Goal: Task Accomplishment & Management: Complete application form

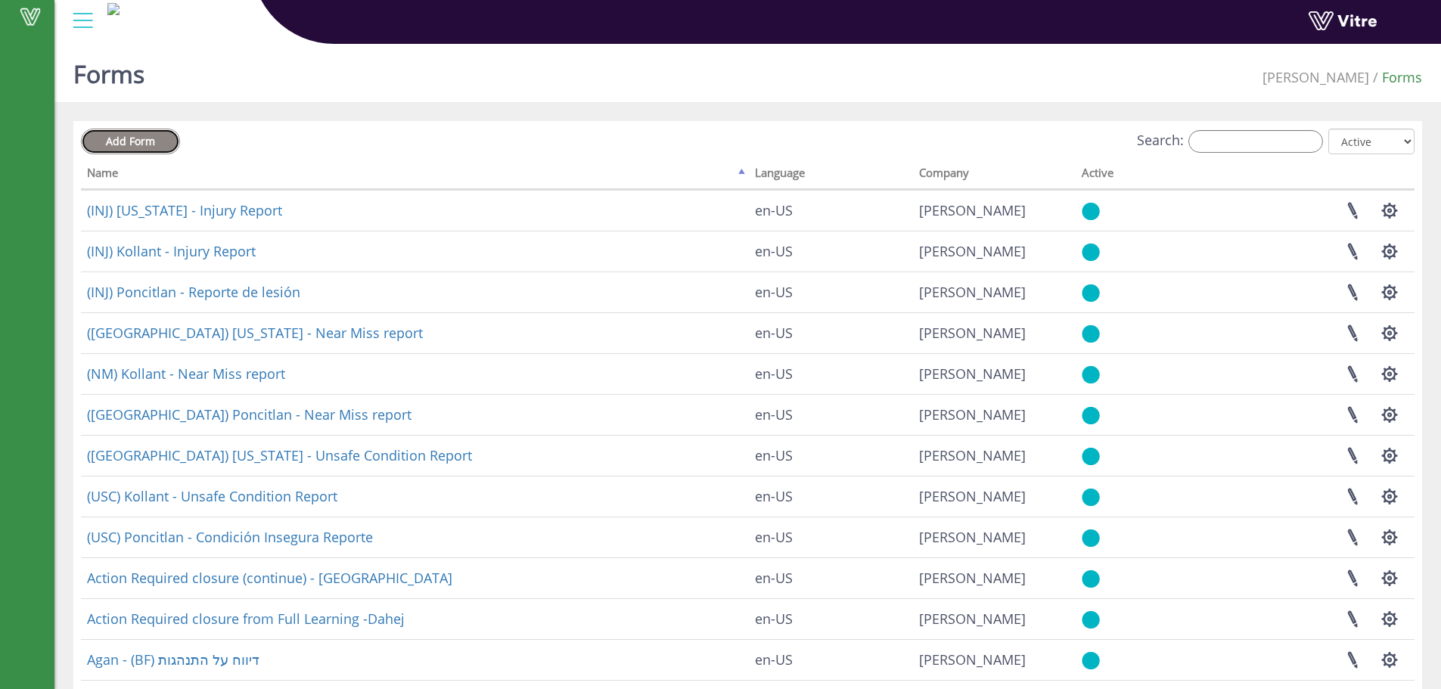
click at [156, 141] on link "Add Form" at bounding box center [130, 142] width 99 height 26
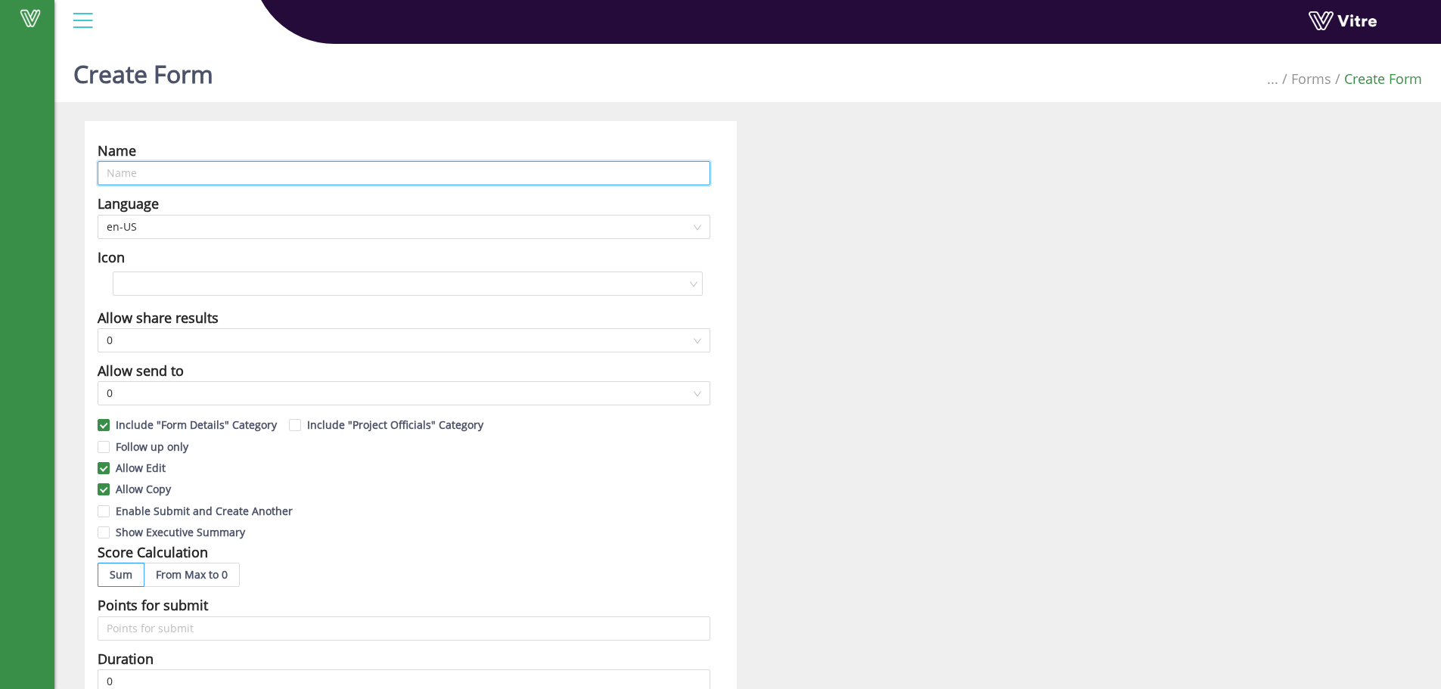
click input "text"
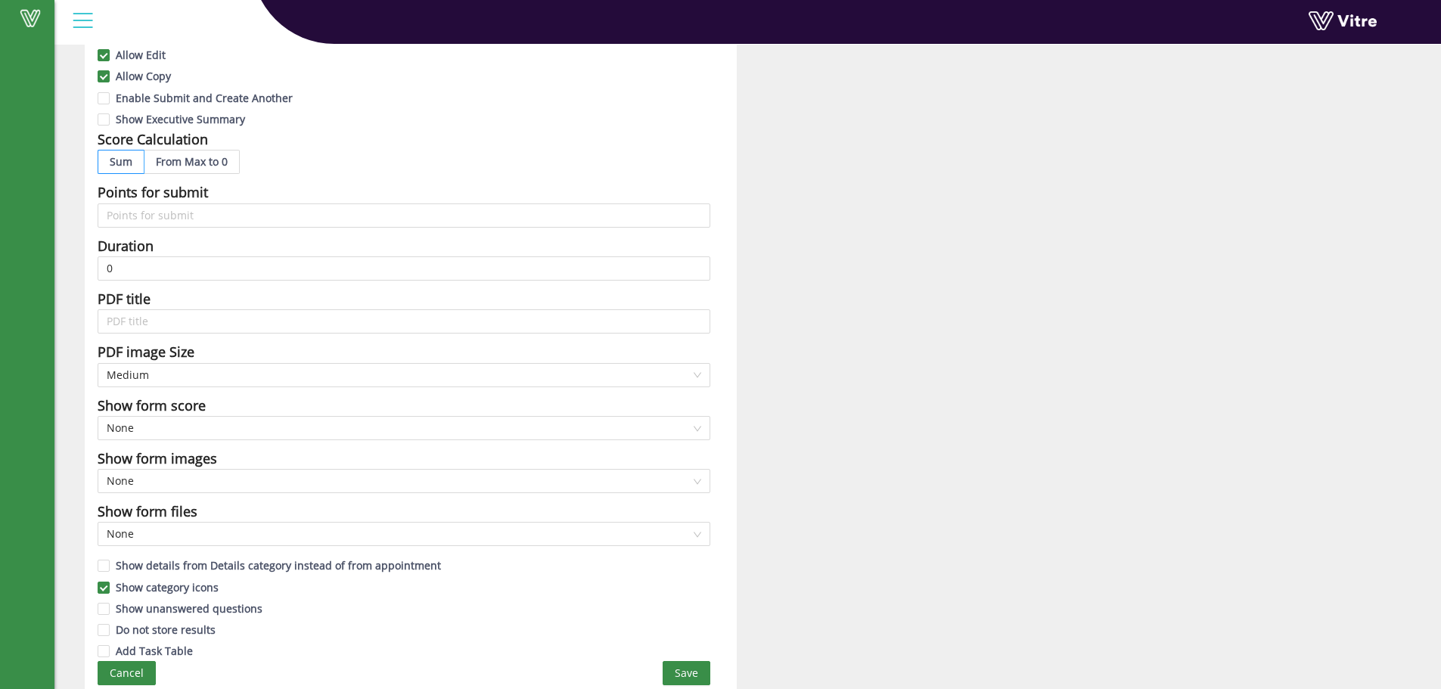
scroll to position [418, 0]
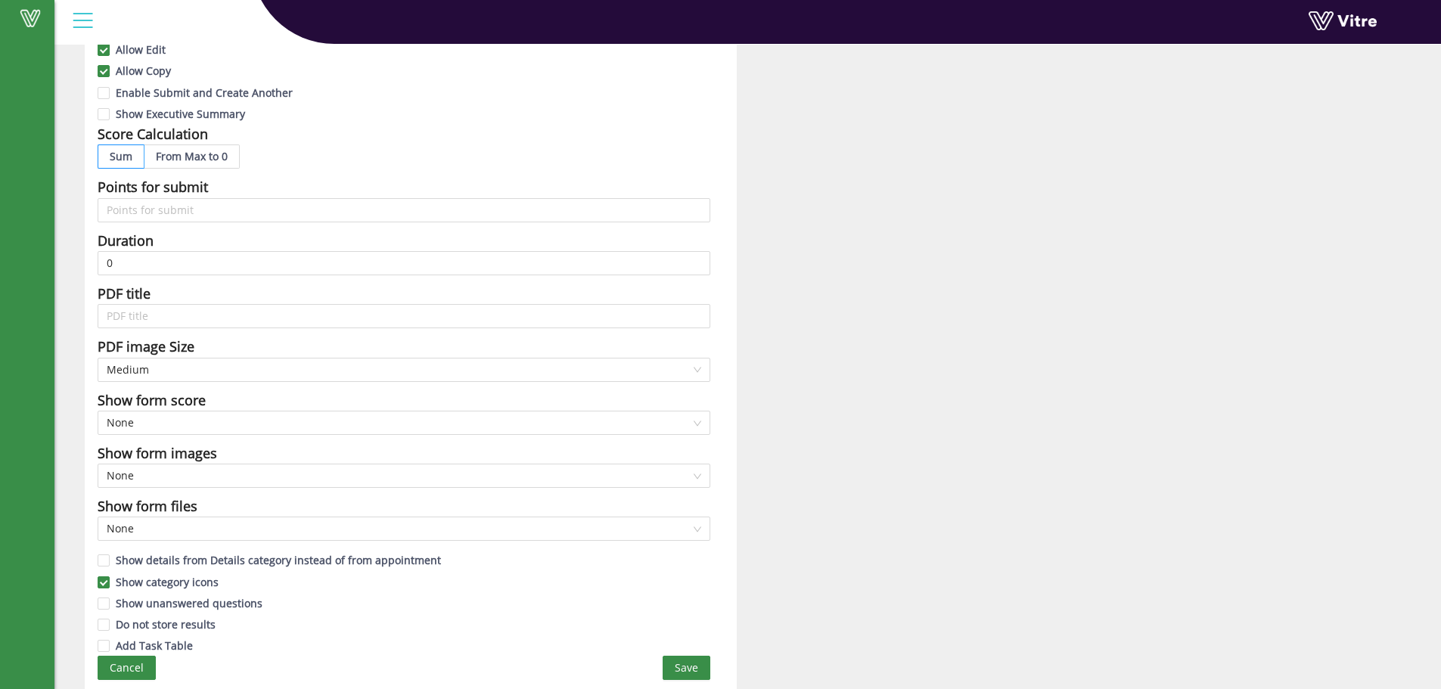
type input "Agan - כתב מינוי למכונת הרמה"
click span "Save"
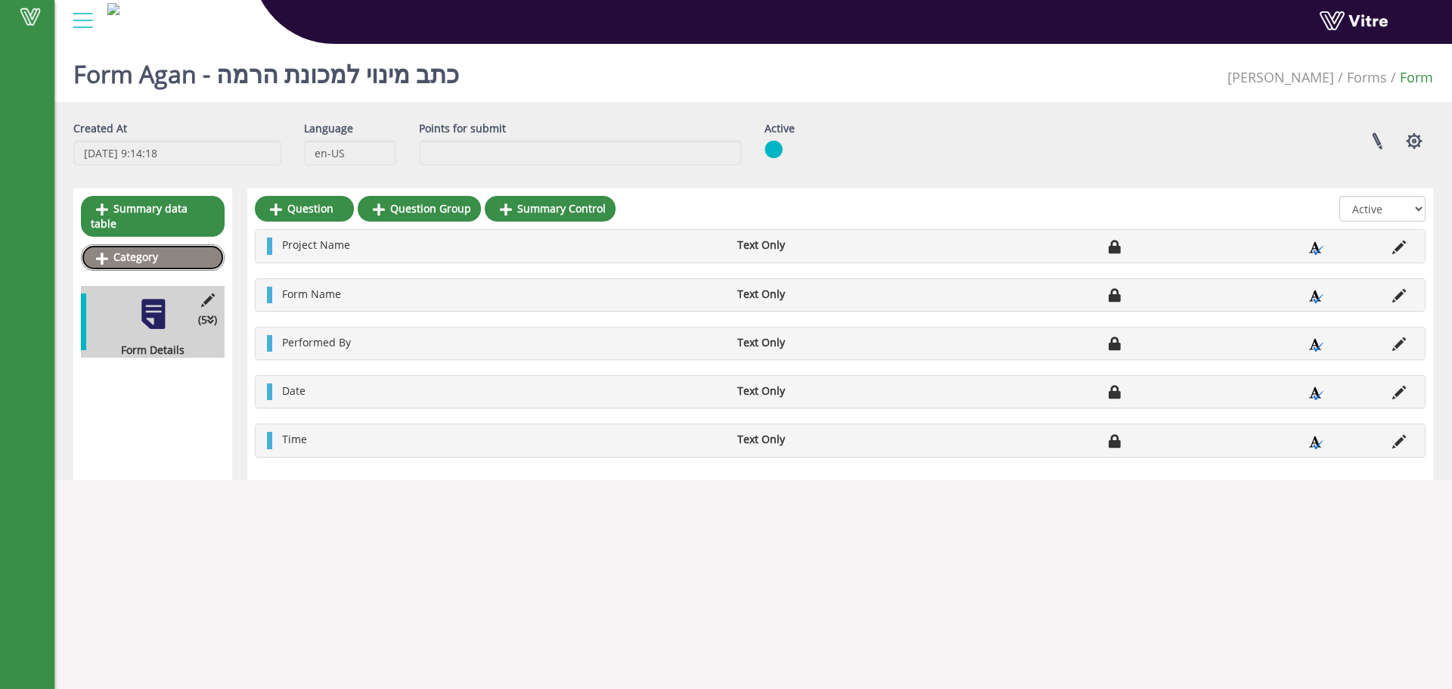
click at [156, 250] on link "Category" at bounding box center [153, 257] width 144 height 26
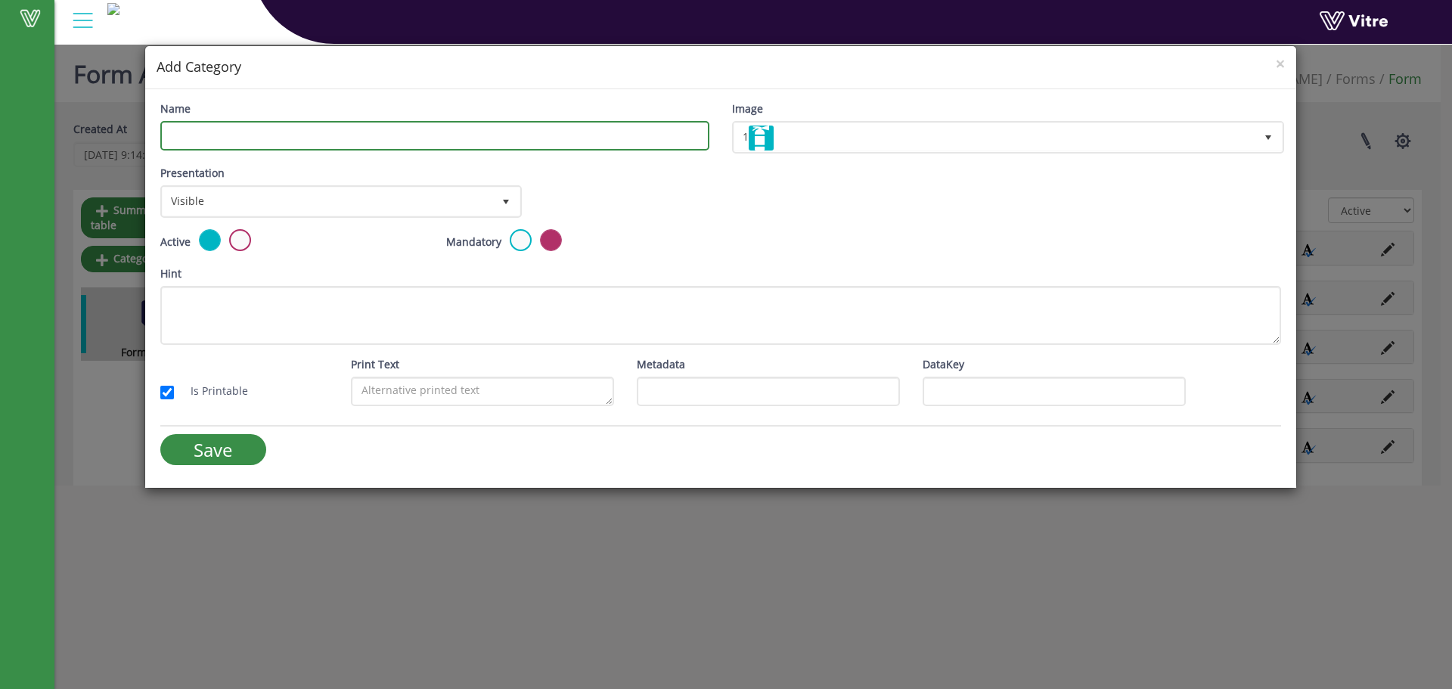
click at [316, 143] on input "Name" at bounding box center [434, 135] width 549 height 29
type input "מינוי מפעיל מכונת הרמה - הממנה"
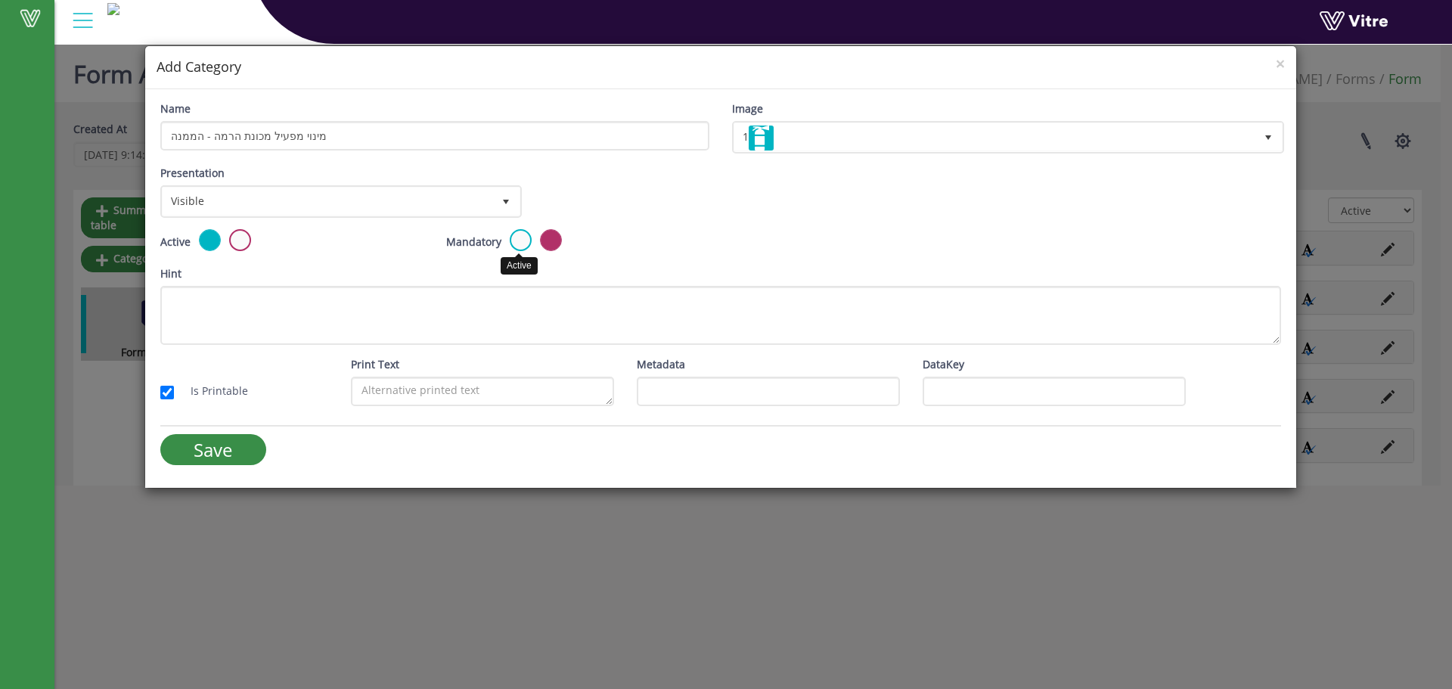
click at [527, 238] on label at bounding box center [521, 240] width 22 height 22
click at [0, 0] on input "radio" at bounding box center [0, 0] width 0 height 0
click at [240, 456] on input "Save" at bounding box center [213, 449] width 106 height 31
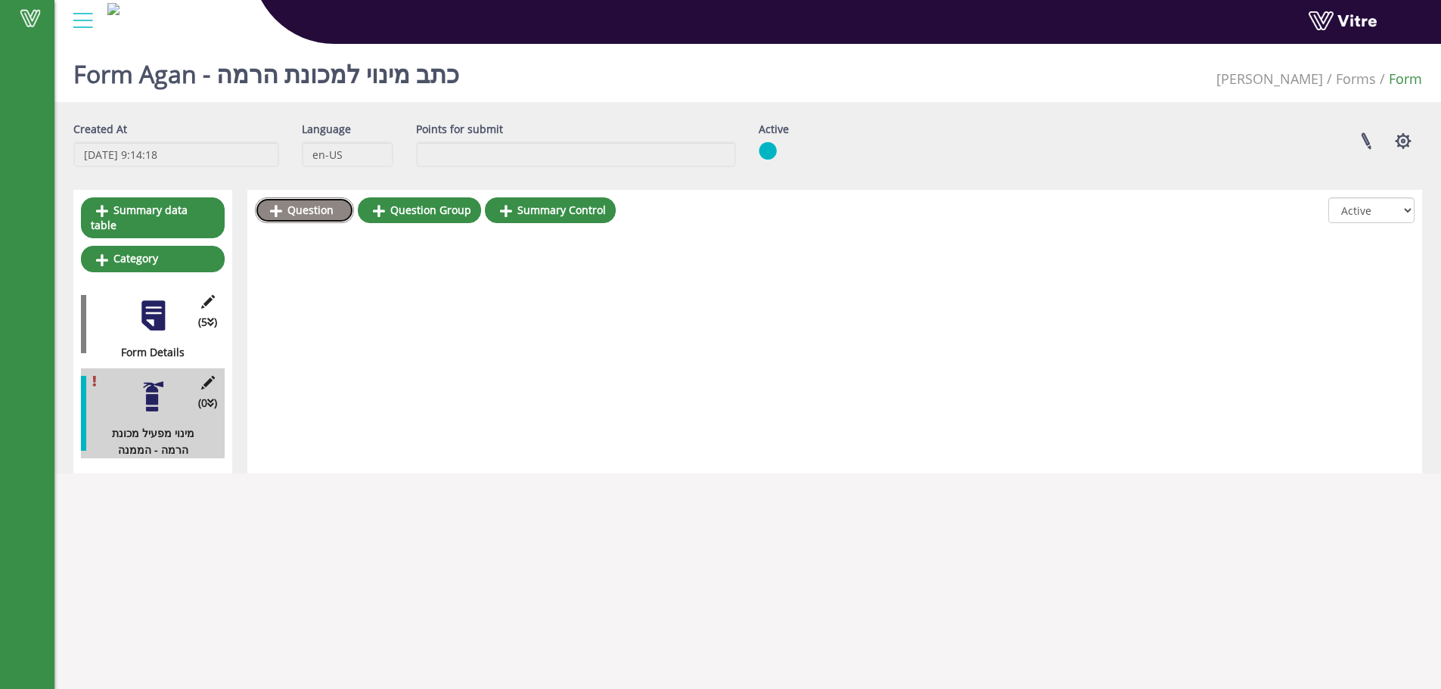
click at [329, 219] on link "Question" at bounding box center [304, 210] width 99 height 26
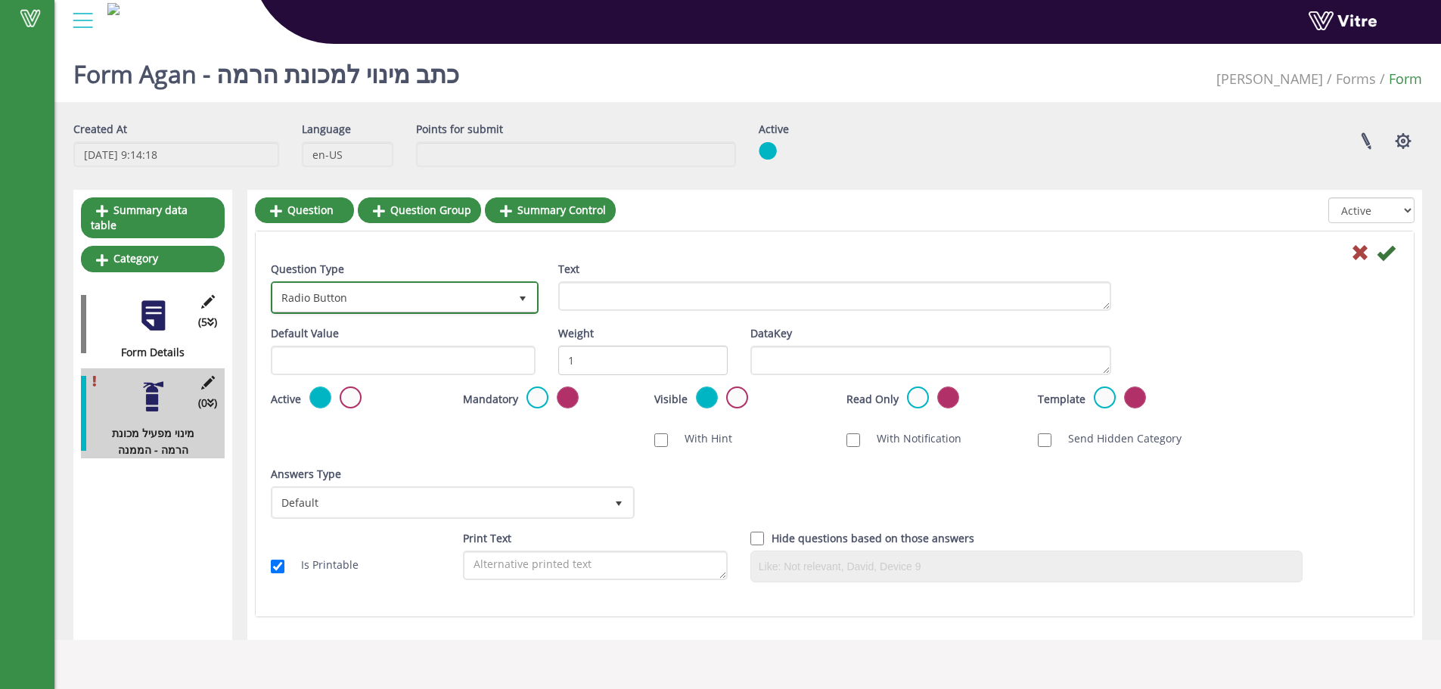
click at [421, 294] on span "Radio Button" at bounding box center [391, 297] width 236 height 27
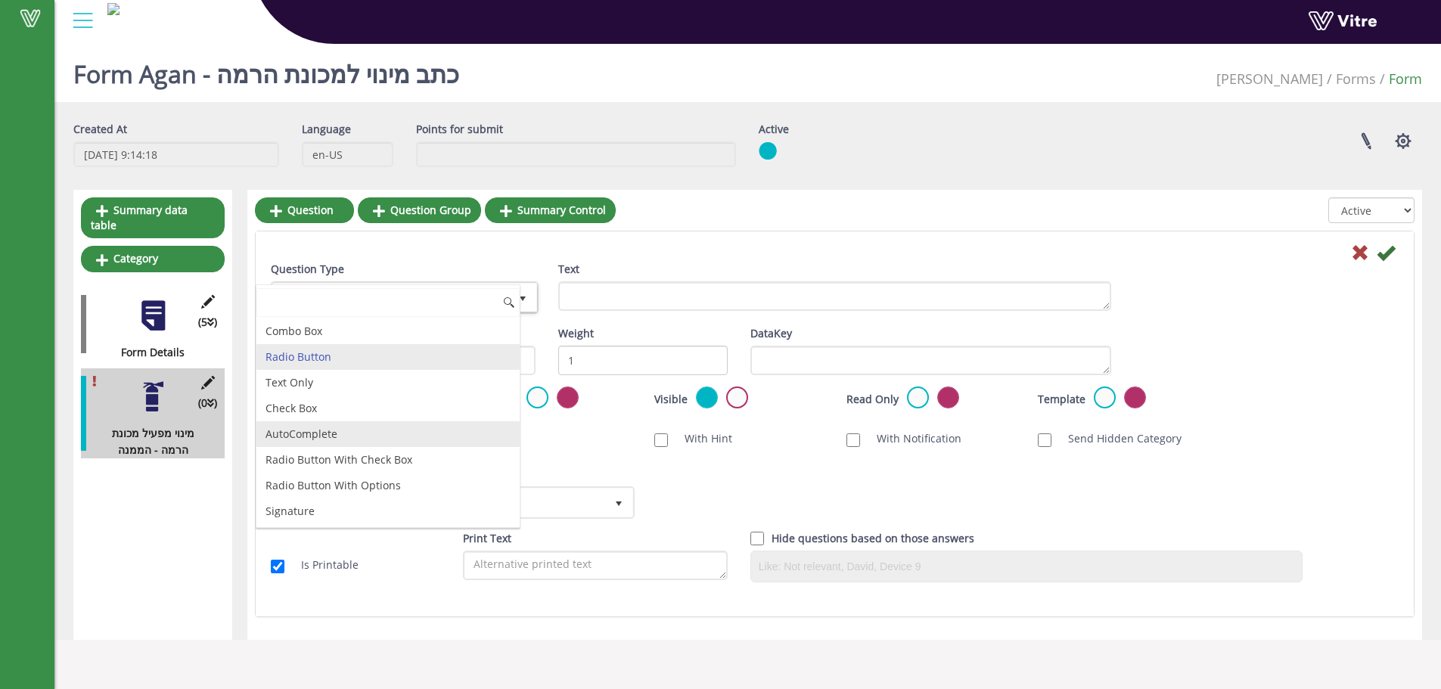
drag, startPoint x: 313, startPoint y: 433, endPoint x: 365, endPoint y: 419, distance: 53.9
click at [313, 433] on li "AutoComplete" at bounding box center [387, 434] width 263 height 26
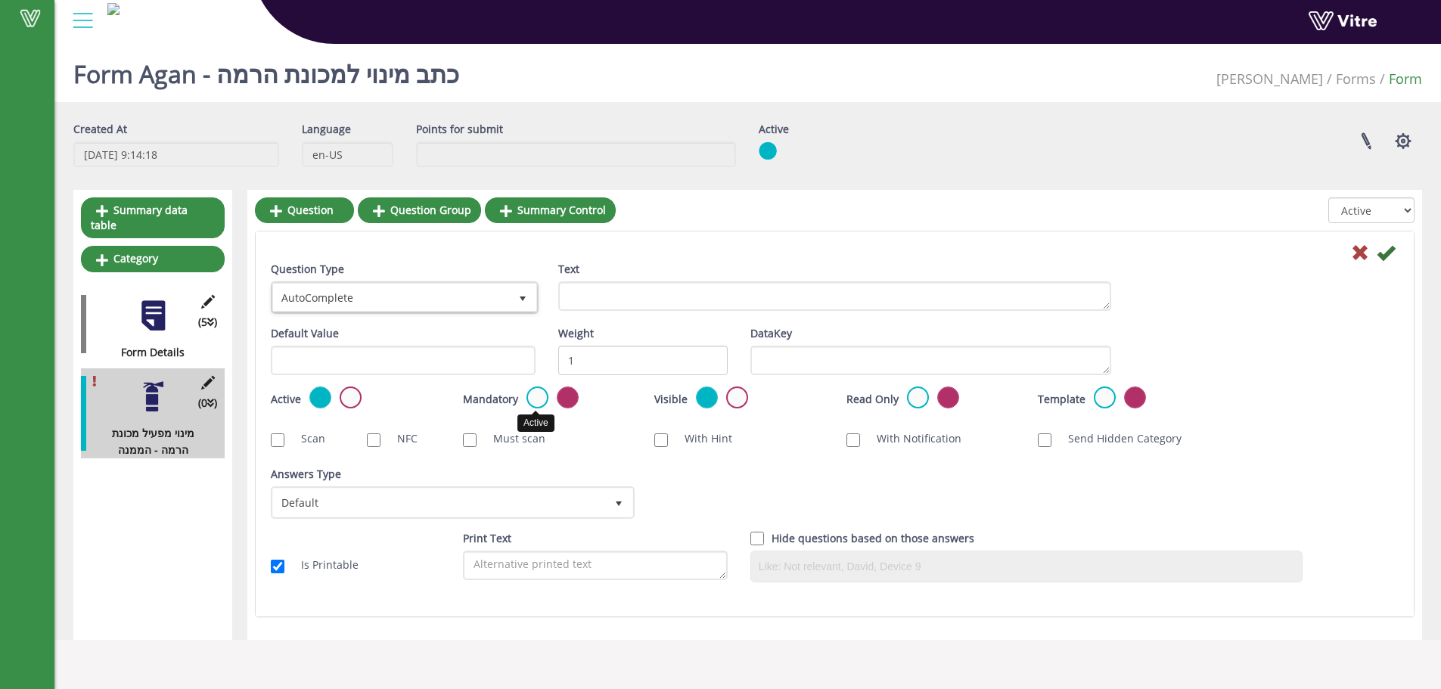
drag, startPoint x: 542, startPoint y: 403, endPoint x: 650, endPoint y: 324, distance: 133.1
click at [545, 401] on label at bounding box center [537, 398] width 22 height 22
click at [0, 0] on input "radio" at bounding box center [0, 0] width 0 height 0
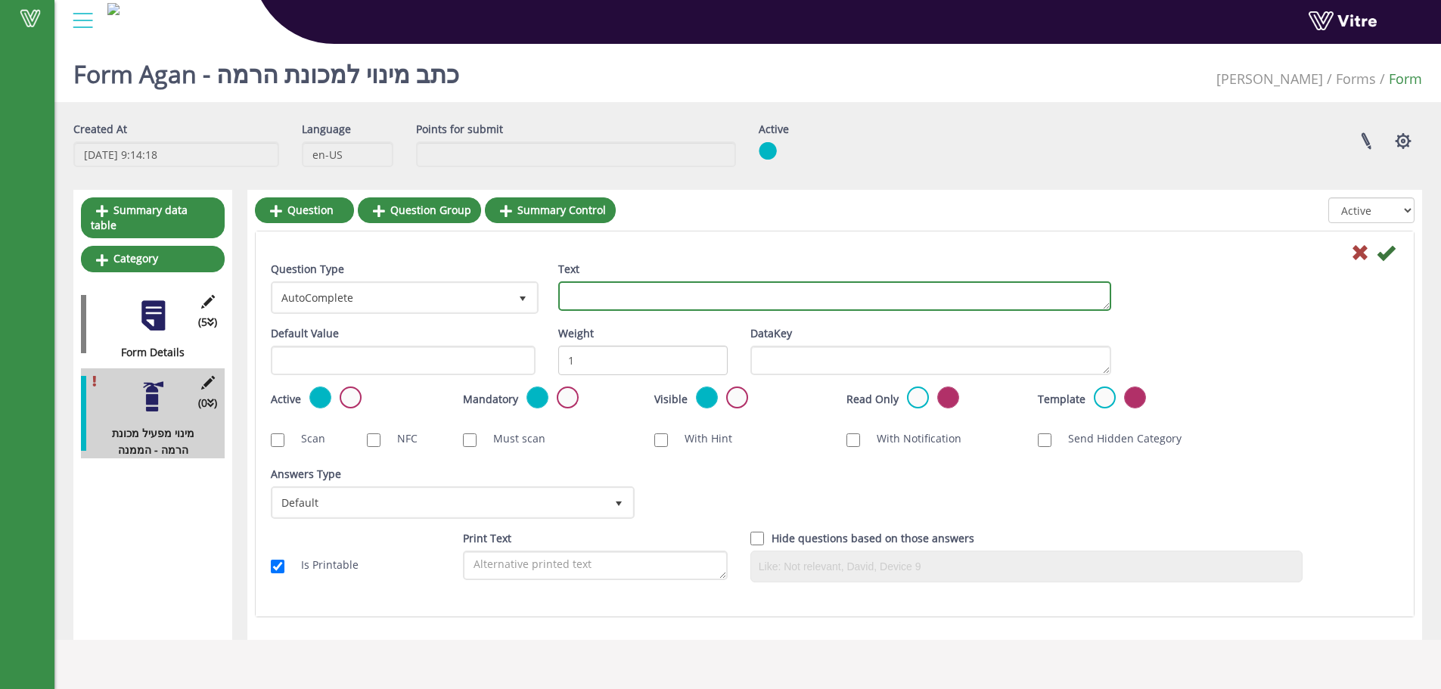
click at [658, 295] on textarea "Text" at bounding box center [834, 295] width 553 height 29
type textarea "v"
type textarea "ה"
type textarea "שם הממנה - תופש המפעל"
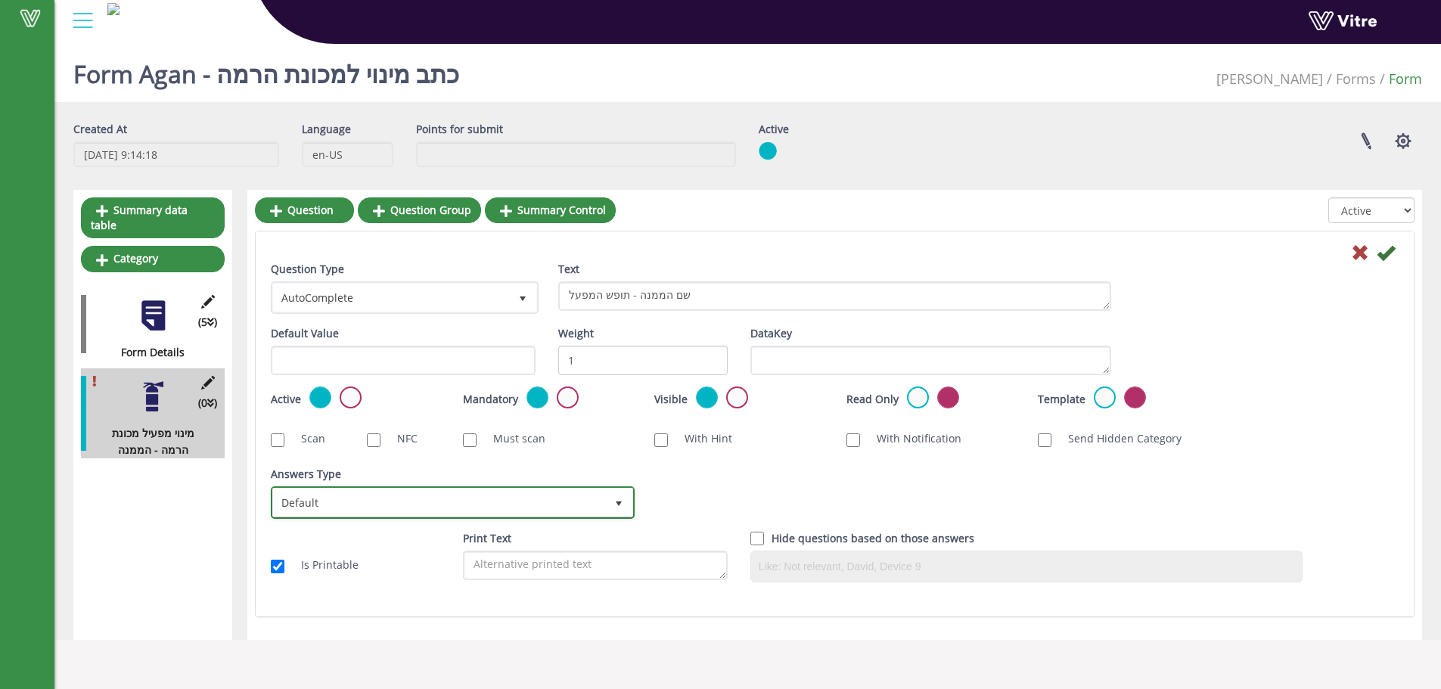
click at [379, 511] on span "Default" at bounding box center [439, 502] width 332 height 27
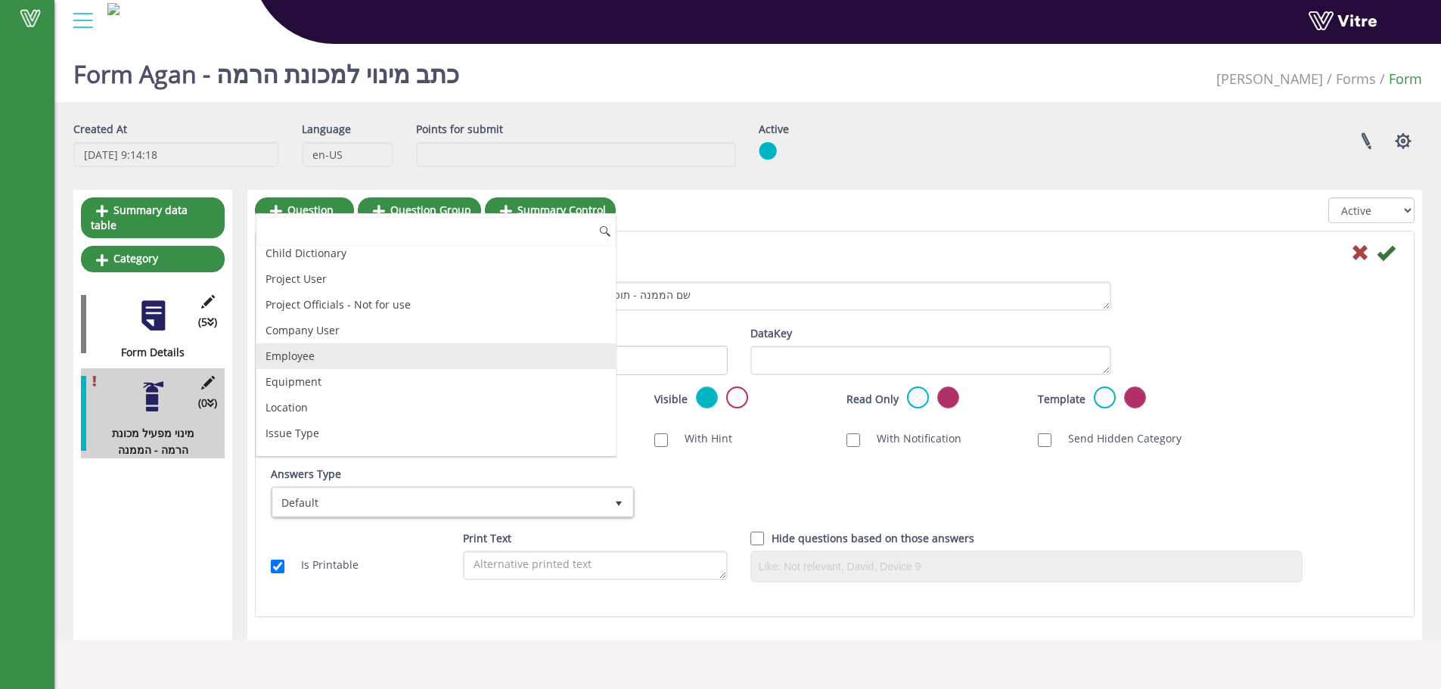
scroll to position [101, 0]
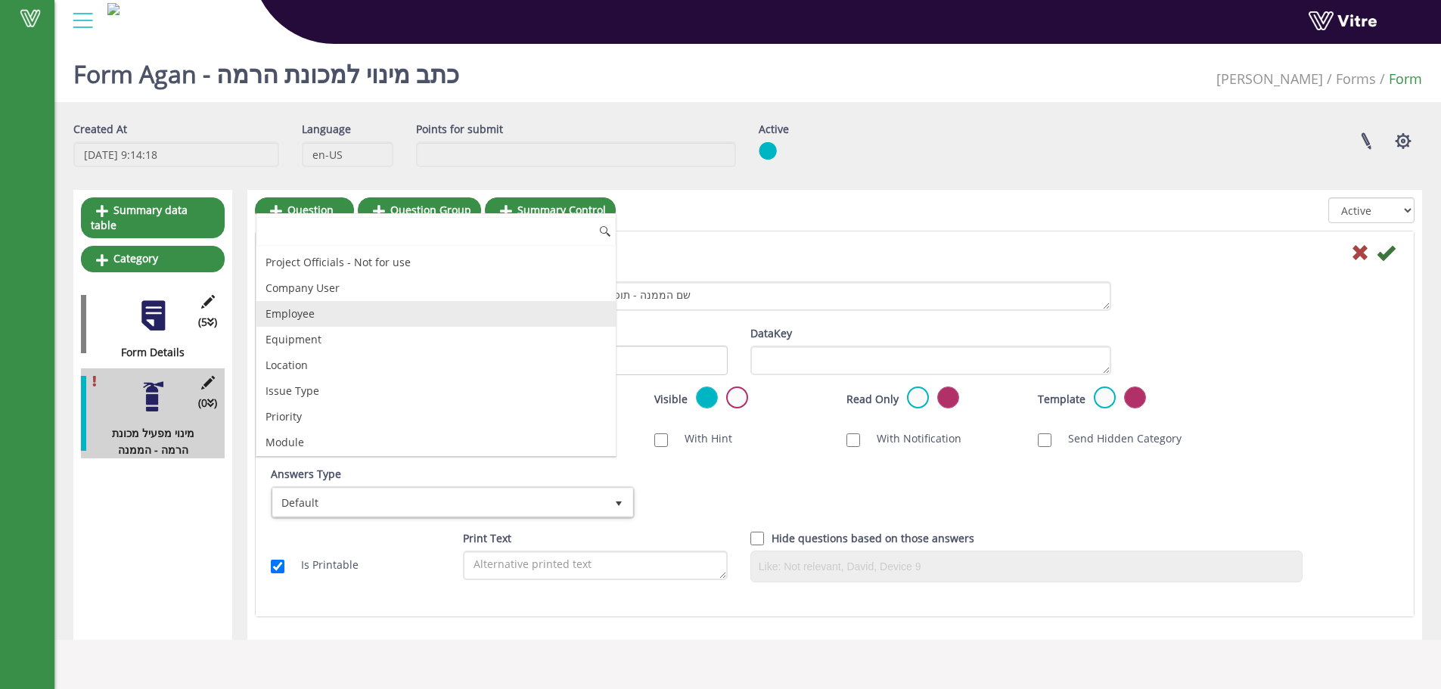
click at [296, 324] on li "Employee" at bounding box center [435, 314] width 359 height 26
checkbox input "true"
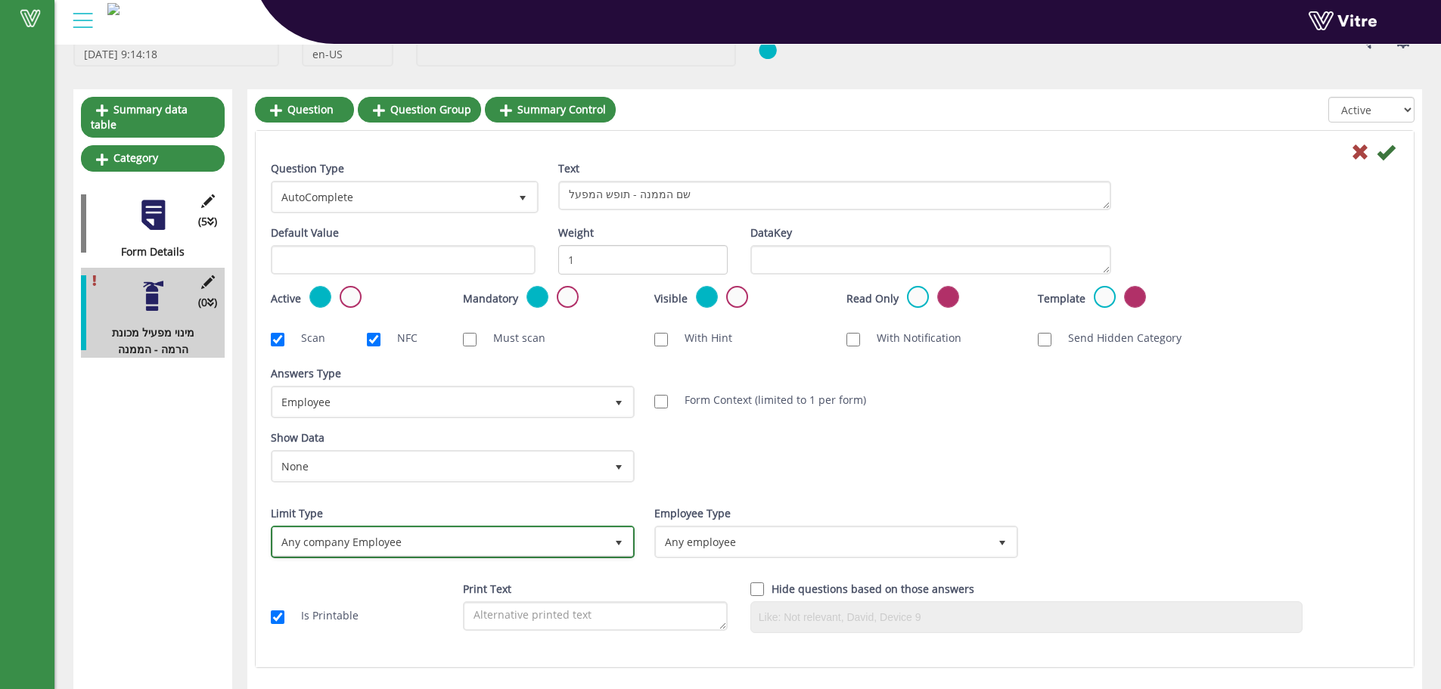
click at [439, 538] on span "Any company Employee" at bounding box center [439, 541] width 332 height 27
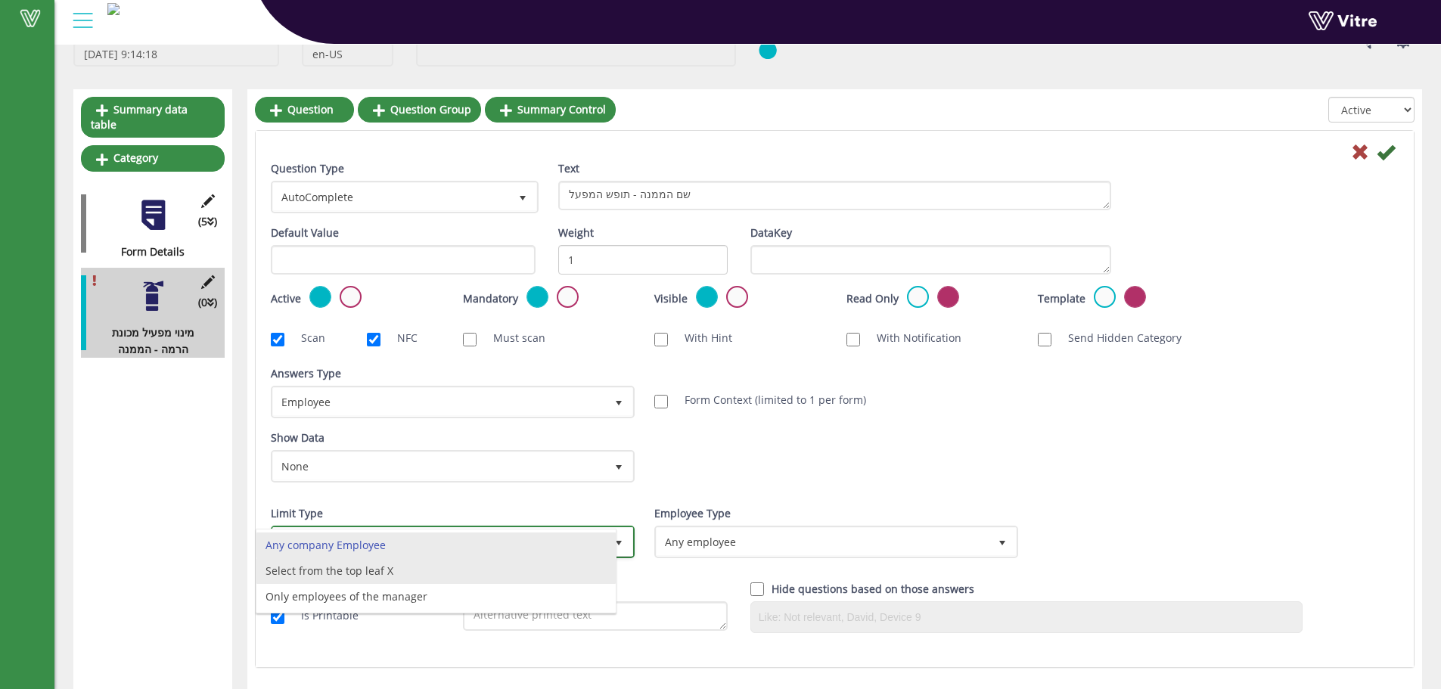
click at [418, 571] on li "Select from the top leaf X" at bounding box center [435, 571] width 359 height 26
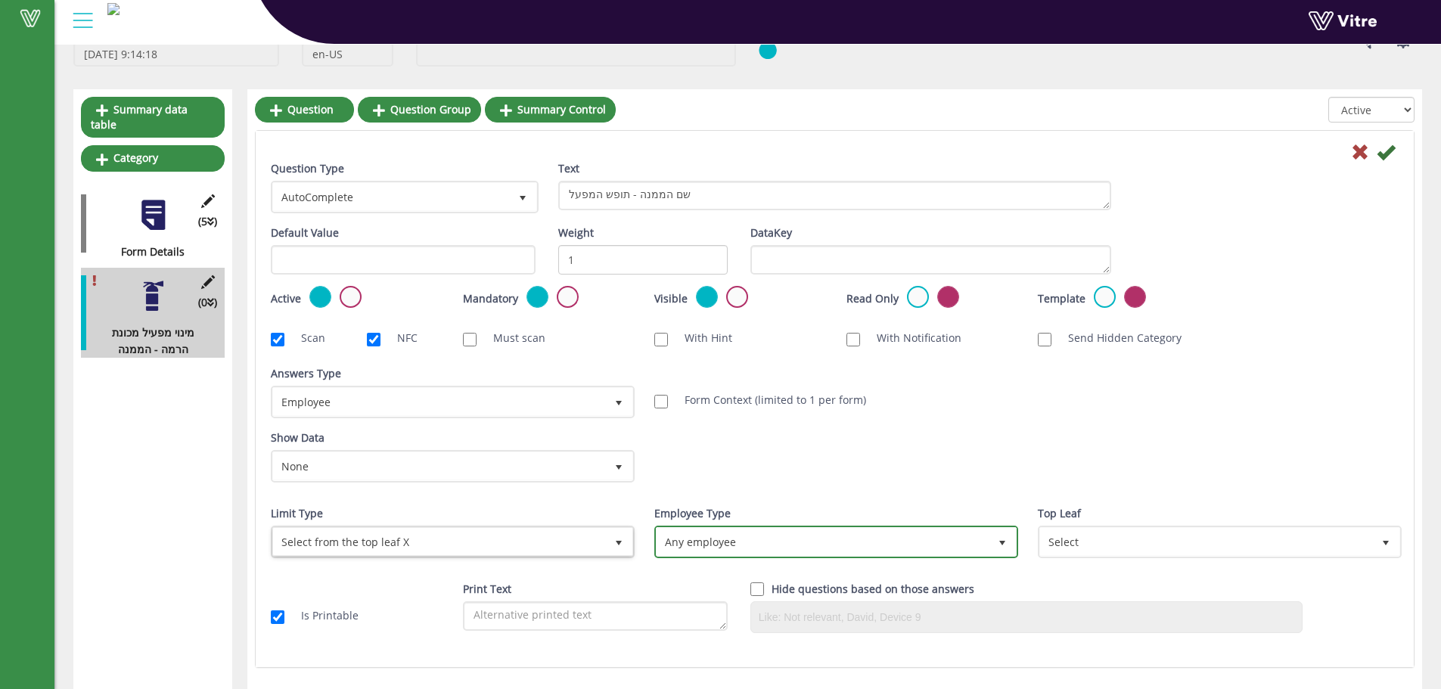
click at [871, 528] on span "Any employee" at bounding box center [823, 541] width 332 height 27
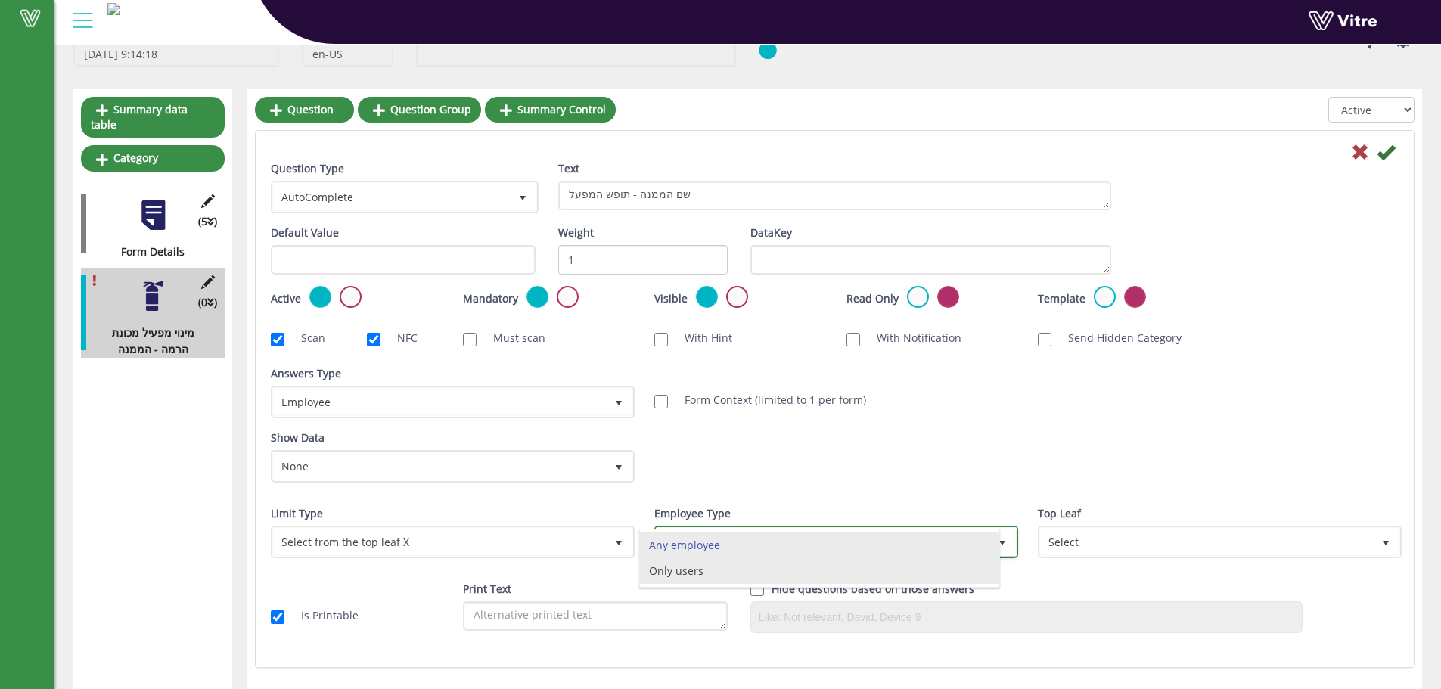
click at [838, 573] on li "Only users" at bounding box center [819, 571] width 359 height 26
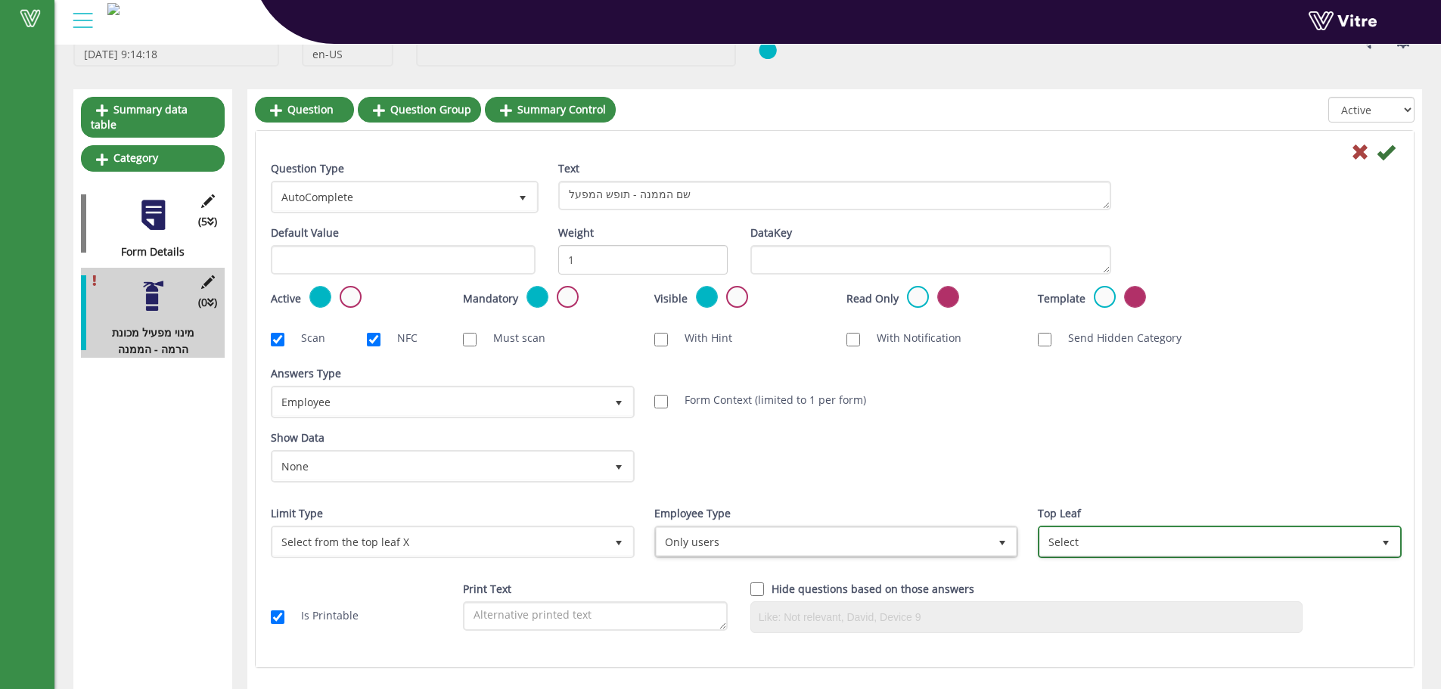
click at [1110, 545] on span "Select" at bounding box center [1206, 541] width 332 height 27
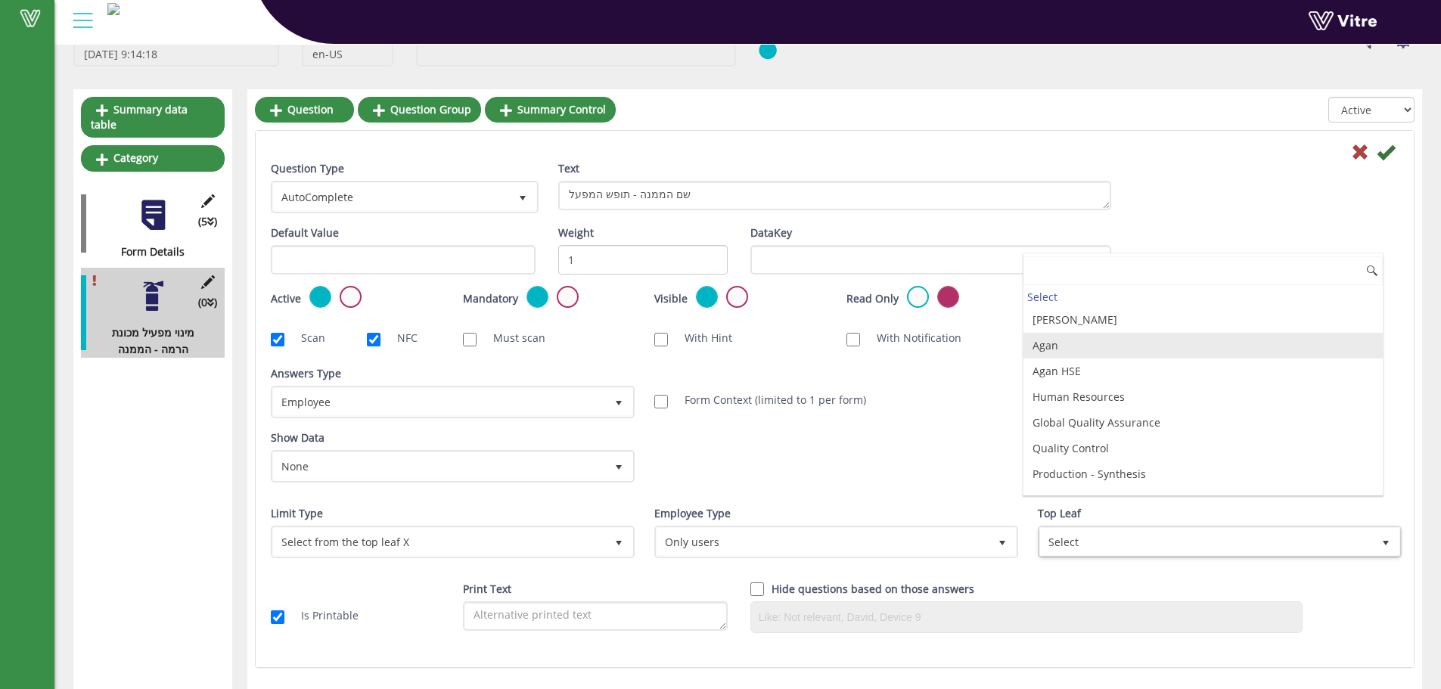
click at [1131, 352] on li "Agan" at bounding box center [1202, 346] width 359 height 26
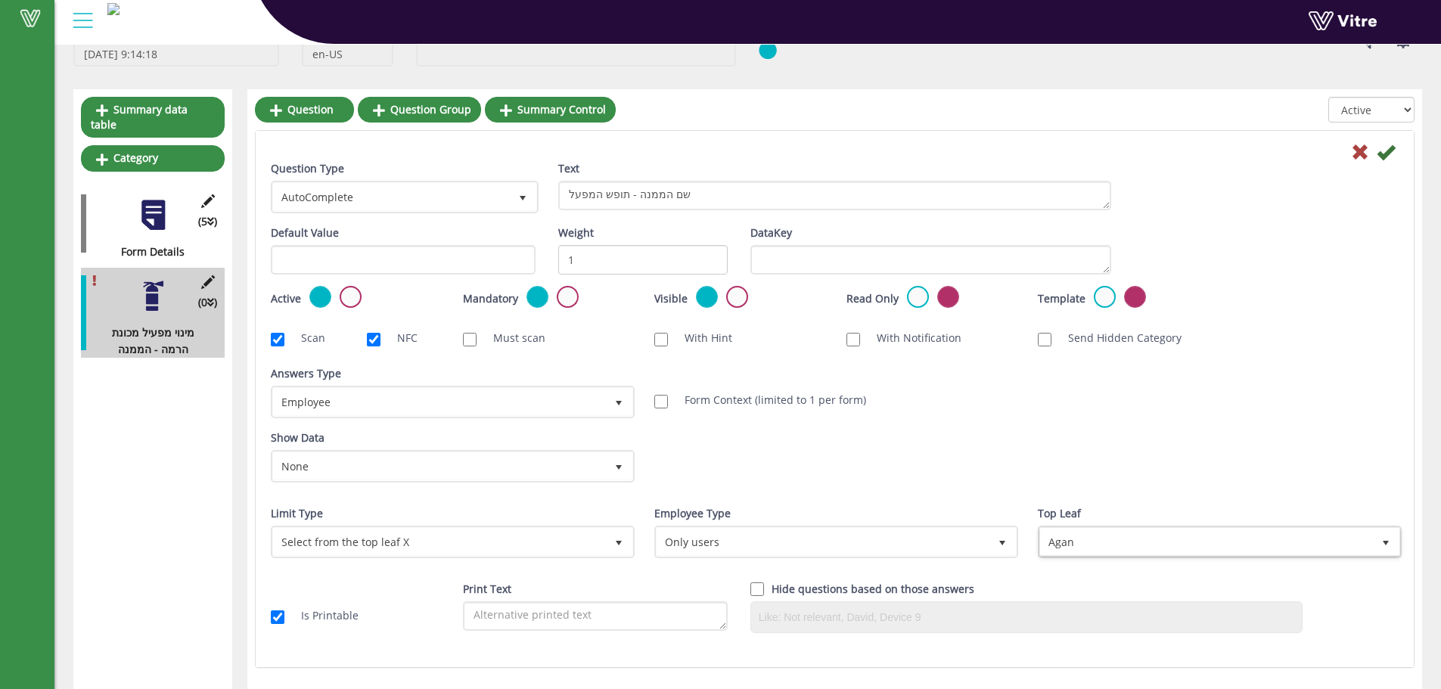
click at [1351, 397] on div "Answers Type Default 0 Answers Type Employee 6 Module Select Form Context (limi…" at bounding box center [834, 397] width 1150 height 64
click at [1384, 158] on icon at bounding box center [1386, 152] width 18 height 18
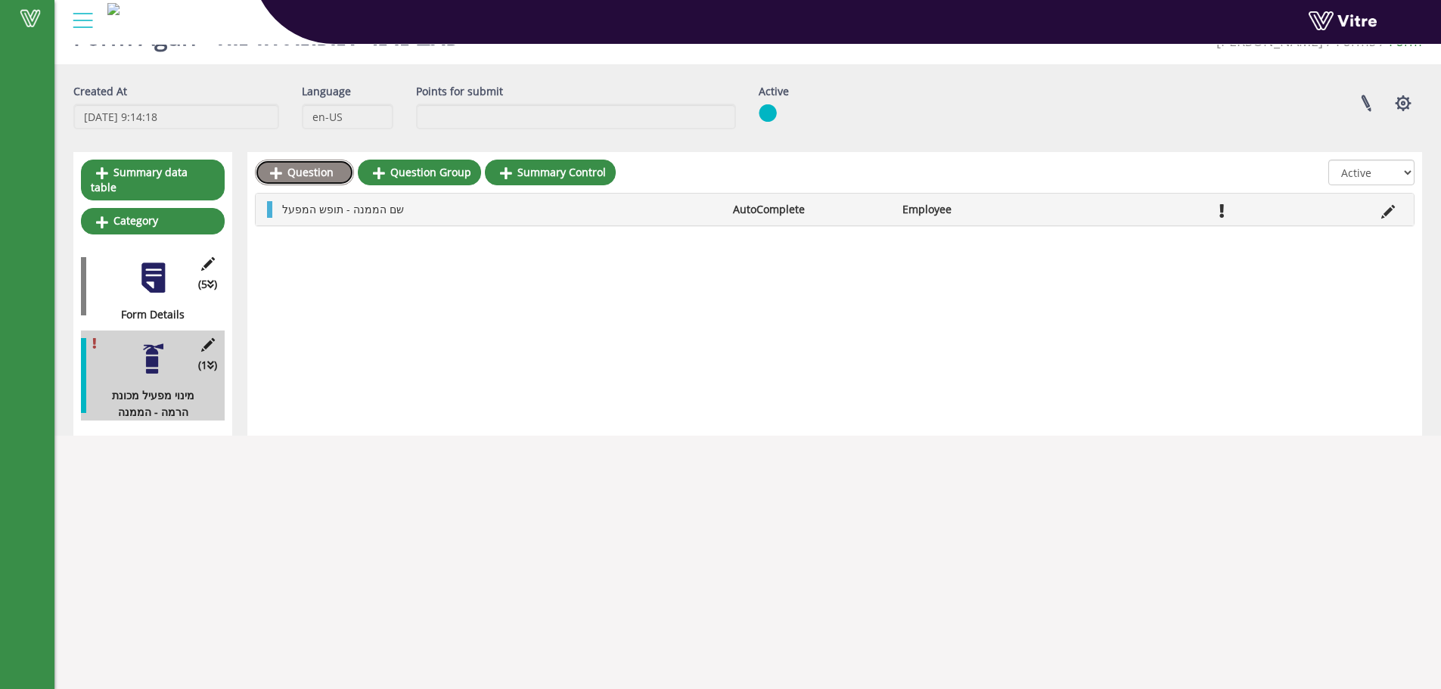
click at [306, 163] on link "Question" at bounding box center [304, 173] width 99 height 26
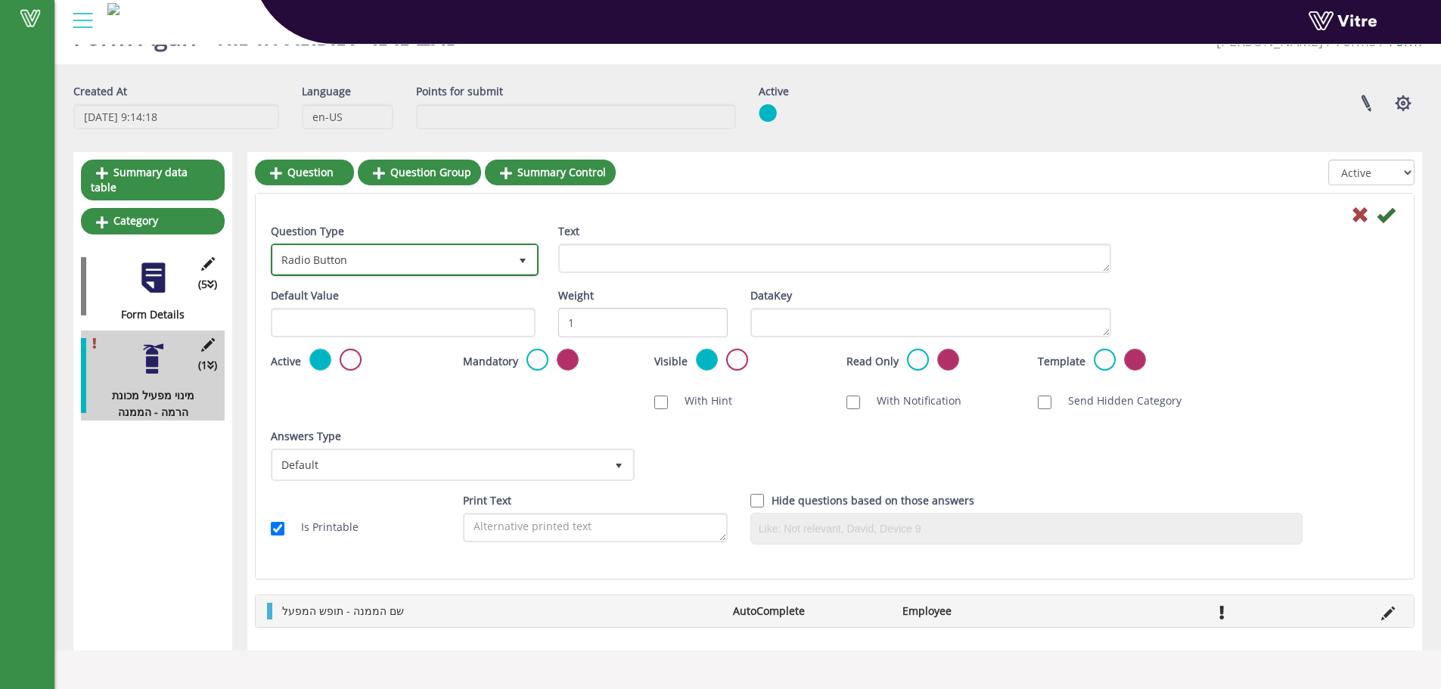
click at [354, 254] on span "Radio Button" at bounding box center [391, 259] width 236 height 27
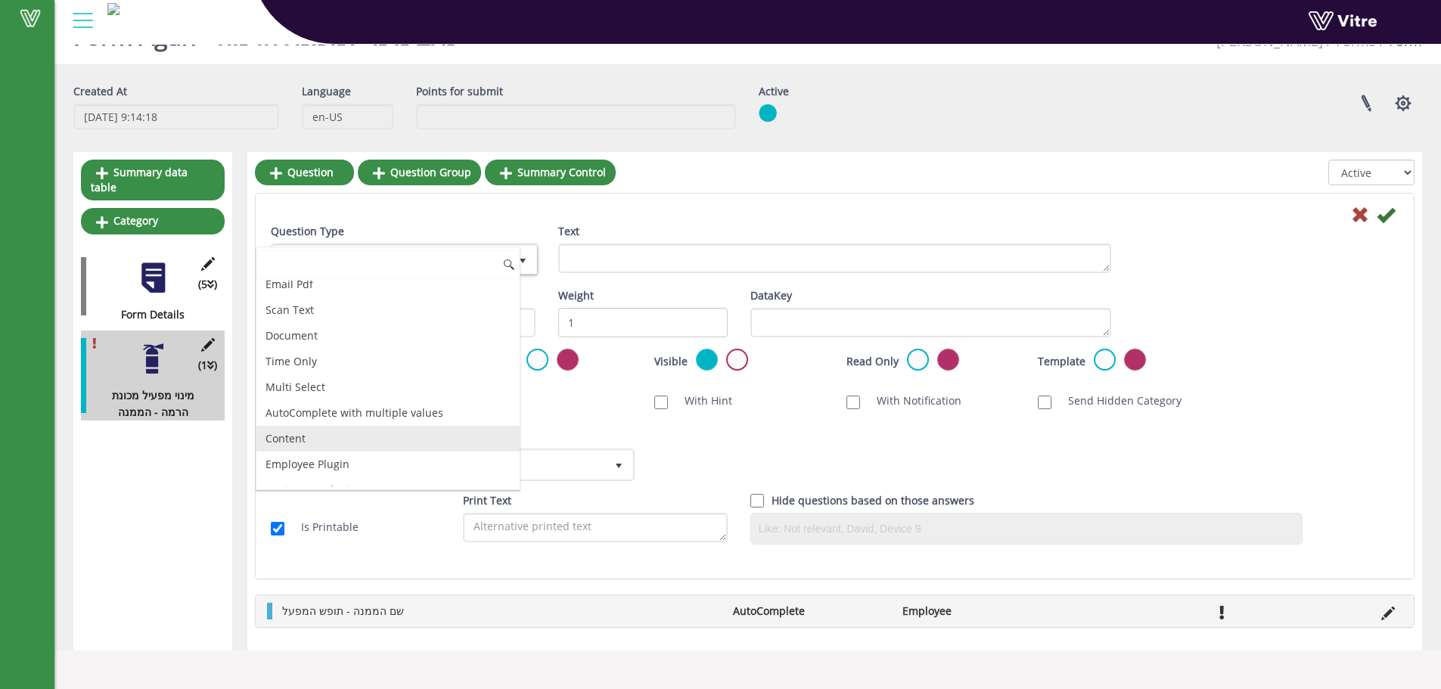
scroll to position [362, 0]
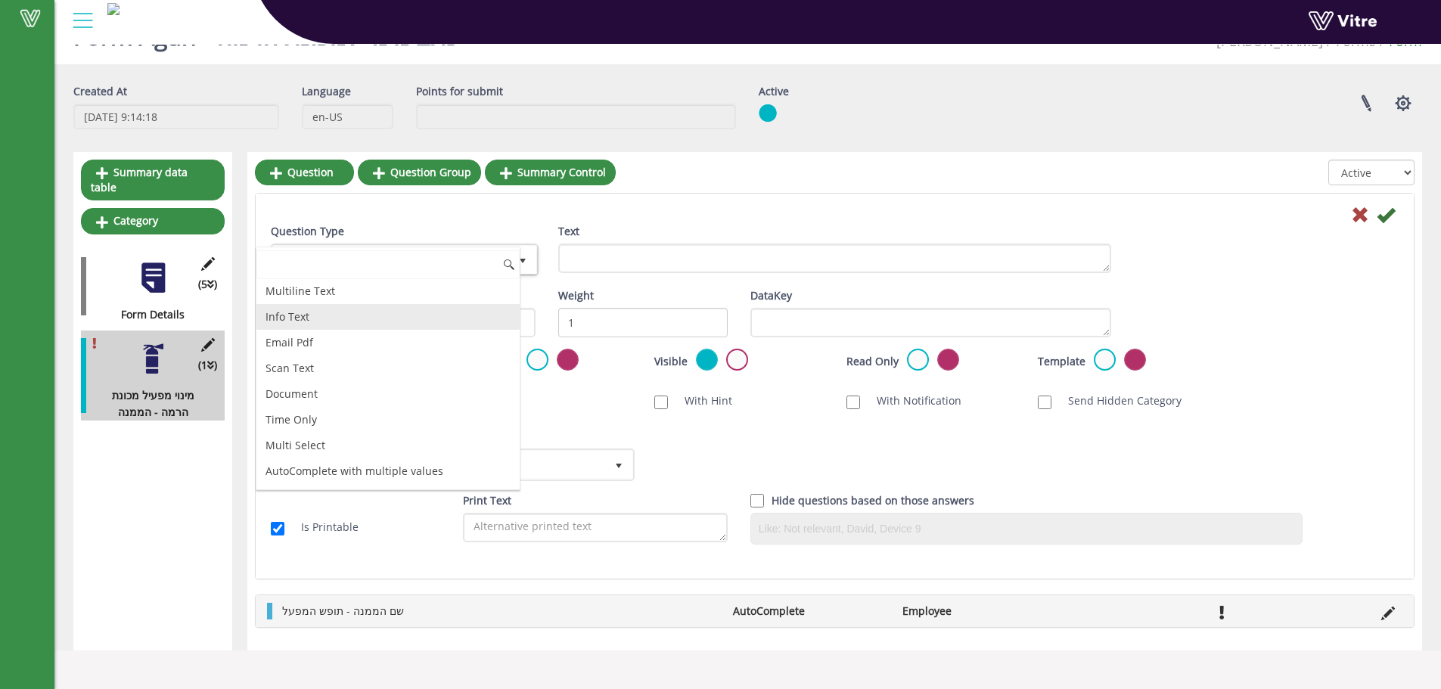
click at [351, 319] on li "Info Text" at bounding box center [387, 317] width 263 height 26
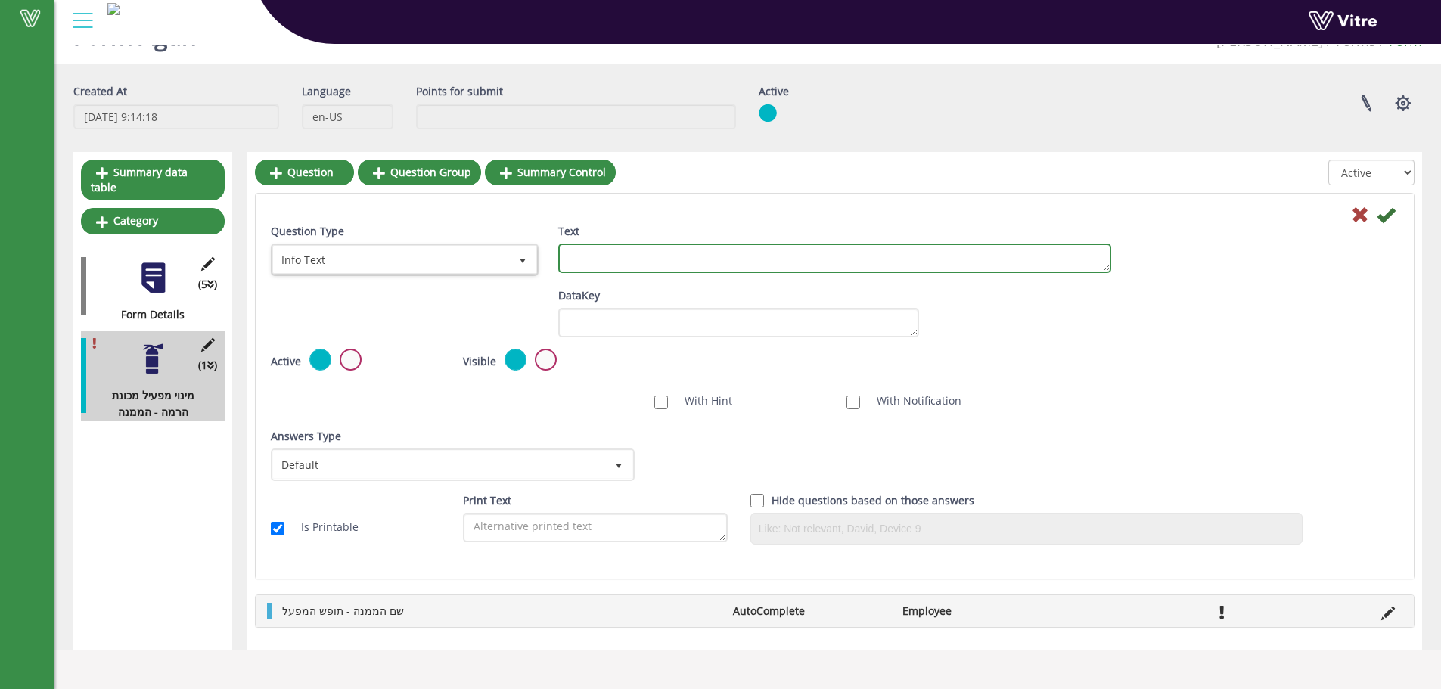
click at [607, 271] on textarea "Text" at bounding box center [834, 258] width 553 height 29
type textarea "כתובת"
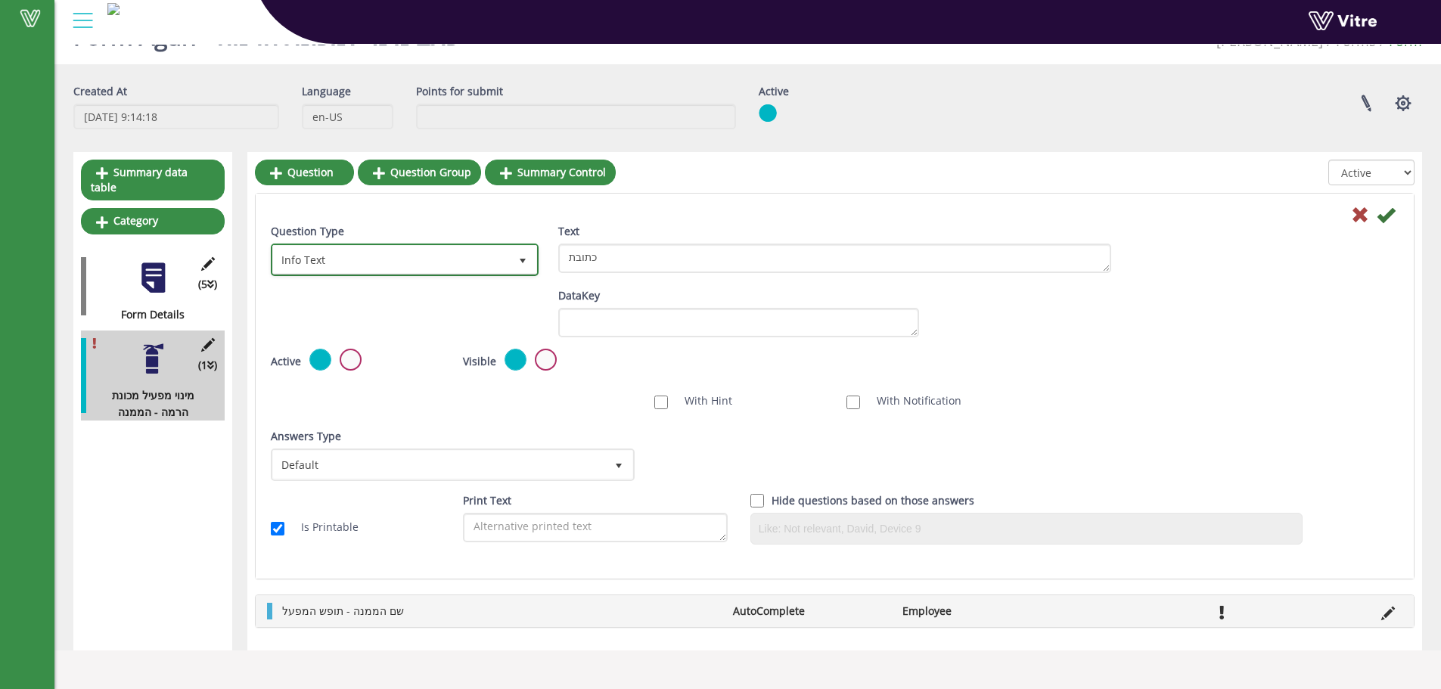
click at [394, 251] on span "Info Text" at bounding box center [391, 259] width 236 height 27
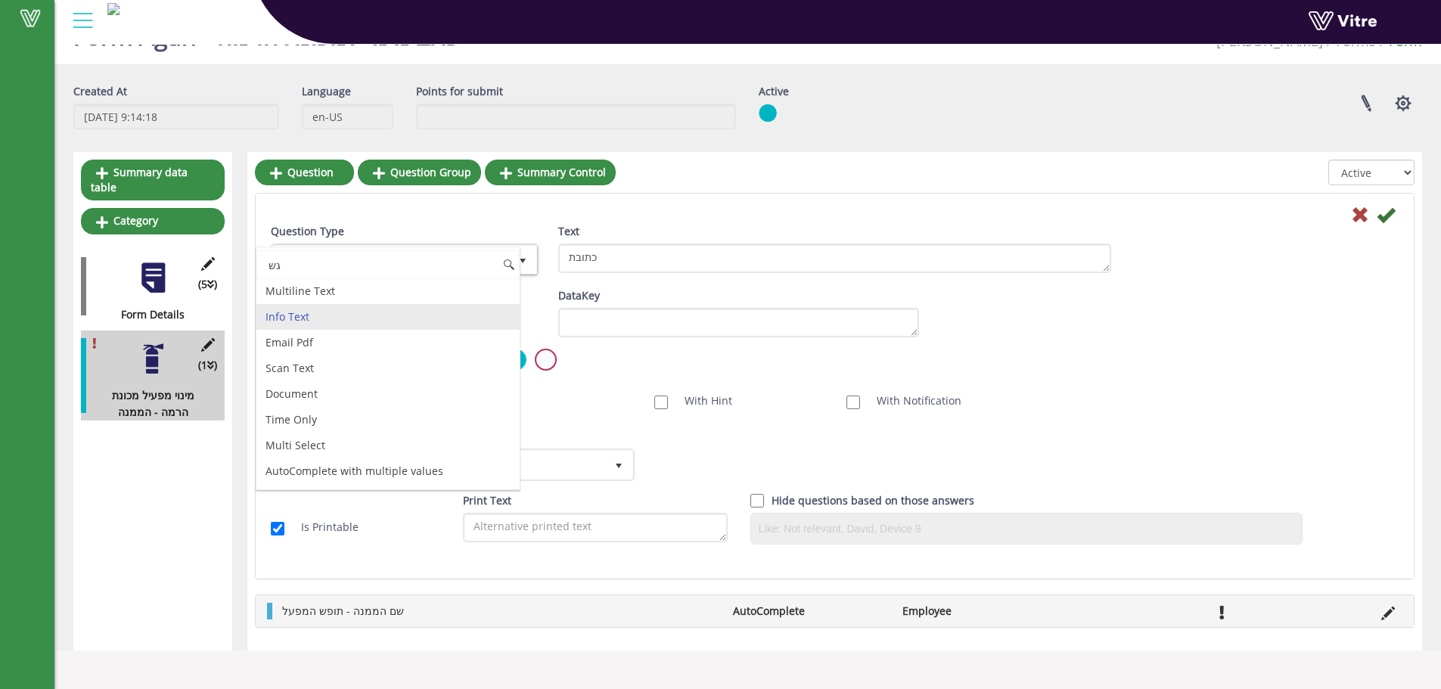
type input "ג"
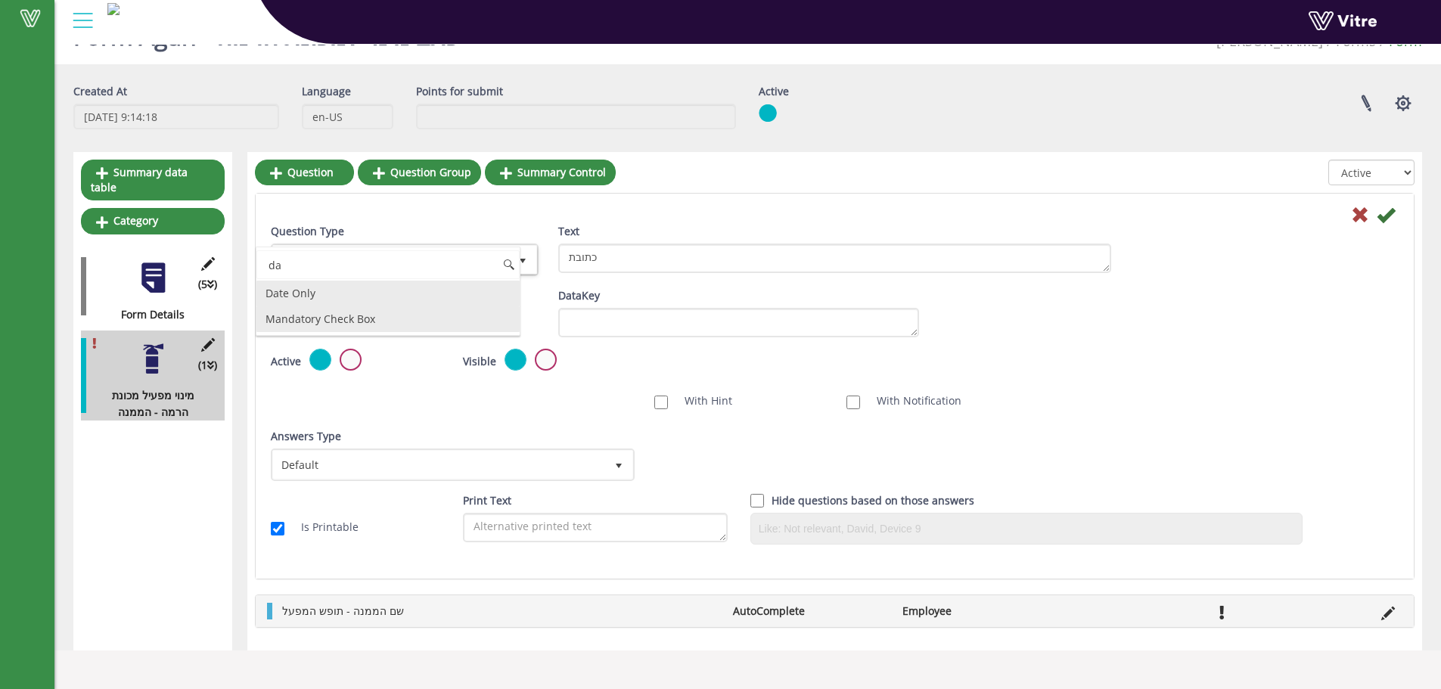
type input "d"
type input "i"
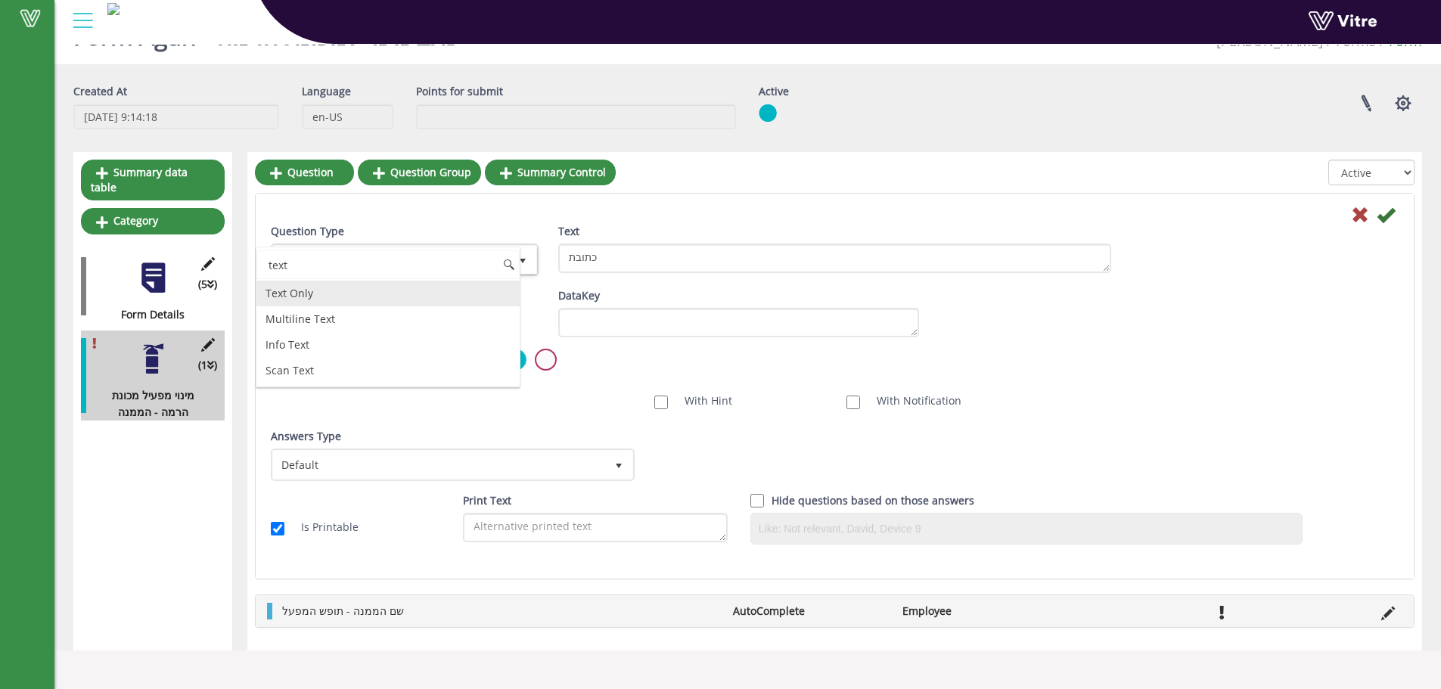
click at [413, 296] on li "Text Only" at bounding box center [387, 294] width 263 height 26
type input "text"
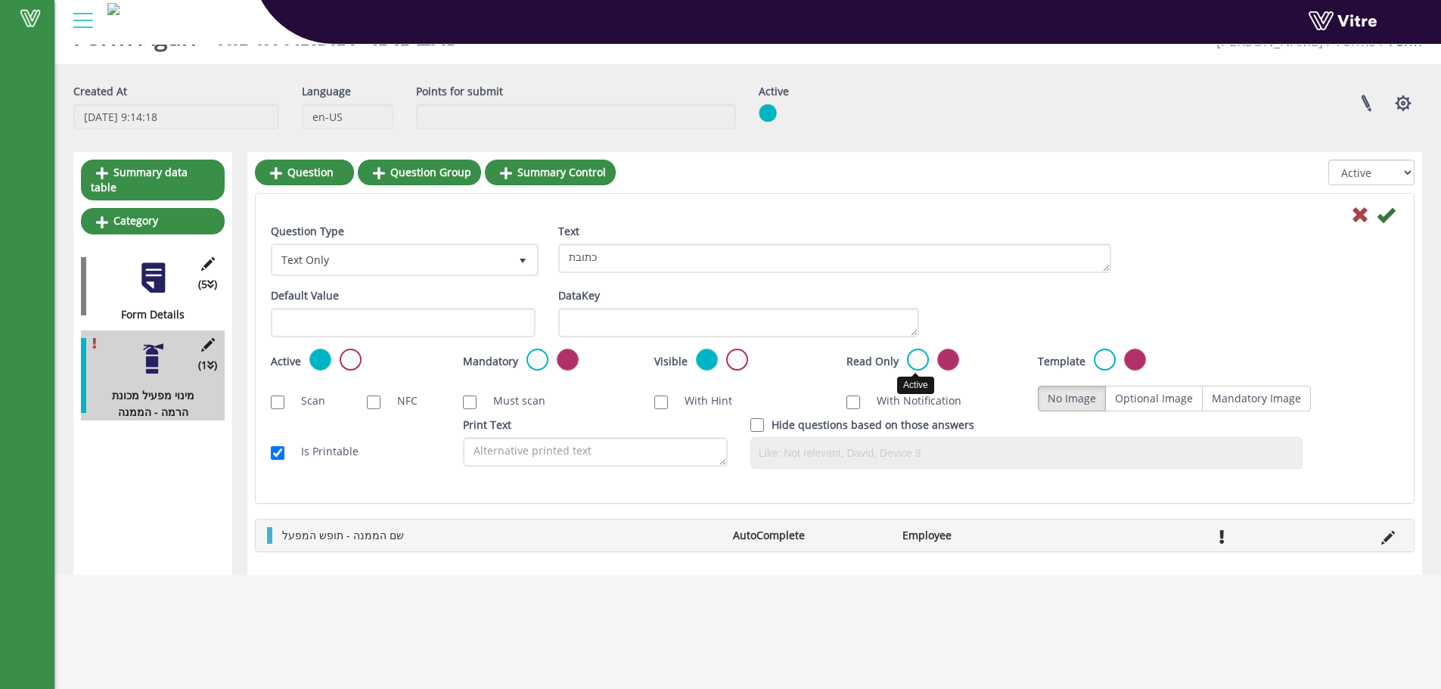
click at [922, 351] on label at bounding box center [918, 360] width 22 height 22
click at [0, 0] on input "radio" at bounding box center [0, 0] width 0 height 0
click at [530, 360] on label at bounding box center [537, 360] width 22 height 22
click at [0, 0] on input "radio" at bounding box center [0, 0] width 0 height 0
click at [1386, 212] on icon at bounding box center [1386, 215] width 18 height 18
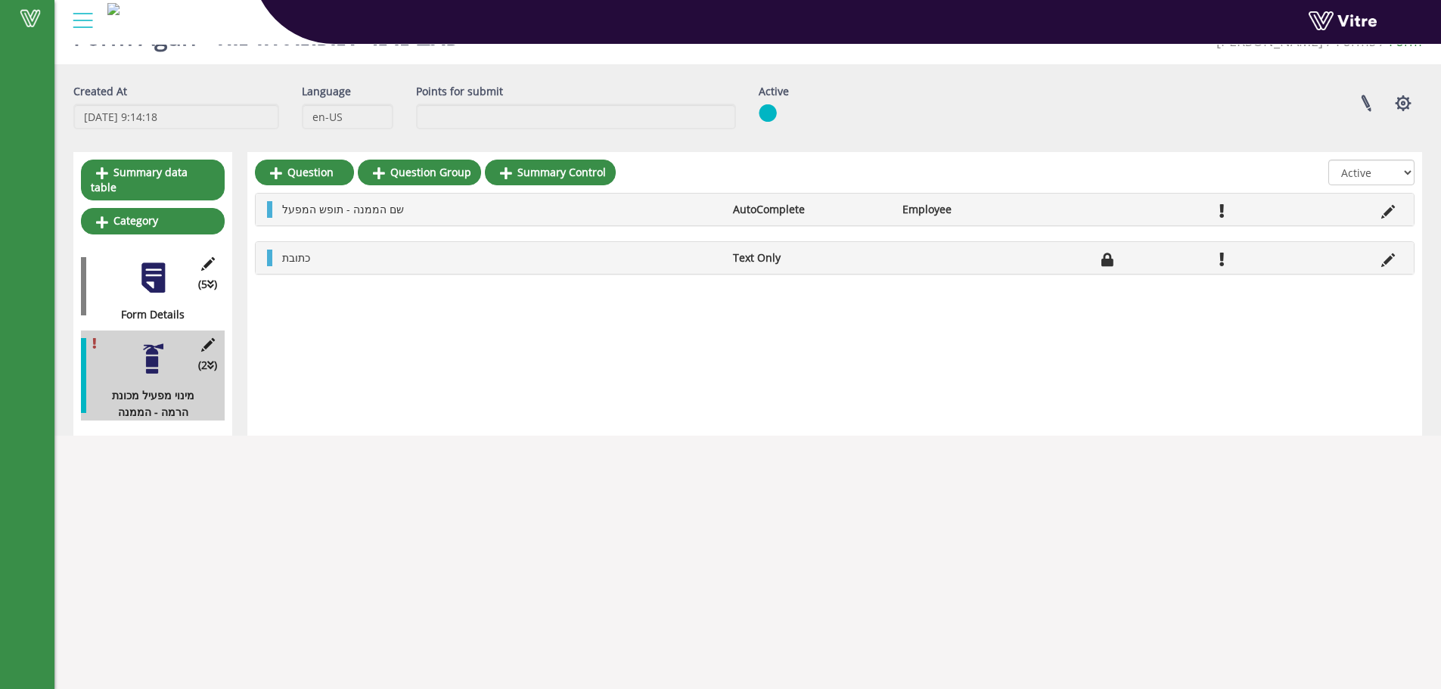
click at [941, 260] on ul "כתובת Text Only" at bounding box center [839, 258] width 1128 height 17
click at [309, 260] on span "כתובת" at bounding box center [296, 257] width 28 height 14
click at [1389, 265] on icon at bounding box center [1388, 260] width 14 height 14
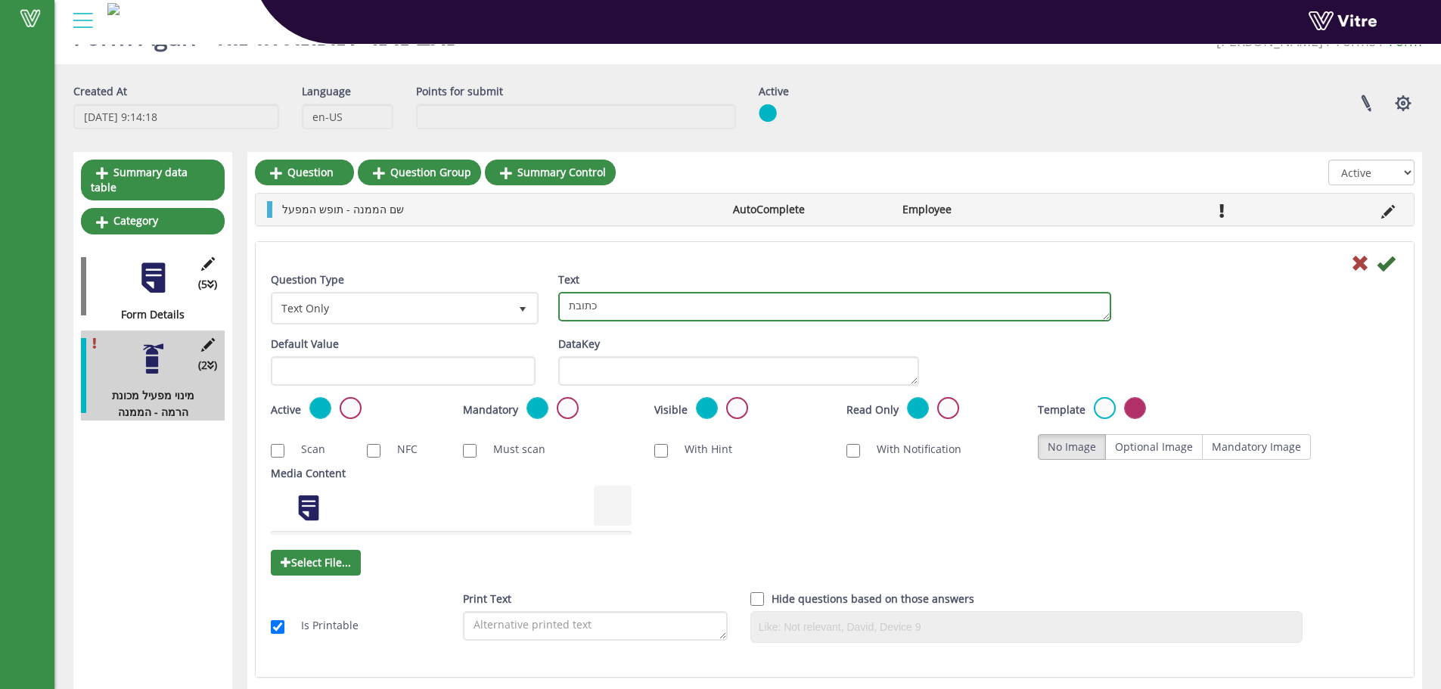
click at [613, 305] on textarea "כתובת" at bounding box center [834, 306] width 553 height 29
type textarea "כתובת: האשלג 8, אשדוד"
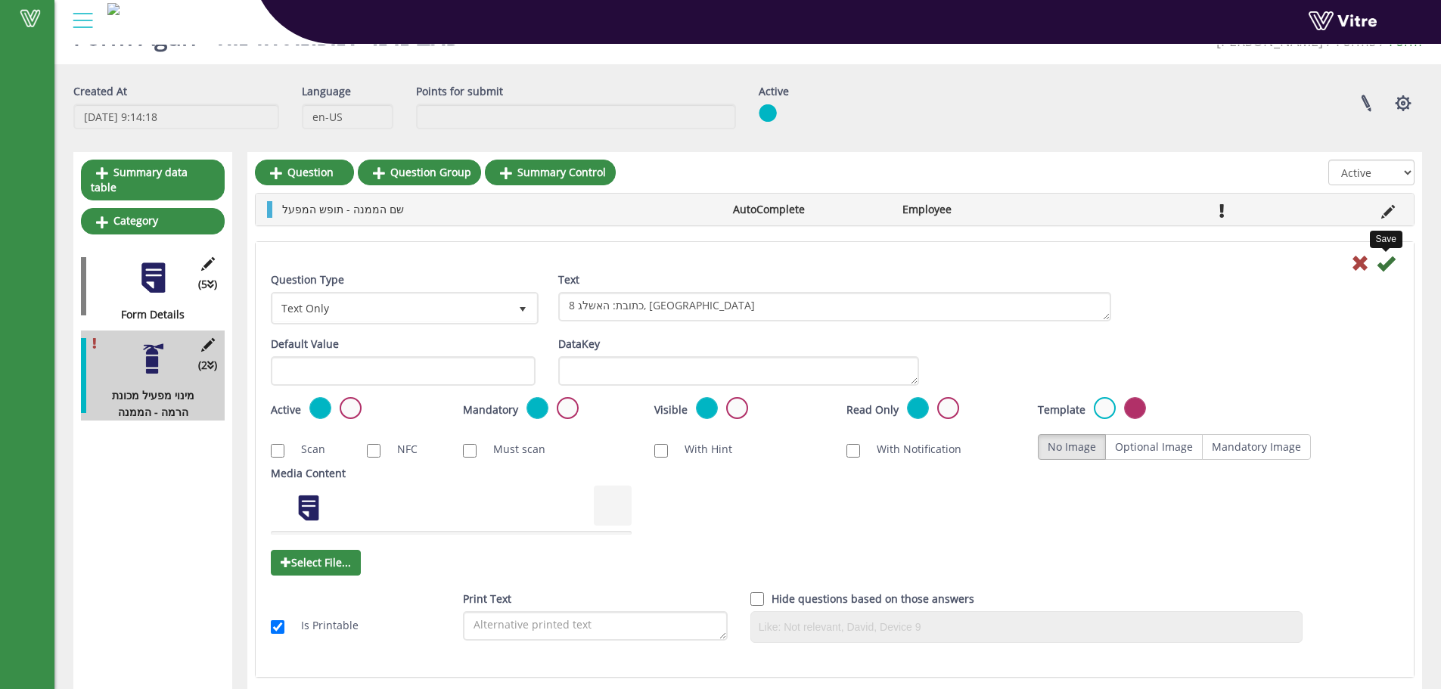
click at [1393, 263] on icon at bounding box center [1386, 263] width 18 height 18
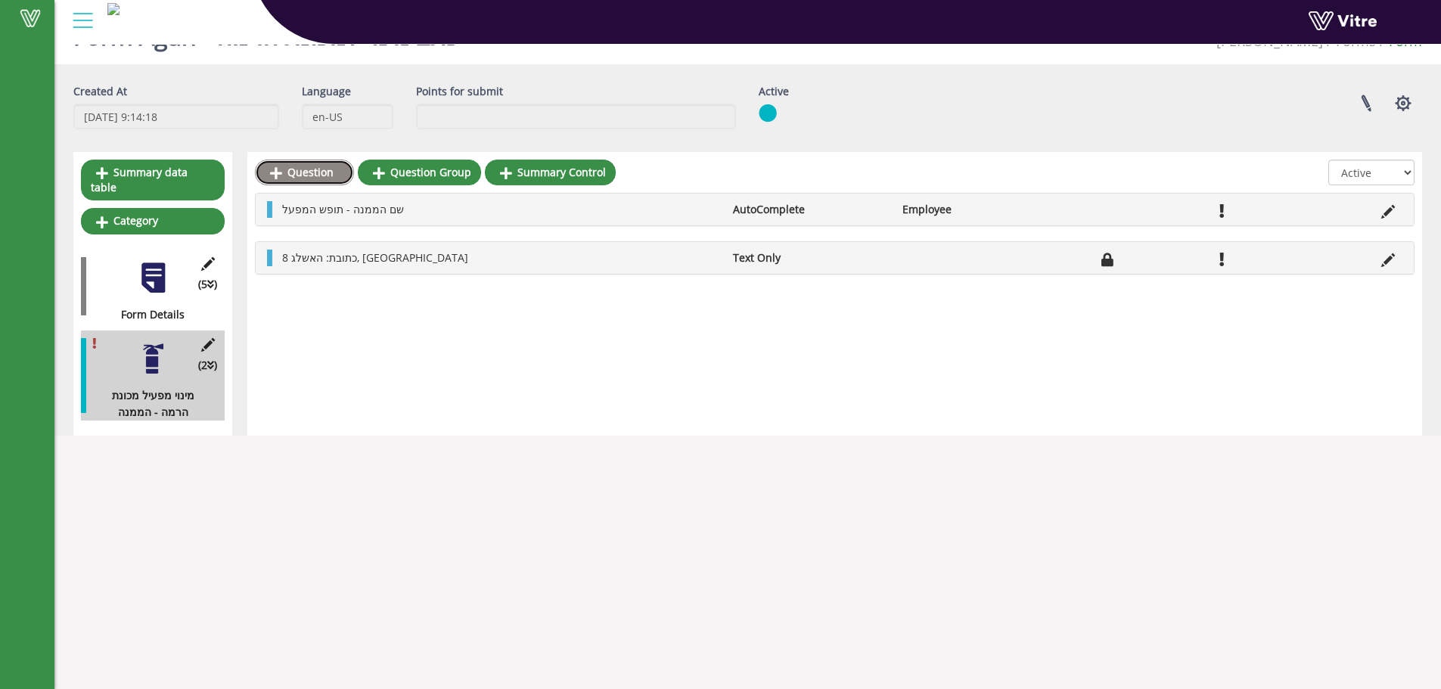
click at [300, 163] on link "Question" at bounding box center [304, 173] width 99 height 26
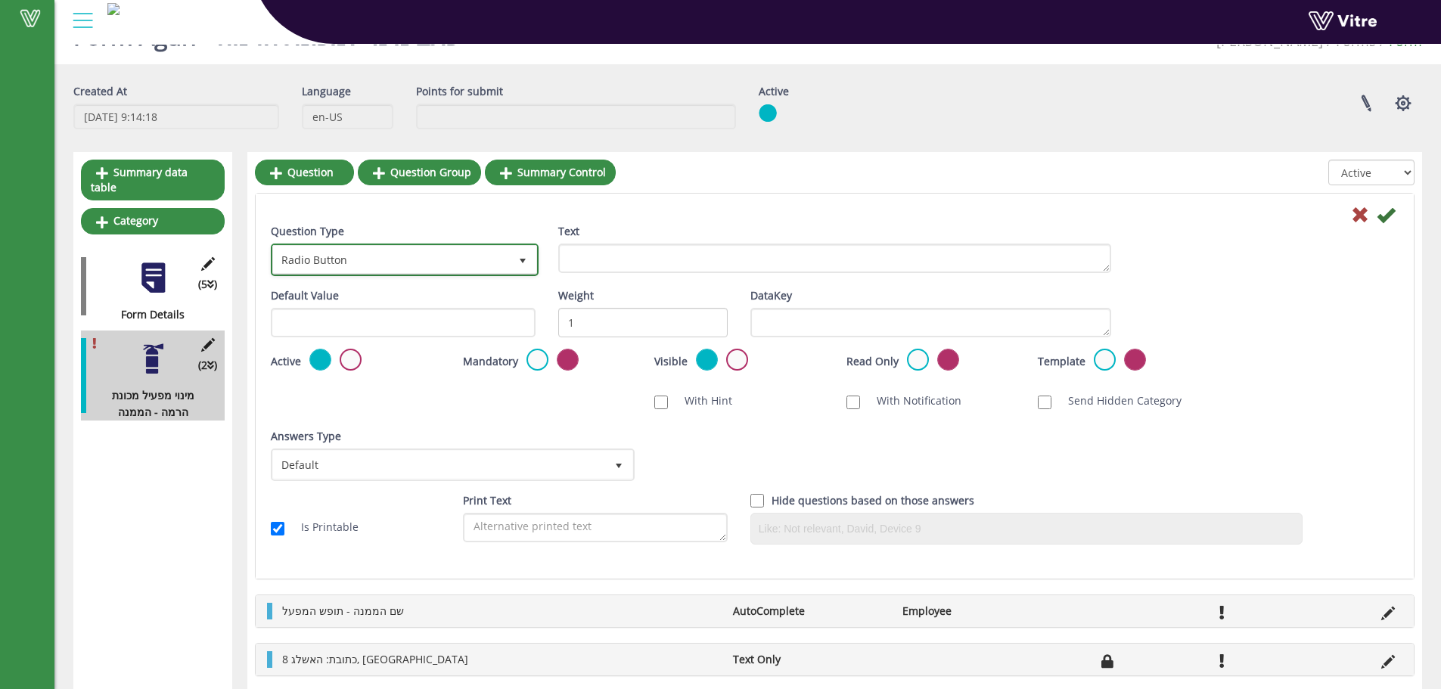
click at [351, 256] on span "Radio Button" at bounding box center [391, 259] width 236 height 27
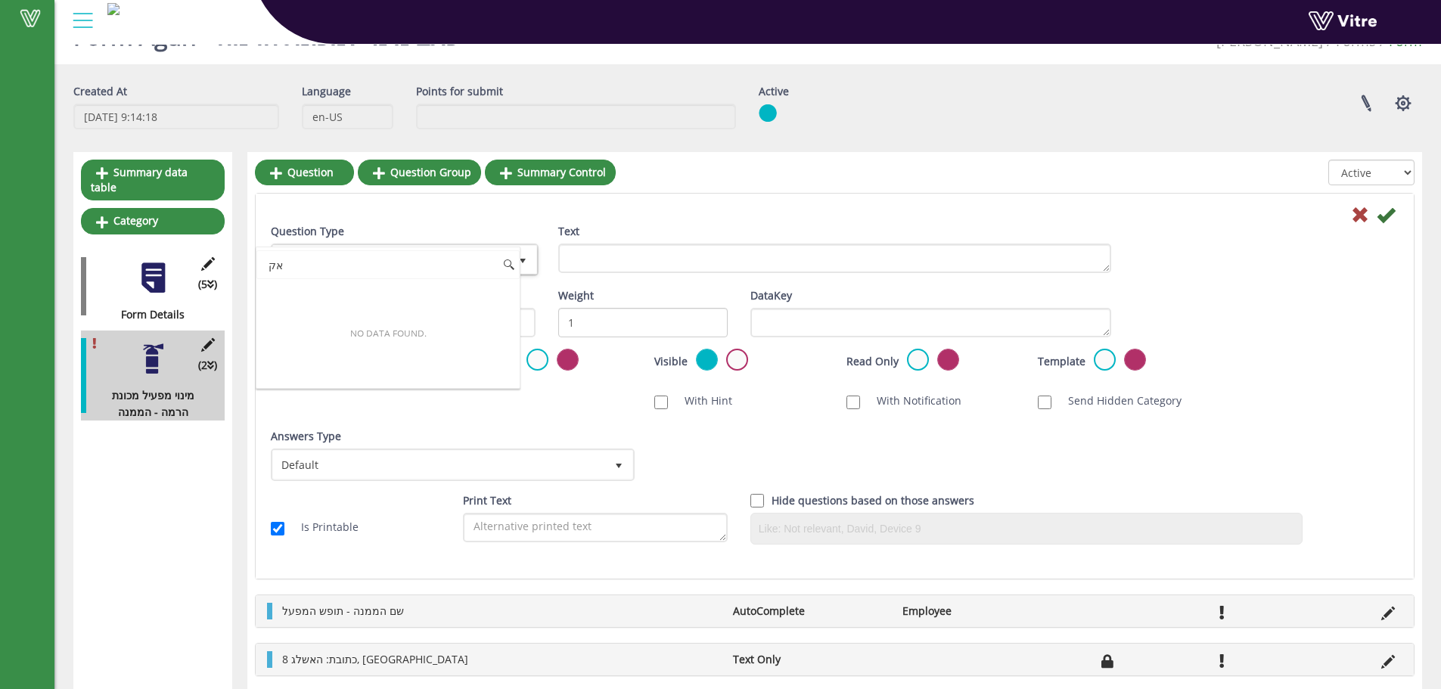
type input "א"
click at [352, 288] on li "Text Only" at bounding box center [387, 294] width 263 height 26
type input "text"
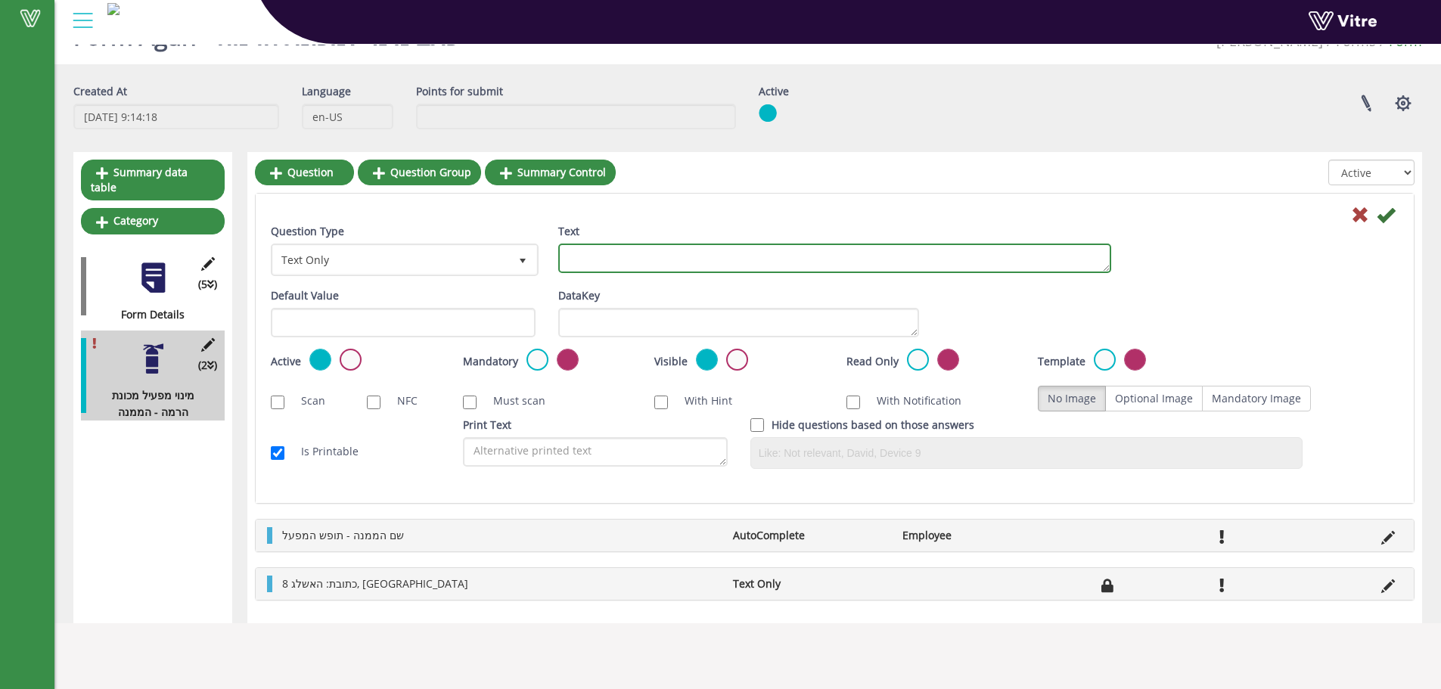
click at [614, 265] on textarea "Text" at bounding box center [834, 258] width 553 height 29
type textarea "N"
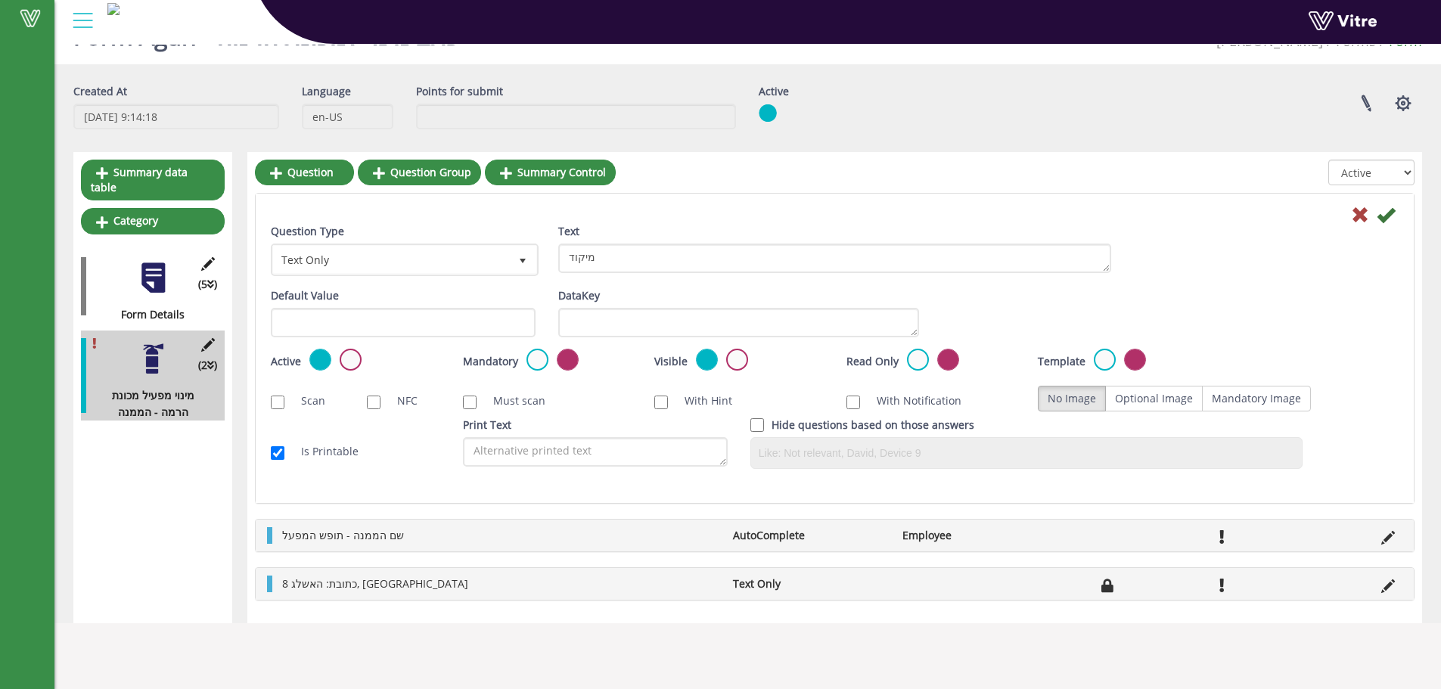
click at [535, 356] on label at bounding box center [537, 360] width 22 height 22
click at [0, 0] on input "radio" at bounding box center [0, 0] width 0 height 0
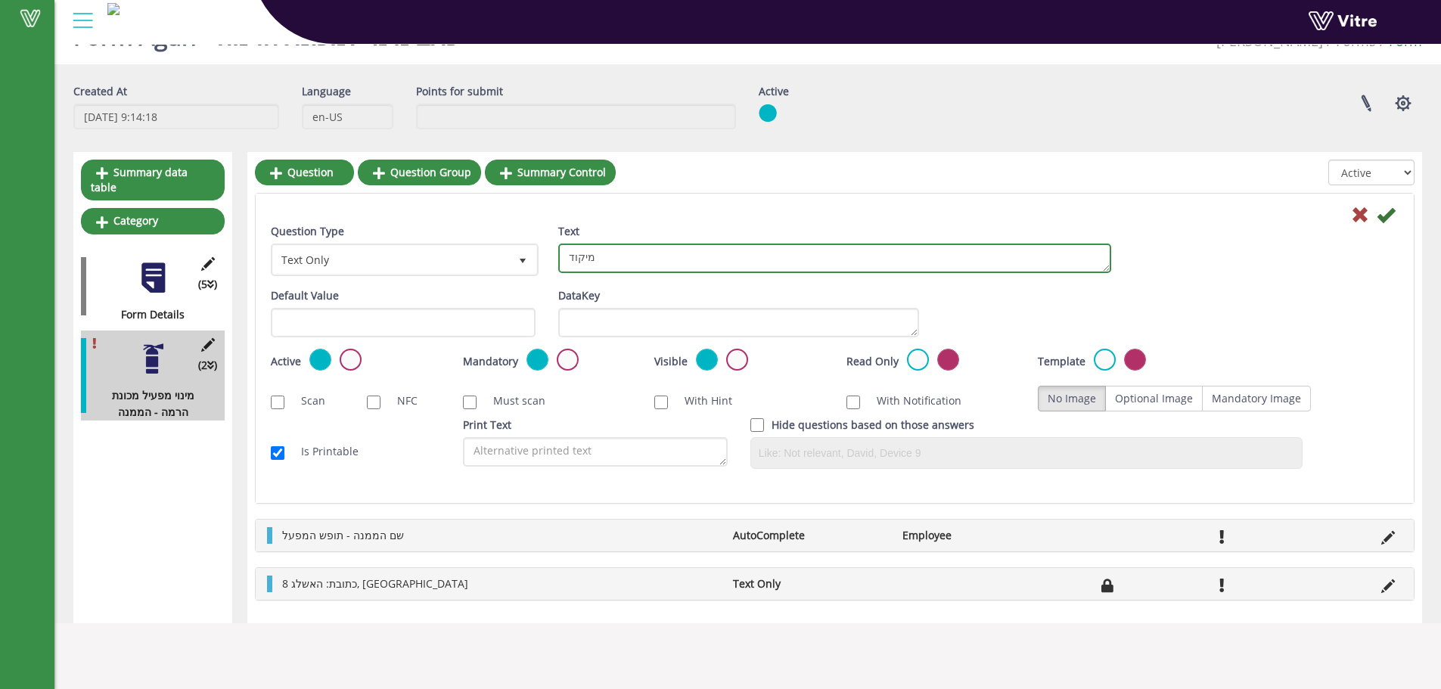
click at [756, 255] on textarea "מיקוד" at bounding box center [834, 258] width 553 height 29
type textarea "מיקוד: 7752014"
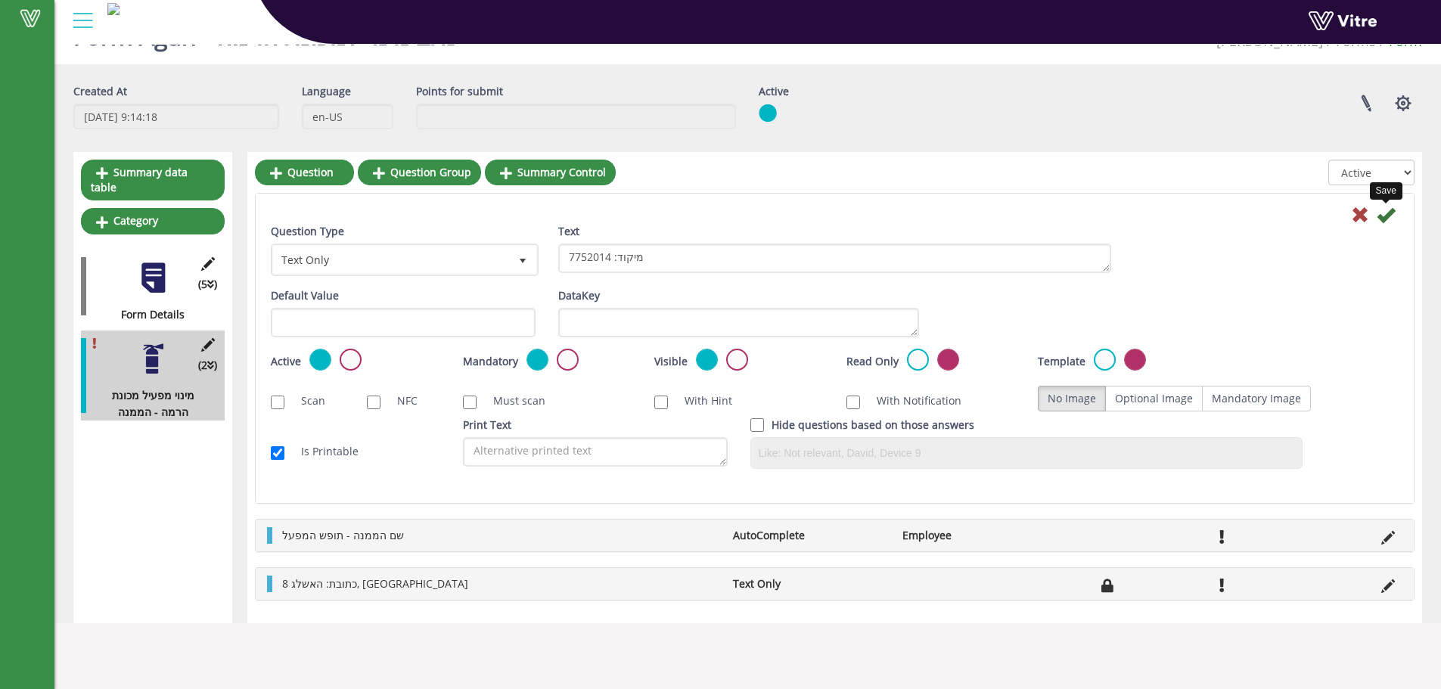
click at [1383, 217] on icon at bounding box center [1386, 215] width 18 height 18
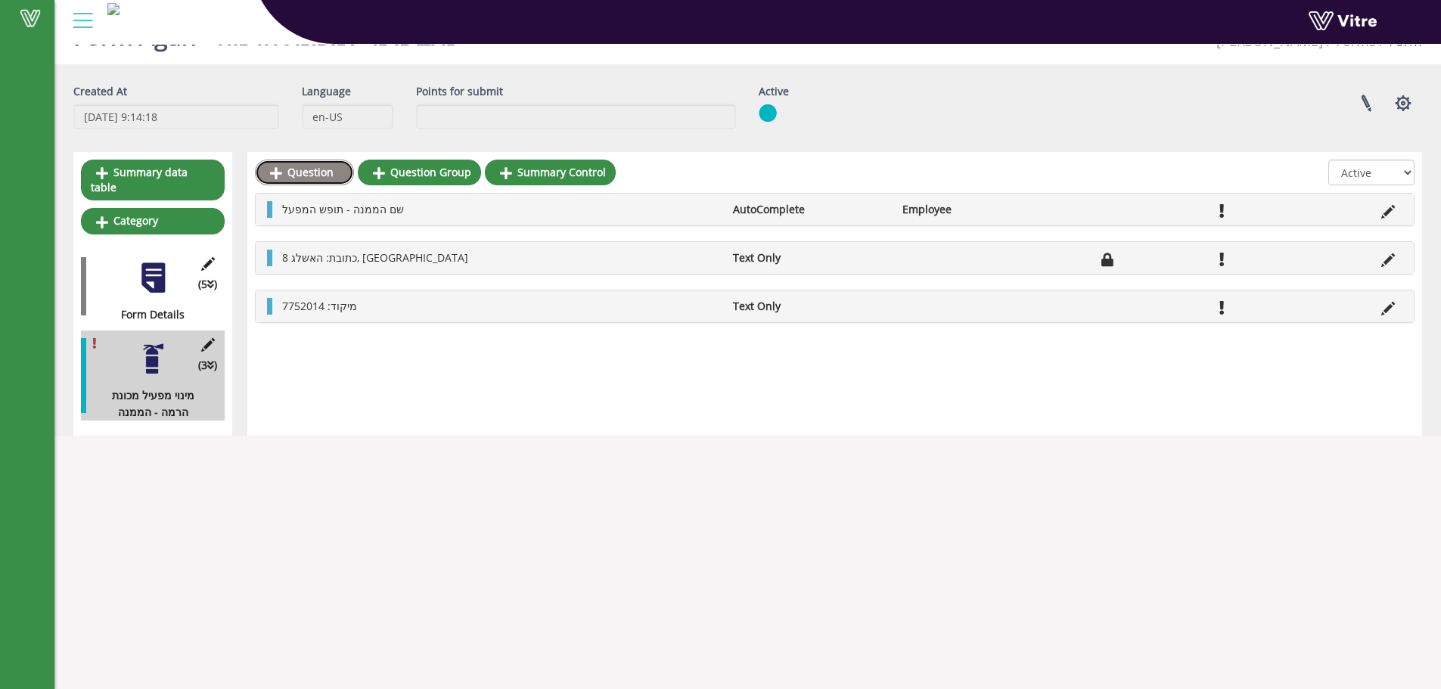
click at [287, 166] on link "Question" at bounding box center [304, 173] width 99 height 26
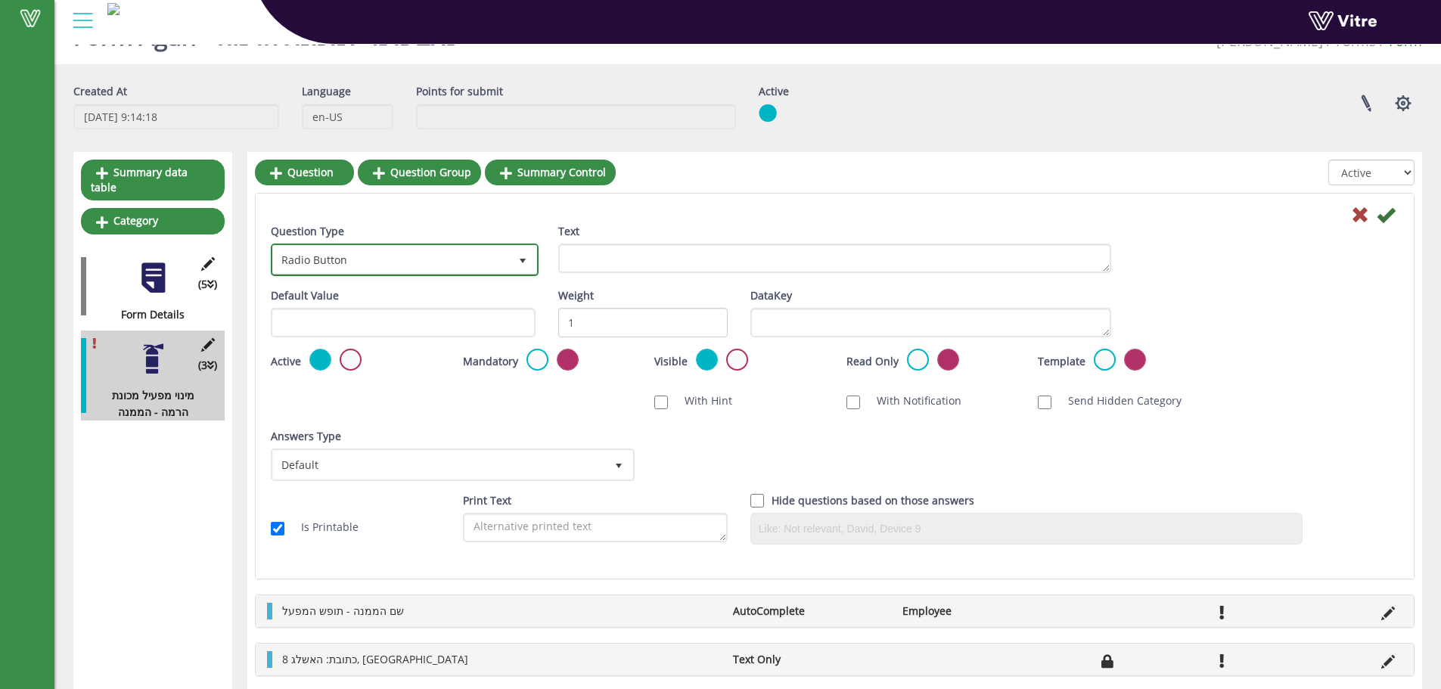
drag, startPoint x: 343, startPoint y: 247, endPoint x: 359, endPoint y: 293, distance: 48.8
click at [343, 247] on span "Radio Button" at bounding box center [391, 259] width 236 height 27
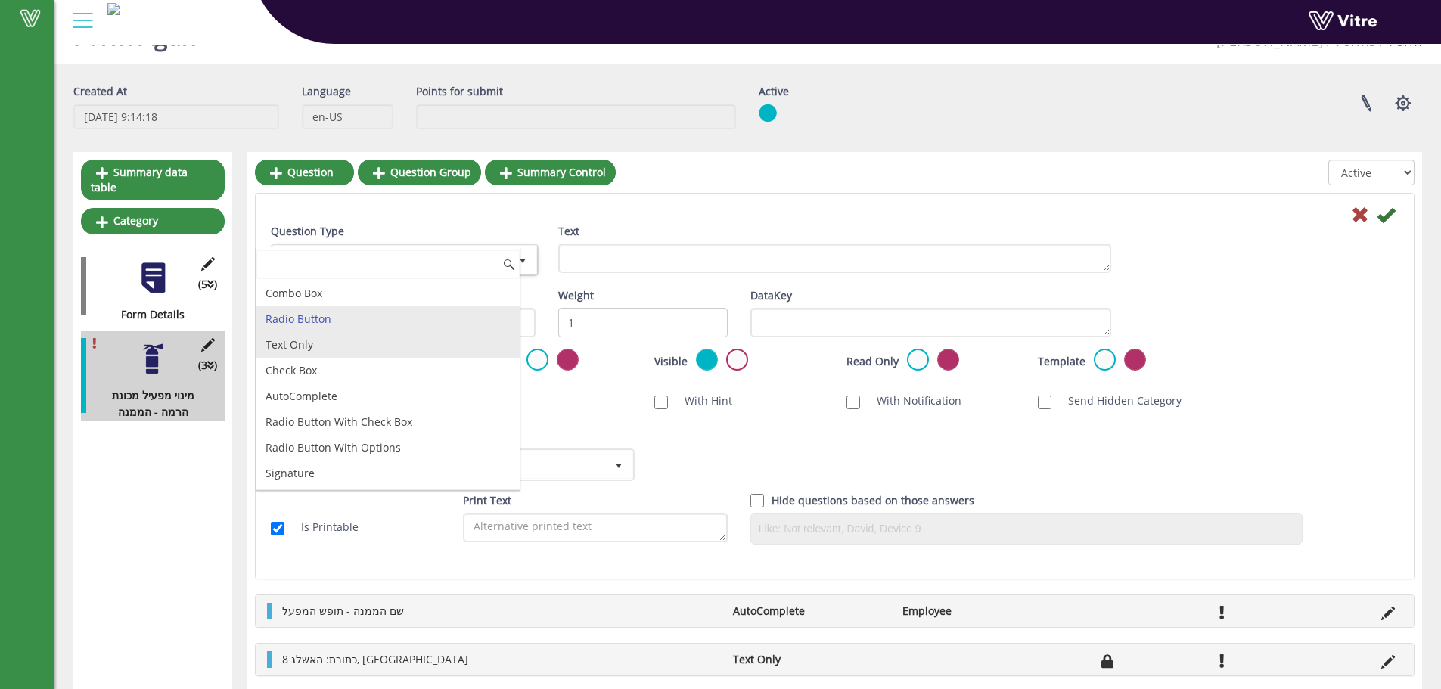
click at [380, 356] on li "Text Only" at bounding box center [387, 345] width 263 height 26
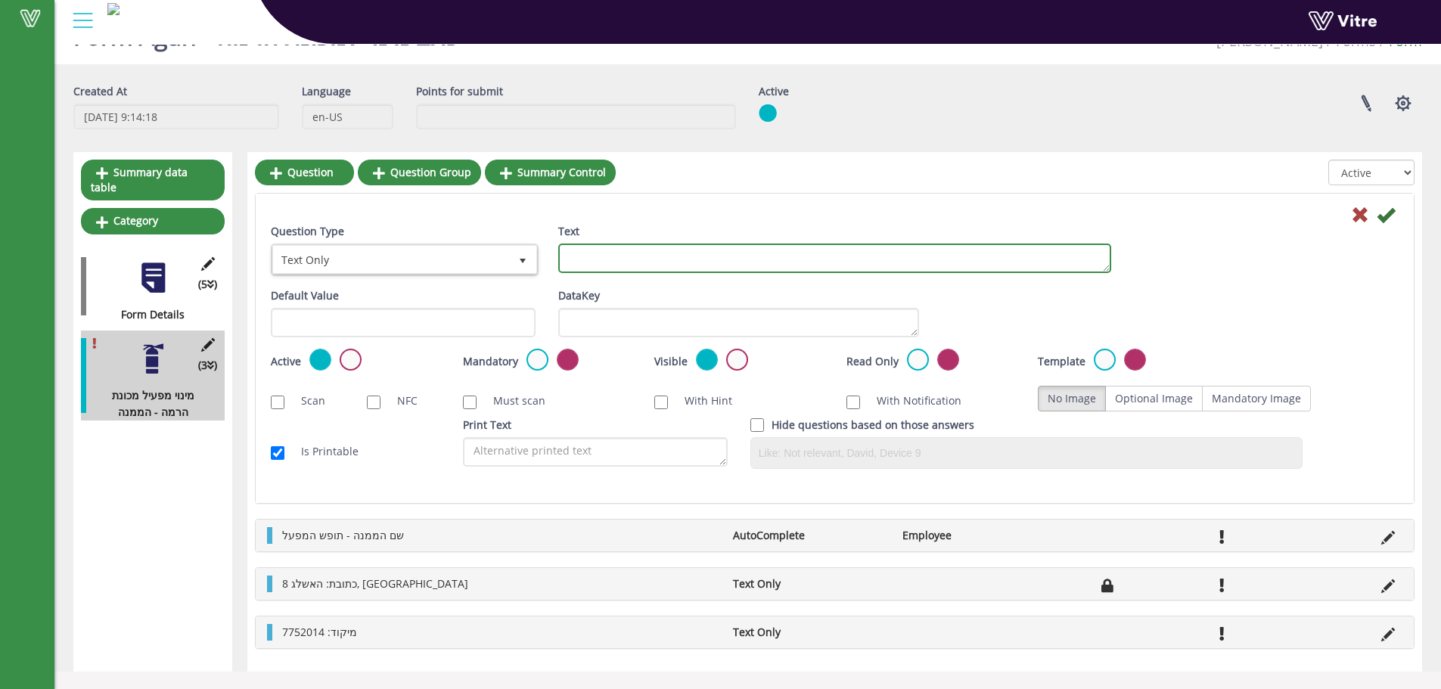
click at [651, 265] on textarea "Text" at bounding box center [834, 258] width 553 height 29
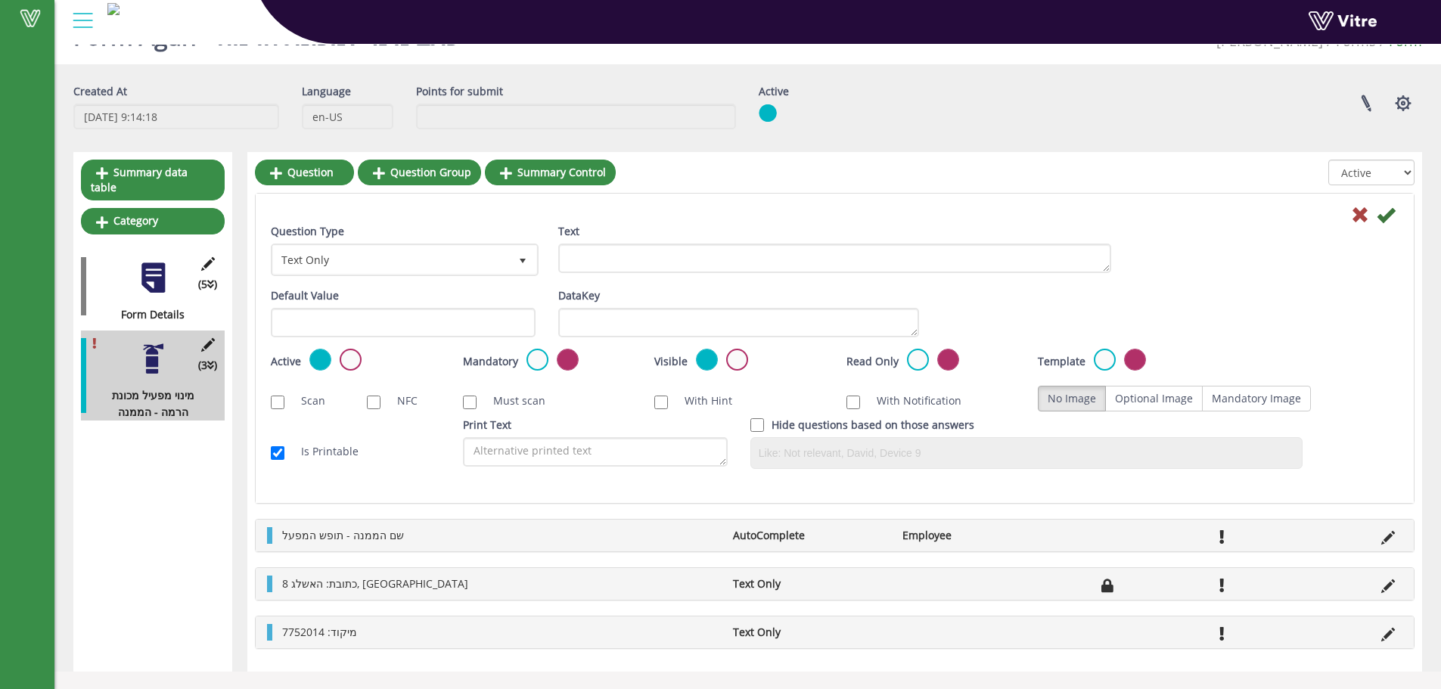
click at [536, 347] on div "Default Value" at bounding box center [402, 317] width 287 height 61
click at [537, 357] on label at bounding box center [537, 360] width 22 height 22
click at [0, 0] on input "radio" at bounding box center [0, 0] width 0 height 0
click at [685, 236] on div "Text" at bounding box center [834, 248] width 553 height 50
click at [648, 230] on div "Text" at bounding box center [834, 248] width 553 height 50
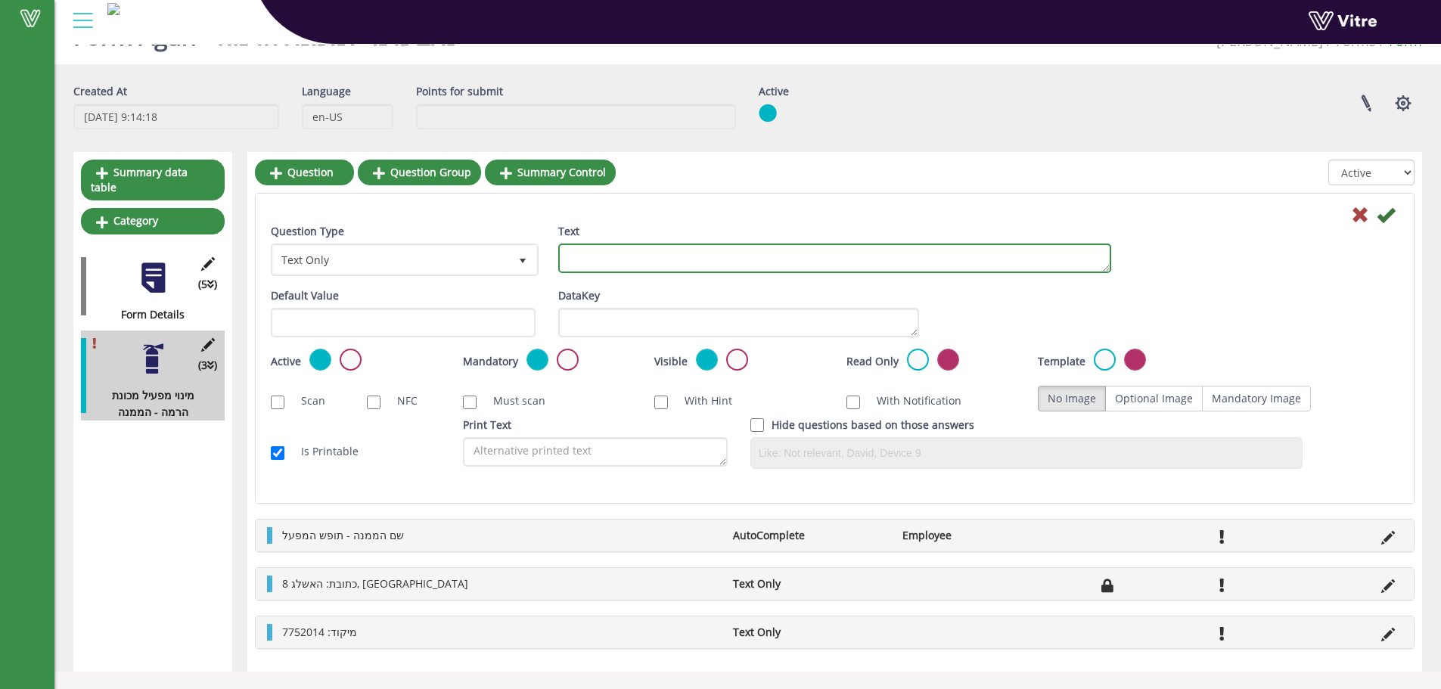
click at [633, 250] on textarea "Text" at bounding box center [834, 258] width 553 height 29
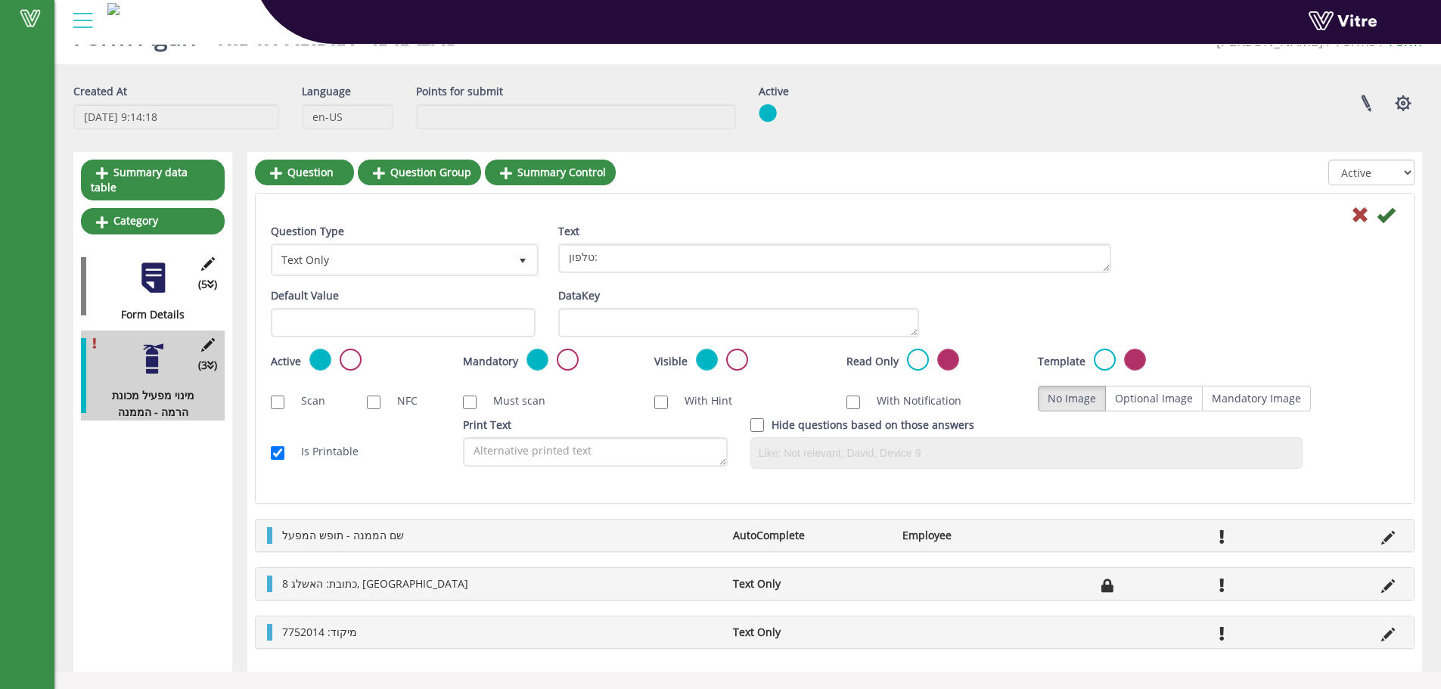
click at [912, 370] on div "Read Only" at bounding box center [930, 361] width 169 height 25
click at [913, 361] on label at bounding box center [918, 360] width 22 height 22
click at [0, 0] on input "radio" at bounding box center [0, 0] width 0 height 0
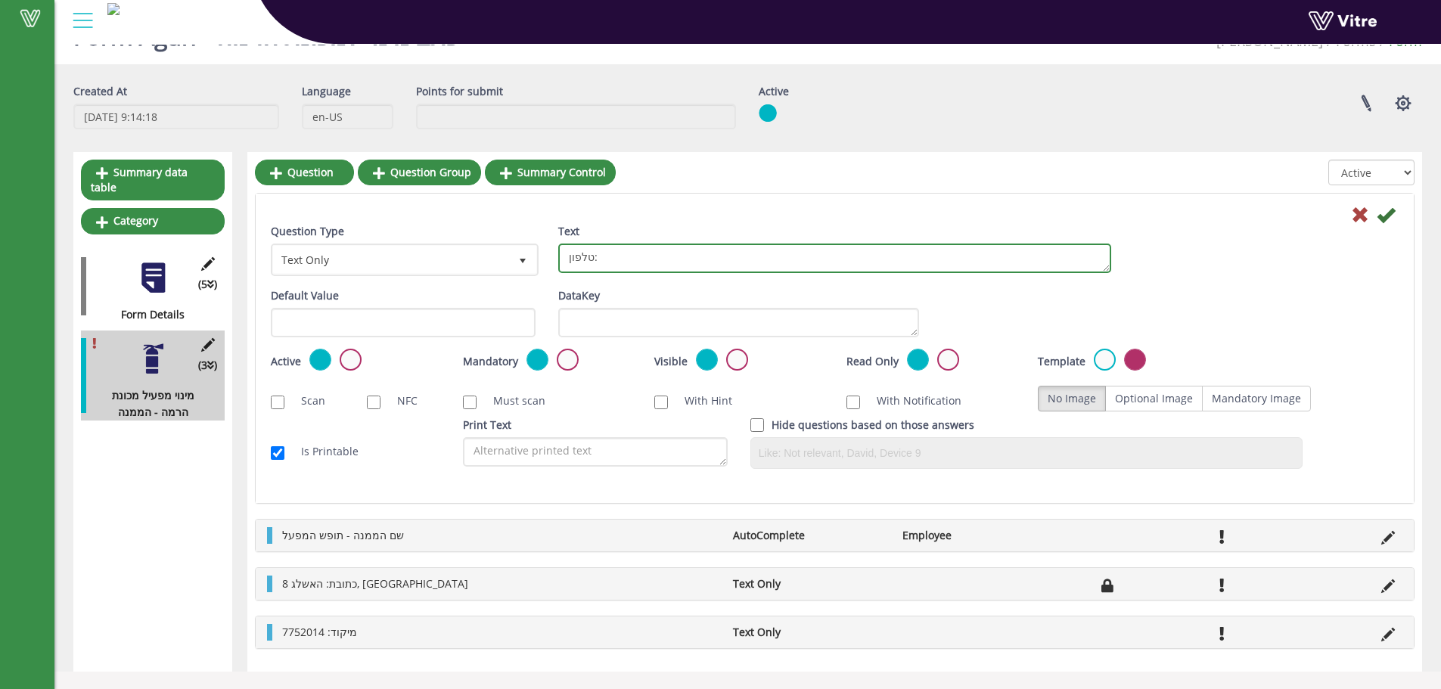
click at [753, 263] on textarea "טלפון:" at bounding box center [834, 258] width 553 height 29
type textarea "טלפון: 08-8515203"
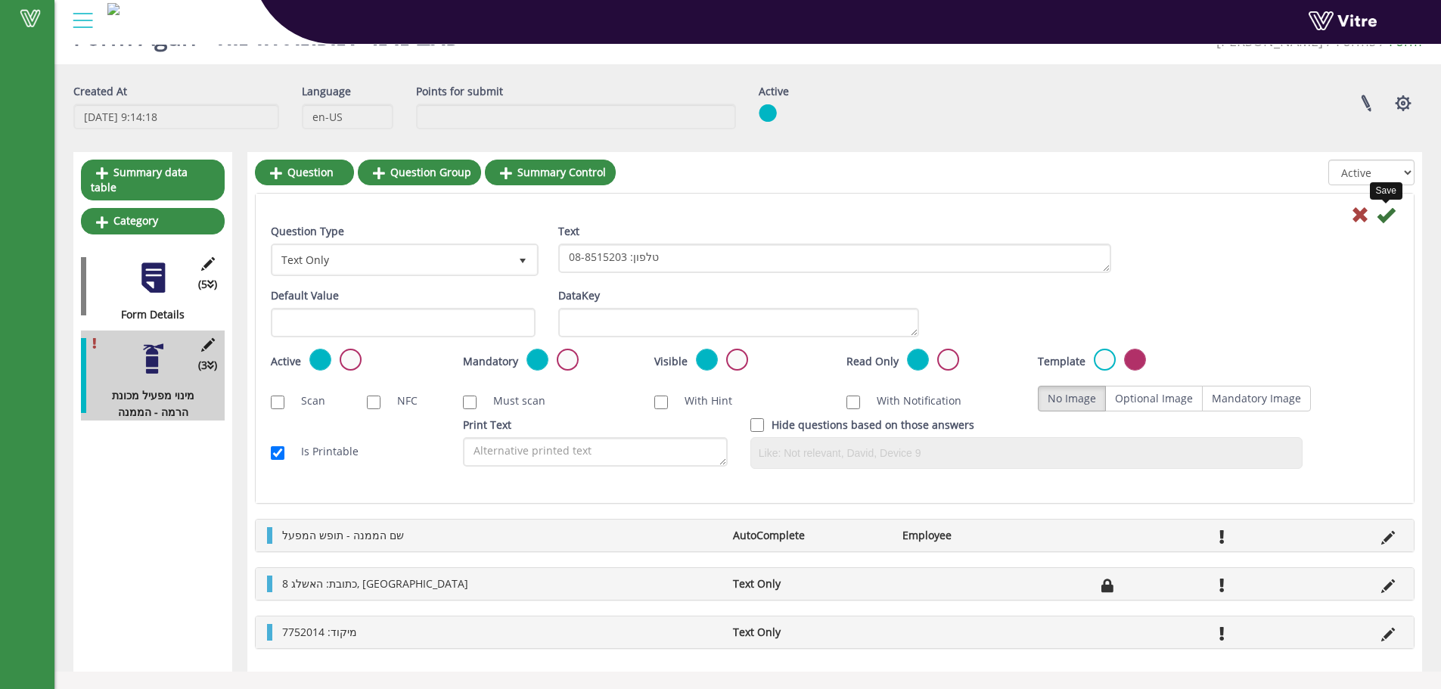
click at [1393, 211] on icon at bounding box center [1386, 215] width 18 height 18
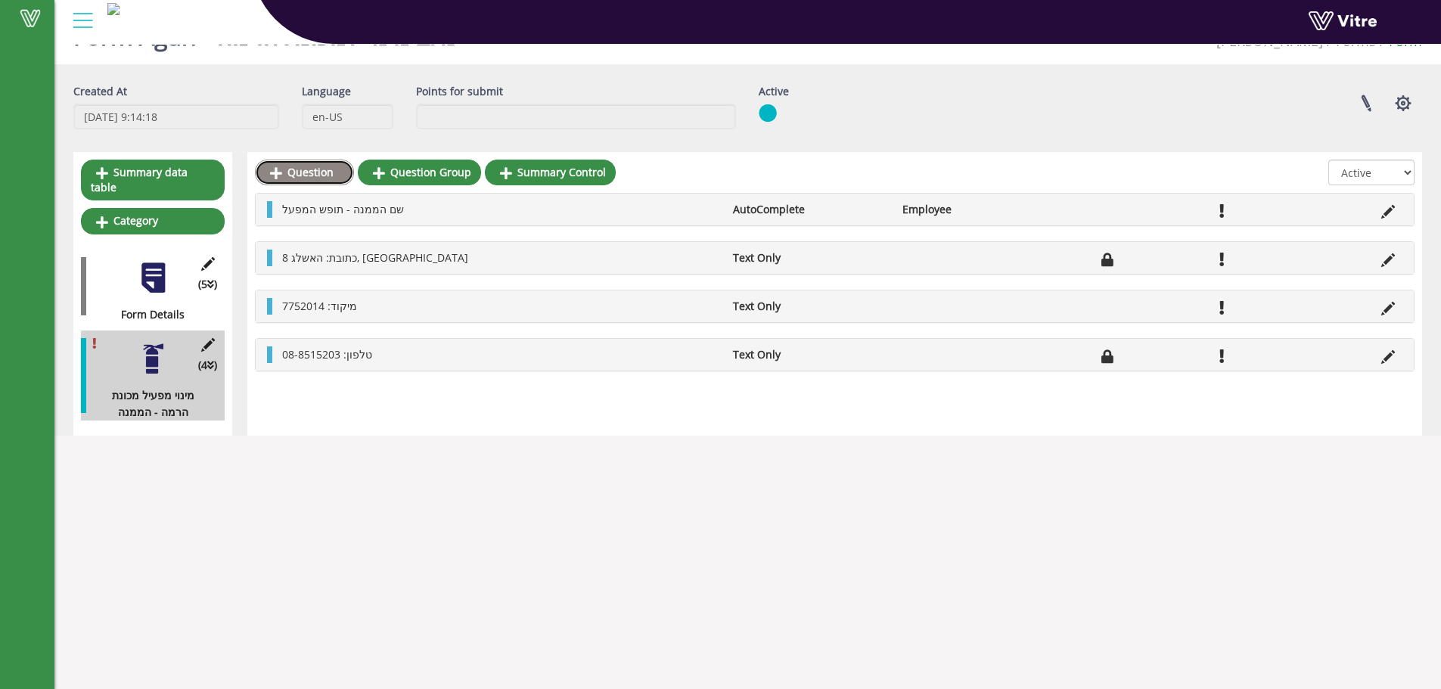
click at [324, 174] on link "Question" at bounding box center [304, 173] width 99 height 26
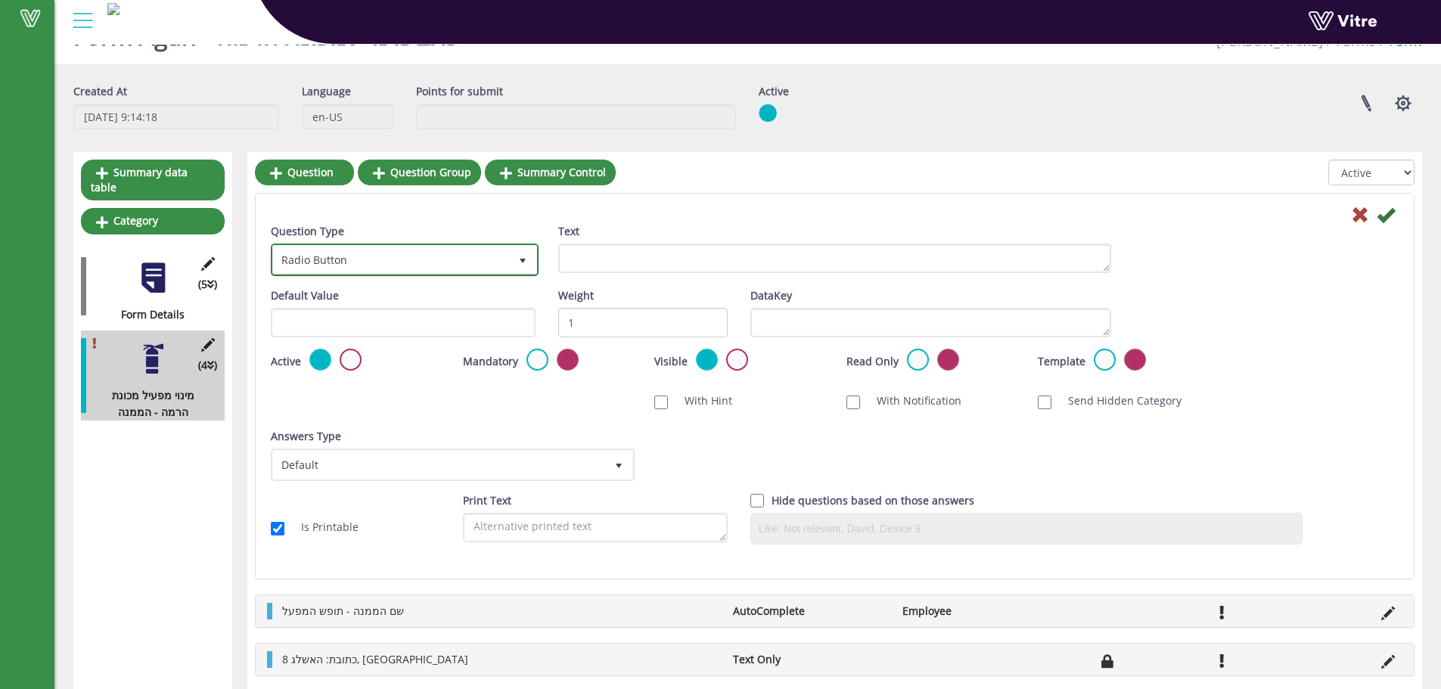
click at [363, 260] on span "Radio Button" at bounding box center [391, 259] width 236 height 27
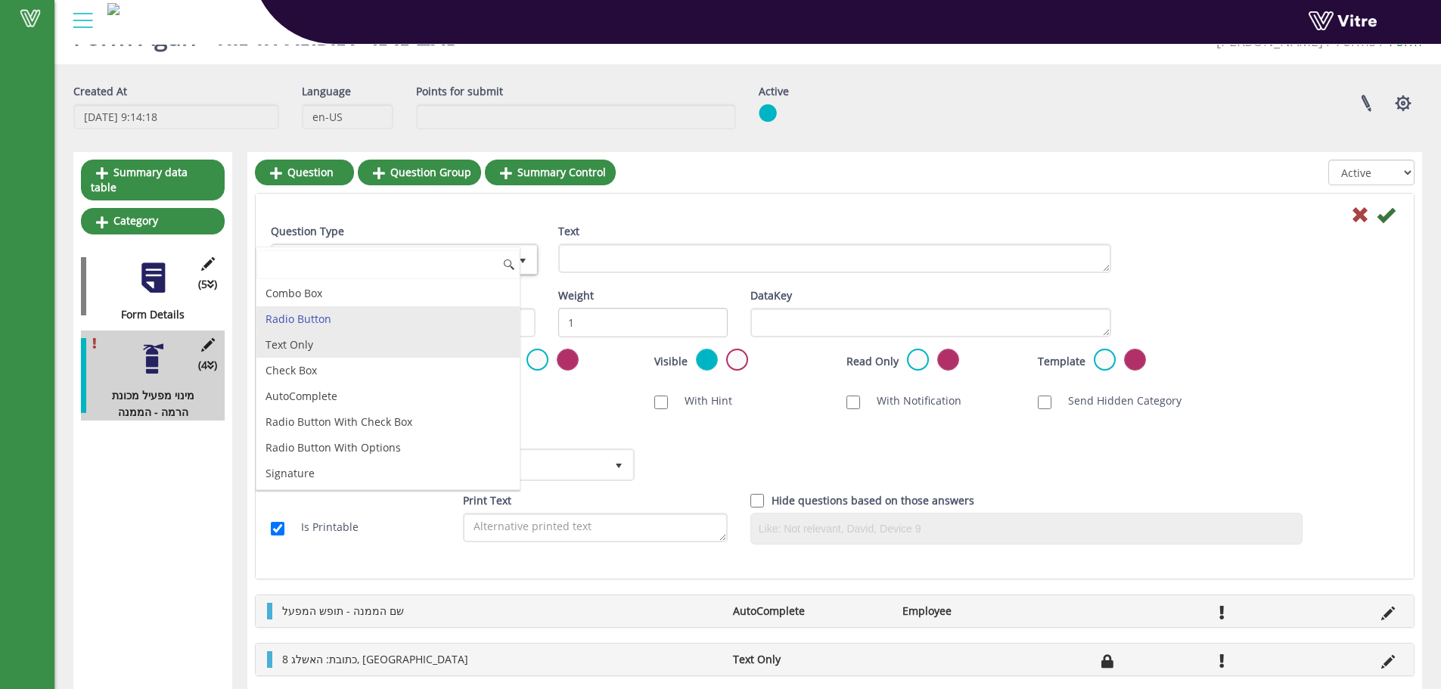
click at [316, 343] on li "Text Only" at bounding box center [387, 345] width 263 height 26
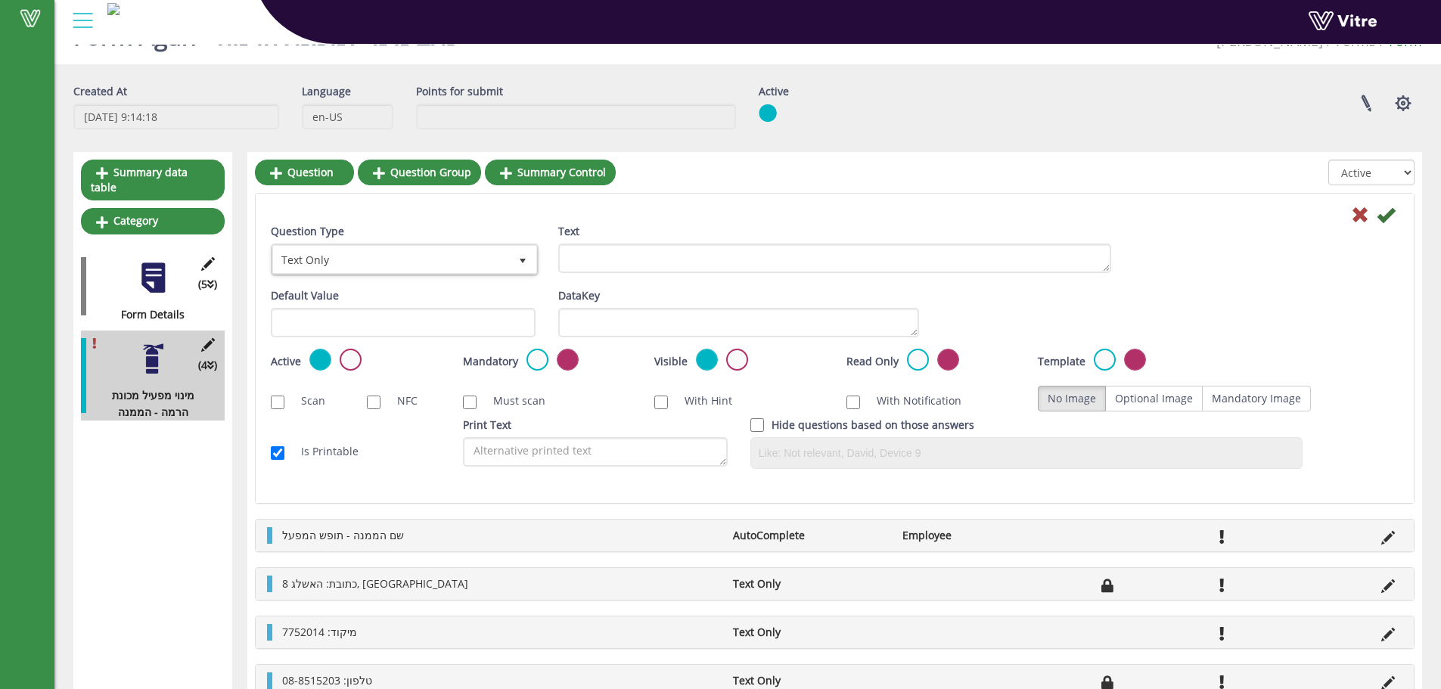
click at [737, 240] on div "Text" at bounding box center [834, 248] width 553 height 50
click at [541, 357] on label at bounding box center [537, 360] width 22 height 22
click at [0, 0] on input "radio" at bounding box center [0, 0] width 0 height 0
click at [924, 354] on label at bounding box center [918, 360] width 22 height 22
click at [0, 0] on input "radio" at bounding box center [0, 0] width 0 height 0
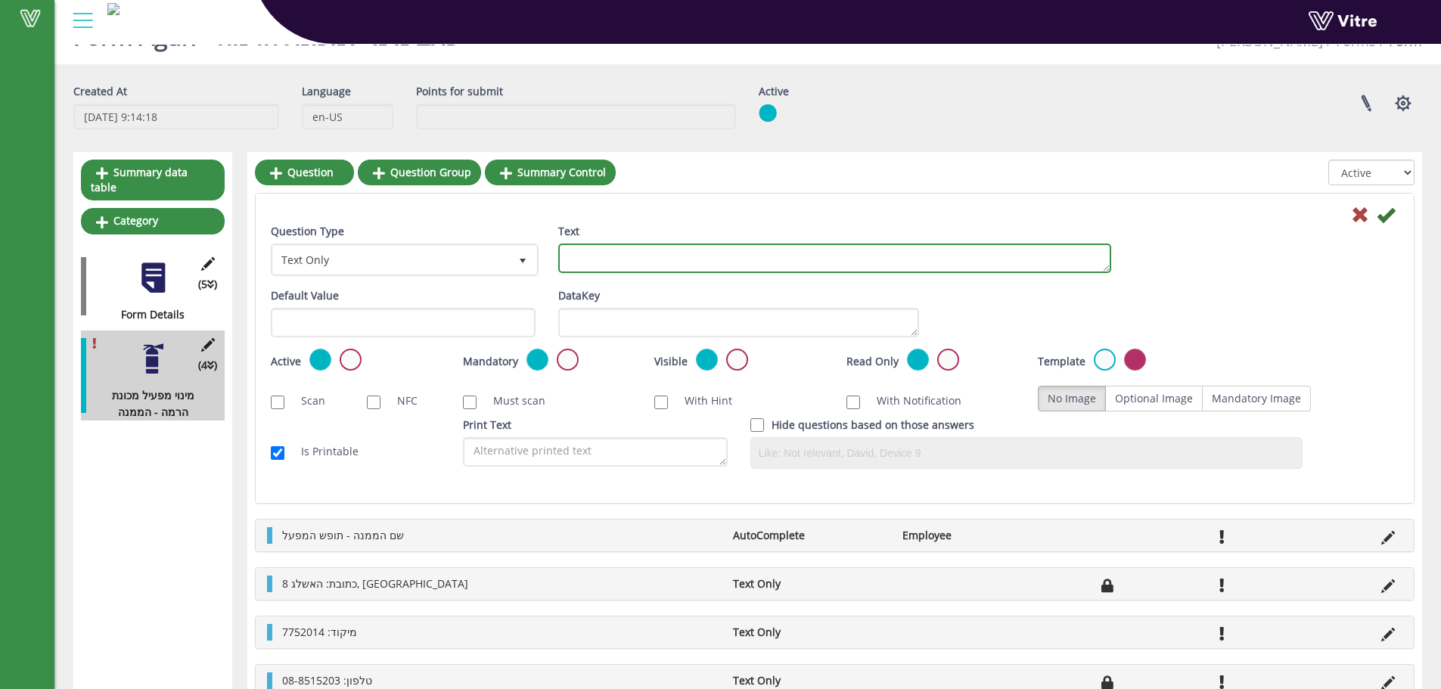
click at [792, 253] on textarea "Text" at bounding box center [834, 258] width 553 height 29
type textarea ","
type textarea "צ"
type textarea "תפקידו: מנהל האתר"
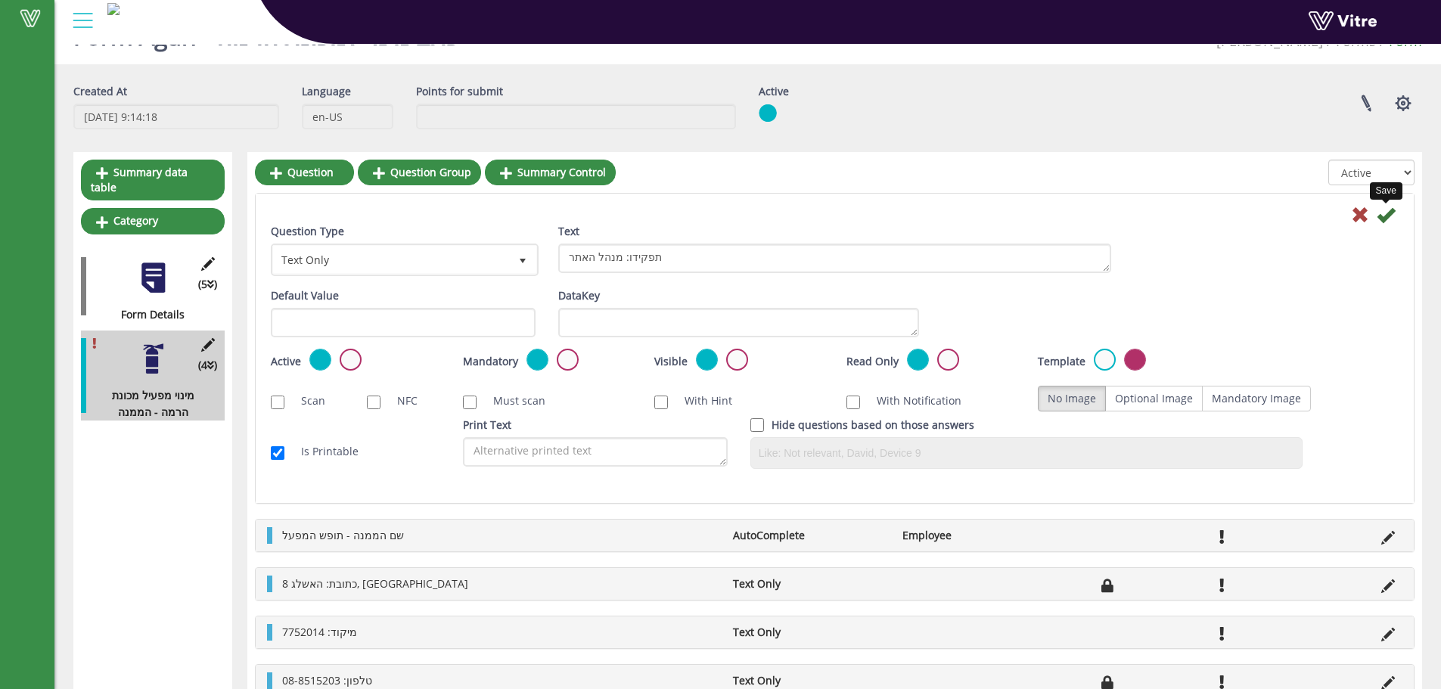
click at [1386, 211] on icon at bounding box center [1386, 215] width 18 height 18
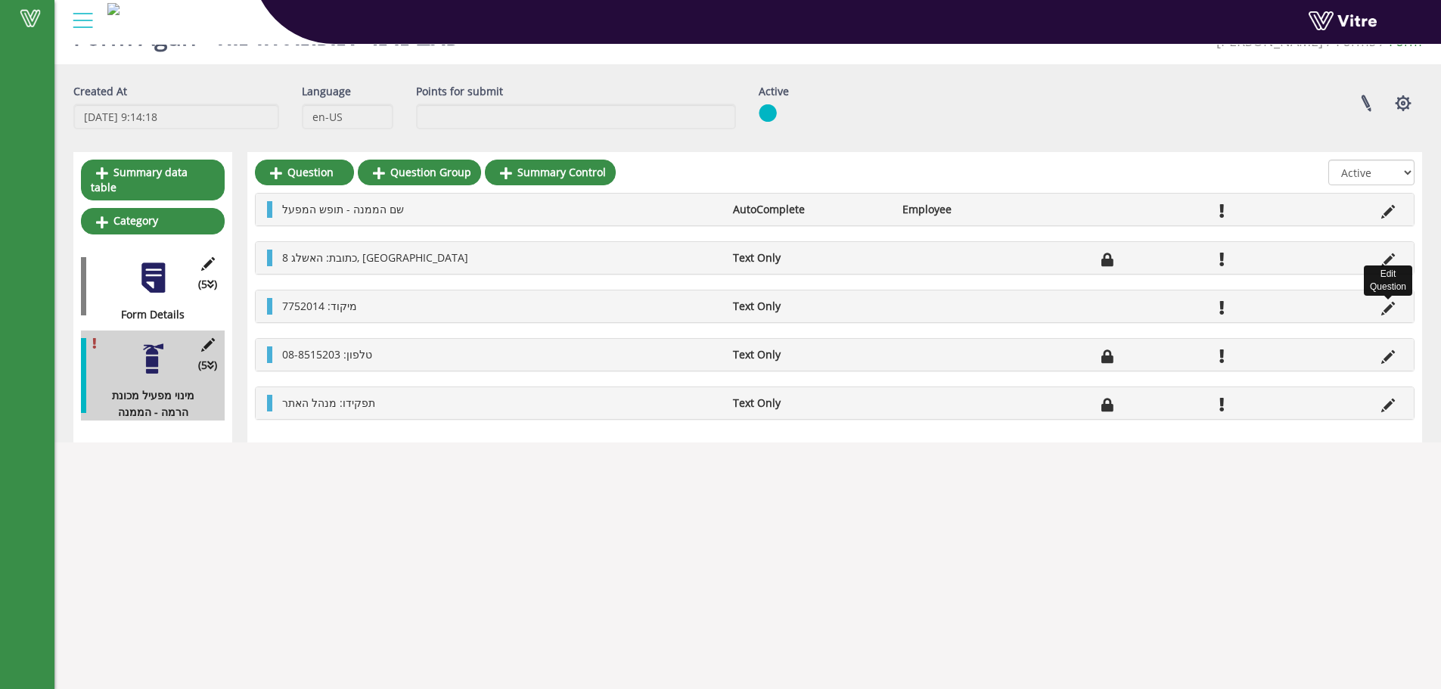
click at [1392, 311] on icon at bounding box center [1388, 309] width 14 height 14
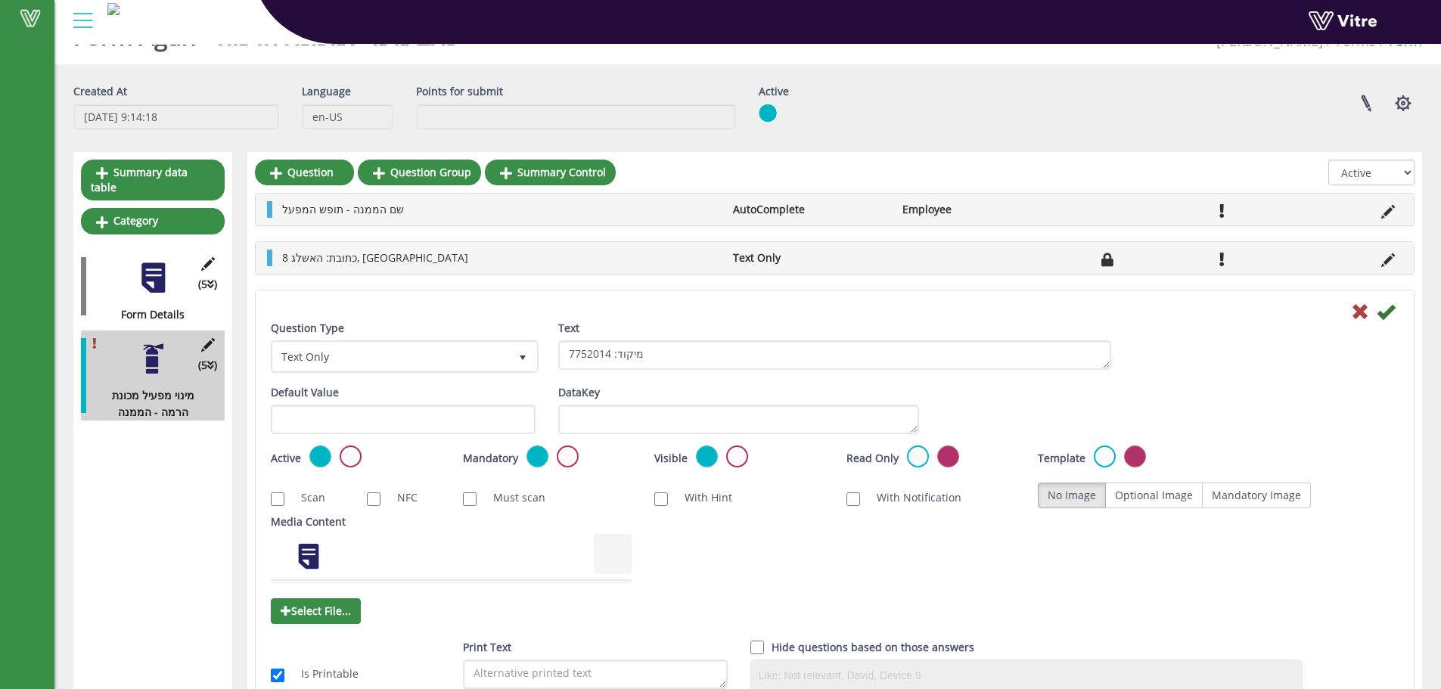
click at [899, 457] on div "Read Only" at bounding box center [930, 458] width 169 height 25
click at [907, 455] on label at bounding box center [918, 457] width 22 height 22
click at [0, 0] on input "radio" at bounding box center [0, 0] width 0 height 0
click at [1387, 303] on icon at bounding box center [1386, 312] width 18 height 18
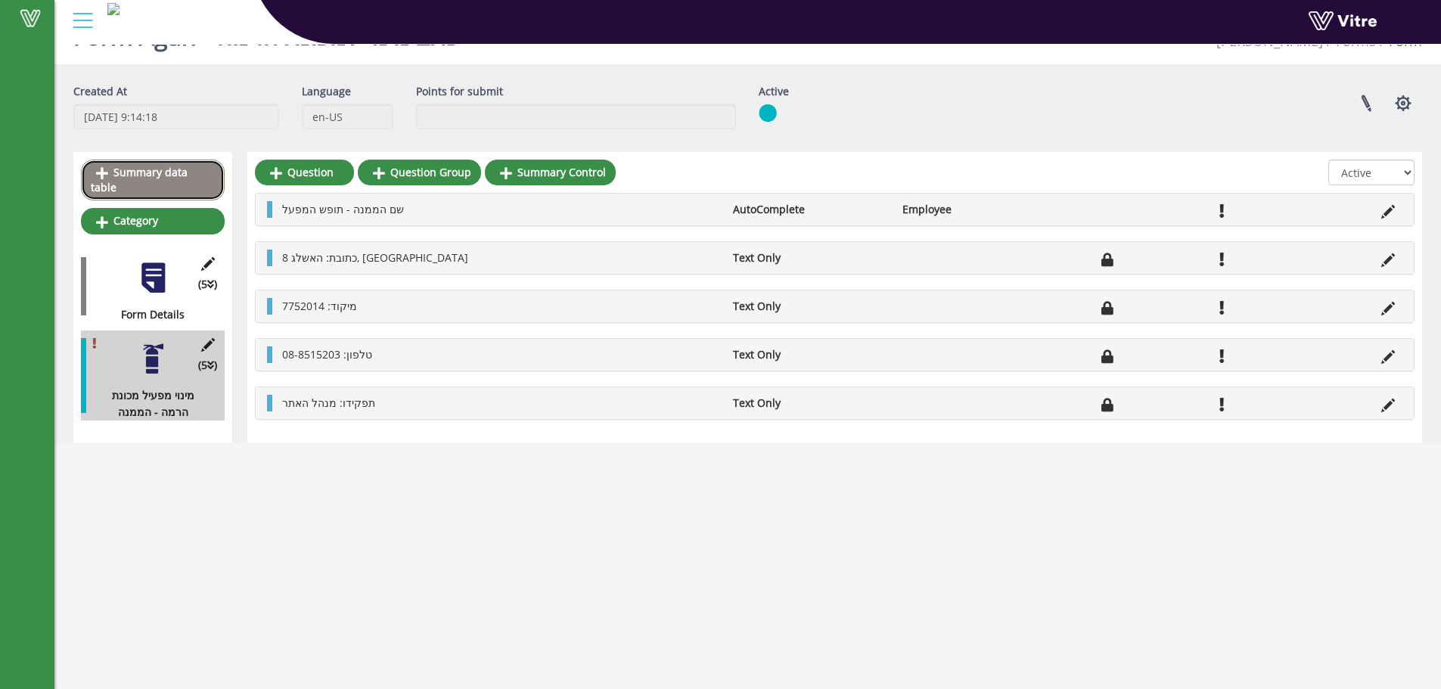
click at [148, 171] on link "Summary data table" at bounding box center [153, 180] width 144 height 41
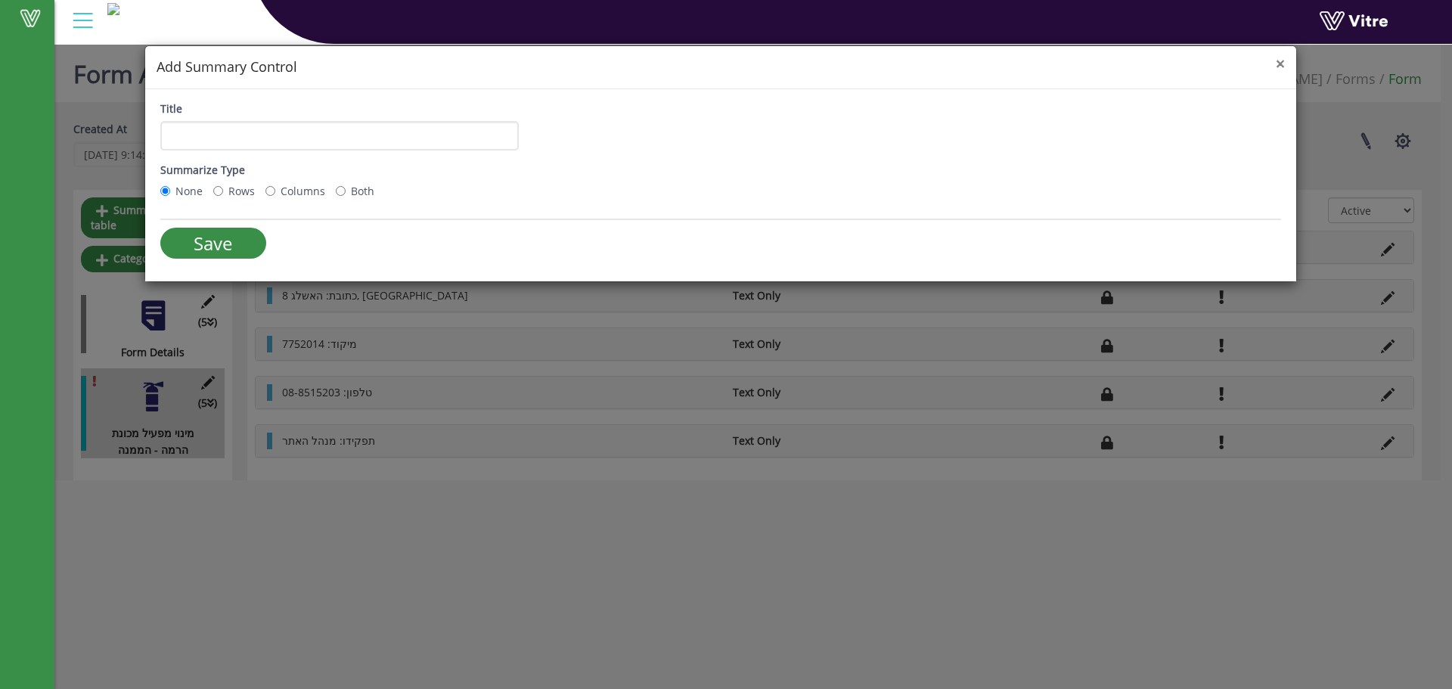
drag, startPoint x: 1281, startPoint y: 61, endPoint x: 994, endPoint y: 104, distance: 289.8
click at [1281, 62] on span "×" at bounding box center [1280, 63] width 9 height 21
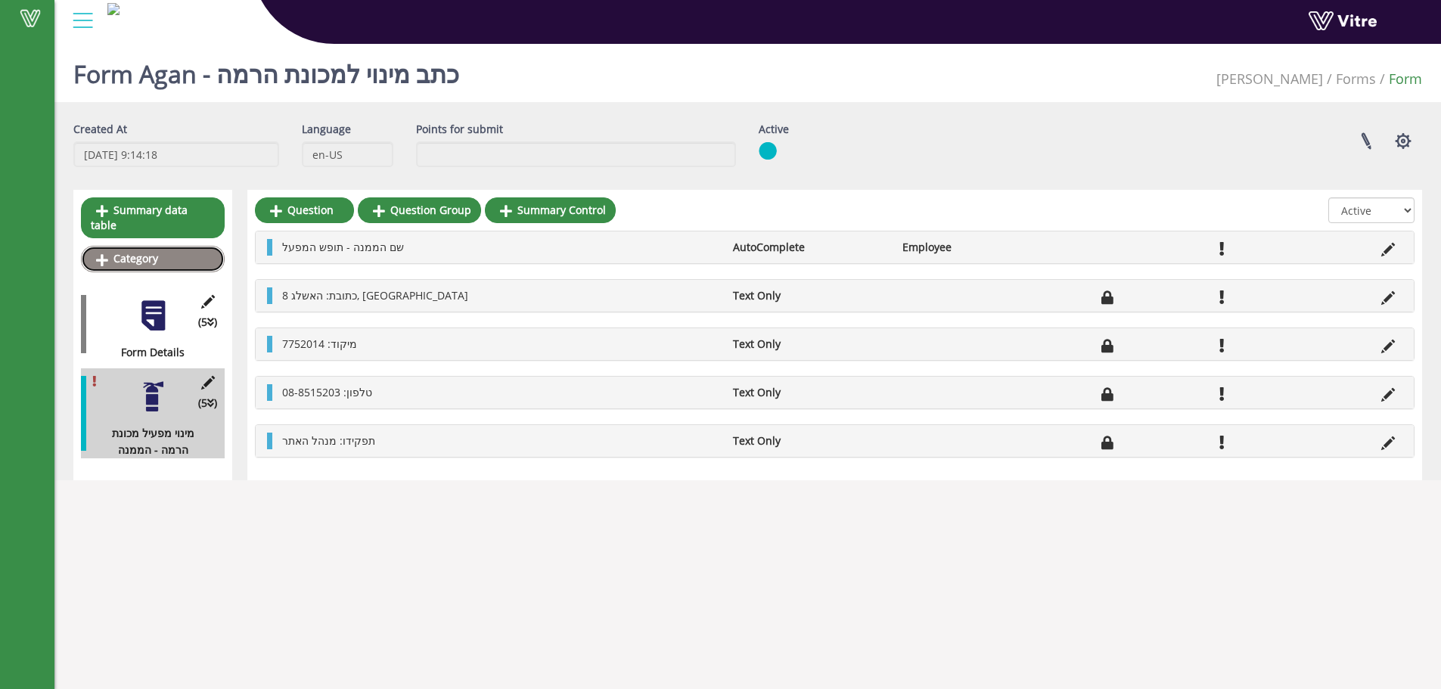
click at [146, 246] on link "Category" at bounding box center [153, 259] width 144 height 26
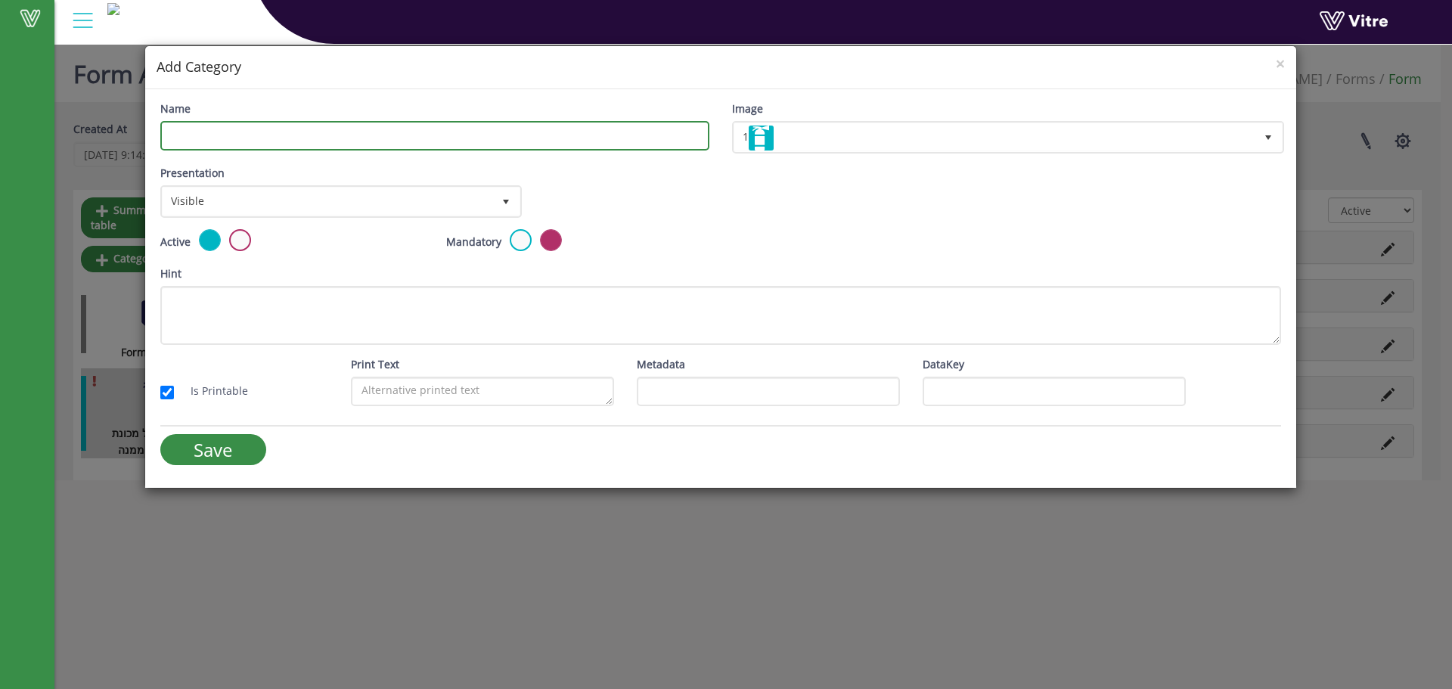
click at [365, 136] on input "Name" at bounding box center [434, 135] width 549 height 29
type input "תיאור מכונת ההרמה שלגביה מתייחס המינוי"
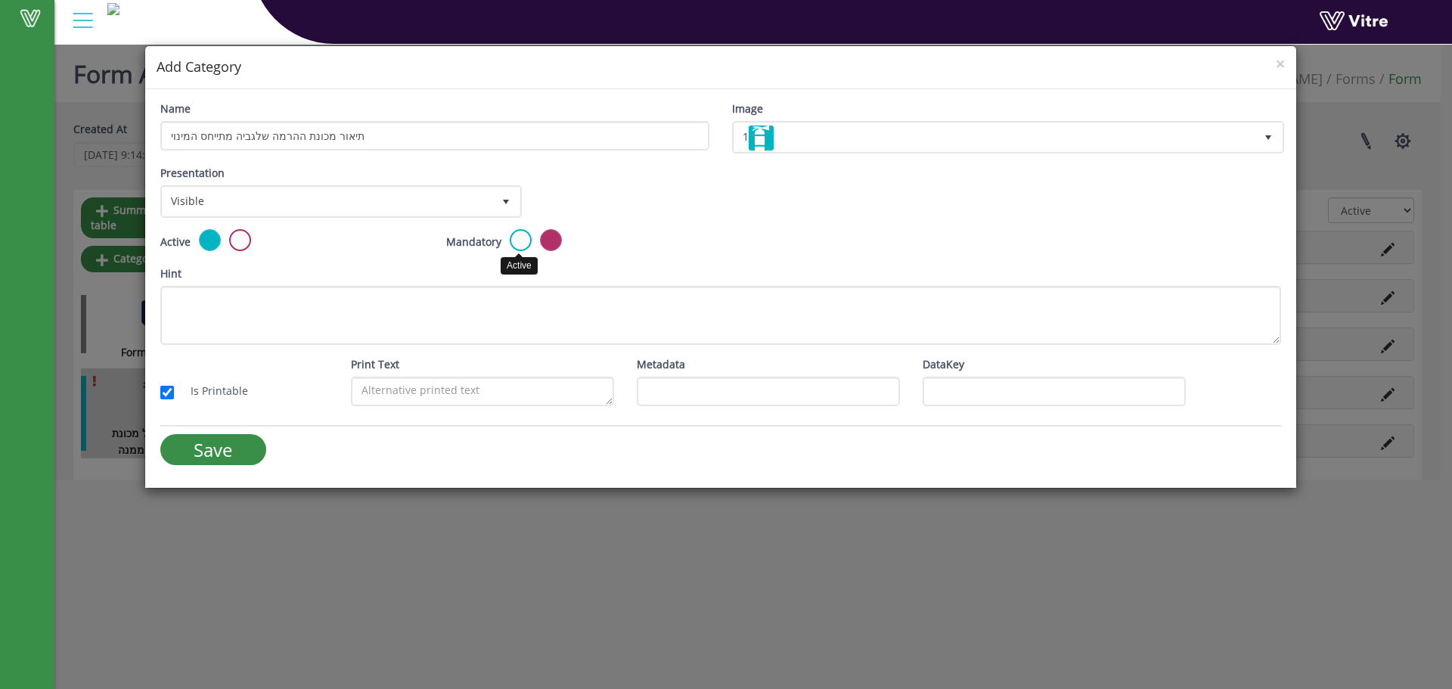
click at [515, 231] on label at bounding box center [521, 240] width 22 height 22
click at [0, 0] on input "radio" at bounding box center [0, 0] width 0 height 0
click at [198, 466] on div "Save" at bounding box center [435, 455] width 572 height 42
click at [210, 463] on input "Save" at bounding box center [213, 449] width 106 height 31
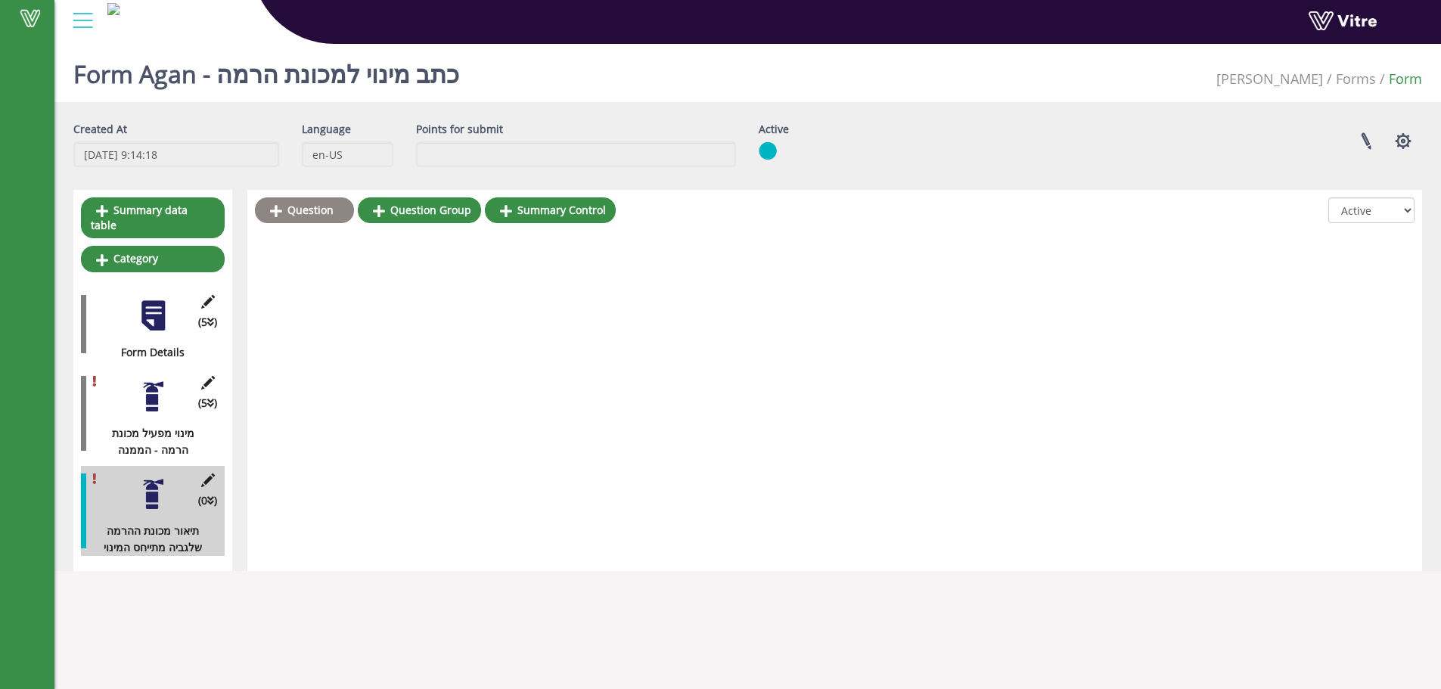
drag, startPoint x: 300, startPoint y: 226, endPoint x: 300, endPoint y: 218, distance: 8.3
click at [300, 221] on div "Question Question Group Summary Control" at bounding box center [435, 213] width 361 height 33
click at [300, 218] on link "Question" at bounding box center [304, 210] width 99 height 26
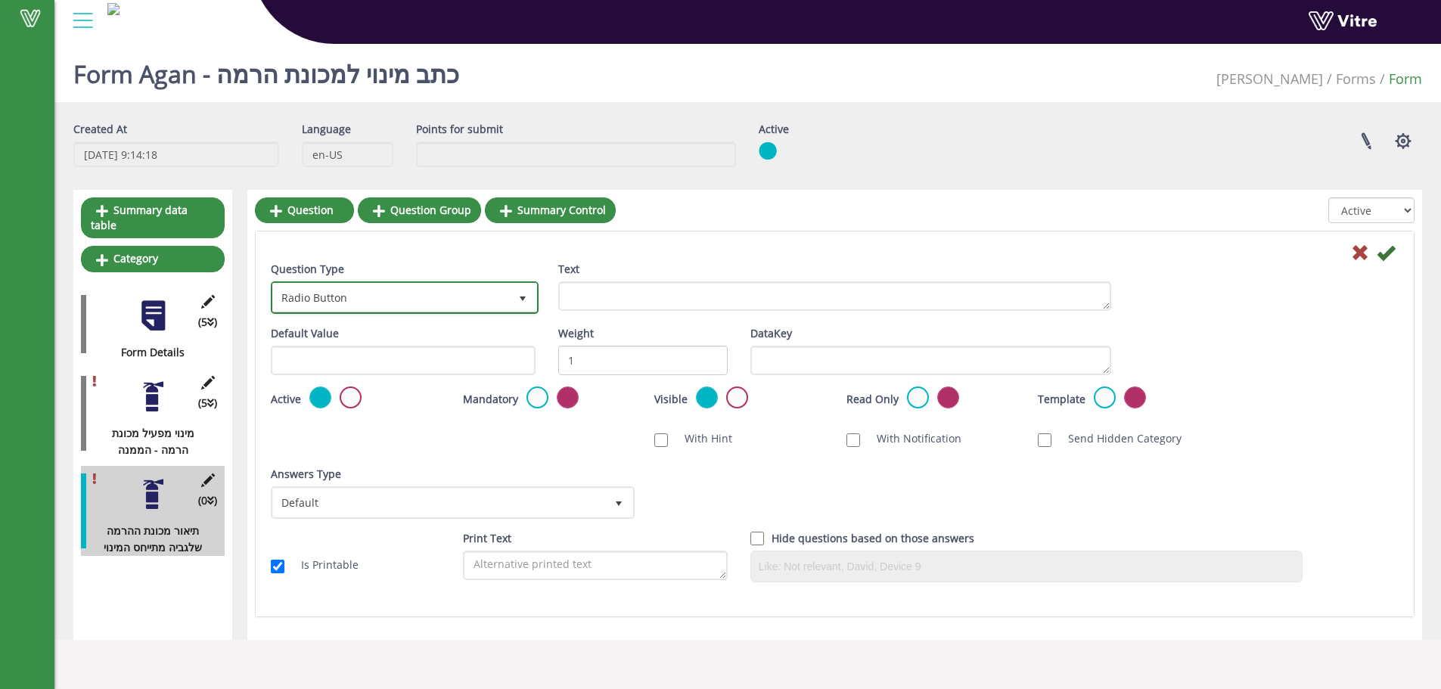
drag, startPoint x: 336, startPoint y: 293, endPoint x: 341, endPoint y: 300, distance: 9.2
click at [337, 293] on span "Radio Button" at bounding box center [391, 297] width 236 height 27
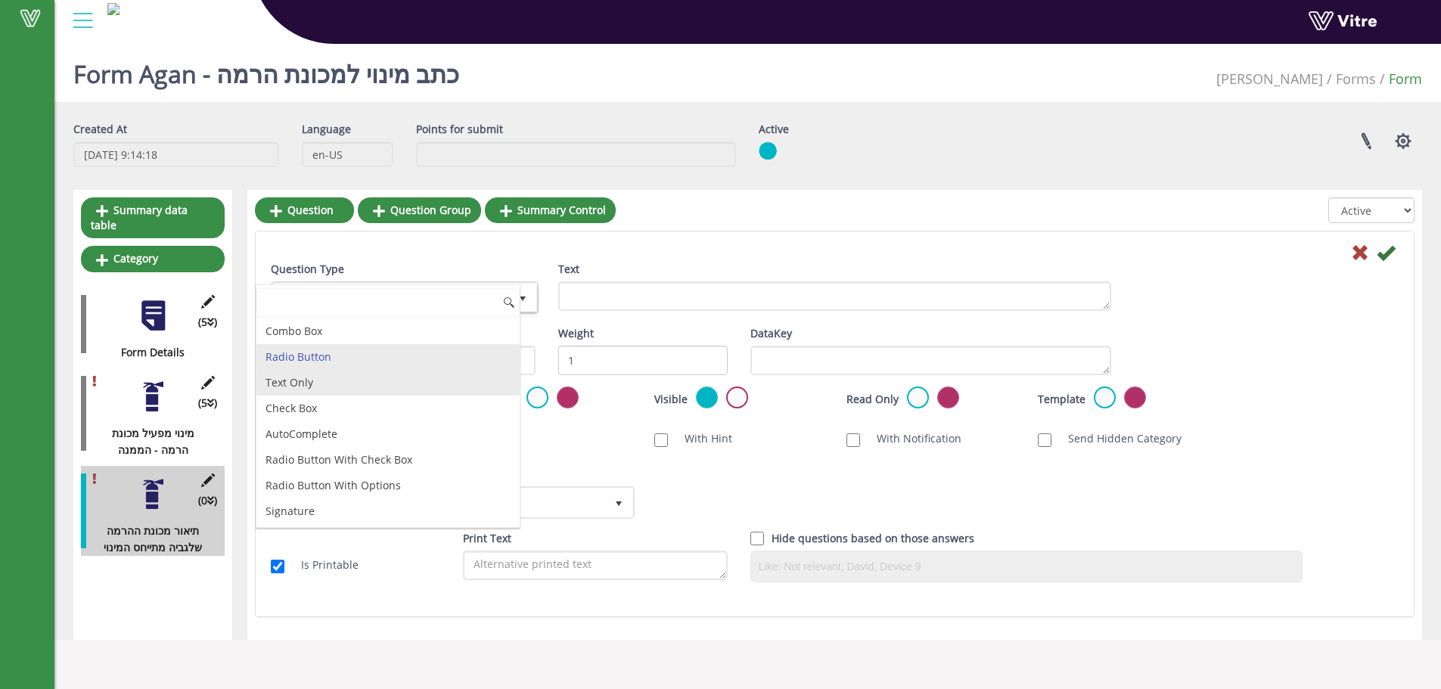
click at [331, 378] on li "Text Only" at bounding box center [387, 383] width 263 height 26
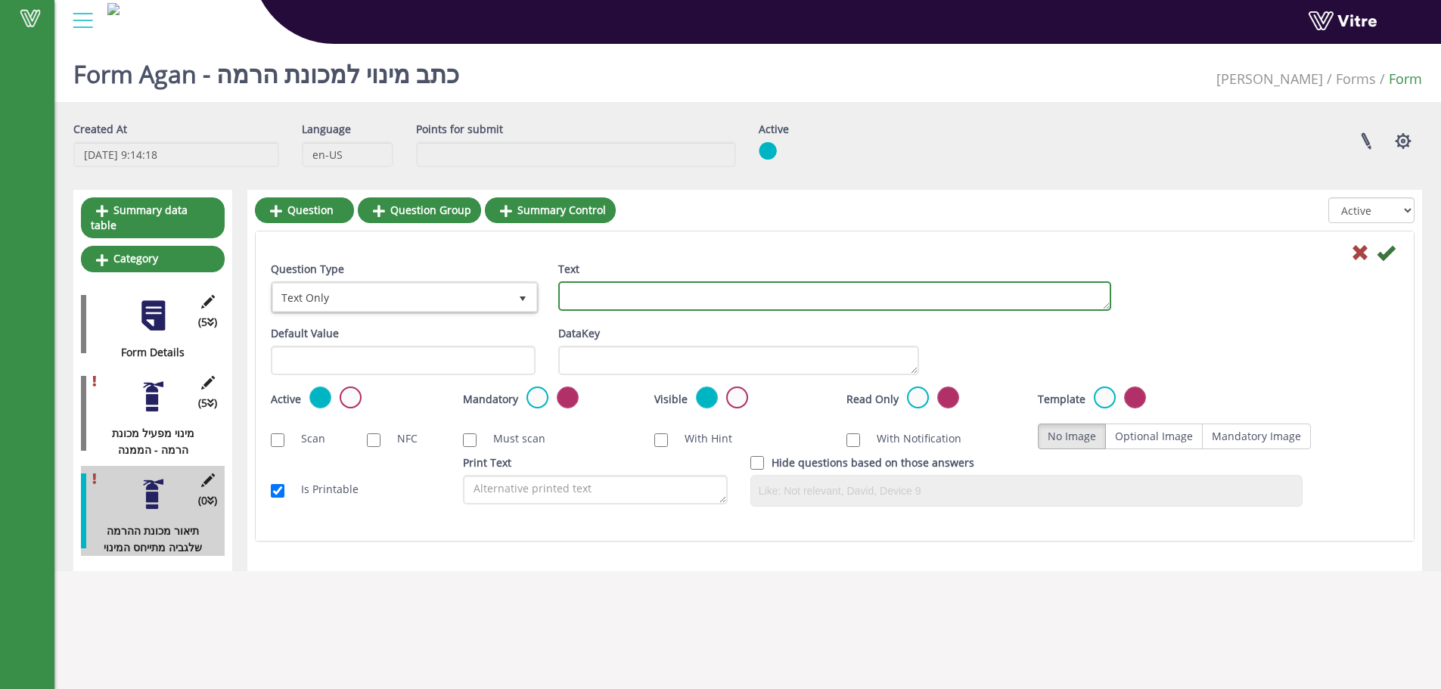
click at [616, 309] on textarea "Text" at bounding box center [834, 295] width 553 height 29
type textarea "שם המכונה"
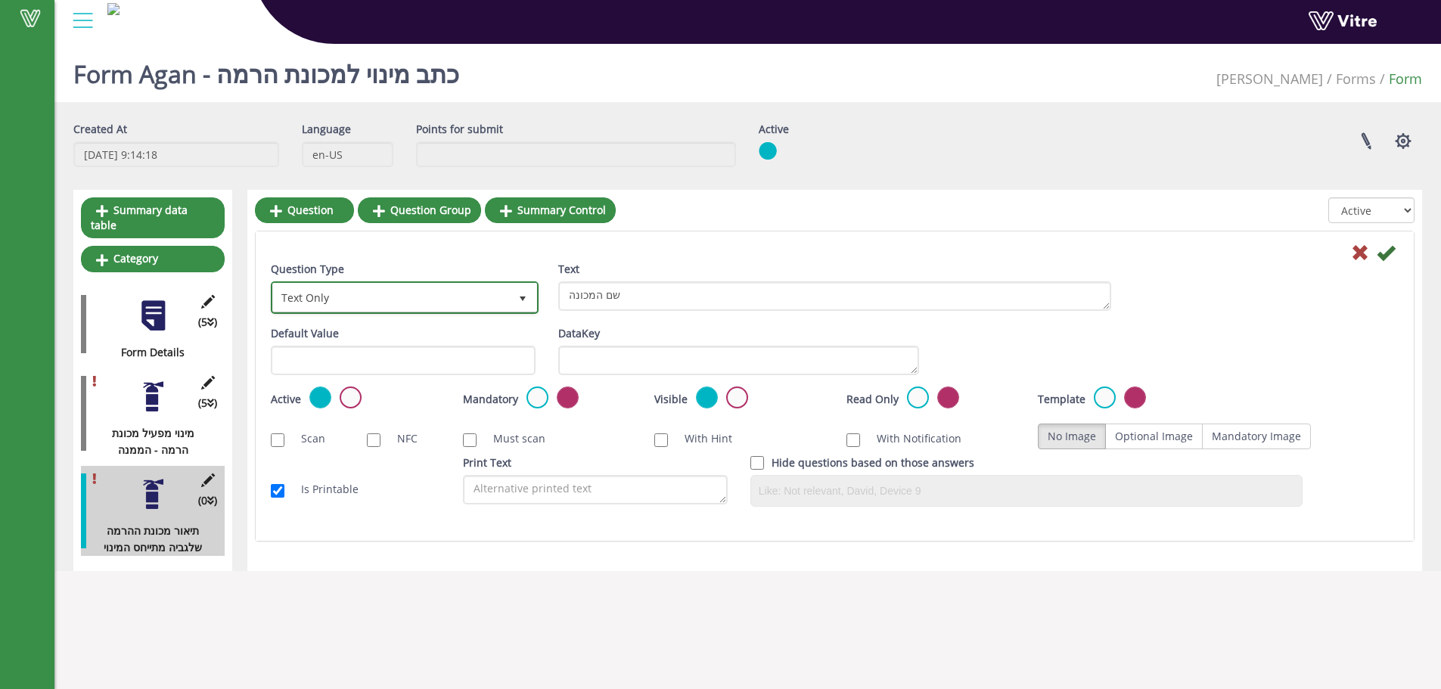
click at [490, 288] on span "Text Only" at bounding box center [391, 297] width 236 height 27
click at [835, 236] on div "Question Type Text Only 5 Text שם המכונה Default Value Weight DataKey Active Ma…" at bounding box center [835, 385] width 1158 height 309
click at [533, 404] on label at bounding box center [537, 398] width 22 height 22
click at [0, 0] on input "radio" at bounding box center [0, 0] width 0 height 0
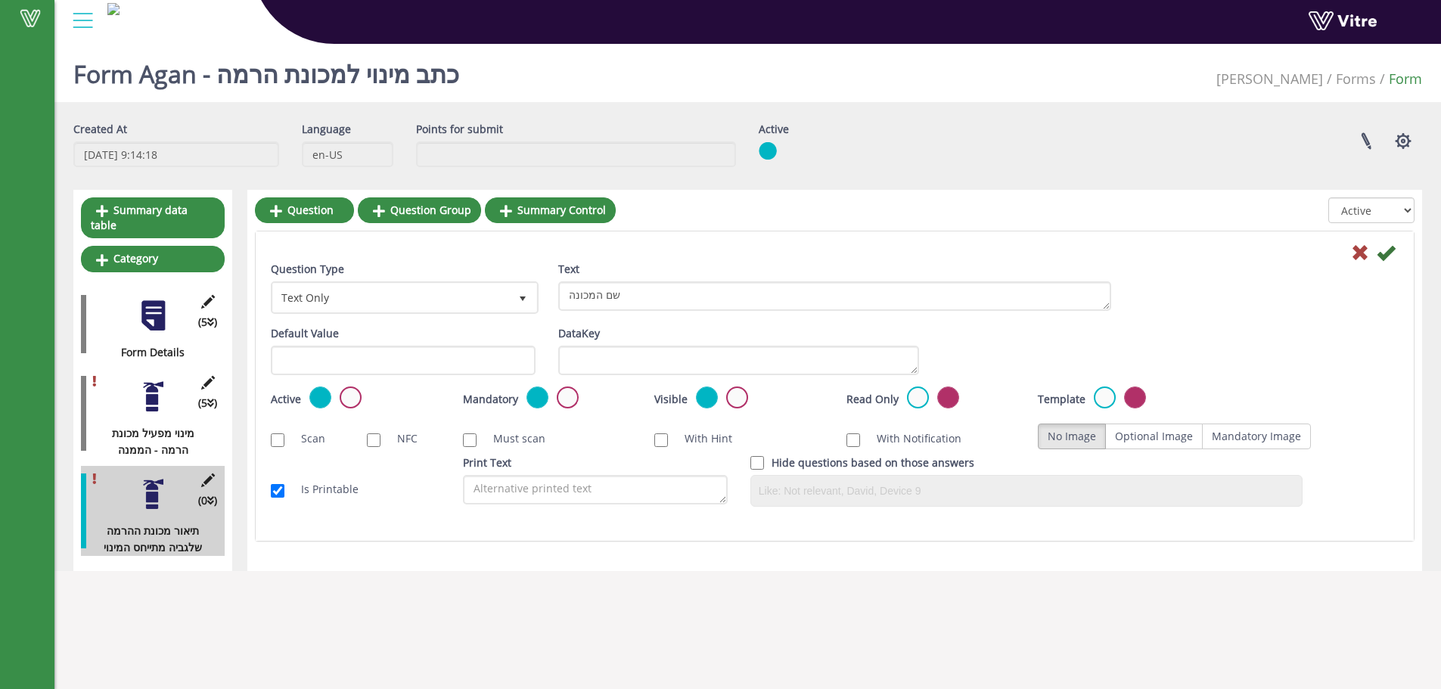
click at [1397, 258] on div at bounding box center [834, 252] width 1150 height 18
click at [1396, 256] on div at bounding box center [834, 252] width 1150 height 18
click at [1387, 255] on icon at bounding box center [1386, 253] width 18 height 18
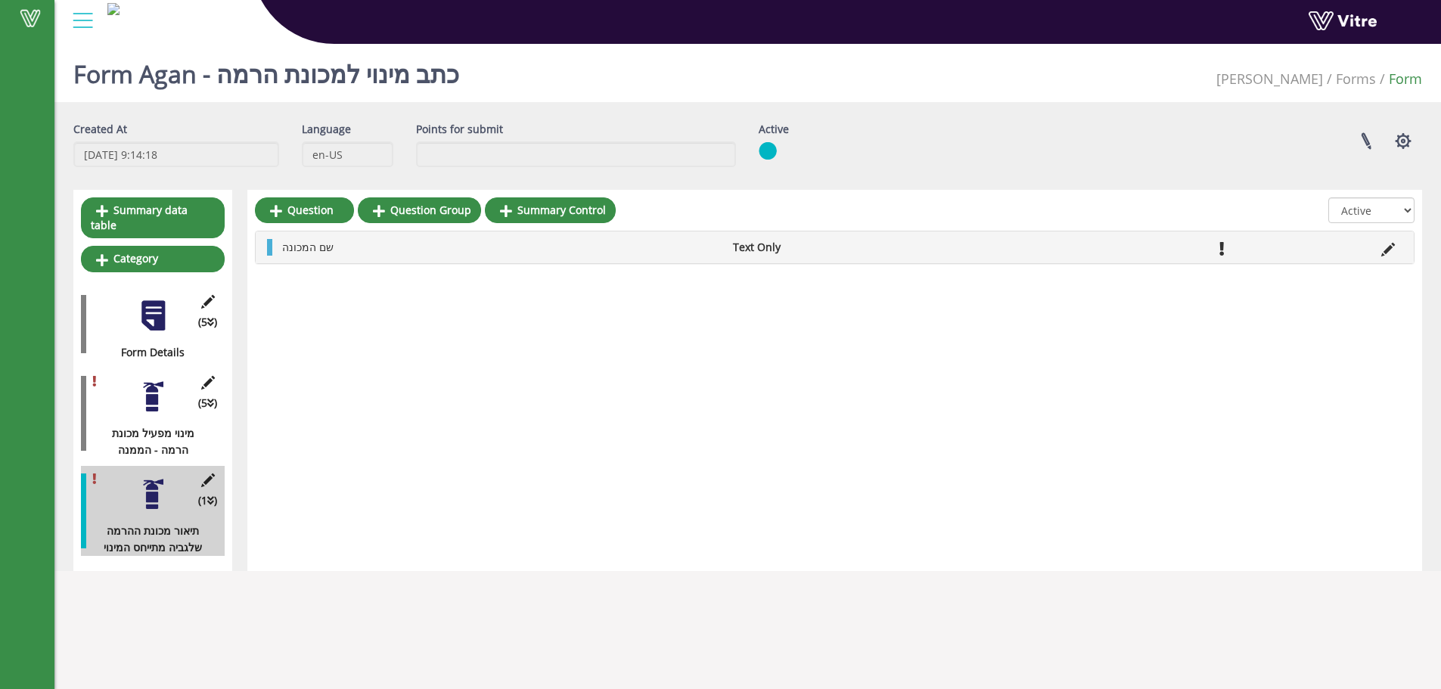
drag, startPoint x: 304, startPoint y: 191, endPoint x: 303, endPoint y: 206, distance: 14.4
click at [303, 191] on div "Question Question Group Summary Control All Active Not Active שם המכונה Text On…" at bounding box center [834, 380] width 1175 height 381
click at [303, 209] on link "Question" at bounding box center [304, 210] width 99 height 26
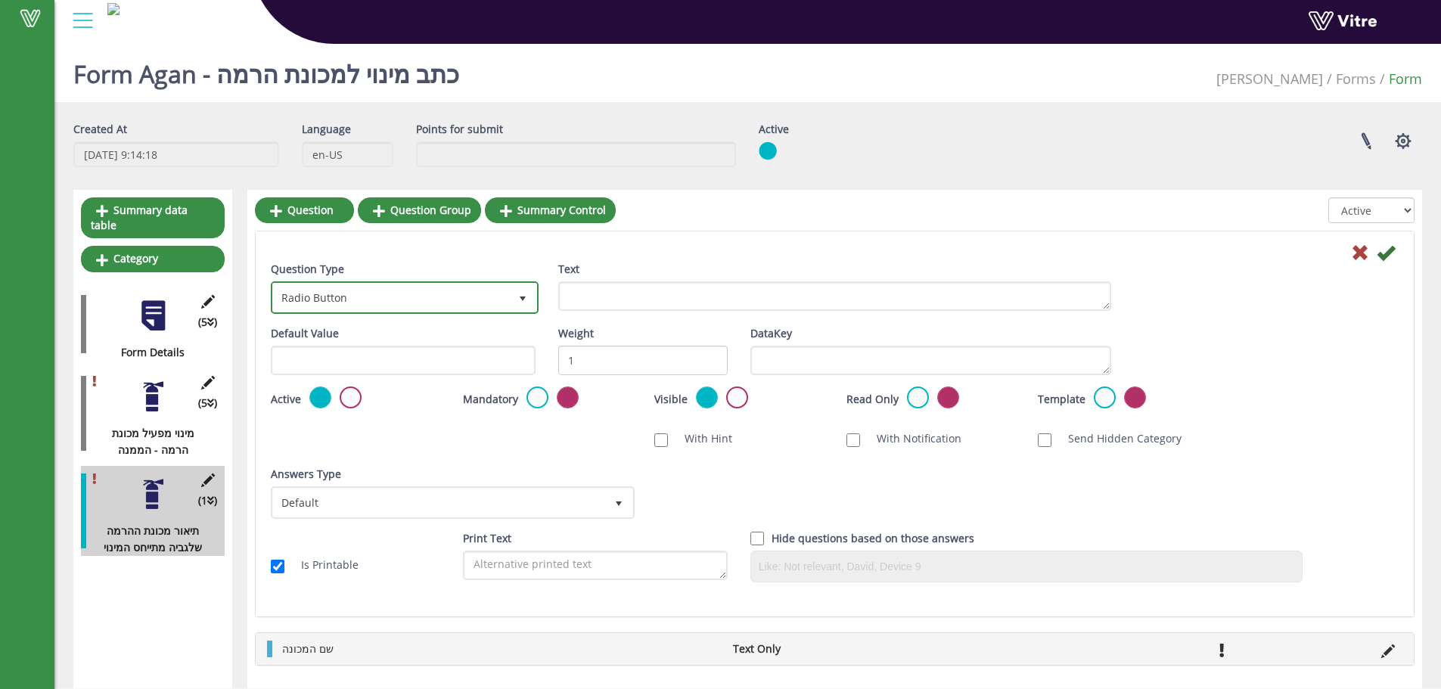
click at [508, 312] on span "Radio Button" at bounding box center [404, 297] width 265 height 29
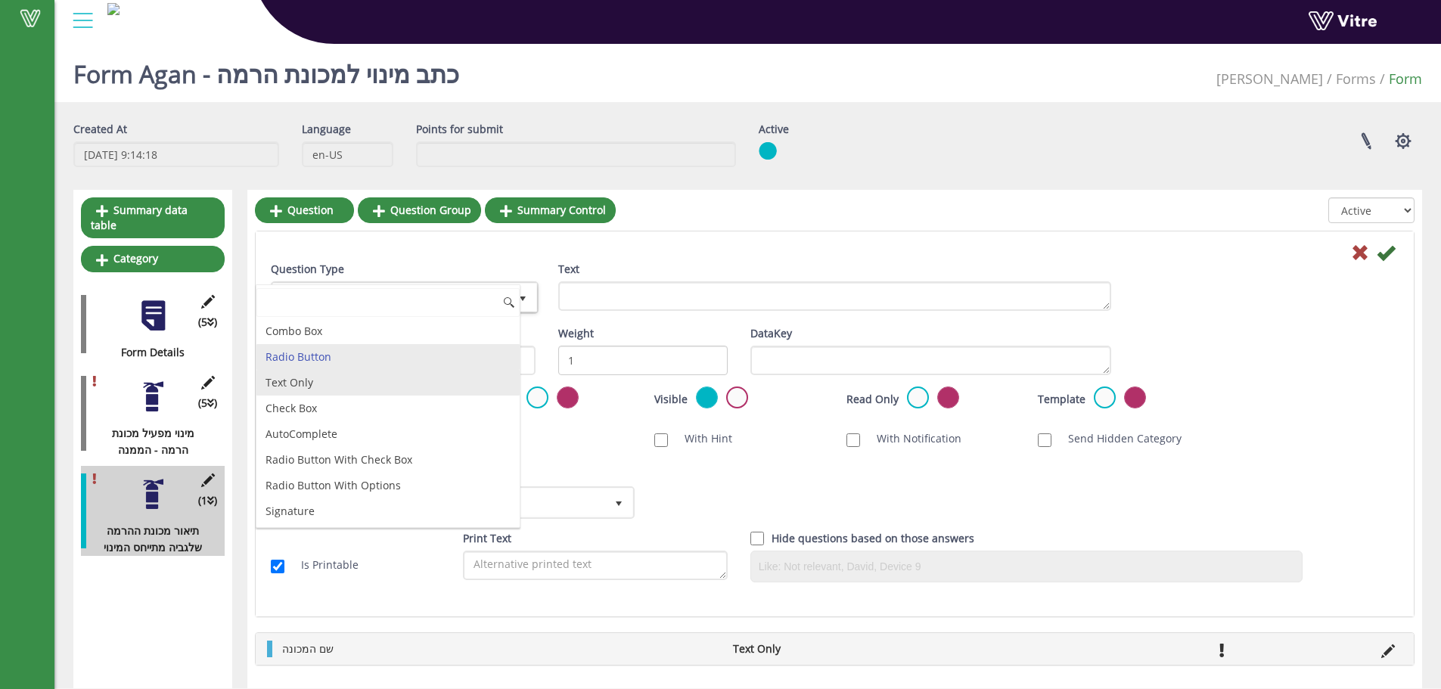
click at [342, 381] on li "Text Only" at bounding box center [387, 383] width 263 height 26
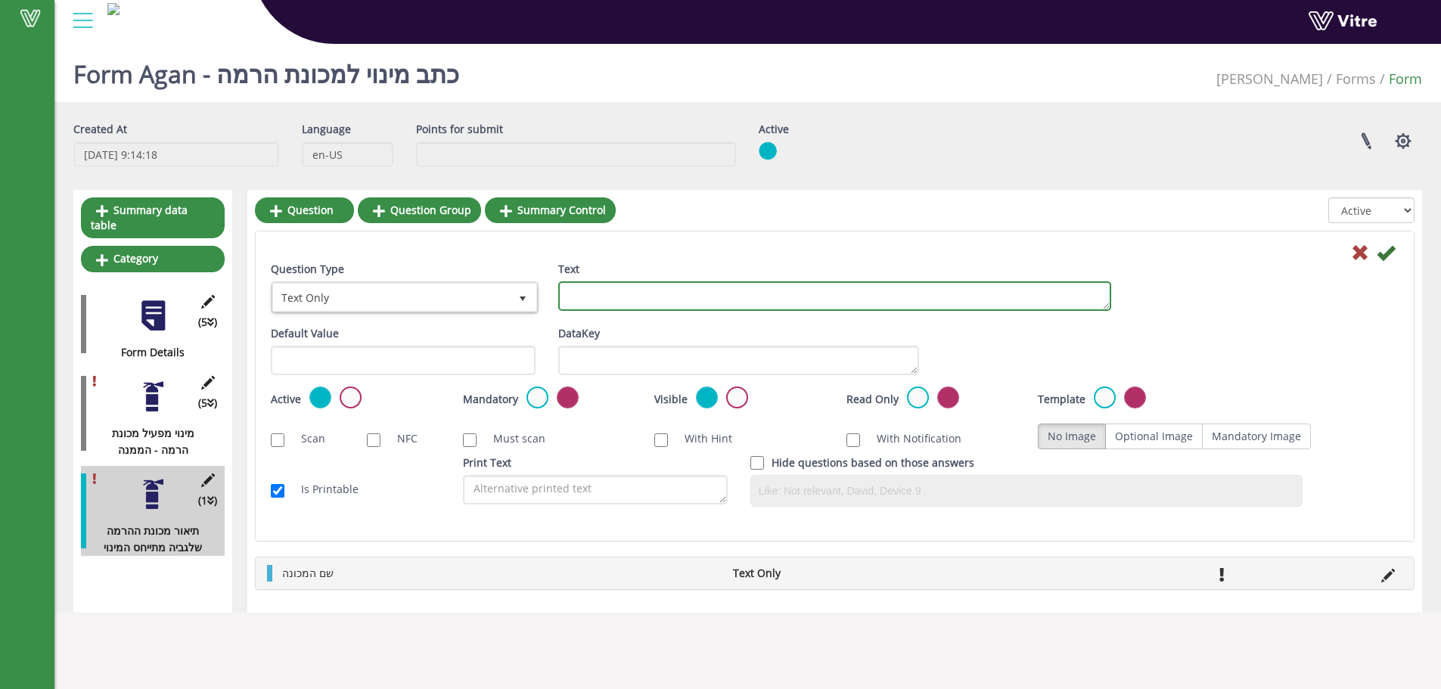
click at [687, 305] on textarea "Text" at bounding box center [834, 295] width 553 height 29
type textarea "היצרן"
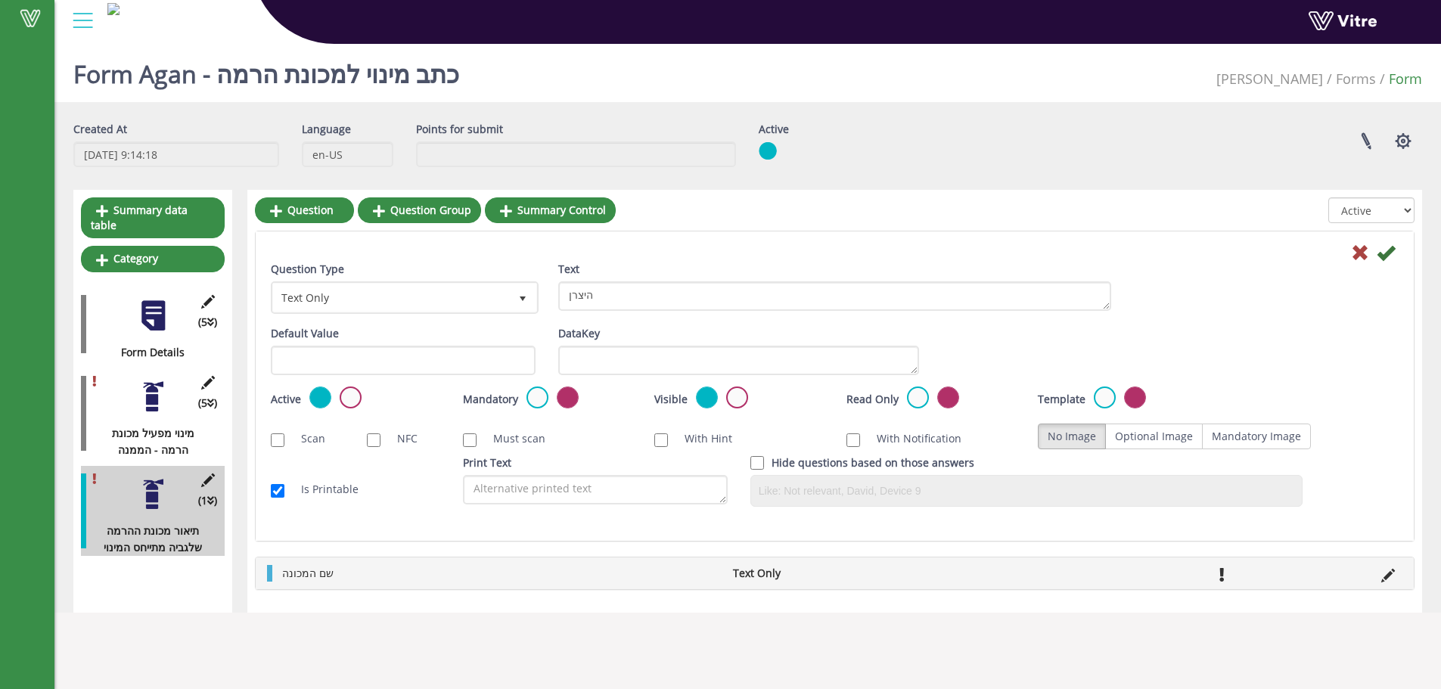
click at [522, 405] on div "Mandatory Active" at bounding box center [547, 399] width 169 height 25
click at [532, 407] on label at bounding box center [537, 398] width 22 height 22
click at [0, 0] on input "radio" at bounding box center [0, 0] width 0 height 0
click at [1394, 249] on icon at bounding box center [1386, 253] width 18 height 18
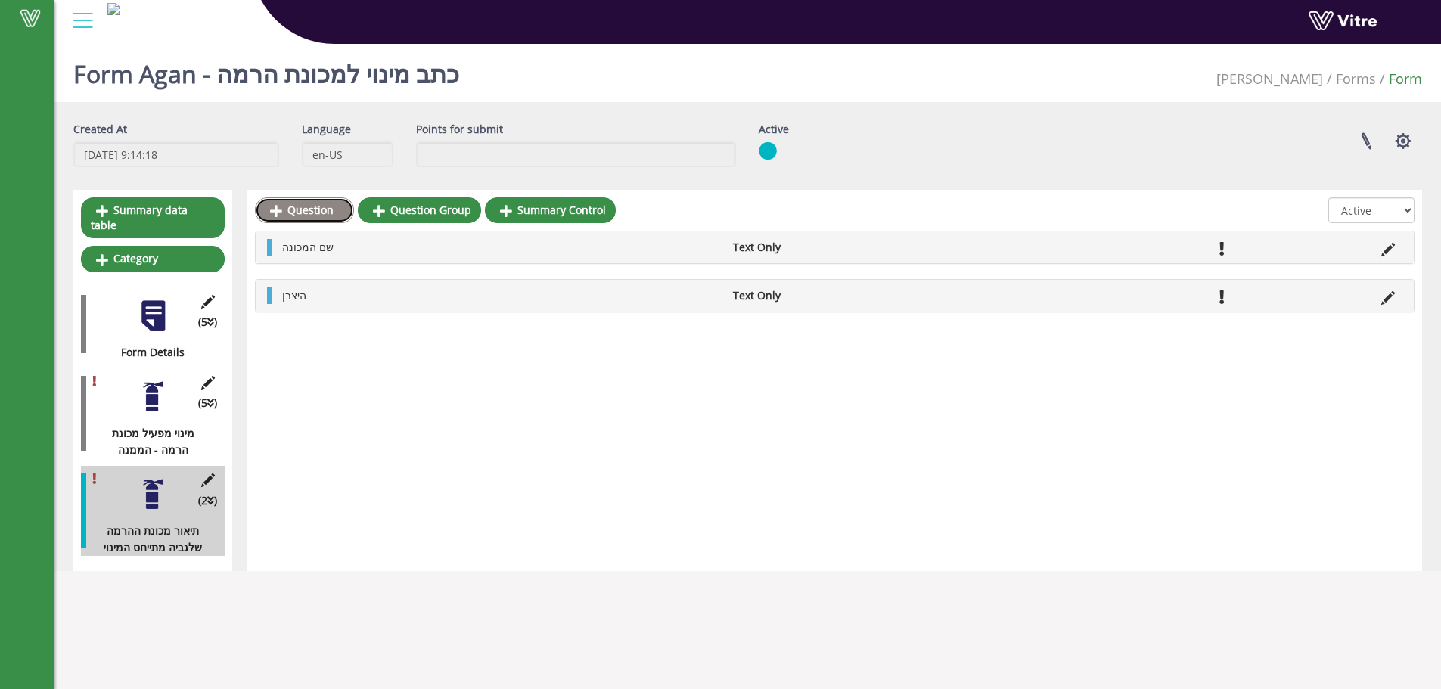
click at [320, 214] on link "Question" at bounding box center [304, 210] width 99 height 26
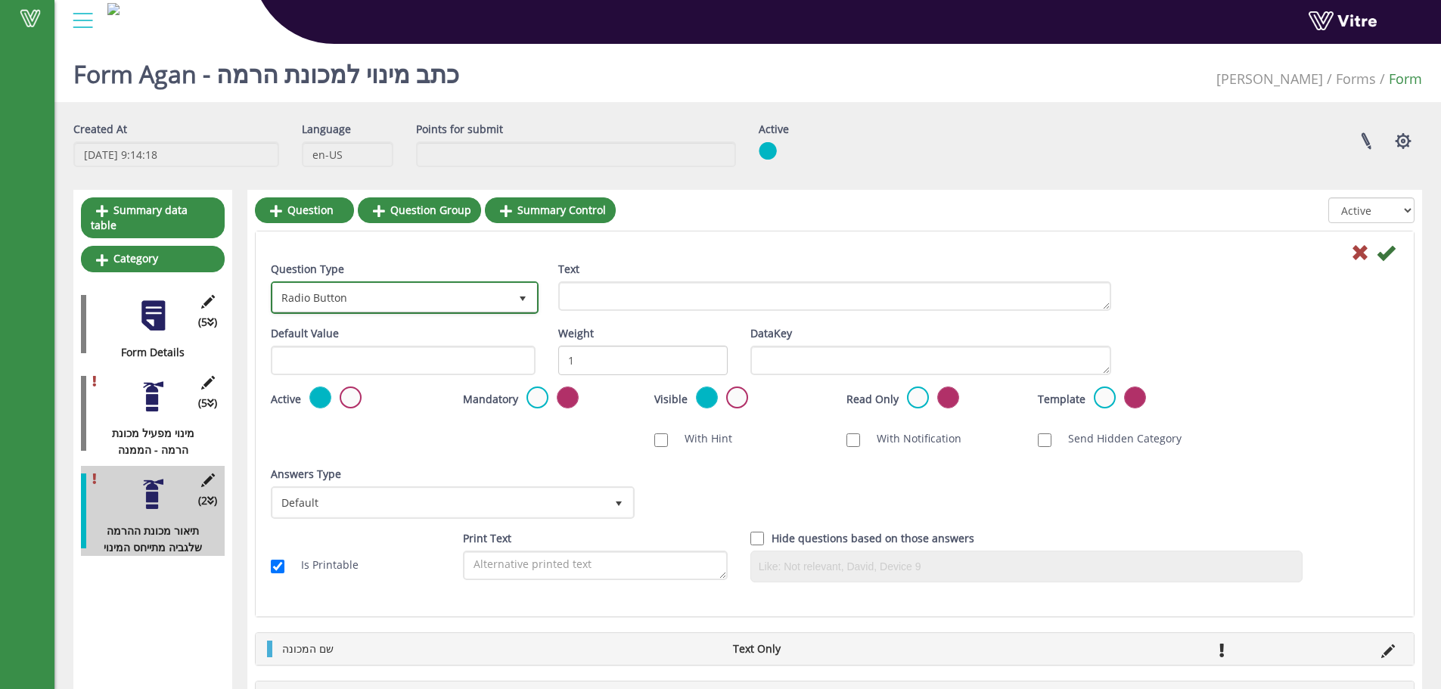
click at [414, 287] on span "Radio Button" at bounding box center [391, 297] width 236 height 27
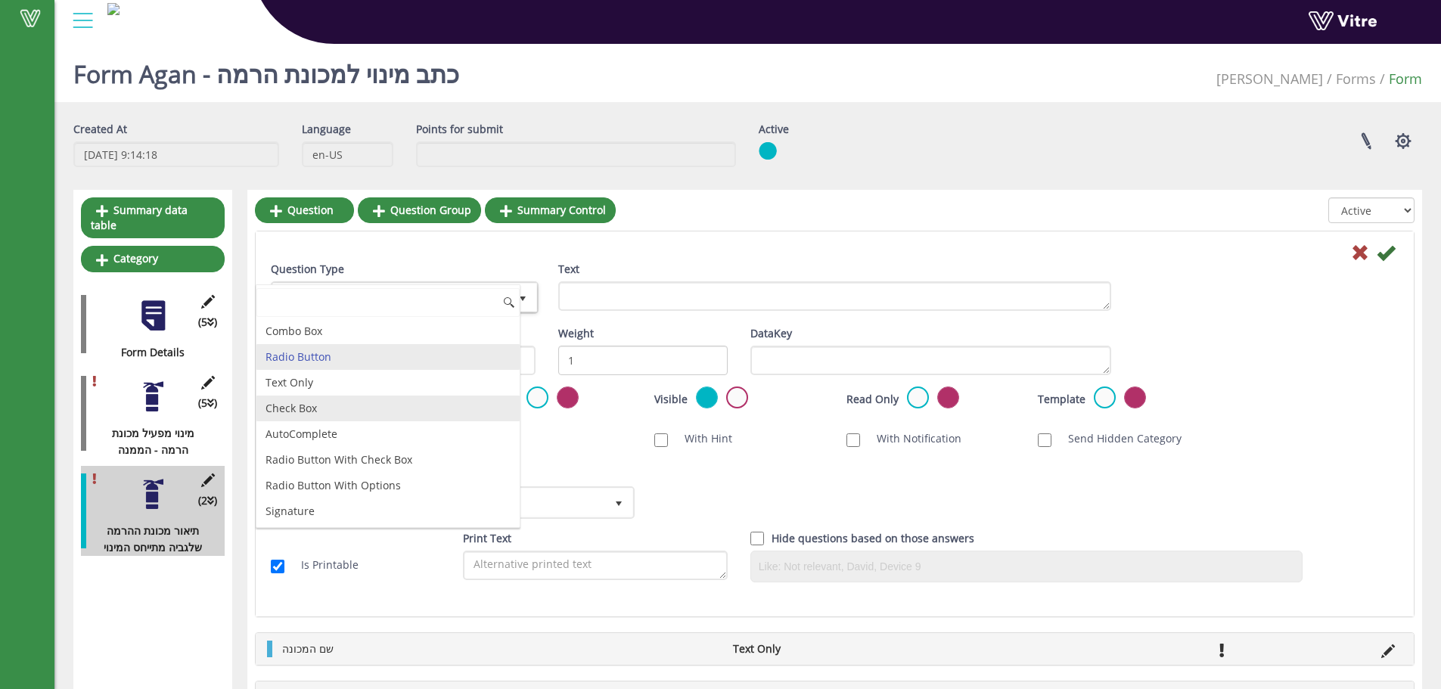
click at [349, 385] on li "Text Only" at bounding box center [387, 383] width 263 height 26
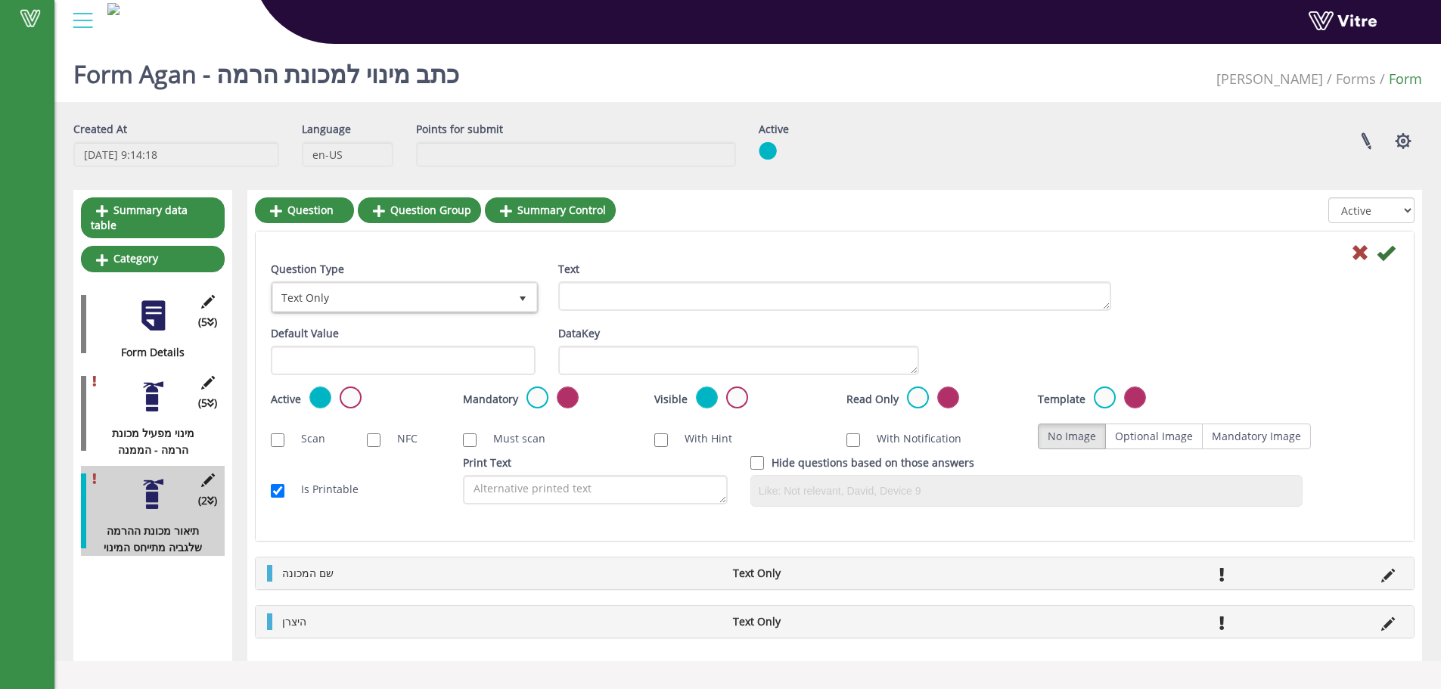
click at [731, 312] on div "Text" at bounding box center [835, 291] width 576 height 61
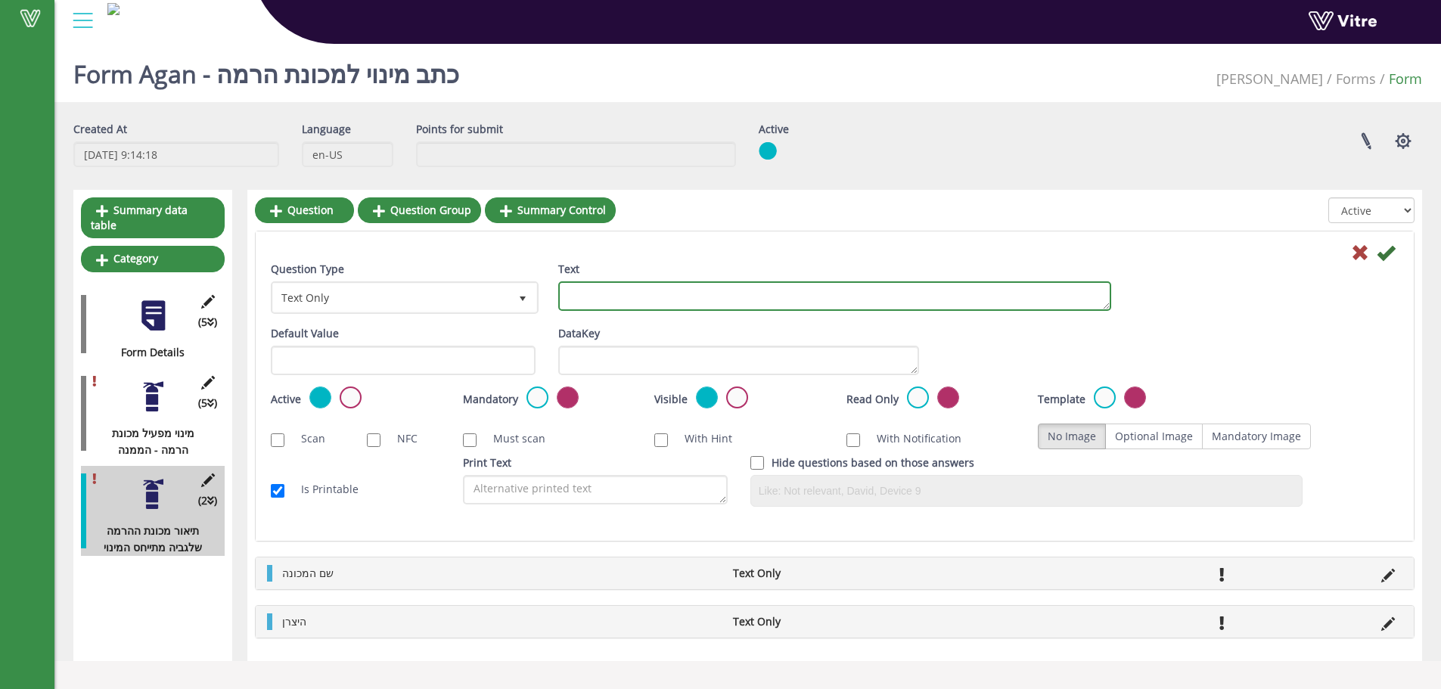
click at [759, 290] on textarea "Text" at bounding box center [834, 295] width 553 height 29
type textarea "מס' מזהה"
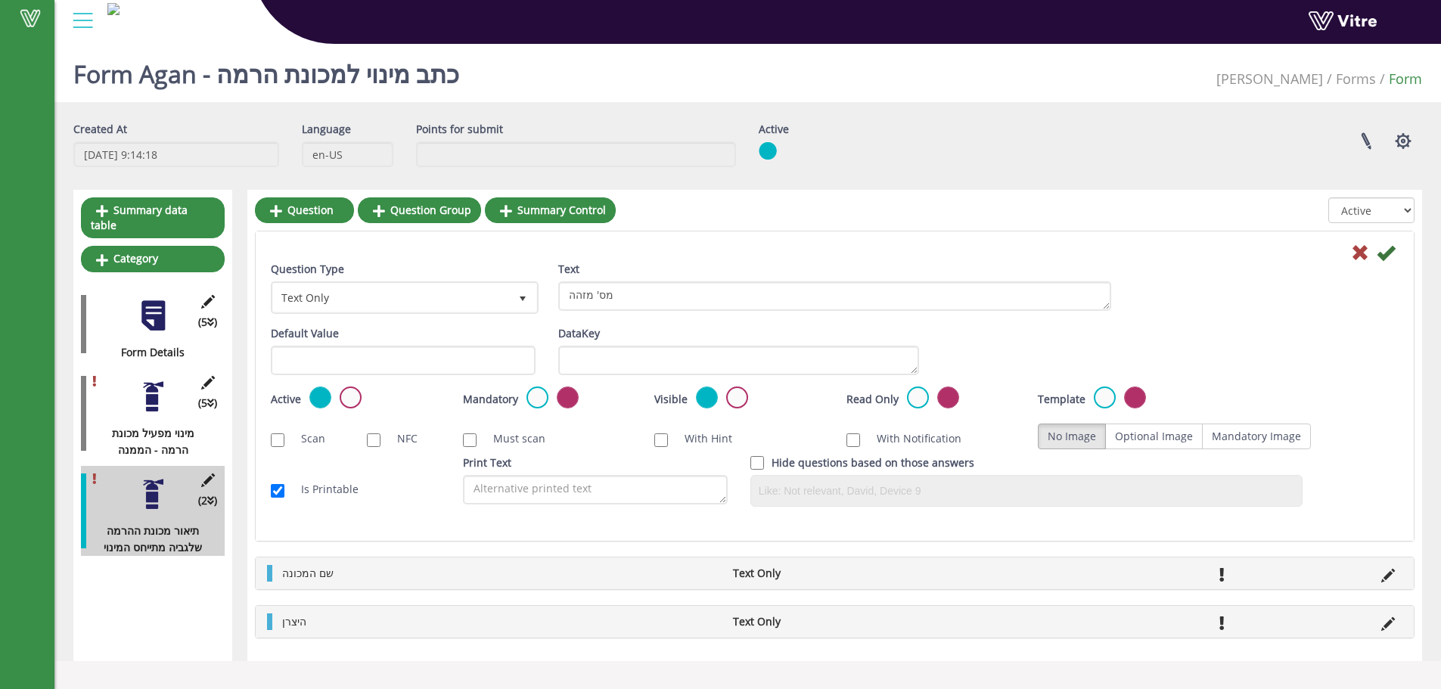
drag, startPoint x: 347, startPoint y: 278, endPoint x: 345, endPoint y: 299, distance: 20.5
click at [346, 284] on div "Question Type Text Only 5" at bounding box center [403, 287] width 265 height 53
click at [345, 299] on span "Text Only" at bounding box center [391, 297] width 236 height 27
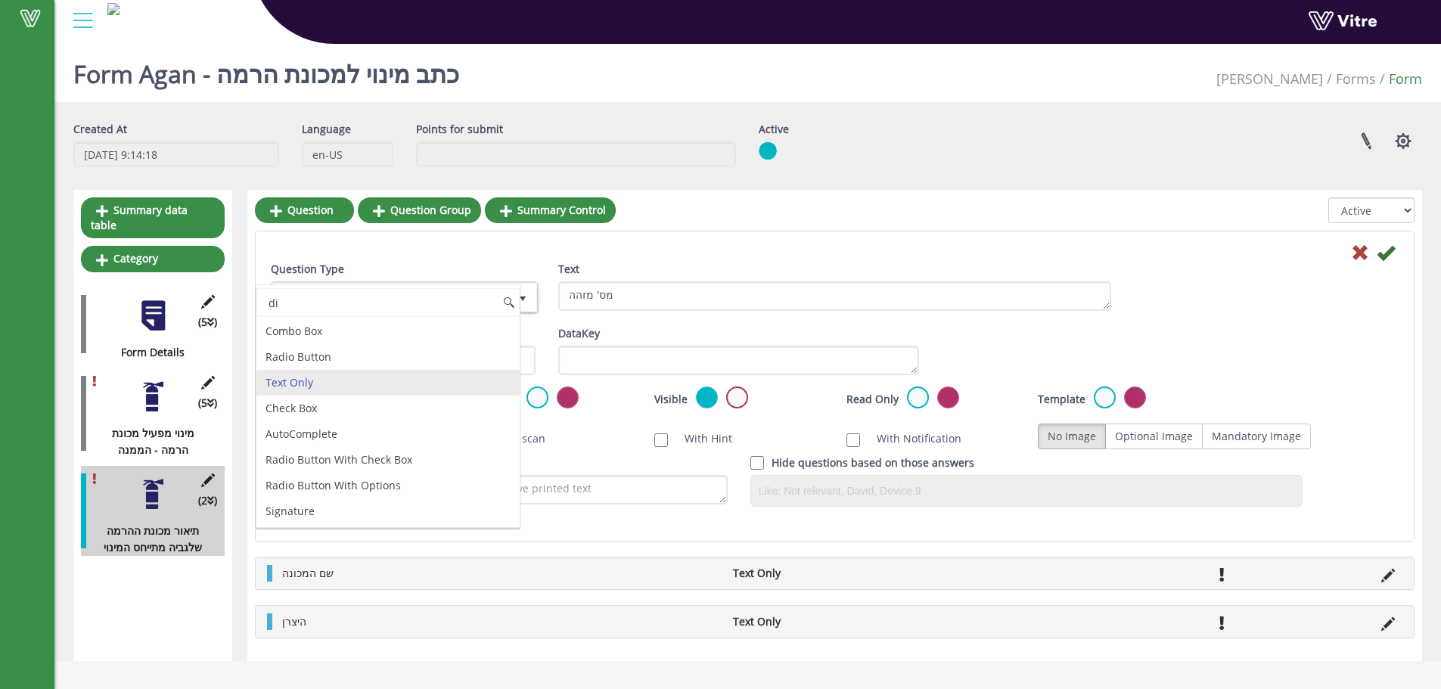
type input "d"
drag, startPoint x: 344, startPoint y: 395, endPoint x: 349, endPoint y: 384, distance: 11.8
click at [344, 394] on li "Text Only" at bounding box center [387, 383] width 263 height 26
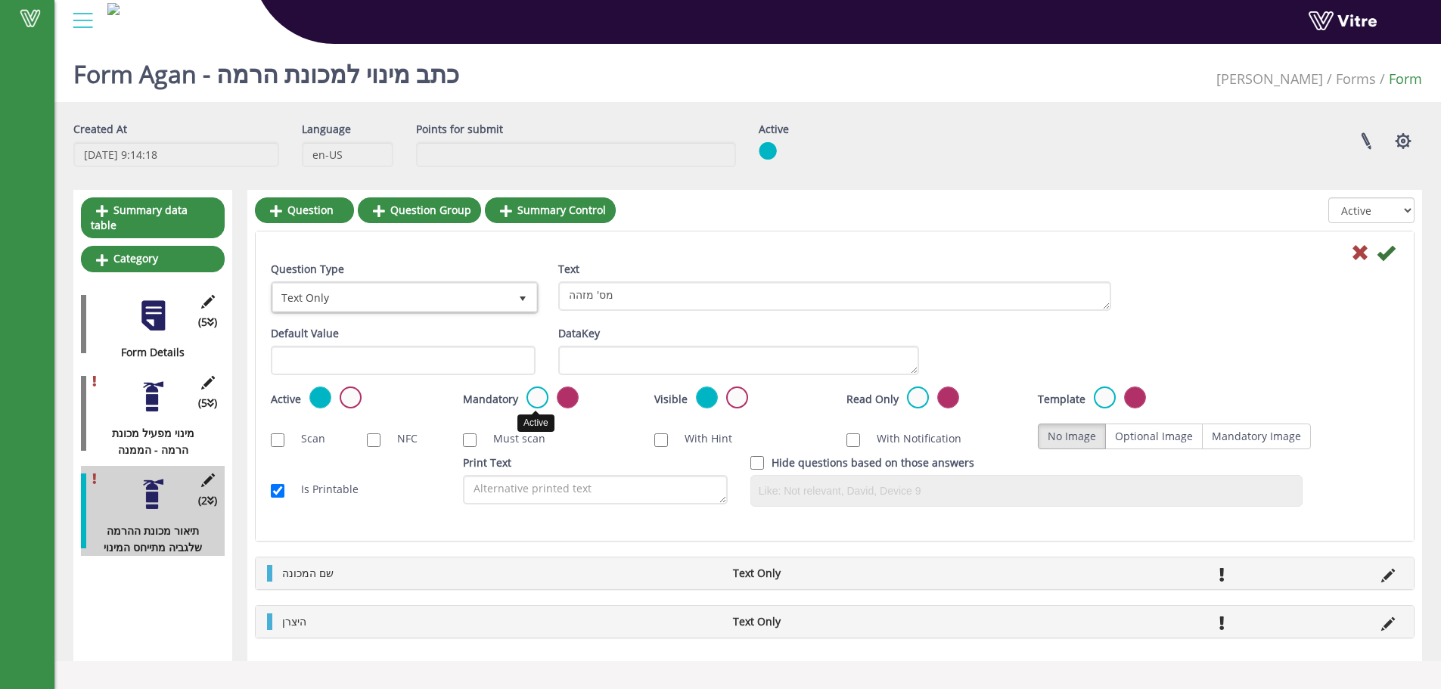
click at [539, 402] on label at bounding box center [537, 398] width 22 height 22
click at [0, 0] on input "radio" at bounding box center [0, 0] width 0 height 0
click at [1387, 254] on icon at bounding box center [1386, 253] width 18 height 18
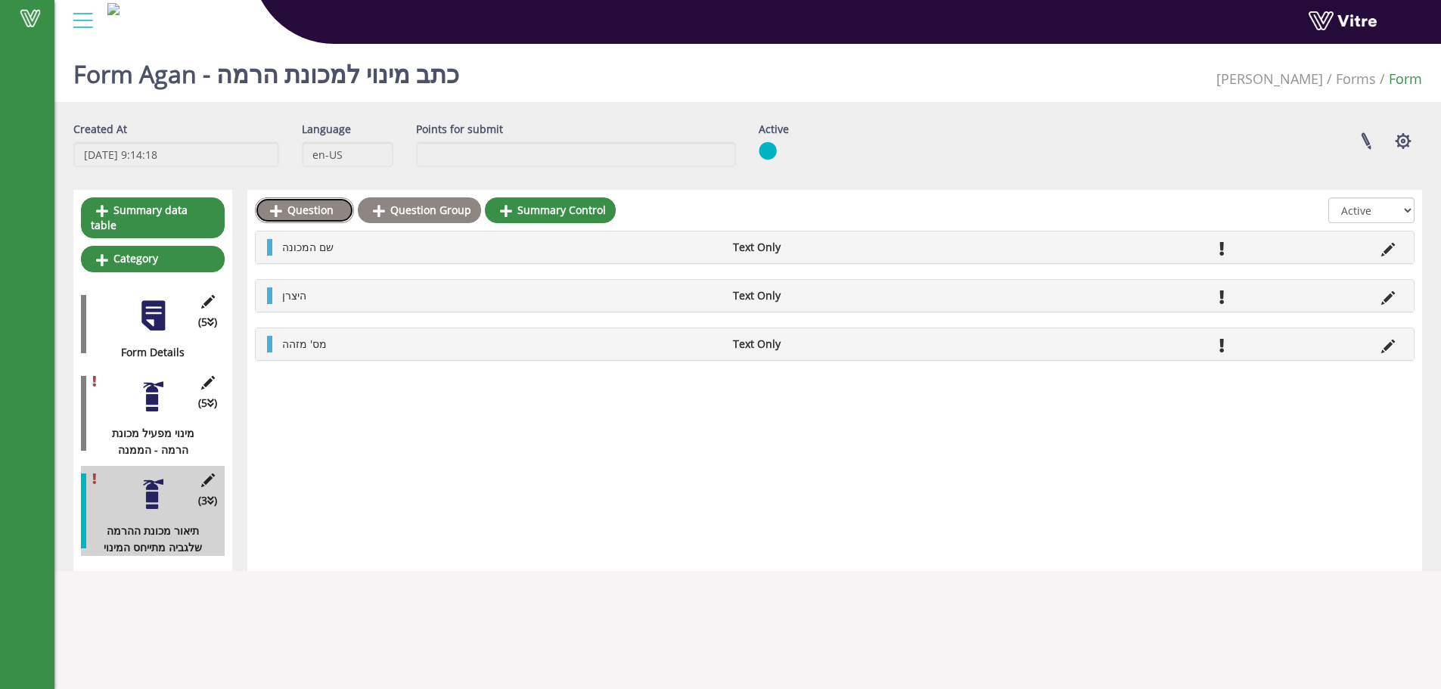
drag, startPoint x: 327, startPoint y: 209, endPoint x: 376, endPoint y: 206, distance: 49.2
click at [326, 209] on link "Question" at bounding box center [304, 210] width 99 height 26
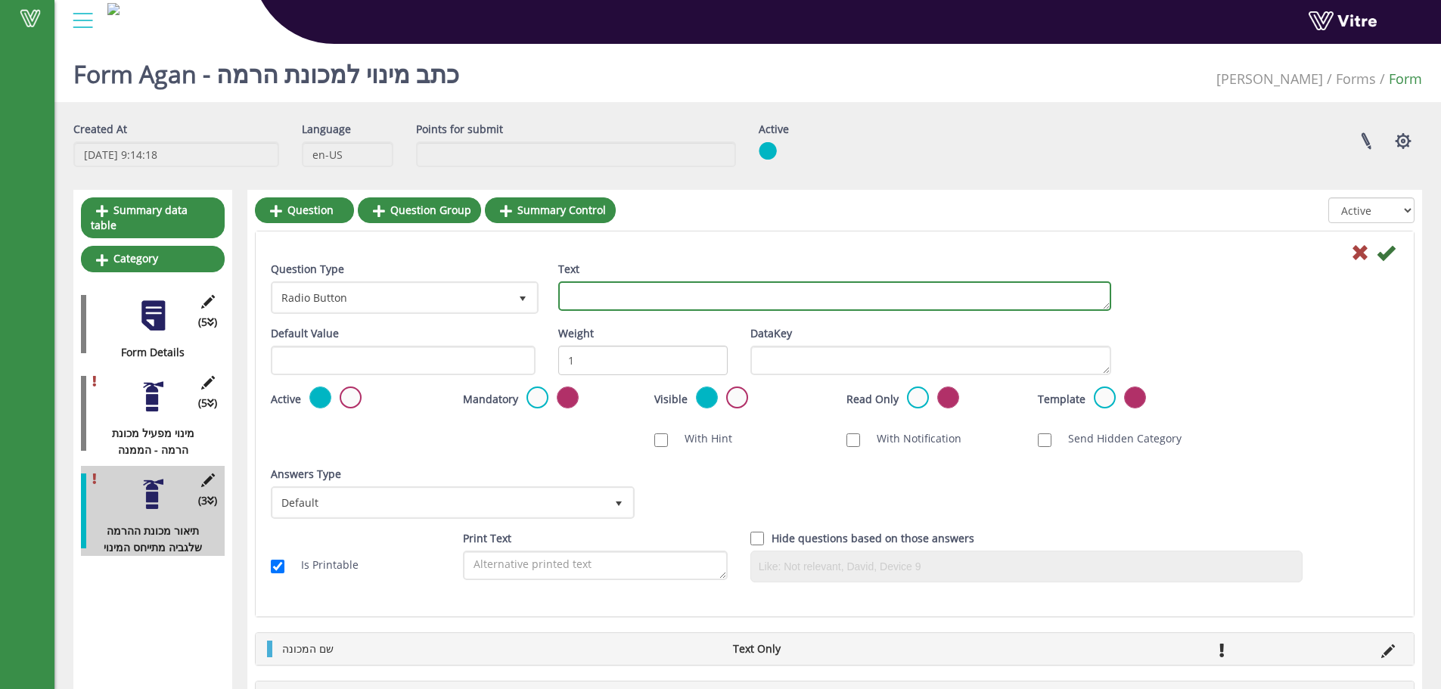
click at [577, 291] on textarea "Text" at bounding box center [834, 295] width 553 height 29
type textarea "ו"
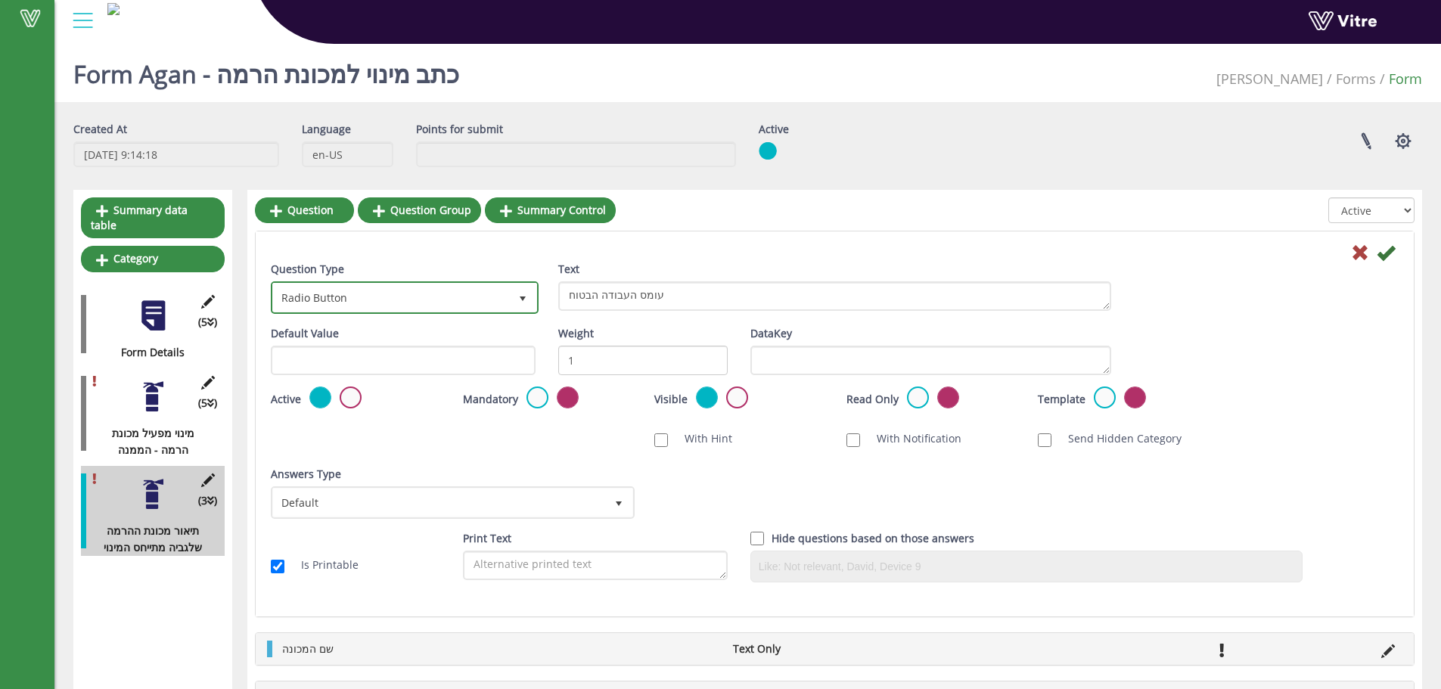
click at [421, 282] on span "Radio Button 3" at bounding box center [405, 297] width 268 height 33
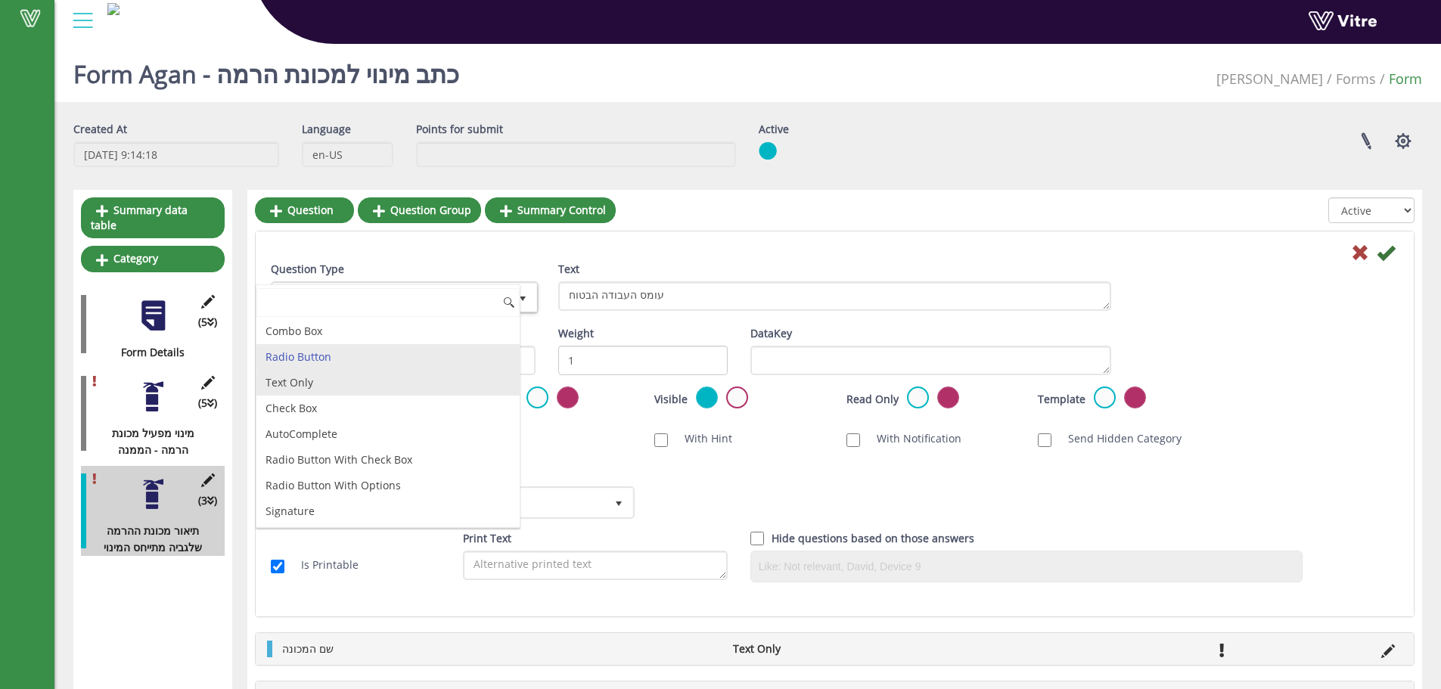
click at [391, 370] on li "Text Only" at bounding box center [387, 383] width 263 height 26
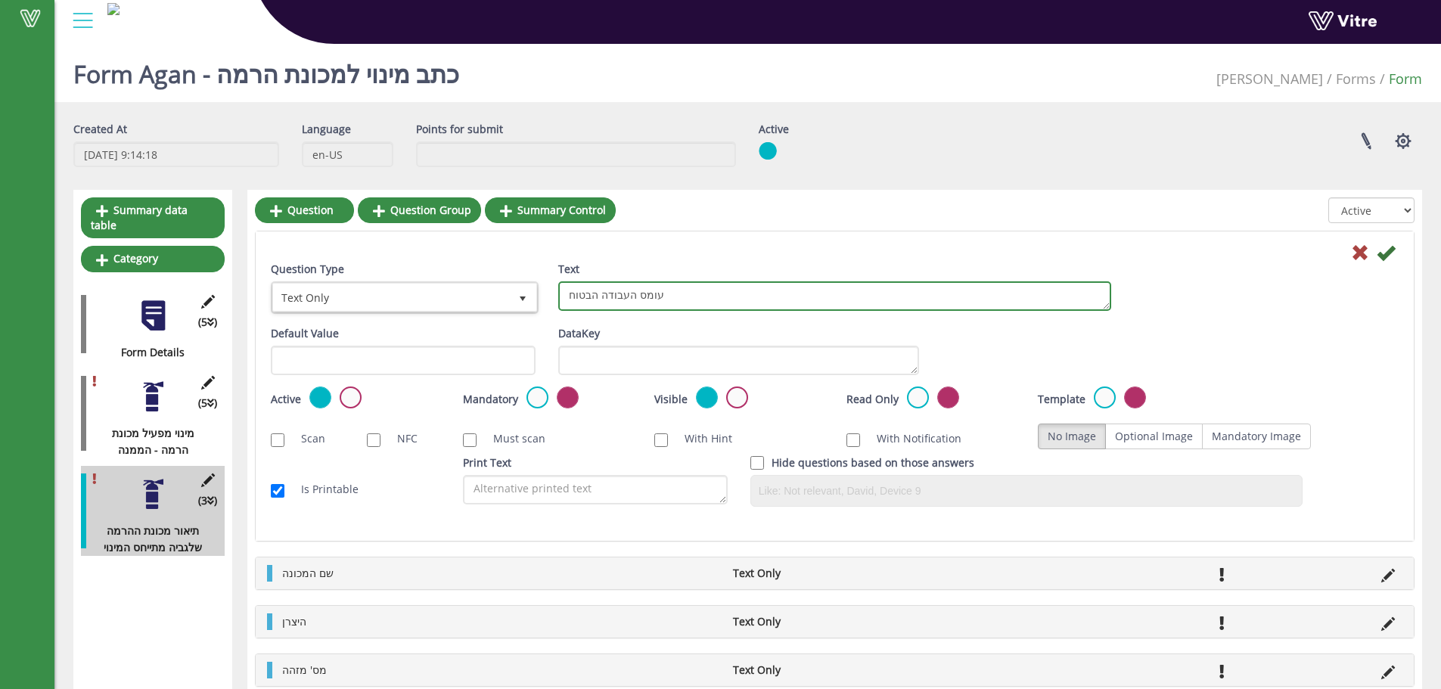
click at [697, 296] on textarea "עומס העבודה הבטוח" at bounding box center [834, 295] width 553 height 29
type textarea "עומס העבודה הבטוח (ק"ג)"
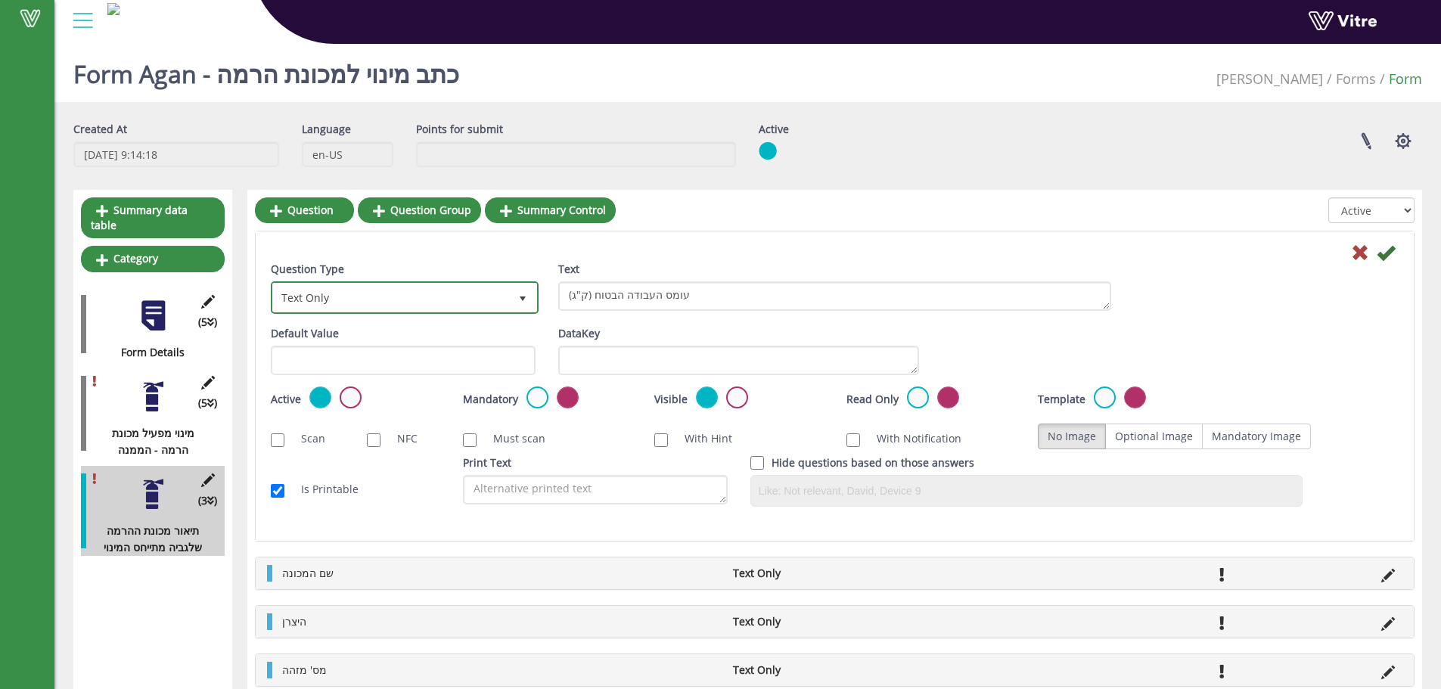
click at [431, 282] on span "Text Only 5" at bounding box center [405, 297] width 268 height 33
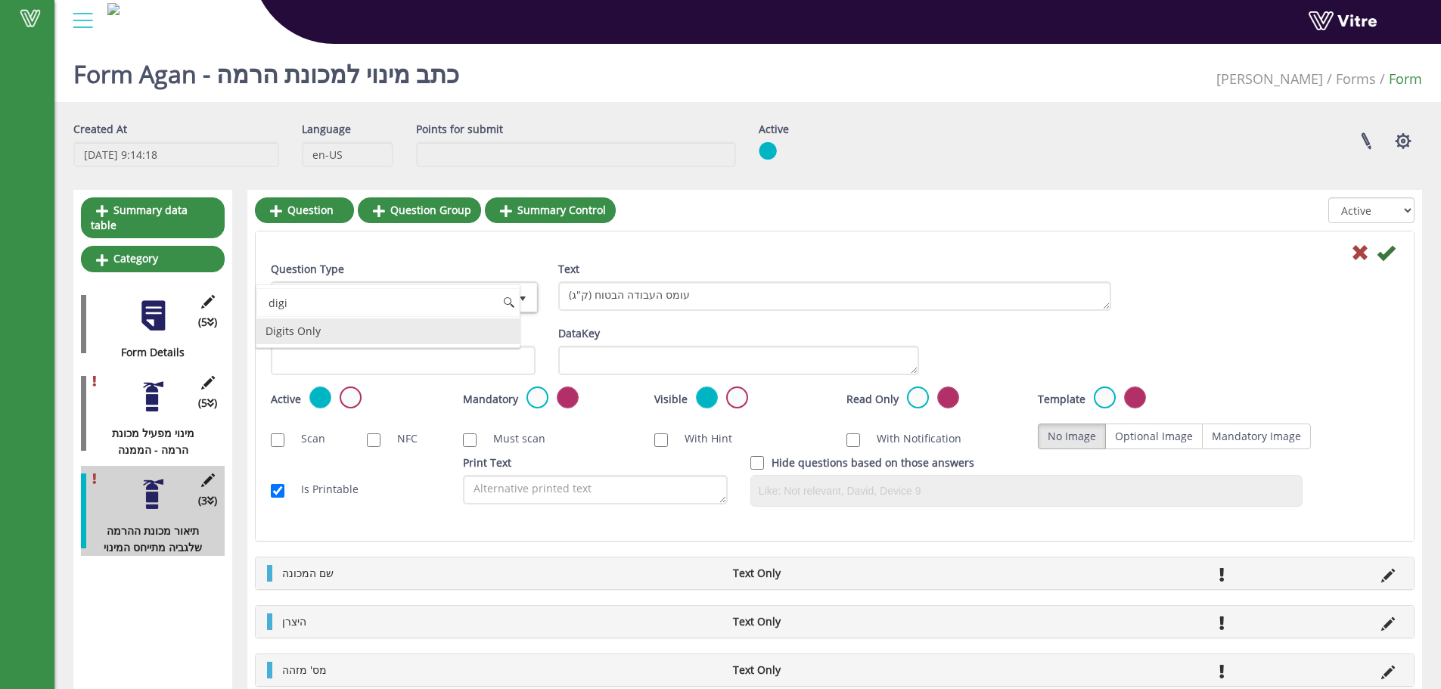
click at [318, 339] on li "Digits Only" at bounding box center [387, 331] width 263 height 26
type input "digi"
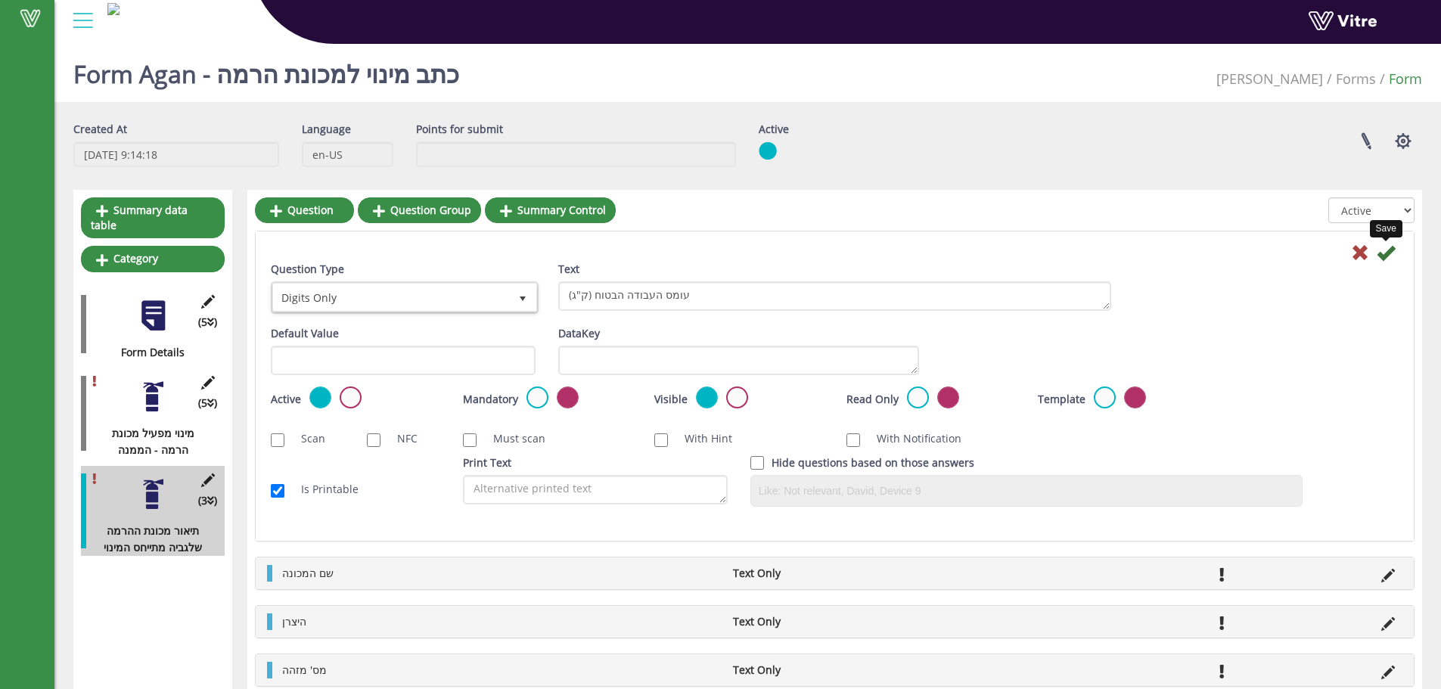
click at [1390, 250] on icon at bounding box center [1386, 253] width 18 height 18
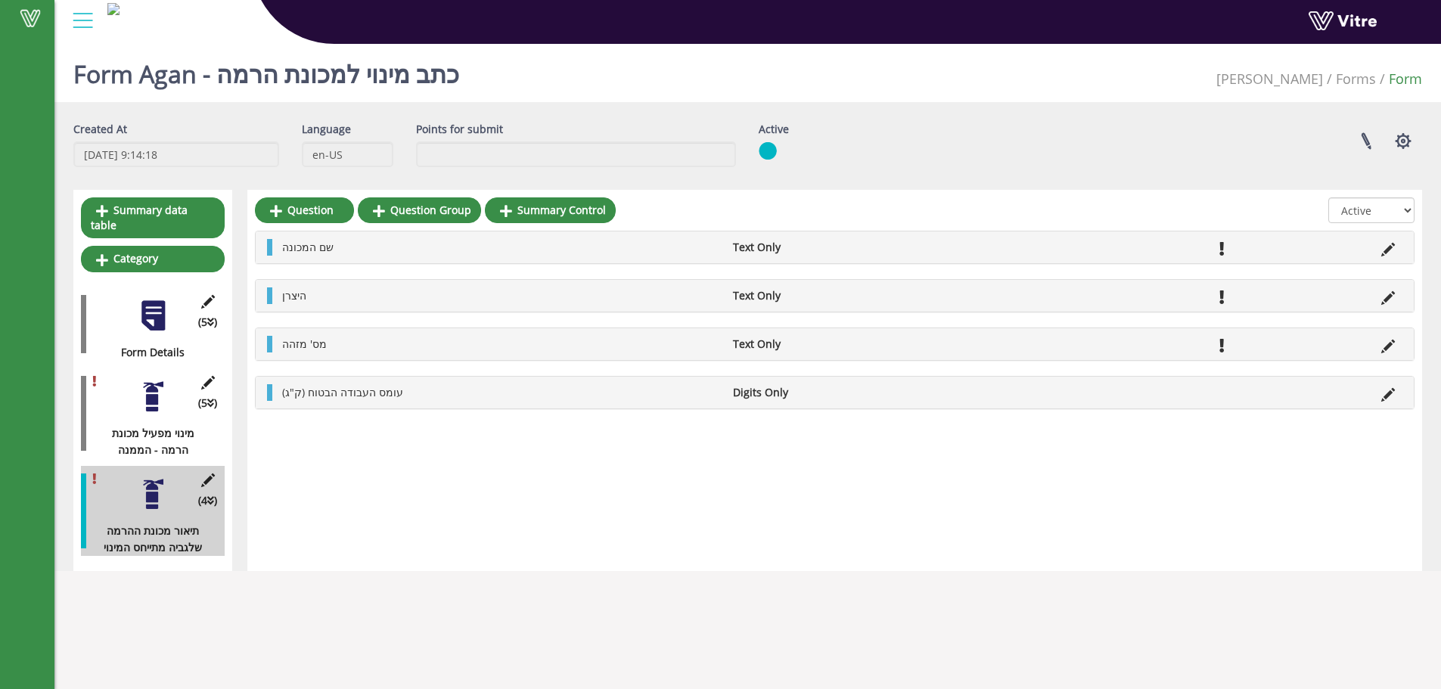
click at [1390, 396] on icon at bounding box center [1388, 395] width 14 height 14
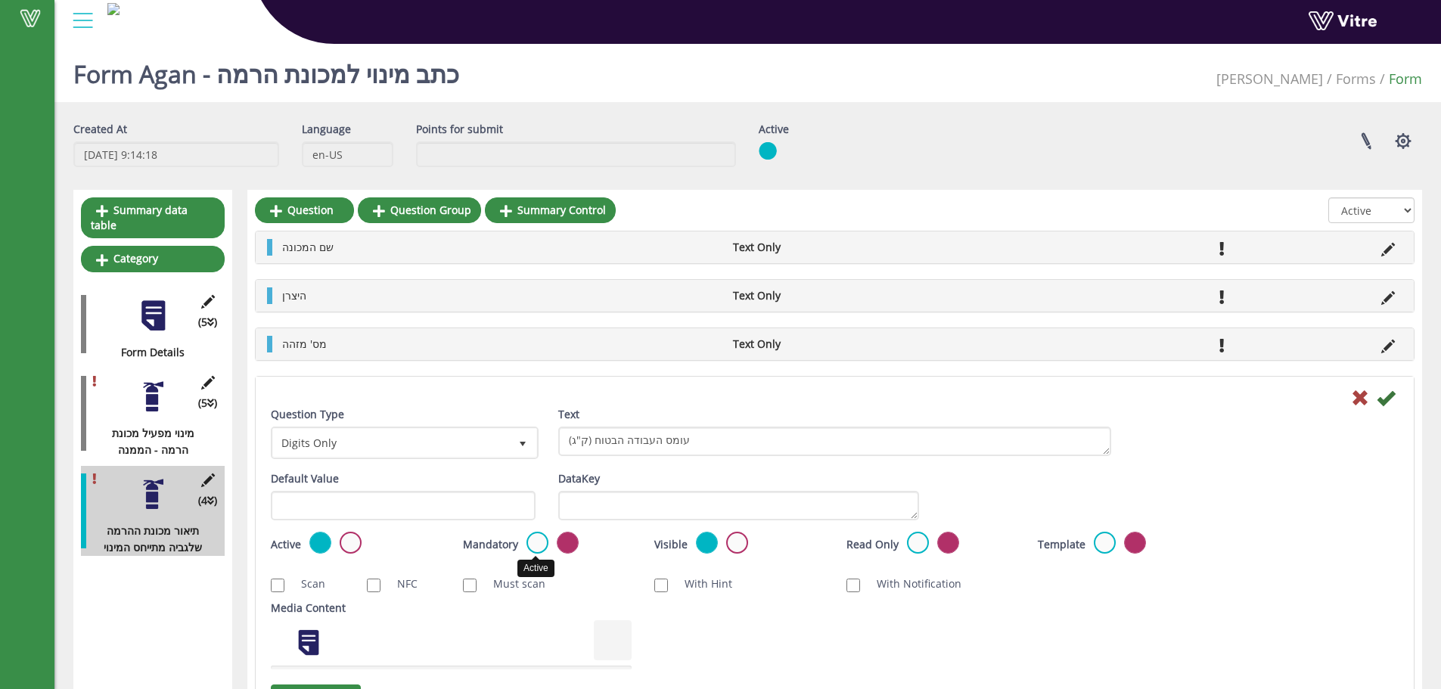
click at [542, 539] on label at bounding box center [537, 543] width 22 height 22
click at [0, 0] on input "radio" at bounding box center [0, 0] width 0 height 0
click at [1385, 403] on icon at bounding box center [1386, 398] width 18 height 18
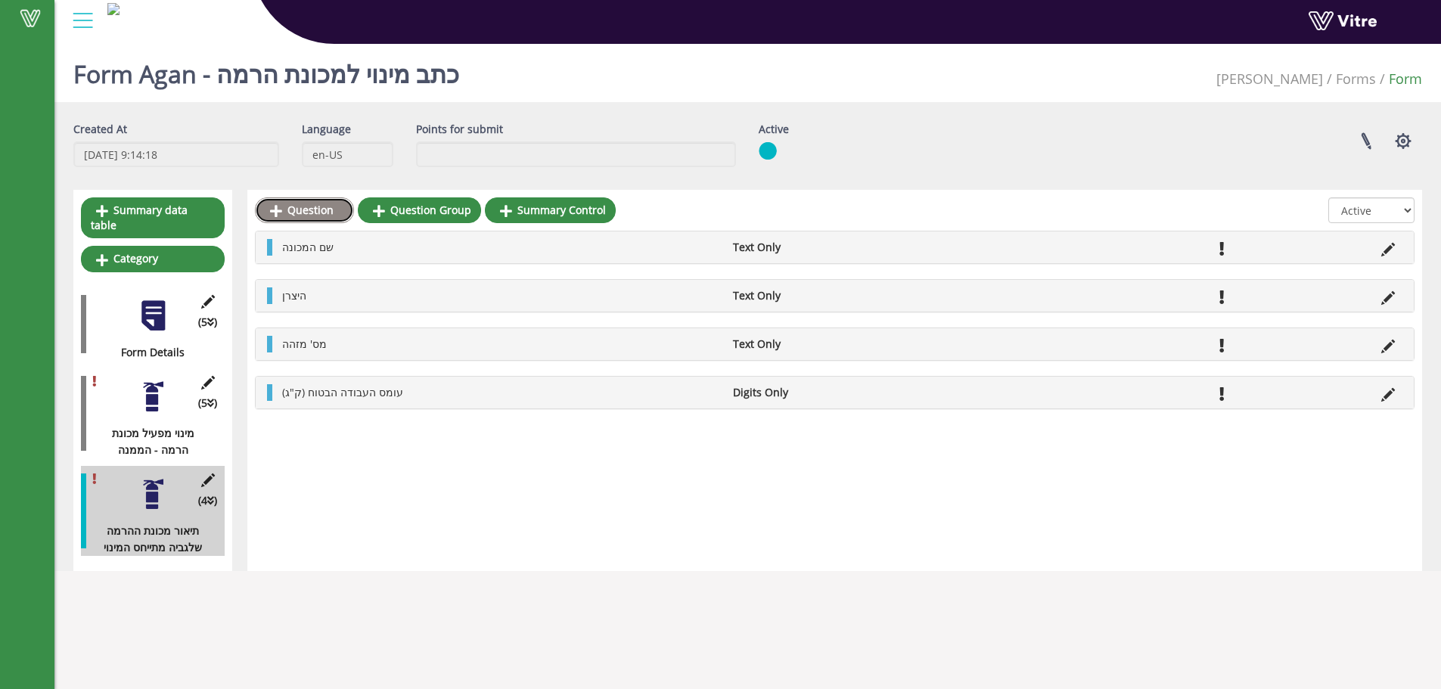
drag, startPoint x: 273, startPoint y: 206, endPoint x: 288, endPoint y: 213, distance: 16.6
click at [273, 206] on icon at bounding box center [276, 211] width 12 height 14
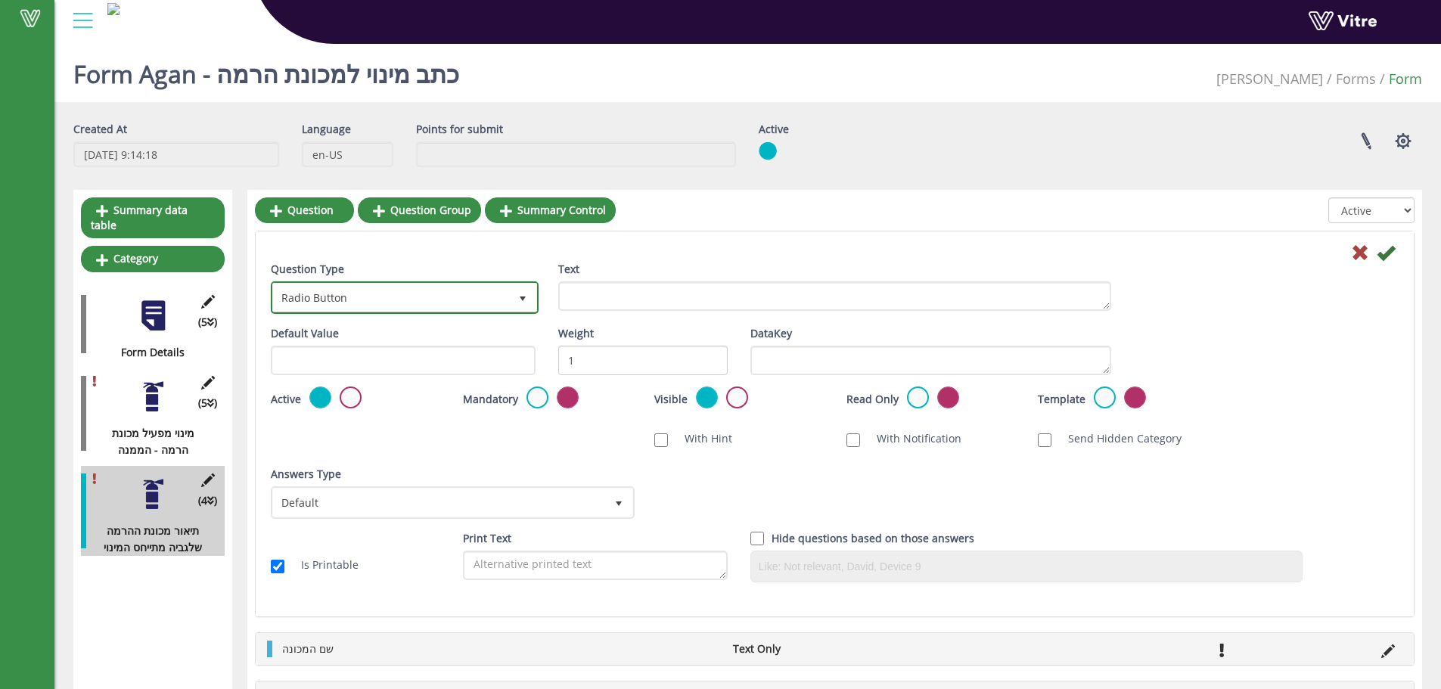
click at [497, 301] on span "Radio Button" at bounding box center [391, 297] width 236 height 27
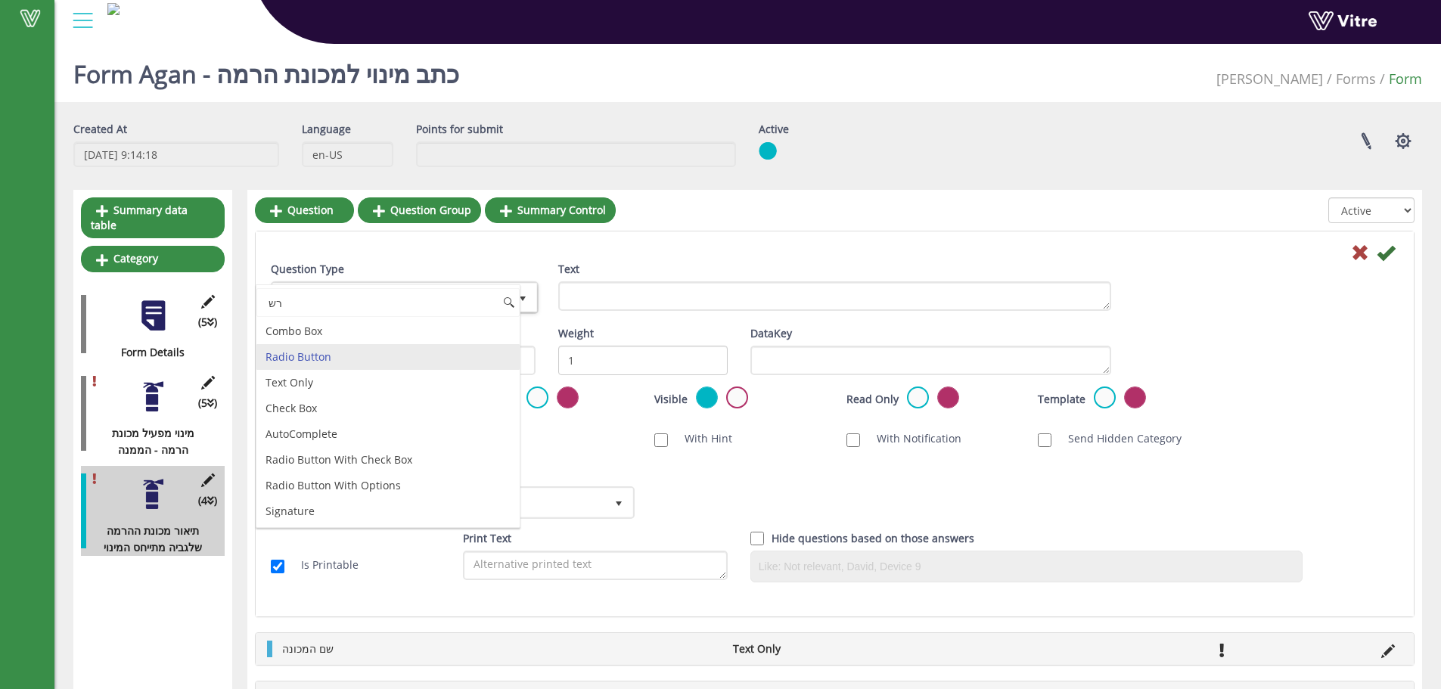
type input "ר"
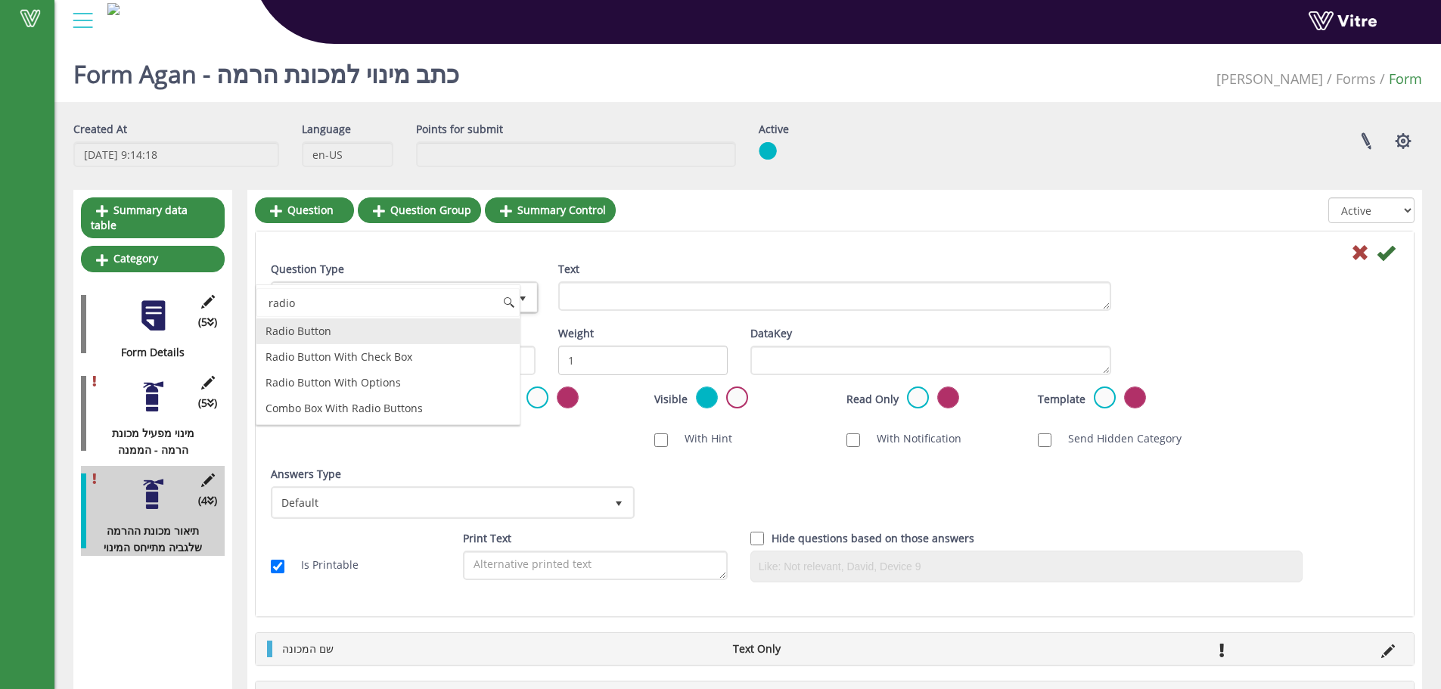
drag, startPoint x: 420, startPoint y: 325, endPoint x: 448, endPoint y: 313, distance: 30.5
click at [420, 324] on li "Radio Button" at bounding box center [387, 331] width 263 height 26
type input "radio"
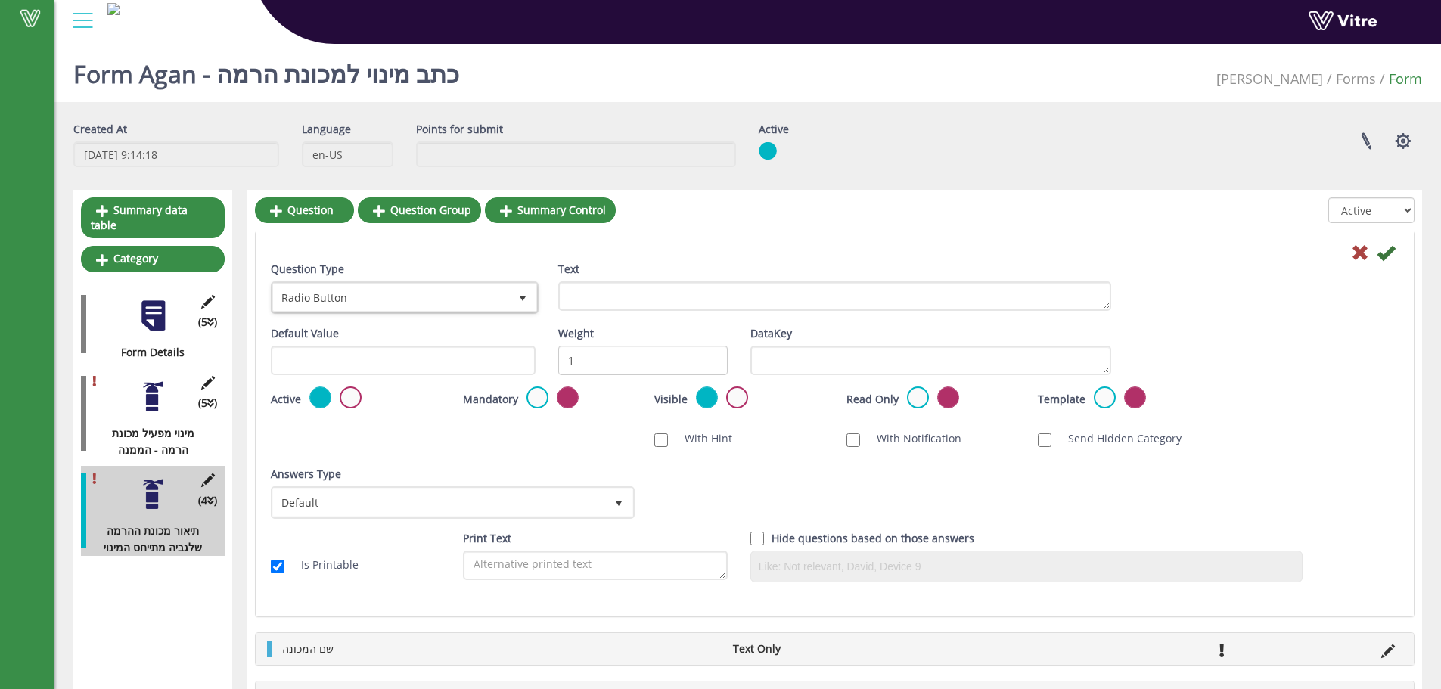
click at [616, 276] on div "Text" at bounding box center [834, 286] width 553 height 50
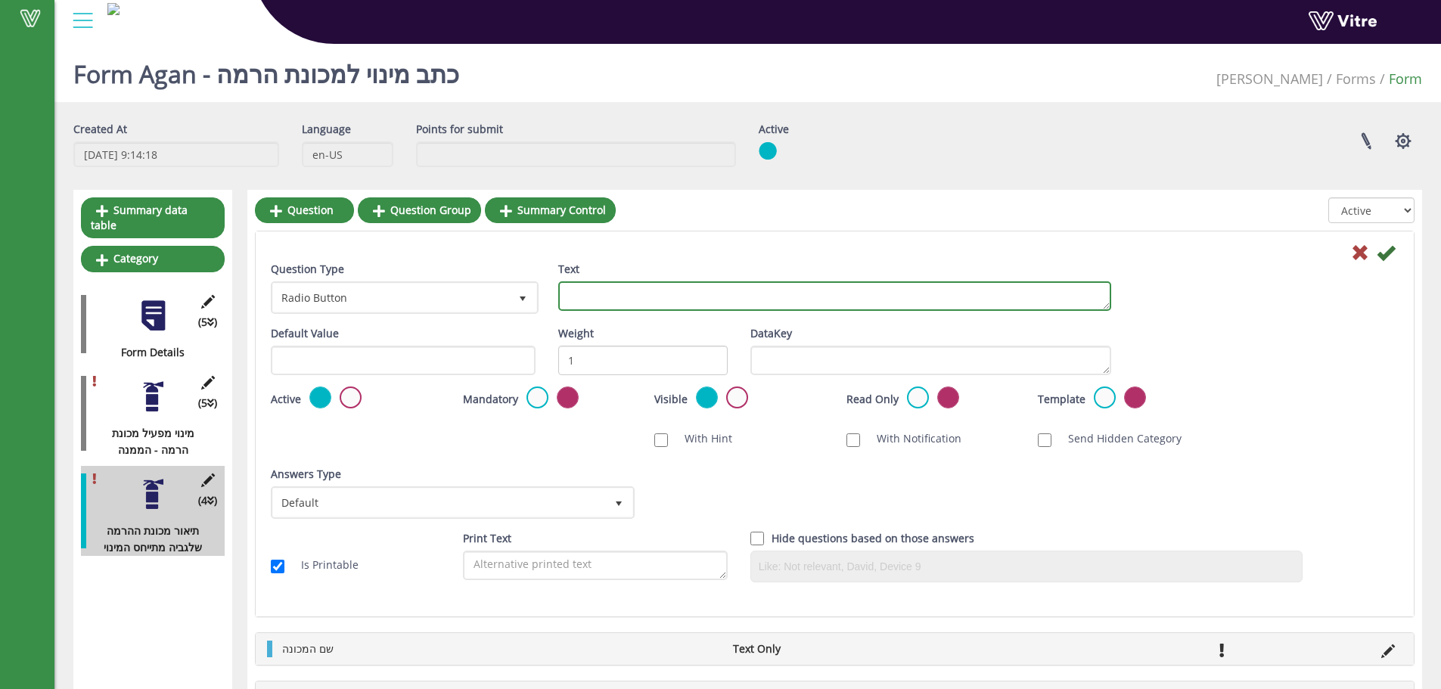
click at [616, 291] on textarea "Text" at bounding box center [834, 295] width 553 height 29
type textarea "המכונה מופעלת ע"י"
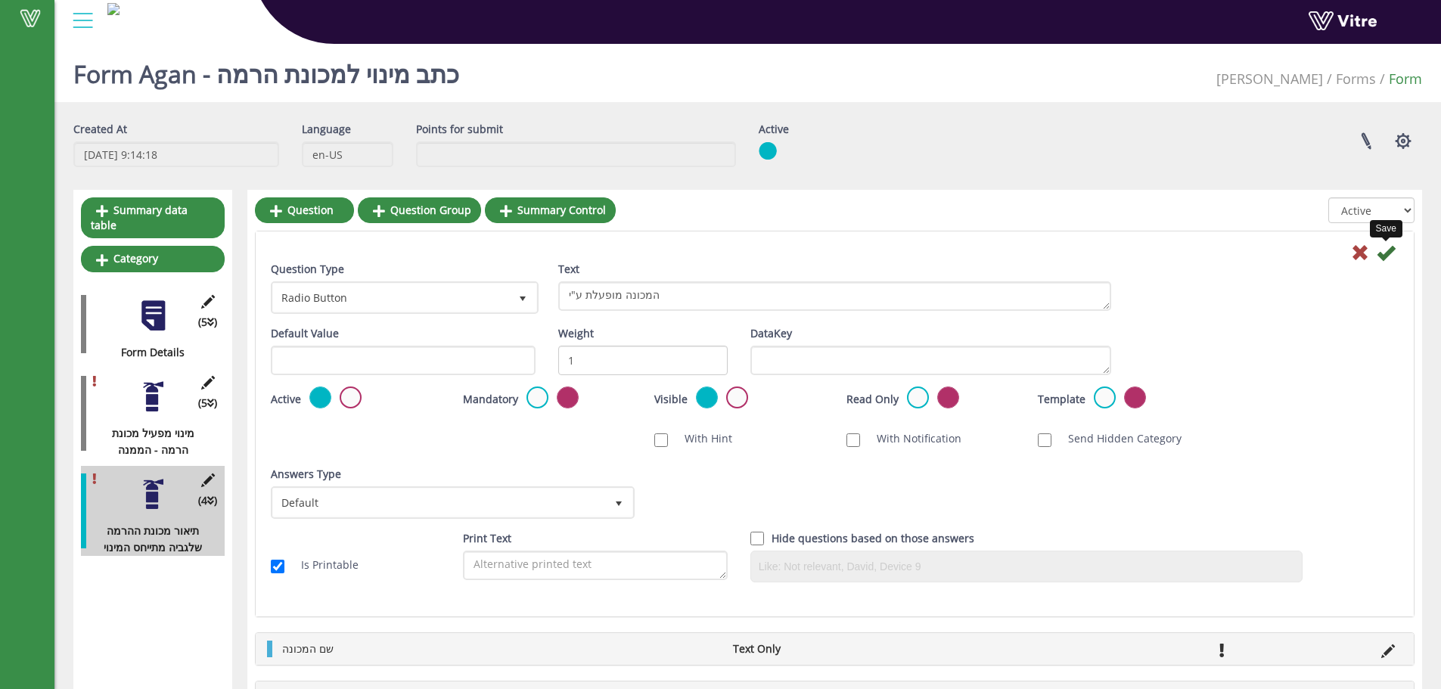
click at [1388, 254] on icon at bounding box center [1386, 253] width 18 height 18
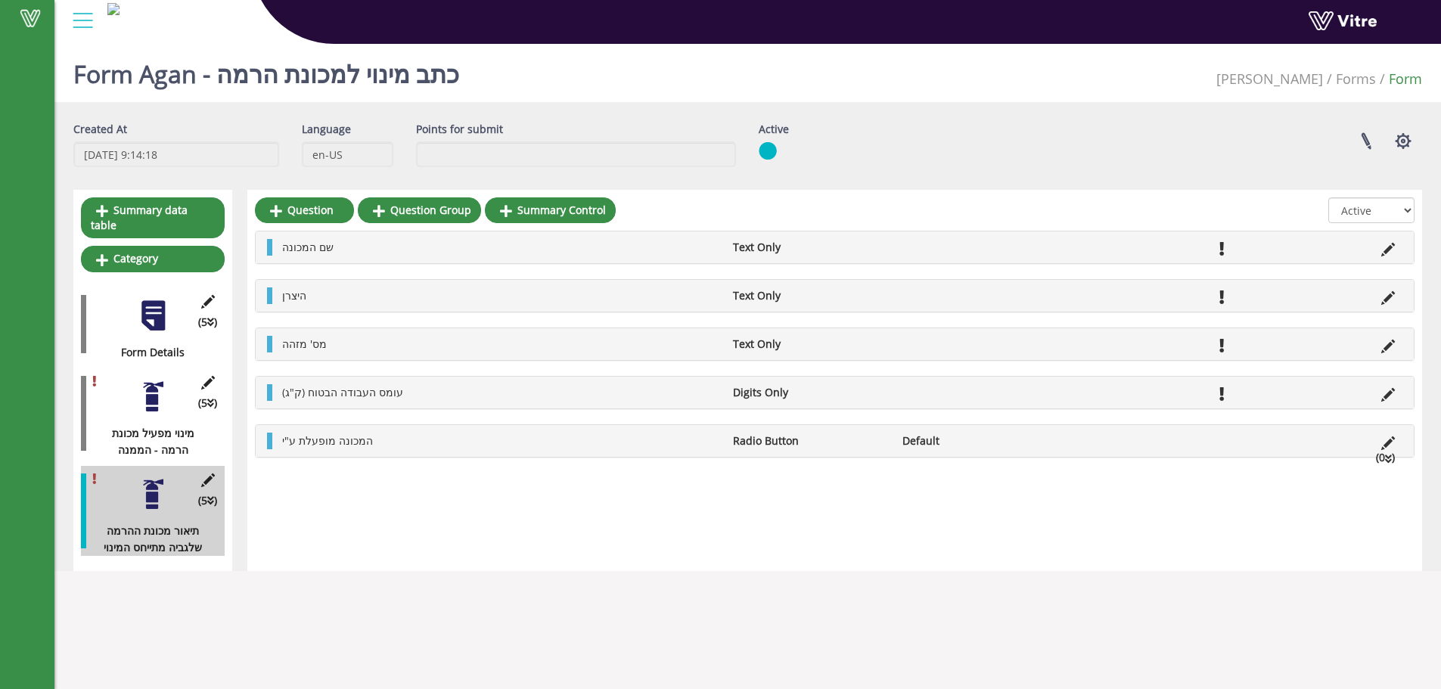
click at [1393, 460] on li "(0 )" at bounding box center [1385, 457] width 34 height 17
click at [315, 464] on link "Answer" at bounding box center [324, 477] width 99 height 26
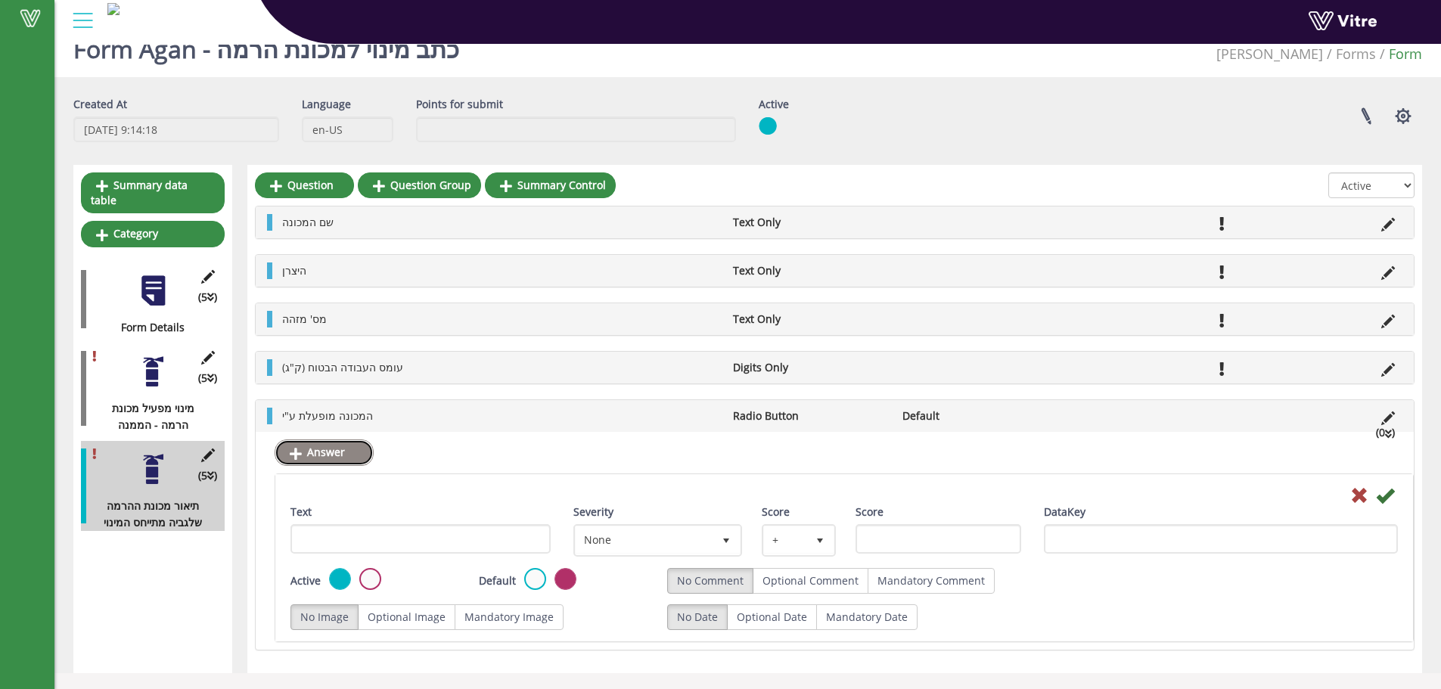
scroll to position [38, 0]
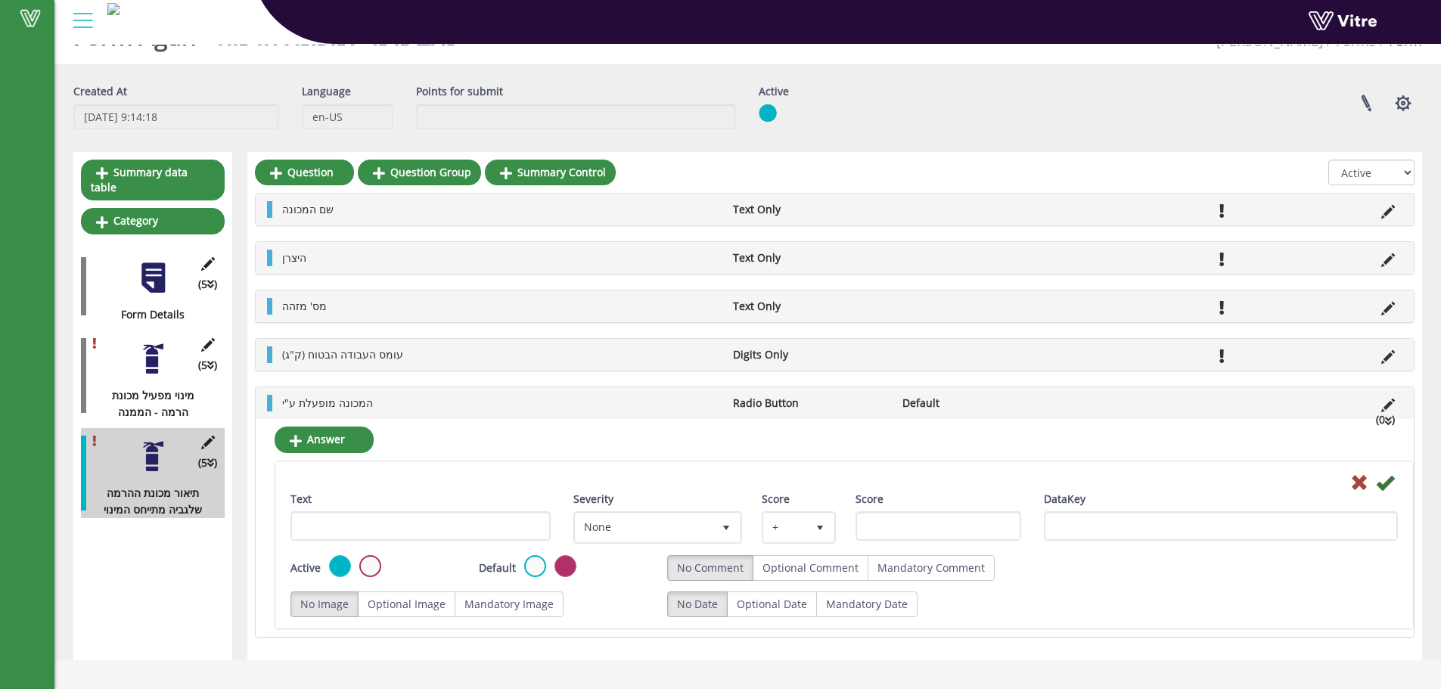
click at [478, 497] on div "Text" at bounding box center [420, 516] width 260 height 50
click at [467, 515] on input "Text" at bounding box center [420, 525] width 260 height 29
type input "f"
type input "כוח מיכני"
click at [1396, 479] on div at bounding box center [844, 482] width 1130 height 18
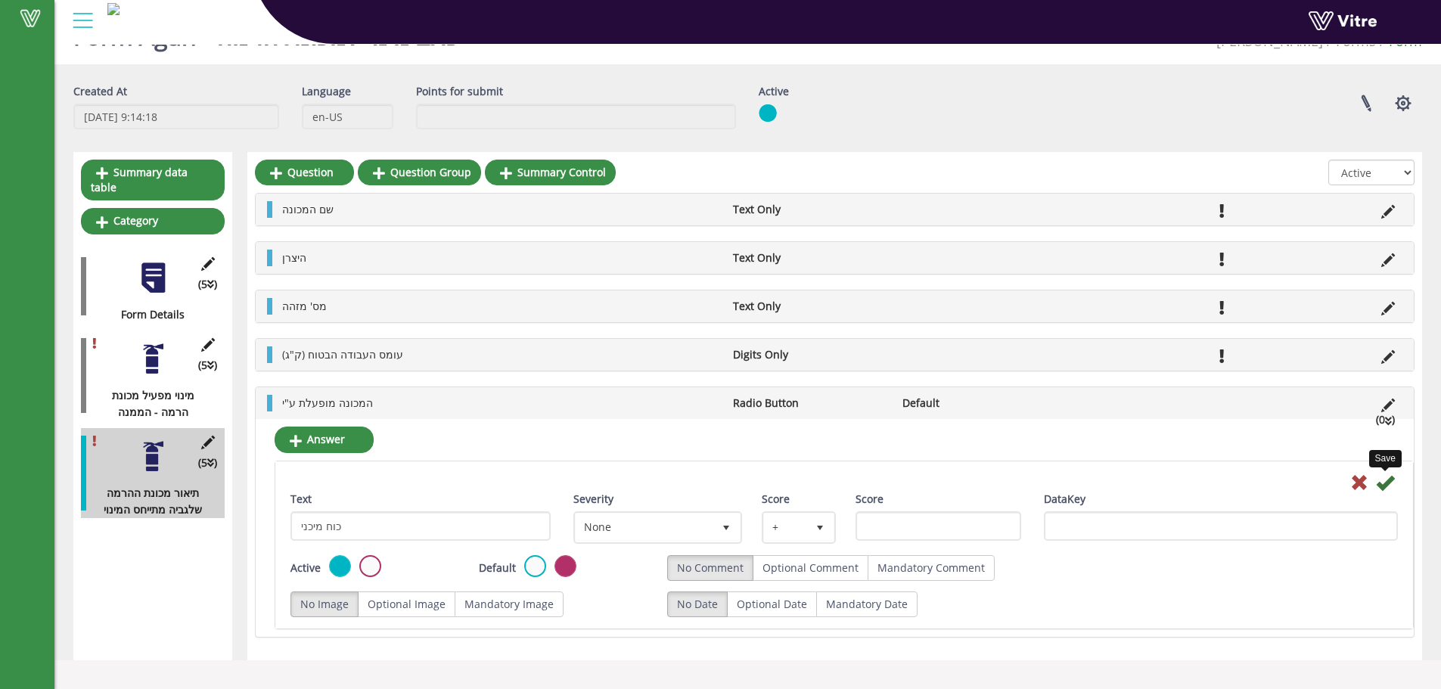
click at [1390, 483] on icon at bounding box center [1385, 483] width 18 height 18
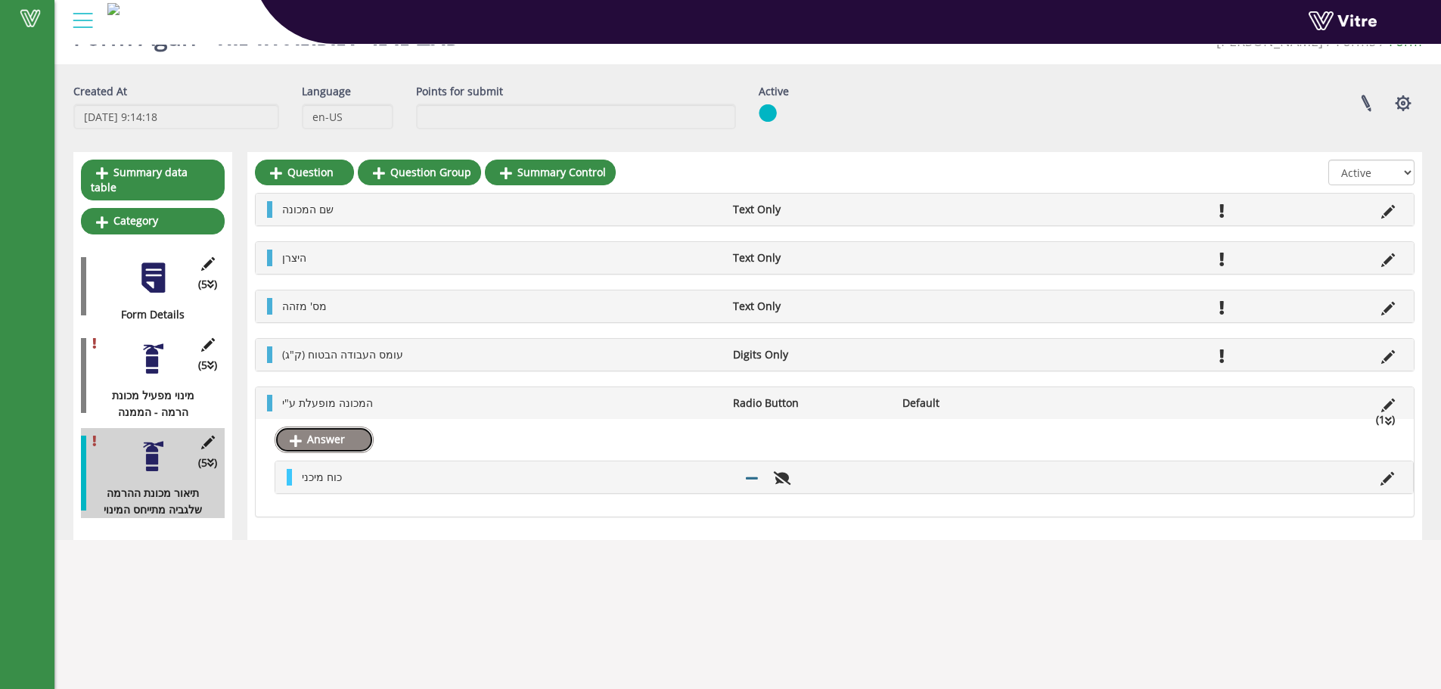
click at [321, 442] on link "Answer" at bounding box center [324, 440] width 99 height 26
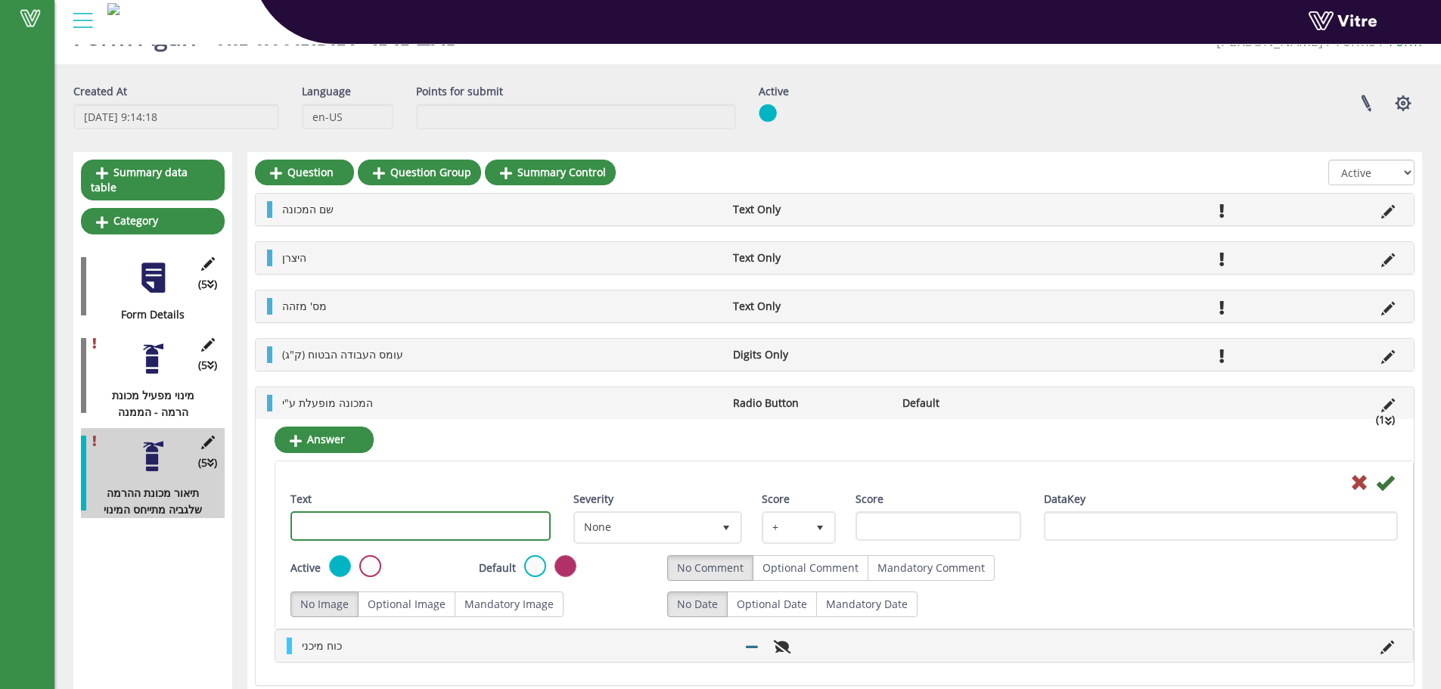
click at [356, 512] on input "Text" at bounding box center [420, 525] width 260 height 29
type input "חשמלי"
click at [1383, 478] on icon at bounding box center [1385, 483] width 18 height 18
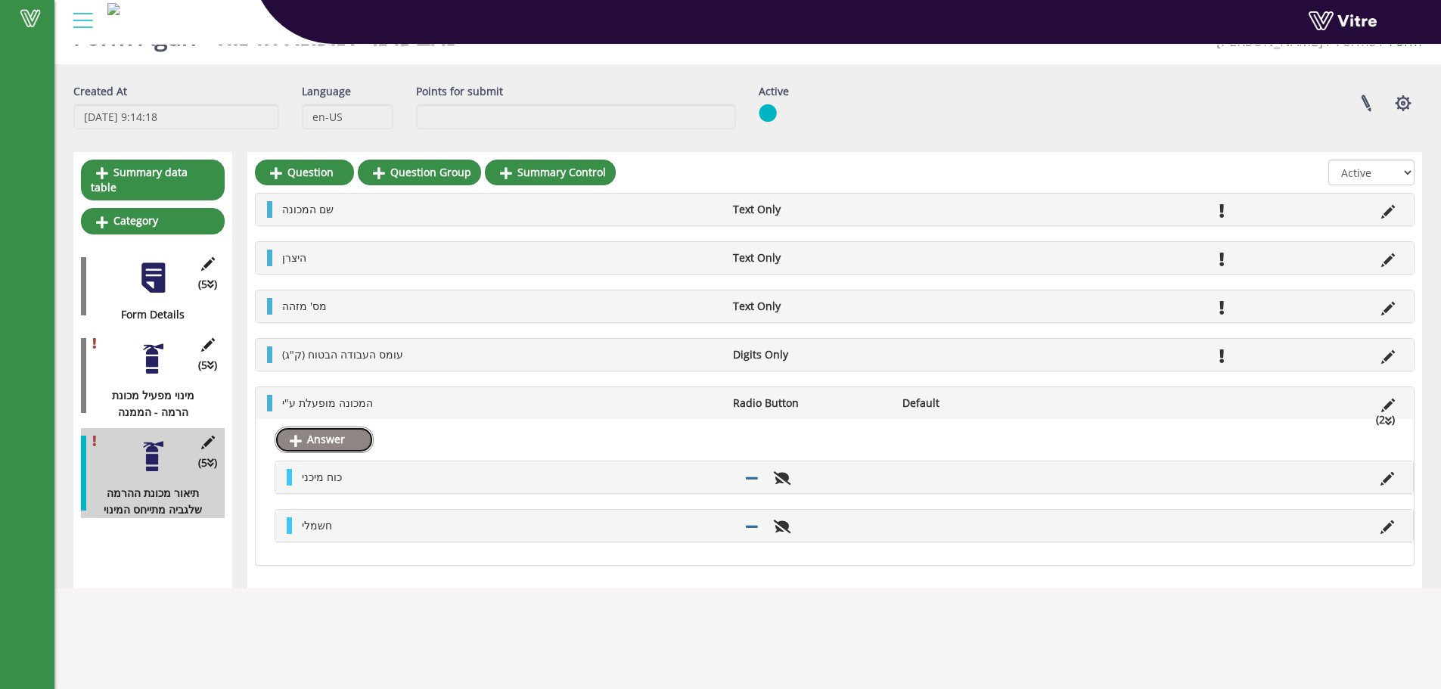
click at [352, 442] on link "Answer" at bounding box center [324, 440] width 99 height 26
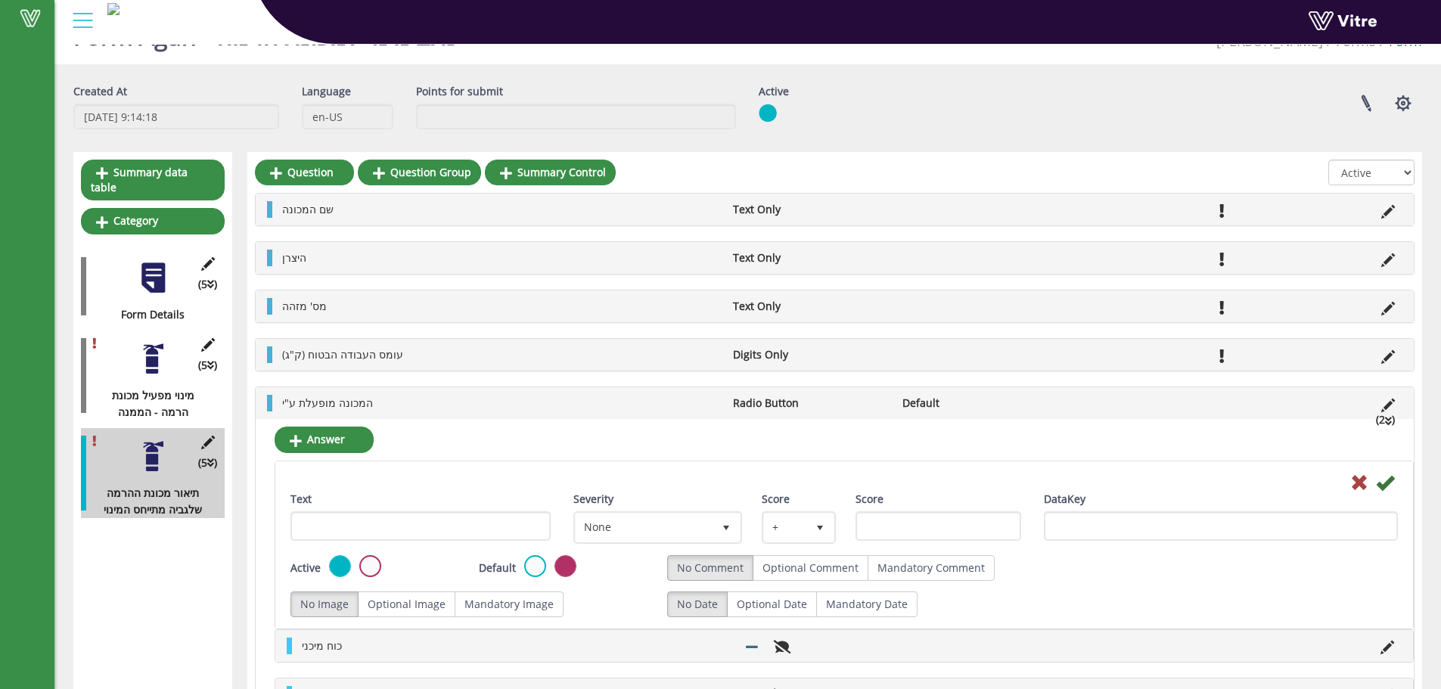
click at [391, 541] on div "Text" at bounding box center [420, 521] width 283 height 61
drag, startPoint x: 397, startPoint y: 533, endPoint x: 391, endPoint y: 523, distance: 12.2
click at [397, 533] on input "Text" at bounding box center [420, 525] width 260 height 29
type input "הידראולי"
click at [1394, 480] on div at bounding box center [844, 482] width 1130 height 18
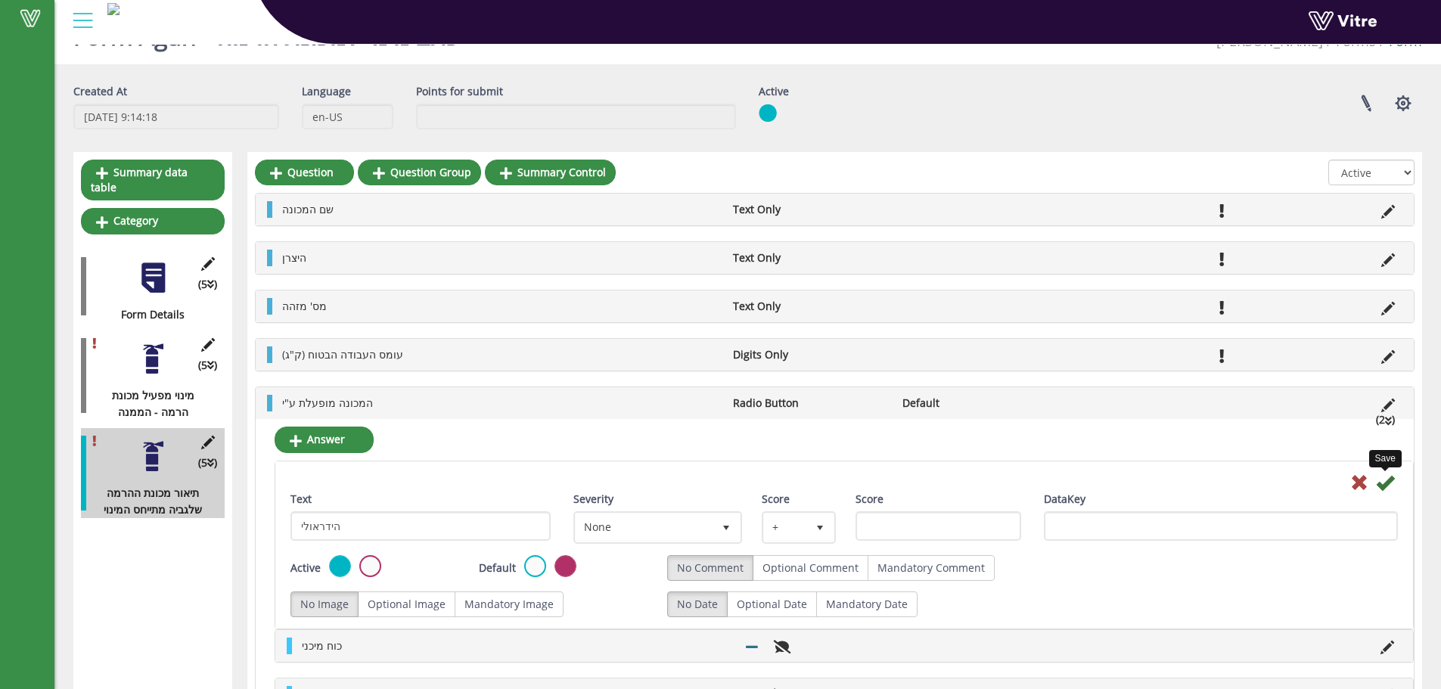
click at [1391, 483] on icon at bounding box center [1385, 483] width 18 height 18
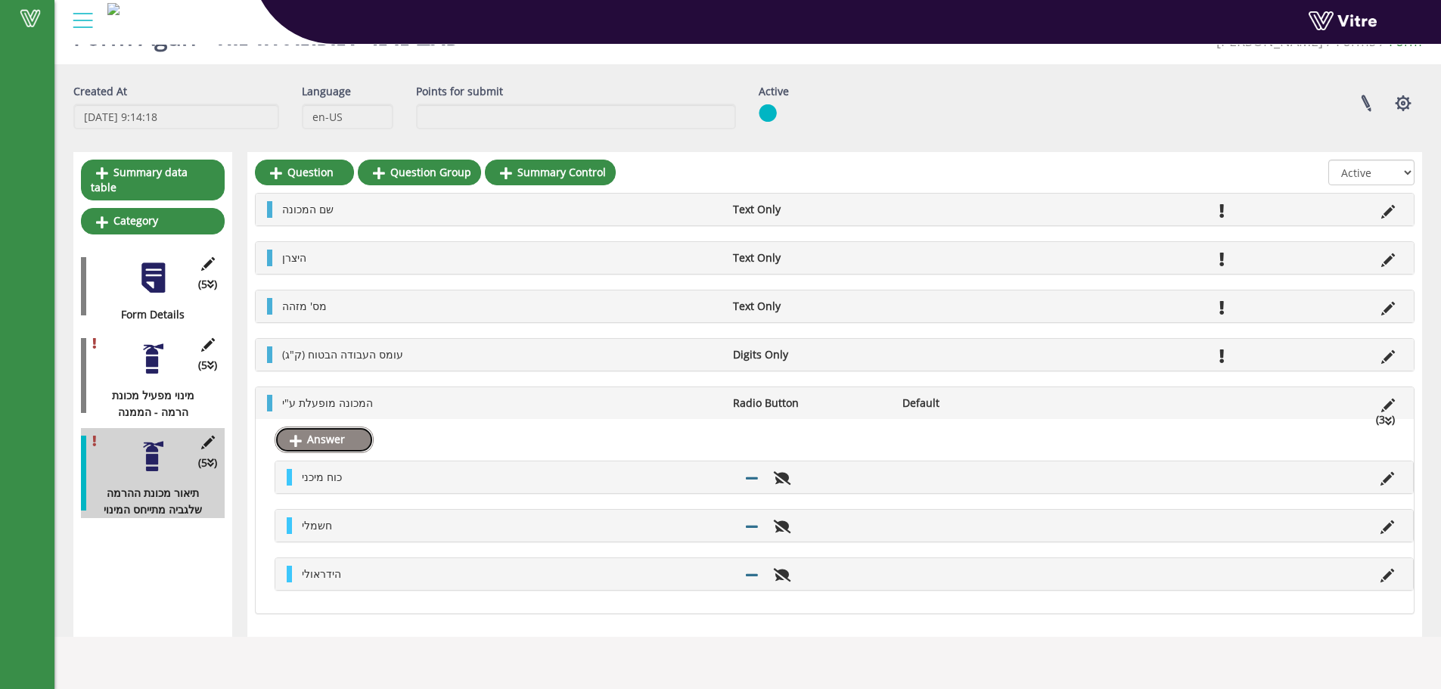
click at [340, 428] on link "Answer" at bounding box center [324, 440] width 99 height 26
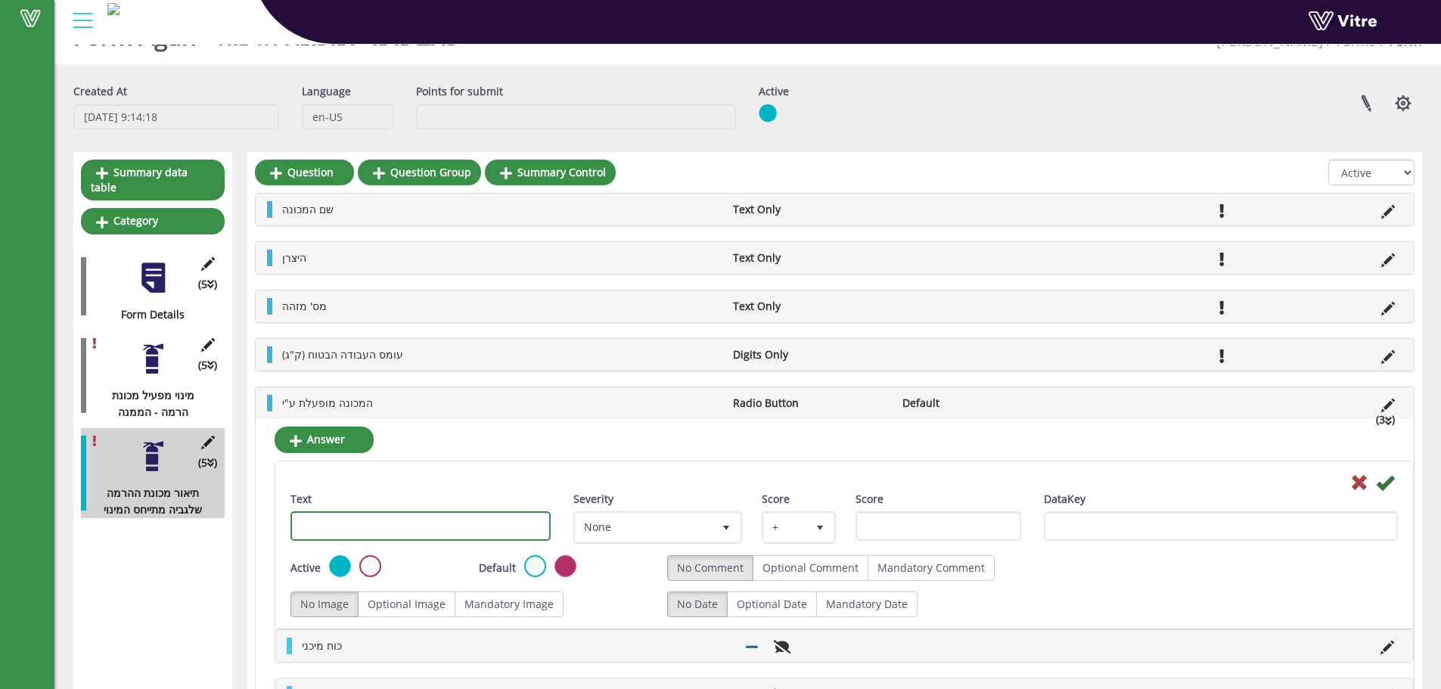
click at [350, 528] on input "Text" at bounding box center [420, 525] width 260 height 29
type input "פנאומטי"
click at [1390, 486] on icon at bounding box center [1385, 483] width 18 height 18
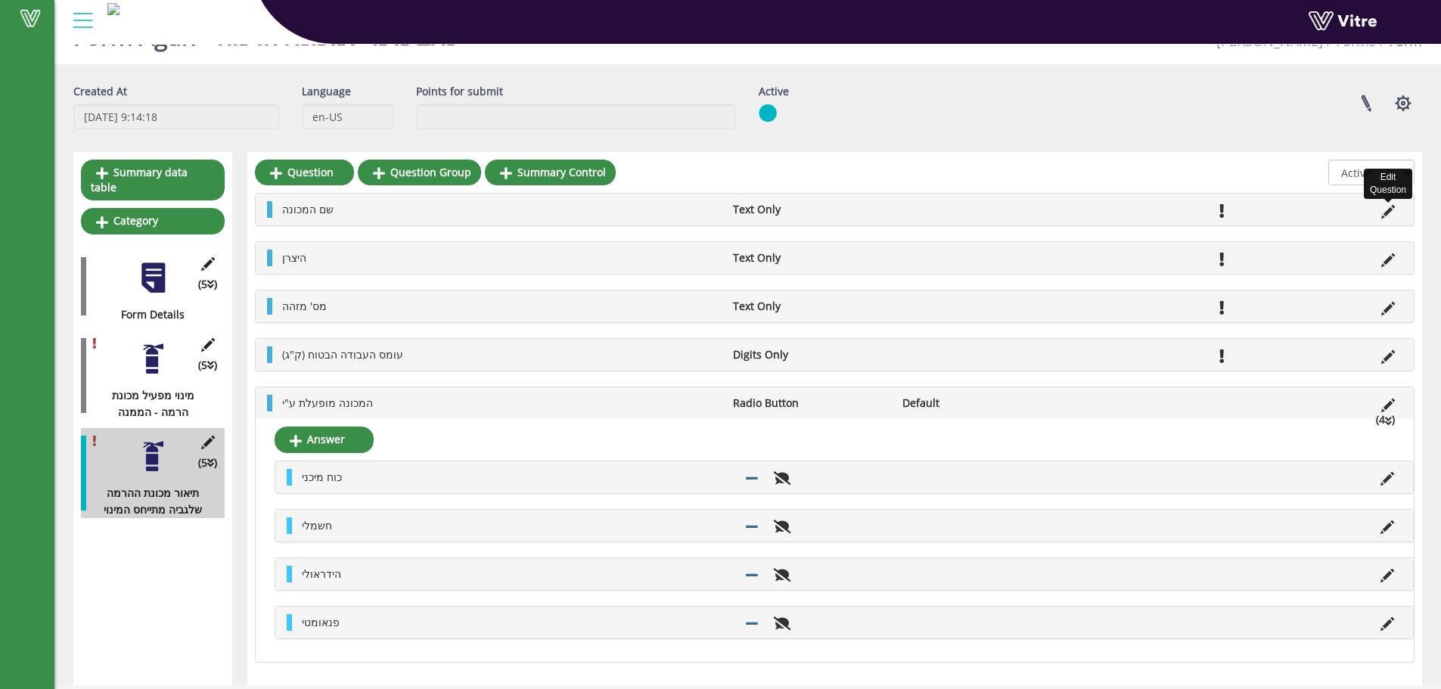
click at [1390, 211] on icon at bounding box center [1388, 212] width 14 height 14
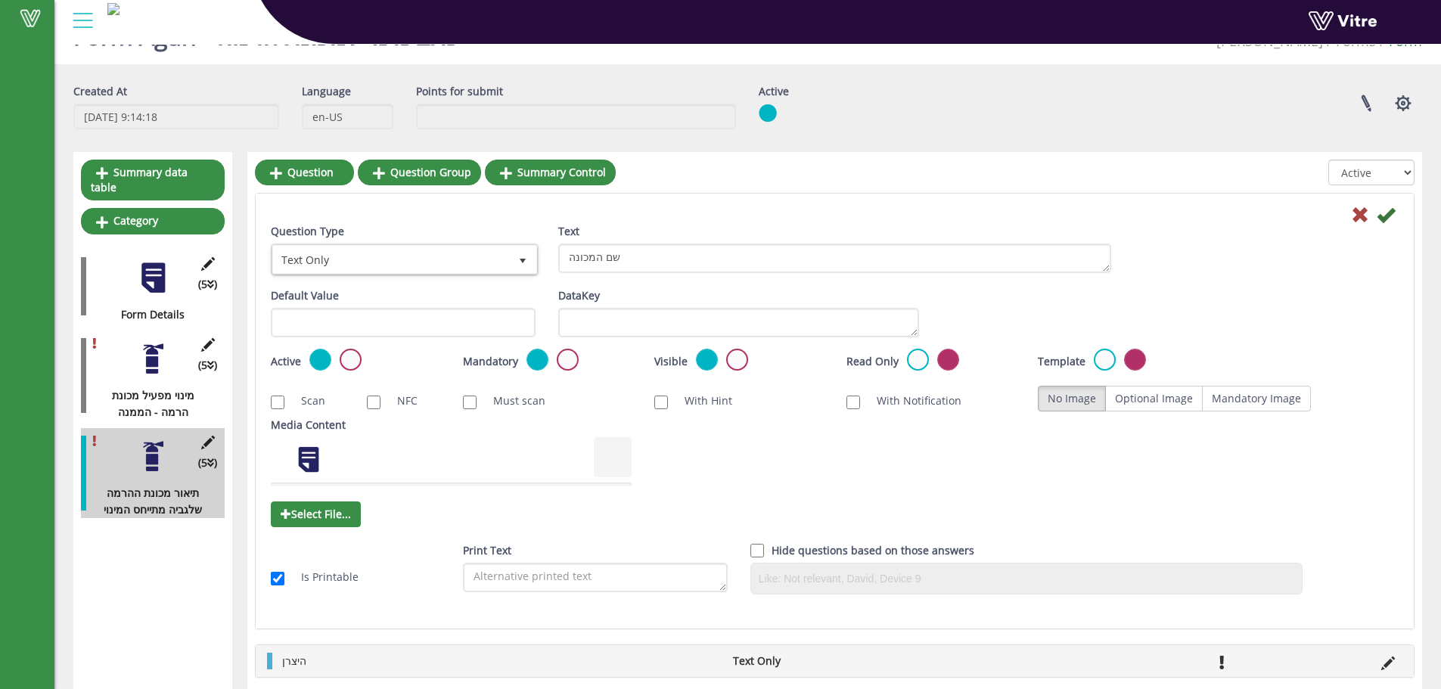
click at [449, 238] on div "Question Type Text Only 5" at bounding box center [403, 249] width 265 height 53
click at [449, 241] on div "Question Type Text Only 5" at bounding box center [403, 249] width 265 height 53
click at [456, 248] on span "Text Only" at bounding box center [391, 259] width 236 height 27
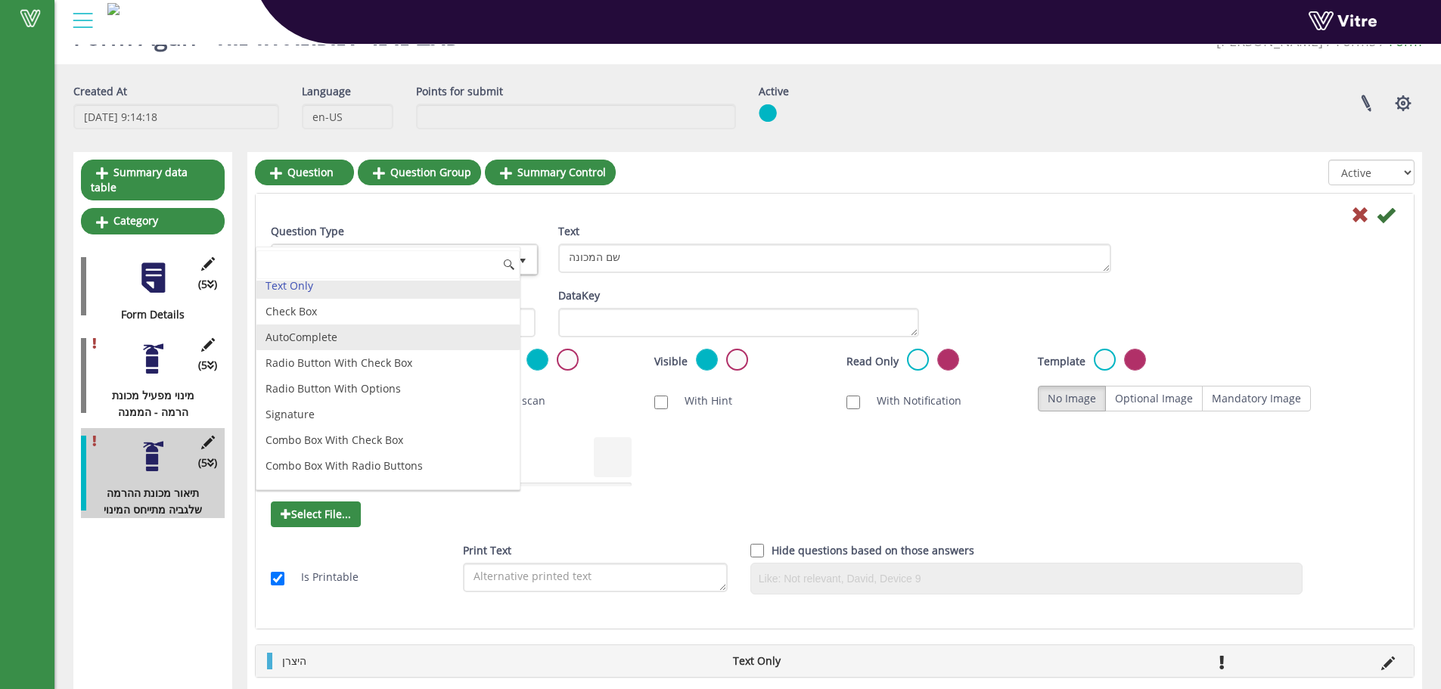
scroll to position [101, 0]
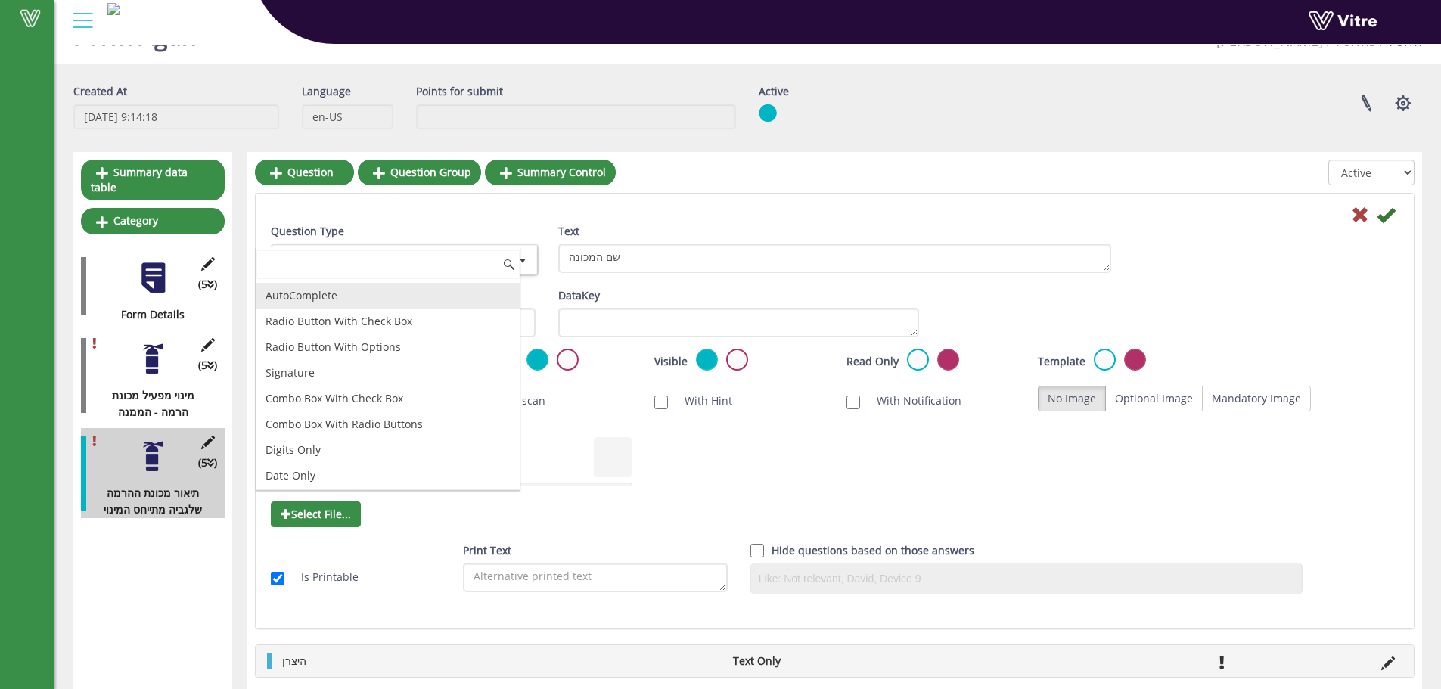
click at [356, 300] on li "AutoComplete" at bounding box center [387, 296] width 263 height 26
type input "1"
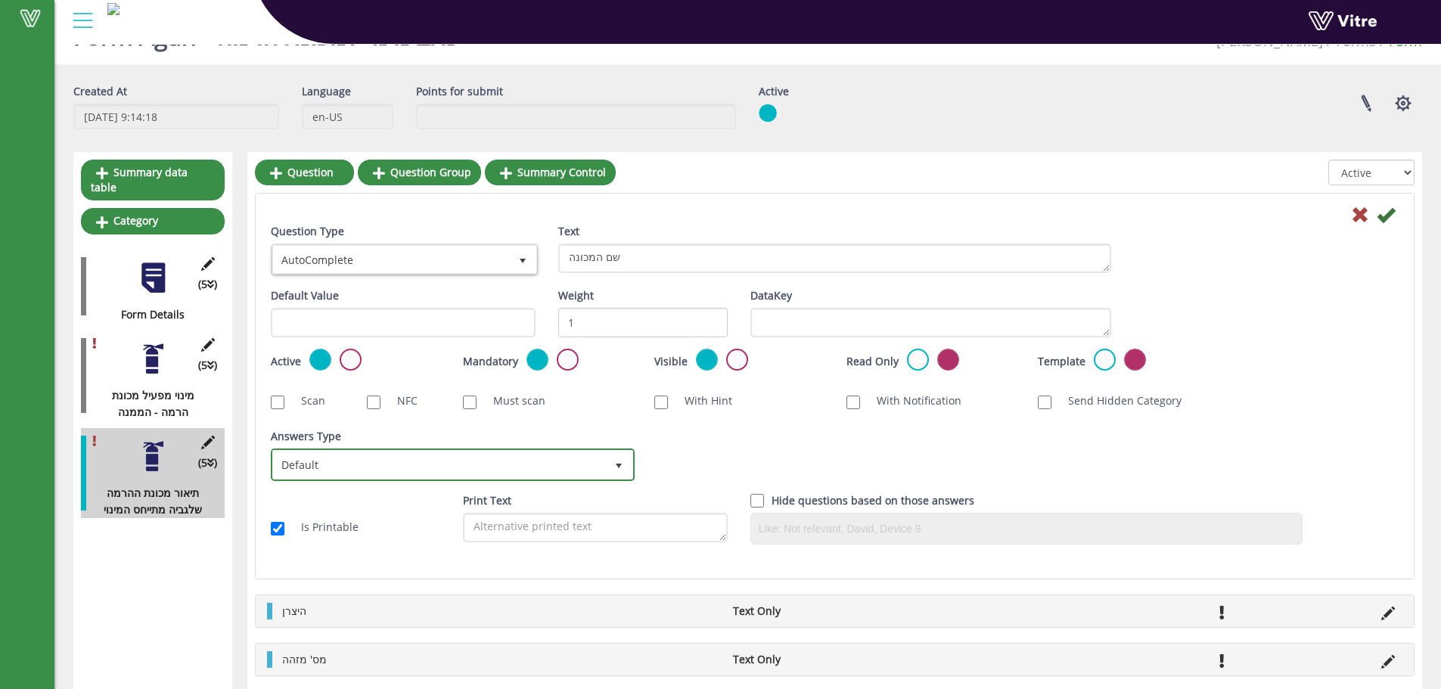
click at [324, 455] on span "Default" at bounding box center [439, 464] width 332 height 27
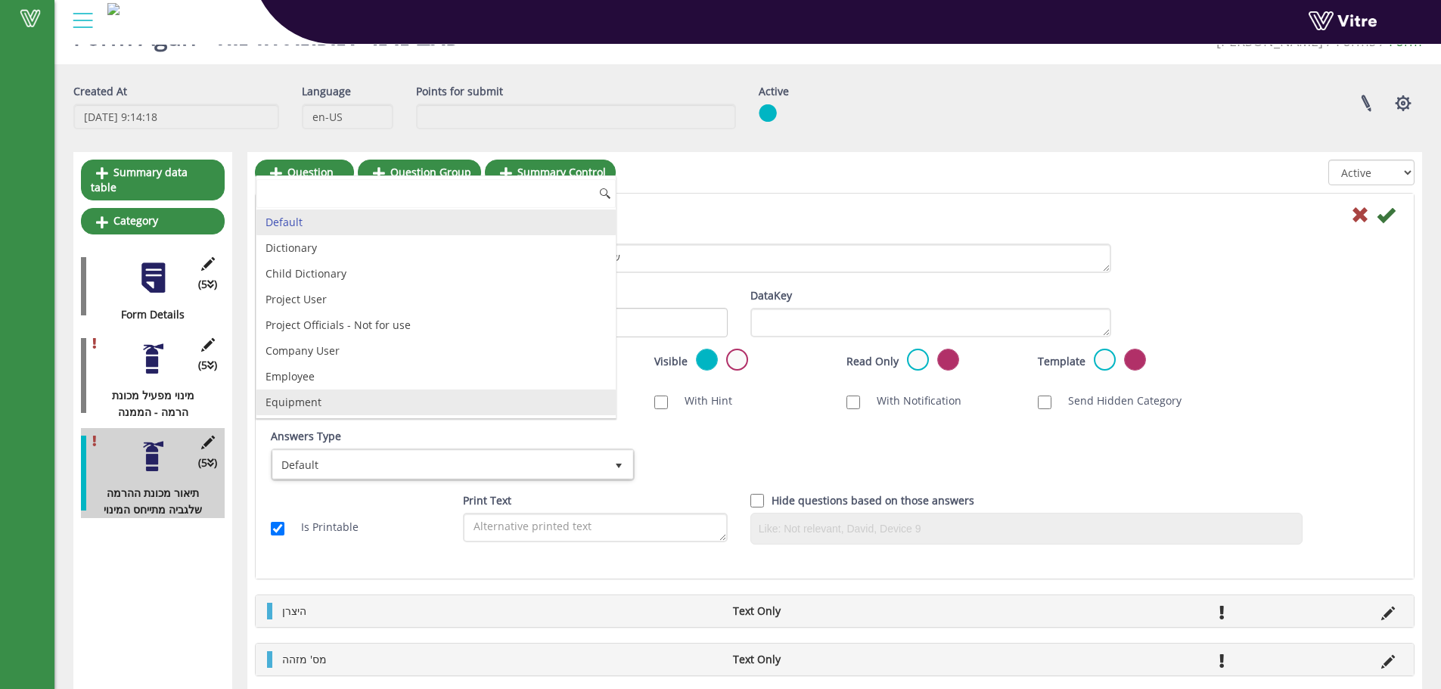
click at [341, 394] on li "Equipment" at bounding box center [435, 403] width 359 height 26
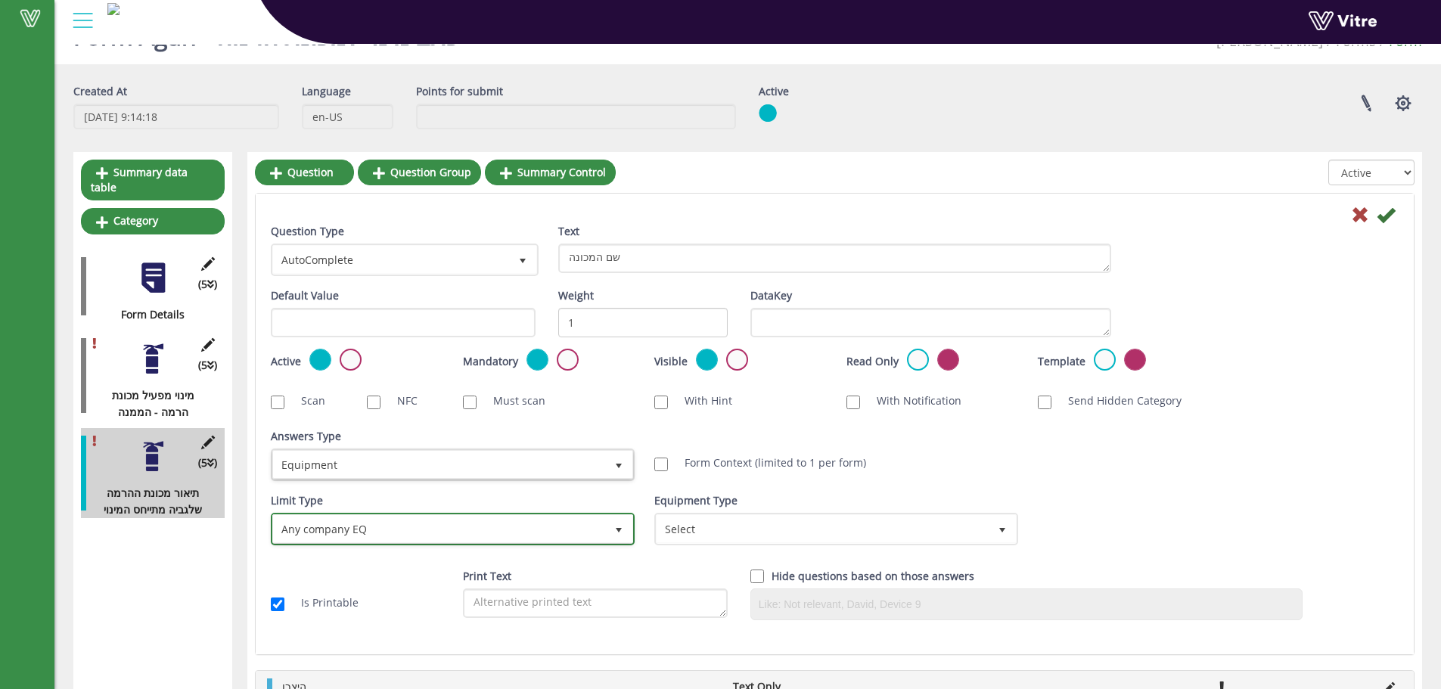
click at [527, 519] on span "Any company EQ" at bounding box center [439, 528] width 332 height 27
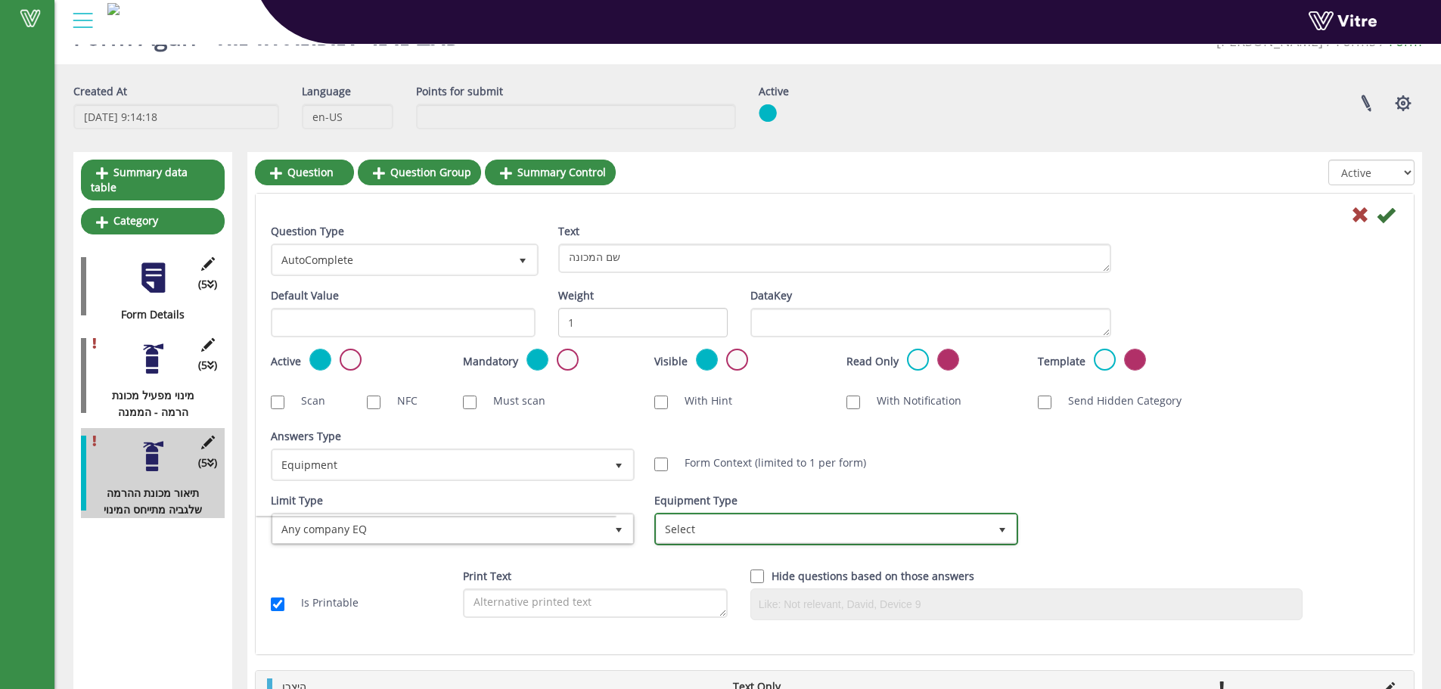
click at [730, 529] on span "Select" at bounding box center [823, 528] width 332 height 27
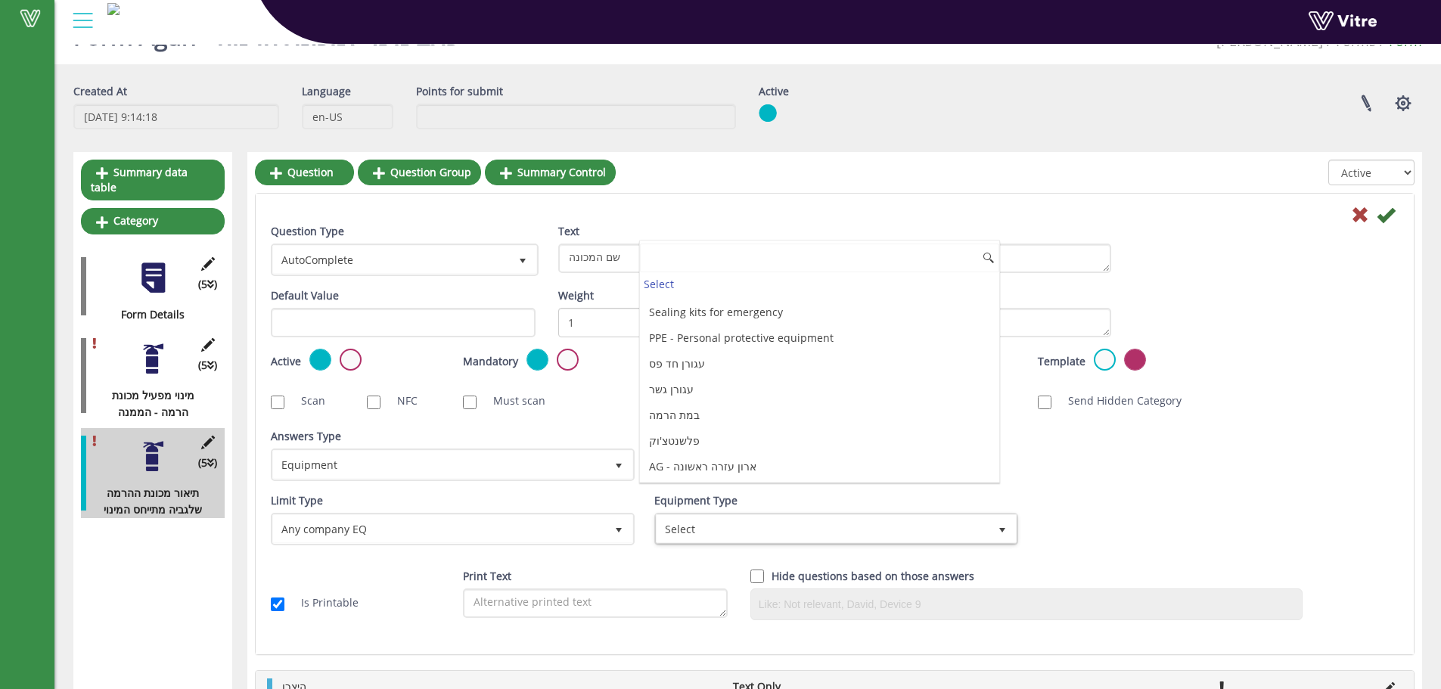
scroll to position [1486, 0]
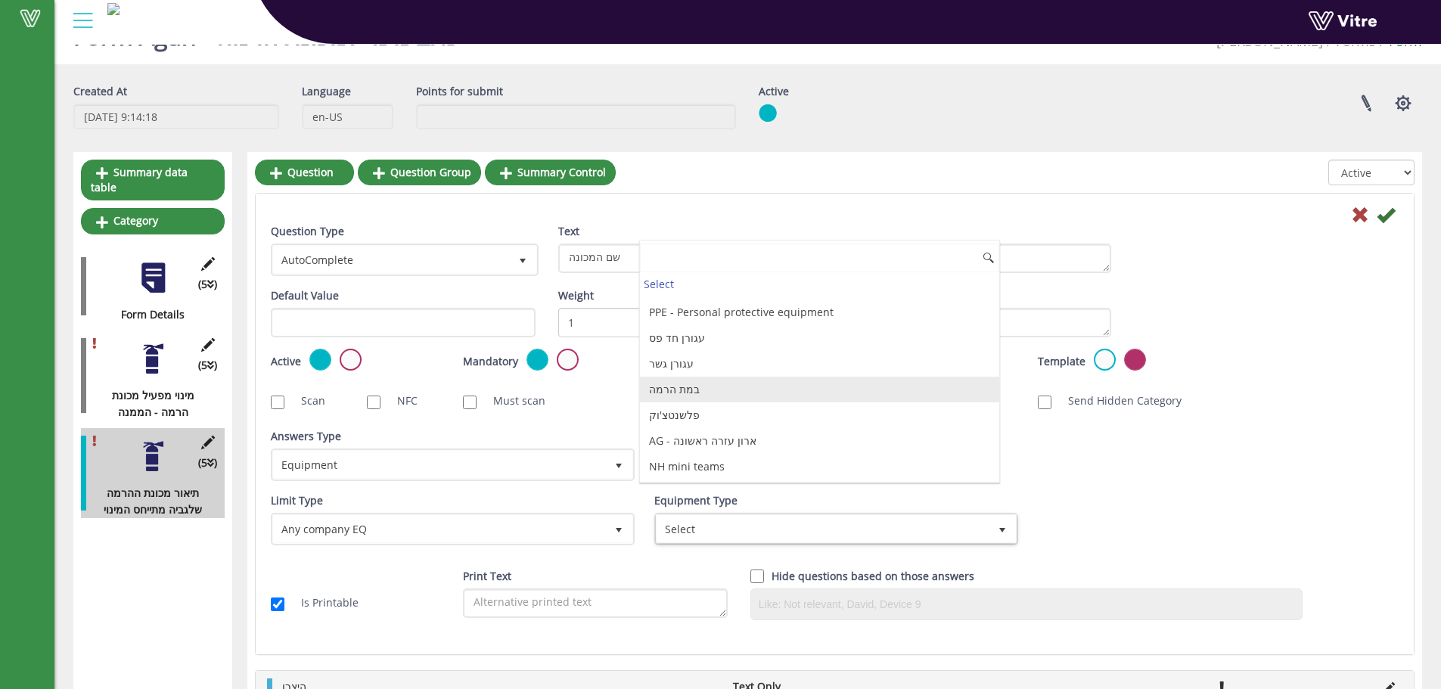
click at [738, 389] on li "במת הרמה" at bounding box center [819, 390] width 359 height 26
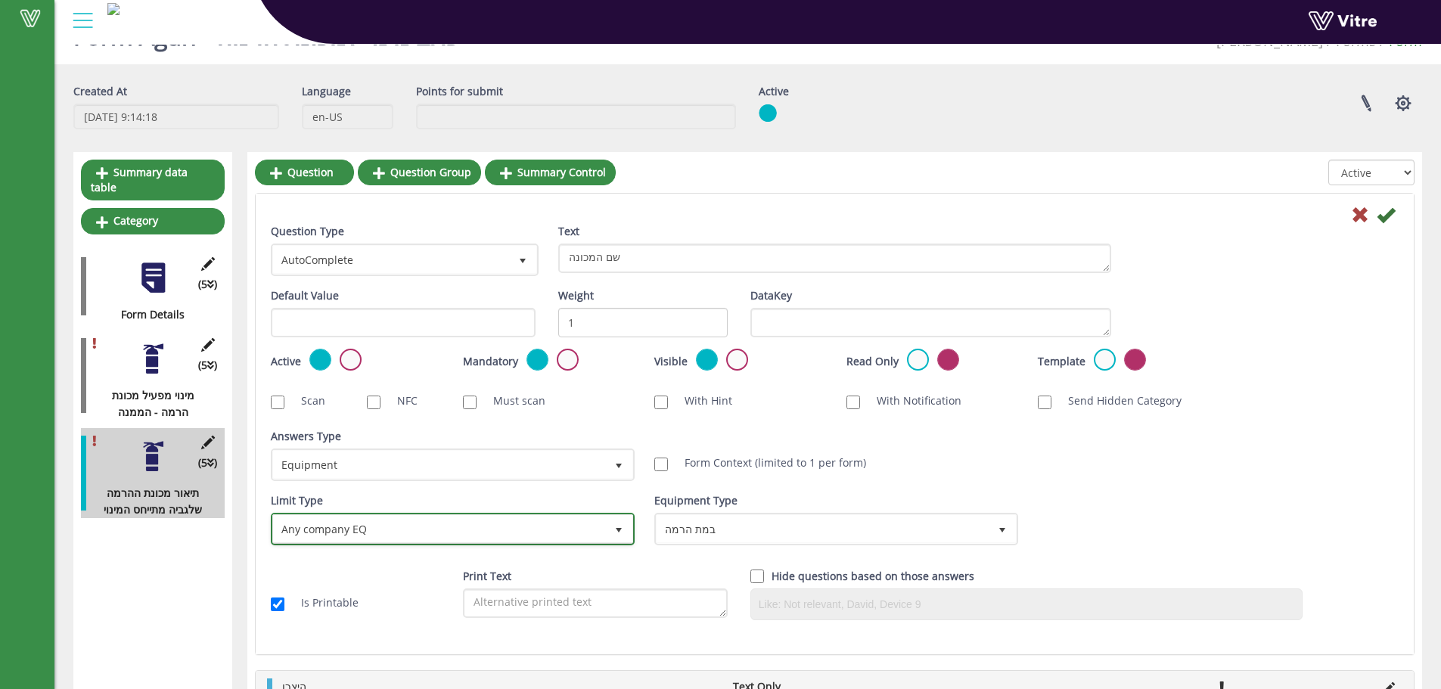
click at [573, 529] on span "Any company EQ" at bounding box center [439, 528] width 332 height 27
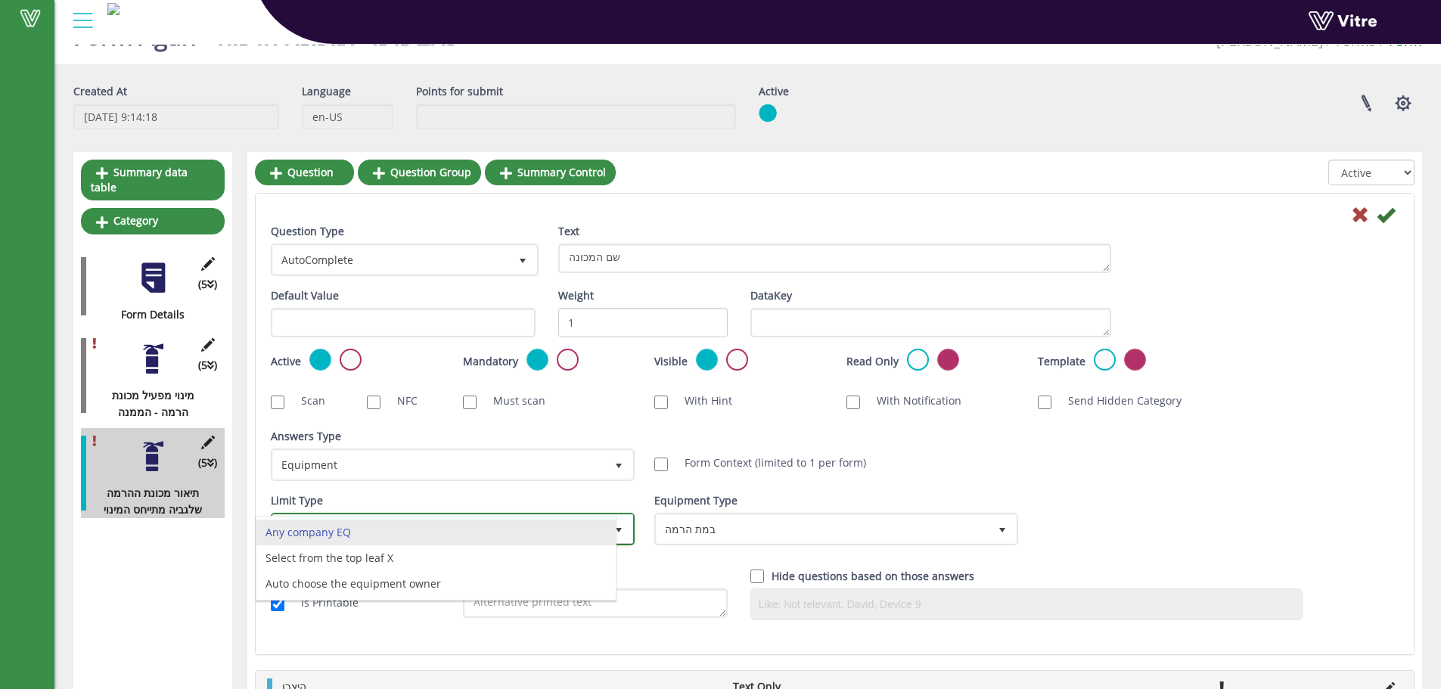
click at [549, 544] on li "Any company EQ" at bounding box center [435, 533] width 359 height 26
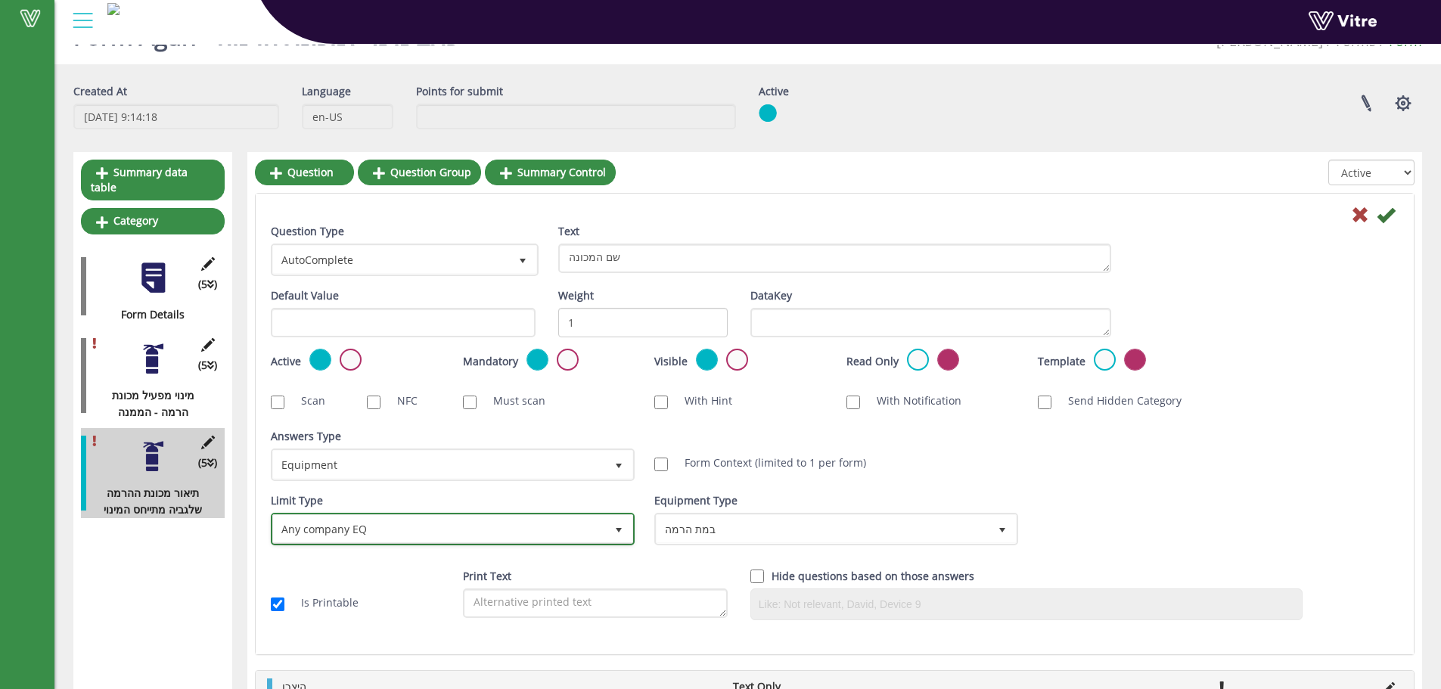
click at [559, 526] on span "Any company EQ" at bounding box center [439, 528] width 332 height 27
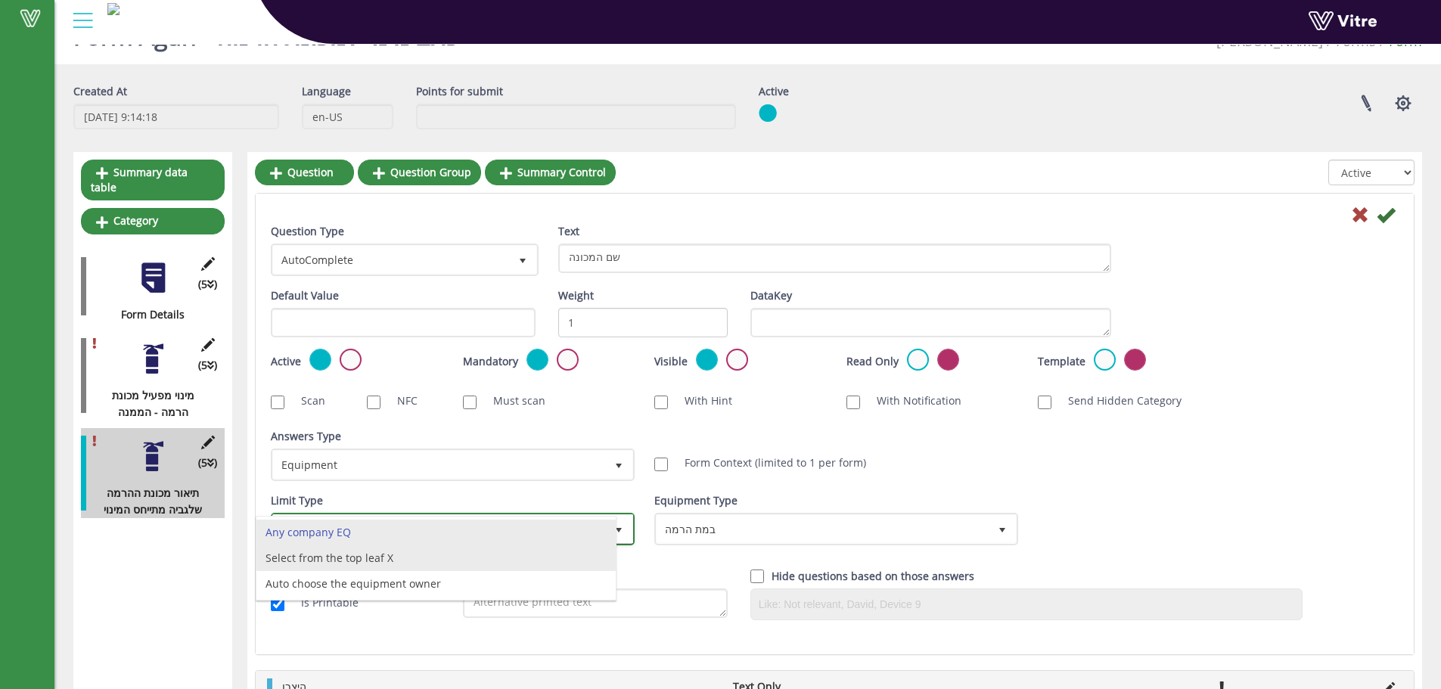
click at [529, 556] on li "Select from the top leaf X" at bounding box center [435, 558] width 359 height 26
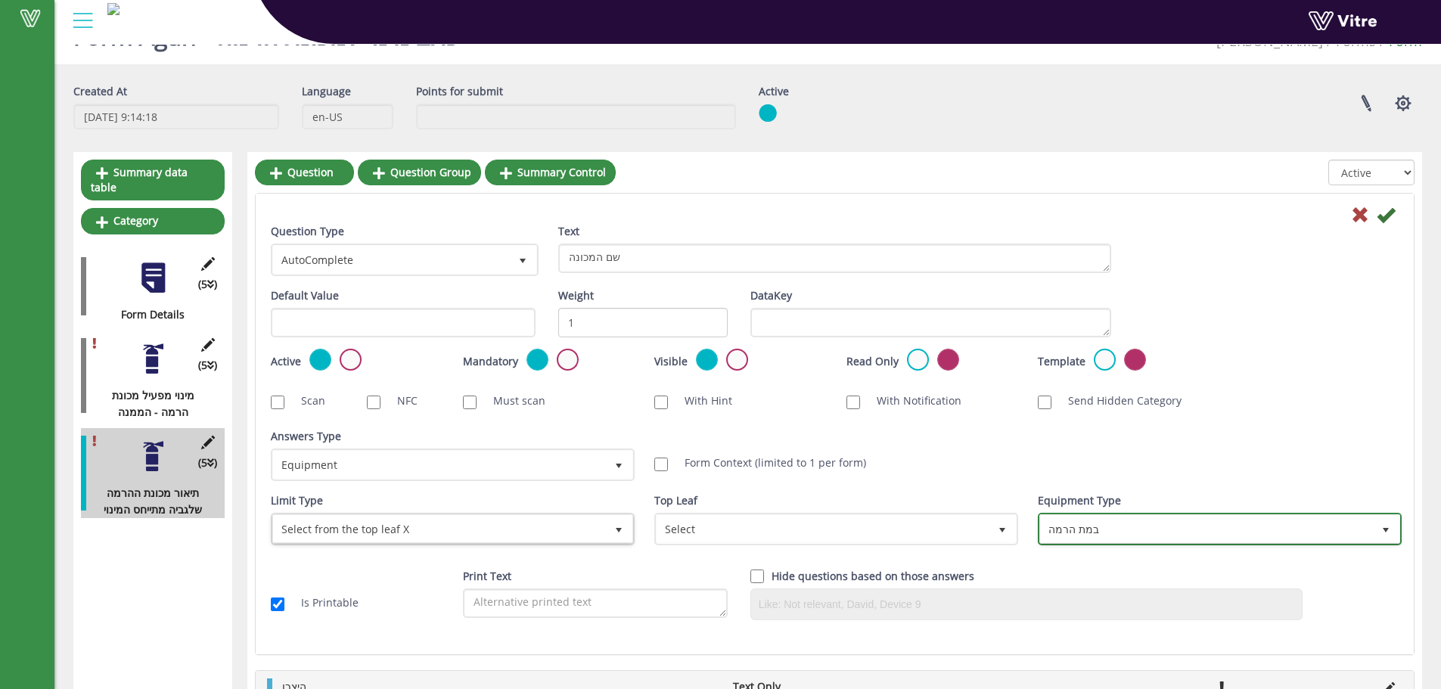
click at [1107, 538] on span "במת הרמה" at bounding box center [1206, 528] width 332 height 27
click at [985, 461] on div "Form Context (limited to 1 per form)" at bounding box center [834, 463] width 361 height 17
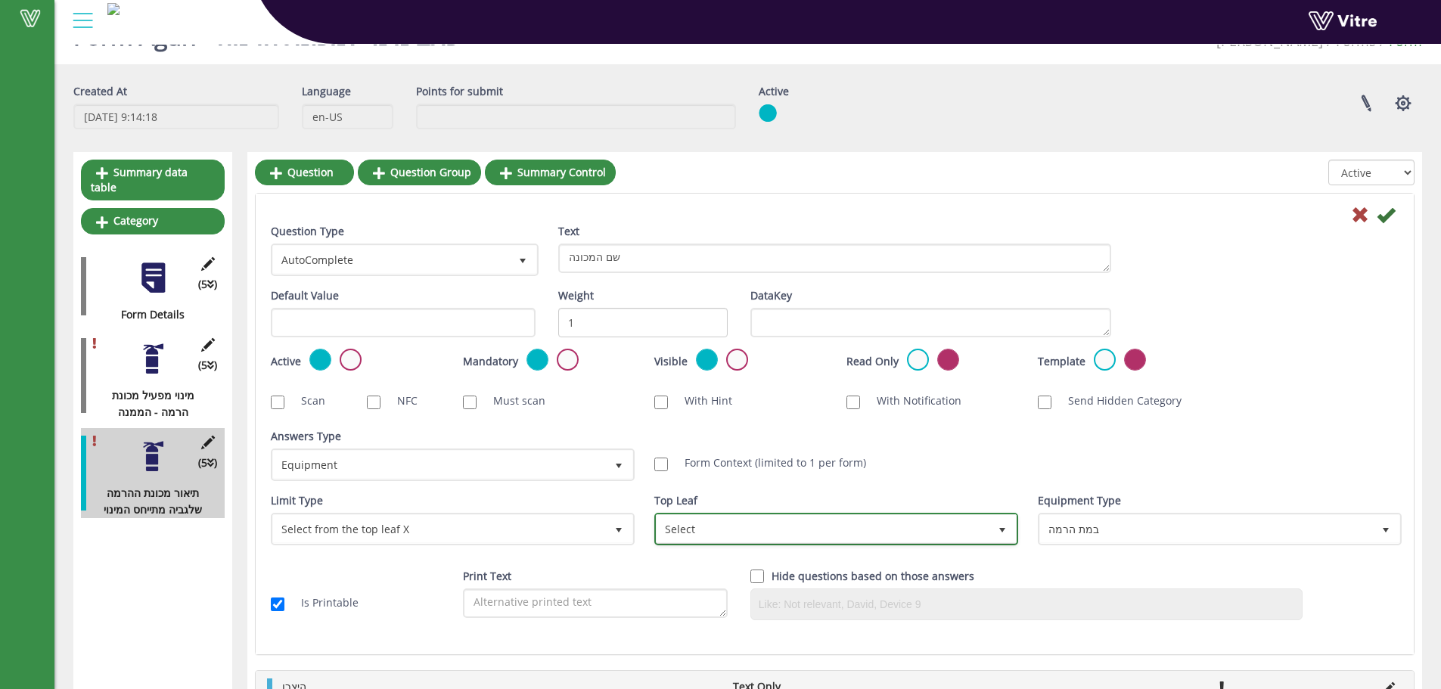
click at [871, 524] on span "Select" at bounding box center [823, 528] width 332 height 27
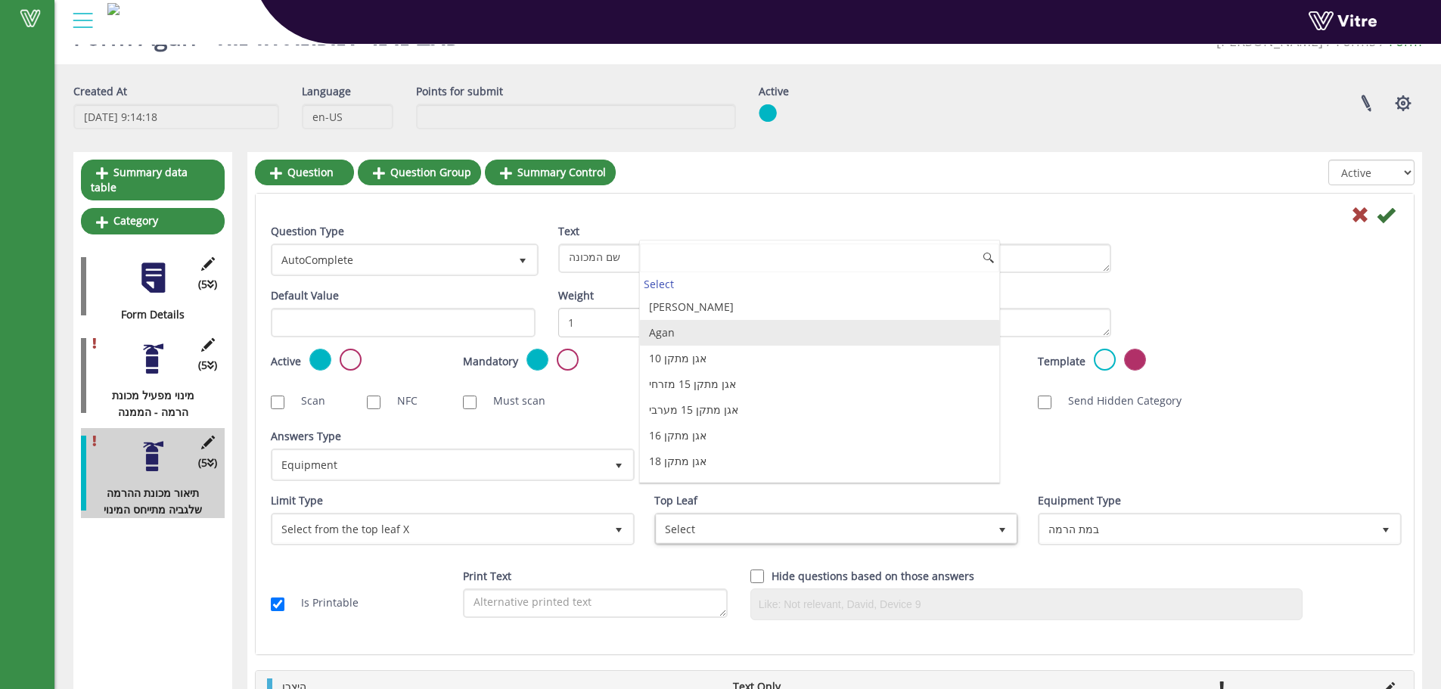
click at [868, 339] on li "Agan" at bounding box center [819, 333] width 359 height 26
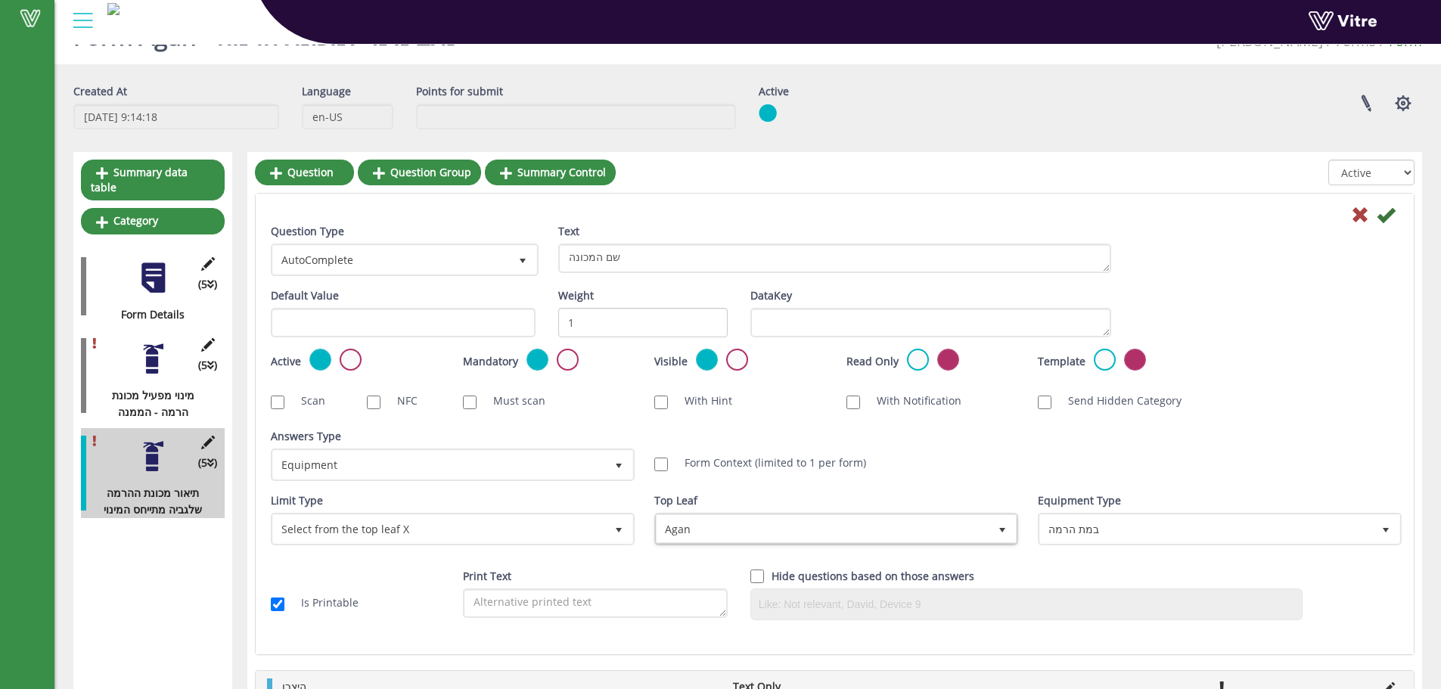
click at [1321, 411] on div "Scan NFC Must scan With Hint With Notification Send Hidden Category No Image Op…" at bounding box center [834, 401] width 1150 height 32
click at [1393, 215] on icon at bounding box center [1386, 215] width 18 height 18
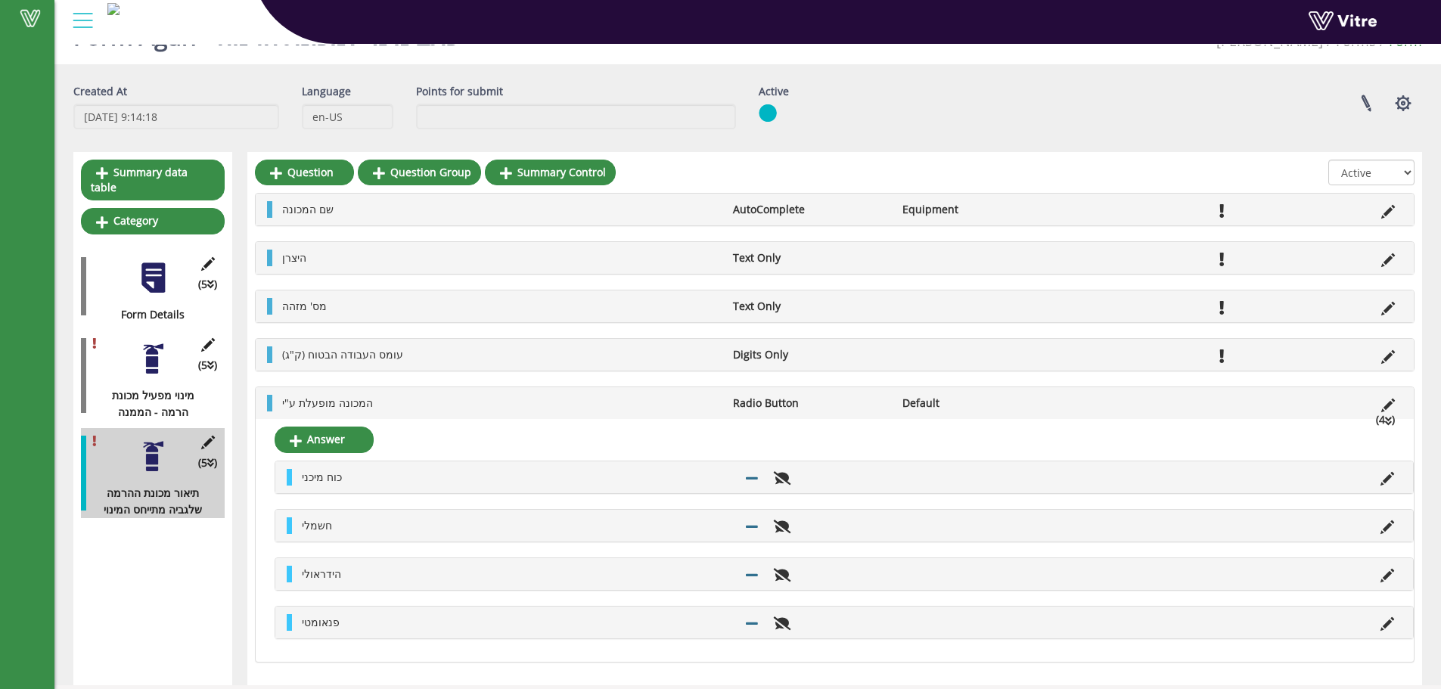
click at [390, 399] on li "המכונה מופעלת ע"י" at bounding box center [500, 403] width 451 height 17
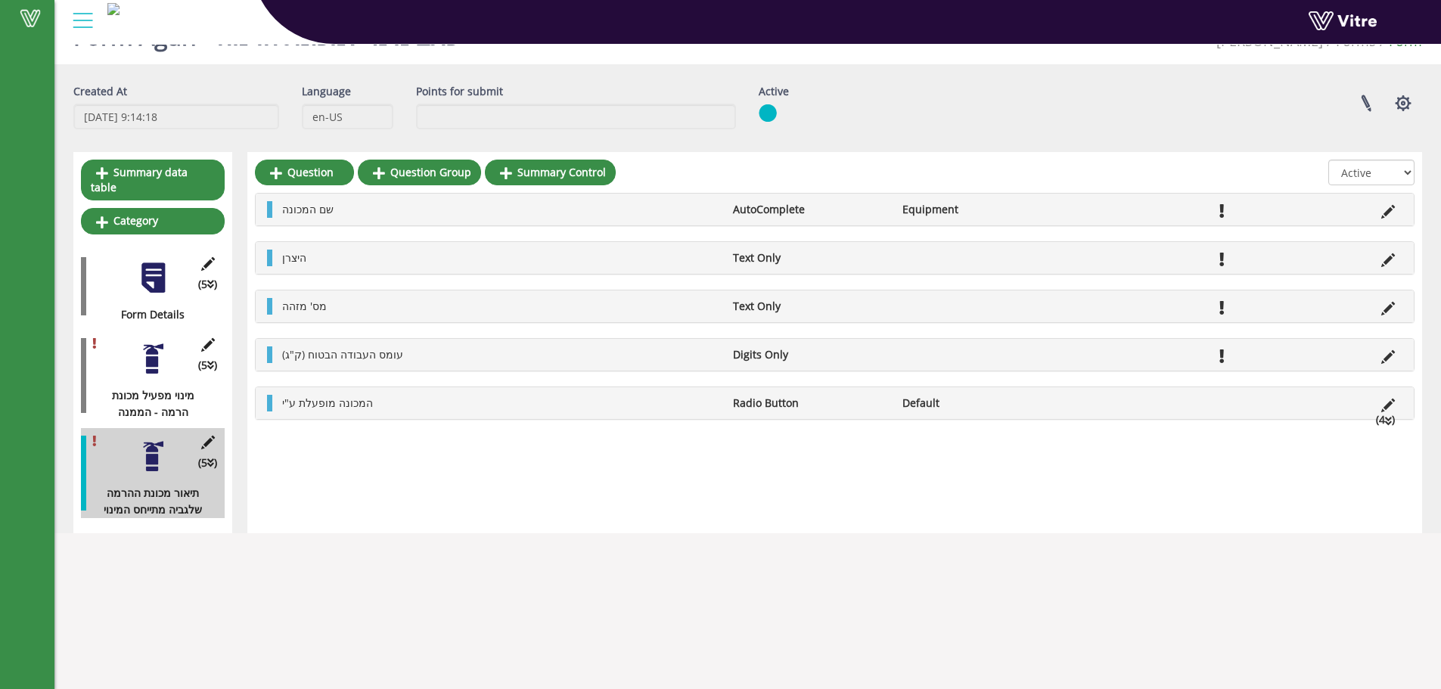
click at [1386, 313] on icon at bounding box center [1388, 309] width 14 height 14
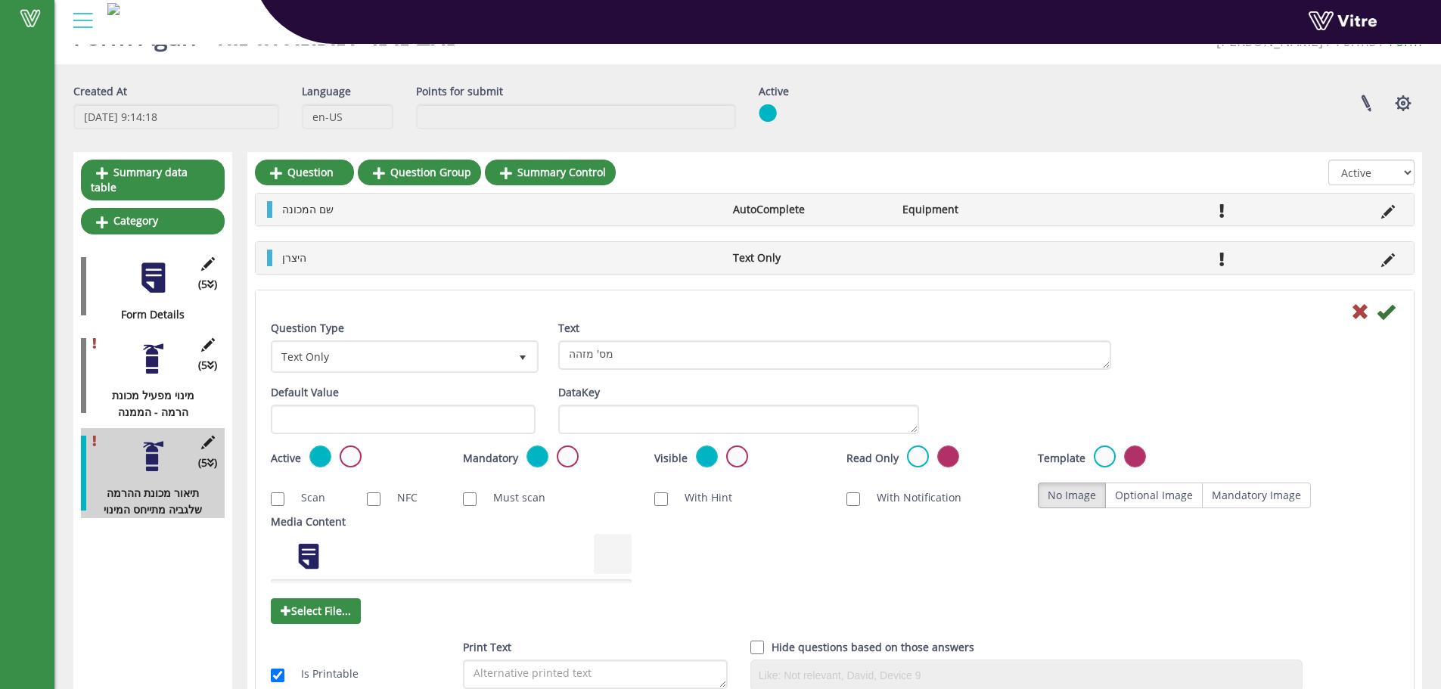
click at [492, 334] on div "Question Type Text Only 5" at bounding box center [403, 346] width 265 height 53
click at [492, 347] on span "Text Only" at bounding box center [391, 356] width 236 height 27
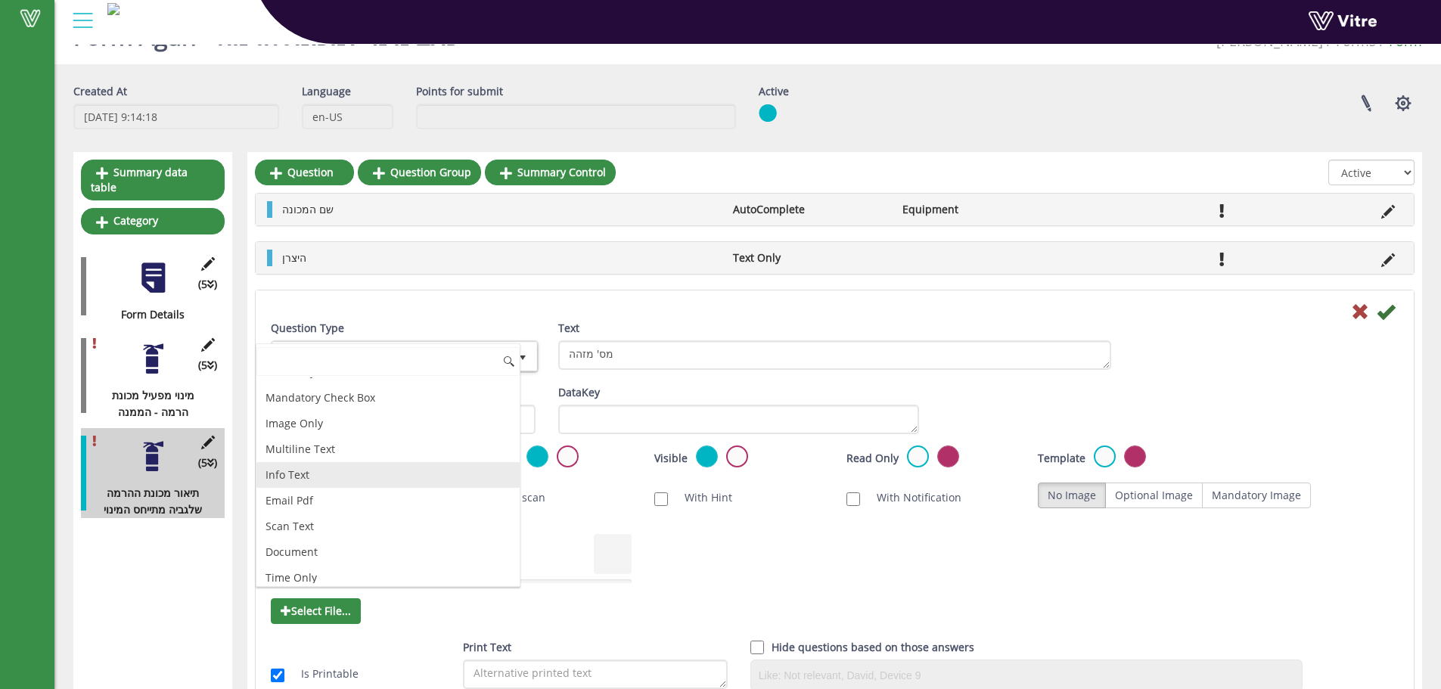
drag, startPoint x: 346, startPoint y: 470, endPoint x: 461, endPoint y: 442, distance: 118.5
click at [345, 470] on li "Info Text" at bounding box center [387, 475] width 263 height 26
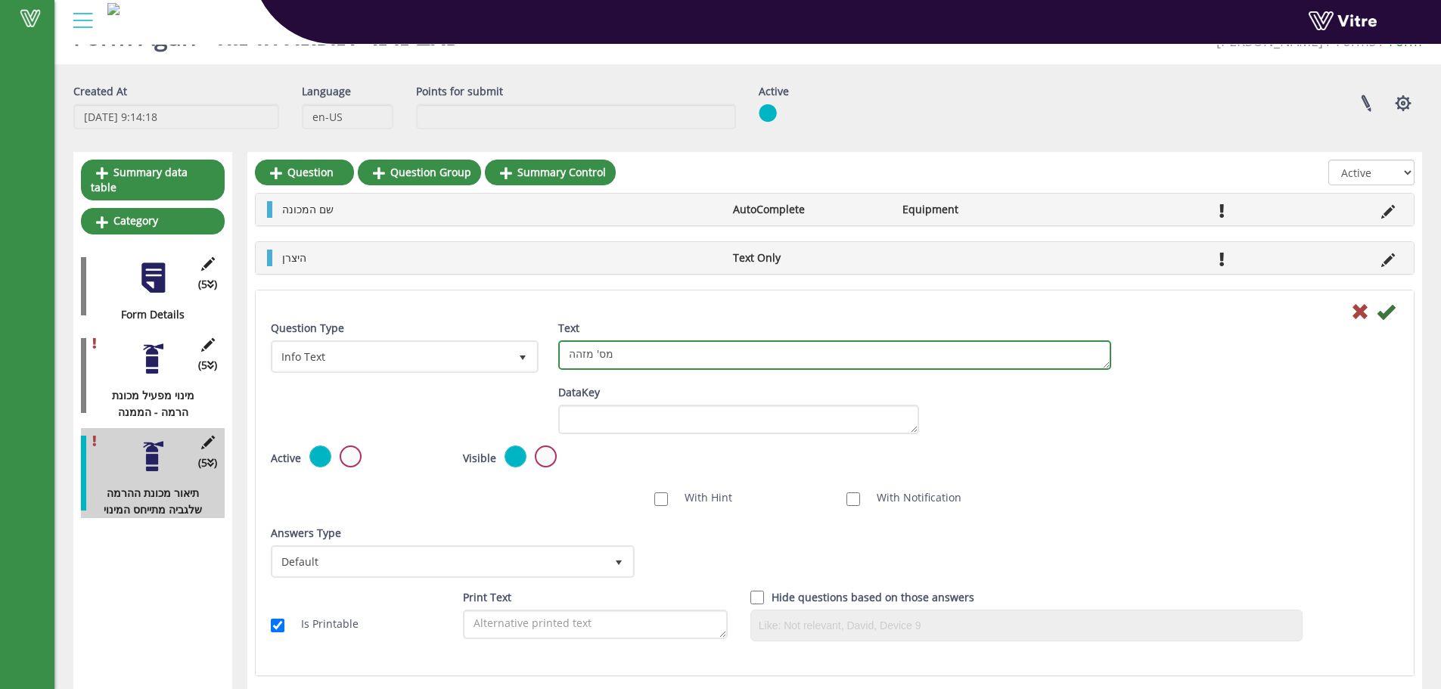
click at [700, 352] on textarea "מס' מזהה" at bounding box center [834, 354] width 553 height 29
click at [691, 362] on textarea "מס' מזהה" at bounding box center [834, 354] width 553 height 29
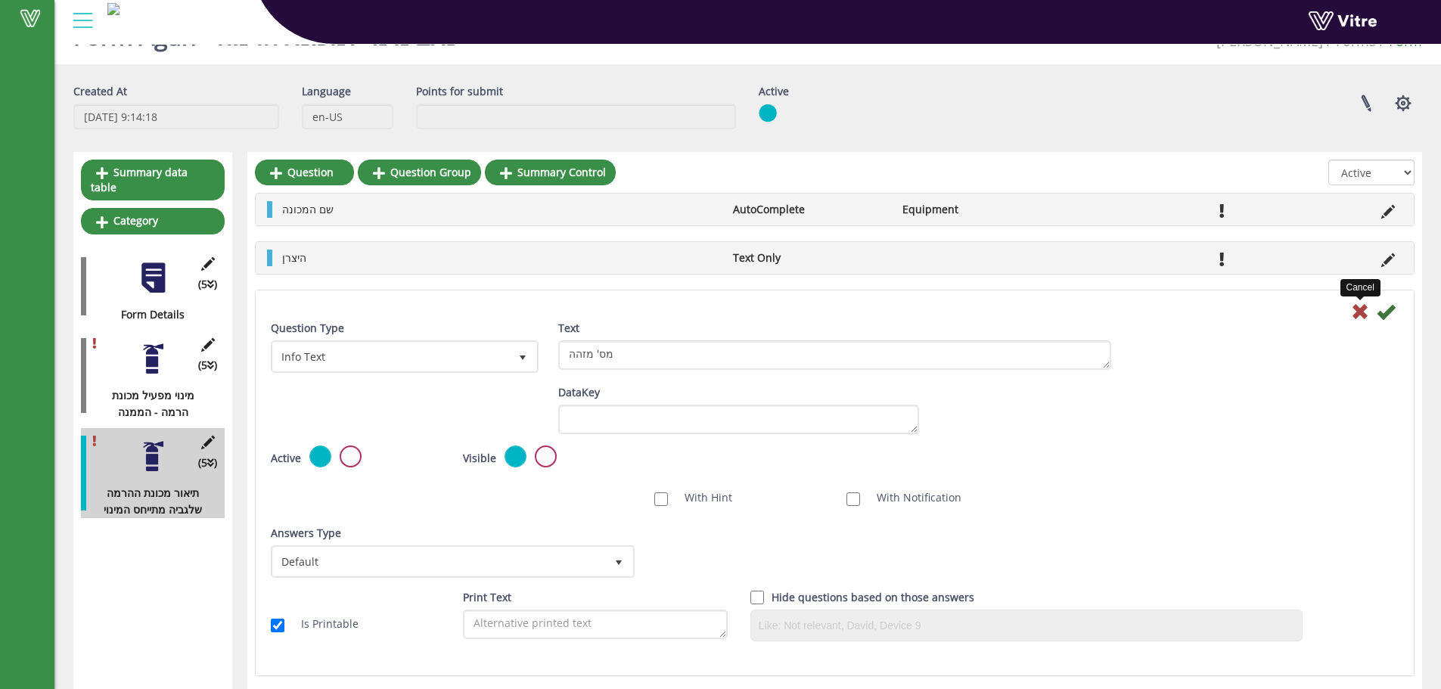
click at [1362, 312] on icon at bounding box center [1360, 312] width 18 height 18
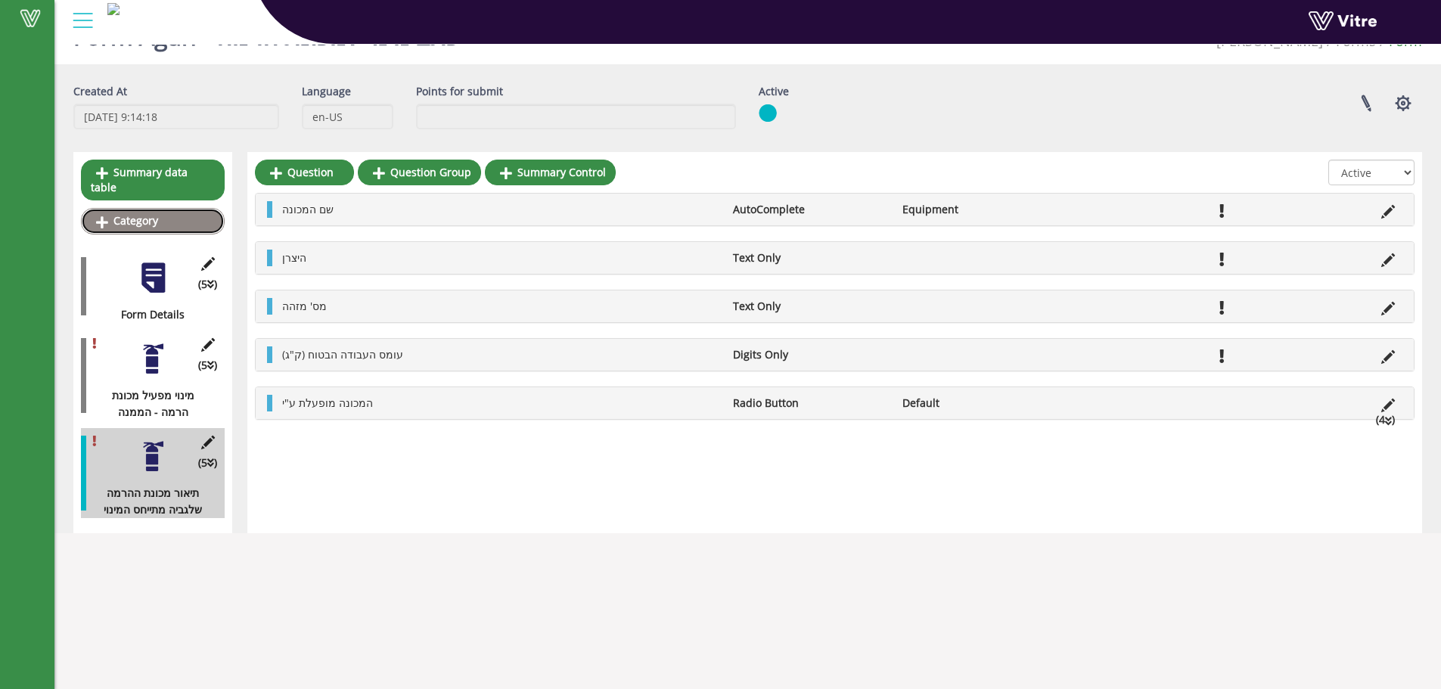
click at [116, 208] on link "Category" at bounding box center [153, 221] width 144 height 26
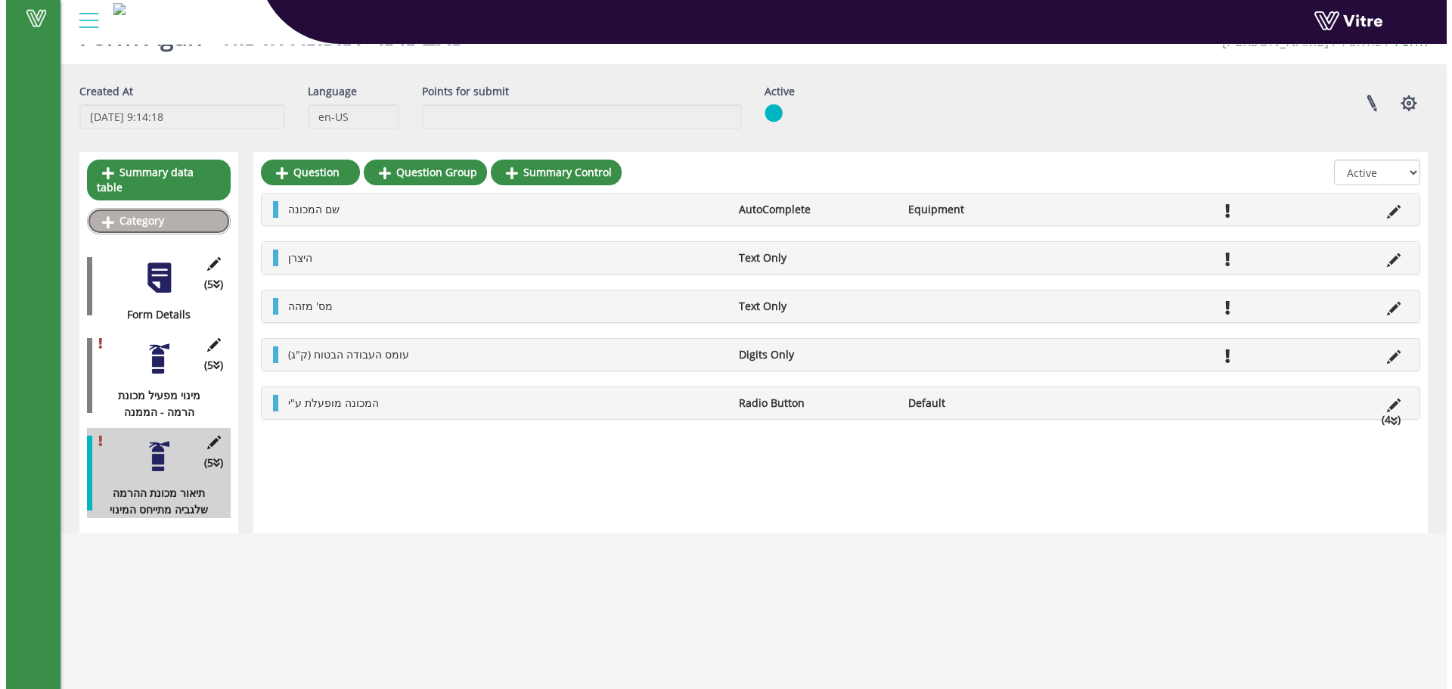
scroll to position [0, 0]
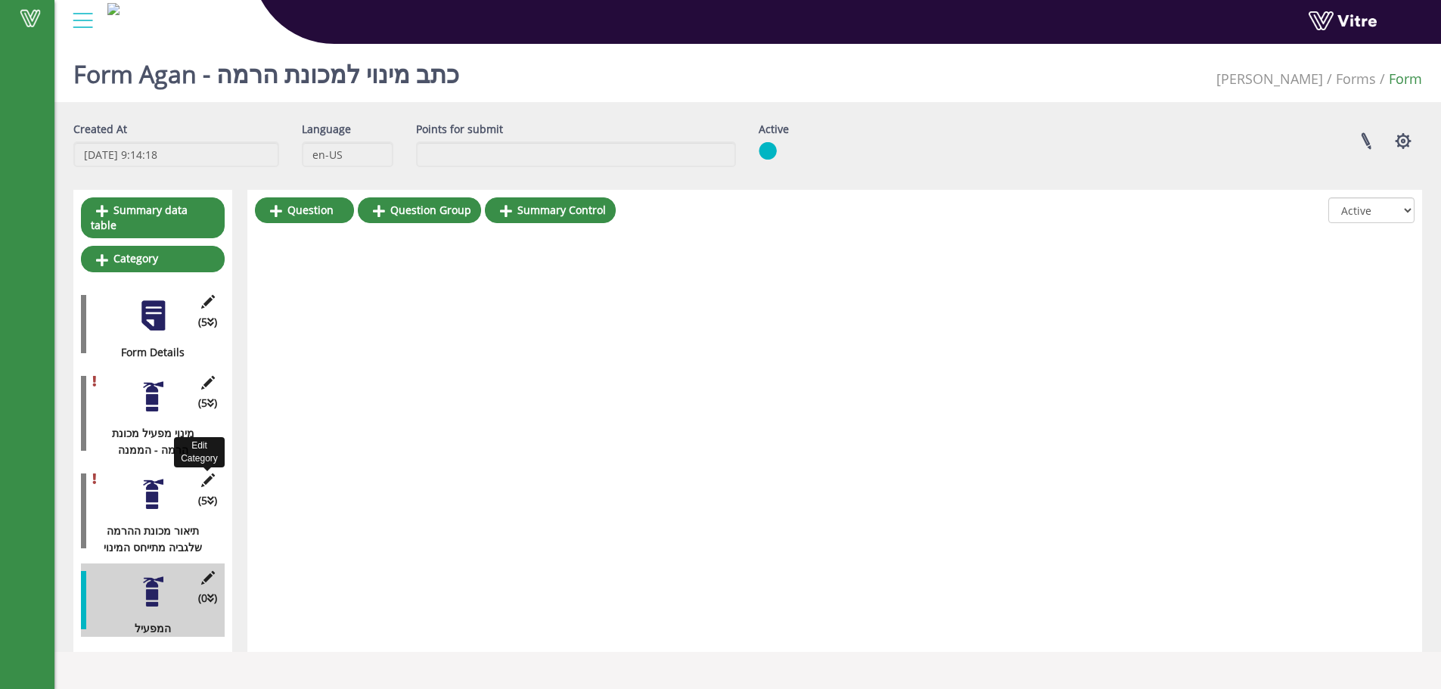
click at [209, 474] on icon at bounding box center [207, 481] width 19 height 14
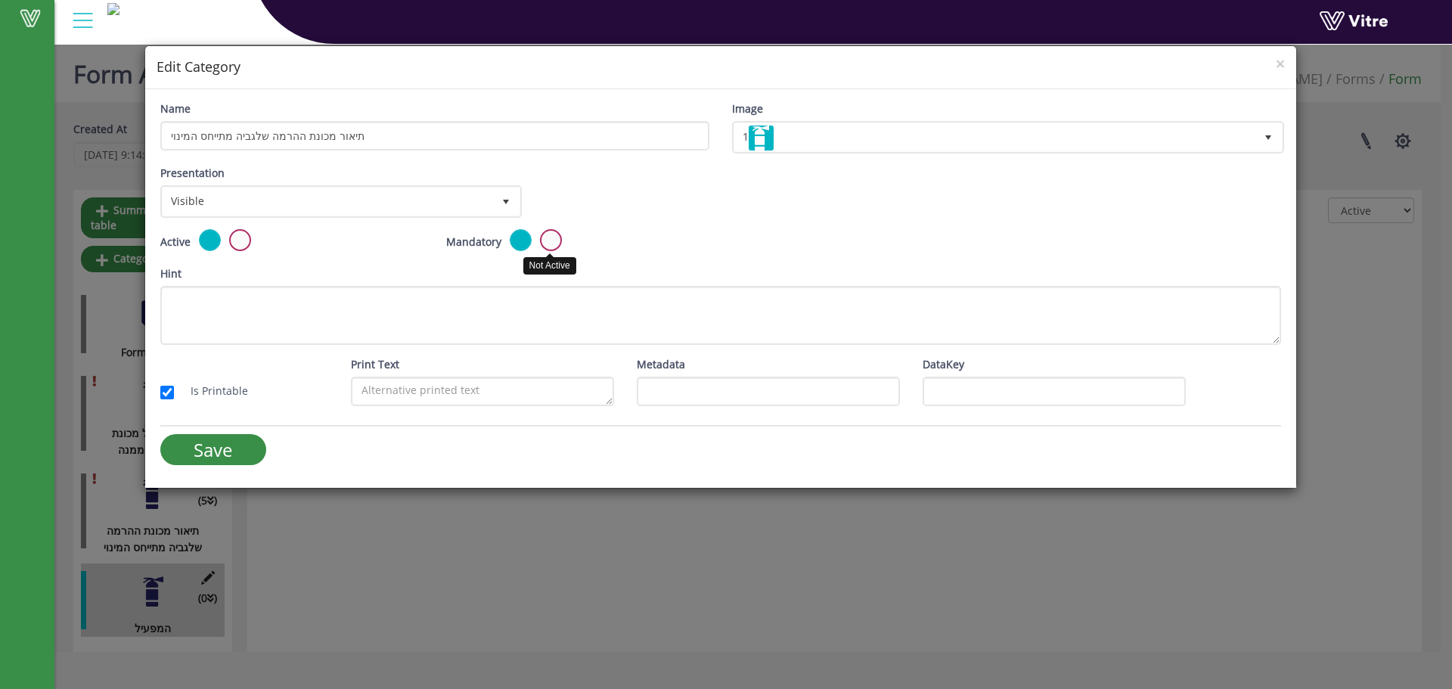
click at [545, 240] on label at bounding box center [551, 240] width 22 height 22
click at [0, 0] on input "radio" at bounding box center [0, 0] width 0 height 0
drag, startPoint x: 241, startPoint y: 448, endPoint x: 281, endPoint y: 445, distance: 39.4
click at [243, 448] on input "Save" at bounding box center [213, 449] width 106 height 31
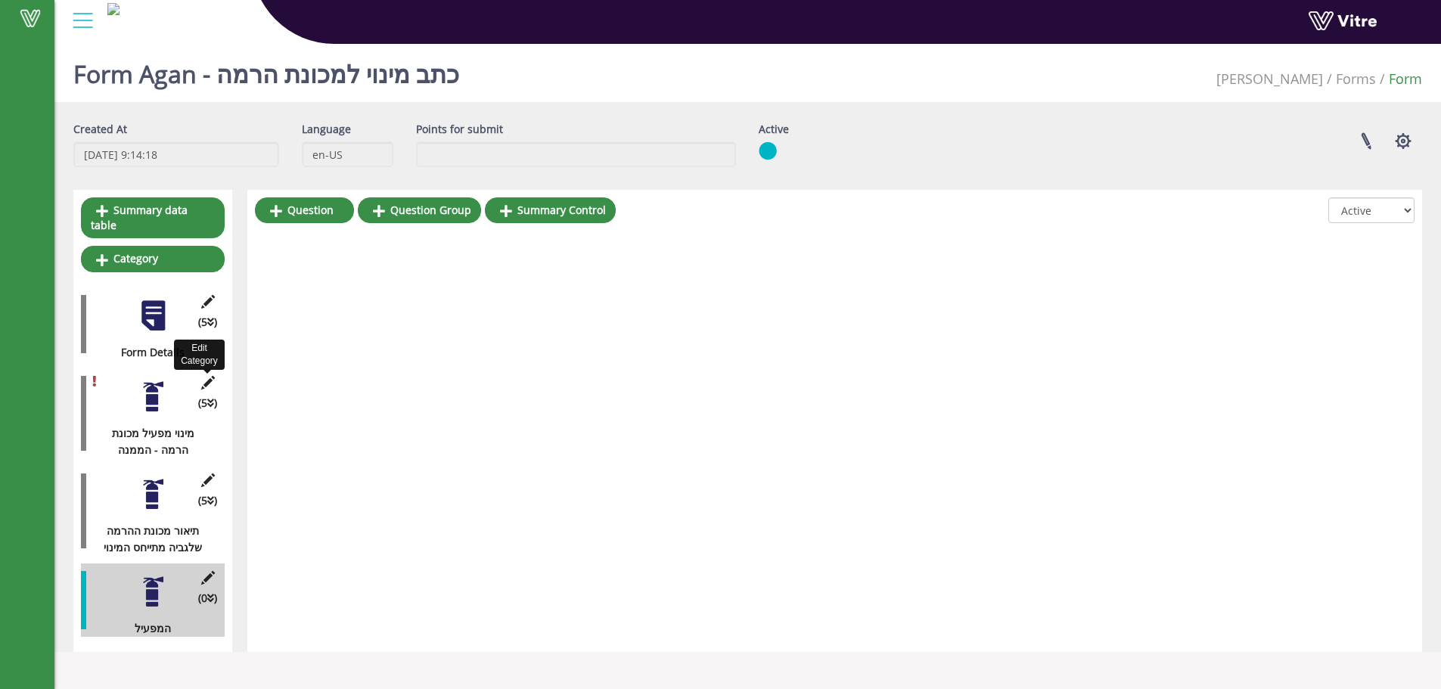
click at [206, 376] on icon at bounding box center [207, 383] width 19 height 14
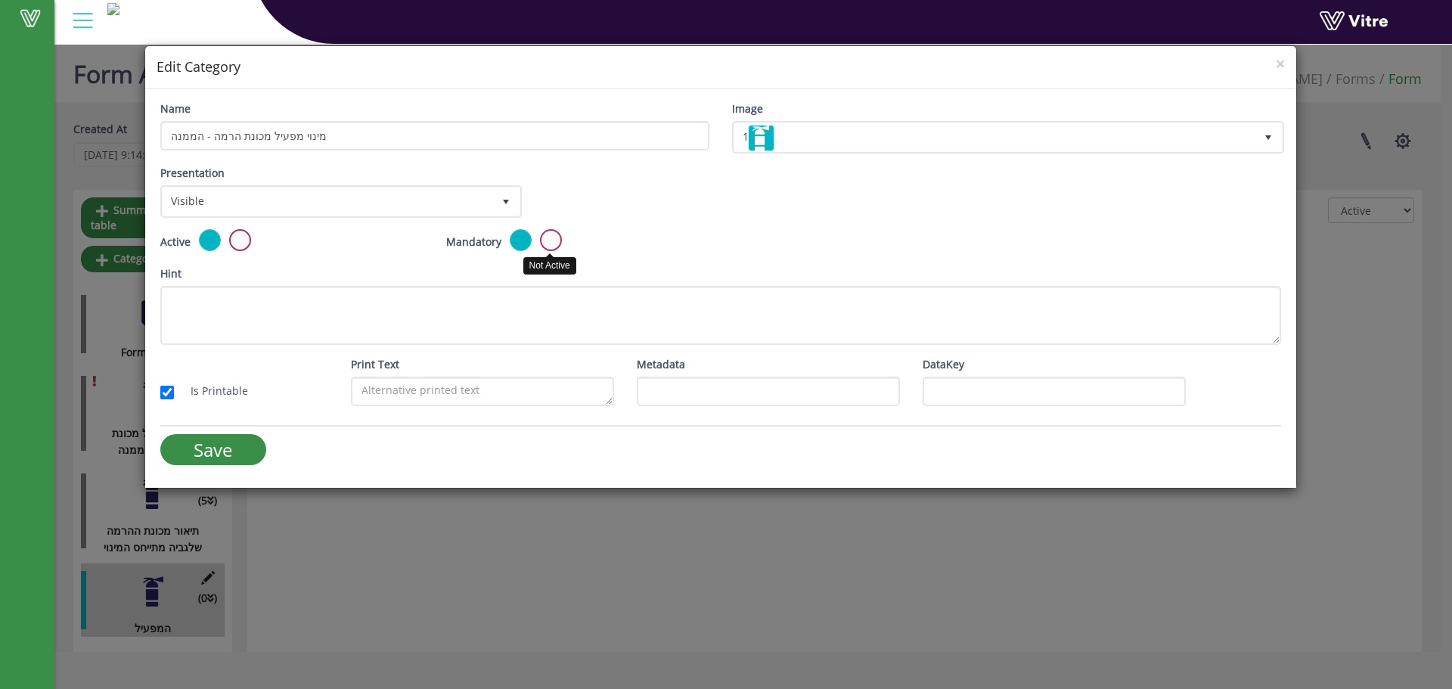
click at [547, 240] on label at bounding box center [551, 240] width 22 height 22
click at [0, 0] on input "radio" at bounding box center [0, 0] width 0 height 0
drag, startPoint x: 228, startPoint y: 446, endPoint x: 356, endPoint y: 439, distance: 128.7
click at [231, 446] on input "Save" at bounding box center [213, 449] width 106 height 31
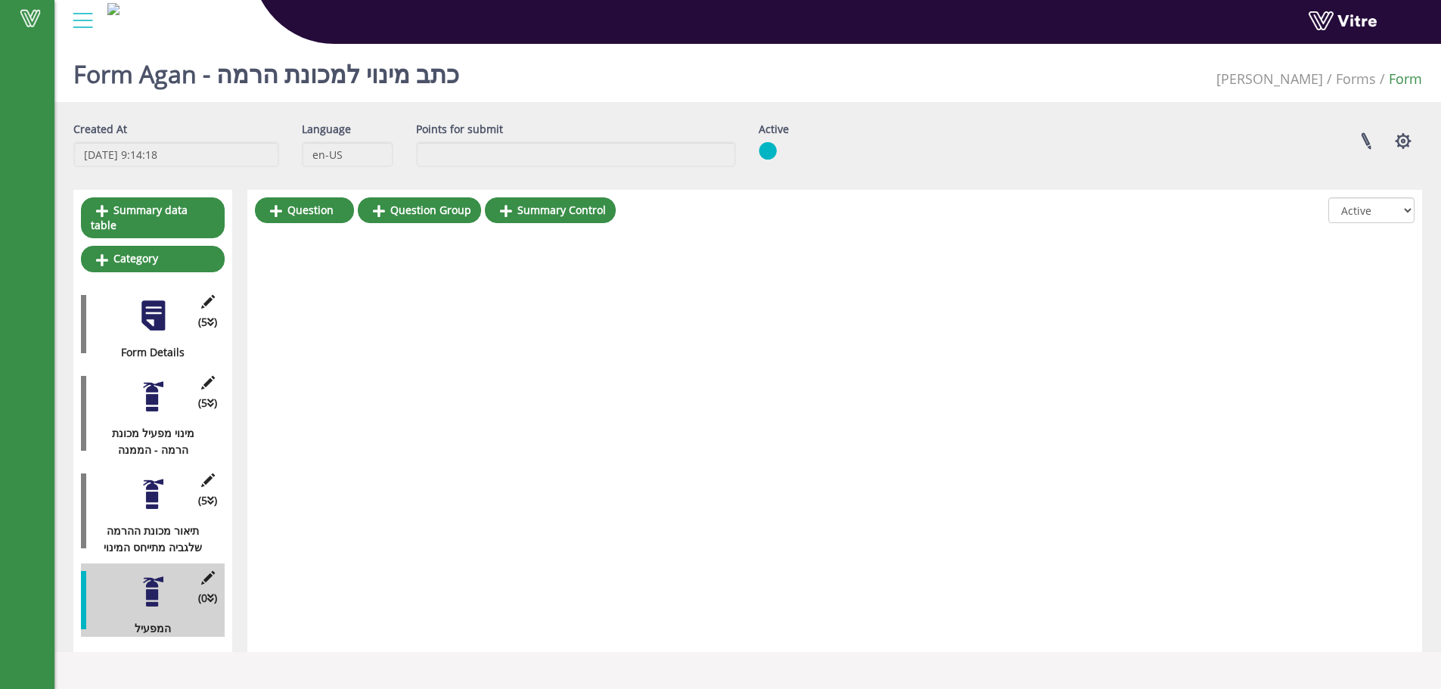
click at [144, 579] on div at bounding box center [153, 592] width 34 height 34
click at [299, 217] on link "Question" at bounding box center [304, 210] width 99 height 26
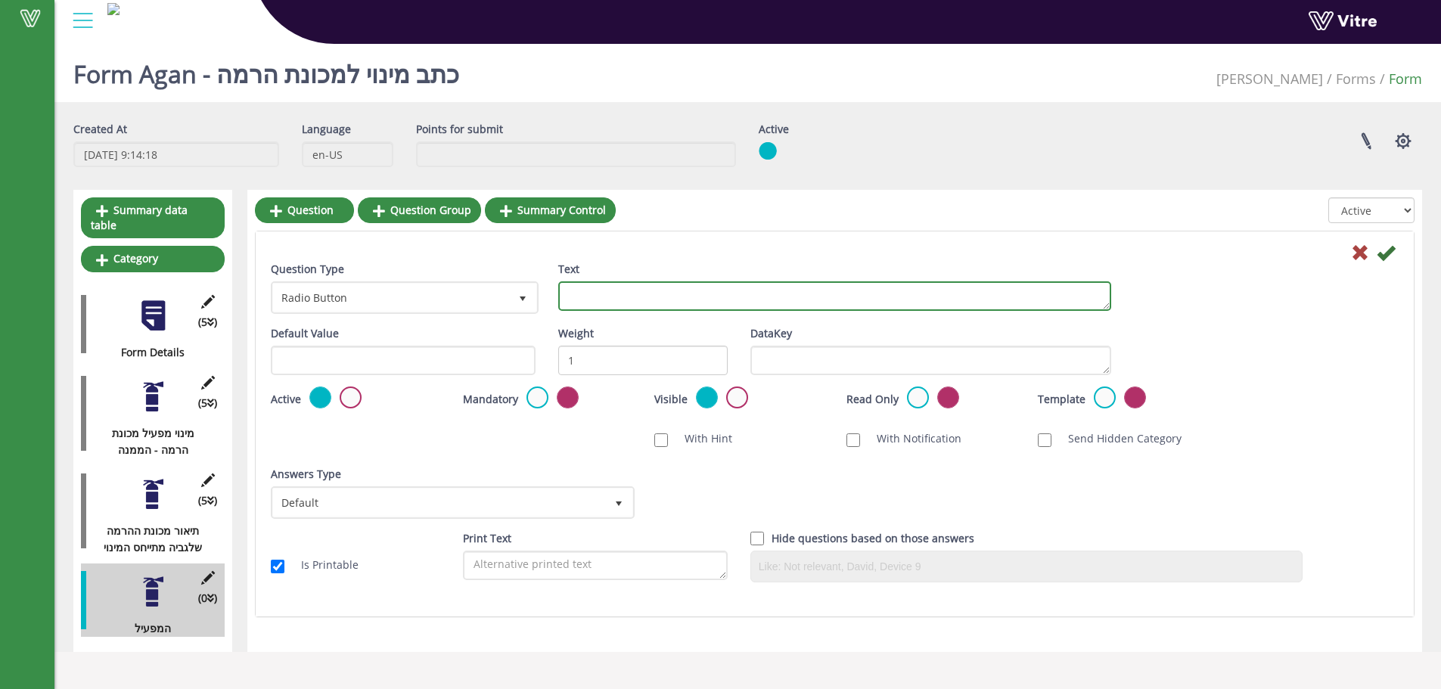
click at [573, 285] on textarea "Text" at bounding box center [834, 295] width 553 height 29
type textarea "שם מלא"
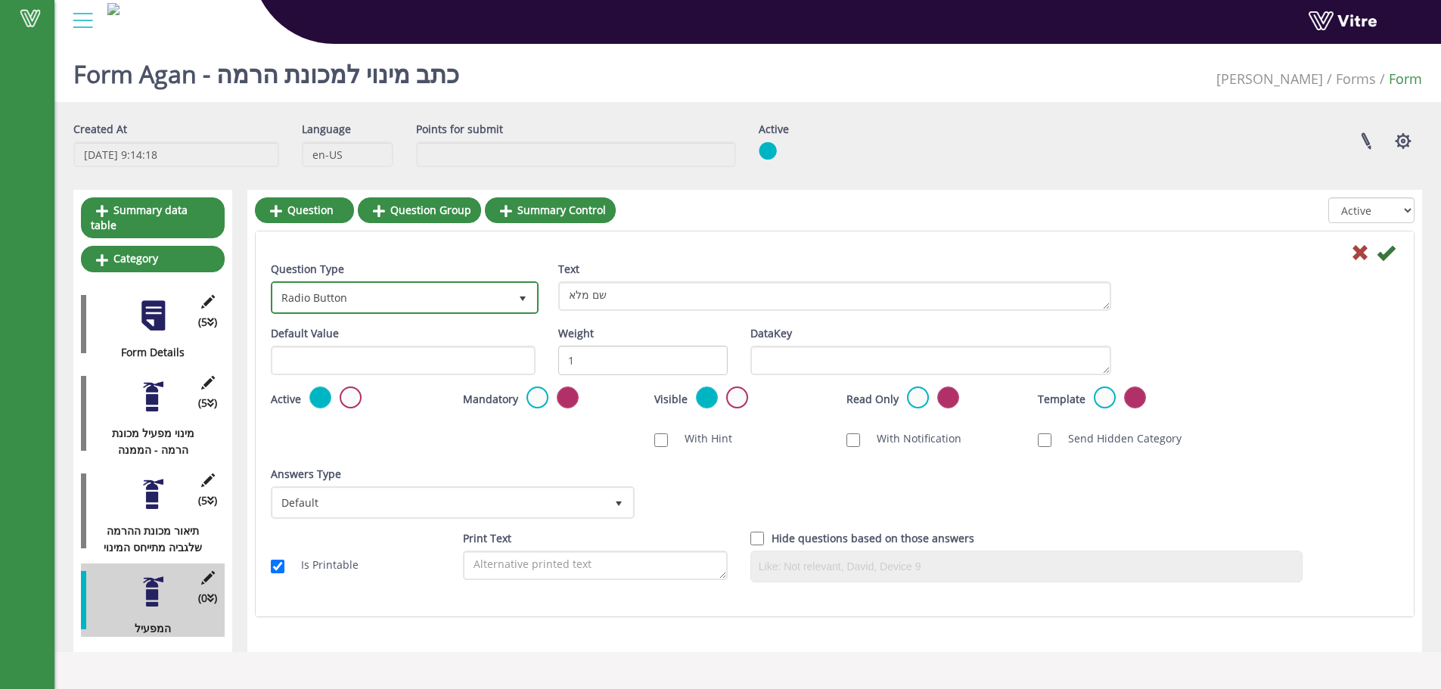
click at [358, 289] on span "Radio Button" at bounding box center [391, 297] width 236 height 27
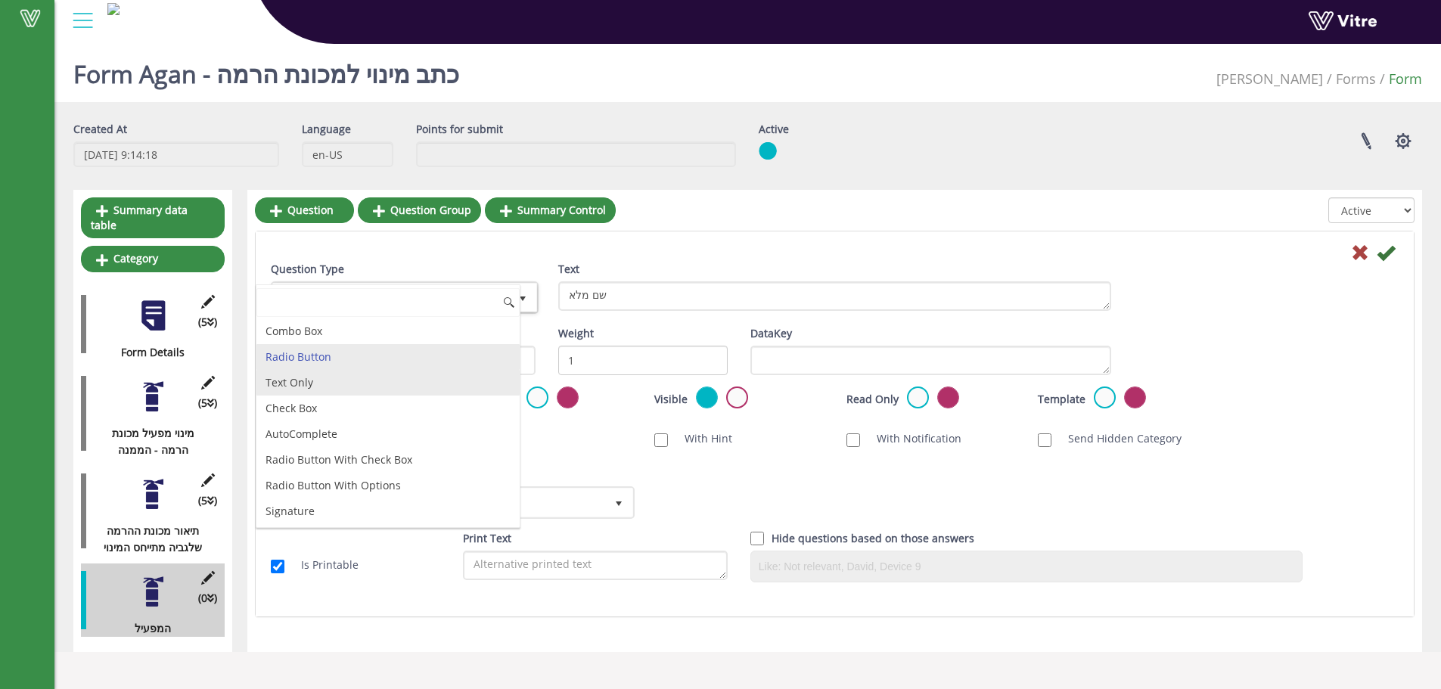
click at [379, 380] on li "Text Only" at bounding box center [387, 383] width 263 height 26
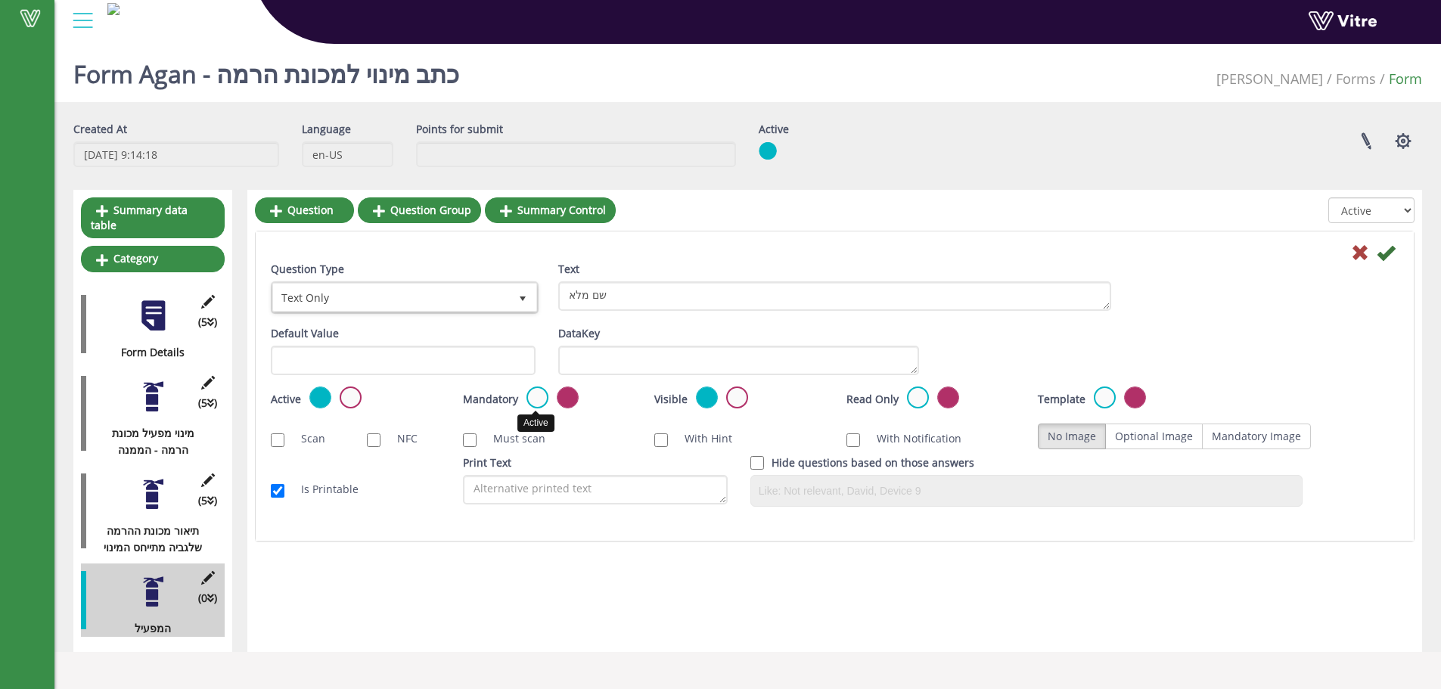
drag, startPoint x: 543, startPoint y: 399, endPoint x: 1203, endPoint y: 310, distance: 666.3
click at [545, 399] on label at bounding box center [537, 398] width 22 height 22
click at [0, 0] on input "radio" at bounding box center [0, 0] width 0 height 0
click at [1386, 256] on icon at bounding box center [1386, 253] width 18 height 18
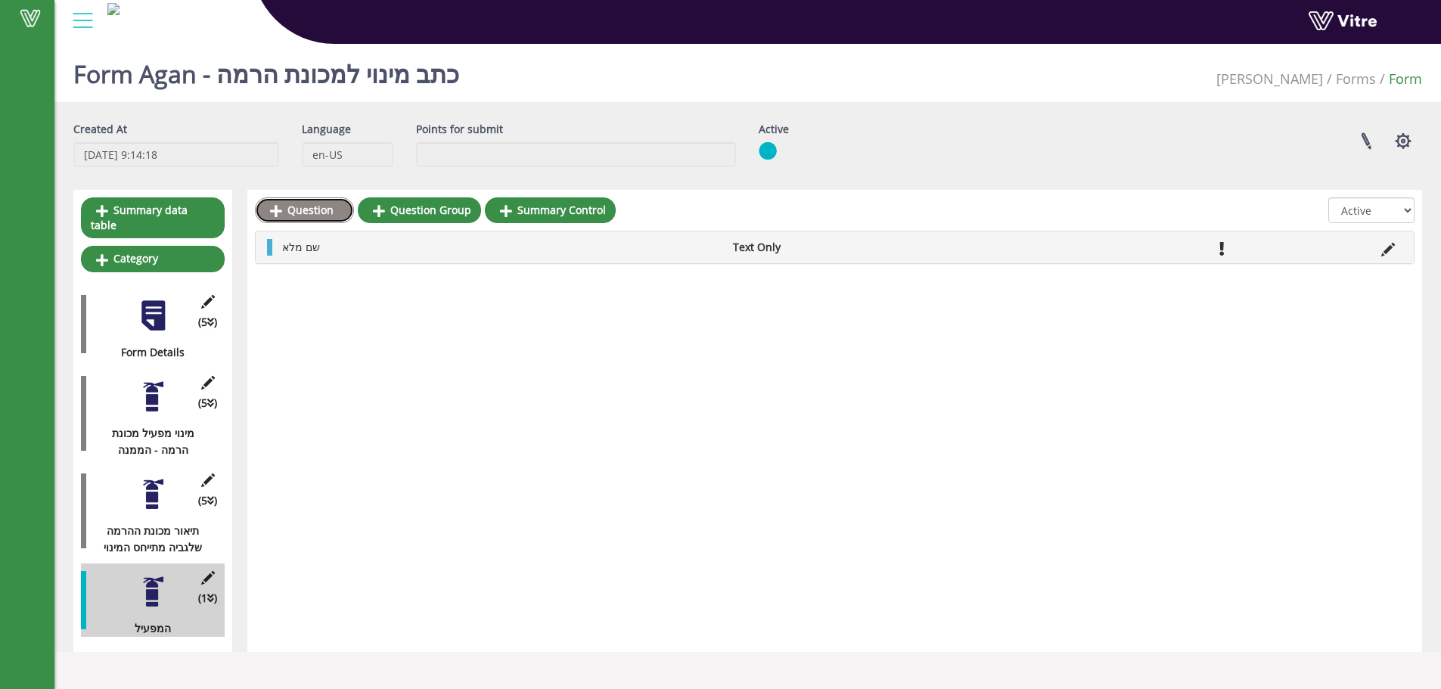
click at [330, 216] on link "Question" at bounding box center [304, 210] width 99 height 26
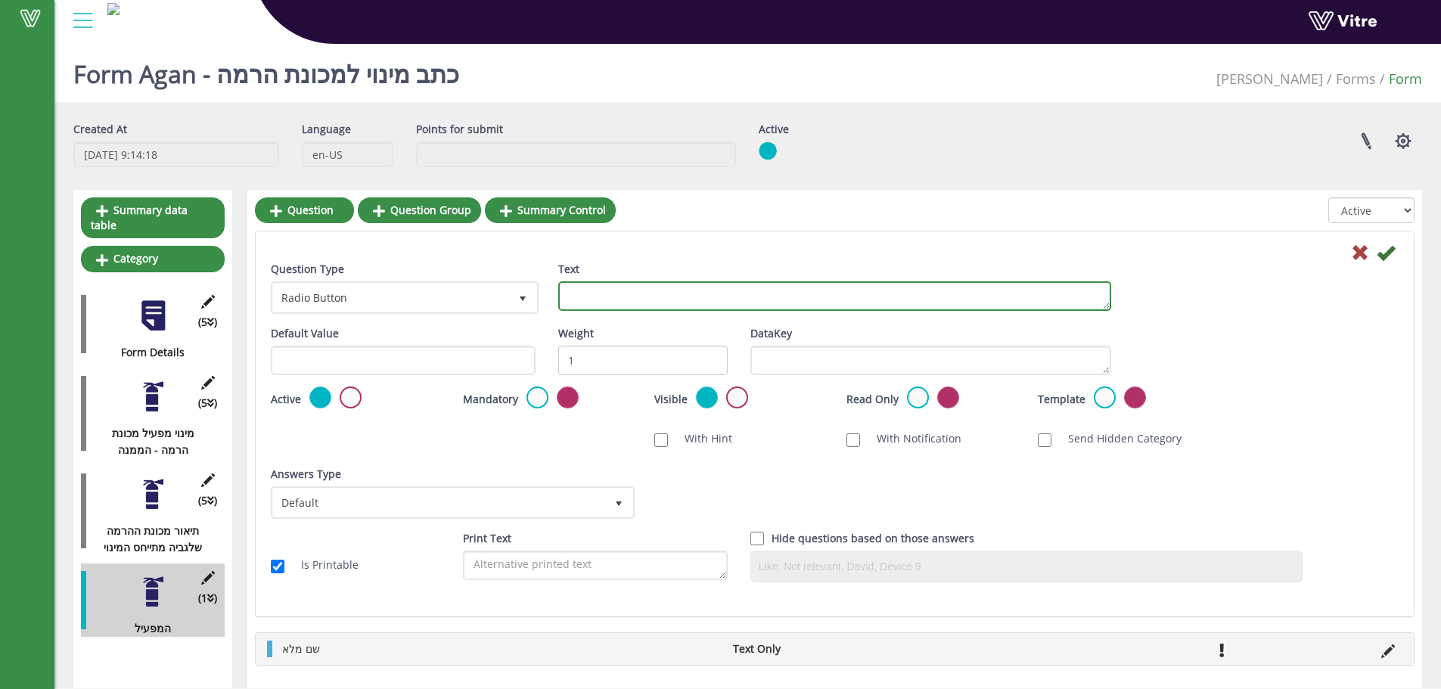
click at [614, 303] on textarea "Text" at bounding box center [834, 295] width 553 height 29
type textarea "שם האב"
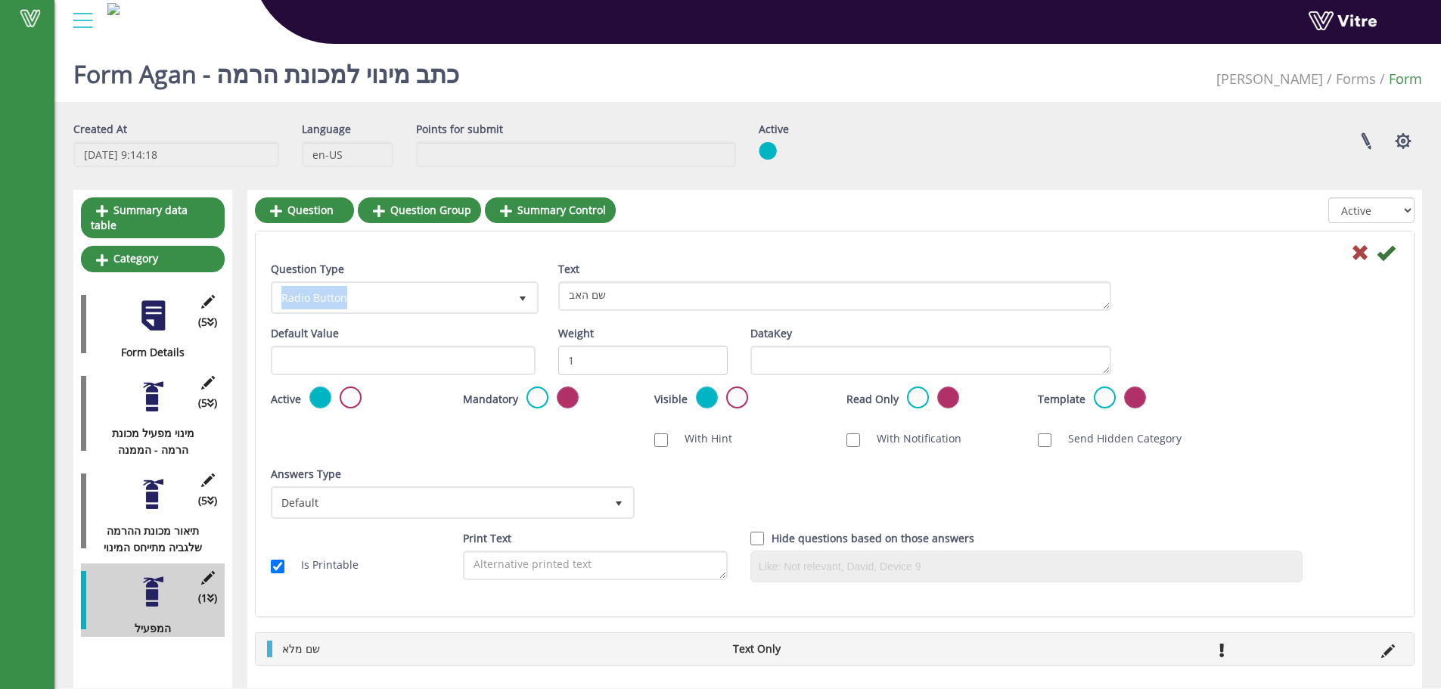
drag, startPoint x: 346, startPoint y: 281, endPoint x: 340, endPoint y: 297, distance: 17.3
click at [346, 282] on div "Question Type Radio Button 3" at bounding box center [403, 287] width 265 height 53
click at [340, 298] on span "Radio Button" at bounding box center [391, 297] width 236 height 27
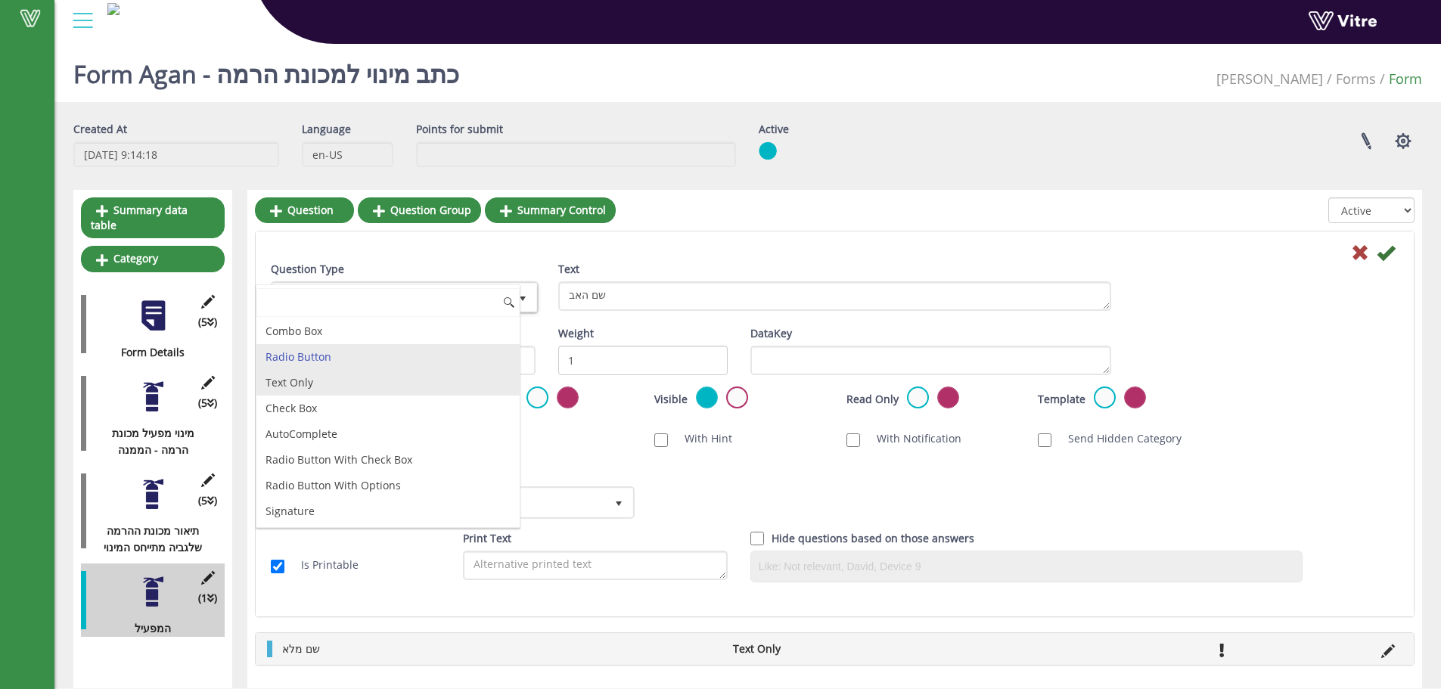
click at [337, 384] on li "Text Only" at bounding box center [387, 383] width 263 height 26
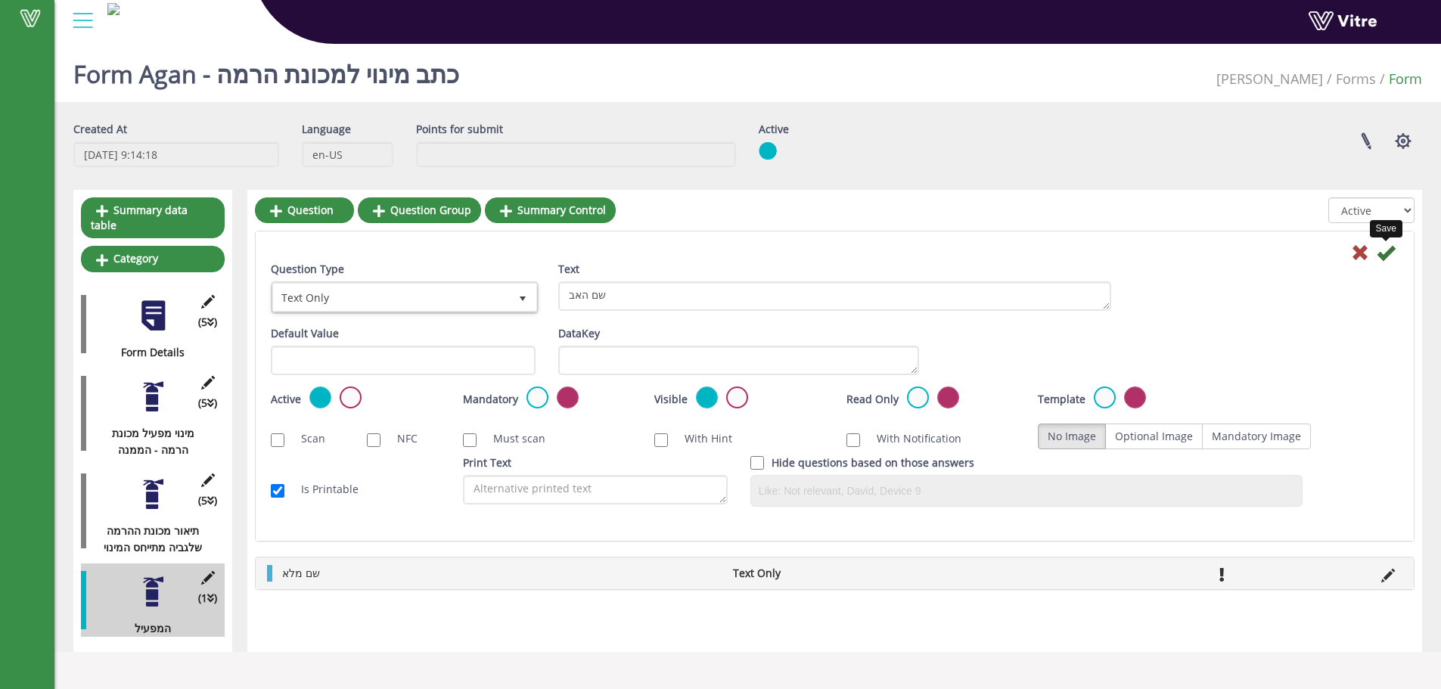
click at [1387, 258] on icon at bounding box center [1386, 253] width 18 height 18
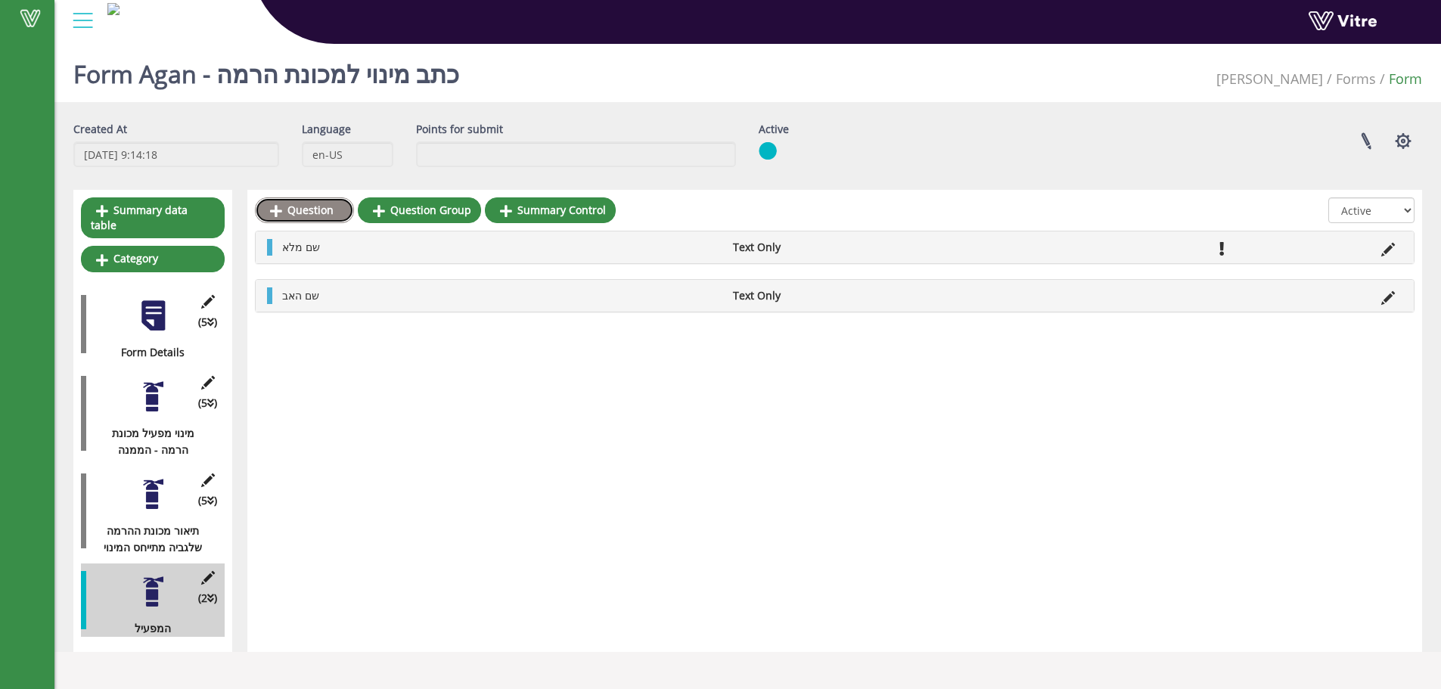
click at [318, 222] on link "Question" at bounding box center [304, 210] width 99 height 26
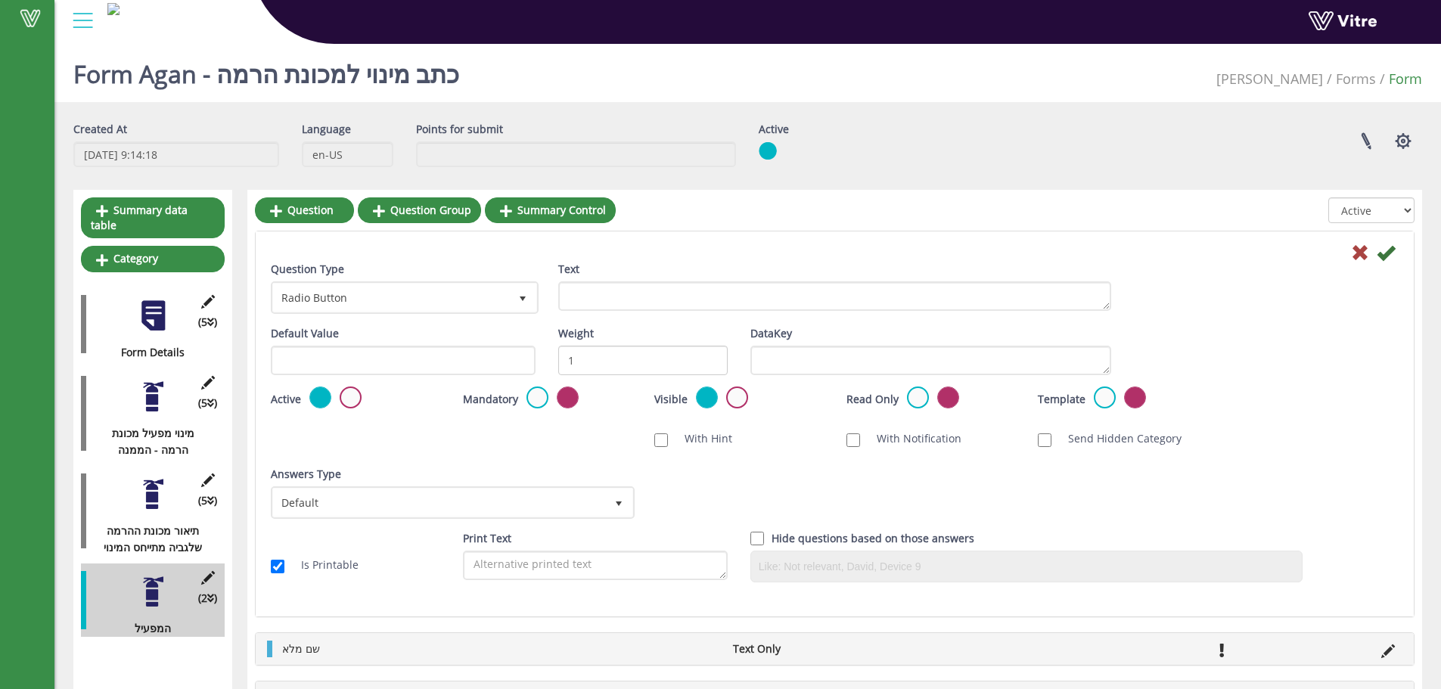
click at [1350, 252] on div at bounding box center [834, 252] width 1150 height 18
click at [1351, 252] on icon at bounding box center [1360, 253] width 18 height 18
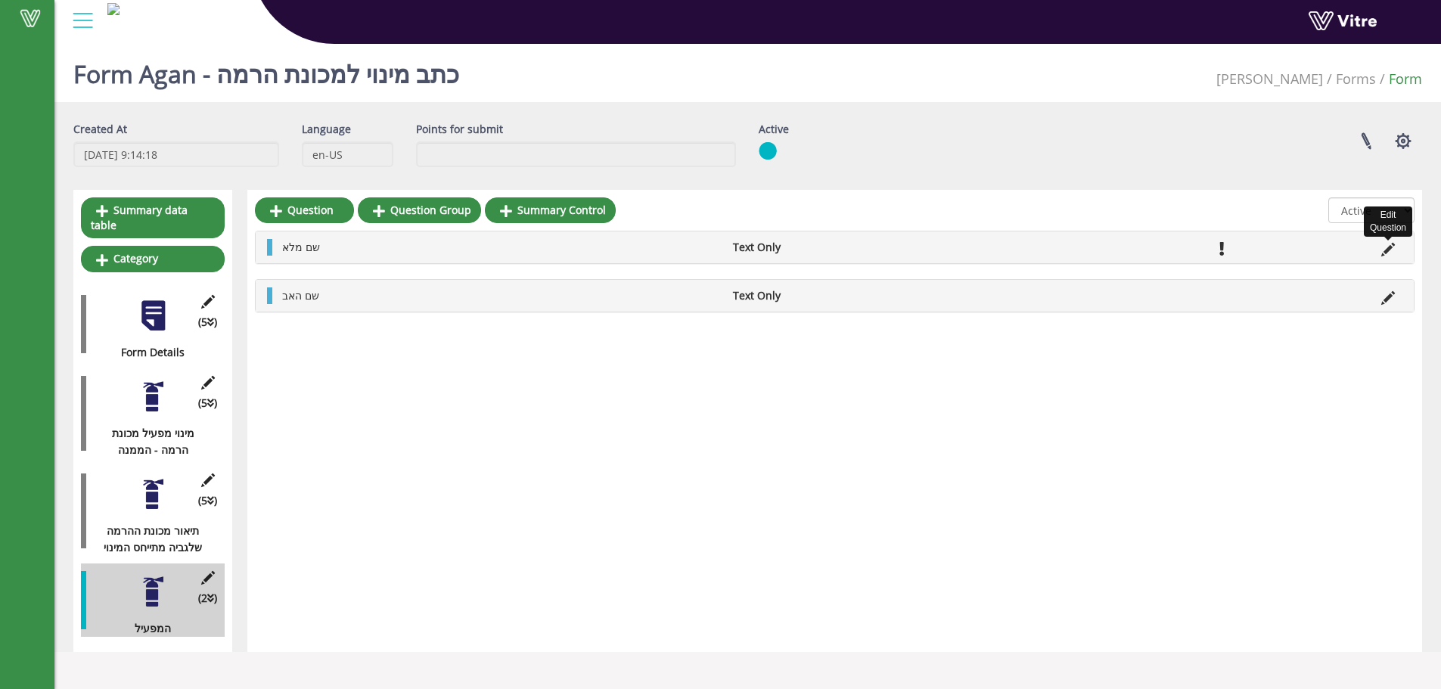
click at [1393, 249] on icon at bounding box center [1388, 250] width 14 height 14
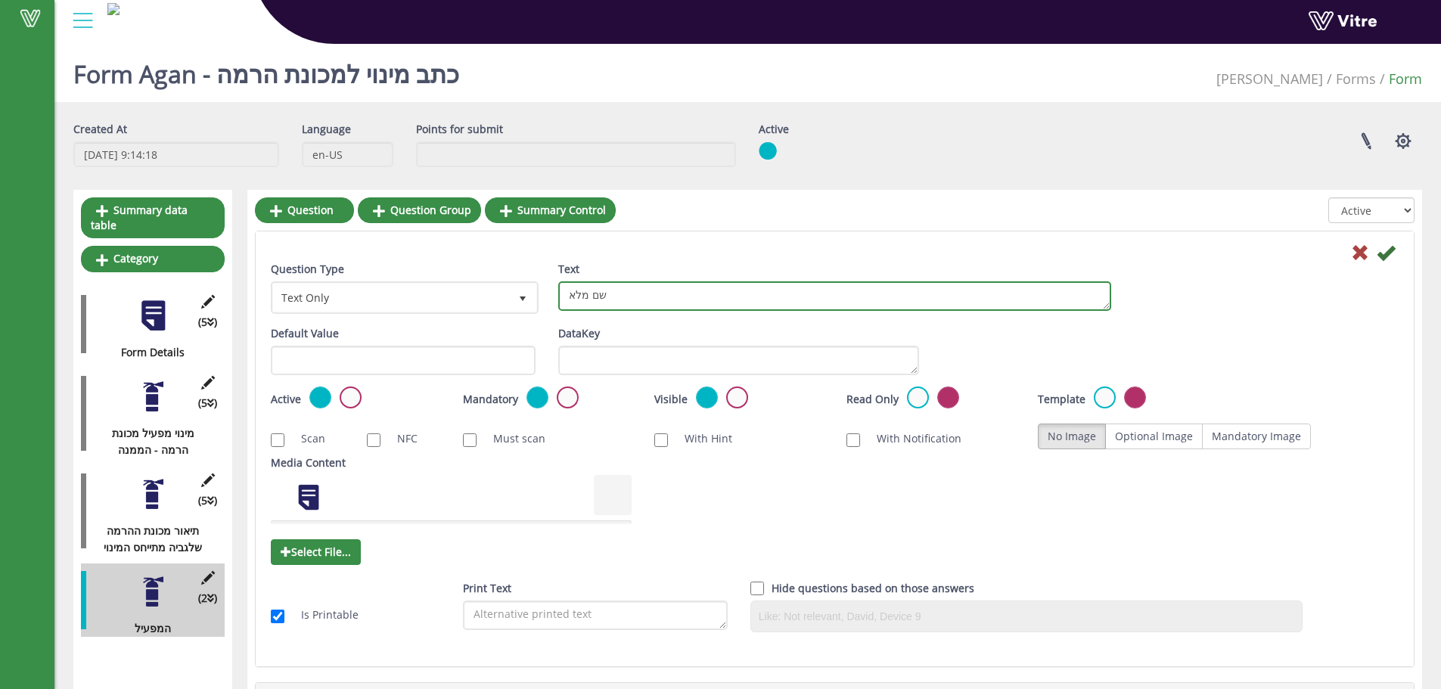
click at [573, 294] on textarea "שם מלא" at bounding box center [834, 295] width 553 height 29
click at [573, 295] on textarea "שם מלא" at bounding box center [834, 295] width 553 height 29
type textarea "שם העובד"
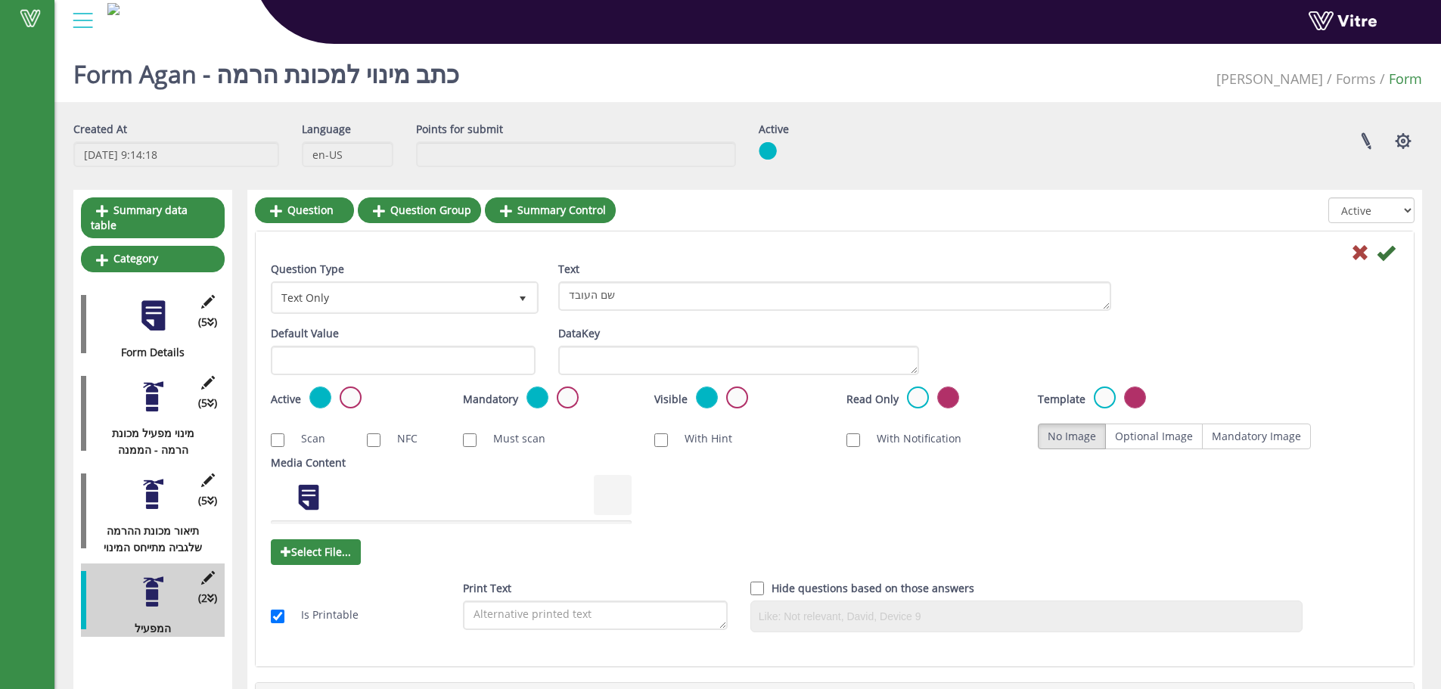
click at [466, 263] on form "Question Type Text Only 5 Text שם מלא Default Value Weight DataKey Active Manda…" at bounding box center [835, 443] width 1128 height 401
click at [459, 274] on div "Question Type Text Only 5" at bounding box center [403, 287] width 265 height 53
click at [446, 290] on span "Text Only" at bounding box center [391, 297] width 236 height 27
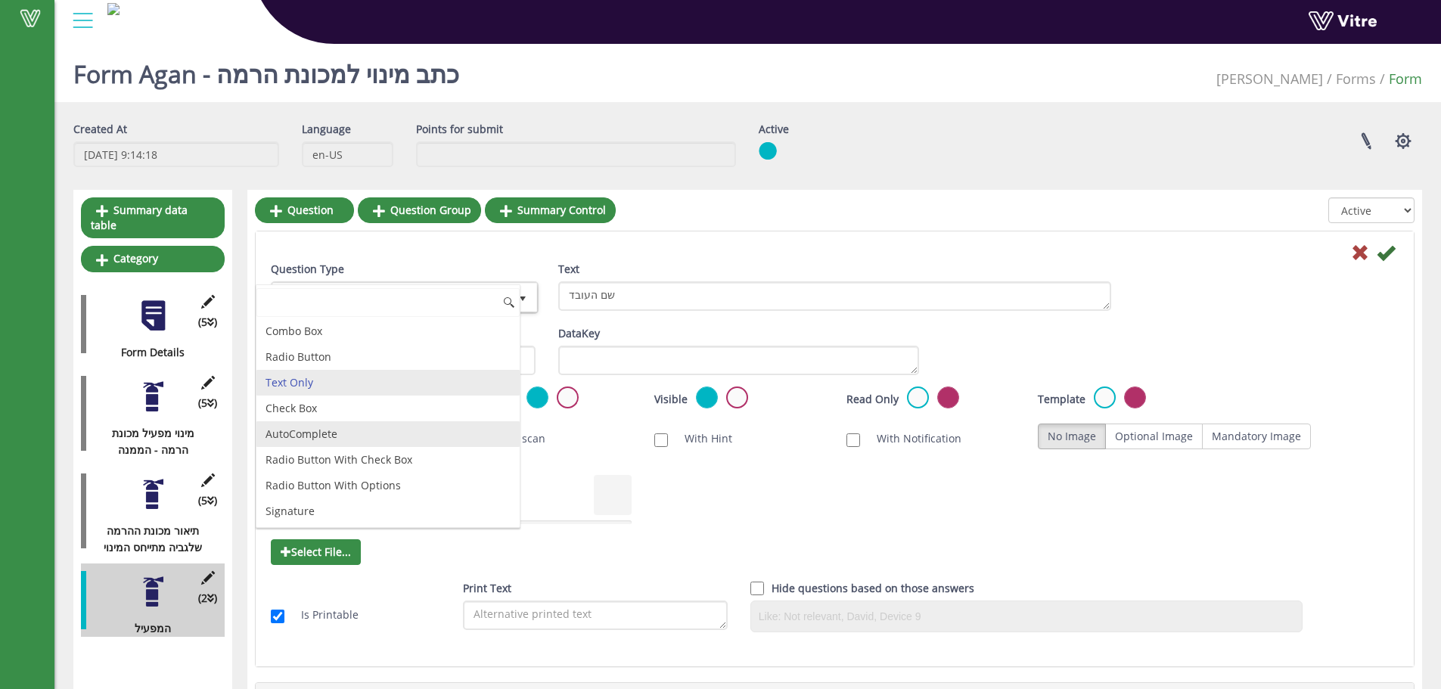
click at [352, 439] on li "AutoComplete" at bounding box center [387, 434] width 263 height 26
type input "1"
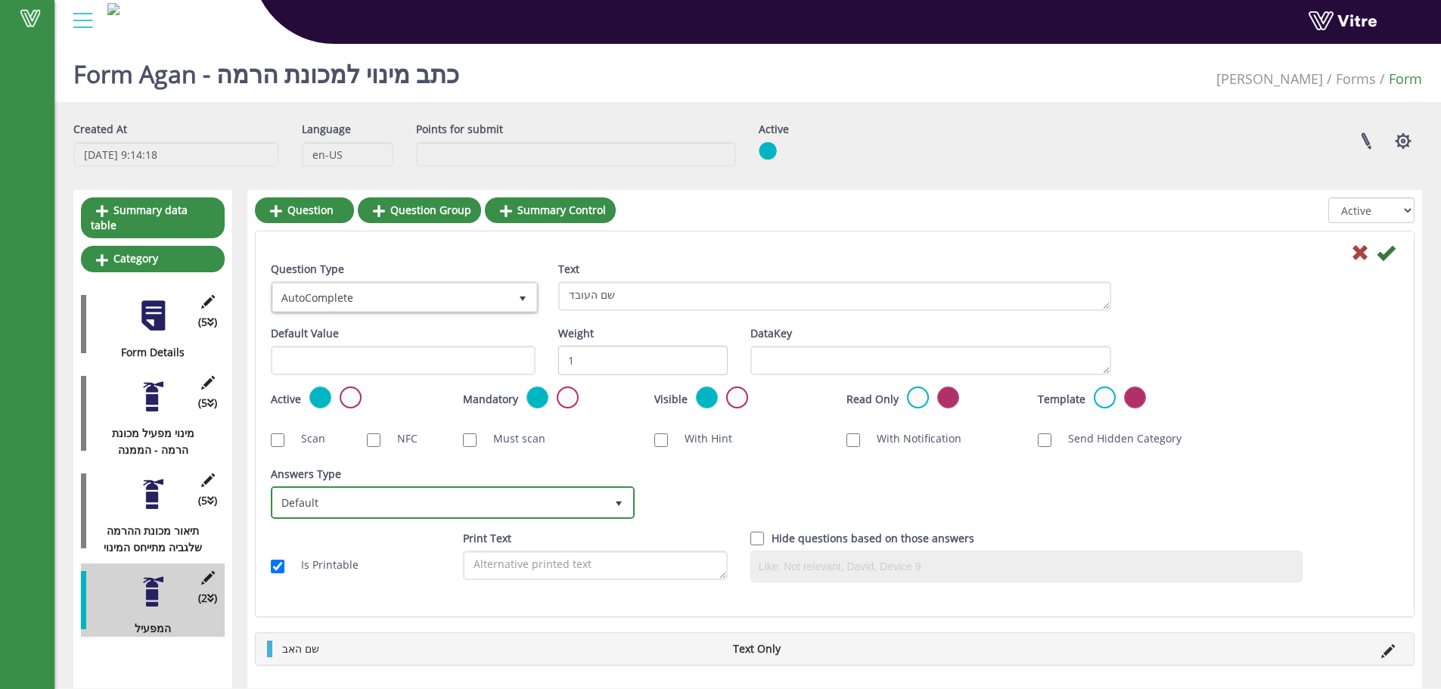
click at [330, 492] on span "Default" at bounding box center [439, 502] width 332 height 27
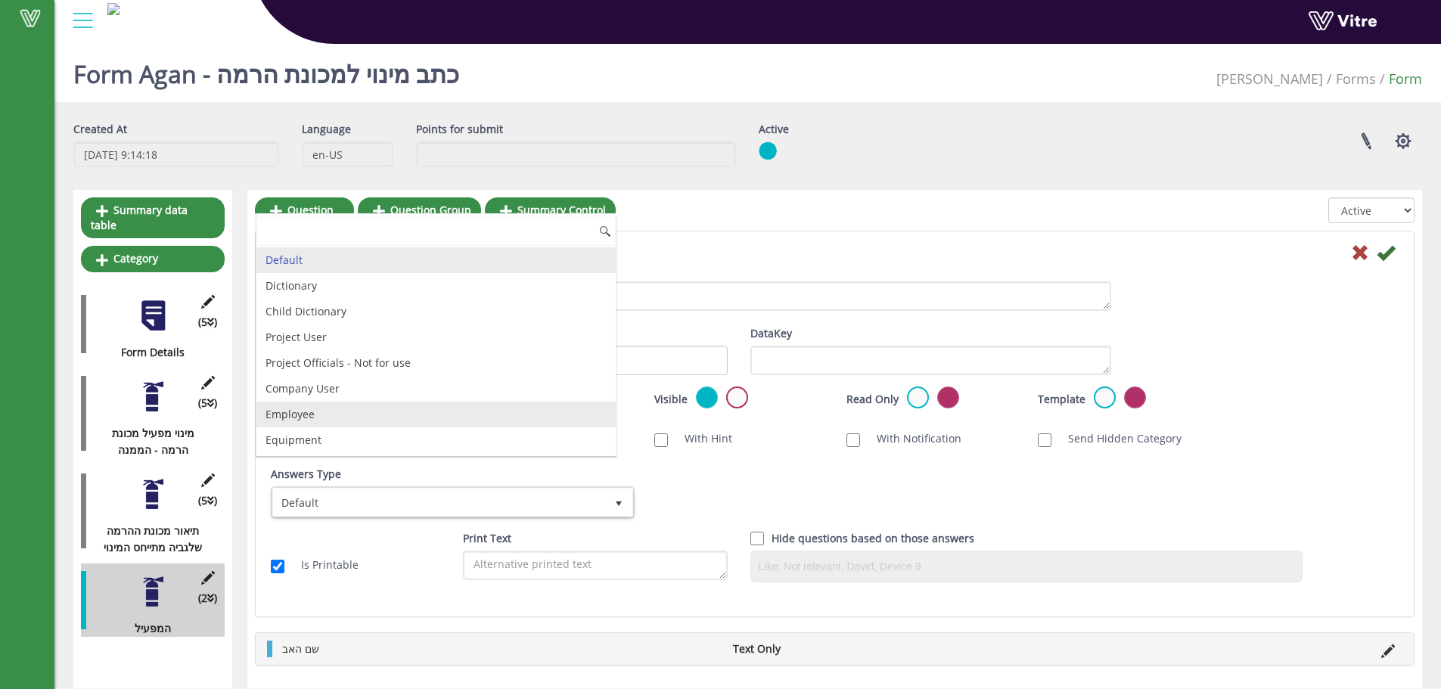
click at [321, 416] on li "Employee" at bounding box center [435, 415] width 359 height 26
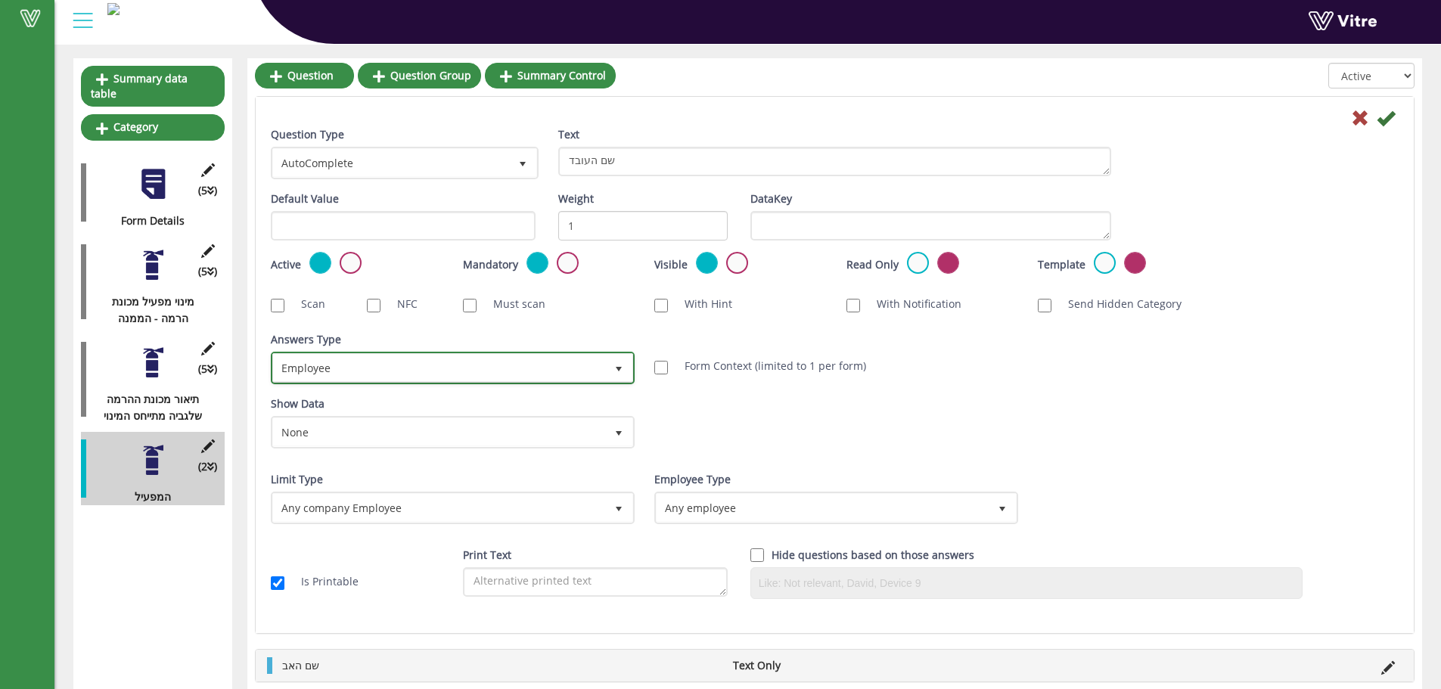
scroll to position [151, 0]
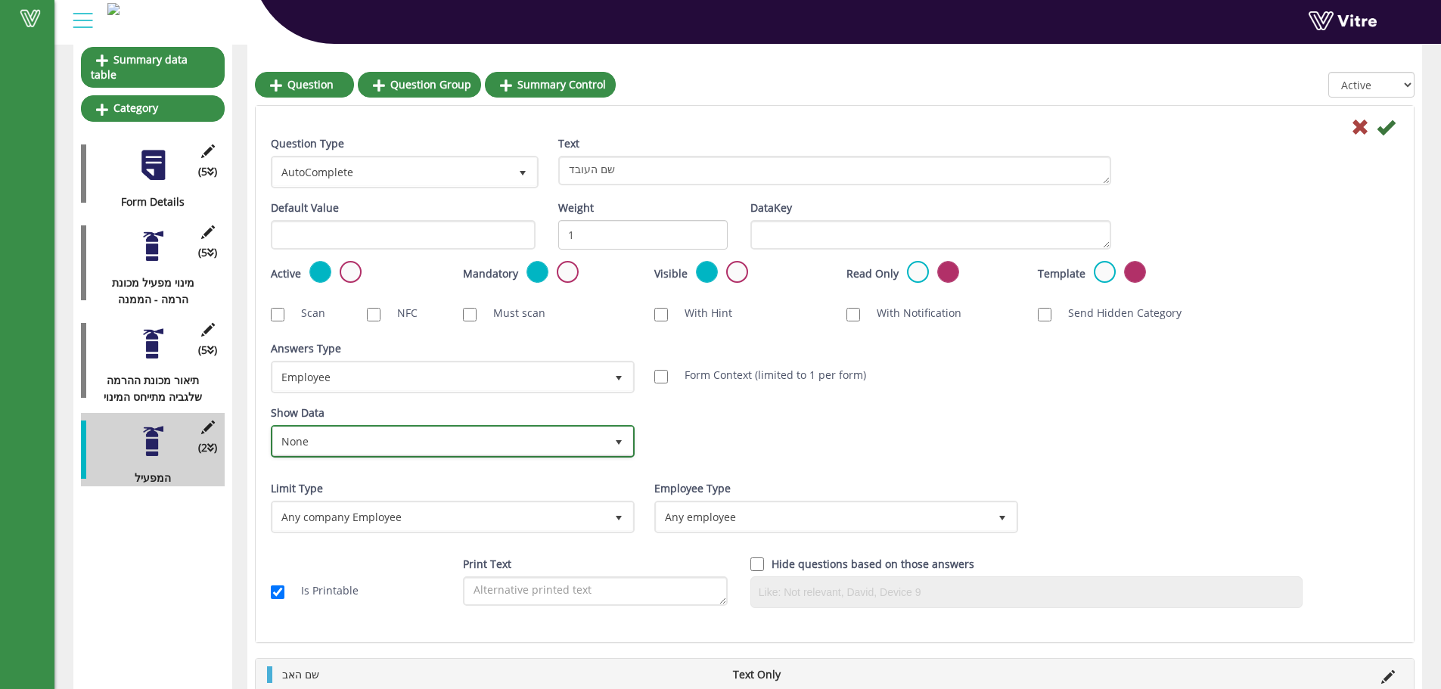
click at [459, 441] on span "None" at bounding box center [439, 440] width 332 height 27
click at [460, 438] on li "None" at bounding box center [435, 445] width 359 height 26
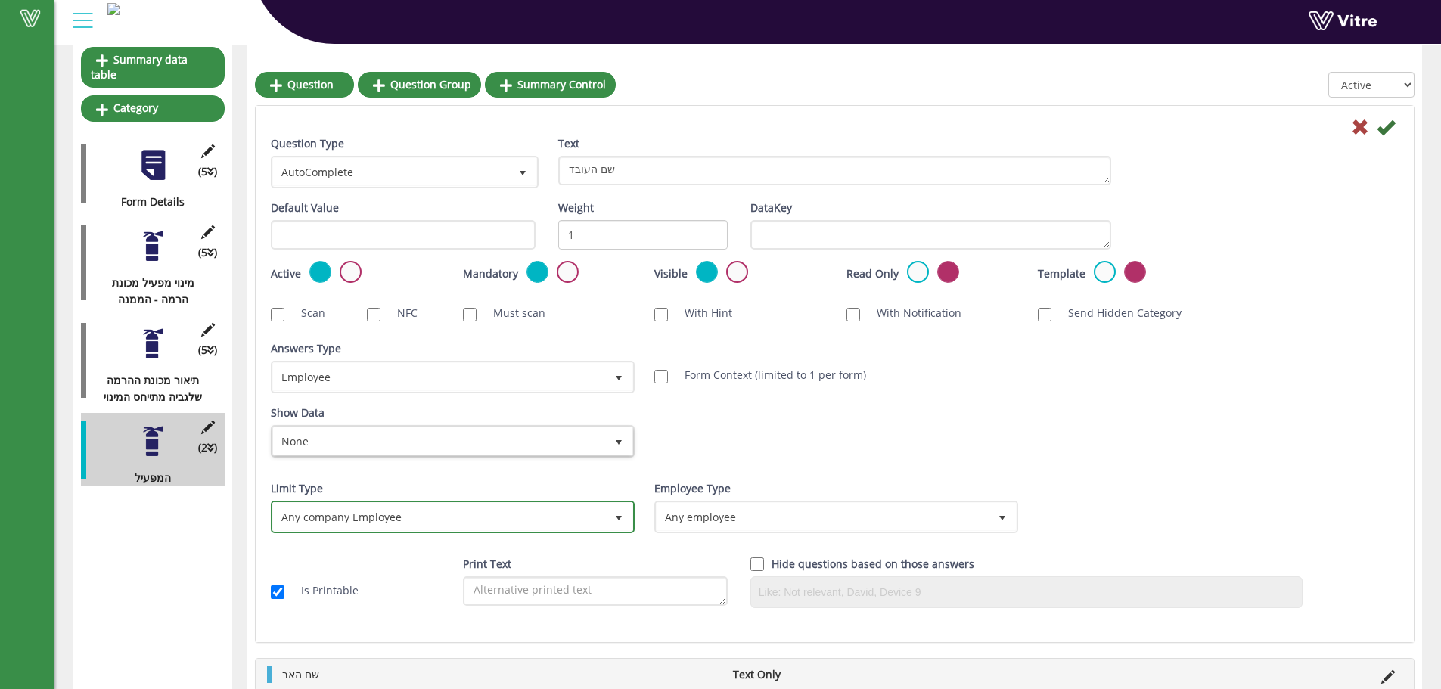
click at [464, 501] on span "Any company Employee 0" at bounding box center [453, 517] width 364 height 33
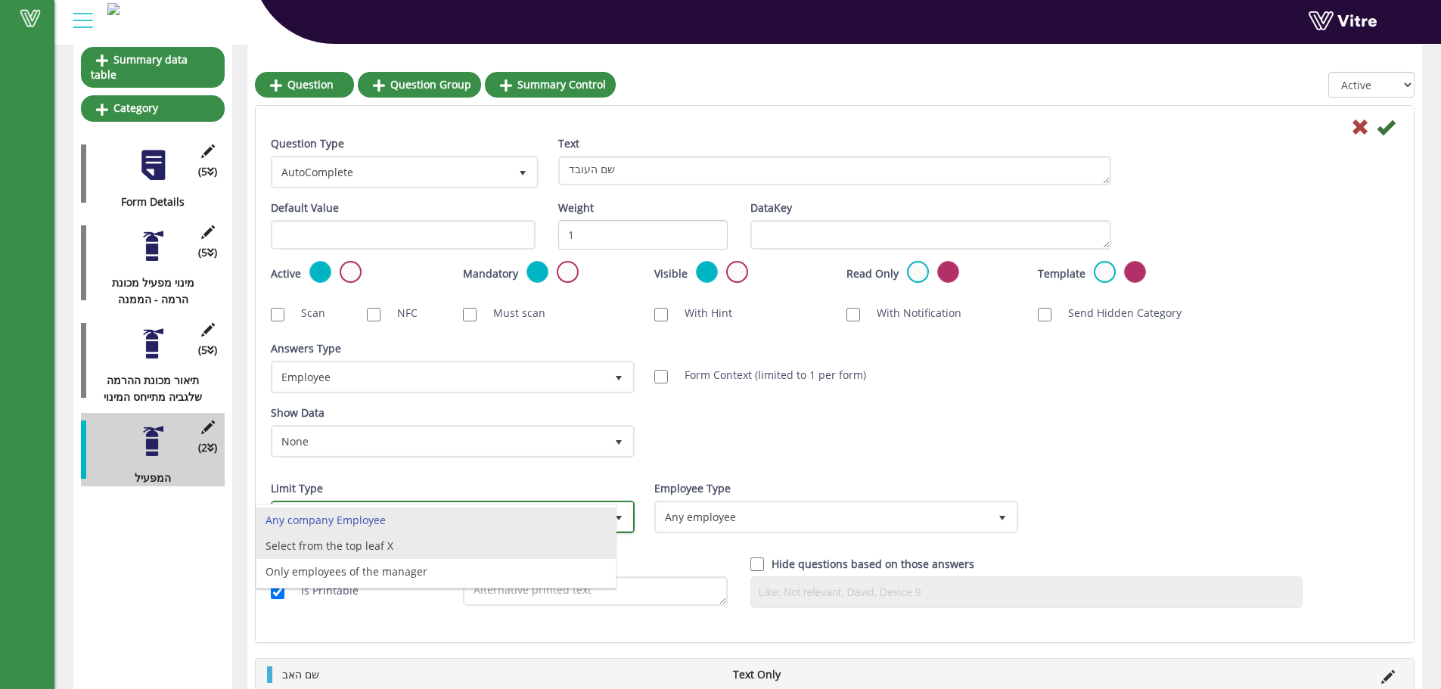
click at [417, 546] on li "Select from the top leaf X" at bounding box center [435, 546] width 359 height 26
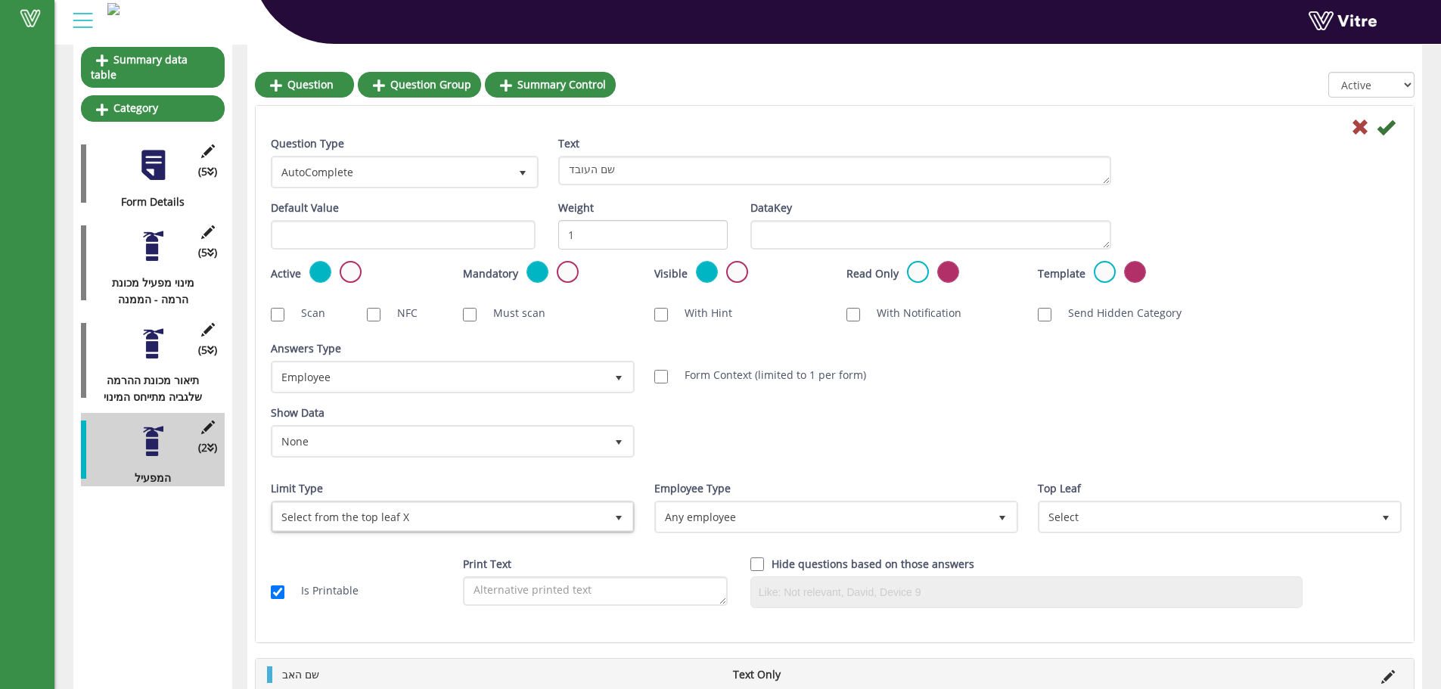
click at [681, 534] on div "Employee Type Any employee 0" at bounding box center [834, 512] width 383 height 64
click at [693, 521] on span "Any employee" at bounding box center [823, 516] width 332 height 27
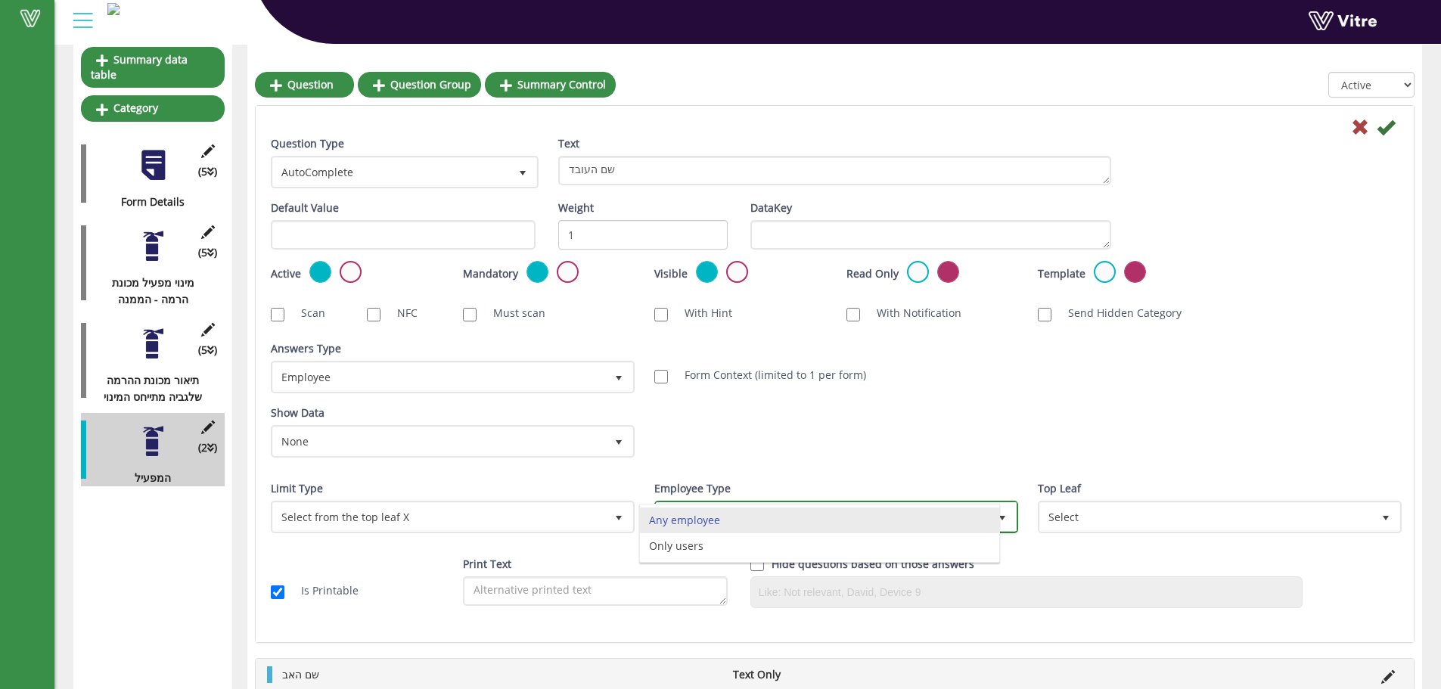
click at [721, 525] on li "Any employee" at bounding box center [819, 521] width 359 height 26
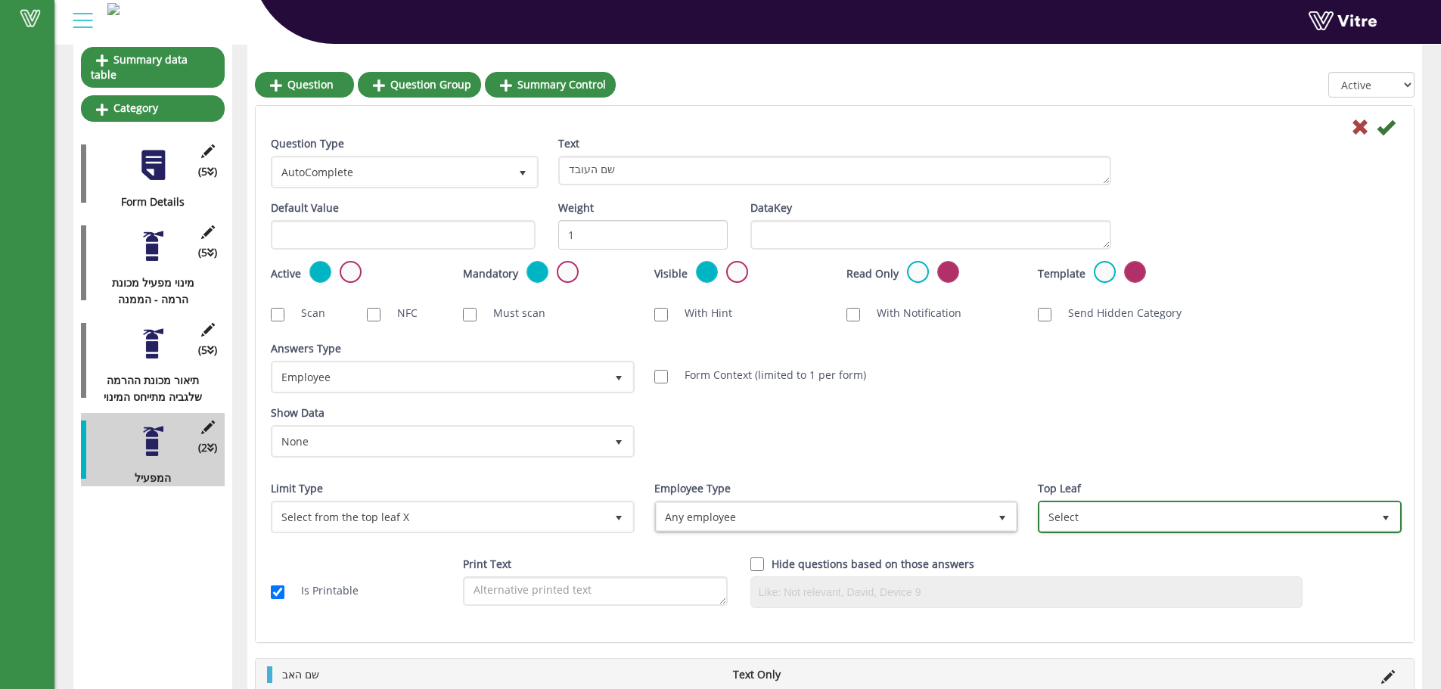
click at [1132, 533] on span "Select" at bounding box center [1220, 517] width 364 height 33
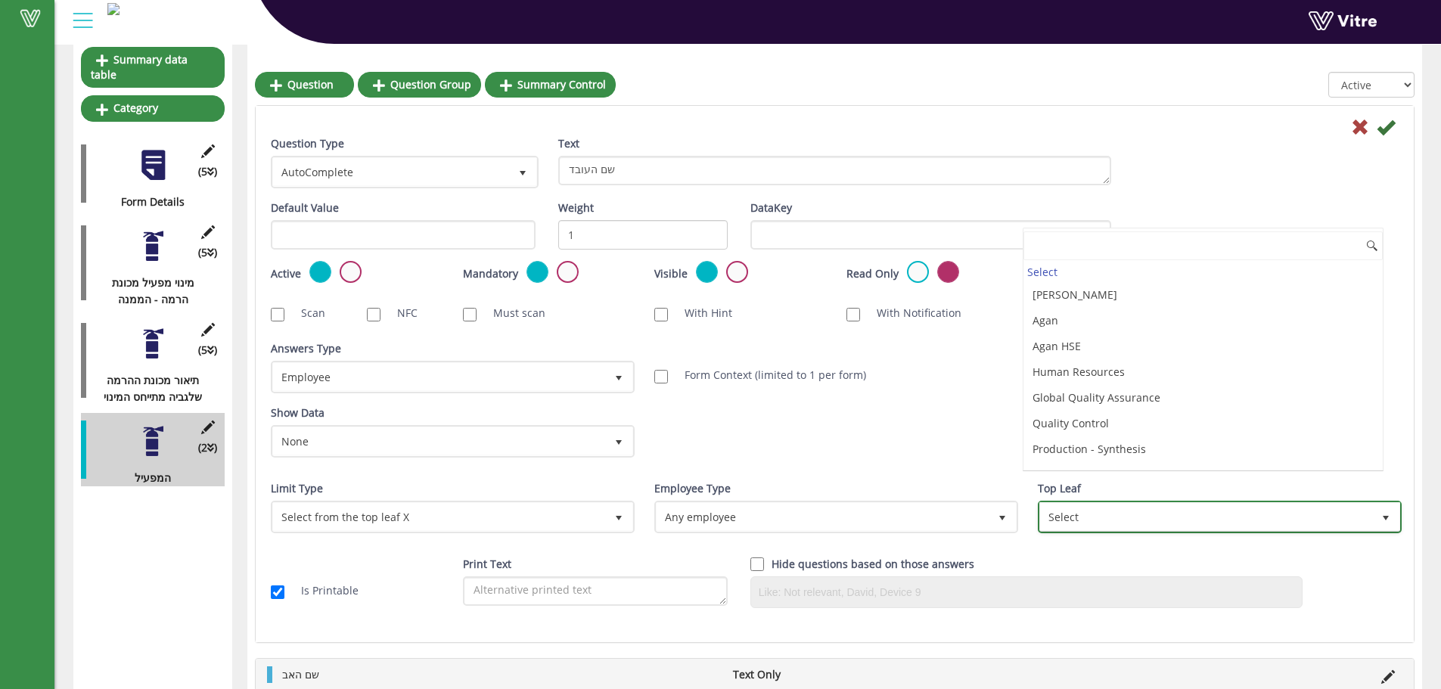
click at [1128, 530] on span "Select" at bounding box center [1206, 516] width 332 height 27
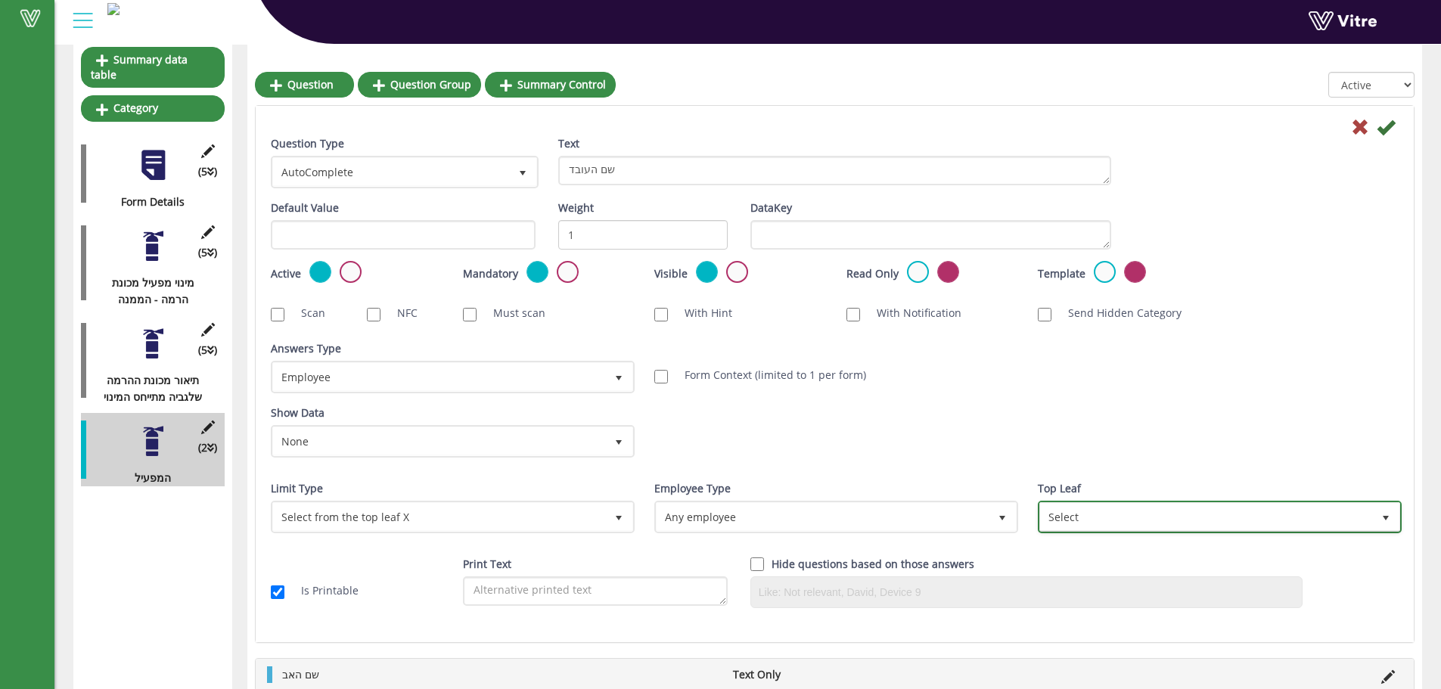
click at [1073, 511] on span "Select" at bounding box center [1206, 516] width 332 height 27
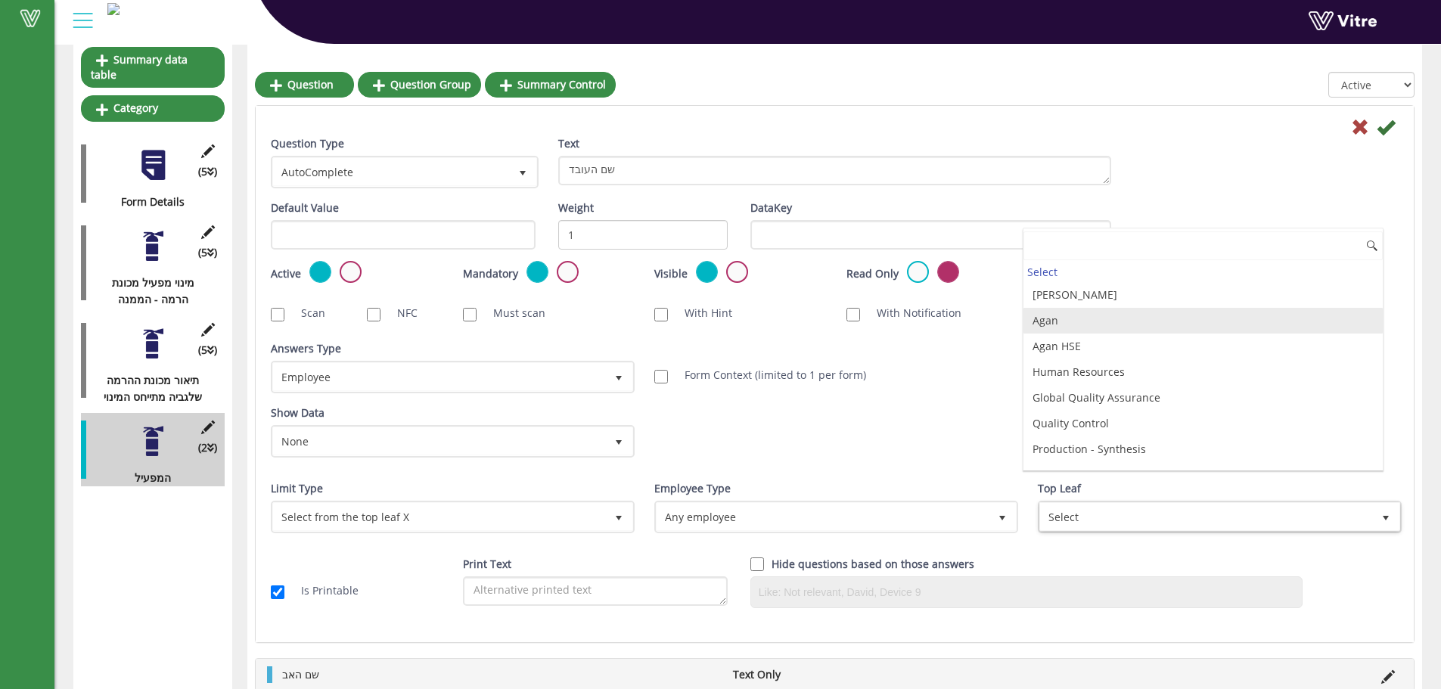
click at [1082, 321] on li "Agan" at bounding box center [1202, 321] width 359 height 26
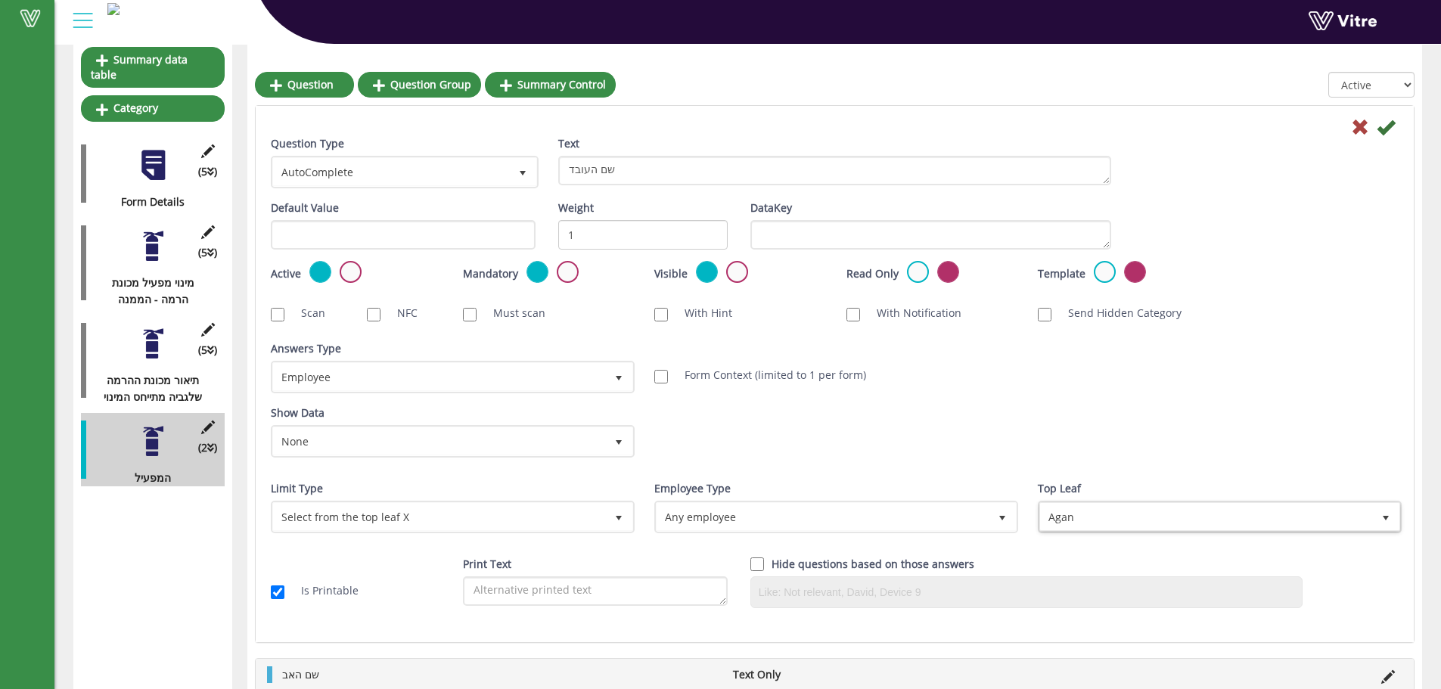
click at [685, 368] on label "Form Context (limited to 1 per form)" at bounding box center [767, 375] width 197 height 17
click at [668, 370] on input "Form Context (limited to 1 per form)" at bounding box center [661, 377] width 14 height 14
checkbox input "true"
click at [1383, 129] on icon at bounding box center [1386, 127] width 18 height 18
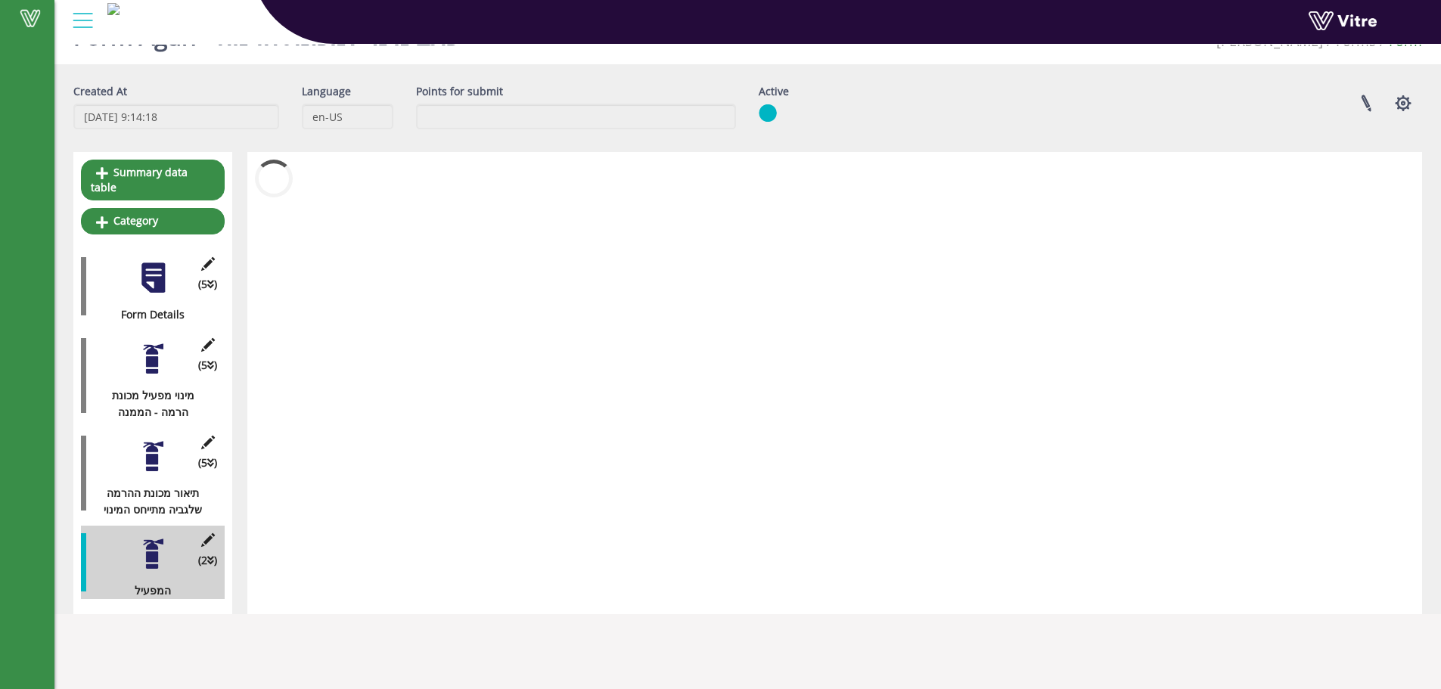
scroll to position [38, 0]
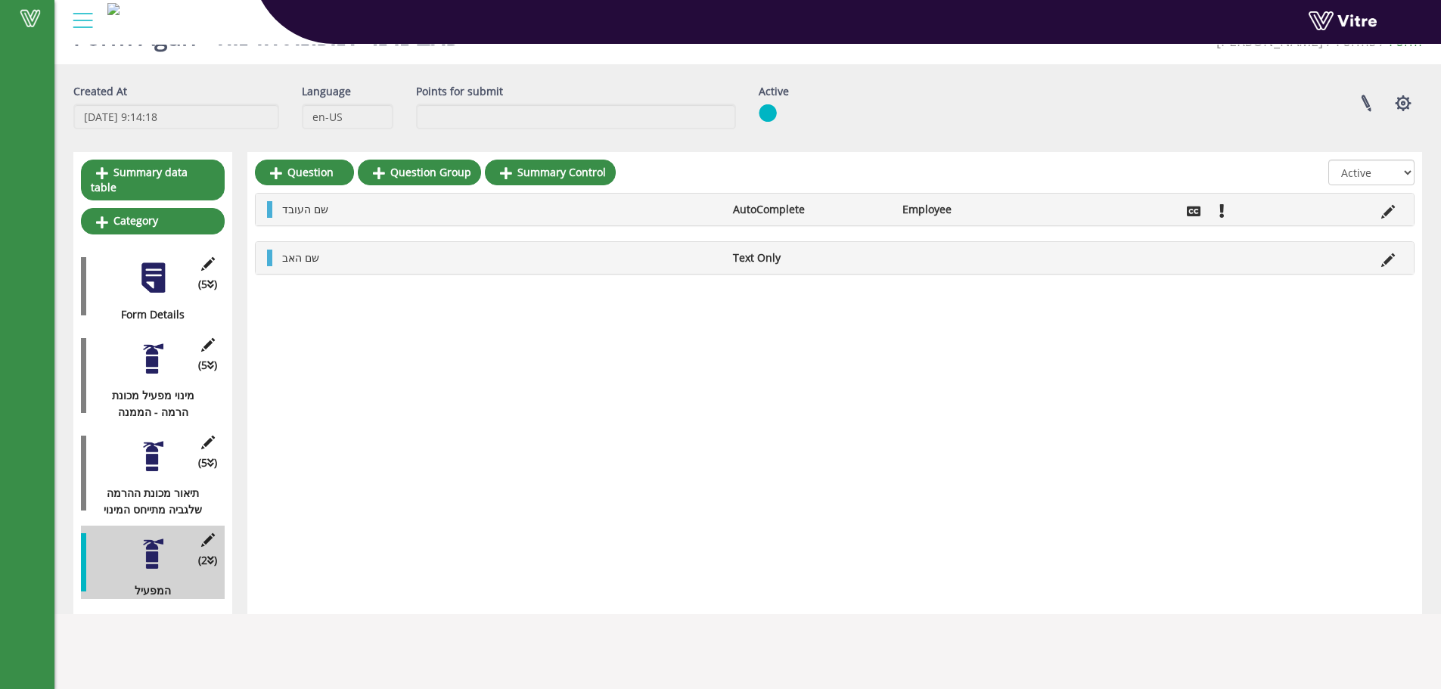
click at [167, 458] on div at bounding box center [153, 456] width 34 height 34
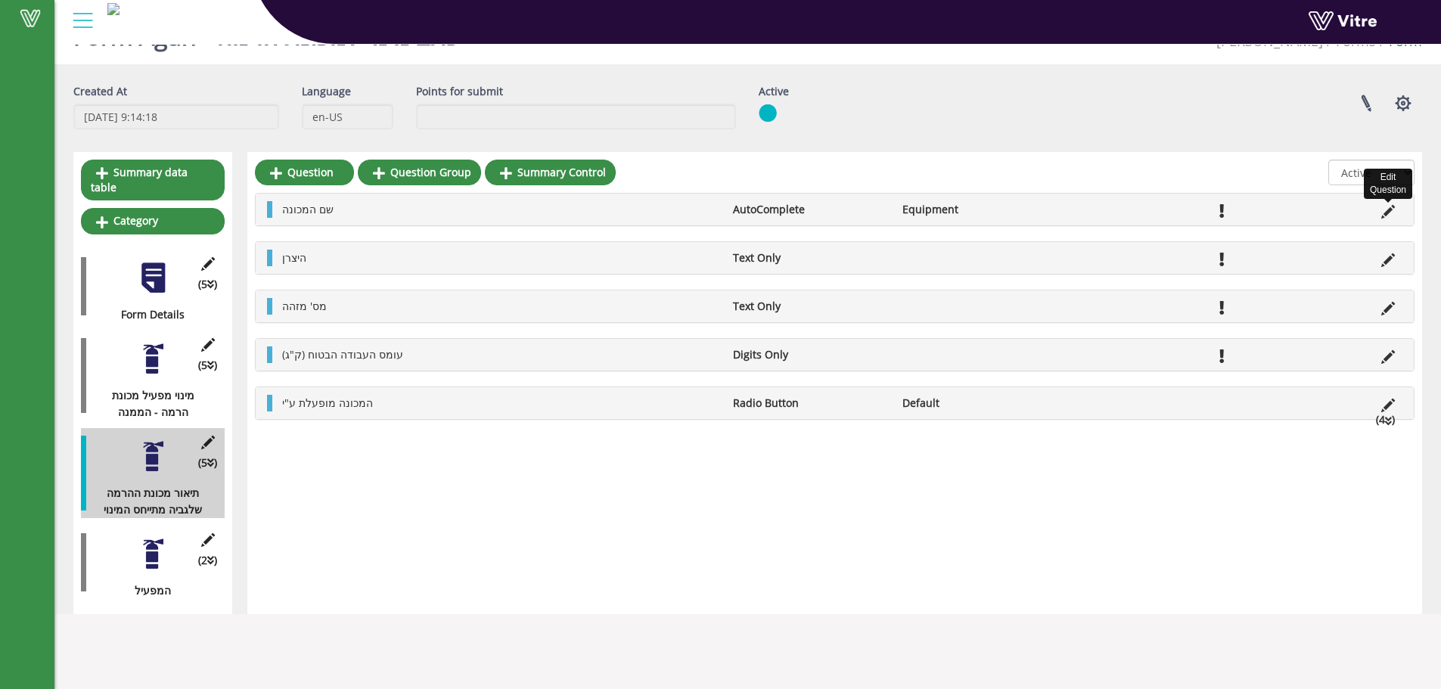
click at [1385, 207] on icon at bounding box center [1388, 212] width 14 height 14
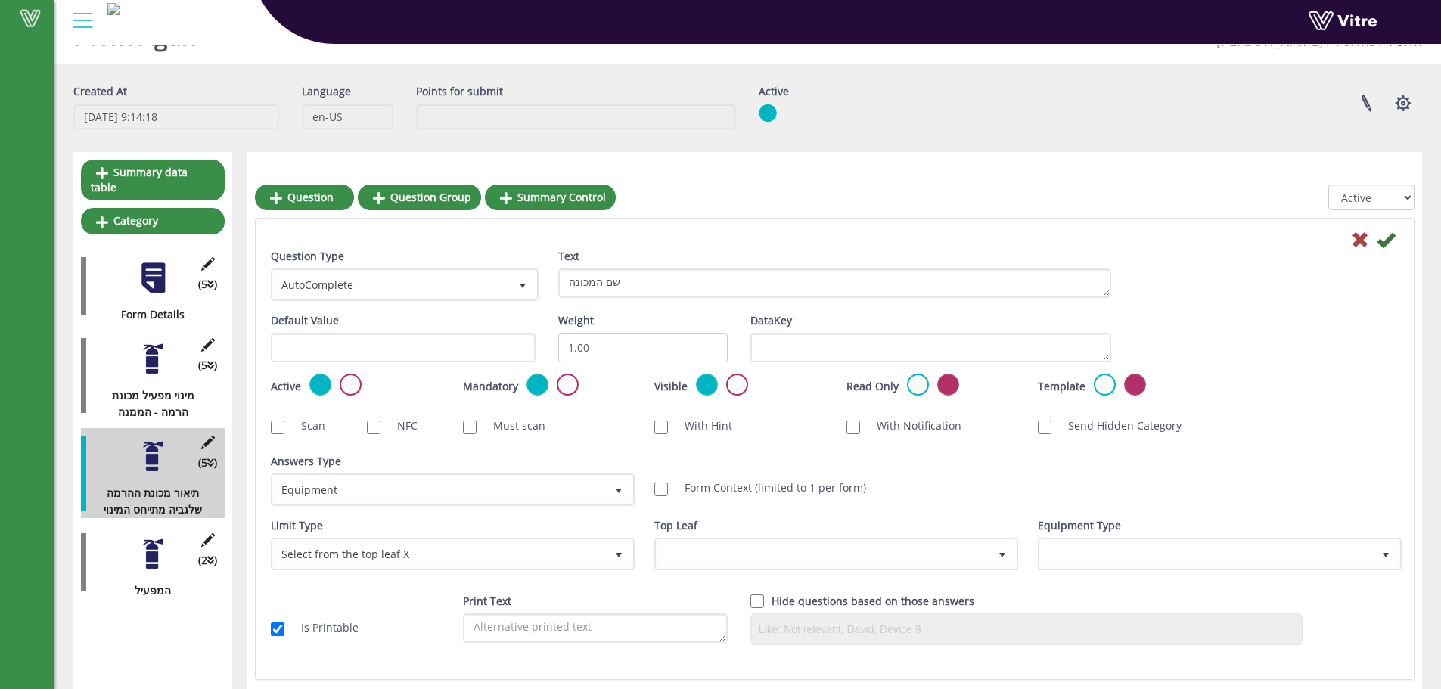
scroll to position [151, 0]
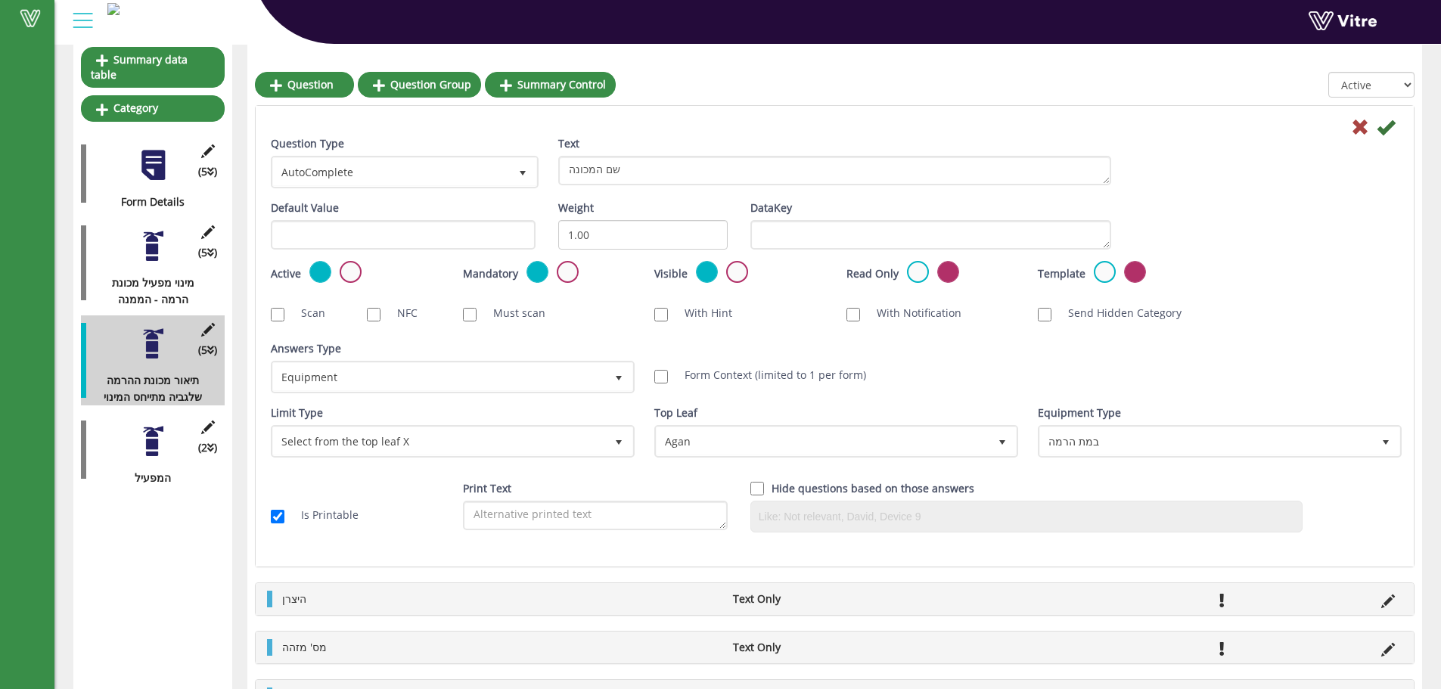
click at [707, 383] on label "Form Context (limited to 1 per form)" at bounding box center [767, 375] width 197 height 17
click at [668, 383] on input "Form Context (limited to 1 per form)" at bounding box center [661, 377] width 14 height 14
checkbox input "true"
click at [1385, 129] on icon at bounding box center [1386, 127] width 18 height 18
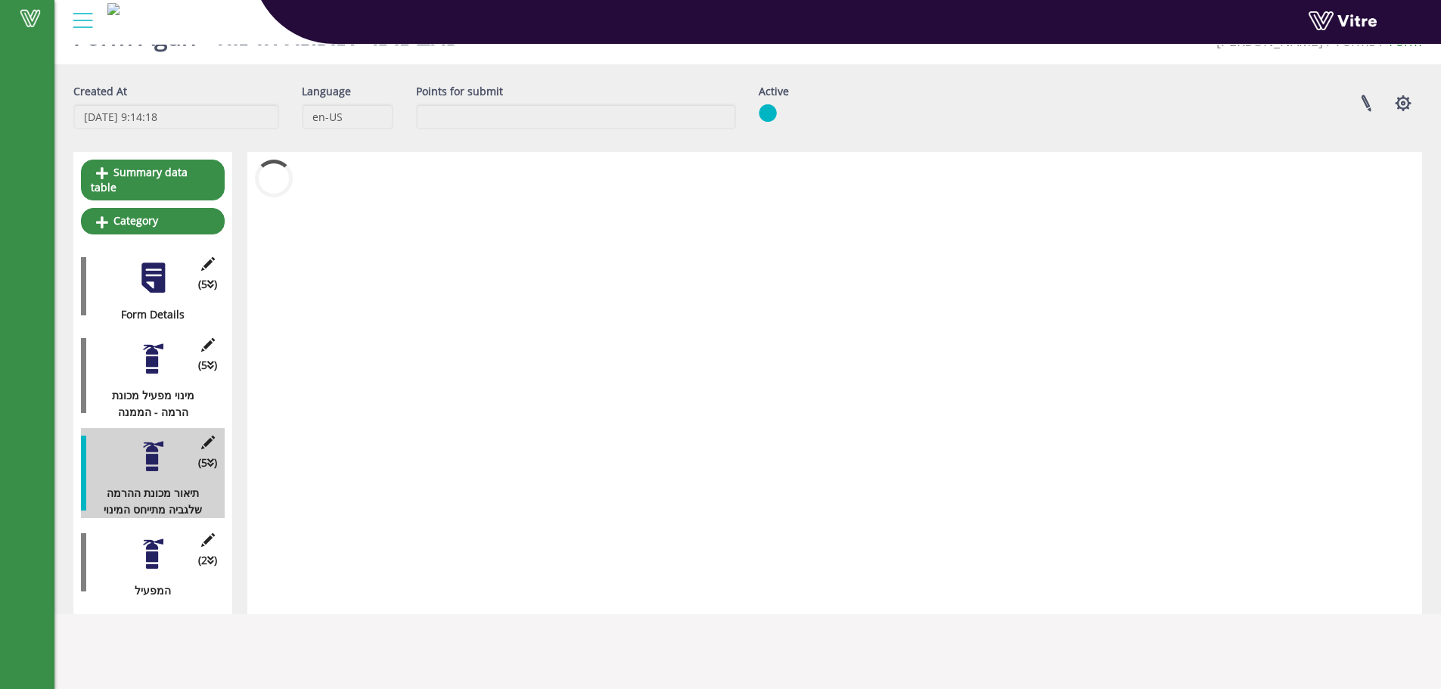
scroll to position [38, 0]
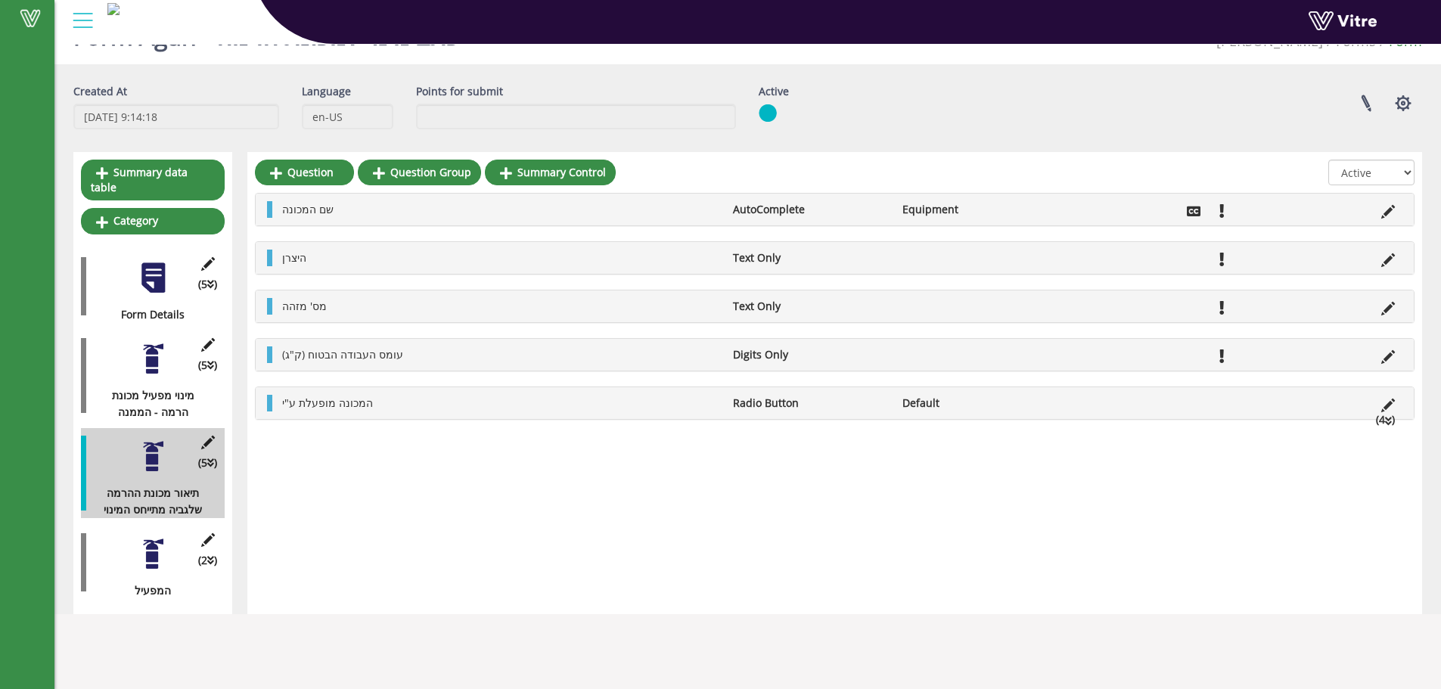
click at [155, 537] on div at bounding box center [153, 554] width 34 height 34
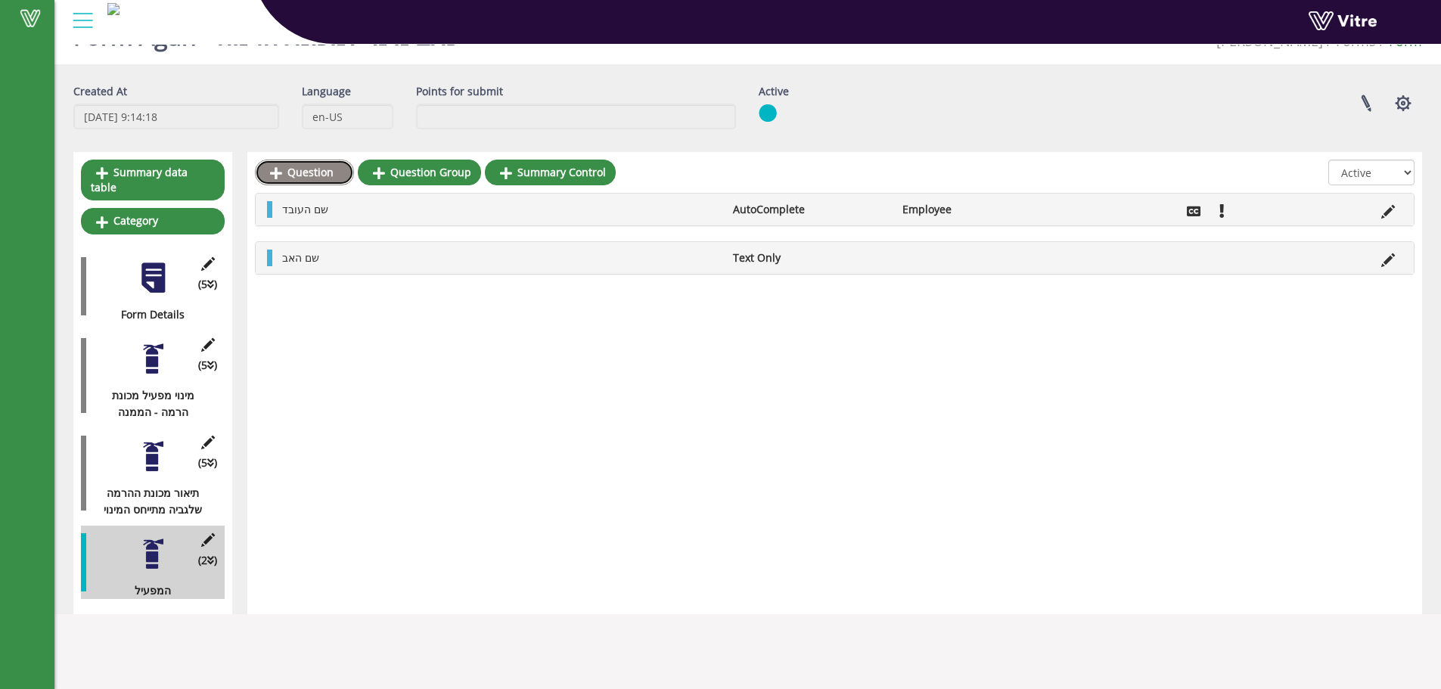
click at [295, 174] on link "Question" at bounding box center [304, 173] width 99 height 26
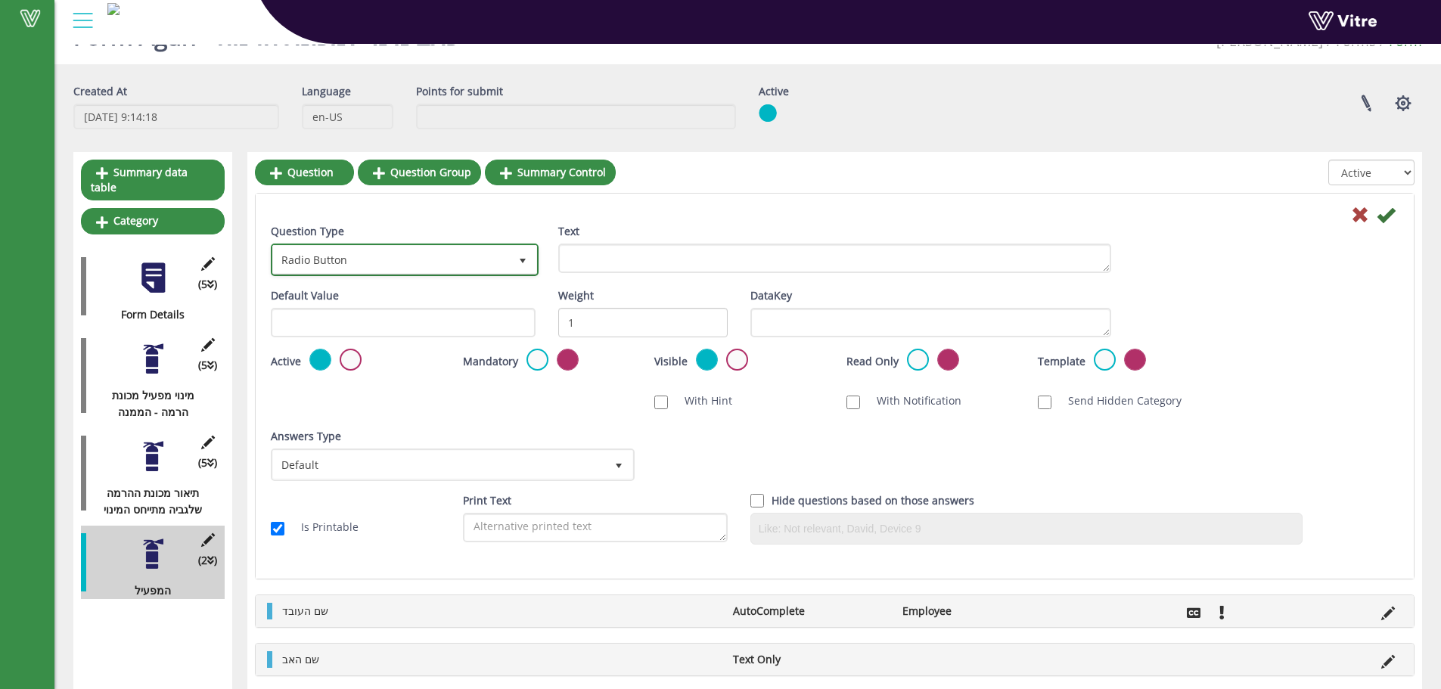
click at [487, 253] on span "Radio Button" at bounding box center [391, 259] width 236 height 27
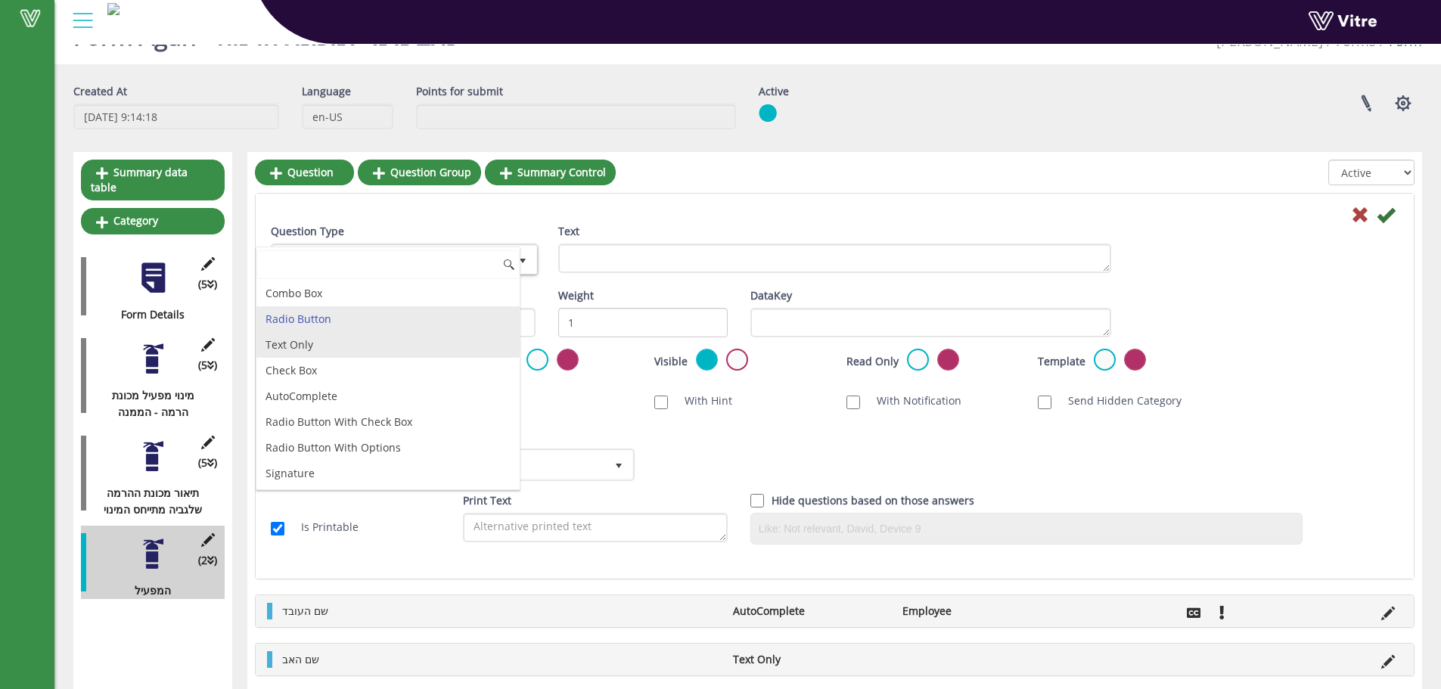
click at [335, 339] on li "Text Only" at bounding box center [387, 345] width 263 height 26
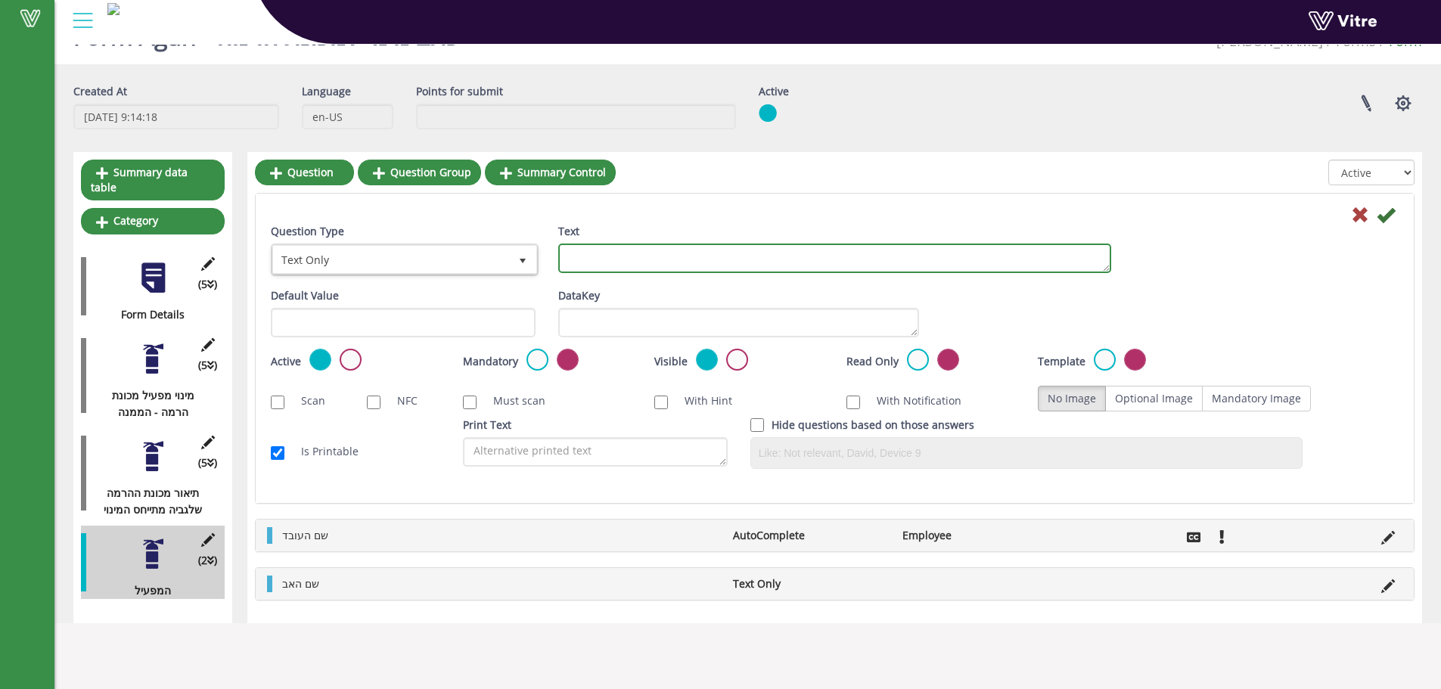
click at [616, 261] on textarea "Text" at bounding box center [834, 258] width 553 height 29
type textarea "מס' ת"ז"
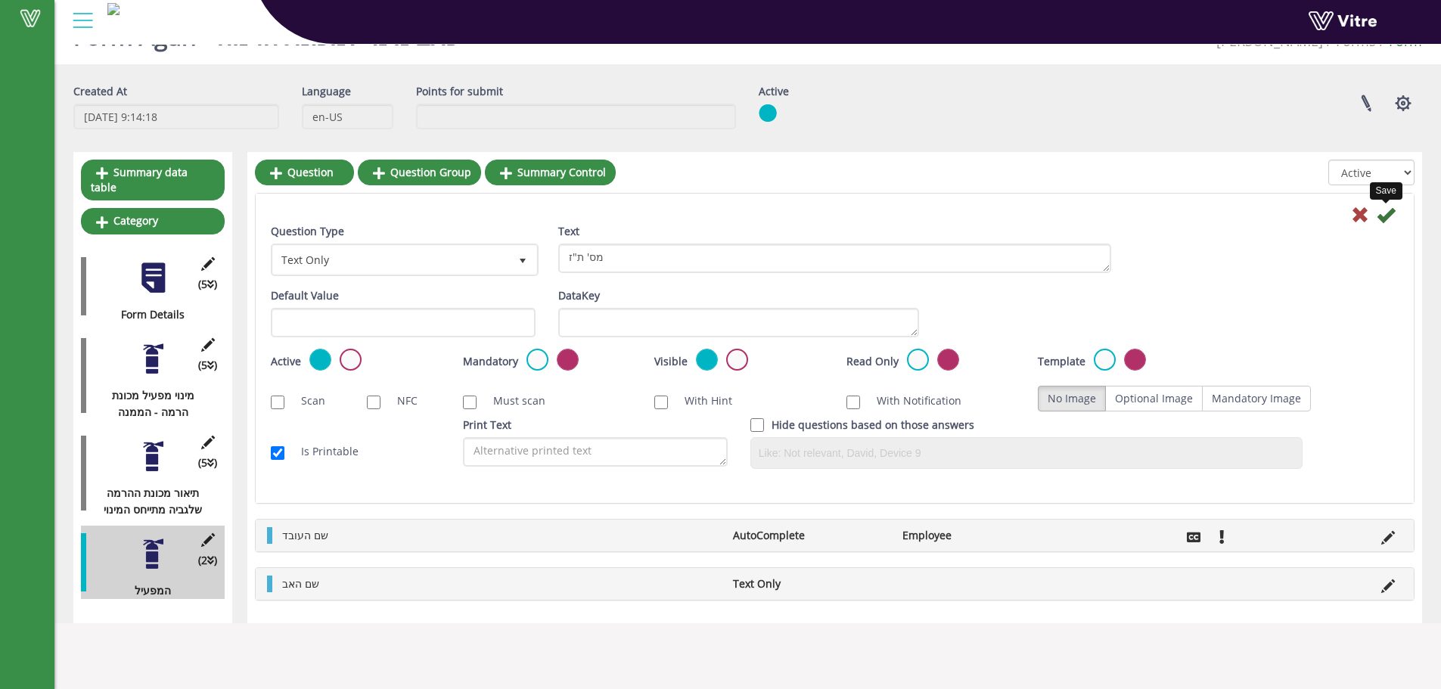
click at [1390, 222] on icon at bounding box center [1386, 215] width 18 height 18
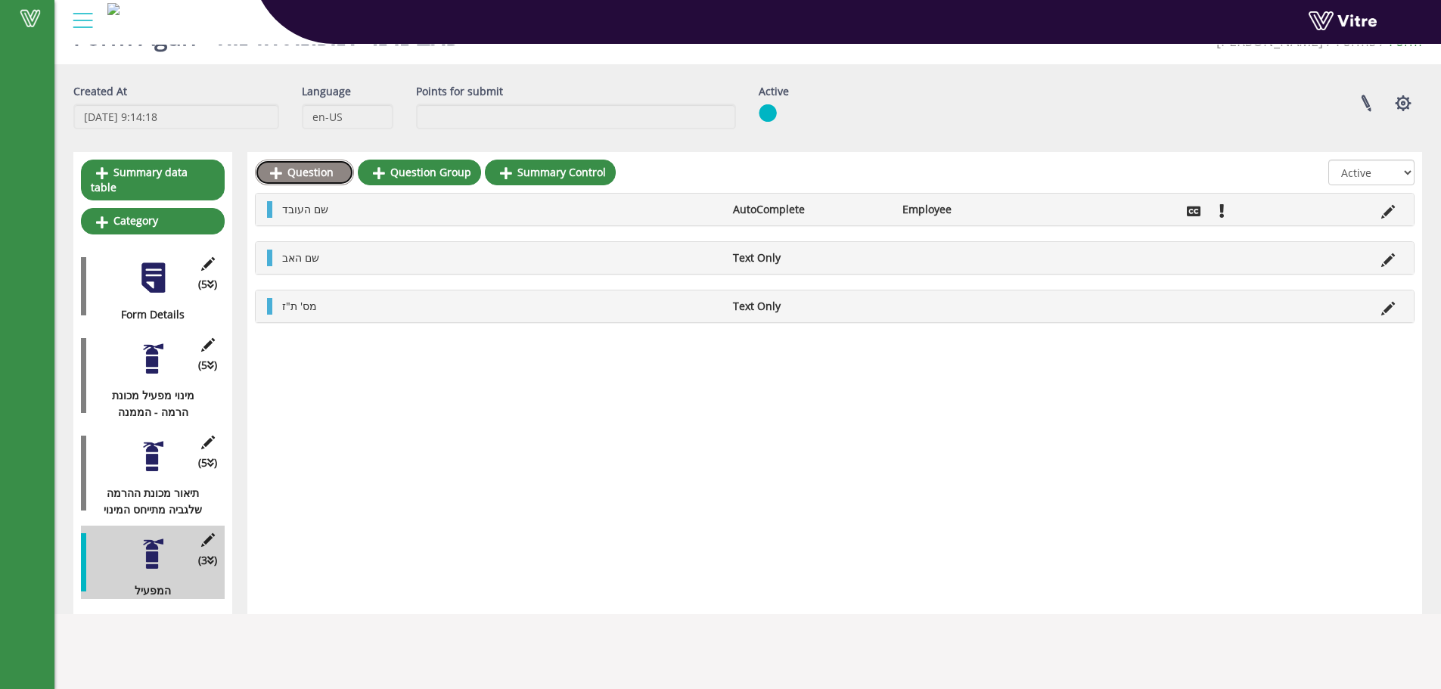
click at [310, 180] on link "Question" at bounding box center [304, 173] width 99 height 26
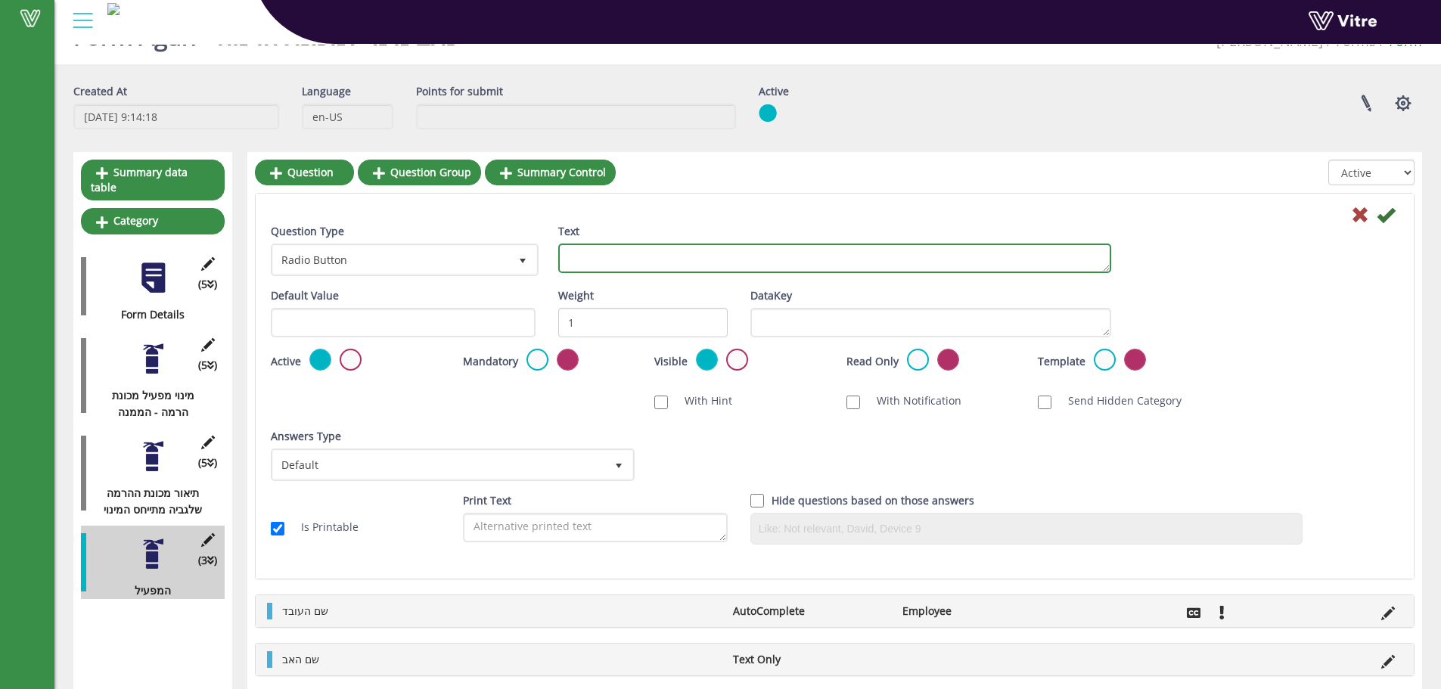
click at [644, 265] on textarea "Text" at bounding box center [834, 258] width 553 height 29
type textarea "שנת לידה"
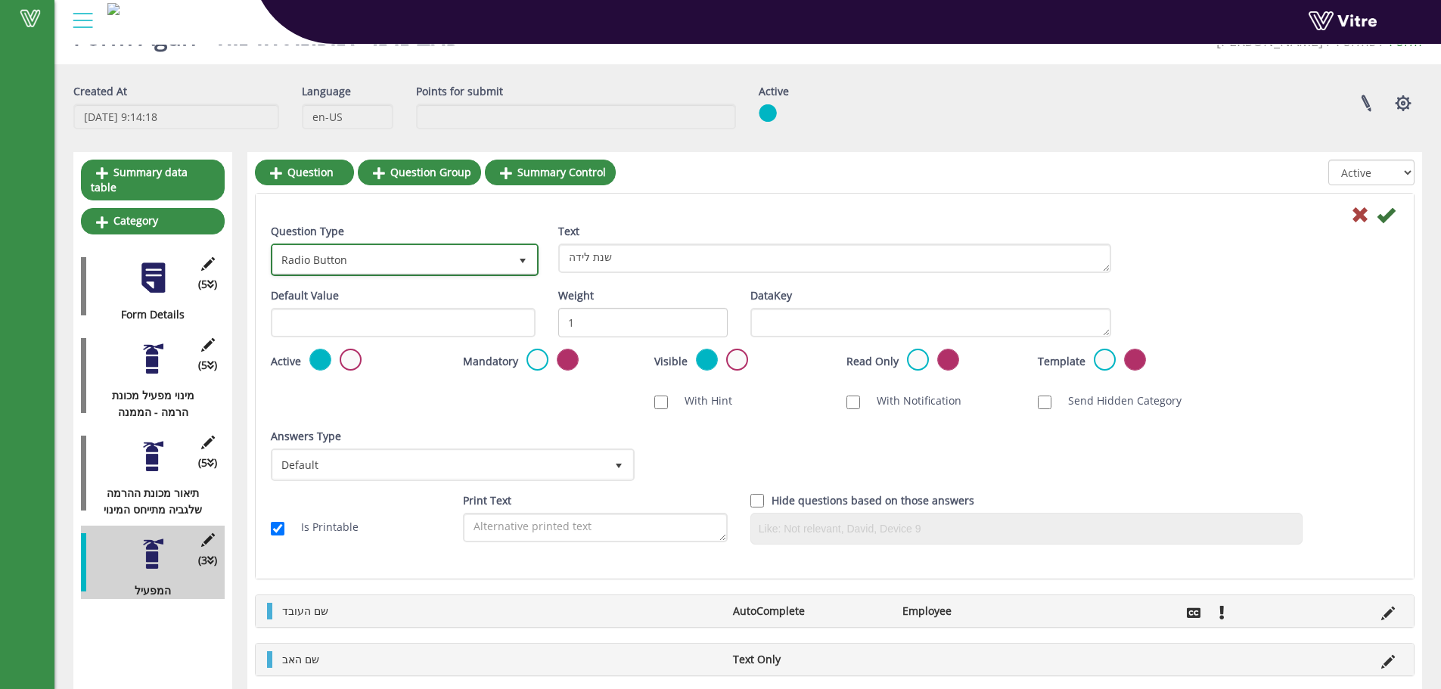
click at [491, 254] on span "Radio Button" at bounding box center [391, 259] width 236 height 27
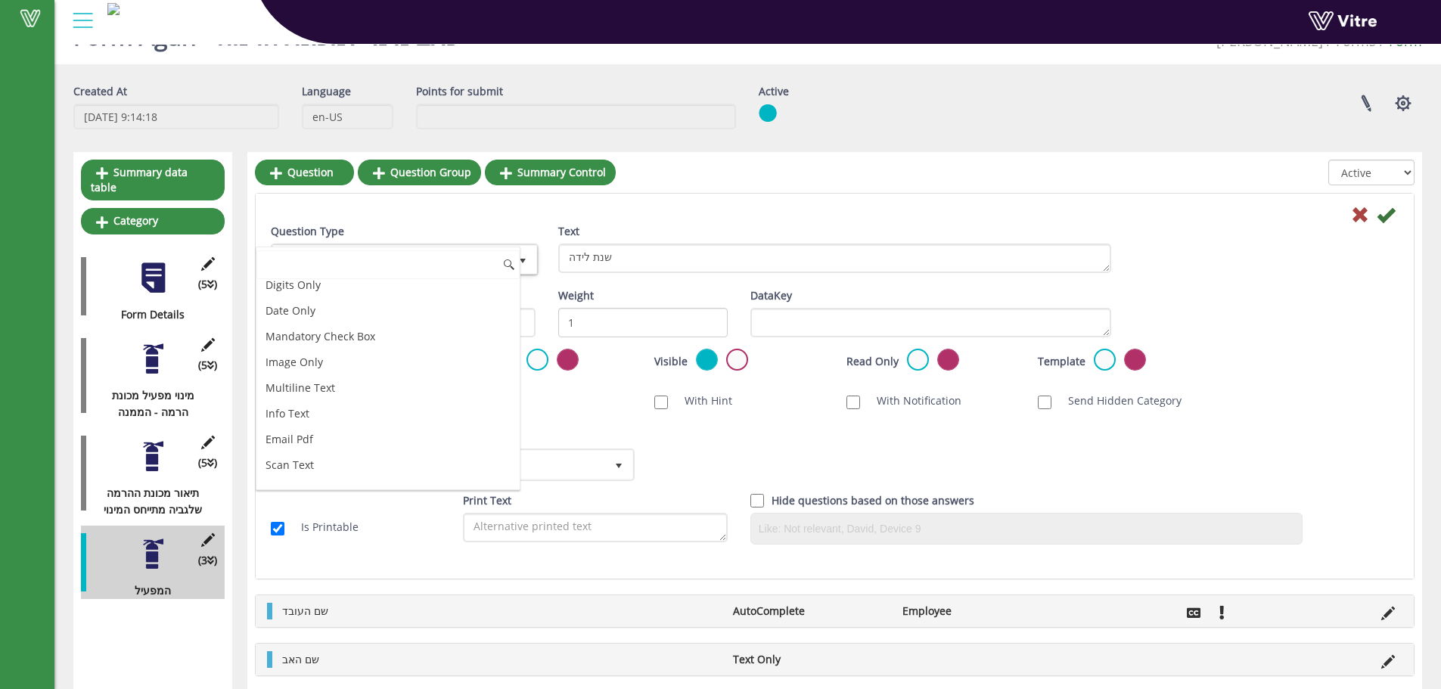
scroll to position [463, 0]
type input "ג"
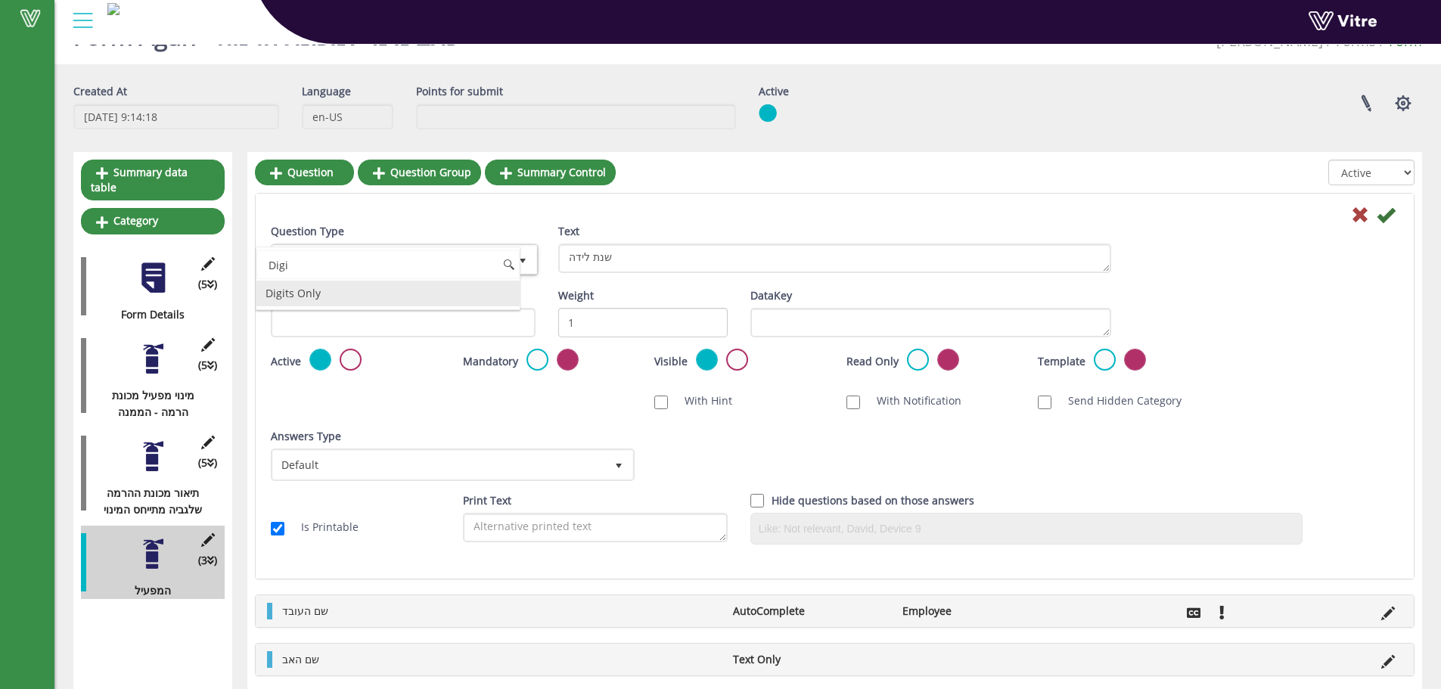
click at [391, 295] on li "Digits Only" at bounding box center [387, 294] width 263 height 26
type input "Digi"
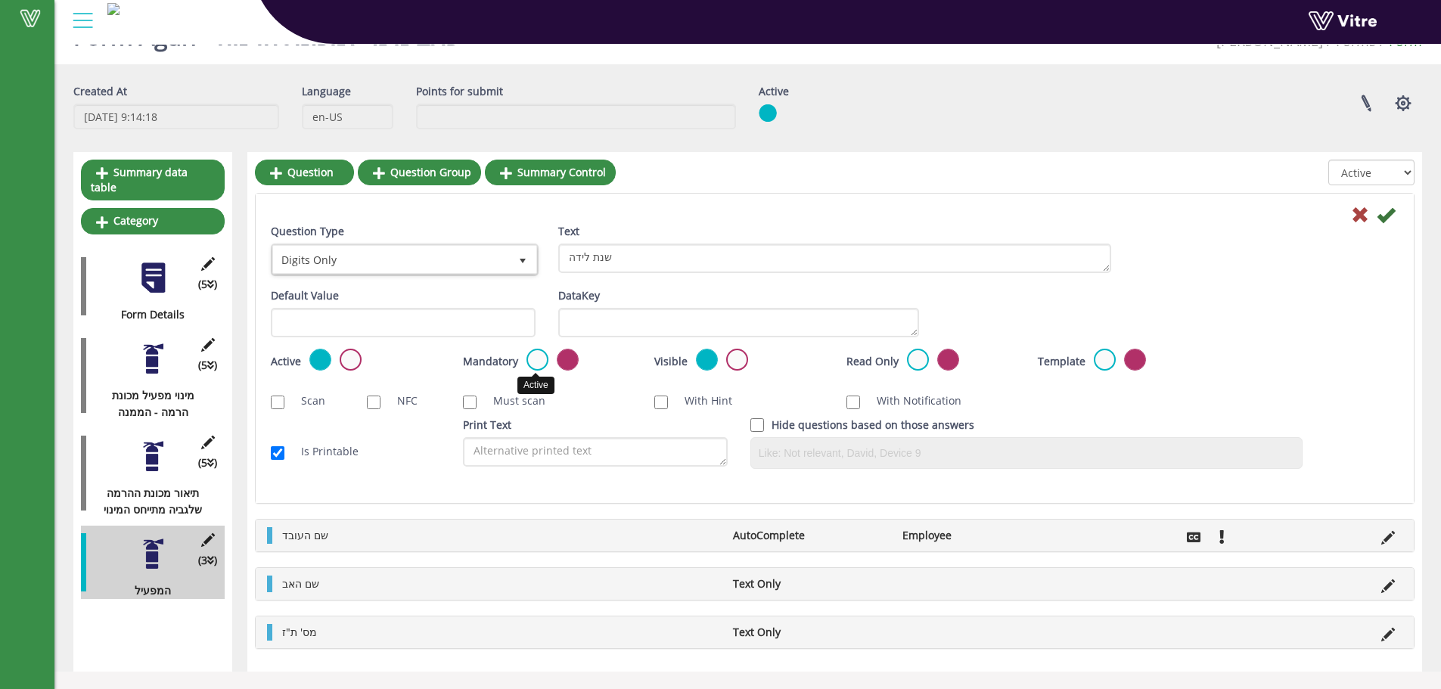
click at [532, 362] on label at bounding box center [537, 360] width 22 height 22
click at [0, 0] on input "radio" at bounding box center [0, 0] width 0 height 0
click at [1383, 215] on icon at bounding box center [1386, 215] width 18 height 18
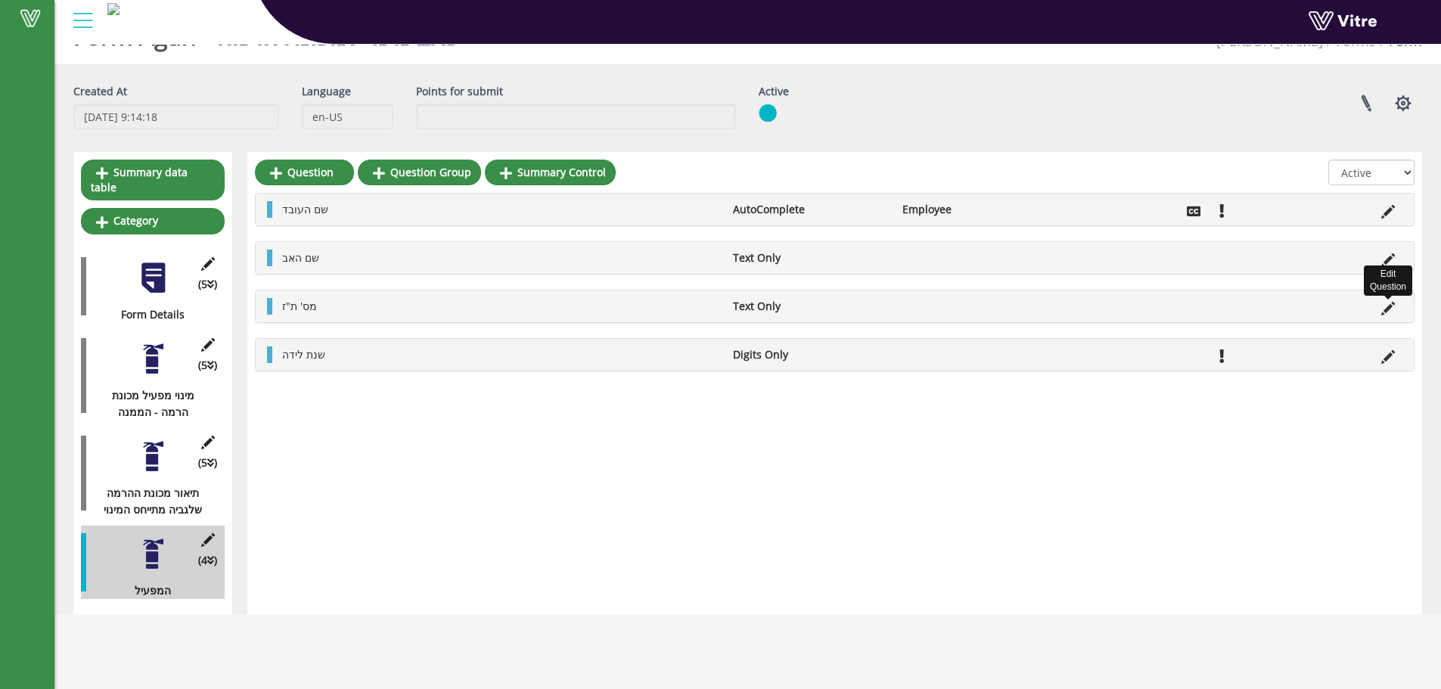
click at [1382, 314] on icon at bounding box center [1388, 309] width 14 height 14
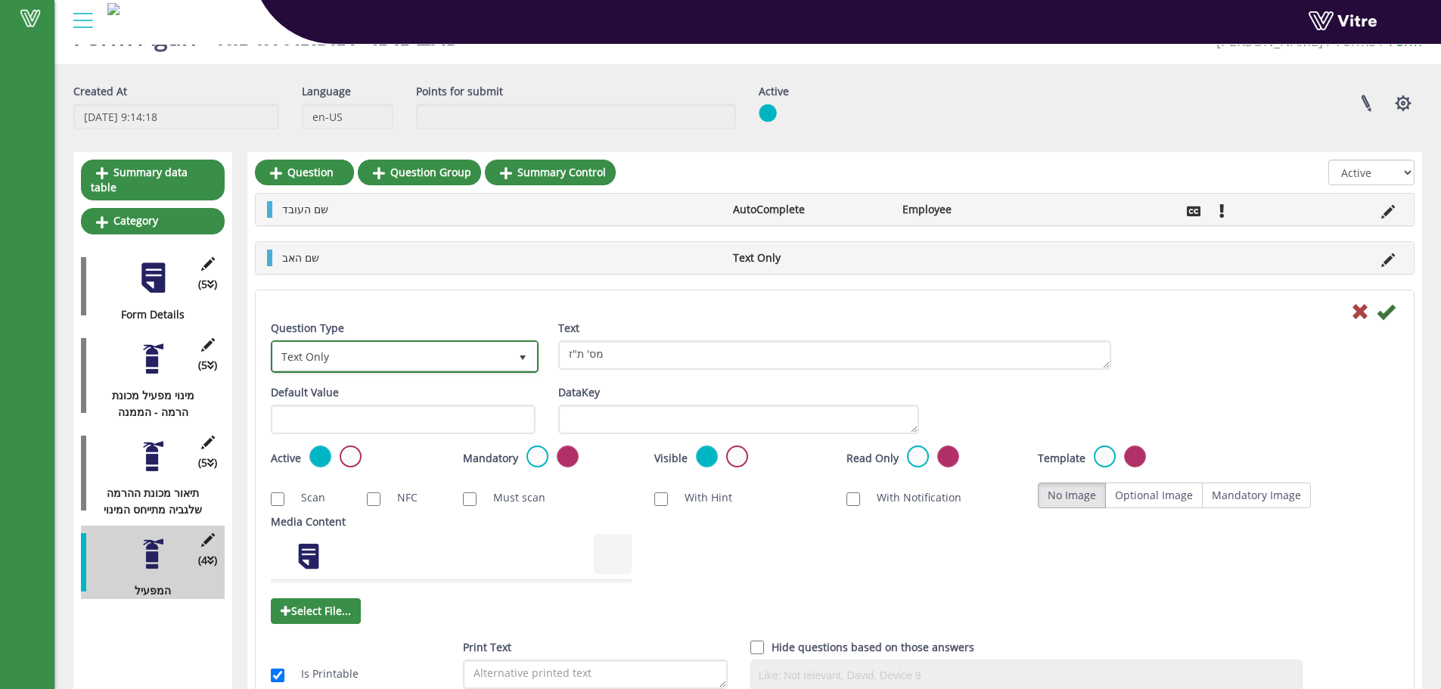
click at [454, 345] on span "Text Only" at bounding box center [391, 356] width 236 height 27
drag, startPoint x: 328, startPoint y: 387, endPoint x: 363, endPoint y: 387, distance: 34.8
click at [329, 387] on li "Digits Only" at bounding box center [387, 390] width 263 height 26
type input "digi"
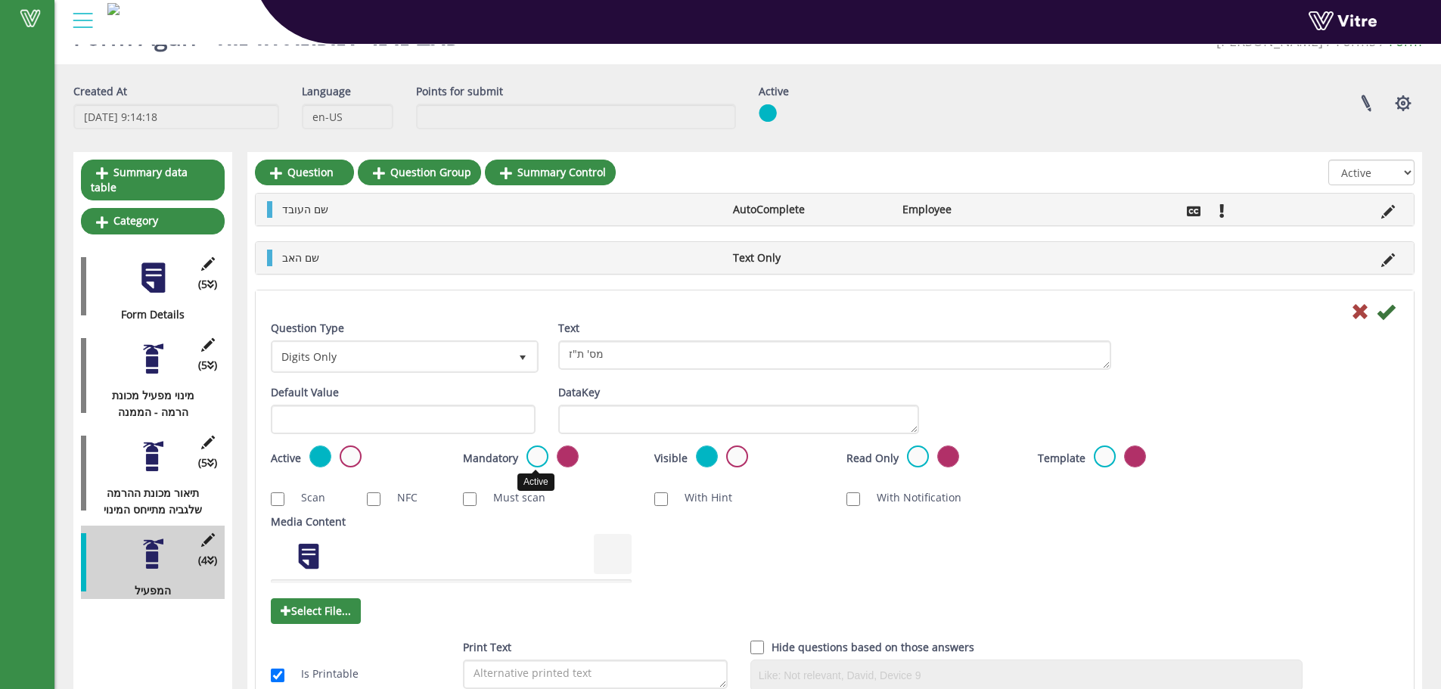
click at [541, 454] on label at bounding box center [537, 457] width 22 height 22
click at [0, 0] on input "radio" at bounding box center [0, 0] width 0 height 0
click at [1388, 319] on icon at bounding box center [1386, 312] width 18 height 18
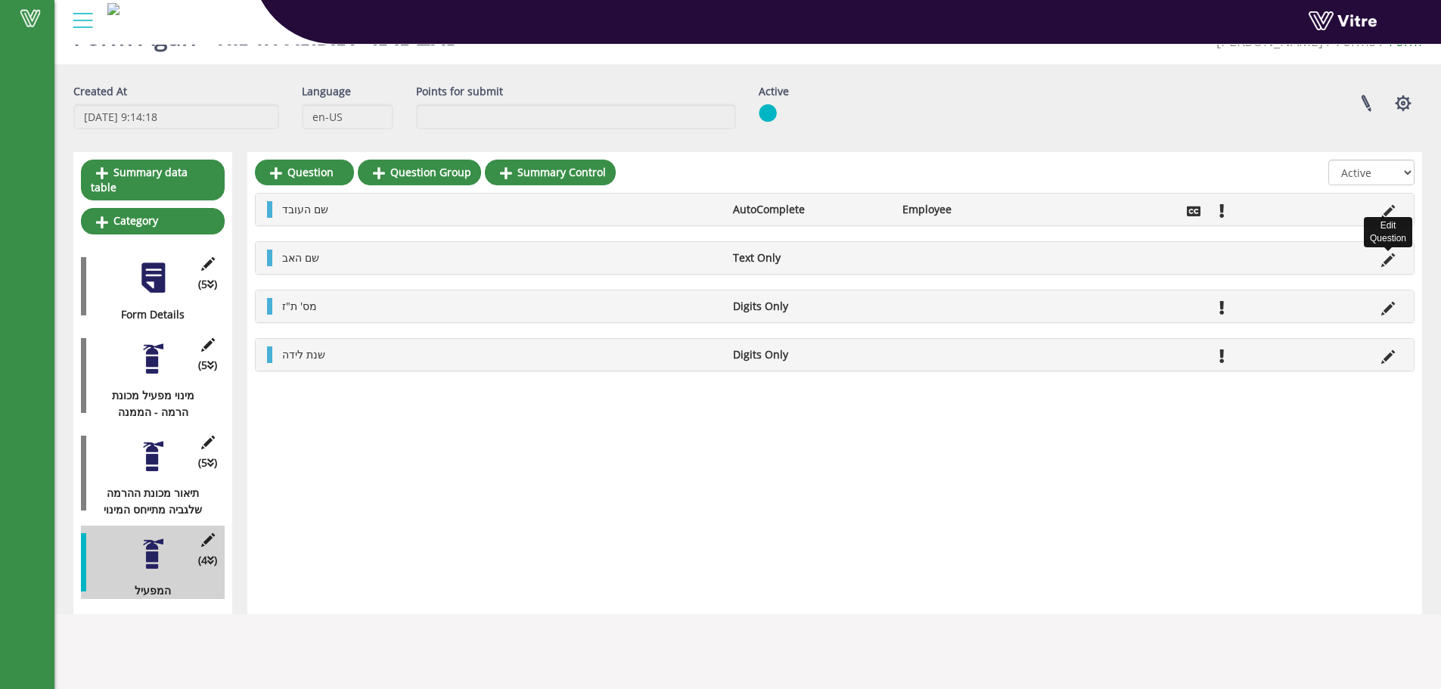
click at [1389, 253] on icon at bounding box center [1388, 260] width 14 height 14
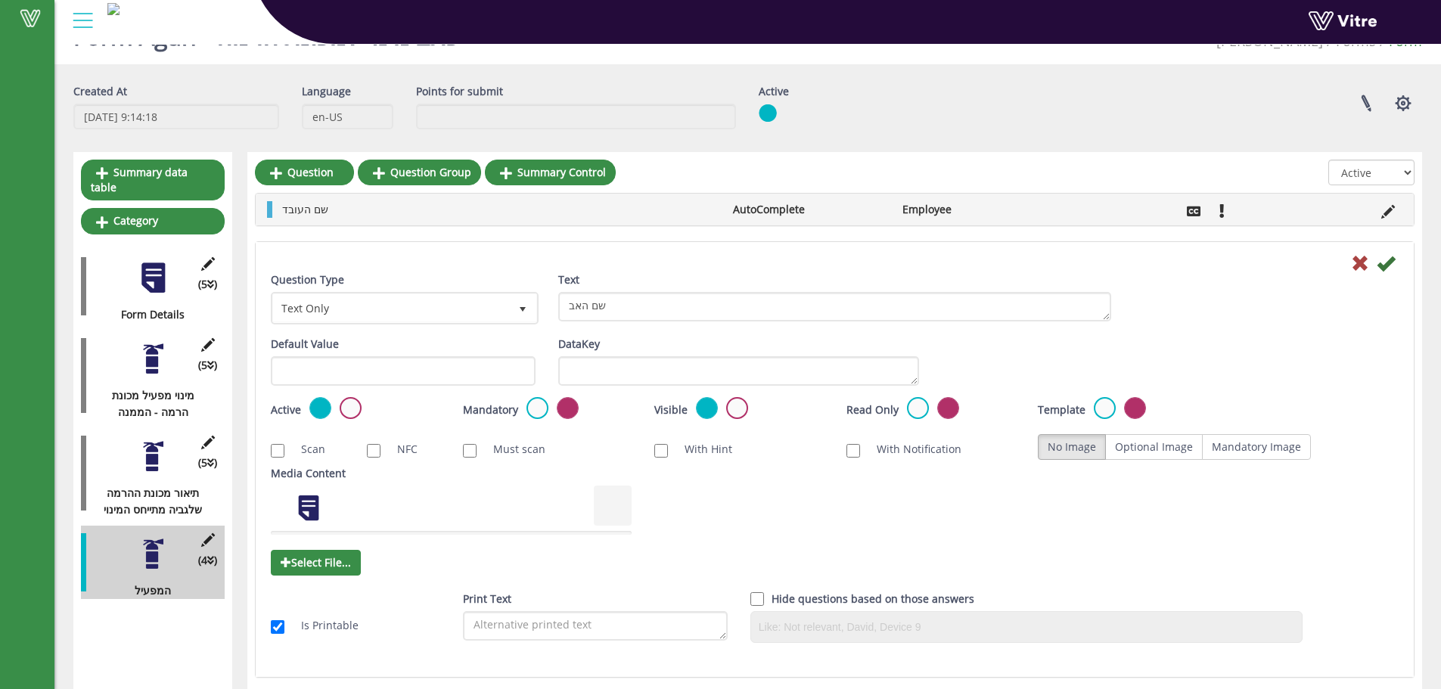
click at [517, 404] on label "Mandatory" at bounding box center [490, 410] width 55 height 17
click at [542, 409] on label at bounding box center [537, 408] width 22 height 22
click at [0, 0] on input "radio" at bounding box center [0, 0] width 0 height 0
click at [1388, 259] on icon at bounding box center [1386, 263] width 18 height 18
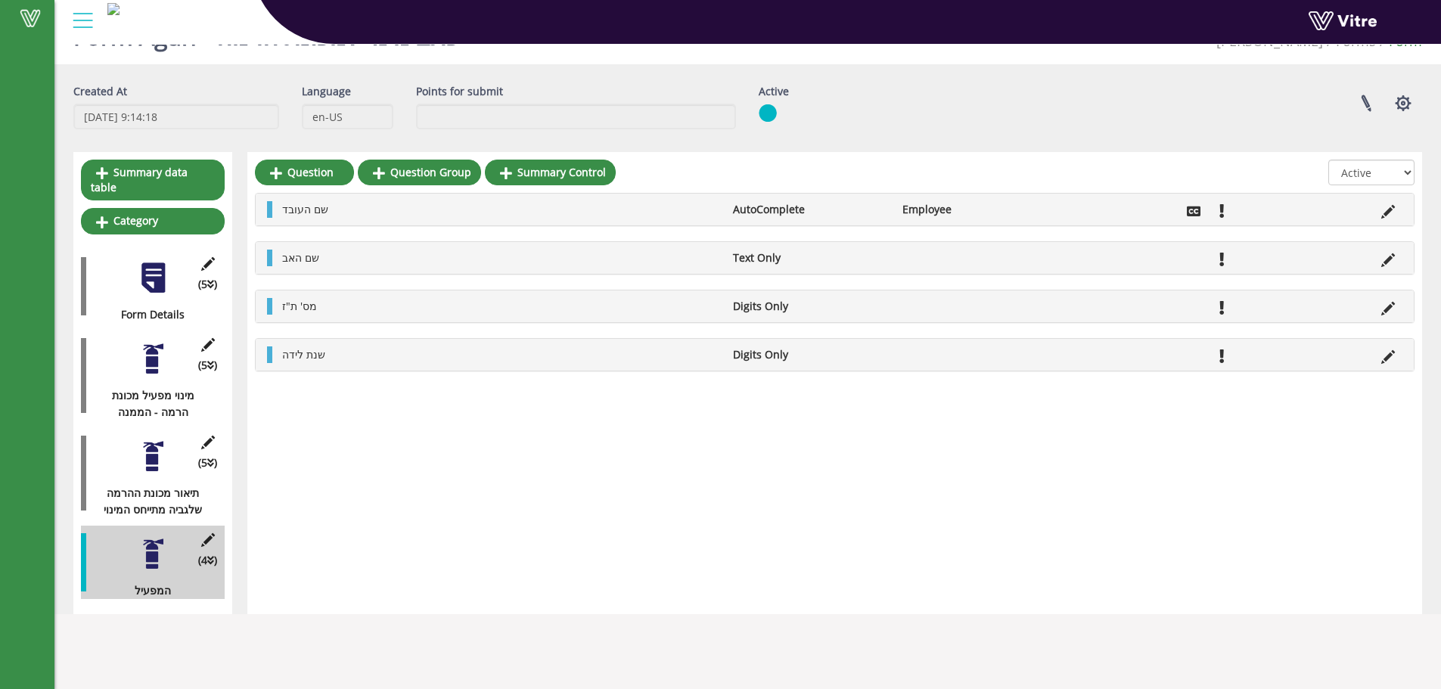
click at [287, 194] on div "שם העובד AutoComplete Employee" at bounding box center [835, 210] width 1158 height 32
click at [289, 182] on link "Question" at bounding box center [304, 173] width 99 height 26
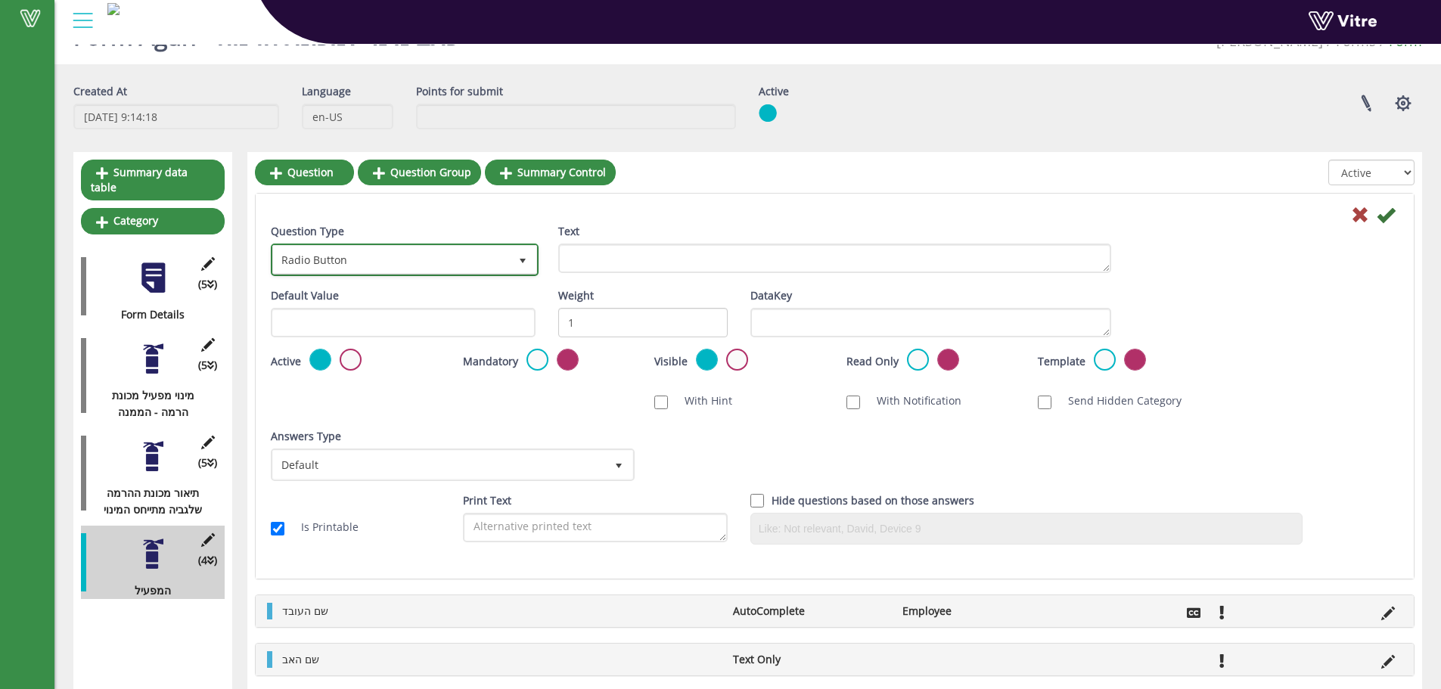
click at [427, 262] on span "Radio Button" at bounding box center [391, 259] width 236 height 27
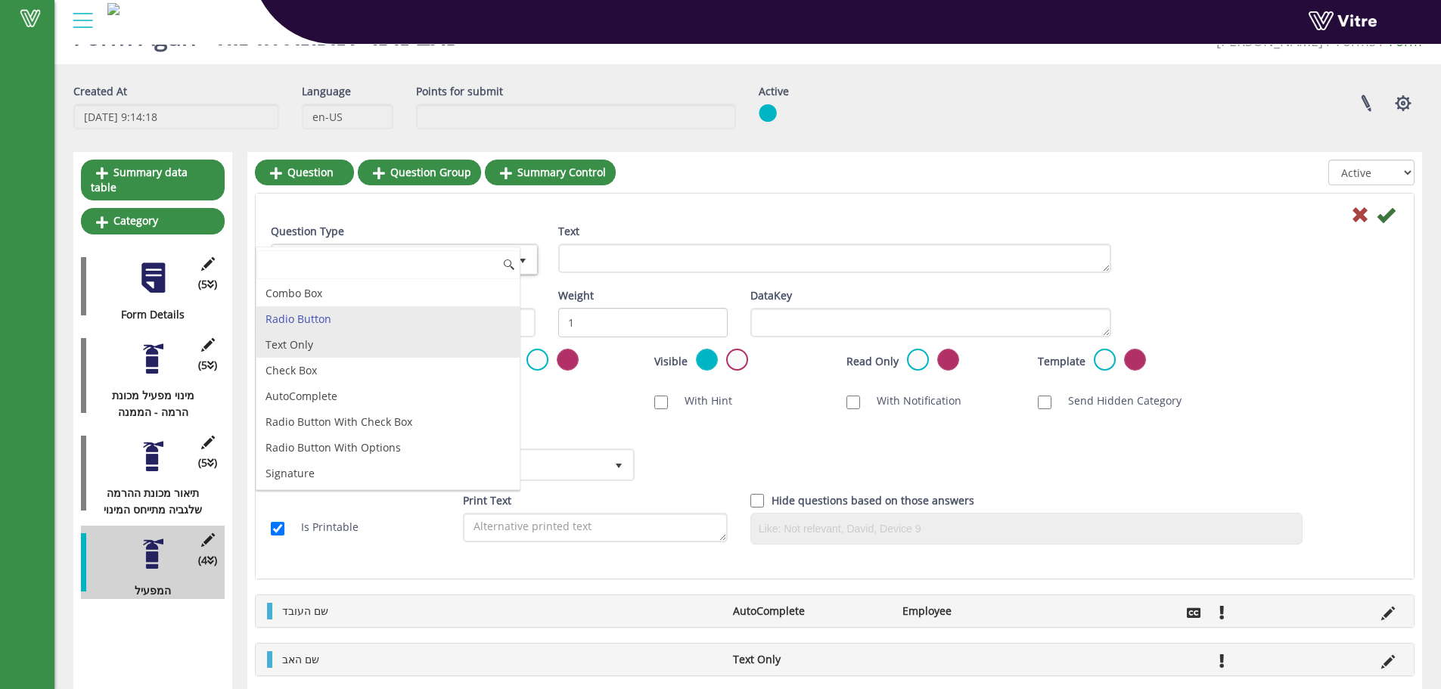
click at [307, 348] on li "Text Only" at bounding box center [387, 345] width 263 height 26
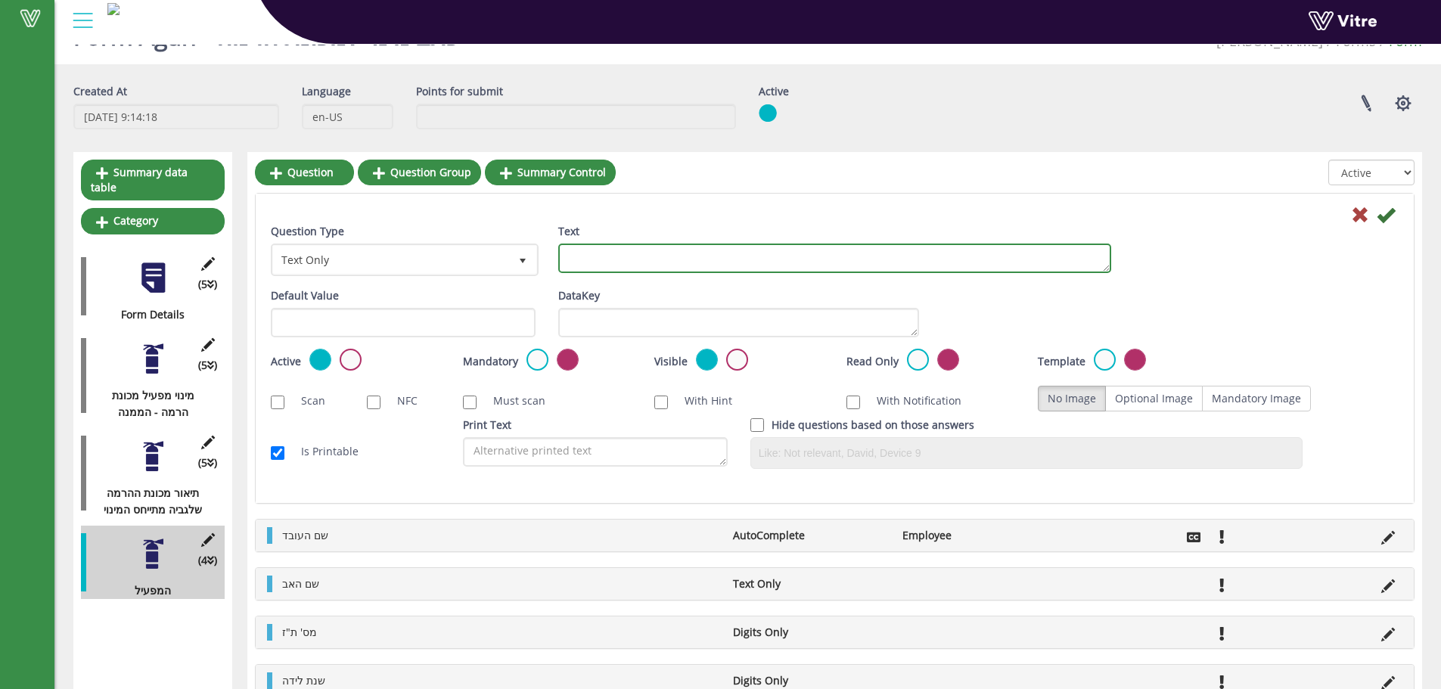
click at [685, 268] on textarea "Text" at bounding box center [834, 258] width 553 height 29
type textarea "n"
type textarea "מקצוע"
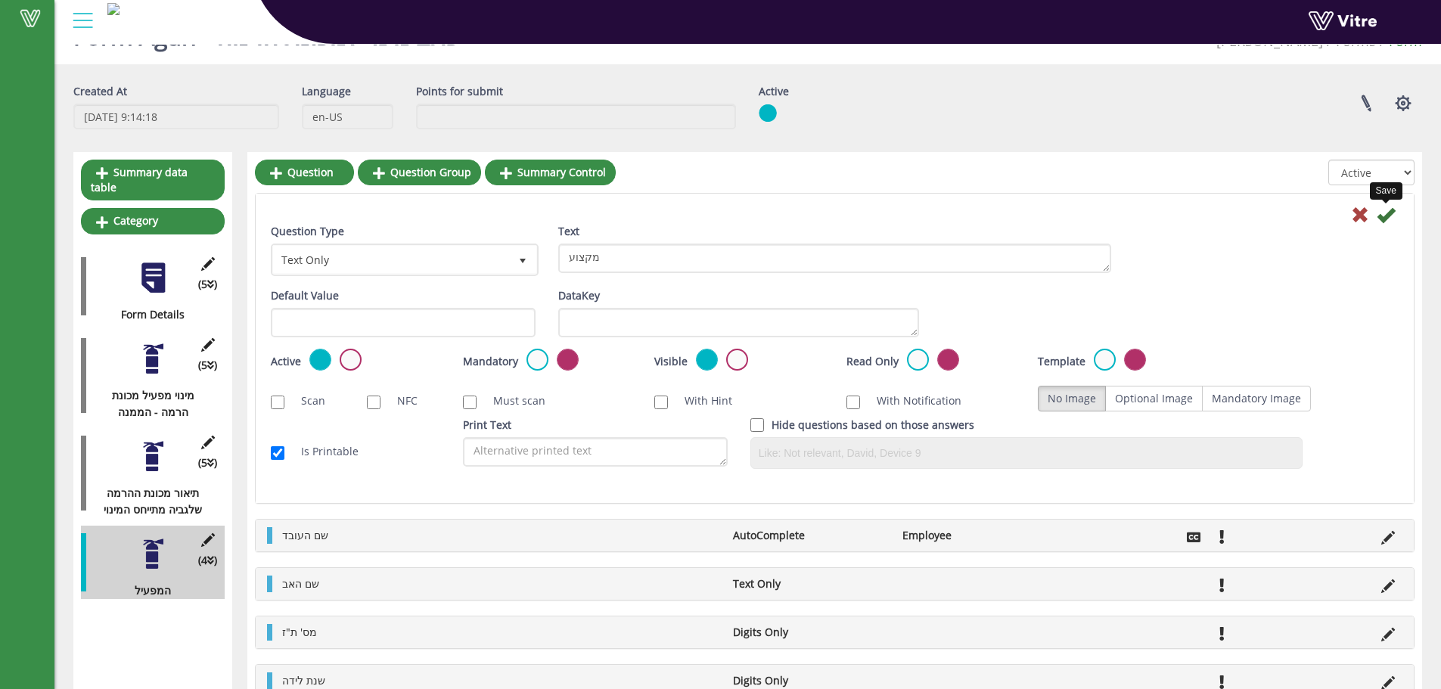
click at [1390, 220] on icon at bounding box center [1386, 215] width 18 height 18
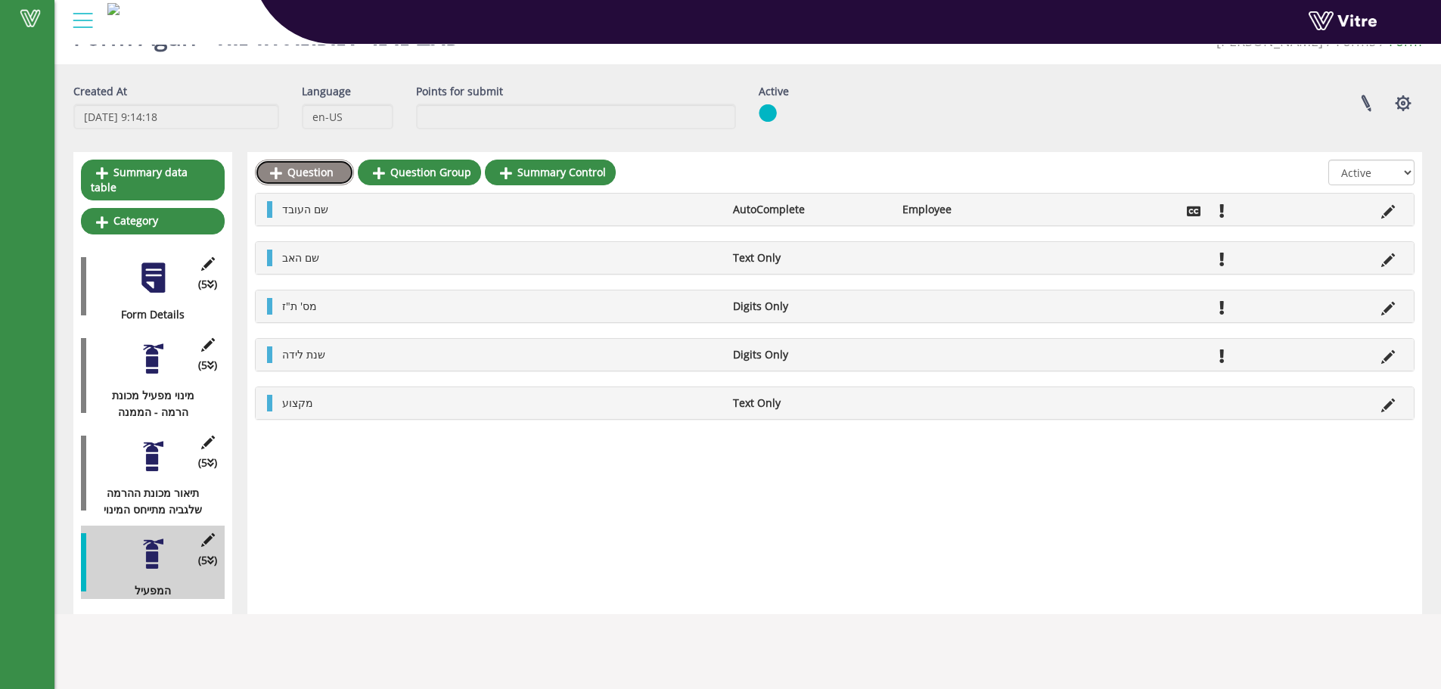
click at [309, 179] on link "Question" at bounding box center [304, 173] width 99 height 26
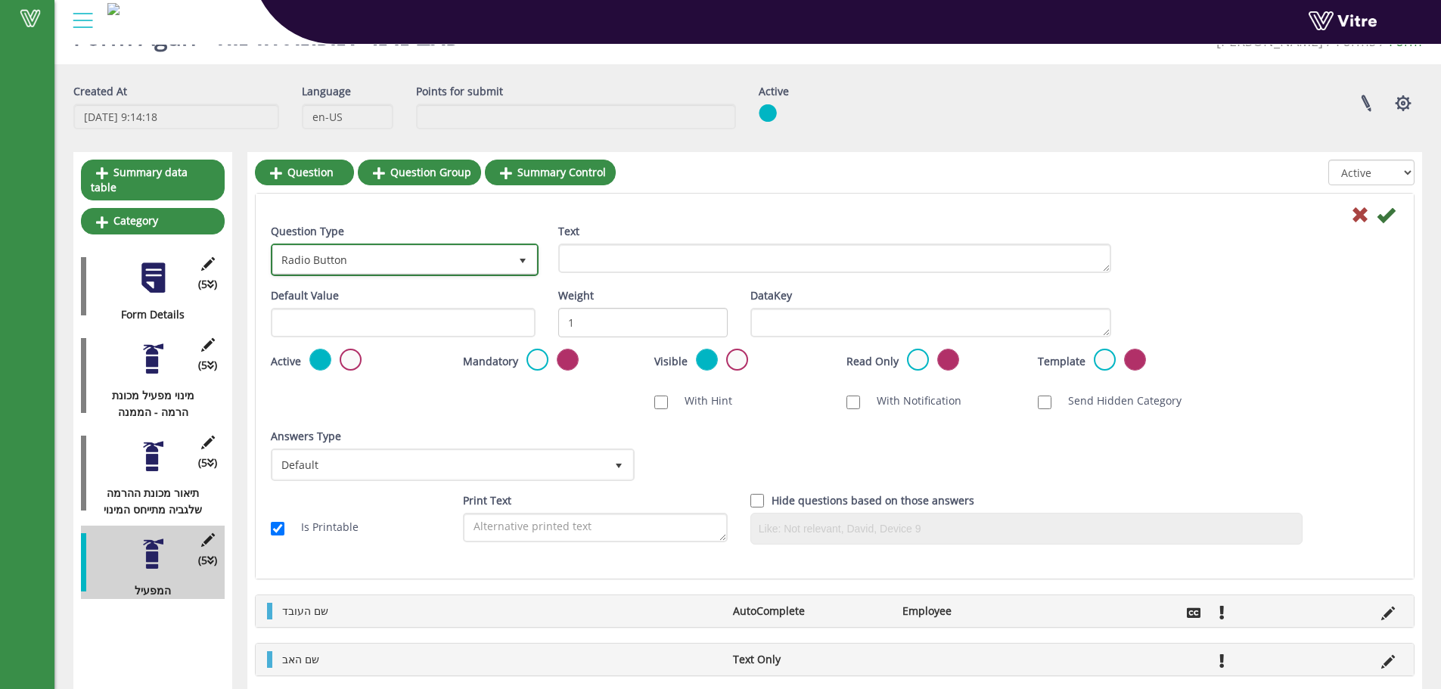
click at [378, 253] on span "Radio Button" at bounding box center [391, 259] width 236 height 27
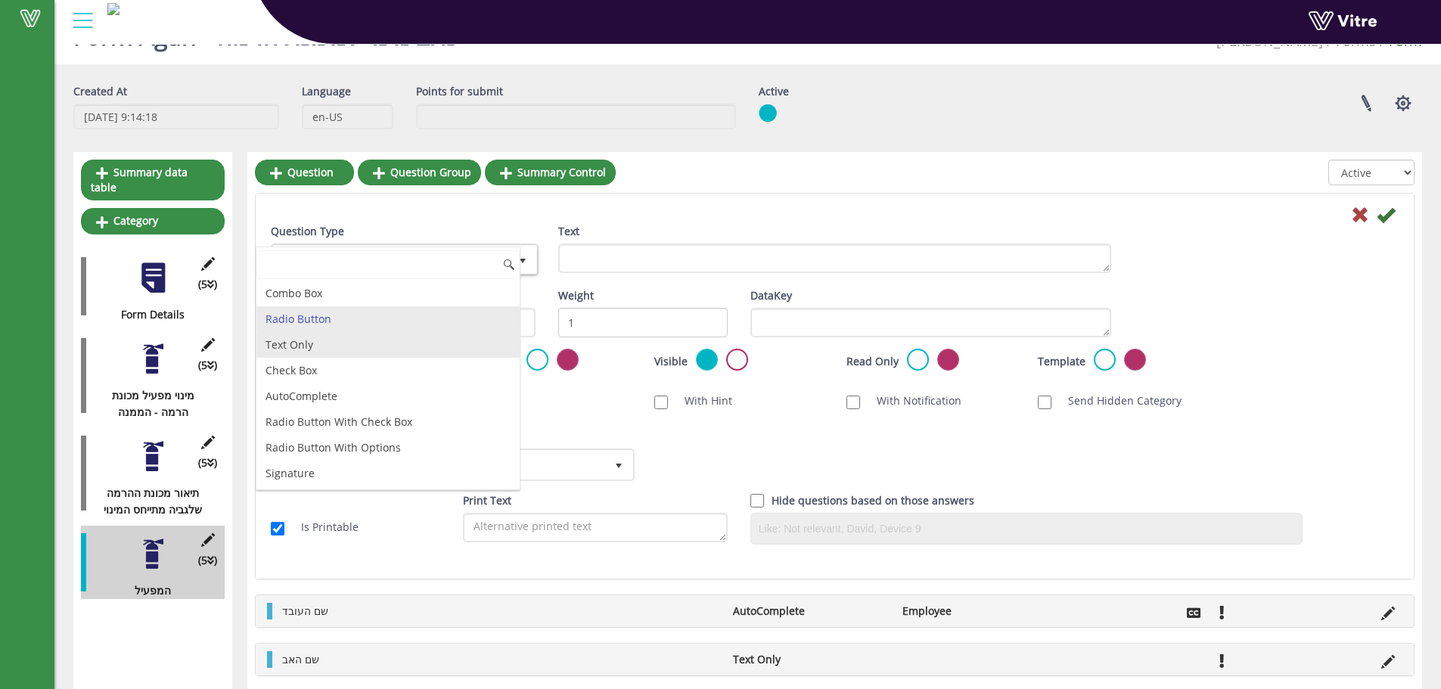
click at [346, 339] on li "Text Only" at bounding box center [387, 345] width 263 height 26
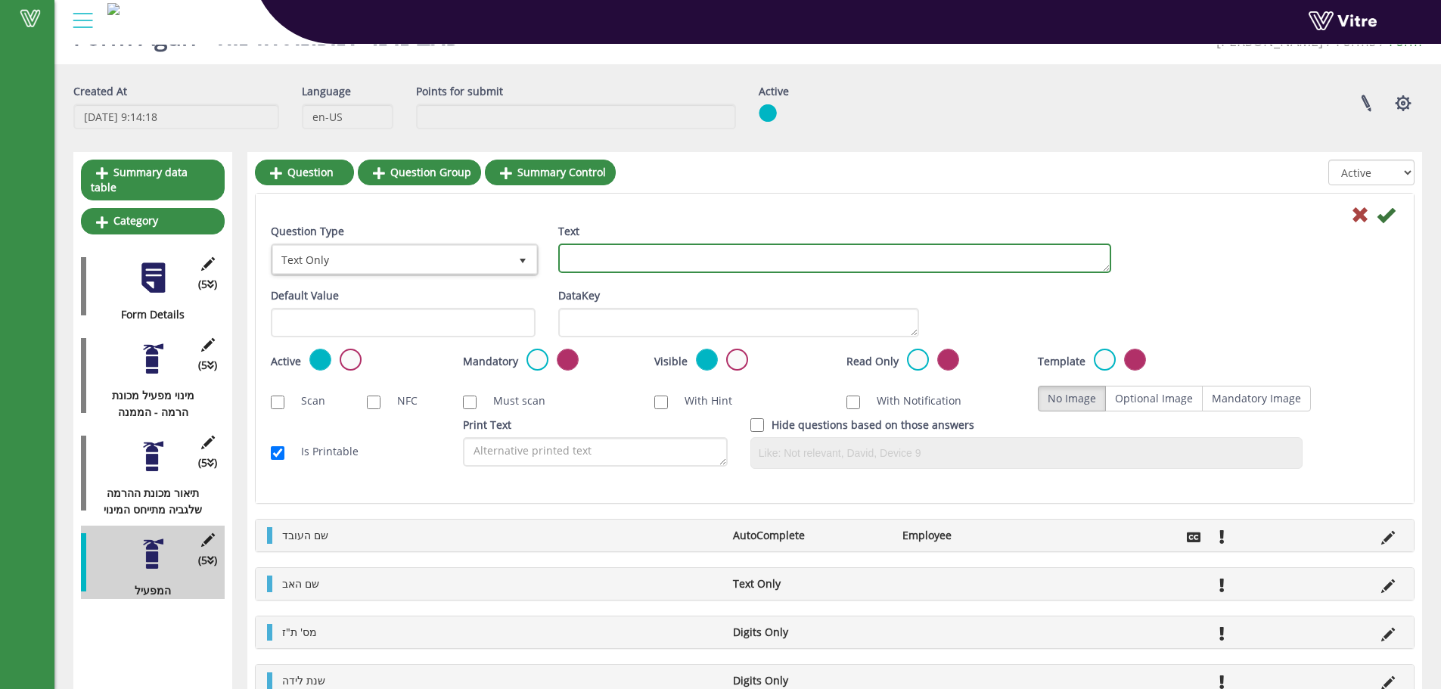
click at [672, 266] on textarea "Text" at bounding box center [834, 258] width 553 height 29
type textarea "כתובת"
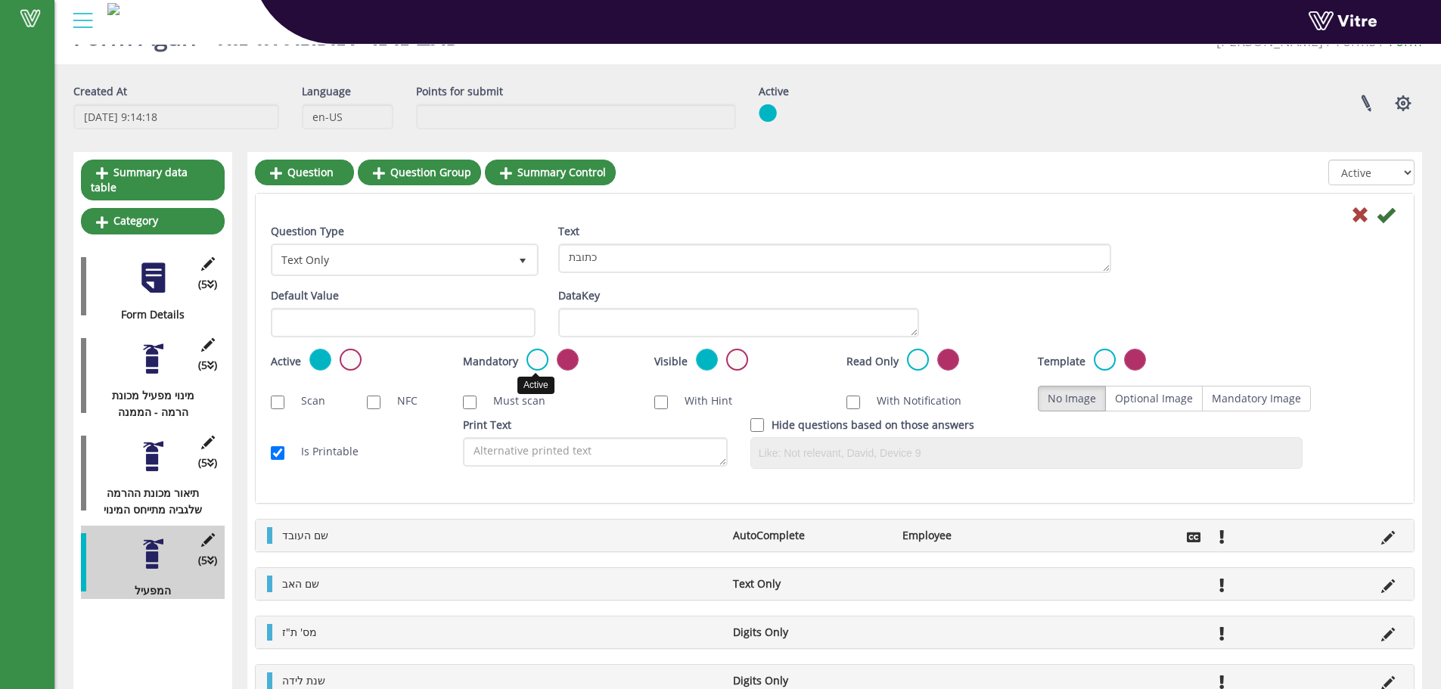
click at [529, 365] on label at bounding box center [537, 360] width 22 height 22
click at [0, 0] on input "radio" at bounding box center [0, 0] width 0 height 0
click at [1381, 213] on icon at bounding box center [1386, 215] width 18 height 18
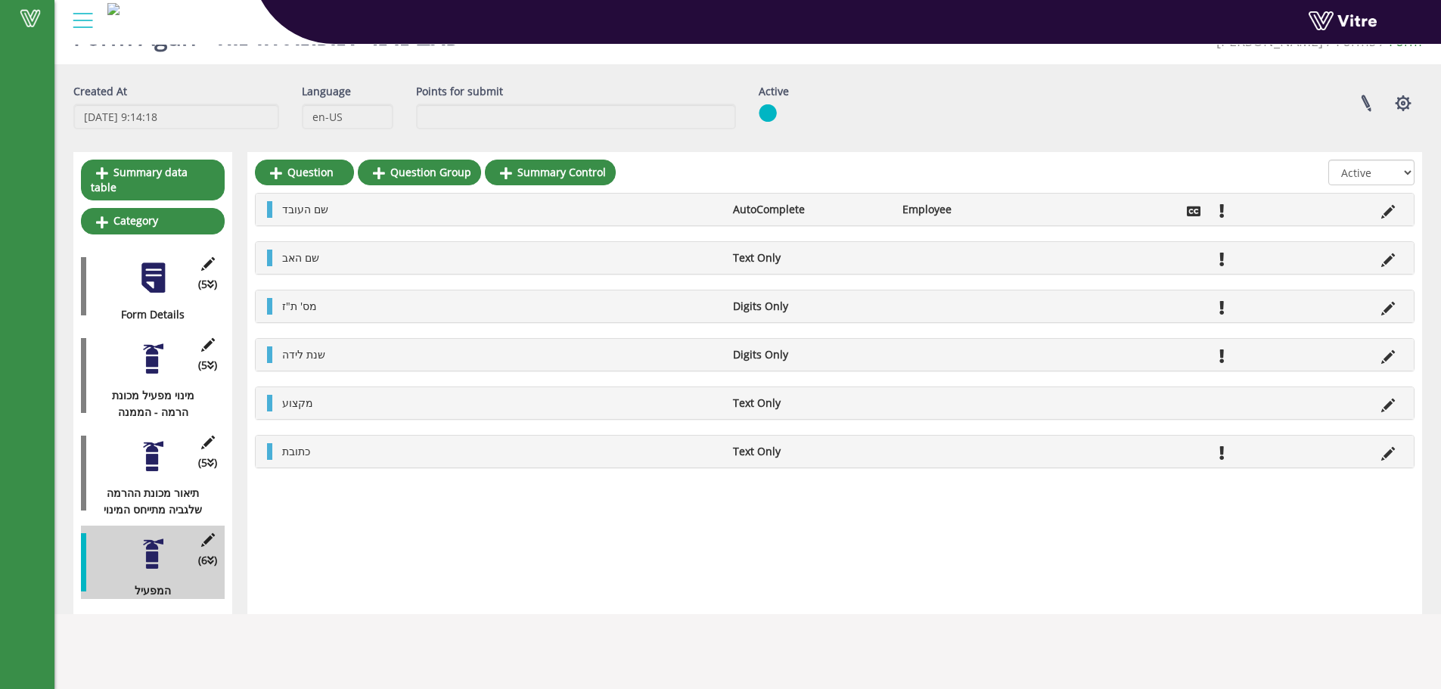
click at [201, 159] on div "Summary data table Category (5 ) Form Details (5 ) מינוי מפעיל מכונת הרמה - הממ…" at bounding box center [152, 383] width 159 height 462
click at [194, 172] on link "Summary data table" at bounding box center [153, 180] width 144 height 41
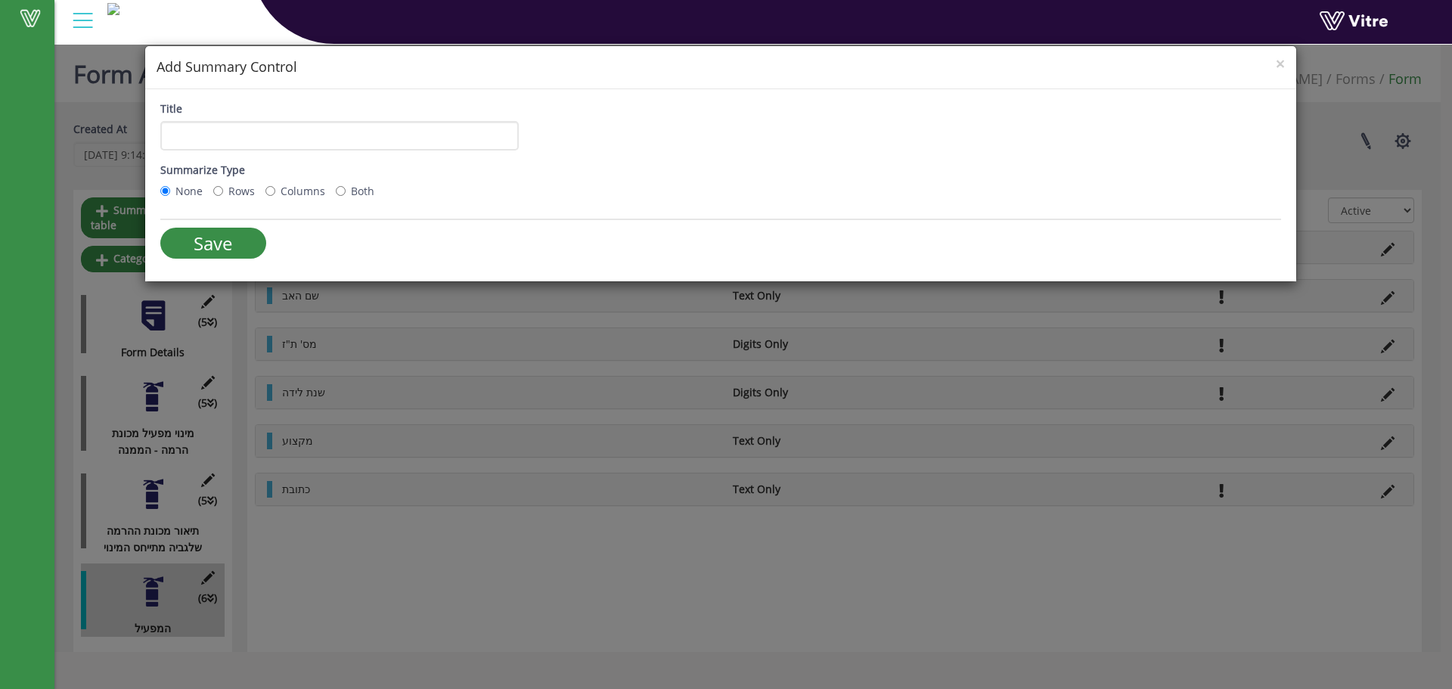
click at [1275, 62] on h4 "Add Summary Control" at bounding box center [721, 67] width 1129 height 20
click at [1275, 66] on div "× Add Summary Control" at bounding box center [720, 67] width 1151 height 43
click at [1276, 66] on span "×" at bounding box center [1280, 63] width 9 height 21
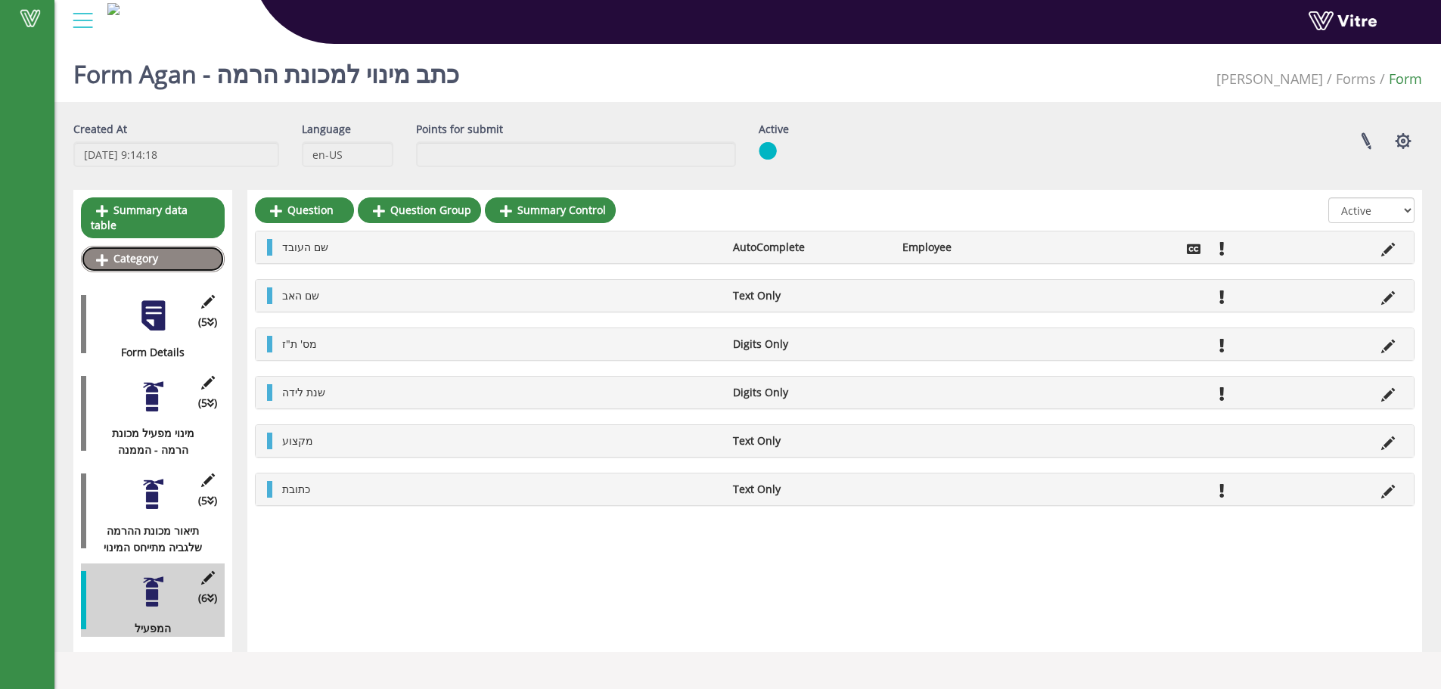
click at [182, 246] on link "Category" at bounding box center [153, 259] width 144 height 26
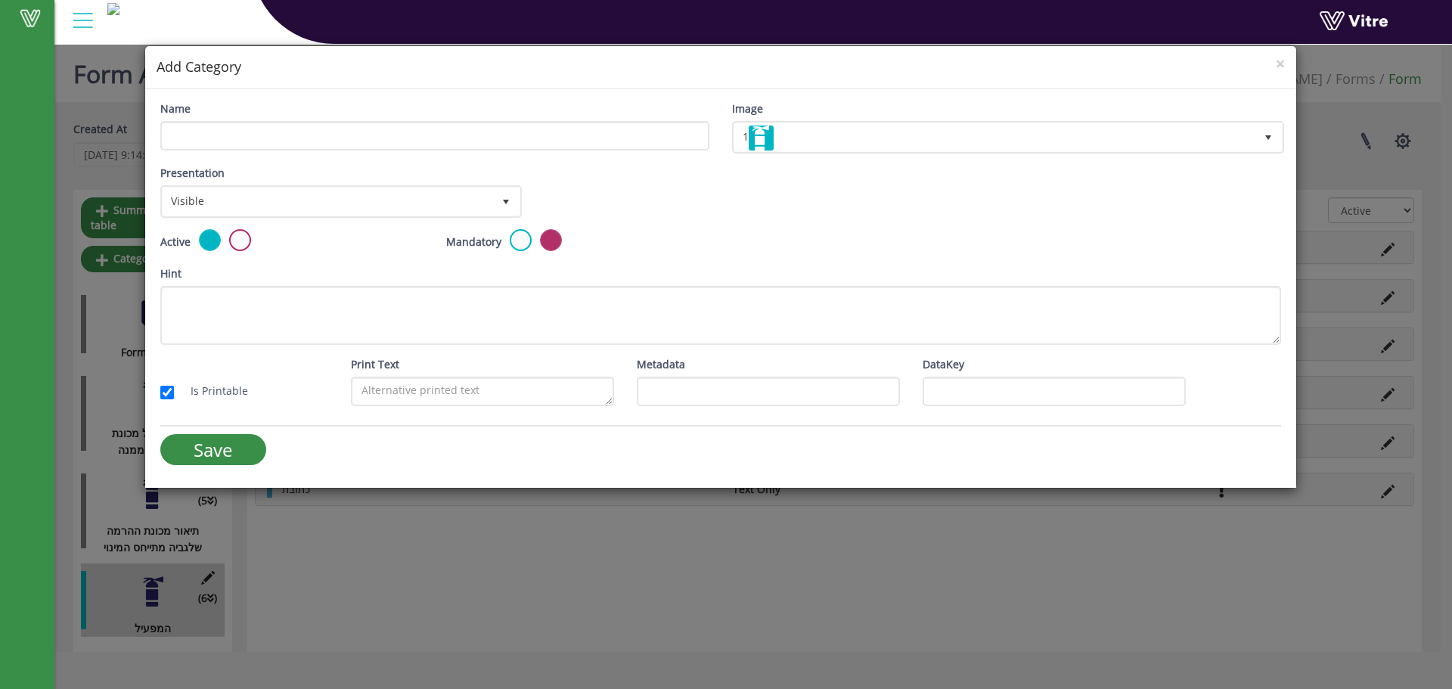
click at [390, 115] on div "Name" at bounding box center [434, 126] width 549 height 50
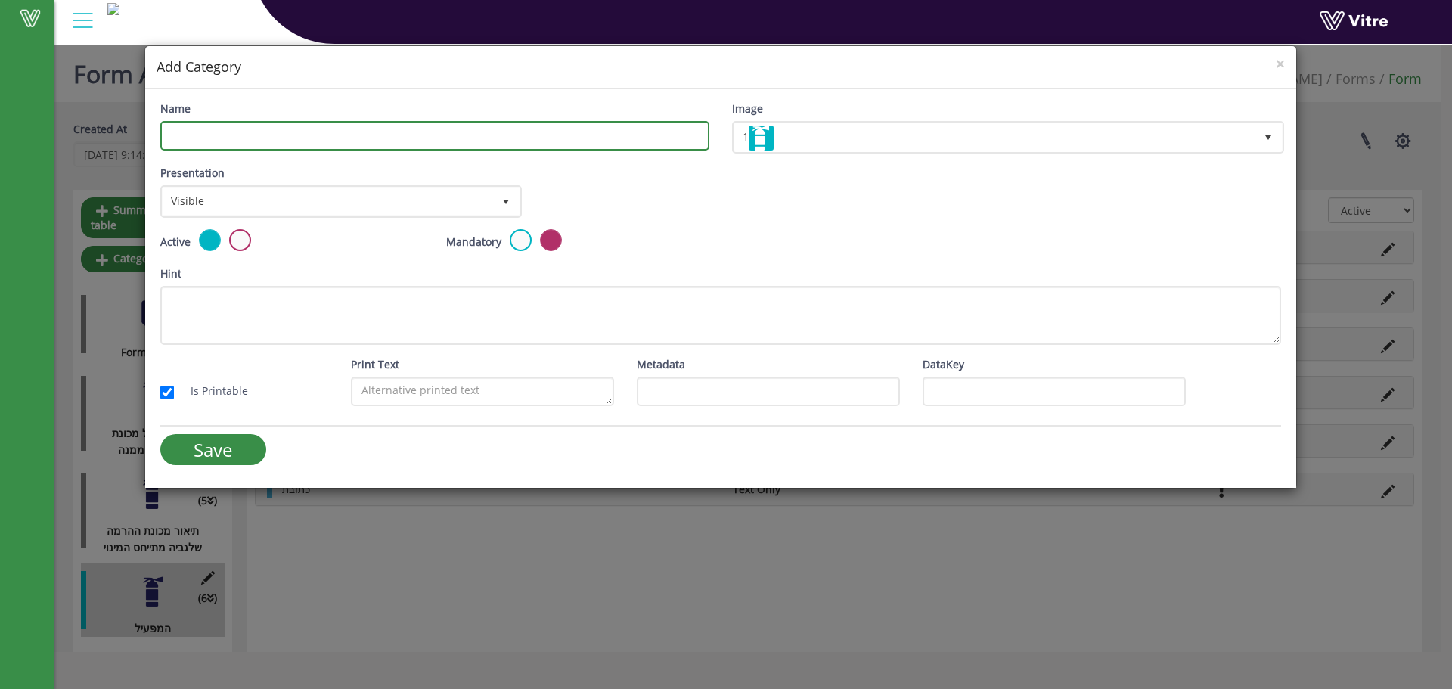
drag, startPoint x: 379, startPoint y: 137, endPoint x: 375, endPoint y: 149, distance: 12.7
click at [379, 137] on input "Name" at bounding box center [434, 135] width 549 height 29
type input "הצהרת הממנה"
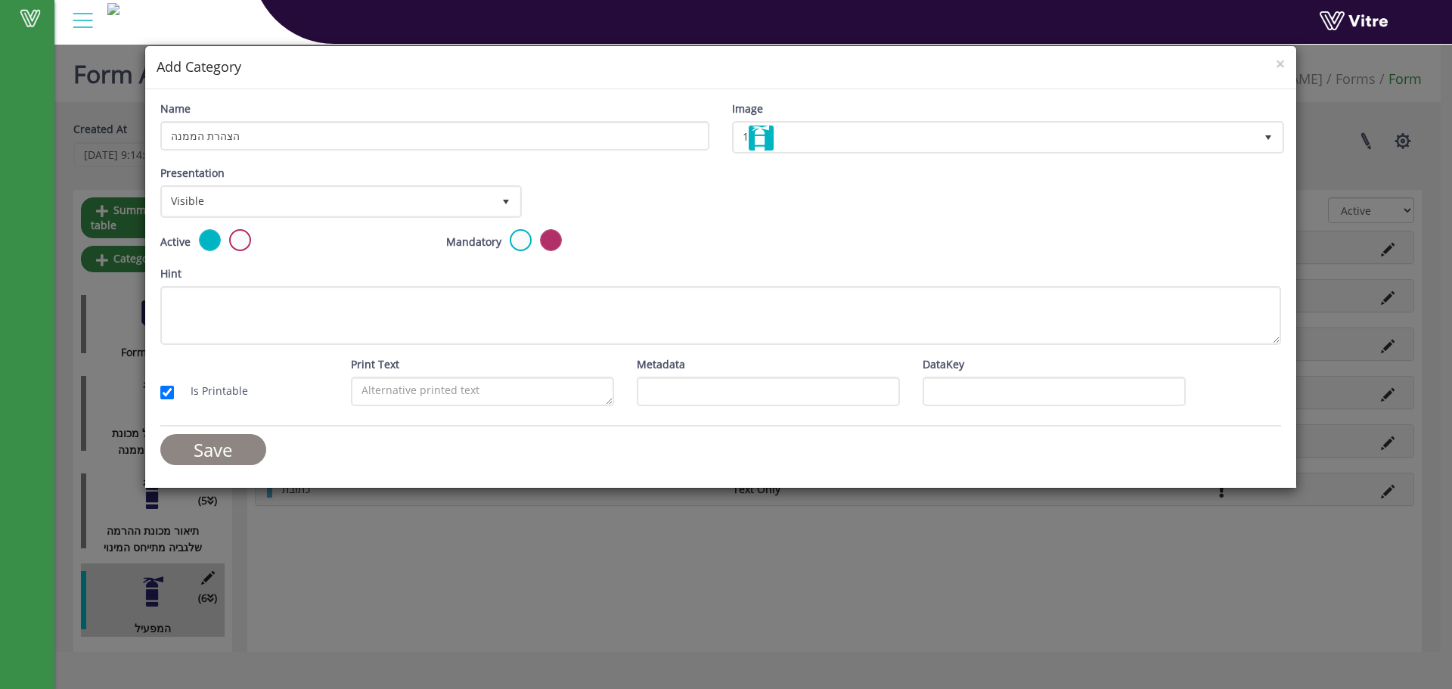
click at [234, 443] on input "Save" at bounding box center [213, 449] width 106 height 31
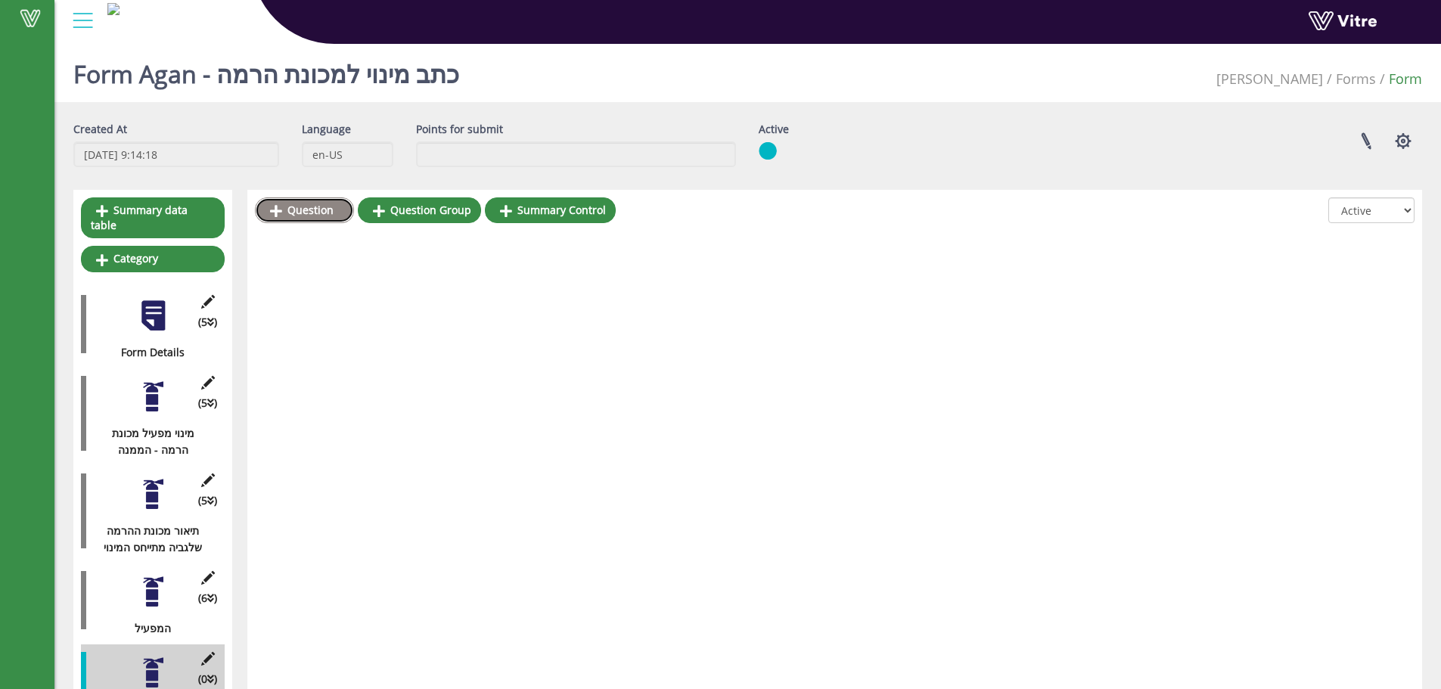
click at [298, 221] on link "Question" at bounding box center [304, 210] width 99 height 26
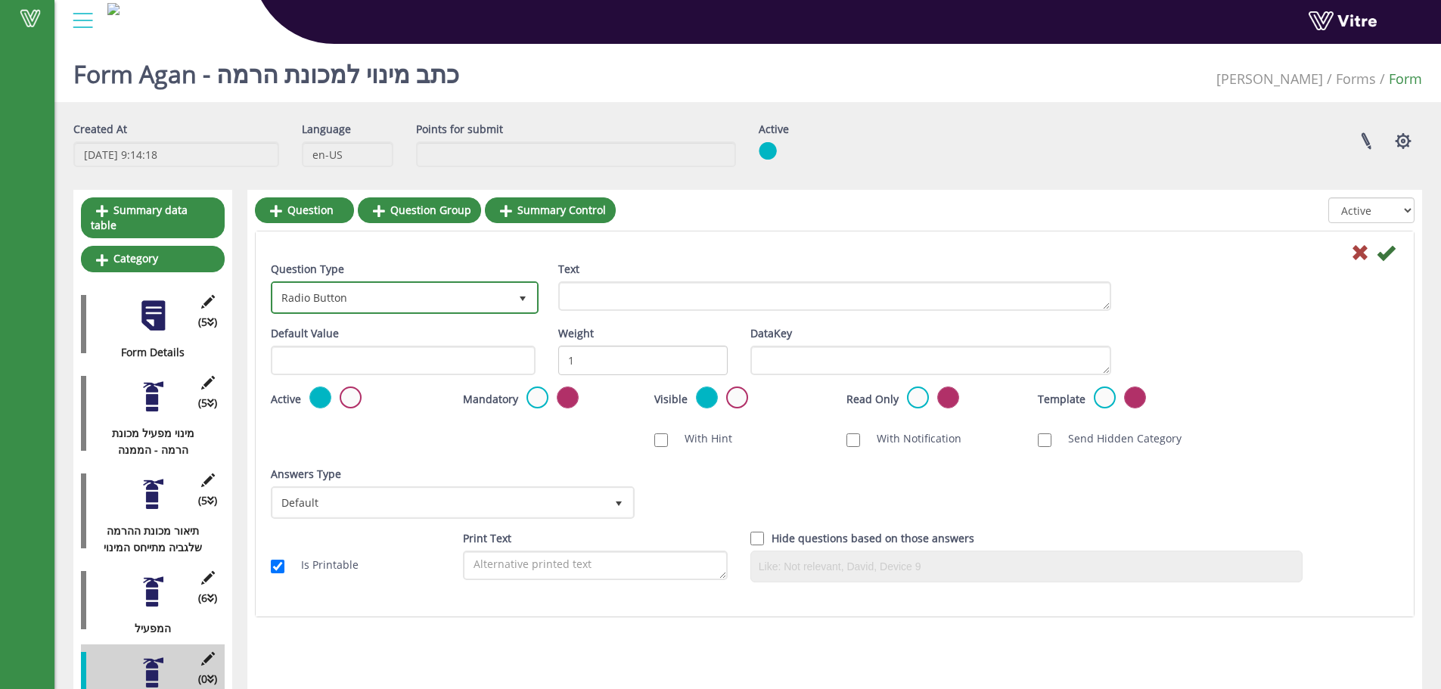
click at [337, 284] on span "Radio Button" at bounding box center [391, 297] width 236 height 27
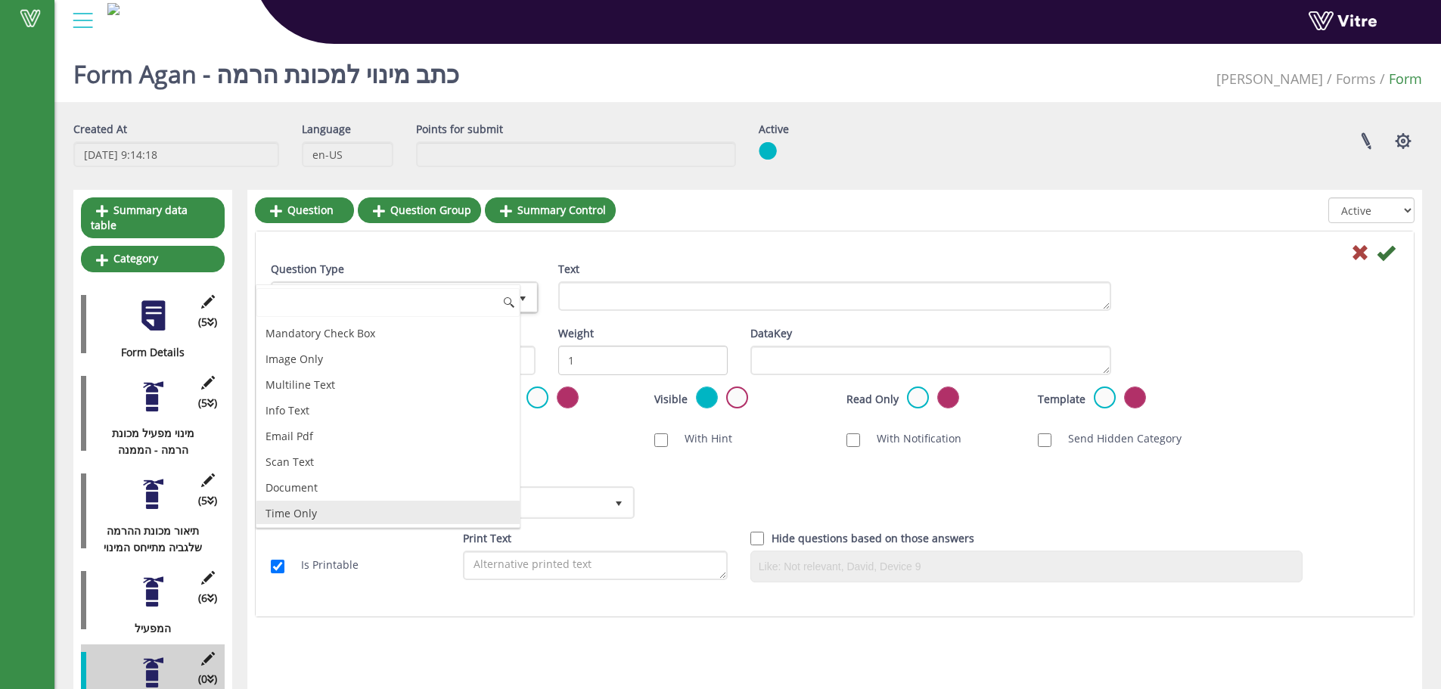
scroll to position [303, 0]
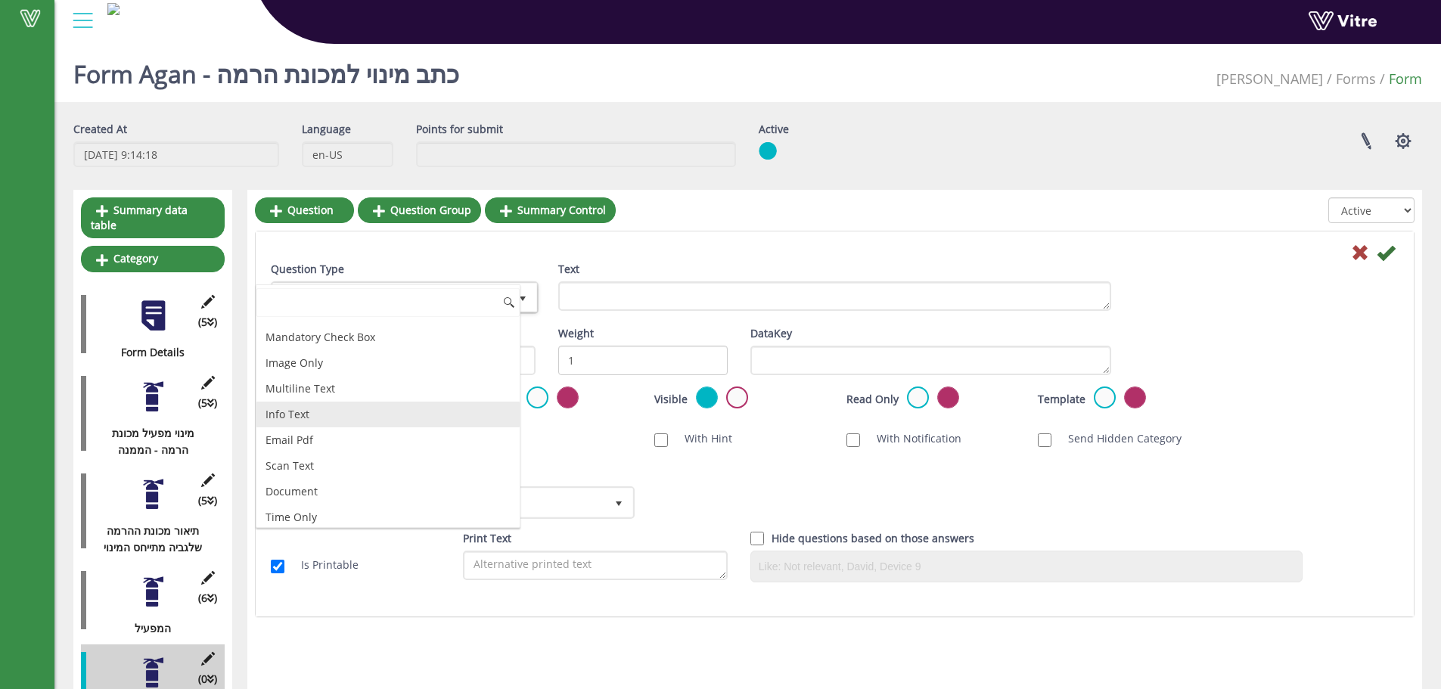
click at [309, 407] on li "Info Text" at bounding box center [387, 415] width 263 height 26
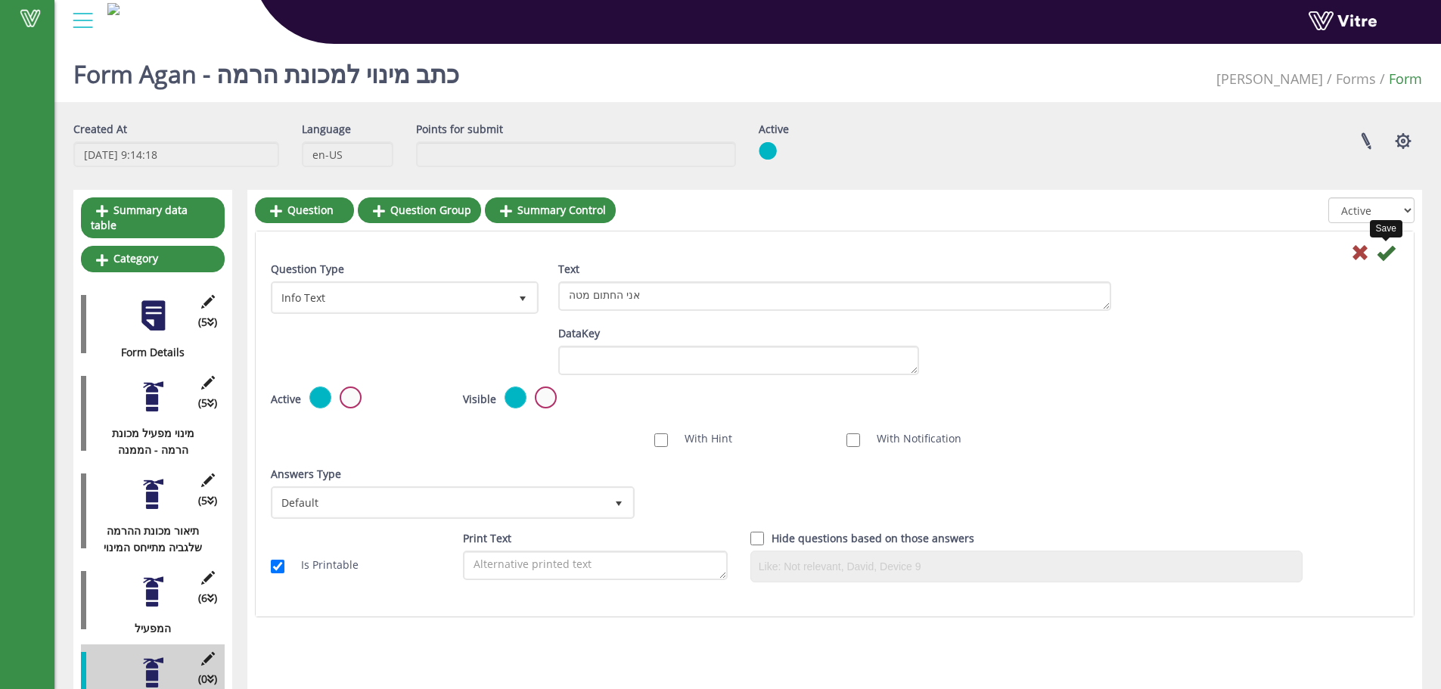
type textarea "אני החתום מטה"
click at [1389, 250] on icon at bounding box center [1386, 253] width 18 height 18
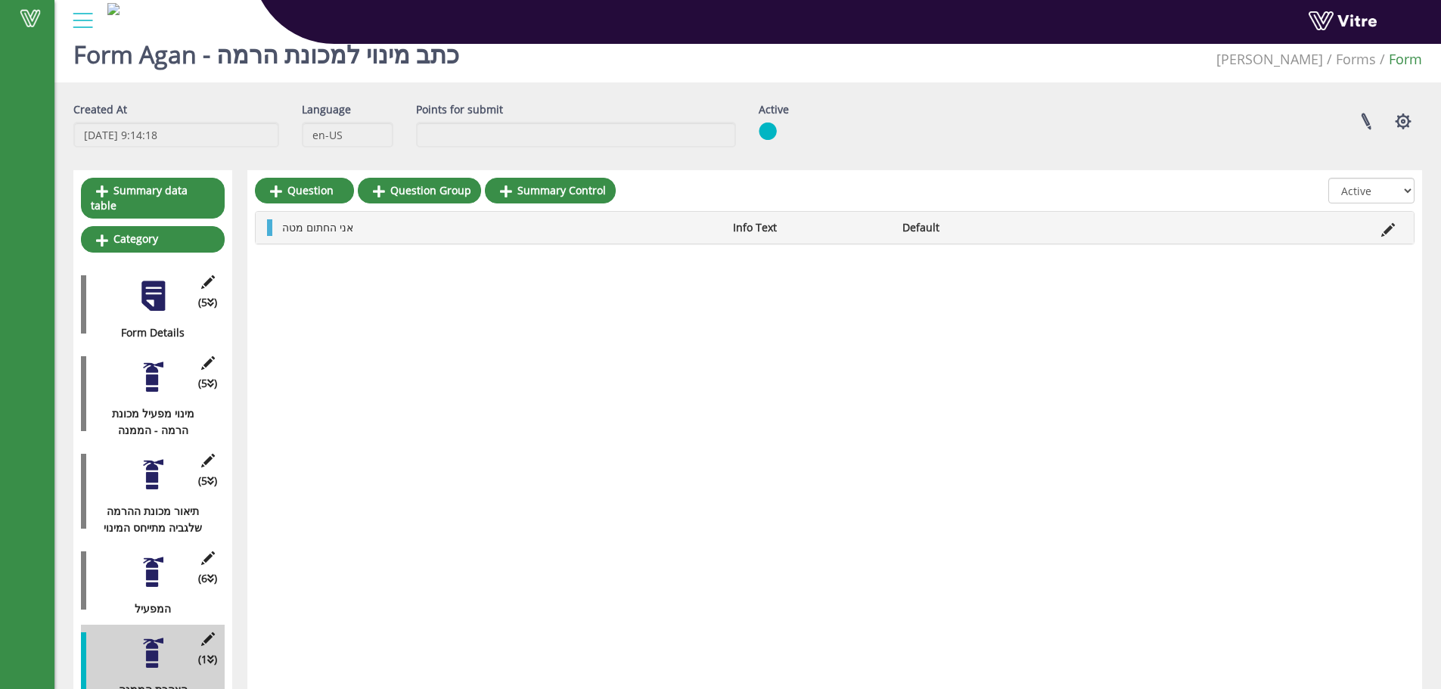
scroll to position [38, 0]
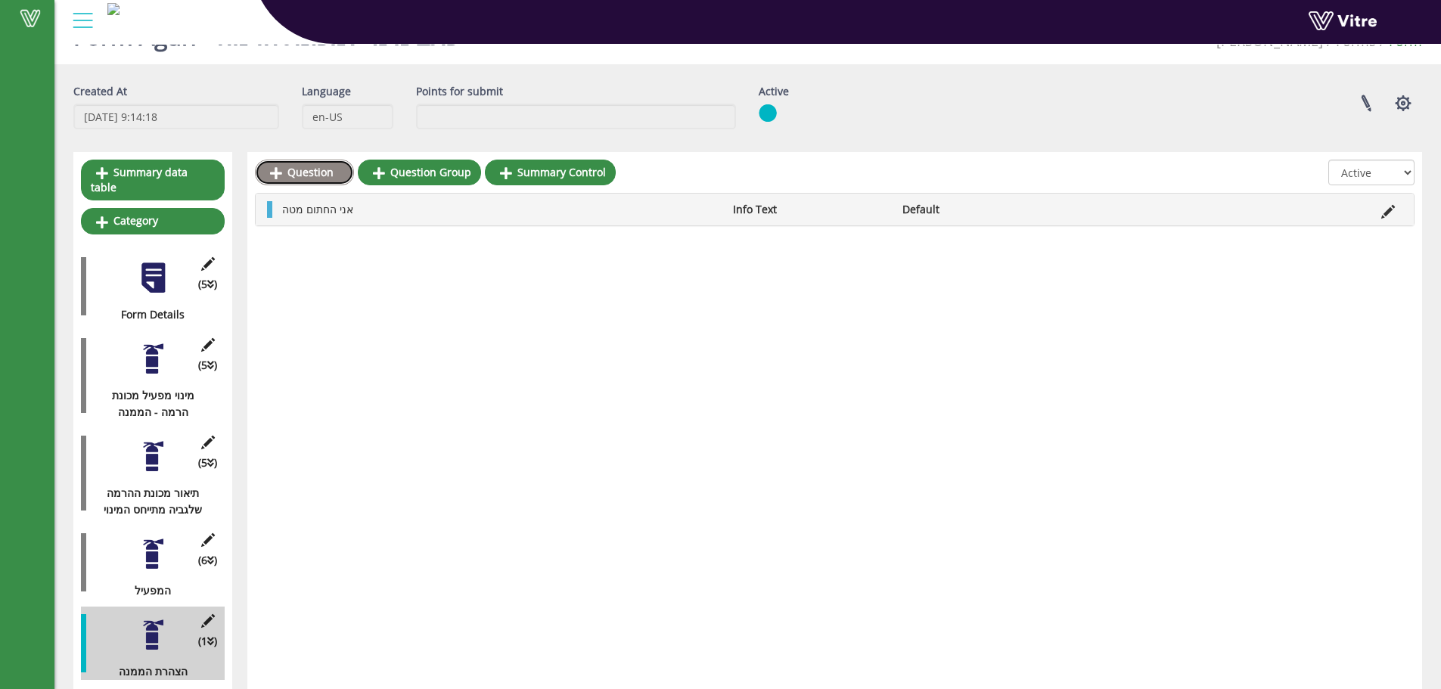
click at [321, 175] on link "Question" at bounding box center [304, 173] width 99 height 26
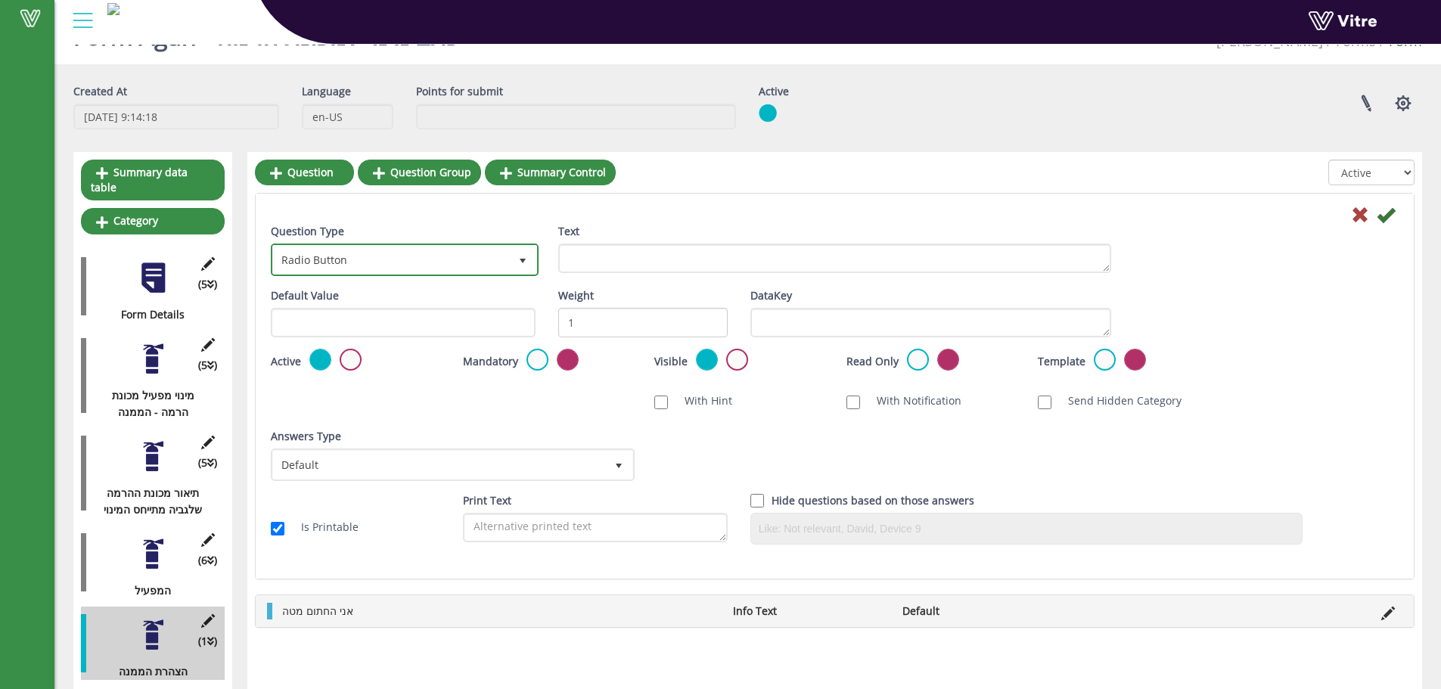
click at [307, 257] on span "Radio Button" at bounding box center [391, 259] width 236 height 27
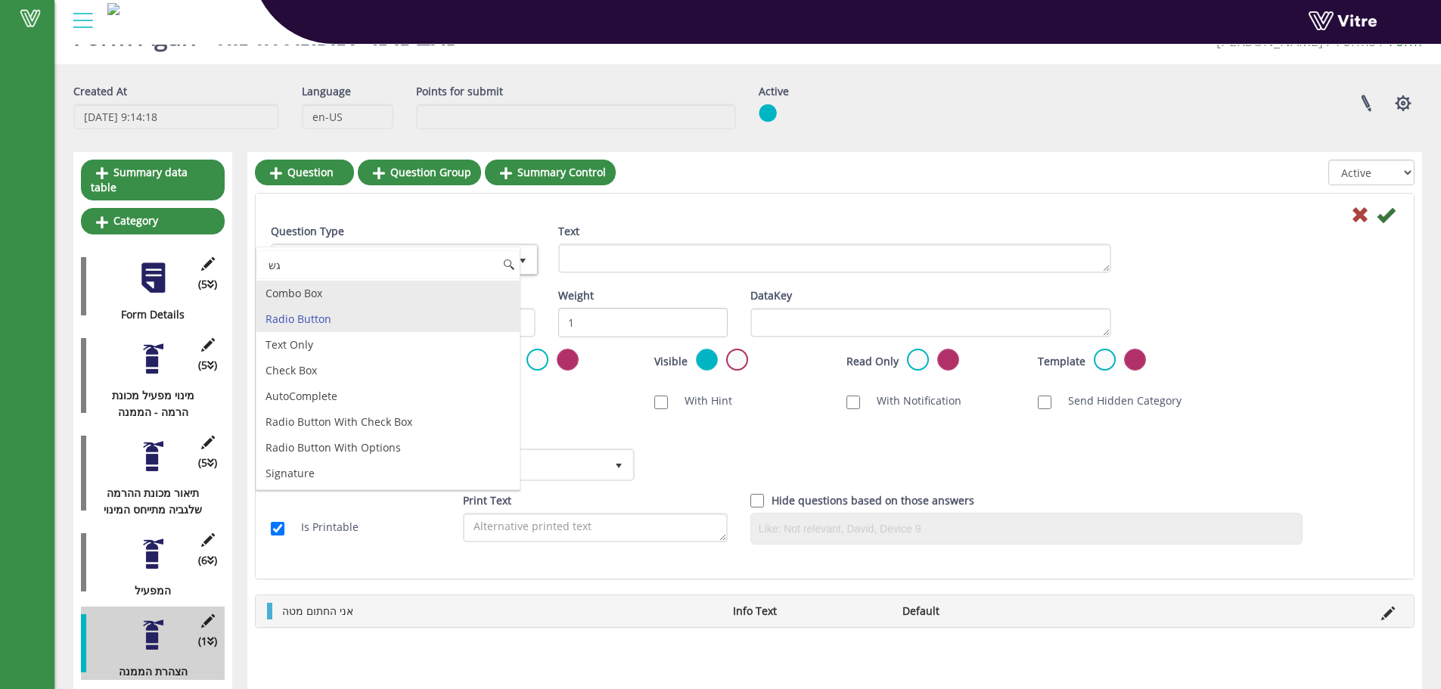
type input "ג"
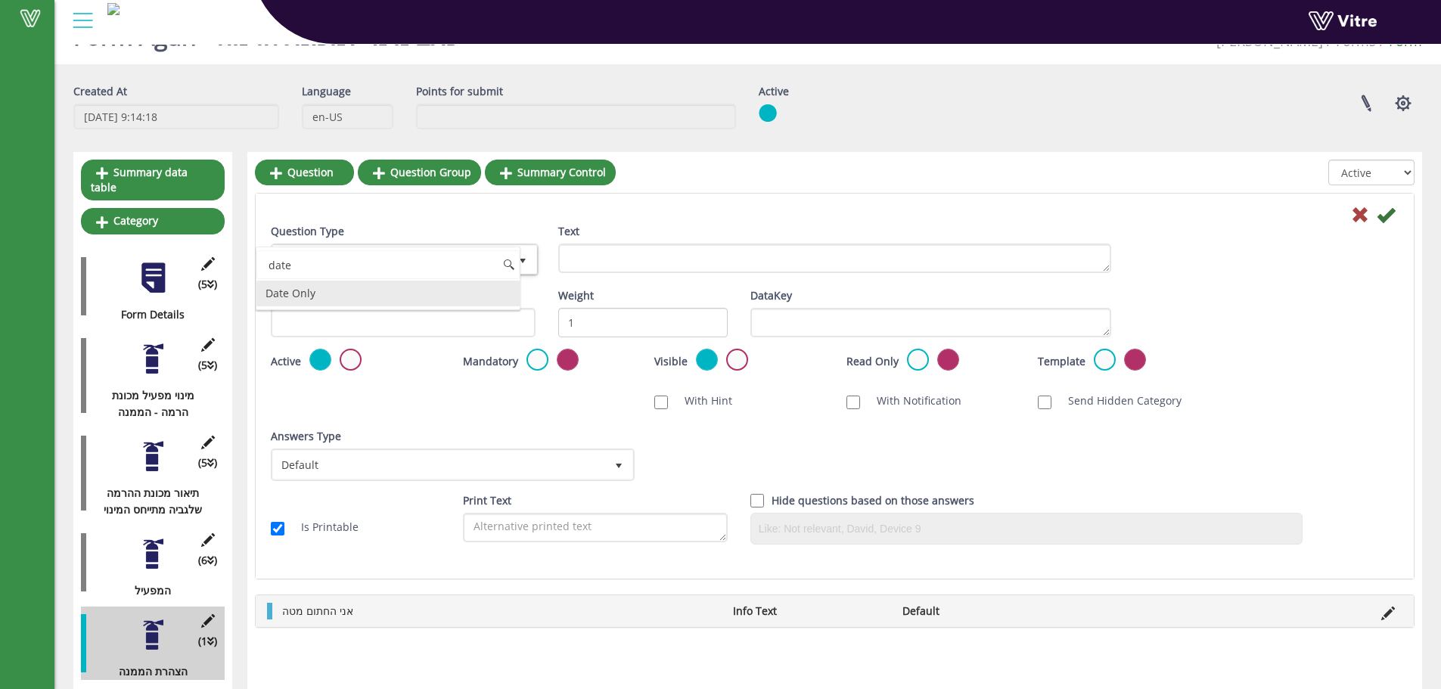
click at [303, 293] on li "Date Only" at bounding box center [387, 294] width 263 height 26
type input "date"
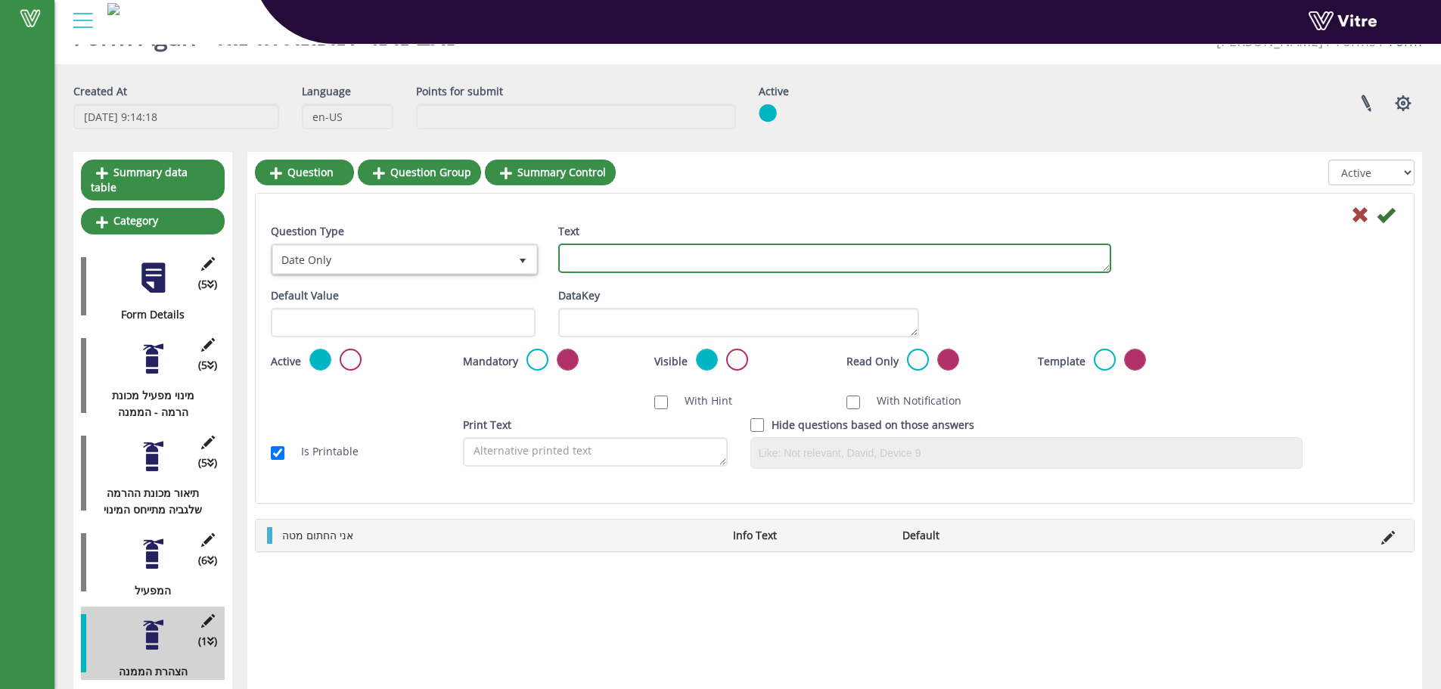
click at [588, 261] on textarea "Text" at bounding box center [834, 258] width 553 height 29
type textarea "תאריך"
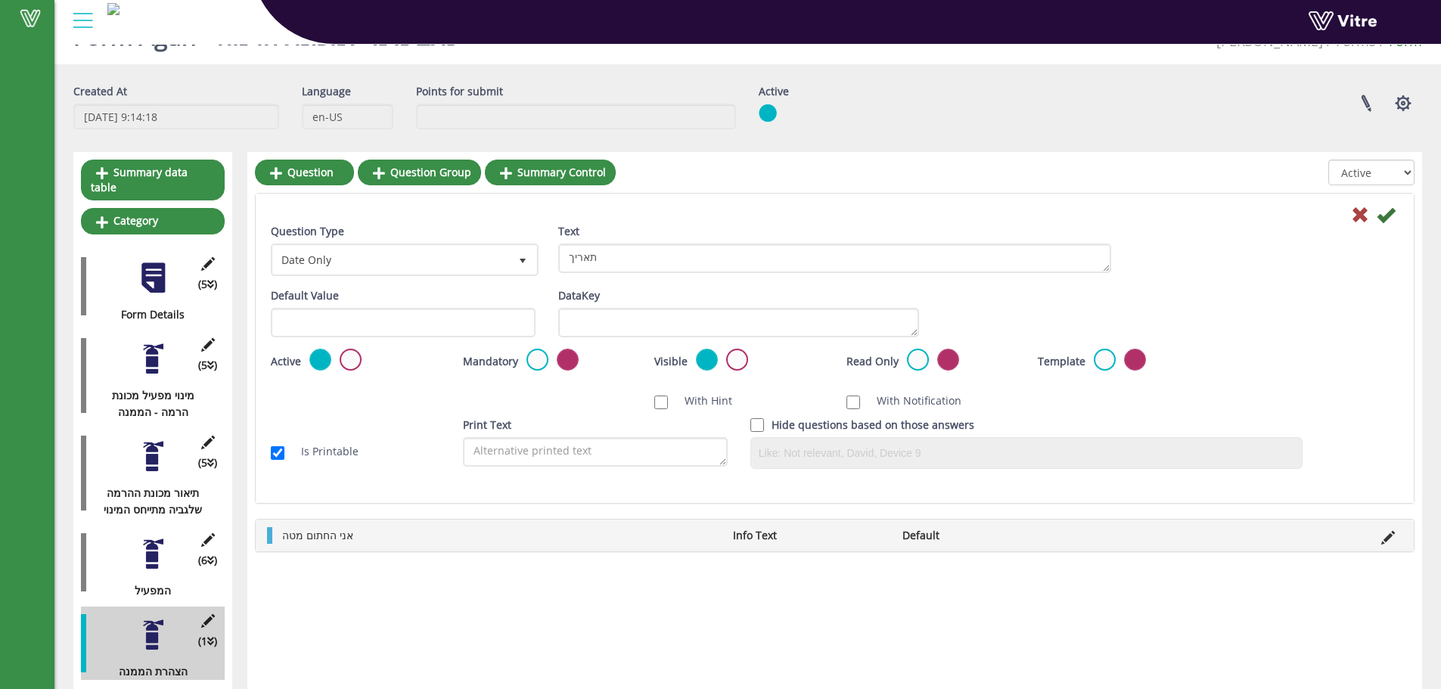
drag, startPoint x: 548, startPoint y: 345, endPoint x: 532, endPoint y: 345, distance: 15.9
click at [547, 345] on div "DataKey" at bounding box center [738, 317] width 383 height 61
click at [532, 345] on div "Default Value" at bounding box center [402, 317] width 287 height 61
click at [532, 347] on div "Default Value" at bounding box center [402, 317] width 287 height 61
drag, startPoint x: 532, startPoint y: 349, endPoint x: 594, endPoint y: 351, distance: 62.1
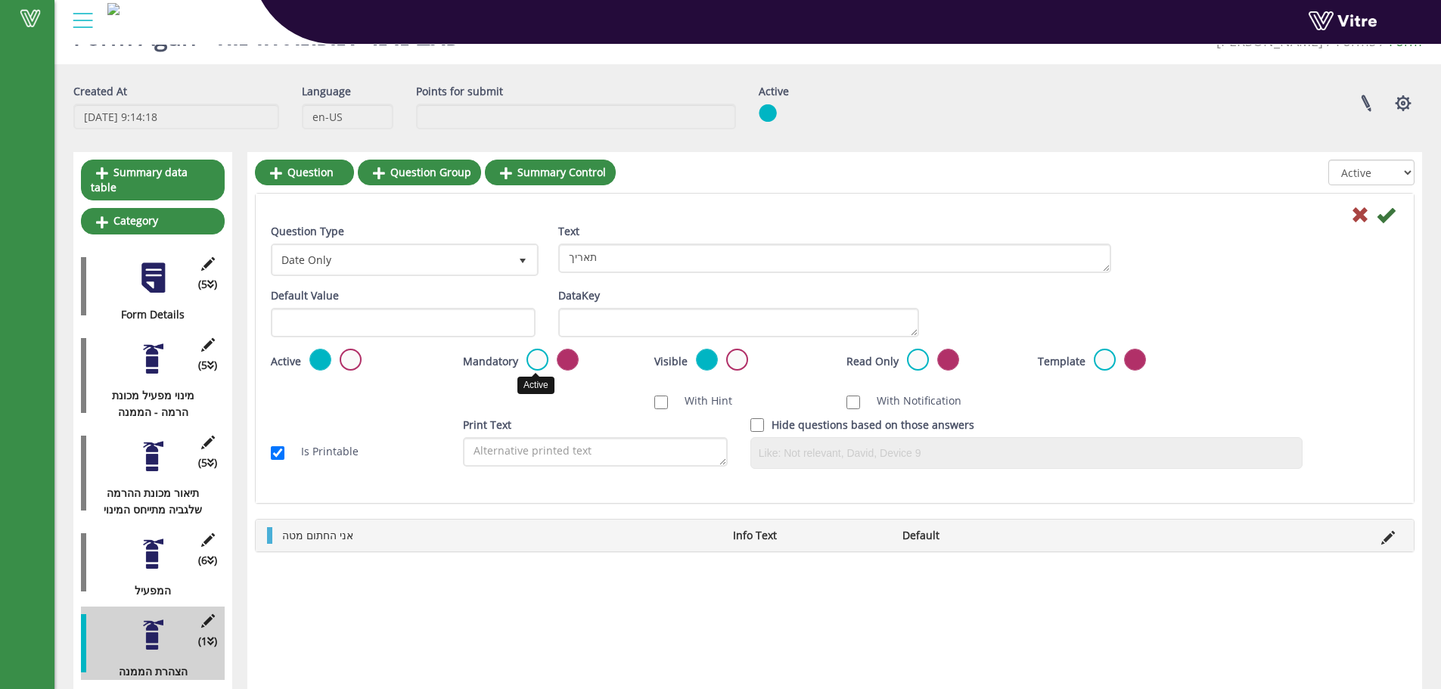
click at [533, 349] on label at bounding box center [537, 360] width 22 height 22
click at [0, 0] on input "radio" at bounding box center [0, 0] width 0 height 0
click at [1393, 219] on icon at bounding box center [1386, 215] width 18 height 18
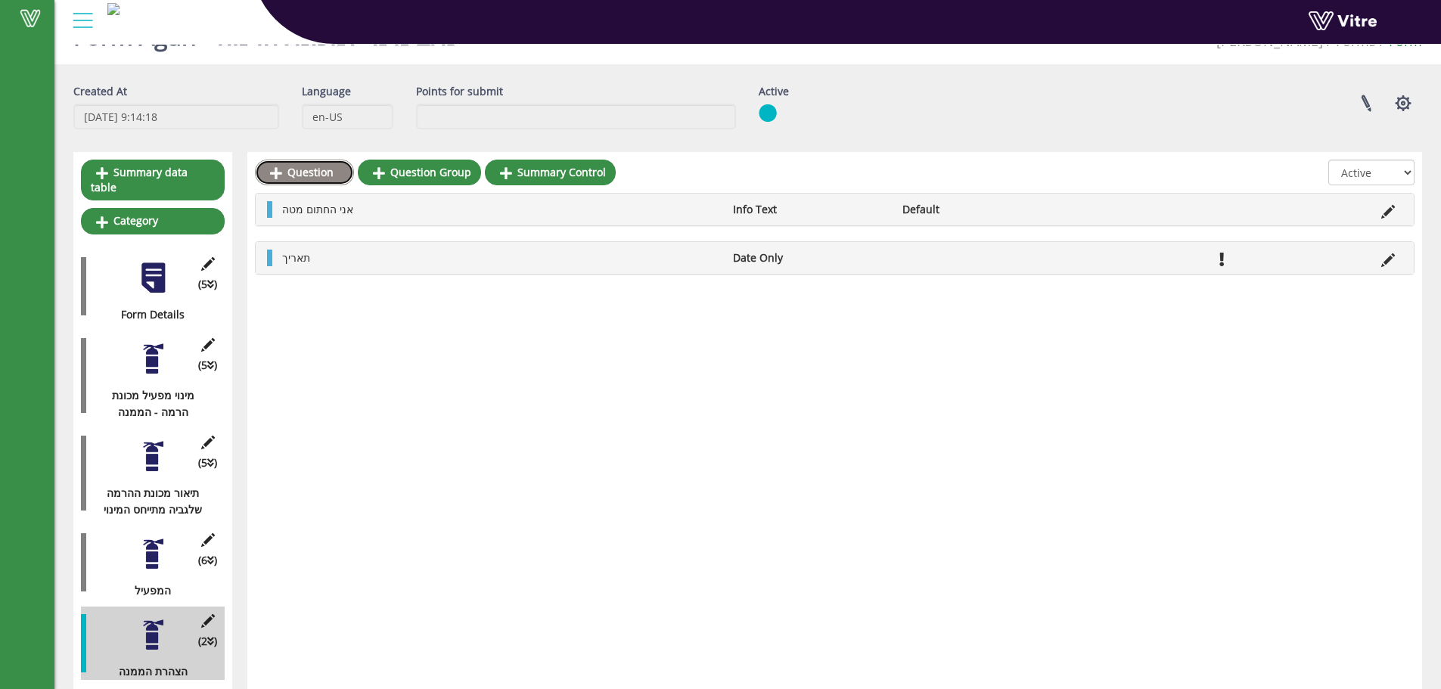
click at [331, 182] on link "Question" at bounding box center [304, 173] width 99 height 26
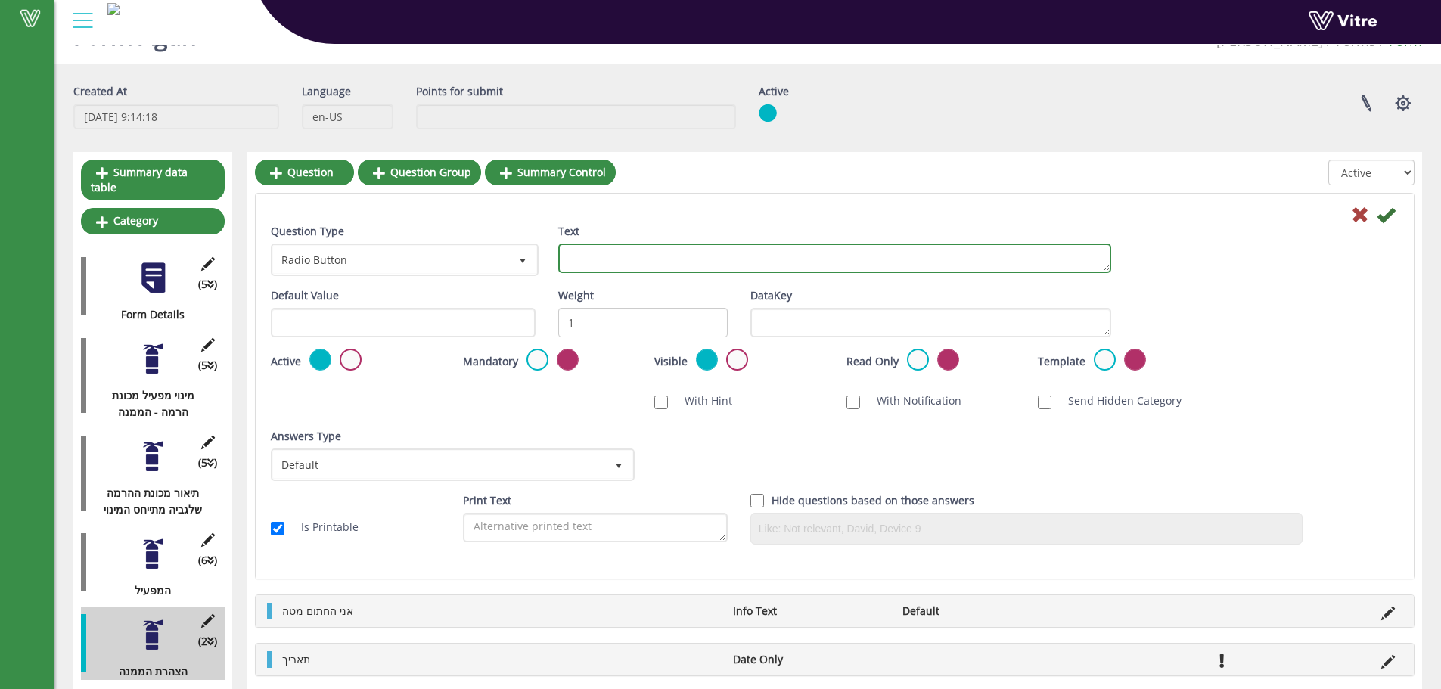
click at [592, 263] on textarea "Text" at bounding box center [834, 258] width 553 height 29
type textarea "שם הממנה"
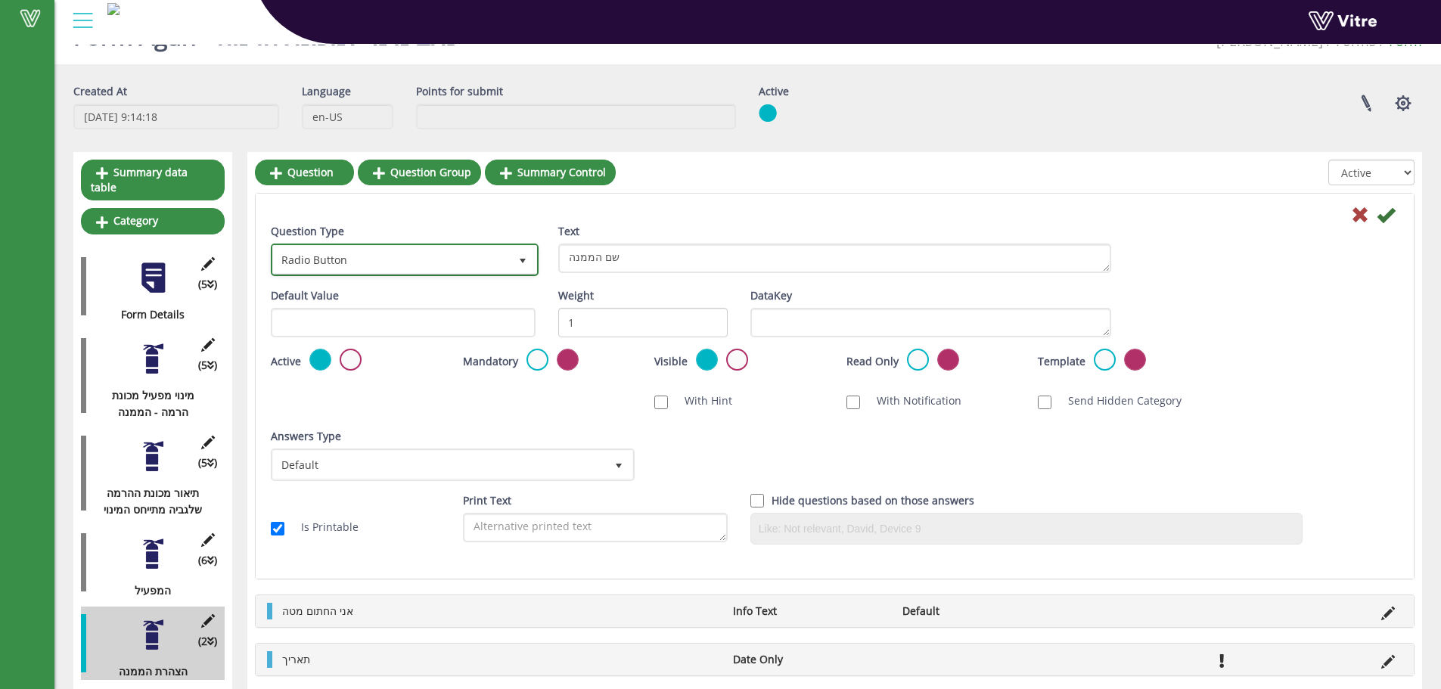
click at [402, 245] on span "Radio Button" at bounding box center [404, 259] width 265 height 29
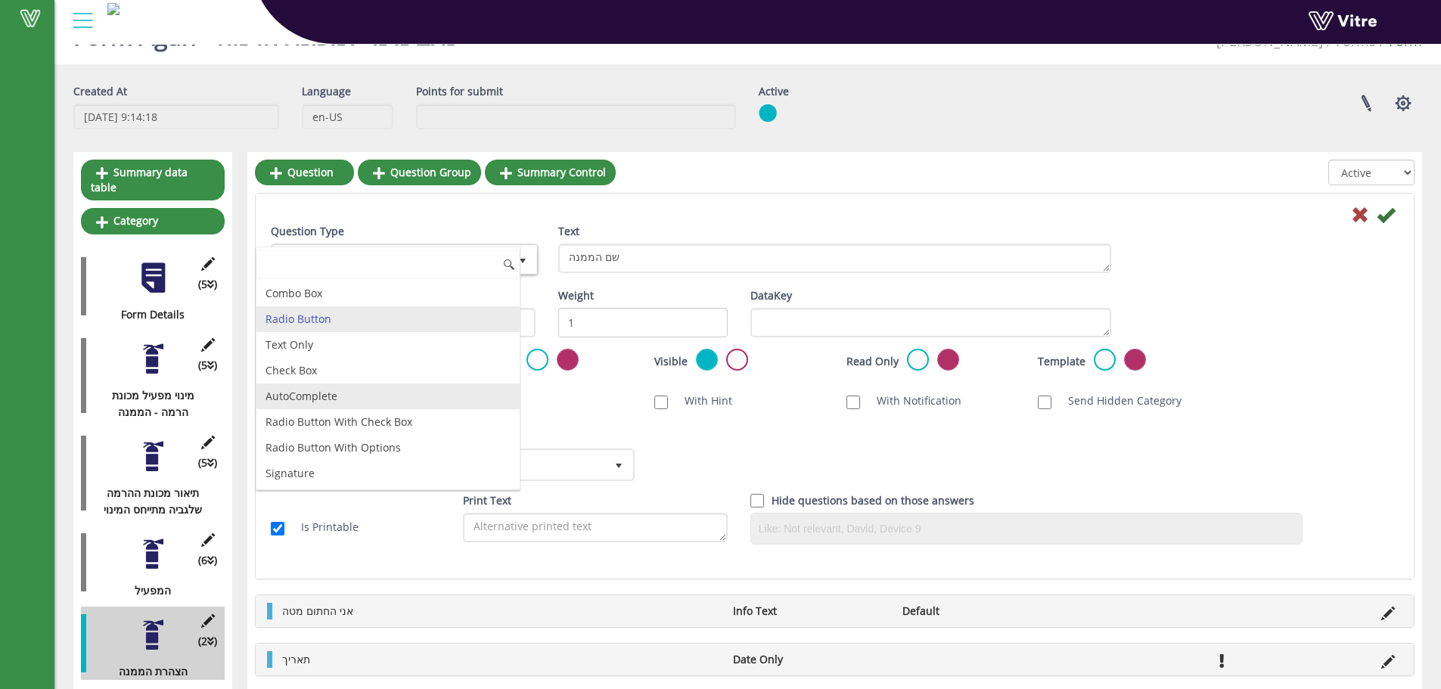
drag, startPoint x: 343, startPoint y: 387, endPoint x: 352, endPoint y: 353, distance: 34.3
click at [343, 386] on li "AutoComplete" at bounding box center [387, 396] width 263 height 26
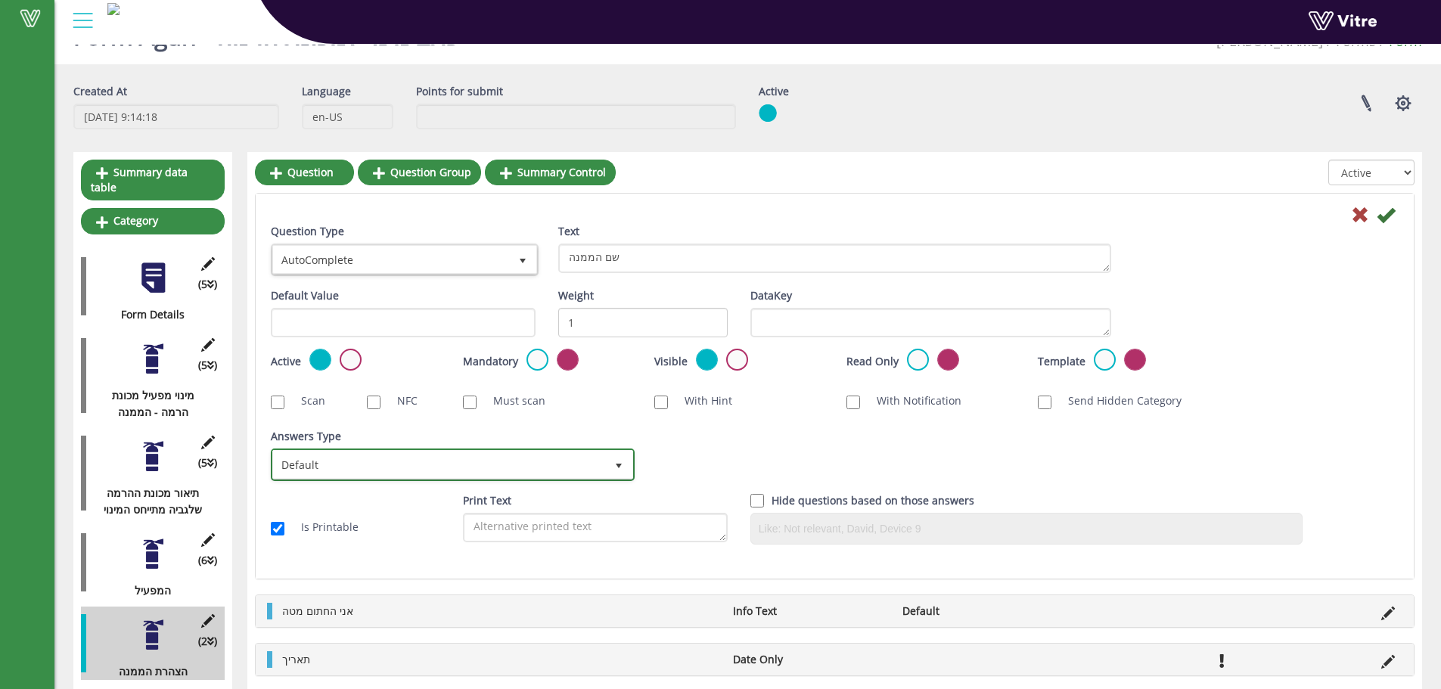
click at [467, 465] on span "Default" at bounding box center [439, 464] width 332 height 27
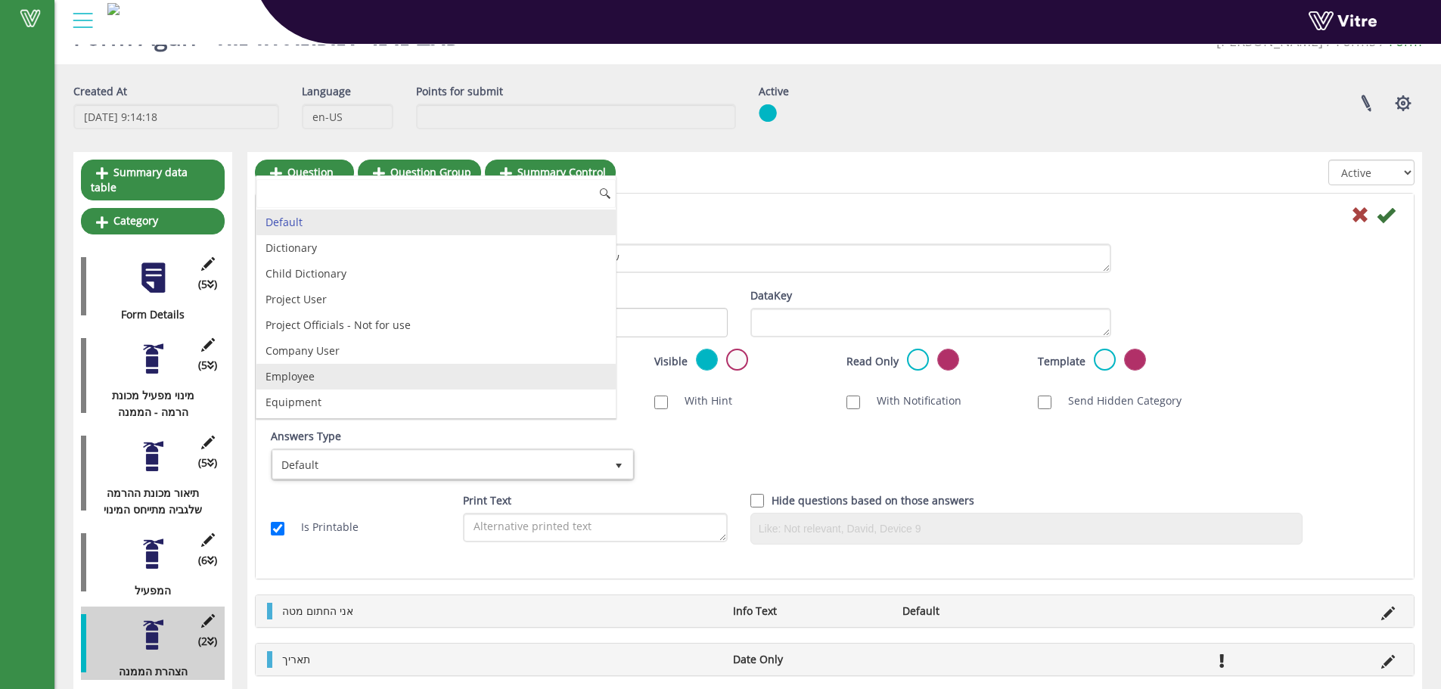
click at [365, 374] on li "Employee" at bounding box center [435, 377] width 359 height 26
checkbox input "true"
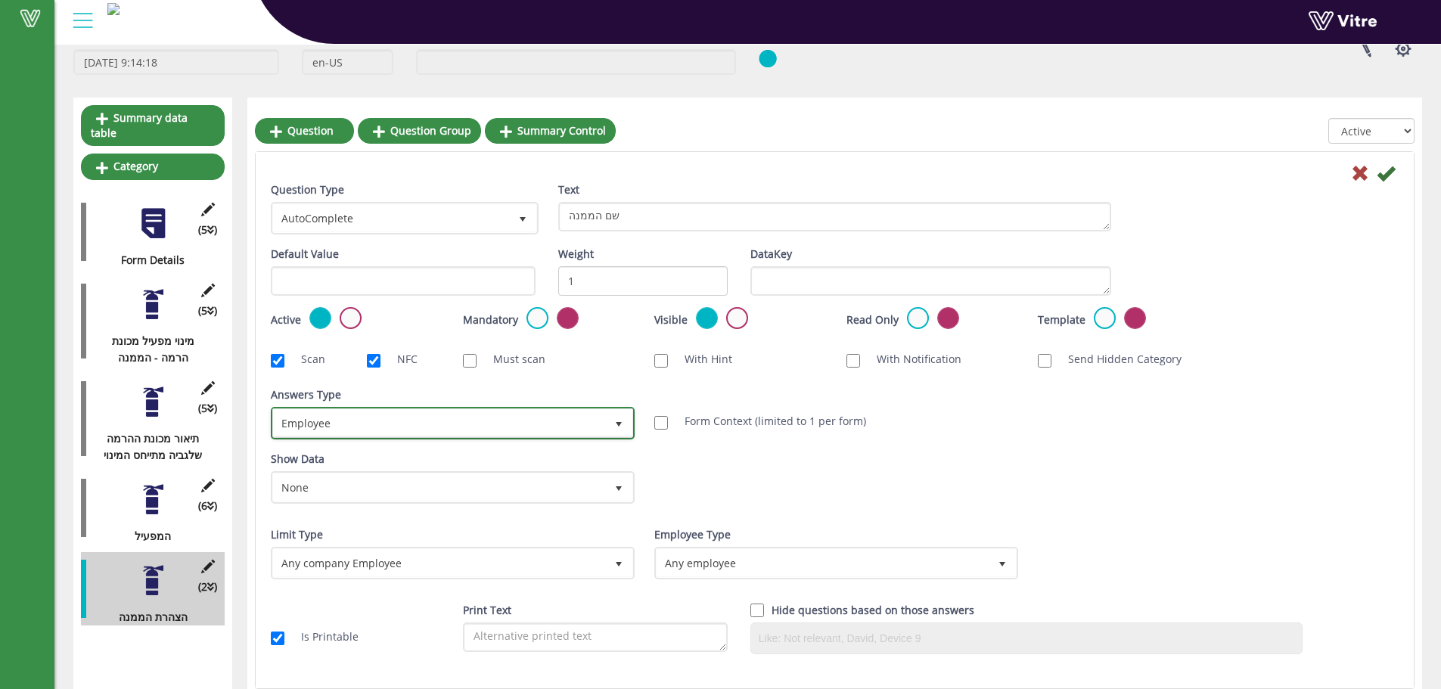
scroll to position [138, 0]
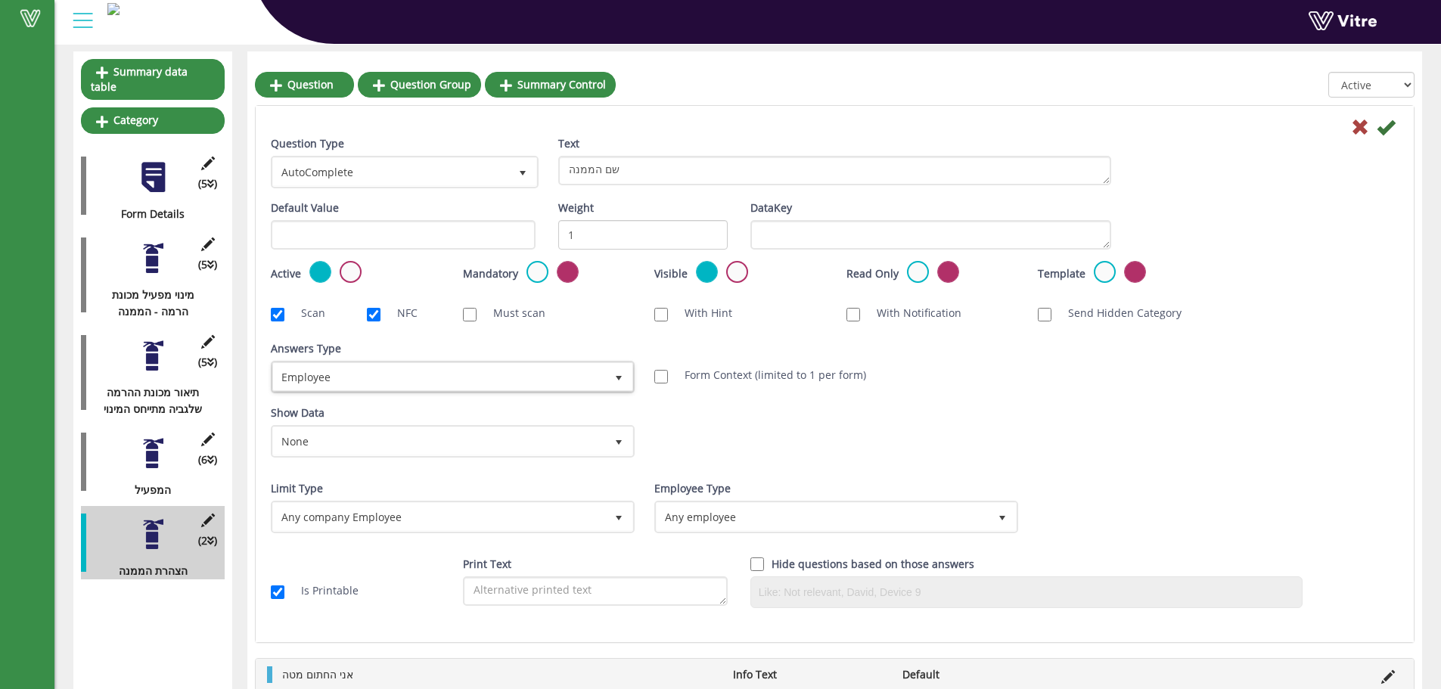
click at [484, 499] on div "Limit Type Any company Employee 0" at bounding box center [451, 506] width 361 height 53
click at [471, 512] on span "Any company Employee" at bounding box center [439, 516] width 332 height 27
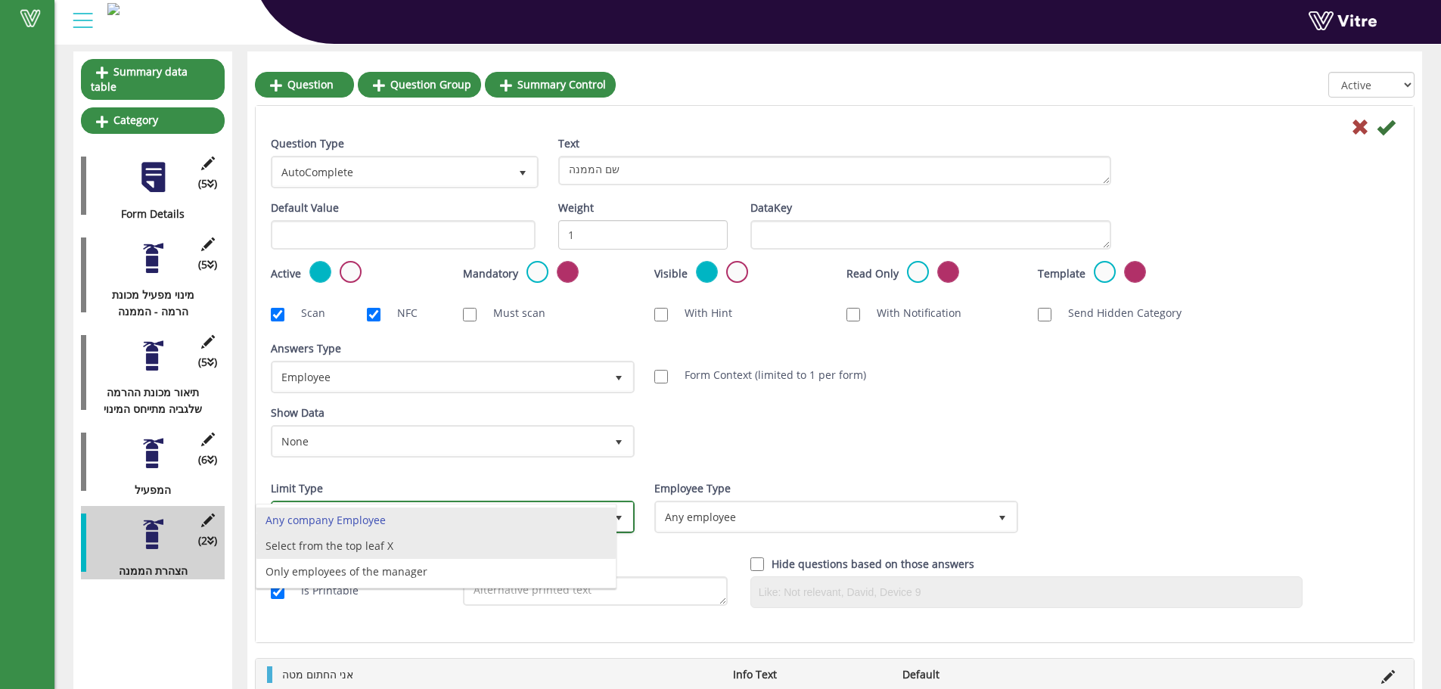
click at [439, 539] on li "Select from the top leaf X" at bounding box center [435, 546] width 359 height 26
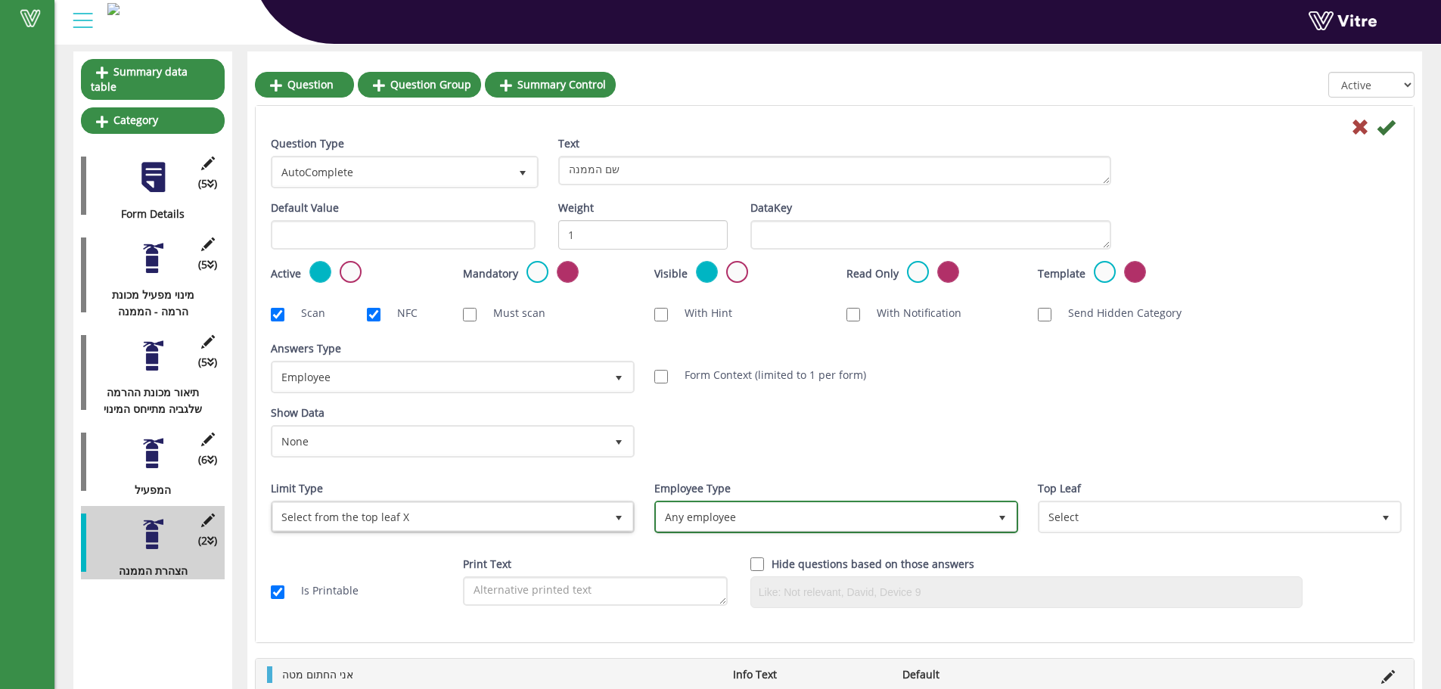
click at [698, 525] on span "Any employee" at bounding box center [823, 516] width 332 height 27
click at [684, 548] on li "Only users" at bounding box center [819, 546] width 359 height 26
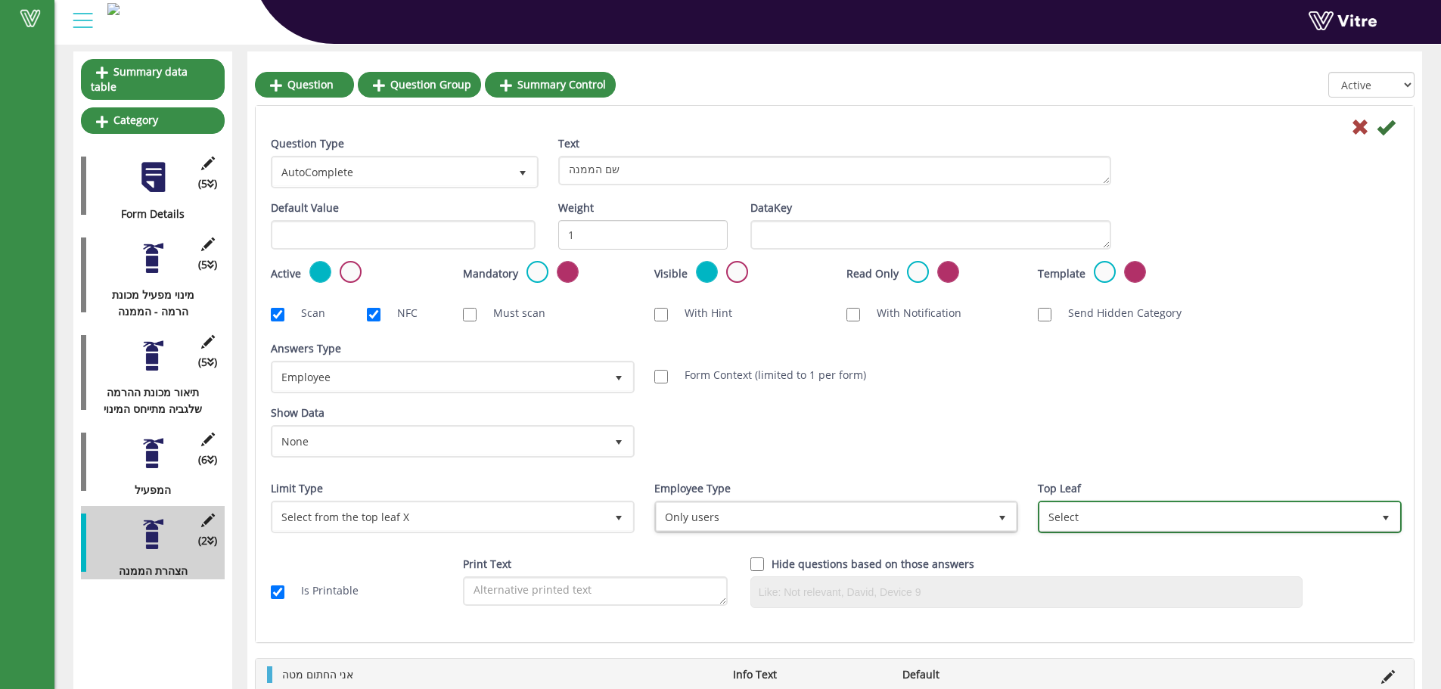
click at [1065, 516] on span "Select" at bounding box center [1206, 516] width 332 height 27
click at [1069, 522] on span "Select" at bounding box center [1206, 516] width 332 height 27
click at [1091, 516] on span "Select" at bounding box center [1206, 516] width 332 height 27
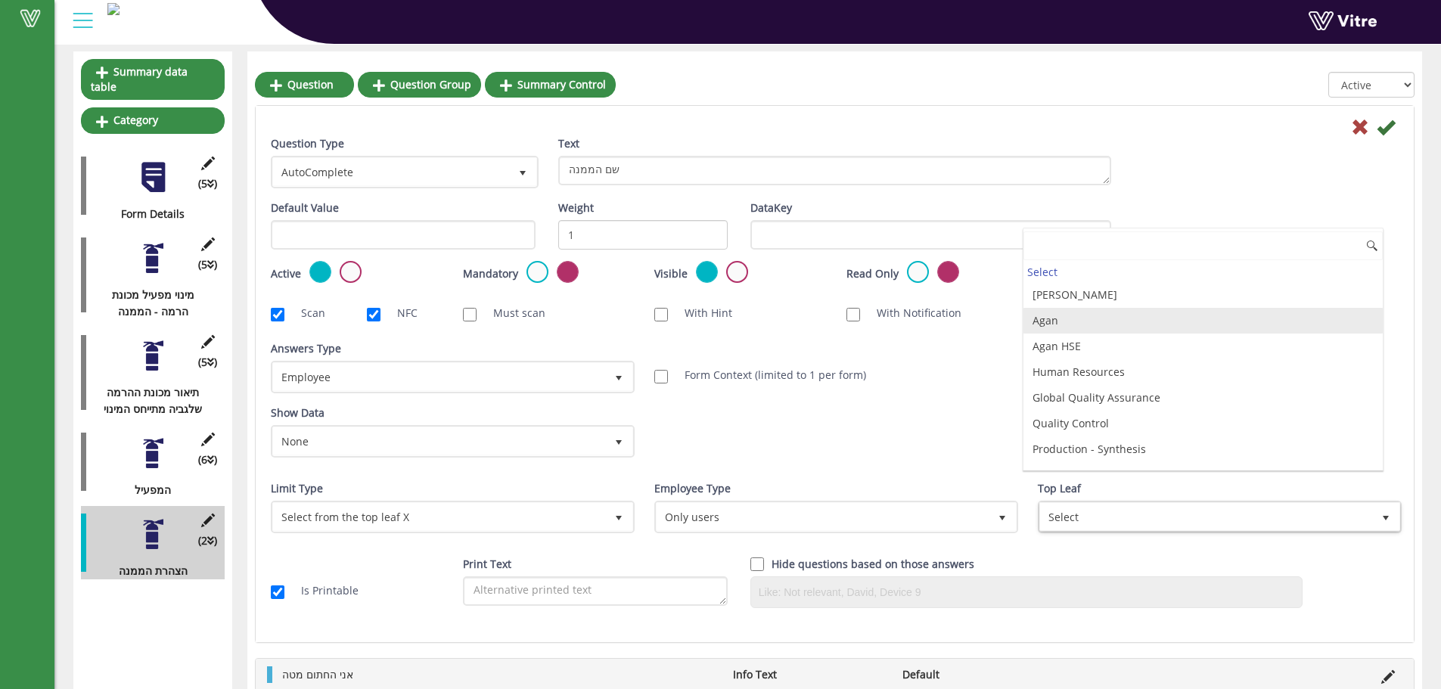
click at [1114, 328] on li "Agan" at bounding box center [1202, 321] width 359 height 26
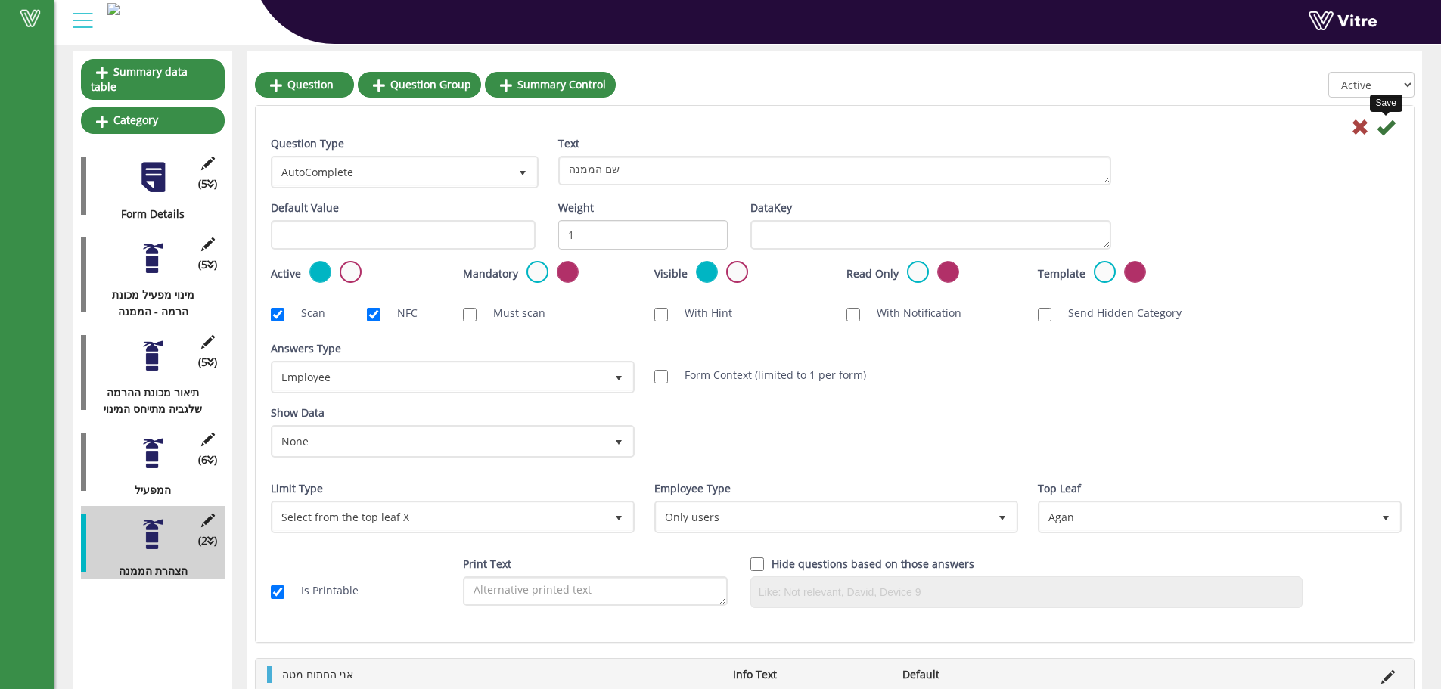
click at [1382, 130] on icon at bounding box center [1386, 127] width 18 height 18
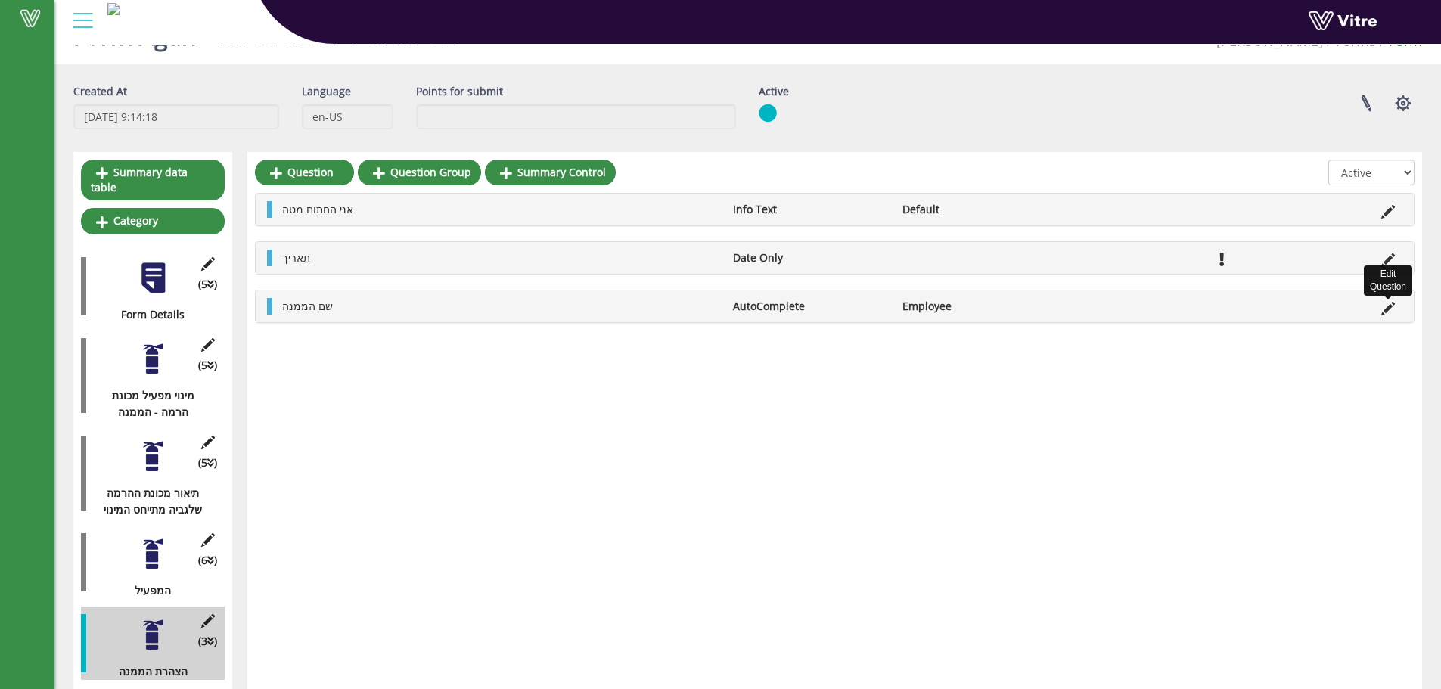
click at [1384, 306] on icon at bounding box center [1388, 309] width 14 height 14
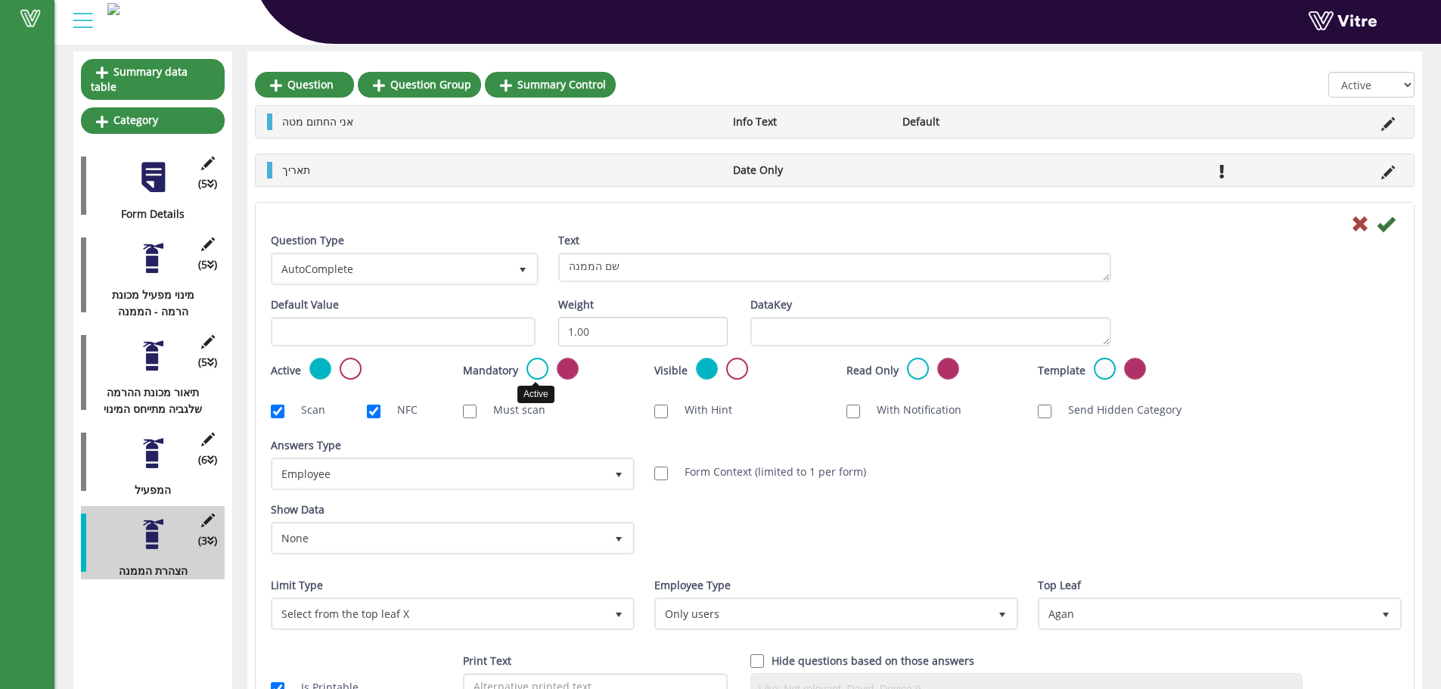
drag, startPoint x: 534, startPoint y: 359, endPoint x: 552, endPoint y: 352, distance: 19.7
click at [536, 359] on label at bounding box center [537, 369] width 22 height 22
click at [0, 0] on input "radio" at bounding box center [0, 0] width 0 height 0
click at [1383, 226] on icon at bounding box center [1386, 224] width 18 height 18
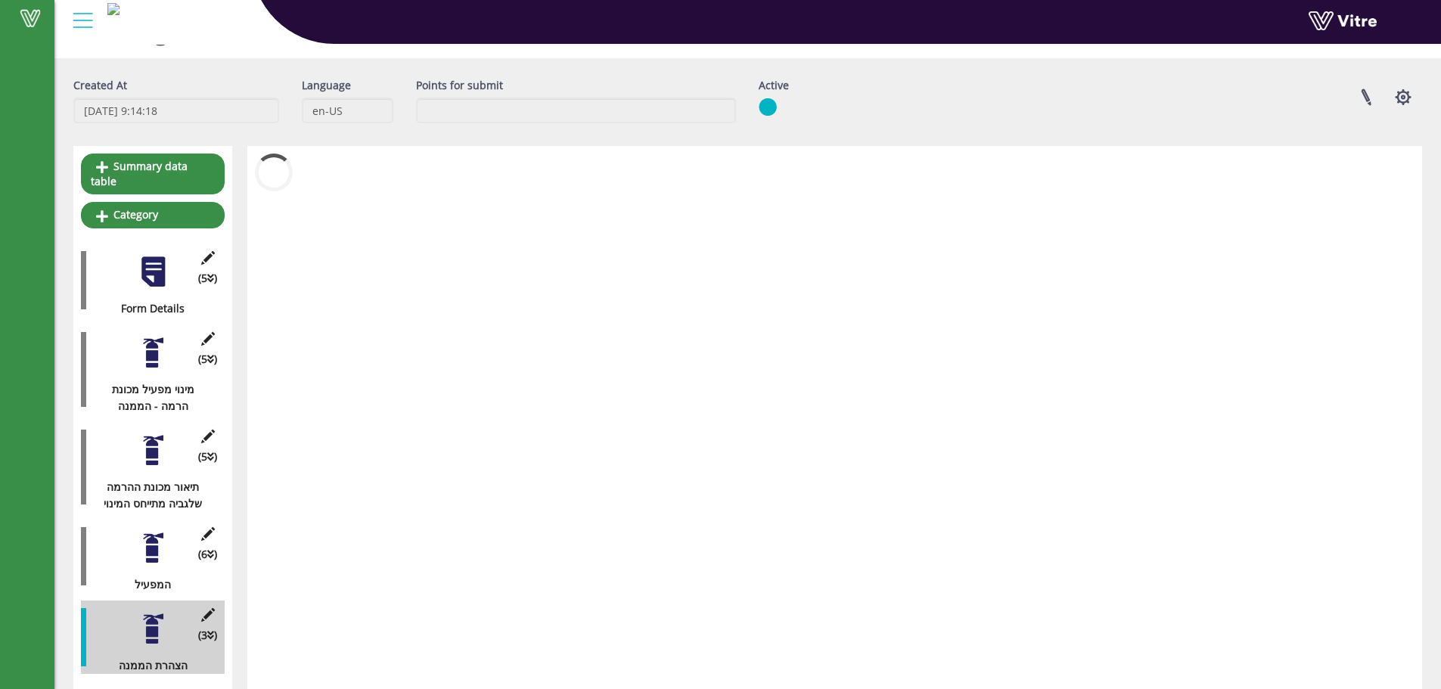
scroll to position [38, 0]
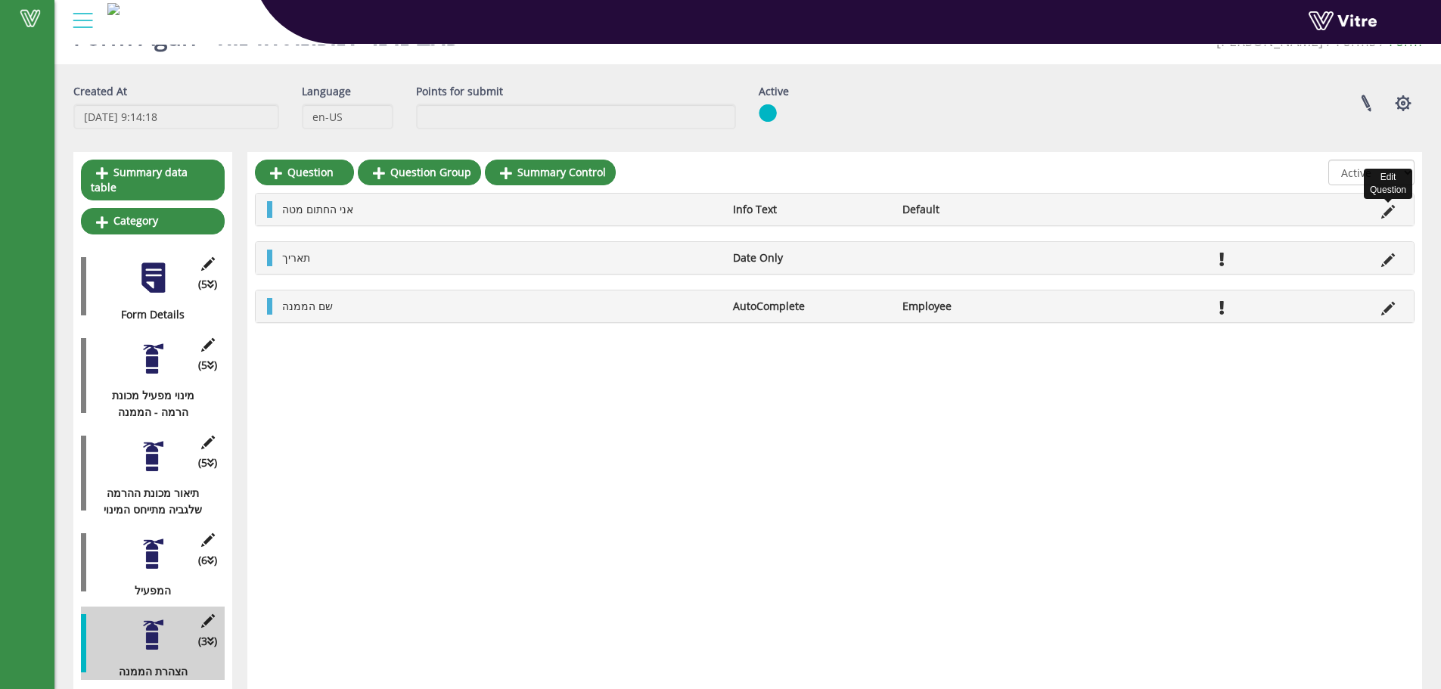
click at [1393, 211] on icon at bounding box center [1388, 212] width 14 height 14
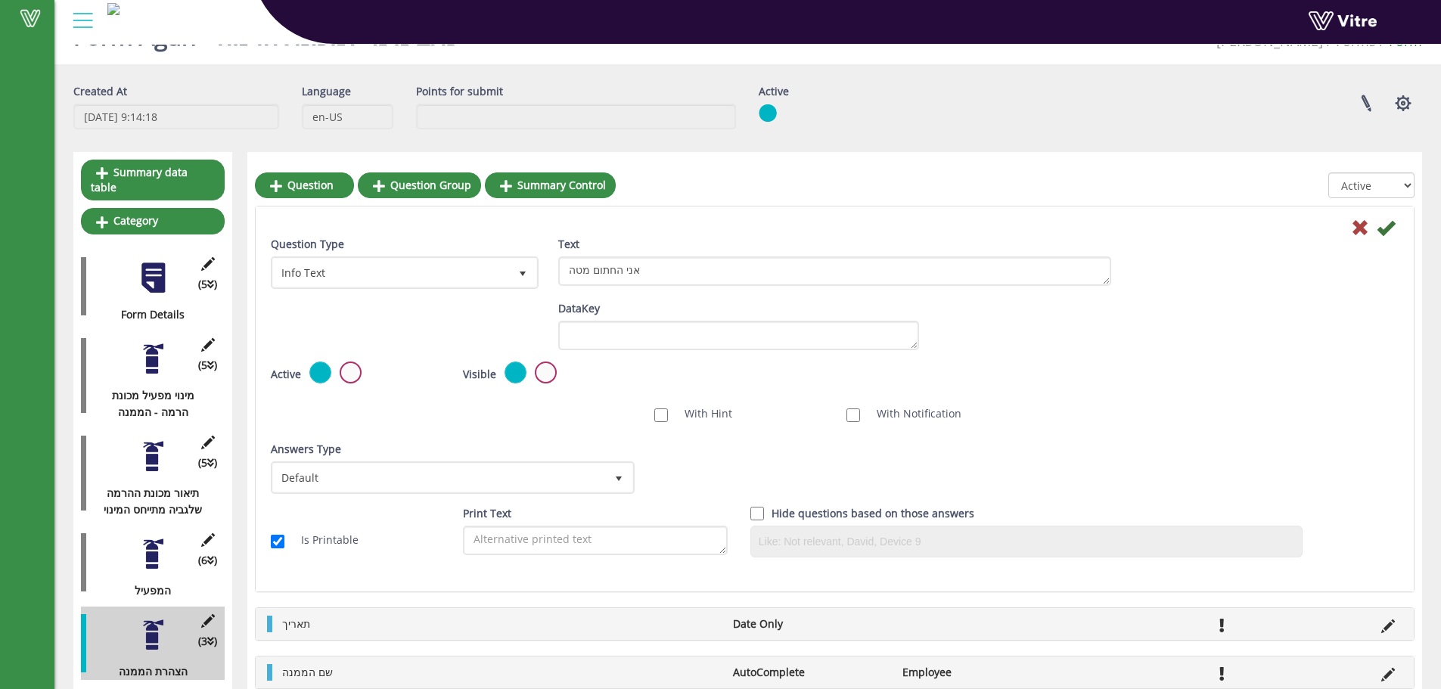
scroll to position [48, 0]
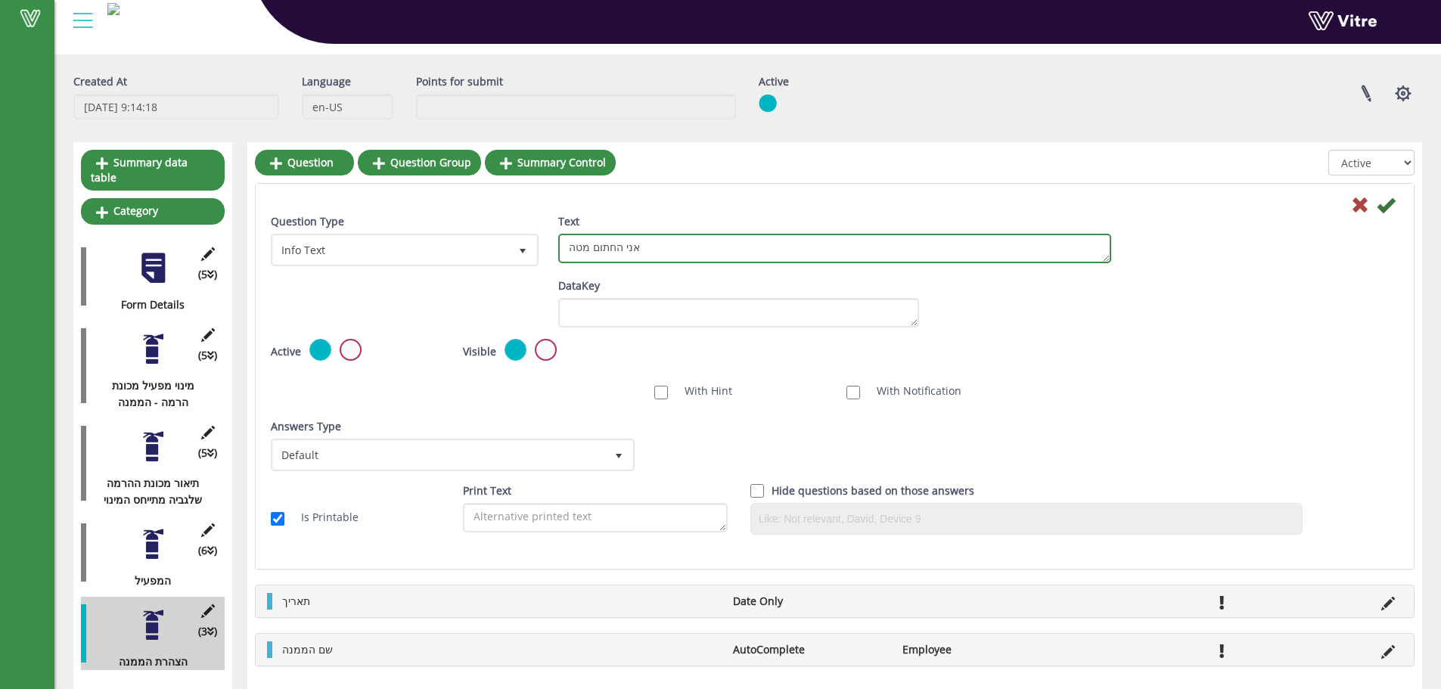
click at [580, 261] on textarea "אני החתום מטה" at bounding box center [834, 248] width 553 height 29
click at [582, 259] on textarea "אני החתום מטה" at bounding box center [834, 248] width 553 height 29
click at [580, 263] on textarea "אני החתום מטה" at bounding box center [834, 248] width 553 height 29
click at [624, 248] on textarea "אני החתום מטה" at bounding box center [834, 248] width 553 height 29
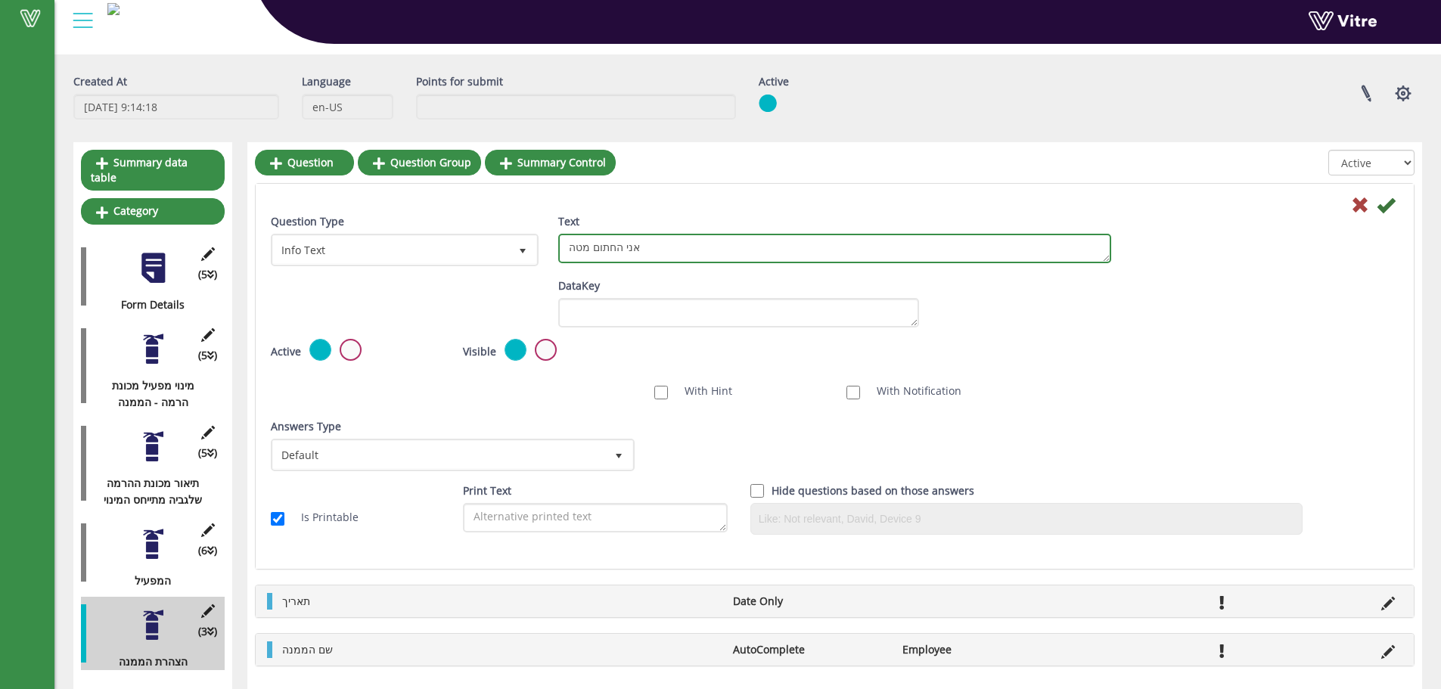
click at [624, 248] on textarea "אני החתום מטה" at bounding box center [834, 248] width 553 height 29
paste textarea "מצהיר בזה כי מיניתי את האדם שפרטיו מפורטים בסעיף (ג) לעיל להפעיל את מכונת ההרמה…"
type textarea "אני החתום מטה מצהיר בזה כי מיניתי את האדם שפרטיו מפורטים בסעיף (ג) לעיל להפעיל …"
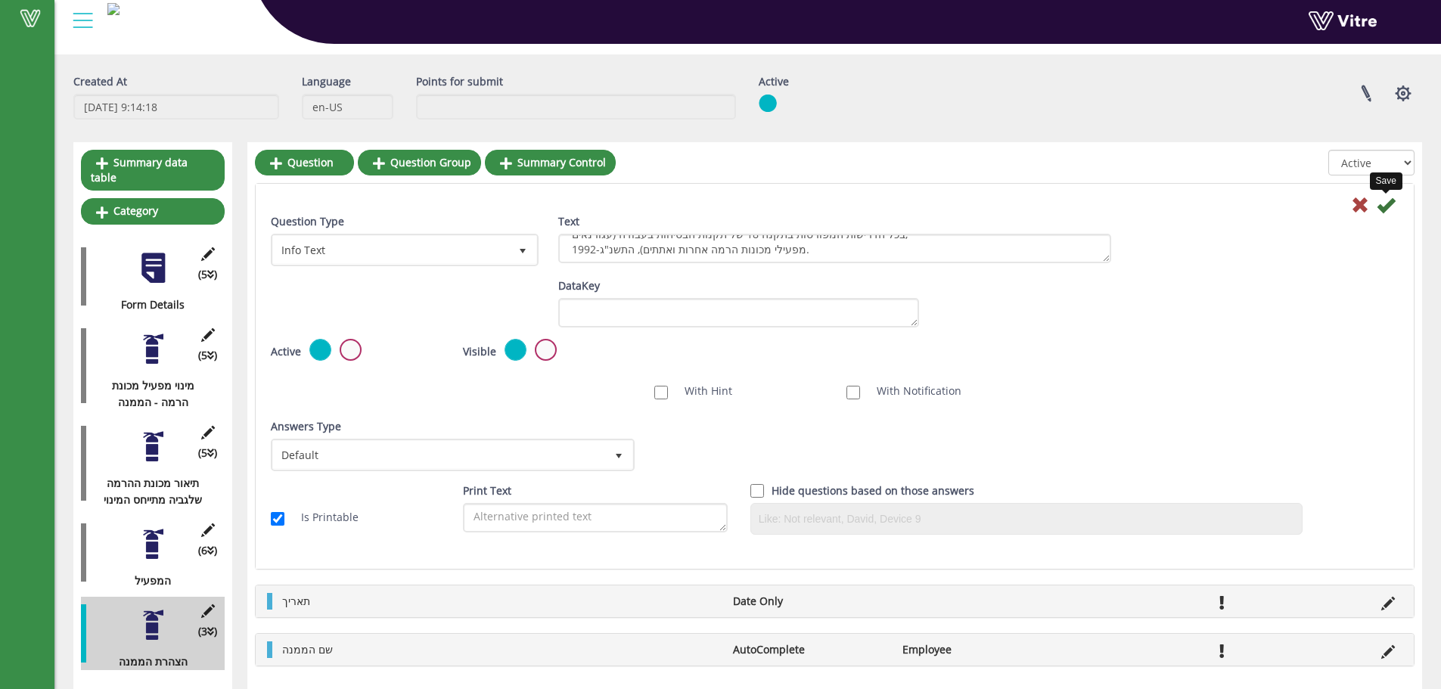
click at [1379, 211] on icon at bounding box center [1386, 205] width 18 height 18
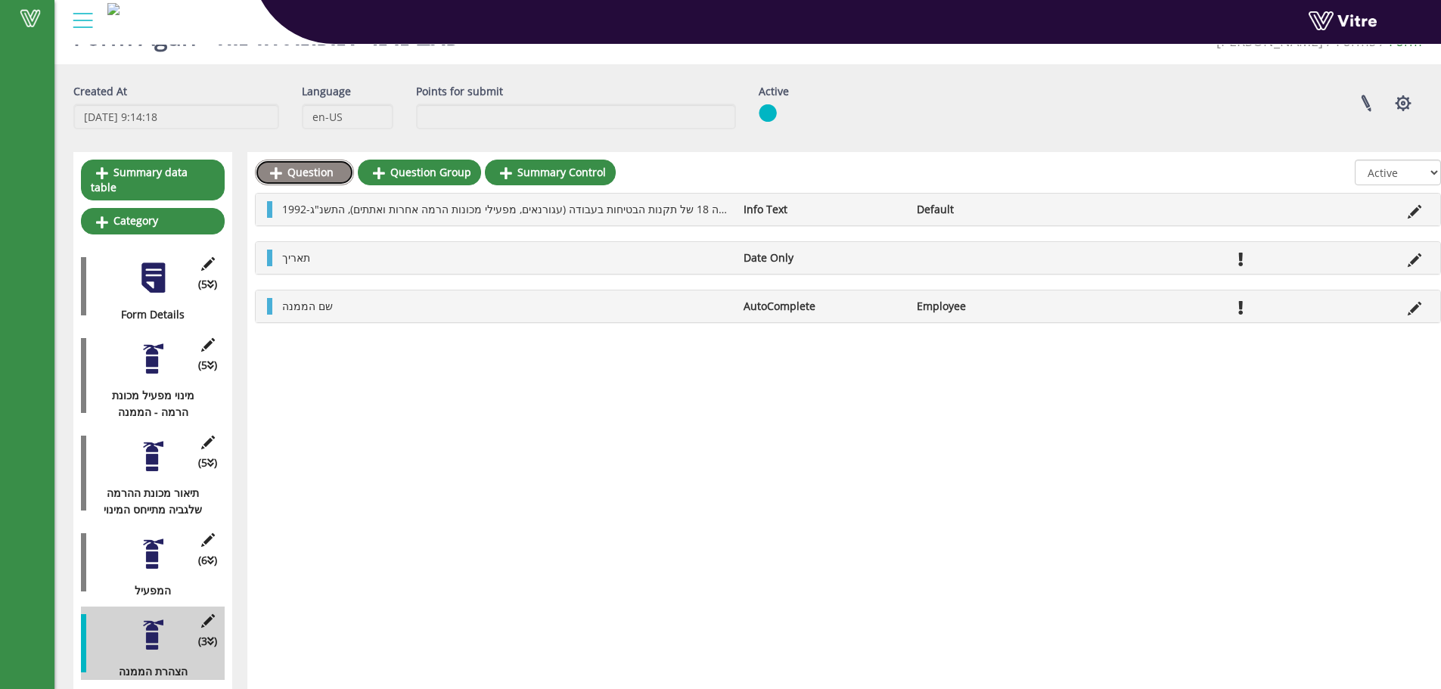
click at [303, 179] on link "Question" at bounding box center [304, 173] width 99 height 26
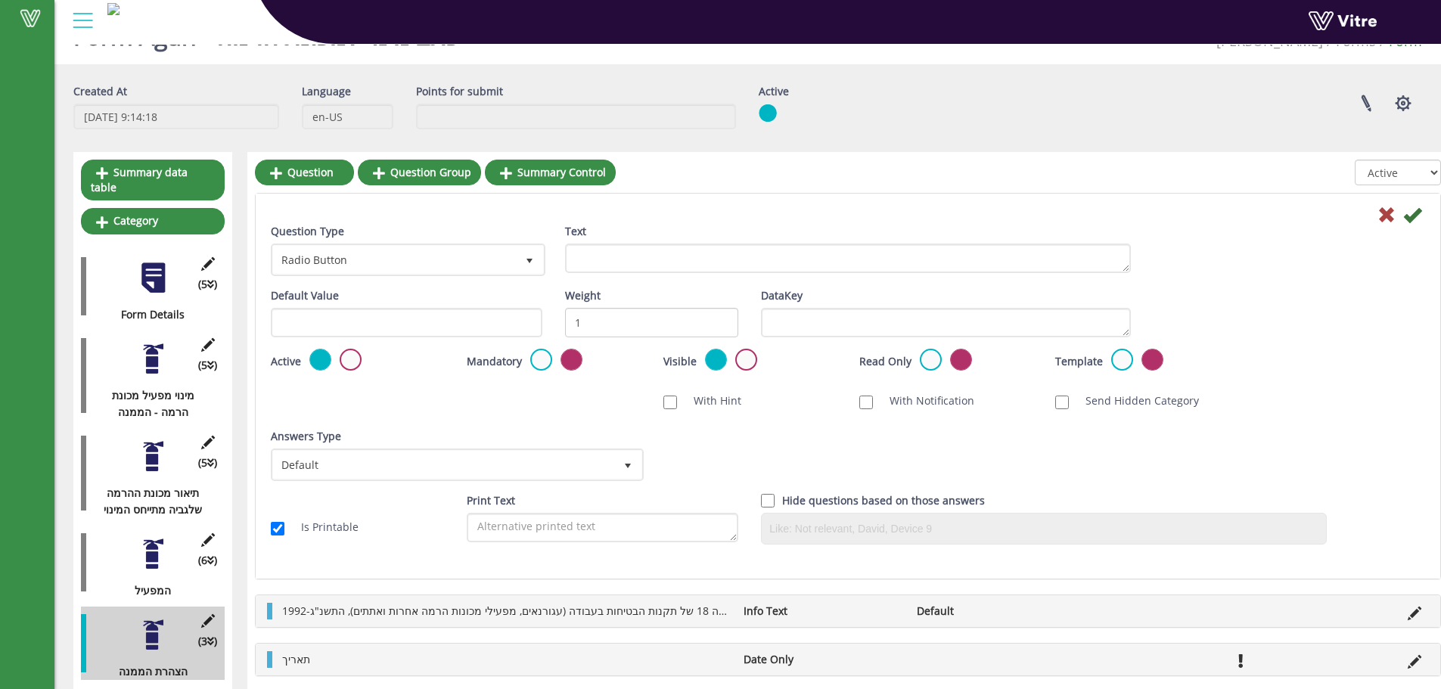
click at [659, 236] on div "Text" at bounding box center [848, 248] width 566 height 50
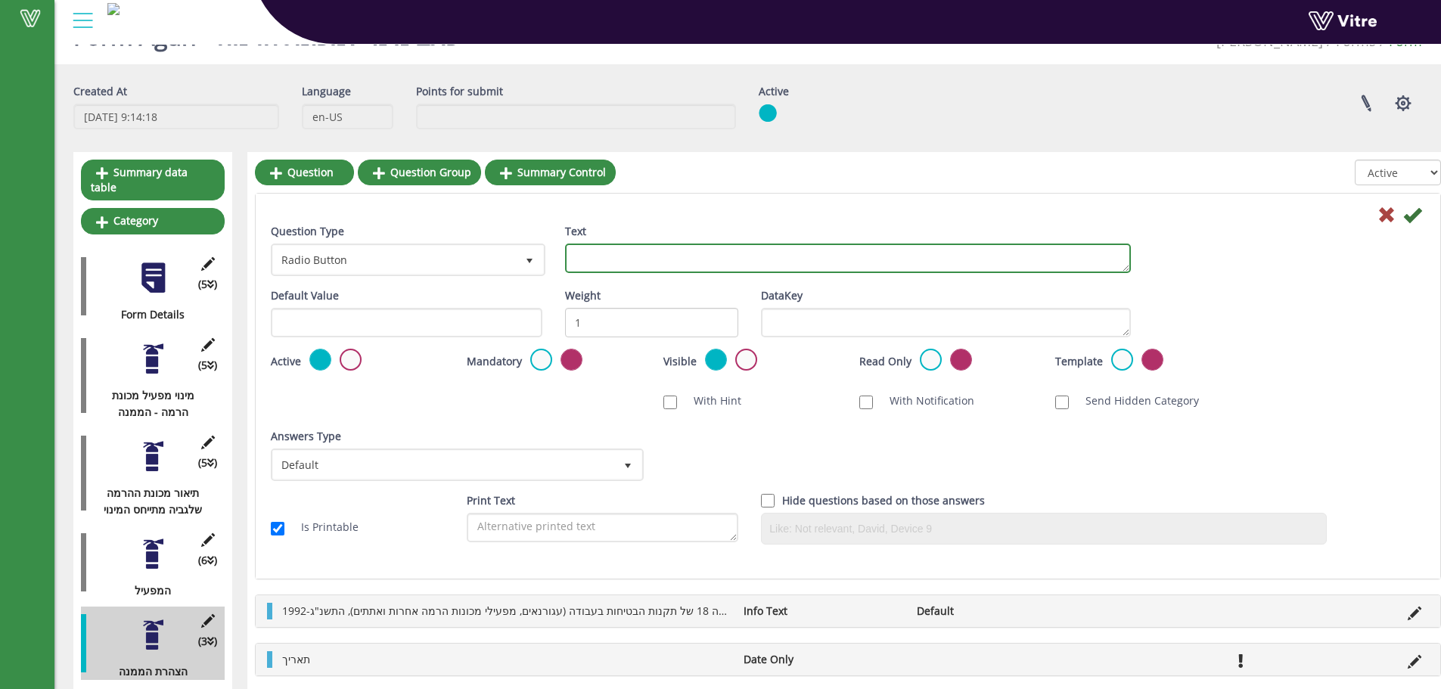
click at [648, 250] on textarea "Text" at bounding box center [848, 258] width 566 height 29
type textarea "j"
type textarea "J"
type textarea "חתימה"
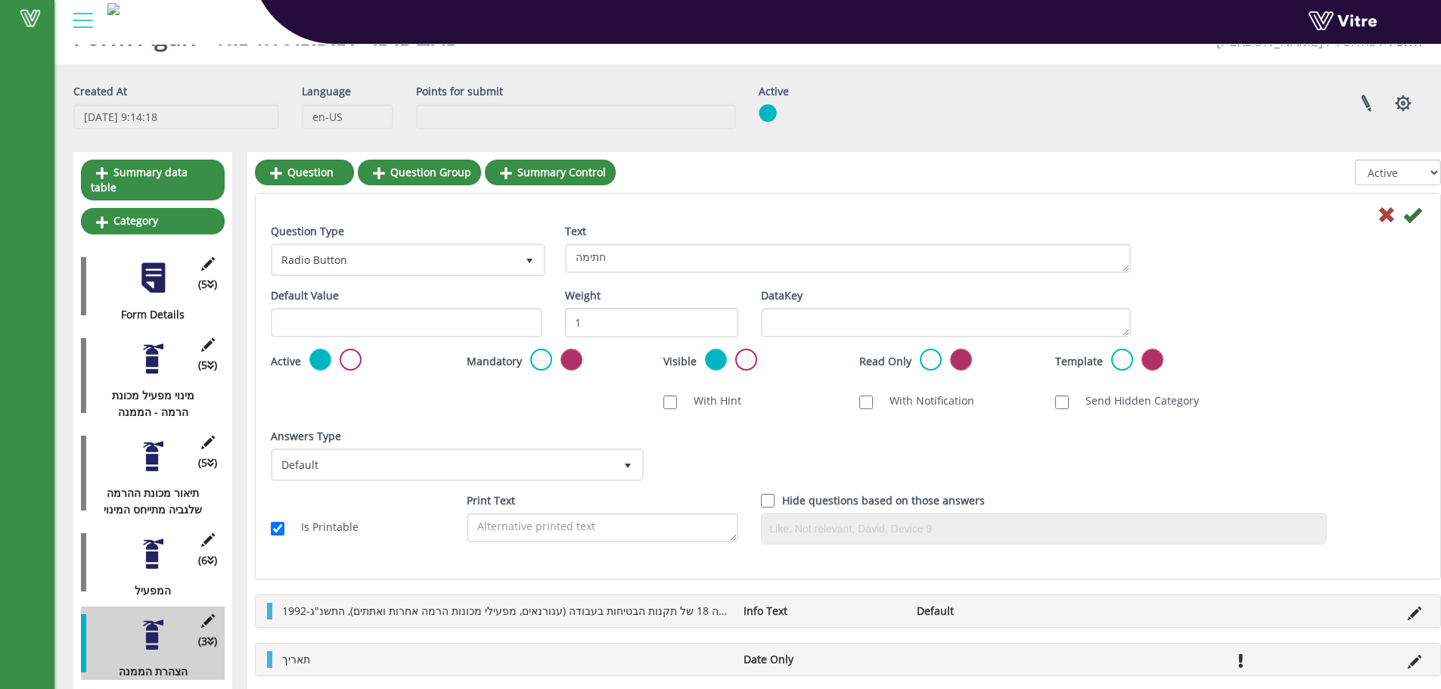
click at [391, 281] on div "Question Type Radio Button 3" at bounding box center [406, 255] width 294 height 64
click at [398, 266] on span "Radio Button" at bounding box center [394, 259] width 243 height 27
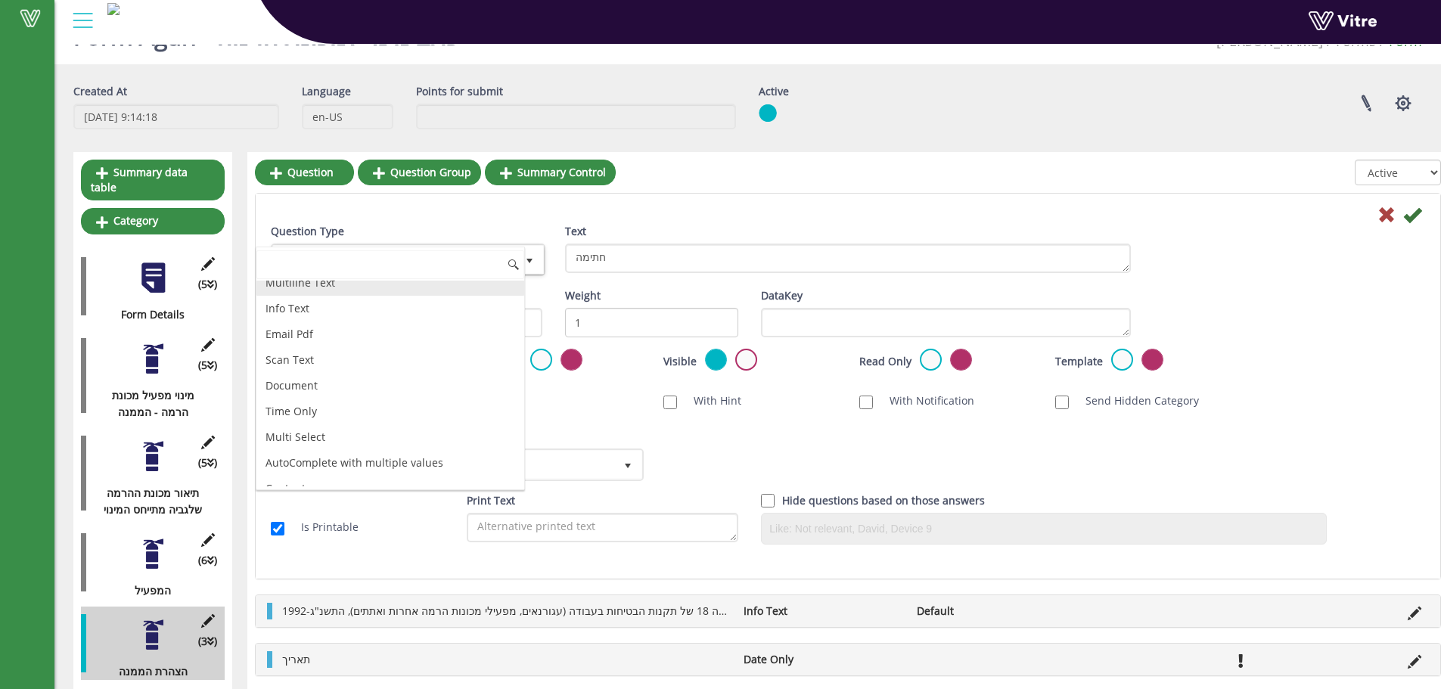
scroll to position [403, 0]
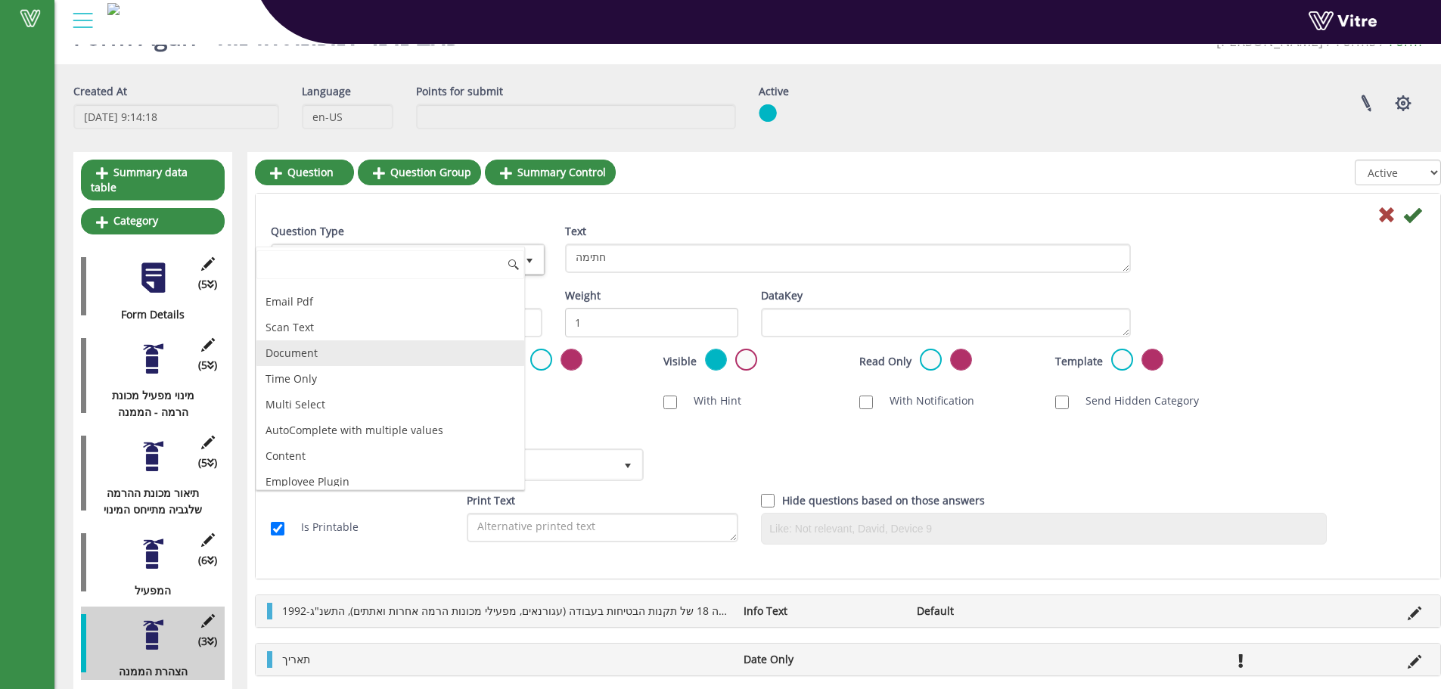
type input "ד"
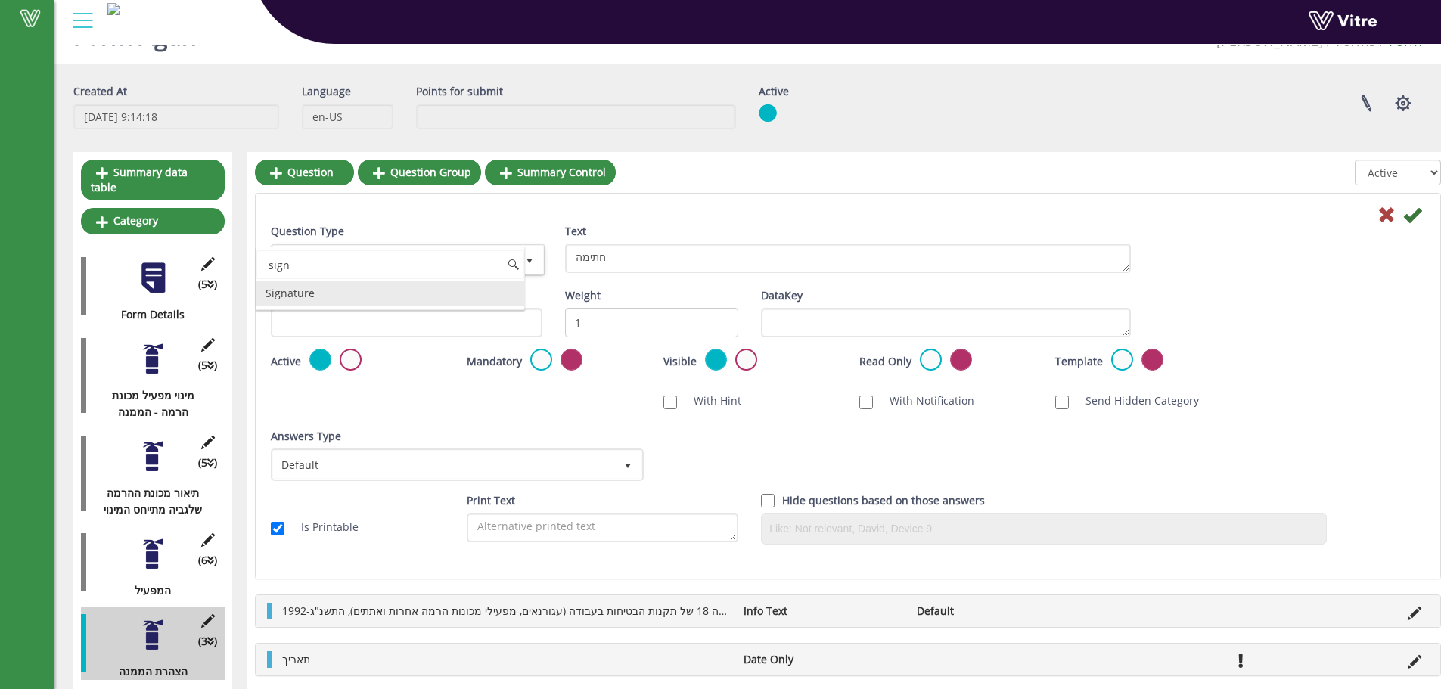
scroll to position [0, 0]
click at [304, 301] on li "Signature" at bounding box center [390, 294] width 268 height 26
type input "sign"
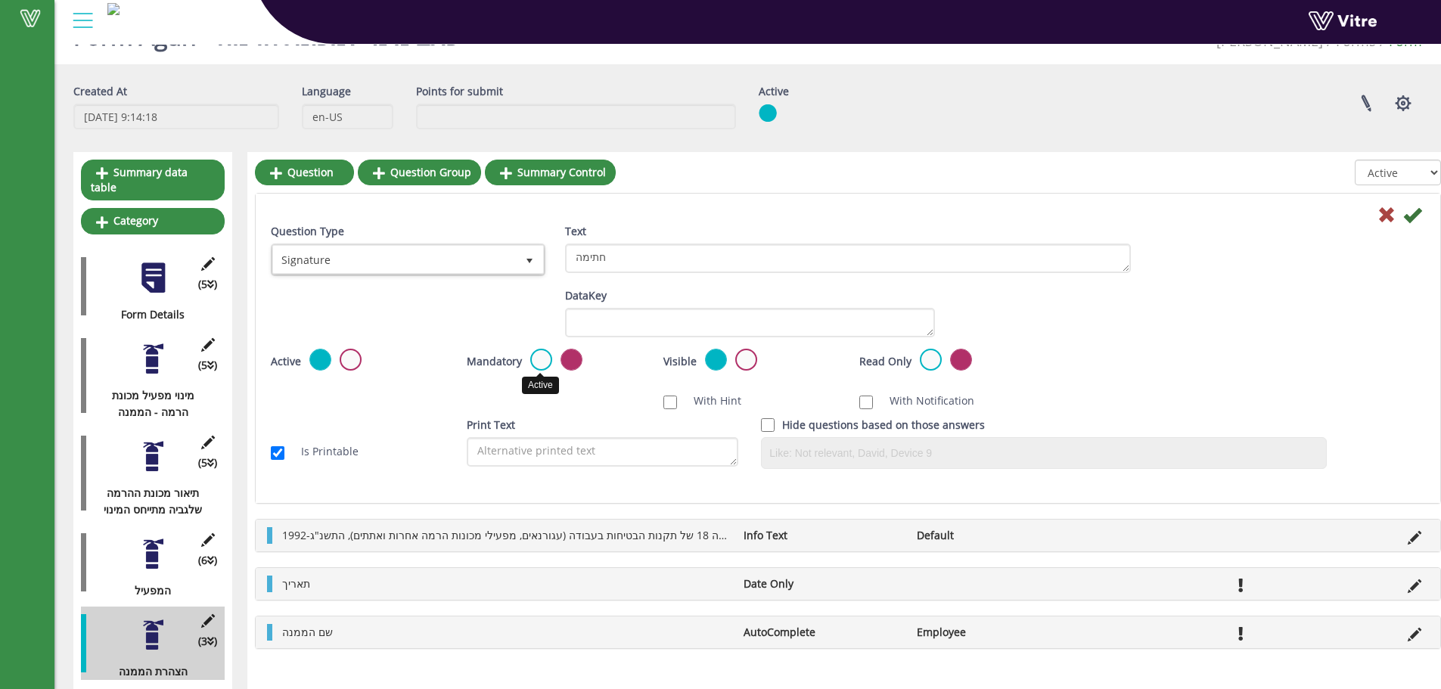
click at [530, 362] on label at bounding box center [541, 360] width 22 height 22
click at [0, 0] on input "radio" at bounding box center [0, 0] width 0 height 0
click at [1406, 211] on icon at bounding box center [1412, 215] width 18 height 18
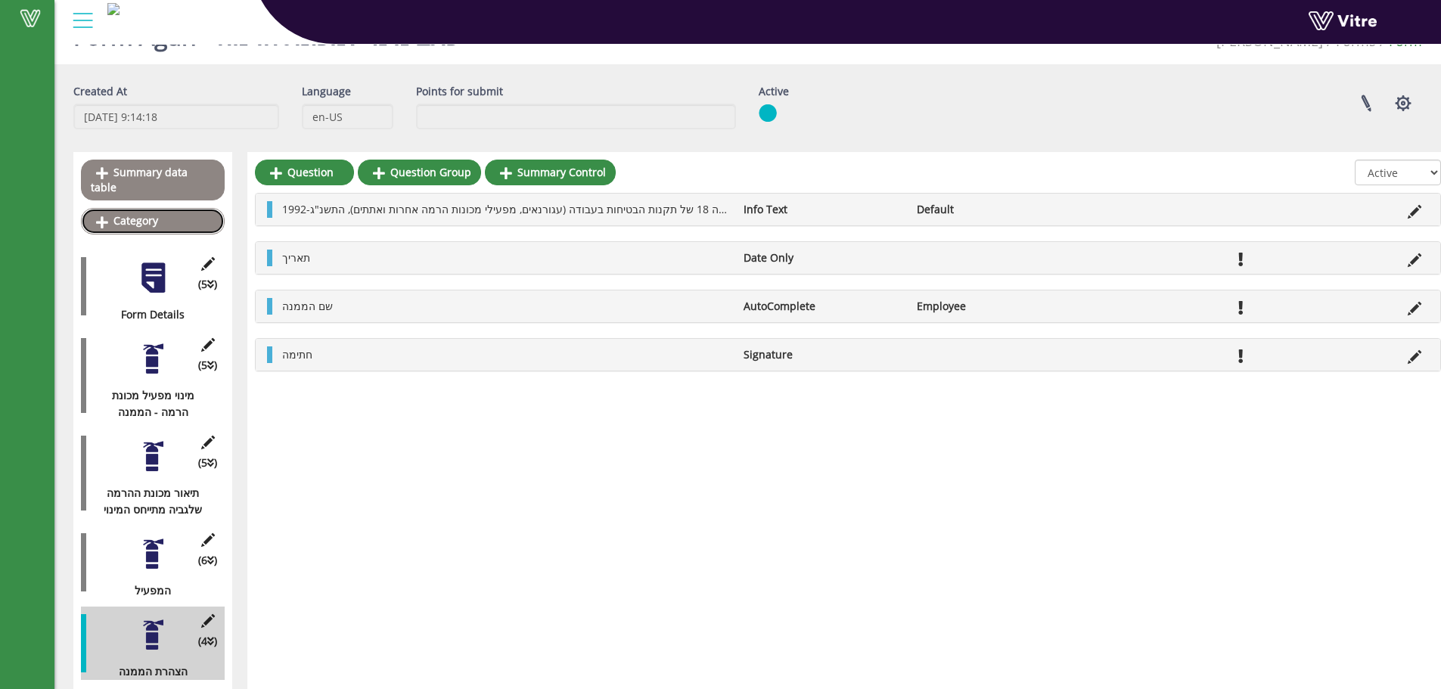
click at [194, 213] on link "Category" at bounding box center [153, 221] width 144 height 26
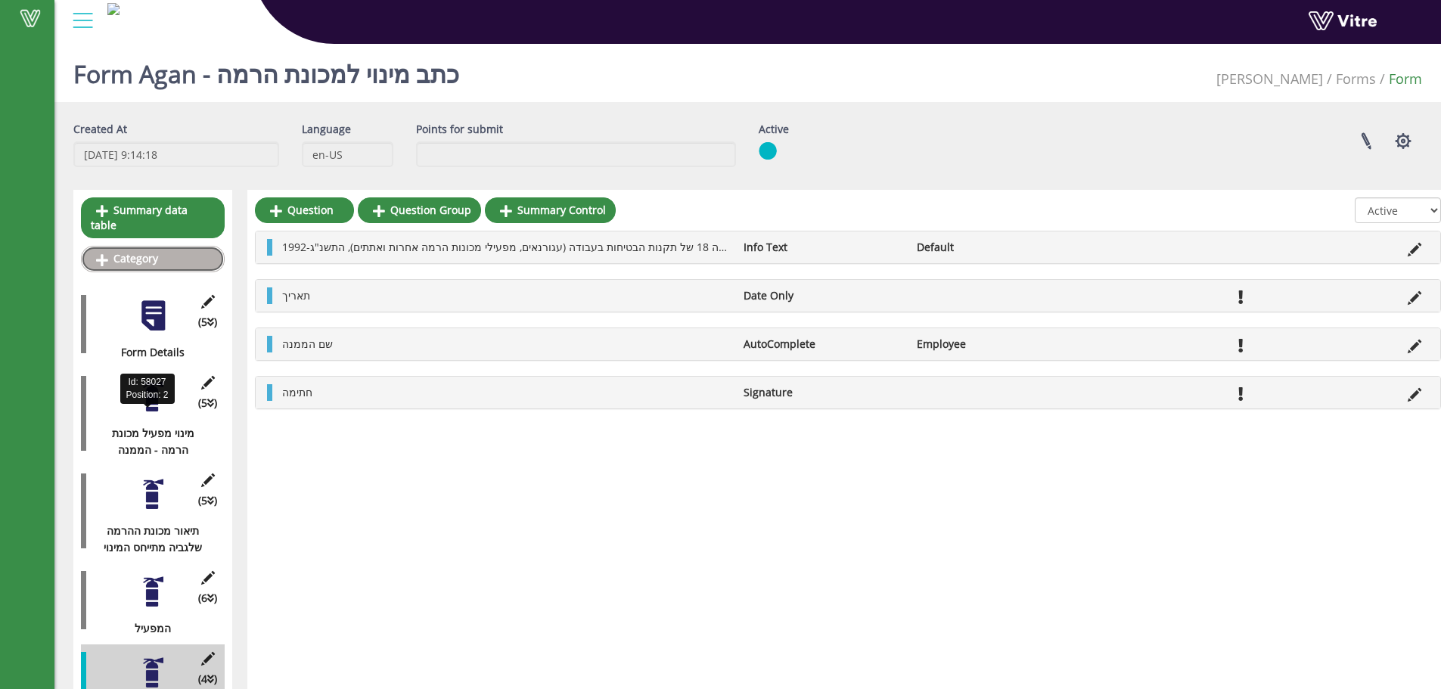
scroll to position [38, 0]
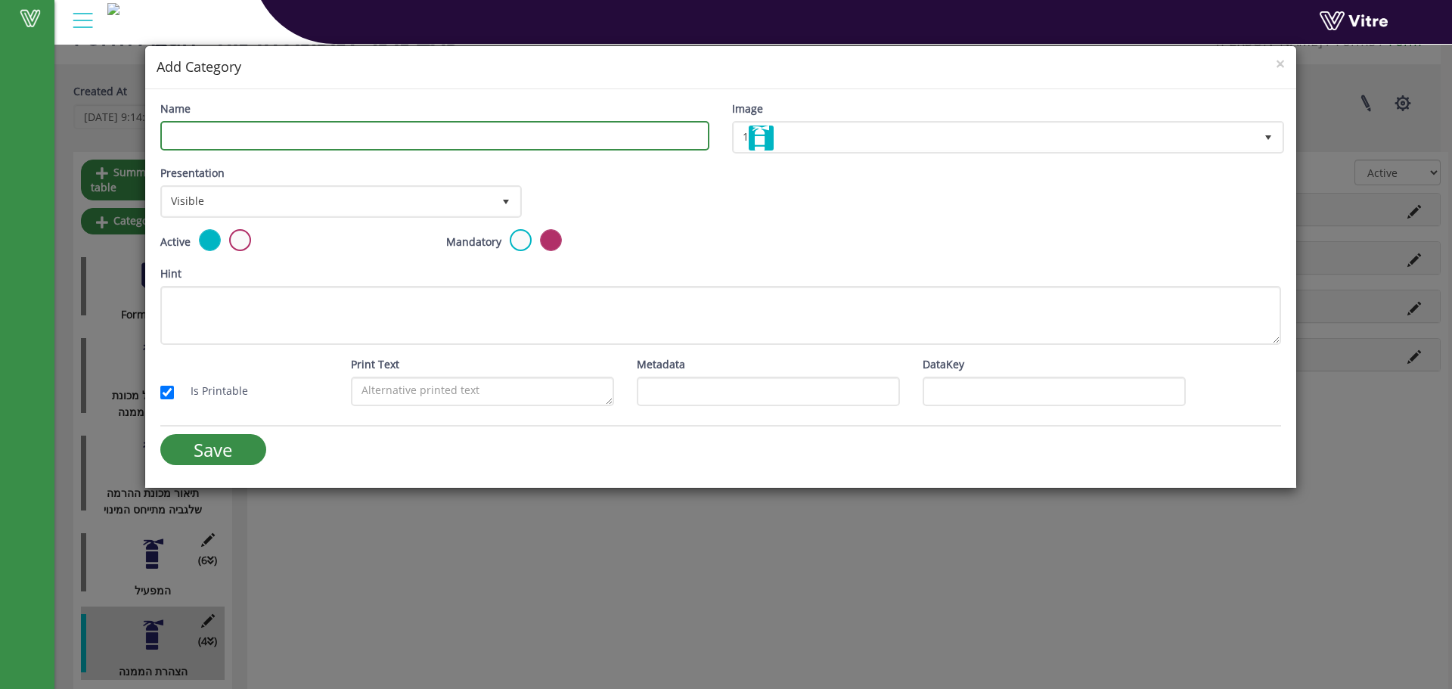
click at [391, 138] on input "Name" at bounding box center [434, 135] width 549 height 29
type input "v"
type input "הצהרת המפעיל"
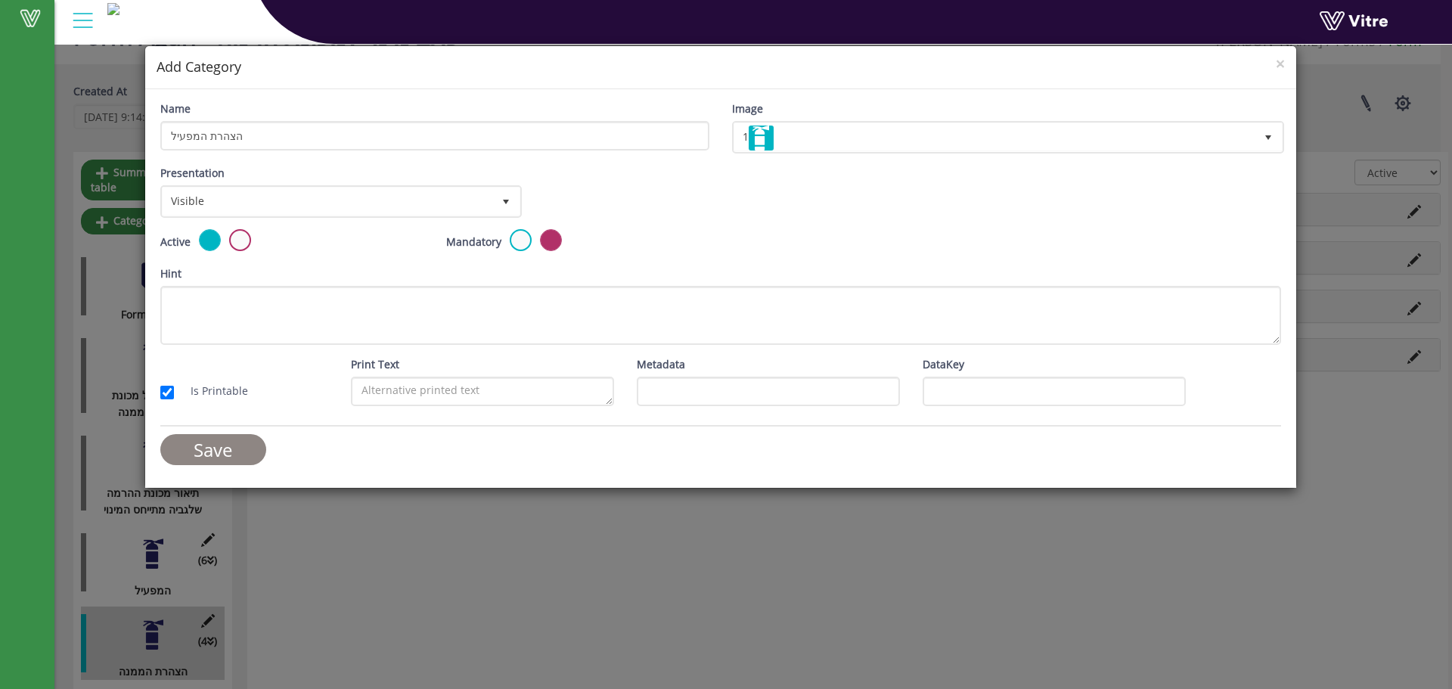
click at [220, 436] on input "Save" at bounding box center [213, 449] width 106 height 31
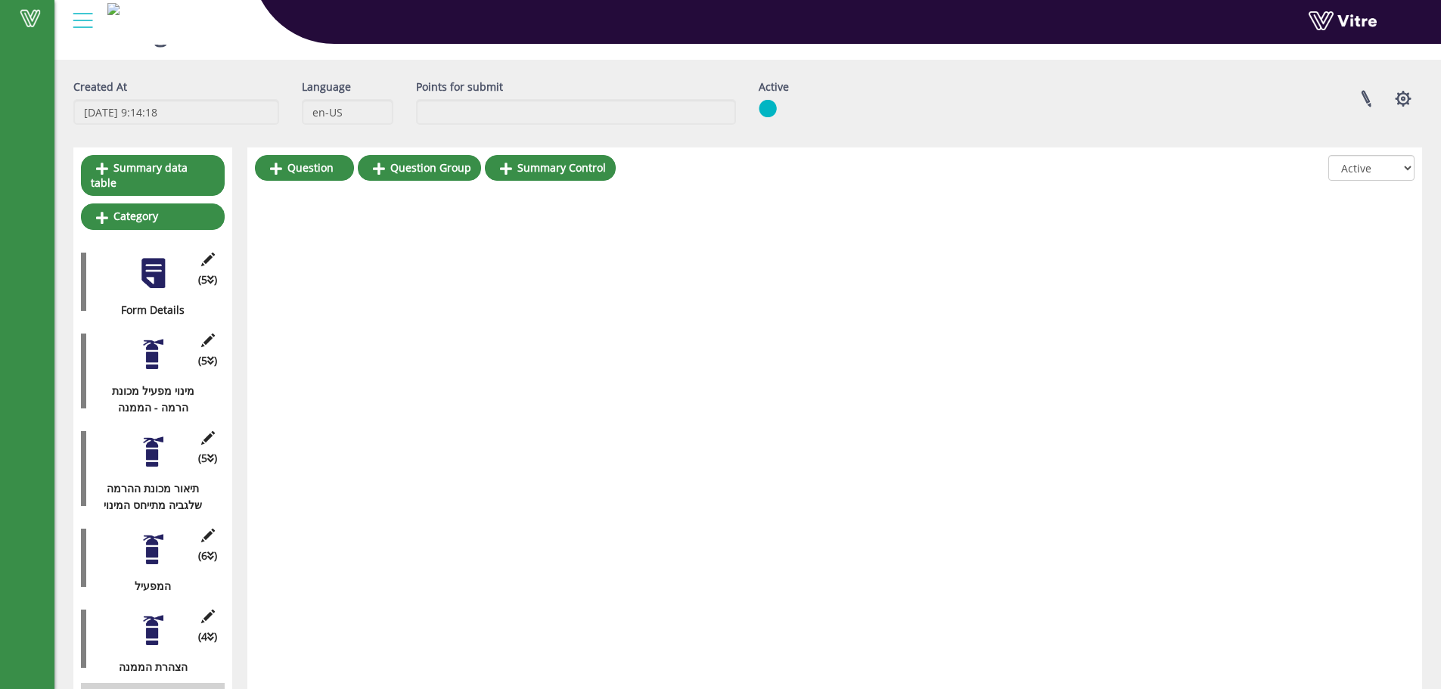
scroll to position [110, 0]
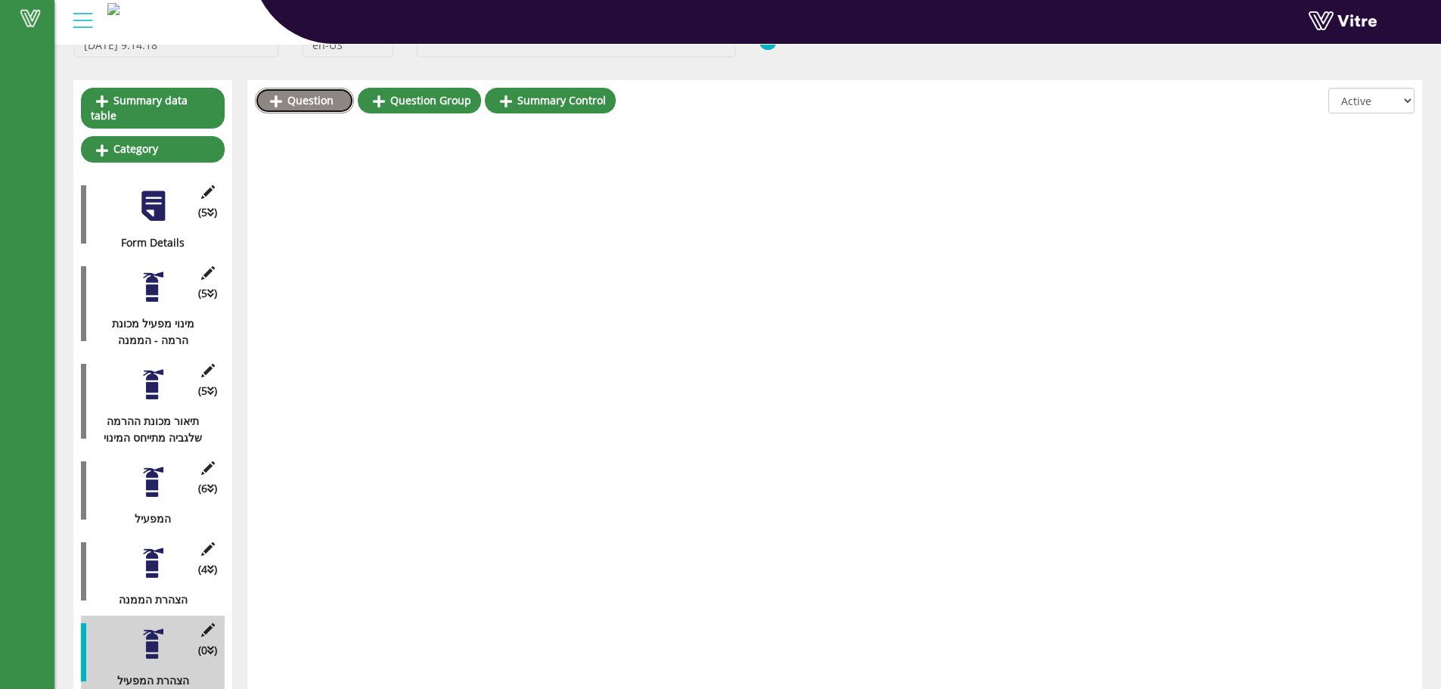
click at [312, 98] on link "Question" at bounding box center [304, 101] width 99 height 26
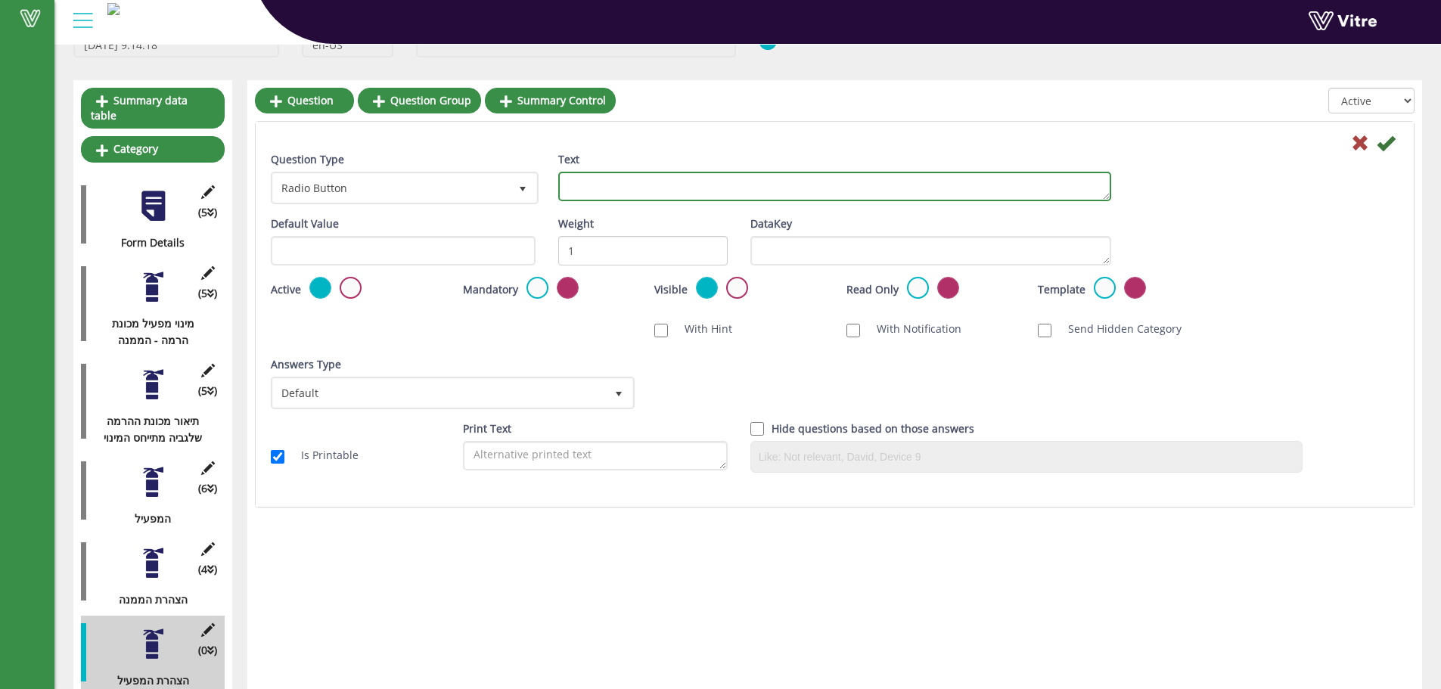
click at [580, 186] on textarea "Text" at bounding box center [834, 186] width 553 height 29
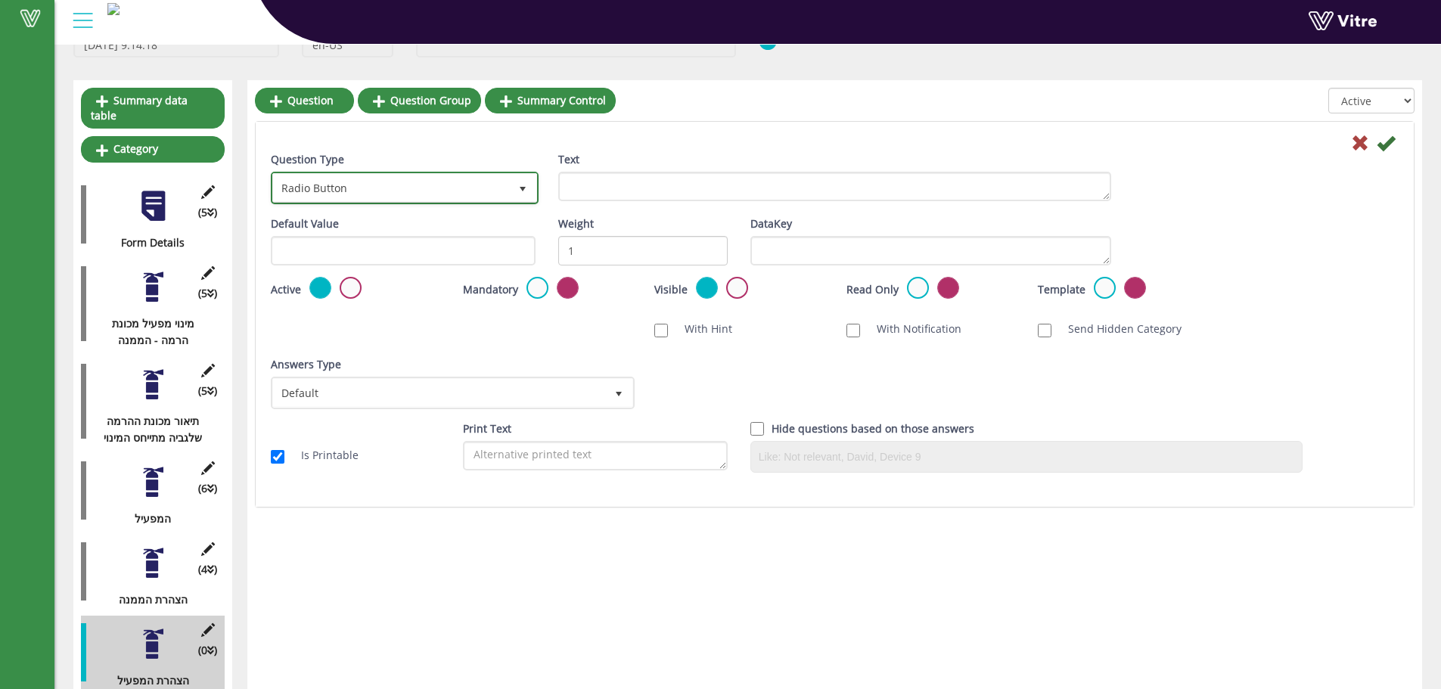
click at [440, 189] on span "Radio Button" at bounding box center [391, 187] width 236 height 27
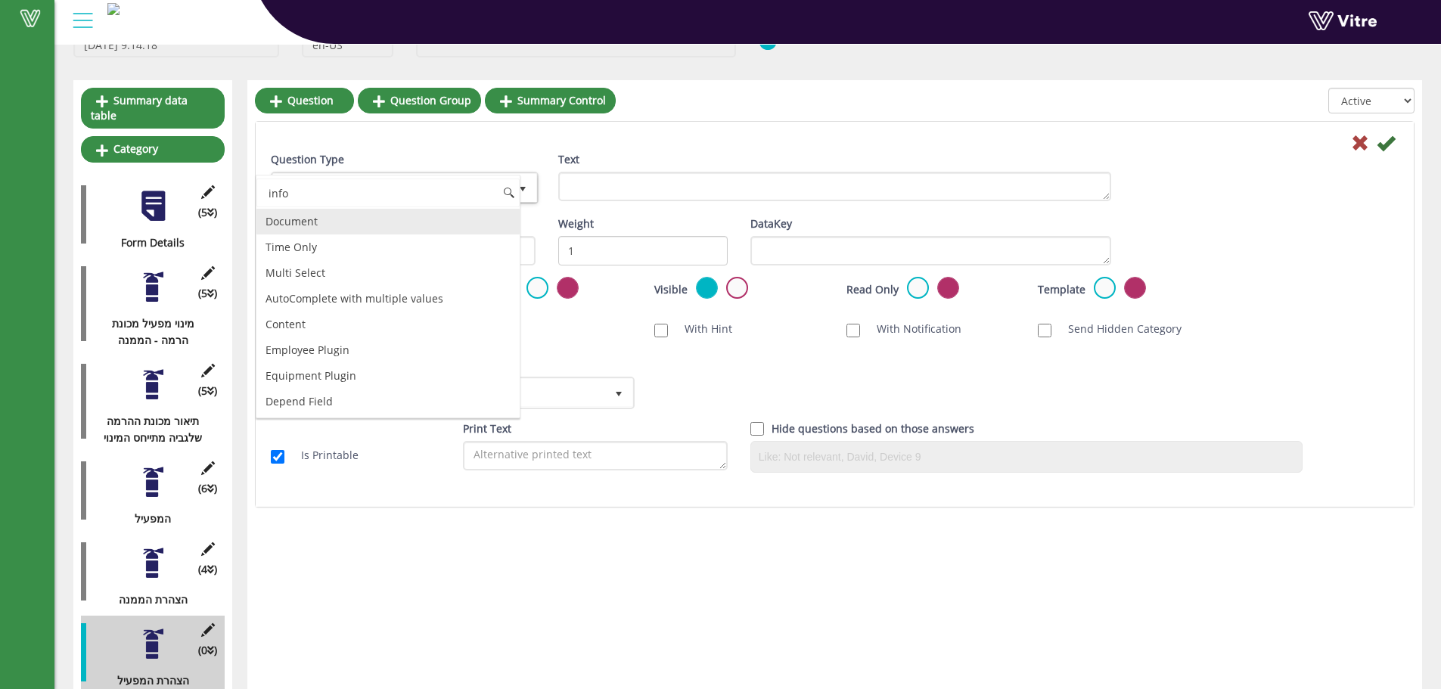
scroll to position [0, 0]
click at [330, 212] on li "Info Text" at bounding box center [387, 222] width 263 height 26
type input "info"
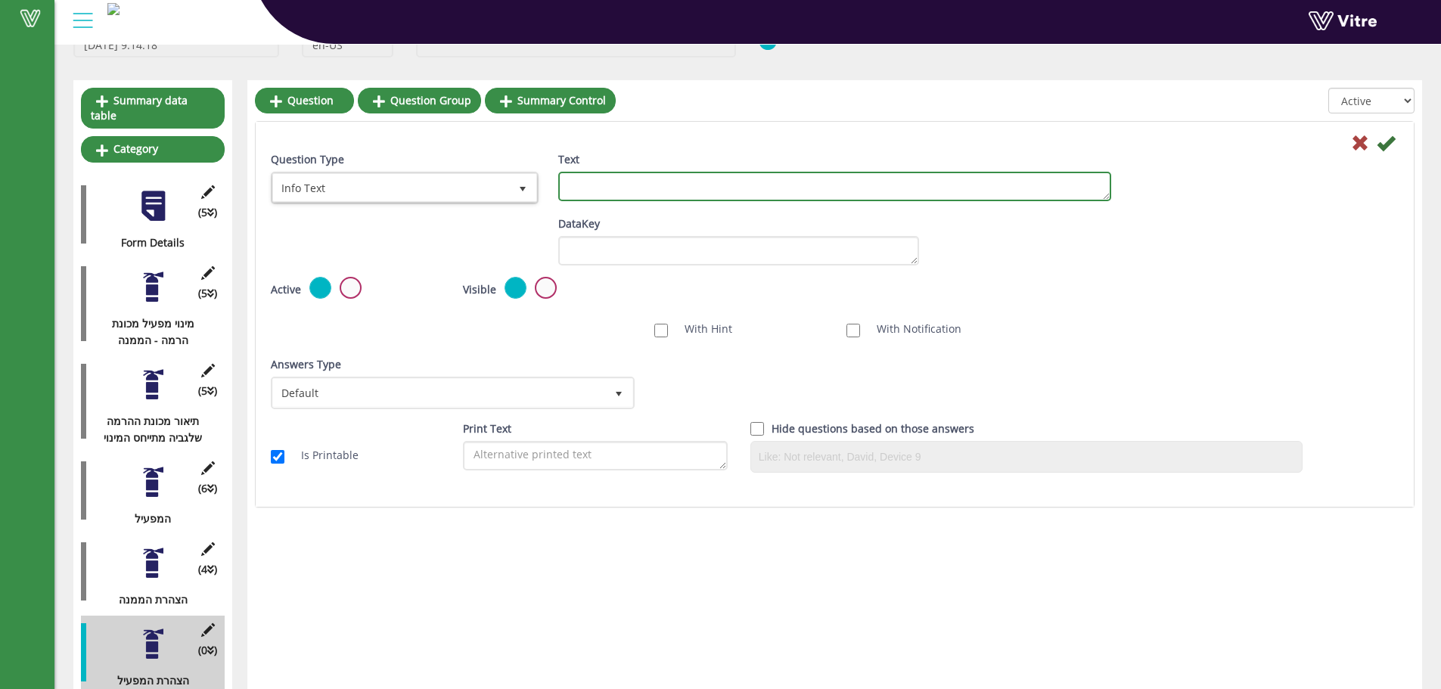
click at [706, 190] on textarea "Text" at bounding box center [834, 186] width 553 height 29
paste textarea "אני מצהיר בזה שכל הנתונים האישיים המפורטים בסעיף (ג) לעיל נכונים וכי קיבלתי הדר…"
type textarea "אני מצהיר בזה שכל הנתונים האישיים המפורטים בסעיף (ג) לעיל נכונים וכי קיבלתי הדר…"
click at [1389, 135] on icon at bounding box center [1386, 143] width 18 height 18
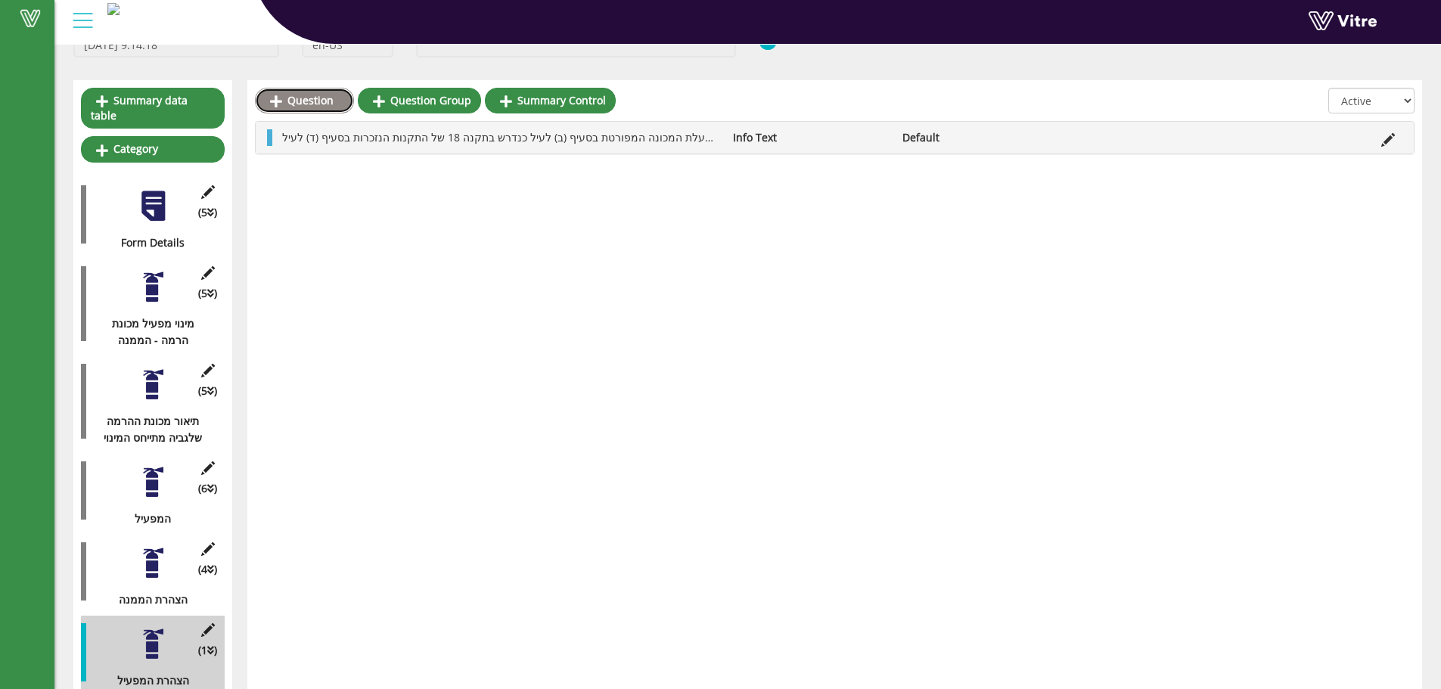
click at [326, 99] on link "Question" at bounding box center [304, 101] width 99 height 26
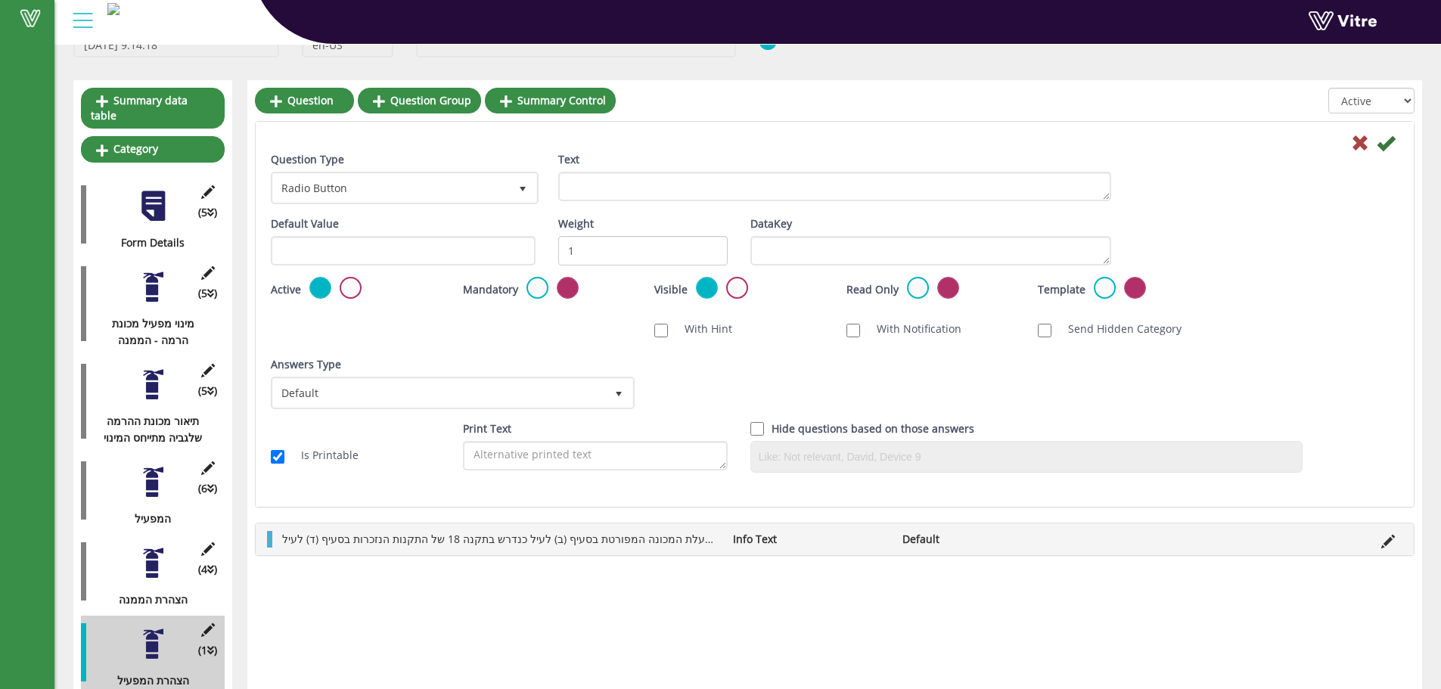
click at [362, 209] on div "Question Type Radio Button 3" at bounding box center [402, 183] width 287 height 64
drag, startPoint x: 376, startPoint y: 198, endPoint x: 391, endPoint y: 174, distance: 28.5
click at [377, 198] on span "Radio Button" at bounding box center [391, 187] width 236 height 27
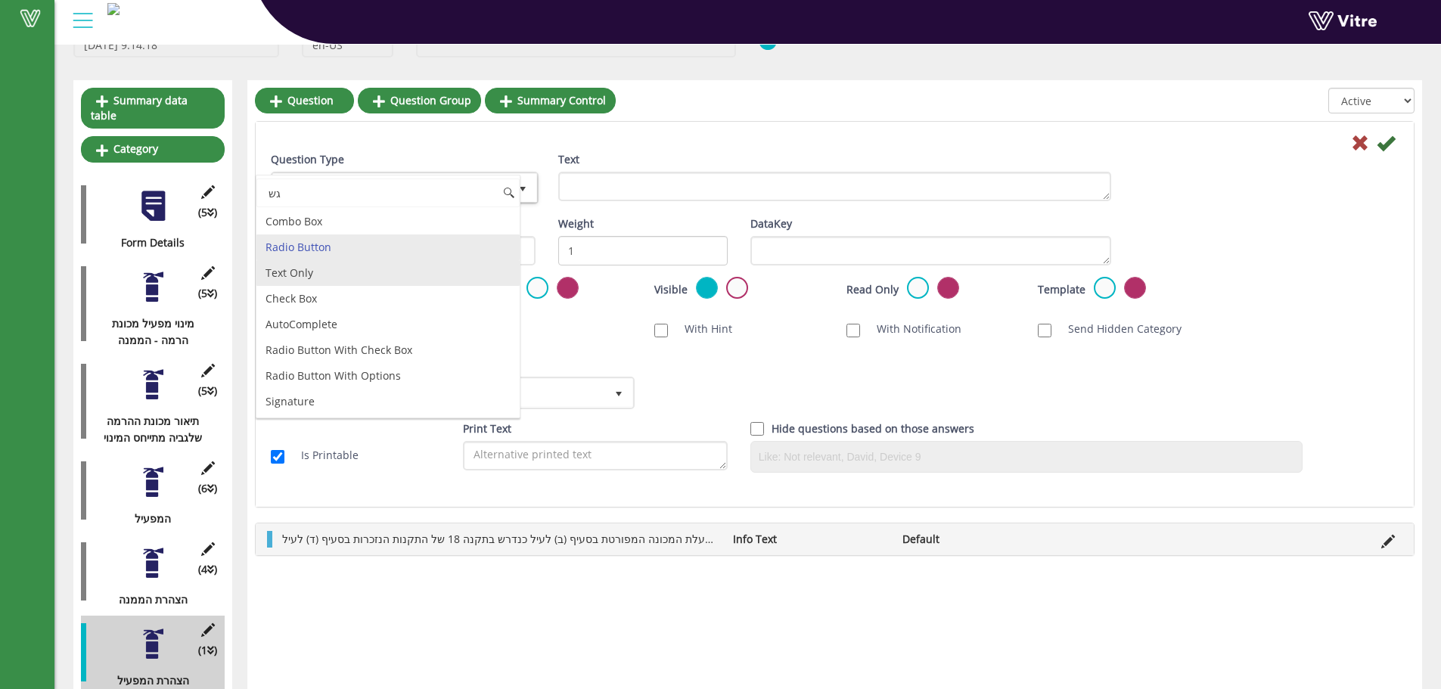
type input "ג"
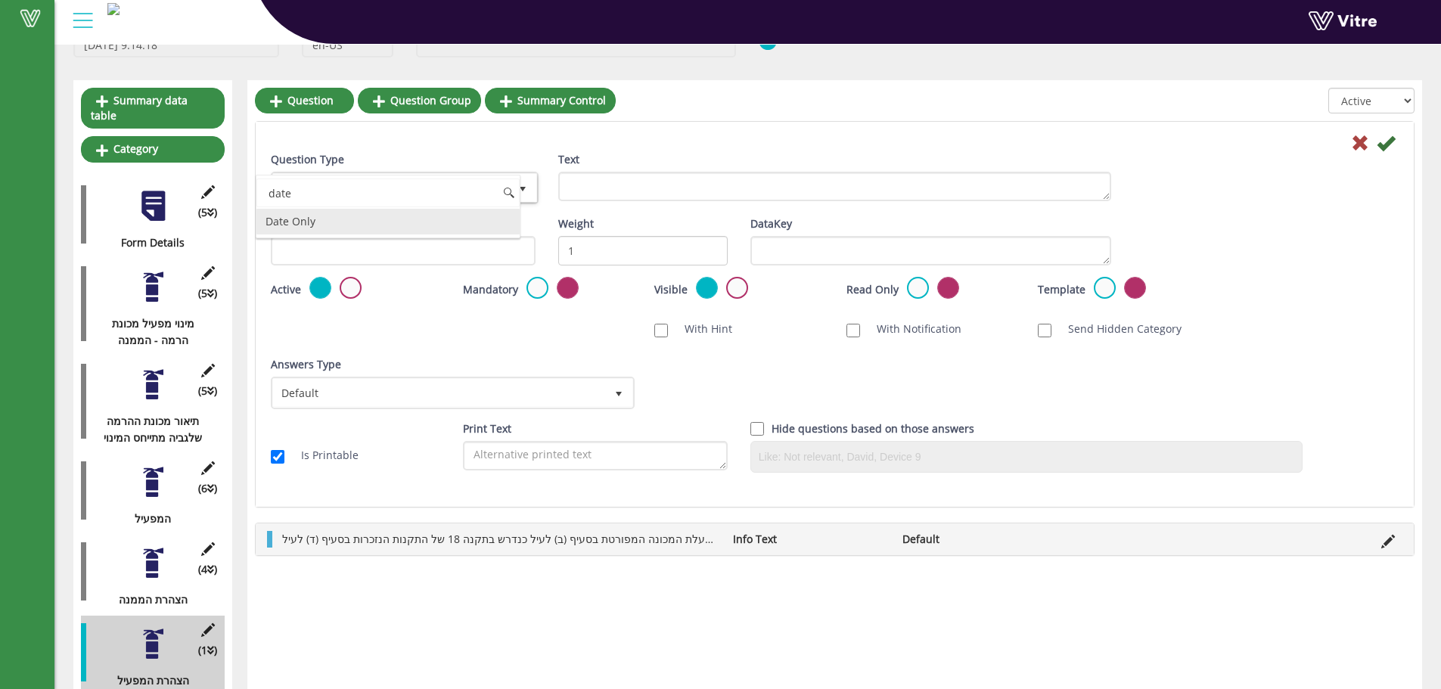
click at [315, 225] on li "Date Only" at bounding box center [387, 222] width 263 height 26
type input "date"
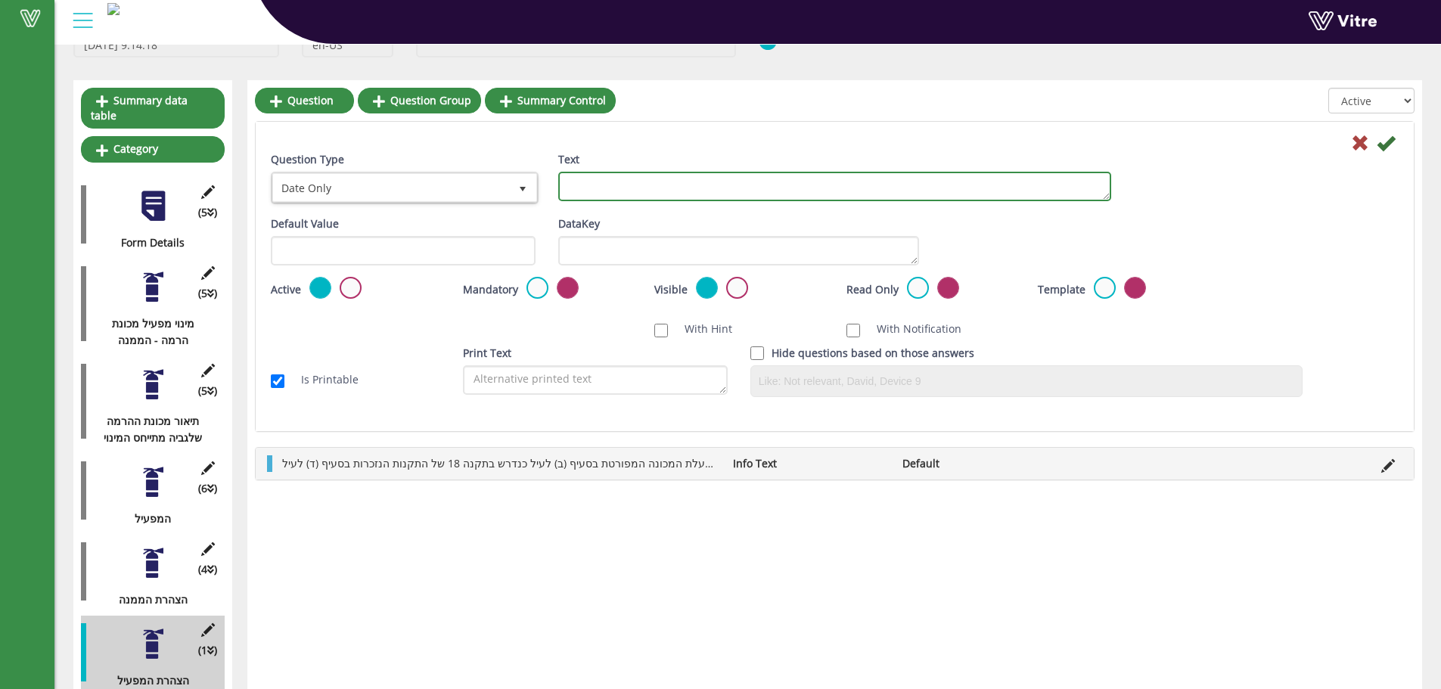
click at [668, 197] on textarea "Text" at bounding box center [834, 186] width 553 height 29
type textarea "תאריך"
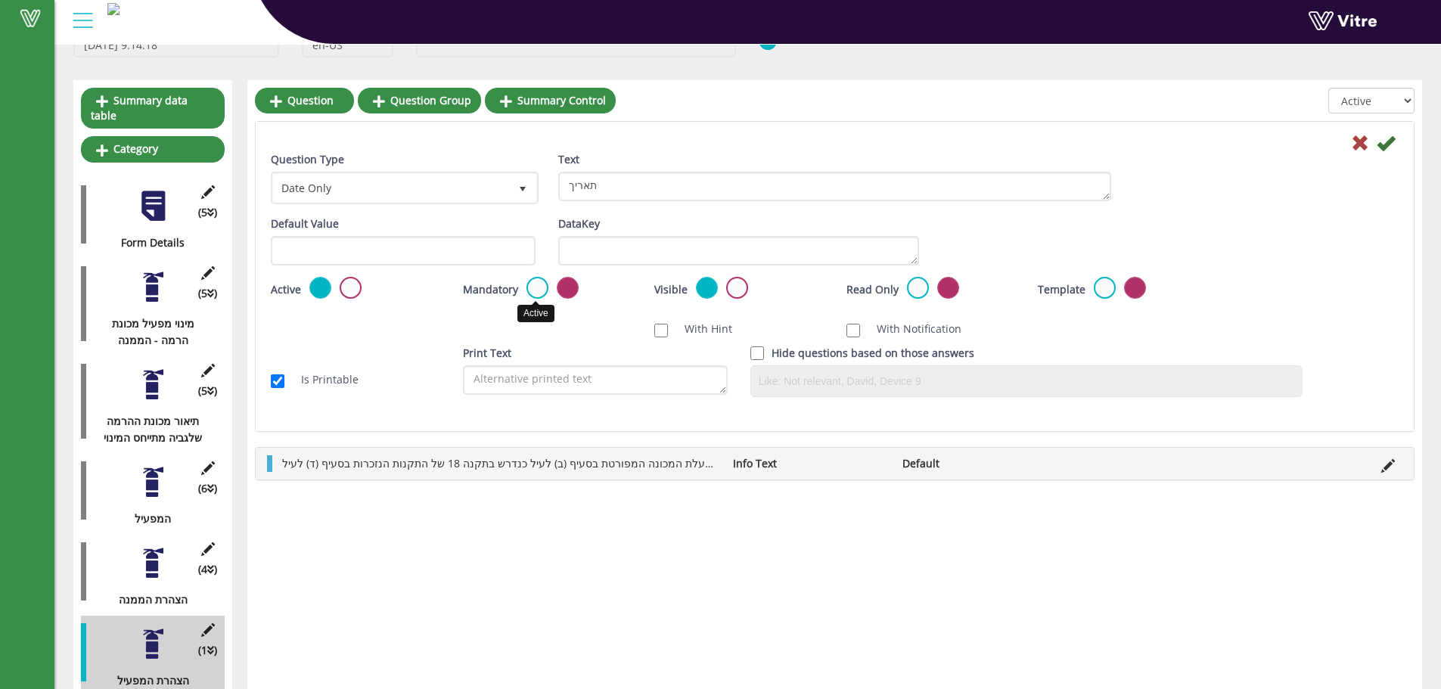
click at [544, 290] on label at bounding box center [537, 288] width 22 height 22
click at [0, 0] on input "radio" at bounding box center [0, 0] width 0 height 0
click at [1389, 142] on icon at bounding box center [1386, 143] width 18 height 18
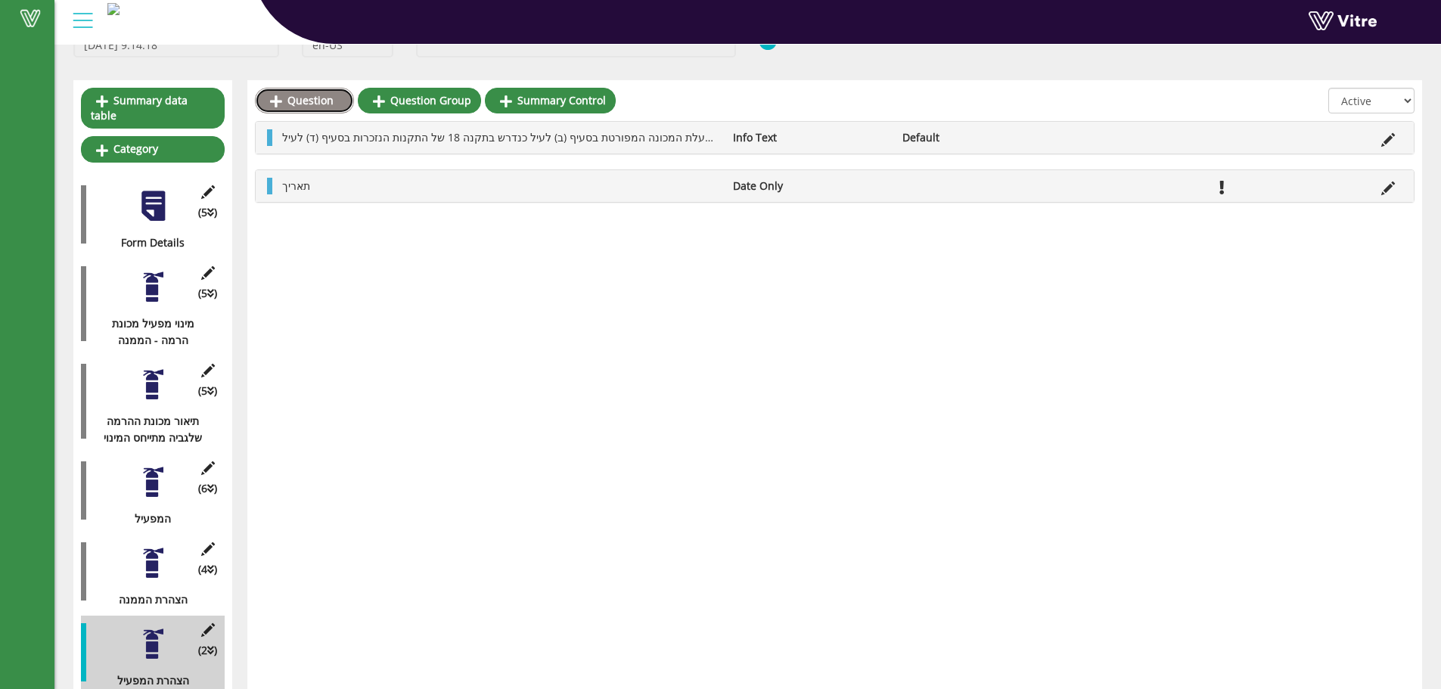
click at [322, 106] on link "Question" at bounding box center [304, 101] width 99 height 26
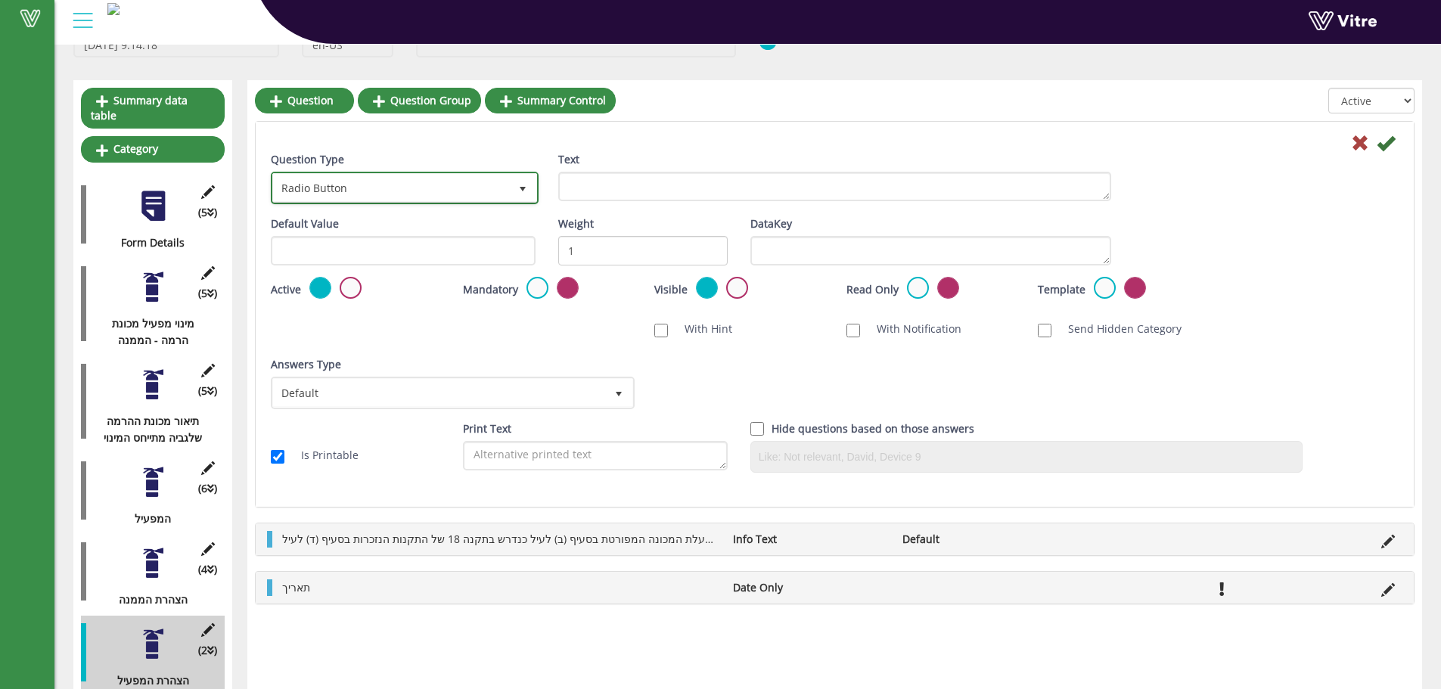
drag, startPoint x: 378, startPoint y: 200, endPoint x: 393, endPoint y: 202, distance: 15.2
click at [379, 202] on span "Radio Button" at bounding box center [404, 187] width 265 height 29
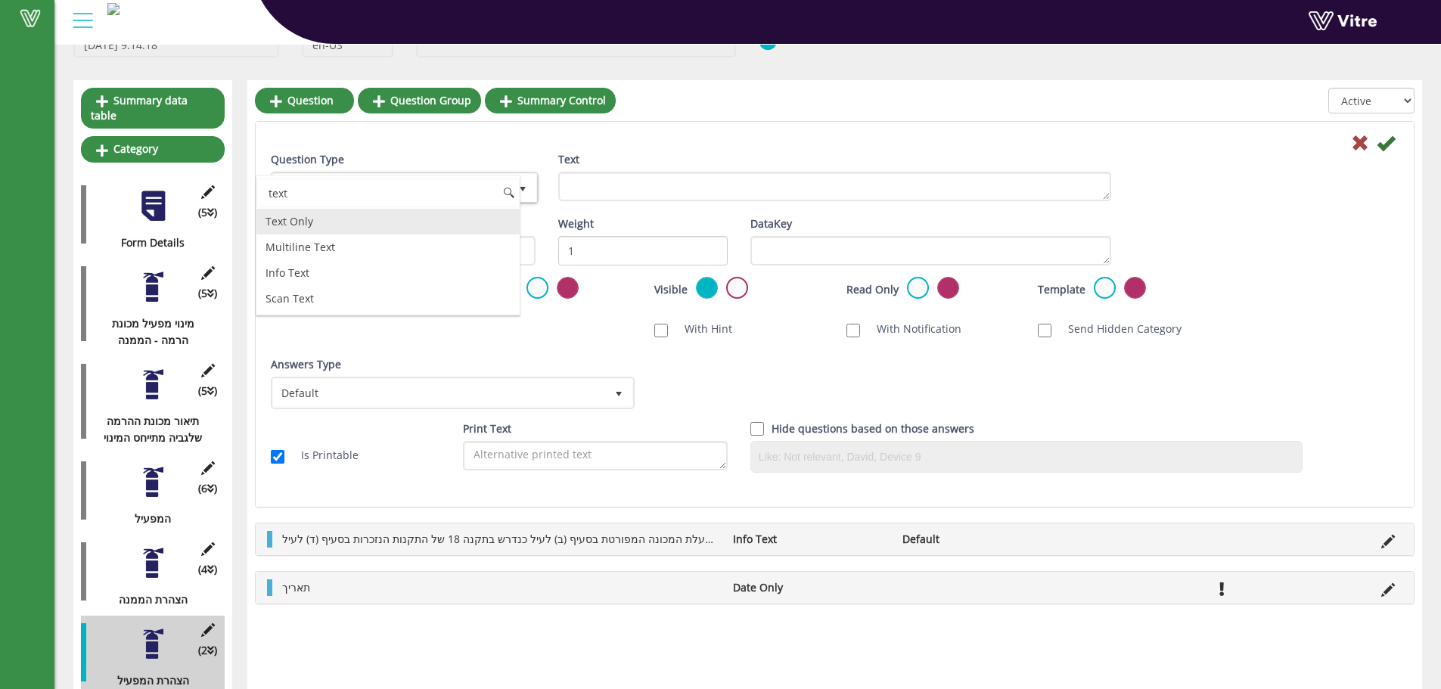
click at [374, 214] on li "Text Only" at bounding box center [387, 222] width 263 height 26
type input "text"
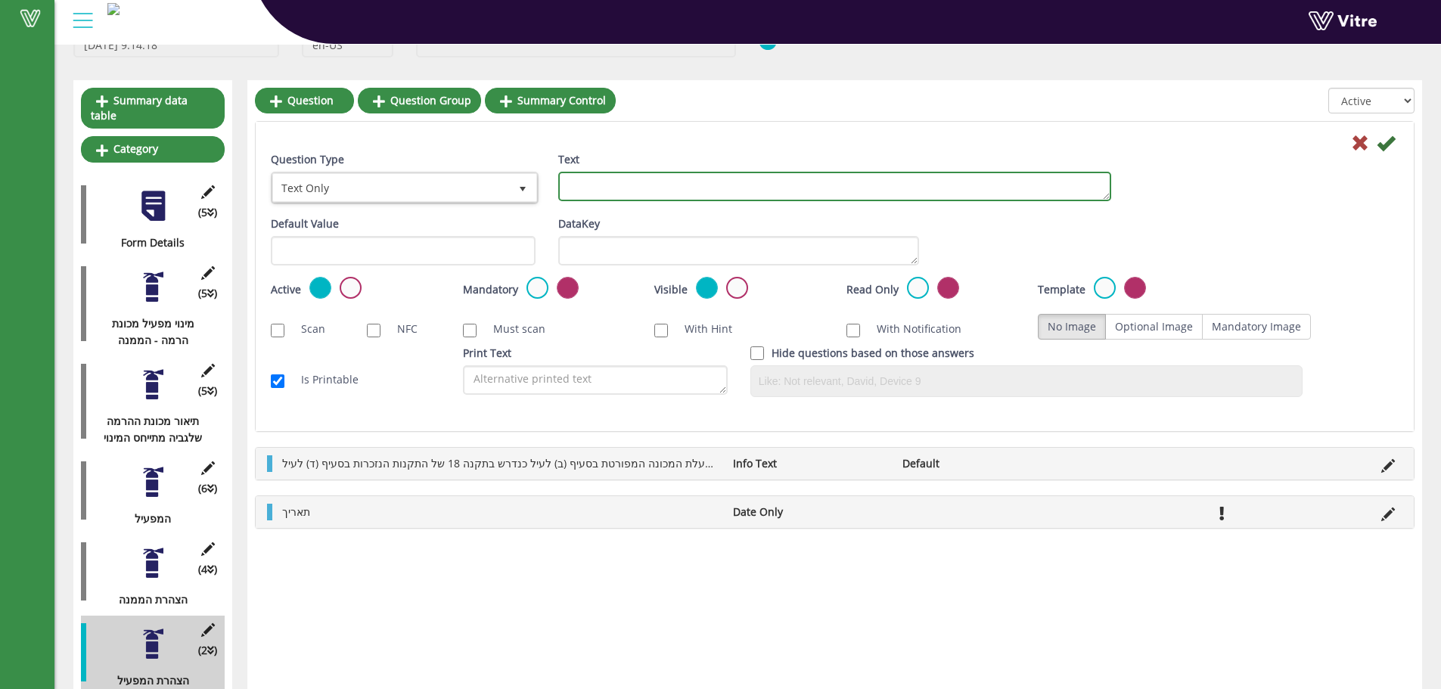
click at [608, 179] on textarea "Text" at bounding box center [834, 186] width 553 height 29
type textarea "שם המפעיל"
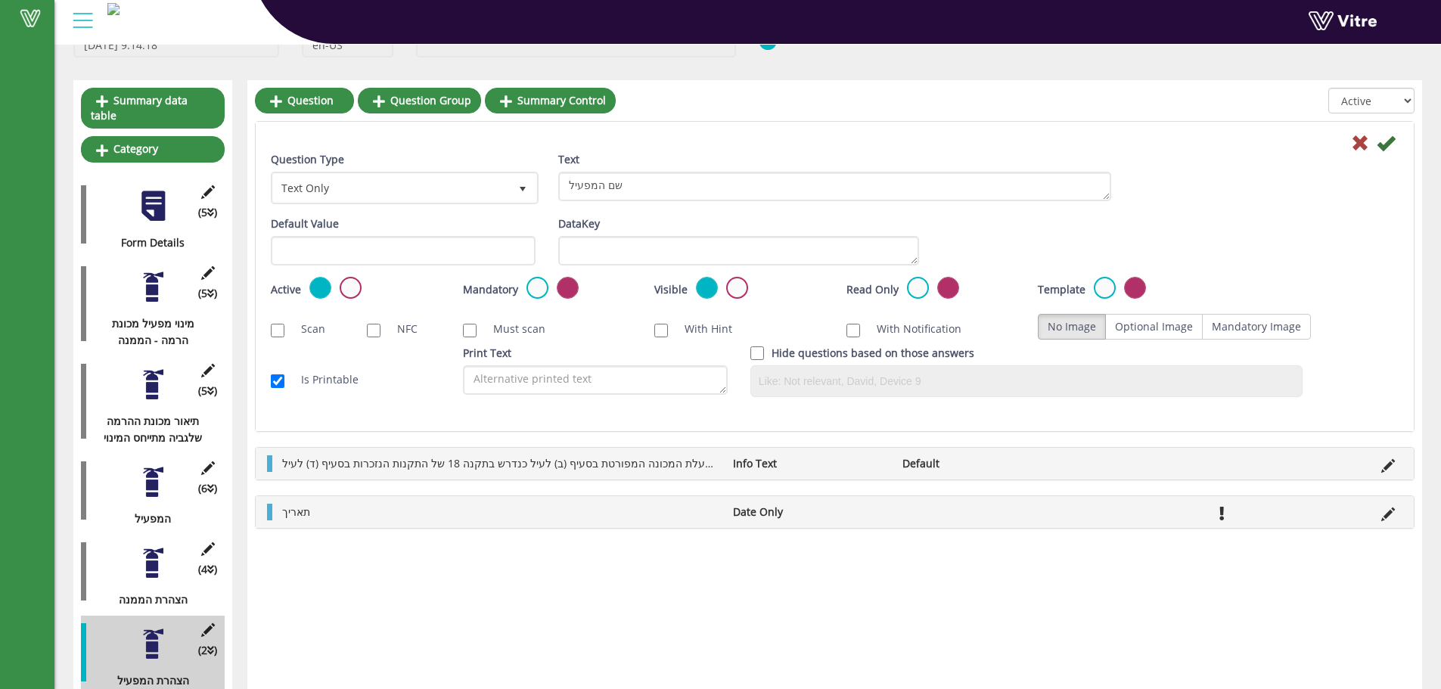
drag, startPoint x: 521, startPoint y: 284, endPoint x: 533, endPoint y: 281, distance: 11.7
click at [529, 283] on div "Mandatory" at bounding box center [547, 289] width 169 height 25
click at [533, 281] on label at bounding box center [537, 288] width 22 height 22
click at [0, 0] on input "radio" at bounding box center [0, 0] width 0 height 0
click at [1392, 143] on icon at bounding box center [1386, 143] width 18 height 18
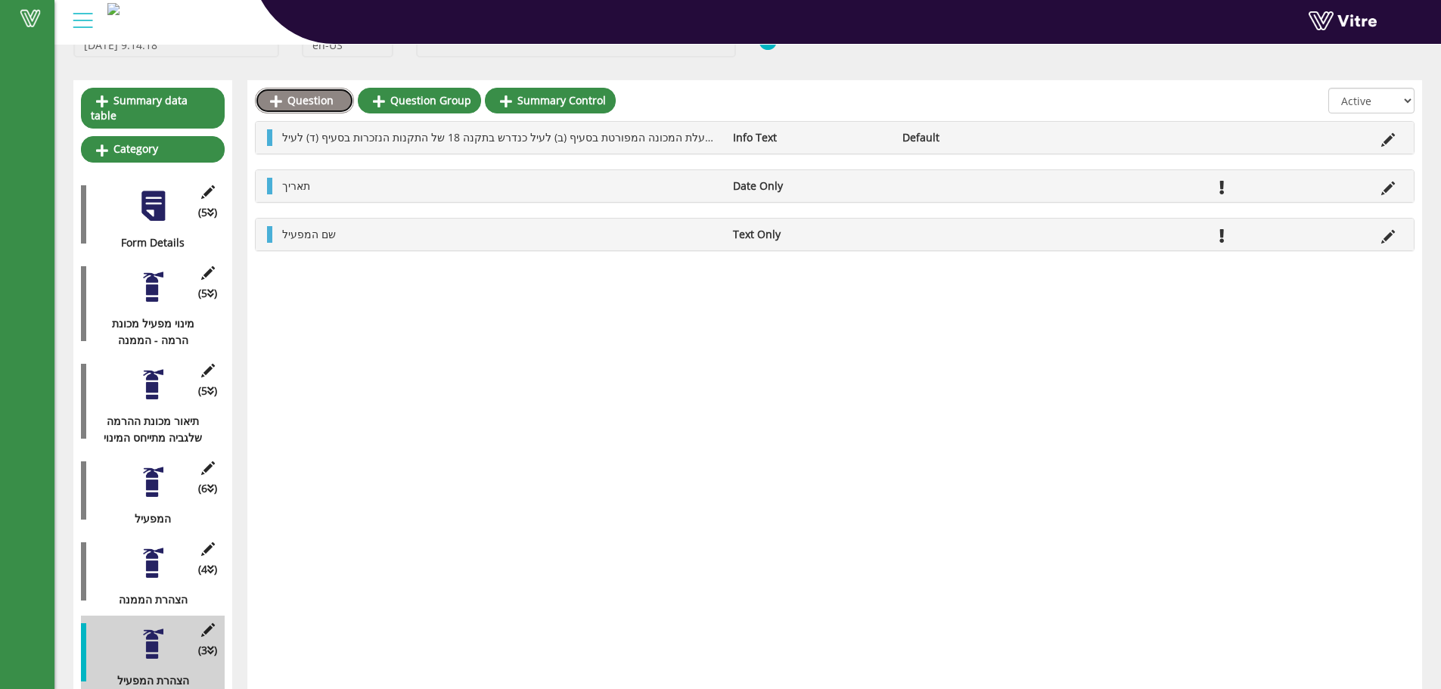
click at [299, 105] on link "Question" at bounding box center [304, 101] width 99 height 26
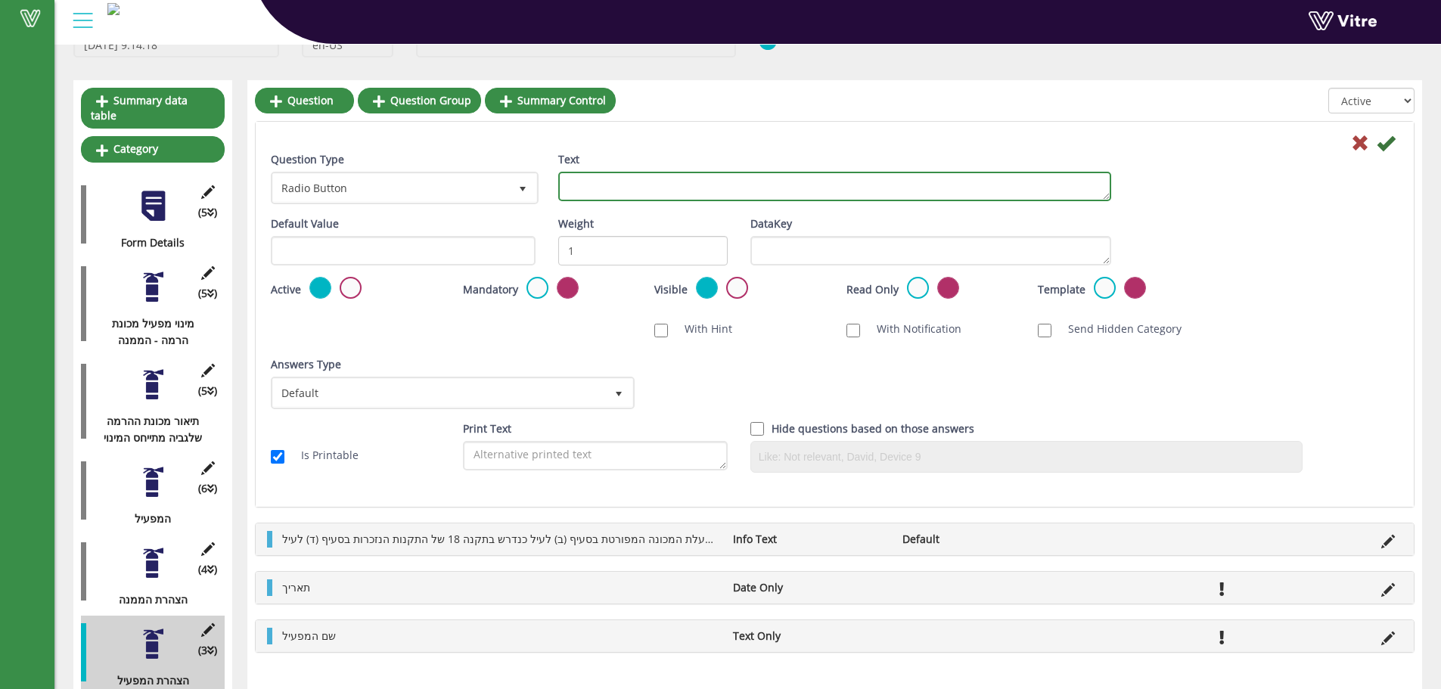
click at [624, 186] on textarea "Text" at bounding box center [834, 186] width 553 height 29
type textarea "j"
type textarea "חתימה"
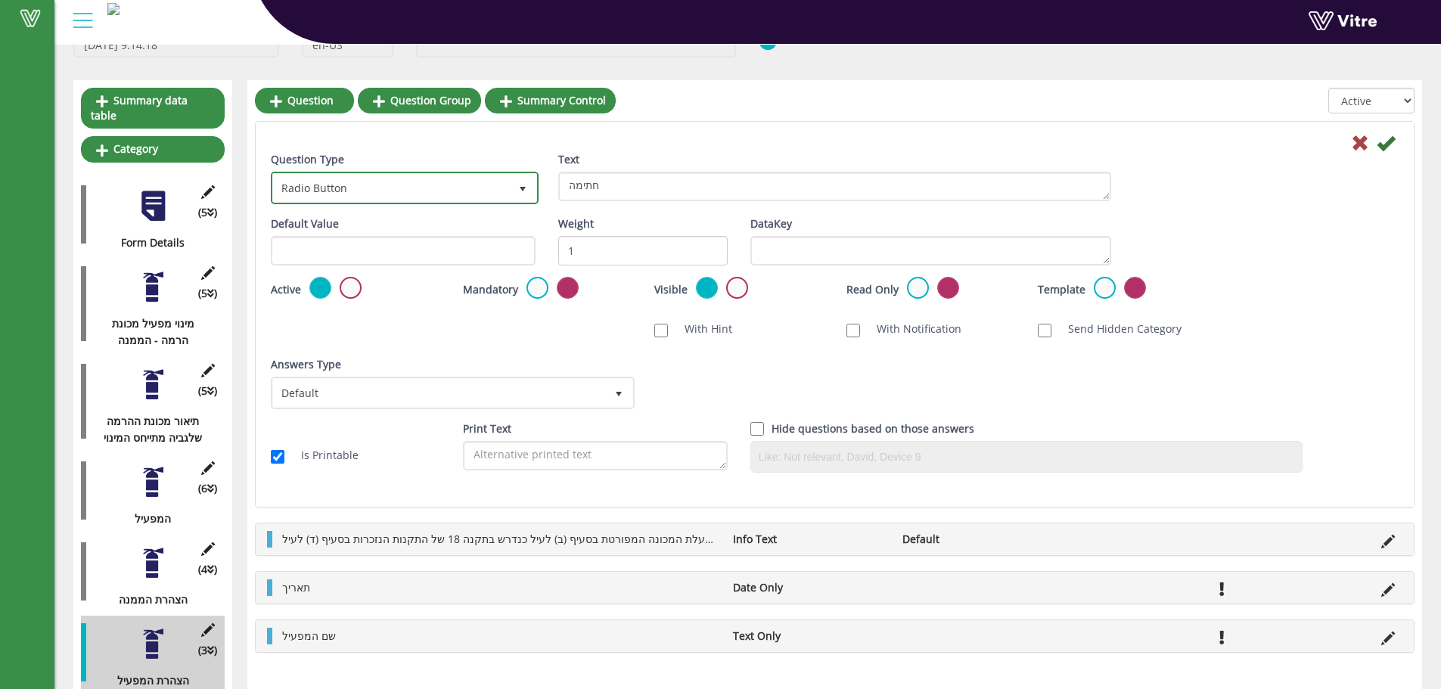
click at [446, 196] on span "Radio Button" at bounding box center [391, 187] width 236 height 27
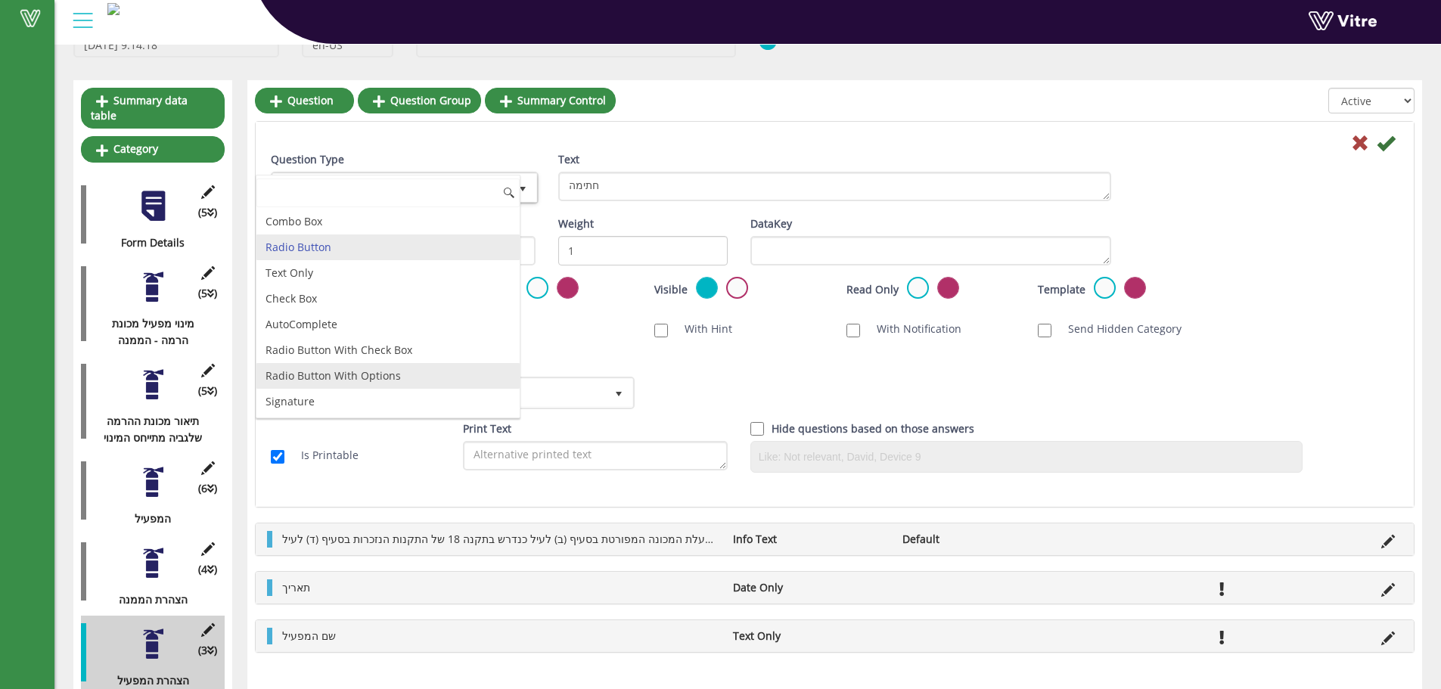
type input "ד"
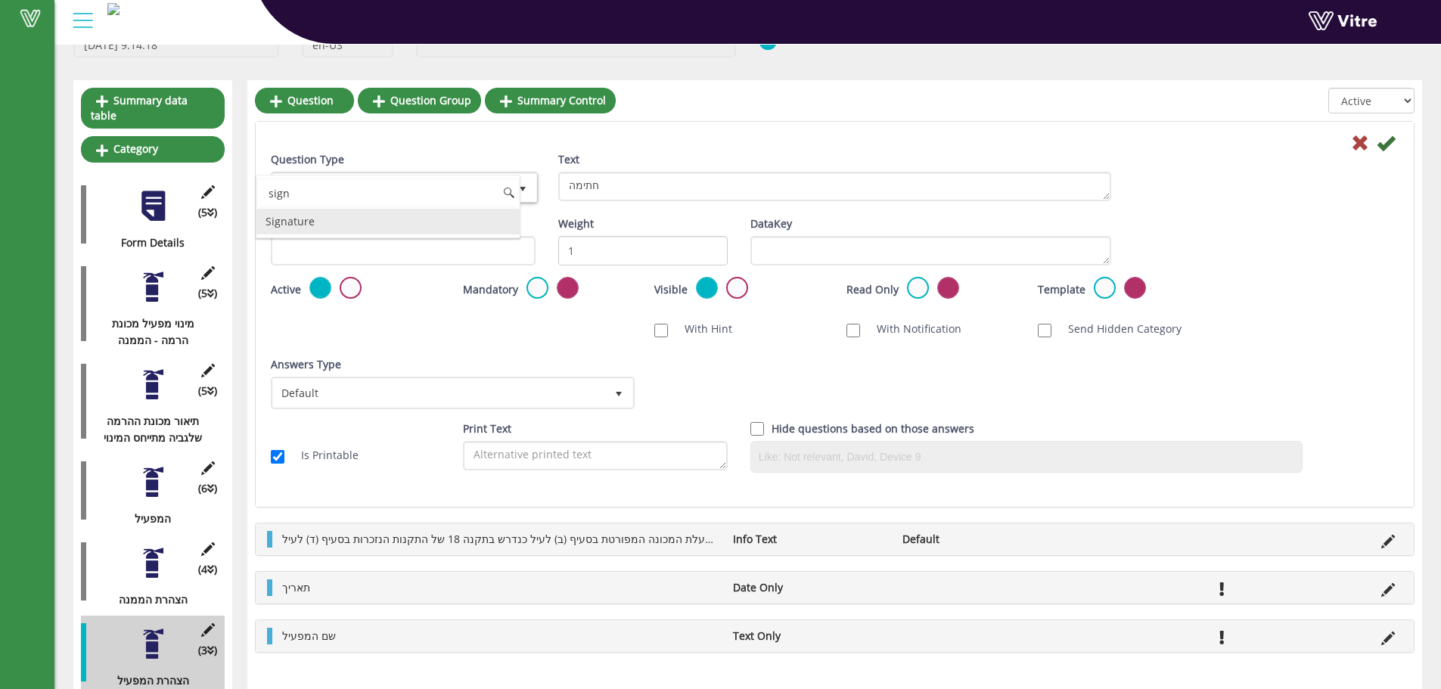
click at [340, 211] on li "Signature" at bounding box center [387, 222] width 263 height 26
type input "sign"
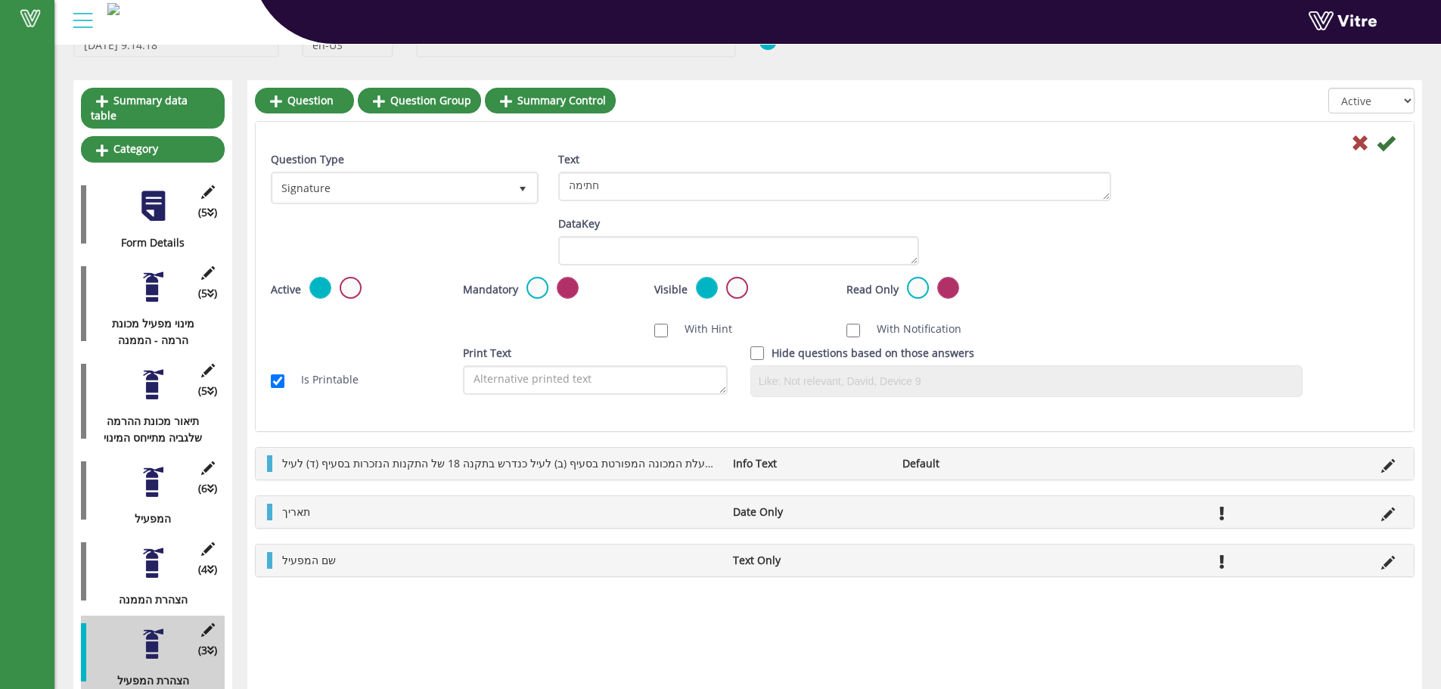
click at [522, 288] on div "Mandatory" at bounding box center [547, 289] width 169 height 25
click at [547, 285] on div "Mandatory Active" at bounding box center [547, 289] width 169 height 25
click at [526, 283] on label at bounding box center [537, 288] width 22 height 22
click at [0, 0] on input "radio" at bounding box center [0, 0] width 0 height 0
click at [1387, 147] on icon at bounding box center [1386, 143] width 18 height 18
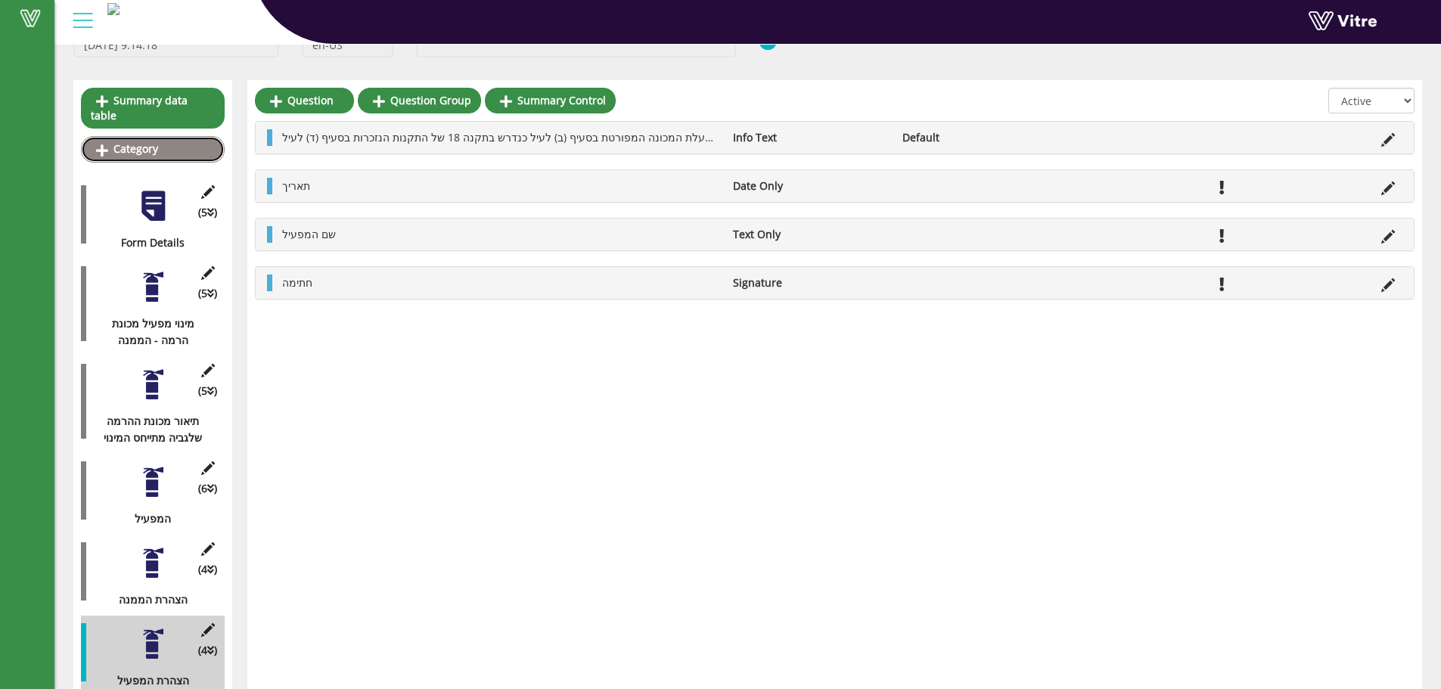
drag, startPoint x: 177, startPoint y: 143, endPoint x: 395, endPoint y: 185, distance: 221.9
click at [177, 143] on link "Category" at bounding box center [153, 149] width 144 height 26
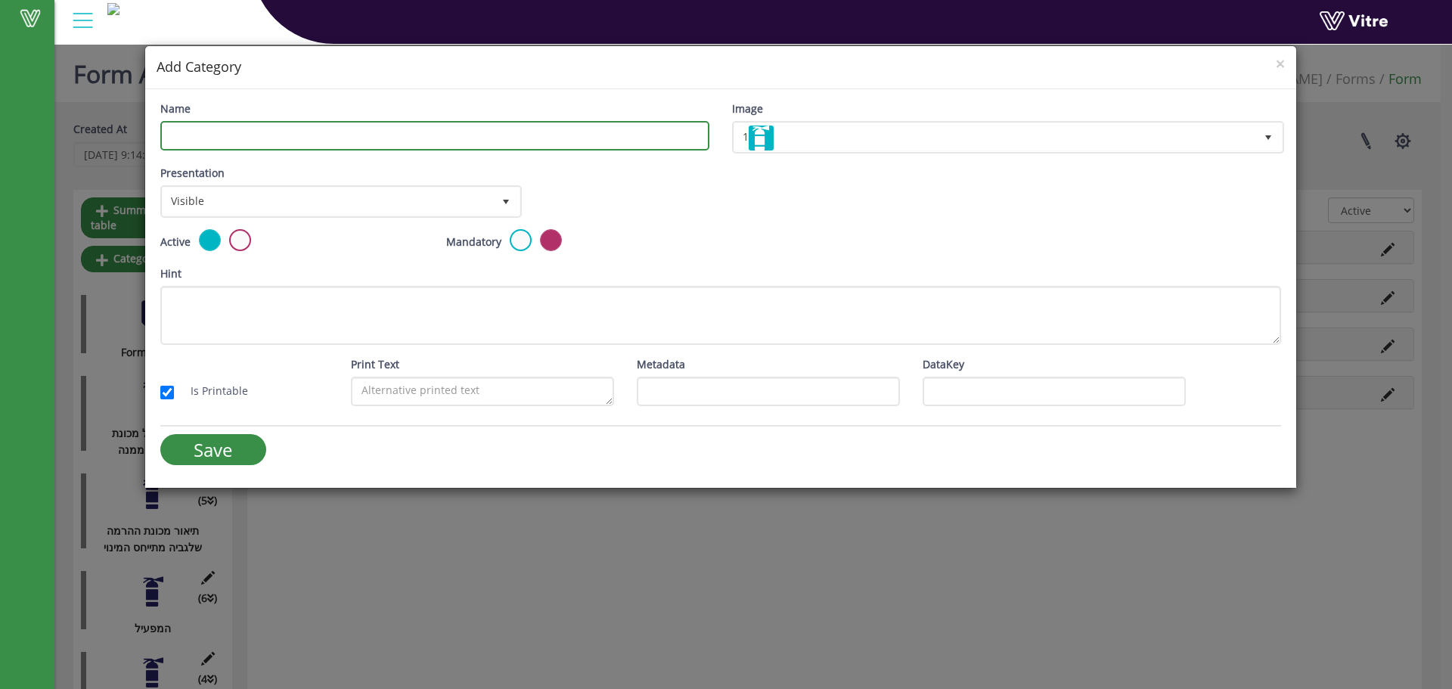
click at [290, 145] on input "Name" at bounding box center [434, 135] width 549 height 29
type input "ד"
click at [247, 135] on input "Name" at bounding box center [434, 135] width 549 height 29
type input "תיעו"
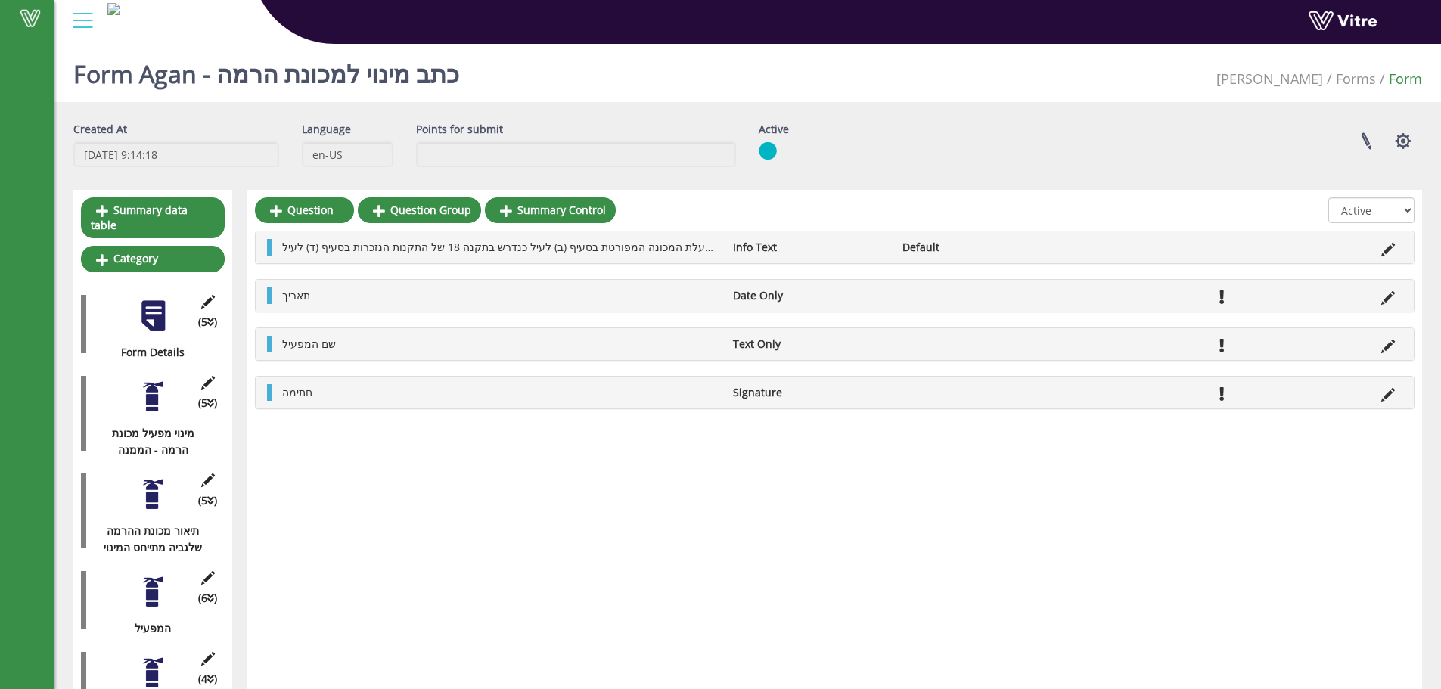
scroll to position [101, 0]
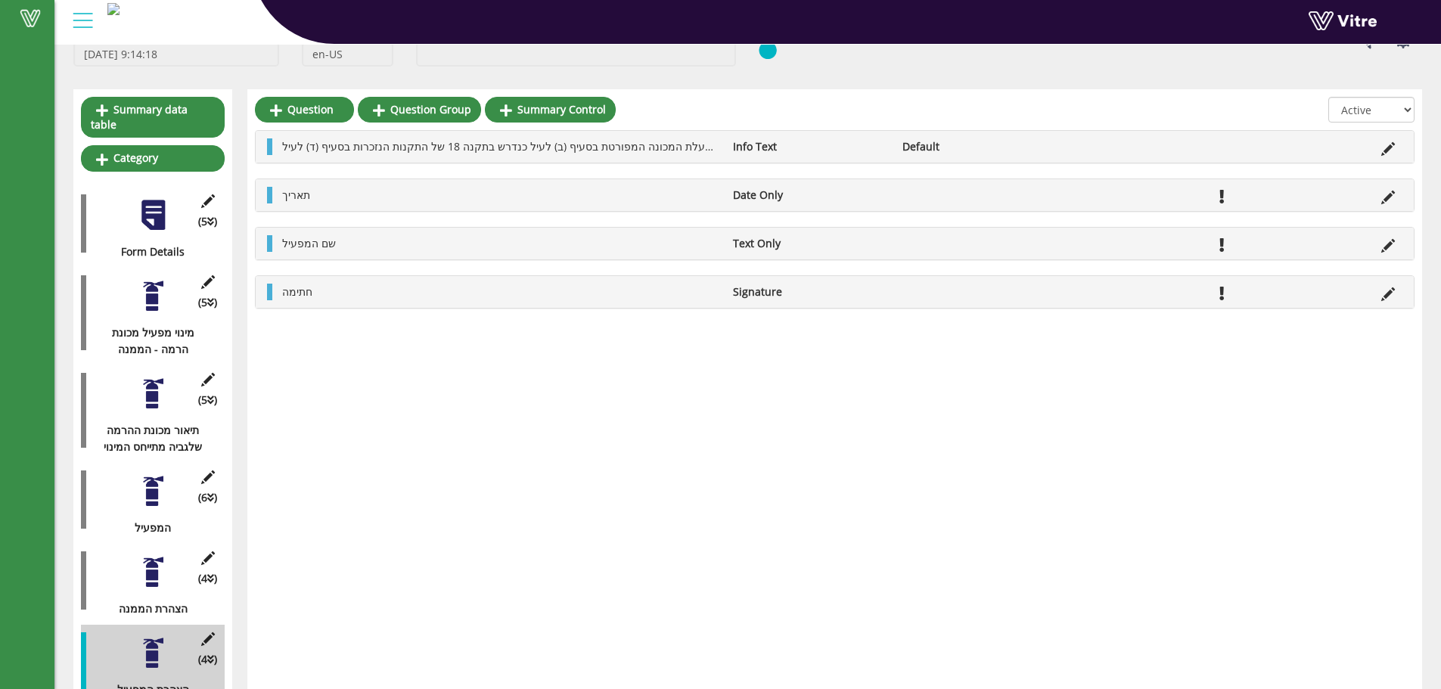
click at [164, 567] on div at bounding box center [153, 572] width 34 height 34
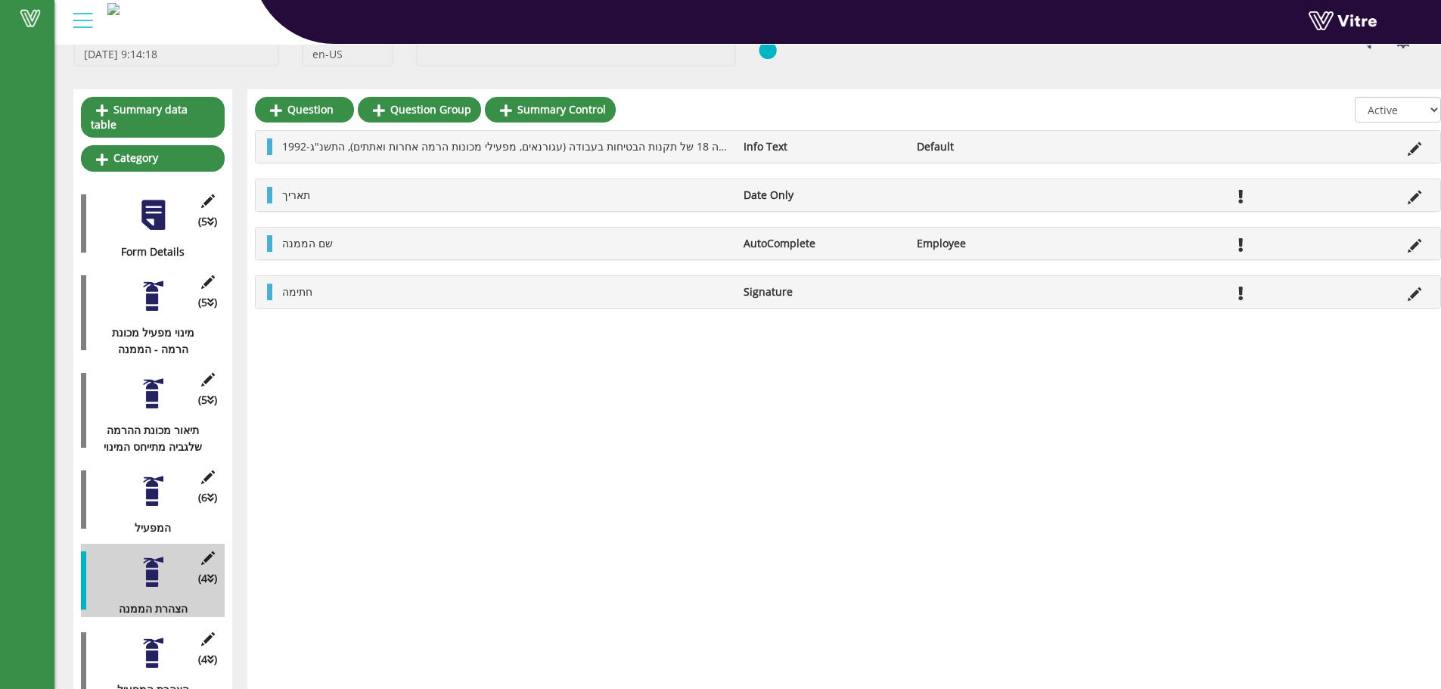
click at [160, 474] on div at bounding box center [153, 491] width 34 height 34
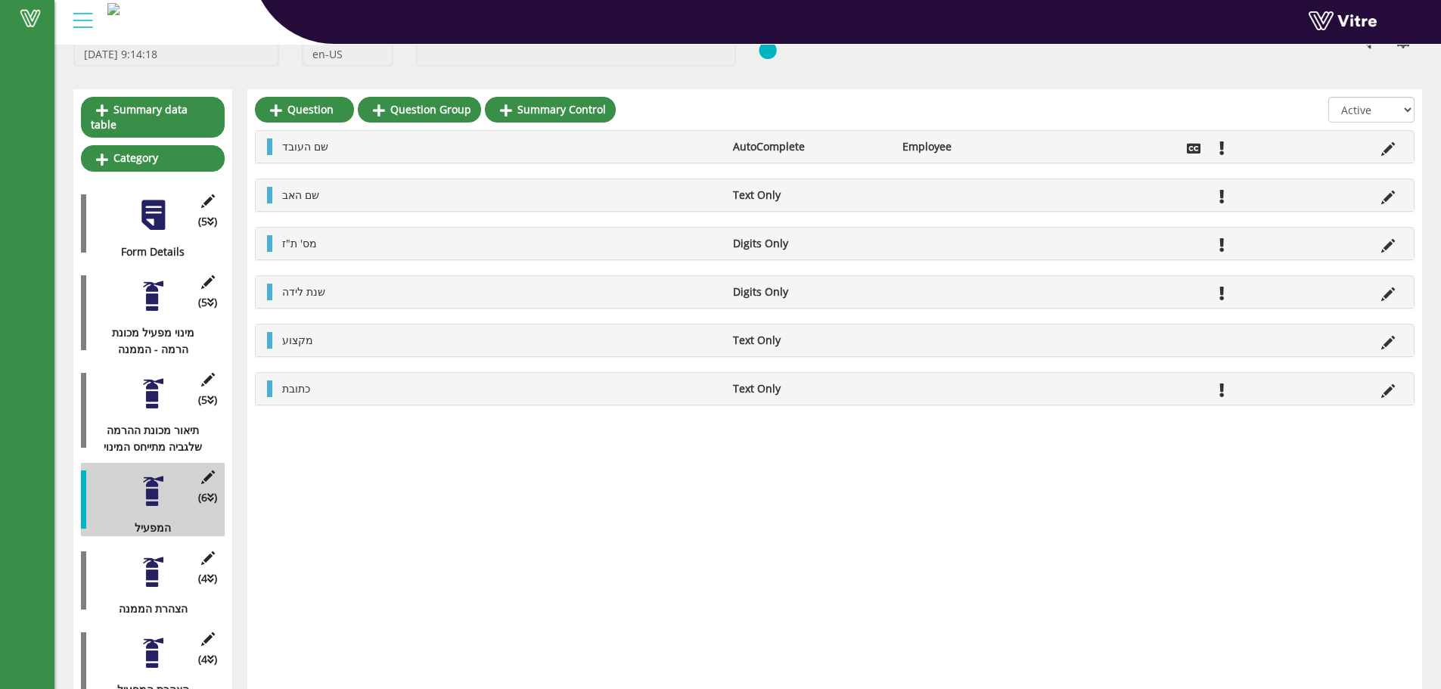
click at [117, 551] on div "(4 ) הצהרת הממנה" at bounding box center [153, 580] width 144 height 73
drag, startPoint x: 135, startPoint y: 551, endPoint x: 153, endPoint y: 551, distance: 18.2
click at [136, 551] on div "(4 ) הצהרת הממנה" at bounding box center [153, 580] width 144 height 73
click at [153, 555] on div at bounding box center [153, 572] width 34 height 34
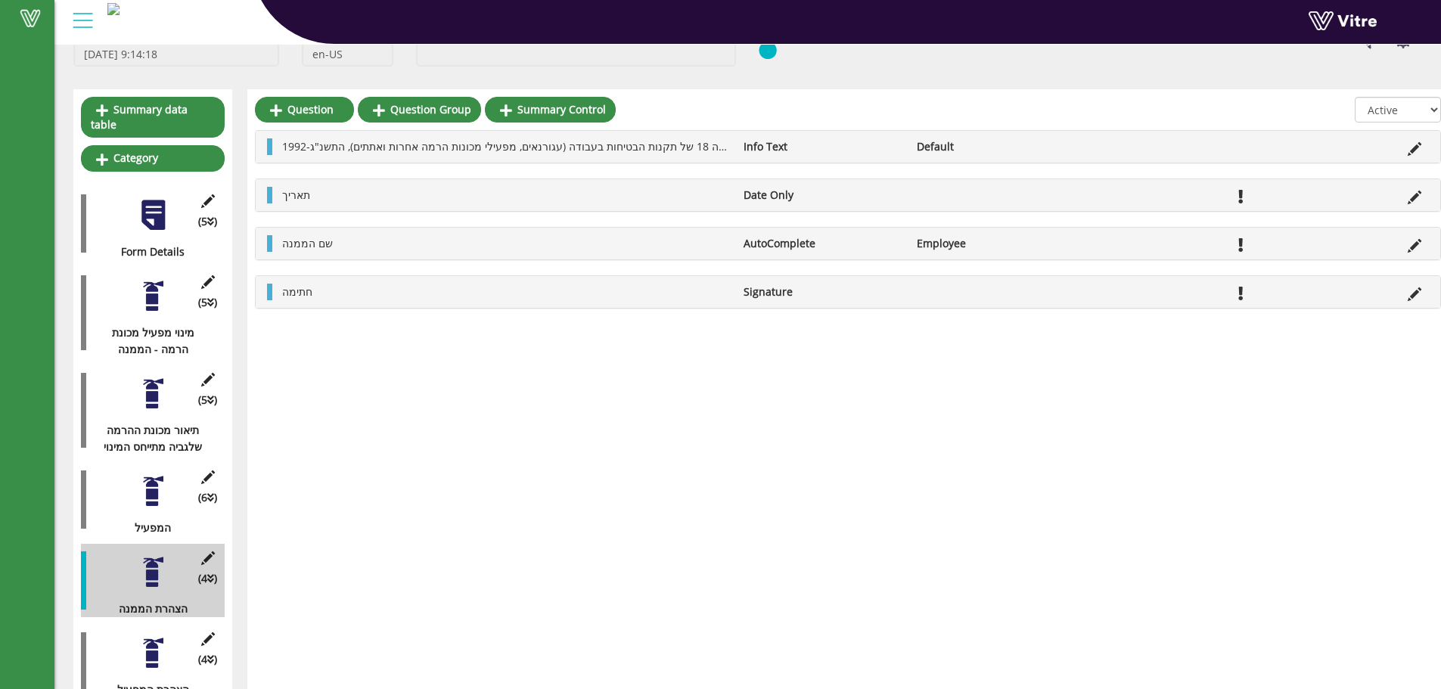
click at [151, 377] on div at bounding box center [153, 394] width 34 height 34
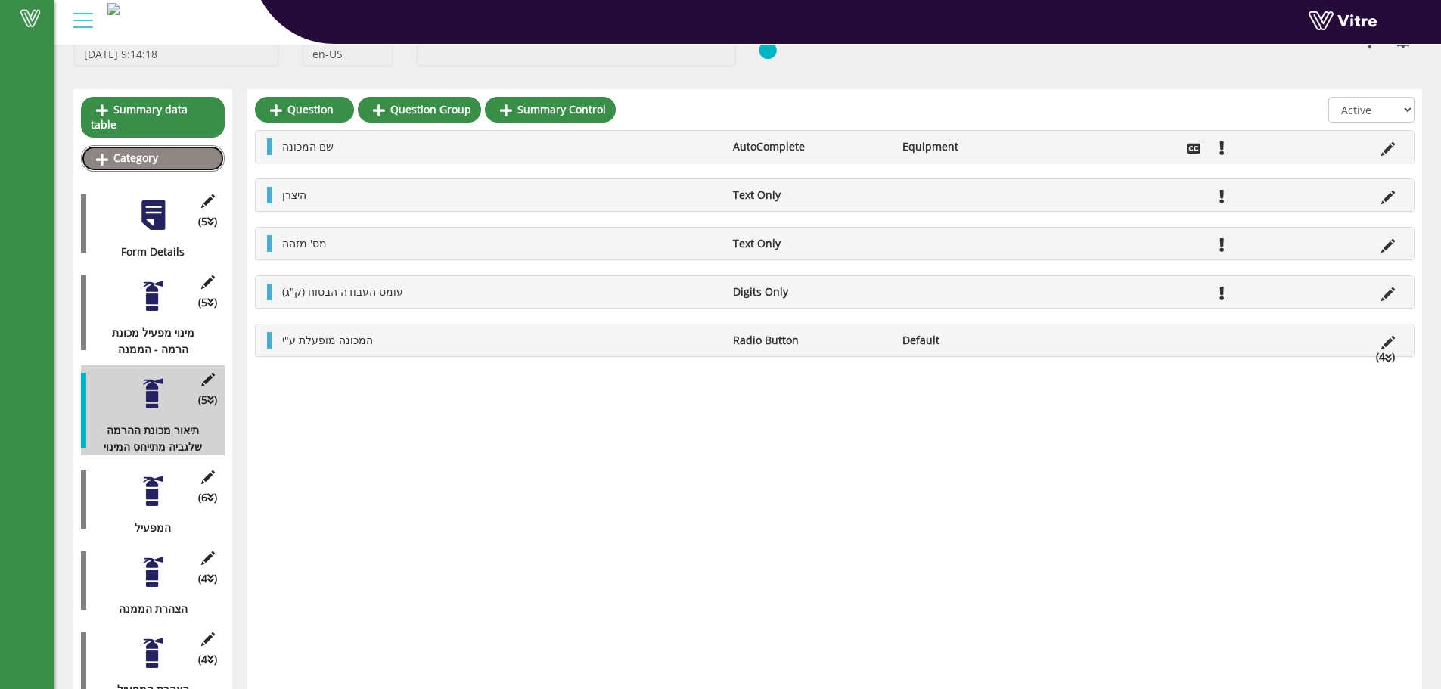
click at [156, 148] on link "Category" at bounding box center [153, 158] width 144 height 26
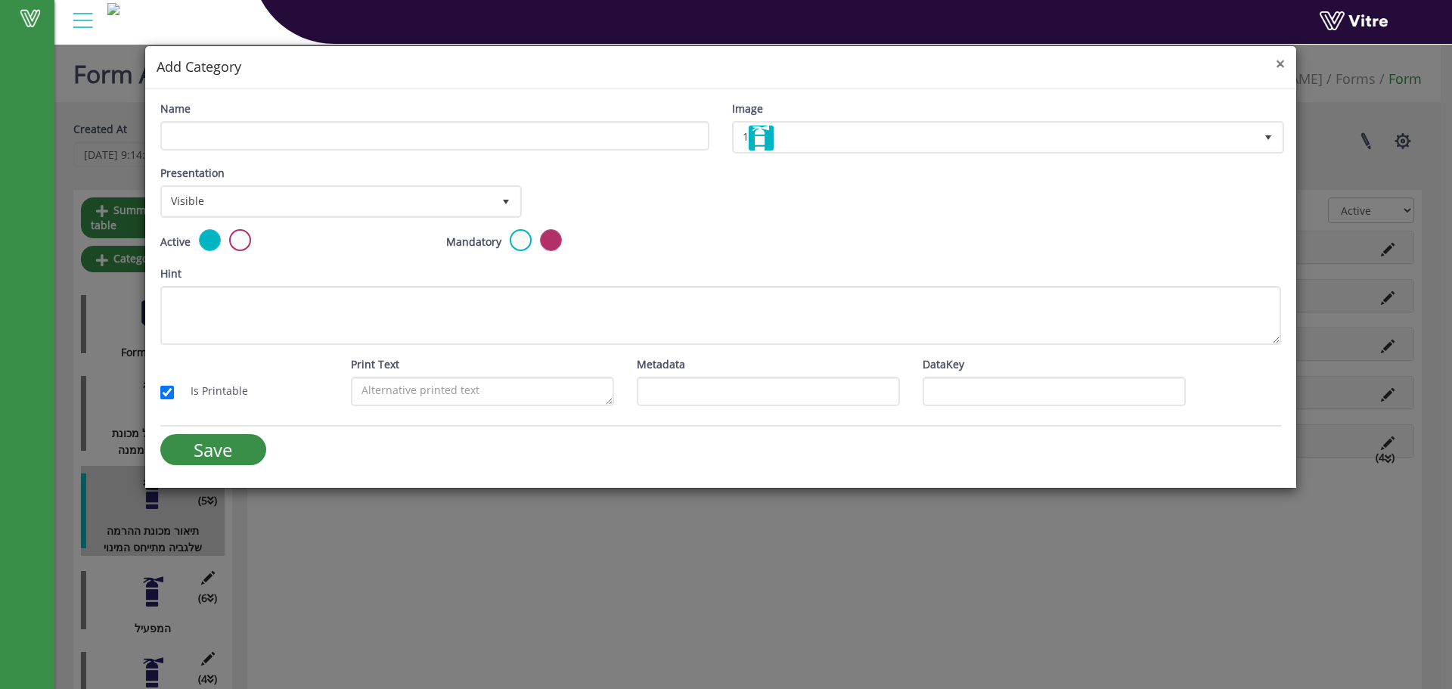
click at [1279, 66] on span "×" at bounding box center [1280, 63] width 9 height 21
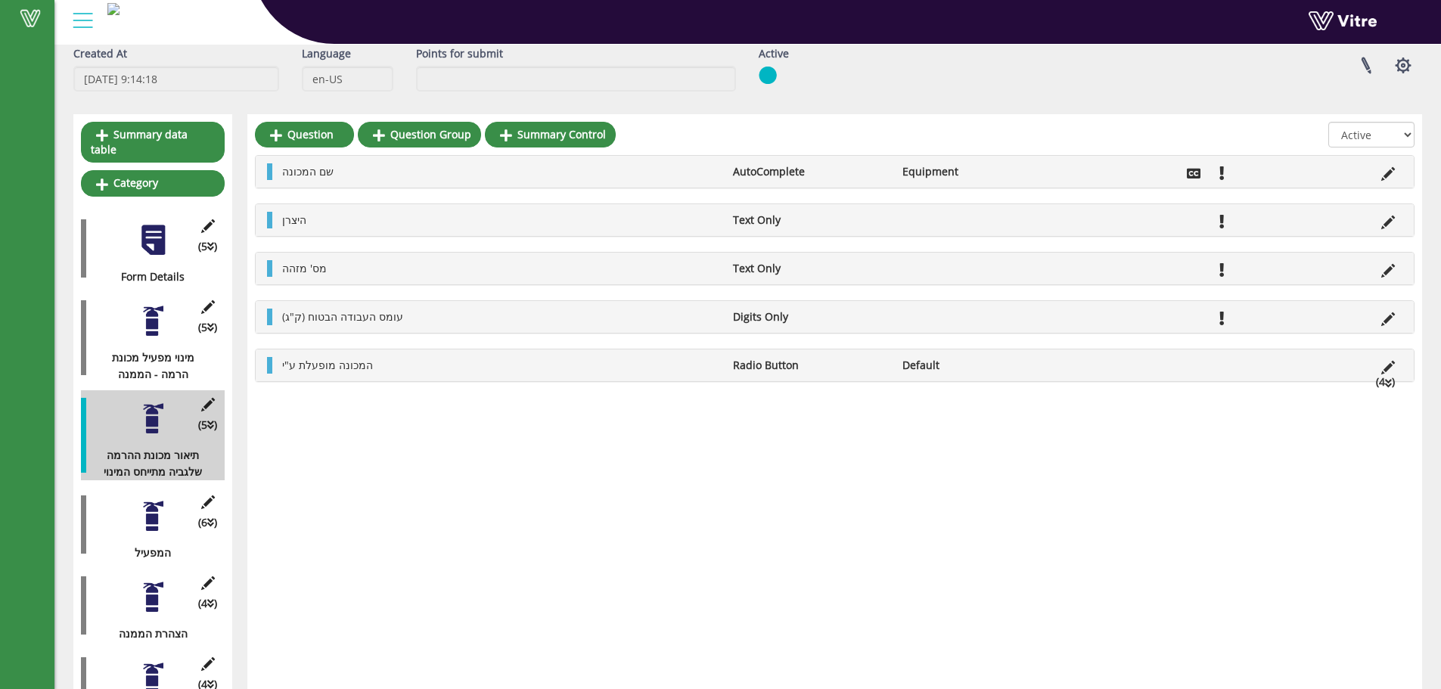
scroll to position [110, 0]
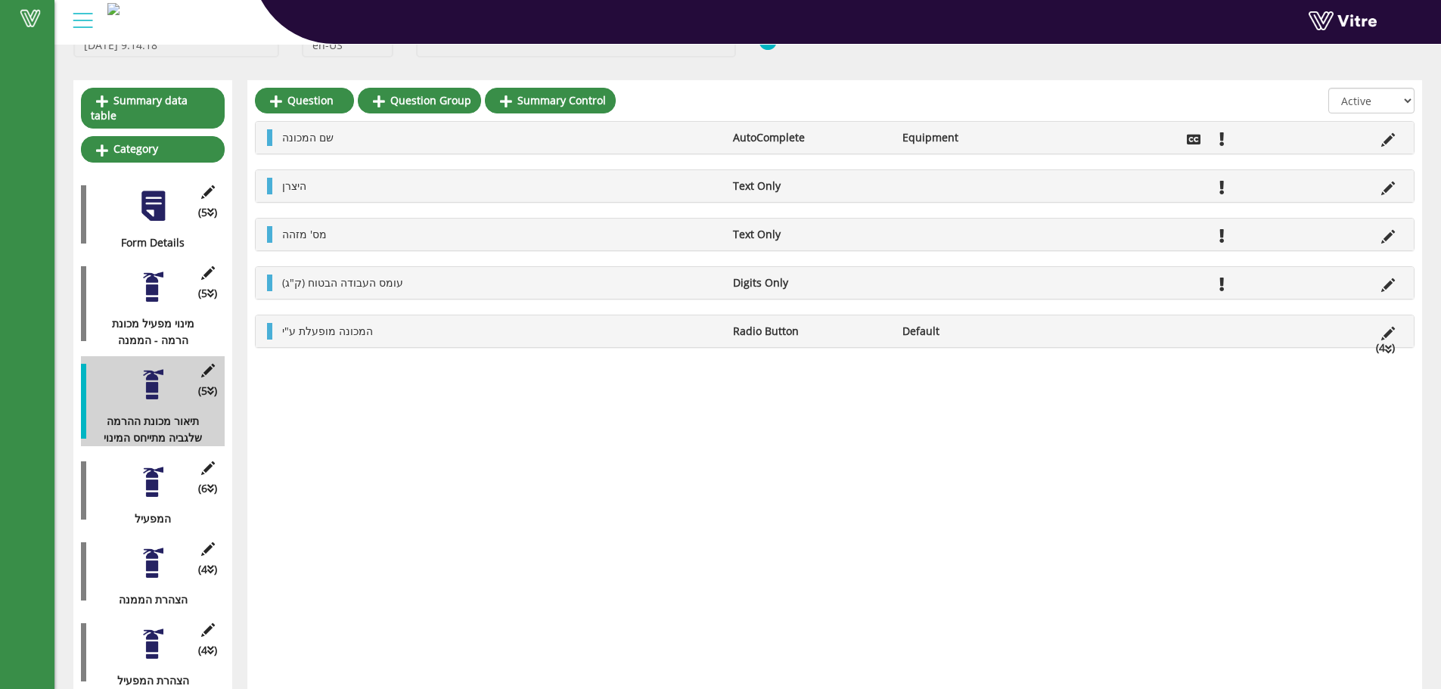
click at [141, 272] on div at bounding box center [153, 287] width 34 height 34
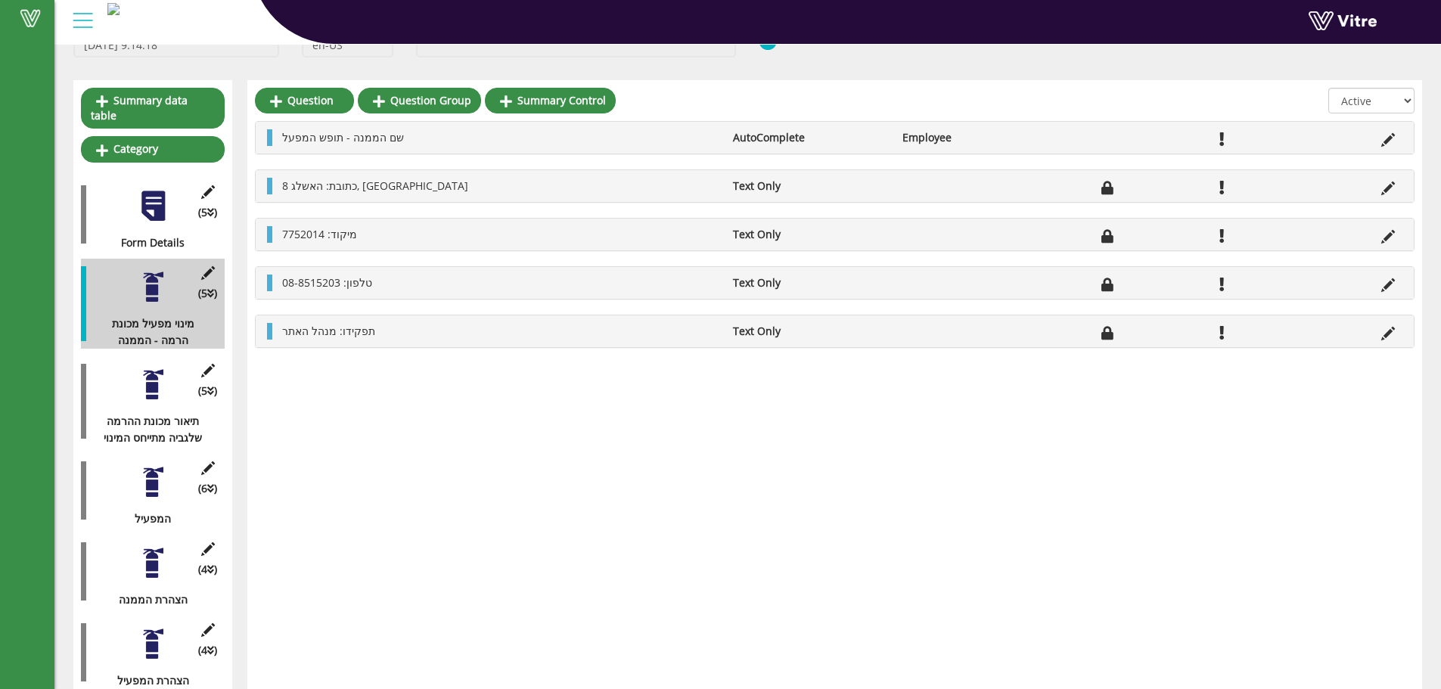
click at [146, 368] on div at bounding box center [153, 385] width 34 height 34
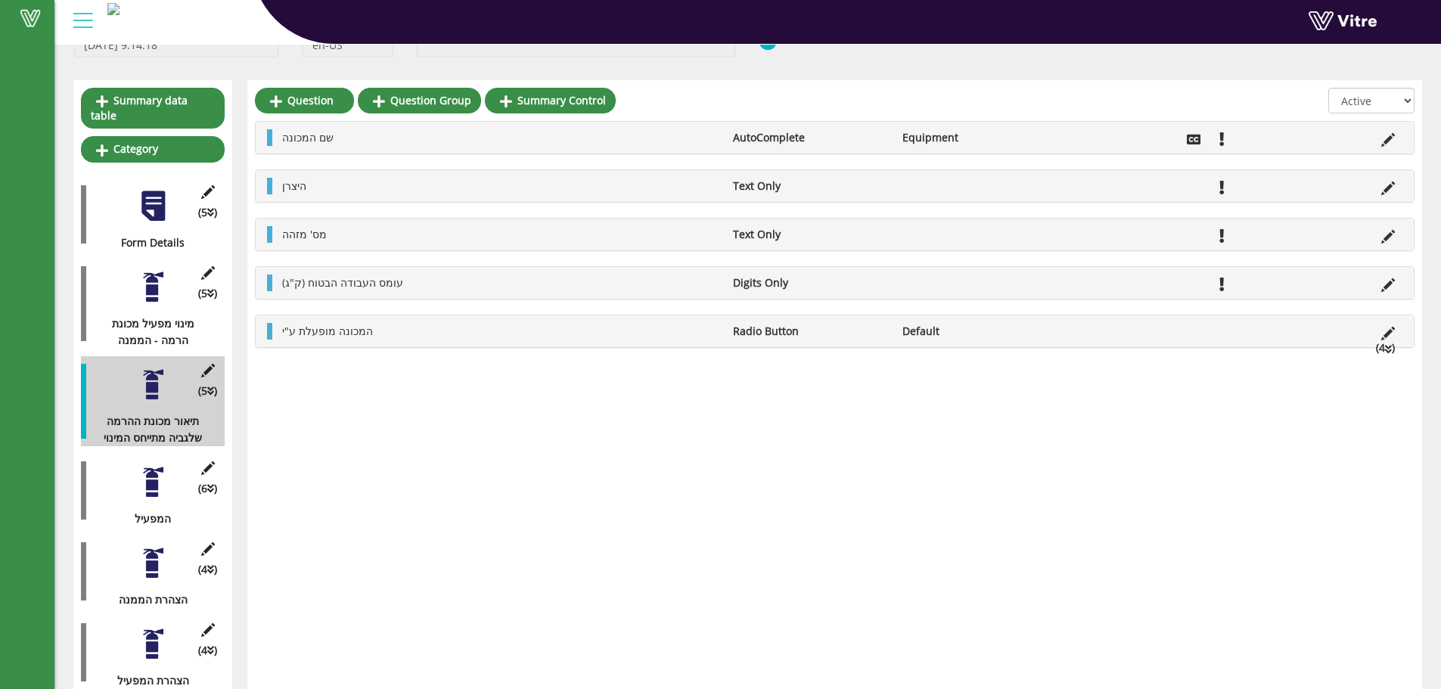
click at [148, 492] on div "(6 ) המפעיל" at bounding box center [153, 490] width 144 height 73
click at [160, 477] on div at bounding box center [153, 482] width 34 height 34
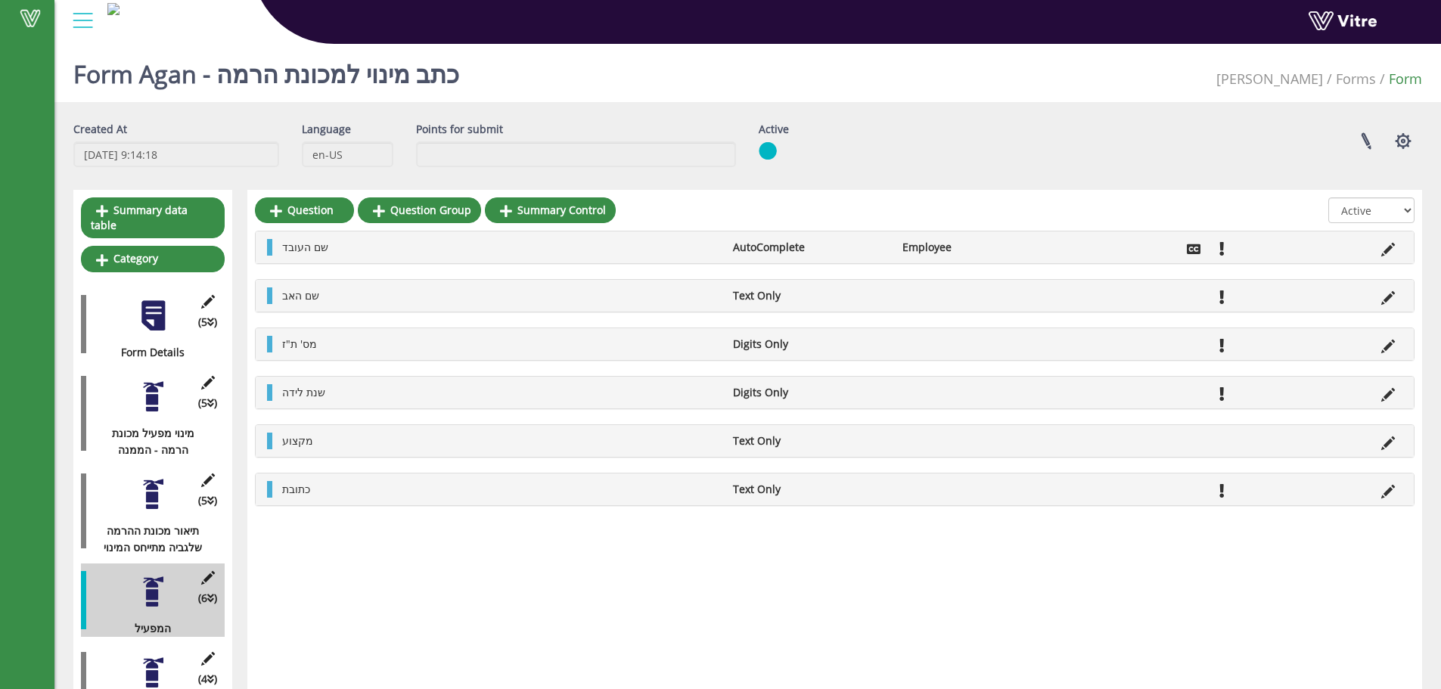
scroll to position [110, 0]
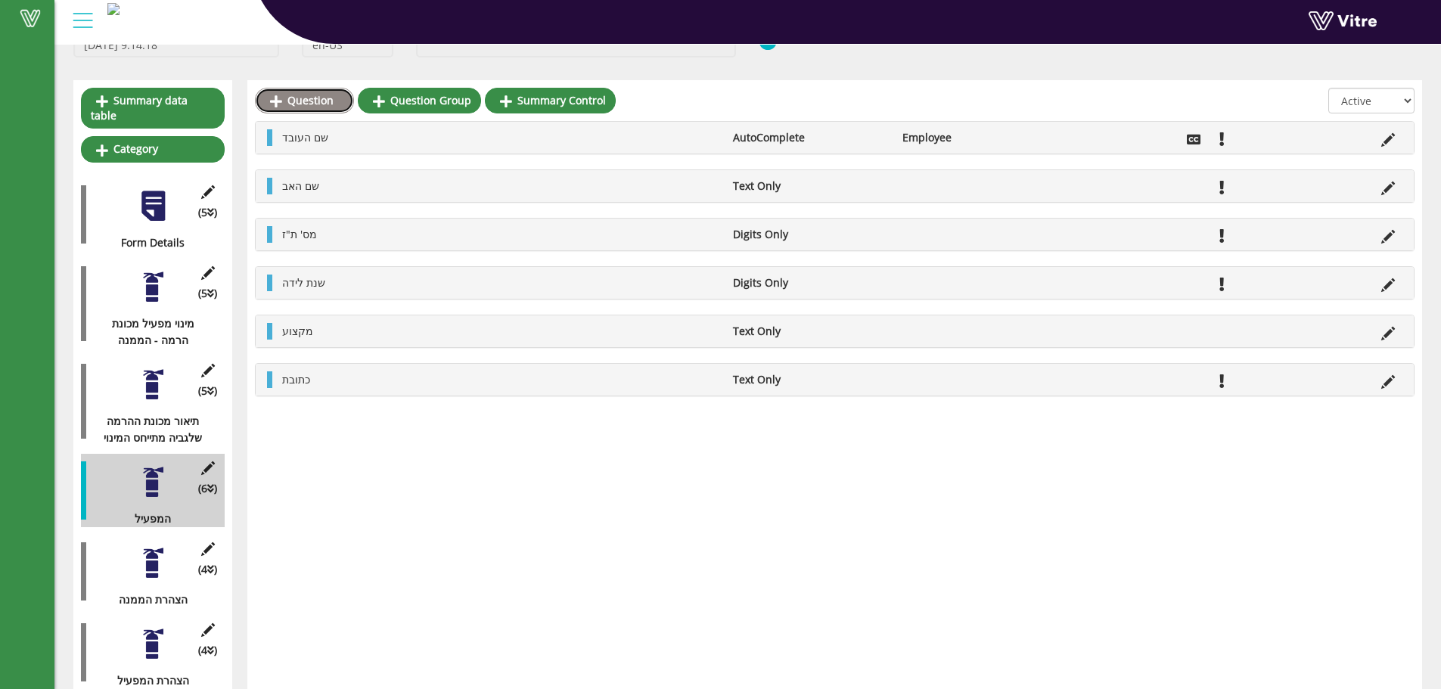
click at [299, 101] on link "Question" at bounding box center [304, 101] width 99 height 26
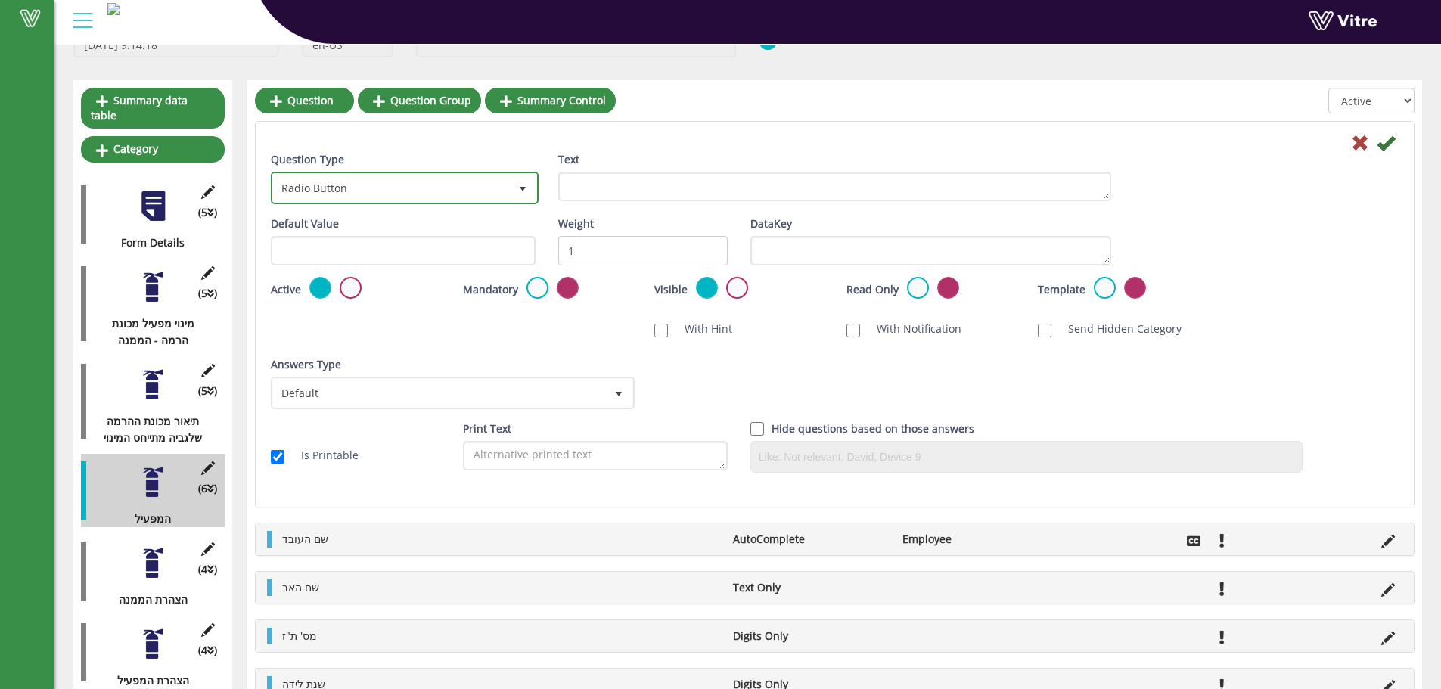
click at [501, 197] on span "Radio Button" at bounding box center [391, 187] width 236 height 27
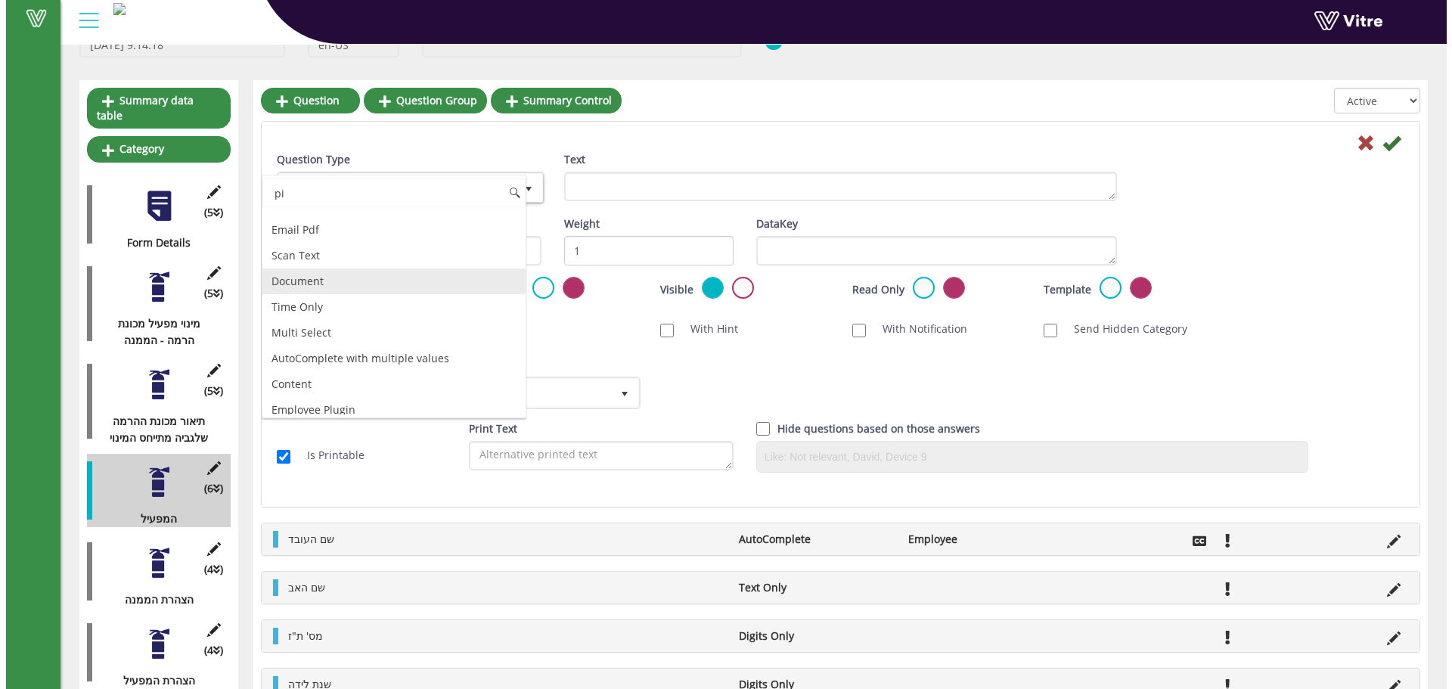
scroll to position [0, 0]
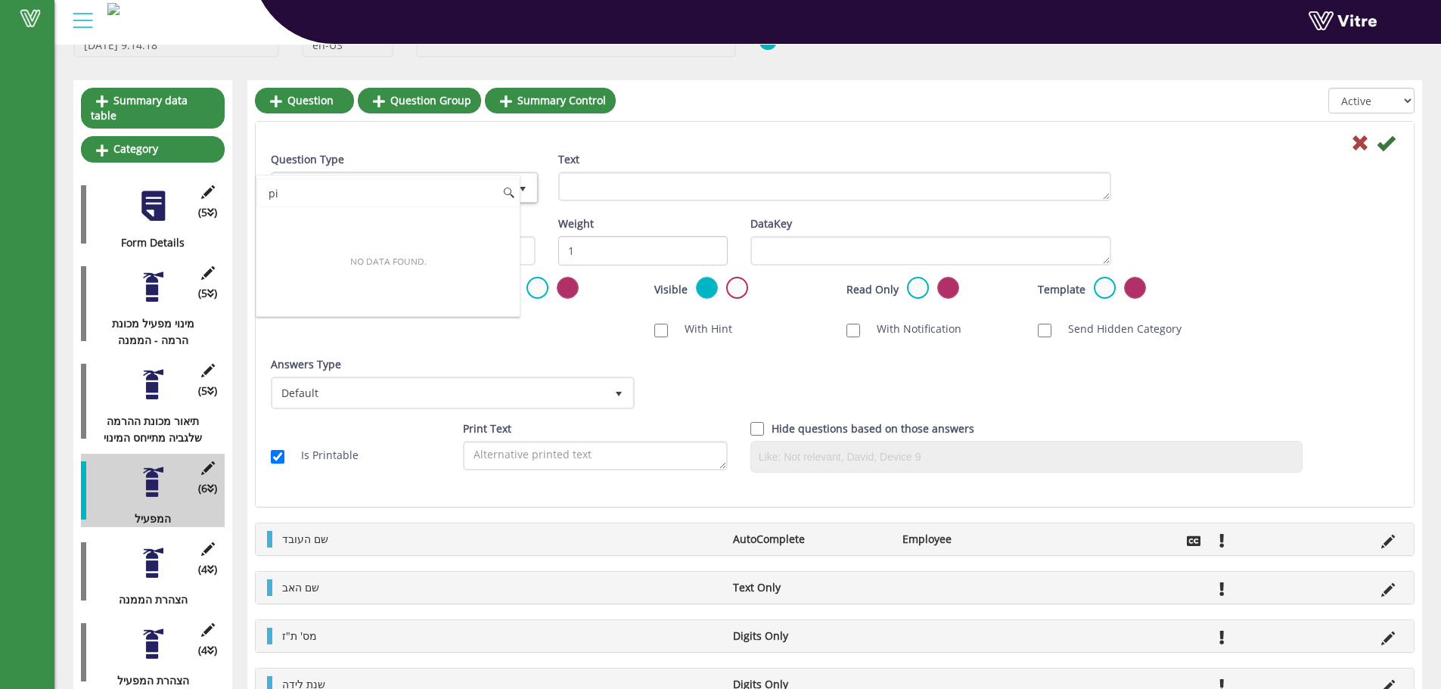
type input "p"
drag, startPoint x: 458, startPoint y: 216, endPoint x: 473, endPoint y: 210, distance: 16.0
click at [458, 215] on li "Image Only" at bounding box center [387, 222] width 263 height 26
type input "ima"
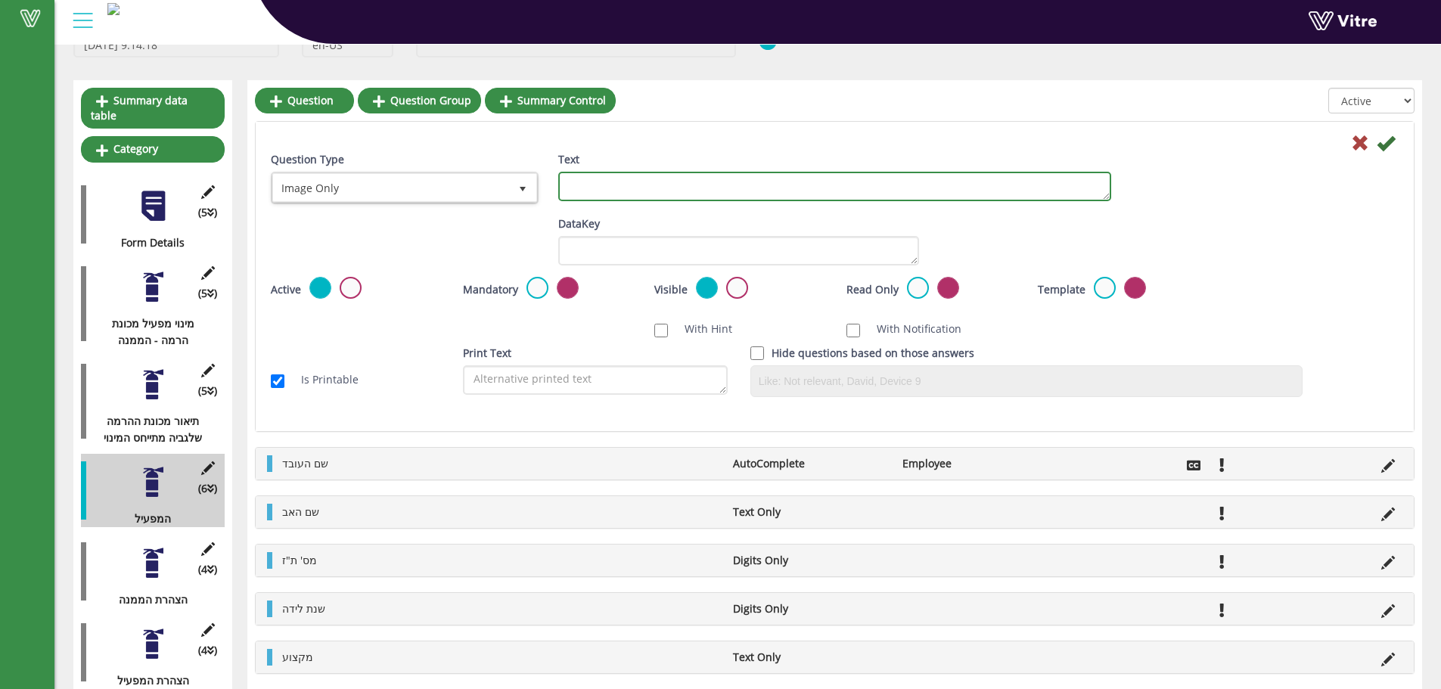
click at [703, 184] on textarea "Text" at bounding box center [834, 186] width 553 height 29
type textarea "ת"
type textarea "תיעוד ההדרכה"
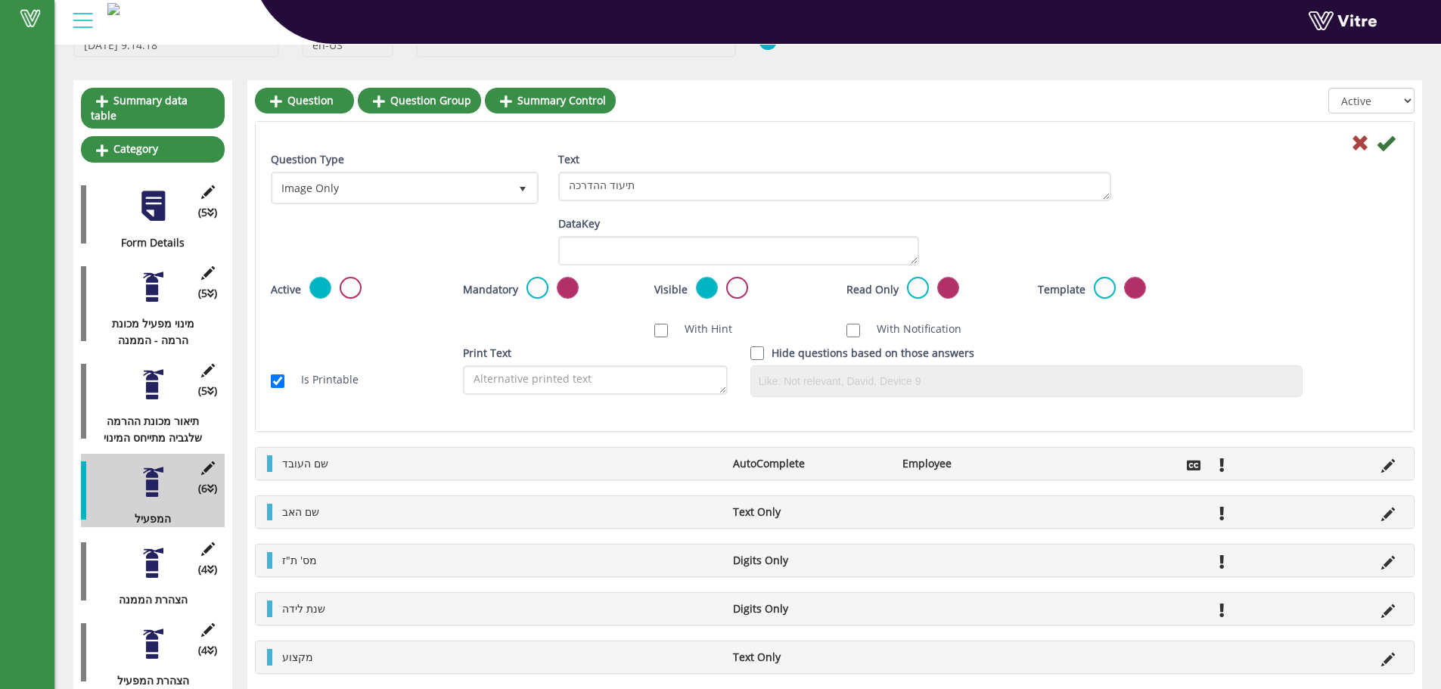
click at [523, 284] on div "Mandatory" at bounding box center [547, 289] width 169 height 25
click at [532, 285] on label at bounding box center [537, 288] width 22 height 22
click at [0, 0] on input "radio" at bounding box center [0, 0] width 0 height 0
click at [564, 284] on label at bounding box center [568, 288] width 22 height 22
click at [0, 0] on input "radio" at bounding box center [0, 0] width 0 height 0
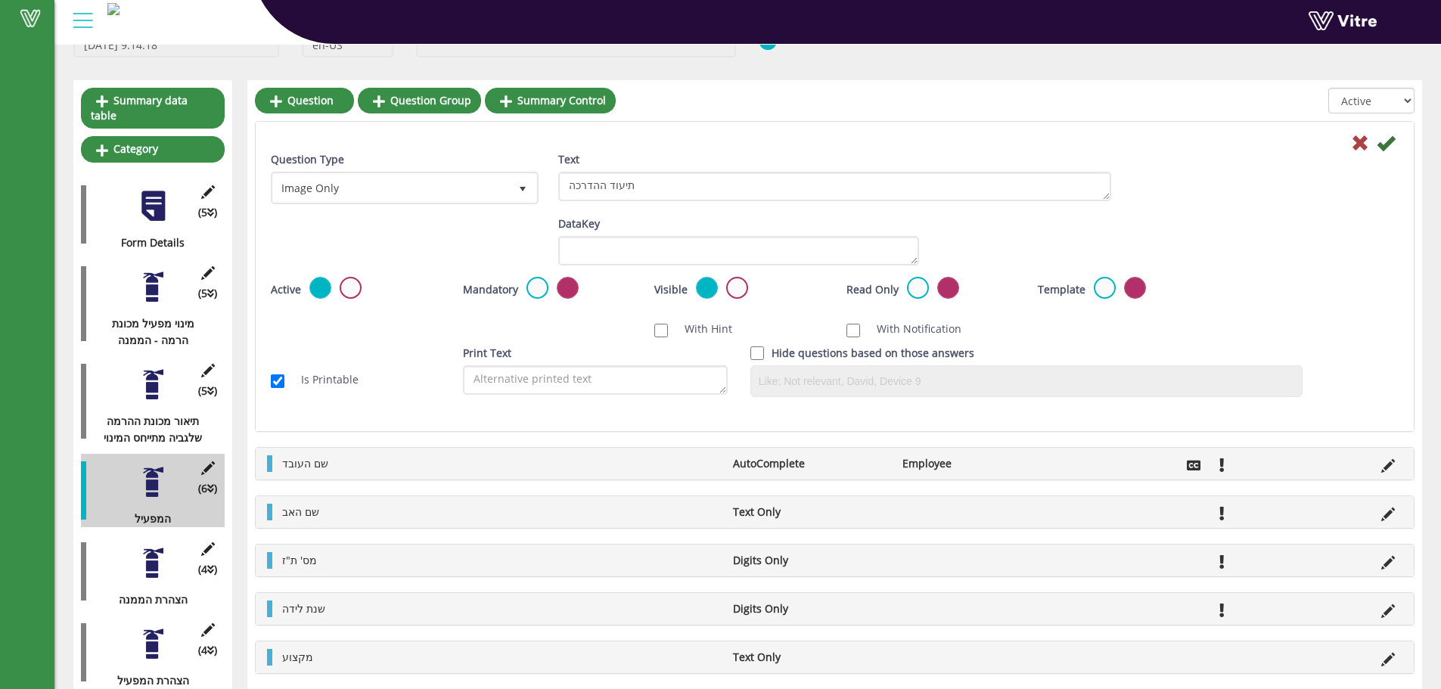
click at [349, 389] on div "Is Printable" at bounding box center [355, 380] width 192 height 32
click at [354, 380] on label "Is Printable" at bounding box center [322, 379] width 73 height 17
click at [284, 380] on input "Is Printable" at bounding box center [278, 381] width 14 height 14
checkbox input "false"
click at [1389, 141] on icon at bounding box center [1386, 143] width 18 height 18
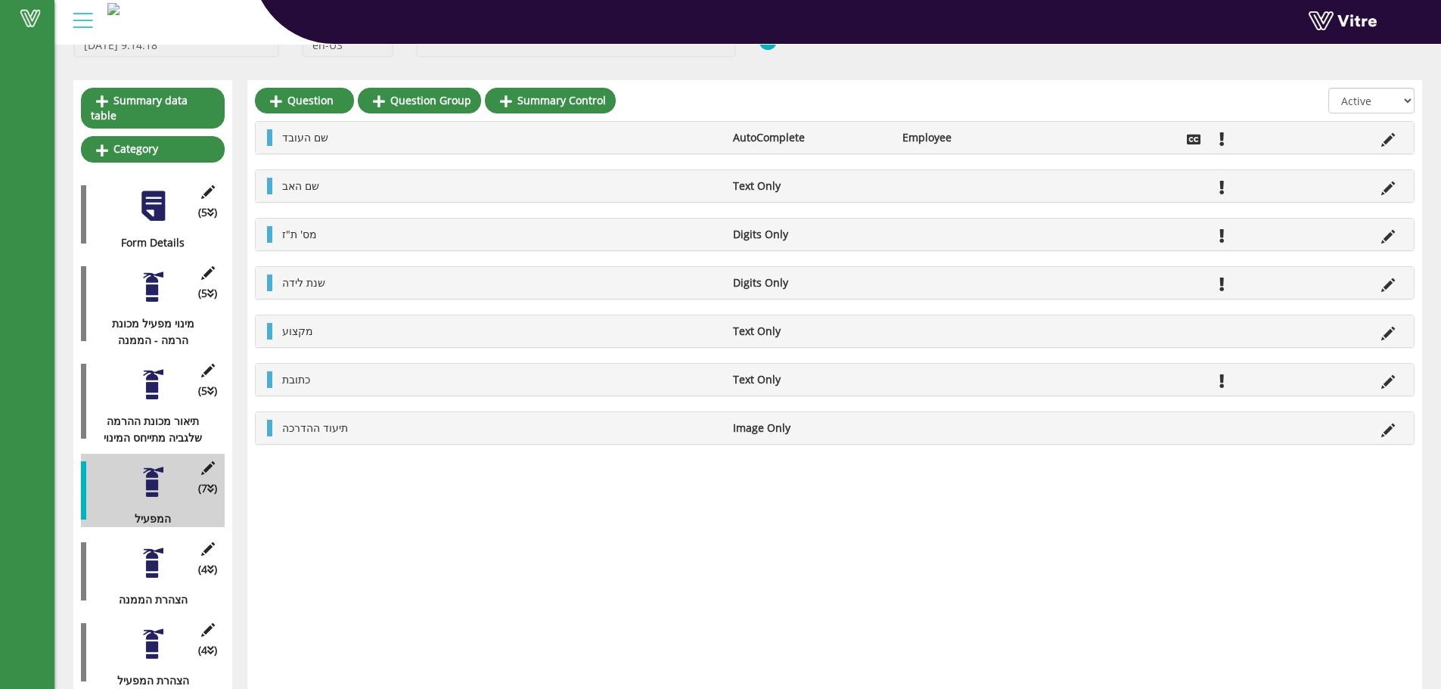
click at [164, 284] on div at bounding box center [153, 287] width 34 height 34
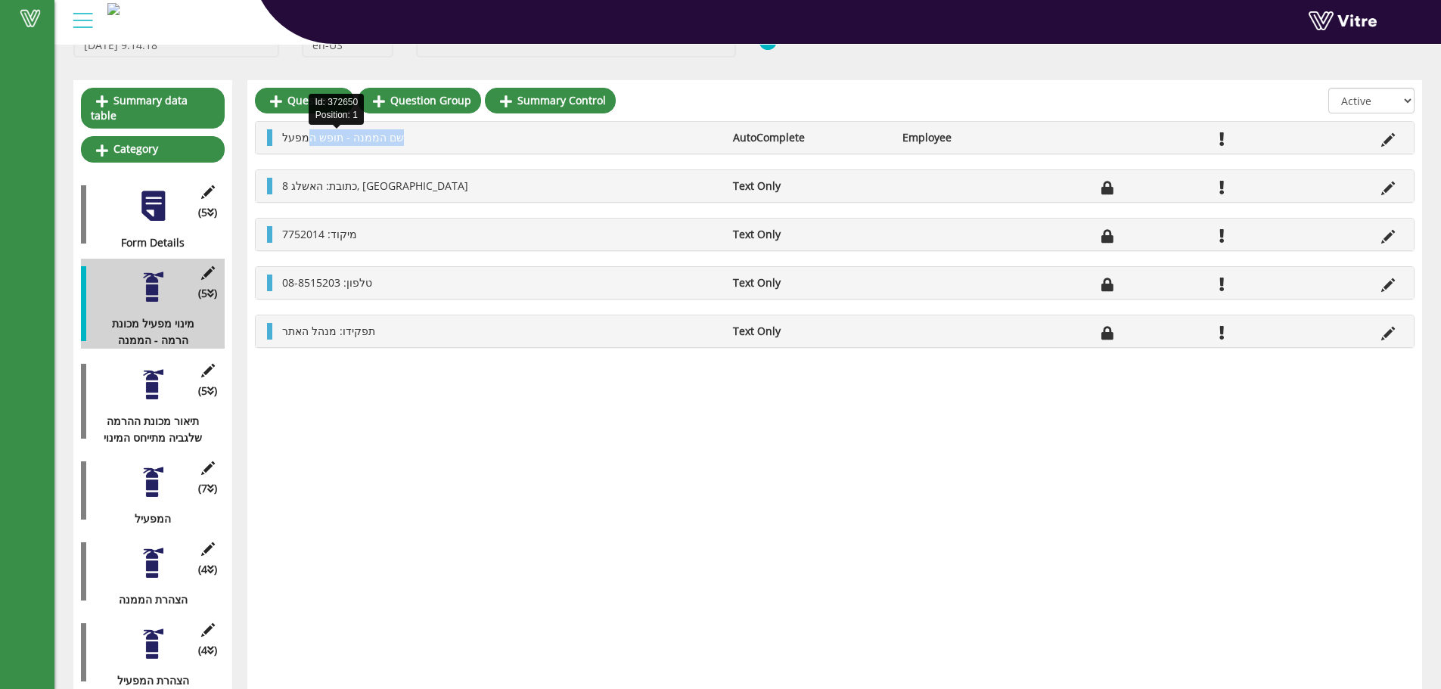
drag, startPoint x: 449, startPoint y: 140, endPoint x: 665, endPoint y: 140, distance: 215.6
click at [324, 130] on li "שם הממנה - תופש המפעל" at bounding box center [500, 137] width 451 height 17
click at [1390, 142] on icon at bounding box center [1388, 140] width 14 height 14
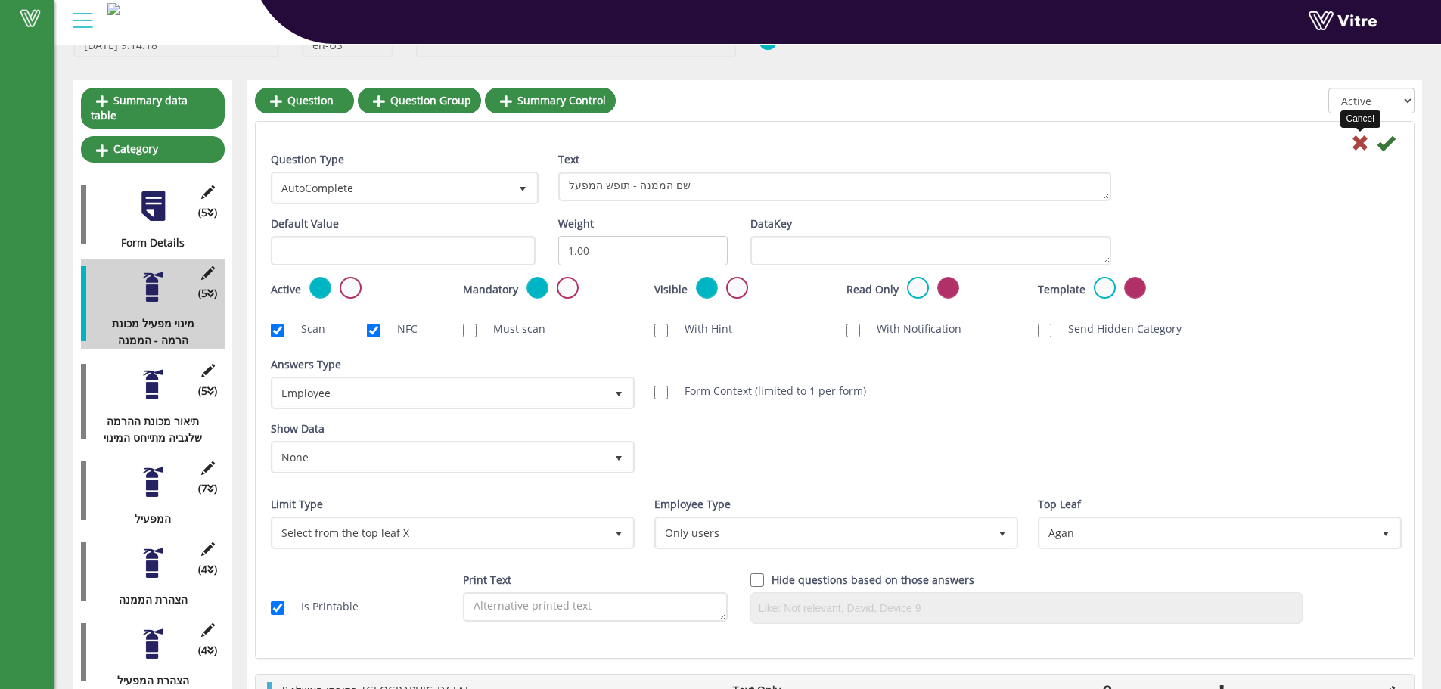
click at [1362, 133] on div "Cancel" at bounding box center [834, 142] width 1150 height 18
click at [1343, 140] on div at bounding box center [834, 142] width 1150 height 18
click at [1361, 137] on icon at bounding box center [1360, 143] width 18 height 18
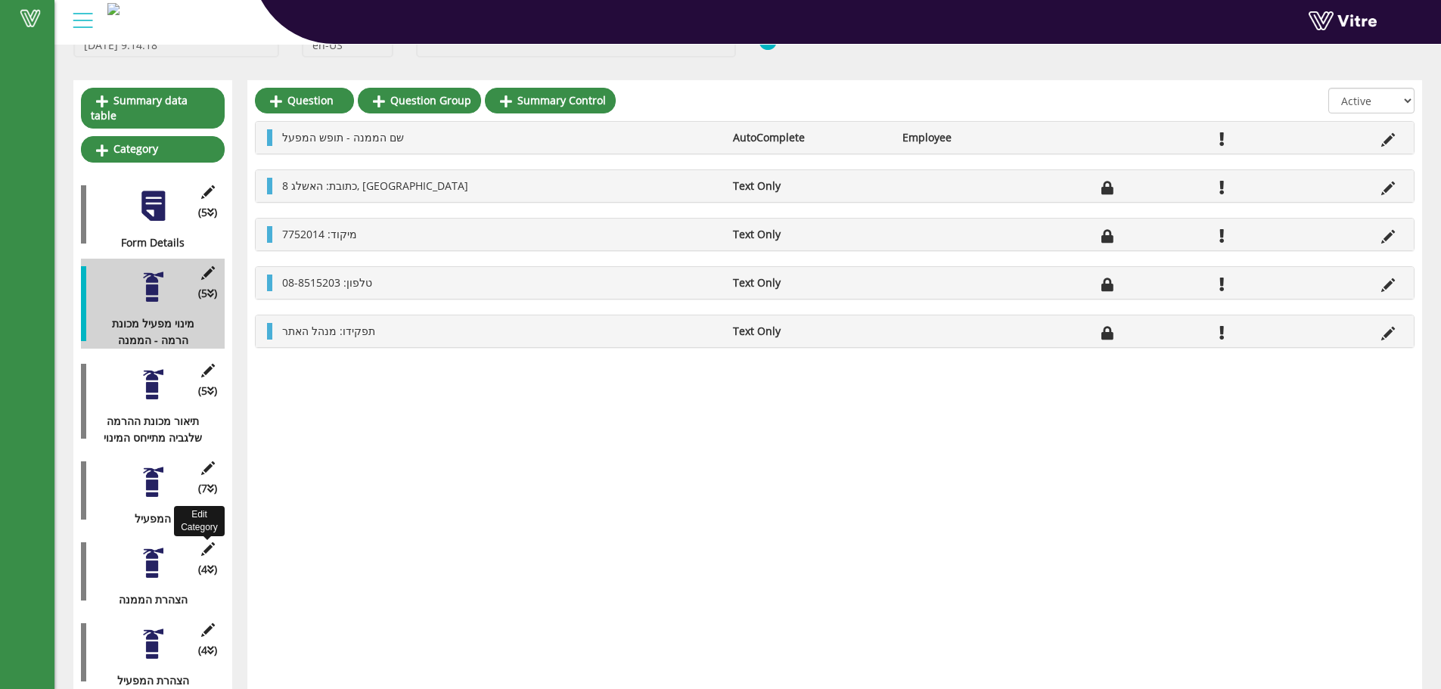
click at [203, 542] on icon at bounding box center [207, 549] width 19 height 14
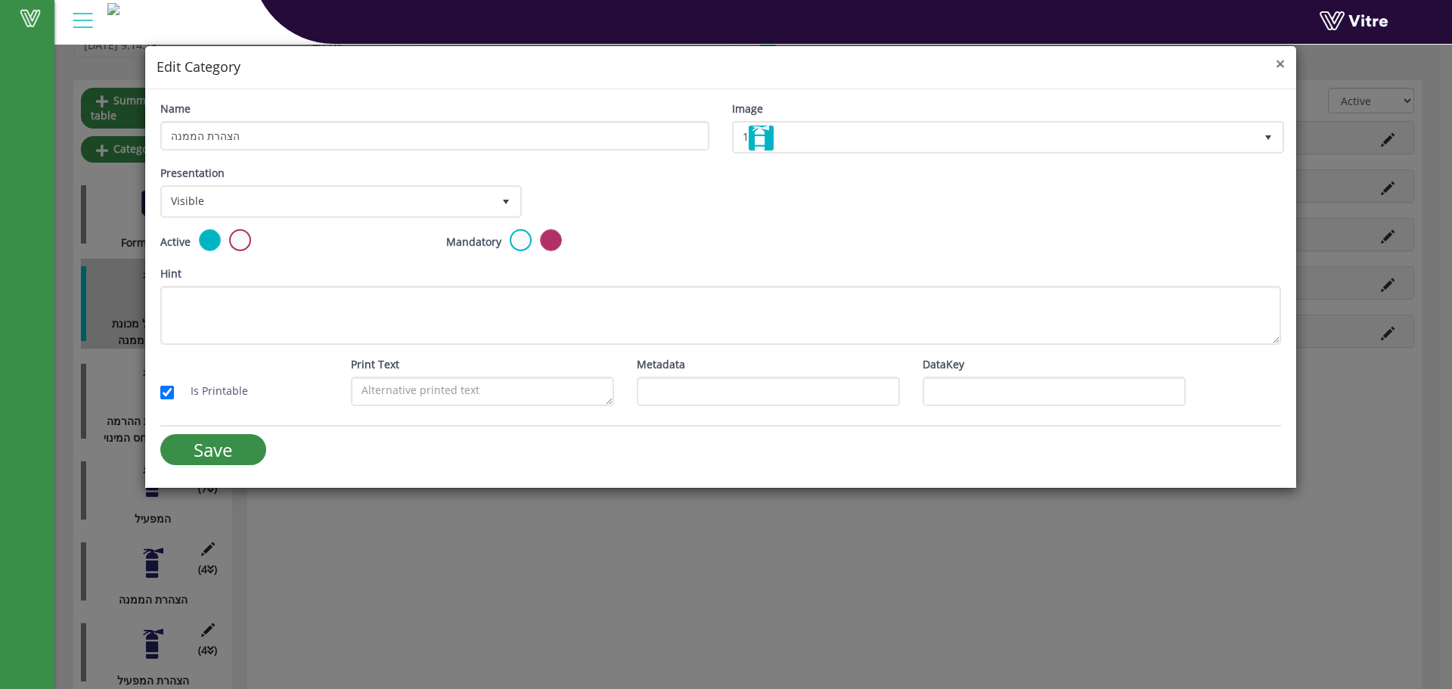
click at [1279, 68] on span "×" at bounding box center [1280, 63] width 9 height 21
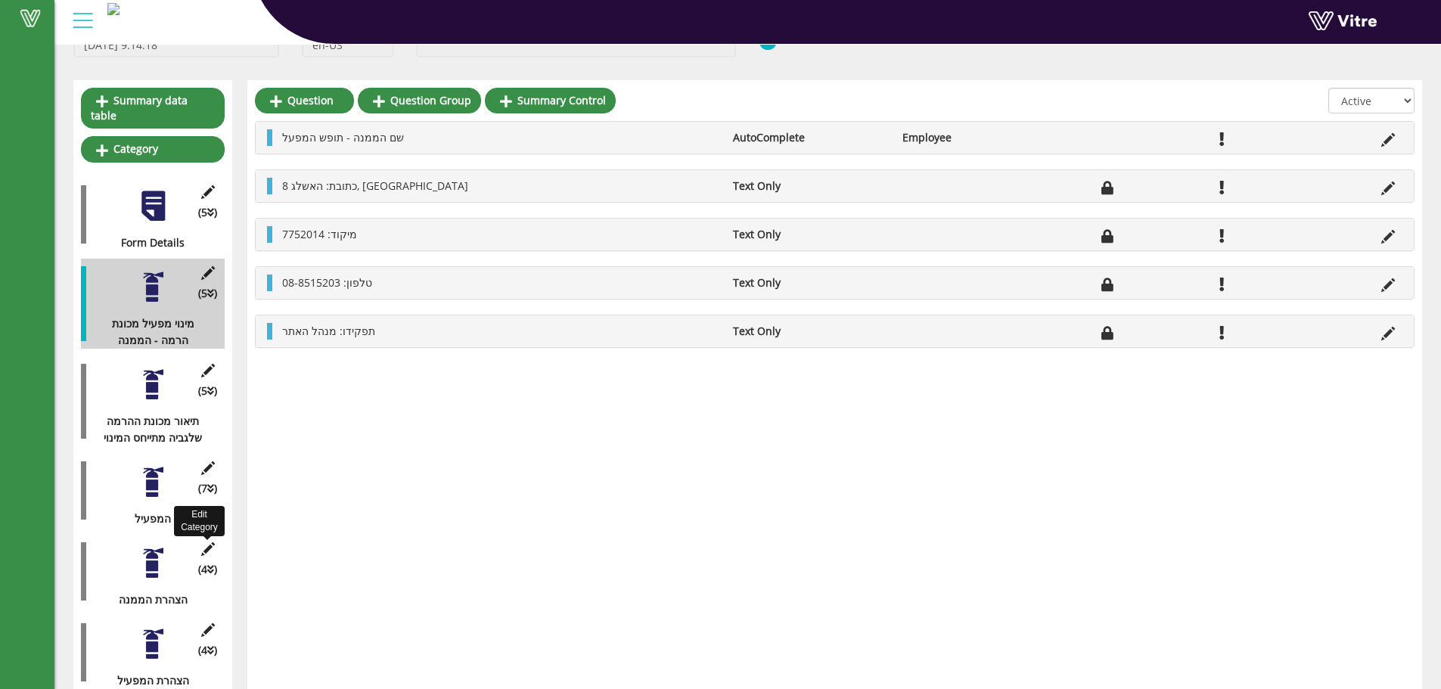
click at [202, 542] on icon at bounding box center [207, 549] width 19 height 14
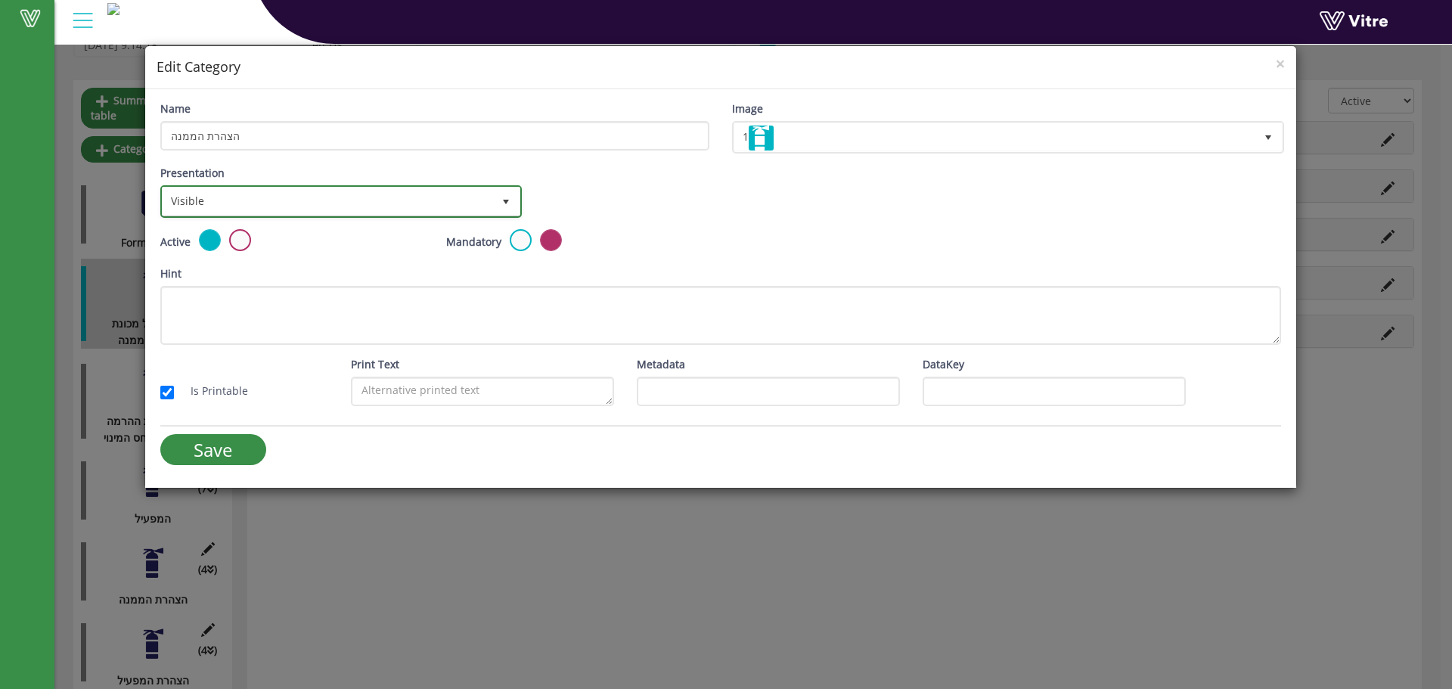
click at [299, 198] on span "Visible" at bounding box center [328, 201] width 330 height 27
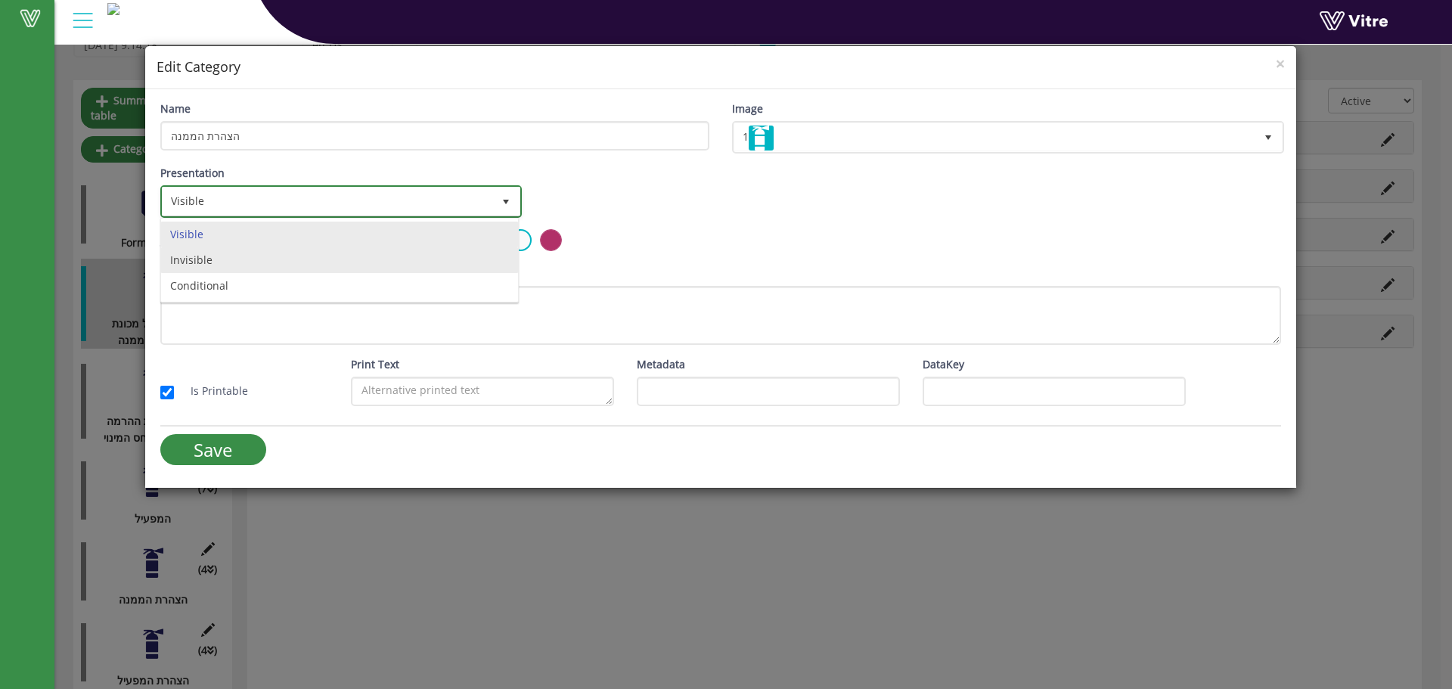
click at [212, 272] on li "Invisible" at bounding box center [339, 260] width 357 height 26
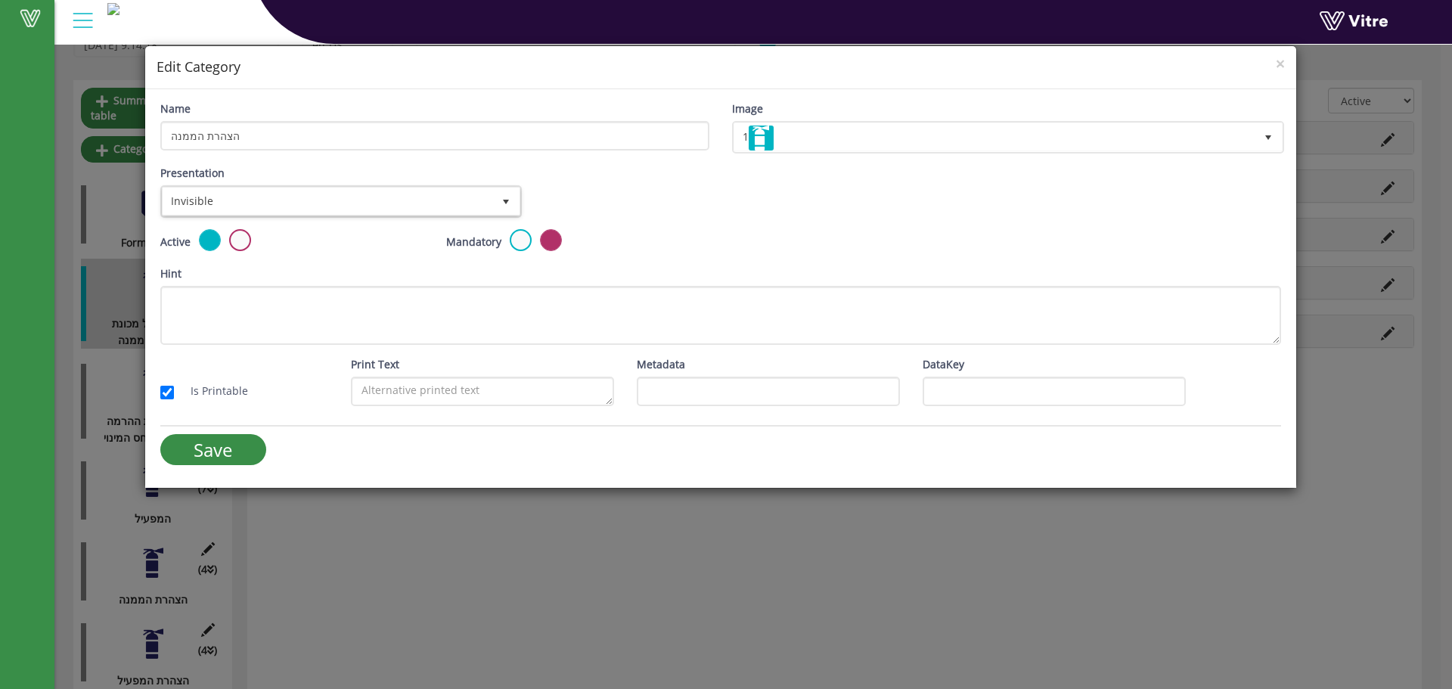
click at [230, 222] on div "Presentation Invisible 9" at bounding box center [339, 197] width 381 height 64
click at [239, 206] on span "Invisible" at bounding box center [328, 201] width 330 height 27
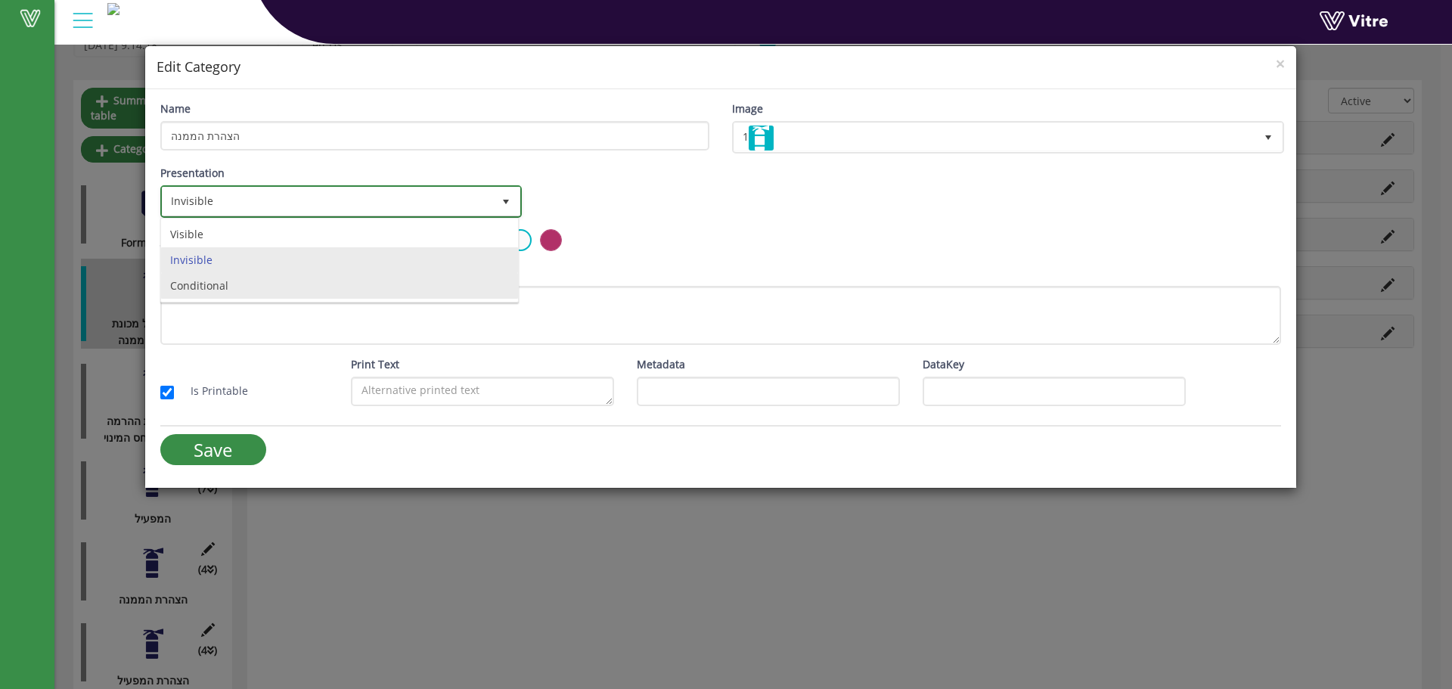
click at [203, 283] on li "Conditional" at bounding box center [339, 286] width 357 height 26
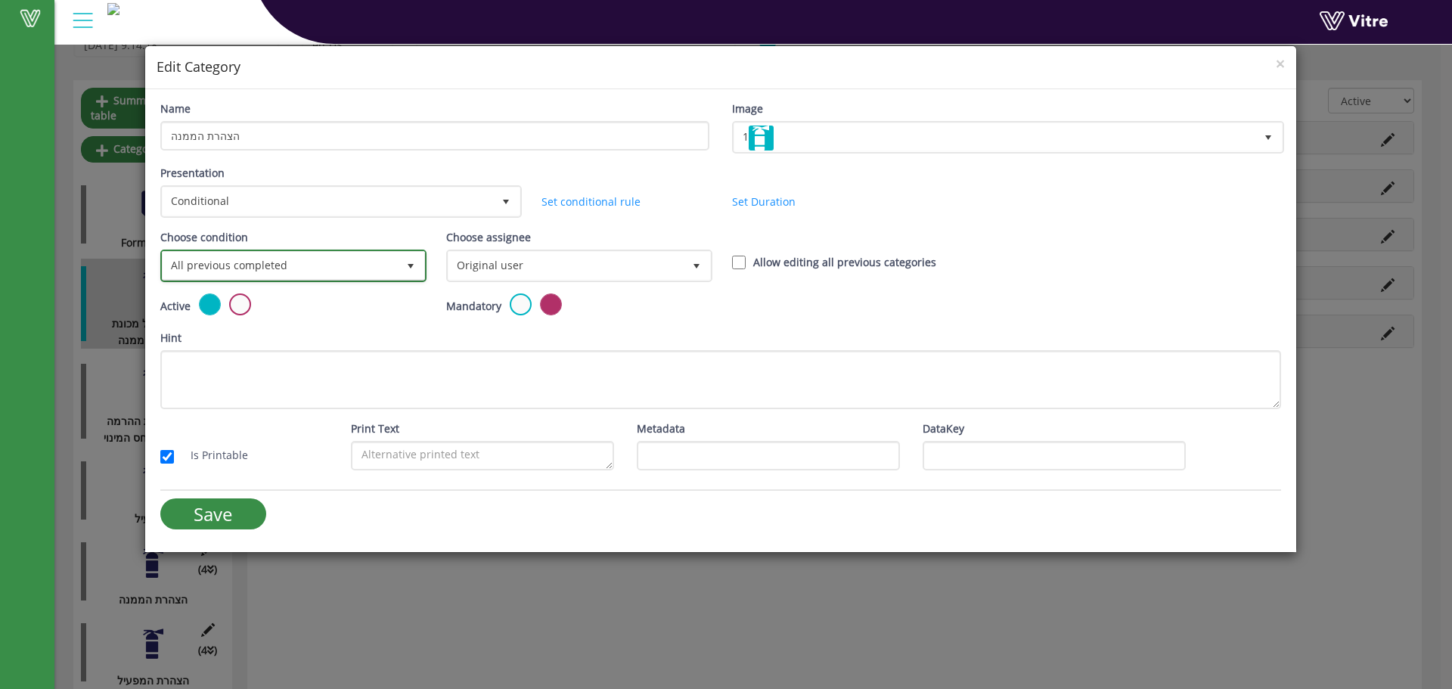
click at [382, 269] on span "All previous completed" at bounding box center [280, 265] width 234 height 27
click at [380, 270] on span "All previous completed" at bounding box center [280, 265] width 234 height 27
click at [405, 267] on span "select" at bounding box center [411, 266] width 12 height 12
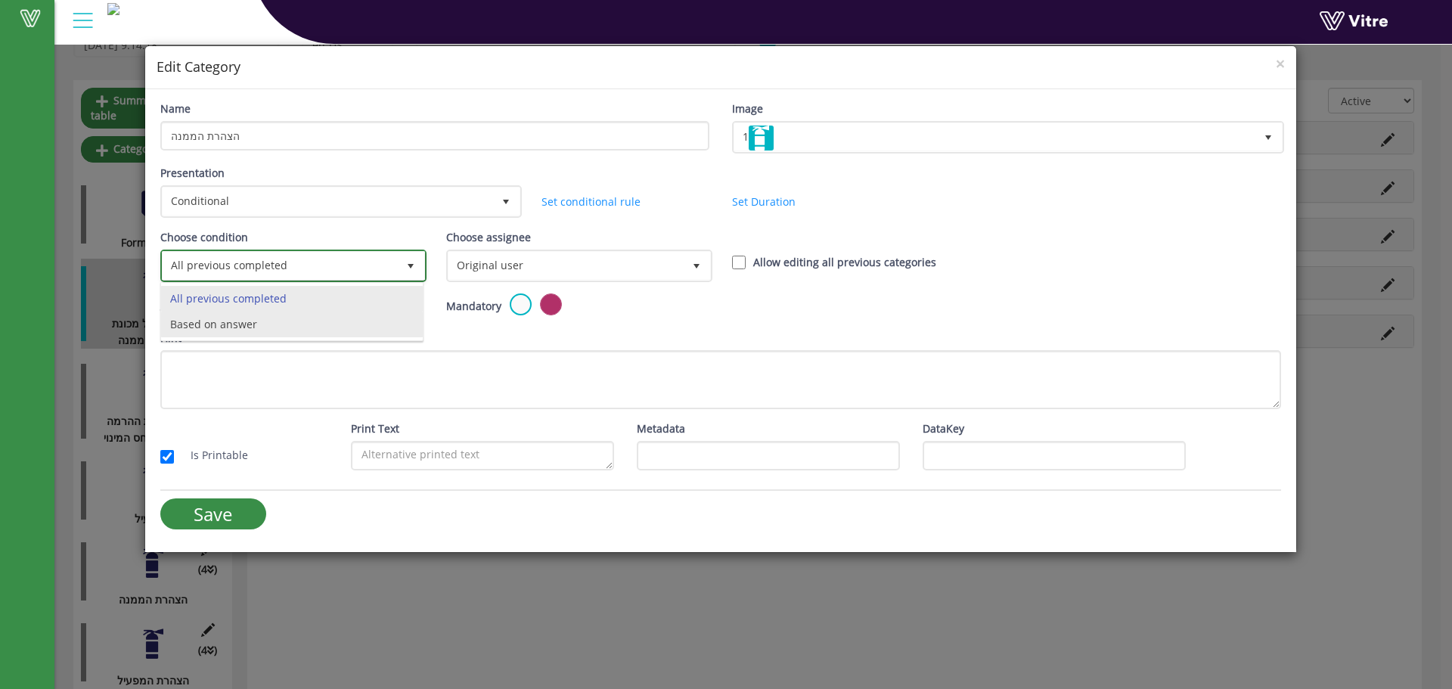
click at [313, 330] on li "Based on answer" at bounding box center [292, 325] width 262 height 26
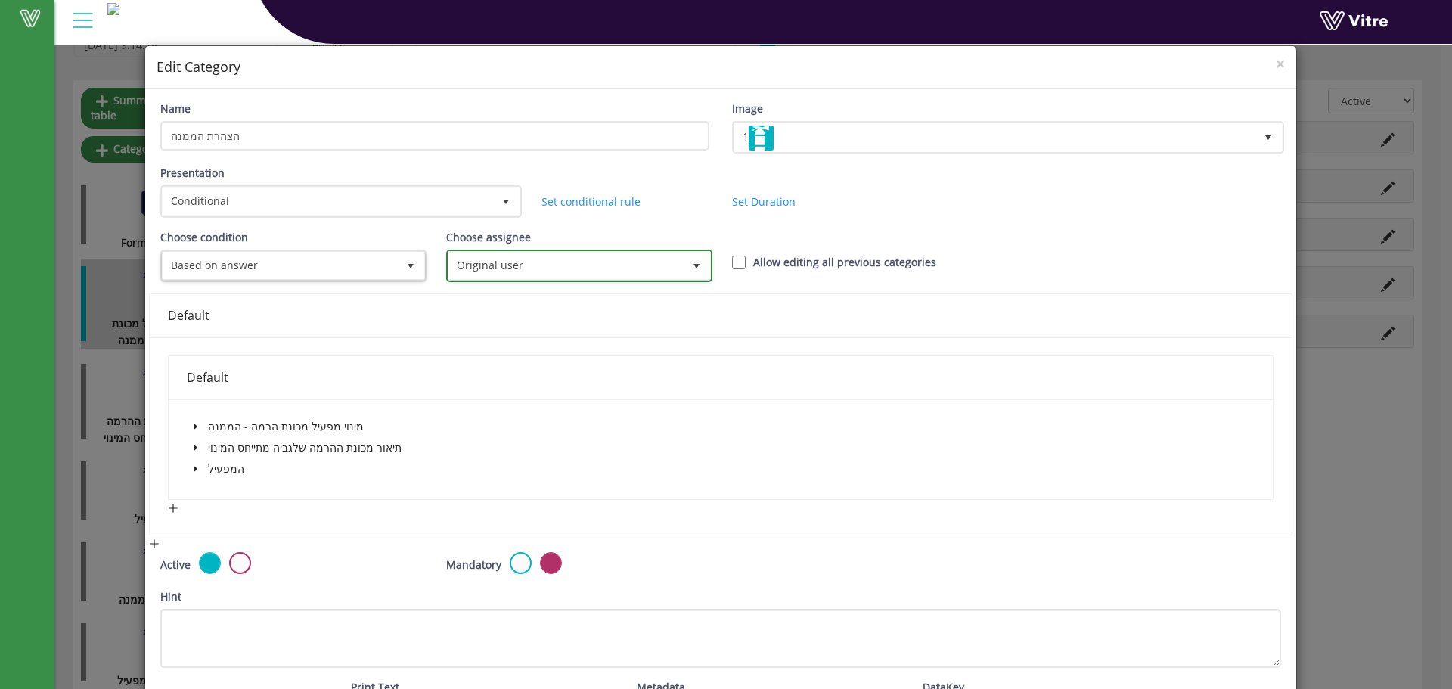
click at [486, 275] on span "Original user" at bounding box center [566, 265] width 234 height 27
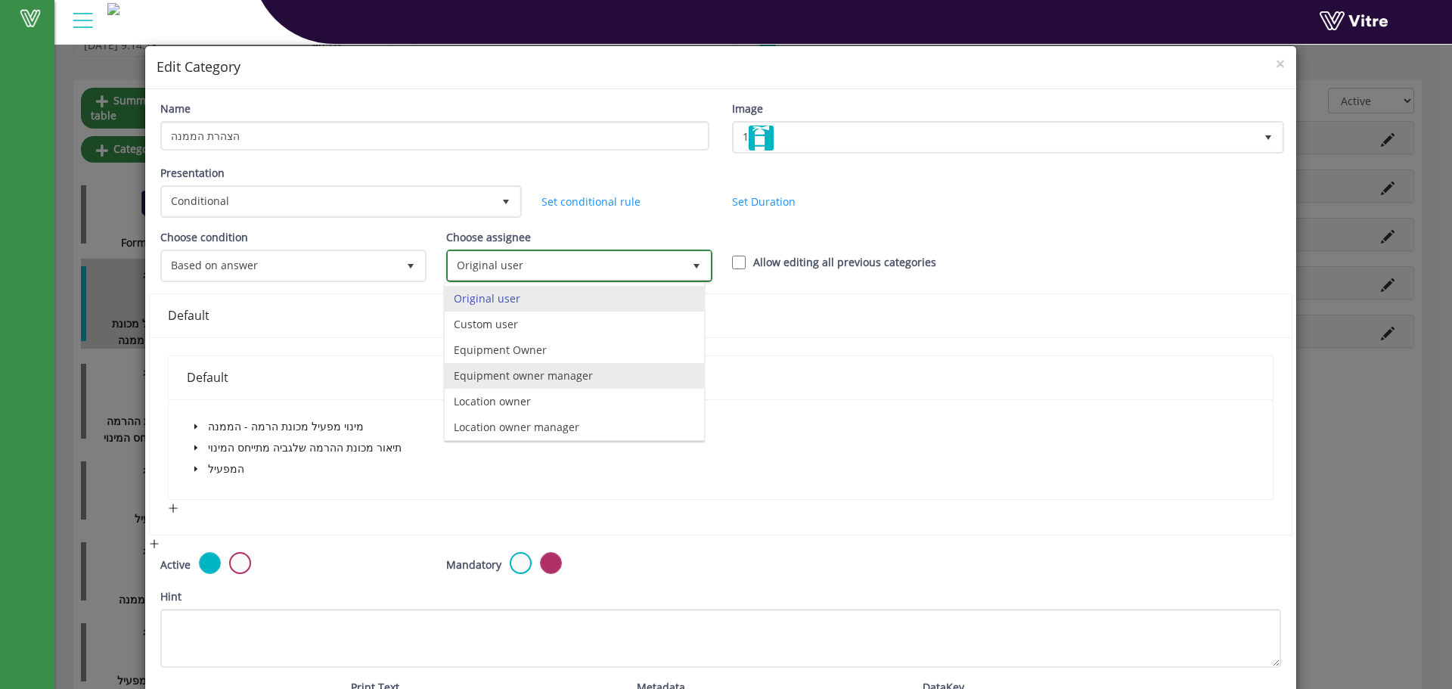
scroll to position [106, 0]
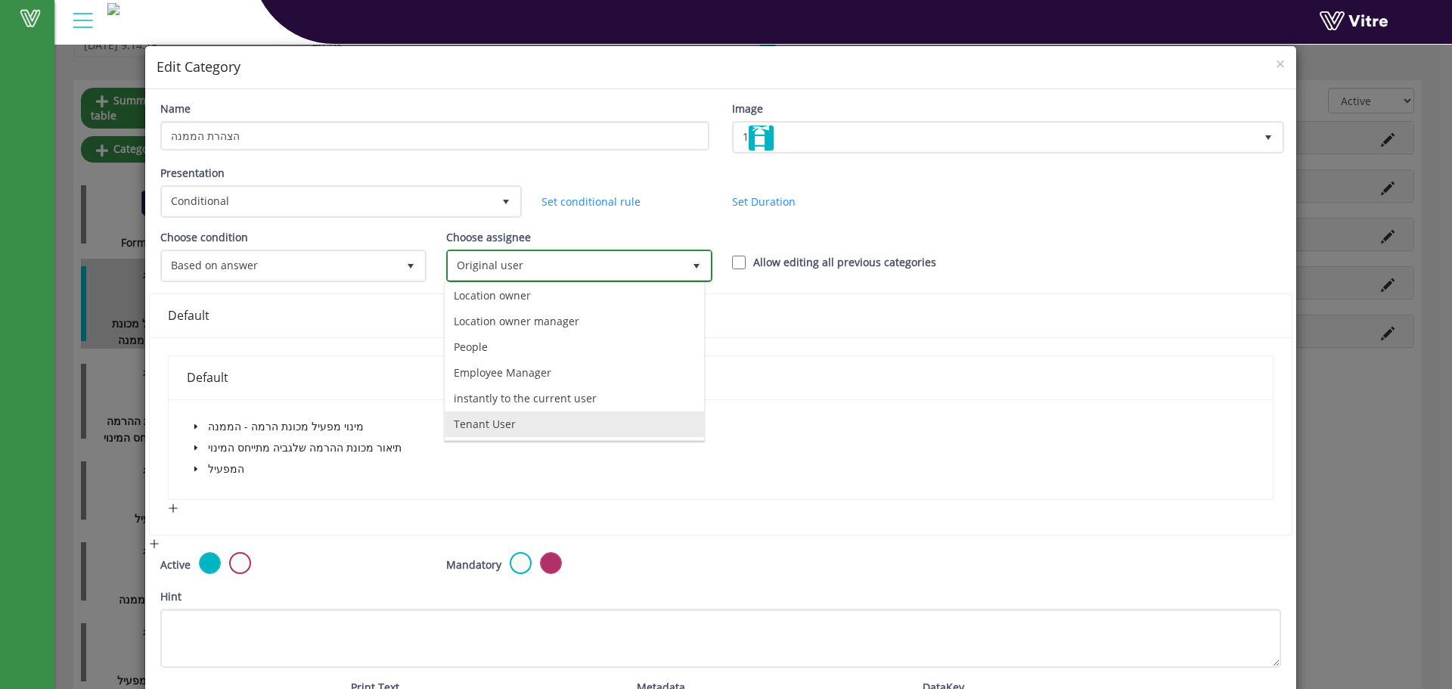
click at [544, 416] on li "Tenant User" at bounding box center [574, 424] width 259 height 26
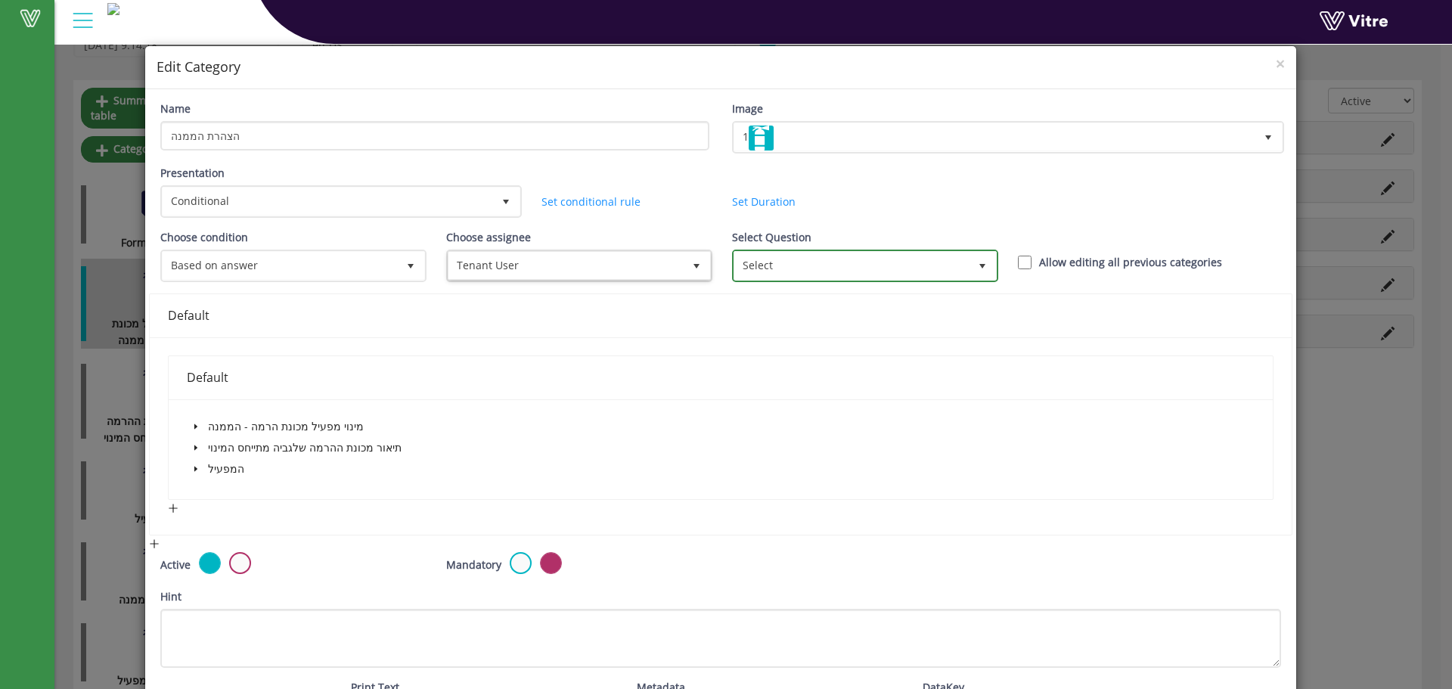
click at [757, 278] on span "Select" at bounding box center [851, 265] width 234 height 27
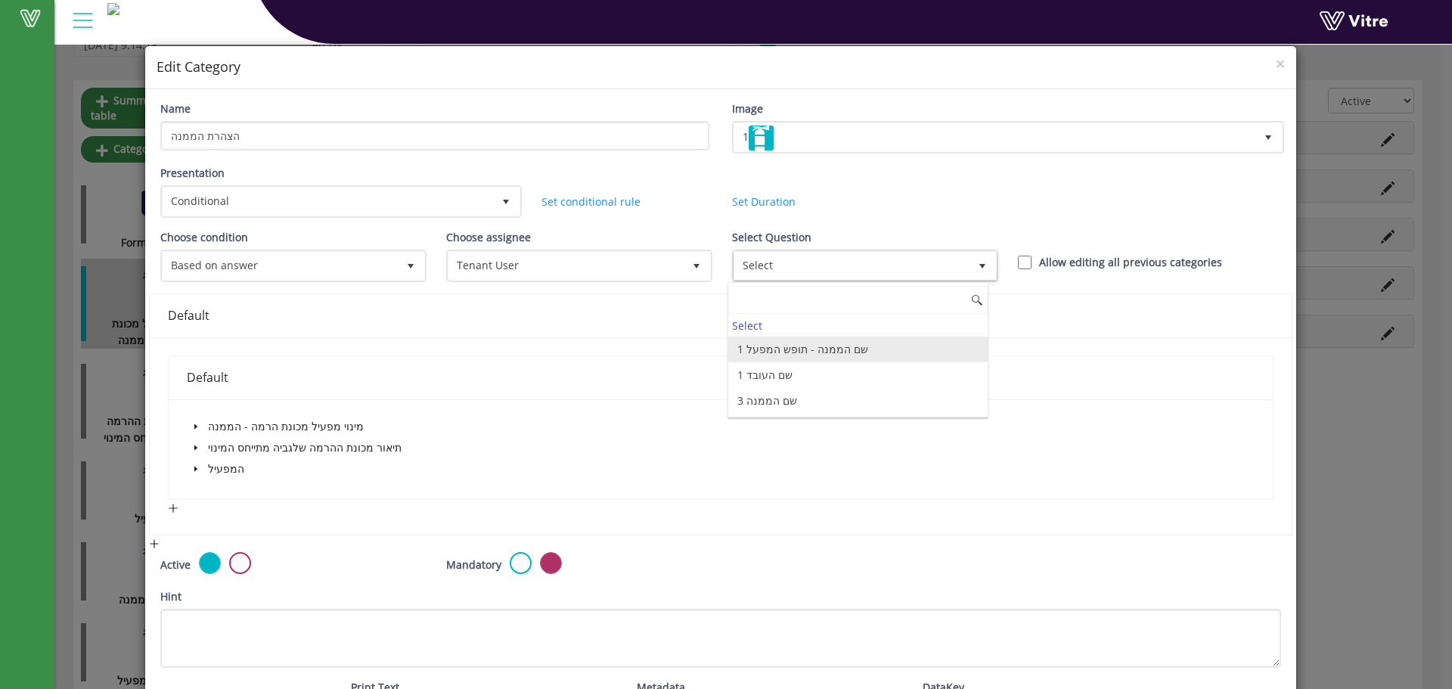
click at [757, 352] on li "1 שם הממנה - תופש המפעל" at bounding box center [857, 350] width 259 height 26
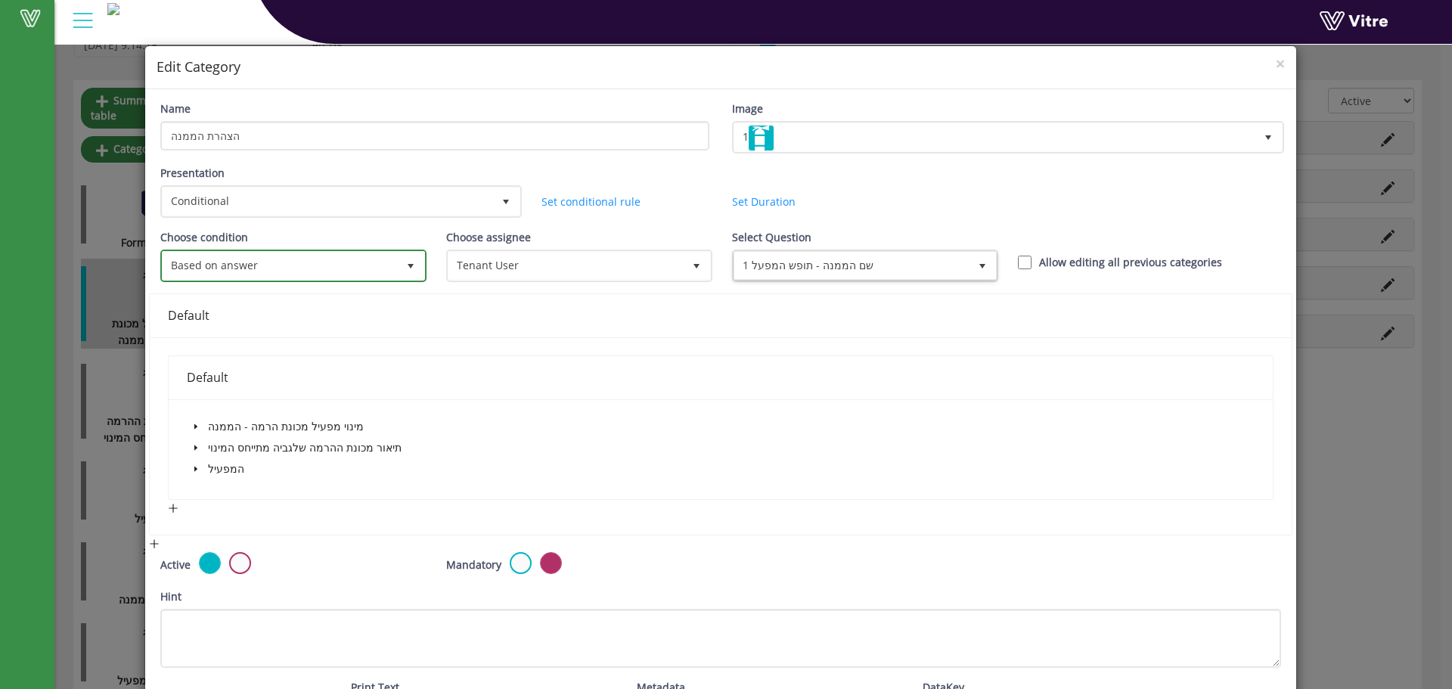
click at [349, 270] on span "Based on answer" at bounding box center [280, 265] width 234 height 27
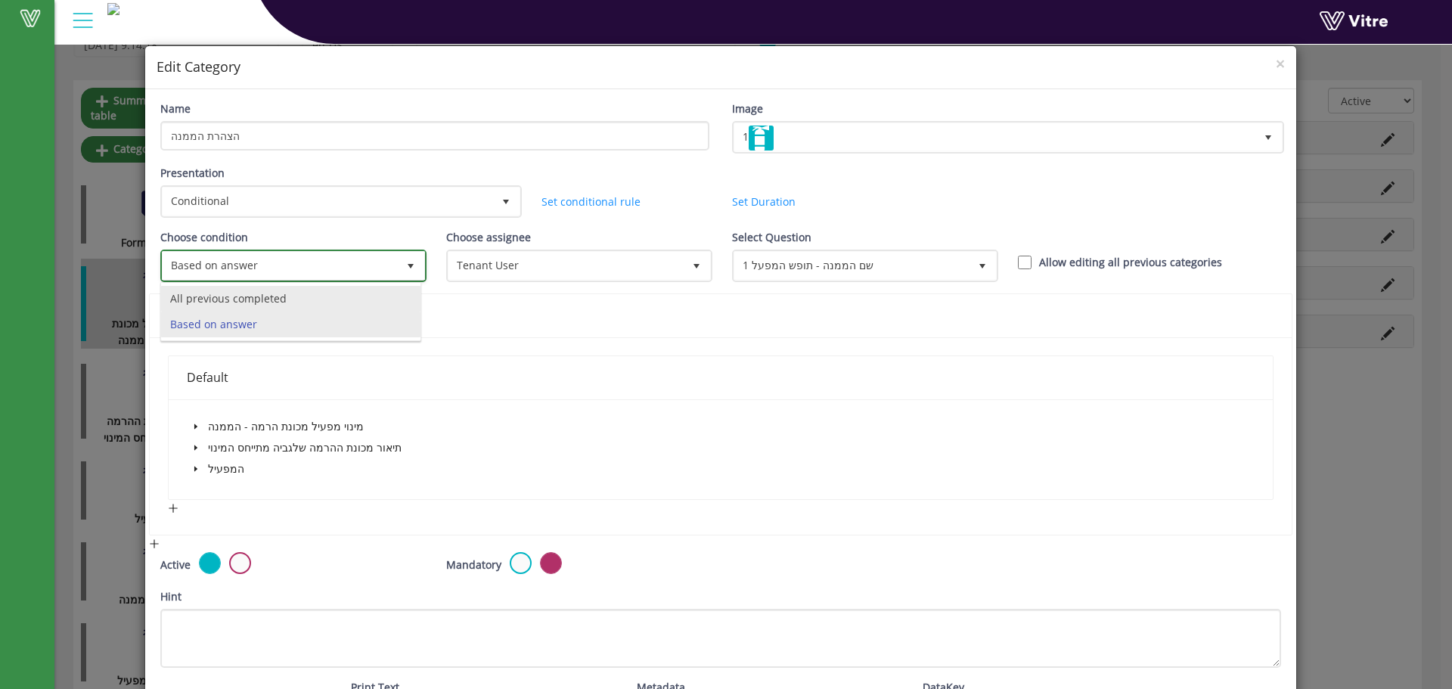
click at [307, 303] on li "All previous completed" at bounding box center [290, 299] width 259 height 26
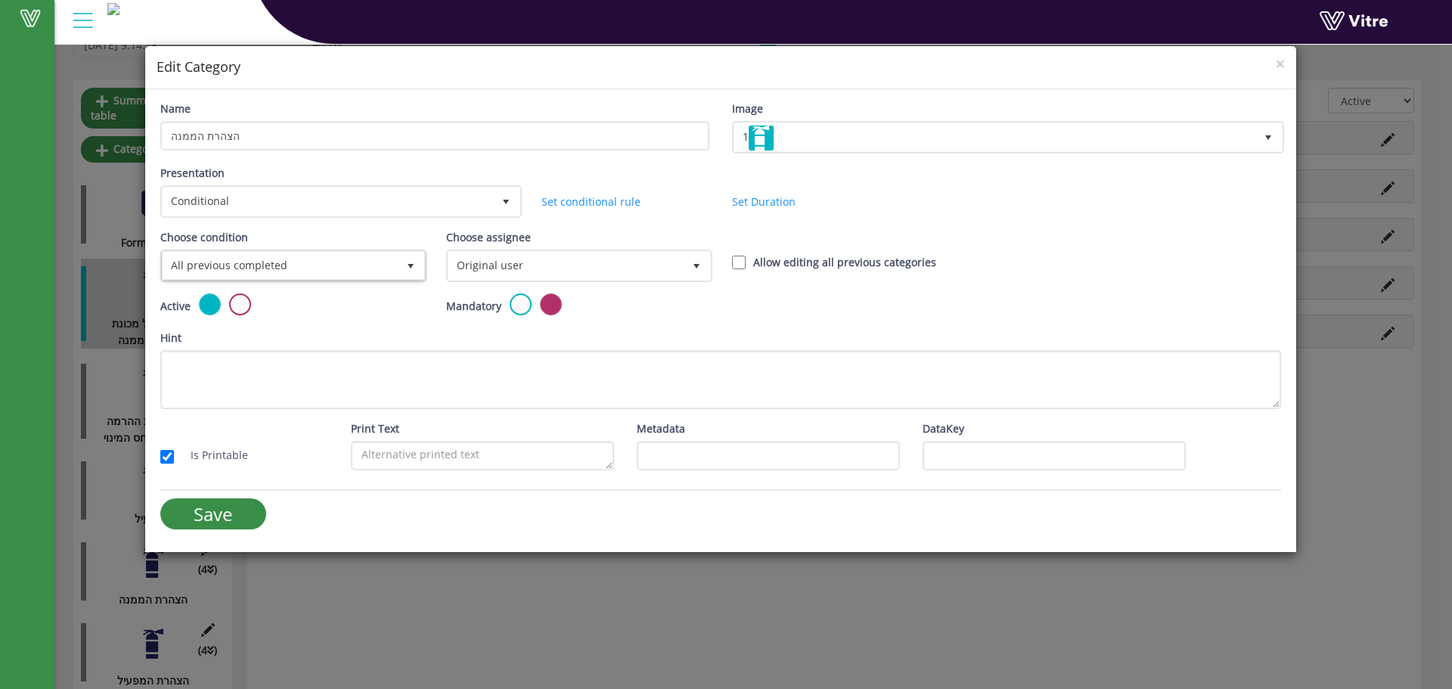
click at [441, 265] on div "Choose assignee Original user 0" at bounding box center [578, 261] width 286 height 64
click at [456, 272] on span "Original user" at bounding box center [566, 265] width 234 height 27
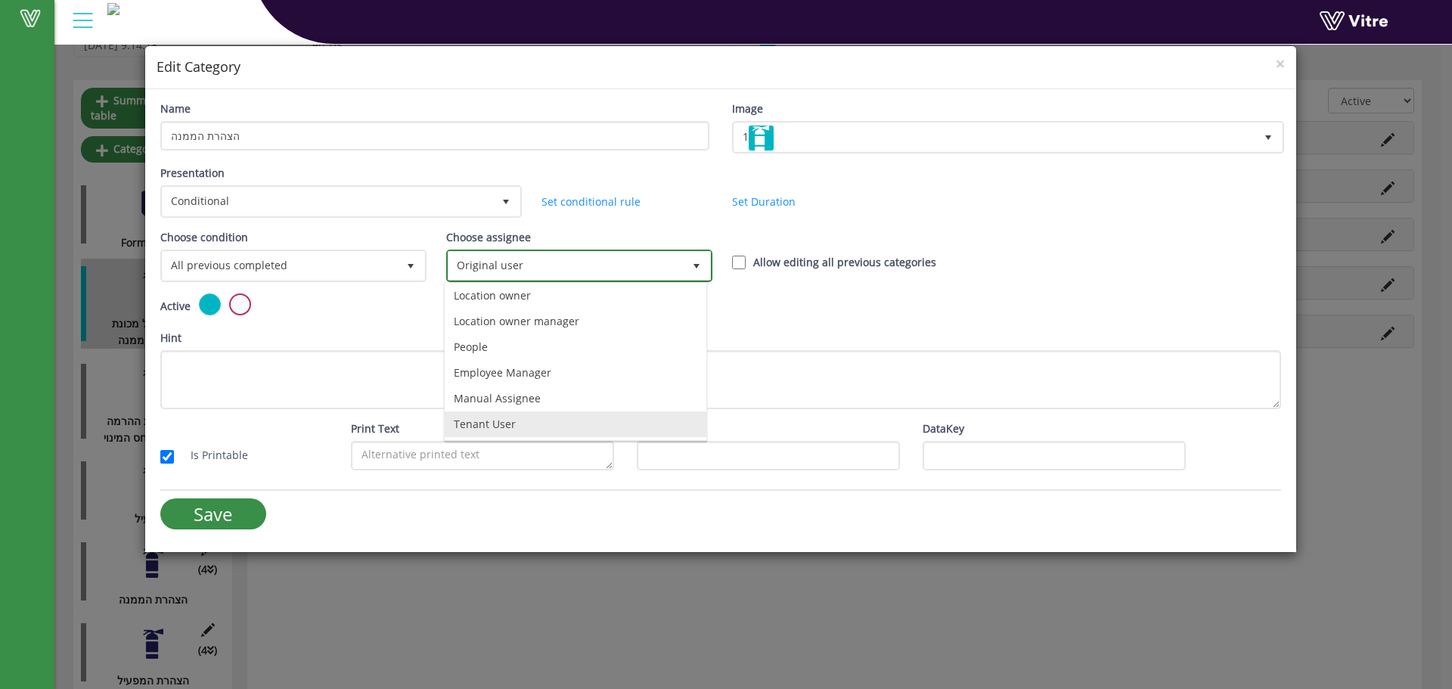
click at [479, 427] on li "Tenant User" at bounding box center [576, 424] width 262 height 26
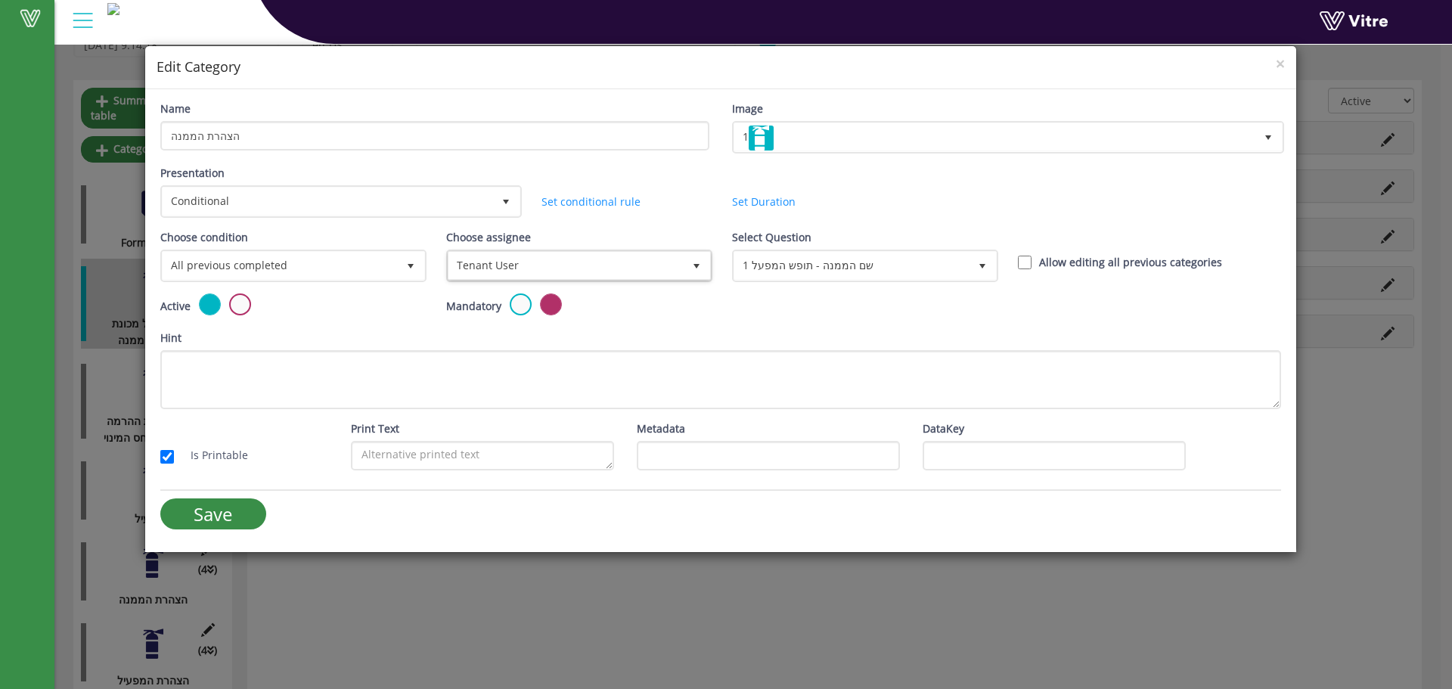
click at [784, 284] on div "Select Question 1 שם הממנה - תופש המפעל 372650" at bounding box center [864, 261] width 286 height 64
click at [784, 268] on span "1 שם הממנה - תופש המפעל" at bounding box center [851, 265] width 234 height 27
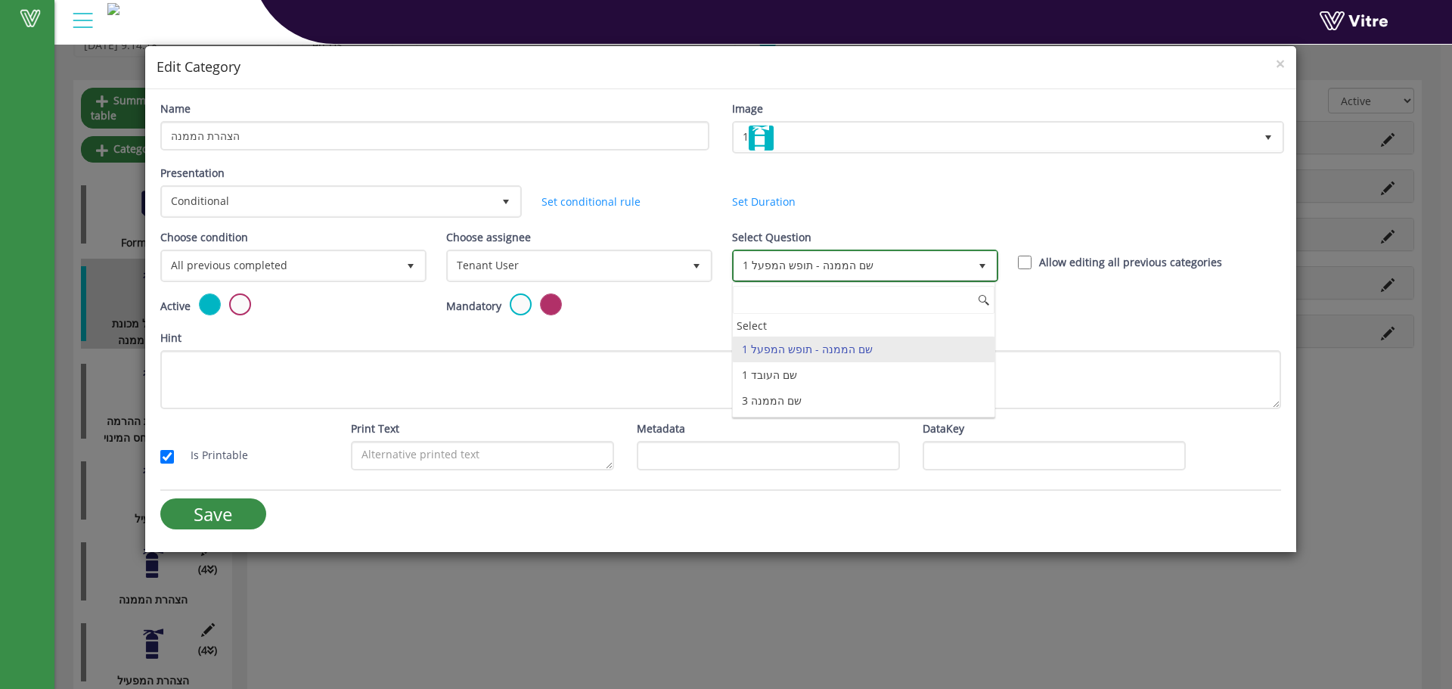
click at [783, 268] on span "1 שם הממנה - תופש המפעל" at bounding box center [851, 265] width 234 height 27
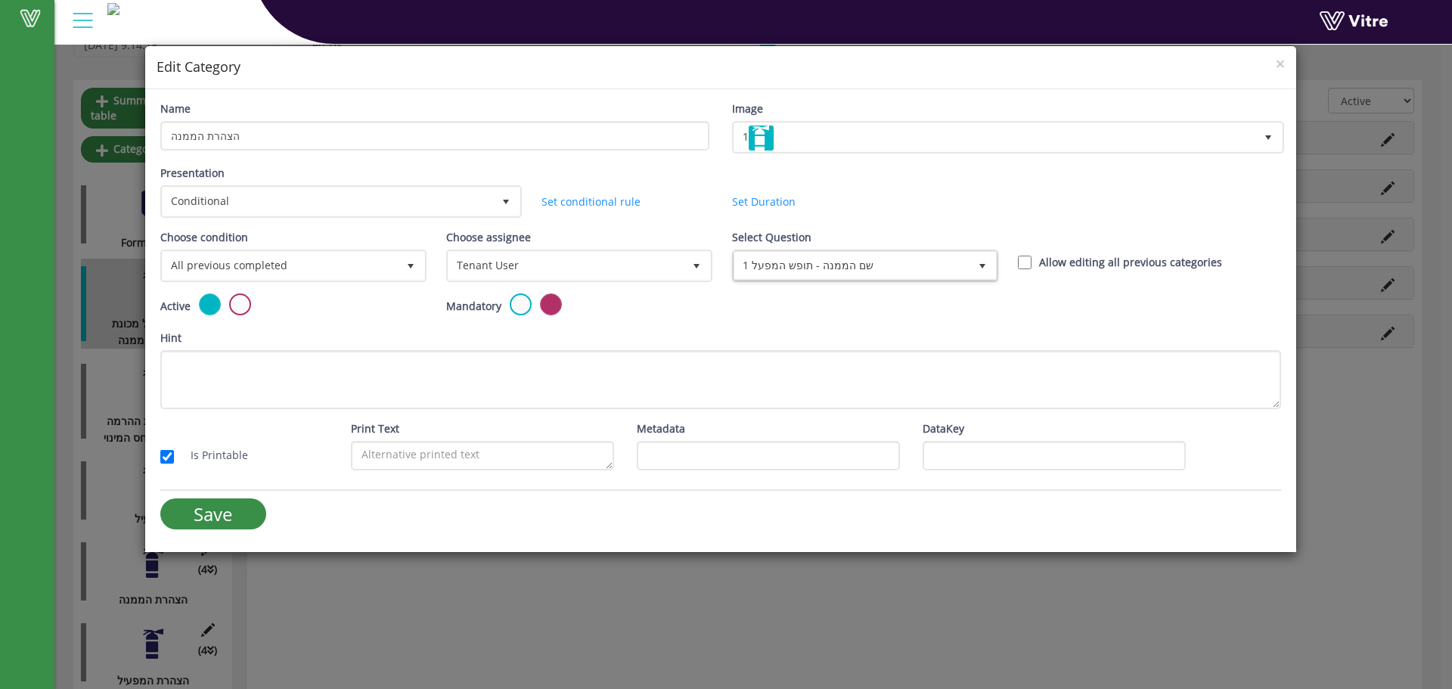
click at [791, 313] on div "Active Mandatory" at bounding box center [721, 311] width 1144 height 36
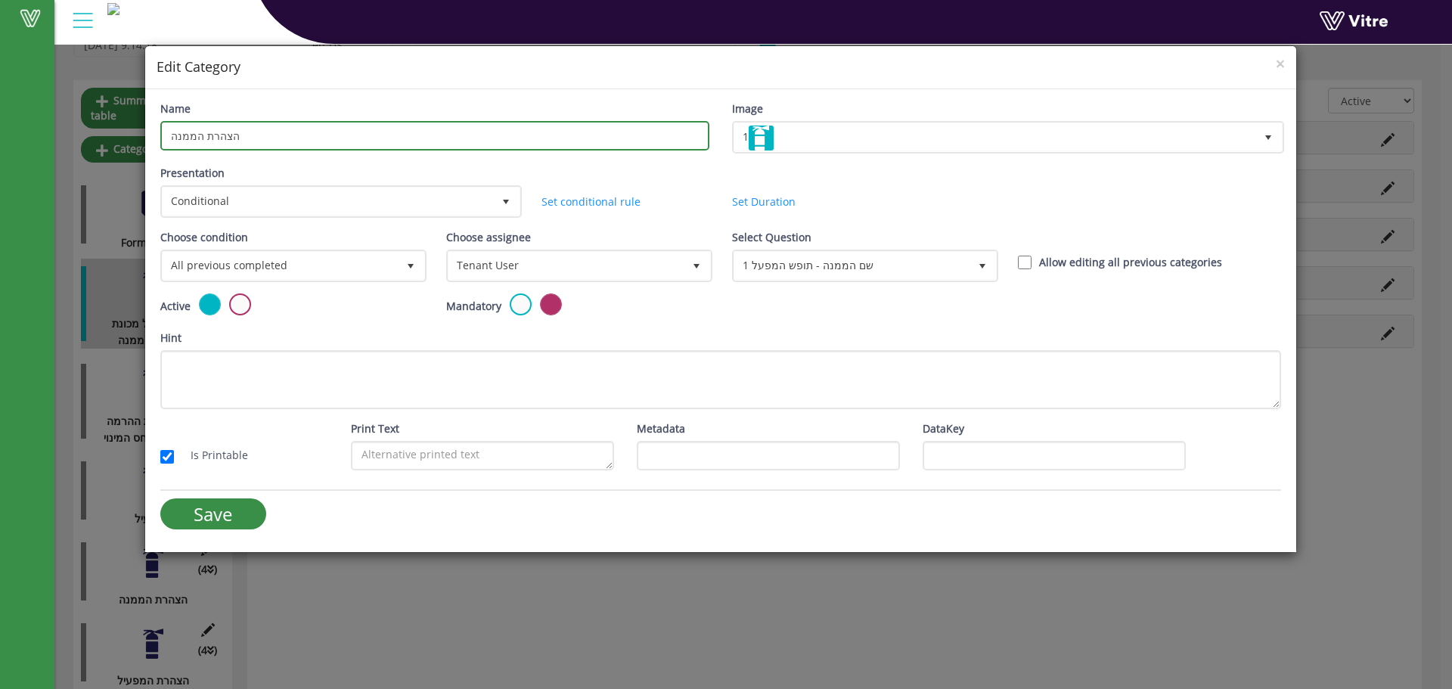
click at [209, 136] on input "הצהרת הממנה" at bounding box center [434, 135] width 549 height 29
click at [211, 133] on input "הצהרת הממנה" at bounding box center [434, 135] width 549 height 29
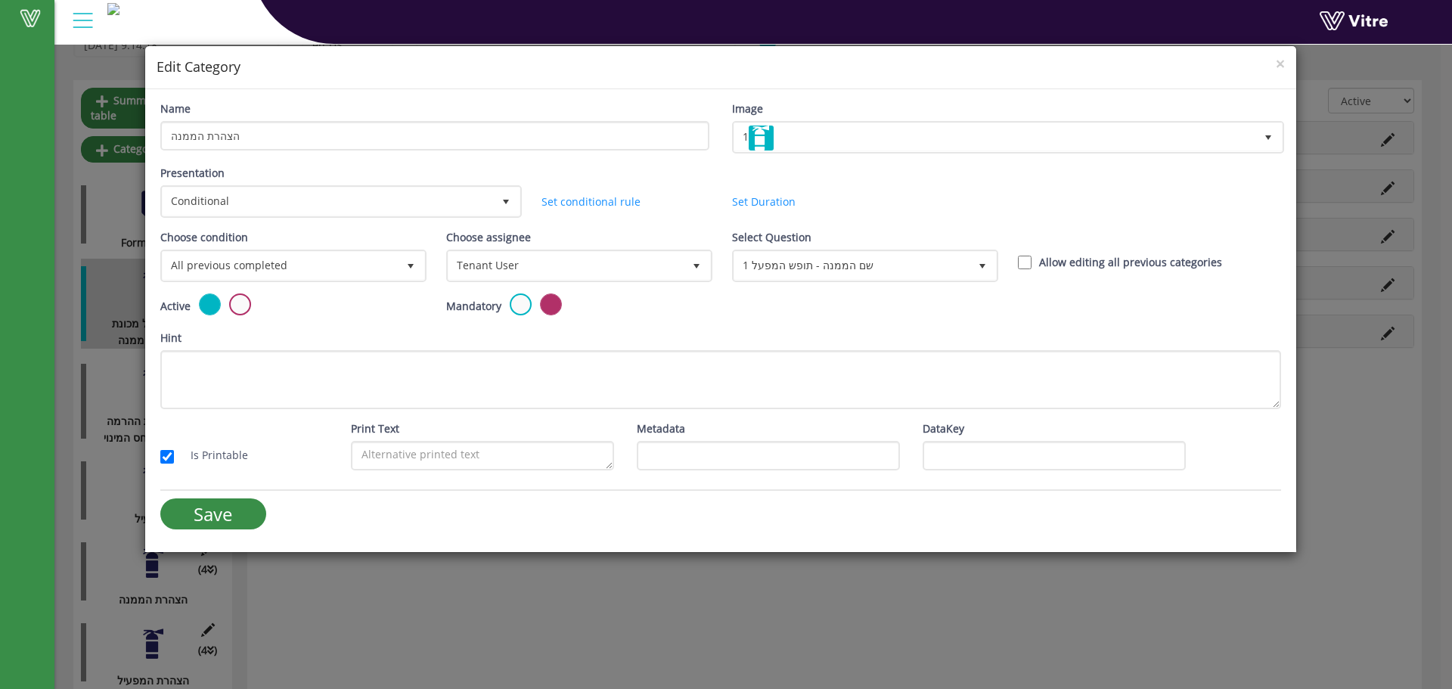
click at [271, 241] on div "Choose condition All previous completed 0" at bounding box center [291, 255] width 263 height 53
click at [246, 515] on input "Save" at bounding box center [213, 513] width 106 height 31
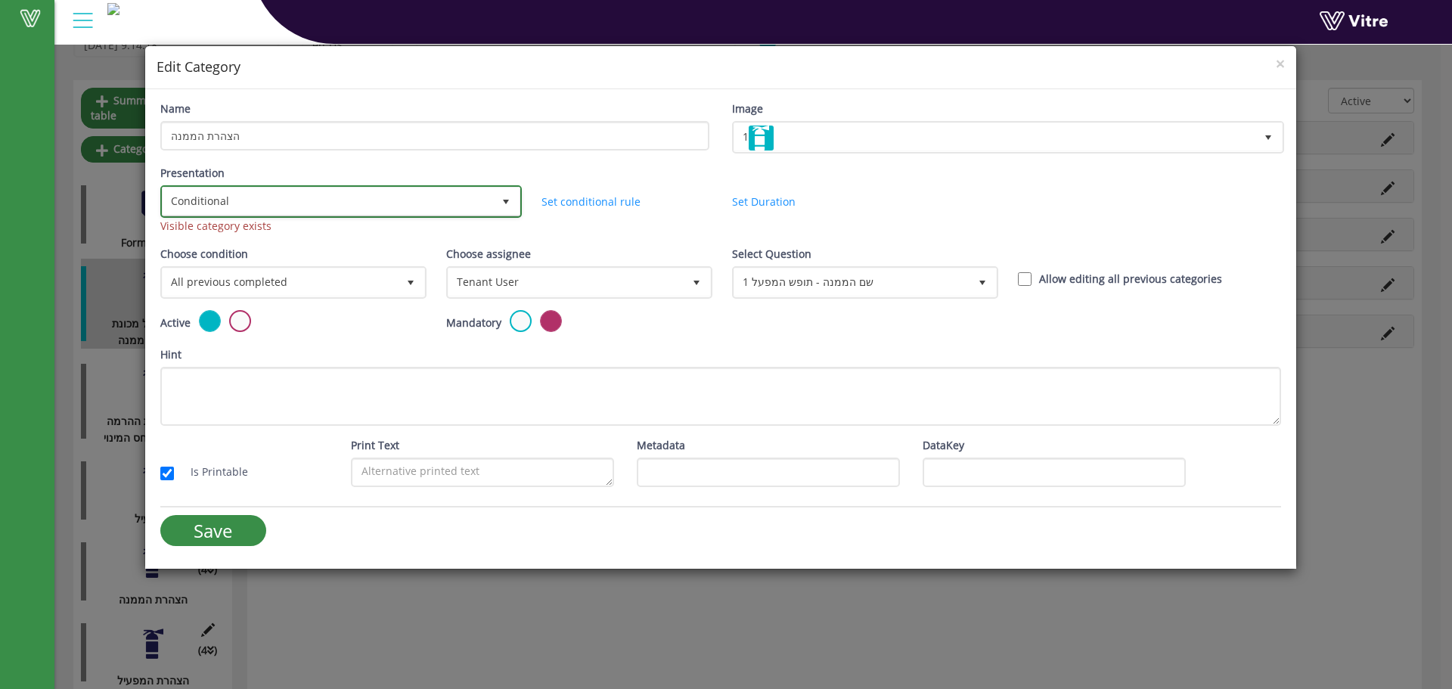
click at [368, 196] on span "Conditional" at bounding box center [328, 201] width 330 height 27
click at [350, 202] on span "Conditional" at bounding box center [328, 201] width 330 height 27
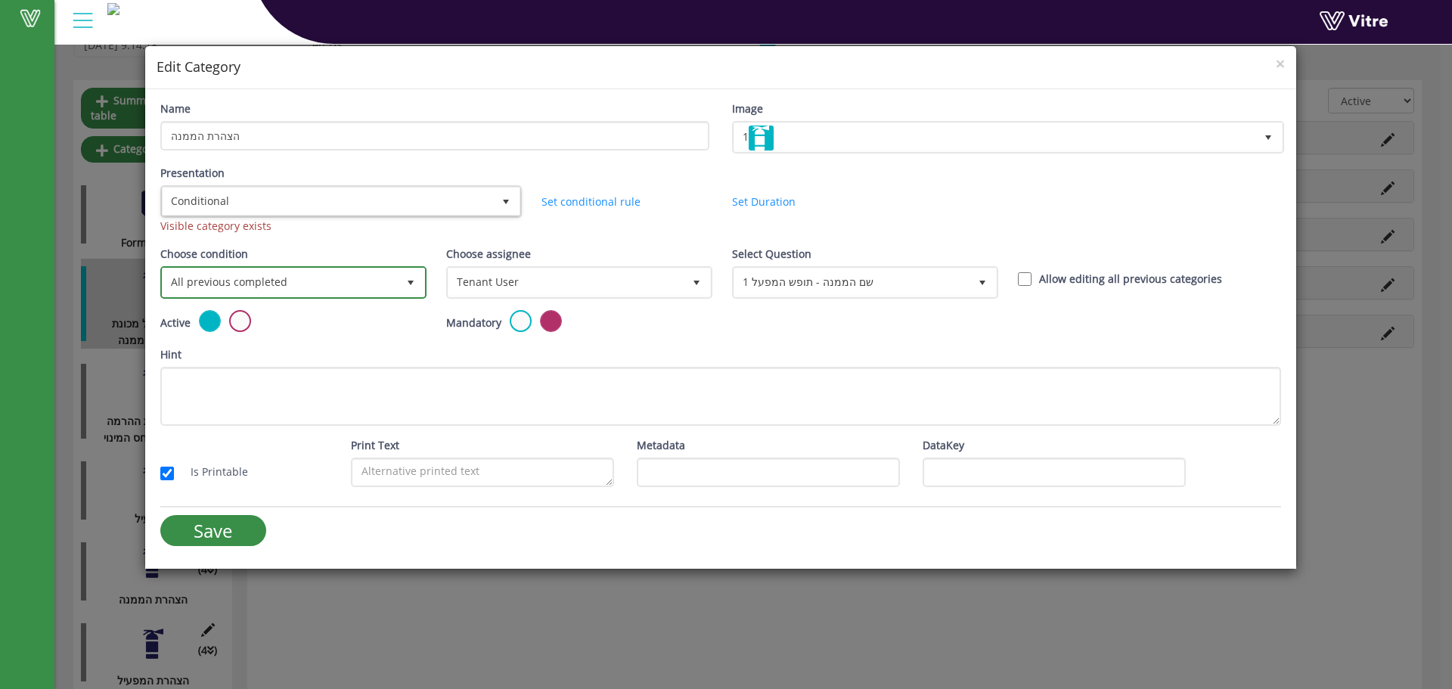
click at [235, 298] on span "All previous completed 0" at bounding box center [293, 282] width 266 height 33
click at [206, 341] on li "Based on answer" at bounding box center [292, 341] width 262 height 26
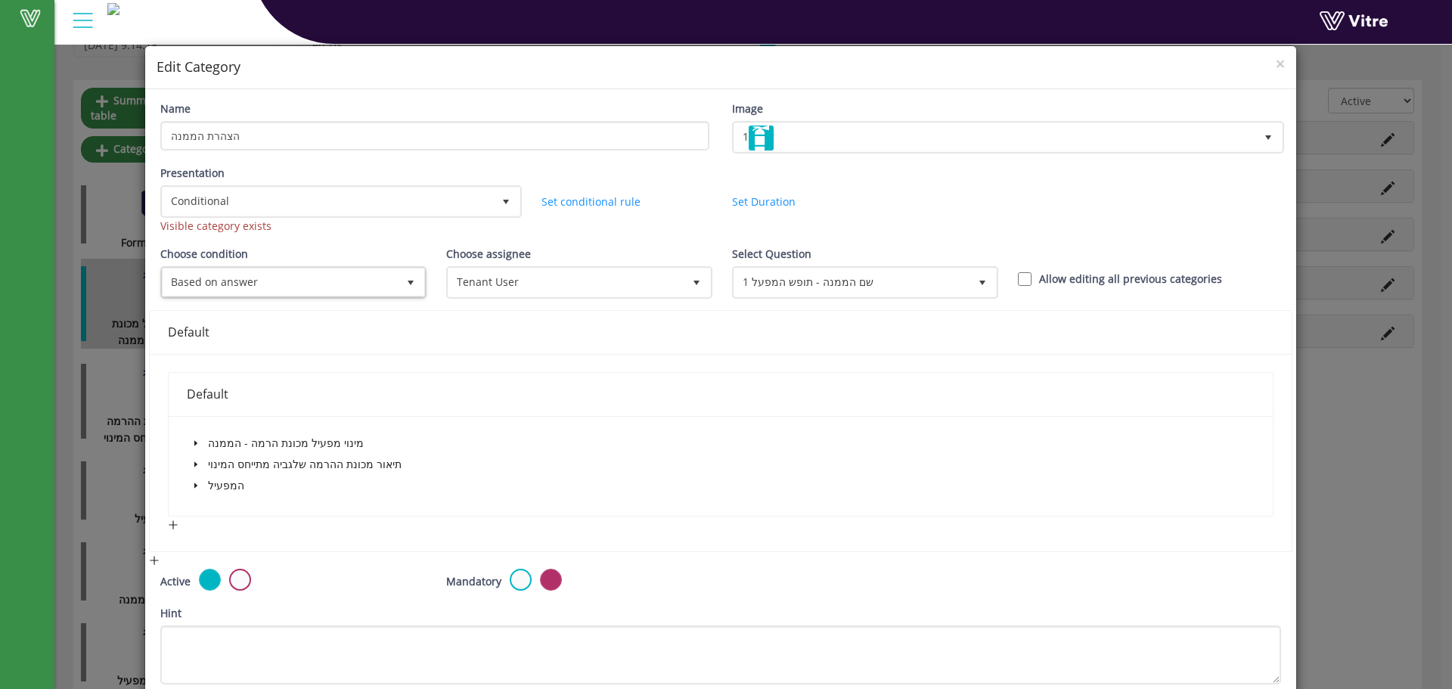
drag, startPoint x: 312, startPoint y: 318, endPoint x: 364, endPoint y: 284, distance: 62.7
click at [312, 318] on div "Default" at bounding box center [721, 332] width 1106 height 43
click at [372, 281] on span "Based on answer" at bounding box center [280, 282] width 234 height 27
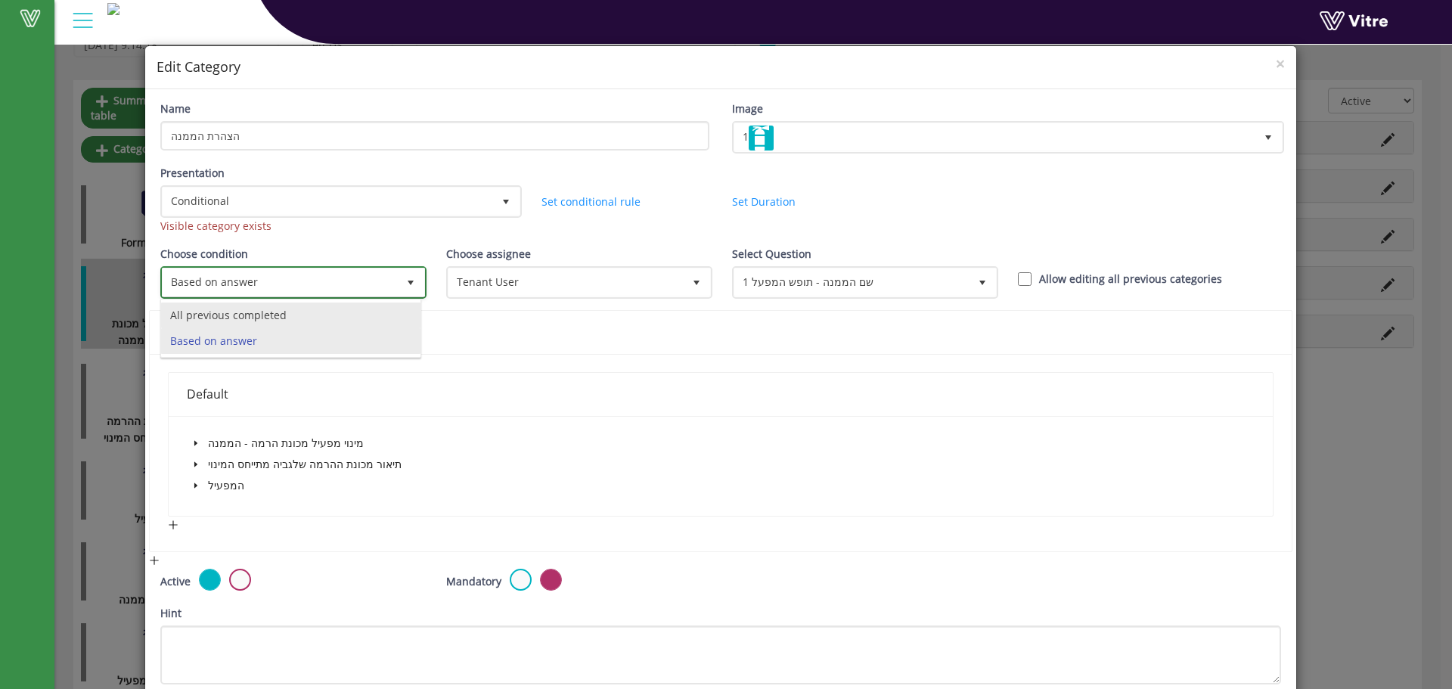
click at [343, 310] on li "All previous completed" at bounding box center [290, 316] width 259 height 26
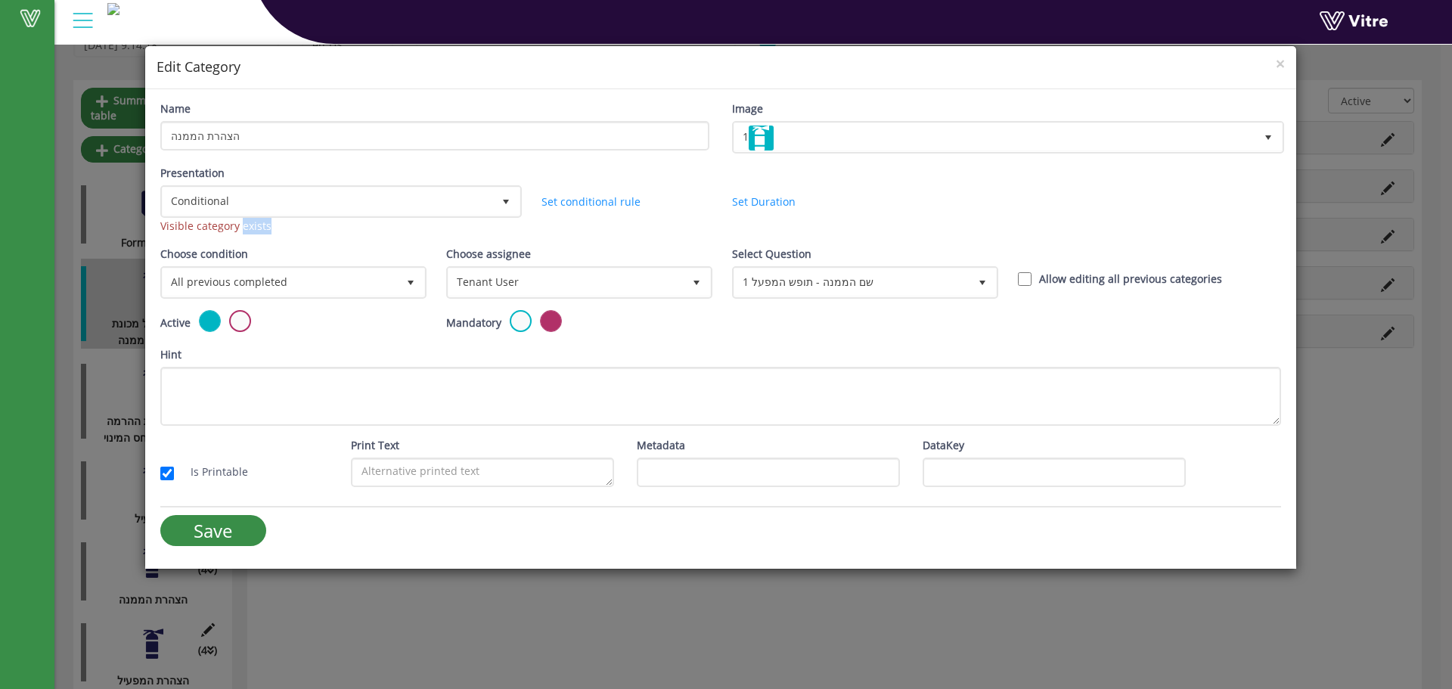
drag, startPoint x: 278, startPoint y: 231, endPoint x: 239, endPoint y: 231, distance: 39.3
click at [239, 231] on div "Visible category exists" at bounding box center [339, 226] width 359 height 17
click at [385, 206] on span "Conditional" at bounding box center [328, 201] width 330 height 27
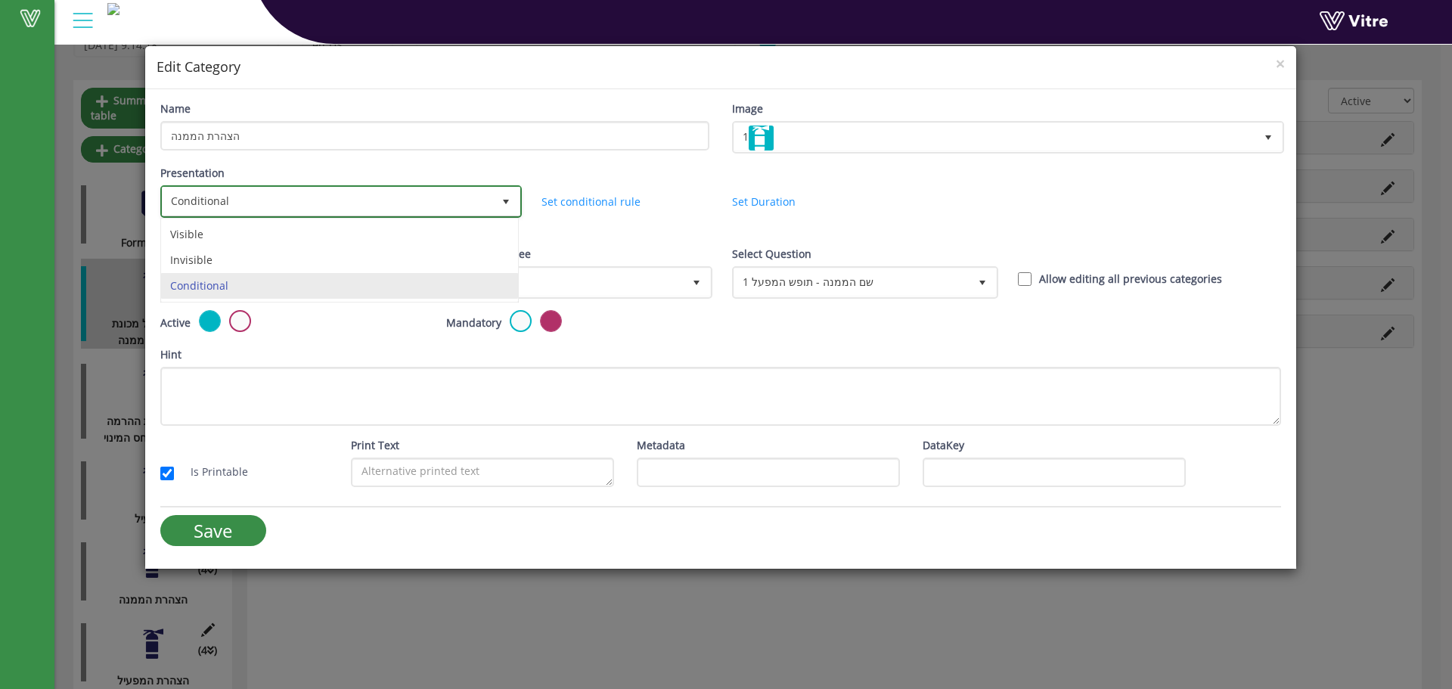
click at [385, 206] on span "Conditional" at bounding box center [328, 201] width 330 height 27
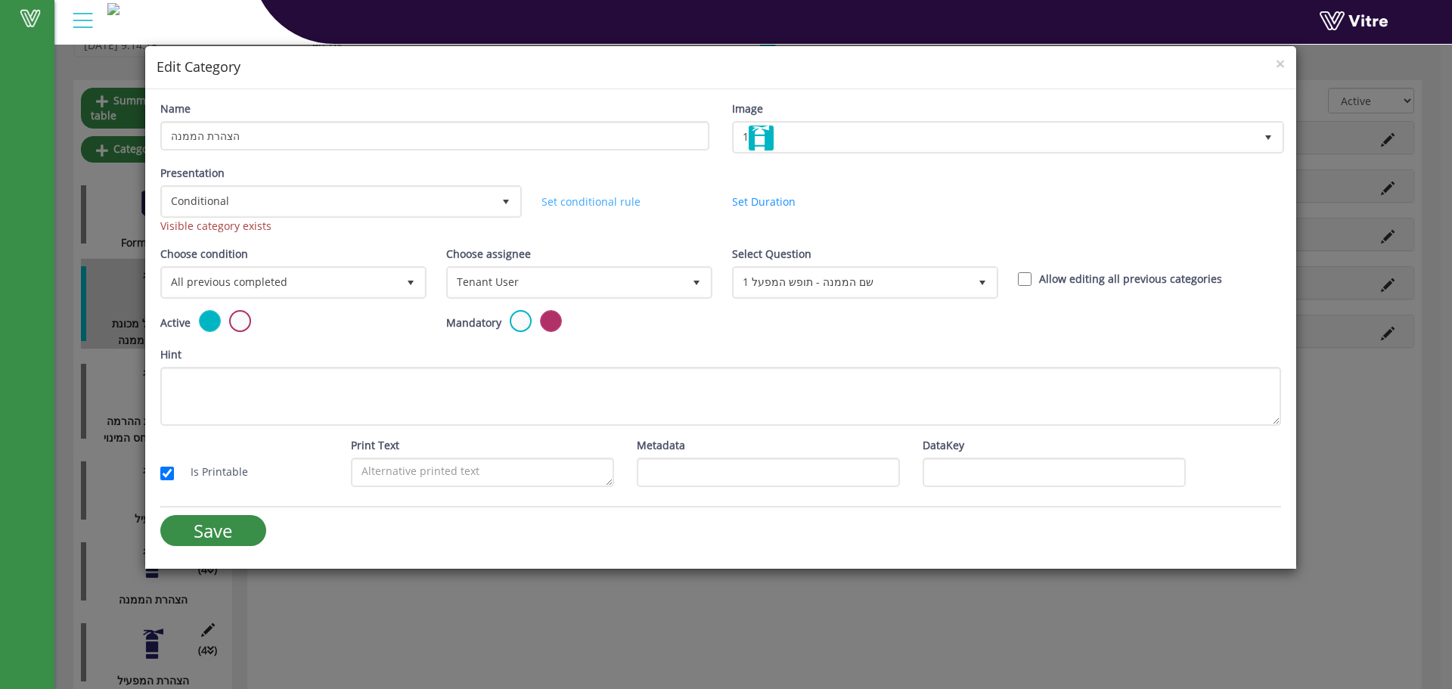
click at [573, 201] on link "Set conditional rule" at bounding box center [591, 201] width 99 height 14
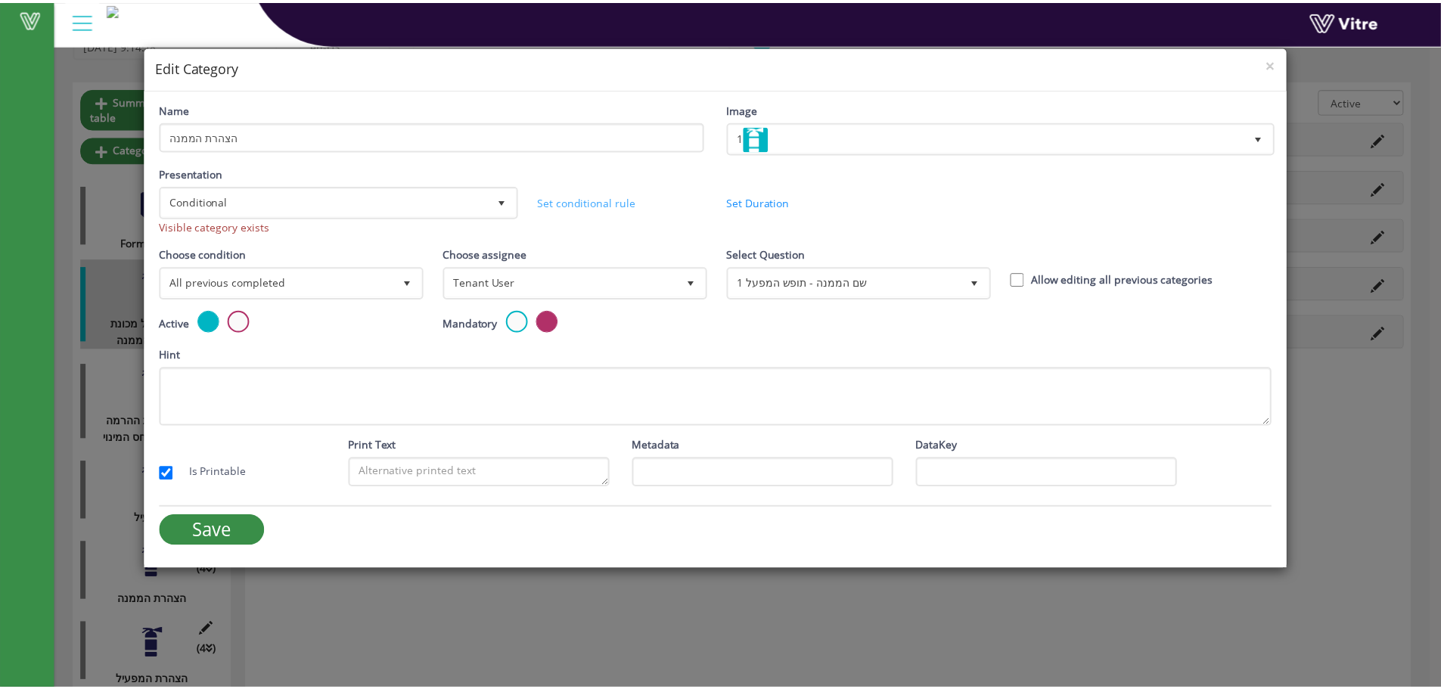
scroll to position [0, 0]
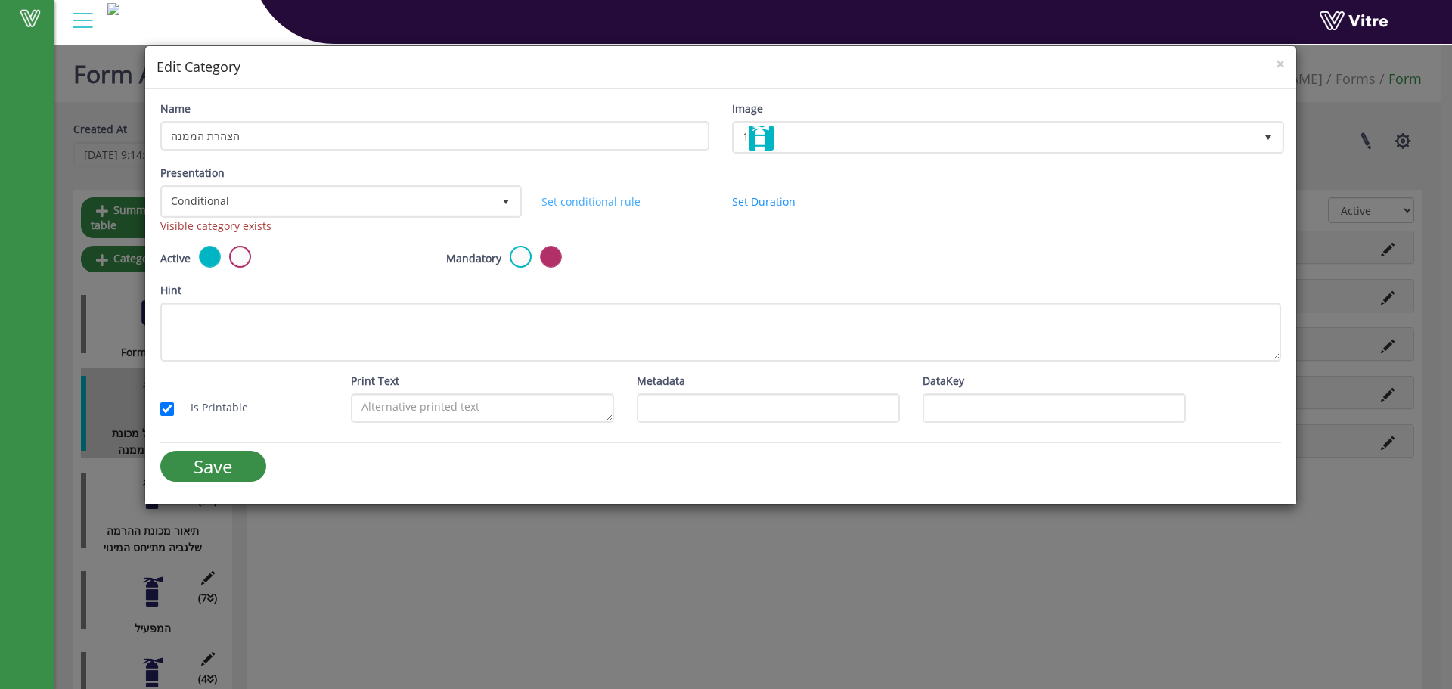
click at [573, 201] on link "Set conditional rule" at bounding box center [591, 201] width 99 height 14
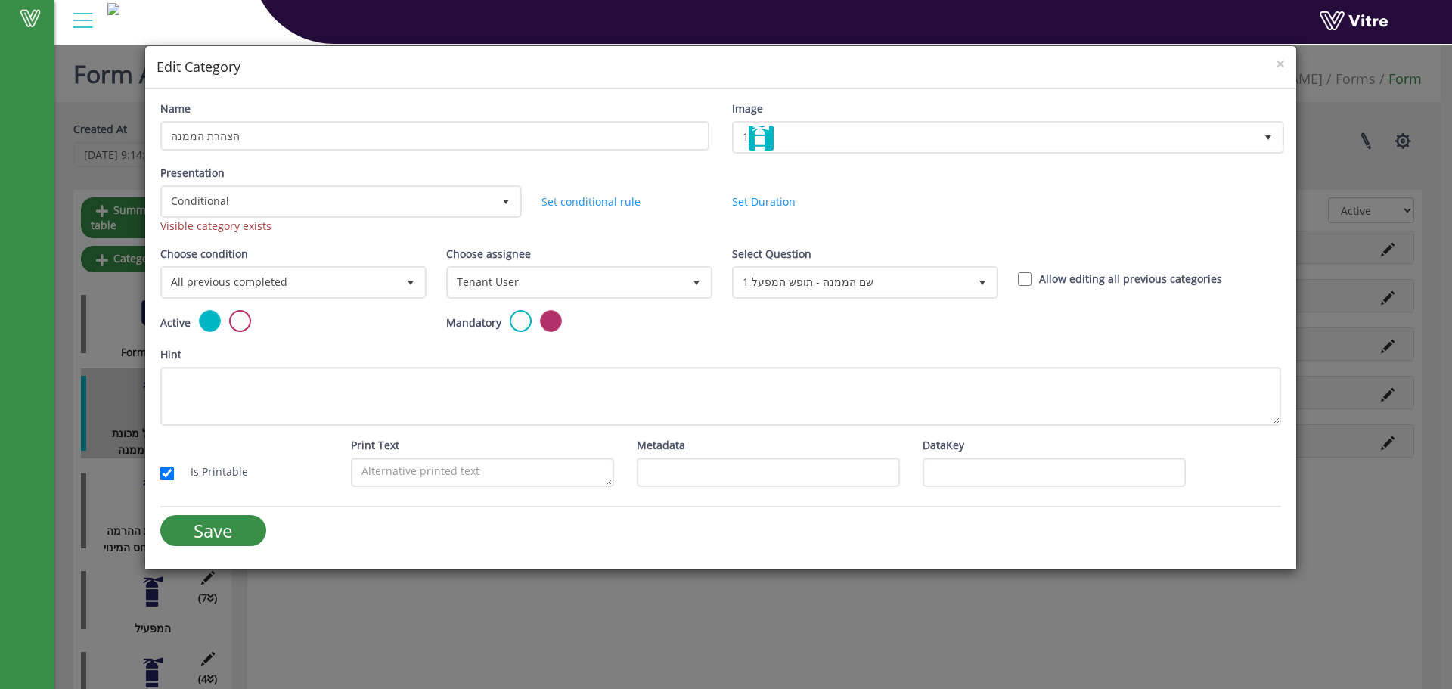
click at [251, 225] on div "Visible category exists" at bounding box center [339, 226] width 359 height 17
click at [1278, 68] on span "×" at bounding box center [1280, 63] width 9 height 21
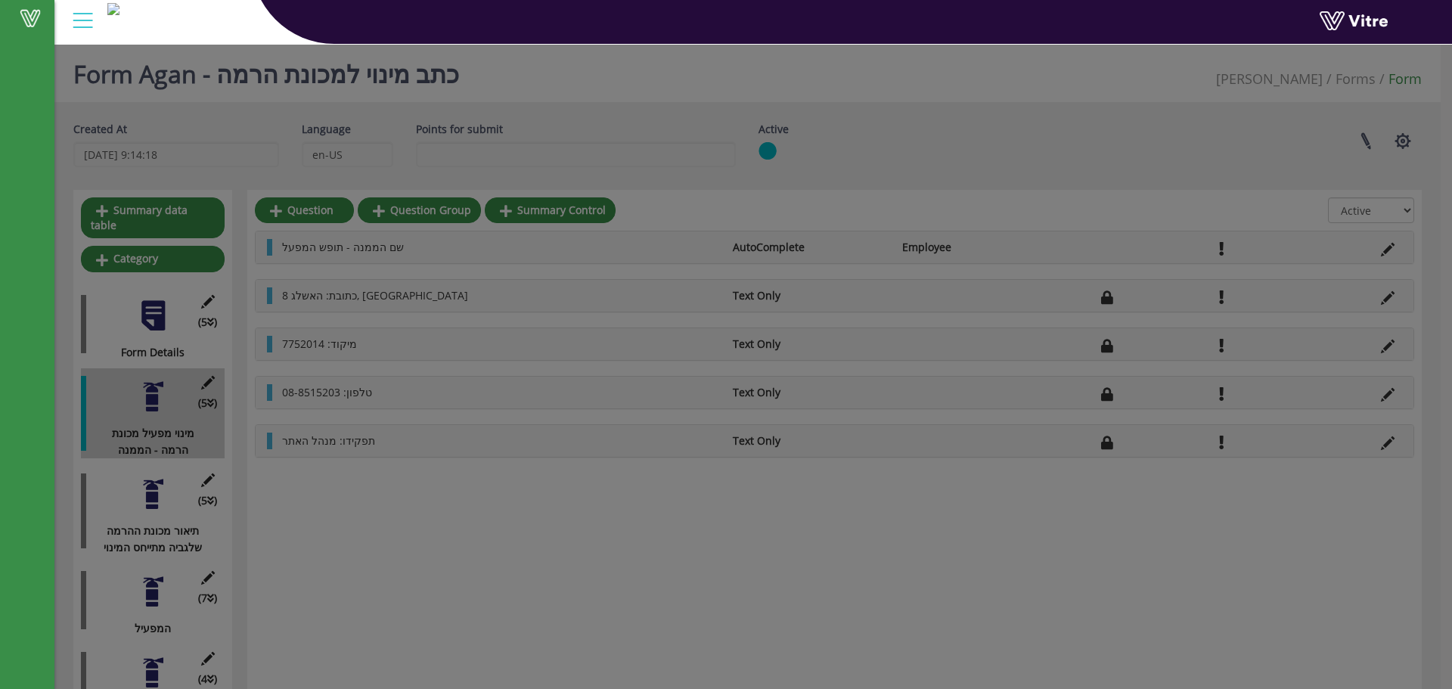
click at [1281, 63] on div "× Edit Category Name הצהרת הממנה Image 1 1 Presentation Conditional 5 Visible c…" at bounding box center [726, 344] width 1452 height 689
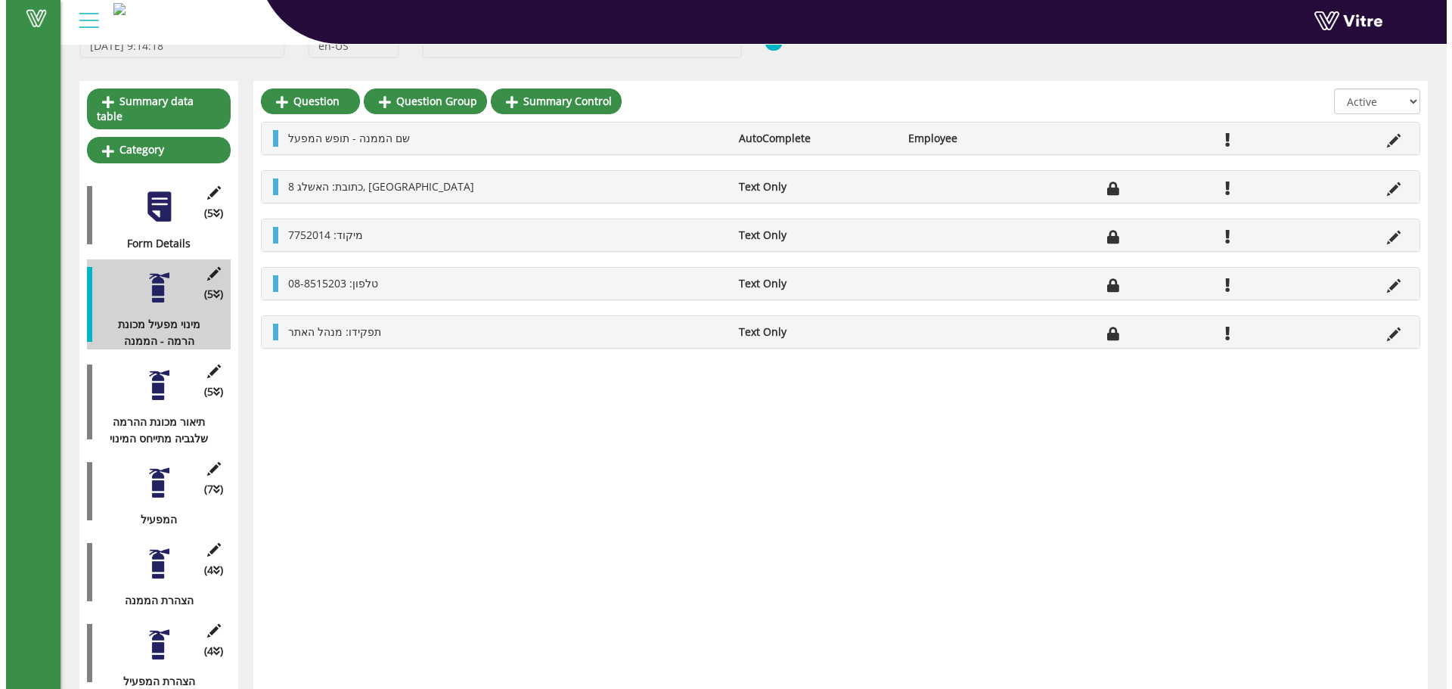
scroll to position [110, 0]
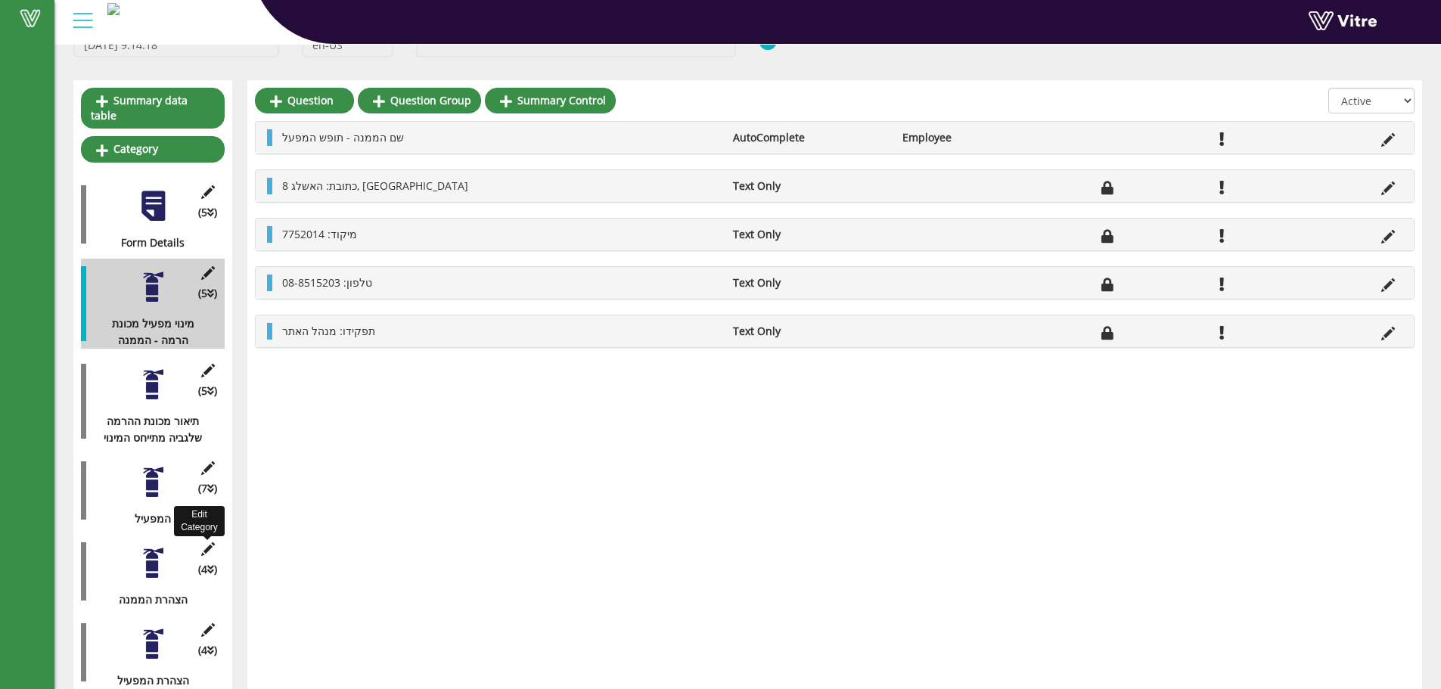
click at [215, 542] on icon at bounding box center [207, 549] width 19 height 14
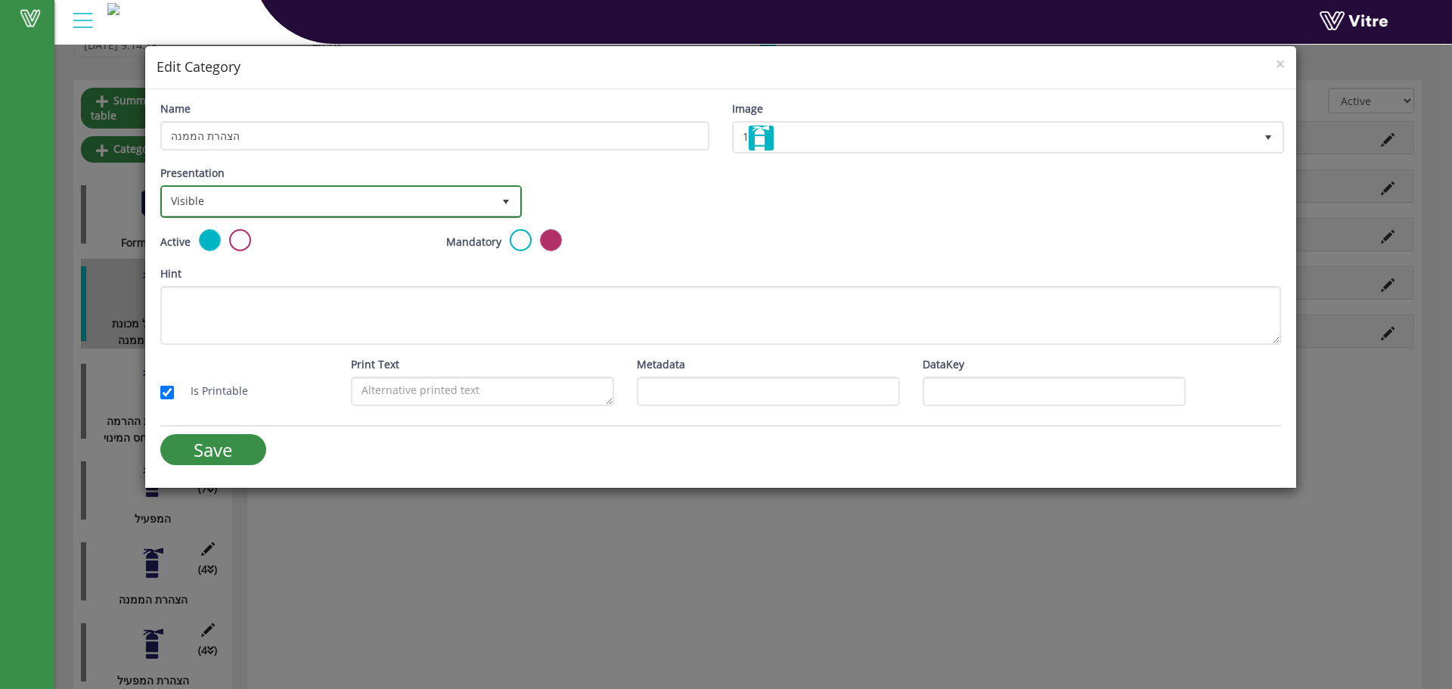
click at [356, 206] on span "Visible" at bounding box center [328, 201] width 330 height 27
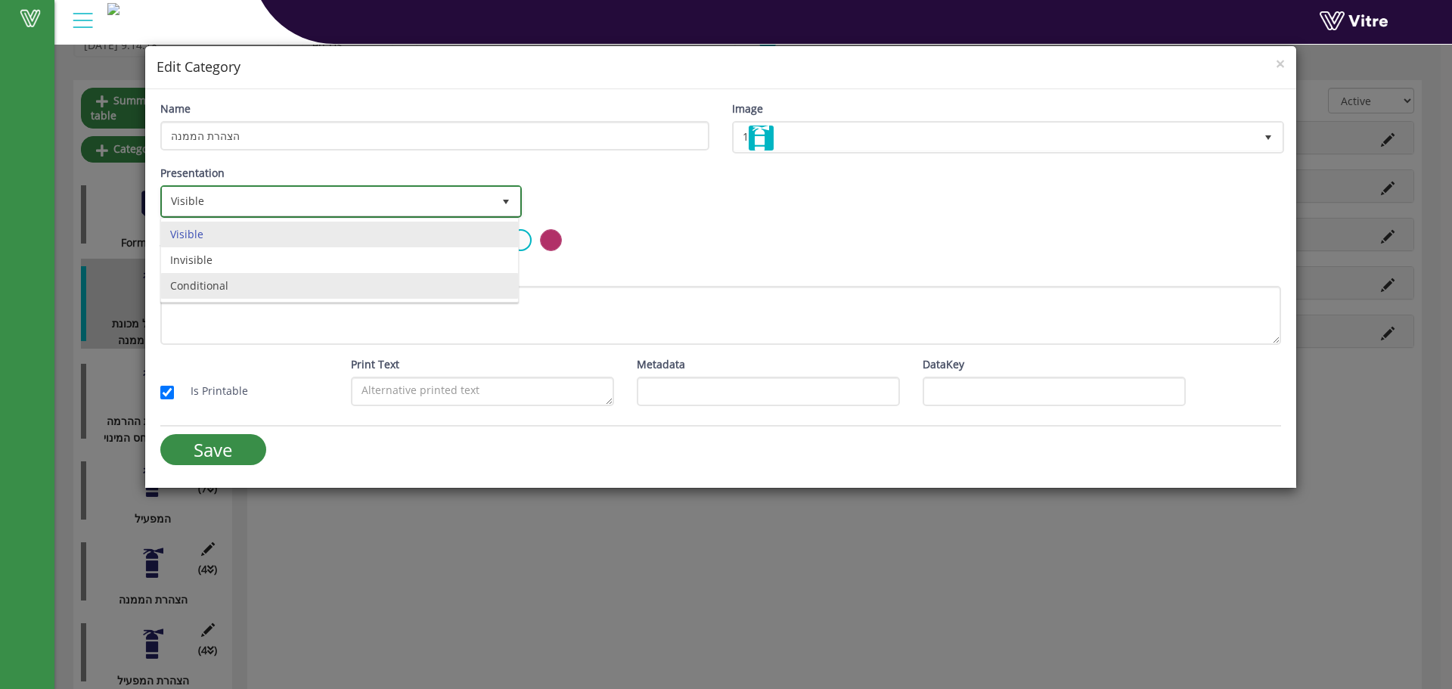
click at [297, 275] on li "Conditional" at bounding box center [339, 286] width 357 height 26
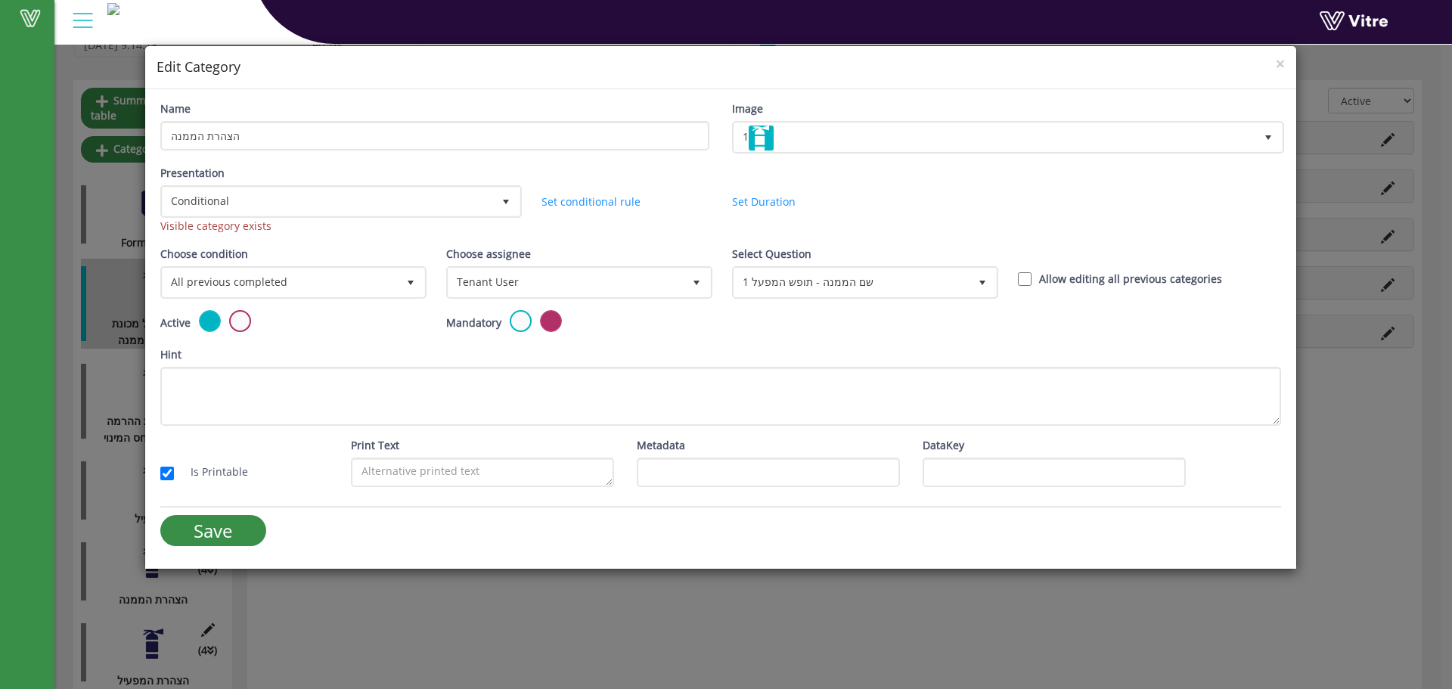
scroll to position [110, 0]
drag, startPoint x: 282, startPoint y: 224, endPoint x: 163, endPoint y: 221, distance: 119.5
click at [163, 221] on div "Visible category exists" at bounding box center [339, 226] width 359 height 17
click at [1275, 61] on h4 "Edit Category" at bounding box center [721, 67] width 1129 height 20
click at [1282, 61] on span "×" at bounding box center [1280, 63] width 9 height 21
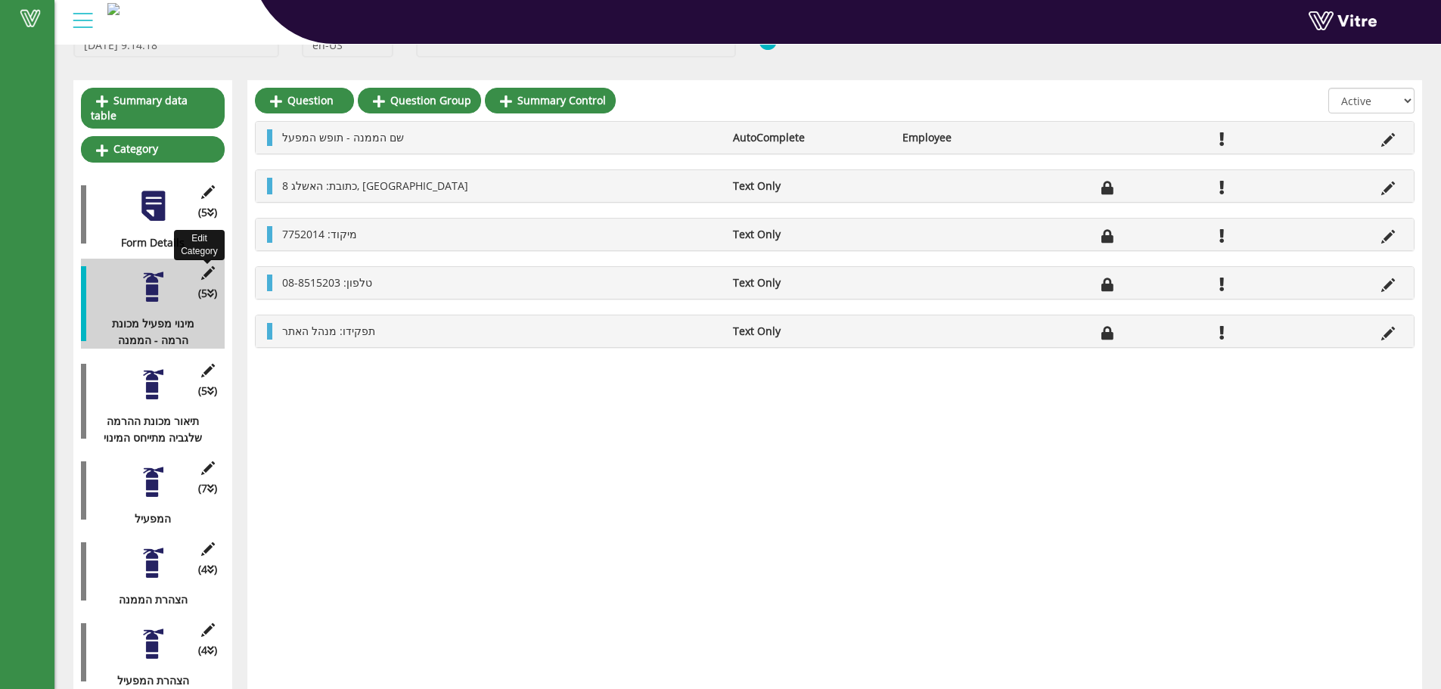
click at [212, 266] on icon at bounding box center [207, 273] width 19 height 14
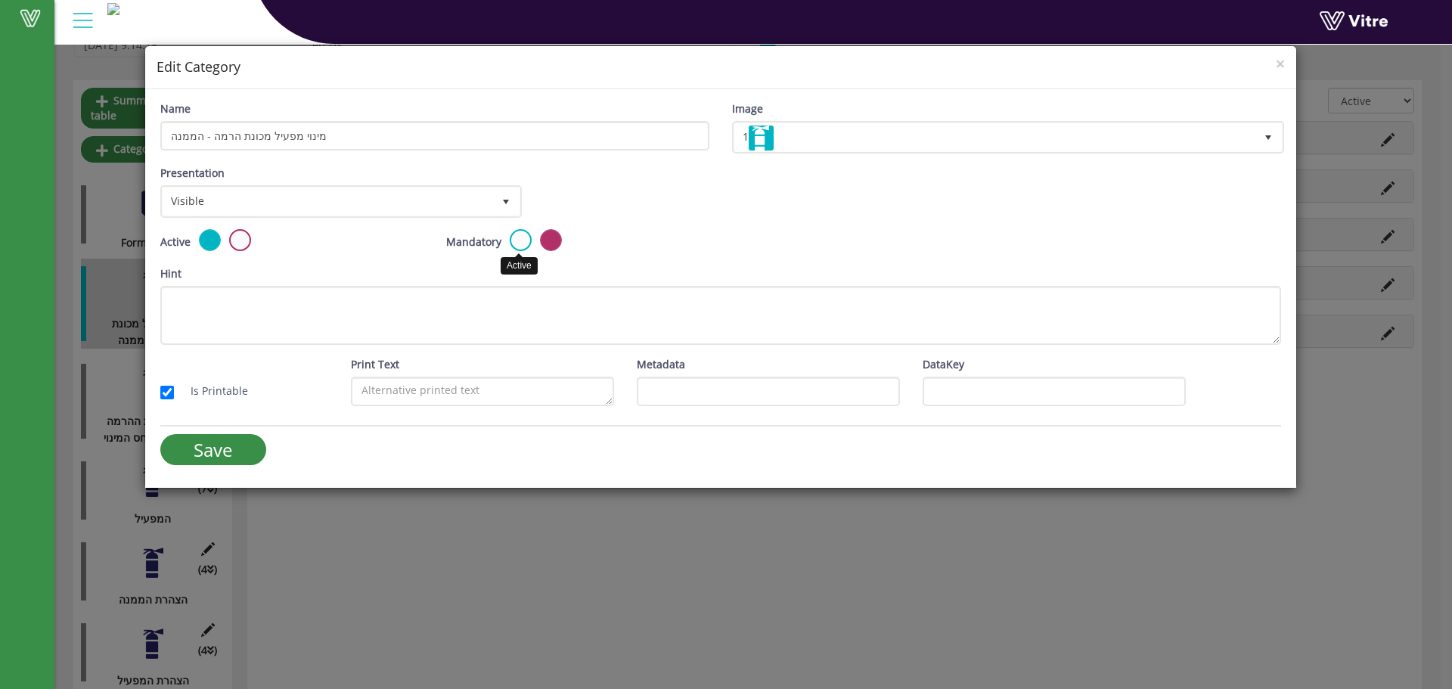
click at [526, 234] on label at bounding box center [521, 240] width 22 height 22
click at [0, 0] on input "radio" at bounding box center [0, 0] width 0 height 0
click at [1288, 65] on div "× Edit Category" at bounding box center [720, 67] width 1151 height 43
click at [1281, 71] on span "×" at bounding box center [1280, 63] width 9 height 21
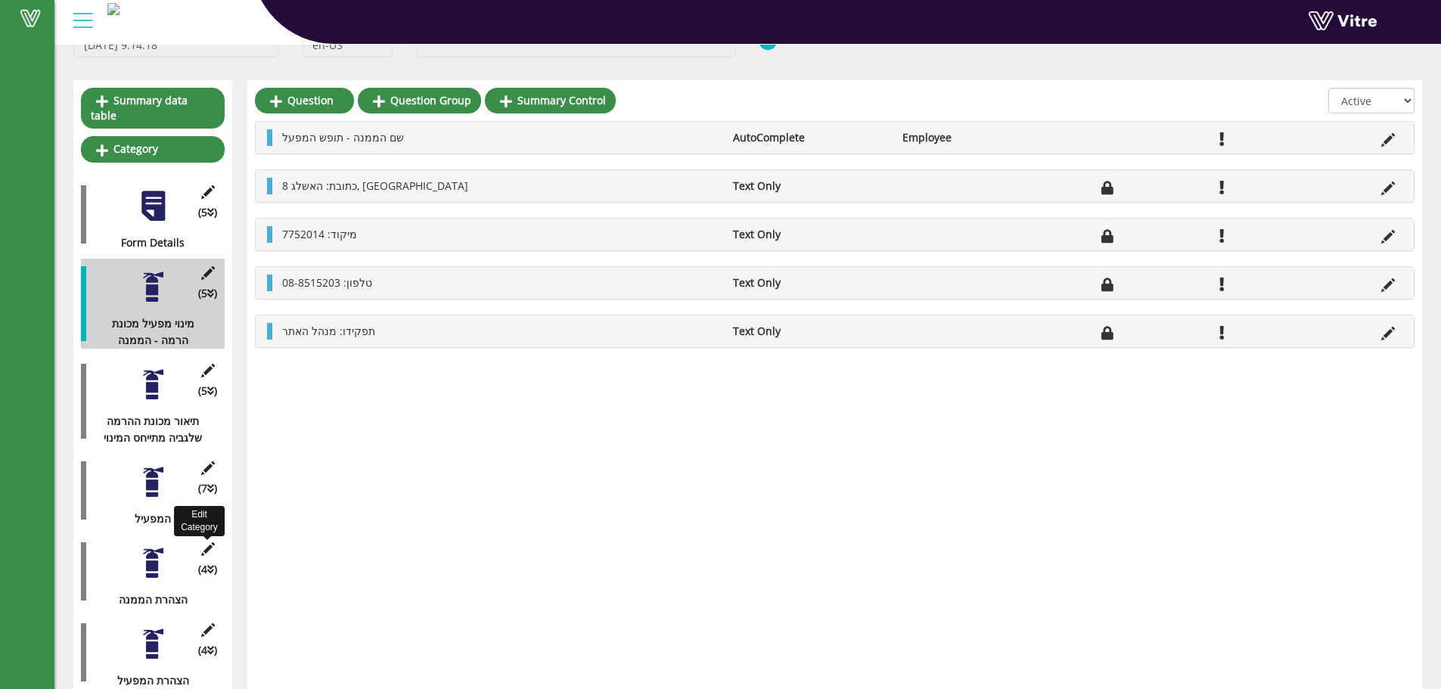
click at [210, 542] on icon at bounding box center [207, 549] width 19 height 14
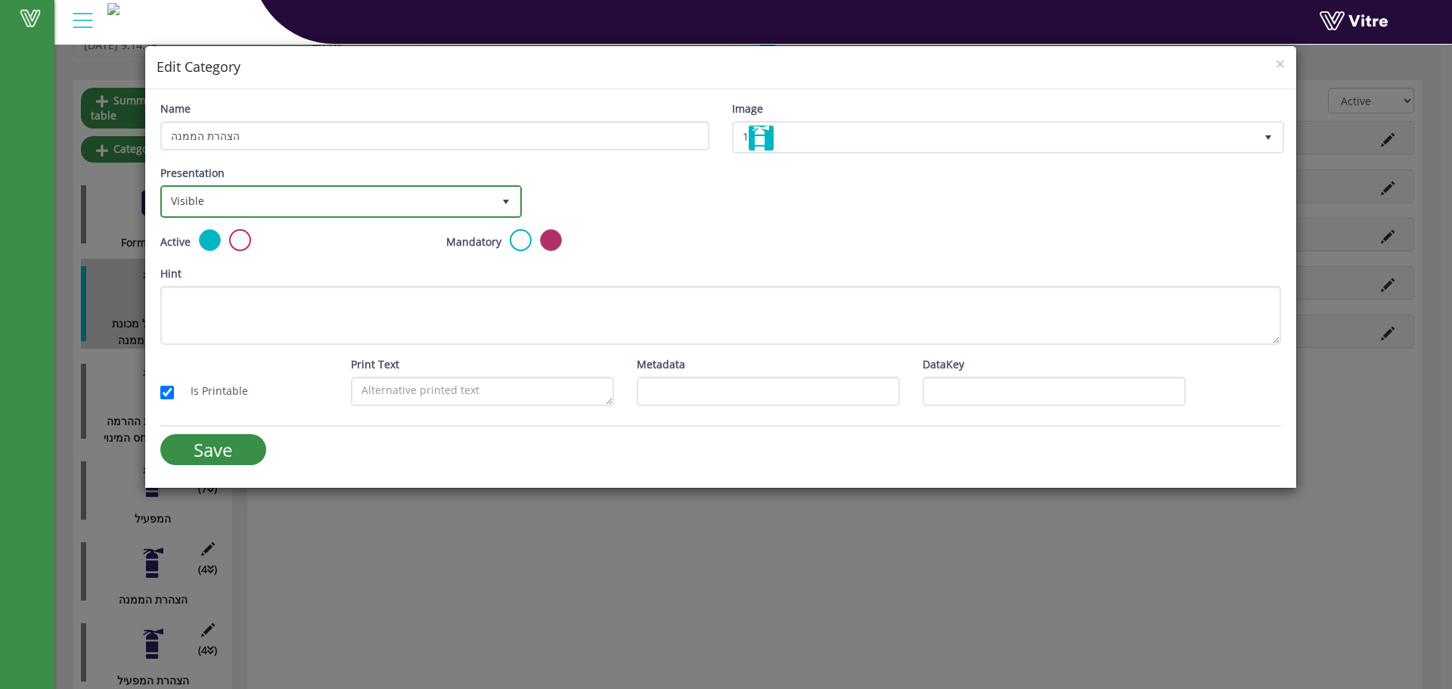
click at [346, 210] on span "Visible" at bounding box center [328, 201] width 330 height 27
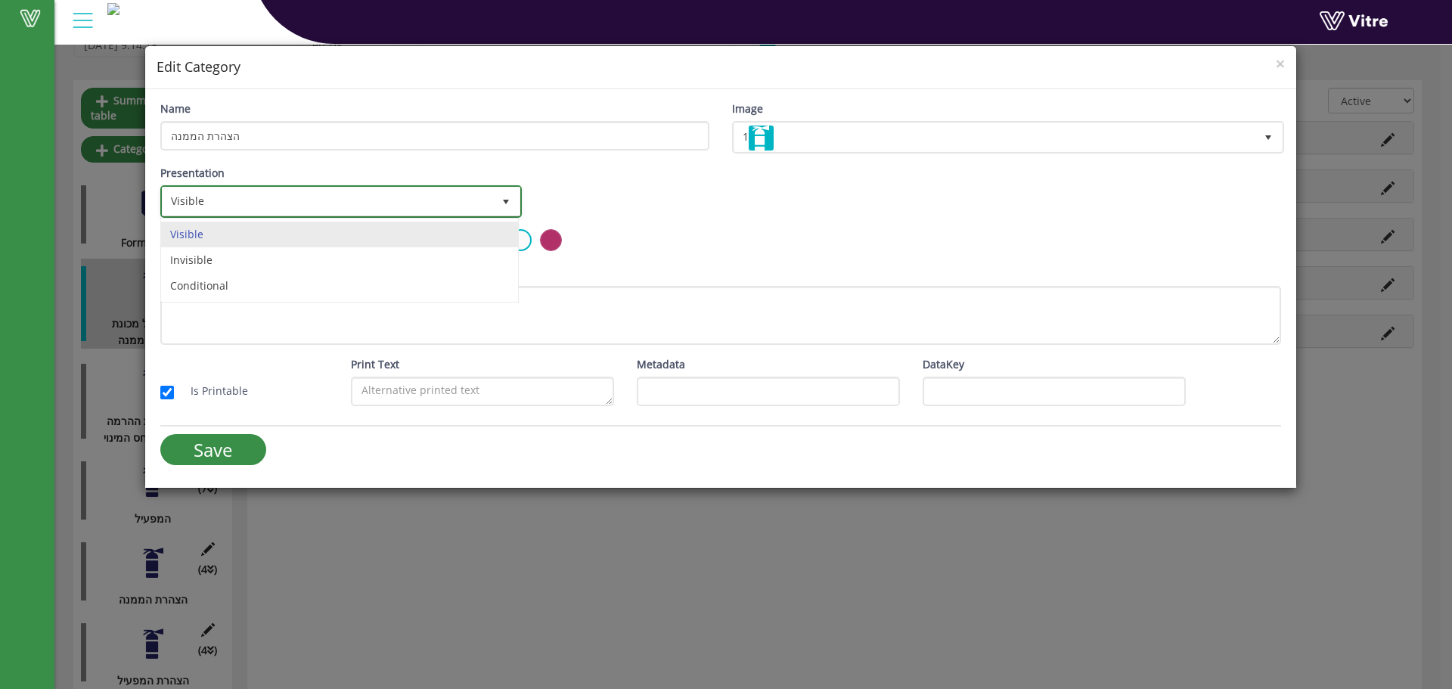
click at [351, 205] on span "Visible" at bounding box center [328, 201] width 330 height 27
click at [357, 191] on span "Visible" at bounding box center [328, 201] width 330 height 27
click at [272, 290] on li "Conditional" at bounding box center [339, 286] width 357 height 26
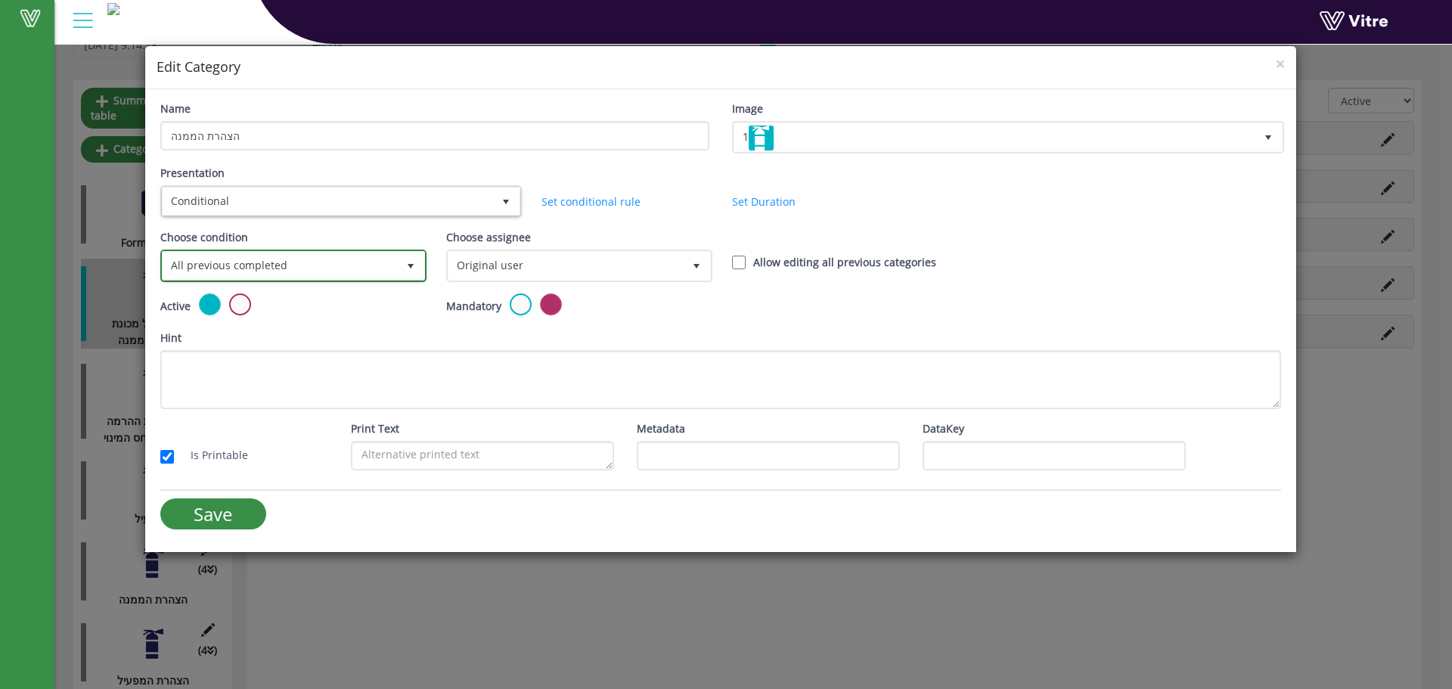
click at [275, 261] on span "All previous completed" at bounding box center [280, 265] width 234 height 27
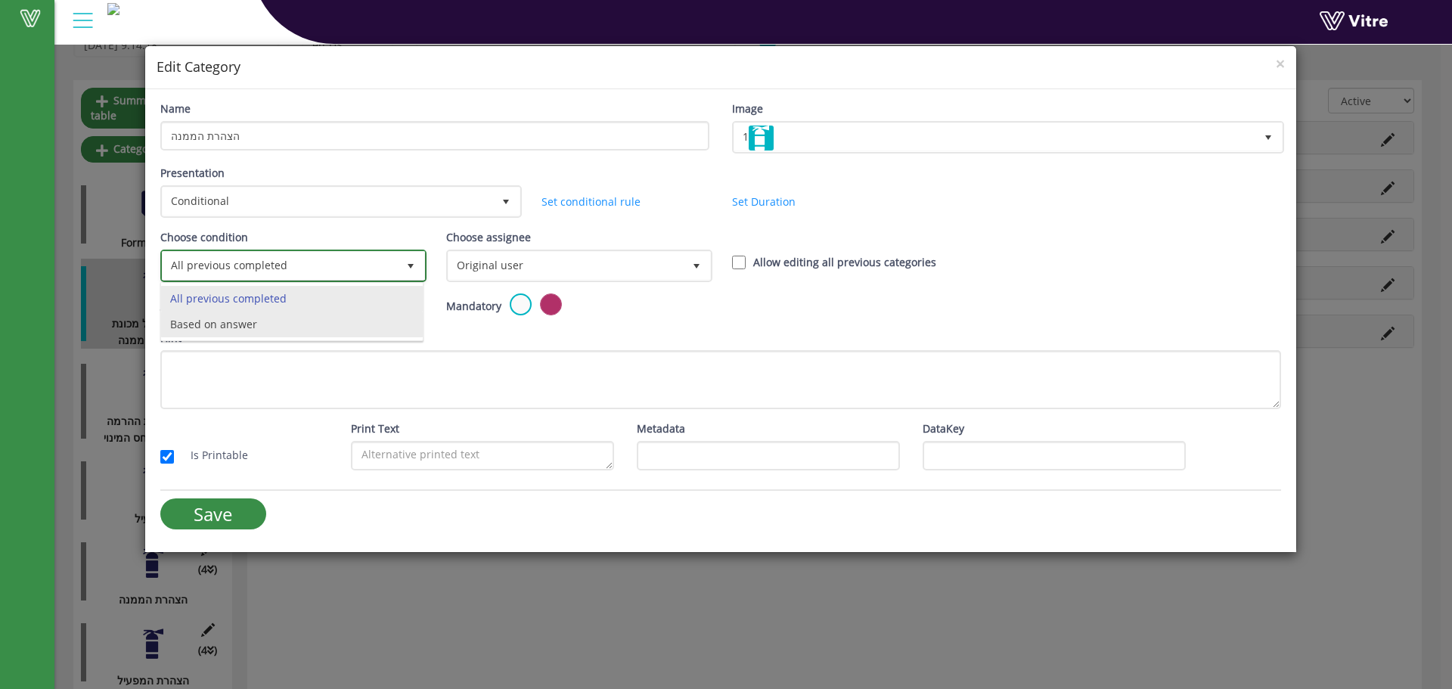
click at [266, 322] on li "Based on answer" at bounding box center [292, 325] width 262 height 26
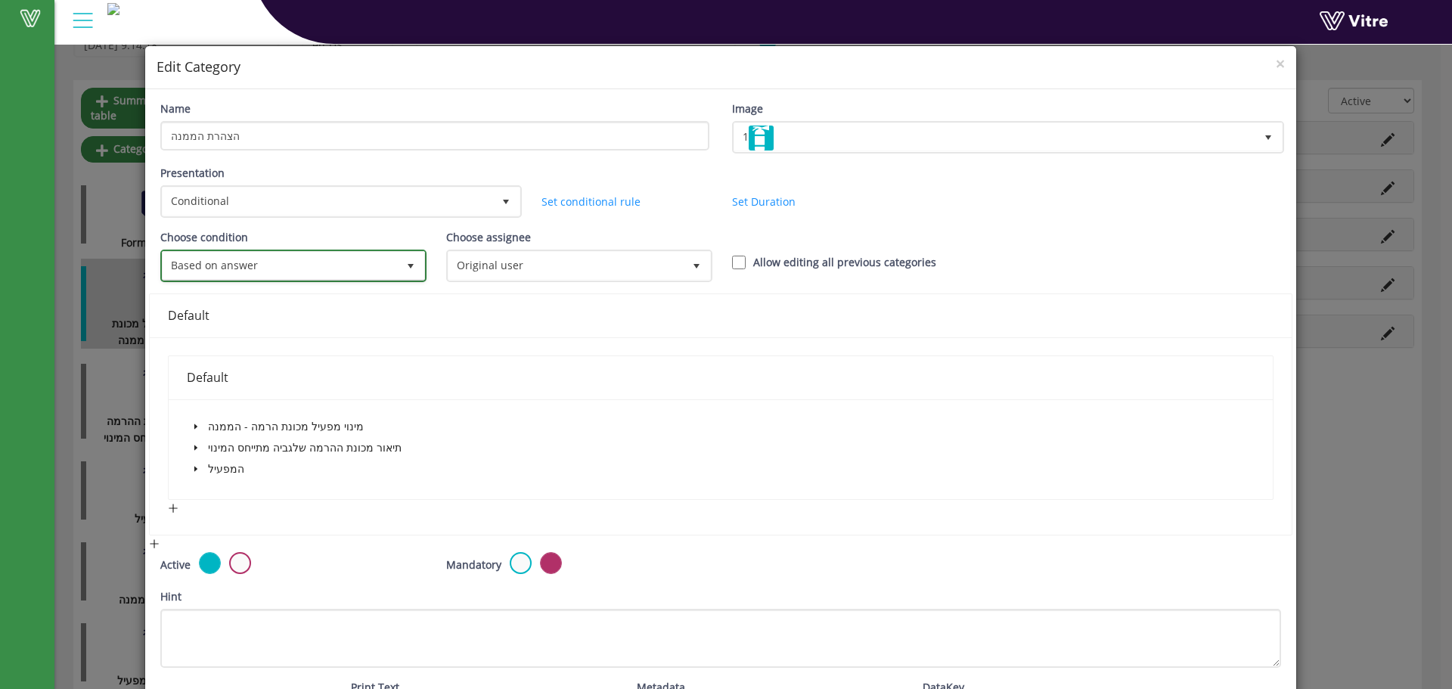
click at [361, 269] on span "Based on answer" at bounding box center [280, 265] width 234 height 27
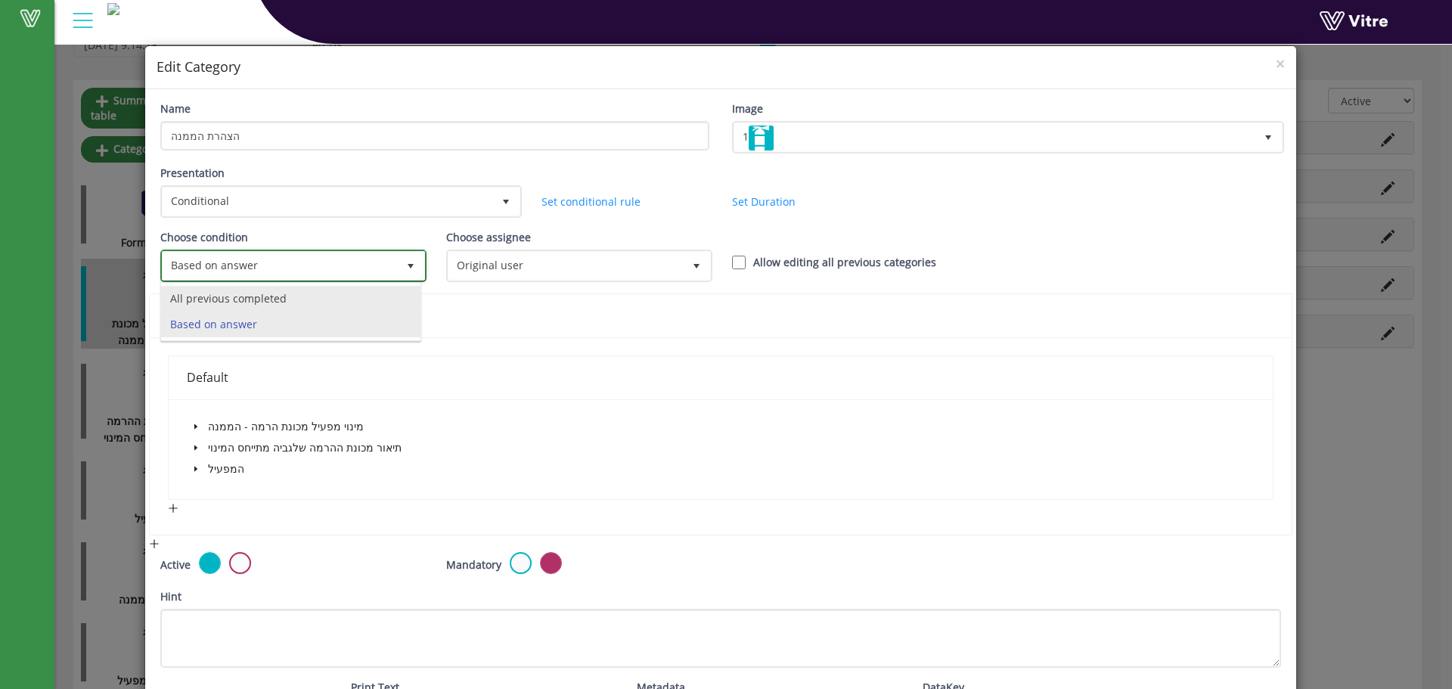
click at [296, 290] on li "All previous completed" at bounding box center [290, 299] width 259 height 26
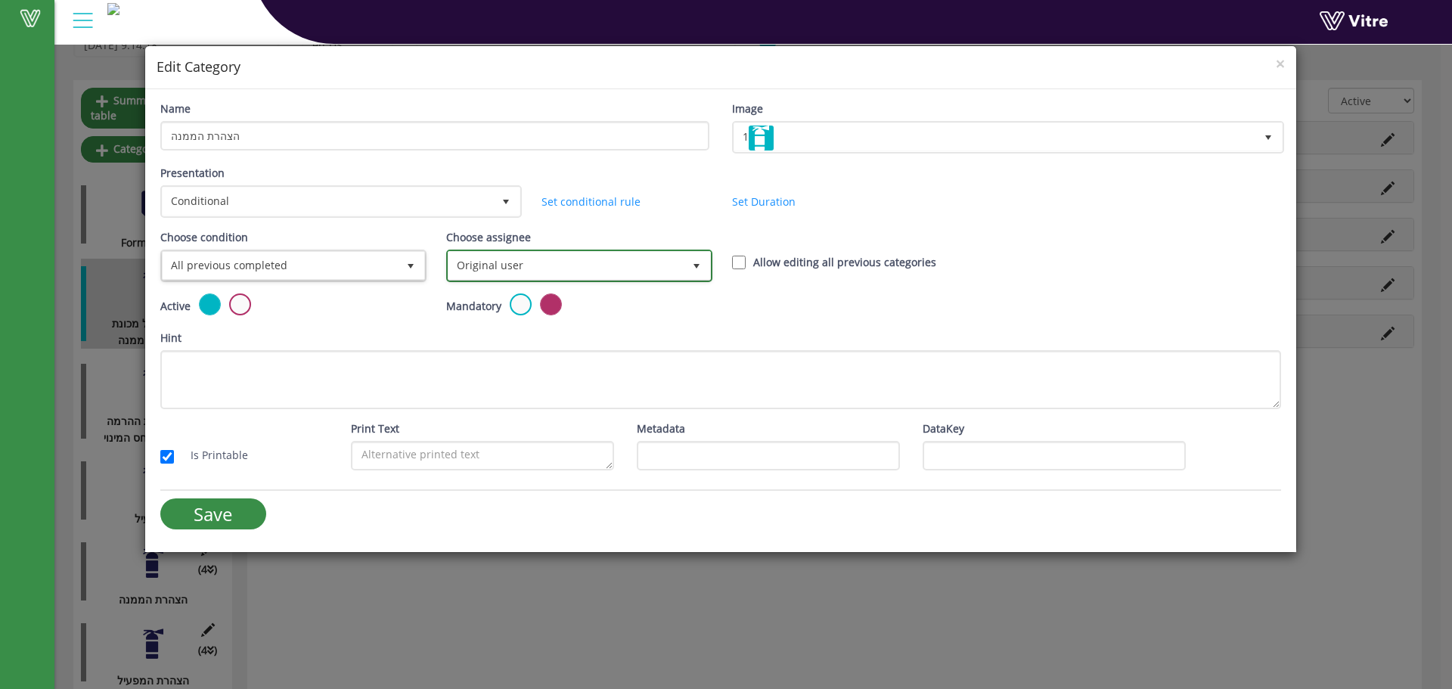
click at [486, 262] on span "Original user" at bounding box center [566, 265] width 234 height 27
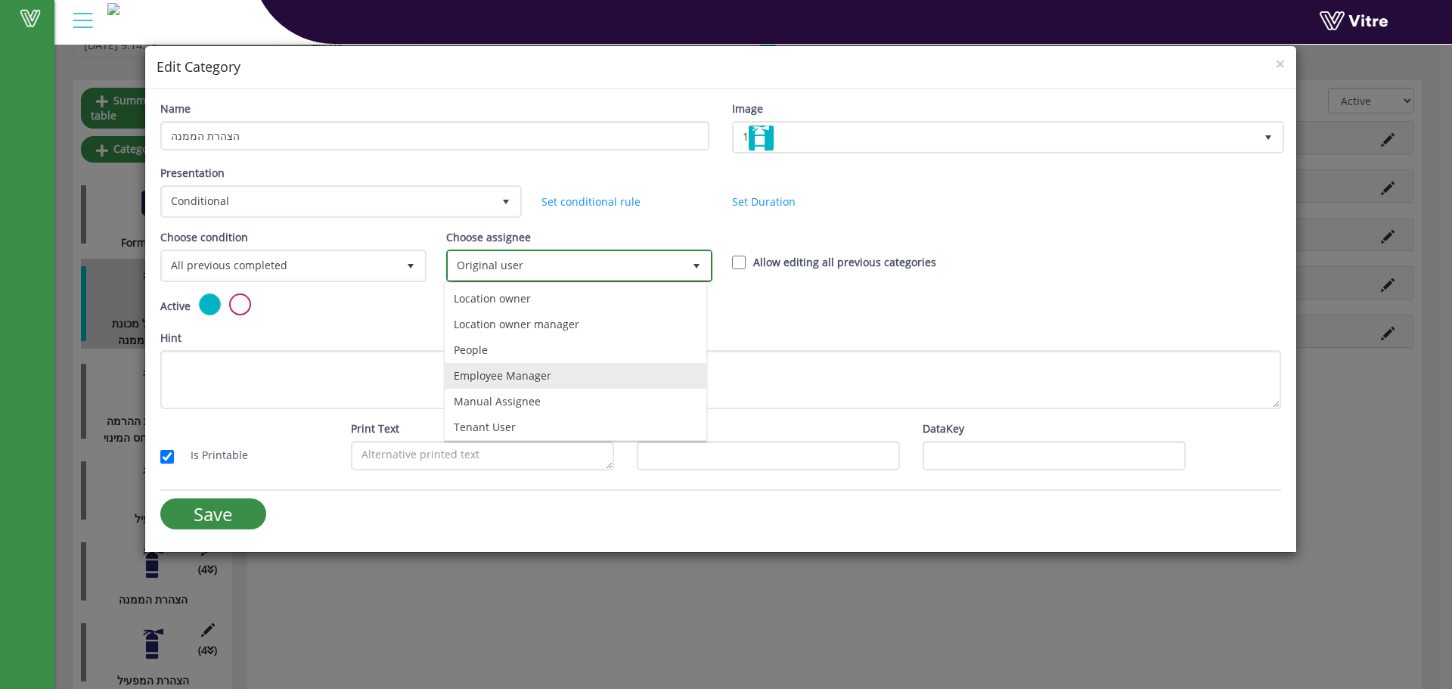
scroll to position [106, 0]
click at [532, 421] on li "Tenant User" at bounding box center [576, 424] width 262 height 26
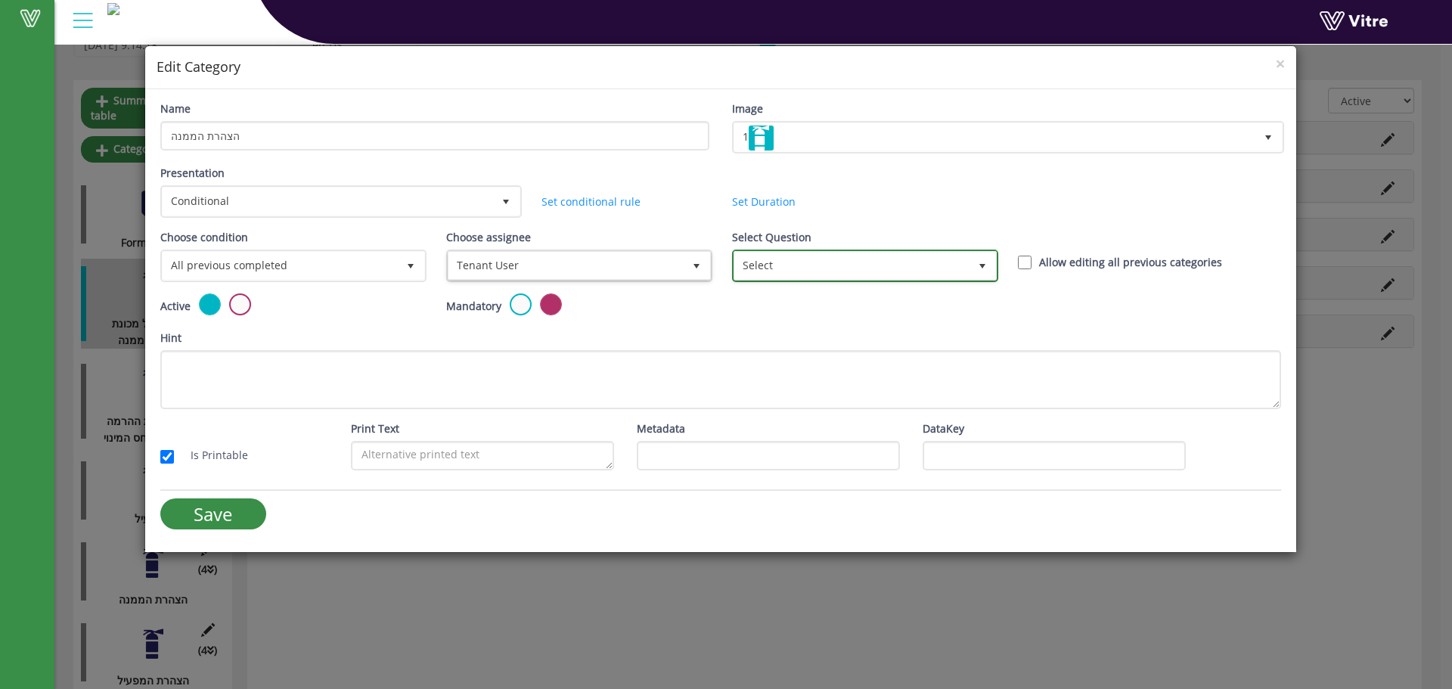
click at [781, 277] on span "Select" at bounding box center [851, 265] width 234 height 27
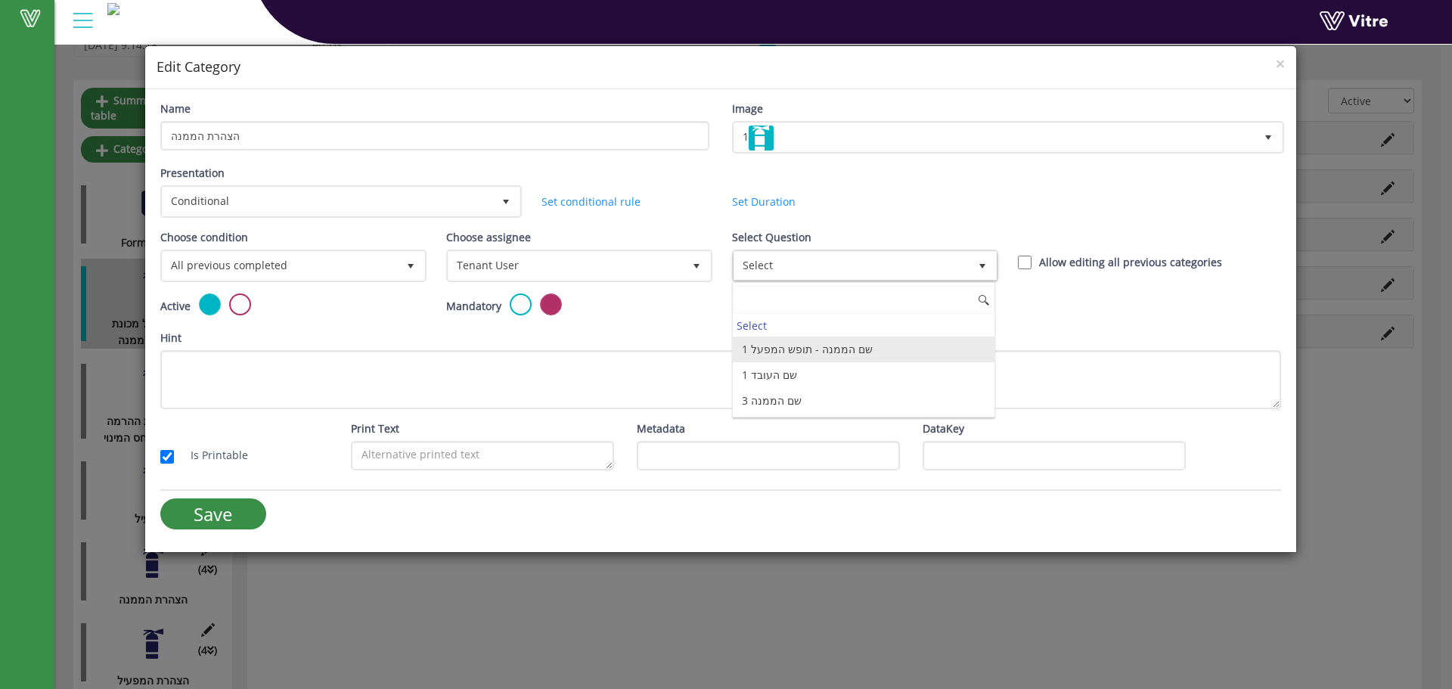
drag, startPoint x: 751, startPoint y: 346, endPoint x: 763, endPoint y: 346, distance: 12.1
click at [753, 346] on li "1 שם הממנה - תופש המפעל" at bounding box center [864, 350] width 262 height 26
click at [829, 309] on div "Active Mandatory" at bounding box center [721, 311] width 1144 height 36
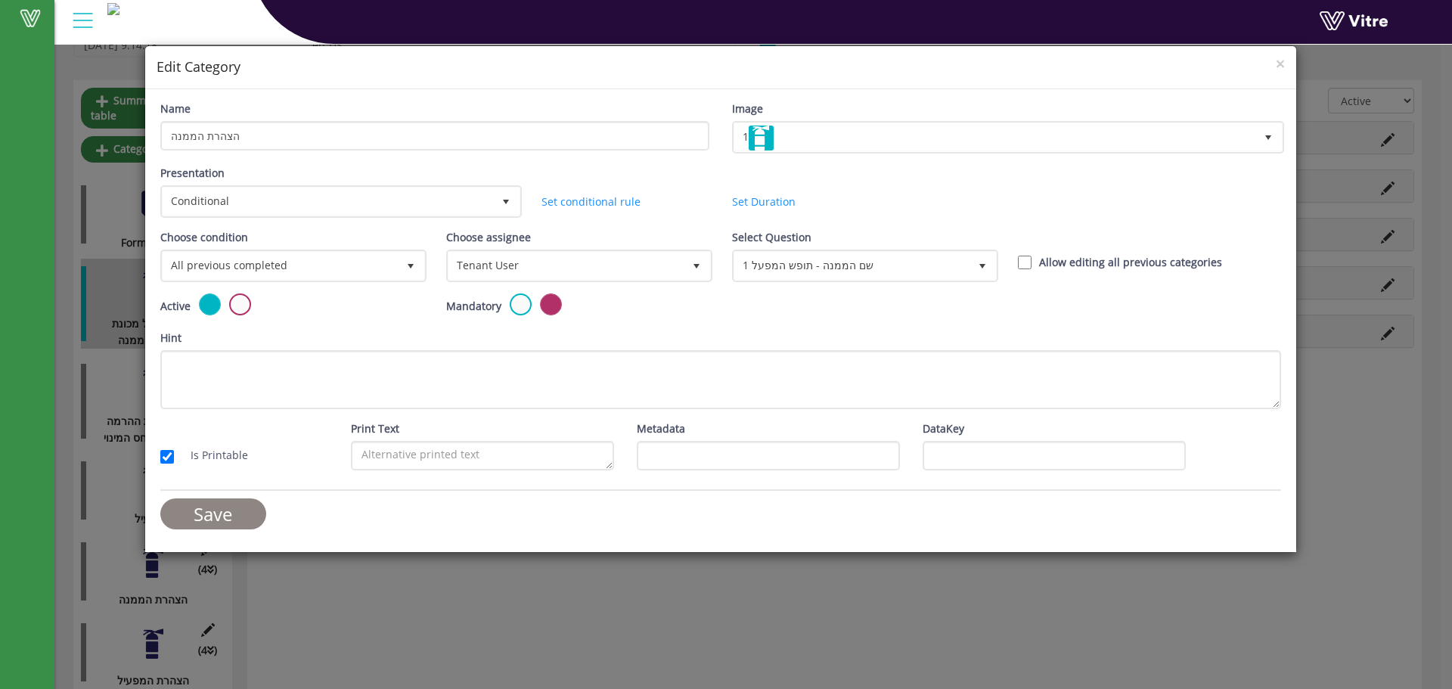
click at [225, 514] on input "Save" at bounding box center [213, 513] width 106 height 31
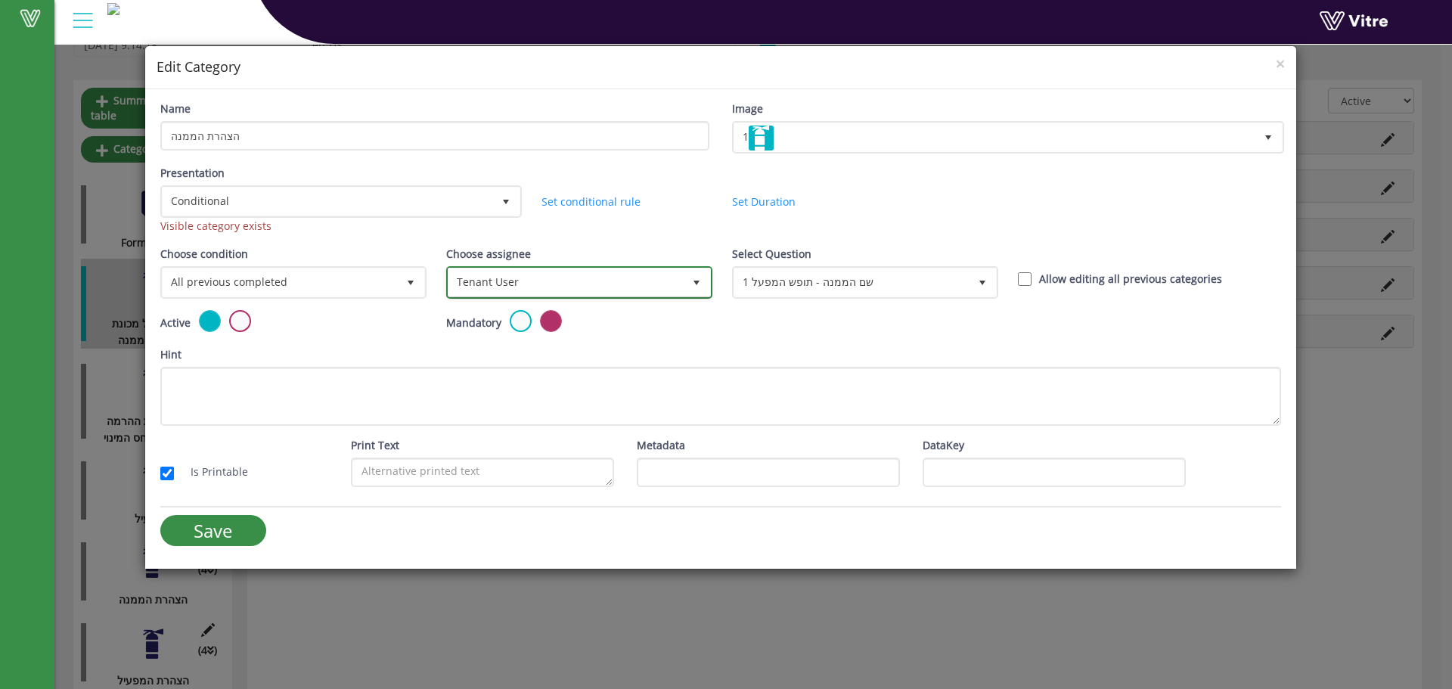
drag, startPoint x: 533, startPoint y: 277, endPoint x: 562, endPoint y: 290, distance: 31.8
click at [533, 277] on span "Tenant User" at bounding box center [566, 282] width 234 height 27
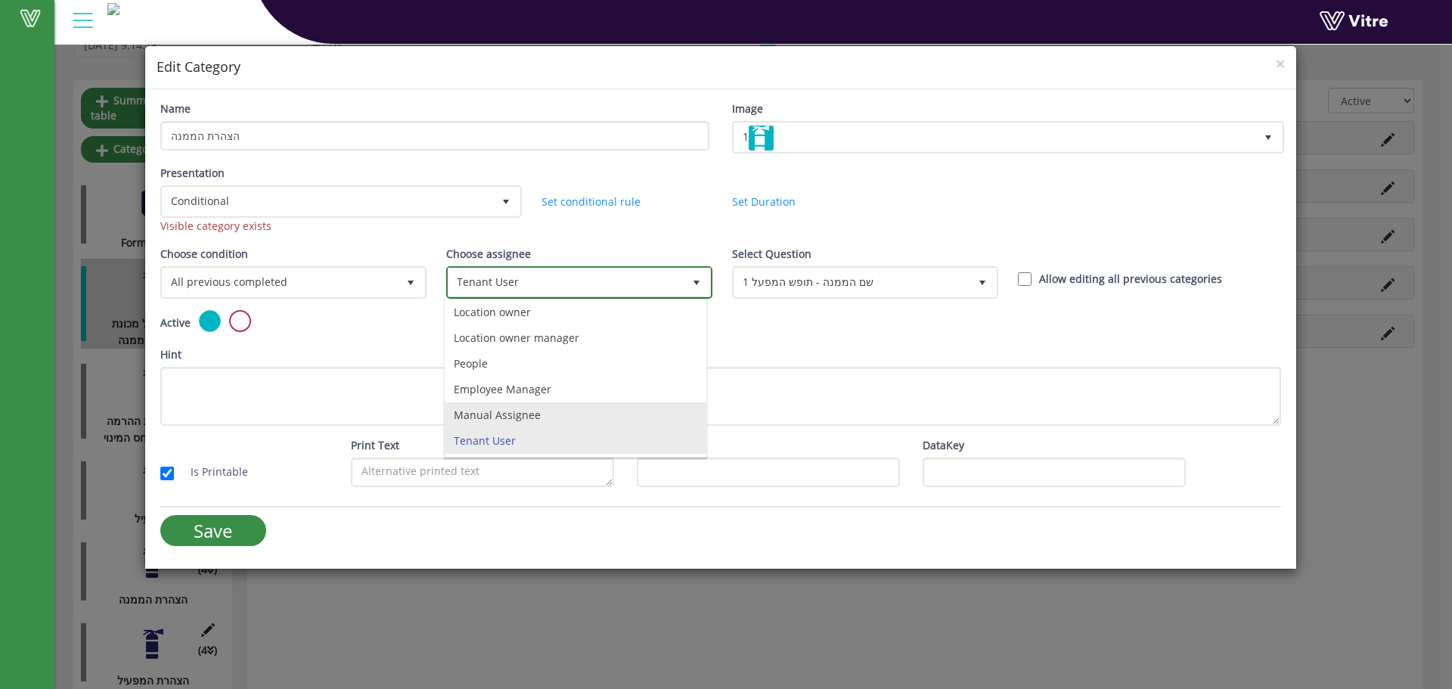
click at [525, 420] on li "Manual Assignee" at bounding box center [576, 415] width 262 height 26
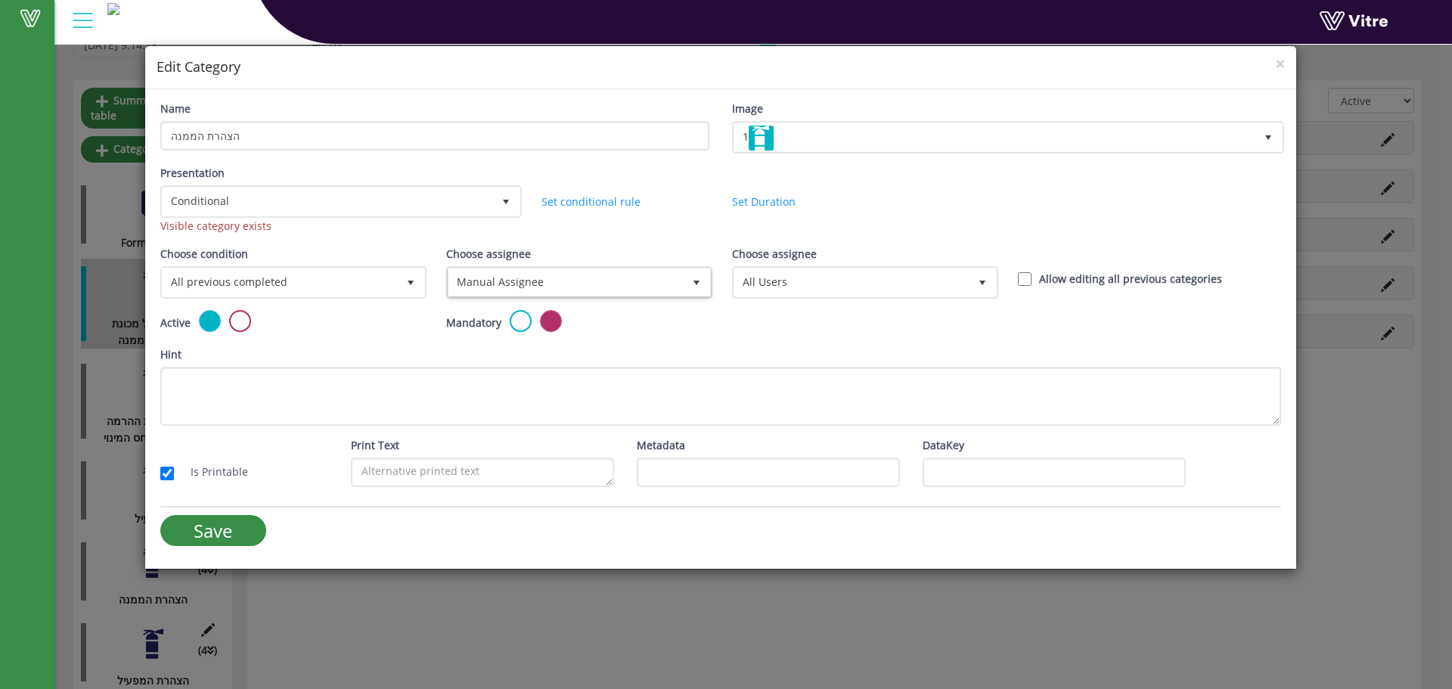
click at [737, 264] on div "Choose assignee All Users 0" at bounding box center [863, 272] width 263 height 53
click at [735, 278] on span "All Users" at bounding box center [851, 282] width 234 height 27
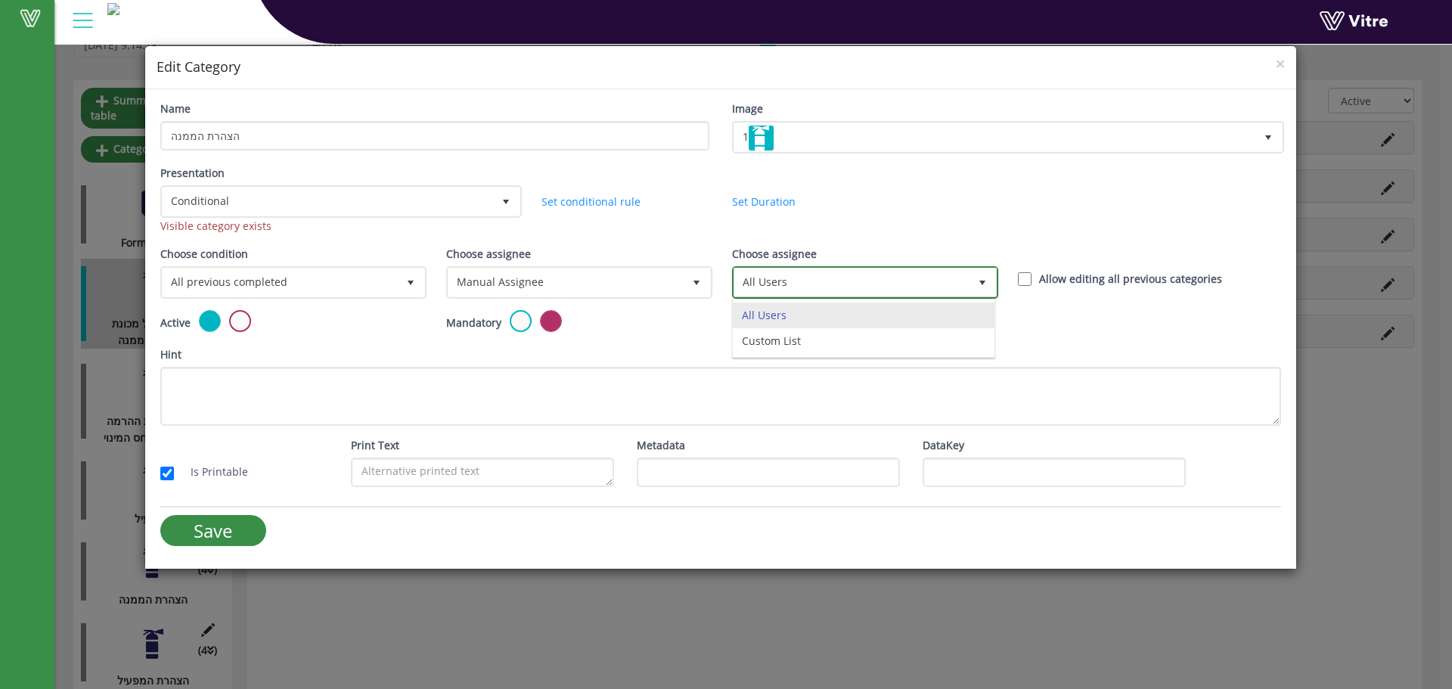
click at [735, 279] on span "All Users" at bounding box center [851, 282] width 234 height 27
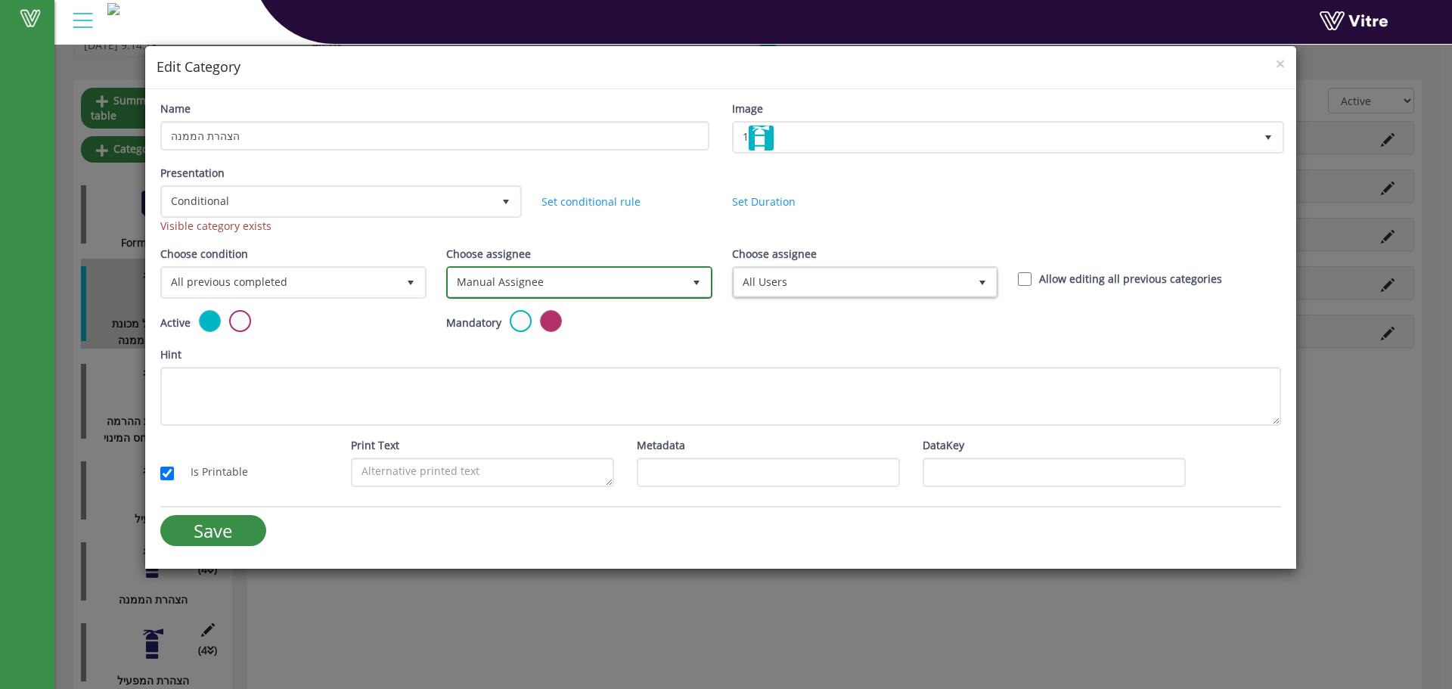
click at [660, 287] on span "Manual Assignee" at bounding box center [566, 282] width 234 height 27
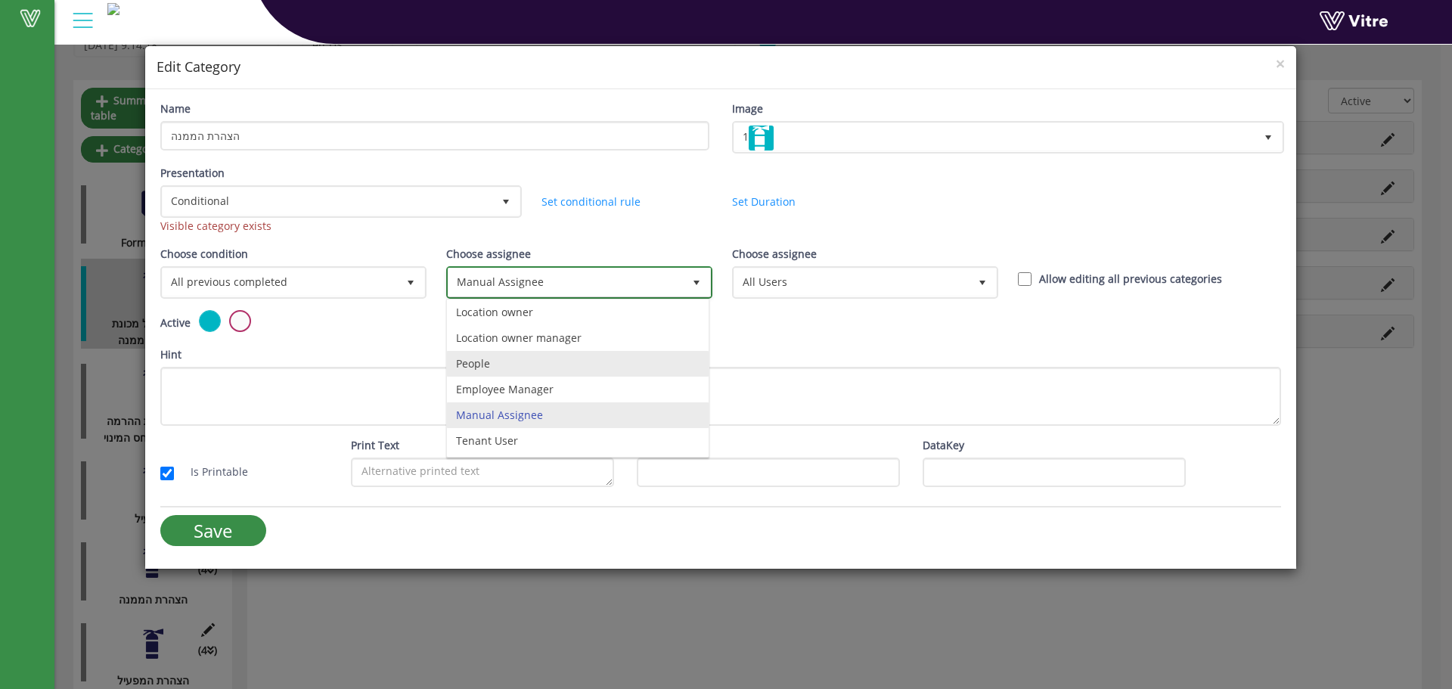
click at [534, 371] on li "People" at bounding box center [578, 364] width 262 height 26
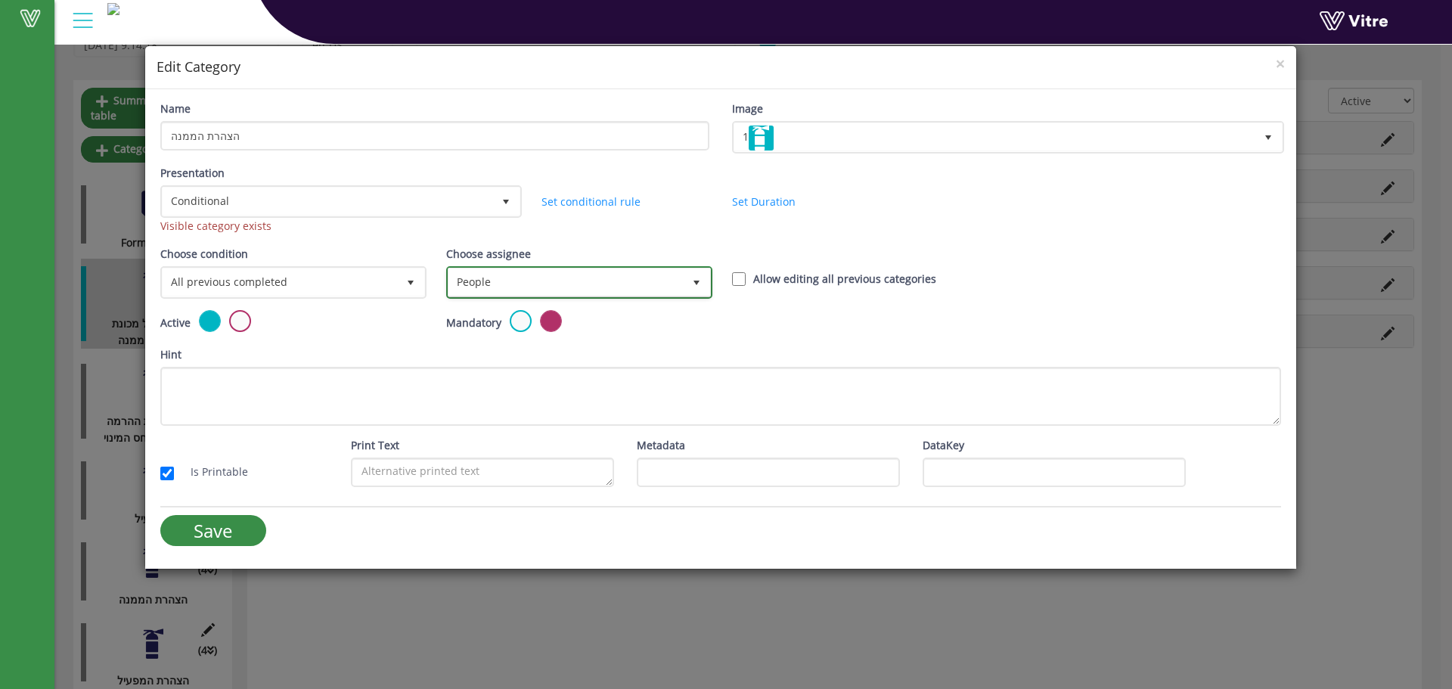
click at [673, 284] on span "People" at bounding box center [566, 282] width 234 height 27
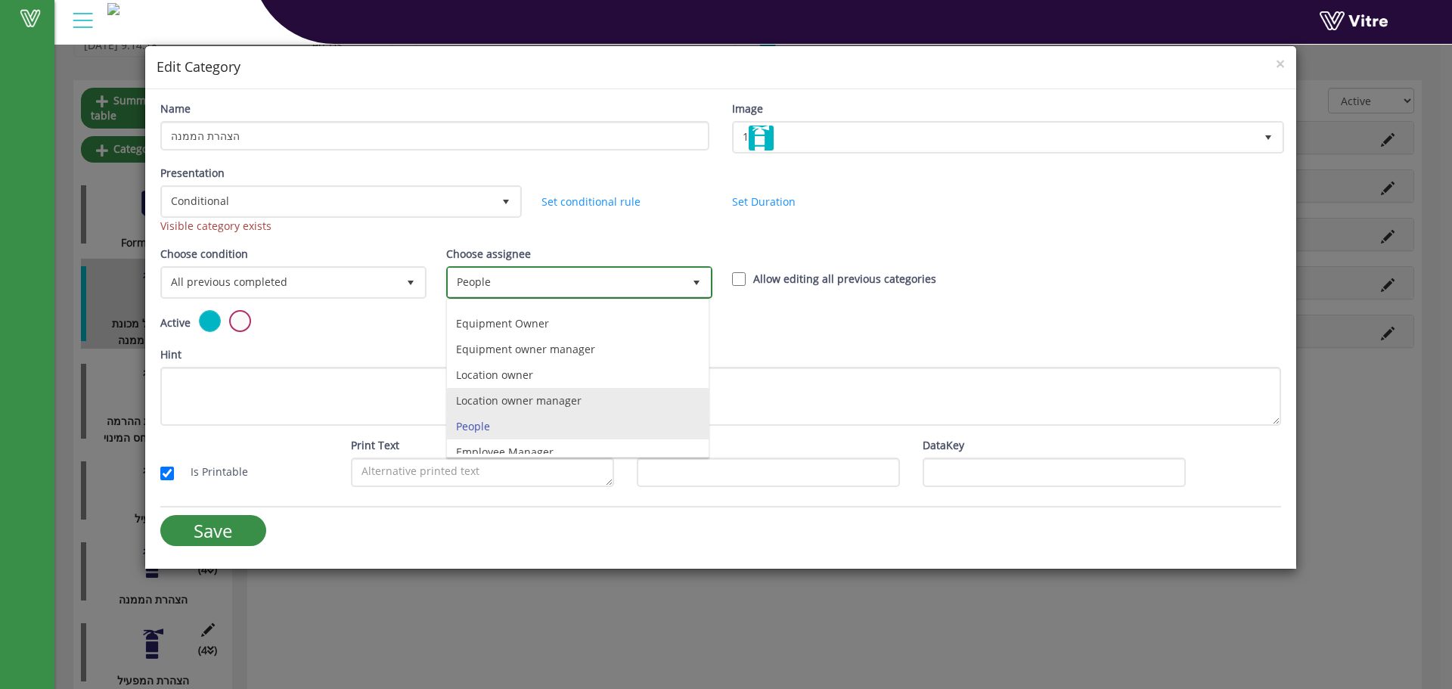
scroll to position [5, 0]
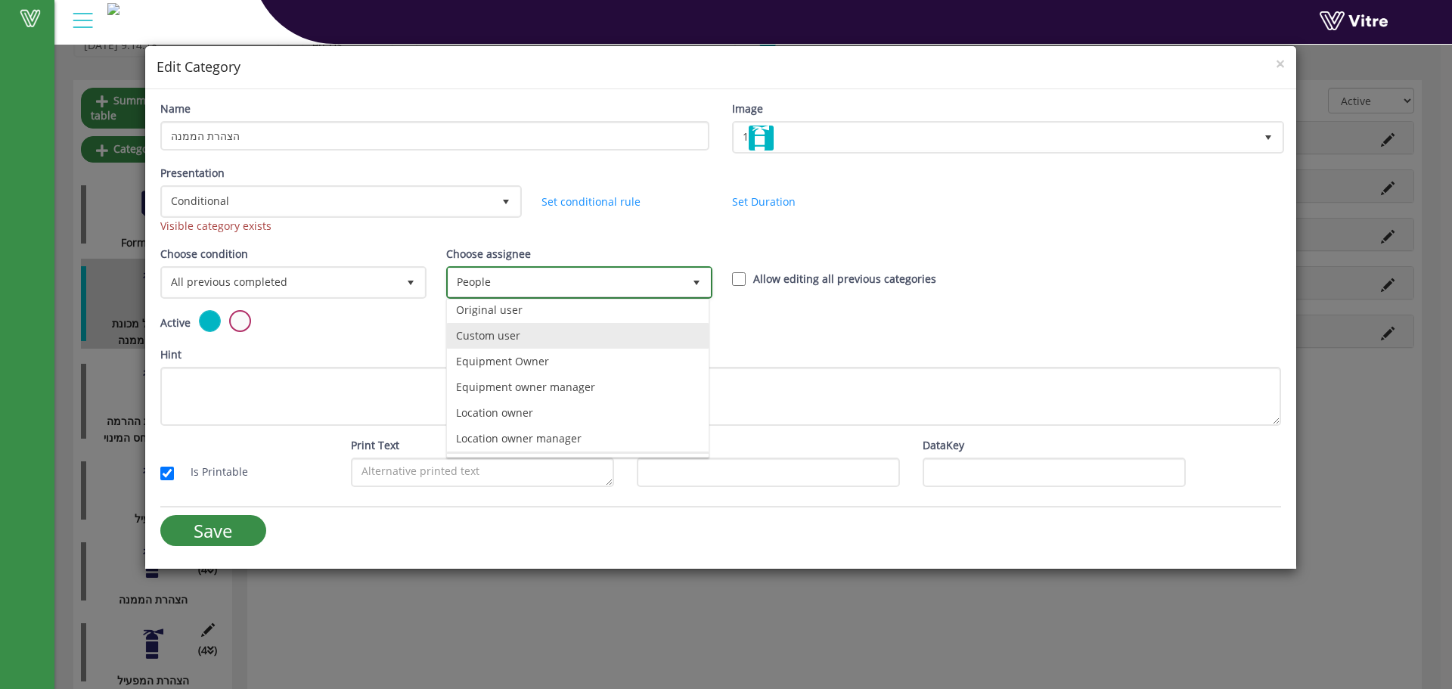
click at [613, 334] on li "Custom user" at bounding box center [578, 336] width 262 height 26
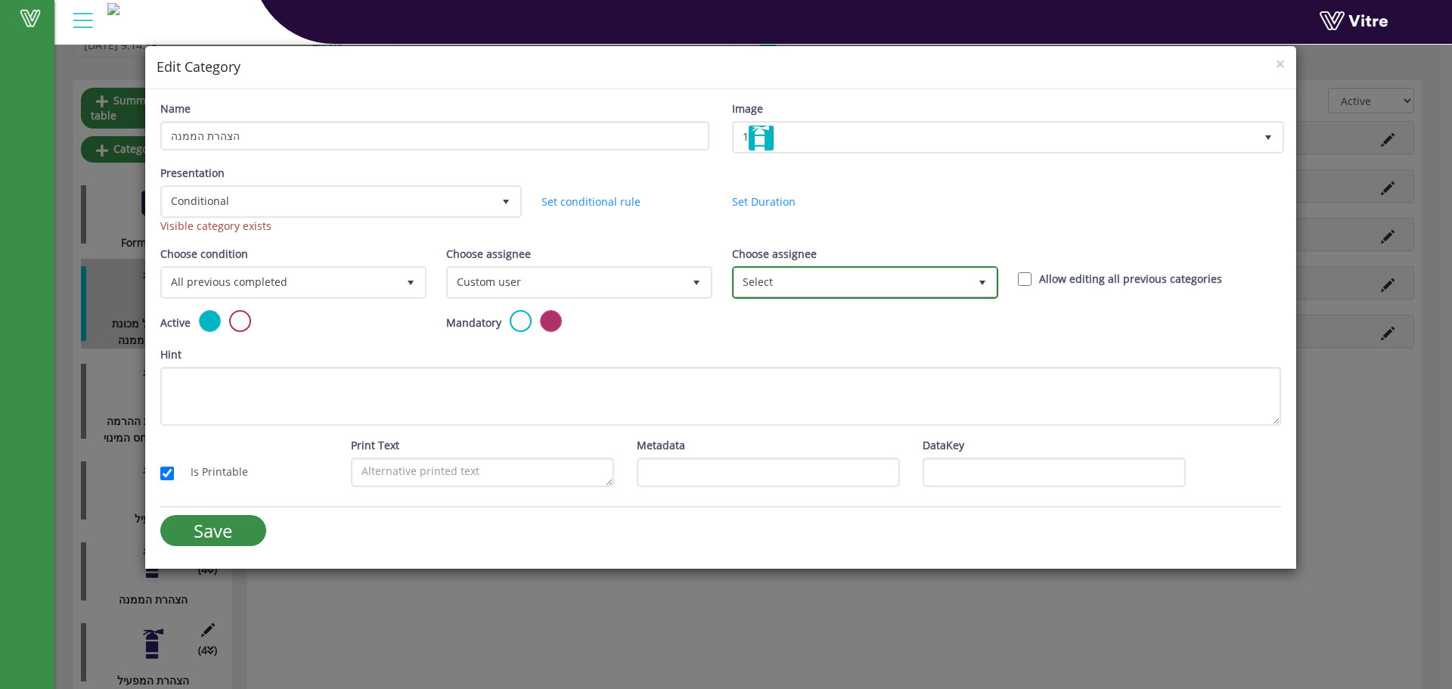
click at [764, 286] on span "Select" at bounding box center [851, 282] width 234 height 27
click at [802, 281] on span "Select" at bounding box center [851, 282] width 234 height 27
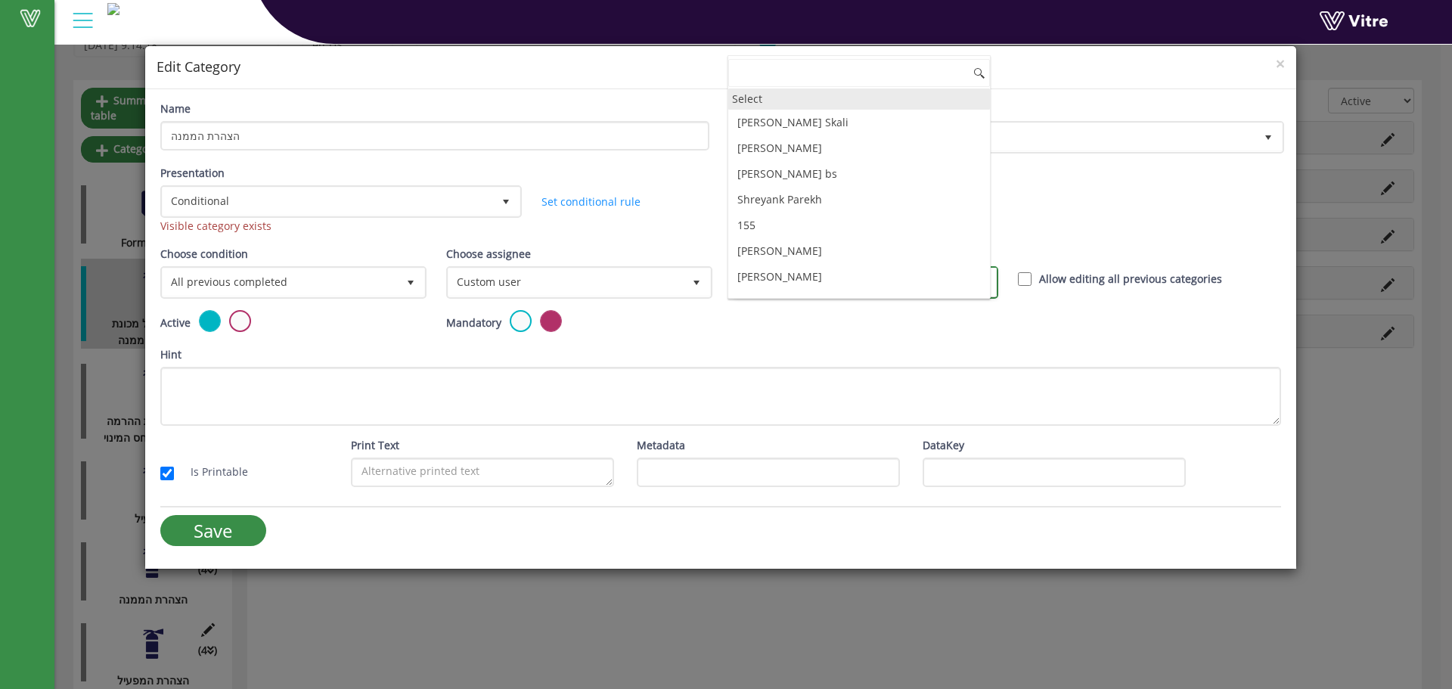
click at [957, 340] on div "Select Itzhak Cohen Skali Maxim Zakharov Shimon Levi bs Shreyank Parekh 155 Abb…" at bounding box center [859, 421] width 263 height 244
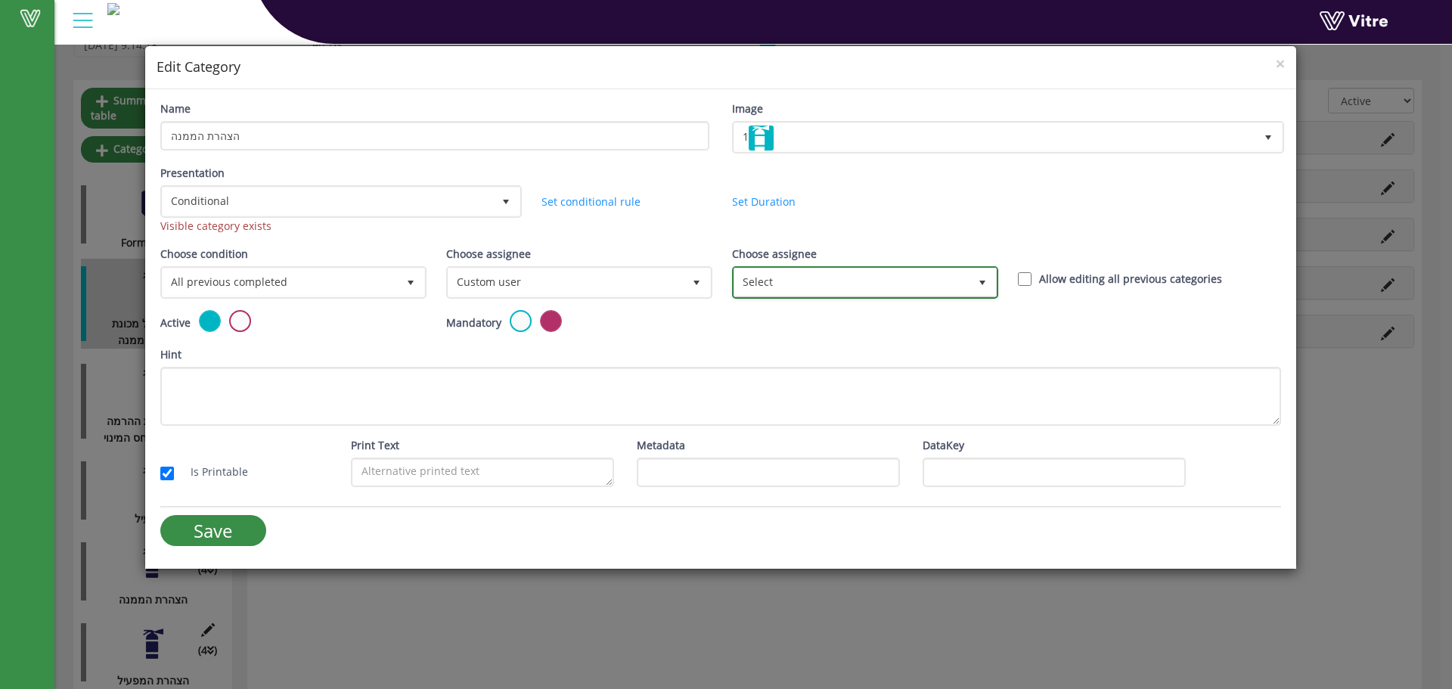
click at [967, 278] on span "Select" at bounding box center [851, 282] width 234 height 27
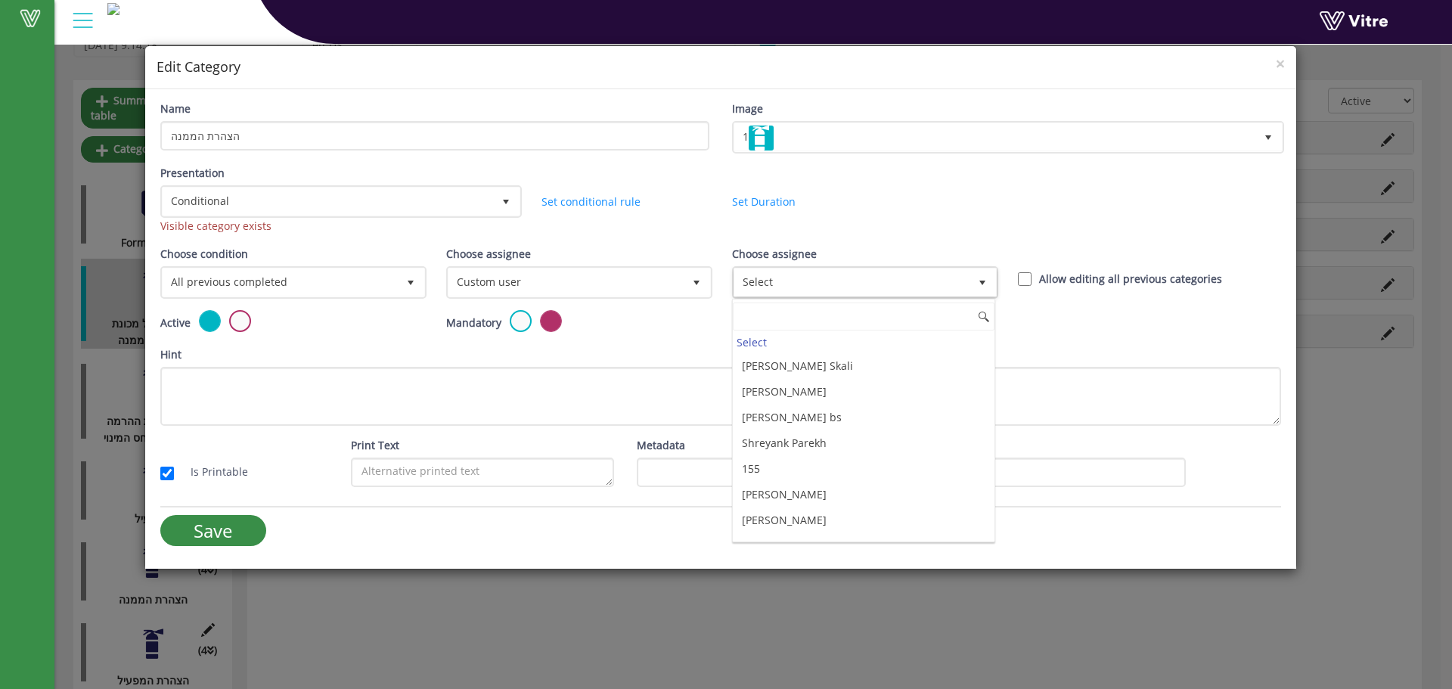
click at [674, 343] on div "Mandatory" at bounding box center [578, 328] width 286 height 36
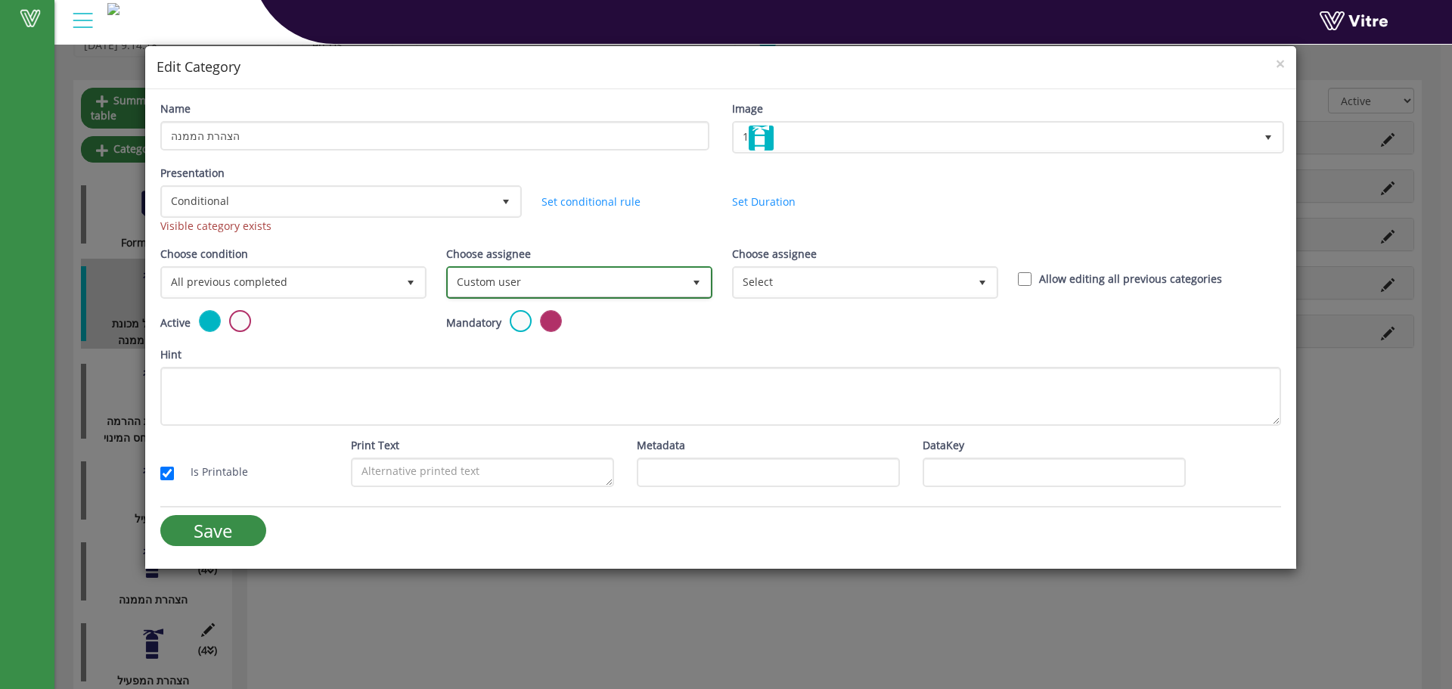
click at [685, 281] on span "select" at bounding box center [696, 282] width 27 height 27
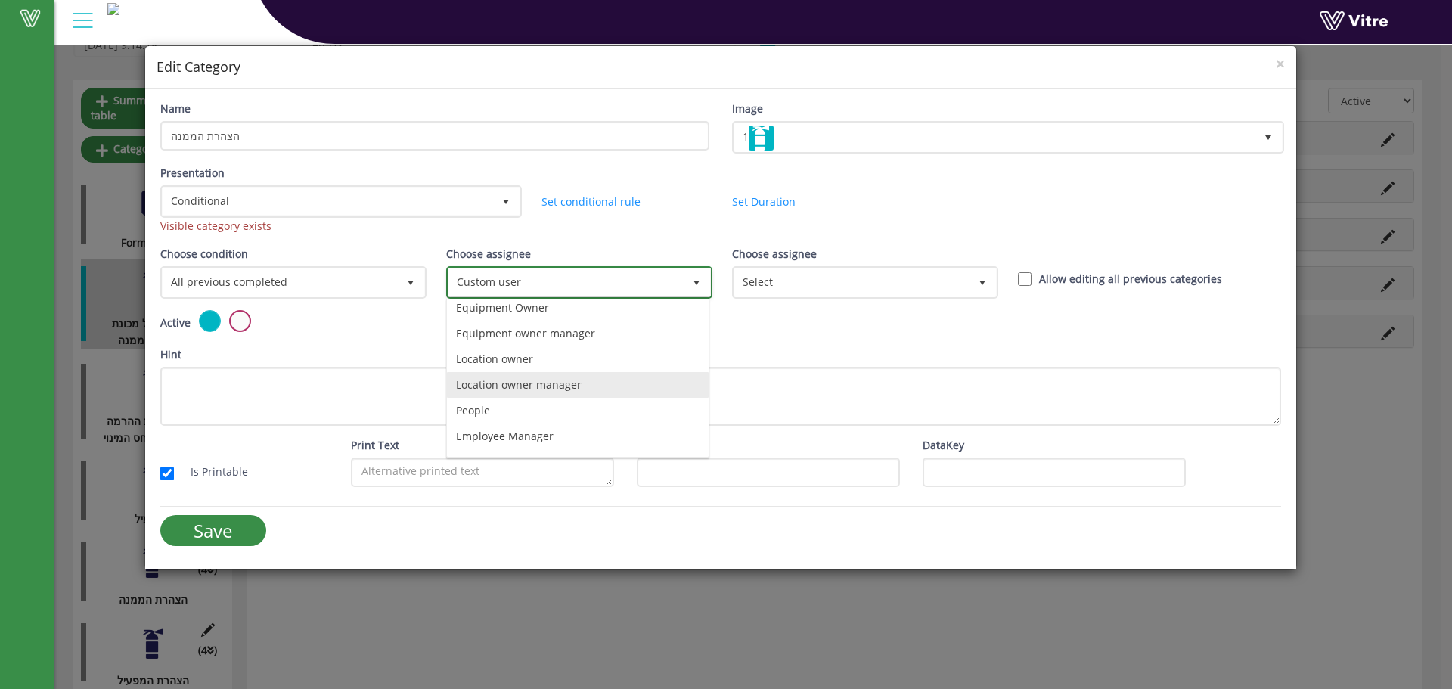
scroll to position [106, 0]
click at [576, 424] on li "Manual Assignee" at bounding box center [578, 415] width 262 height 26
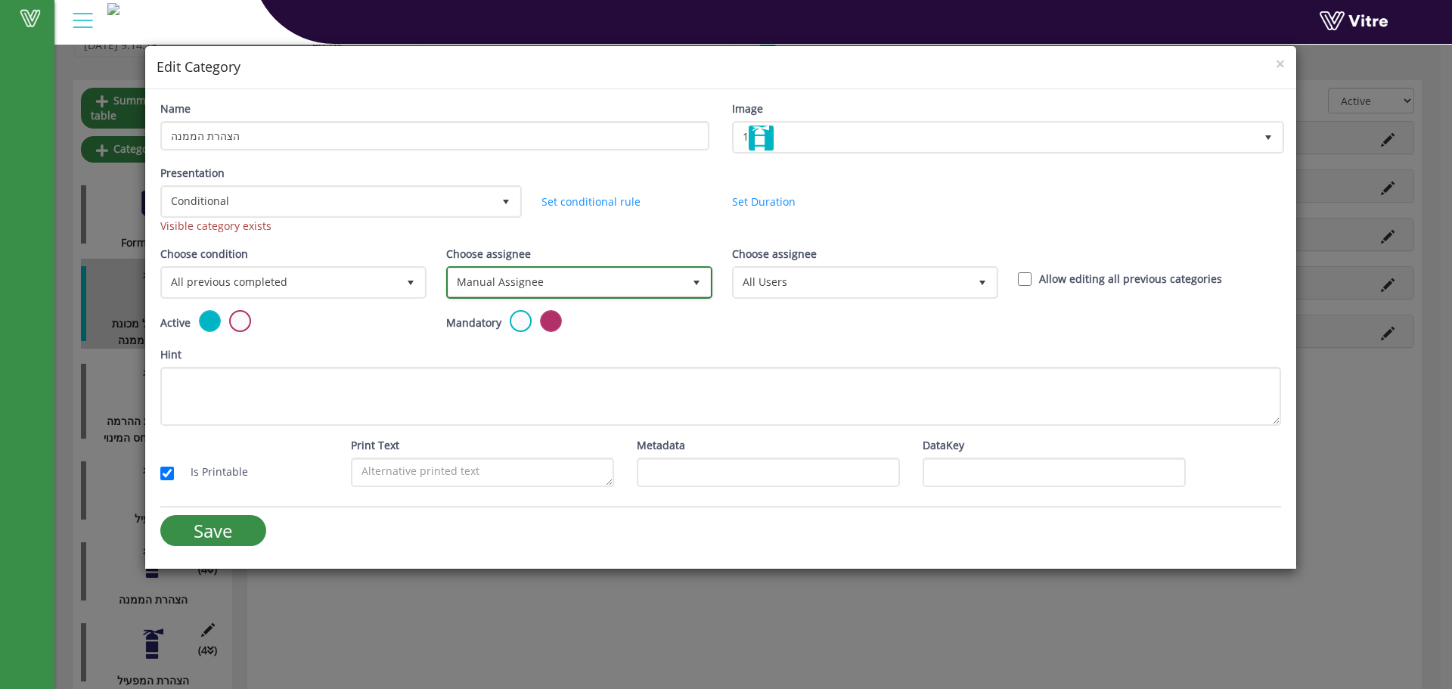
click at [638, 290] on span "Manual Assignee" at bounding box center [566, 282] width 234 height 27
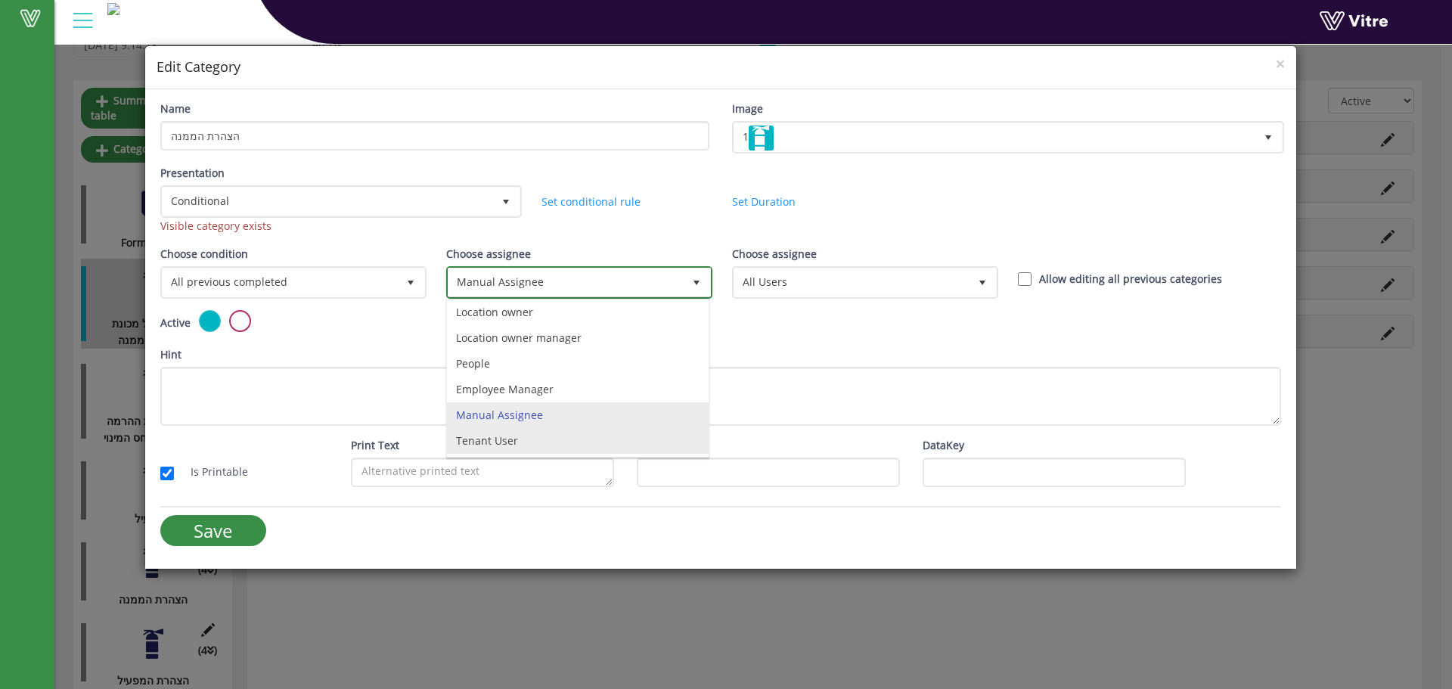
click at [569, 436] on li "Tenant User" at bounding box center [578, 441] width 262 height 26
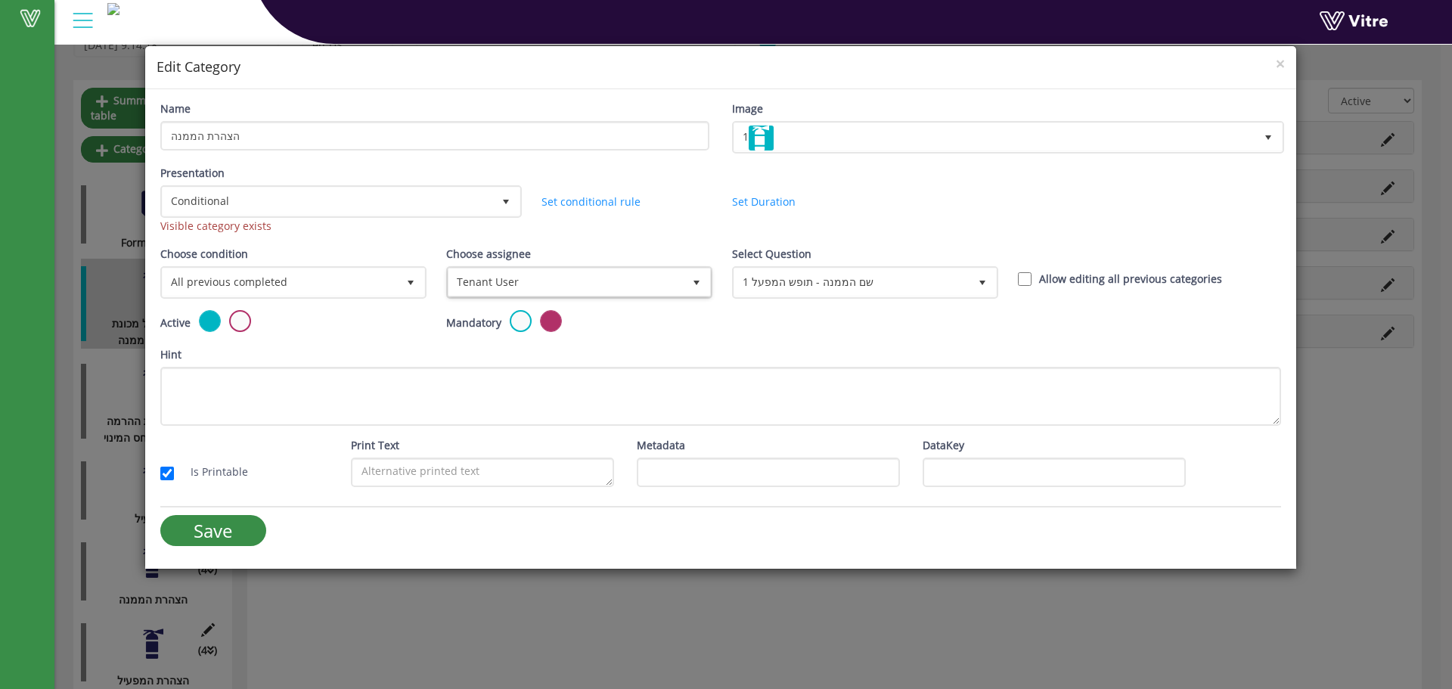
click at [727, 322] on div "Active Mandatory" at bounding box center [721, 328] width 1144 height 36
click at [788, 284] on span "1 שם הממנה - תופש המפעל" at bounding box center [851, 282] width 234 height 27
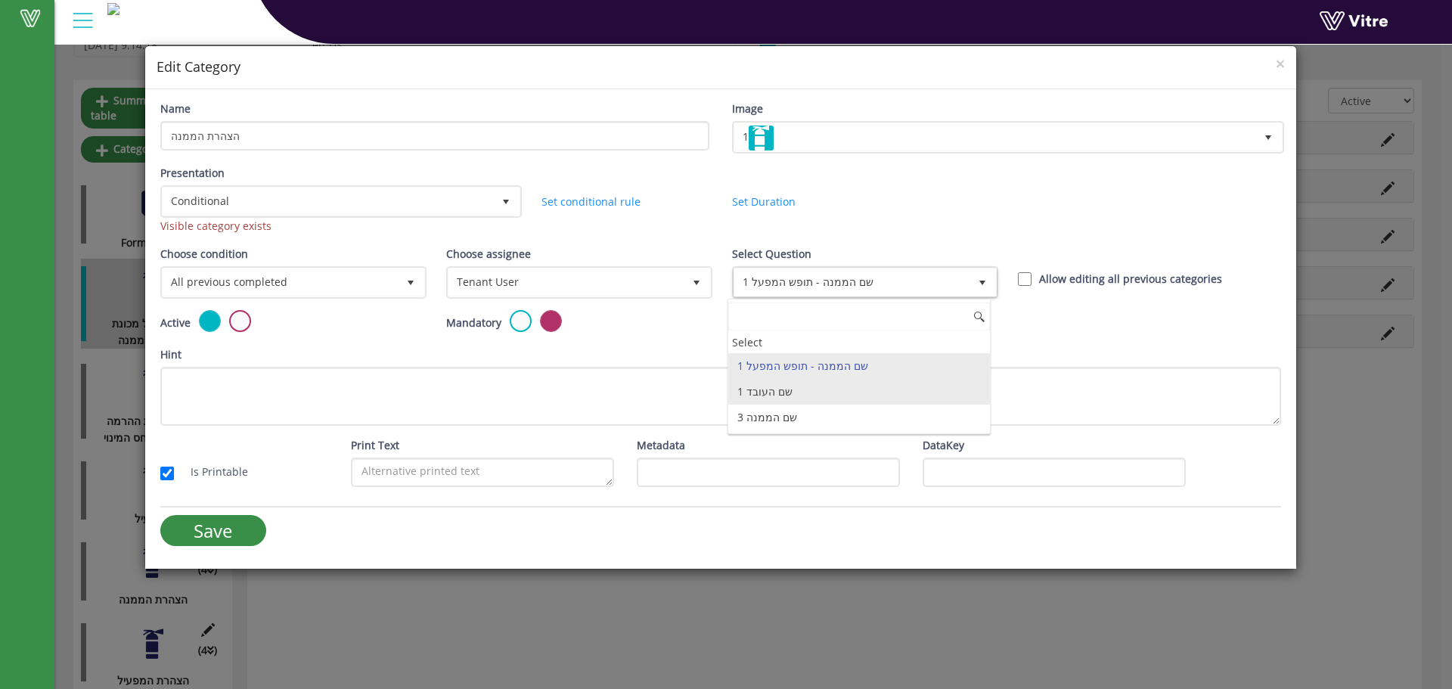
click at [765, 394] on li "1 שם העובד" at bounding box center [859, 392] width 262 height 26
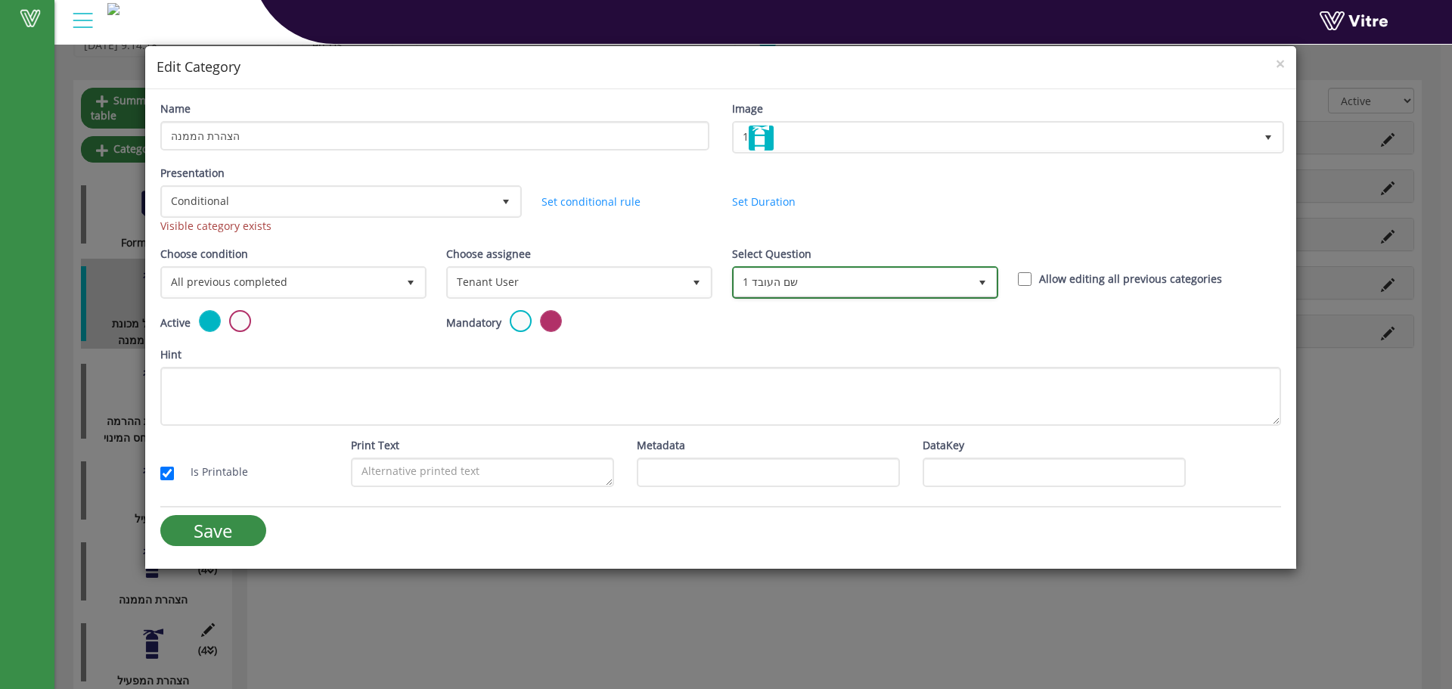
click at [913, 297] on span "1 שם העובד 372660" at bounding box center [865, 282] width 266 height 33
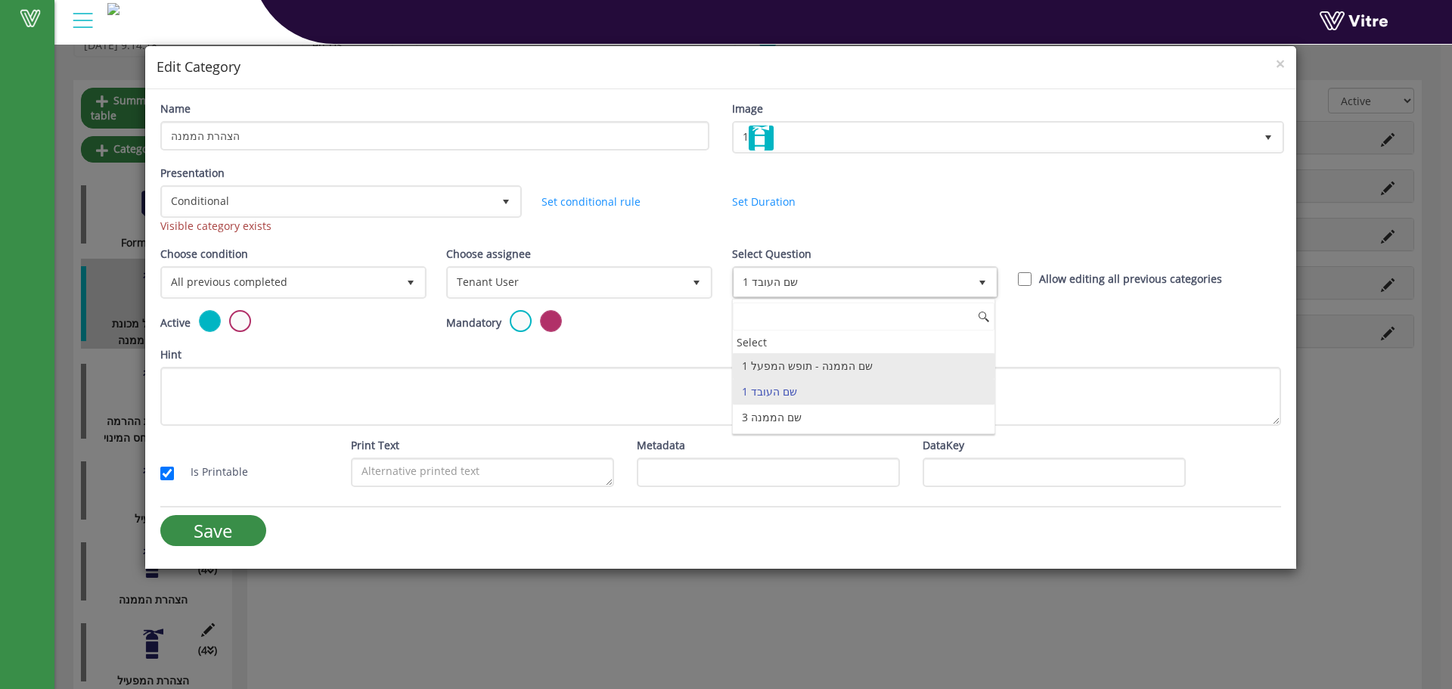
click at [830, 355] on li "1 שם הממנה - תופש המפעל" at bounding box center [864, 366] width 262 height 26
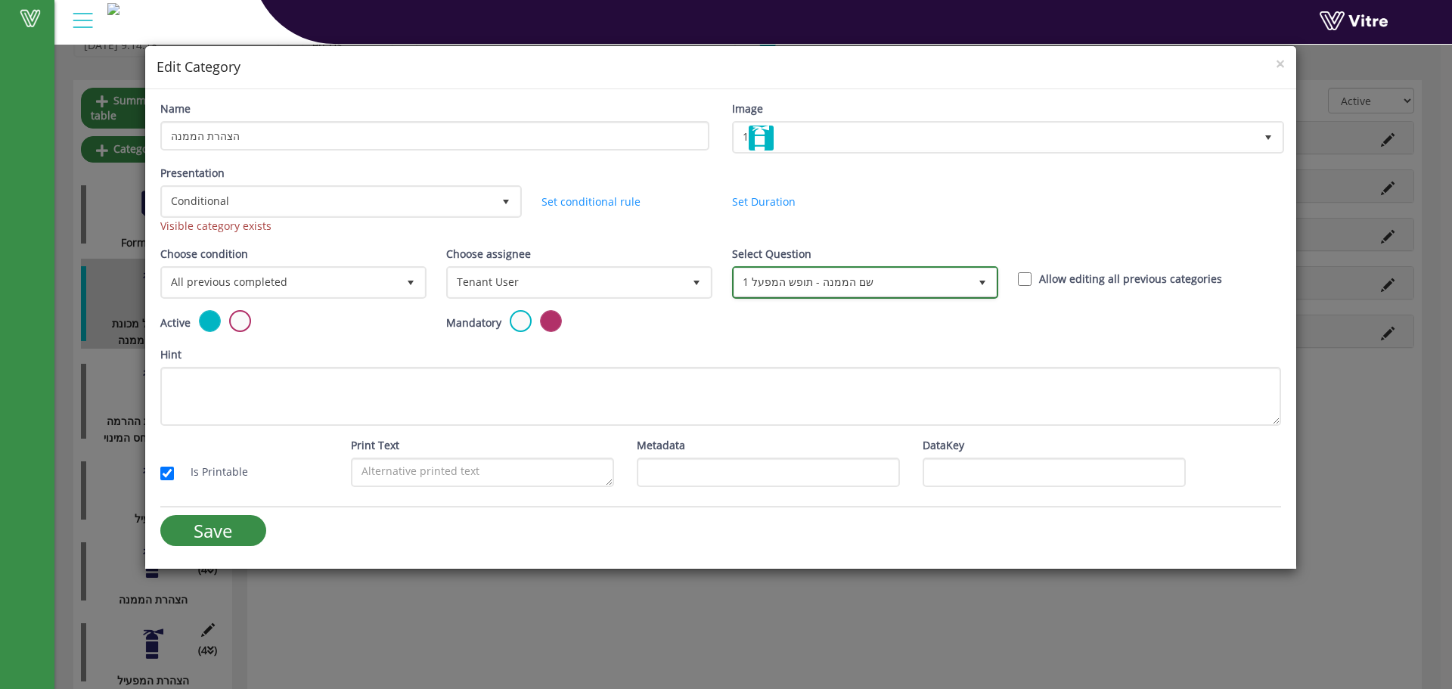
drag, startPoint x: 875, startPoint y: 269, endPoint x: 874, endPoint y: 278, distance: 9.1
click at [877, 272] on span "1 שם הממנה - תופש המפעל" at bounding box center [851, 282] width 234 height 27
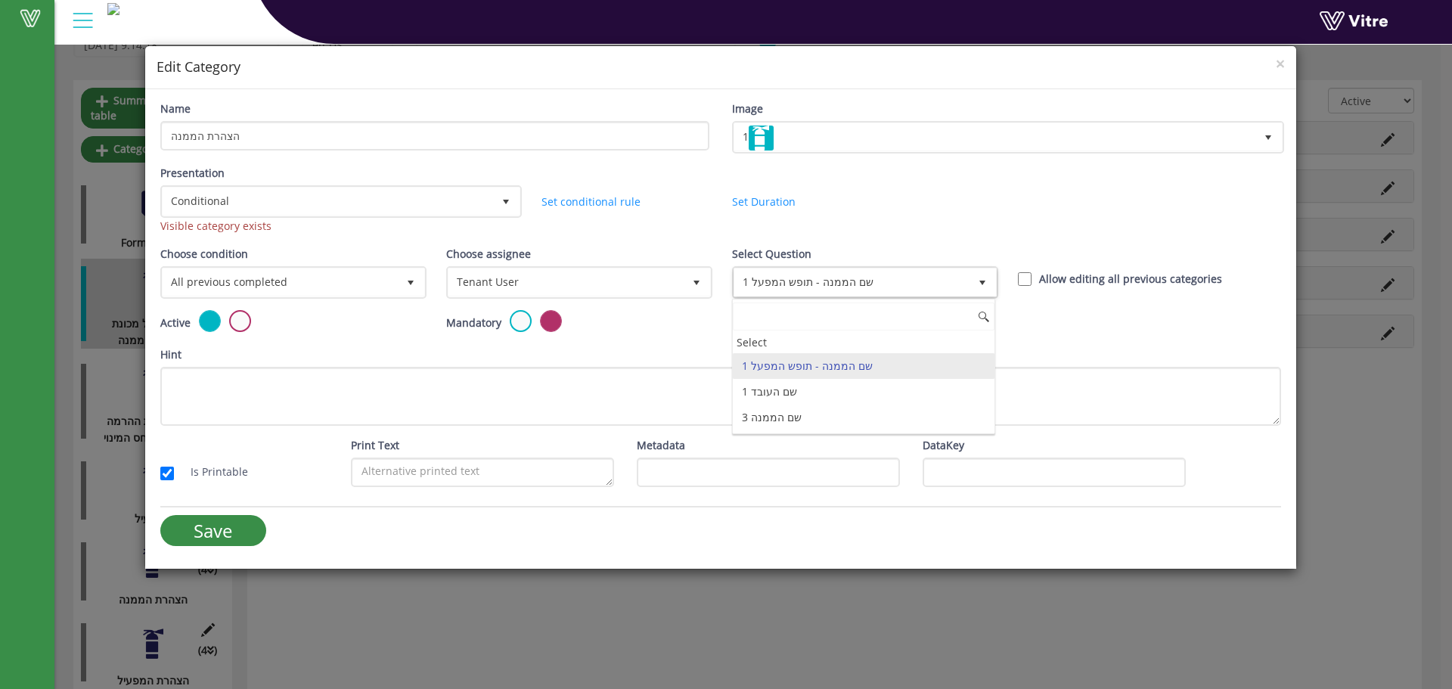
click at [772, 388] on li "1 שם העובד" at bounding box center [864, 392] width 262 height 26
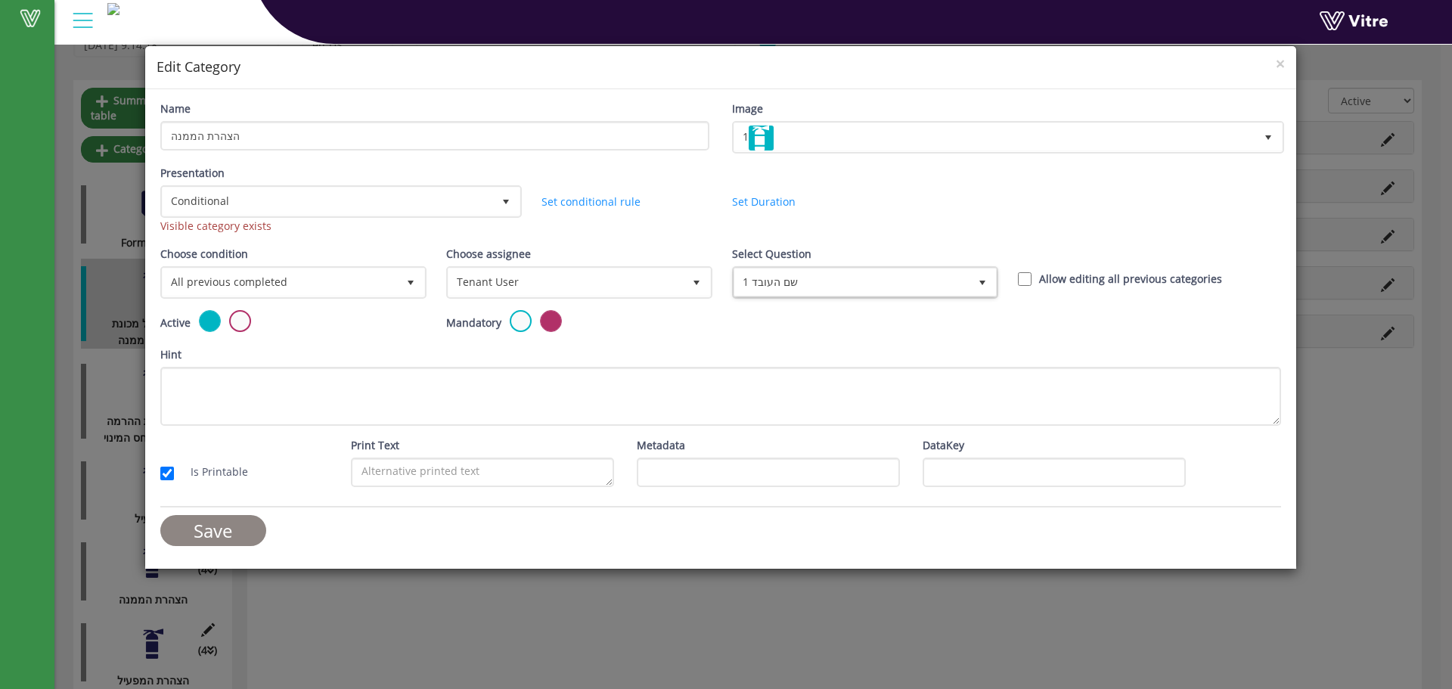
click at [209, 533] on input "Save" at bounding box center [213, 530] width 106 height 31
click at [755, 273] on span "1 שם העובד" at bounding box center [851, 282] width 234 height 27
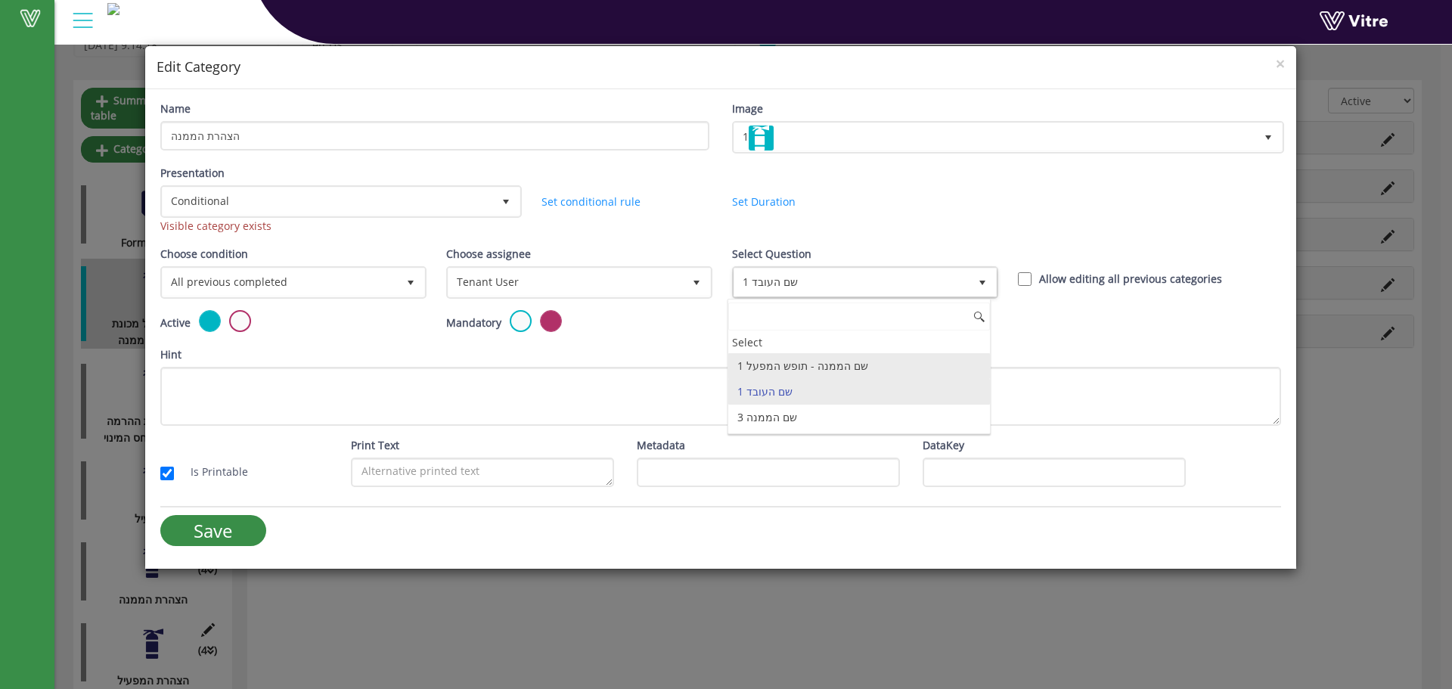
drag, startPoint x: 776, startPoint y: 362, endPoint x: 768, endPoint y: 356, distance: 10.3
click at [776, 360] on li "1 שם הממנה - תופש המפעל" at bounding box center [859, 366] width 262 height 26
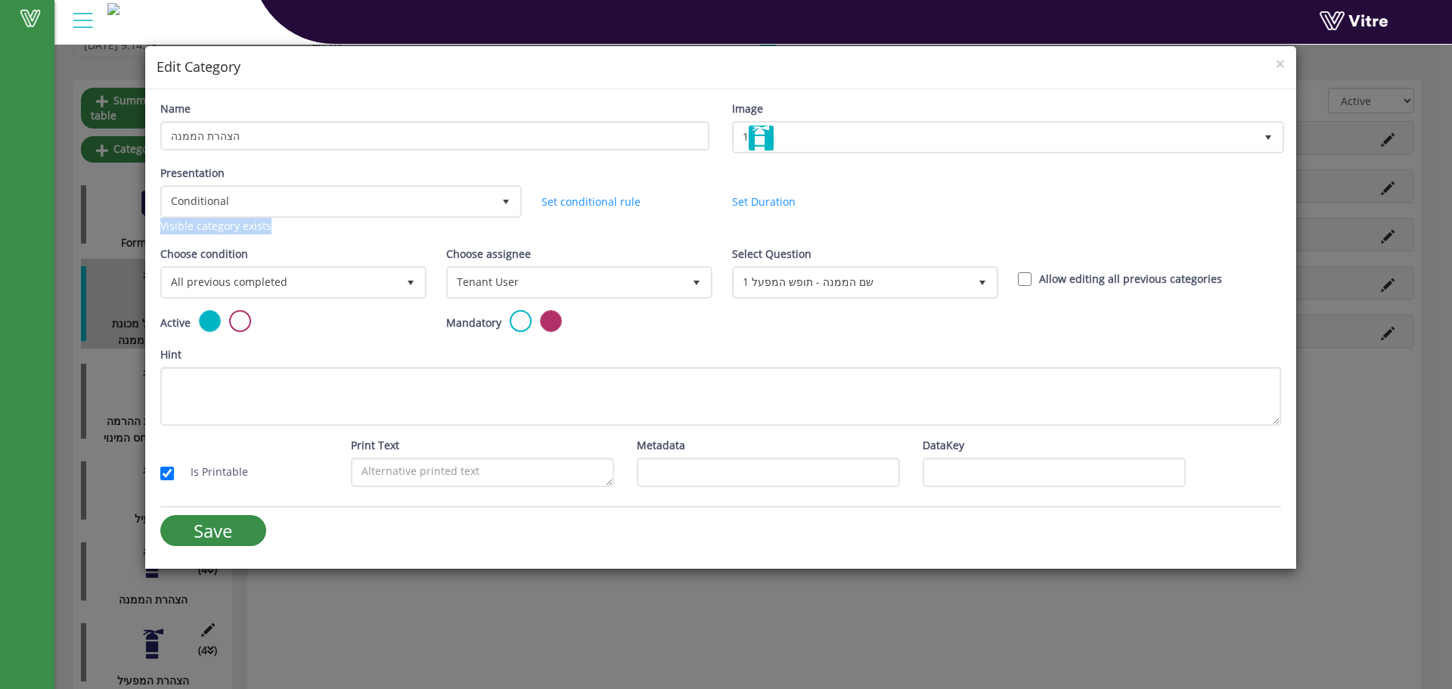
drag, startPoint x: 288, startPoint y: 234, endPoint x: 157, endPoint y: 227, distance: 131.8
click at [157, 227] on div "Presentation Conditional 5 Visible category exists" at bounding box center [339, 205] width 381 height 81
copy div "Visible category exists"
drag, startPoint x: 1276, startPoint y: 62, endPoint x: 1155, endPoint y: 129, distance: 138.1
click at [1277, 62] on span "×" at bounding box center [1280, 63] width 9 height 21
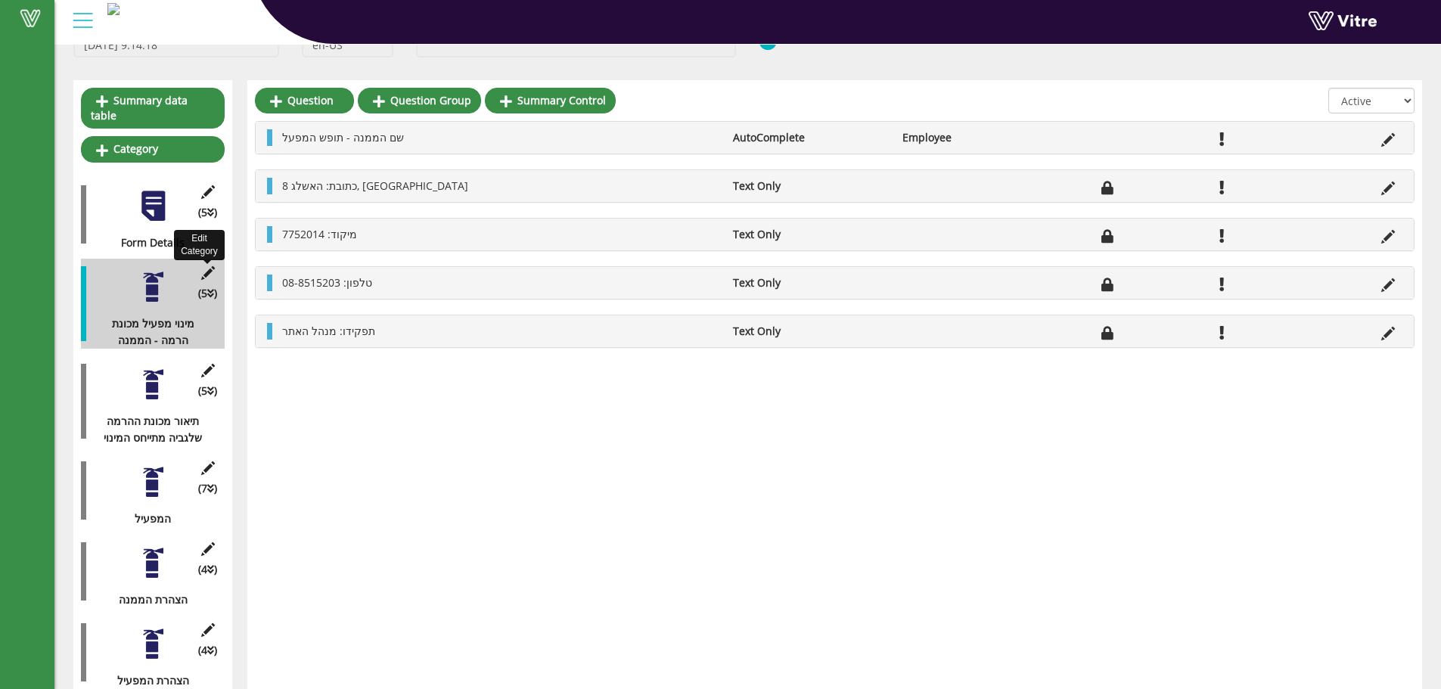
click at [215, 266] on icon at bounding box center [207, 273] width 19 height 14
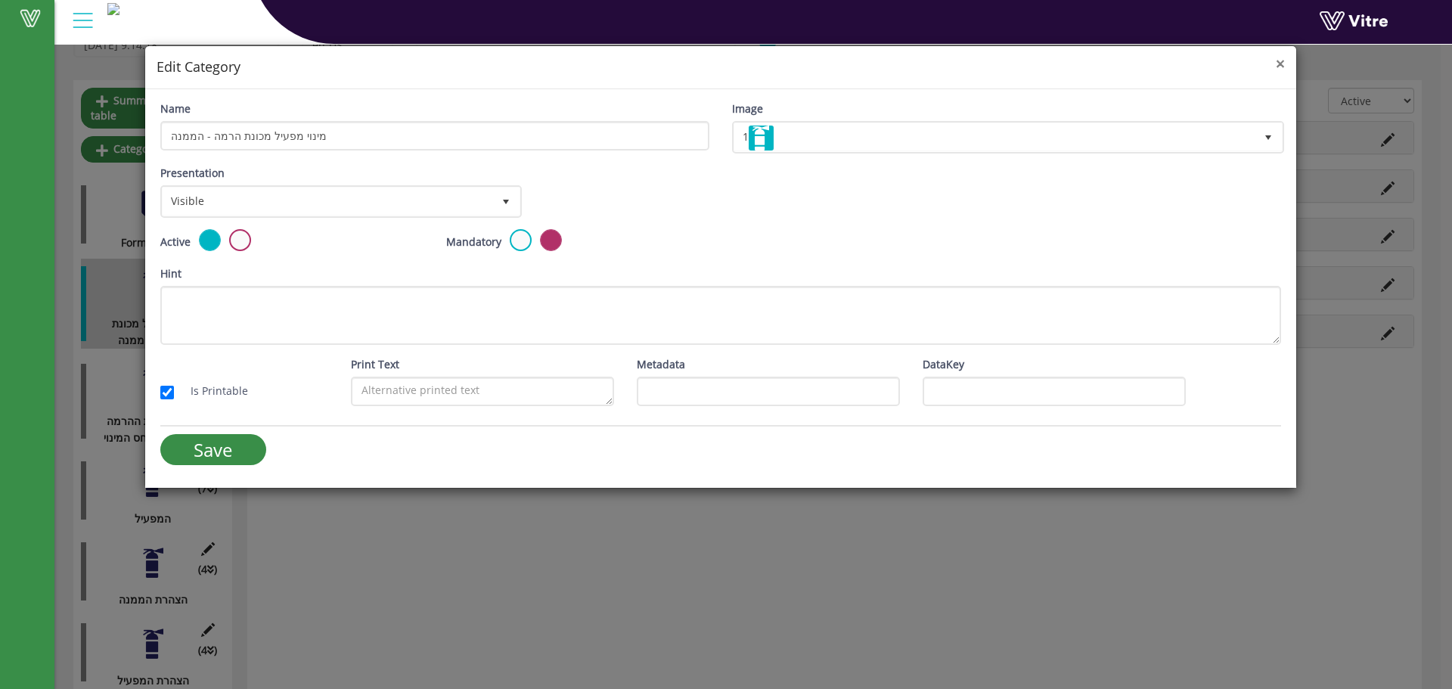
click at [1277, 60] on span "×" at bounding box center [1280, 63] width 9 height 21
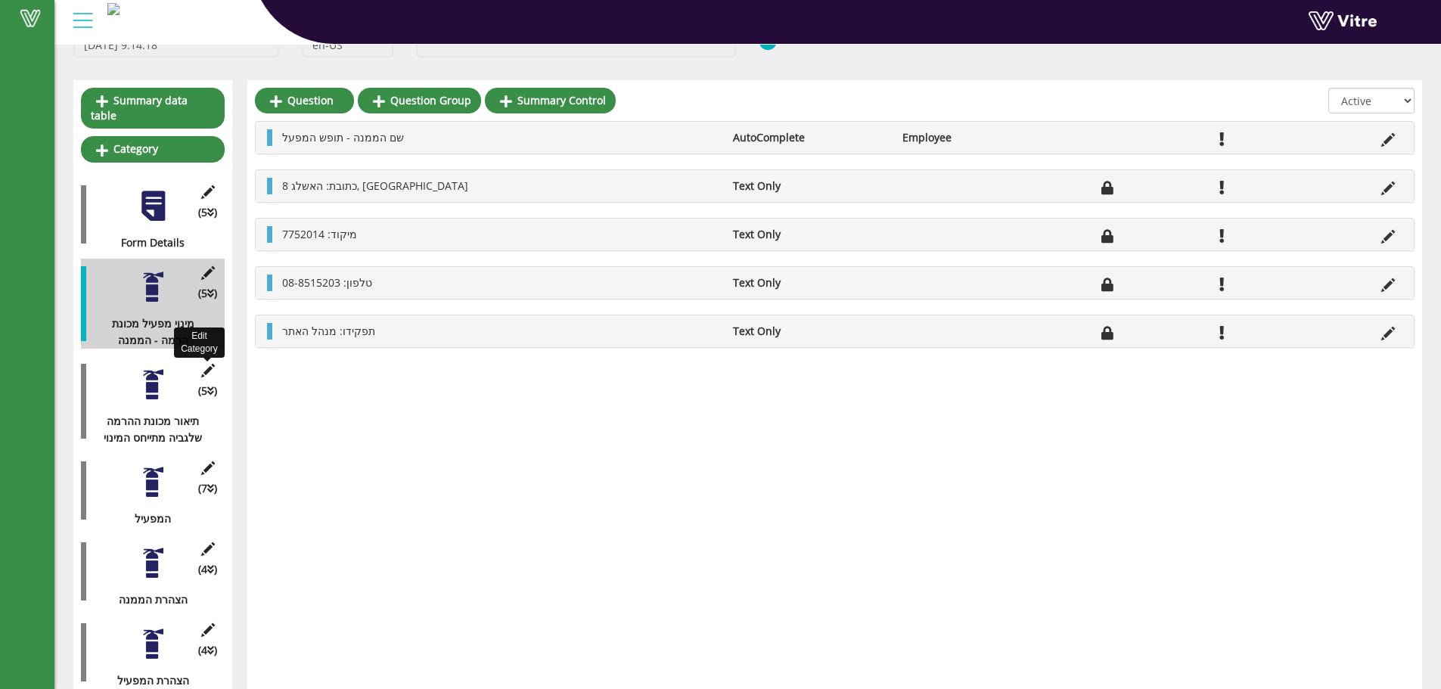
click at [207, 364] on icon at bounding box center [207, 371] width 19 height 14
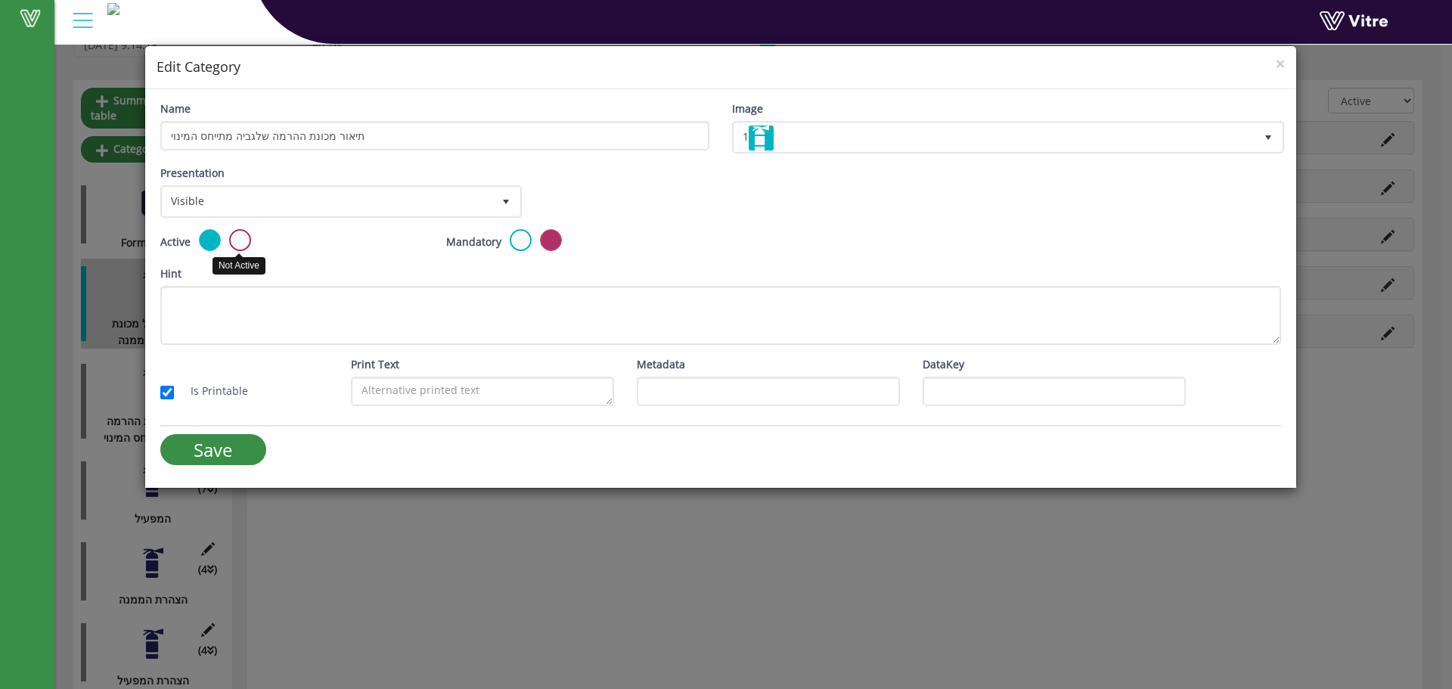
click at [223, 224] on div "Presentation Visible 0" at bounding box center [339, 197] width 381 height 64
click at [234, 197] on span "Visible" at bounding box center [328, 201] width 330 height 27
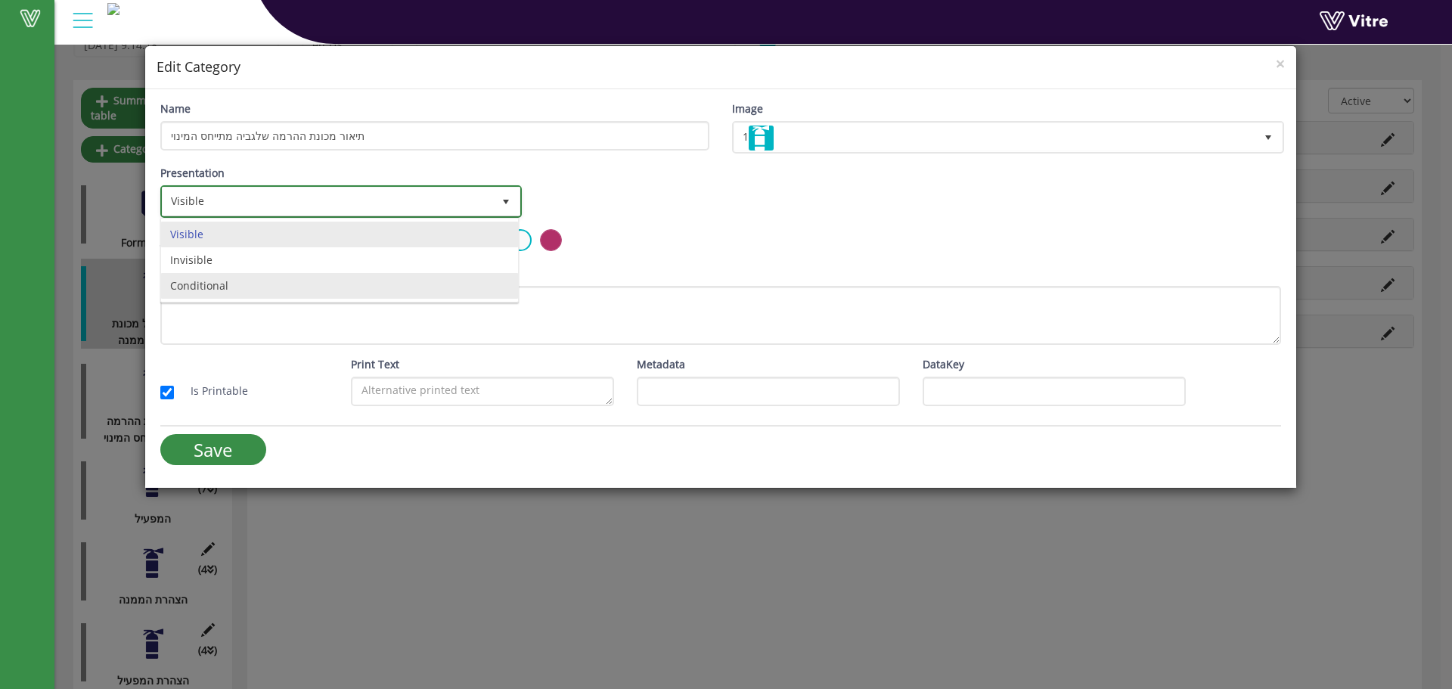
click at [210, 286] on li "Conditional" at bounding box center [339, 286] width 357 height 26
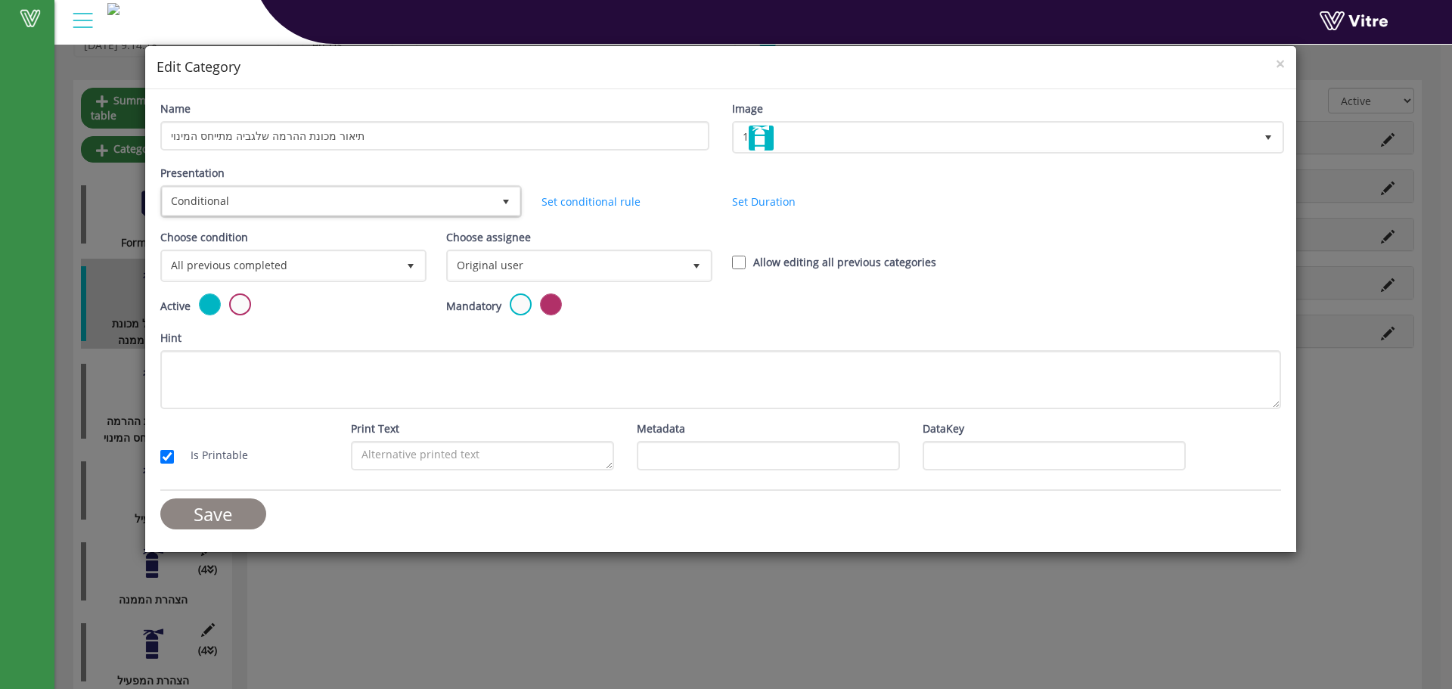
click at [225, 519] on input "Save" at bounding box center [213, 513] width 106 height 31
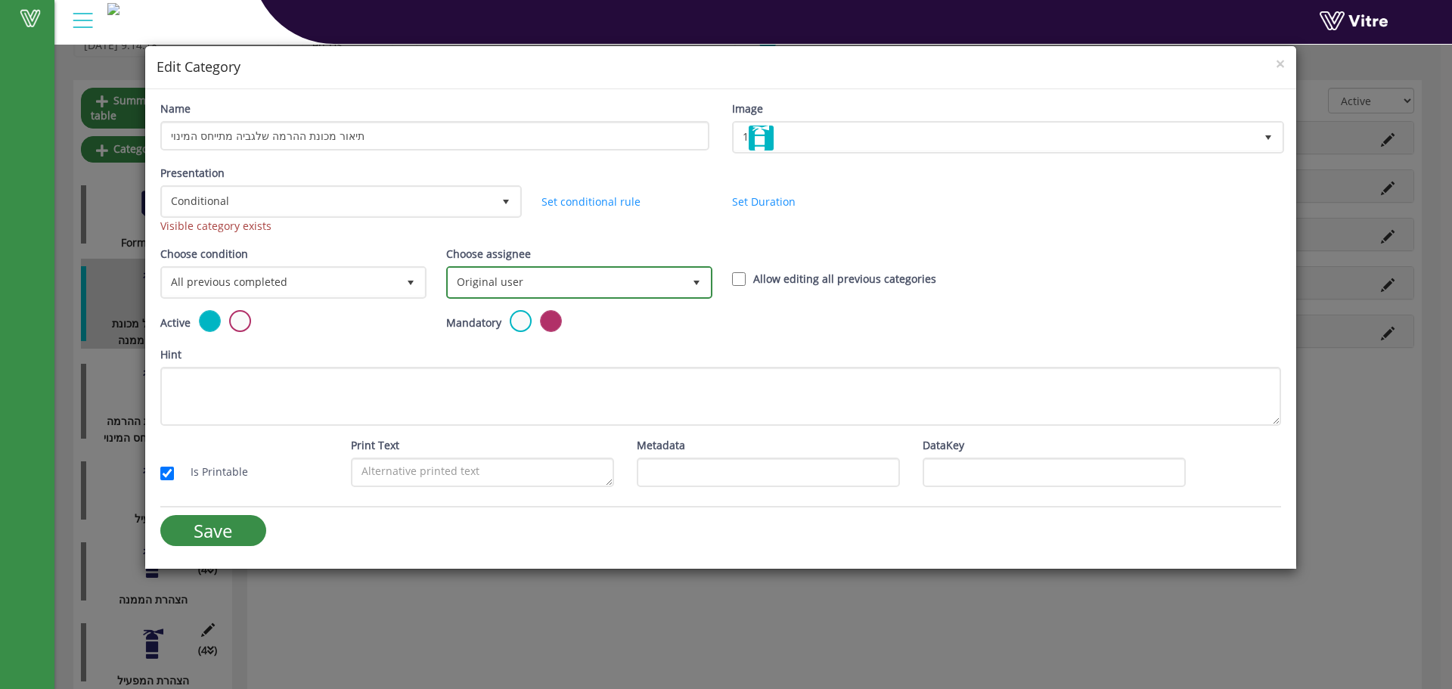
click at [485, 290] on span "Original user" at bounding box center [566, 282] width 234 height 27
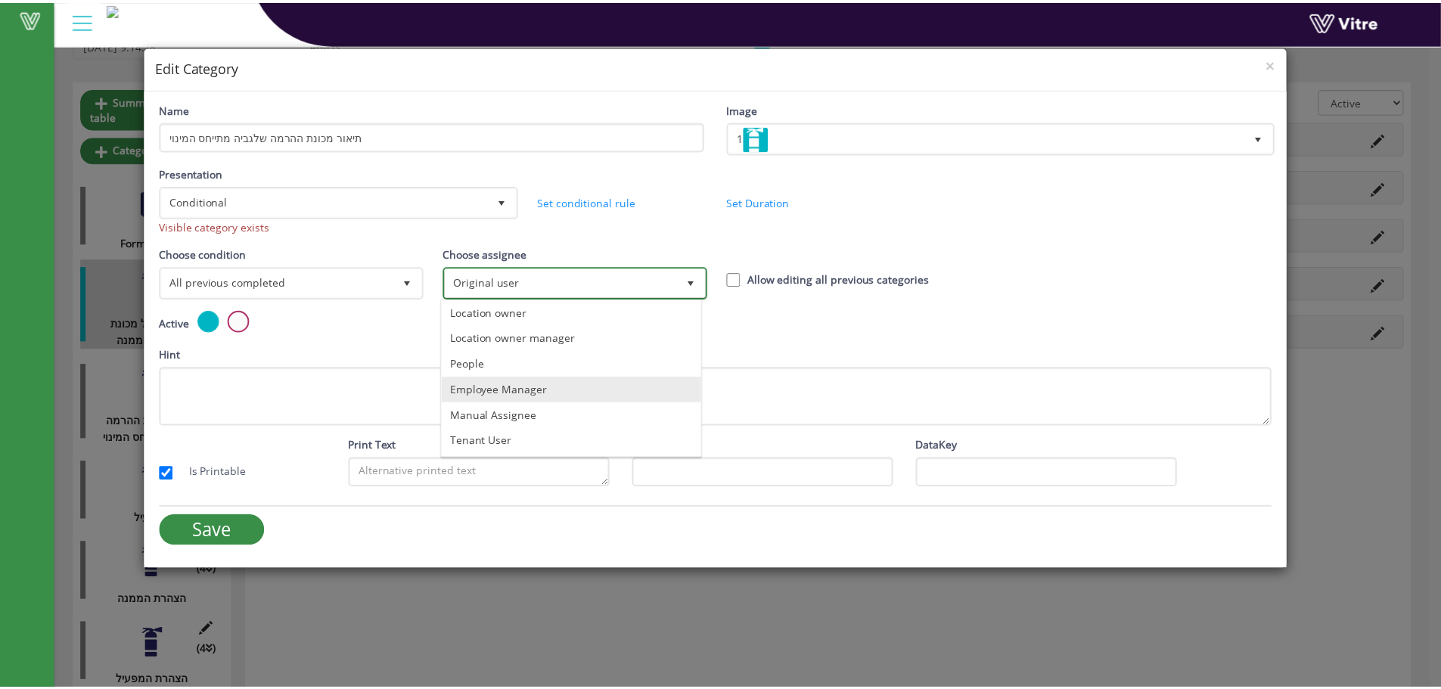
scroll to position [0, 0]
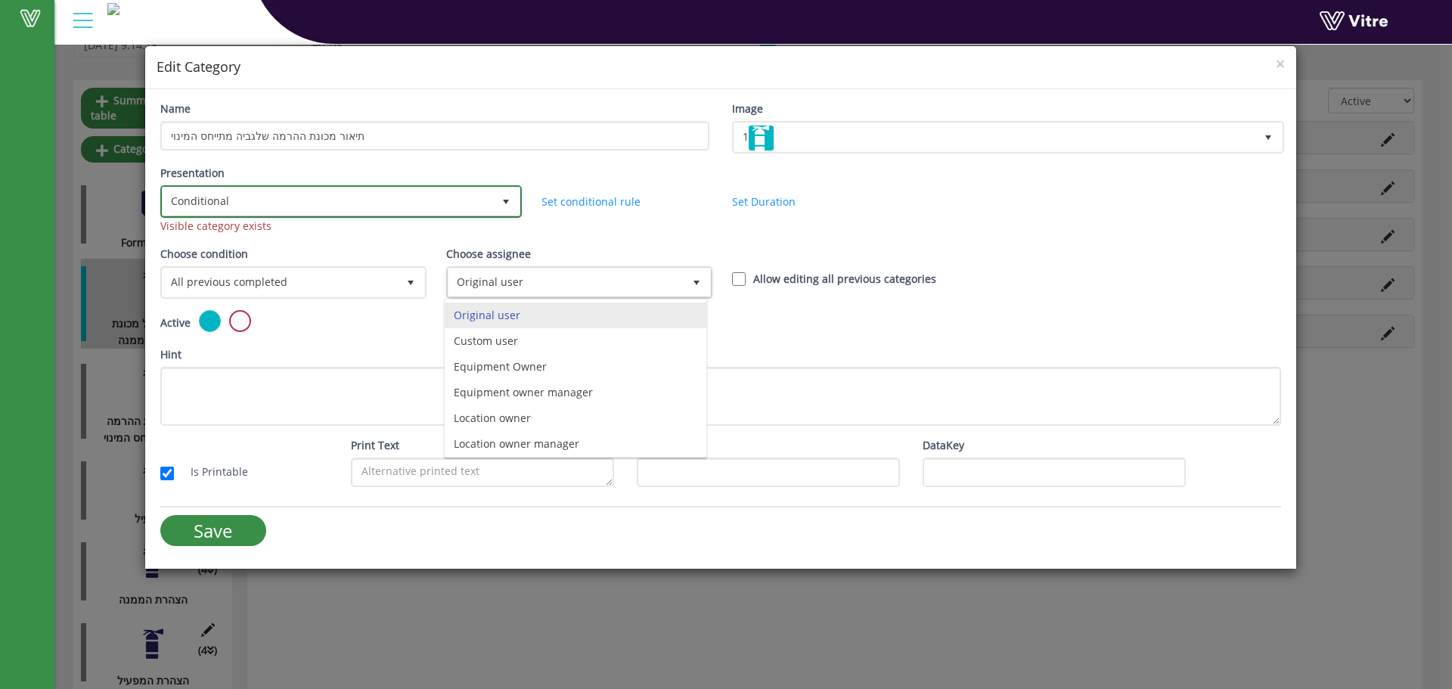
click at [439, 193] on span "Conditional" at bounding box center [328, 201] width 330 height 27
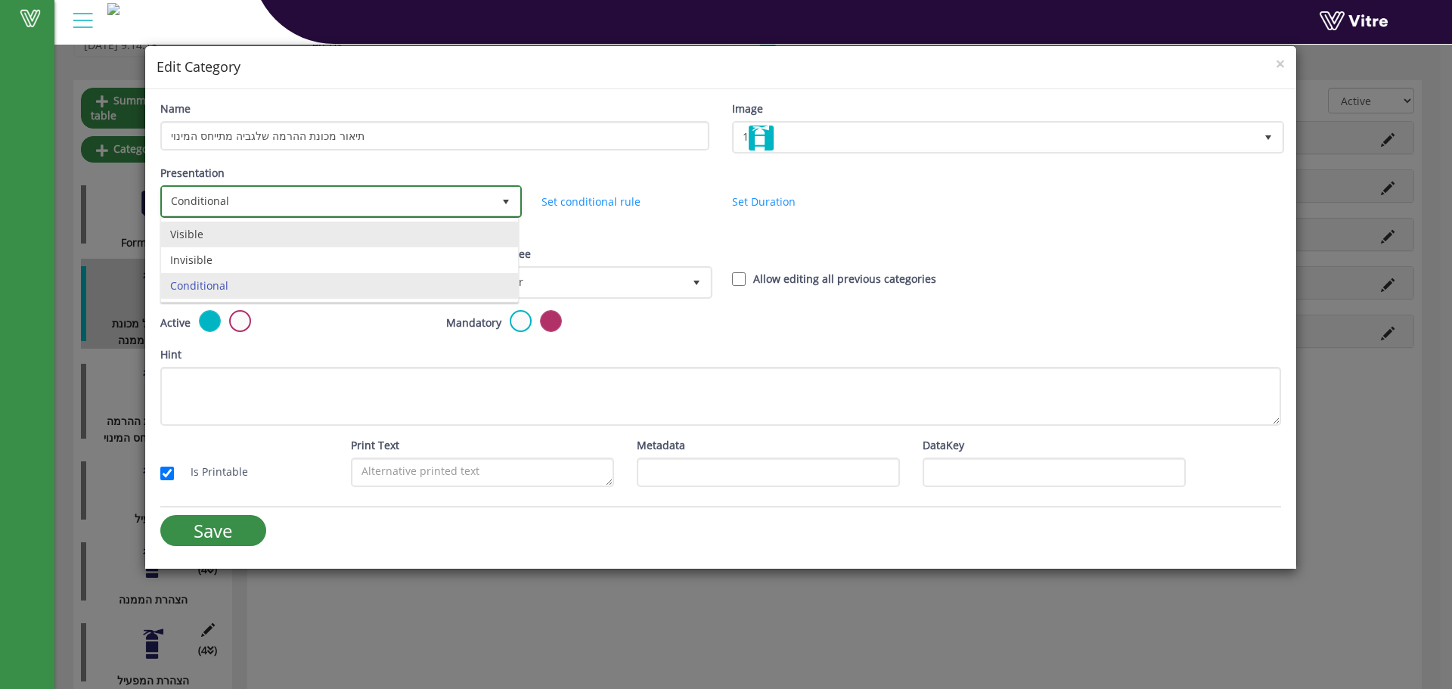
click at [381, 227] on li "Visible" at bounding box center [339, 235] width 357 height 26
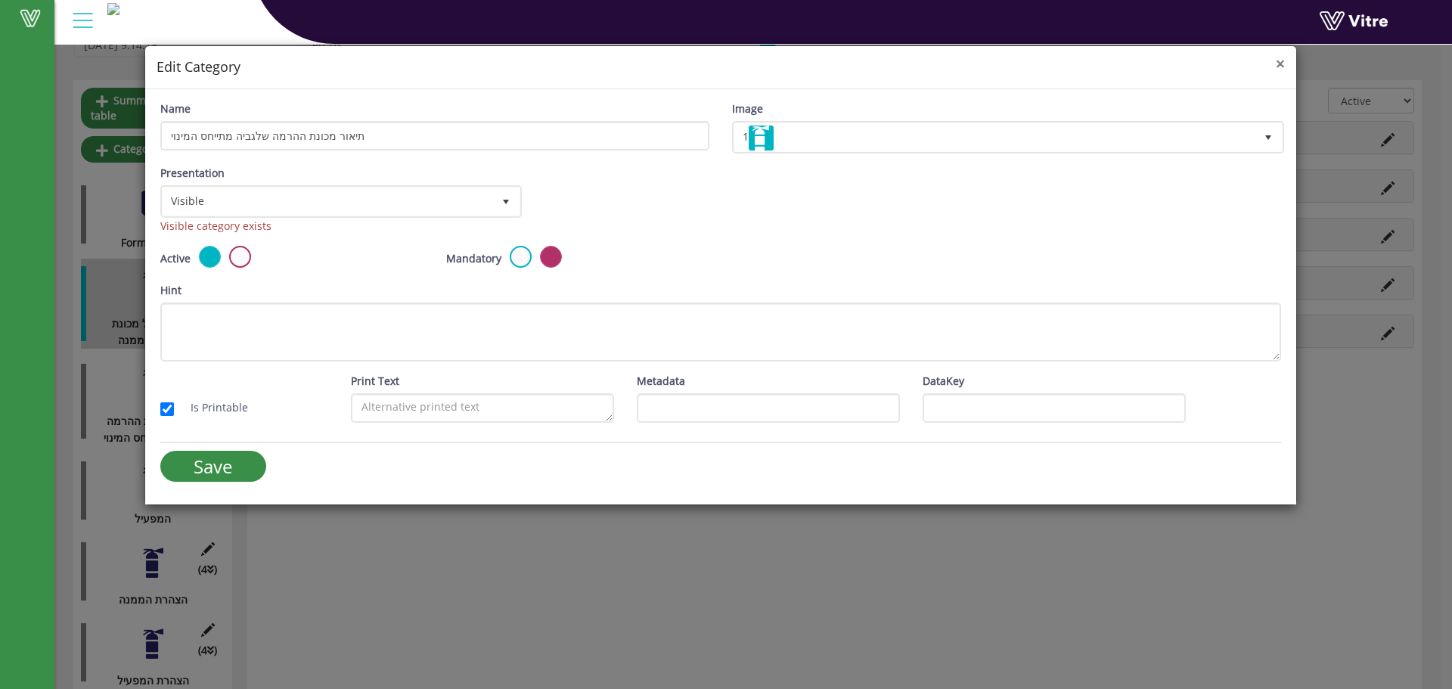
click at [1276, 67] on span "×" at bounding box center [1280, 63] width 9 height 21
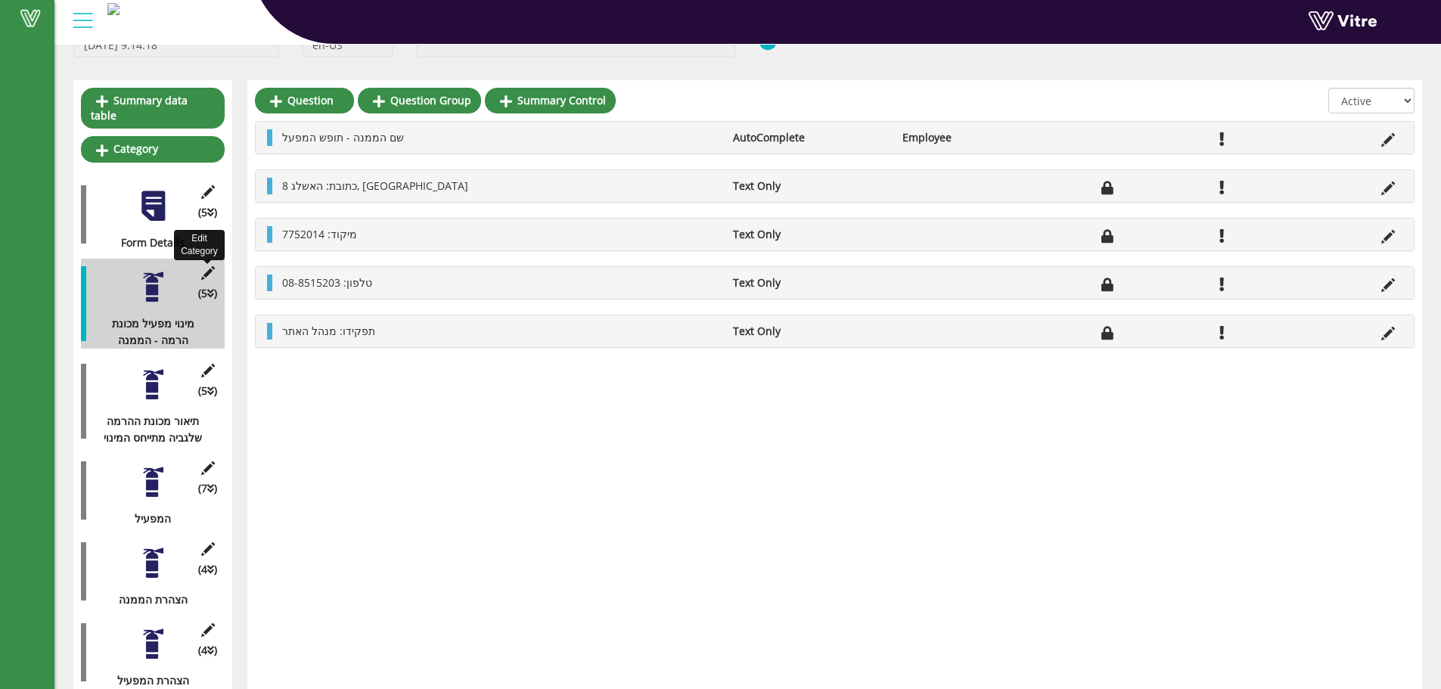
click at [210, 266] on icon at bounding box center [207, 273] width 19 height 14
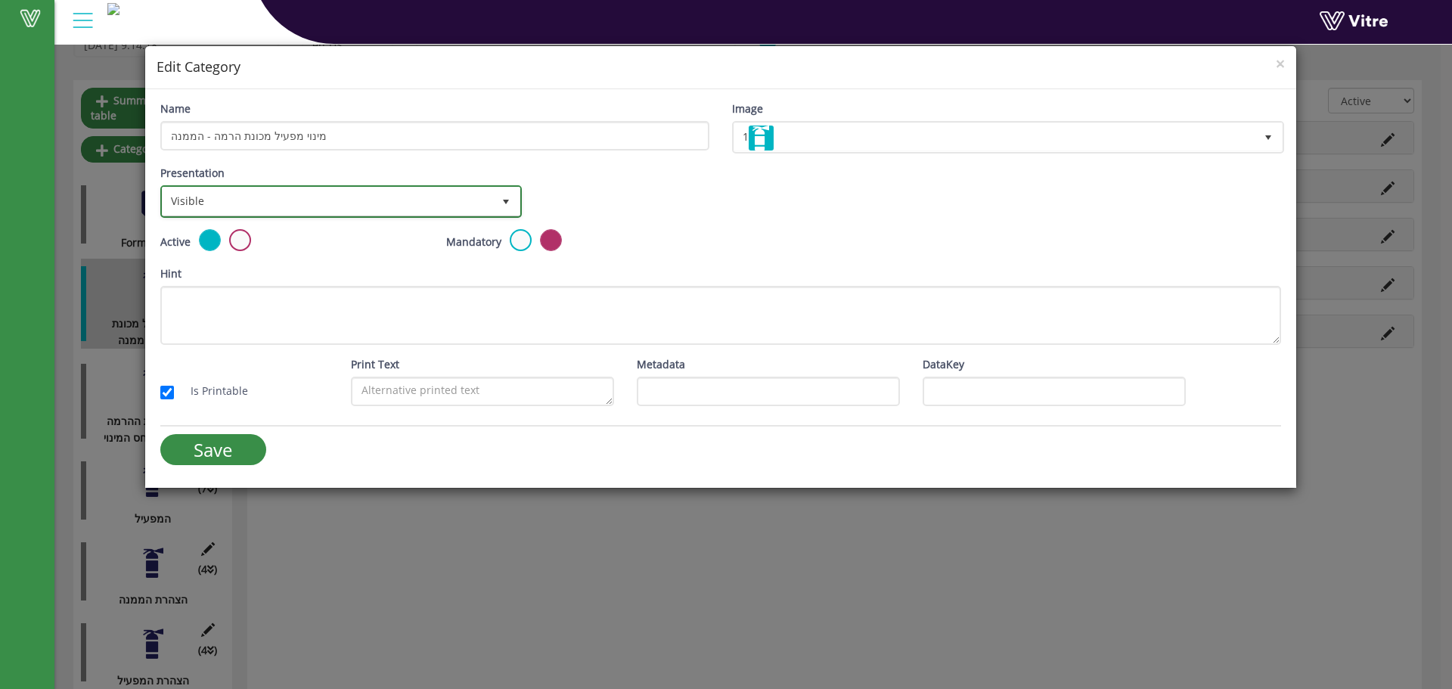
click at [303, 200] on span "Visible" at bounding box center [328, 201] width 330 height 27
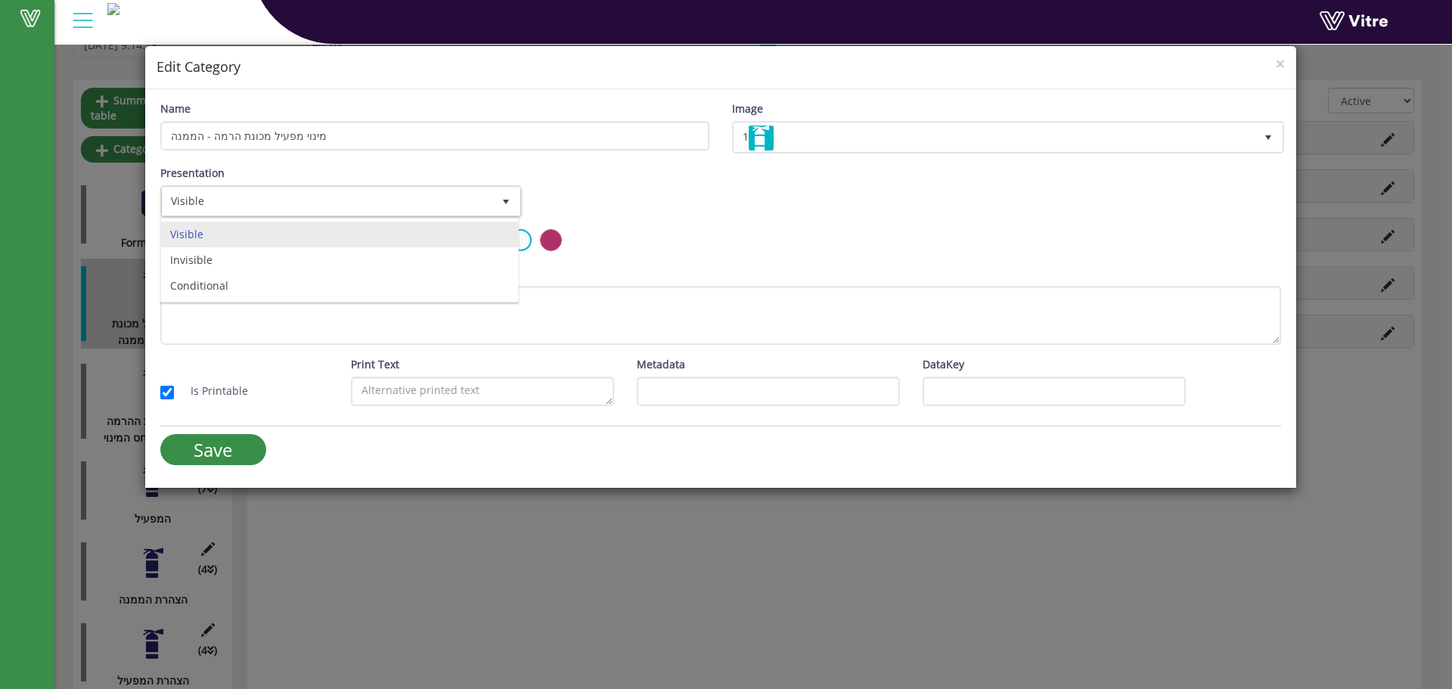
click at [892, 240] on div "Active Mandatory" at bounding box center [721, 247] width 1144 height 36
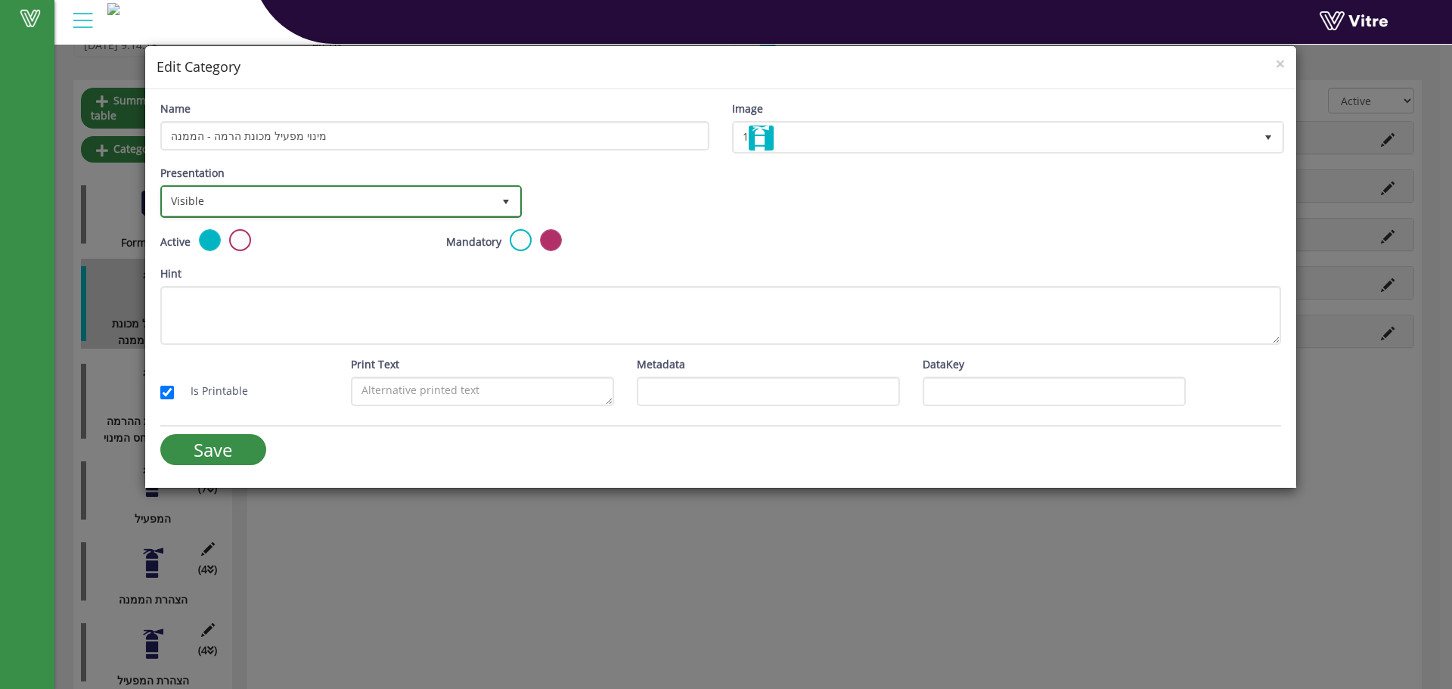
click at [494, 214] on span "select" at bounding box center [505, 201] width 27 height 27
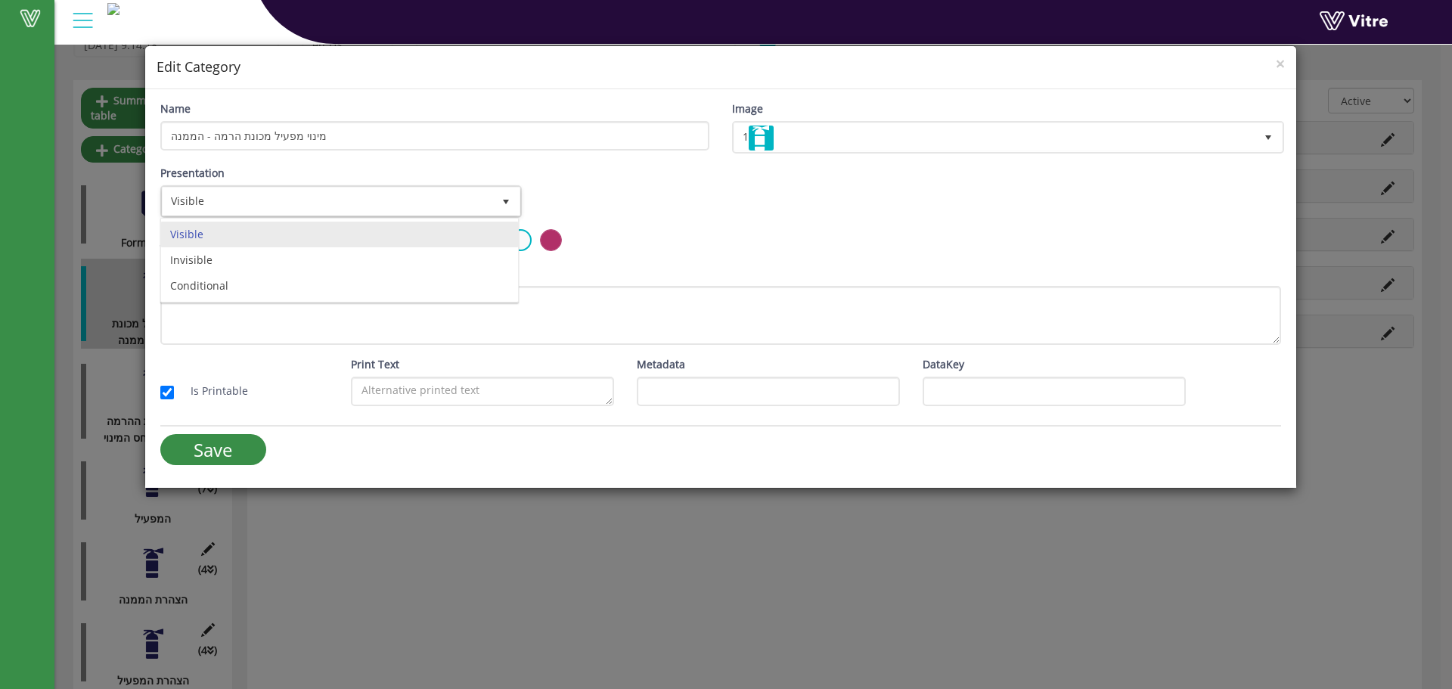
click at [584, 195] on div "Presentation Visible 0 Set Duration Minutes 0 Set conditional rule Set Duration" at bounding box center [721, 197] width 1144 height 64
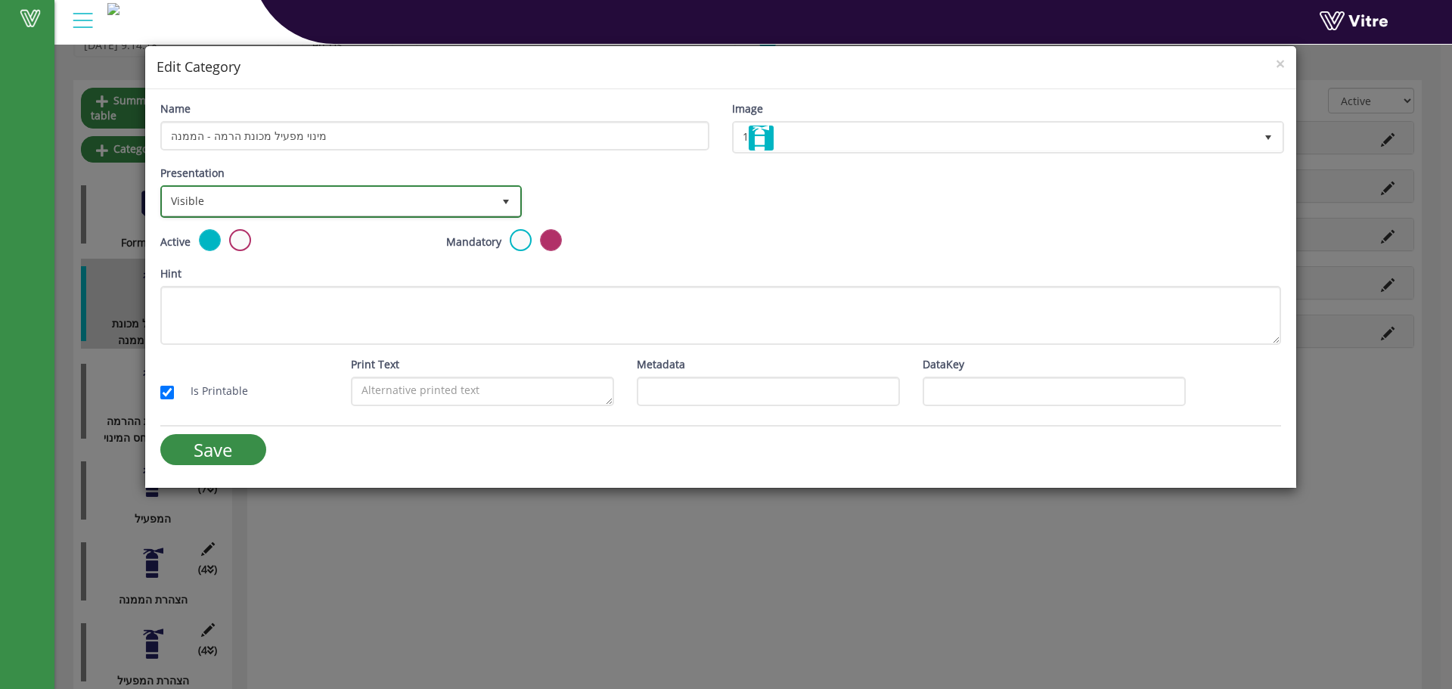
click at [517, 201] on span "select" at bounding box center [505, 201] width 27 height 27
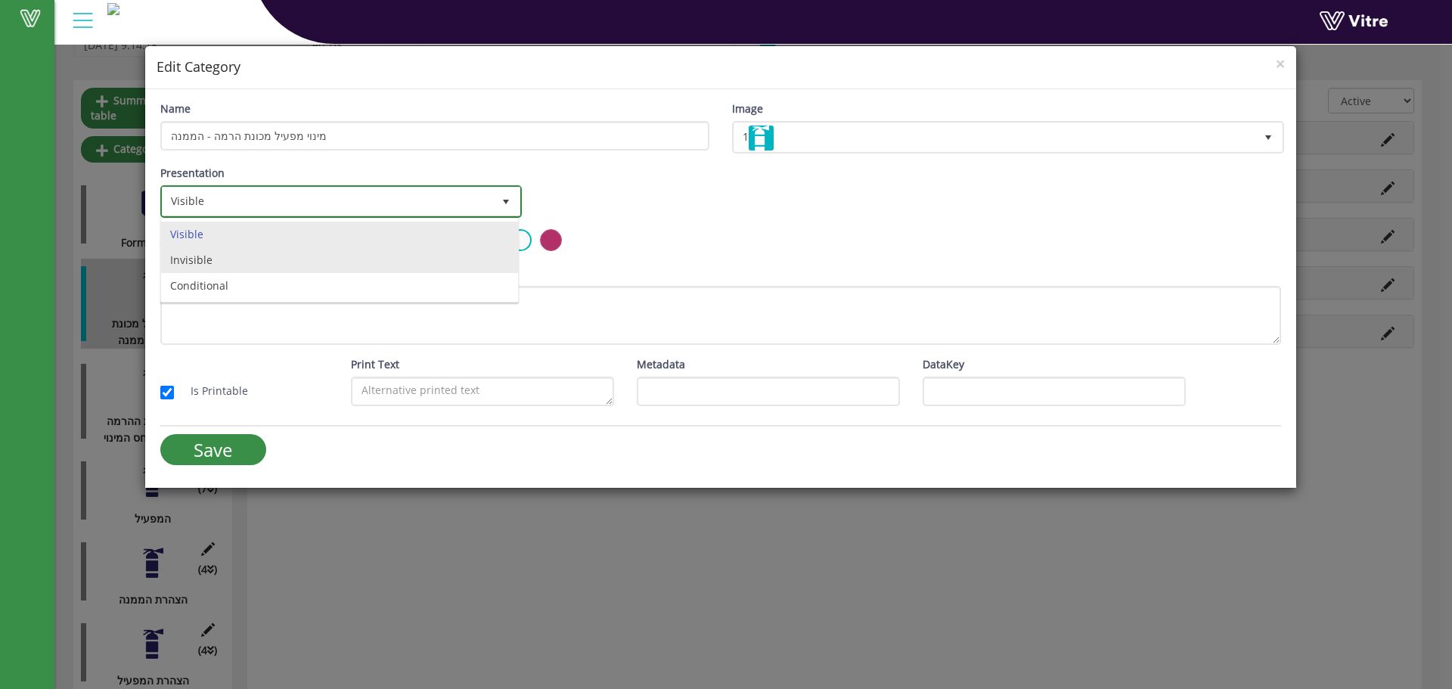
click at [410, 256] on li "Invisible" at bounding box center [339, 260] width 357 height 26
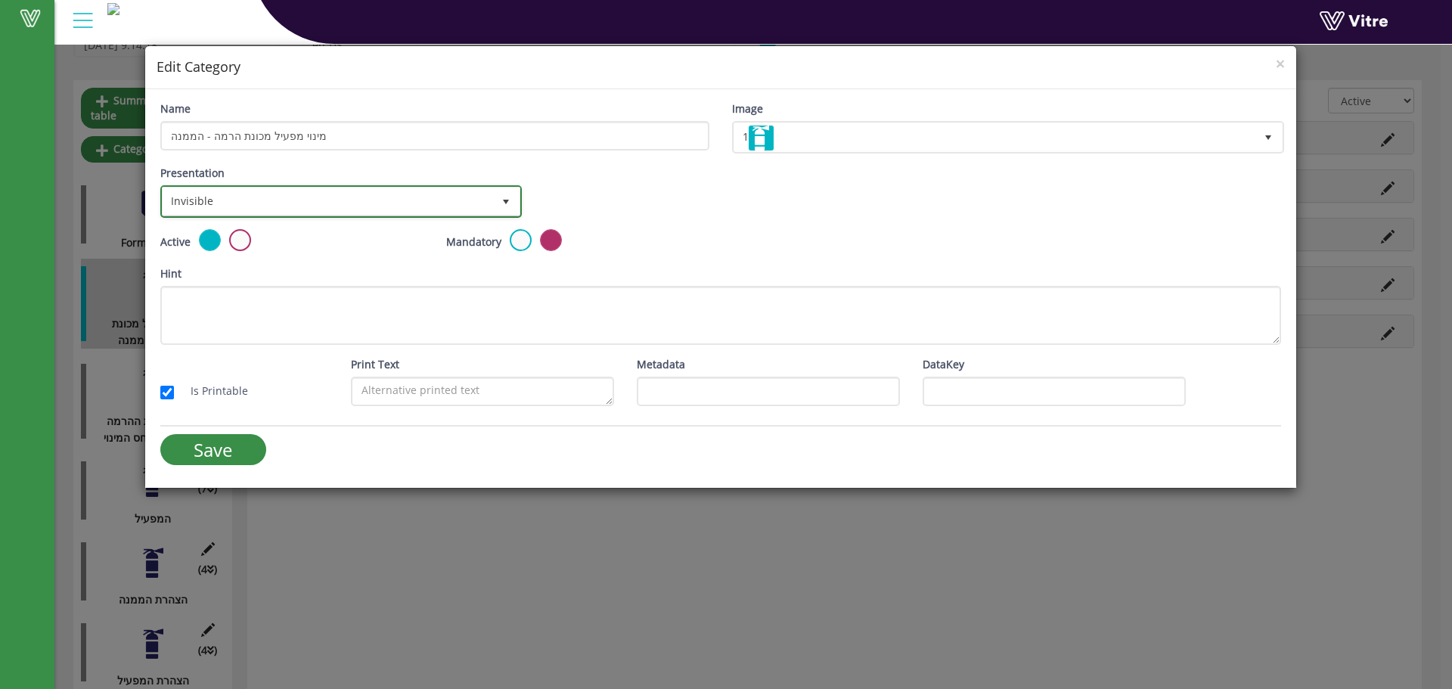
click at [501, 206] on span "select" at bounding box center [506, 202] width 12 height 12
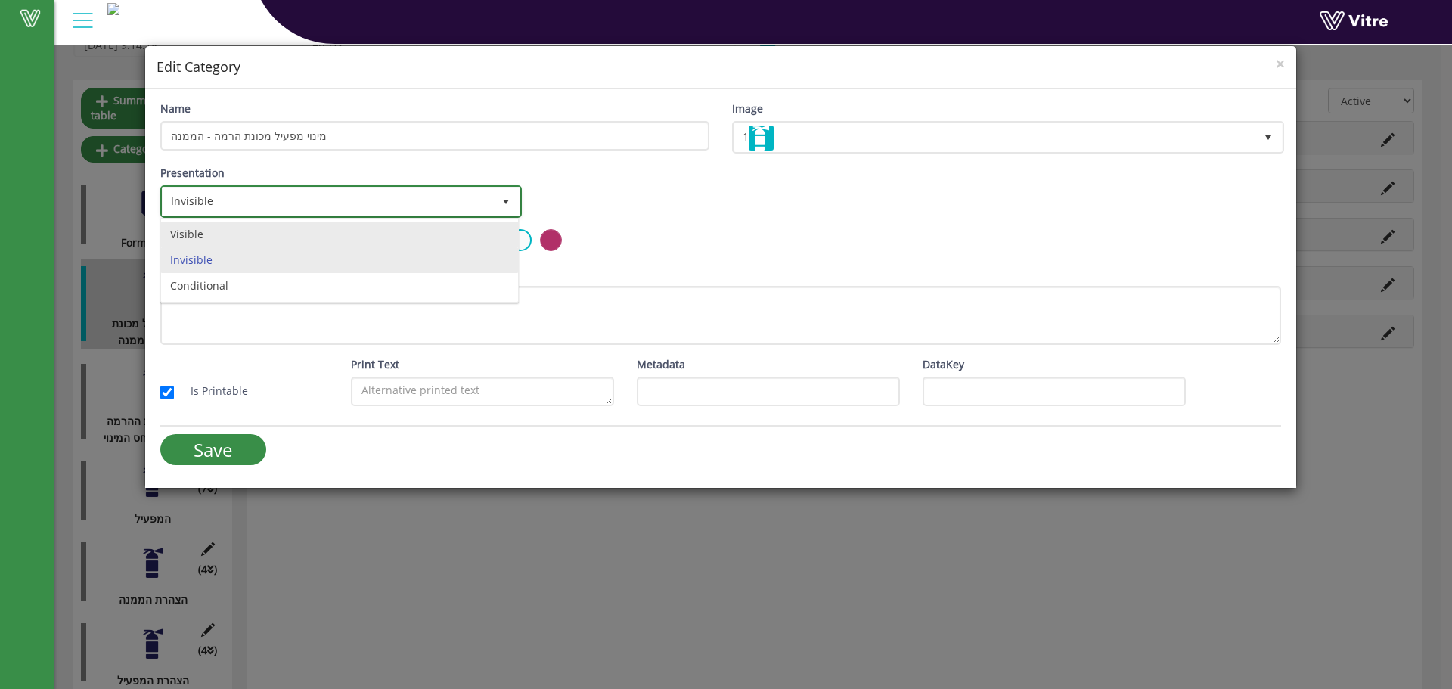
click at [489, 233] on li "Visible" at bounding box center [339, 235] width 357 height 26
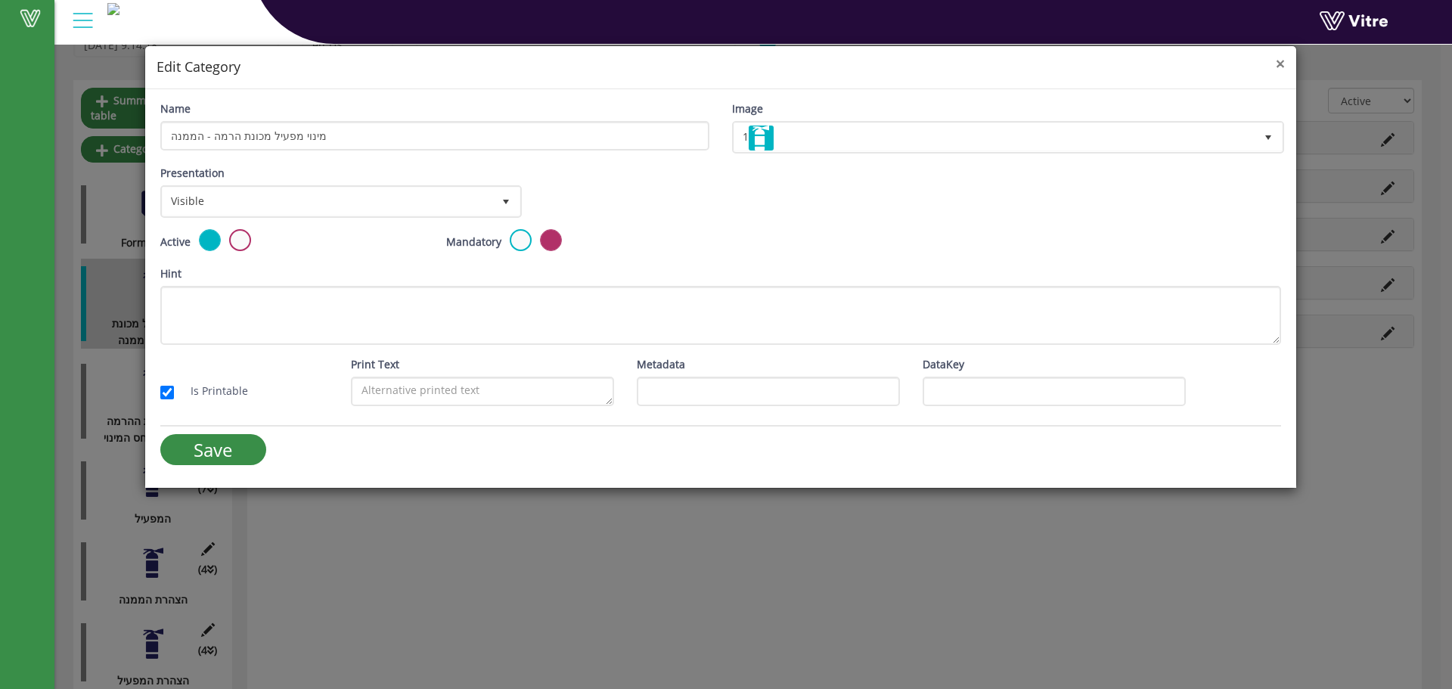
click at [1278, 69] on span "×" at bounding box center [1280, 63] width 9 height 21
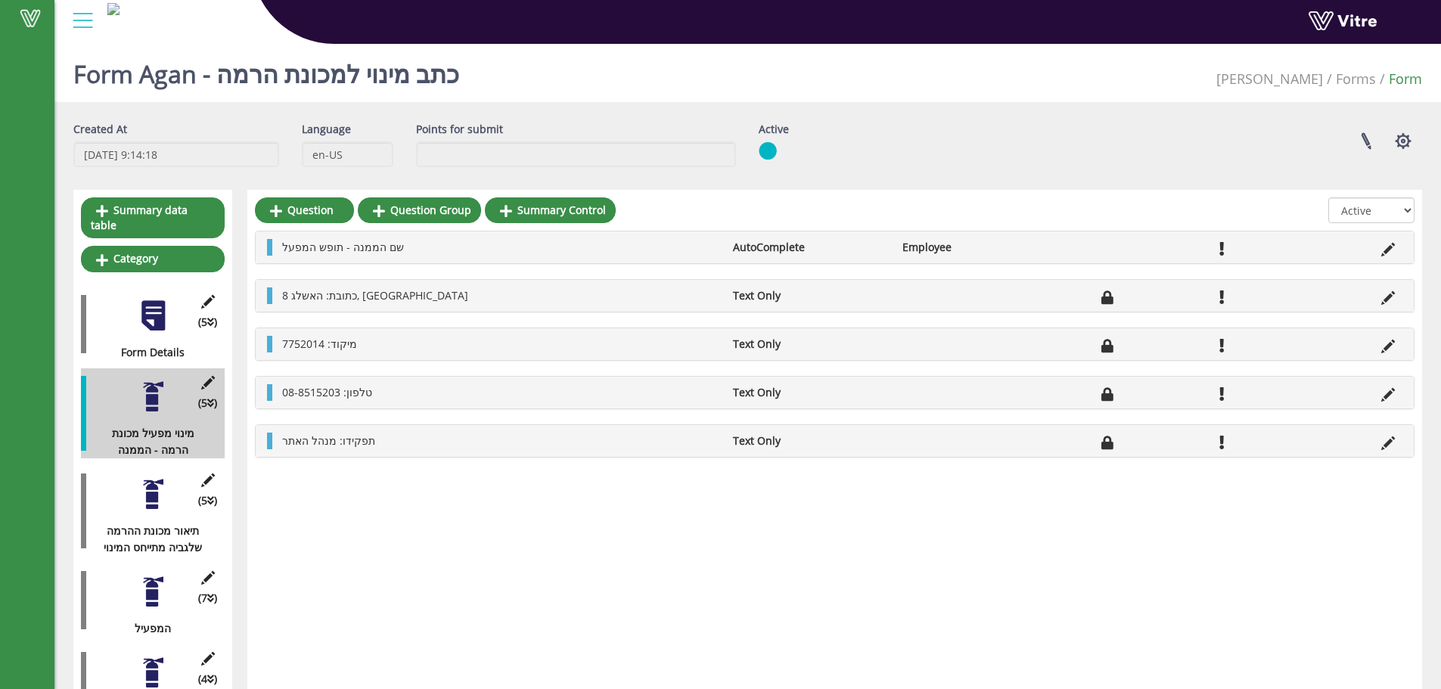
click at [1366, 223] on div "All Active Not Active" at bounding box center [1371, 213] width 86 height 33
click at [1366, 210] on select "All Active Not Active" at bounding box center [1371, 210] width 86 height 26
click at [1329, 197] on select "All Active Not Active" at bounding box center [1371, 210] width 86 height 26
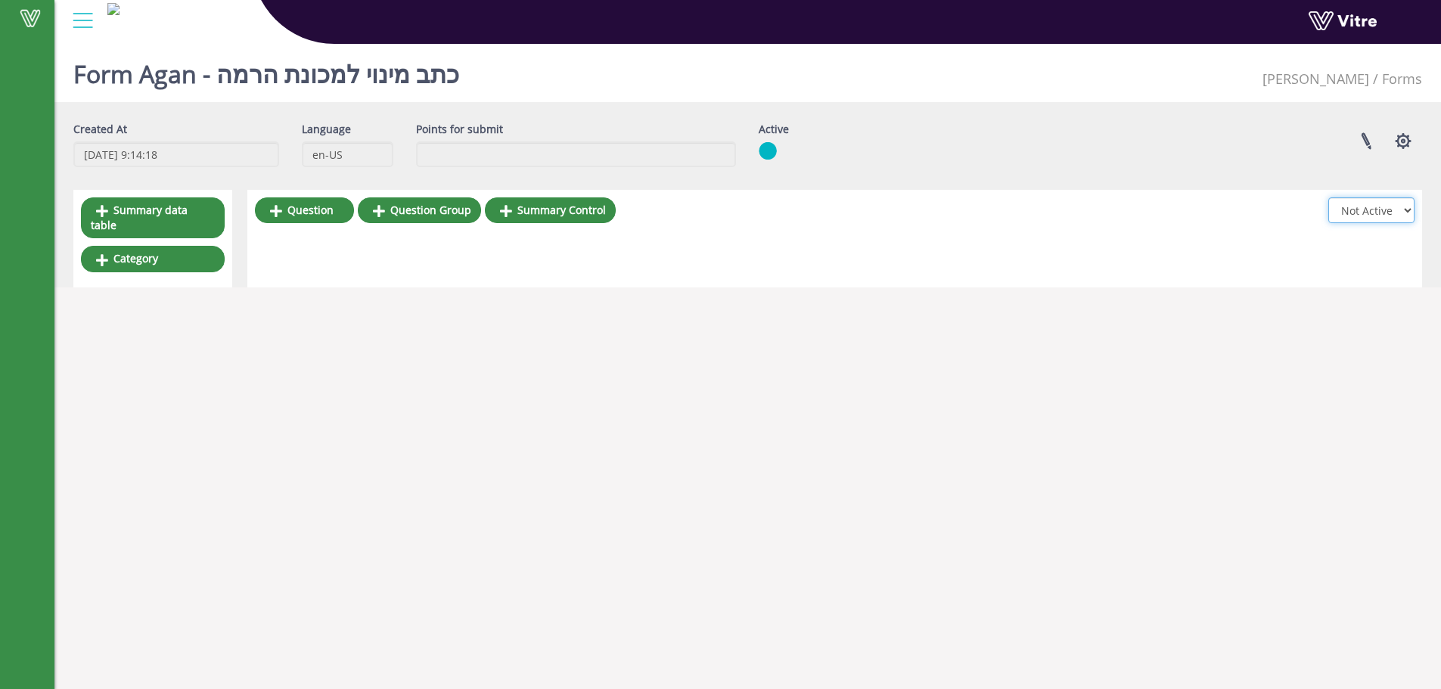
click at [1371, 212] on select "All Active Not Active" at bounding box center [1371, 210] width 86 height 26
click at [1365, 222] on select "All Active Not Active" at bounding box center [1371, 210] width 86 height 26
click at [1369, 206] on select "All Active Not Active" at bounding box center [1371, 210] width 86 height 26
click at [1369, 219] on select "All Active Not Active" at bounding box center [1371, 210] width 86 height 26
click at [1369, 221] on select "All Active Not Active" at bounding box center [1371, 210] width 86 height 26
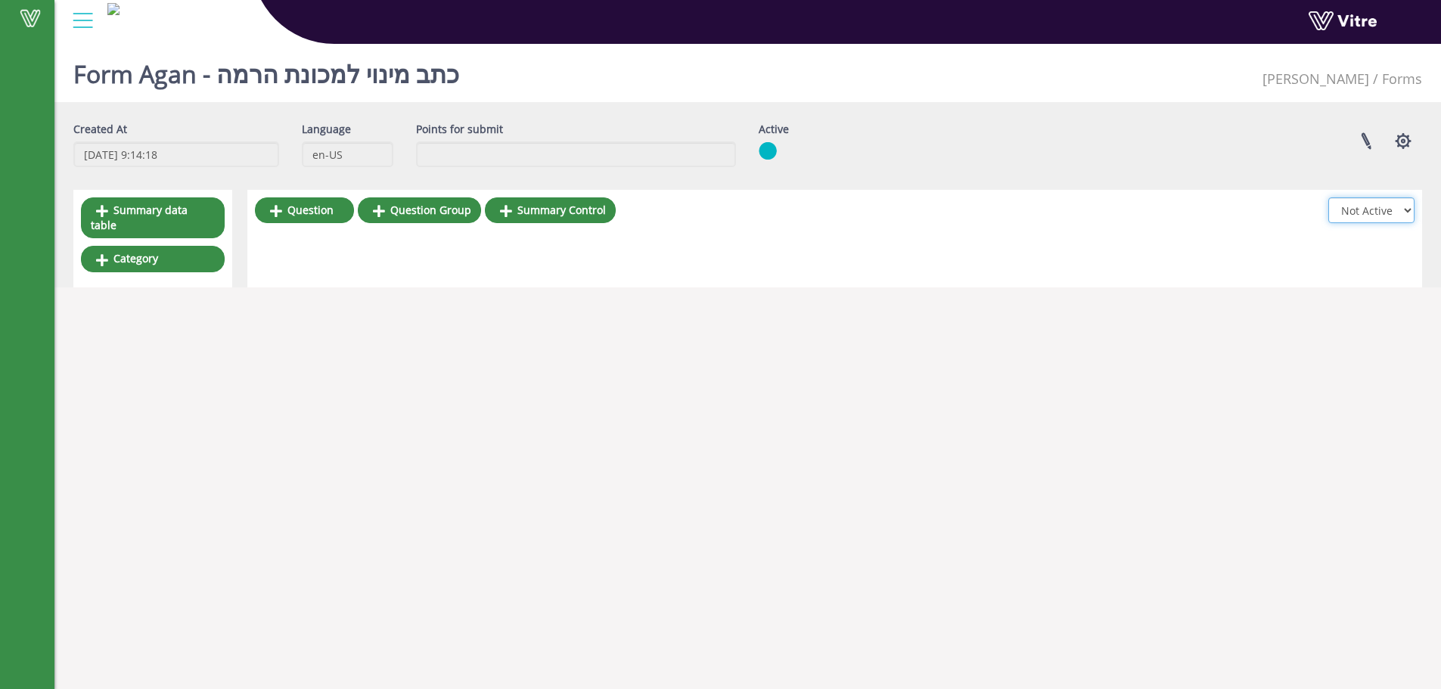
select select "2"
click at [1329, 197] on select "All Active Not Active" at bounding box center [1371, 210] width 86 height 26
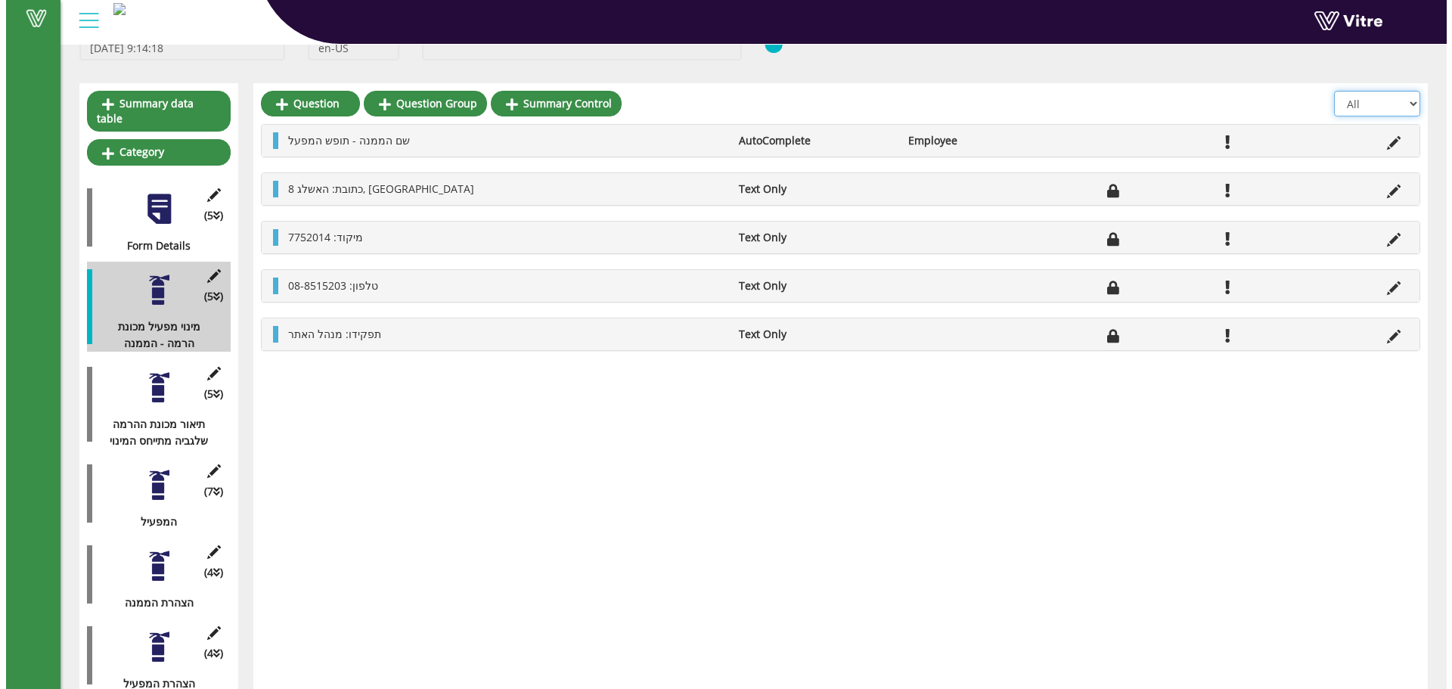
scroll to position [110, 0]
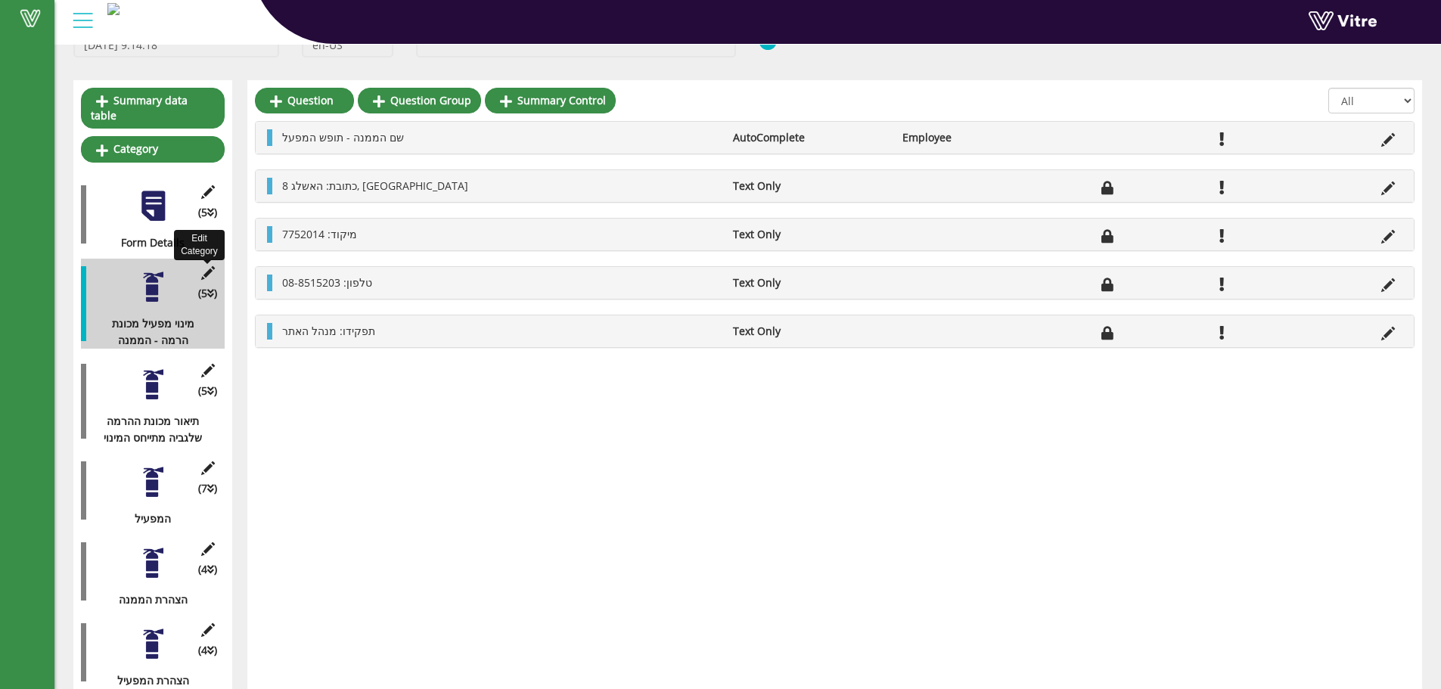
click at [209, 266] on icon at bounding box center [207, 273] width 19 height 14
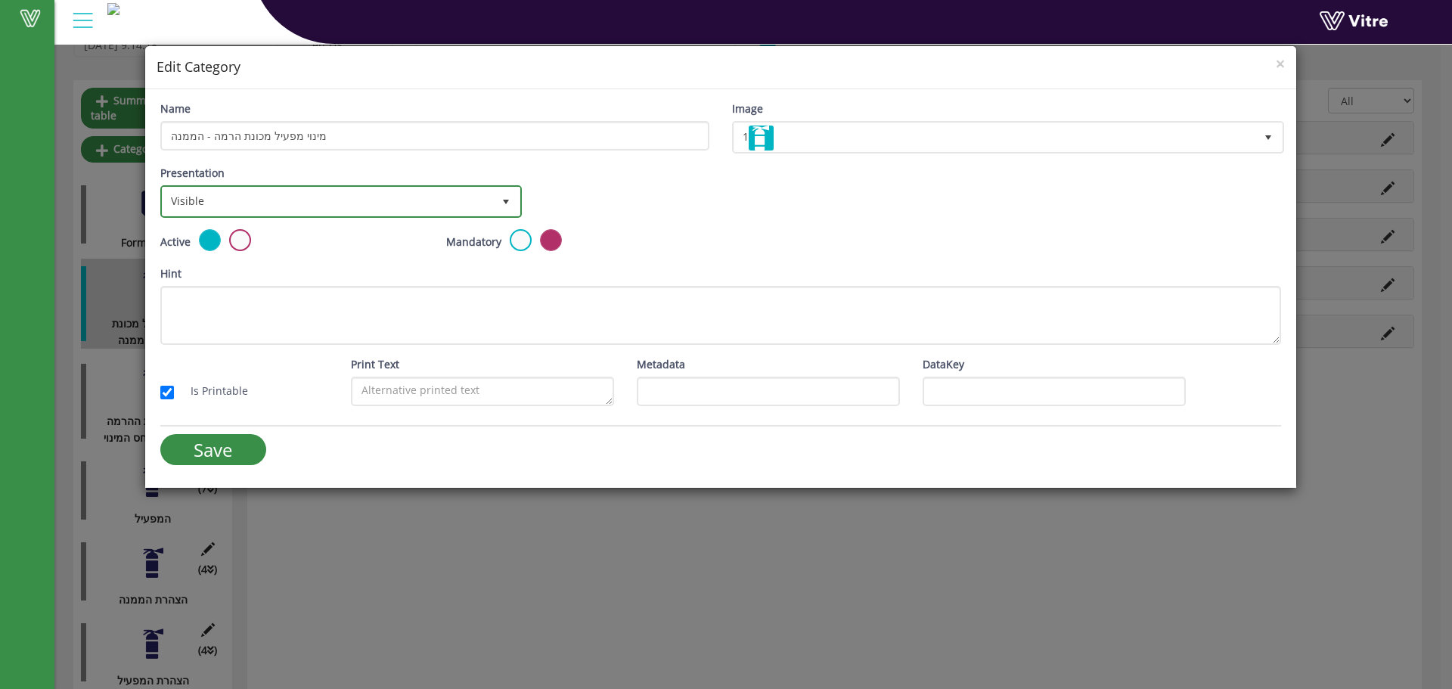
click at [427, 209] on span "Visible" at bounding box center [328, 201] width 330 height 27
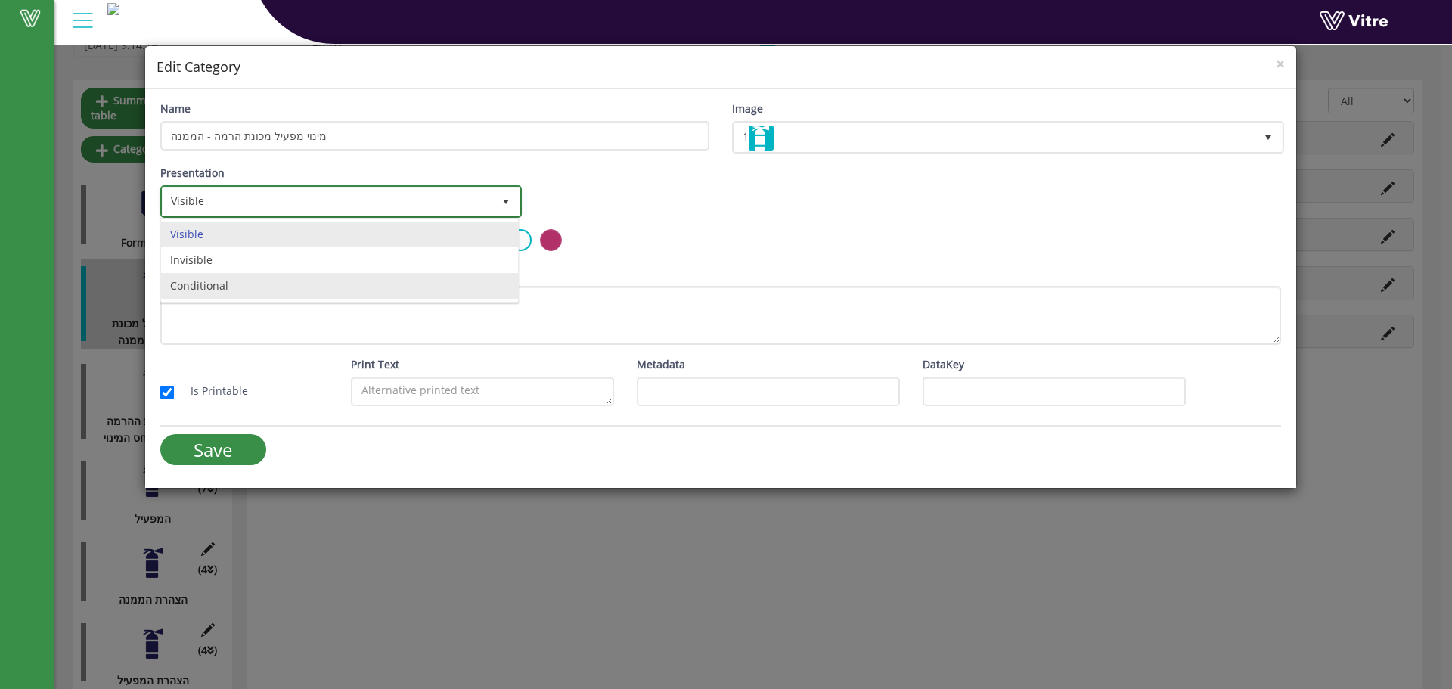
click at [338, 277] on li "Conditional" at bounding box center [339, 286] width 357 height 26
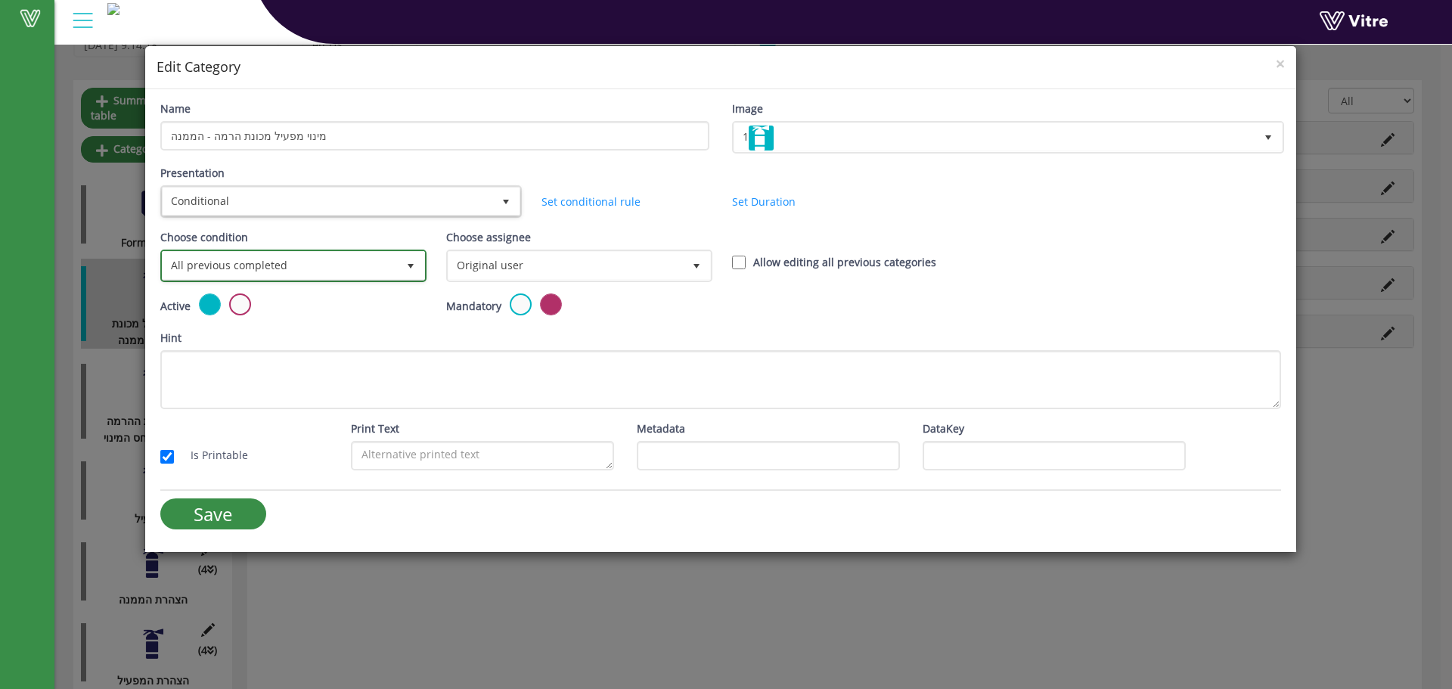
click at [392, 274] on span "All previous completed" at bounding box center [280, 265] width 234 height 27
click at [402, 271] on span "select" at bounding box center [410, 266] width 27 height 28
click at [240, 490] on div at bounding box center [720, 490] width 1121 height 2
click at [231, 519] on input "Save" at bounding box center [213, 513] width 106 height 31
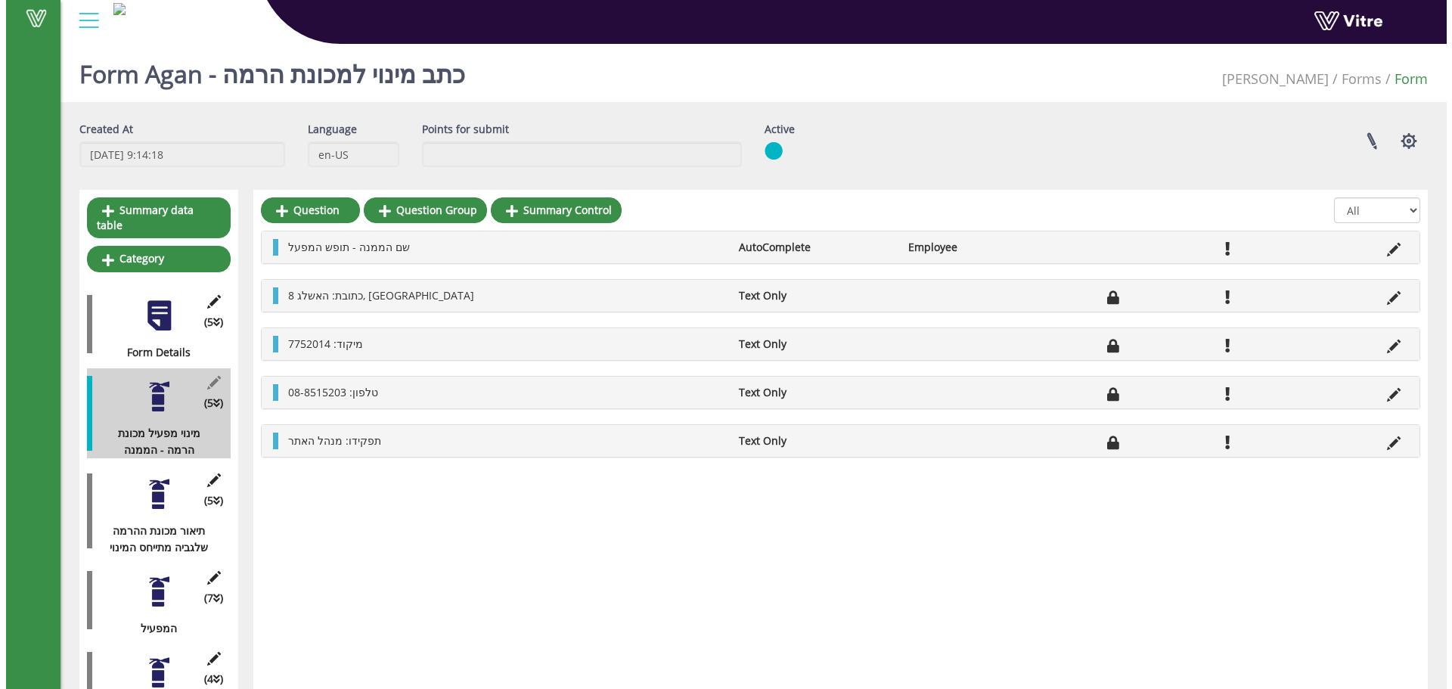
scroll to position [110, 0]
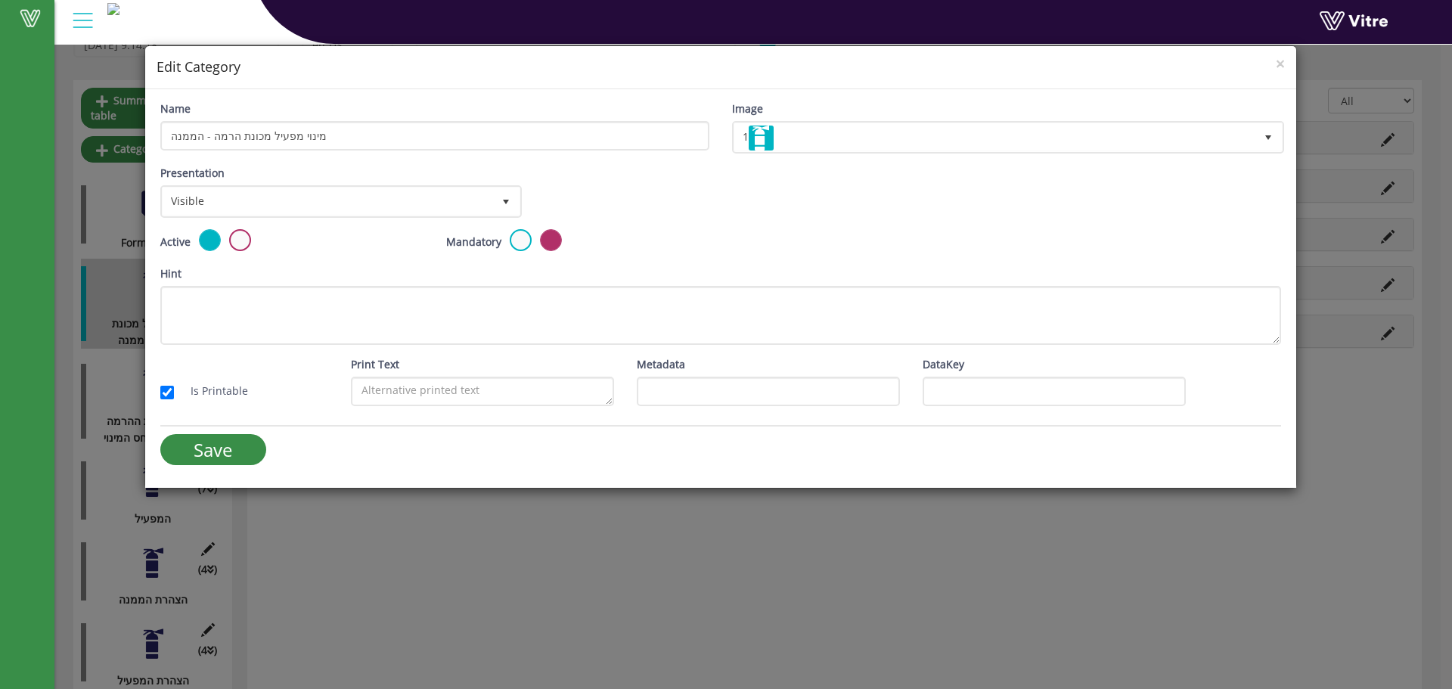
click at [519, 243] on label at bounding box center [521, 240] width 22 height 22
click at [0, 0] on input "radio" at bounding box center [0, 0] width 0 height 0
drag, startPoint x: 225, startPoint y: 441, endPoint x: 309, endPoint y: 446, distance: 84.1
click at [225, 439] on input "Save" at bounding box center [213, 449] width 106 height 31
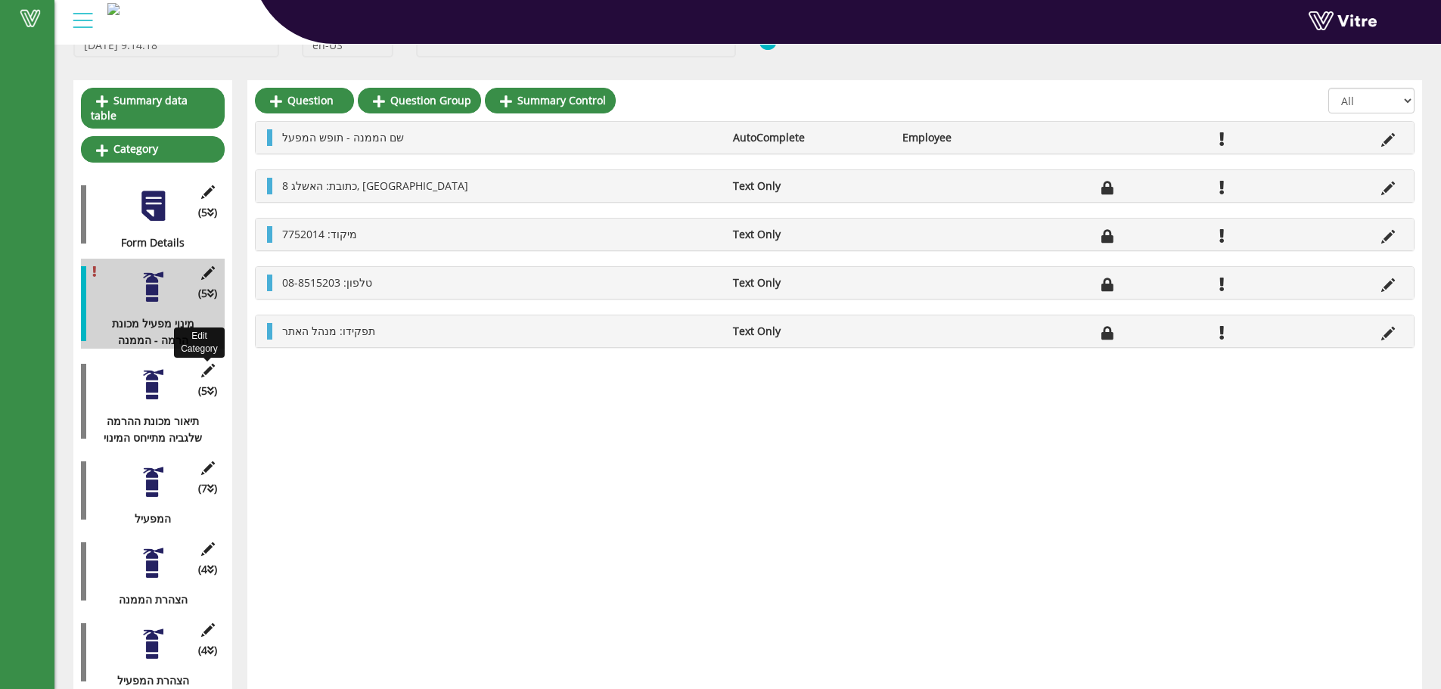
click at [205, 364] on icon at bounding box center [207, 371] width 19 height 14
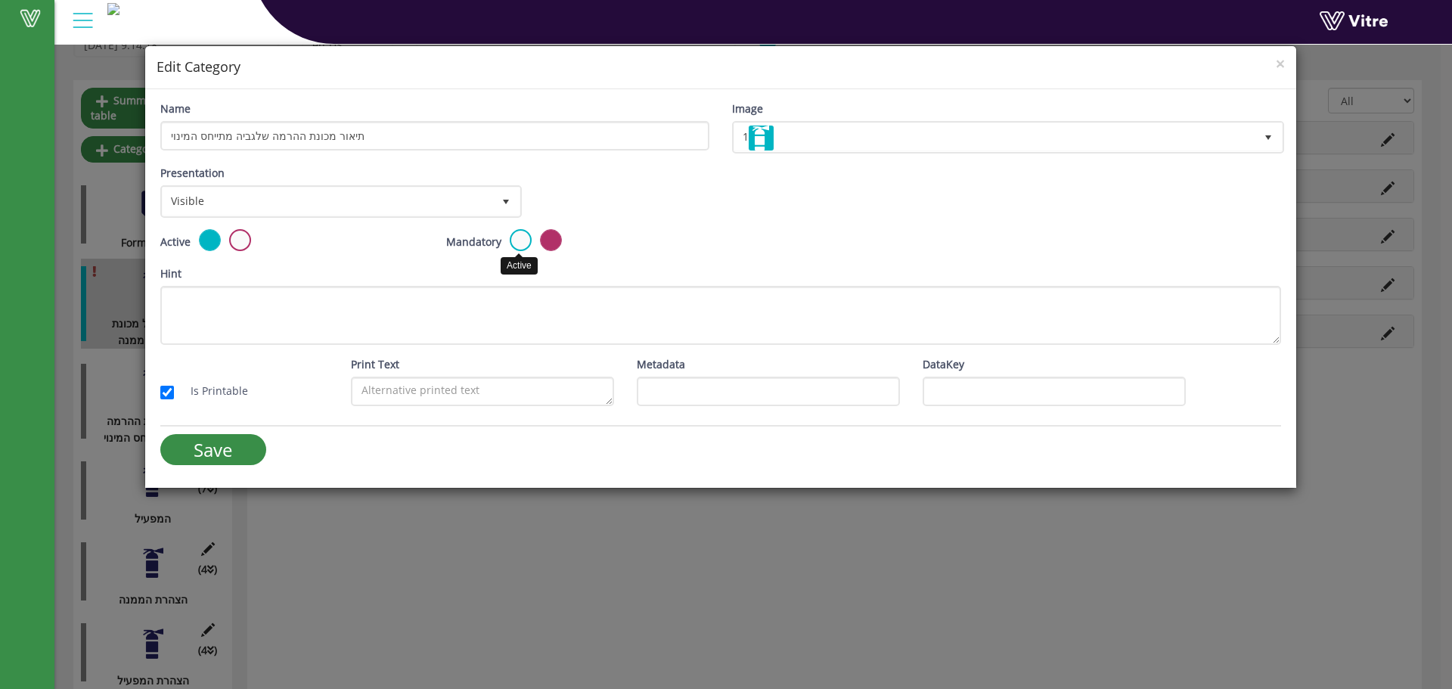
click at [523, 242] on label at bounding box center [521, 240] width 22 height 22
click at [0, 0] on input "radio" at bounding box center [0, 0] width 0 height 0
click at [228, 452] on input "Save" at bounding box center [213, 449] width 106 height 31
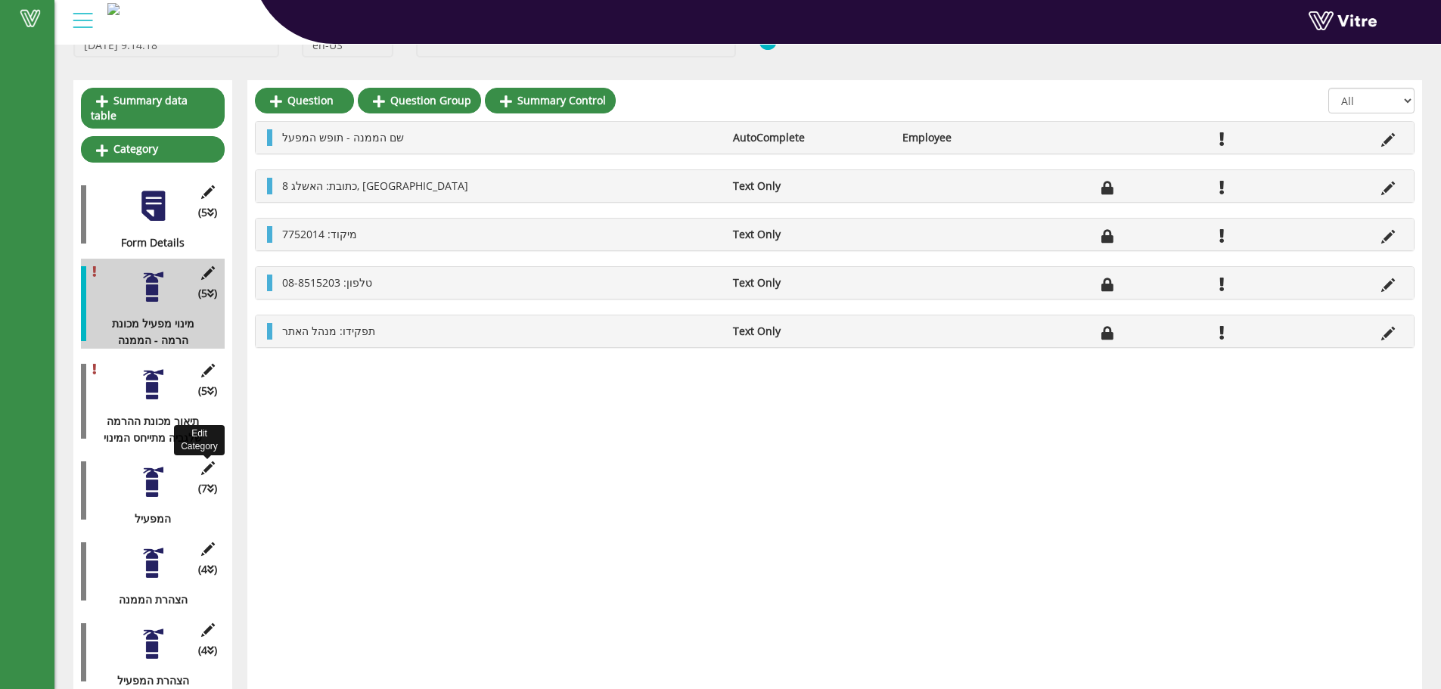
click at [210, 461] on icon at bounding box center [207, 468] width 19 height 14
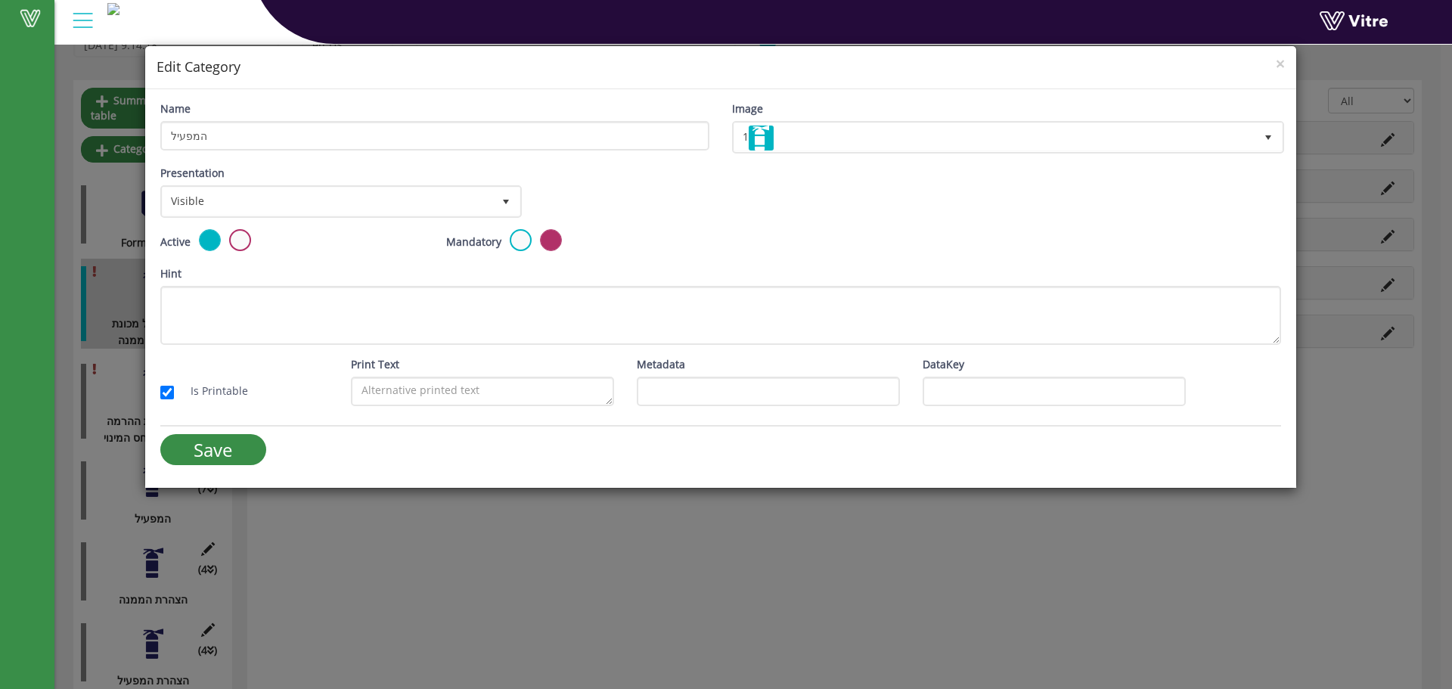
click at [530, 248] on div "Mandatory" at bounding box center [577, 241] width 263 height 25
click at [525, 248] on label at bounding box center [521, 240] width 22 height 22
click at [0, 0] on input "radio" at bounding box center [0, 0] width 0 height 0
click at [213, 456] on input "Save" at bounding box center [213, 449] width 106 height 31
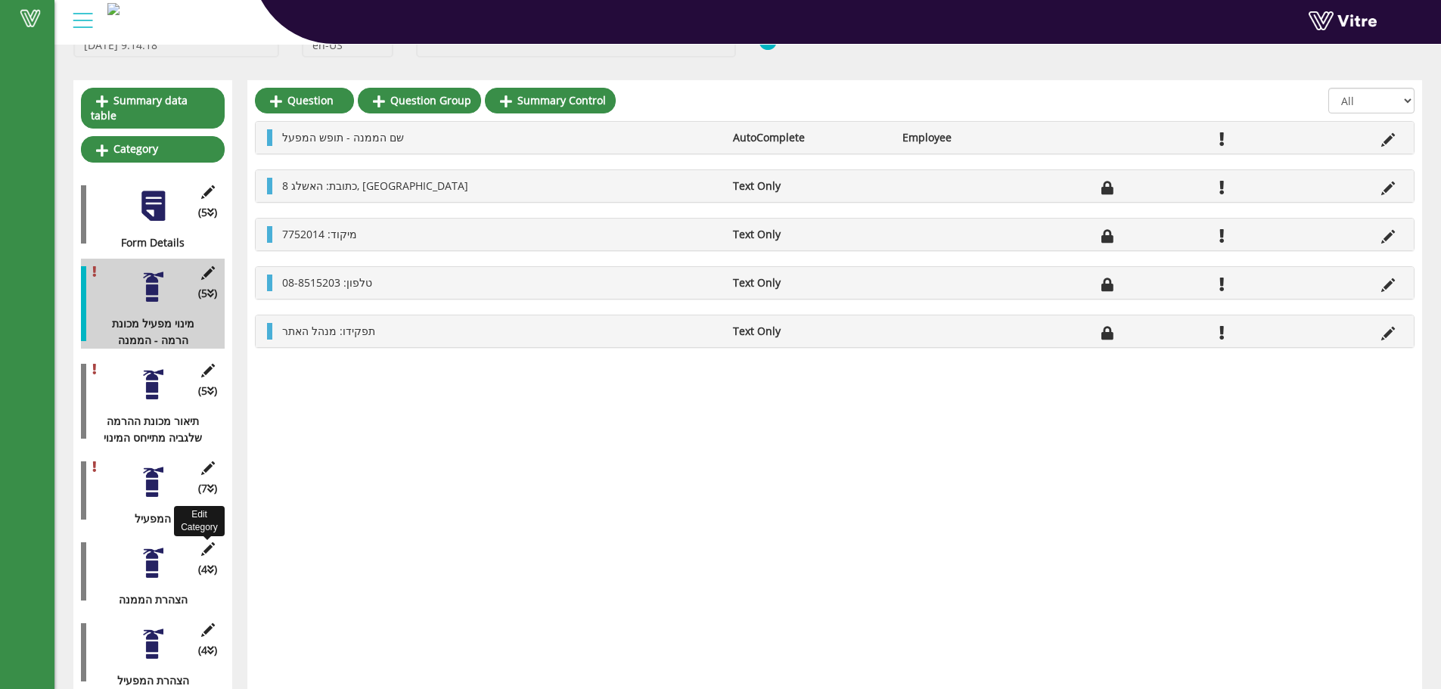
click at [203, 542] on icon at bounding box center [207, 549] width 19 height 14
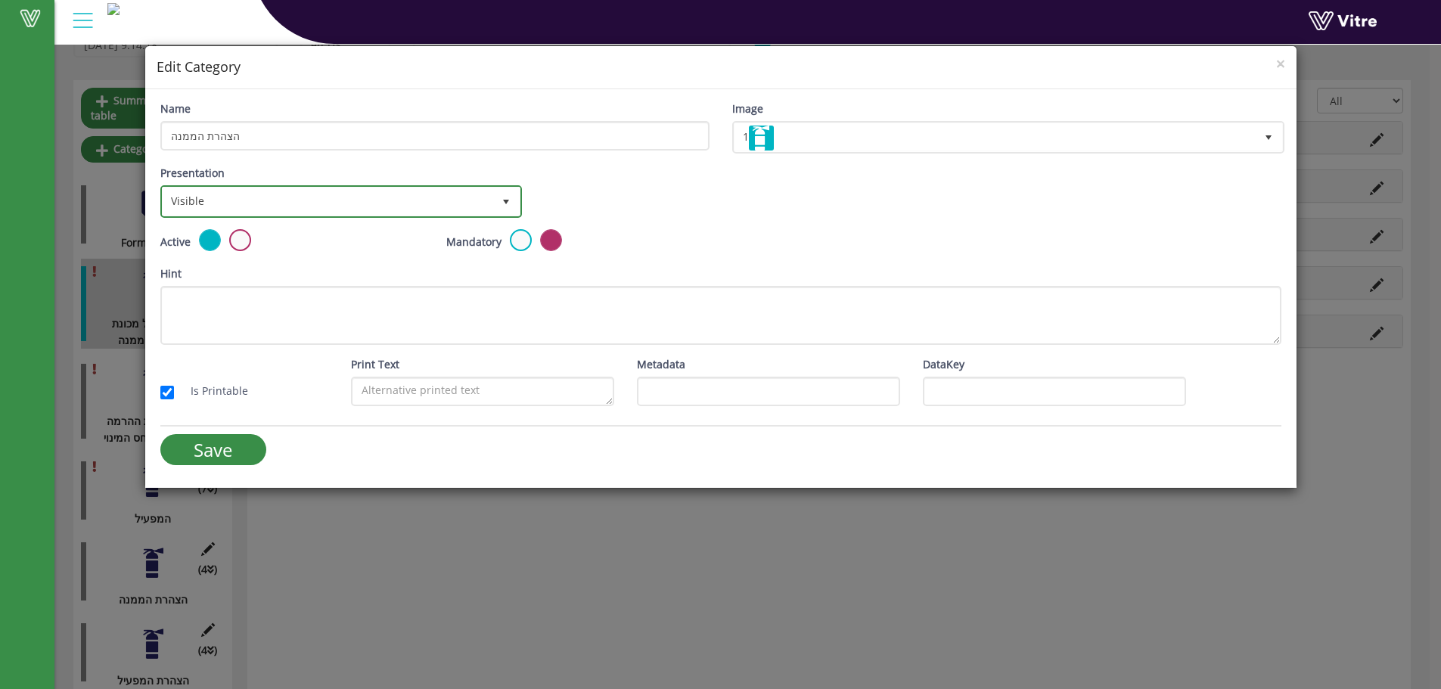
click at [300, 217] on span "Visible 0" at bounding box center [341, 201] width 362 height 33
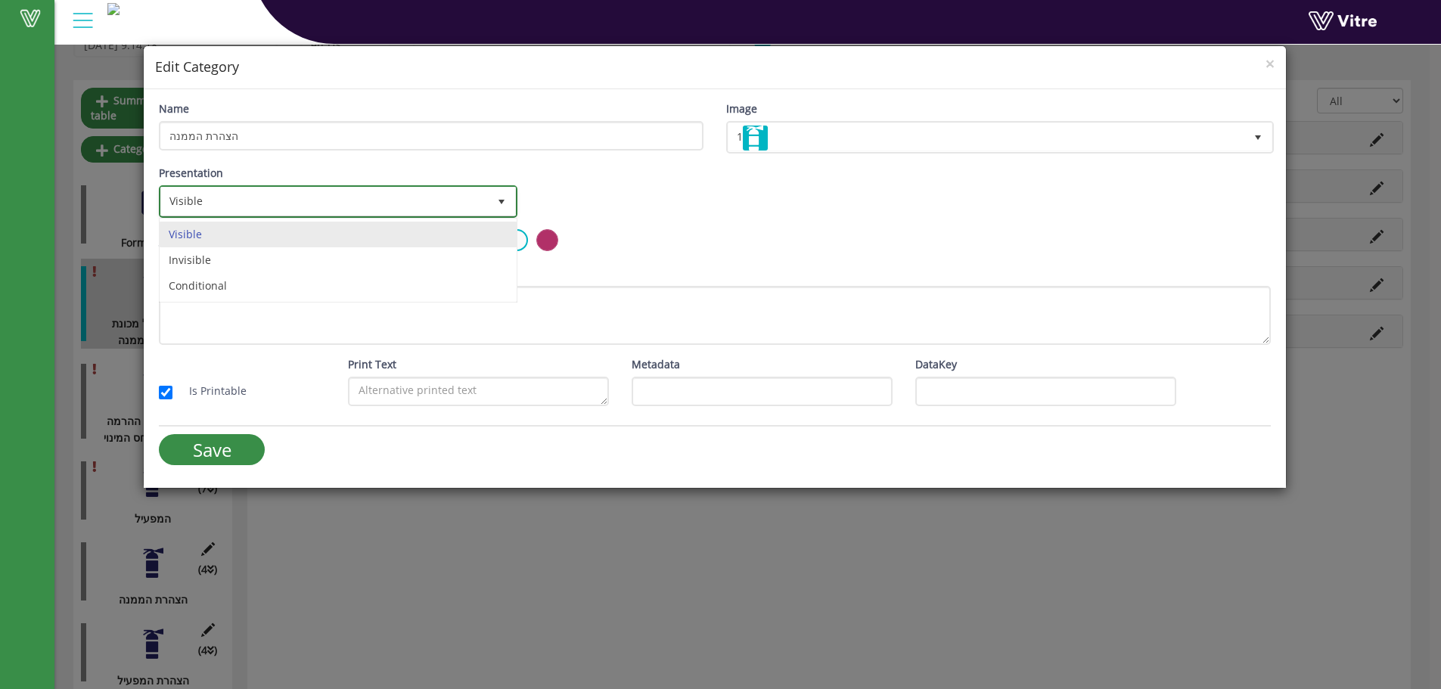
click at [312, 205] on span "Visible" at bounding box center [324, 201] width 327 height 27
click at [293, 206] on span "Visible" at bounding box center [328, 201] width 330 height 27
click at [261, 285] on li "Conditional" at bounding box center [339, 286] width 357 height 26
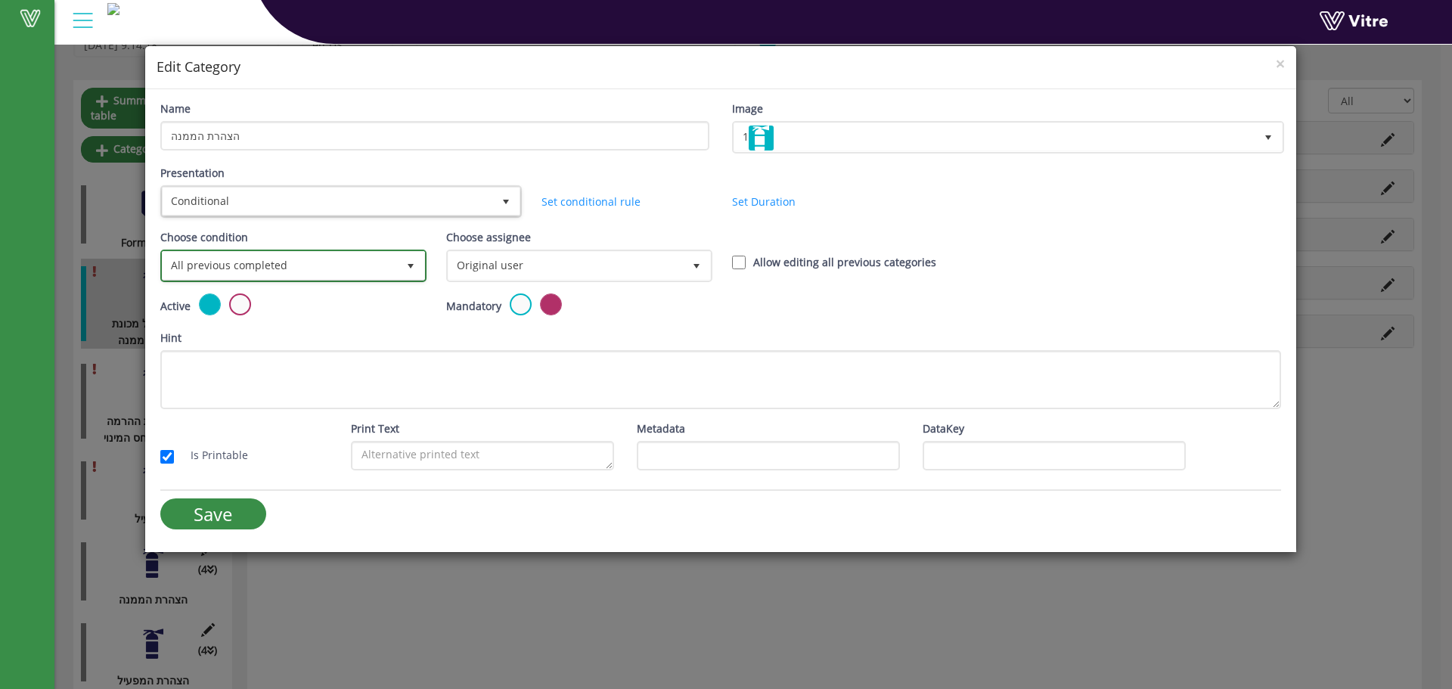
click at [349, 272] on span "All previous completed" at bounding box center [280, 265] width 234 height 27
click at [380, 261] on span "All previous completed" at bounding box center [280, 265] width 234 height 27
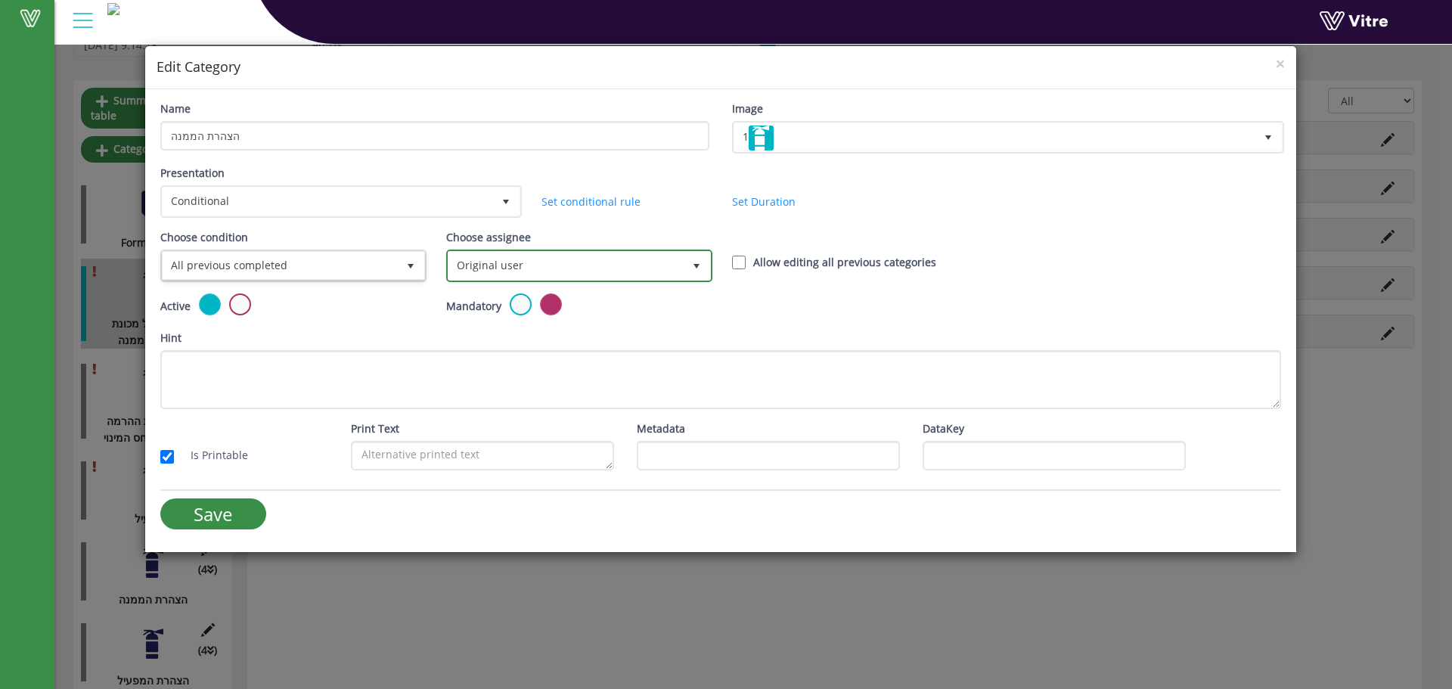
click at [456, 259] on span "Original user" at bounding box center [566, 265] width 234 height 27
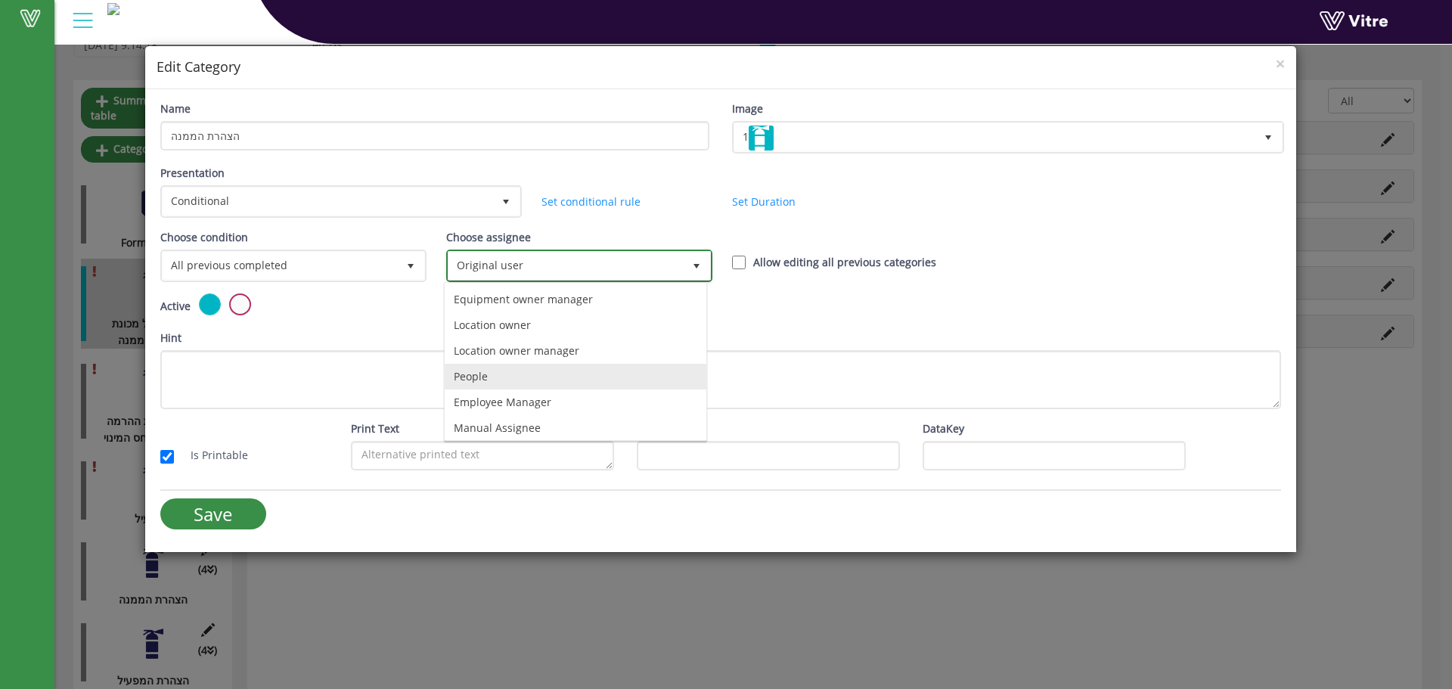
scroll to position [106, 0]
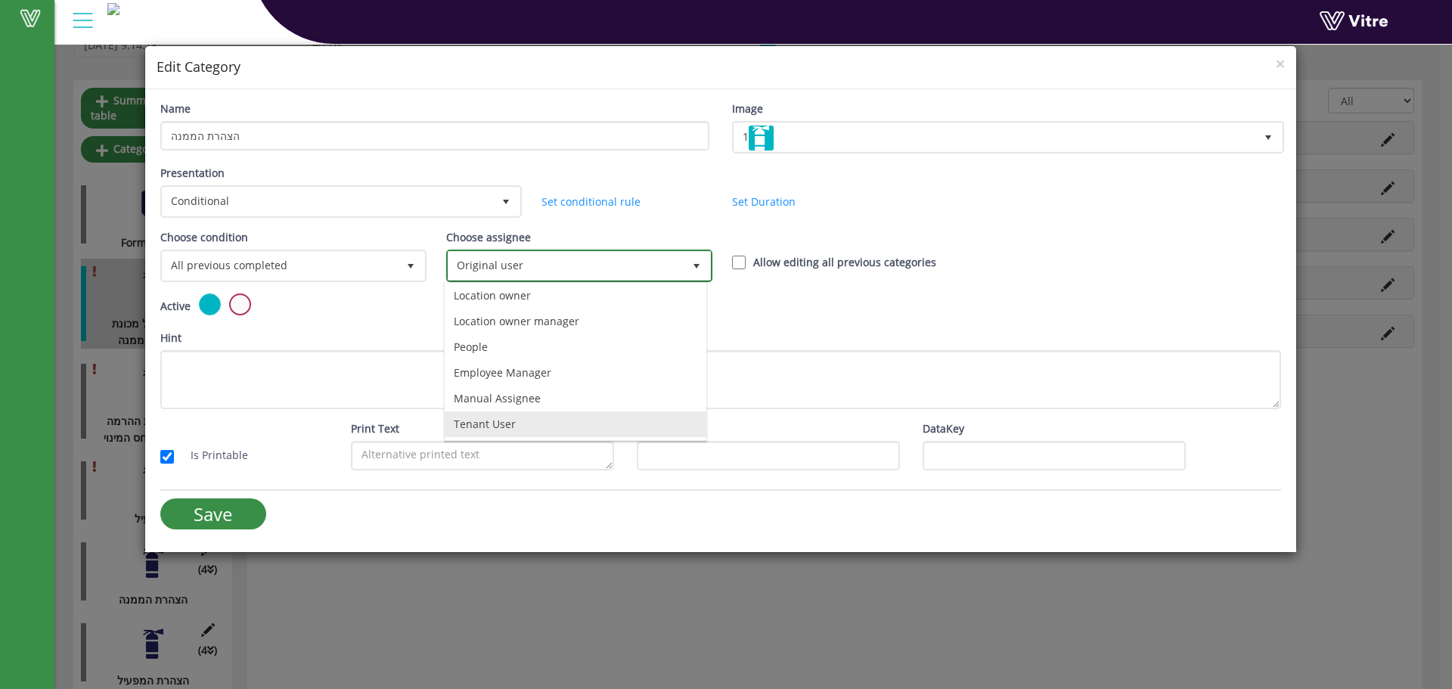
click at [474, 417] on li "Tenant User" at bounding box center [576, 424] width 262 height 26
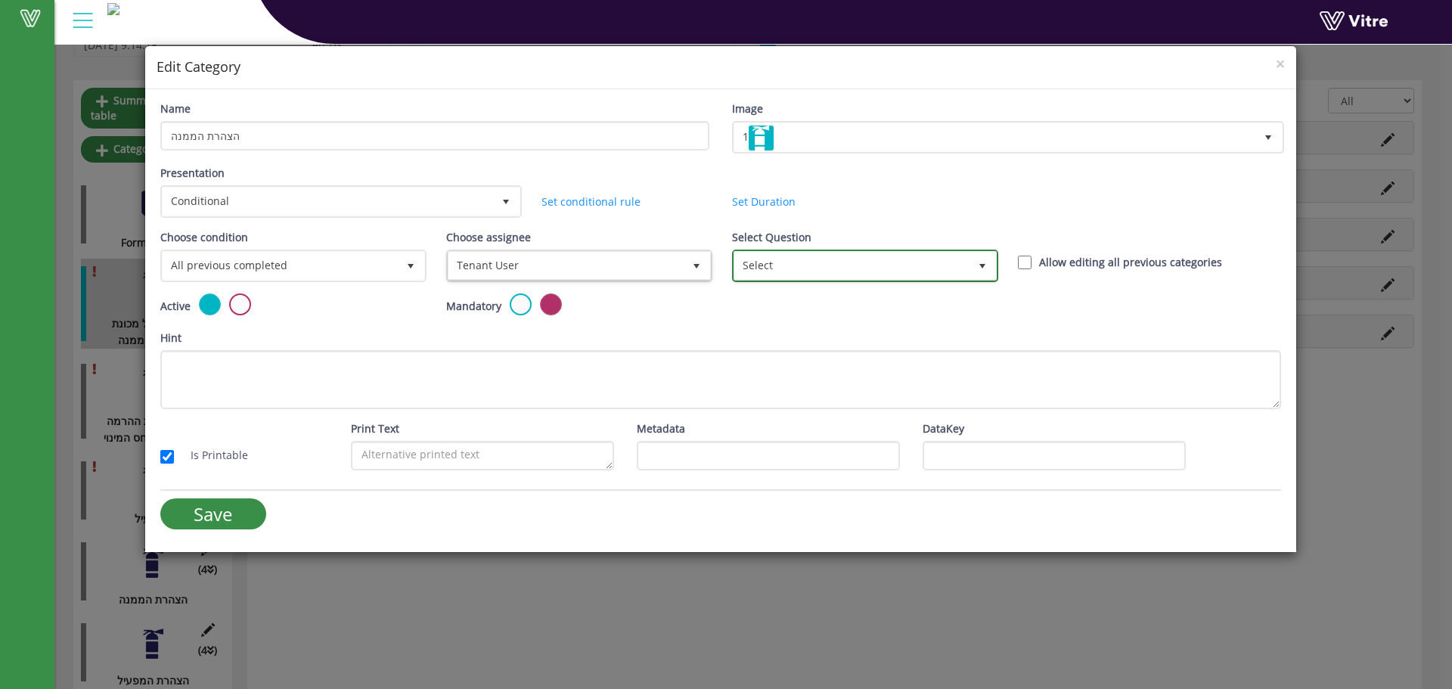
click at [805, 261] on span "Select" at bounding box center [851, 265] width 234 height 27
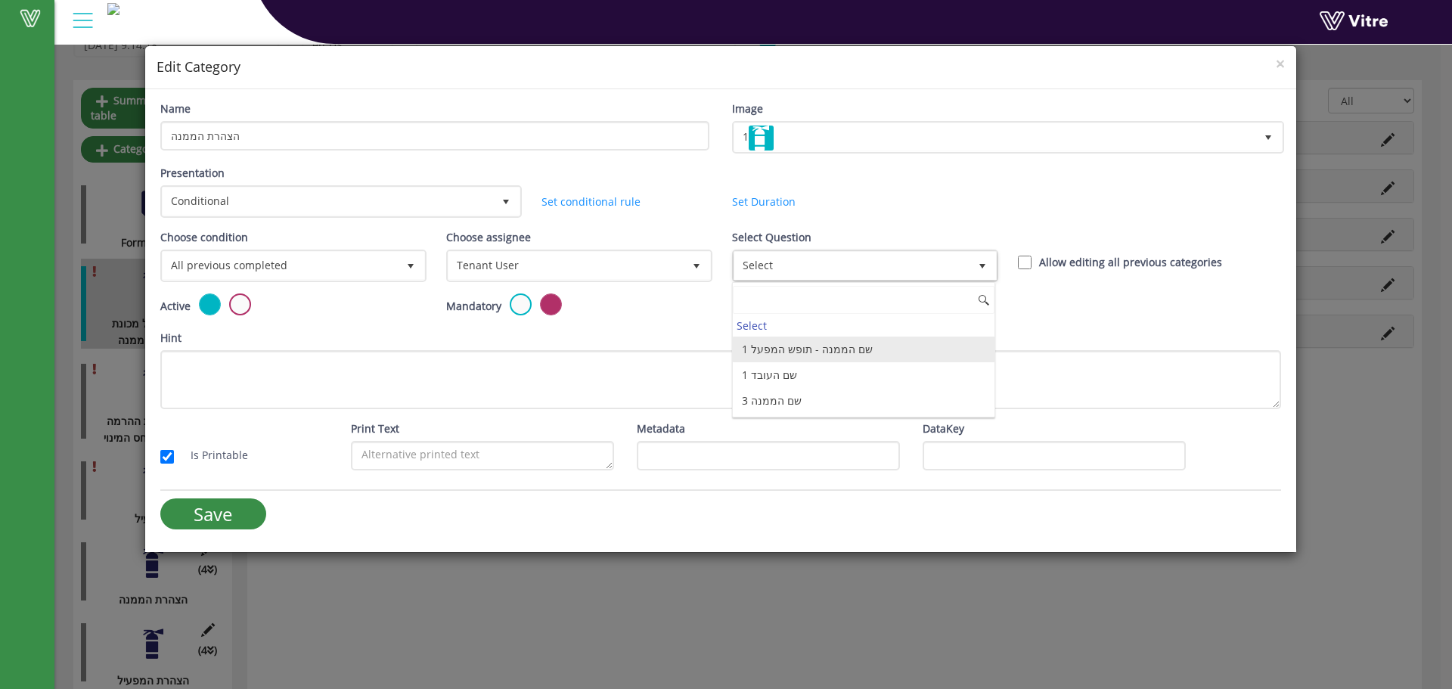
click at [770, 348] on li "1 שם הממנה - תופש המפעל" at bounding box center [864, 350] width 262 height 26
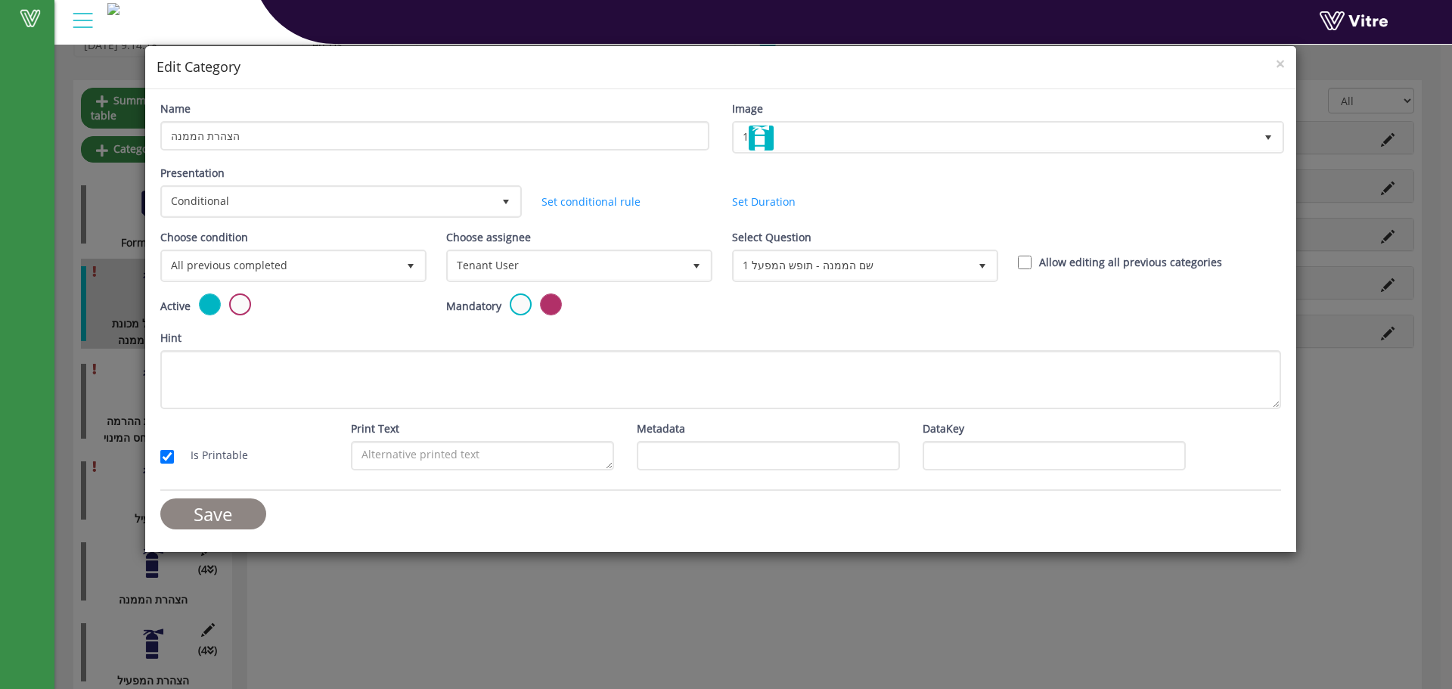
drag, startPoint x: 216, startPoint y: 511, endPoint x: 238, endPoint y: 511, distance: 21.9
click at [216, 511] on input "Save" at bounding box center [213, 513] width 106 height 31
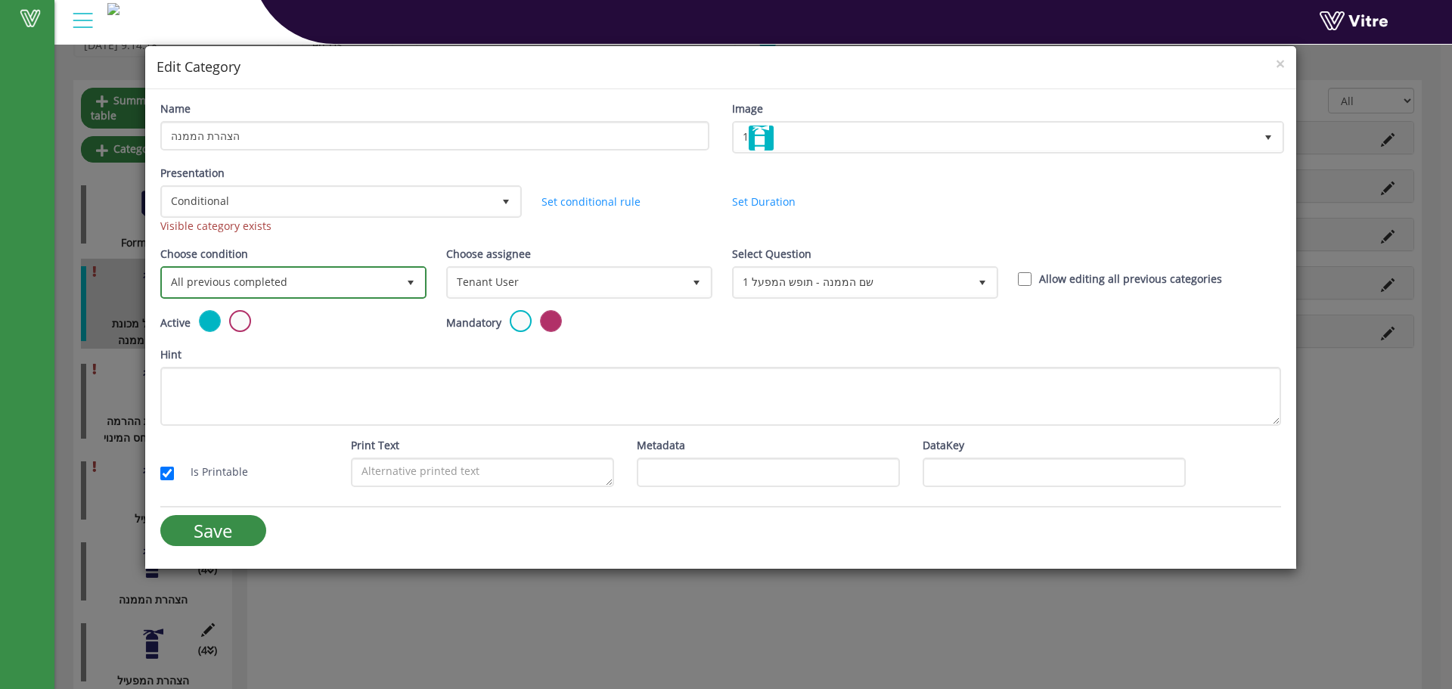
click at [231, 278] on span "All previous completed" at bounding box center [280, 282] width 234 height 27
drag, startPoint x: 241, startPoint y: 346, endPoint x: 253, endPoint y: 346, distance: 12.1
click at [242, 346] on li "Based on answer" at bounding box center [292, 341] width 262 height 26
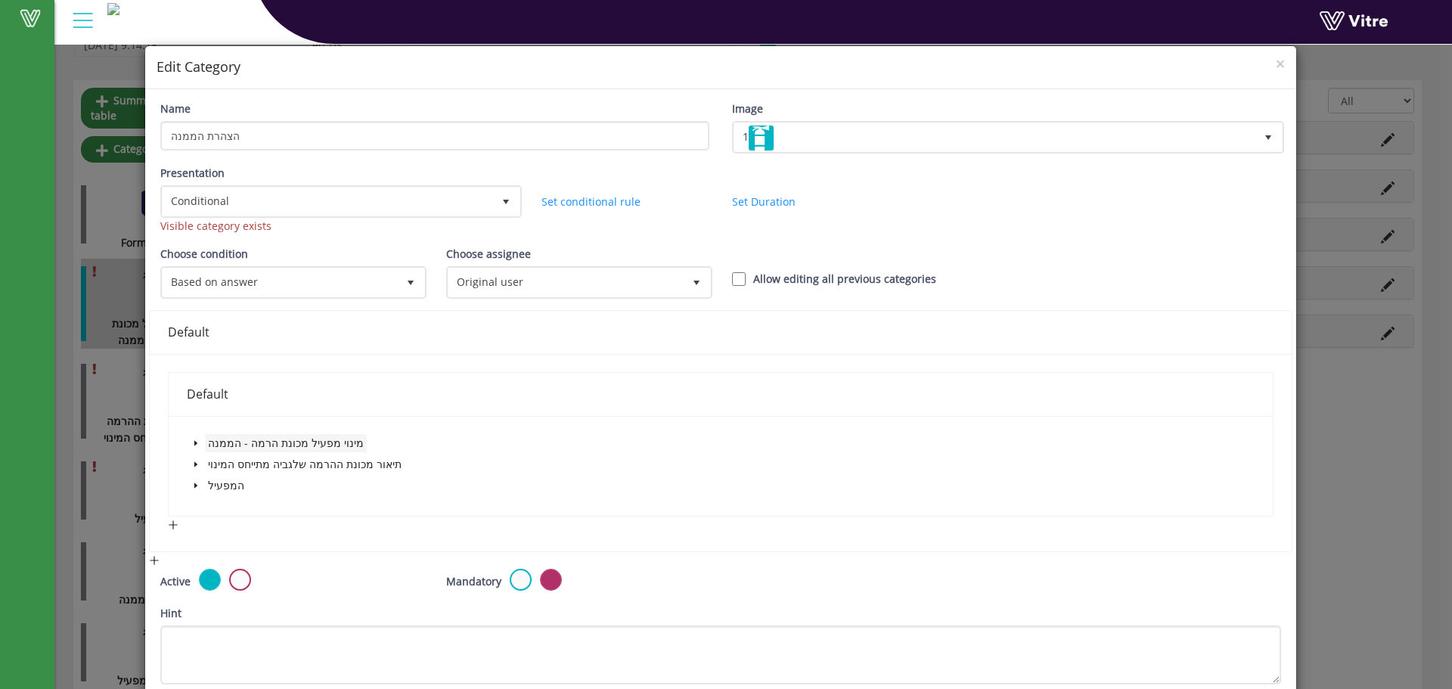
click at [254, 434] on span "מינוי מפעיל מכונת הרמה - הממנה" at bounding box center [286, 443] width 162 height 18
click at [195, 448] on span at bounding box center [196, 443] width 18 height 18
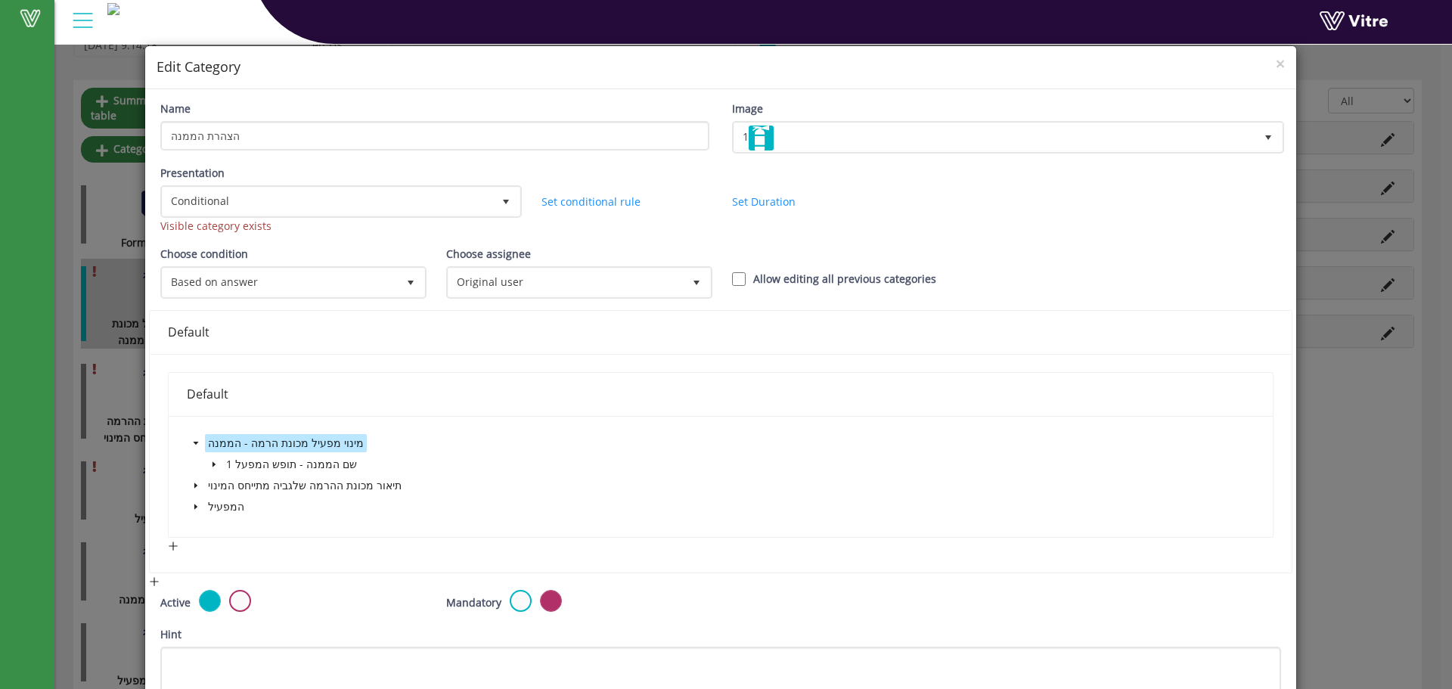
click at [212, 464] on icon "caret-down" at bounding box center [213, 464] width 3 height 5
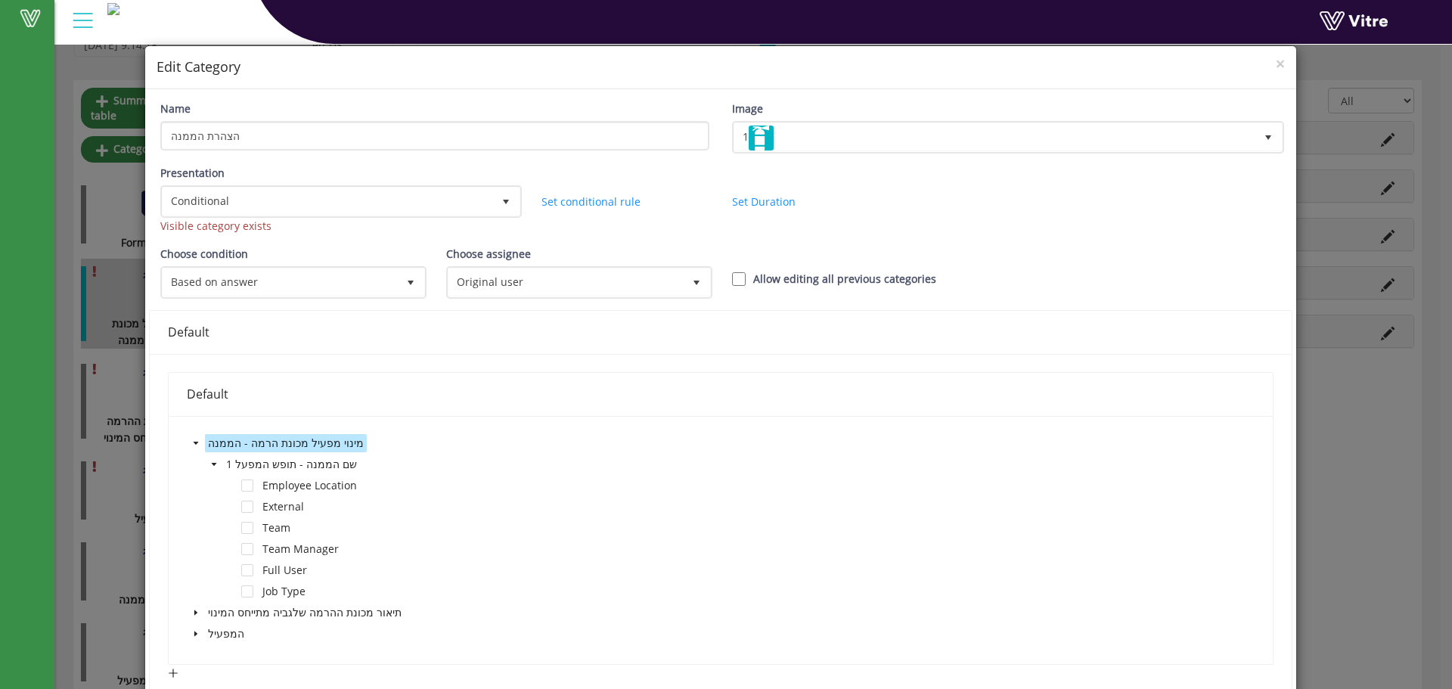
click at [194, 442] on icon "caret-down" at bounding box center [195, 443] width 5 height 3
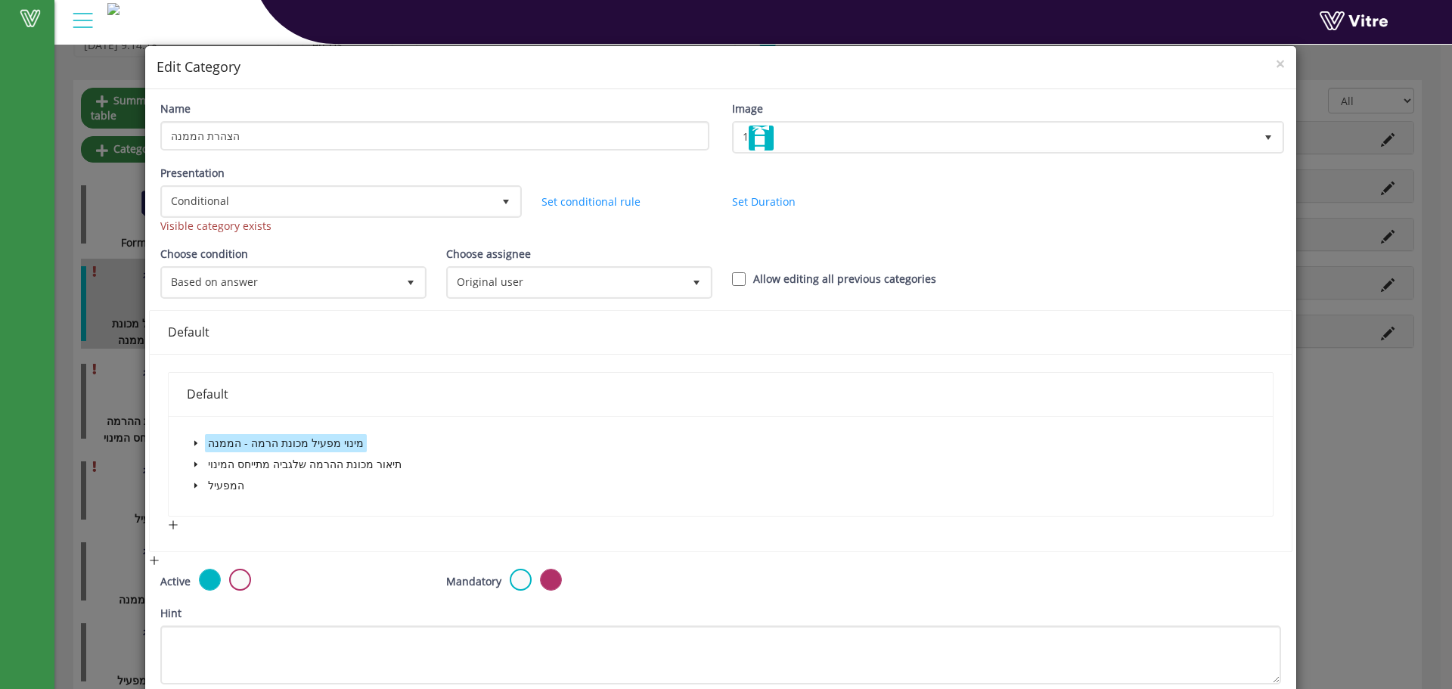
click at [196, 444] on icon "caret-down" at bounding box center [196, 443] width 8 height 8
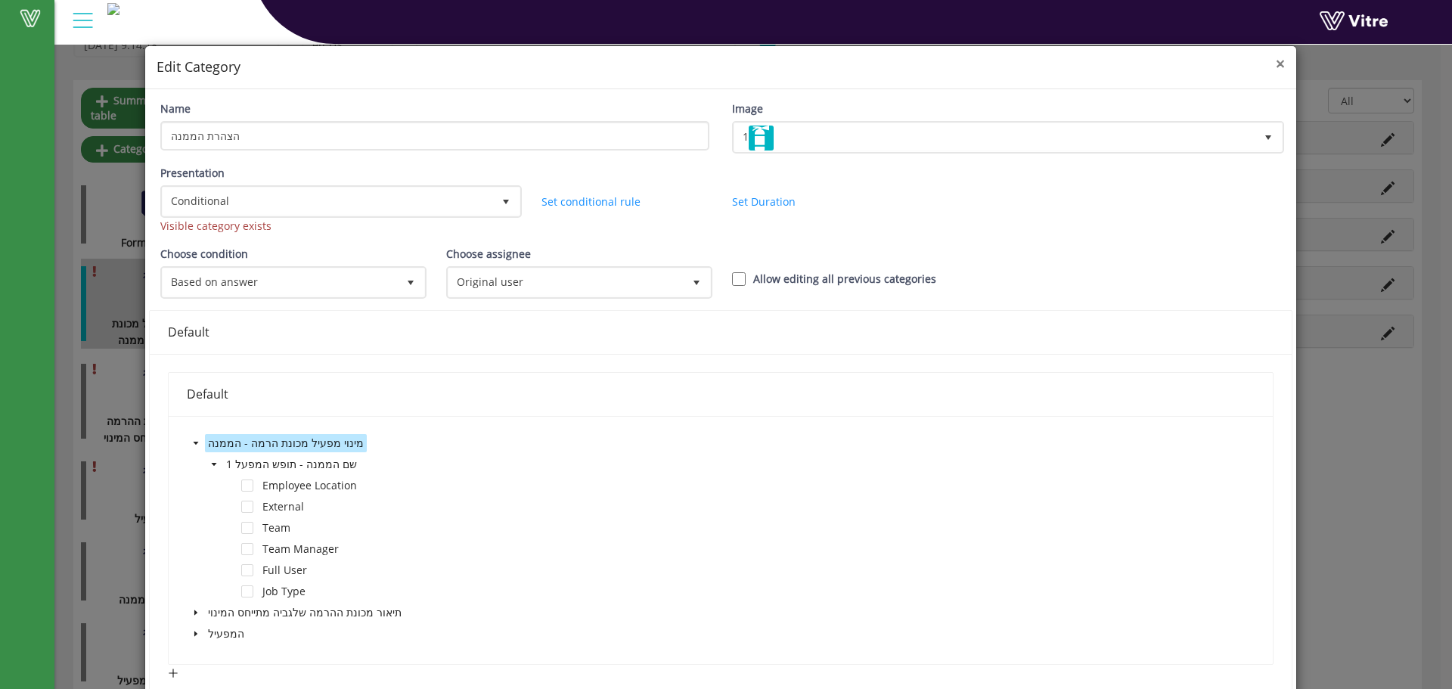
click at [1276, 59] on span "×" at bounding box center [1280, 63] width 9 height 21
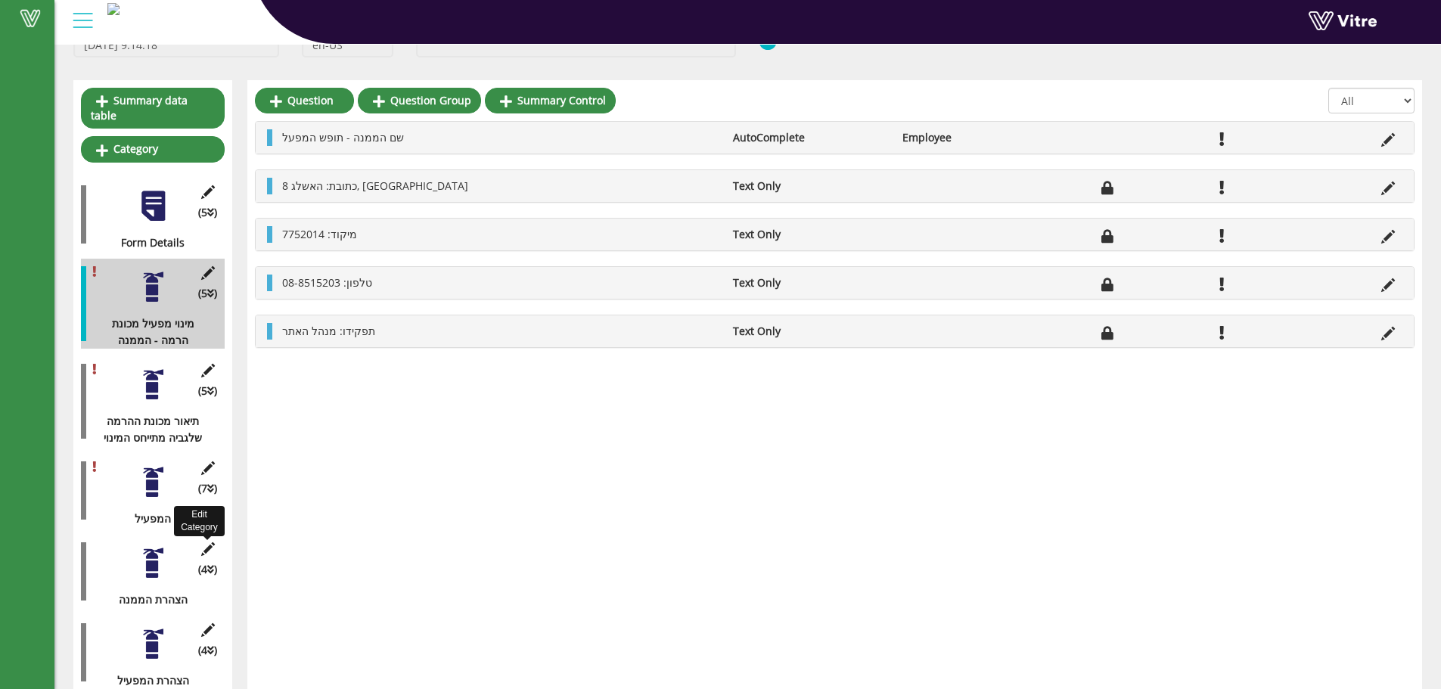
click at [205, 542] on icon at bounding box center [207, 549] width 19 height 14
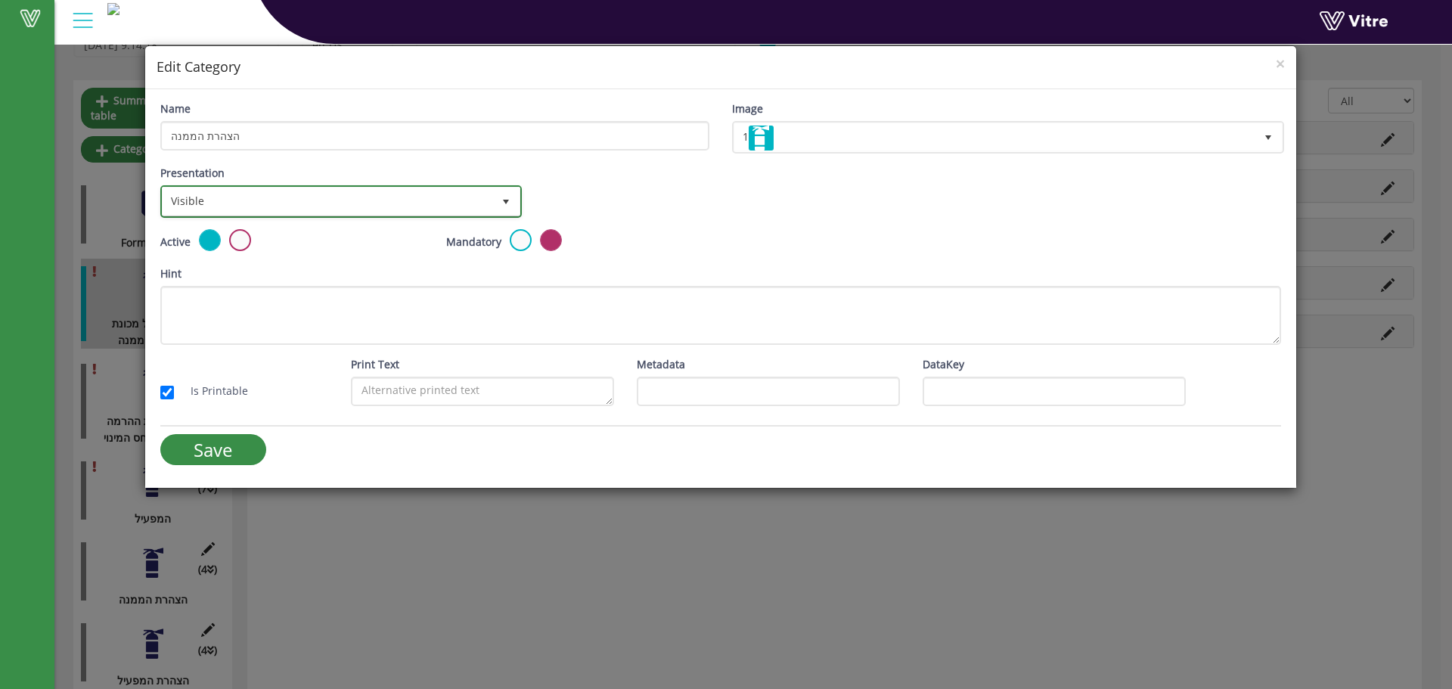
click at [305, 212] on span "Visible" at bounding box center [328, 201] width 330 height 27
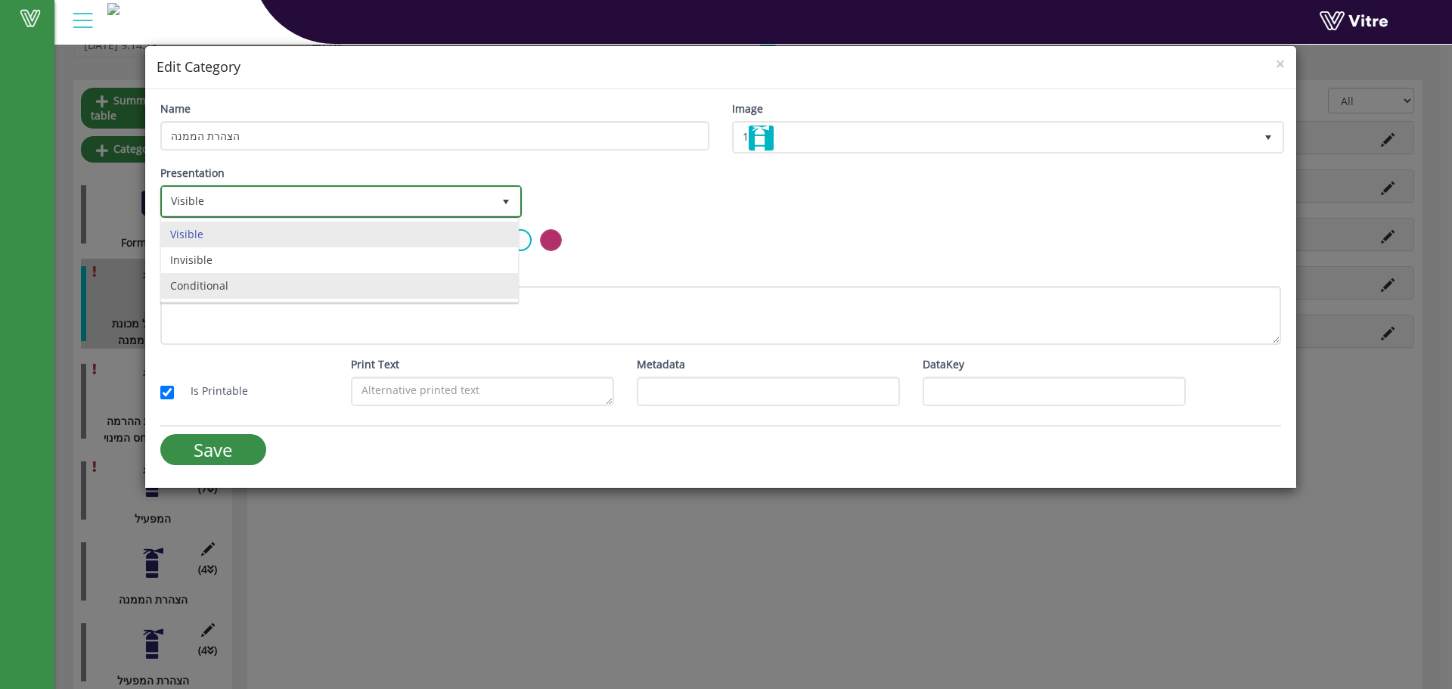
click at [256, 284] on li "Conditional" at bounding box center [339, 286] width 357 height 26
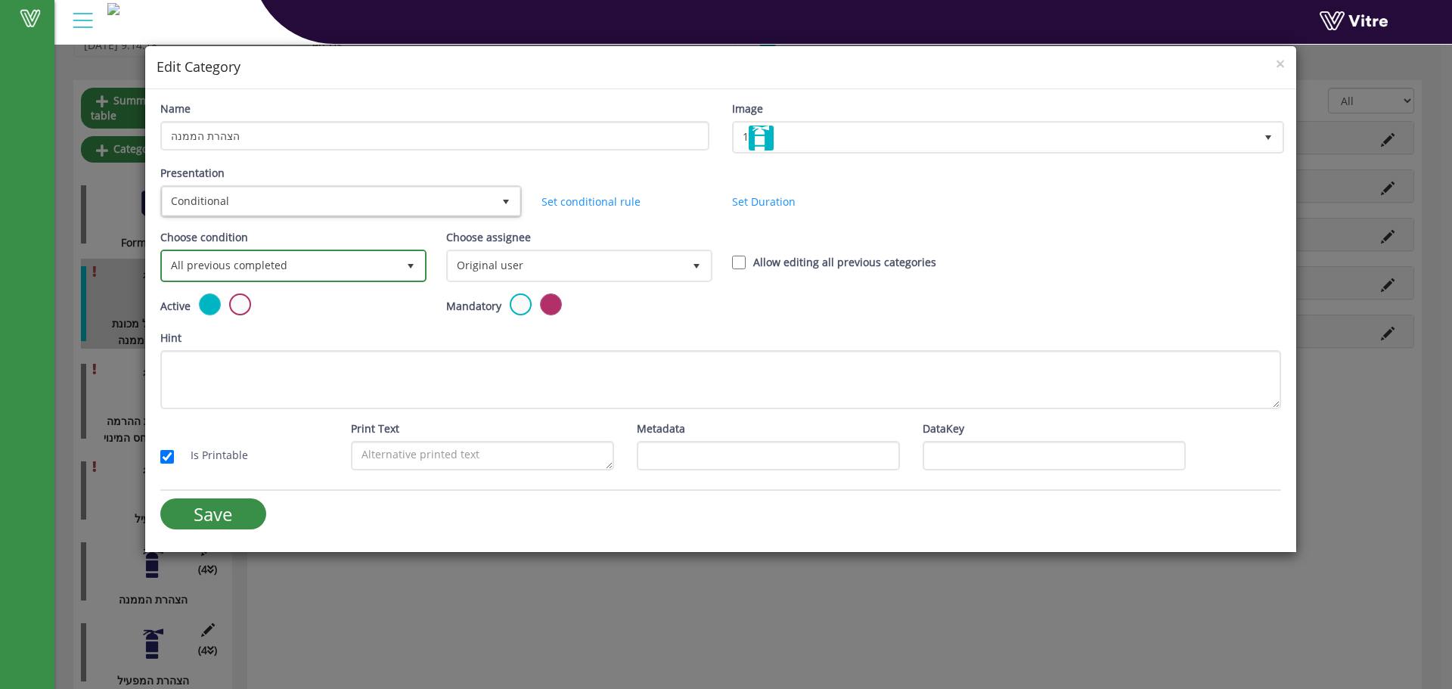
click at [267, 274] on span "All previous completed" at bounding box center [280, 265] width 234 height 27
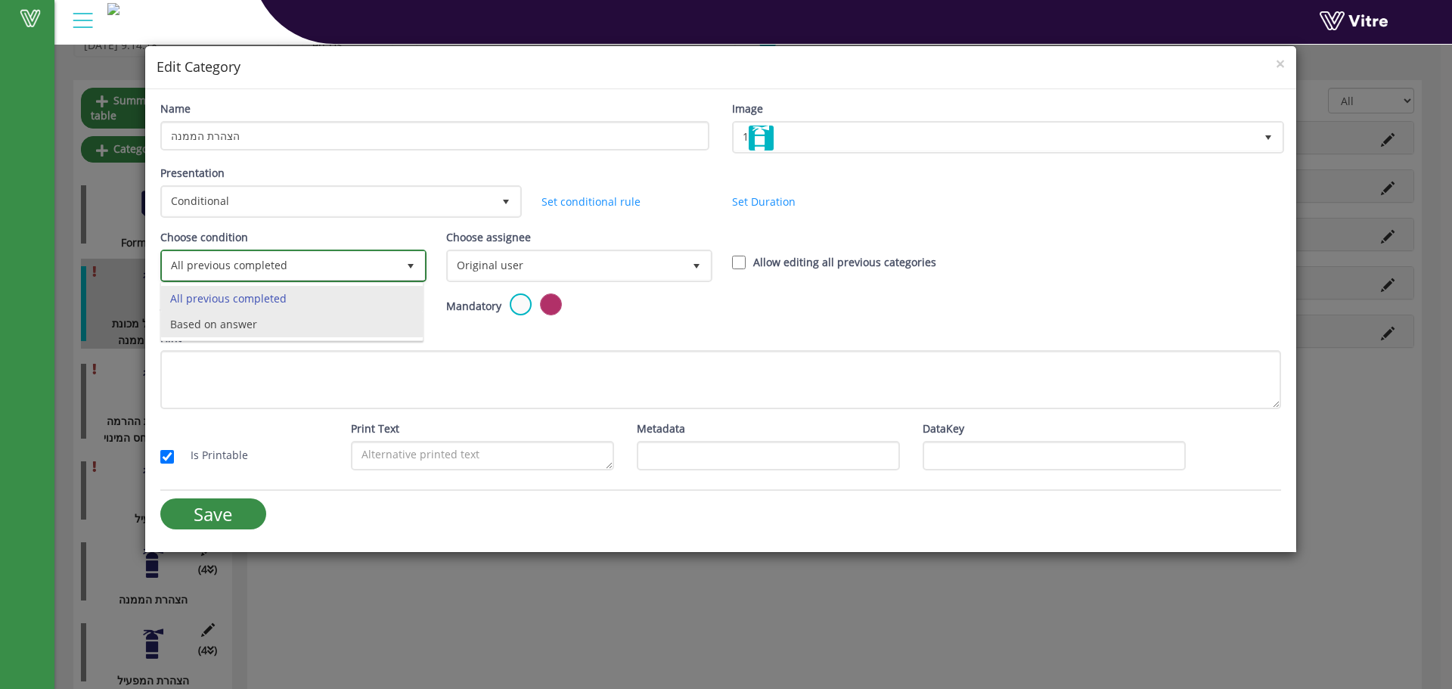
click at [255, 323] on li "Based on answer" at bounding box center [292, 325] width 262 height 26
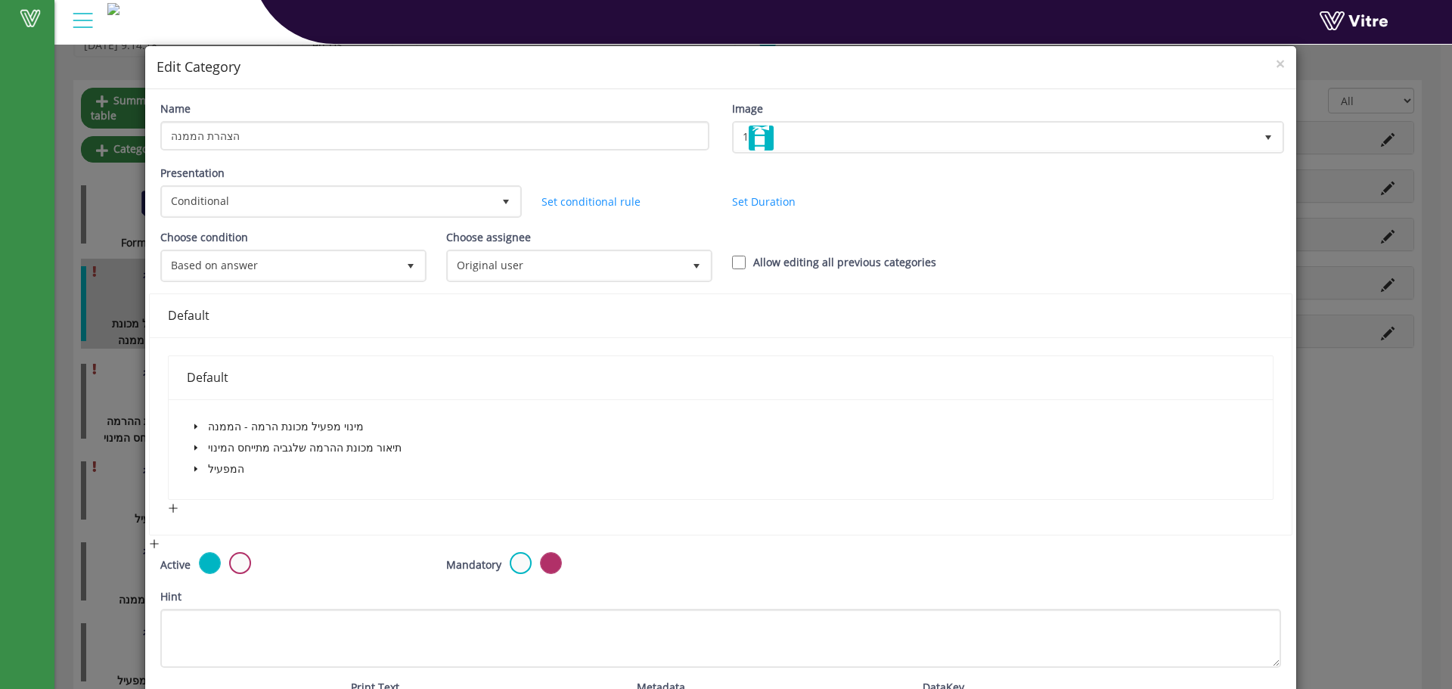
click at [194, 424] on icon "caret-down" at bounding box center [196, 427] width 8 height 8
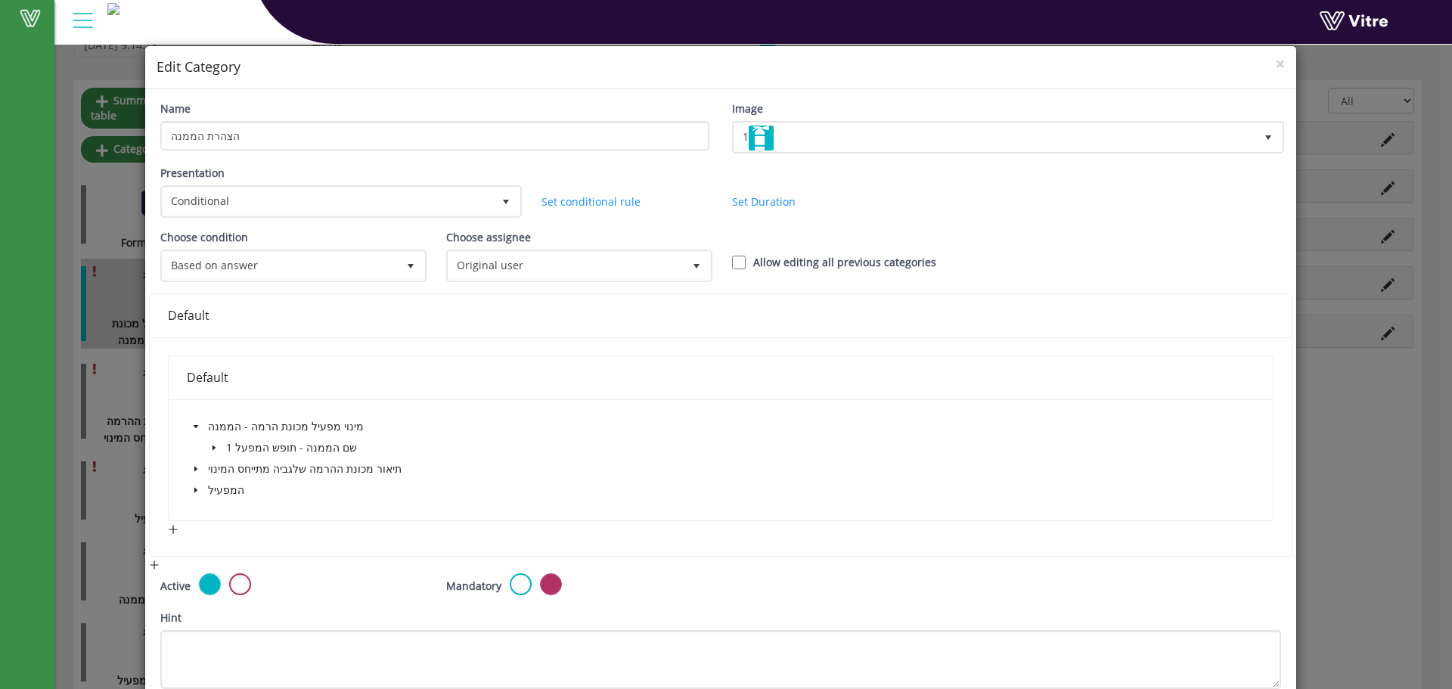
click at [213, 452] on span at bounding box center [214, 448] width 18 height 18
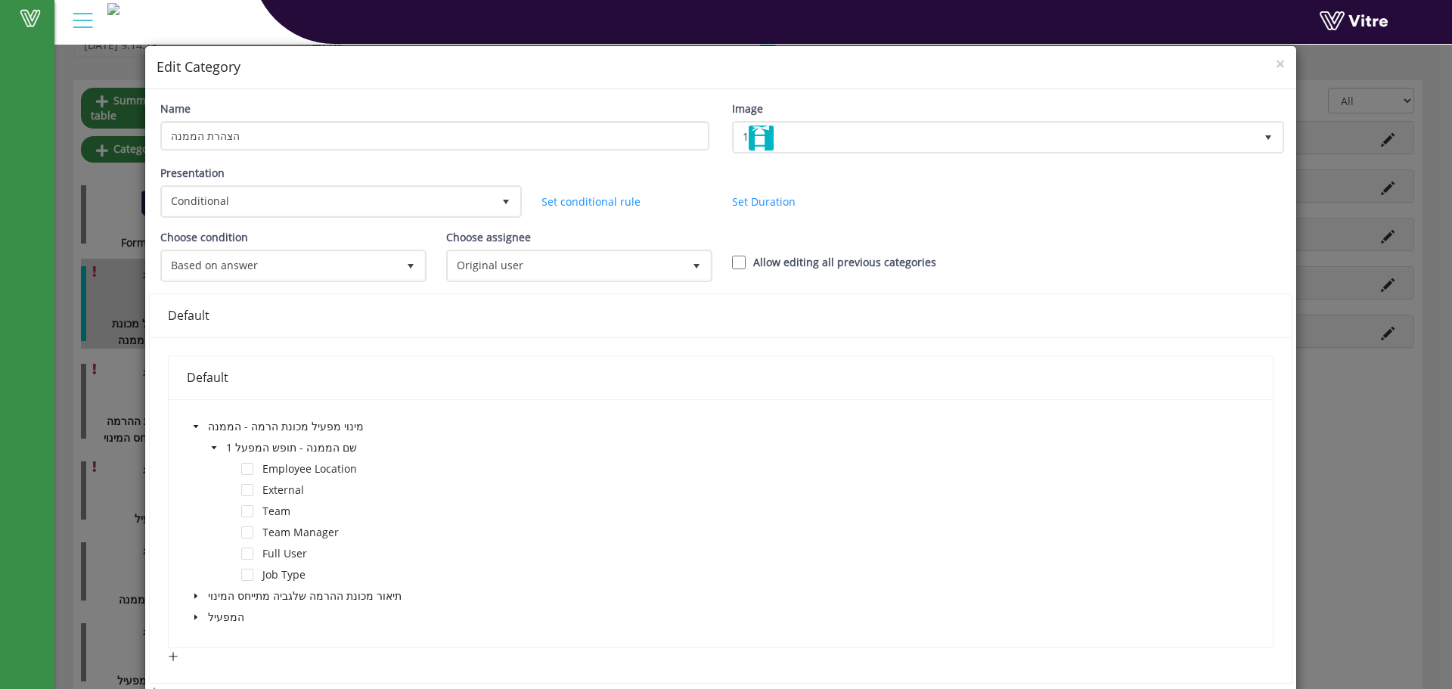
click at [188, 595] on span at bounding box center [196, 596] width 18 height 18
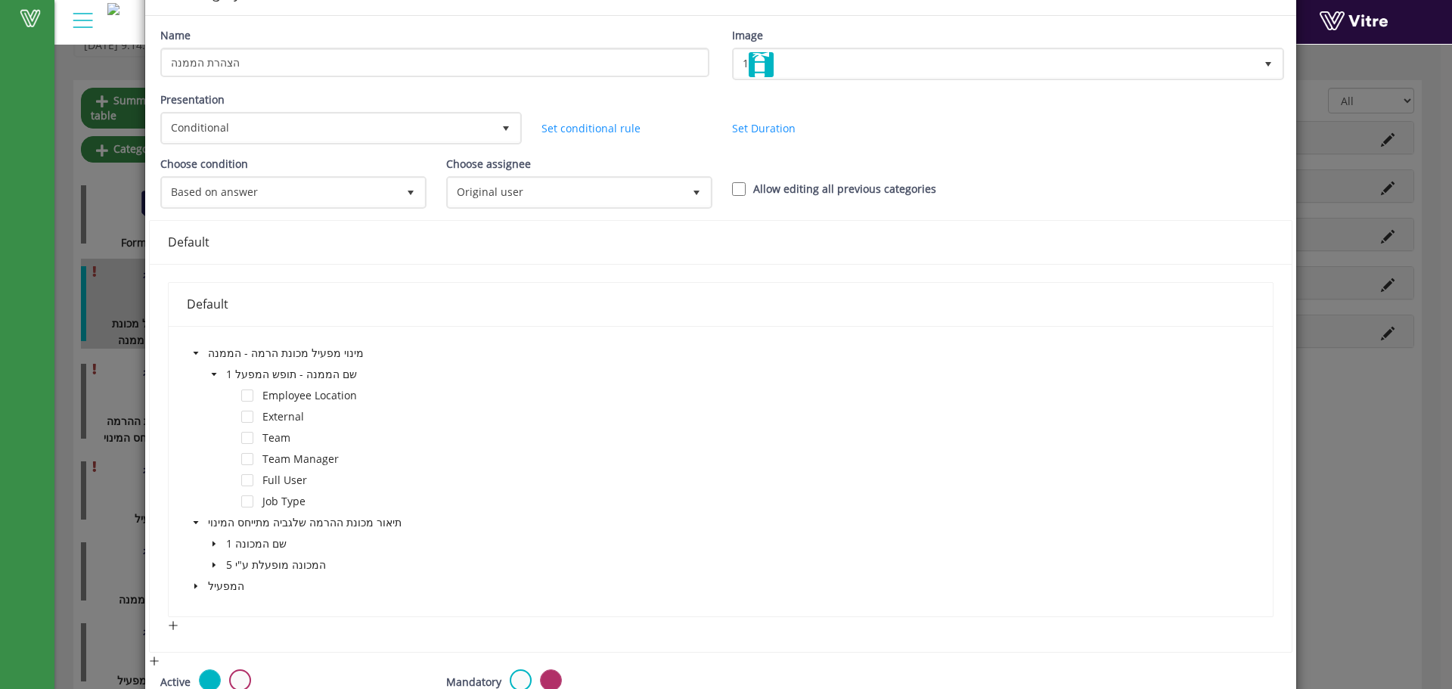
scroll to position [101, 0]
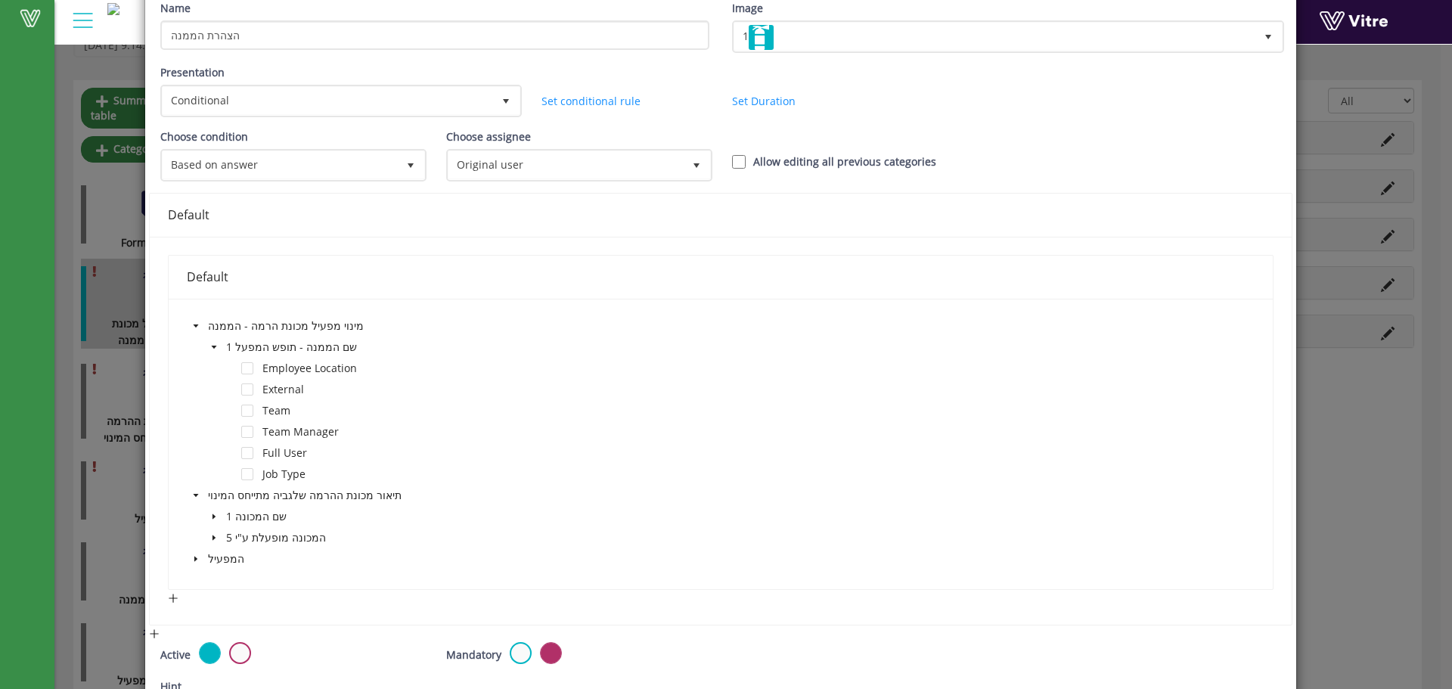
click at [215, 513] on icon "caret-down" at bounding box center [214, 517] width 8 height 8
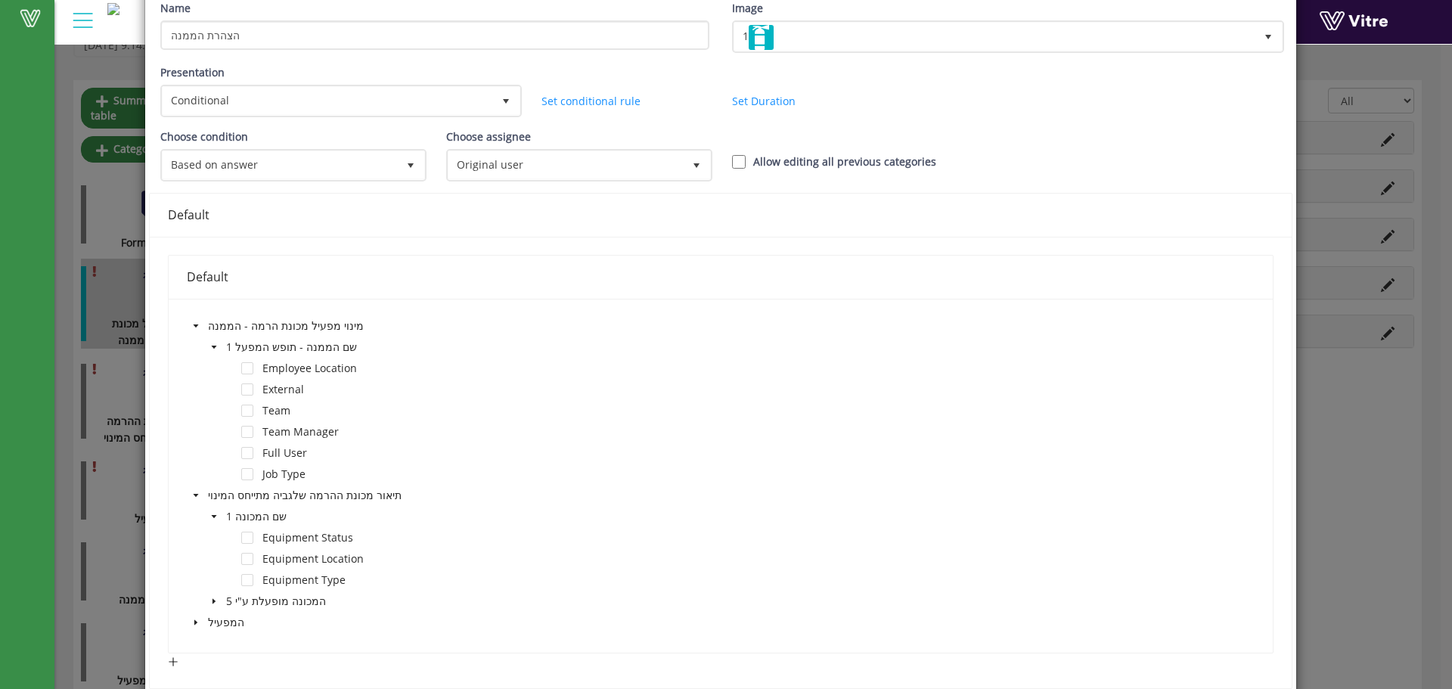
scroll to position [202, 0]
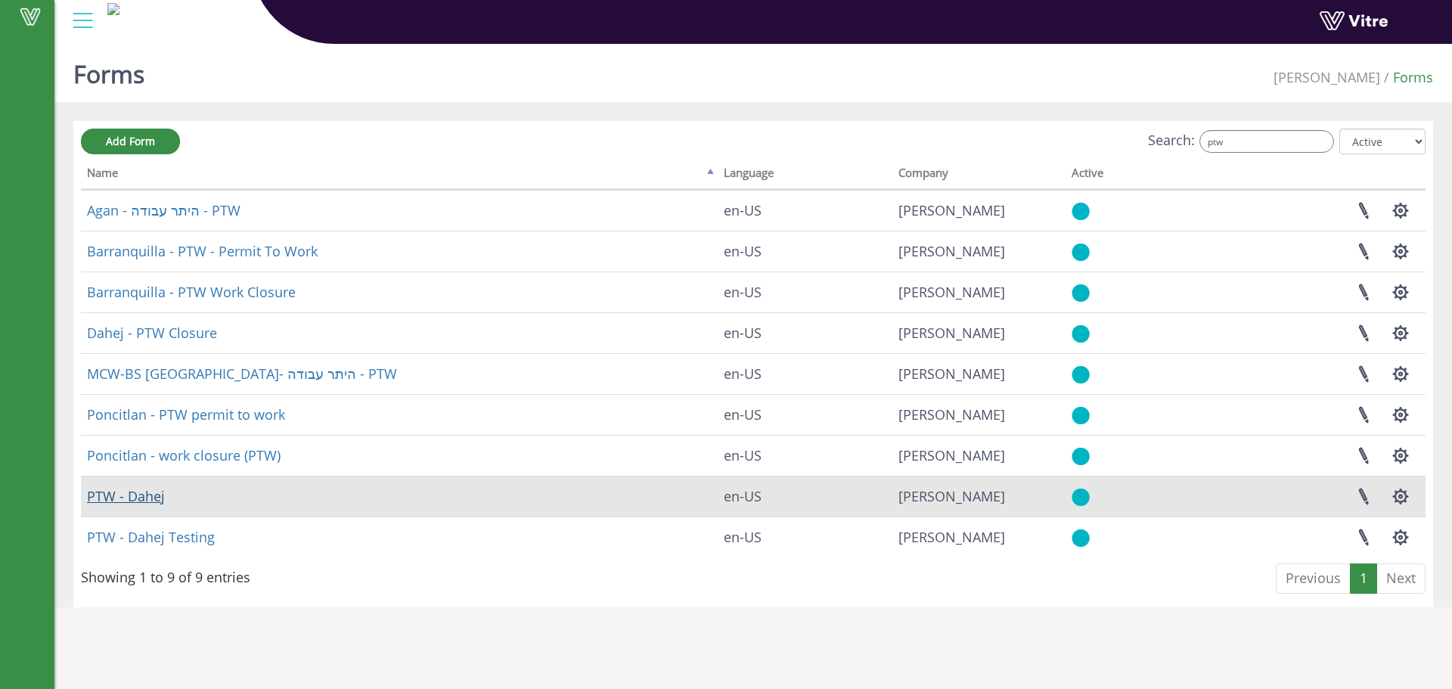
type input "ptw"
click at [141, 501] on link "PTW - Dahej" at bounding box center [126, 496] width 78 height 18
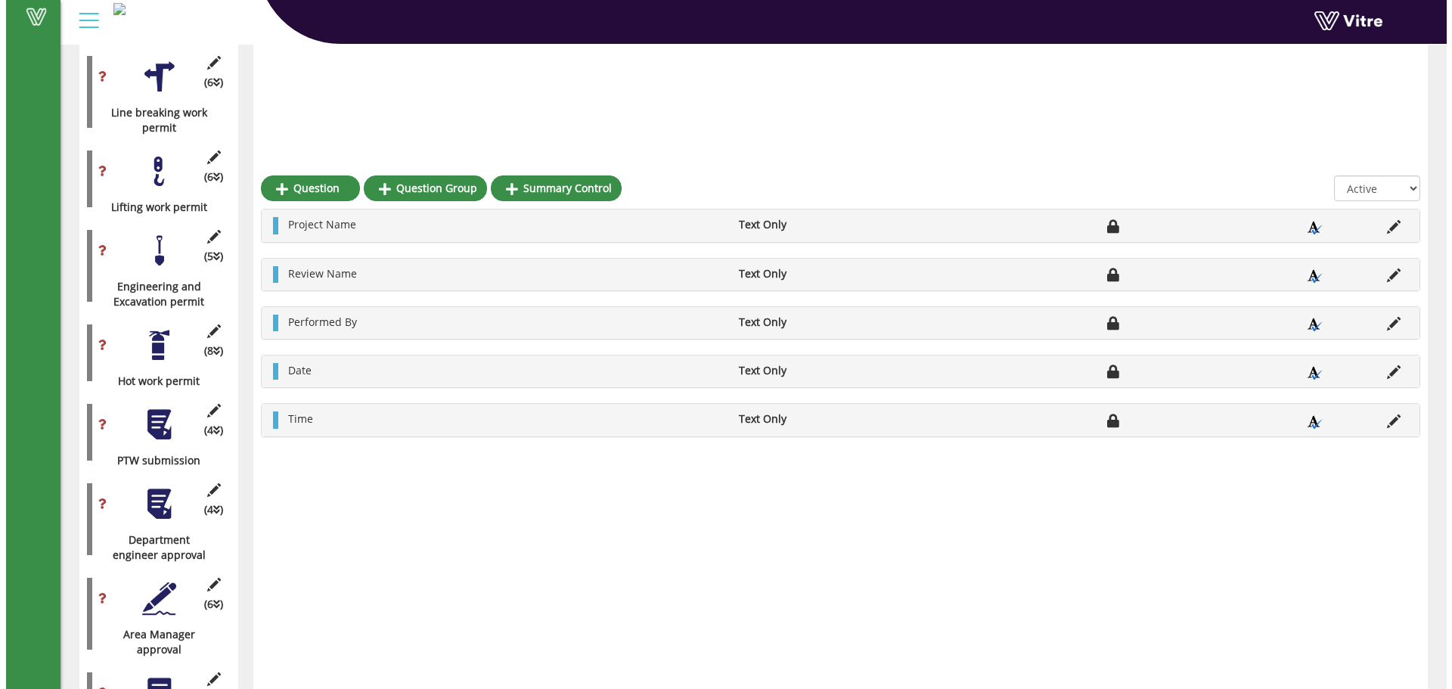
scroll to position [1008, 0]
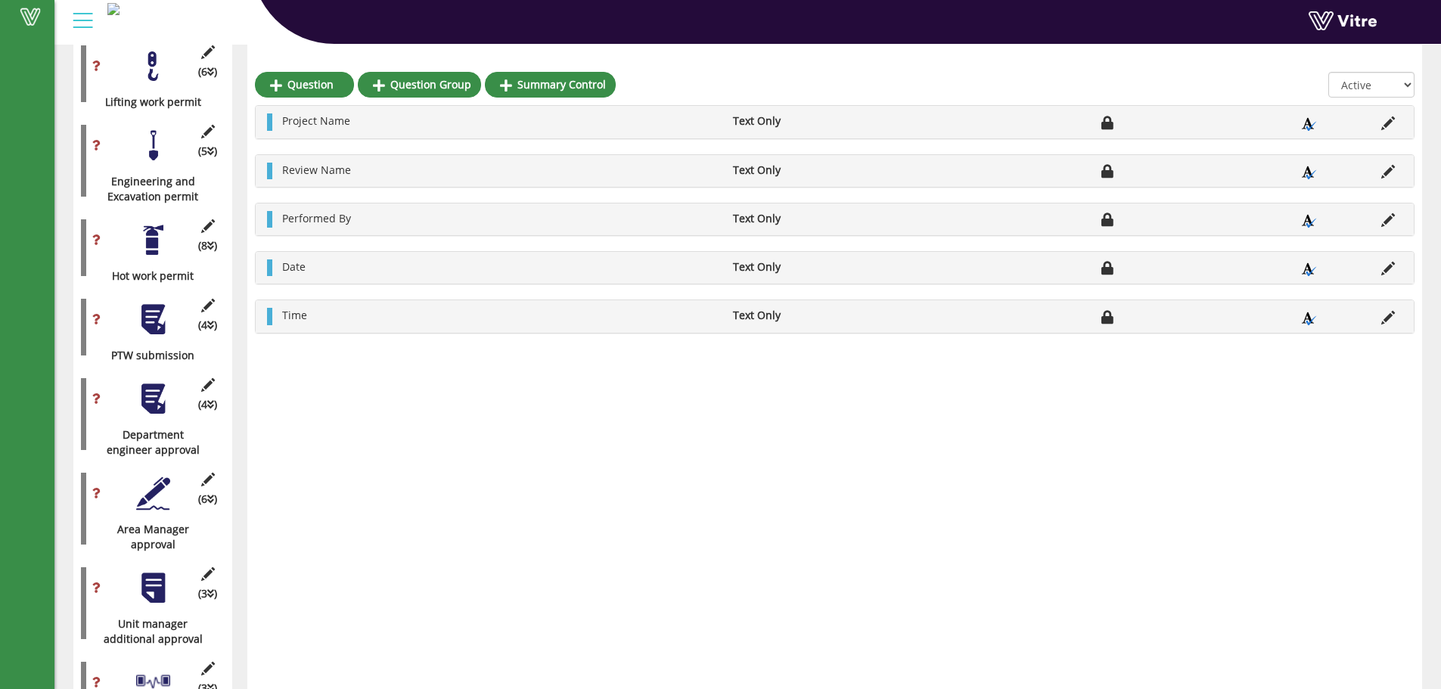
click at [152, 383] on div at bounding box center [153, 399] width 34 height 34
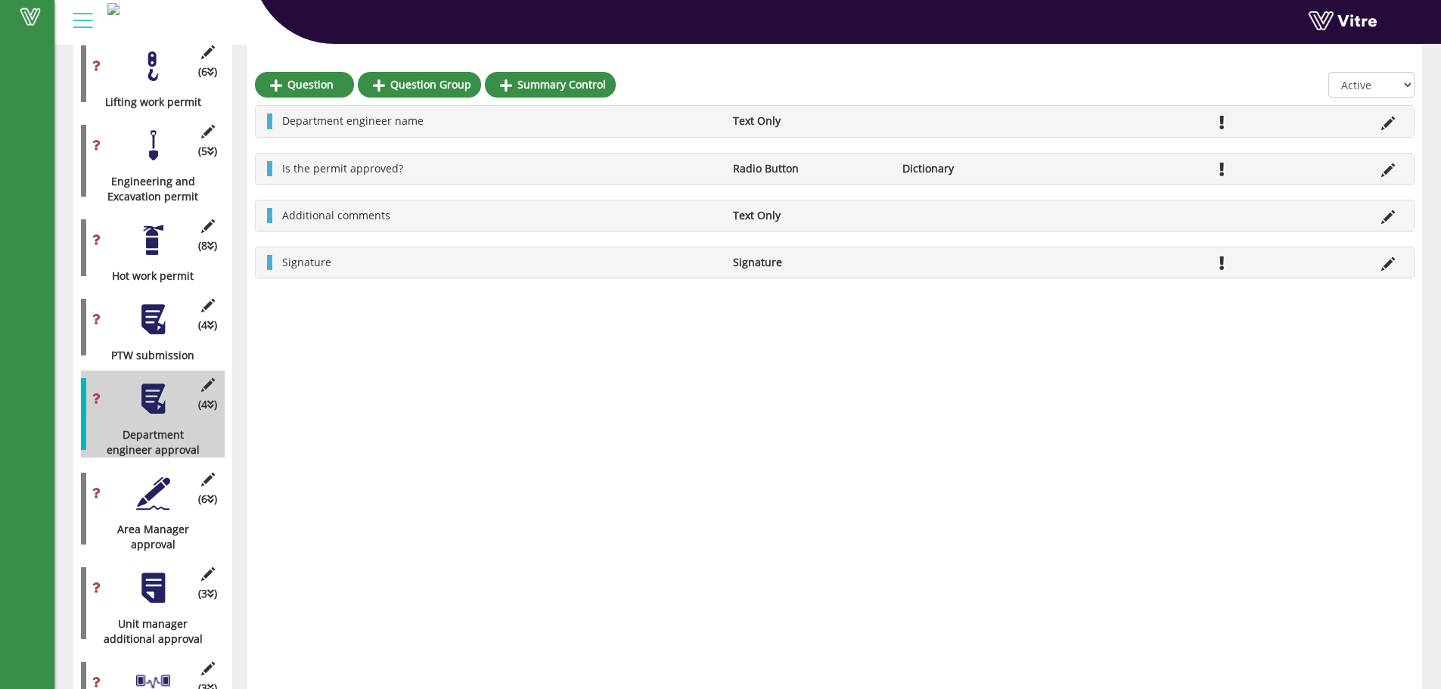
click at [151, 483] on div at bounding box center [153, 494] width 34 height 34
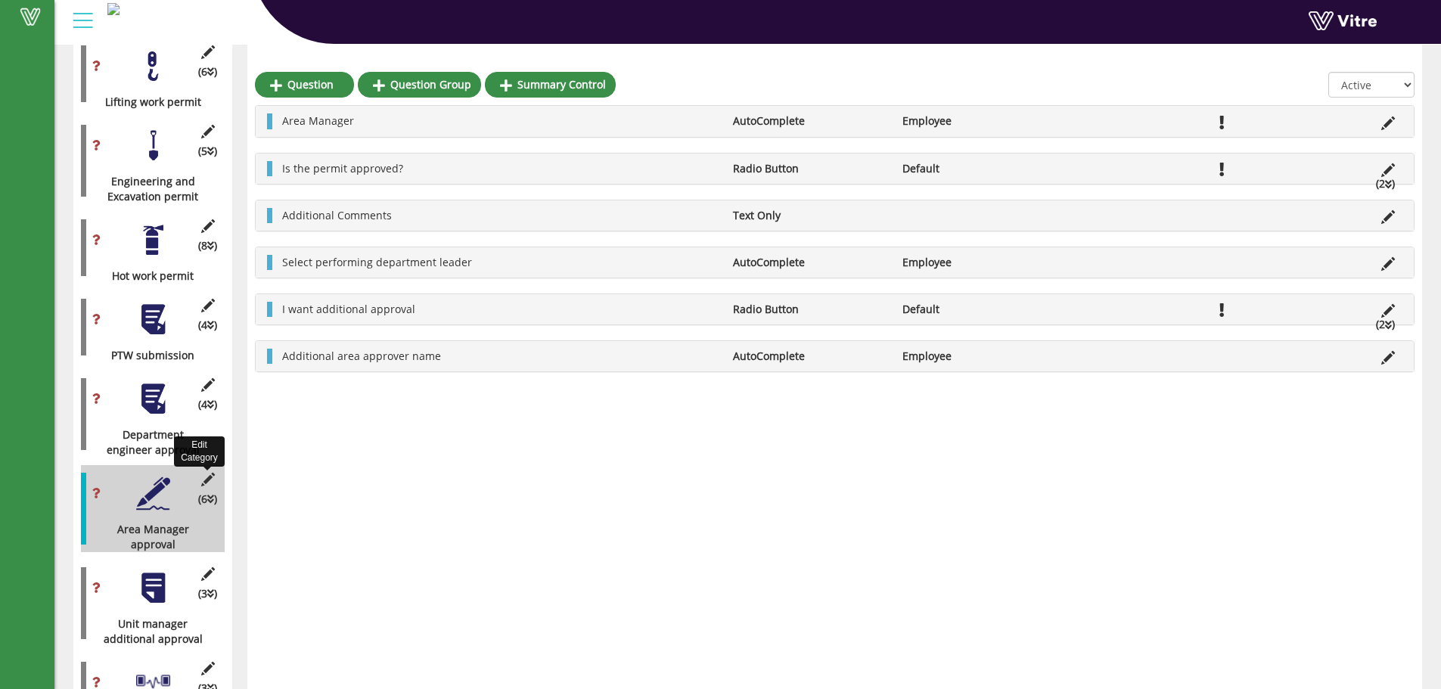
drag, startPoint x: 209, startPoint y: 464, endPoint x: 217, endPoint y: 460, distance: 9.5
click at [209, 473] on icon at bounding box center [207, 480] width 19 height 14
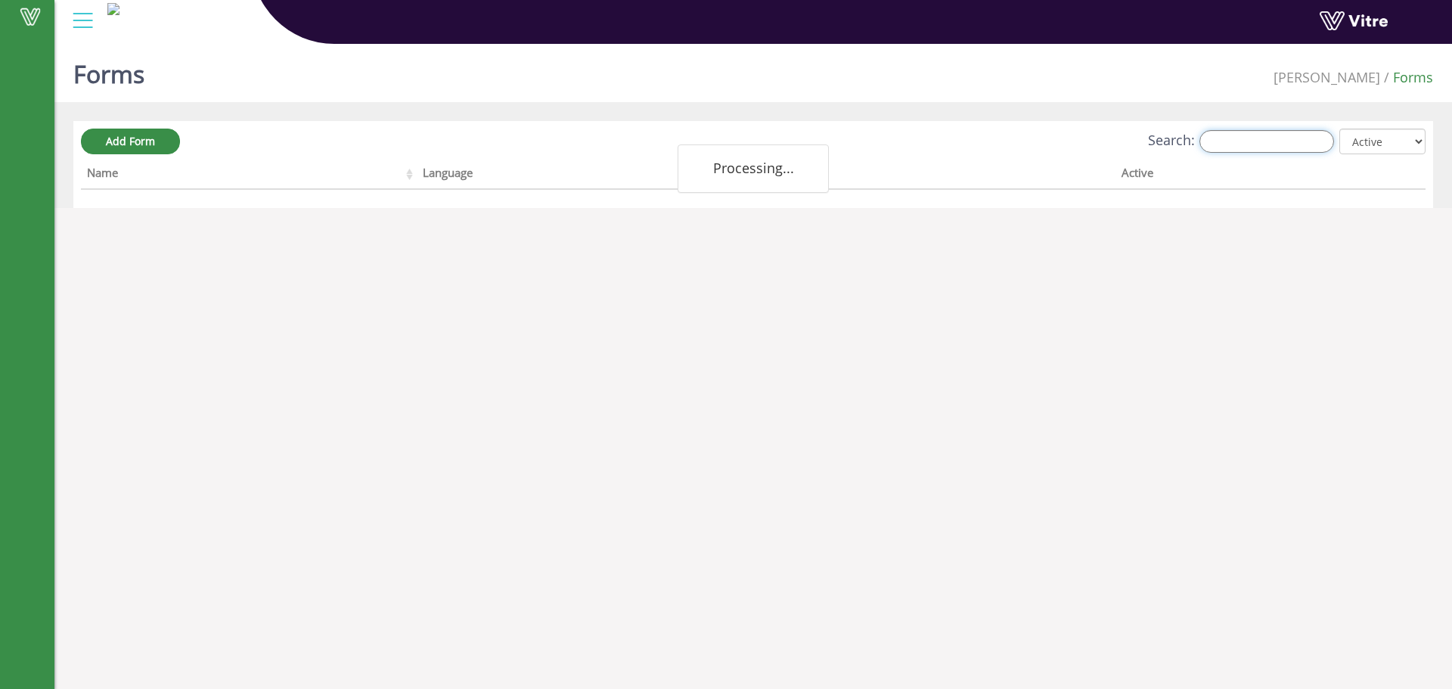
click at [1271, 148] on input "Search:" at bounding box center [1267, 141] width 135 height 23
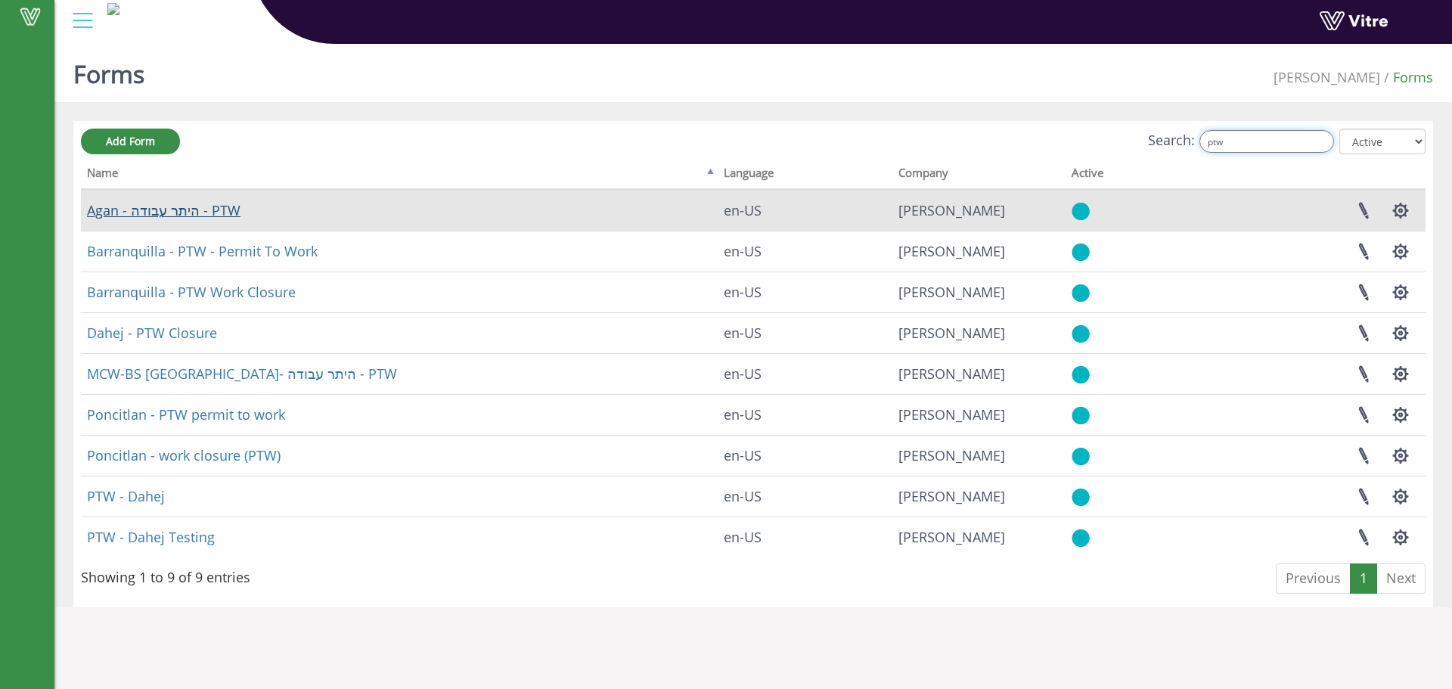
type input "ptw"
click at [170, 213] on link "Agan - היתר עבודה - PTW" at bounding box center [164, 210] width 154 height 18
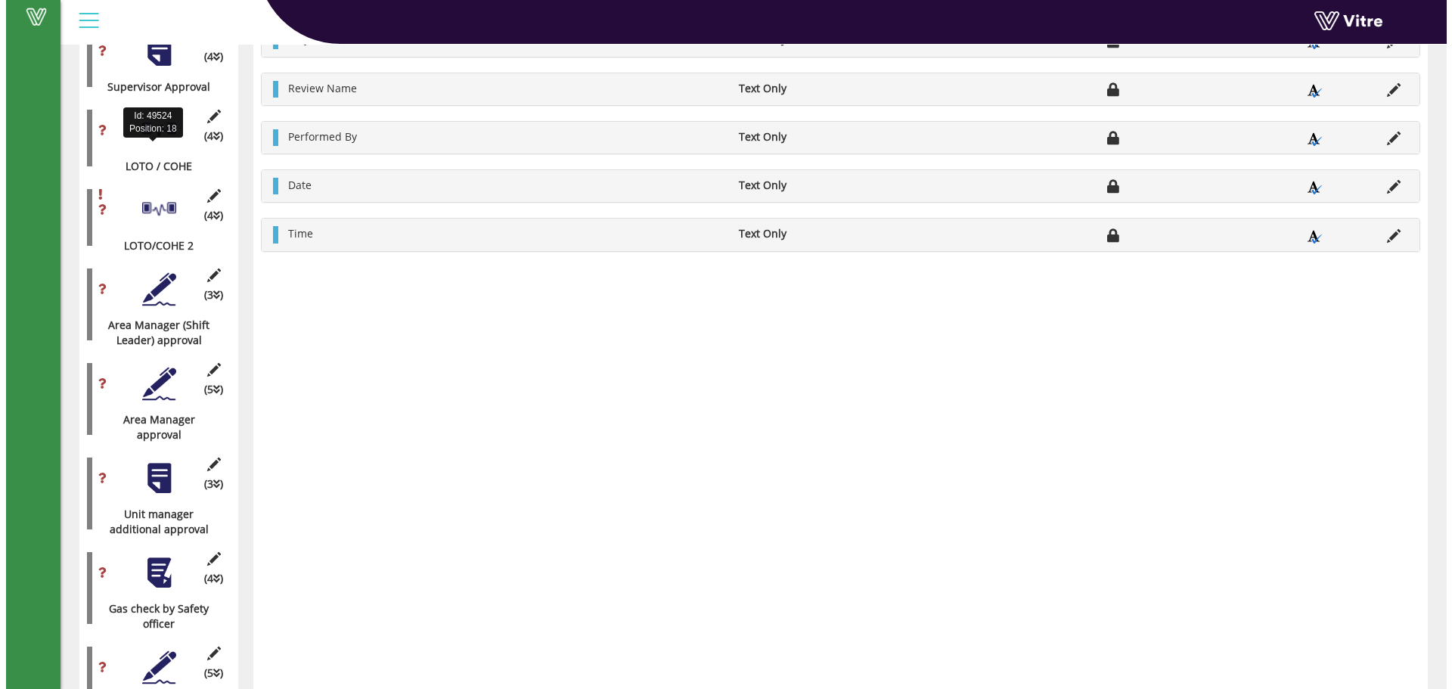
scroll to position [1715, 0]
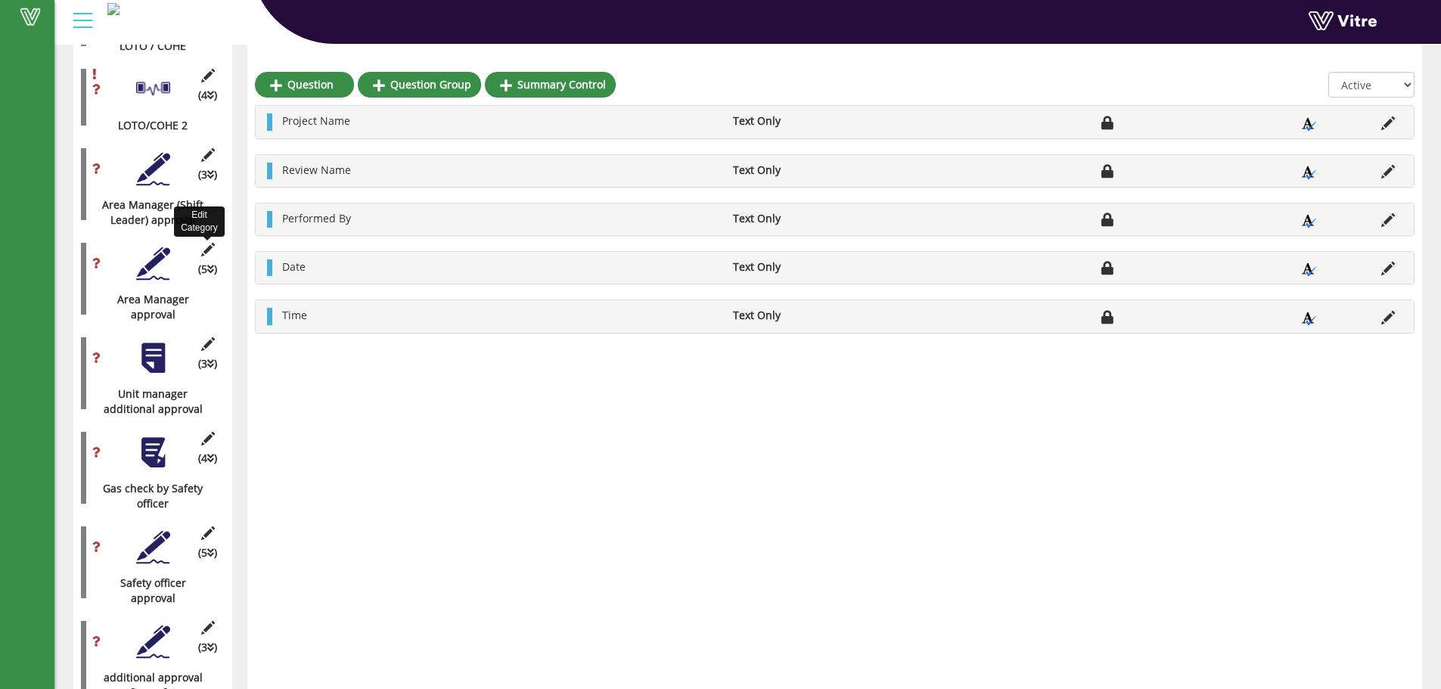
click at [204, 243] on icon at bounding box center [207, 250] width 19 height 14
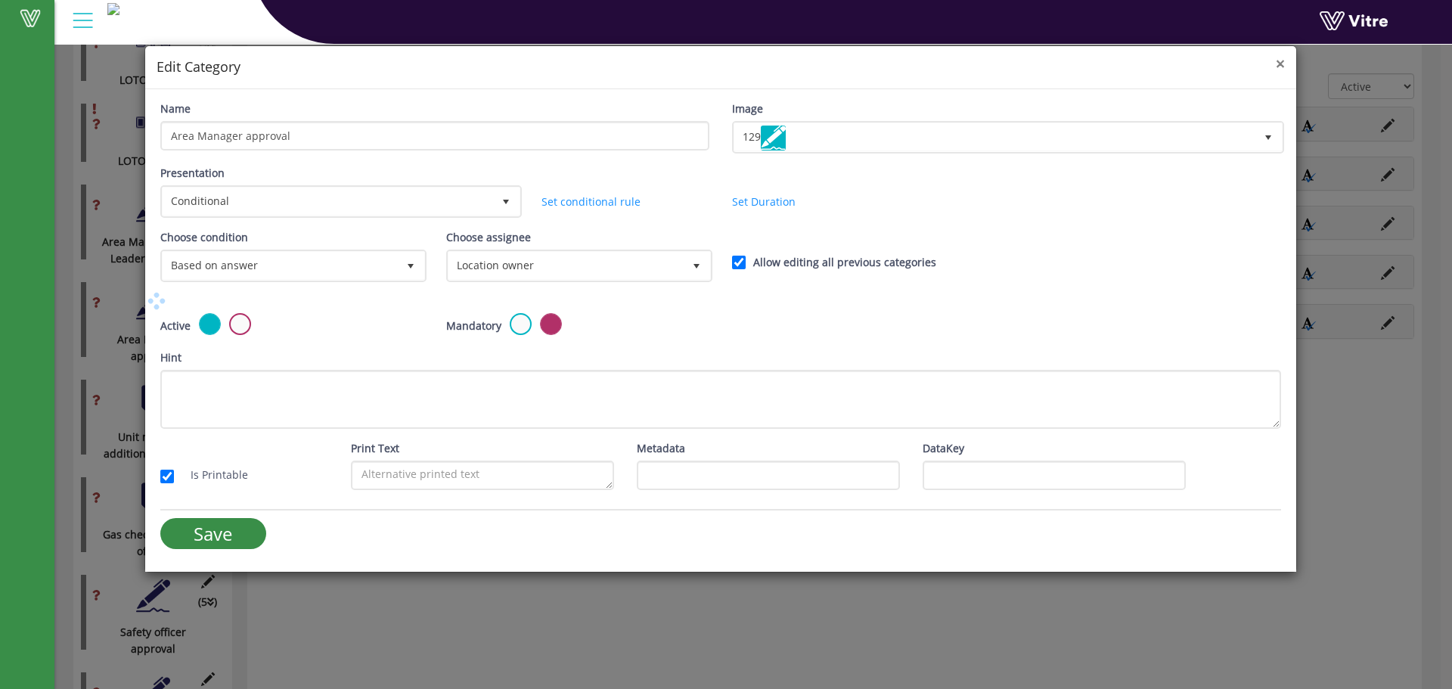
click at [1279, 67] on span "×" at bounding box center [1280, 63] width 9 height 21
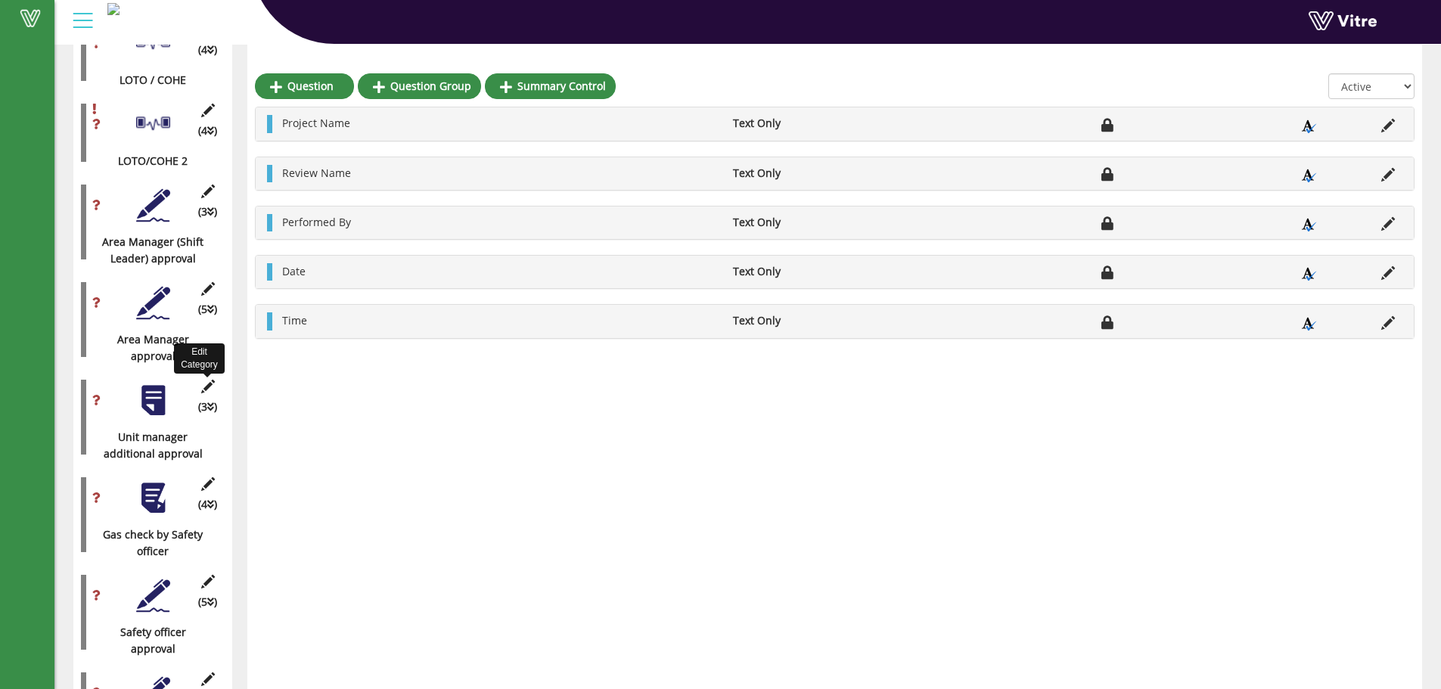
click at [206, 380] on icon at bounding box center [207, 387] width 19 height 14
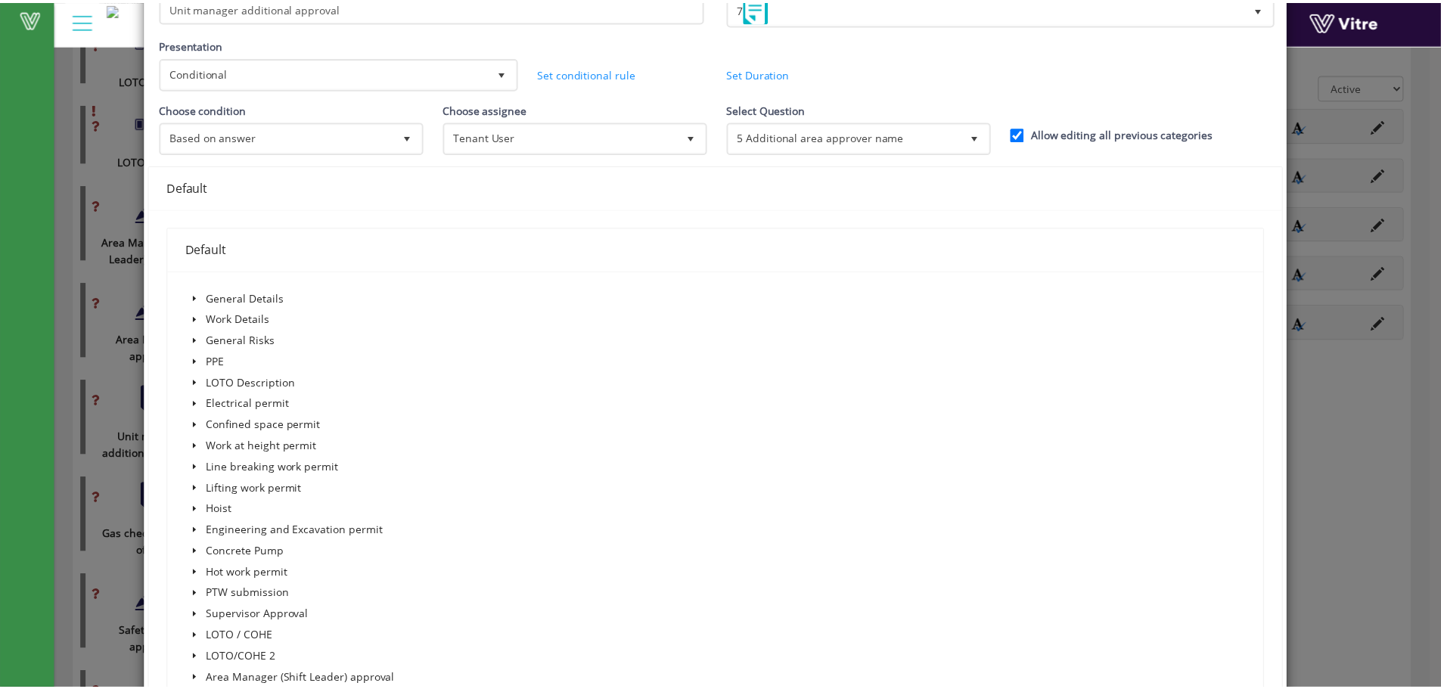
scroll to position [0, 0]
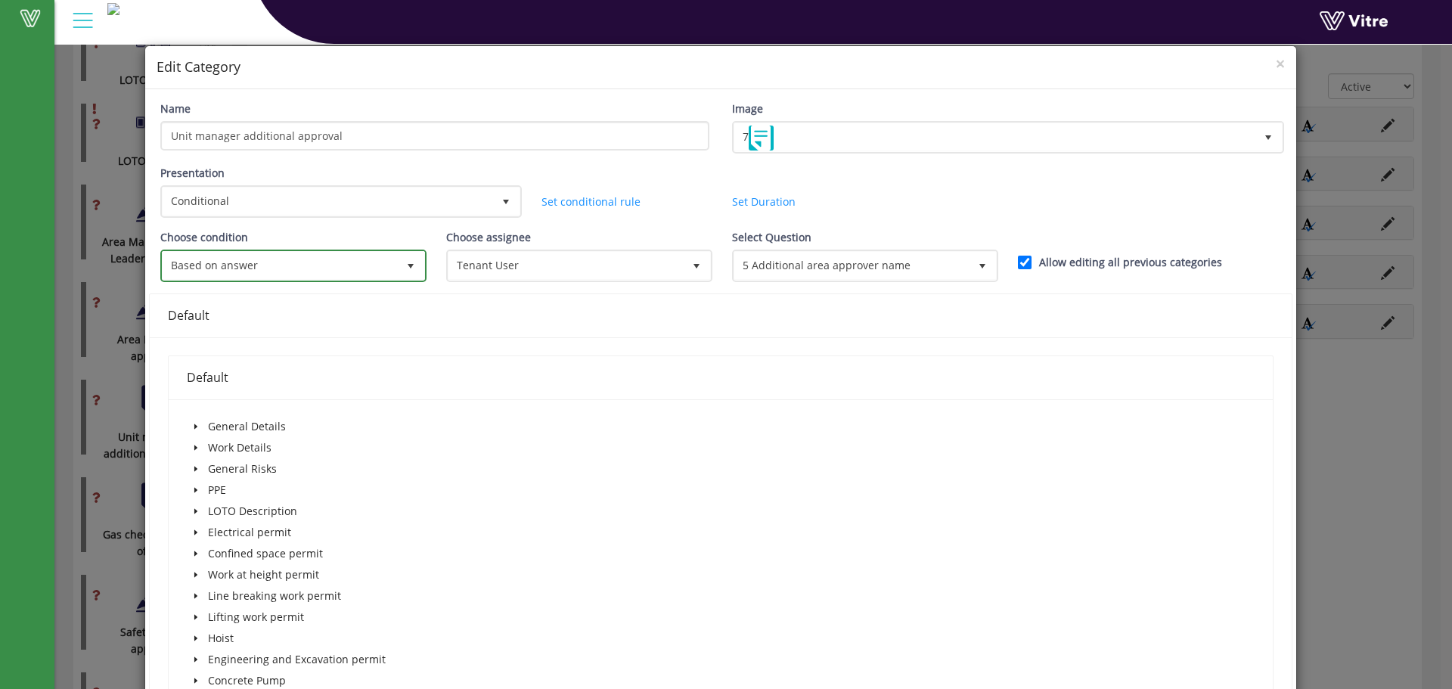
click at [335, 275] on span "Based on answer" at bounding box center [280, 265] width 234 height 27
click at [337, 269] on span "Based on answer" at bounding box center [280, 265] width 234 height 27
click at [1276, 62] on span "×" at bounding box center [1280, 63] width 9 height 21
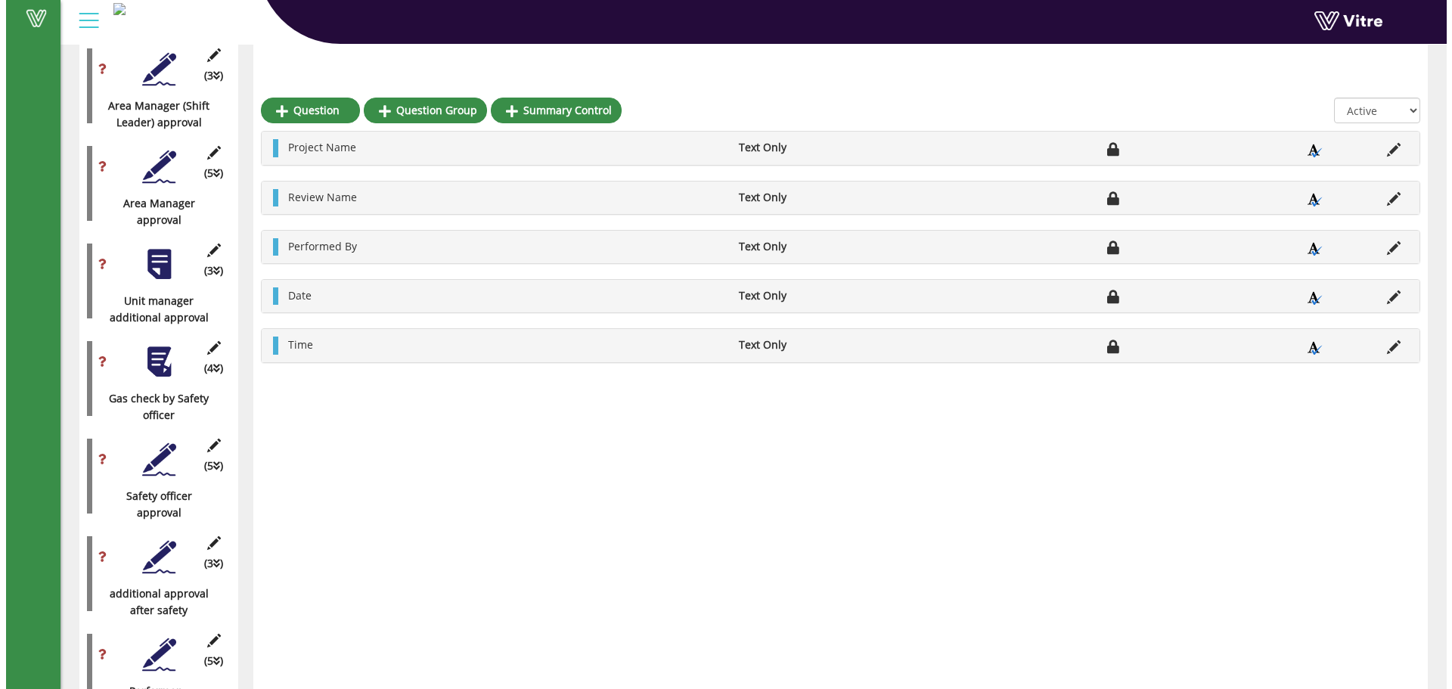
scroll to position [1778, 0]
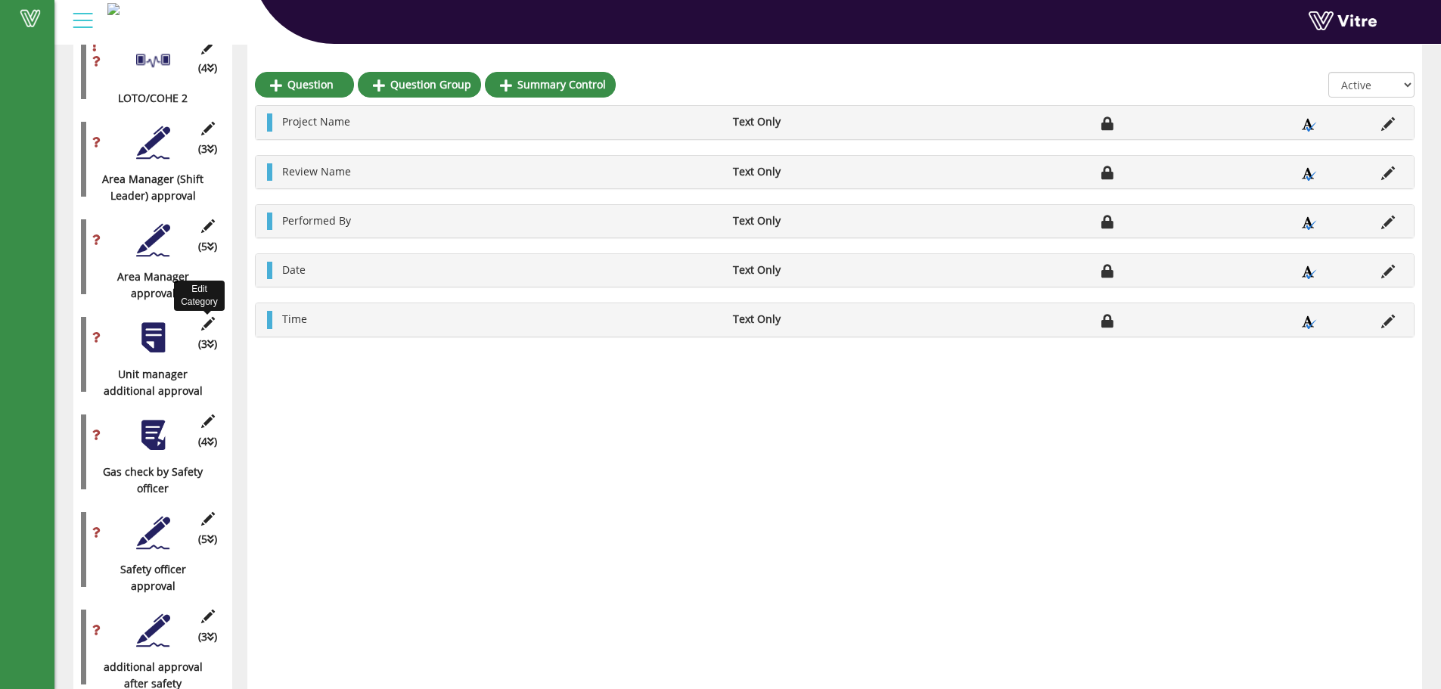
click at [211, 317] on icon at bounding box center [207, 324] width 19 height 14
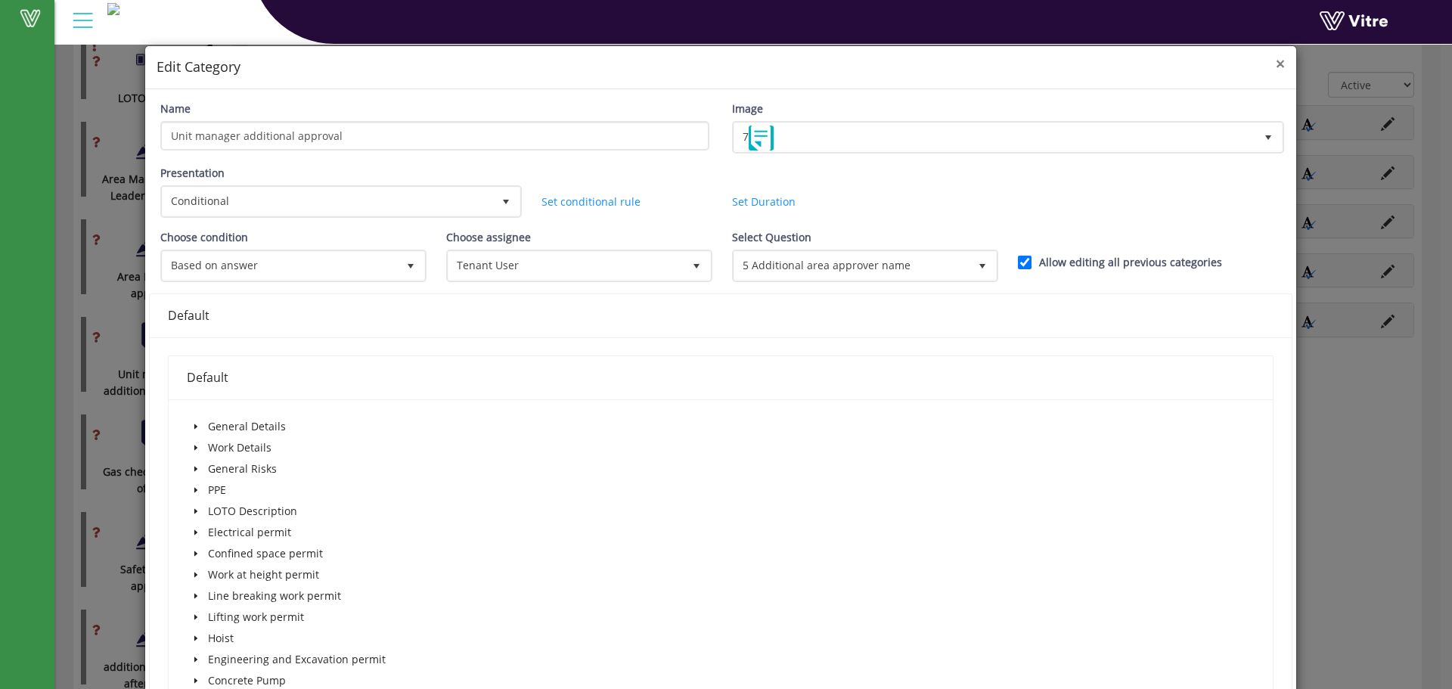
click at [1276, 64] on span "×" at bounding box center [1280, 63] width 9 height 21
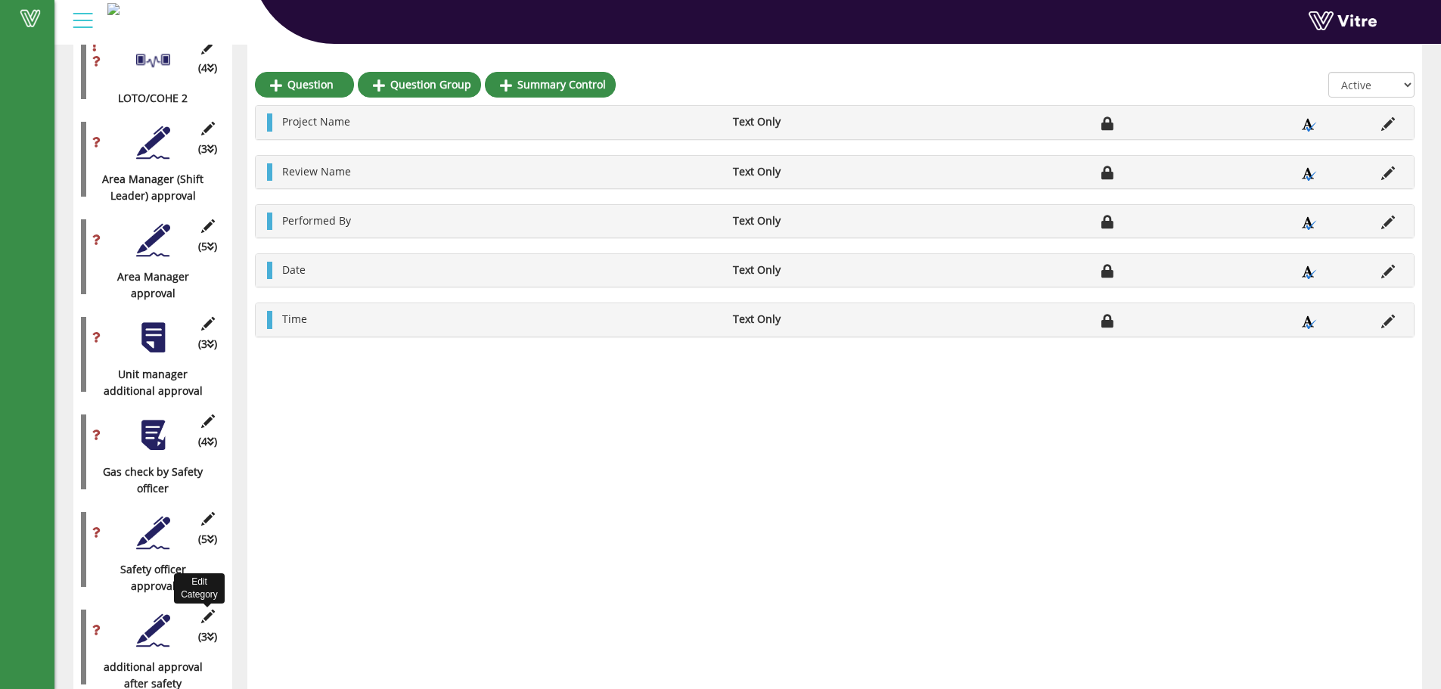
click at [213, 610] on icon at bounding box center [207, 617] width 19 height 14
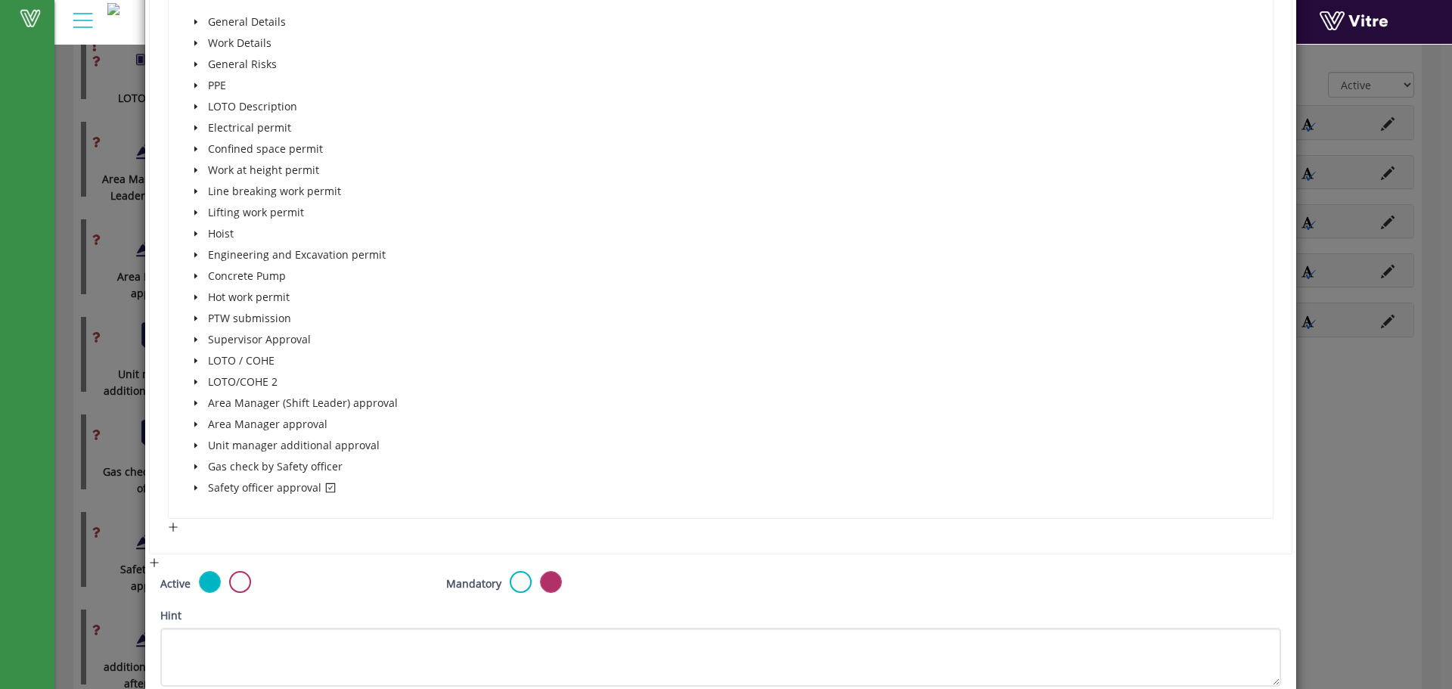
scroll to position [505, 0]
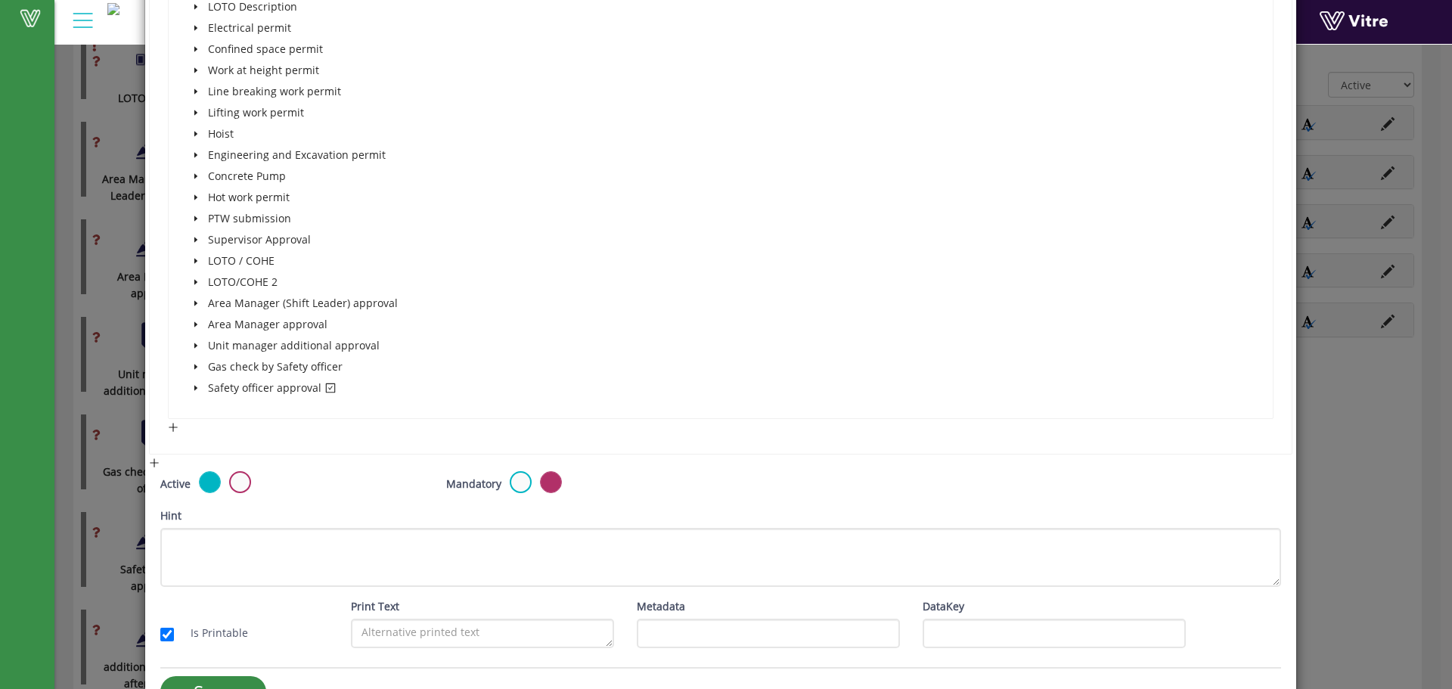
click at [196, 384] on icon "caret-down" at bounding box center [196, 388] width 8 height 8
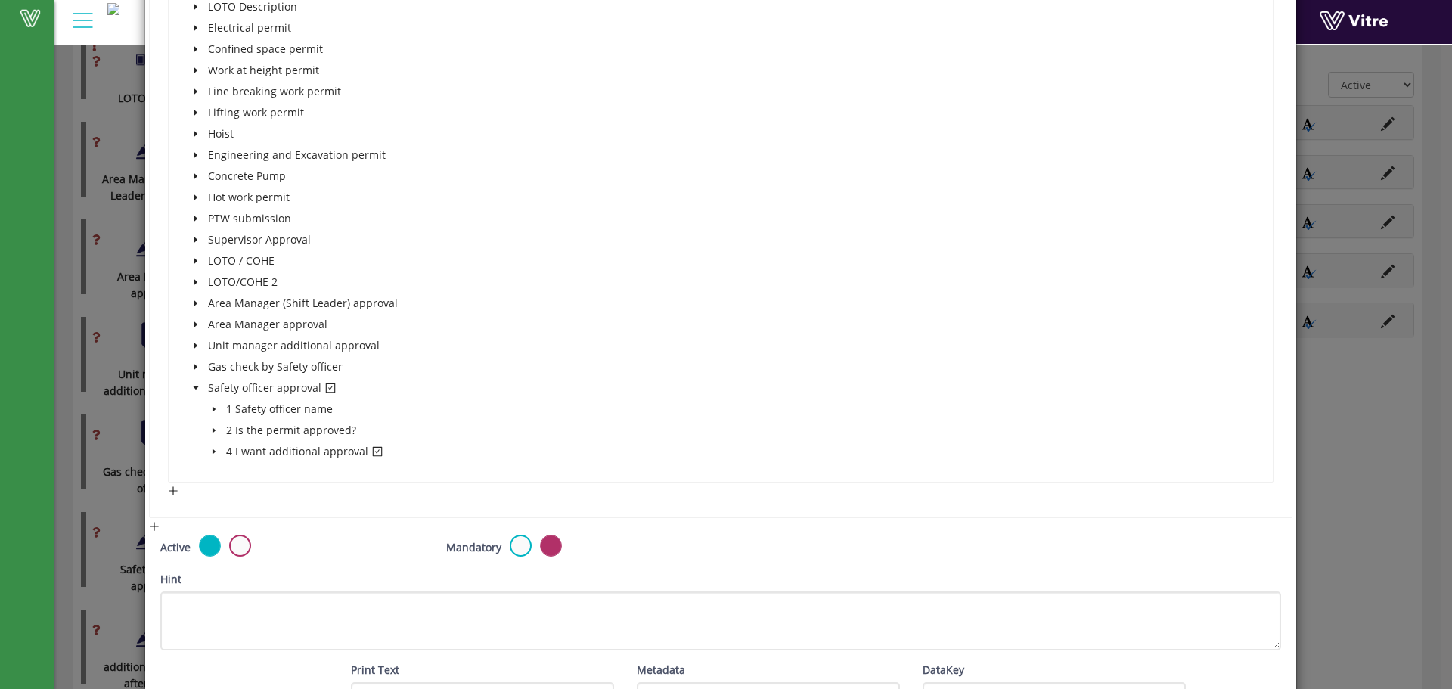
click at [213, 449] on icon "caret-down" at bounding box center [214, 452] width 8 height 8
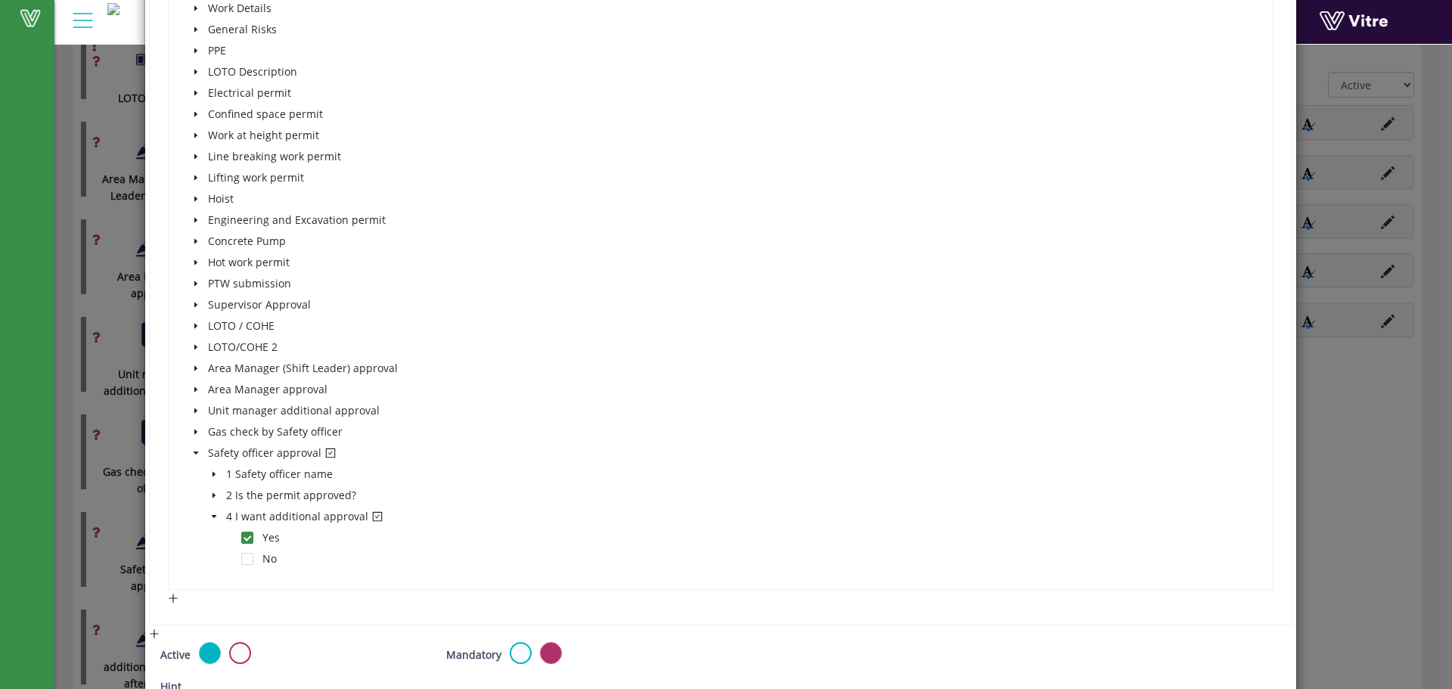
scroll to position [450, 0]
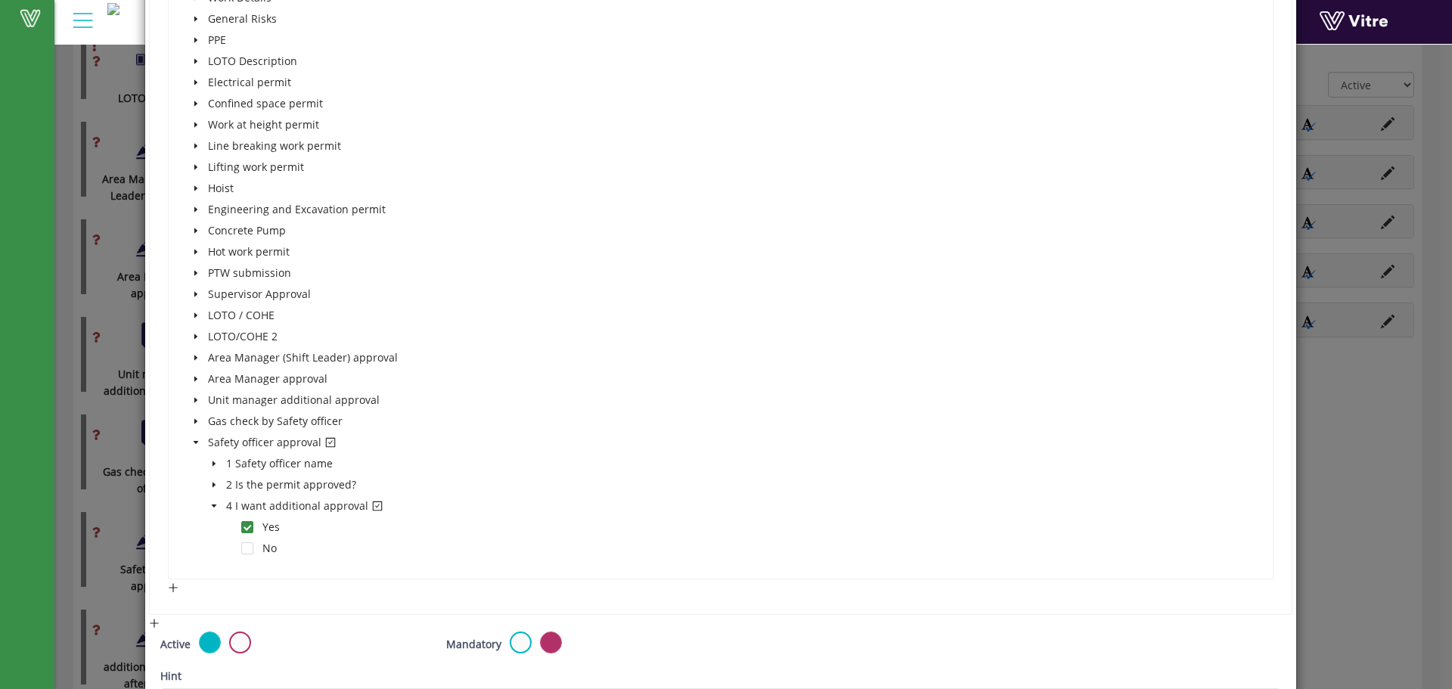
click at [213, 460] on icon "caret-down" at bounding box center [214, 464] width 8 height 8
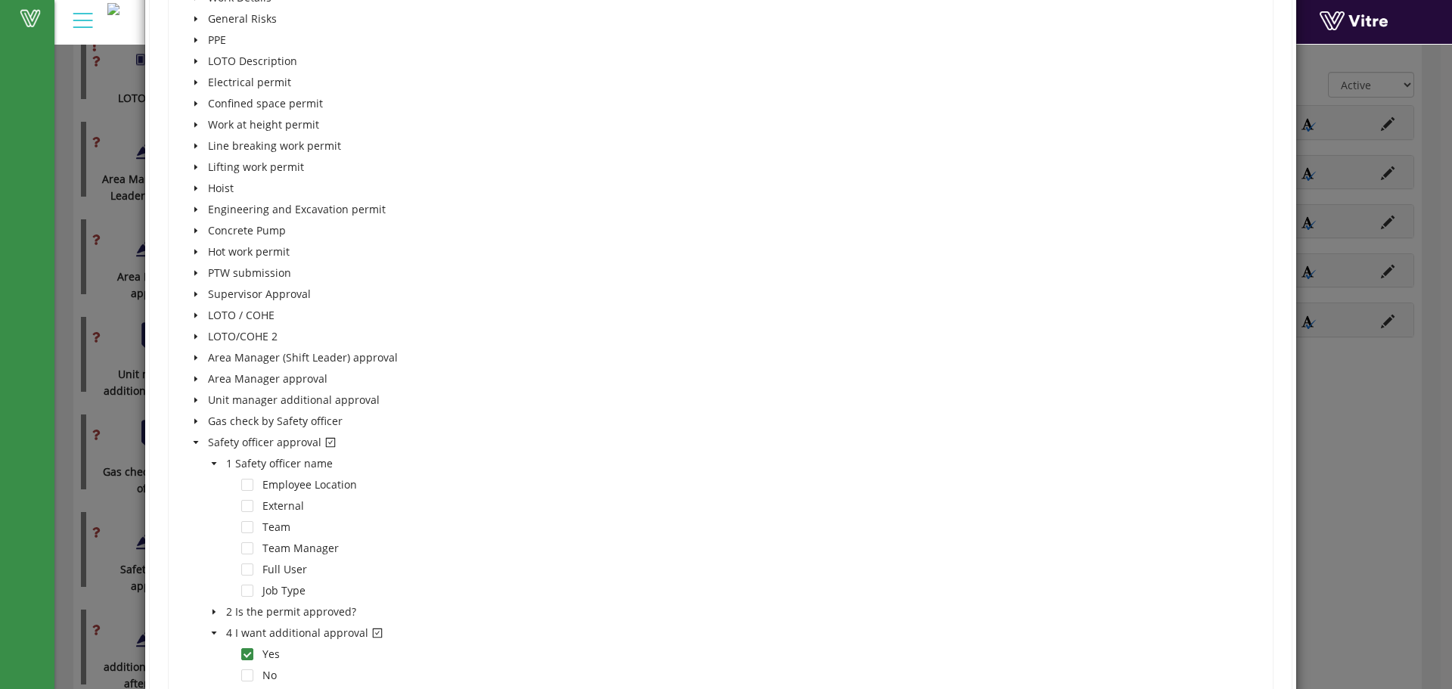
click at [213, 460] on icon "caret-down" at bounding box center [214, 464] width 8 height 8
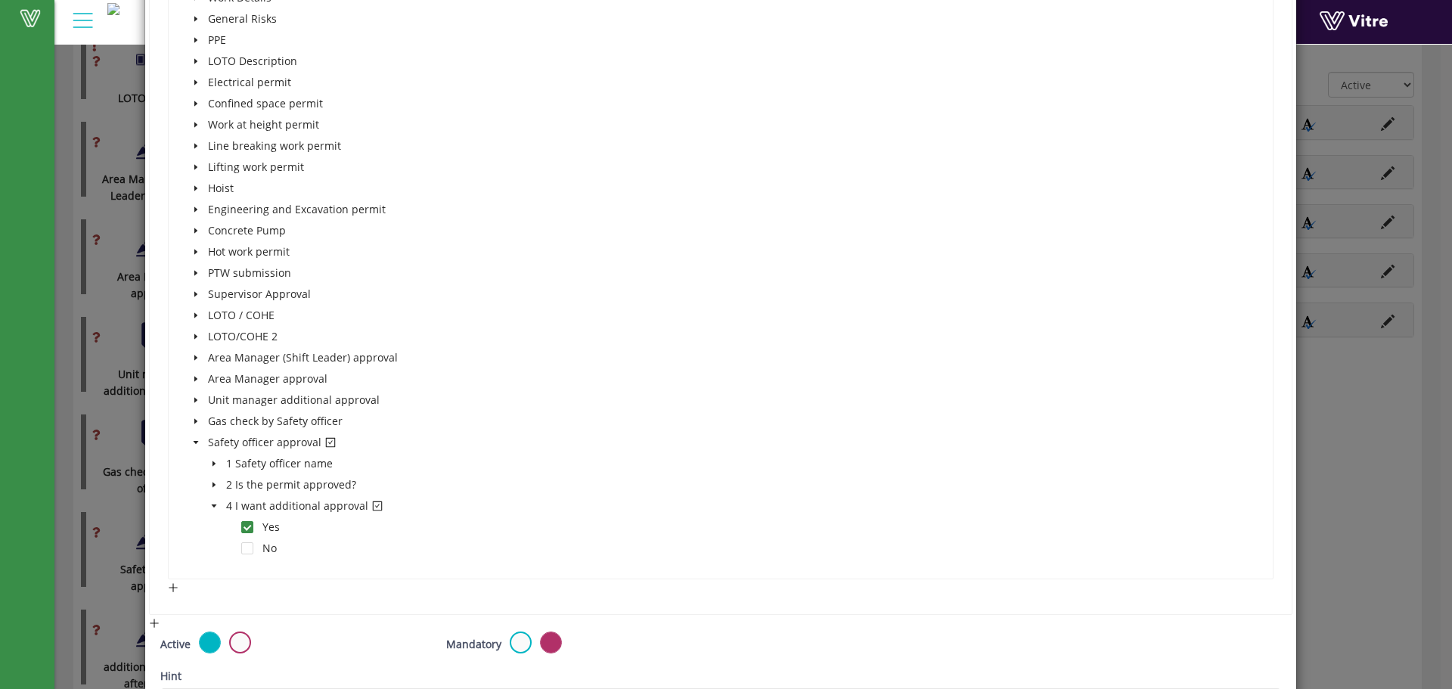
click at [213, 460] on icon "caret-down" at bounding box center [214, 464] width 8 height 8
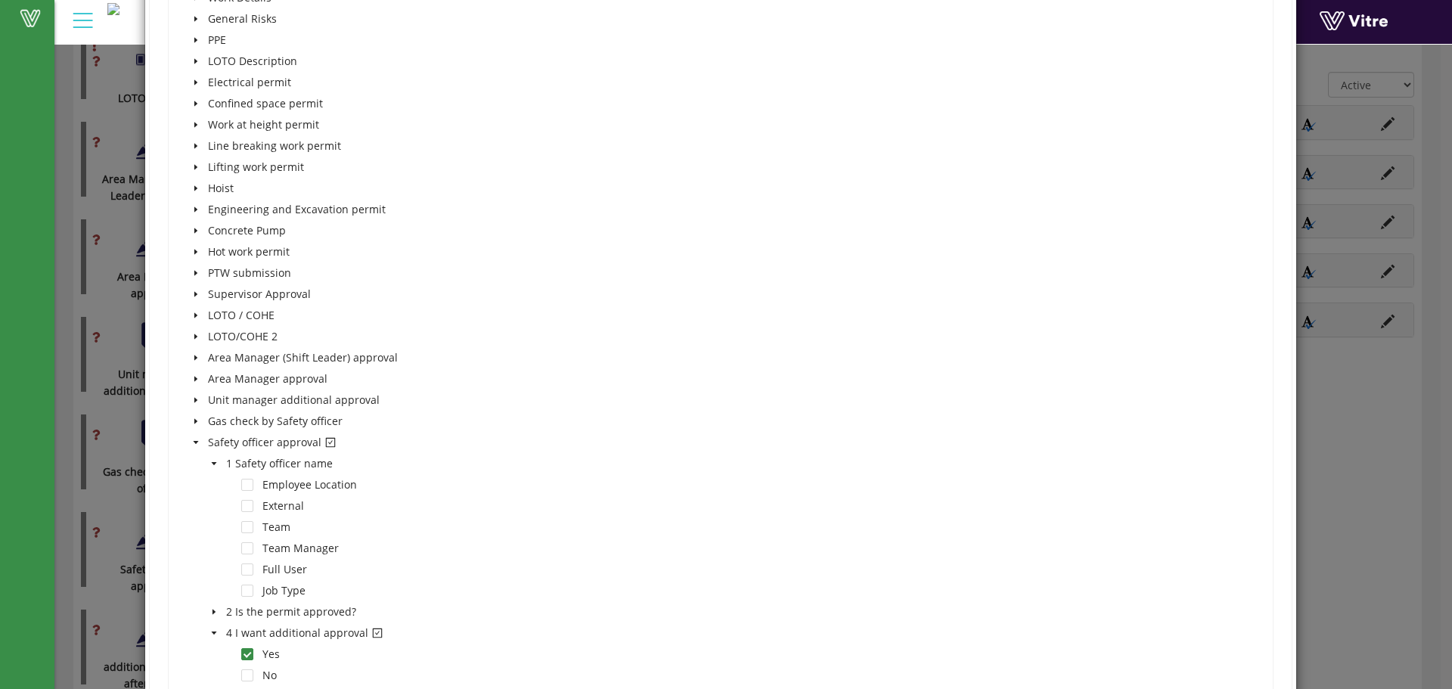
click at [216, 467] on span at bounding box center [214, 464] width 18 height 18
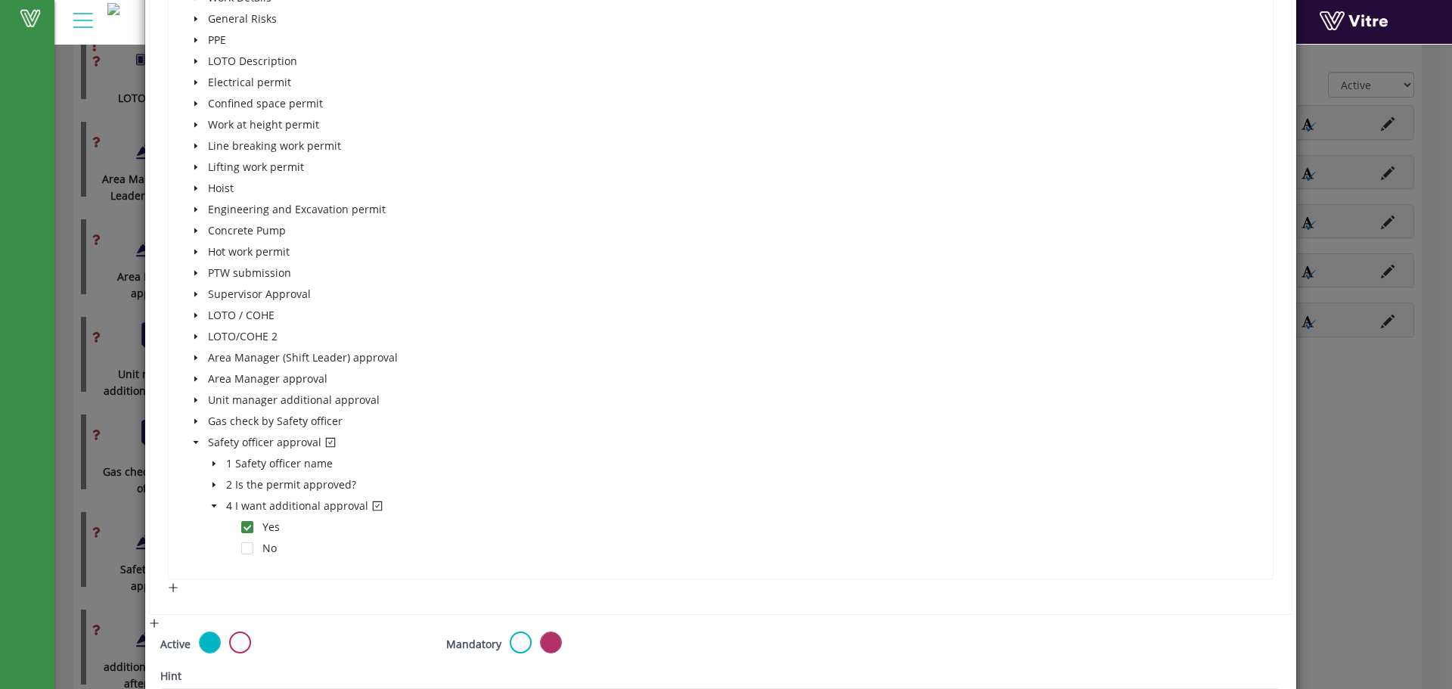
click at [213, 482] on icon "caret-down" at bounding box center [214, 485] width 8 height 8
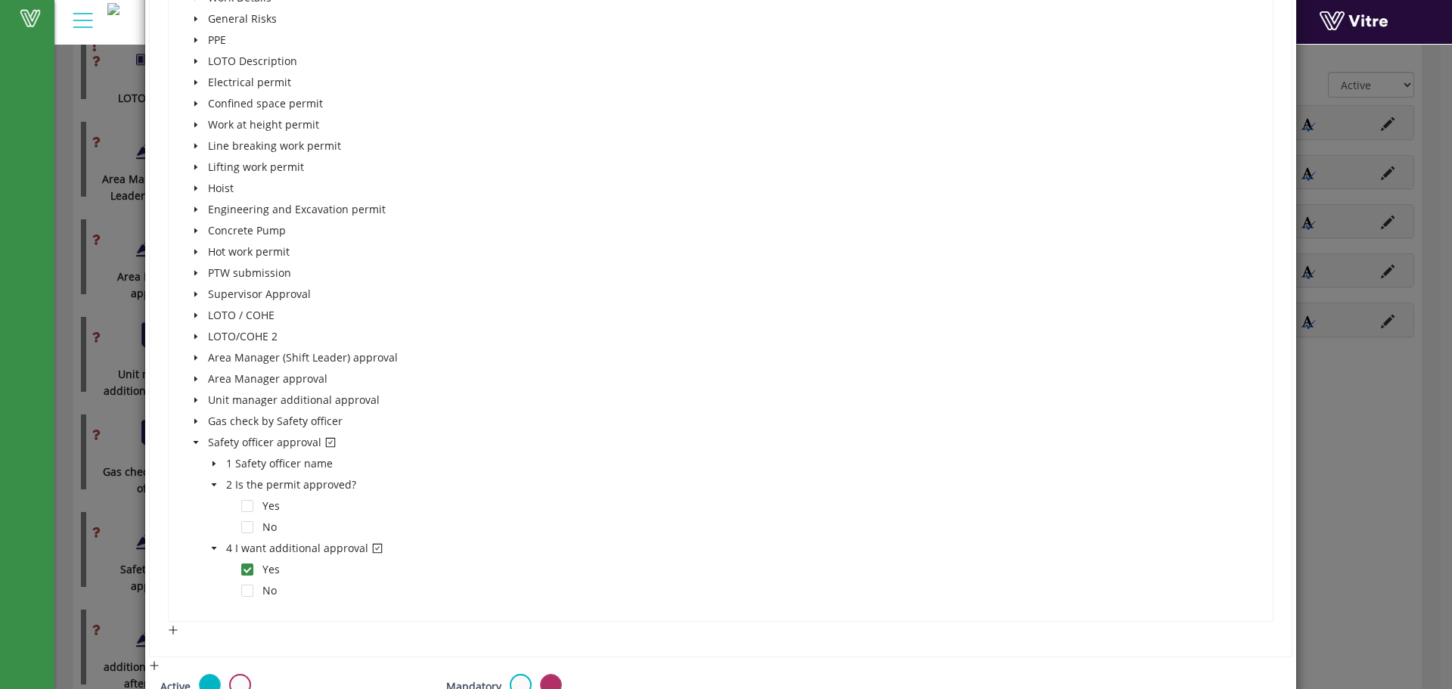
click at [213, 482] on icon "caret-down" at bounding box center [214, 485] width 8 height 8
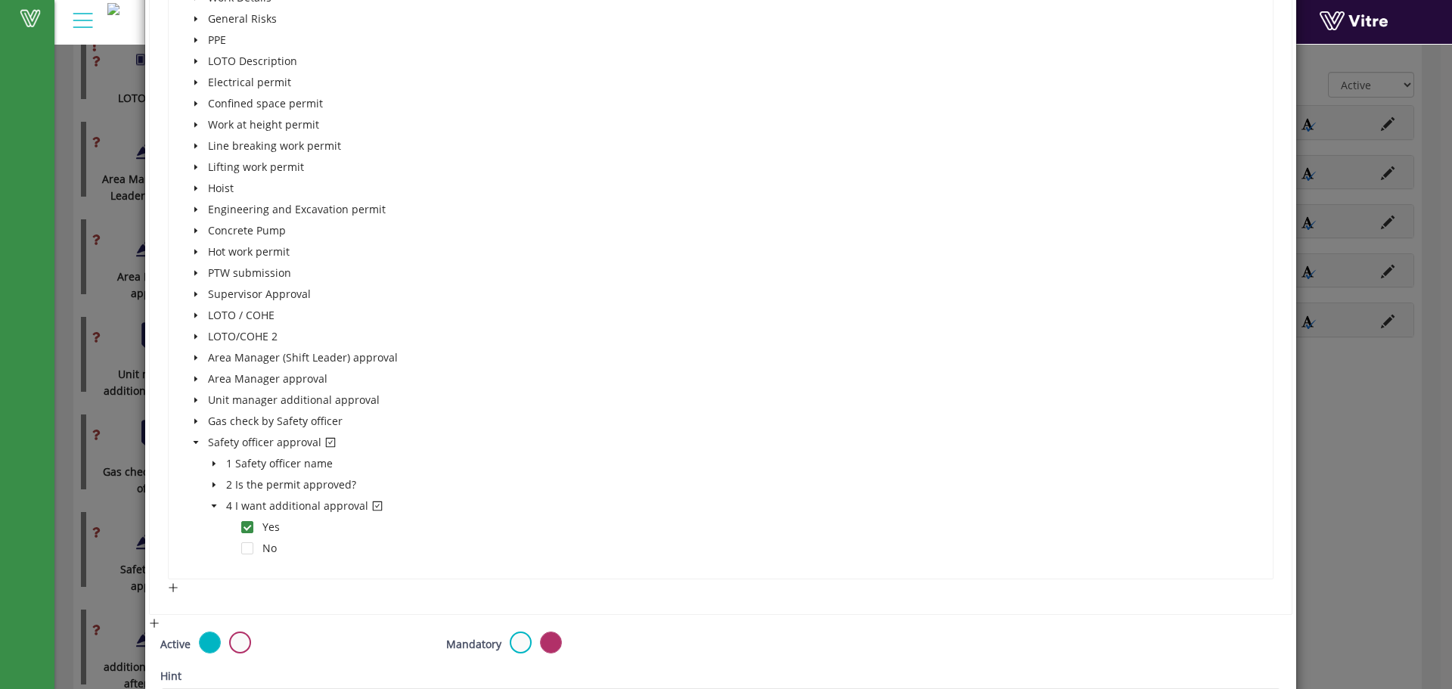
click at [210, 467] on icon "caret-down" at bounding box center [214, 464] width 8 height 8
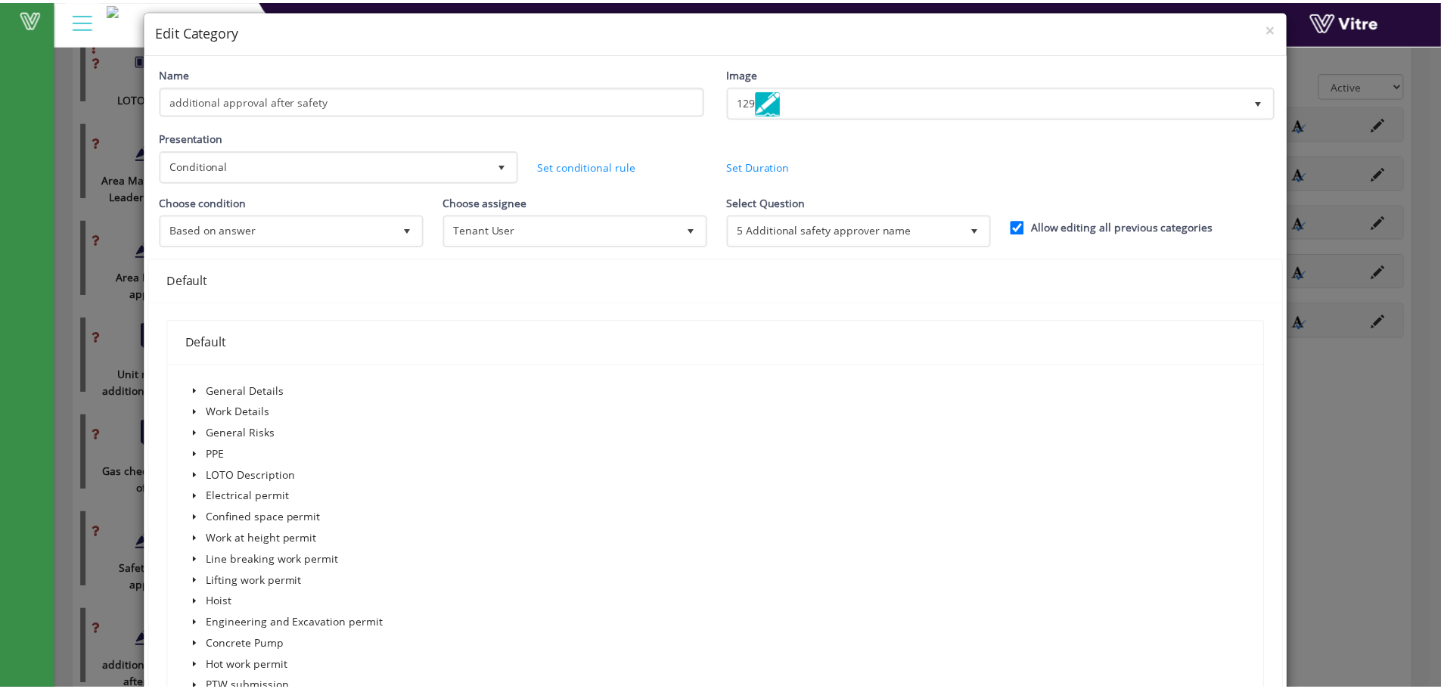
scroll to position [0, 0]
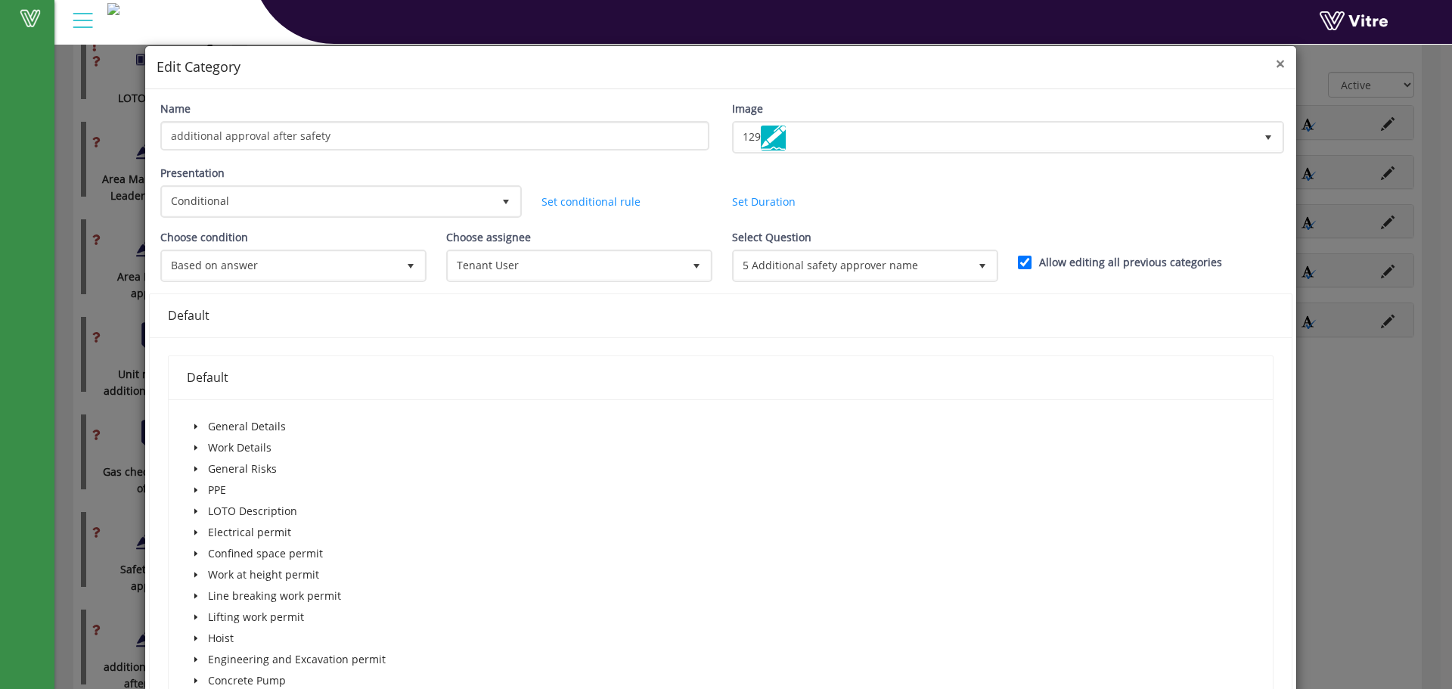
click at [1276, 58] on span "×" at bounding box center [1280, 63] width 9 height 21
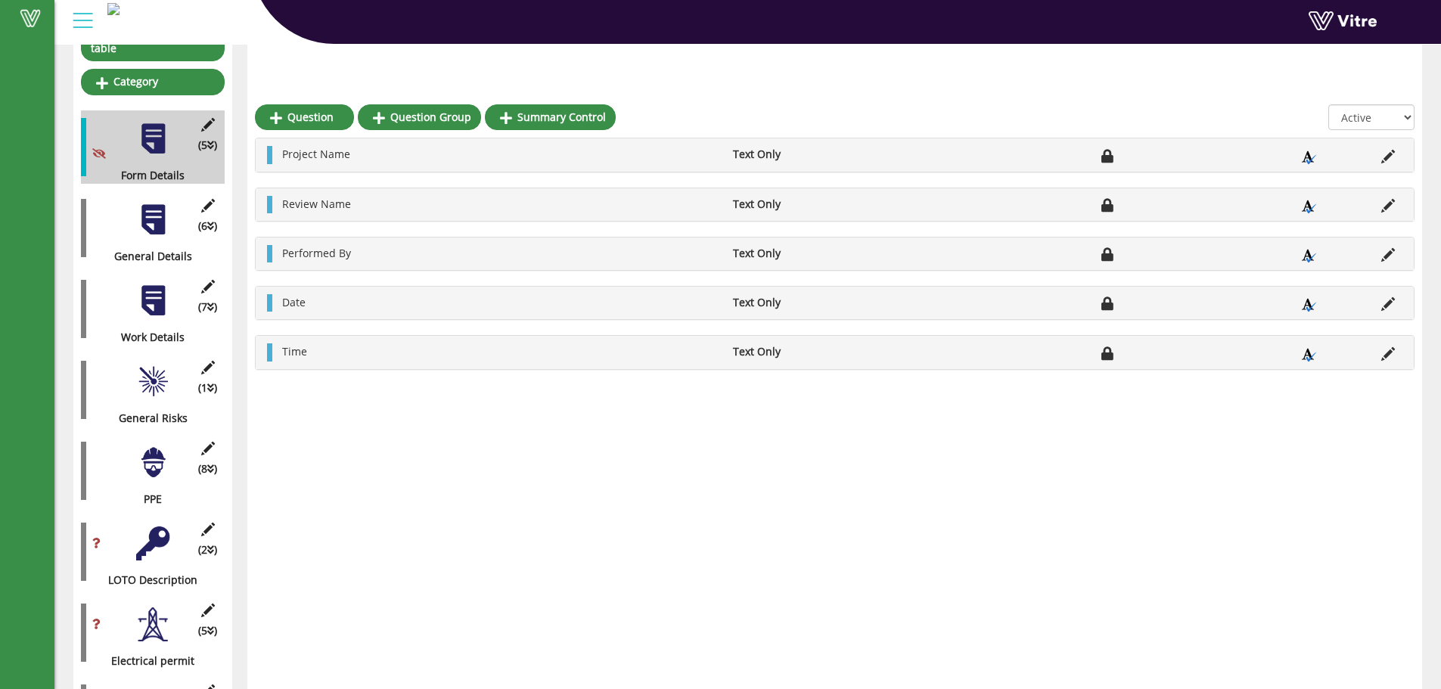
scroll to position [210, 0]
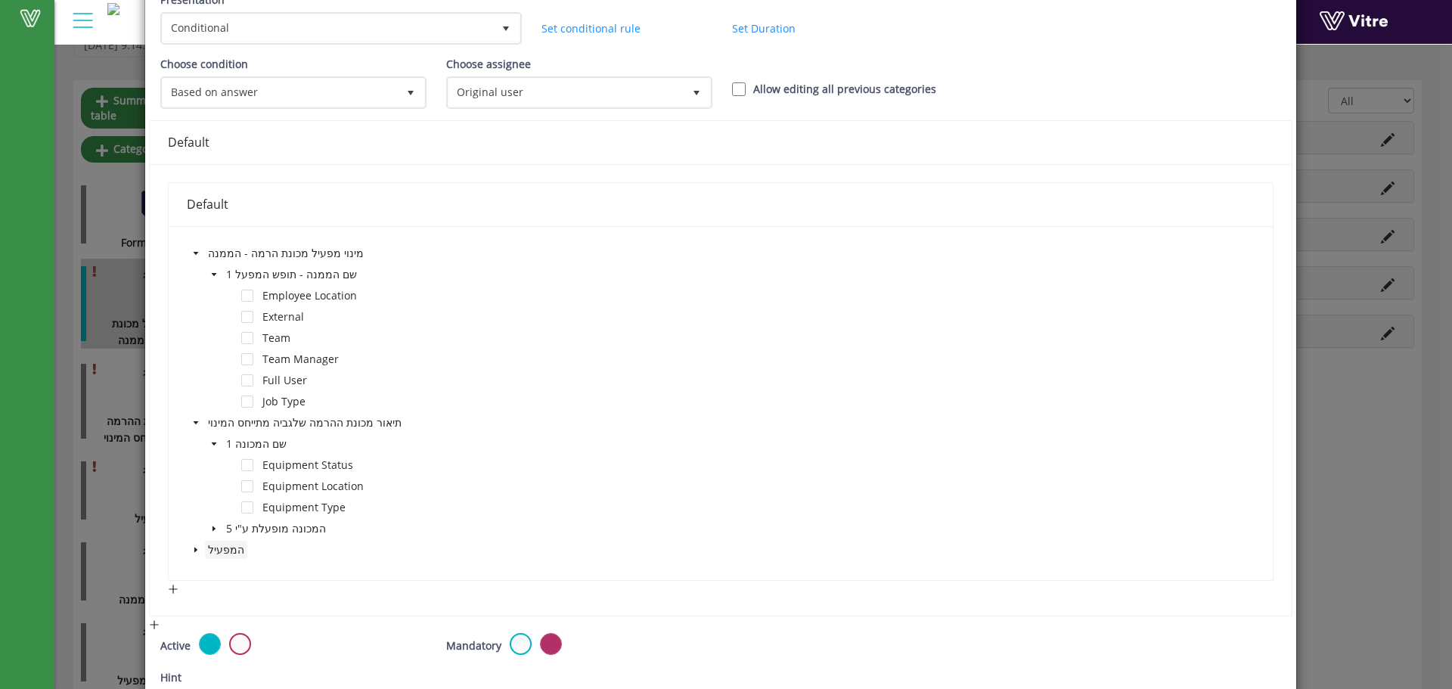
scroll to position [202, 0]
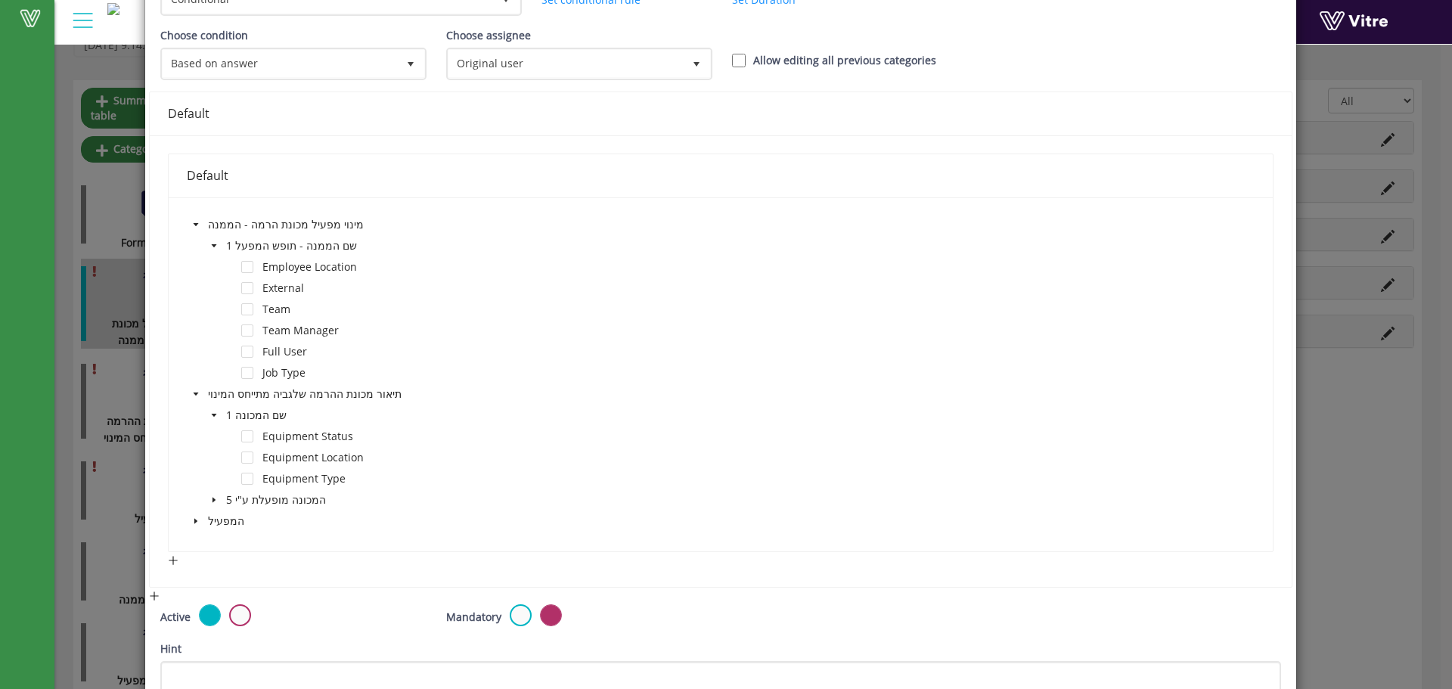
click at [213, 497] on icon "caret-down" at bounding box center [214, 500] width 8 height 8
click at [303, 268] on span "Employee Location" at bounding box center [309, 266] width 95 height 14
click at [245, 268] on span at bounding box center [247, 267] width 12 height 12
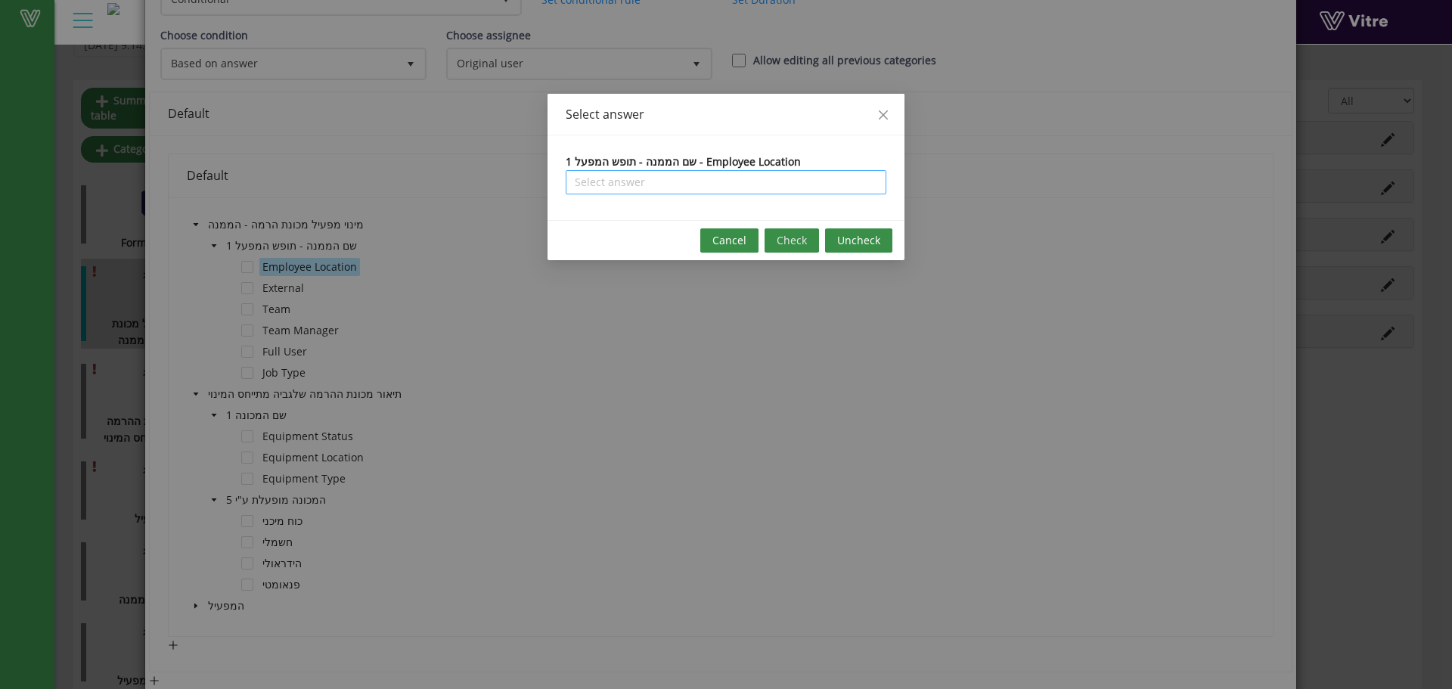
click at [752, 182] on input "search" at bounding box center [726, 182] width 303 height 23
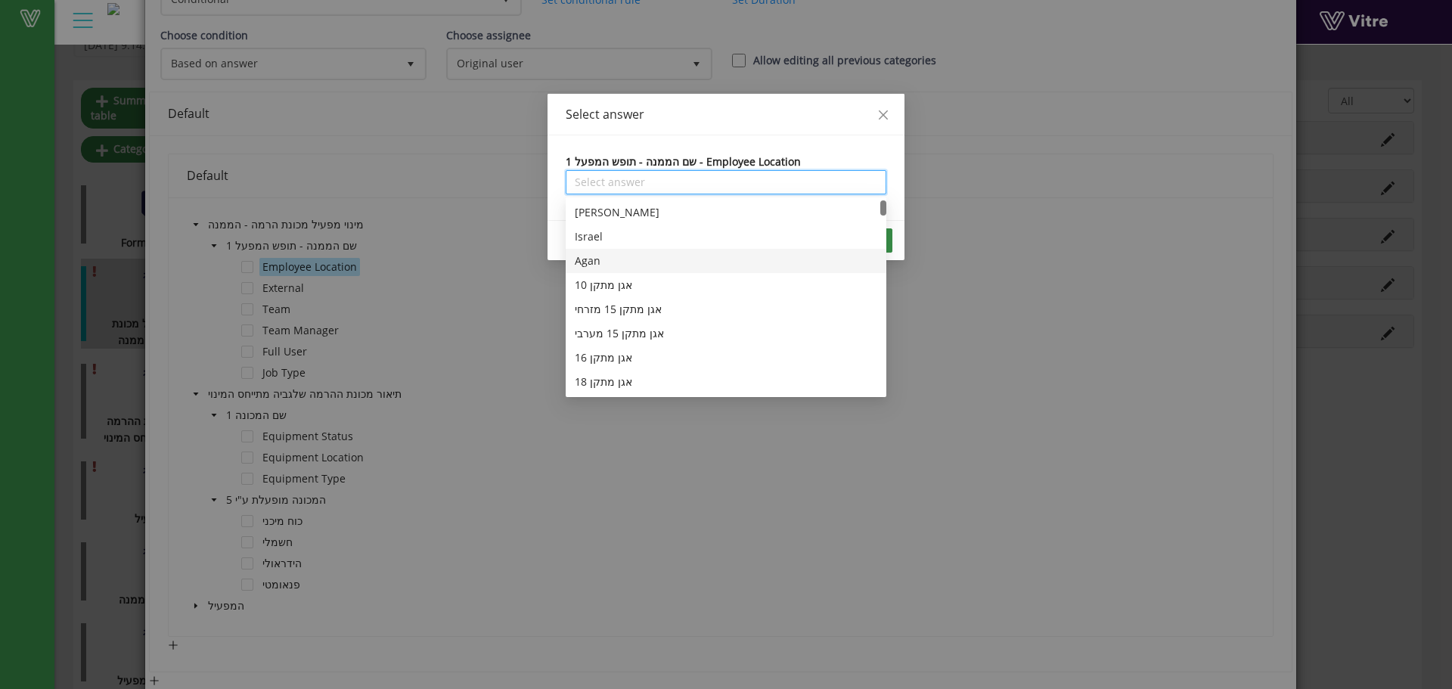
click at [641, 269] on div "Agan" at bounding box center [726, 261] width 303 height 17
type input "Agan"
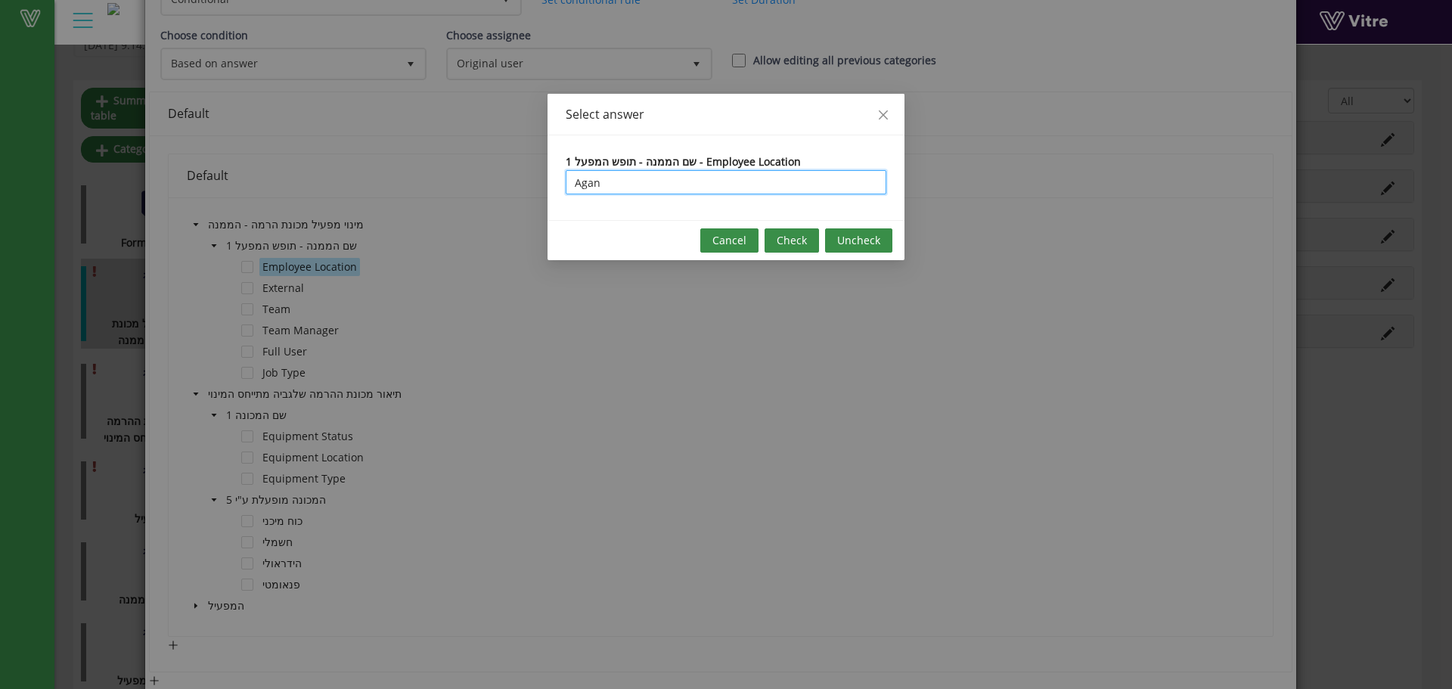
click at [703, 257] on div "Cancel Check Uncheck" at bounding box center [726, 240] width 357 height 40
click at [747, 250] on button "Cancel" at bounding box center [729, 240] width 58 height 24
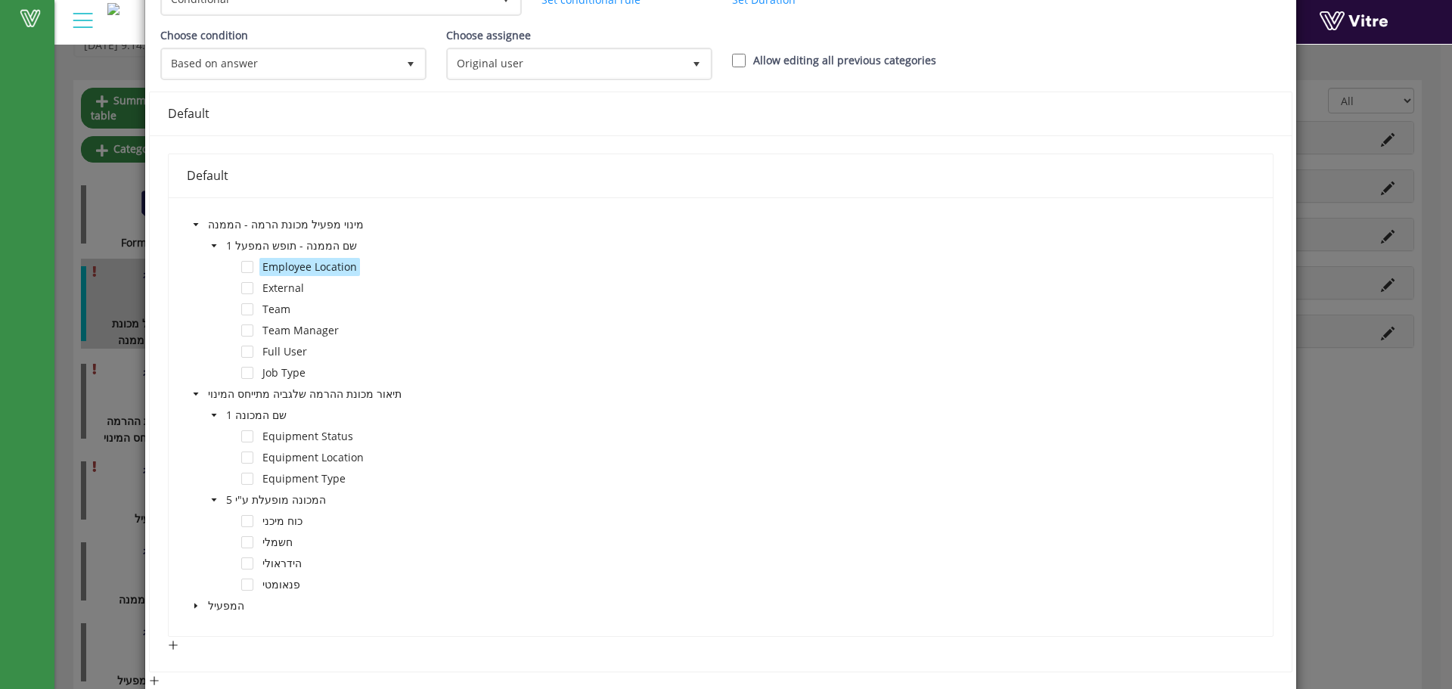
click at [197, 229] on span at bounding box center [196, 225] width 18 height 18
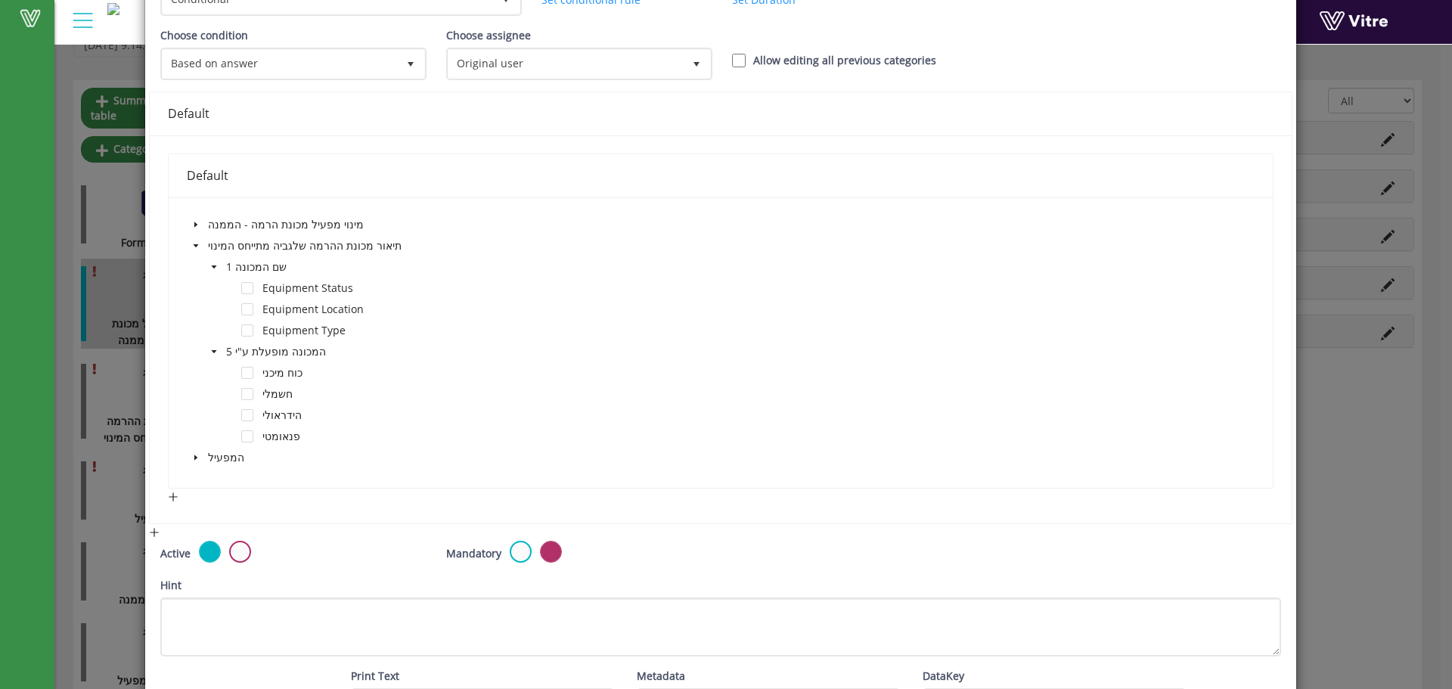
click at [197, 228] on span at bounding box center [196, 225] width 18 height 18
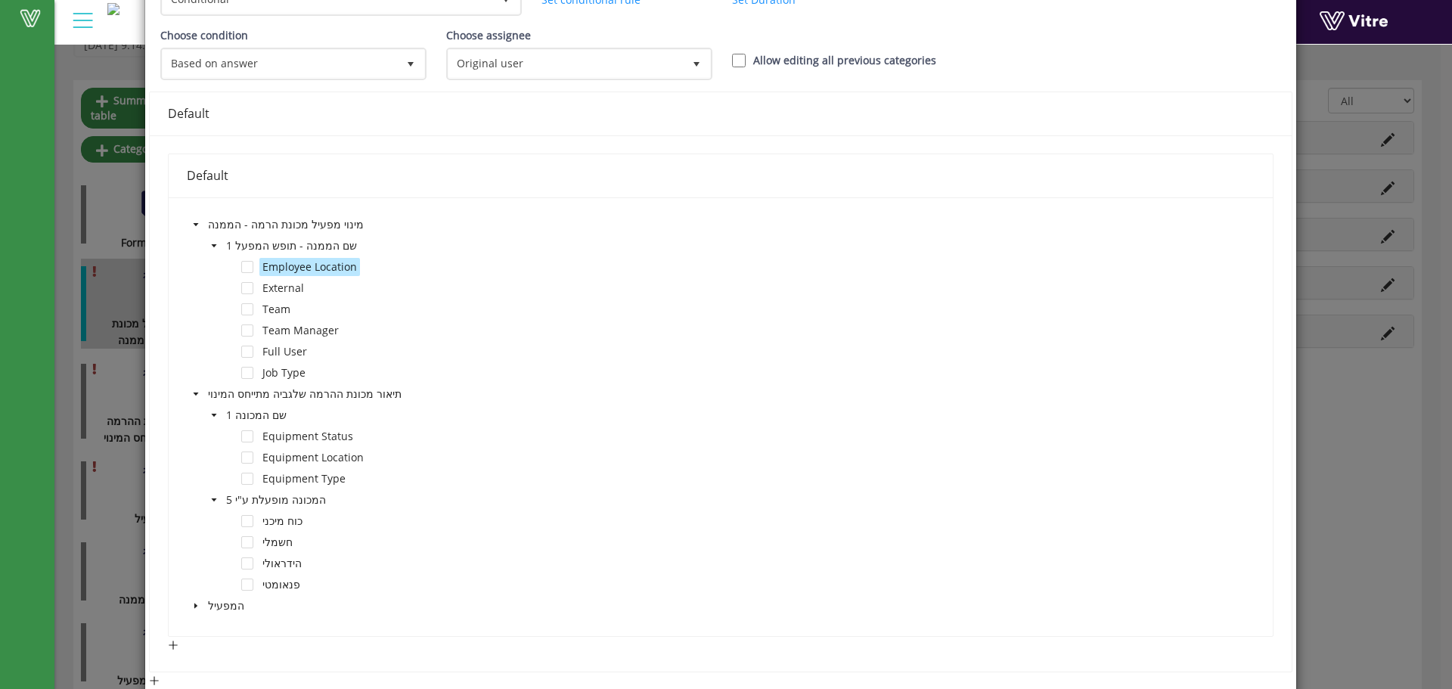
click at [197, 228] on icon "caret-down" at bounding box center [196, 225] width 8 height 8
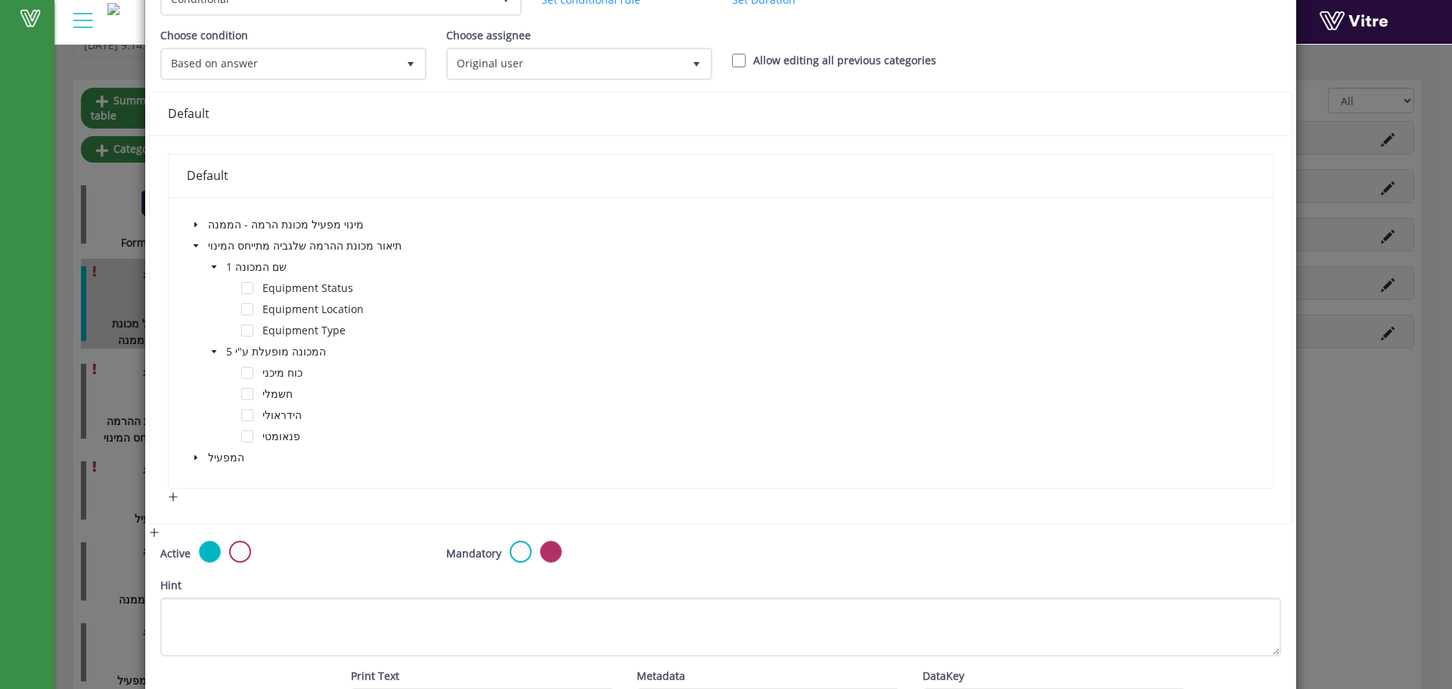
click at [198, 249] on span at bounding box center [196, 246] width 18 height 18
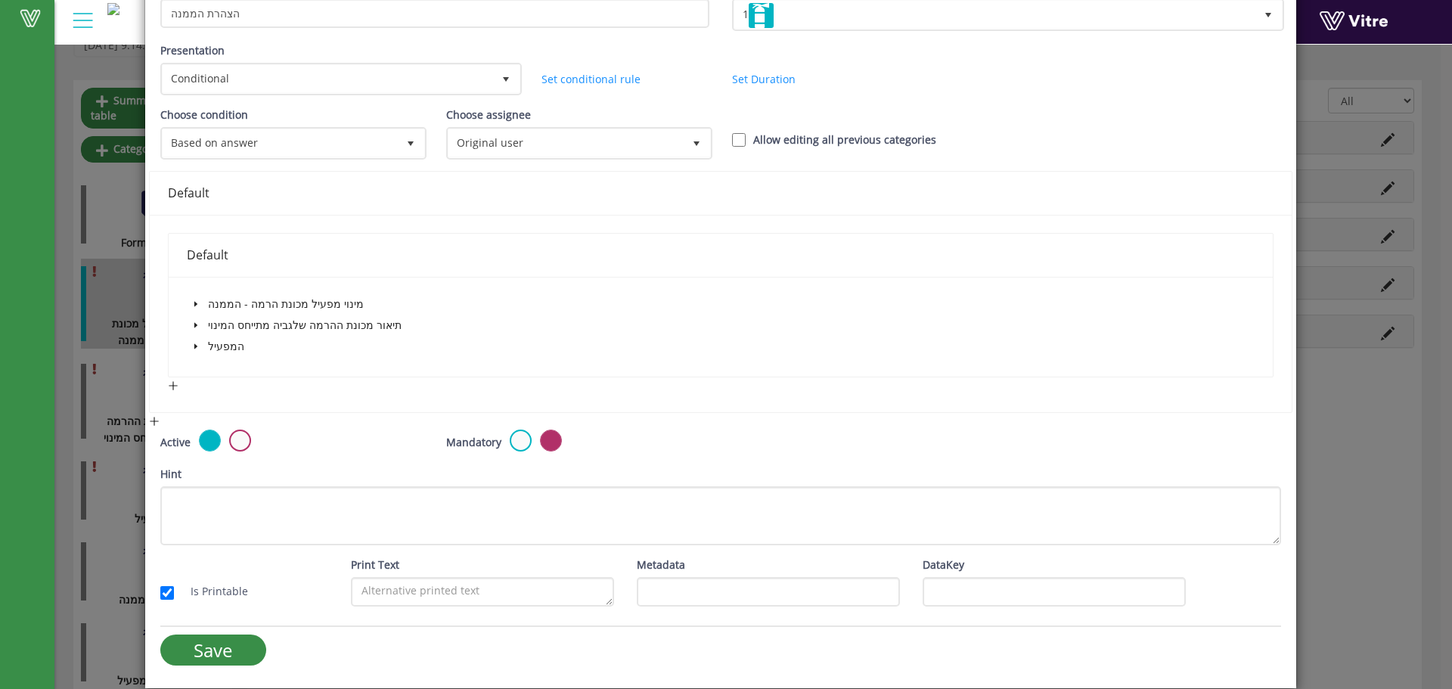
scroll to position [123, 0]
click at [194, 303] on icon "caret-down" at bounding box center [195, 304] width 3 height 5
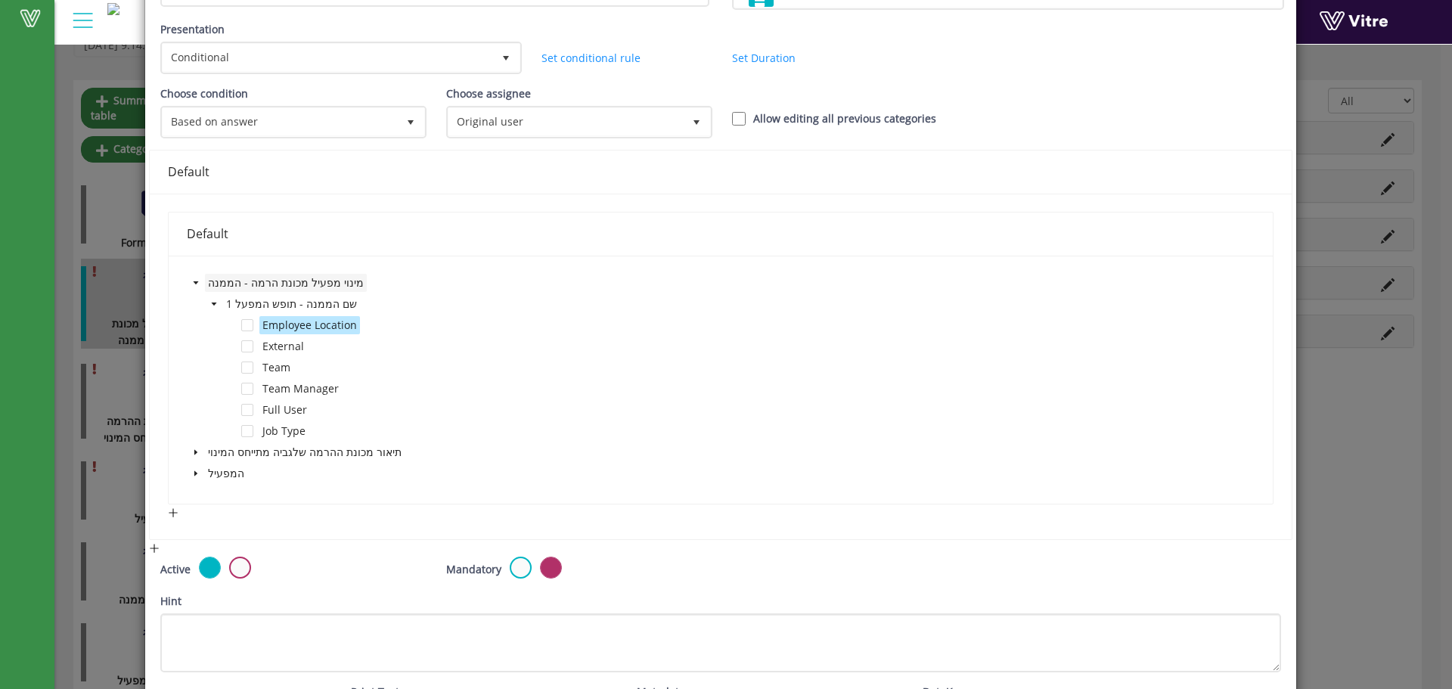
scroll to position [101, 0]
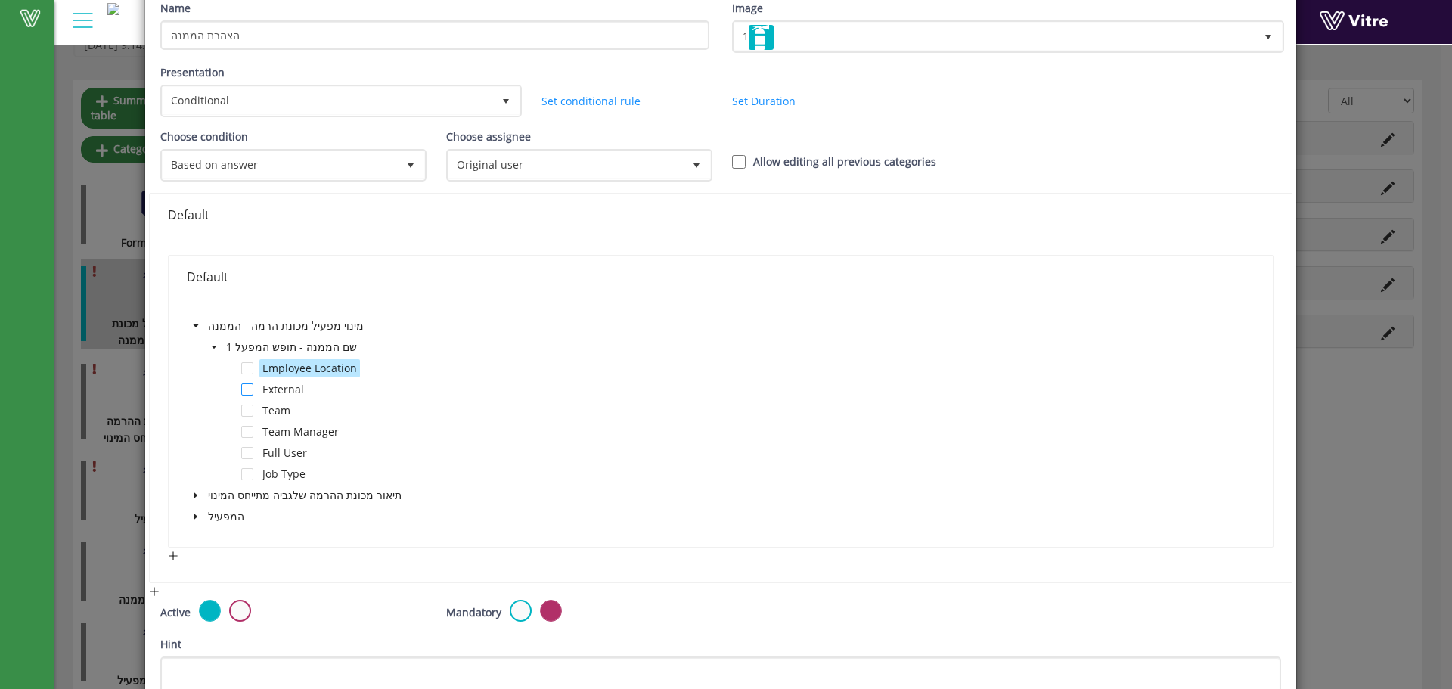
click at [244, 392] on span at bounding box center [247, 389] width 12 height 12
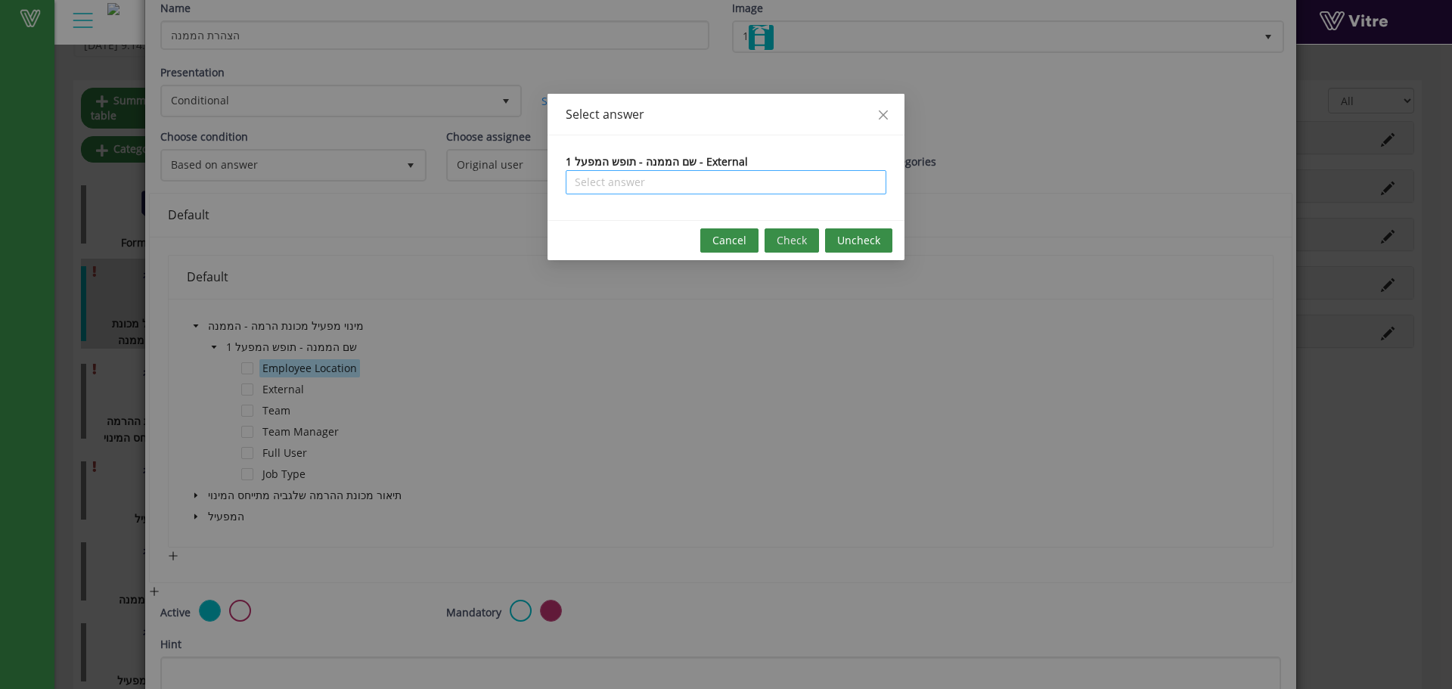
click at [801, 172] on input "search" at bounding box center [726, 182] width 303 height 23
click at [875, 122] on span "Close" at bounding box center [883, 115] width 42 height 42
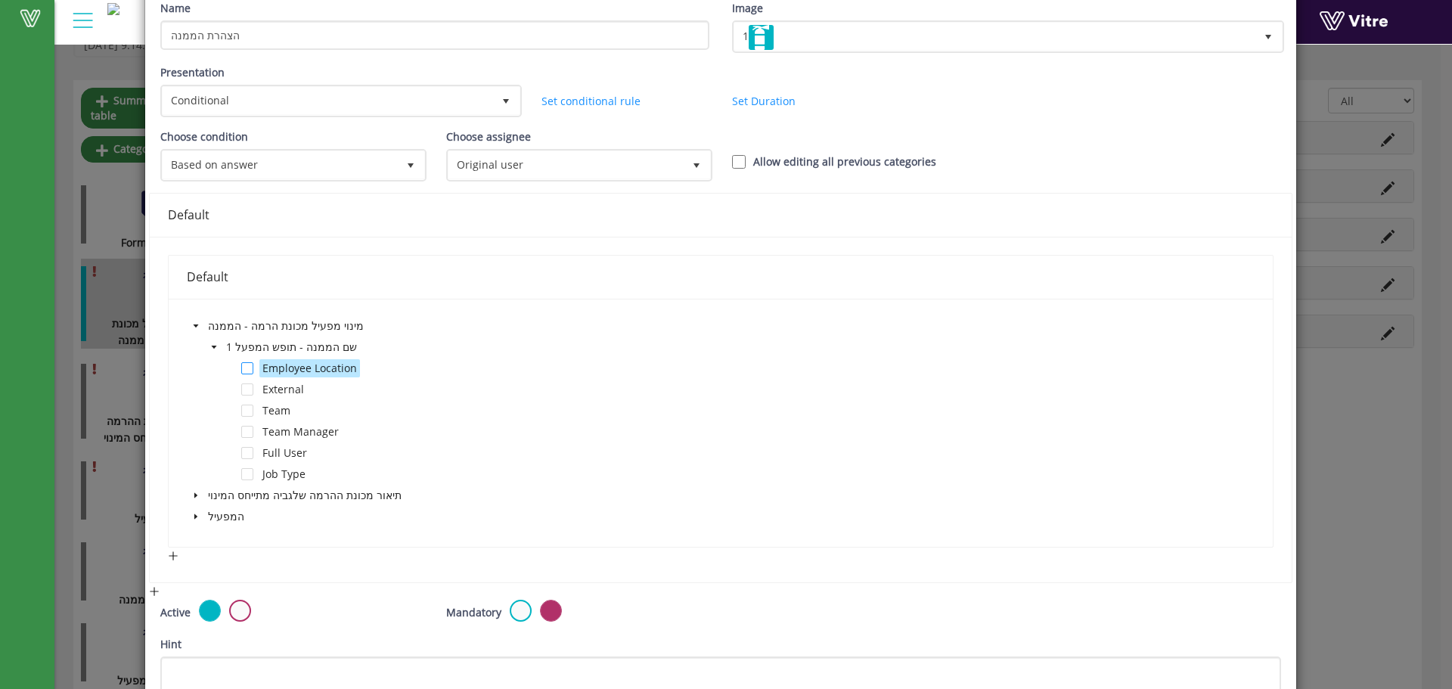
click at [245, 366] on span at bounding box center [247, 368] width 12 height 12
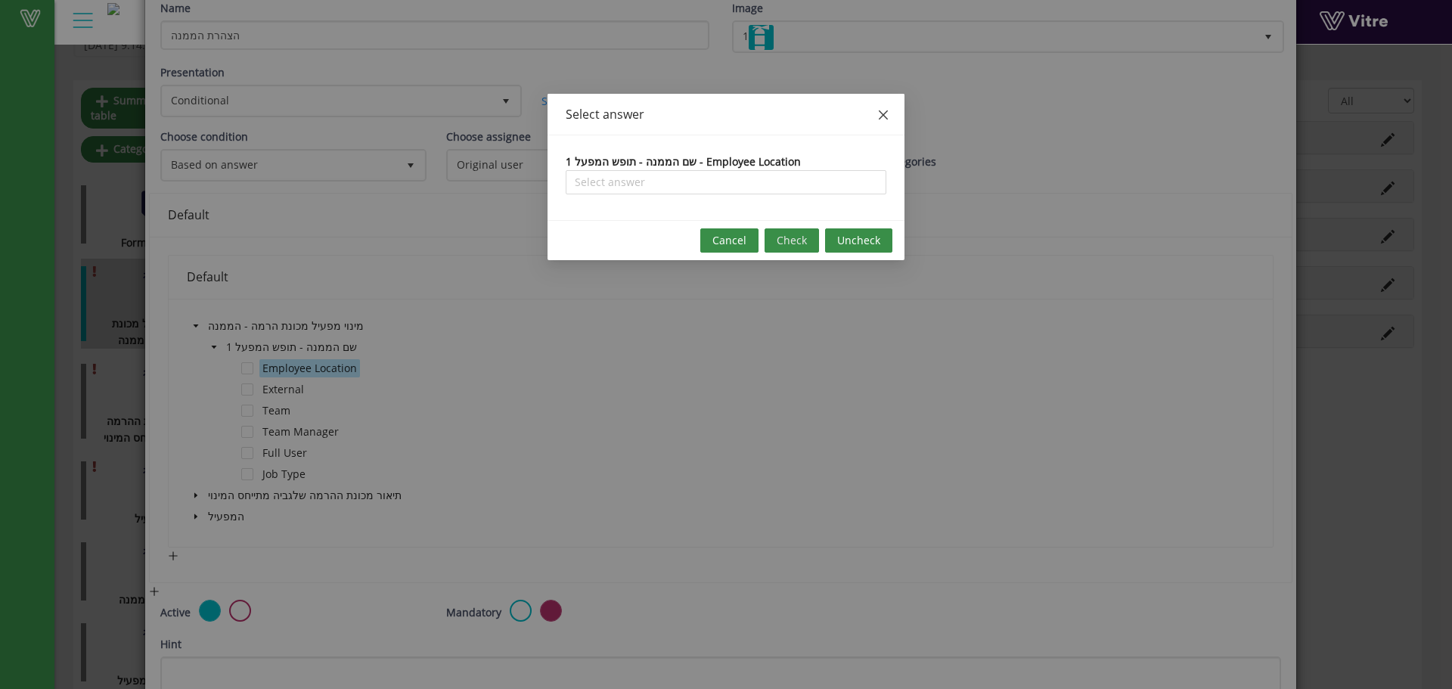
click at [879, 115] on icon "close" at bounding box center [883, 115] width 12 height 12
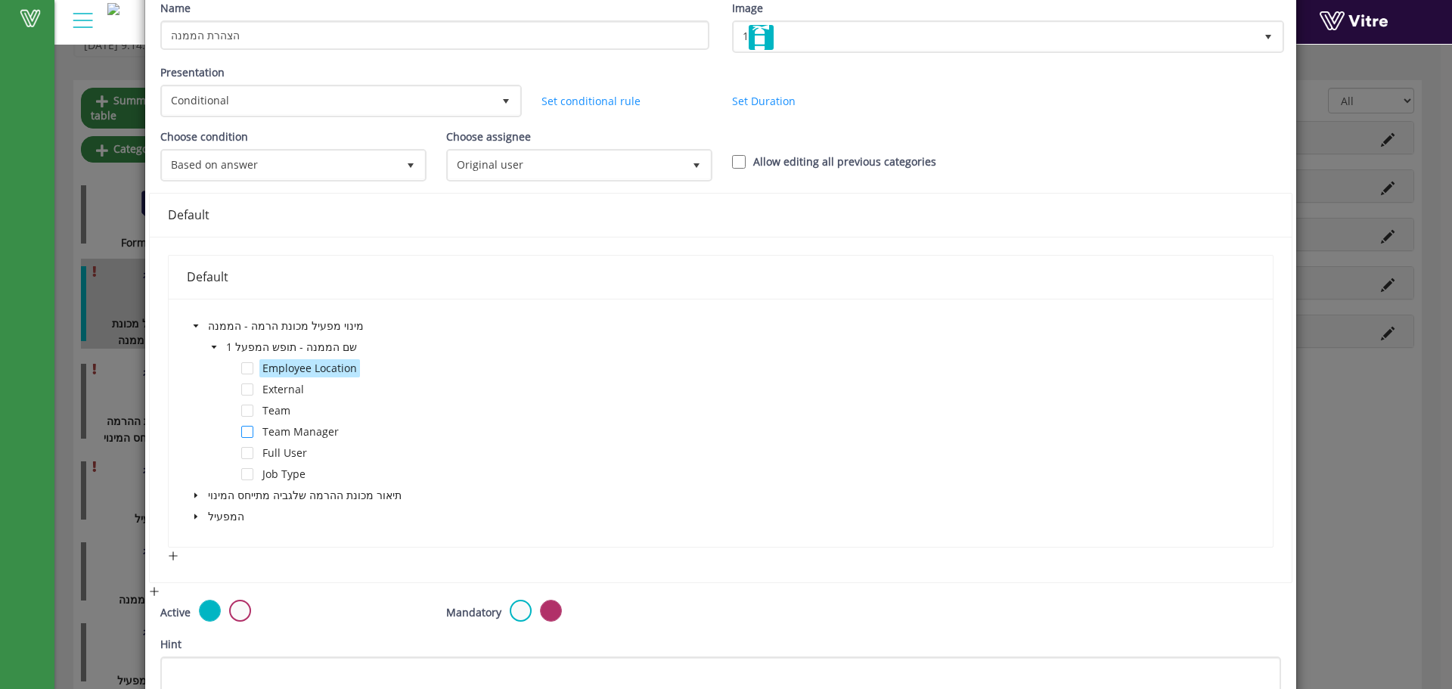
click at [247, 436] on span at bounding box center [247, 432] width 12 height 12
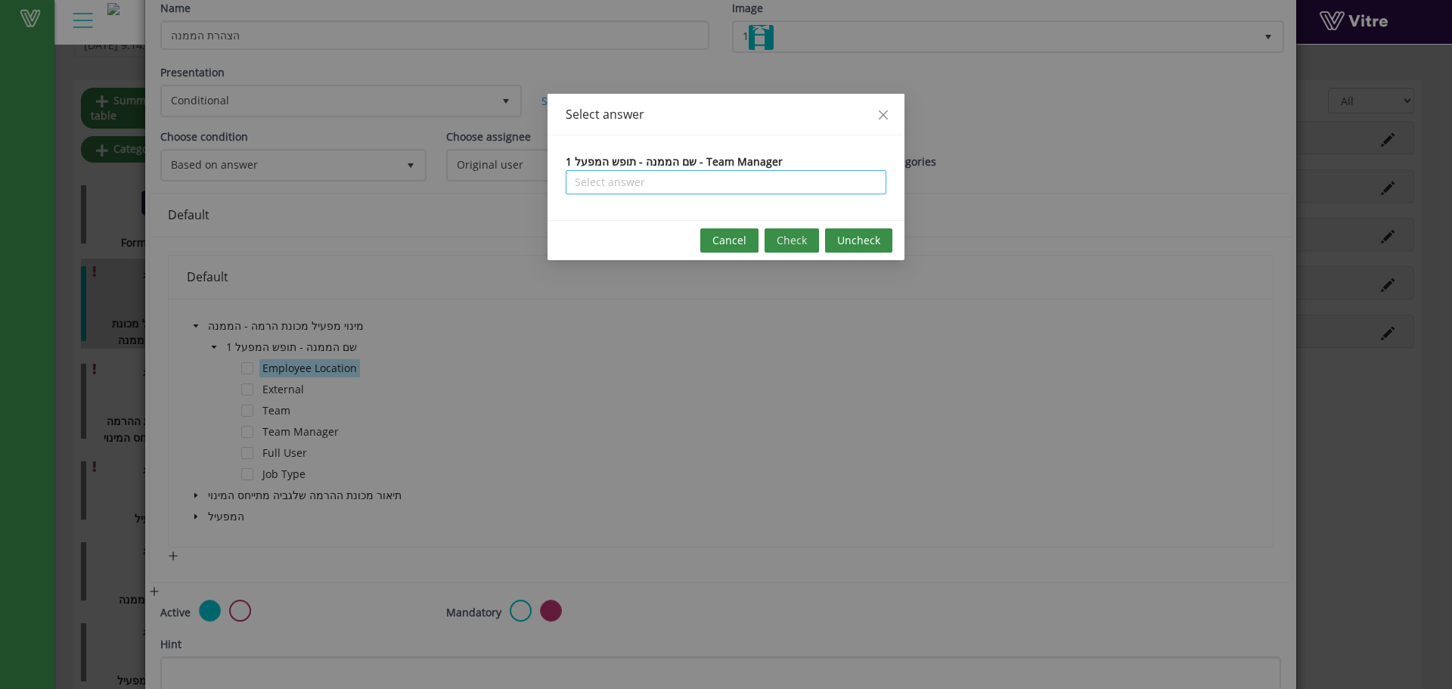
click at [752, 185] on input "search" at bounding box center [726, 182] width 303 height 23
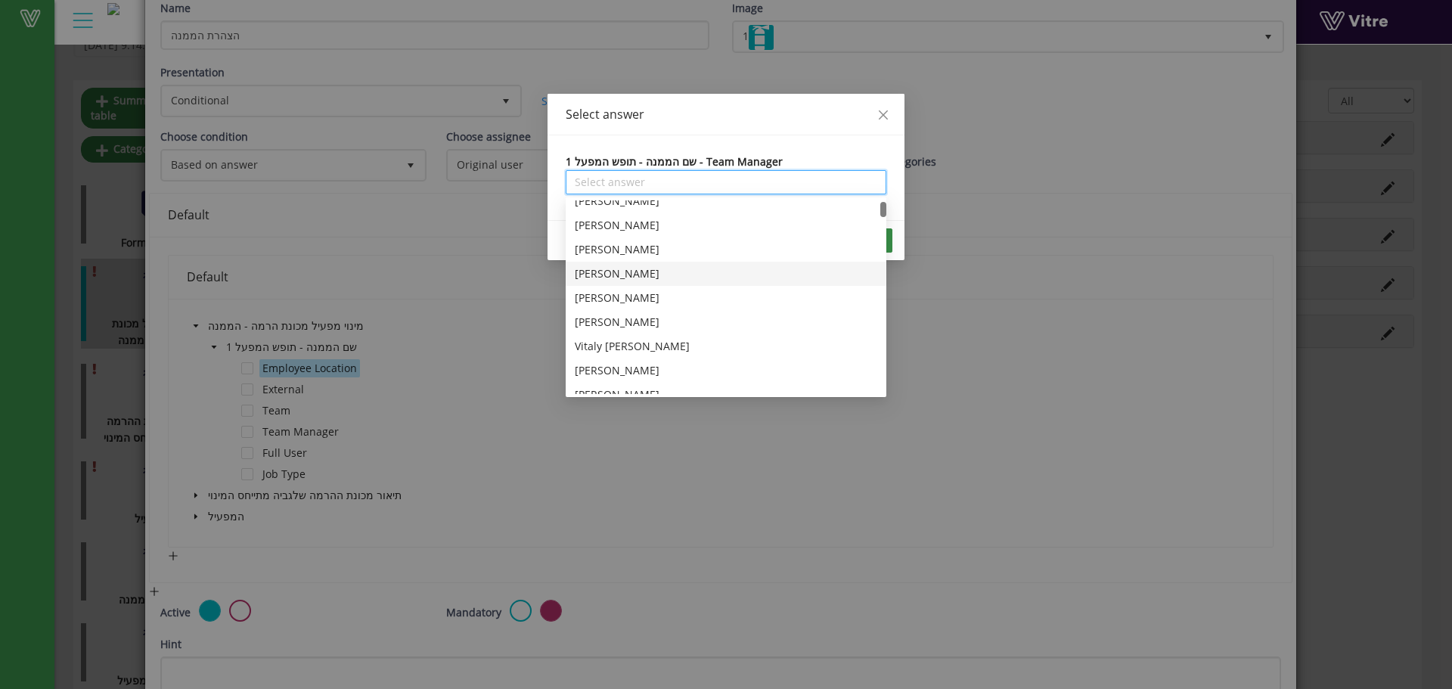
scroll to position [402, 0]
click at [890, 114] on span "Close" at bounding box center [883, 115] width 42 height 42
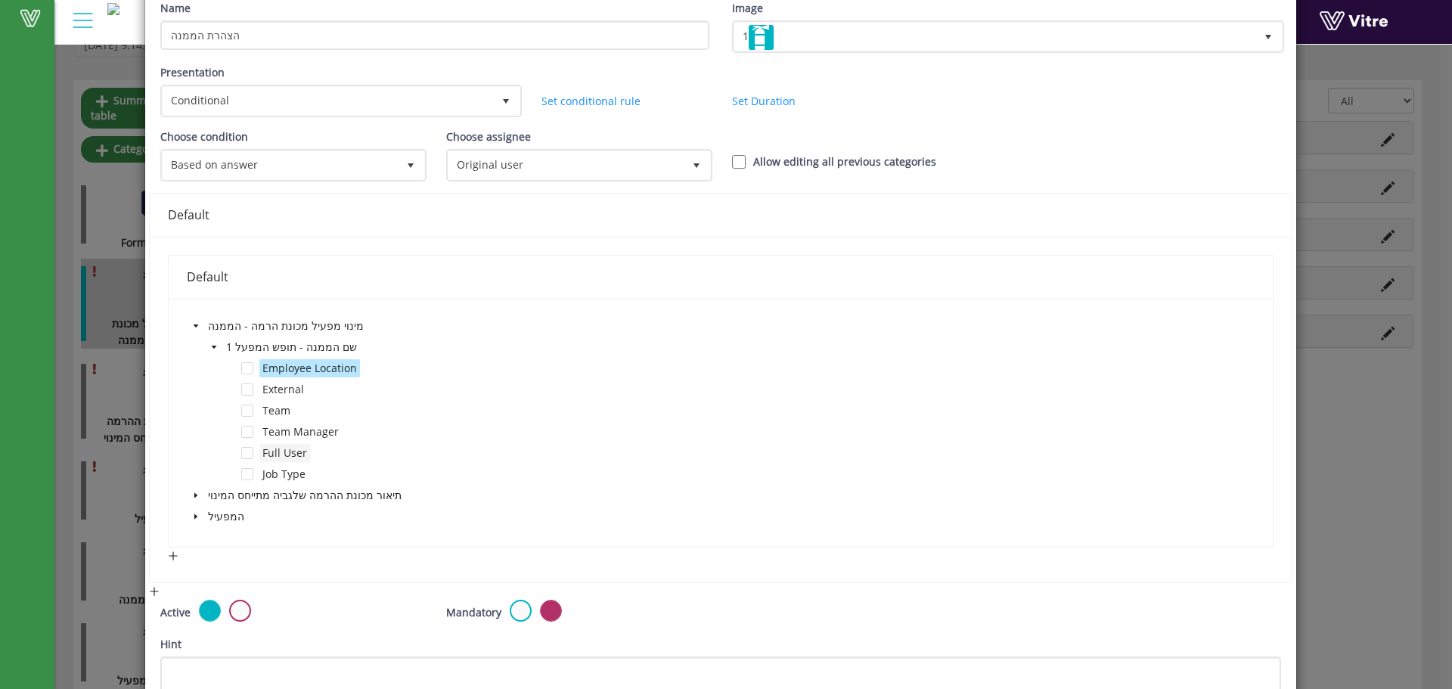
click at [278, 452] on span "Full User" at bounding box center [284, 453] width 45 height 14
click at [246, 453] on span at bounding box center [247, 453] width 12 height 12
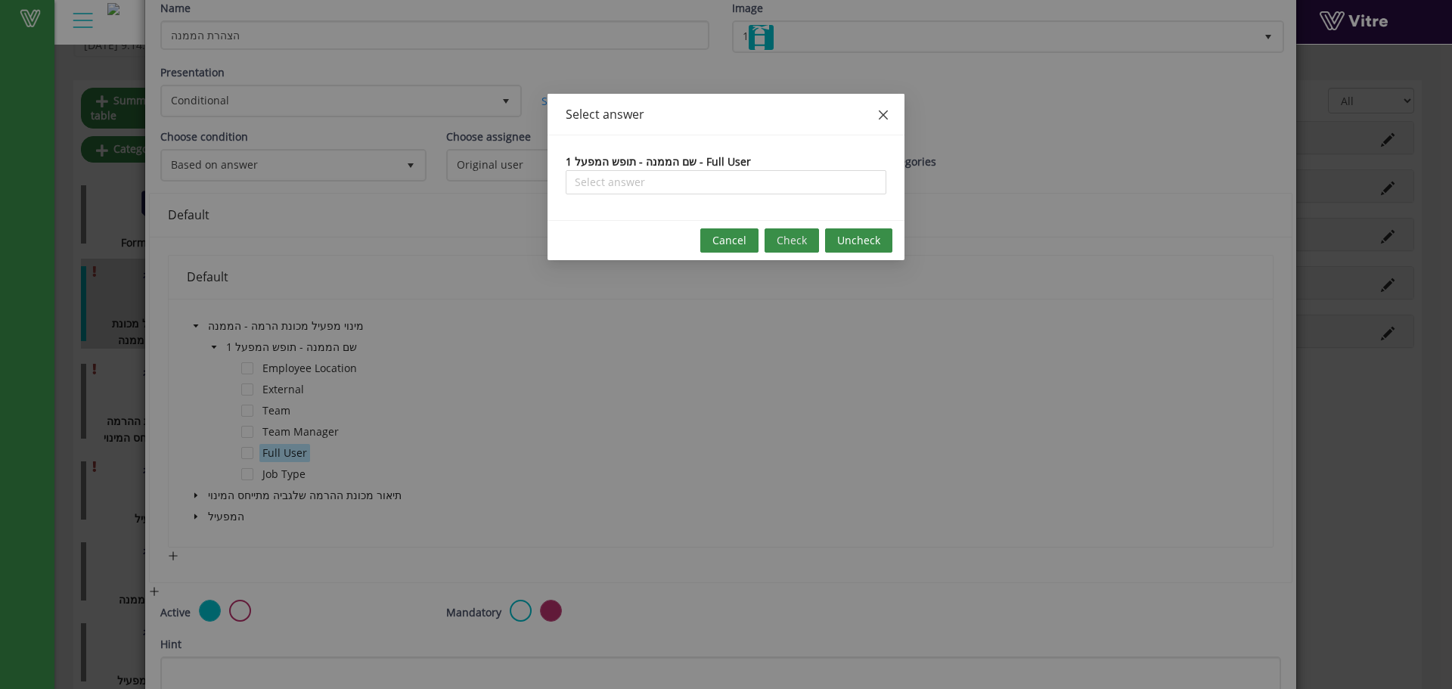
click at [874, 129] on span "Close" at bounding box center [883, 115] width 42 height 42
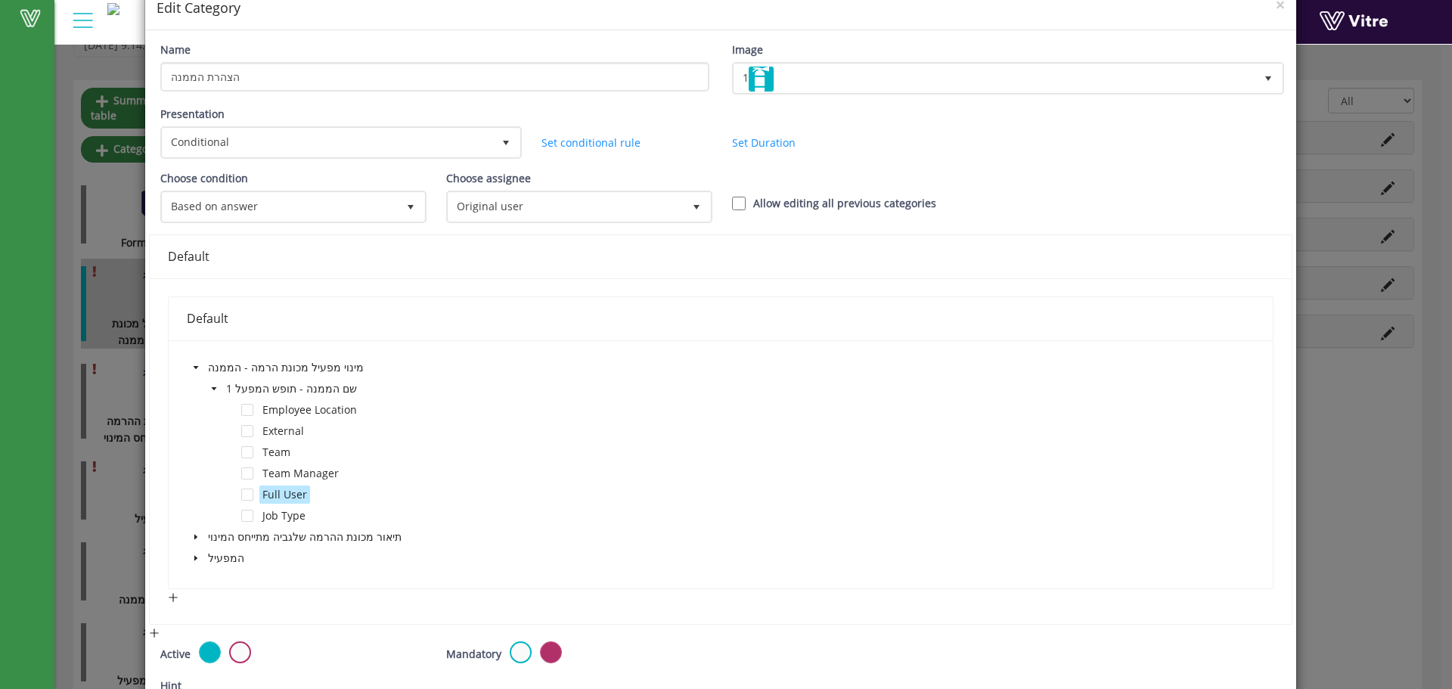
scroll to position [0, 0]
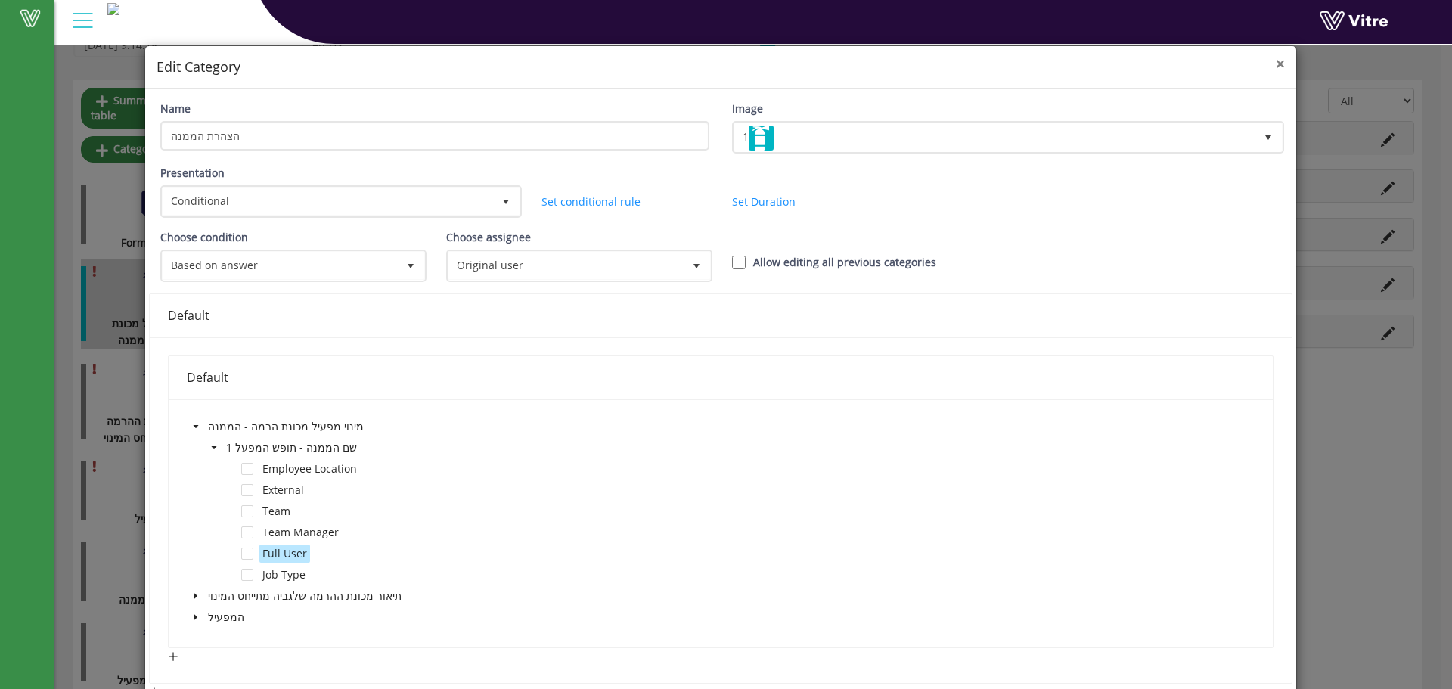
click at [1276, 67] on span "×" at bounding box center [1280, 63] width 9 height 21
click at [1268, 69] on div "× Edit Category Name הצהרת הממנה Image 1 1 Presentation Conditional 5 Set Durat…" at bounding box center [726, 234] width 1452 height 689
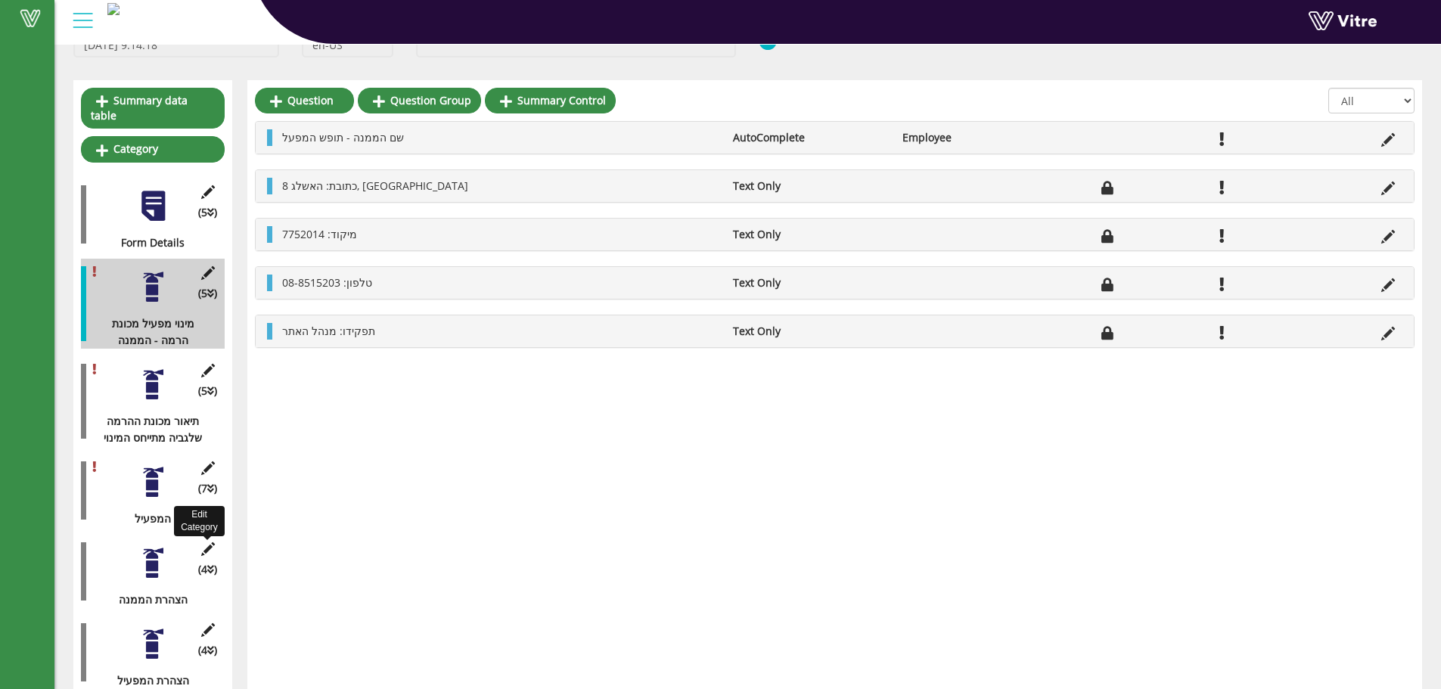
click at [209, 542] on icon at bounding box center [207, 549] width 19 height 14
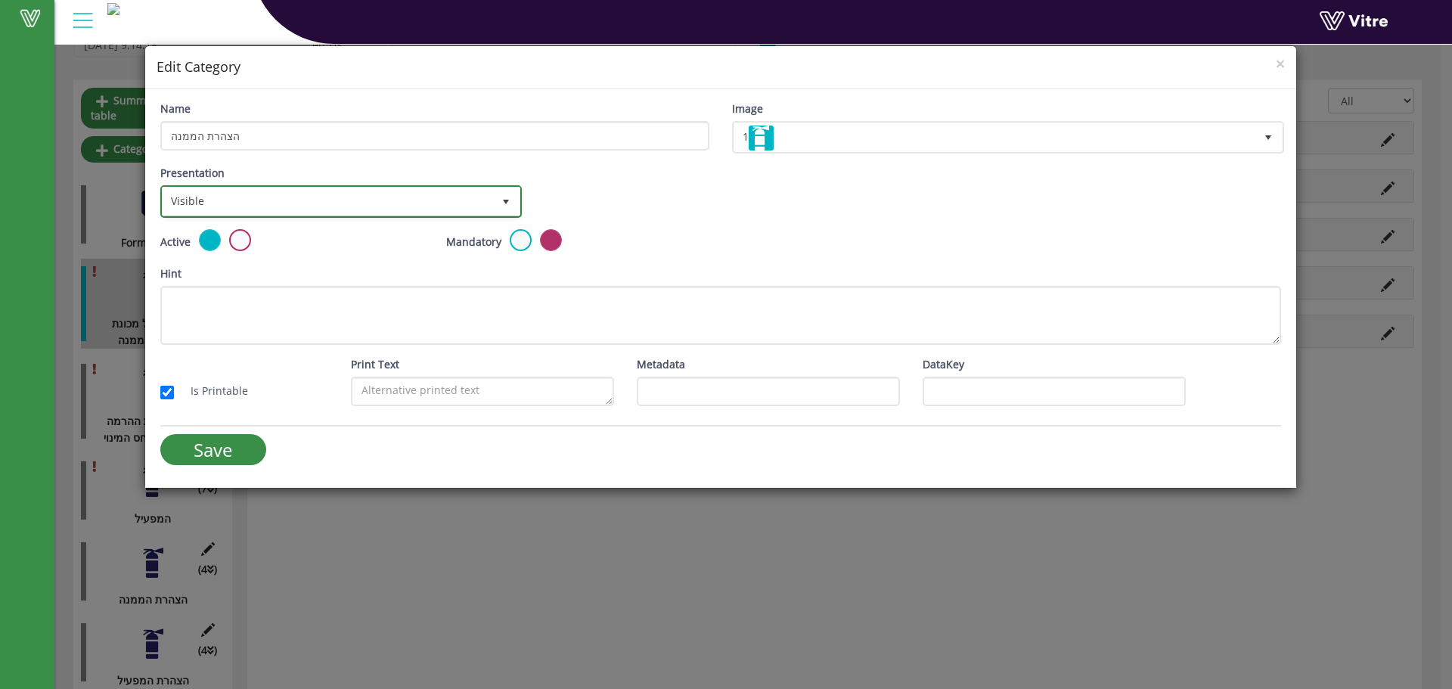
click at [475, 203] on span "Visible" at bounding box center [328, 201] width 330 height 27
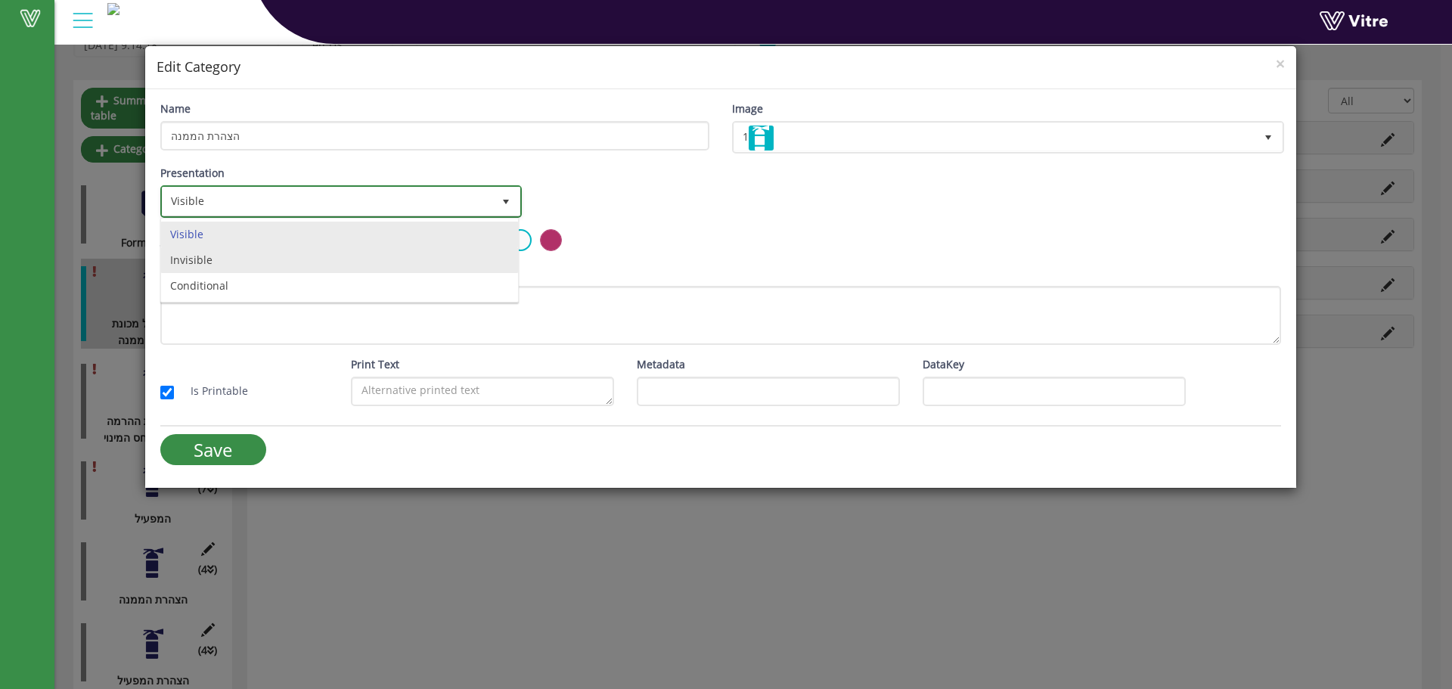
click at [307, 270] on li "Invisible" at bounding box center [339, 260] width 357 height 26
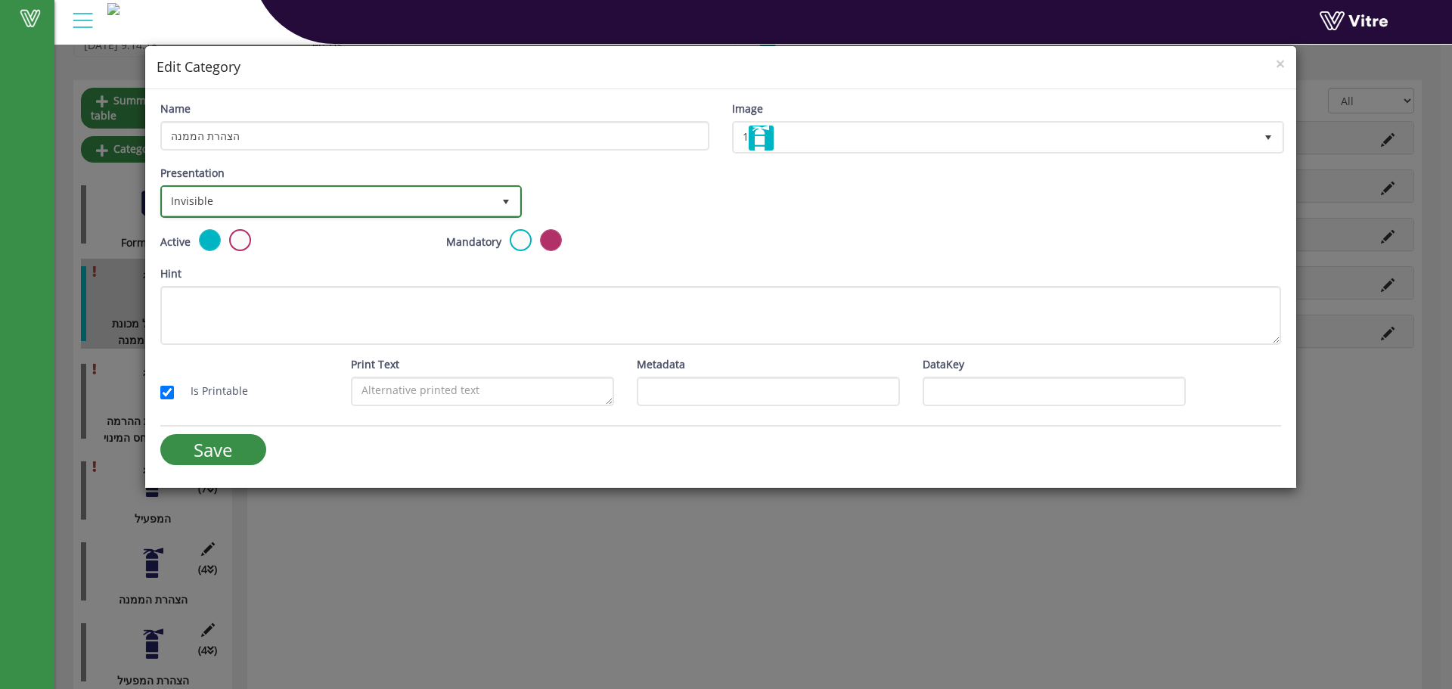
click at [346, 200] on span "Invisible" at bounding box center [328, 201] width 330 height 27
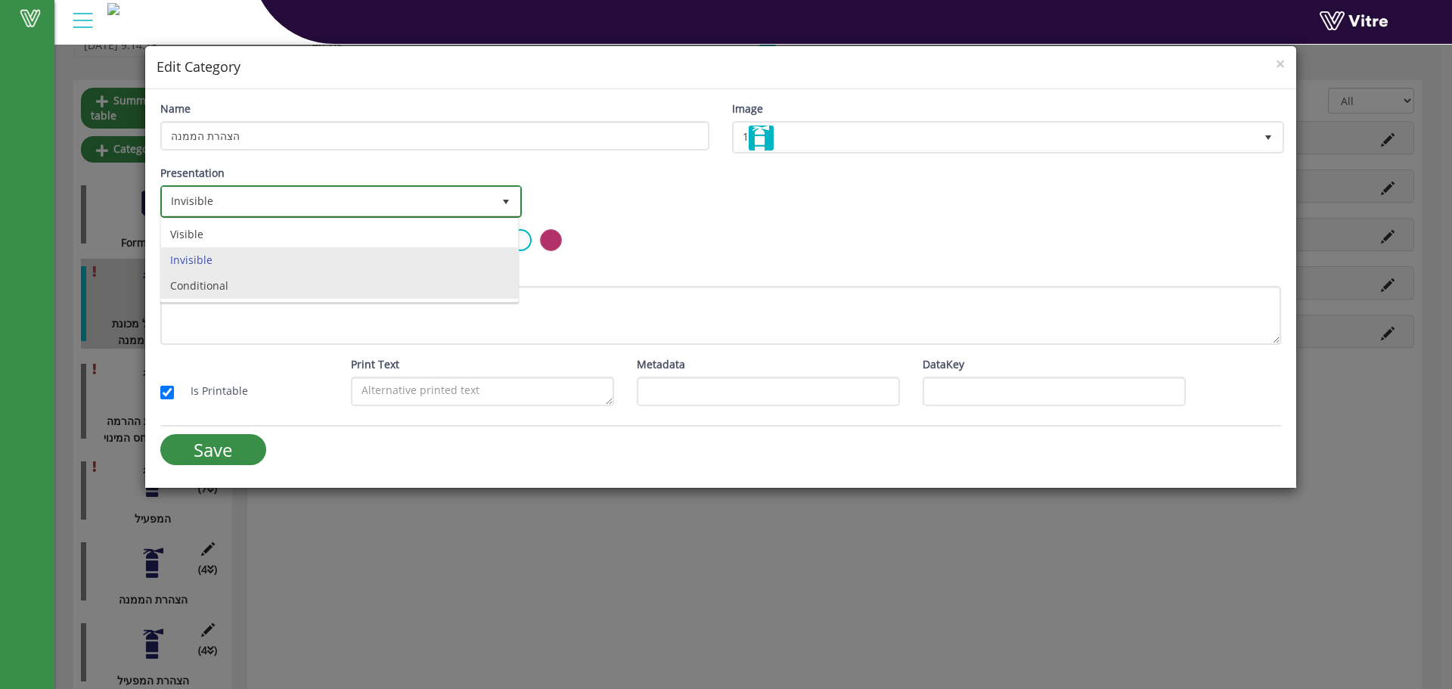
click at [312, 278] on li "Conditional" at bounding box center [339, 286] width 357 height 26
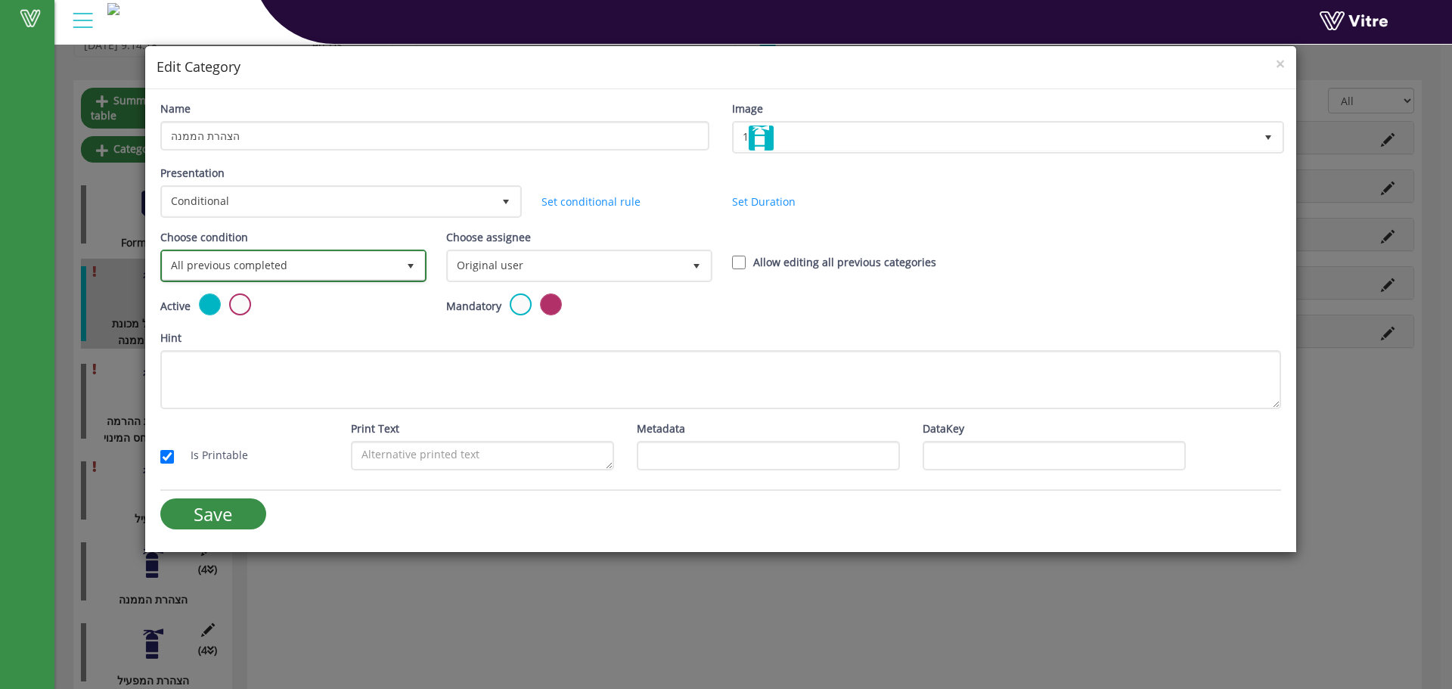
click at [405, 267] on span "select" at bounding box center [411, 266] width 12 height 12
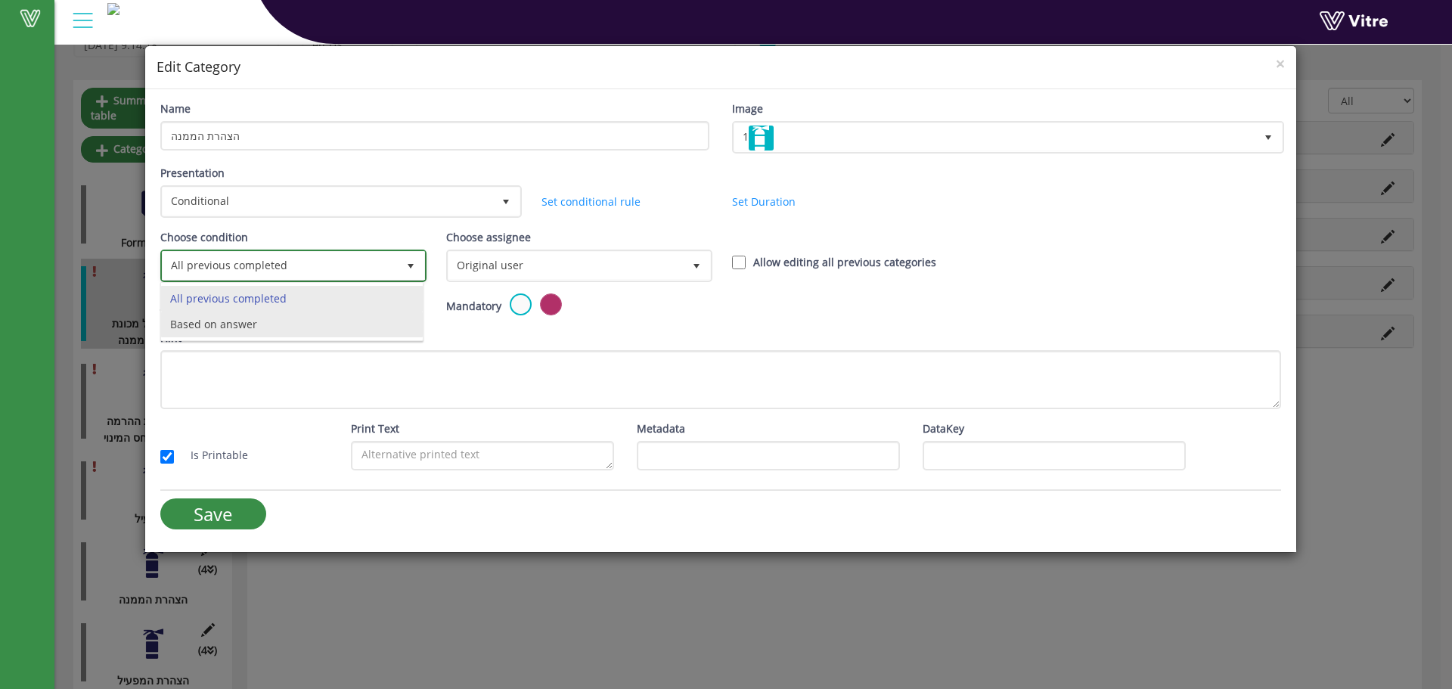
click at [360, 318] on li "Based on answer" at bounding box center [292, 325] width 262 height 26
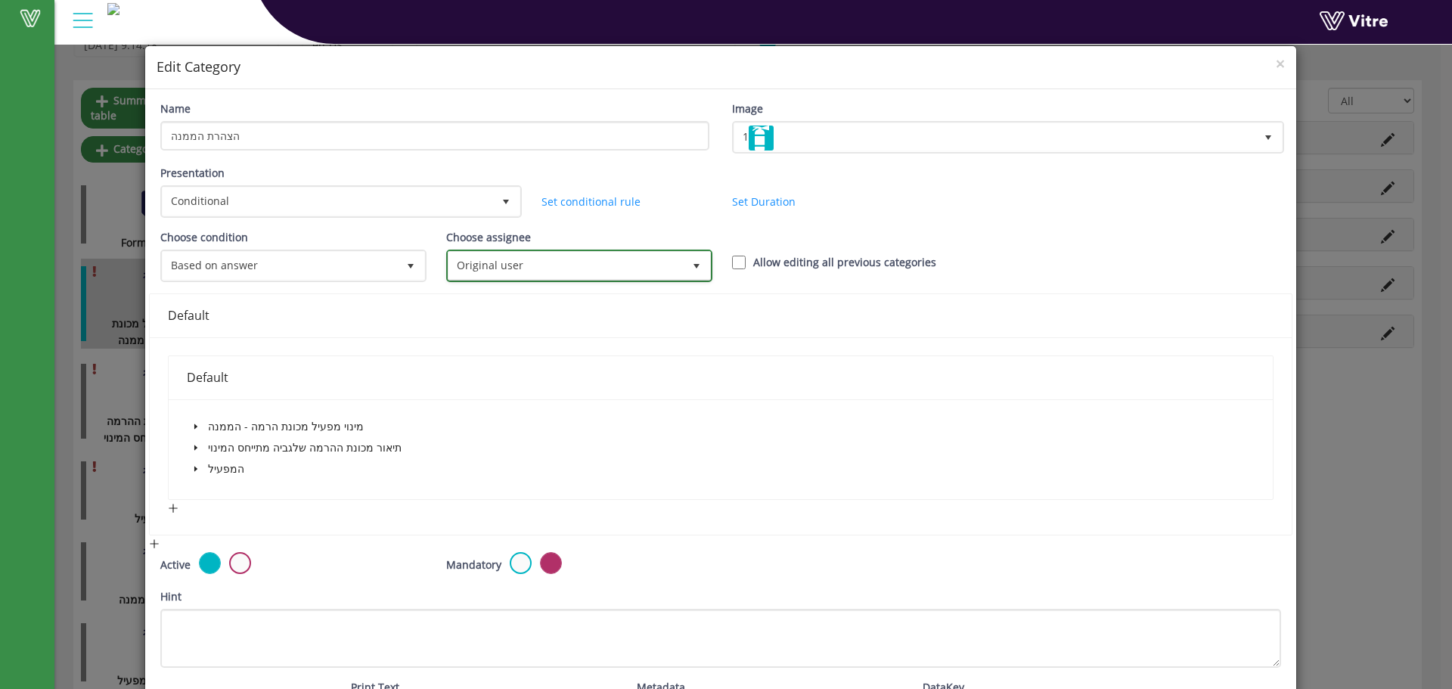
click at [607, 252] on span "Original user" at bounding box center [566, 265] width 234 height 27
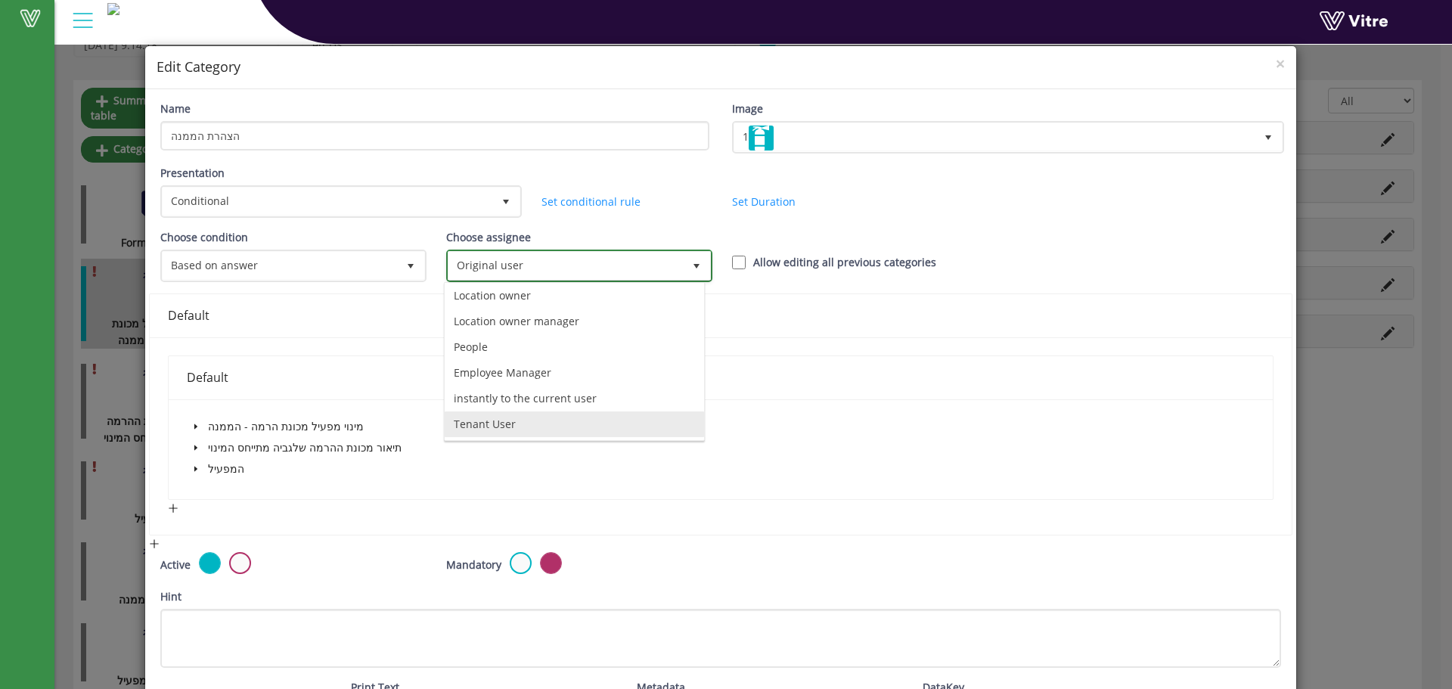
click at [533, 424] on li "Tenant User" at bounding box center [574, 424] width 259 height 26
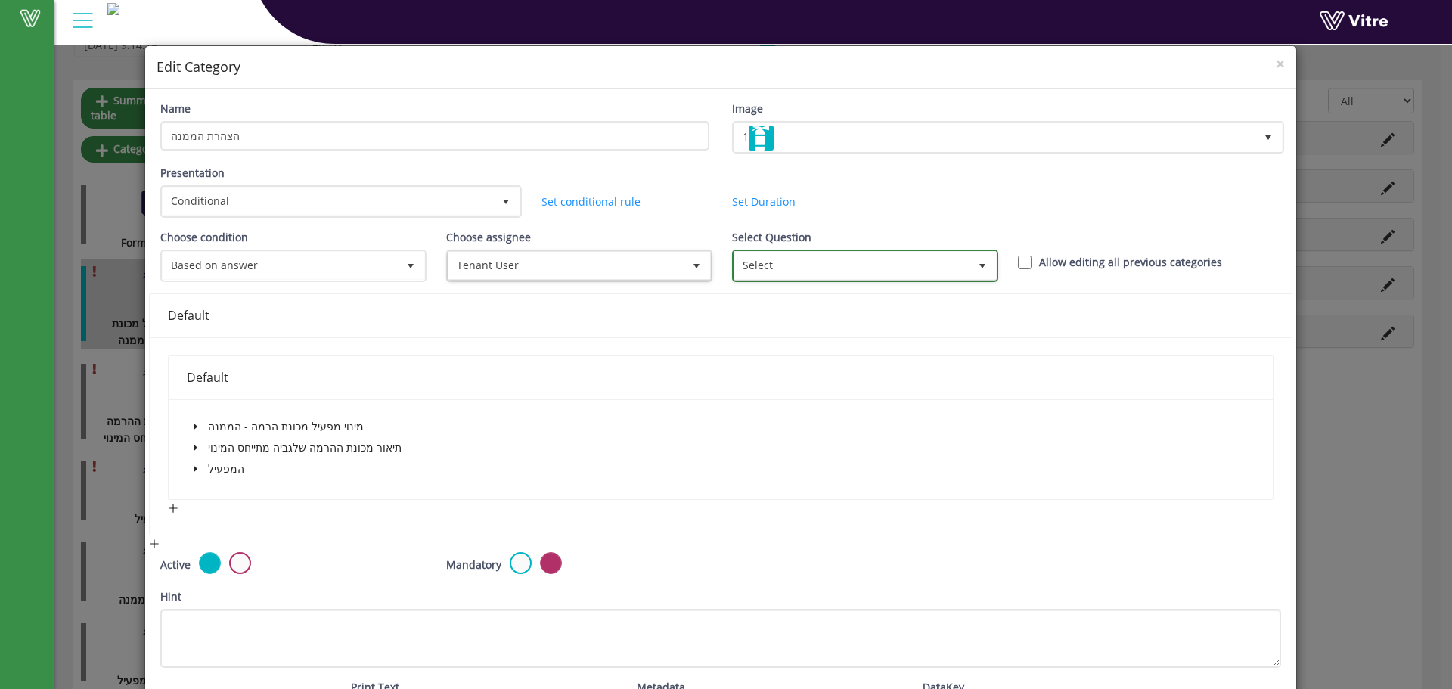
click at [813, 272] on span "Select" at bounding box center [851, 265] width 234 height 27
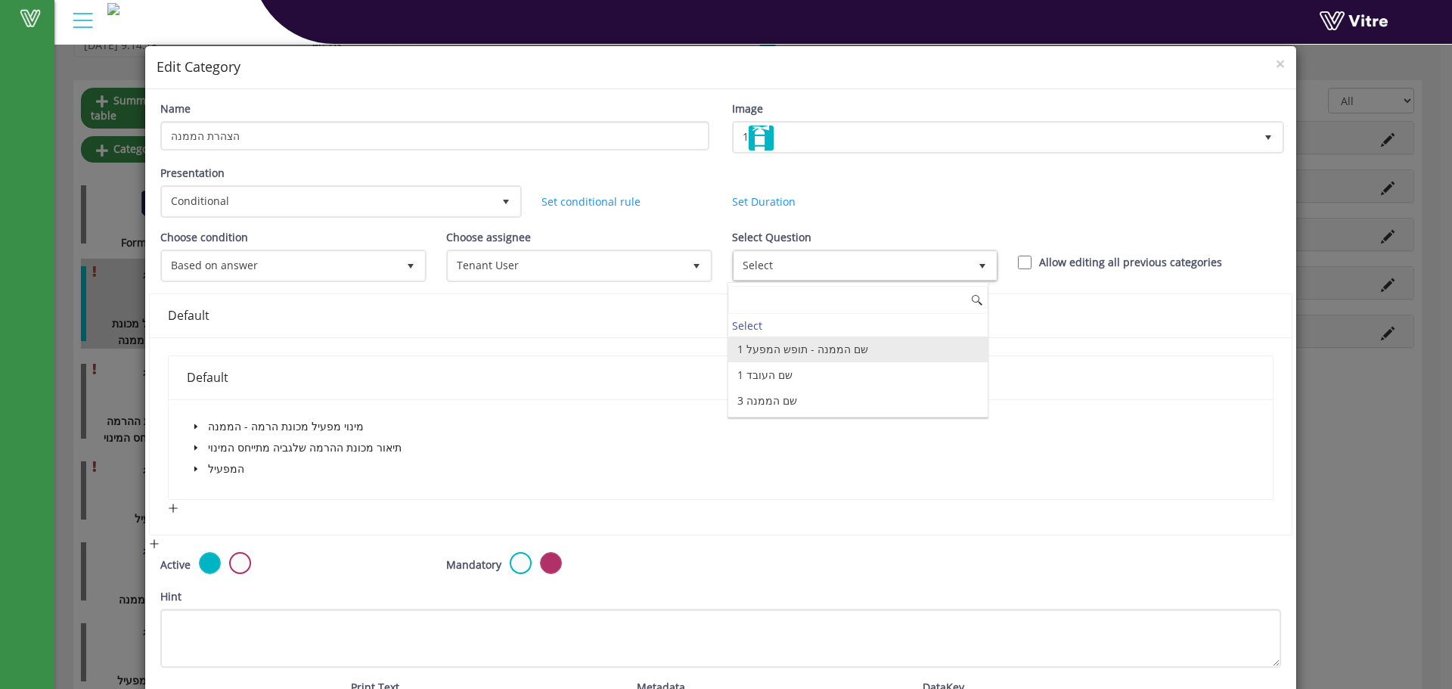
click at [764, 348] on li "1 שם הממנה - תופש המפעל" at bounding box center [857, 350] width 259 height 26
click at [194, 423] on span "caret-down" at bounding box center [196, 427] width 8 height 8
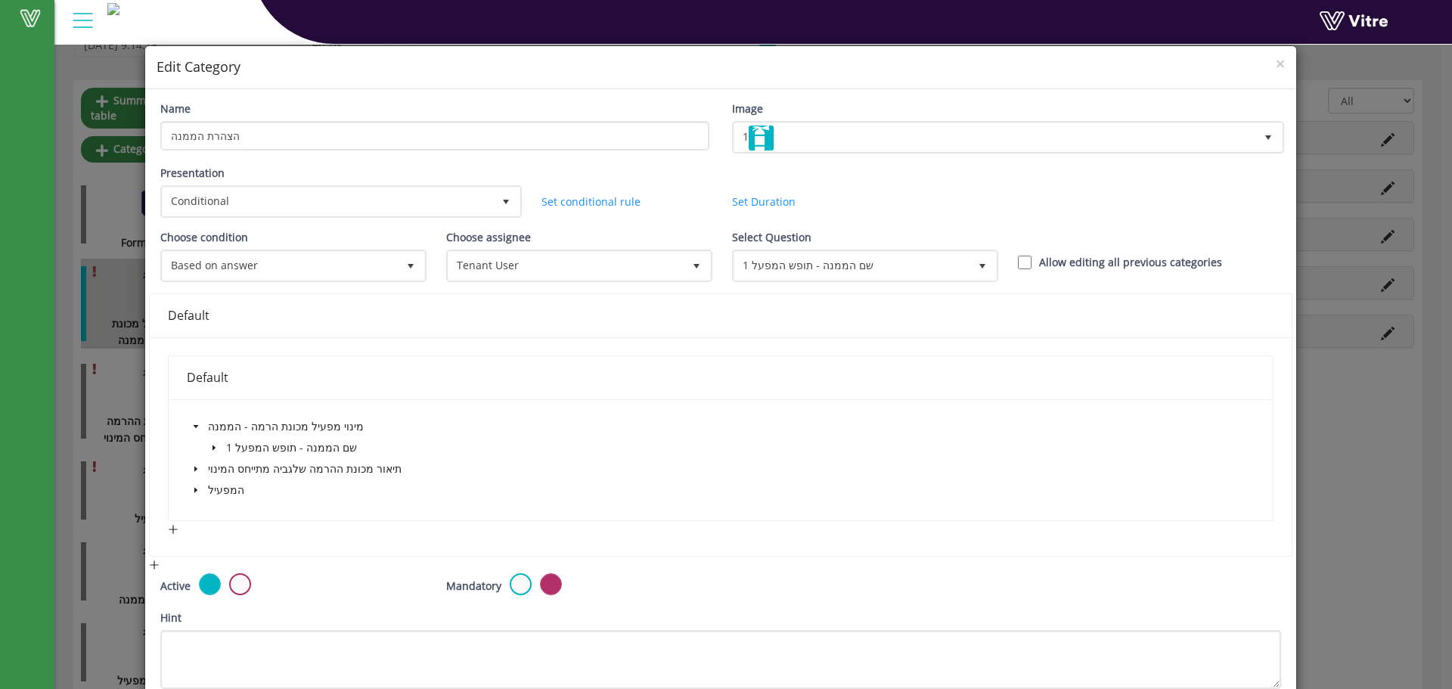
click at [206, 444] on span at bounding box center [214, 448] width 18 height 18
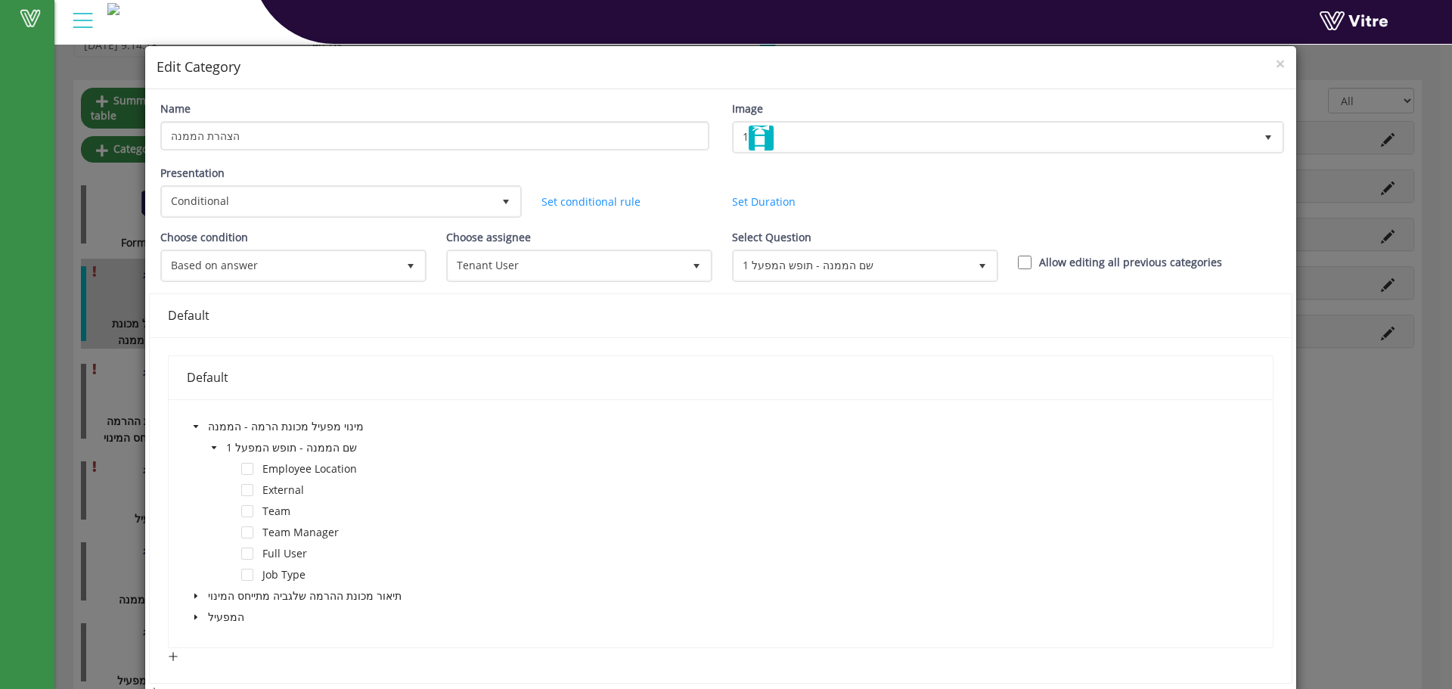
click at [208, 446] on span at bounding box center [214, 448] width 18 height 18
click at [651, 262] on span "Tenant User" at bounding box center [566, 265] width 234 height 27
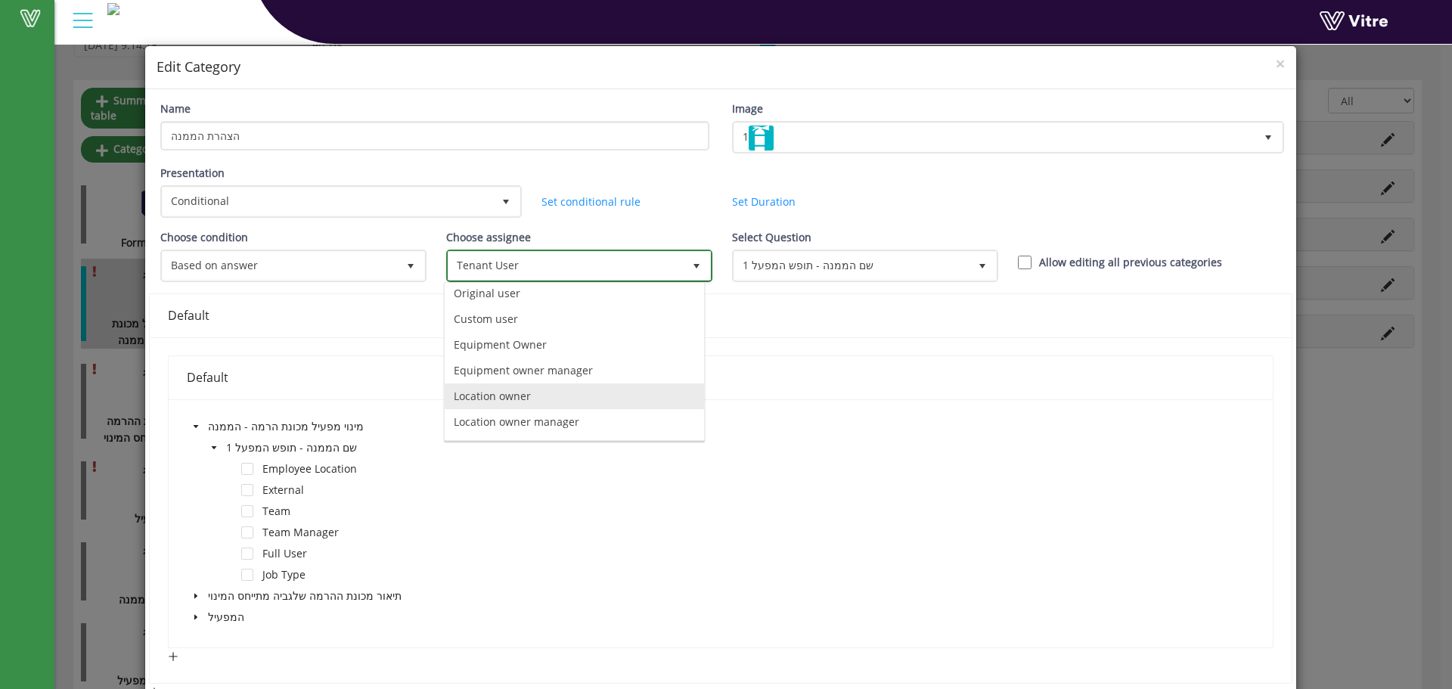
scroll to position [0, 0]
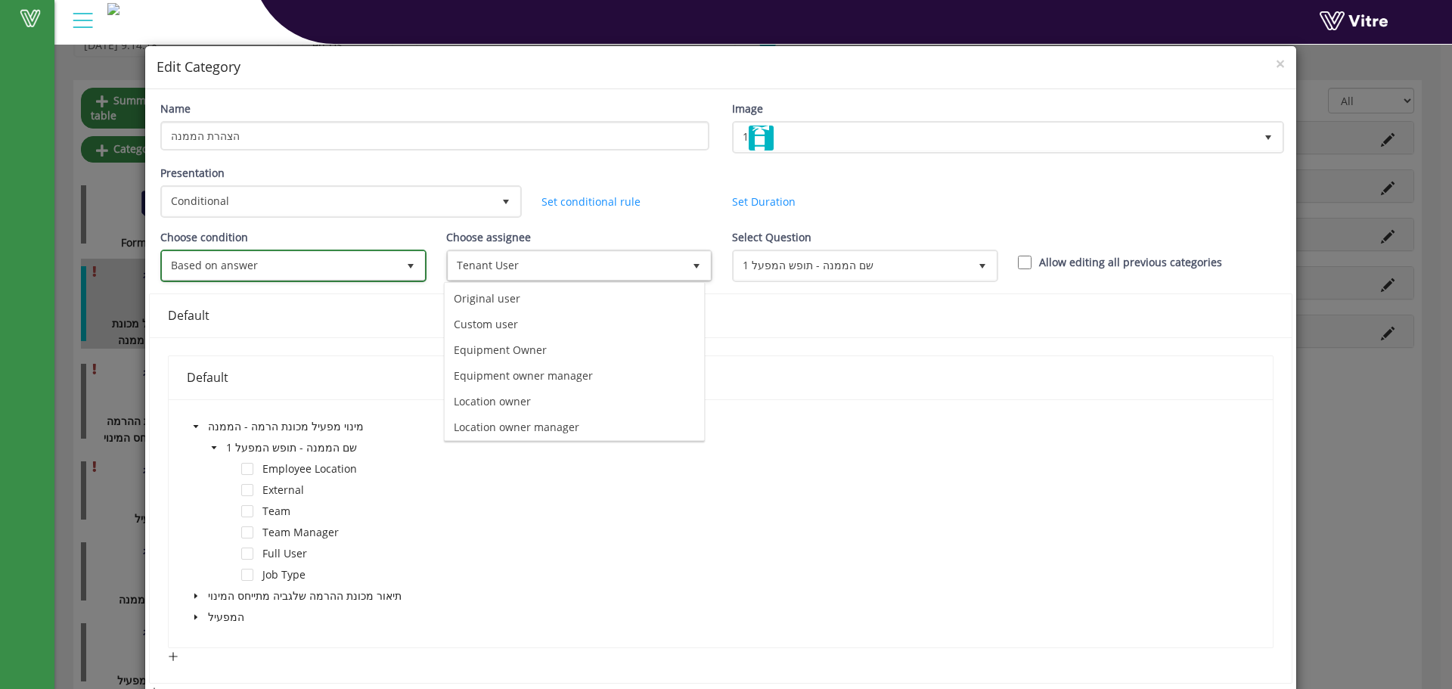
click at [355, 263] on span "Based on answer" at bounding box center [280, 265] width 234 height 27
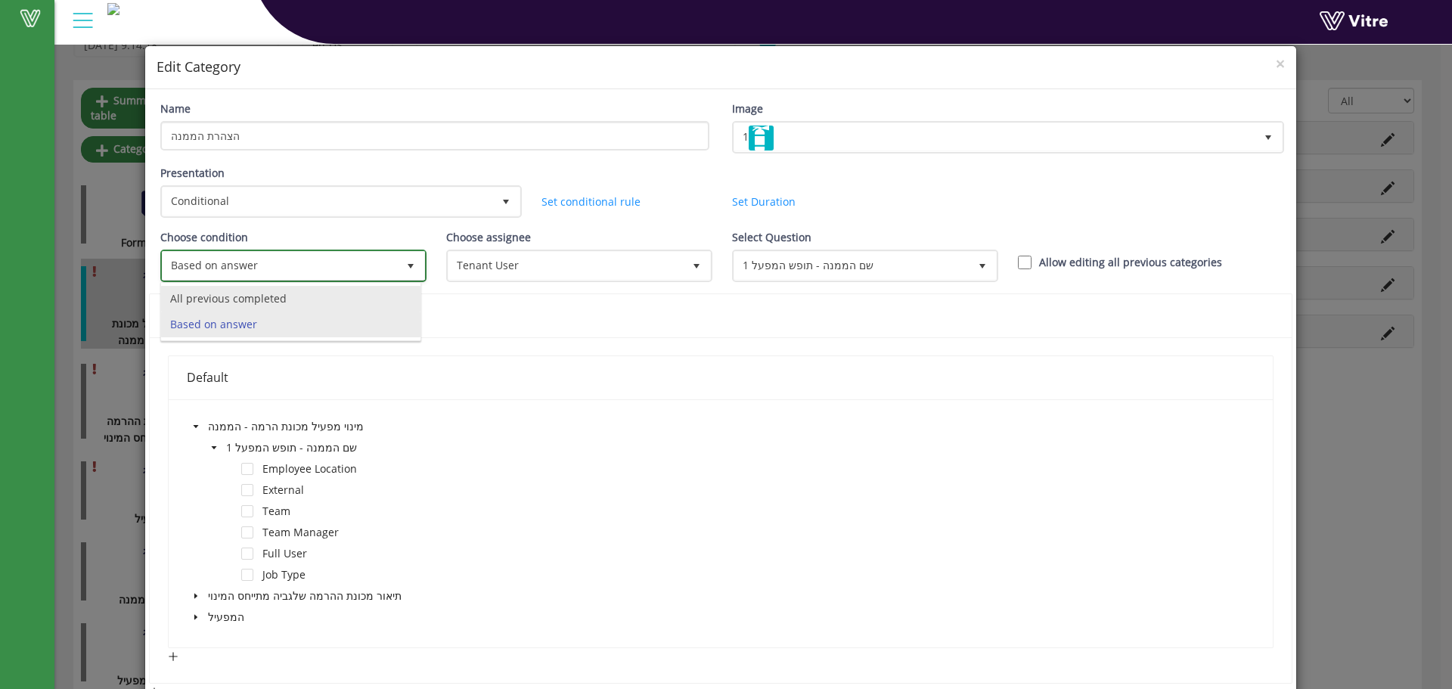
click at [315, 307] on li "All previous completed" at bounding box center [290, 299] width 259 height 26
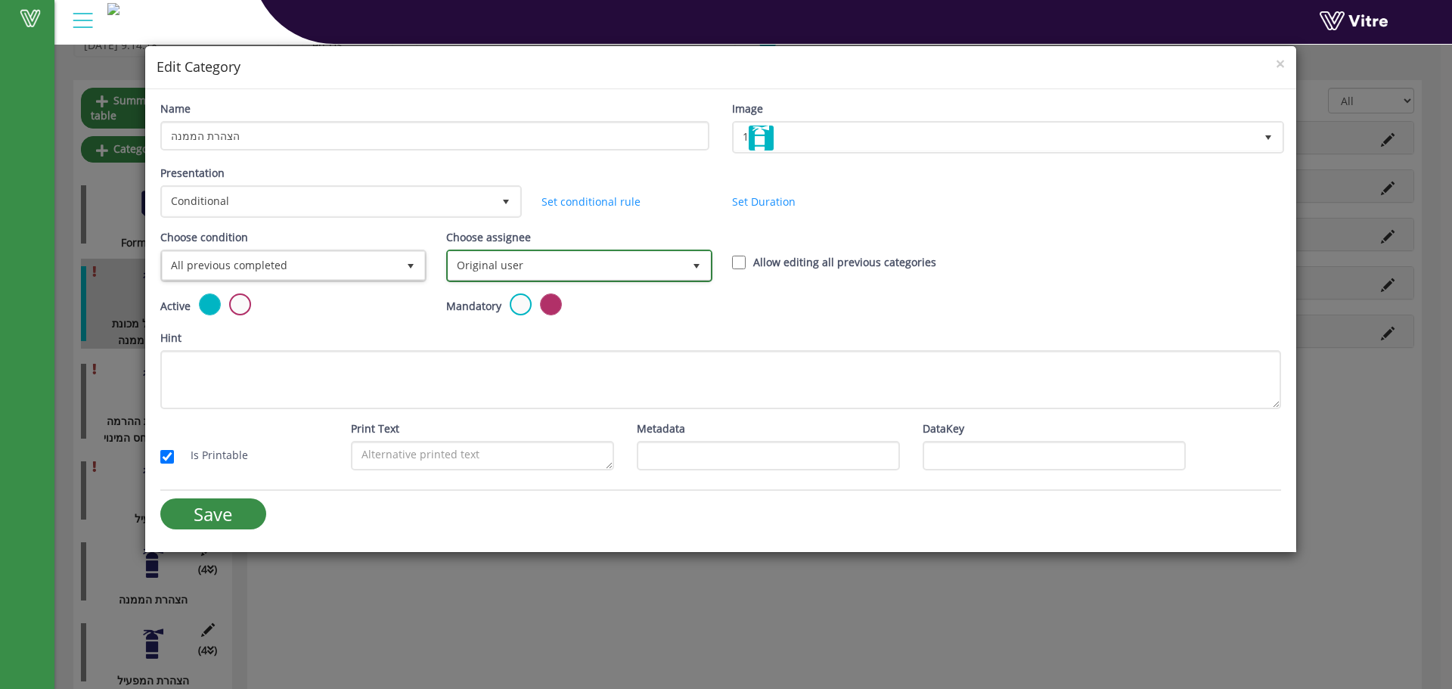
click at [542, 269] on span "Original user" at bounding box center [566, 265] width 234 height 27
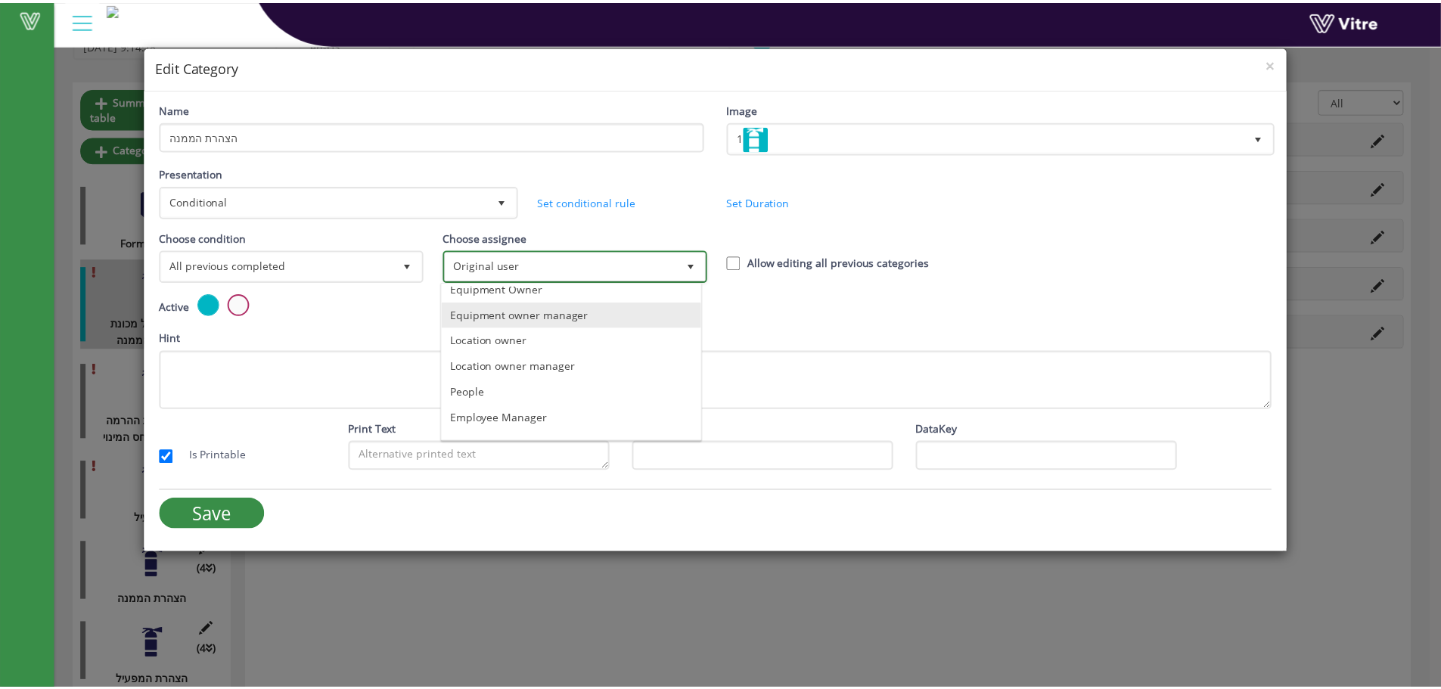
scroll to position [106, 0]
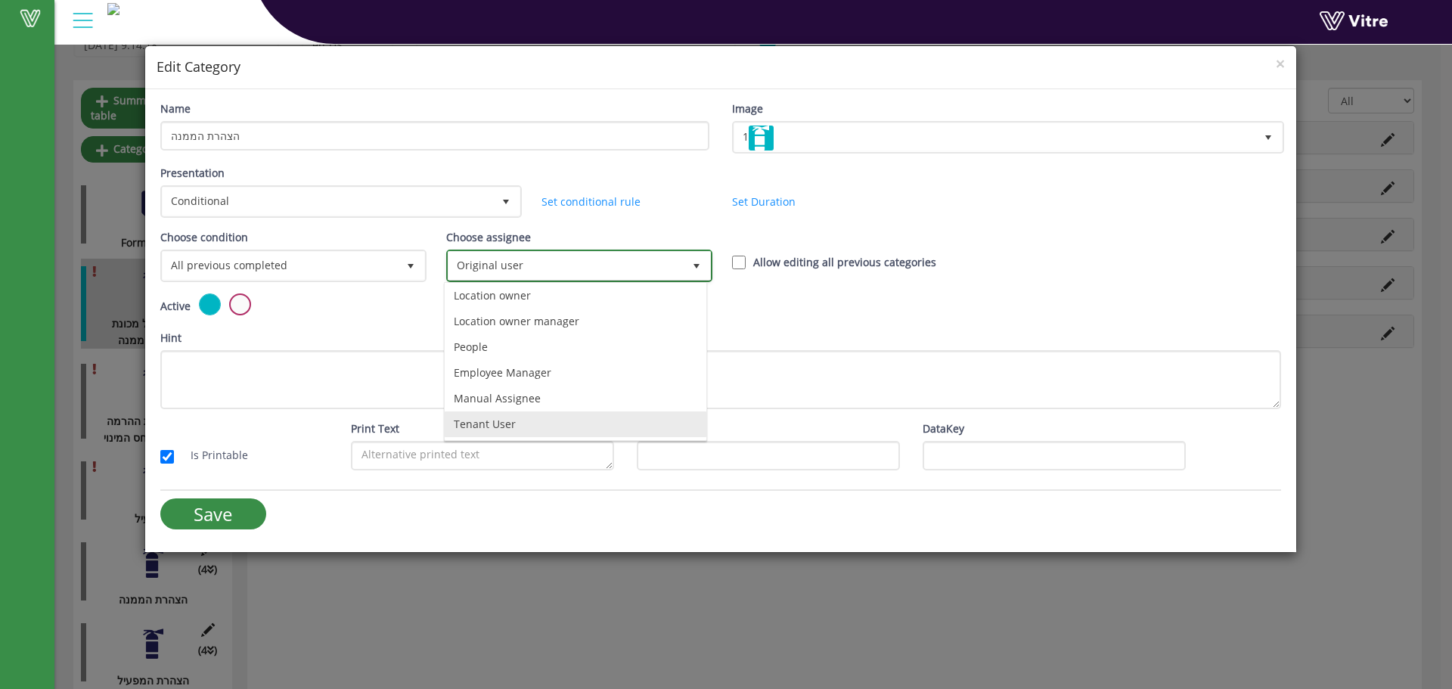
click at [475, 424] on li "Tenant User" at bounding box center [576, 424] width 262 height 26
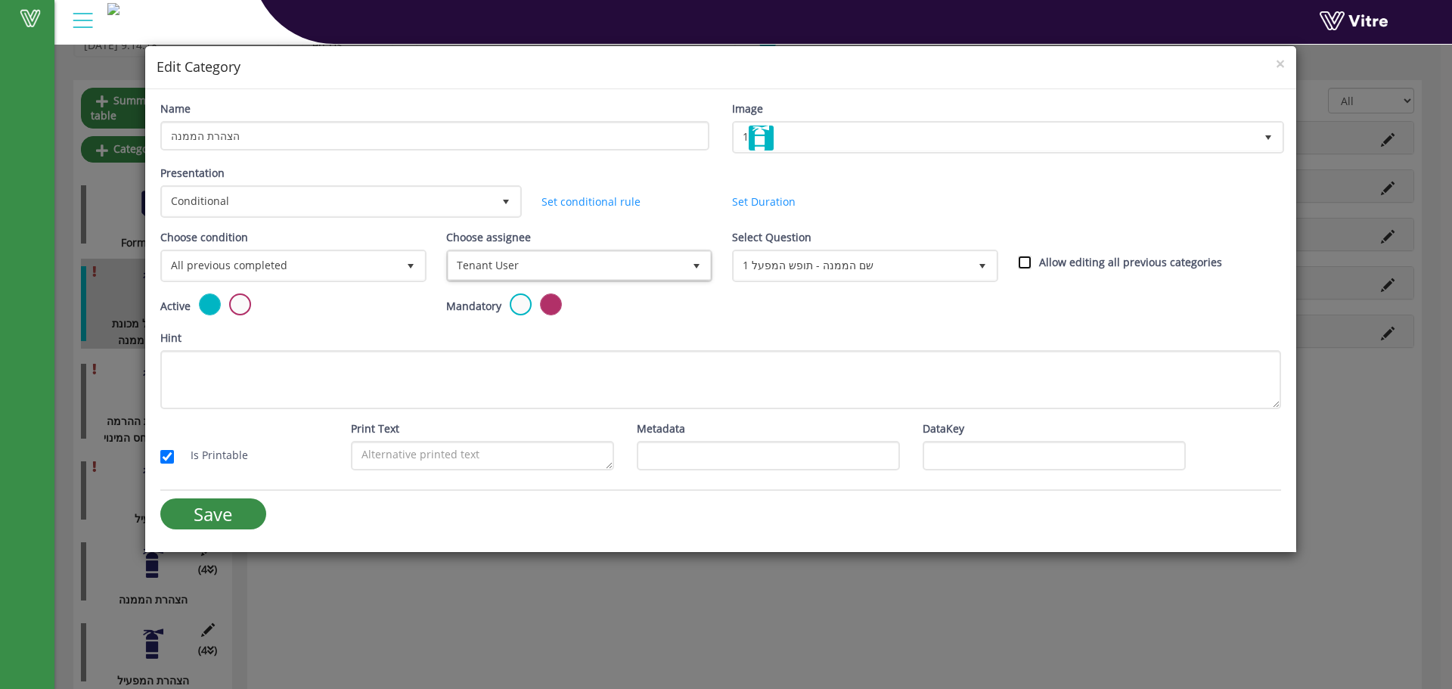
click at [1028, 261] on input "Allow editing all previous categories" at bounding box center [1025, 263] width 14 height 14
checkbox input "true"
click at [210, 511] on input "Save" at bounding box center [213, 513] width 106 height 31
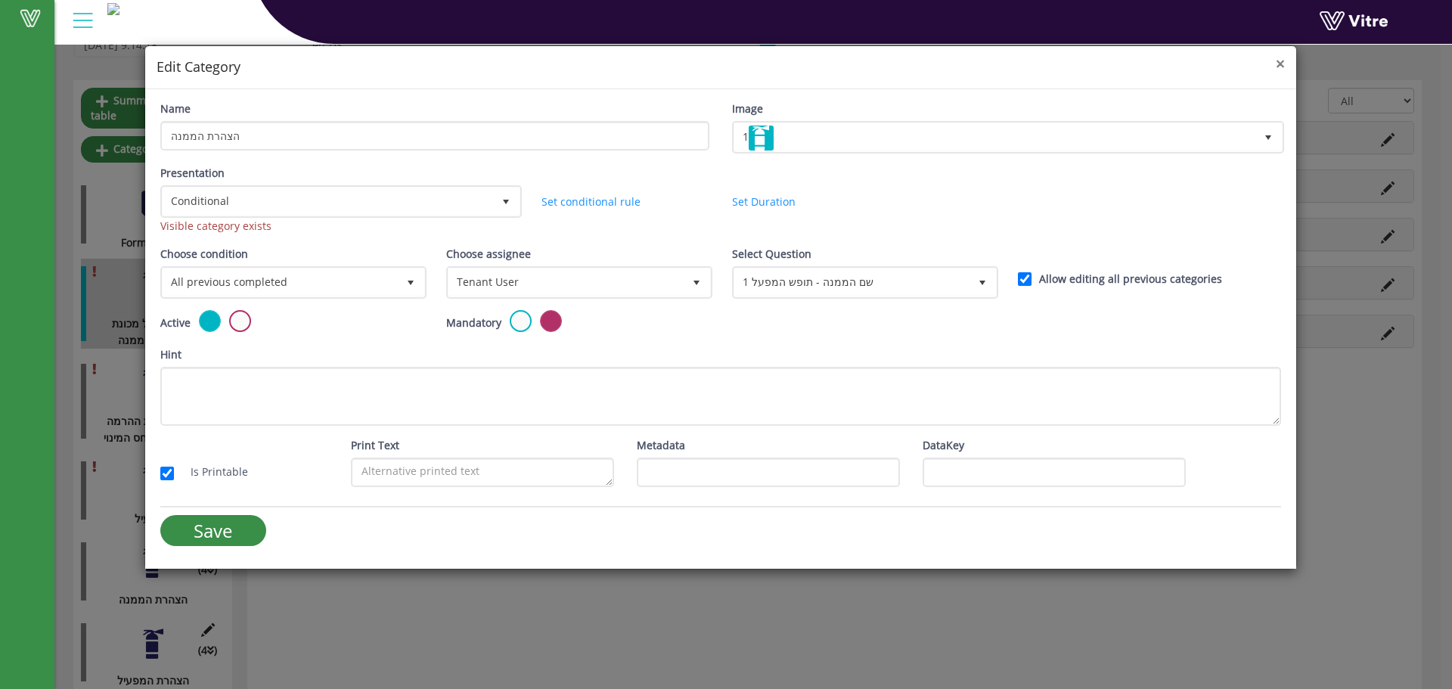
click at [1281, 64] on span "×" at bounding box center [1280, 63] width 9 height 21
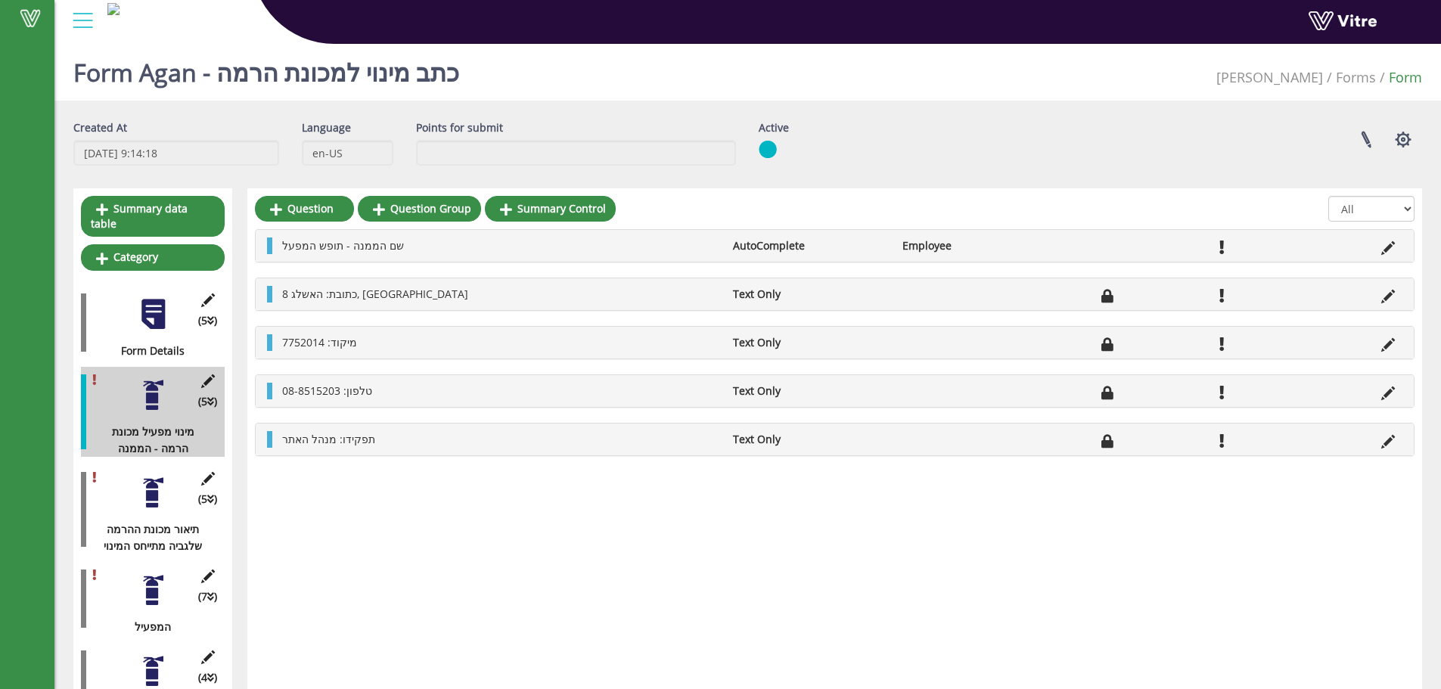
scroll to position [0, 0]
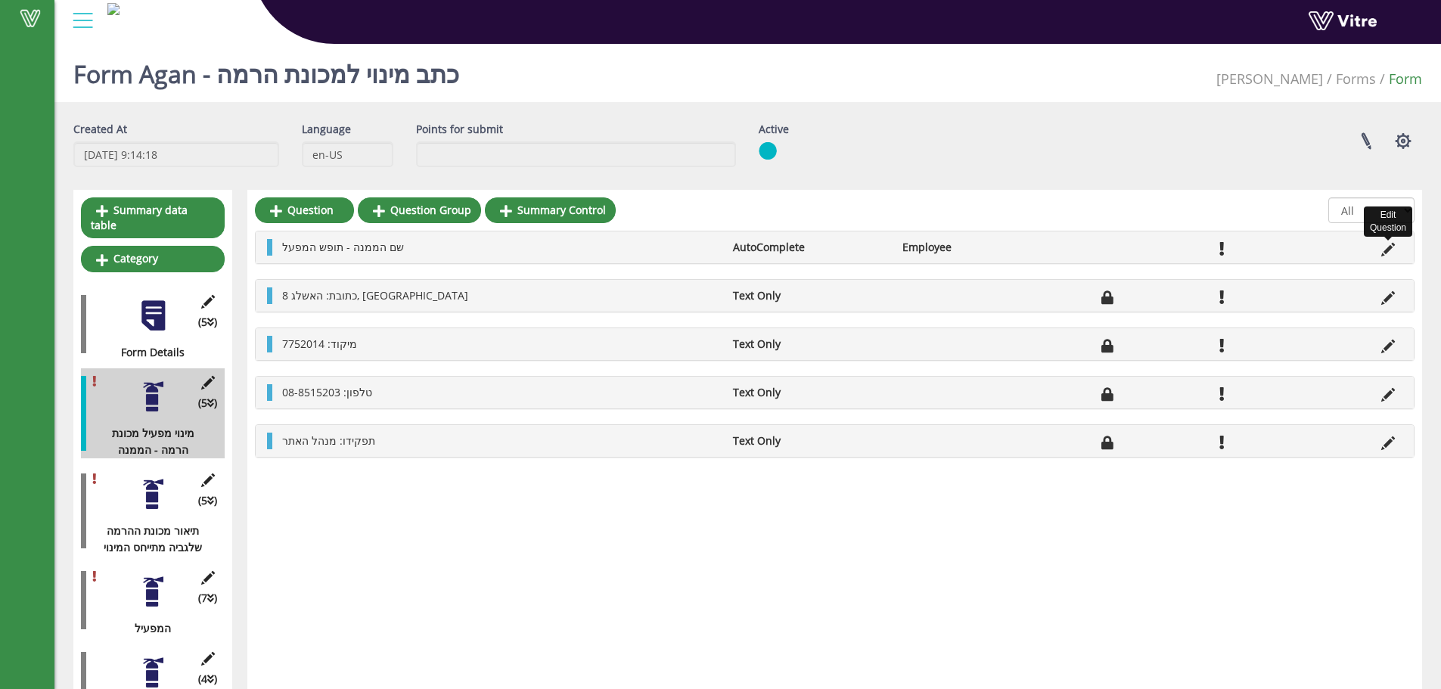
click at [1383, 250] on icon at bounding box center [1388, 250] width 14 height 14
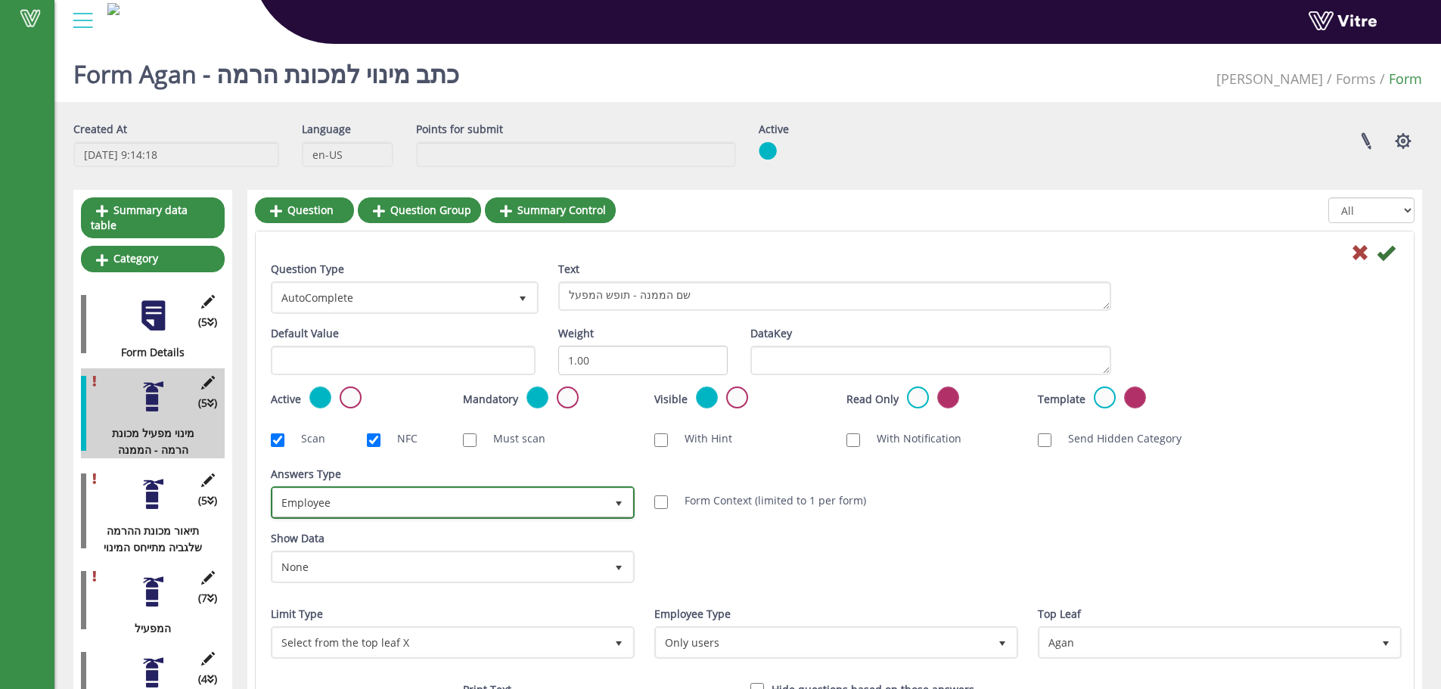
click at [345, 506] on span "Employee" at bounding box center [439, 502] width 332 height 27
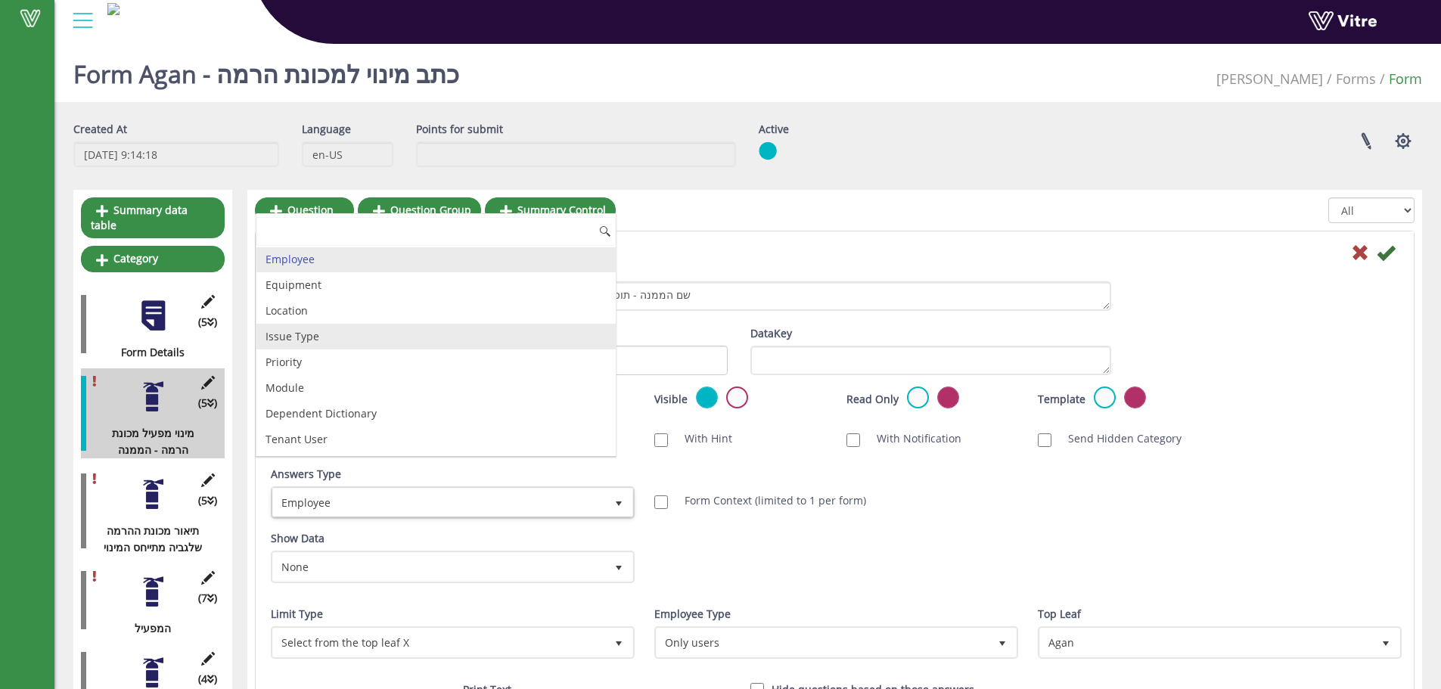
scroll to position [202, 0]
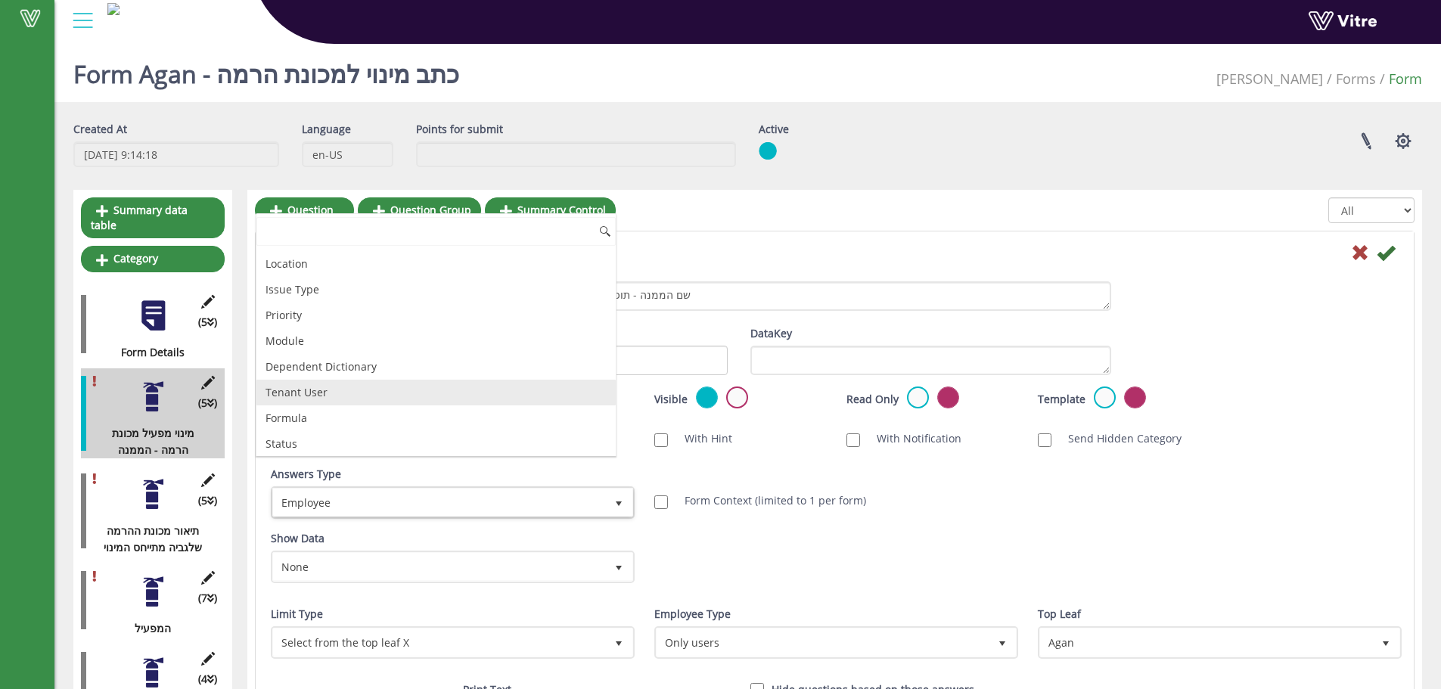
click at [347, 388] on li "Tenant User" at bounding box center [435, 393] width 359 height 26
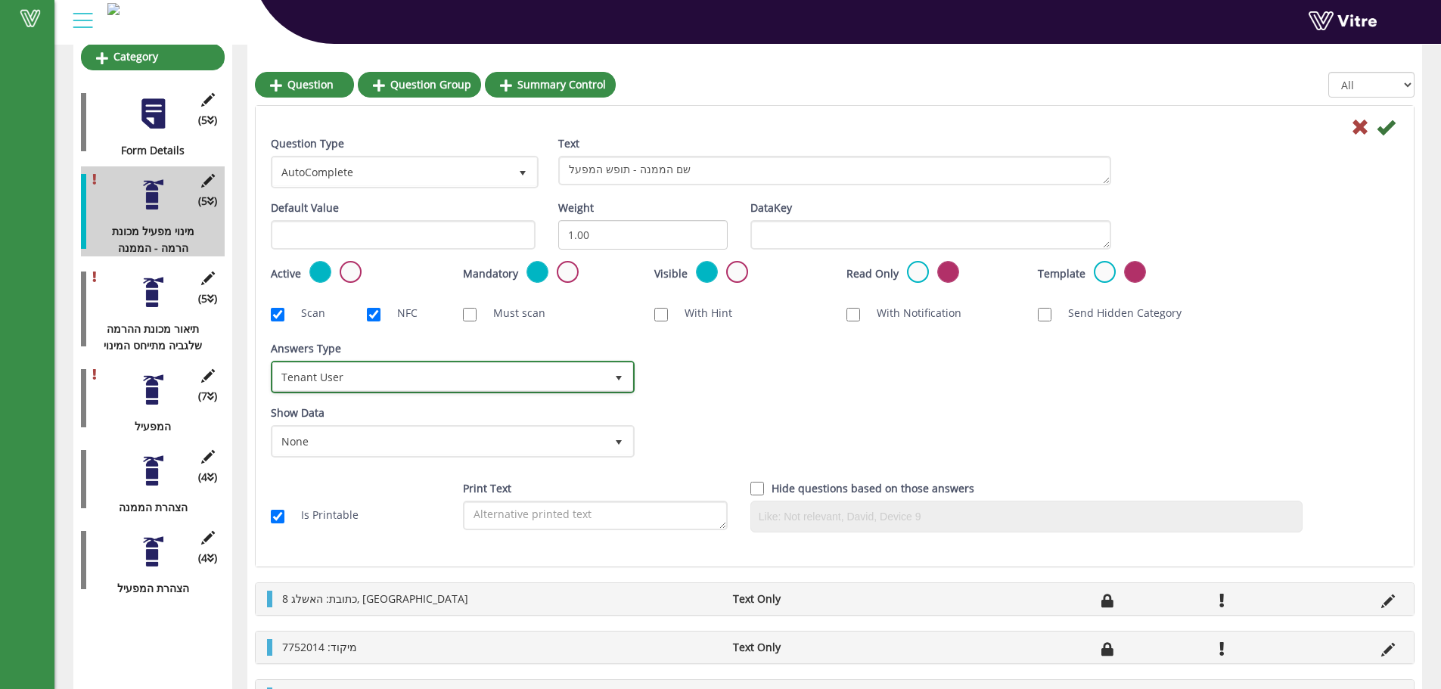
click at [383, 376] on span "Tenant User" at bounding box center [439, 376] width 332 height 27
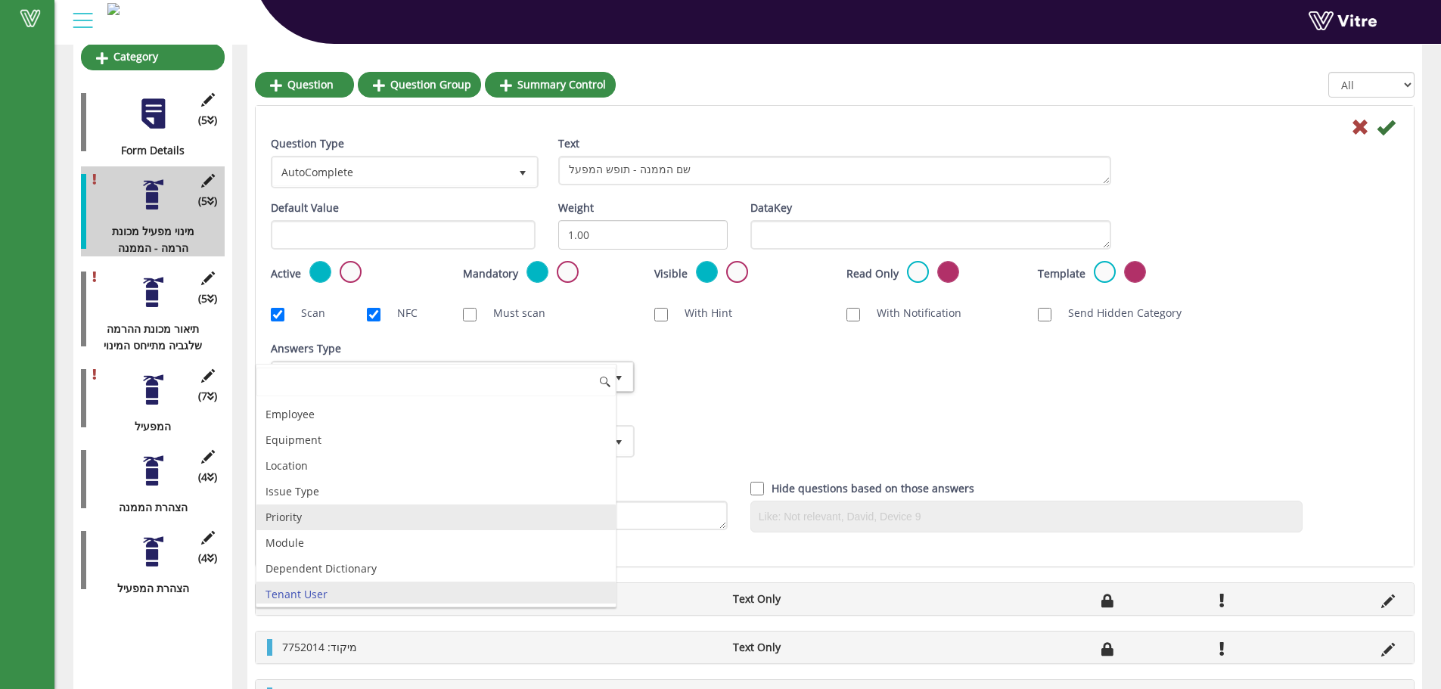
scroll to position [105, 0]
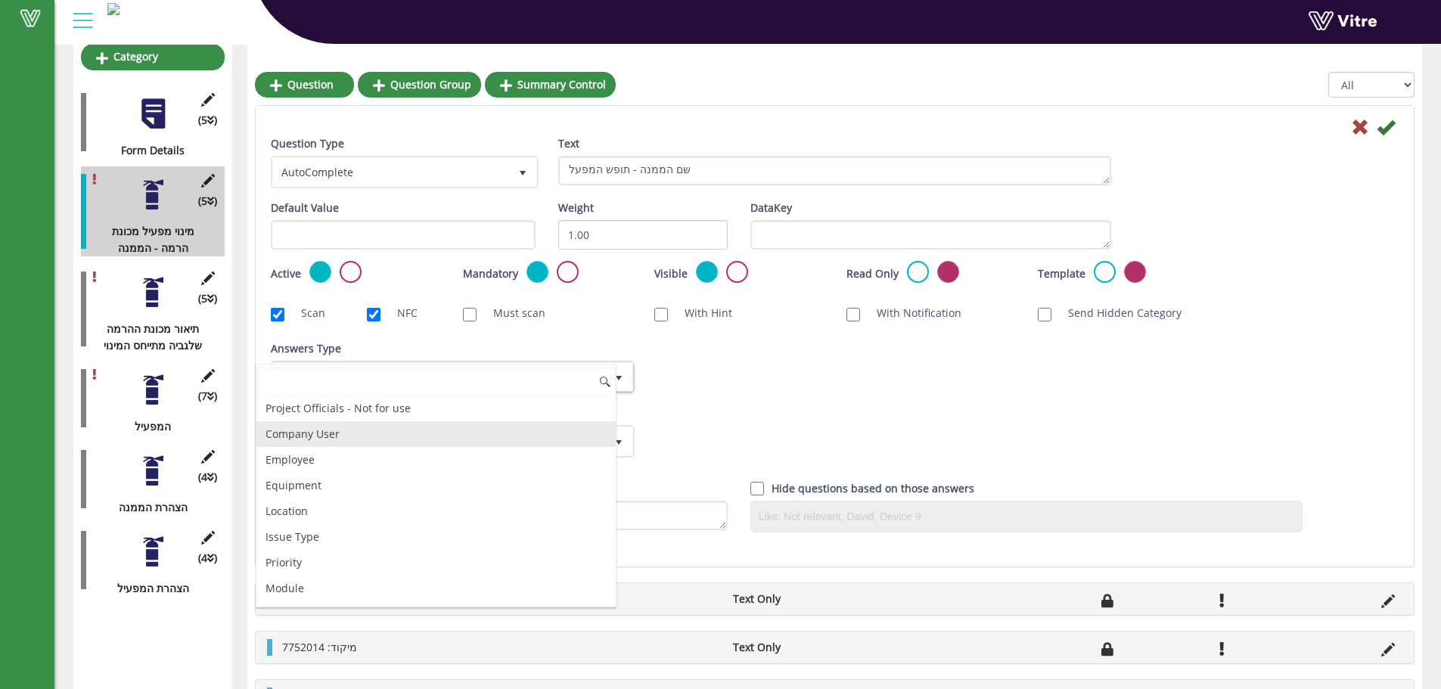
click at [349, 440] on li "Company User" at bounding box center [435, 434] width 359 height 26
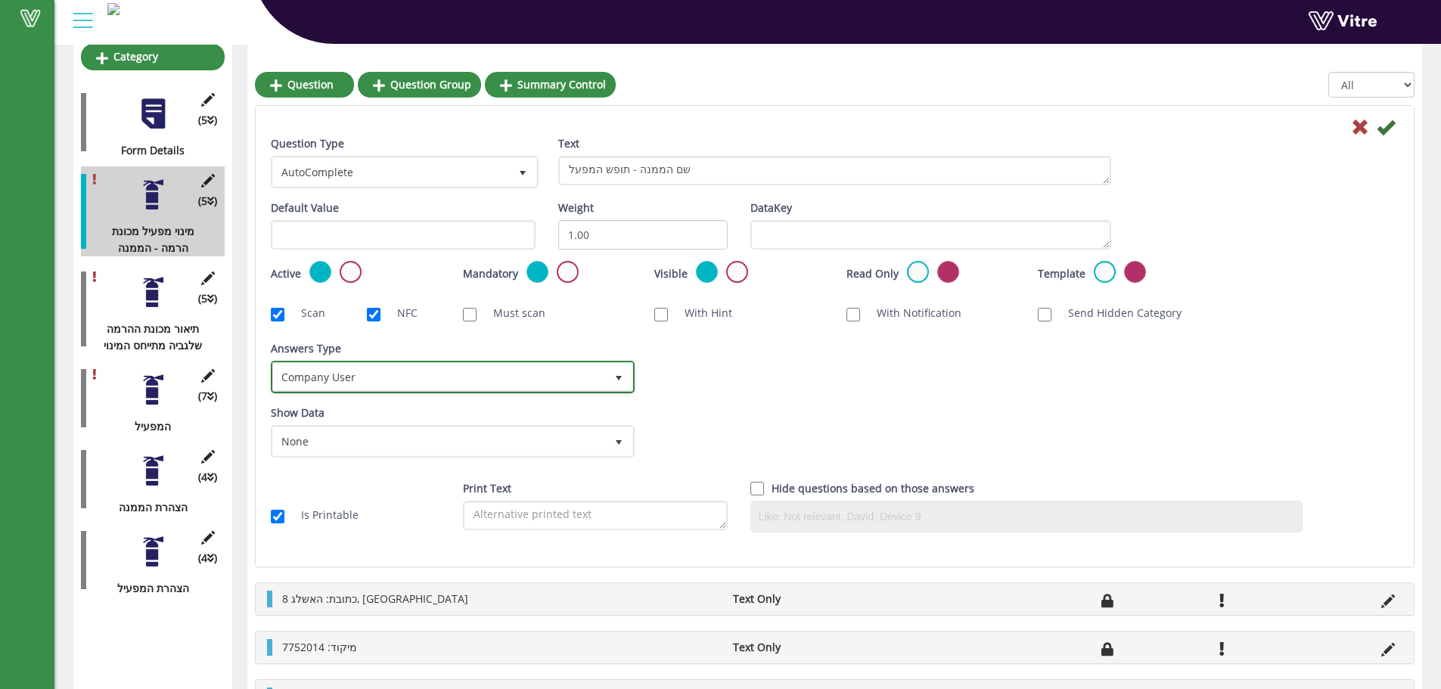
click at [384, 370] on span "Company User" at bounding box center [439, 376] width 332 height 27
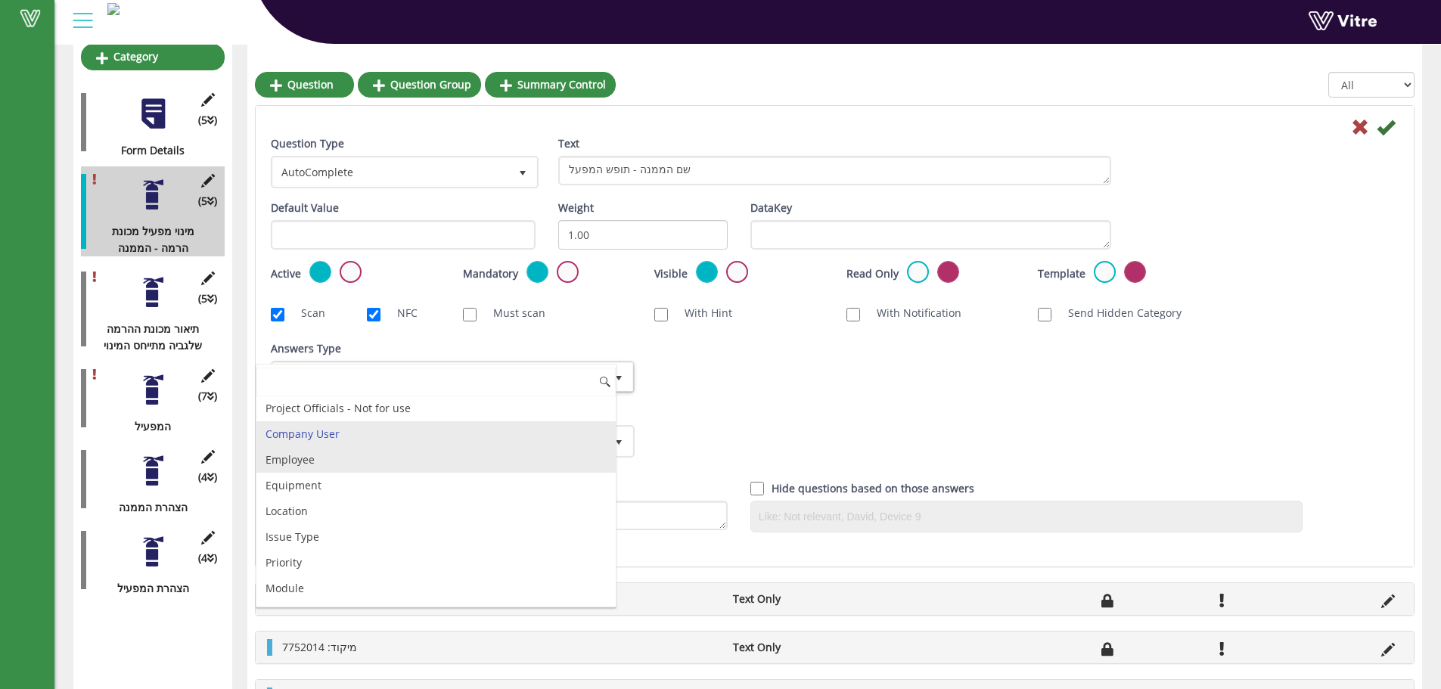
click at [332, 464] on li "Employee" at bounding box center [435, 460] width 359 height 26
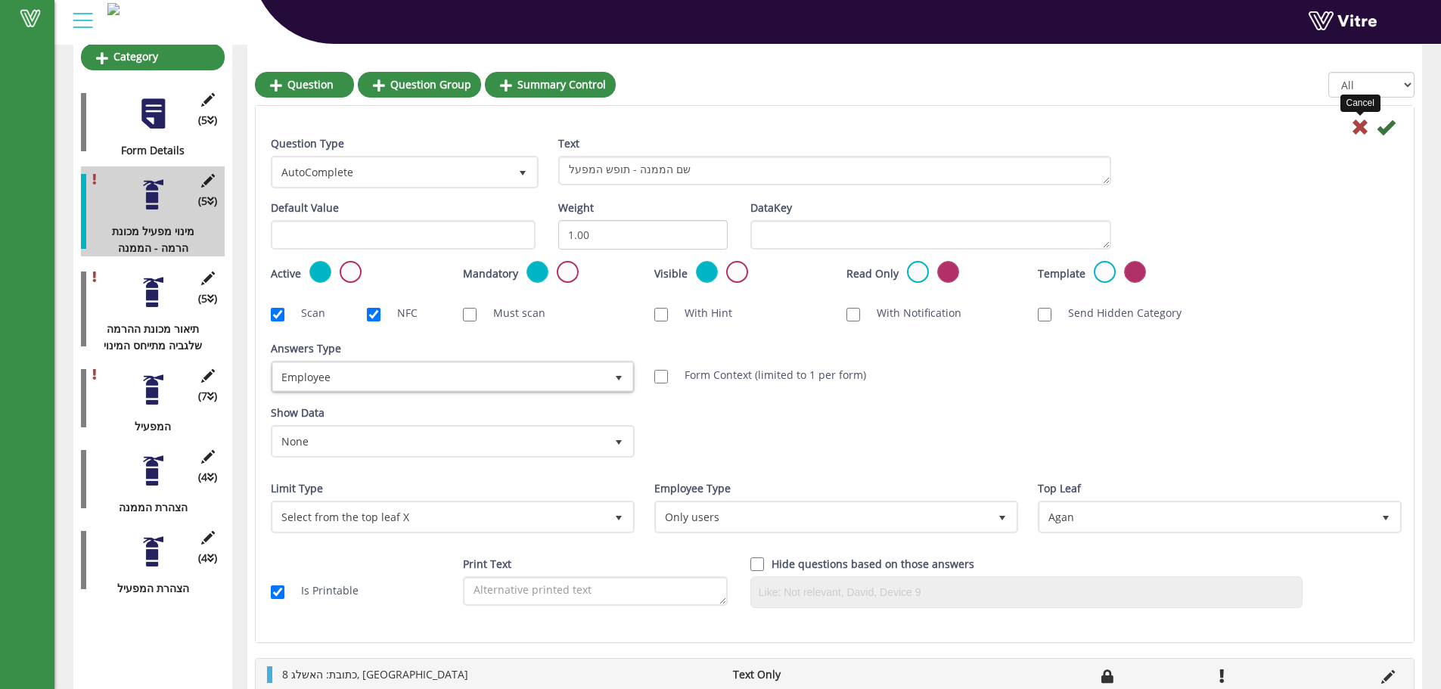
click at [1367, 134] on icon at bounding box center [1360, 127] width 18 height 18
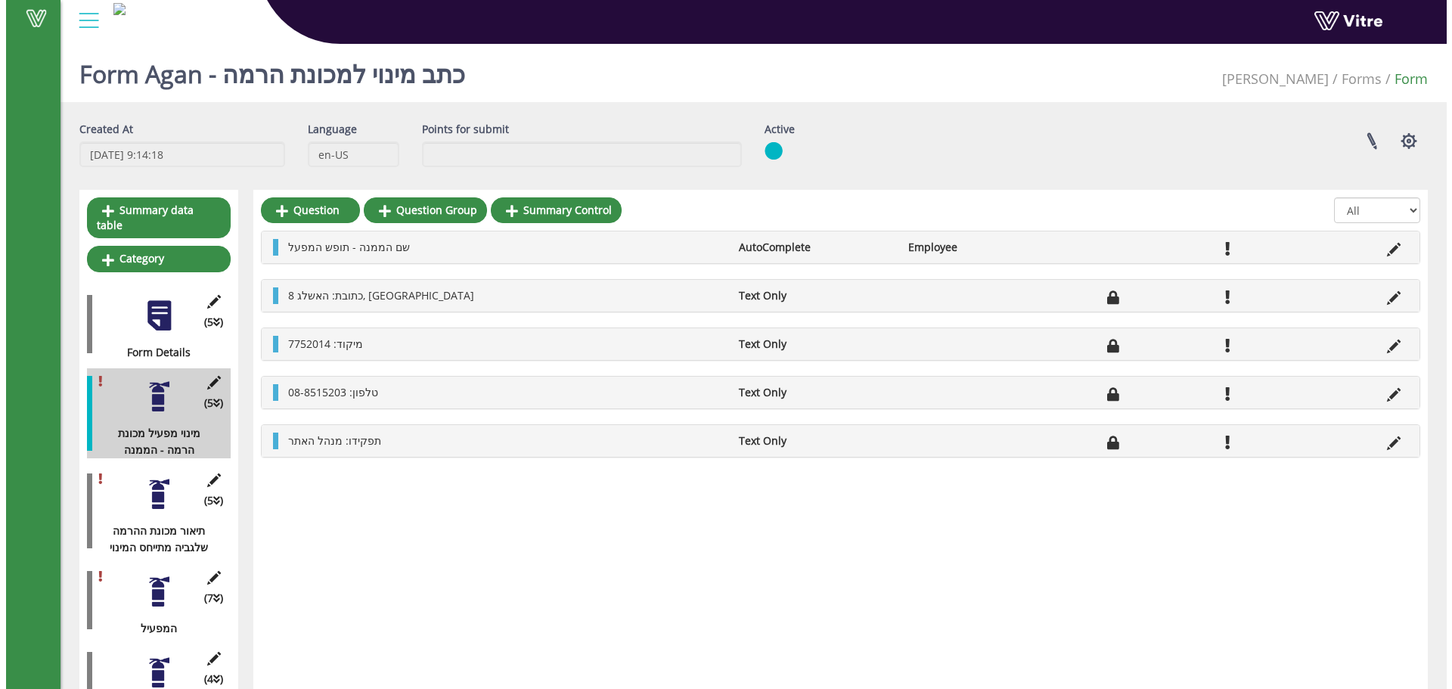
scroll to position [110, 0]
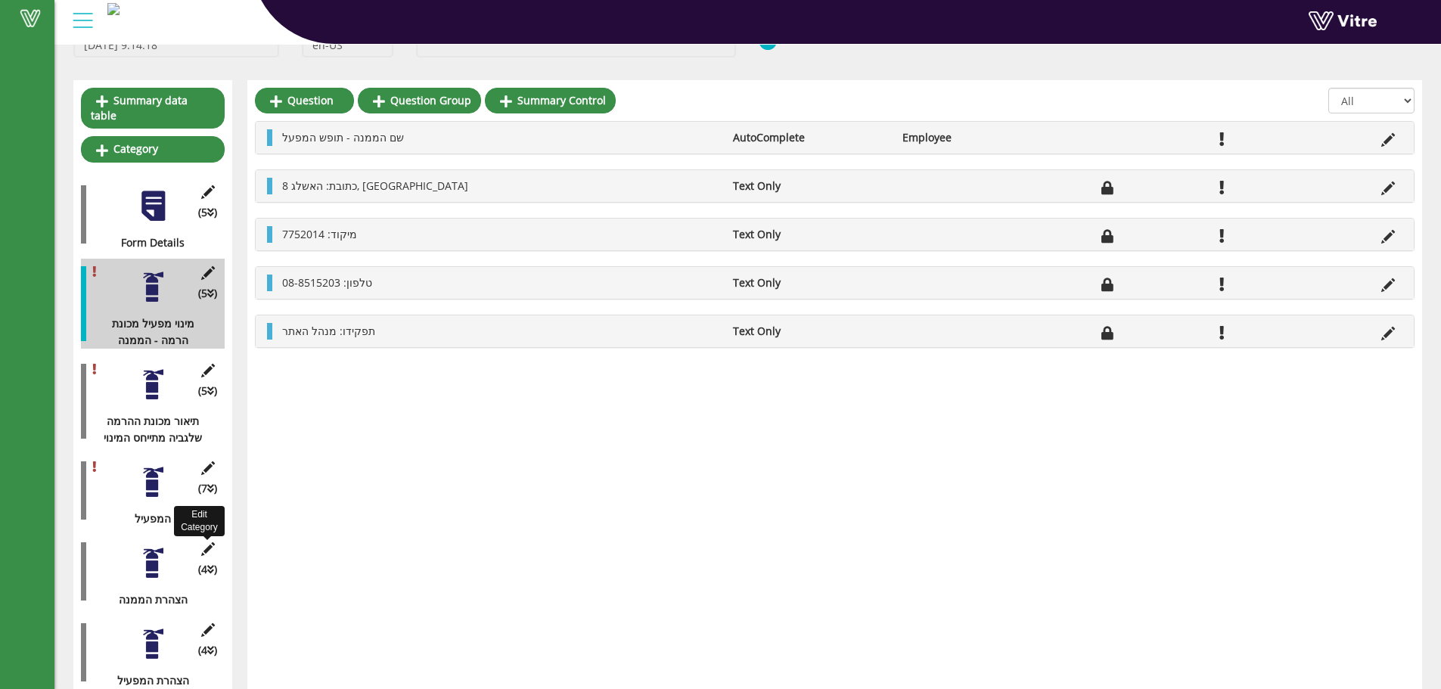
click at [210, 542] on icon at bounding box center [207, 549] width 19 height 14
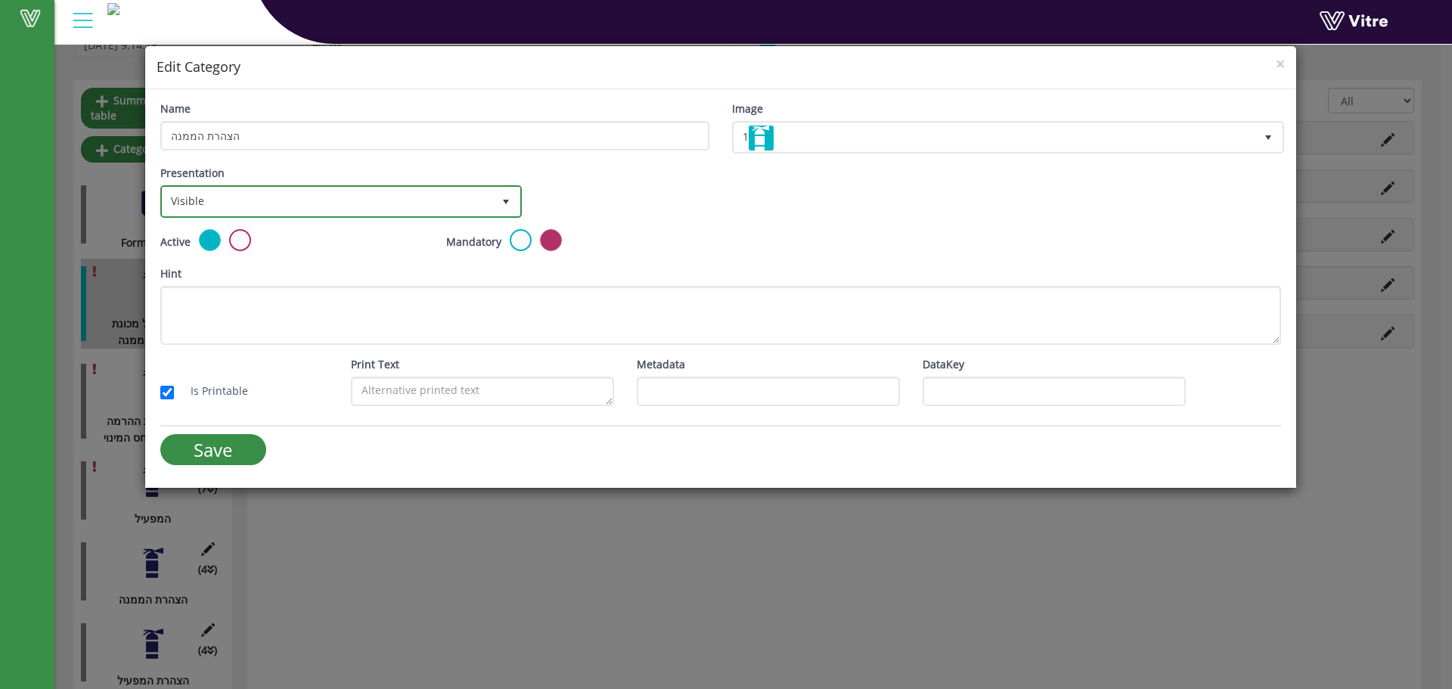
click at [387, 203] on span "Visible" at bounding box center [328, 201] width 330 height 27
click at [321, 194] on span "Visible" at bounding box center [328, 201] width 330 height 27
click at [291, 213] on span "Visible" at bounding box center [328, 201] width 330 height 27
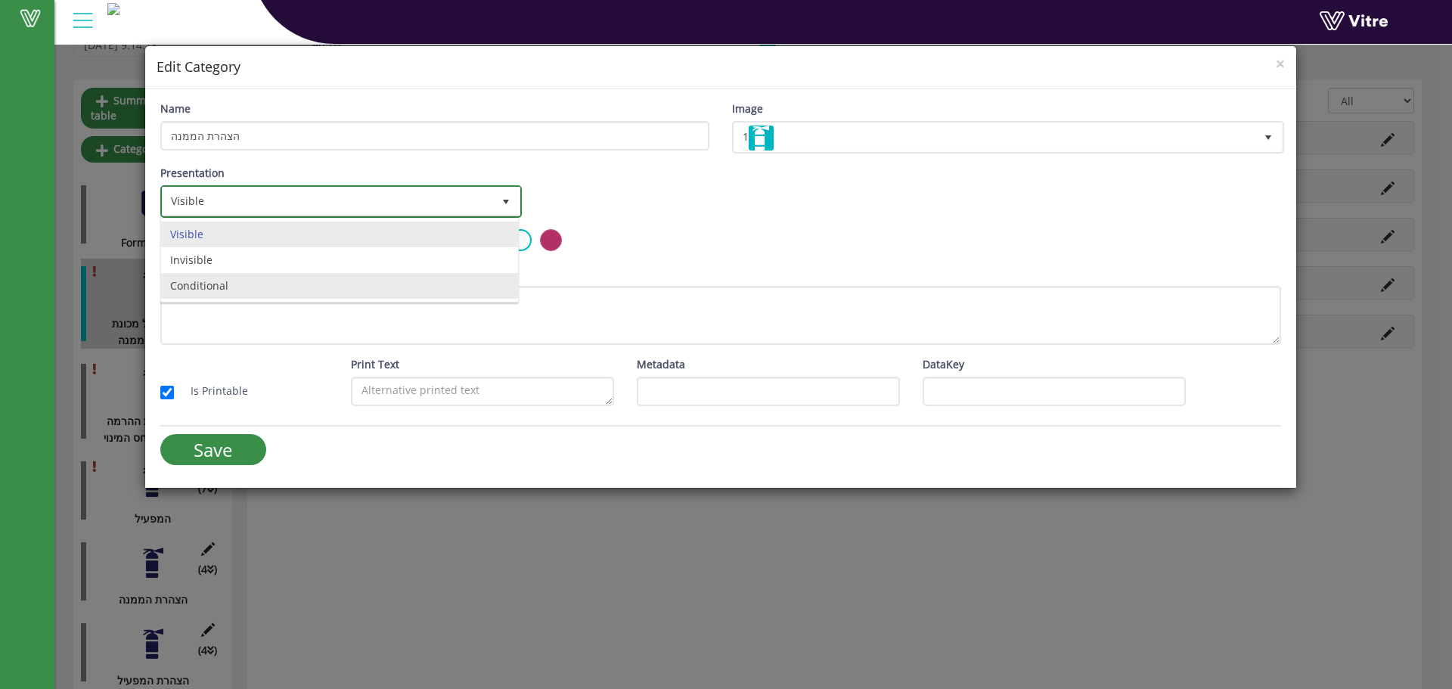
click at [232, 293] on li "Conditional" at bounding box center [339, 286] width 357 height 26
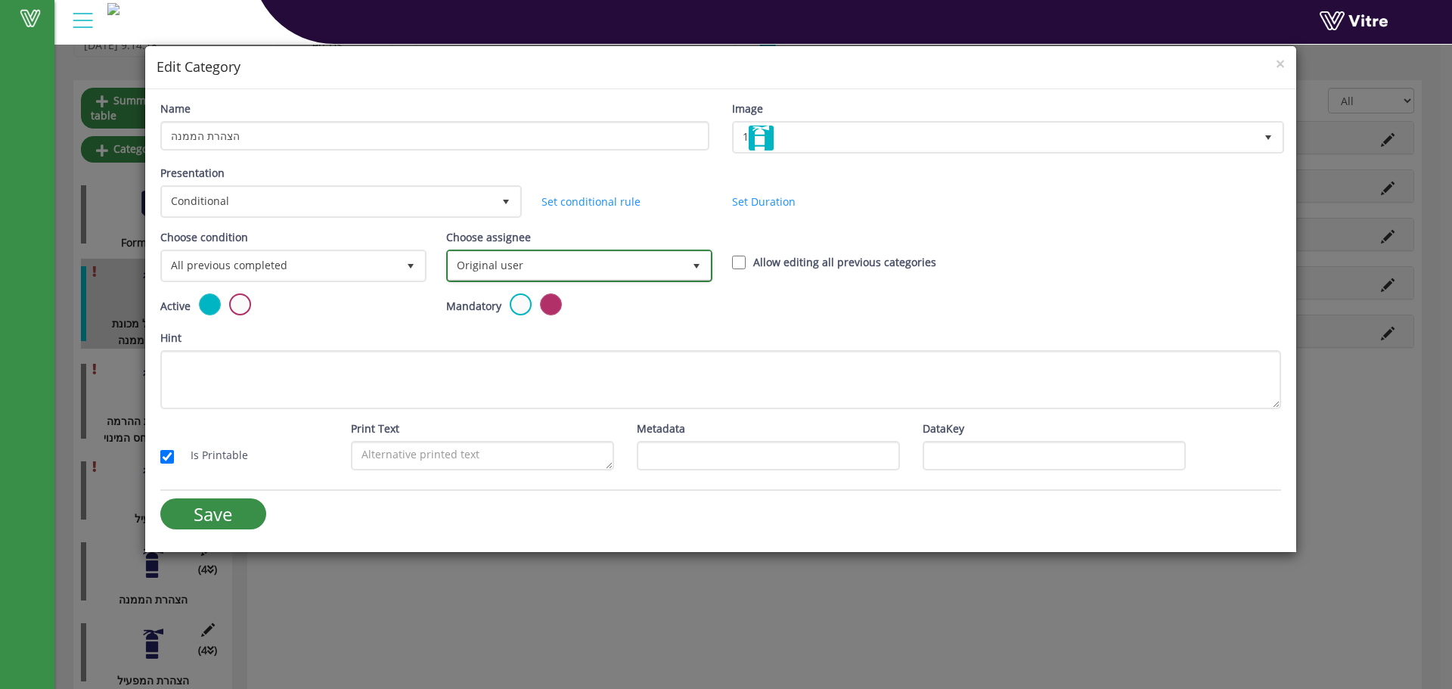
click at [486, 265] on span "Original user" at bounding box center [566, 265] width 234 height 27
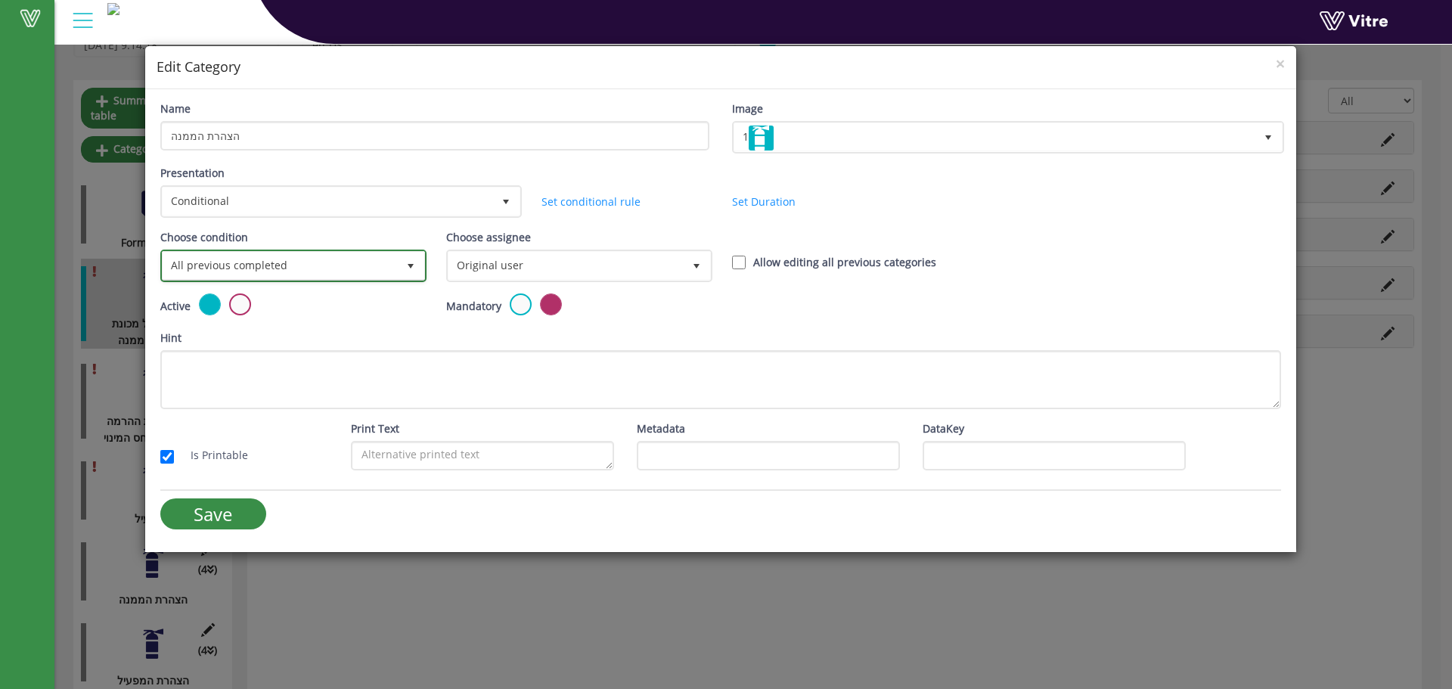
click at [337, 250] on span "All previous completed 0" at bounding box center [293, 266] width 266 height 33
click at [253, 271] on span "All previous completed" at bounding box center [280, 265] width 234 height 27
click at [306, 265] on span "All previous completed" at bounding box center [280, 265] width 234 height 27
drag, startPoint x: 252, startPoint y: 275, endPoint x: 244, endPoint y: 274, distance: 8.4
click at [249, 275] on span "All previous completed" at bounding box center [280, 265] width 234 height 27
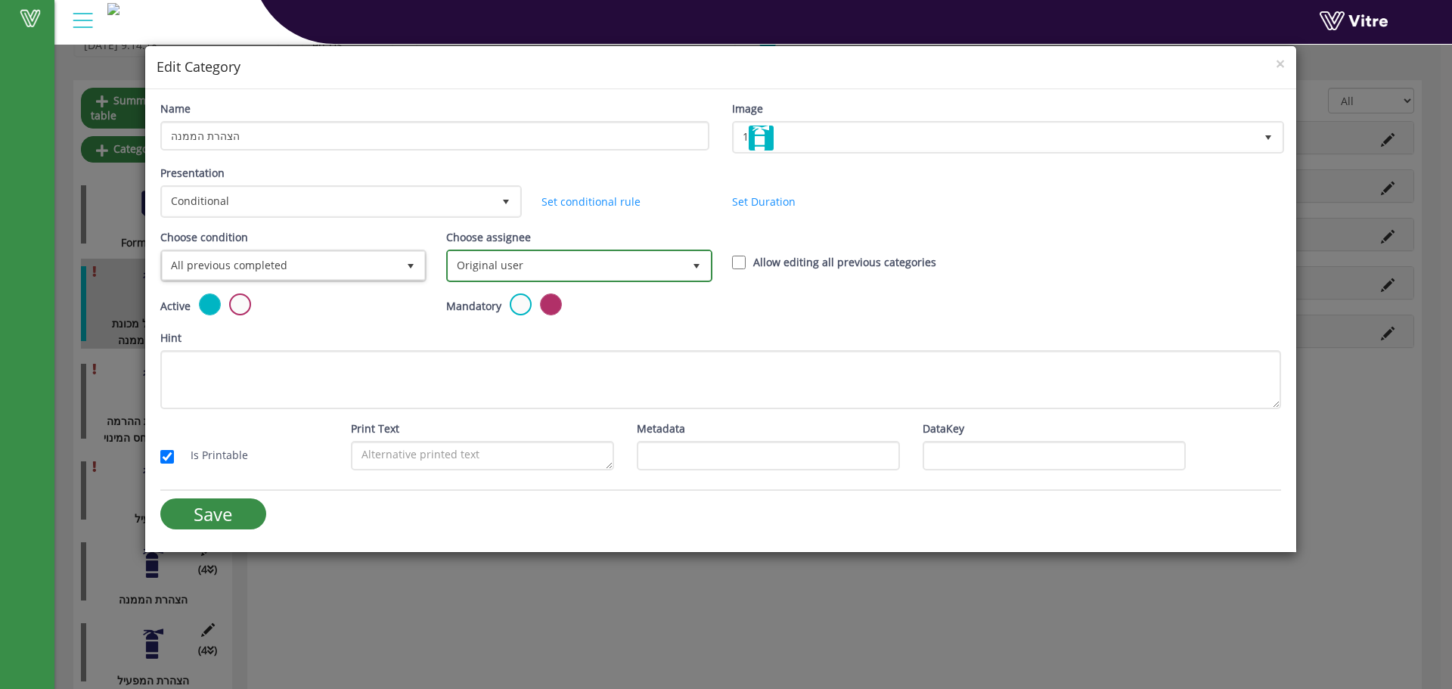
click at [505, 267] on span "Original user" at bounding box center [566, 265] width 234 height 27
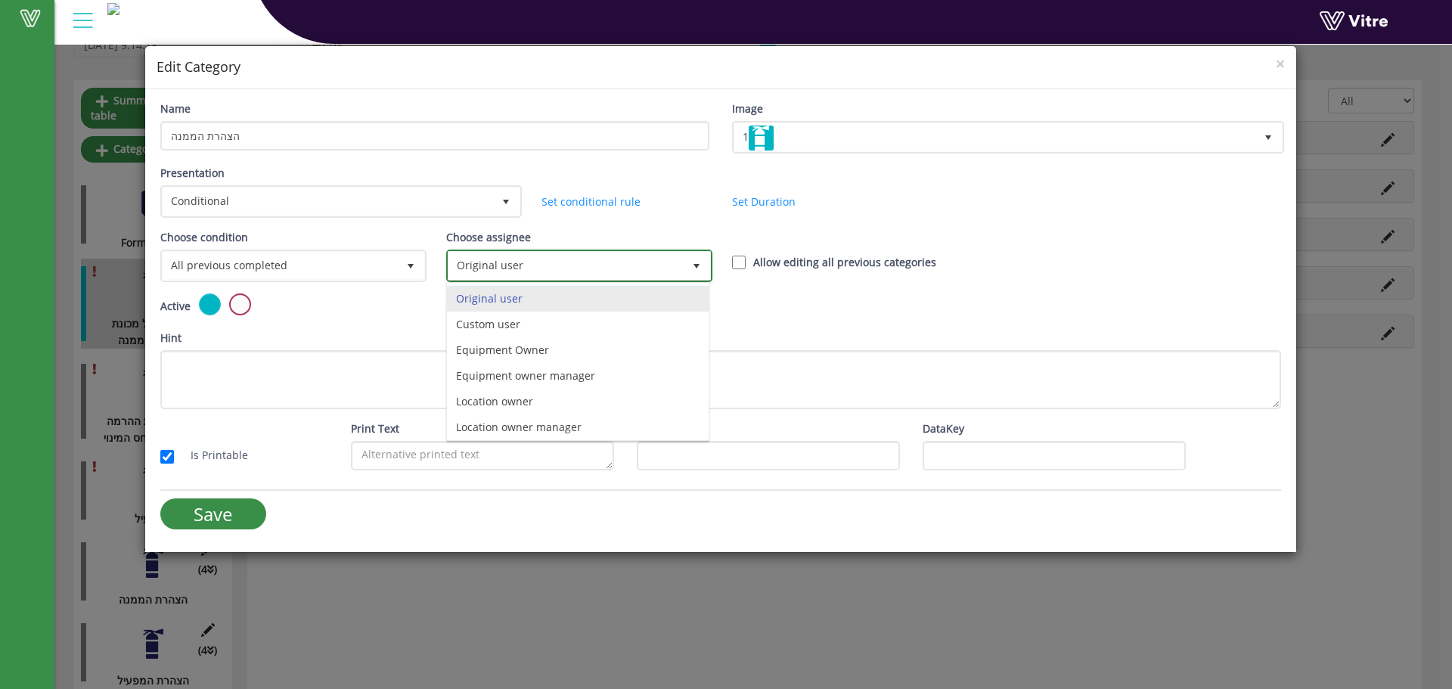
click at [683, 253] on span "select" at bounding box center [696, 266] width 27 height 28
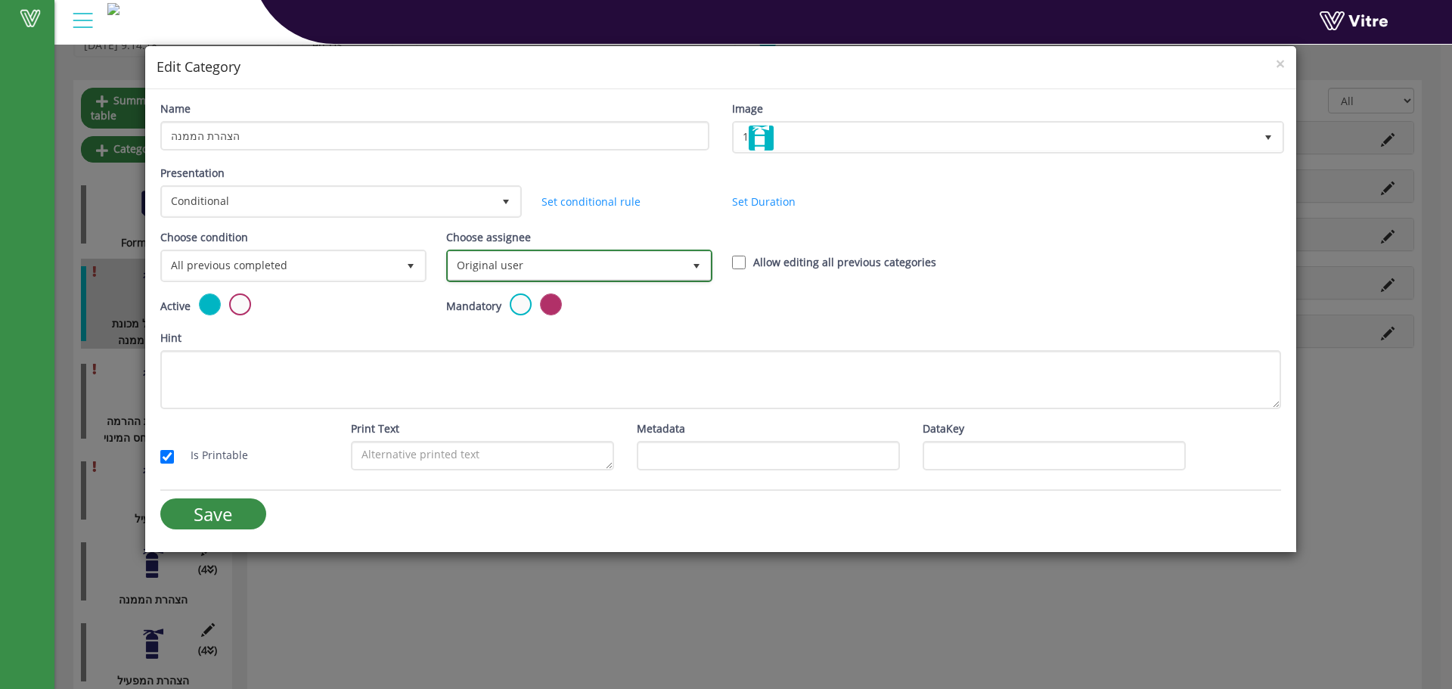
click at [688, 257] on span "select" at bounding box center [696, 265] width 27 height 27
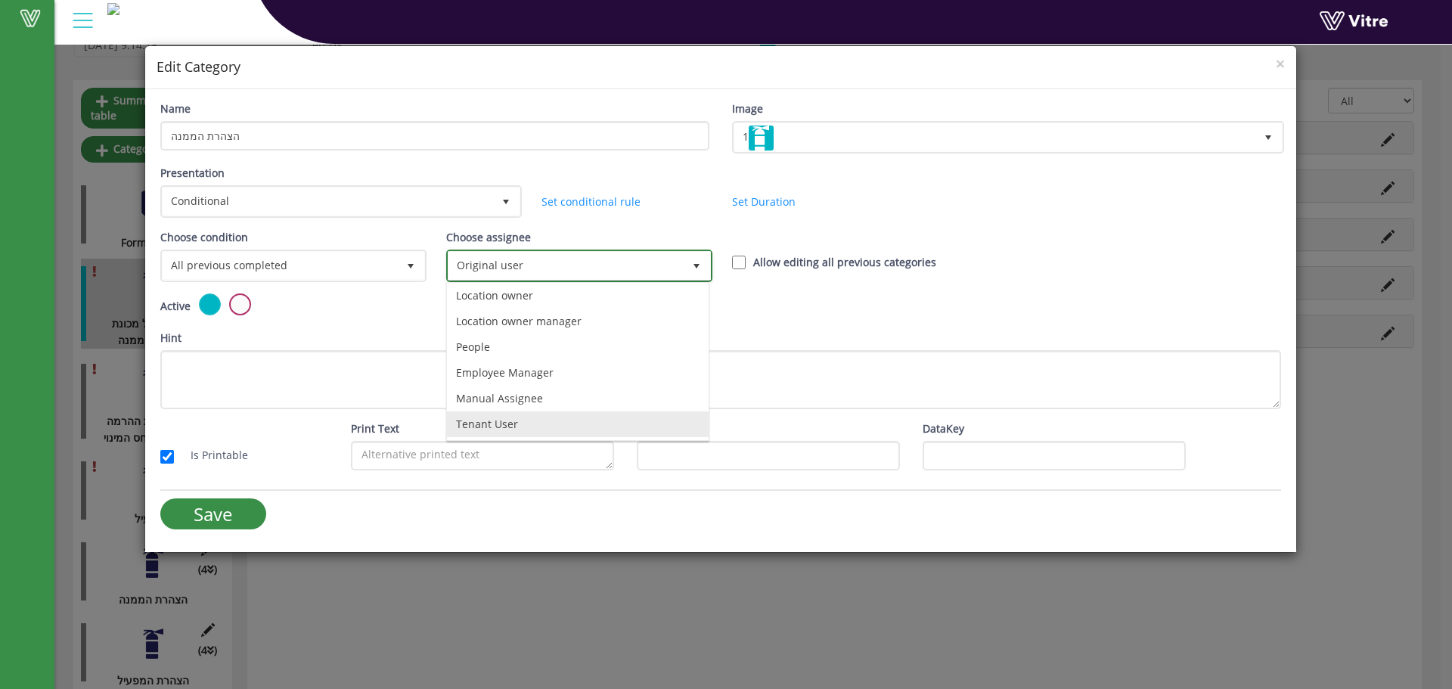
click at [517, 421] on li "Tenant User" at bounding box center [578, 424] width 262 height 26
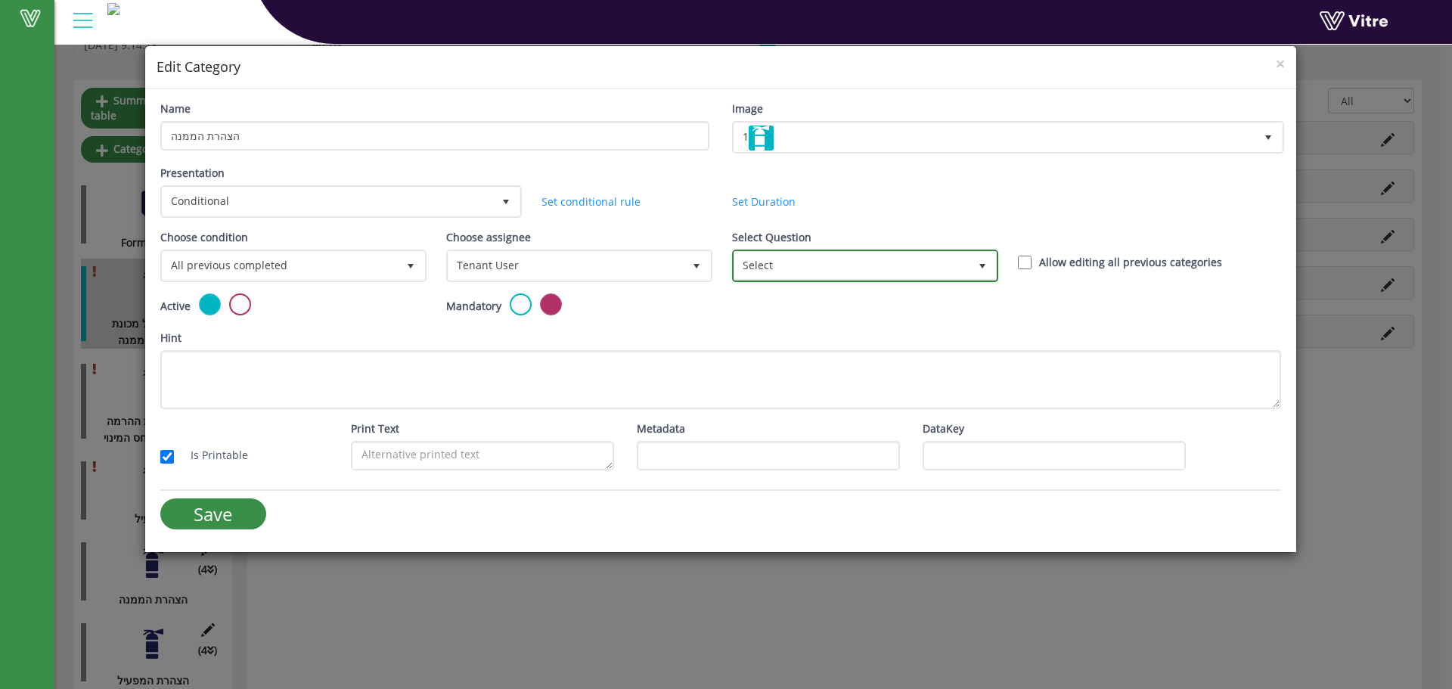
click at [865, 275] on span "Select" at bounding box center [851, 265] width 234 height 27
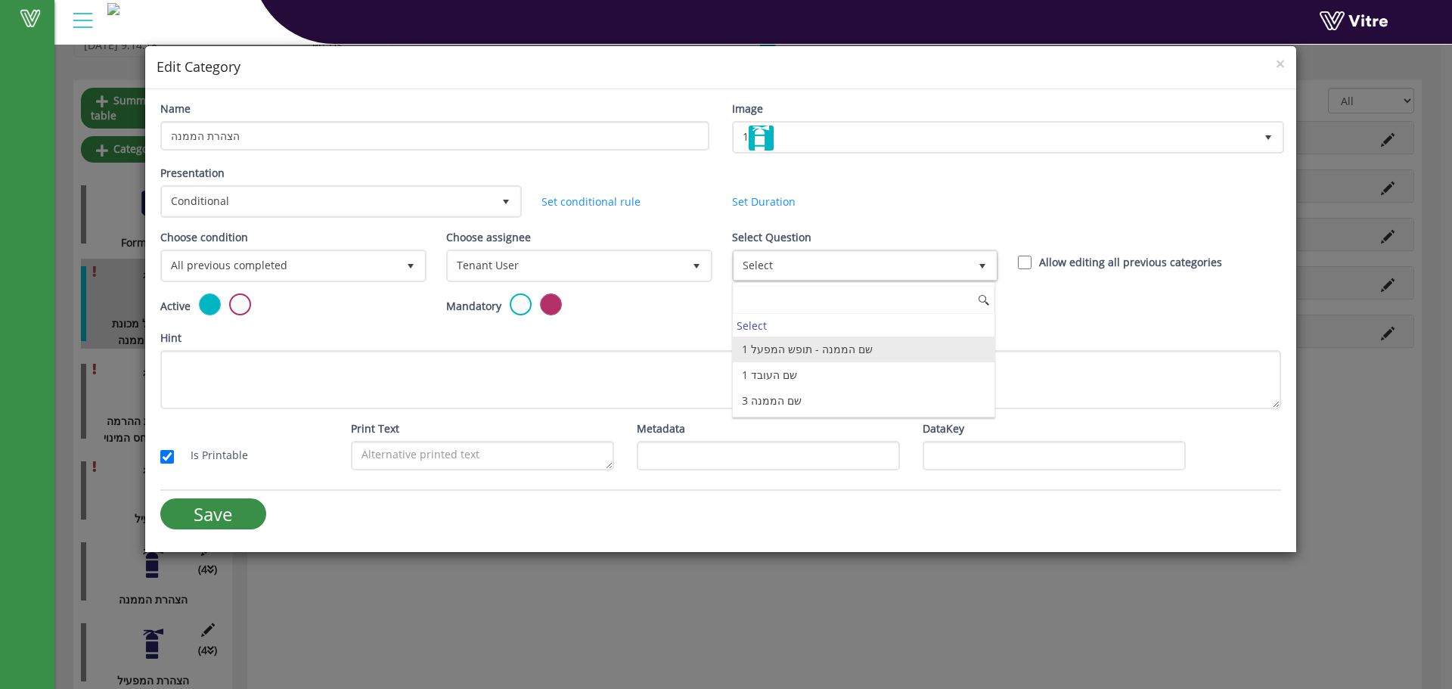
click at [801, 353] on li "1 שם הממנה - תופש המפעל" at bounding box center [864, 350] width 262 height 26
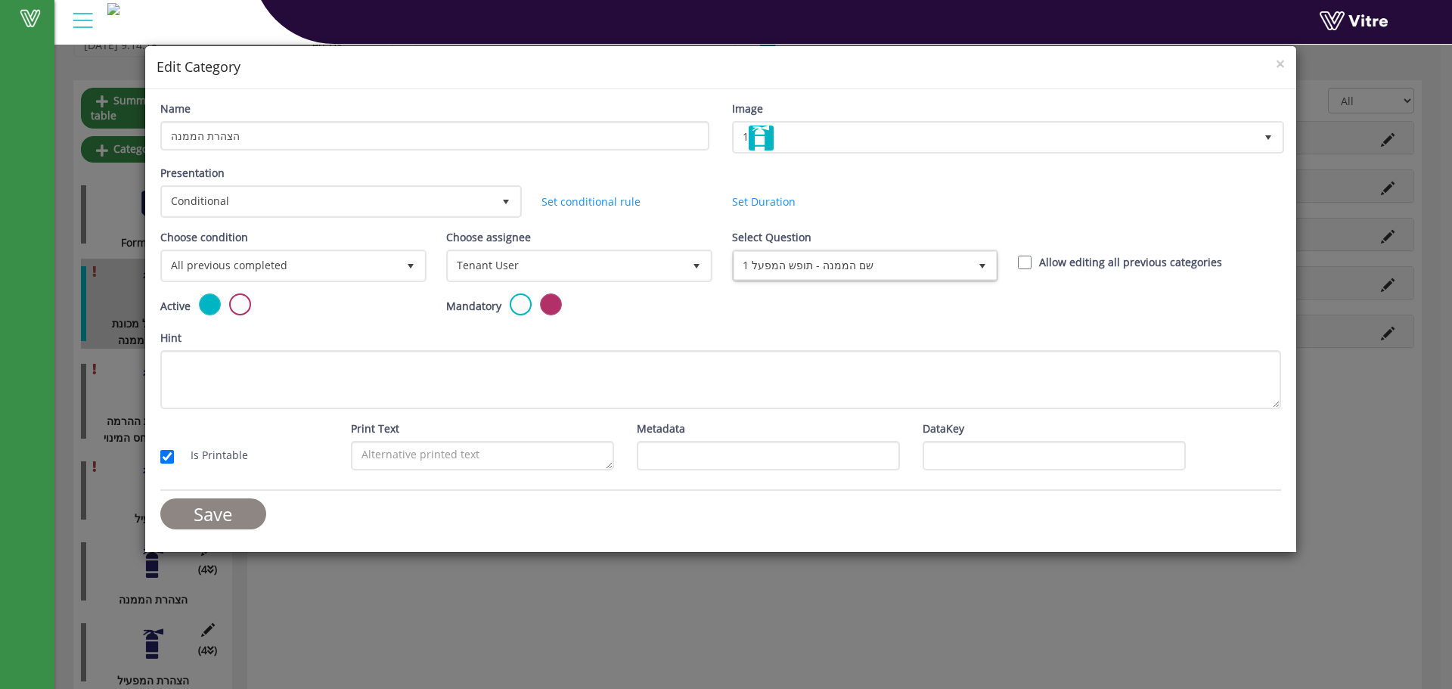
click at [247, 517] on input "Save" at bounding box center [213, 513] width 106 height 31
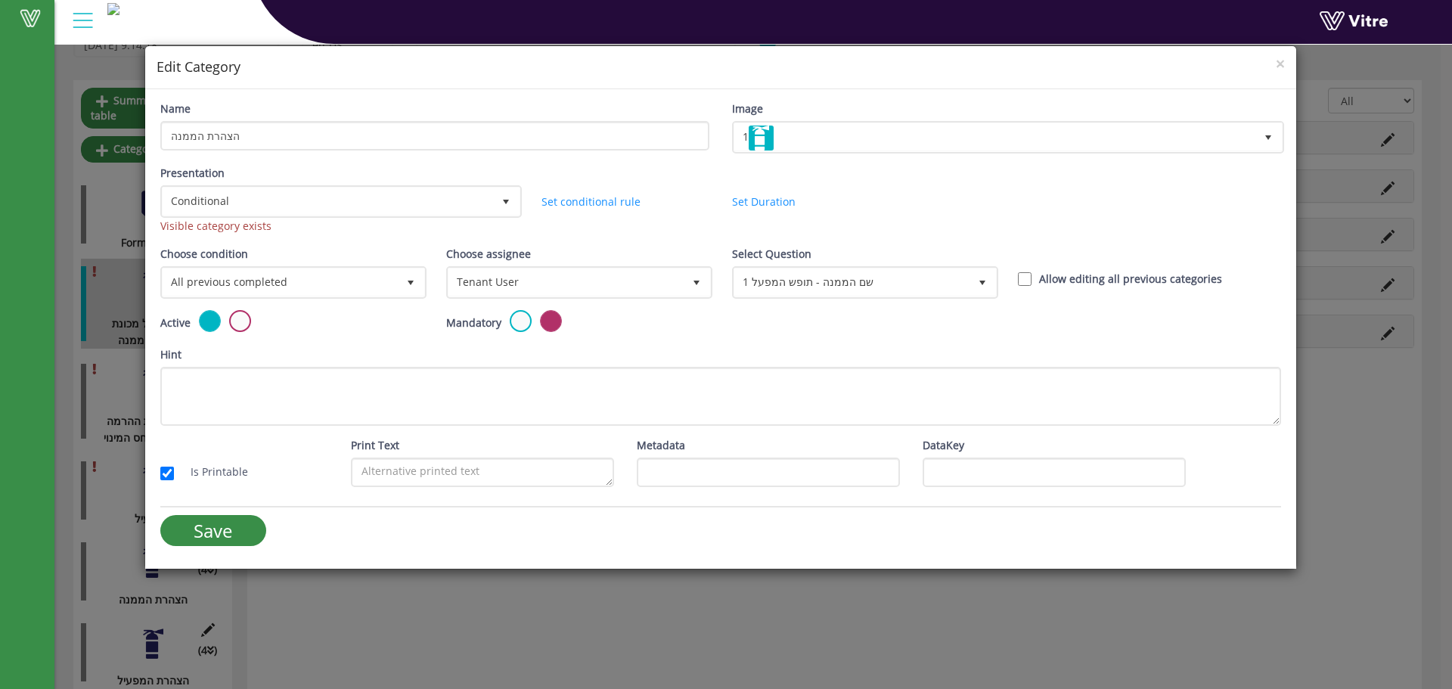
click at [186, 231] on div "Visible category exists" at bounding box center [339, 226] width 359 height 17
click at [186, 229] on div "Visible category exists" at bounding box center [339, 226] width 359 height 17
click at [186, 228] on div "Visible category exists" at bounding box center [339, 226] width 359 height 17
drag, startPoint x: 186, startPoint y: 228, endPoint x: 235, endPoint y: 228, distance: 49.2
click at [187, 227] on div "Visible category exists" at bounding box center [339, 226] width 359 height 17
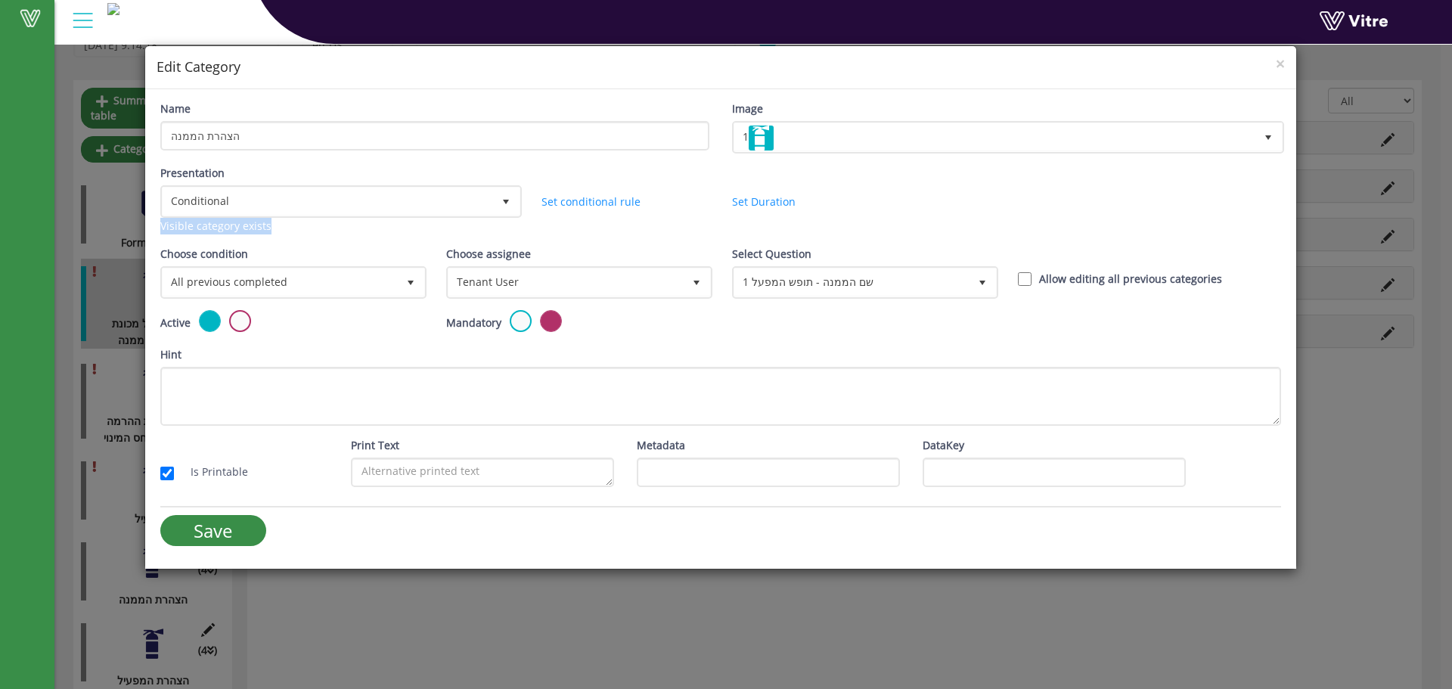
click at [244, 228] on div "Visible category exists" at bounding box center [339, 226] width 359 height 17
click at [349, 281] on span "All previous completed" at bounding box center [280, 282] width 234 height 27
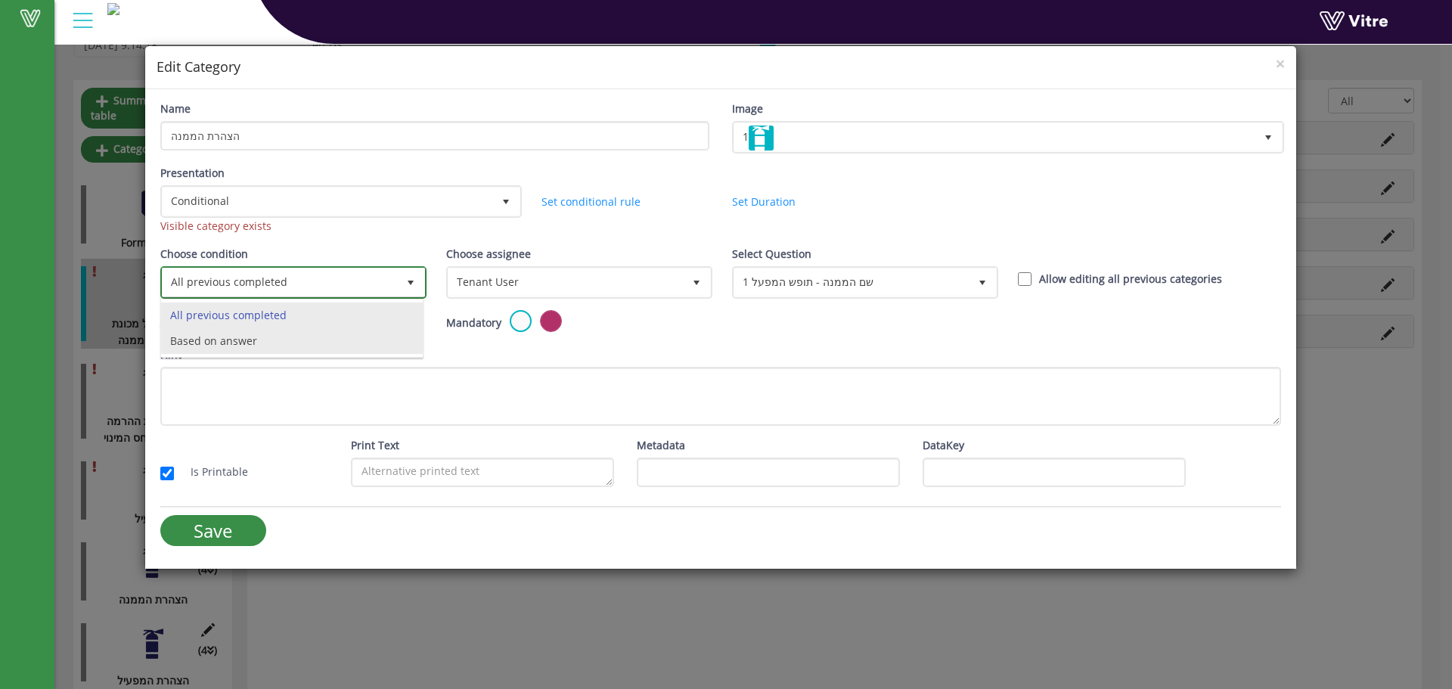
click at [260, 339] on li "Based on answer" at bounding box center [292, 341] width 262 height 26
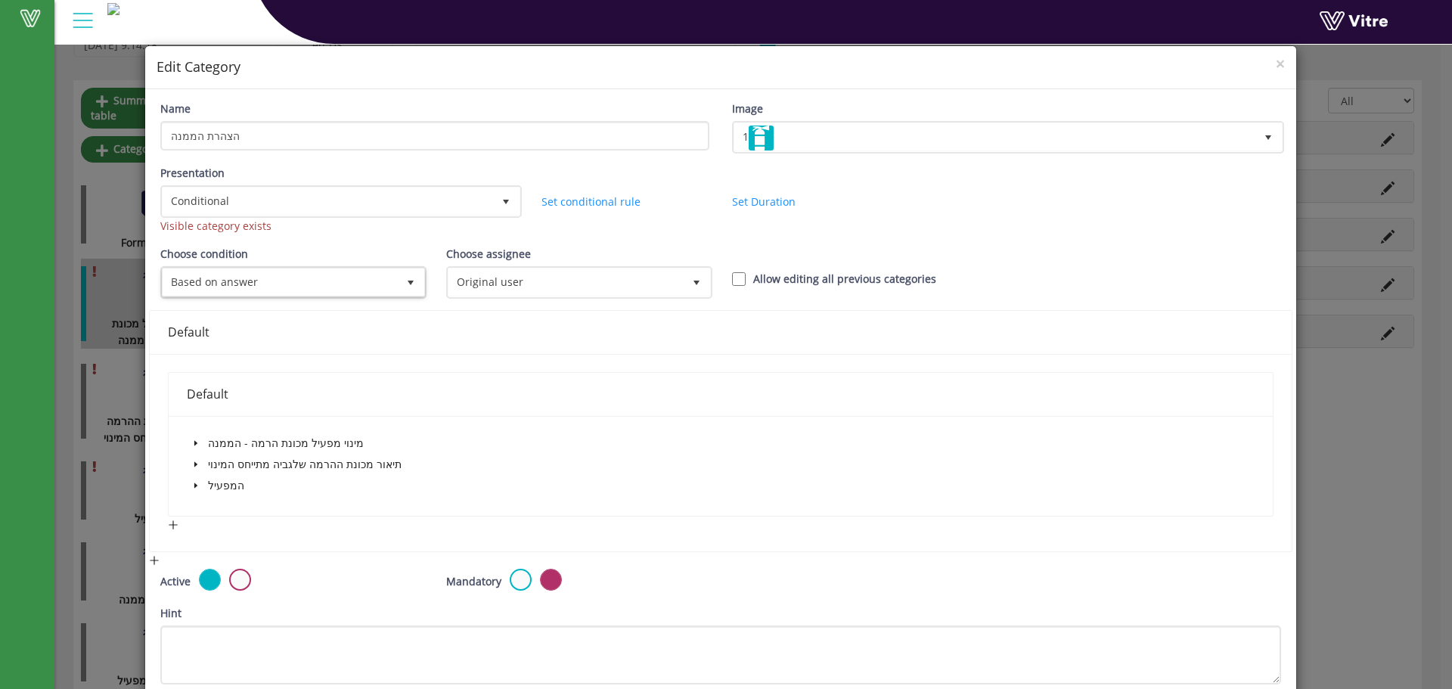
click at [194, 483] on icon "caret-down" at bounding box center [195, 485] width 3 height 5
click at [206, 505] on span at bounding box center [214, 507] width 18 height 18
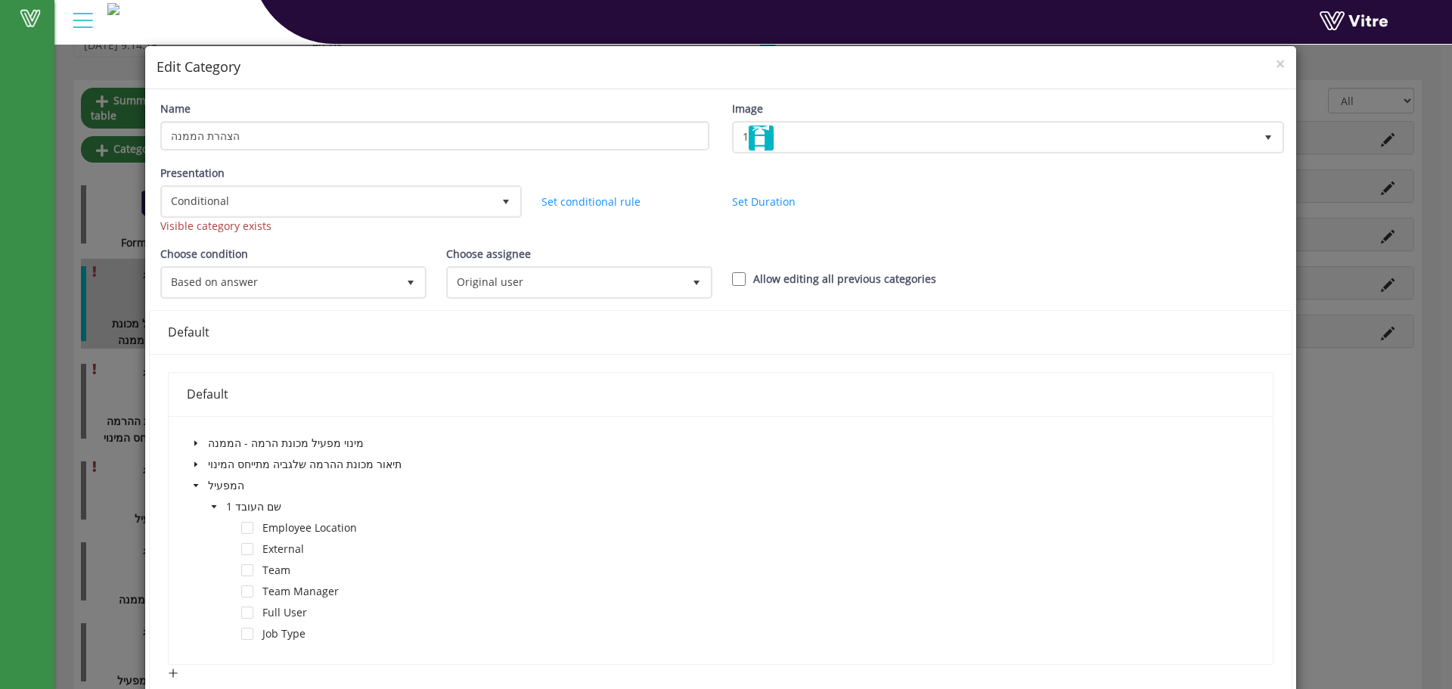
click at [206, 505] on span at bounding box center [214, 507] width 18 height 18
click at [191, 469] on span at bounding box center [196, 464] width 18 height 18
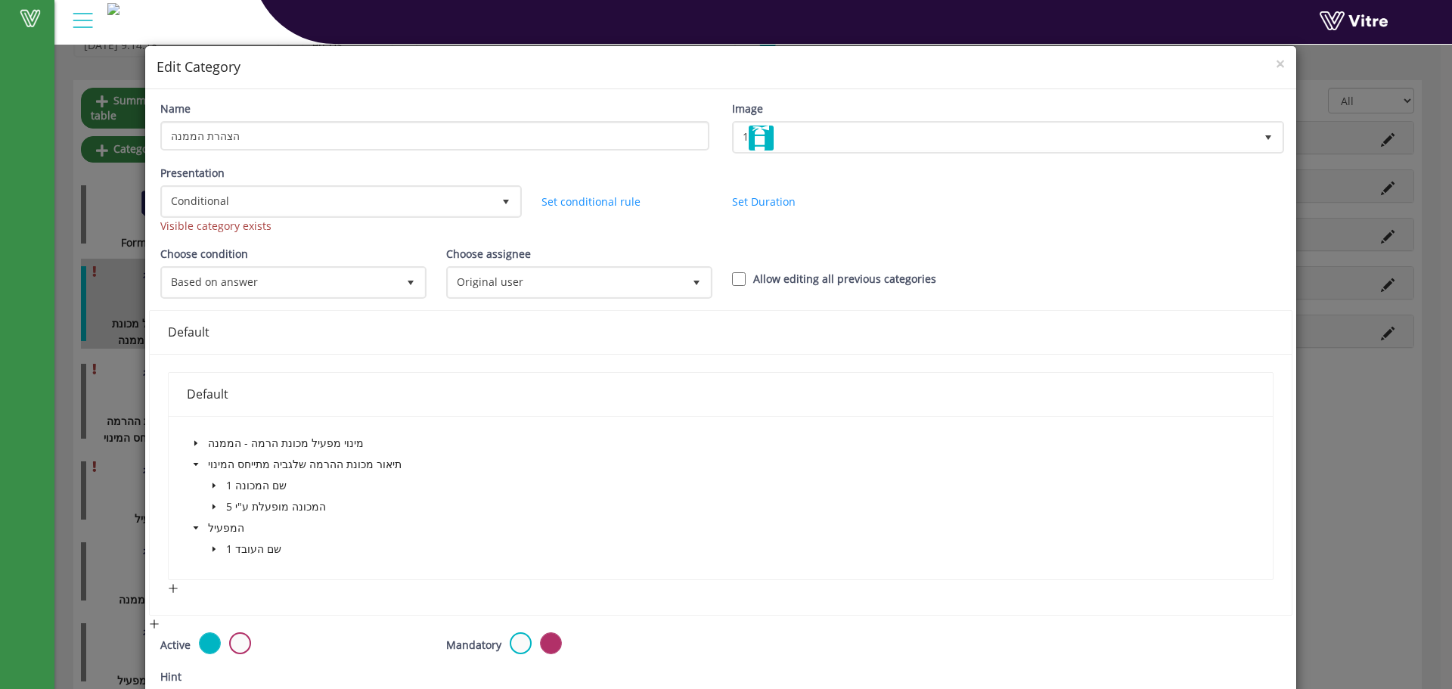
click at [212, 481] on span at bounding box center [214, 486] width 18 height 18
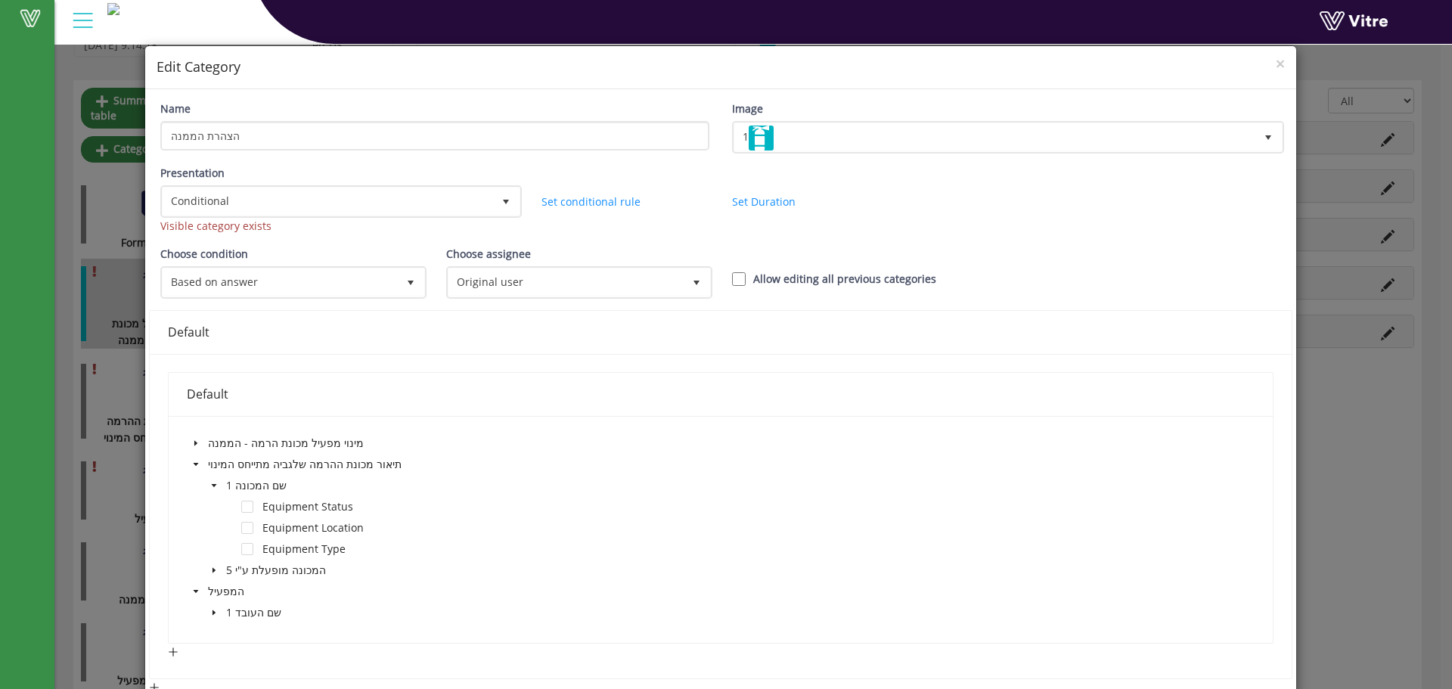
drag, startPoint x: 213, startPoint y: 482, endPoint x: 213, endPoint y: 494, distance: 12.1
click at [213, 483] on icon "caret-down" at bounding box center [214, 486] width 8 height 8
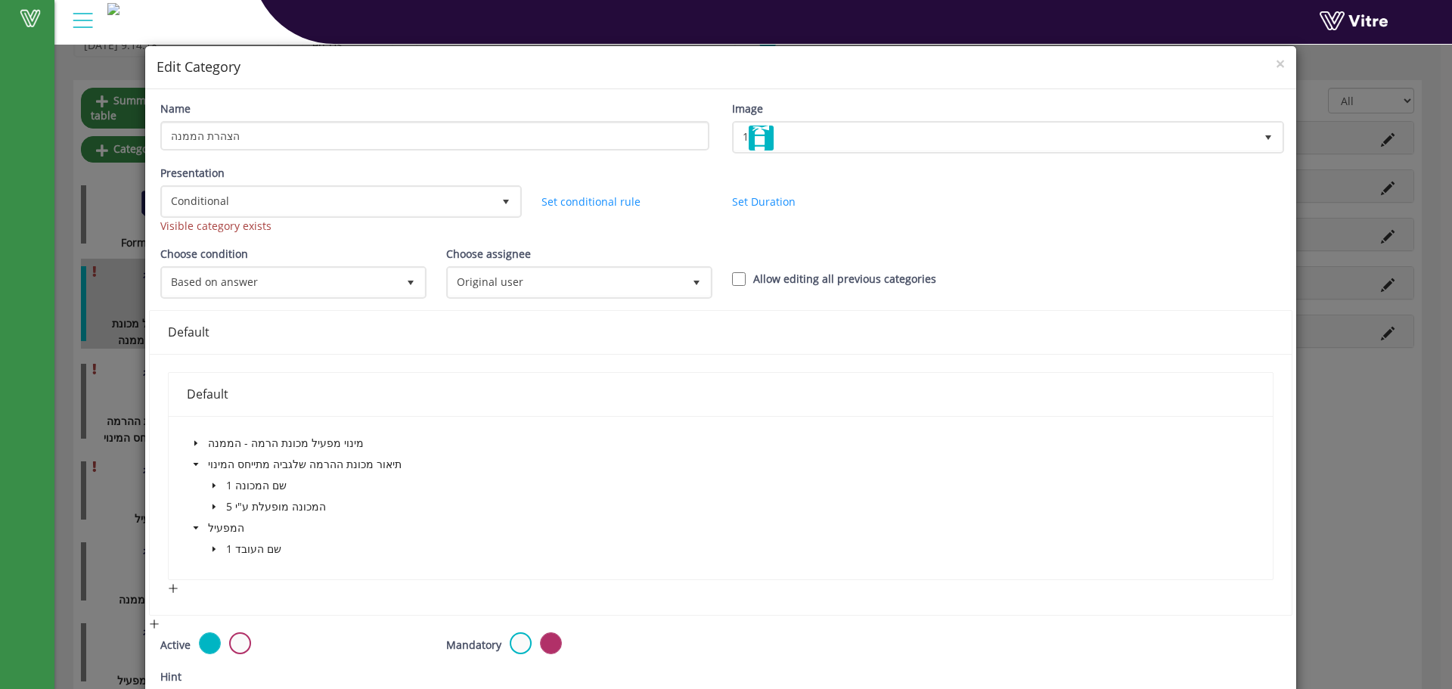
click at [214, 504] on icon "caret-down" at bounding box center [214, 507] width 8 height 8
drag, startPoint x: 247, startPoint y: 530, endPoint x: 311, endPoint y: 536, distance: 64.5
click at [247, 531] on span at bounding box center [247, 528] width 12 height 12
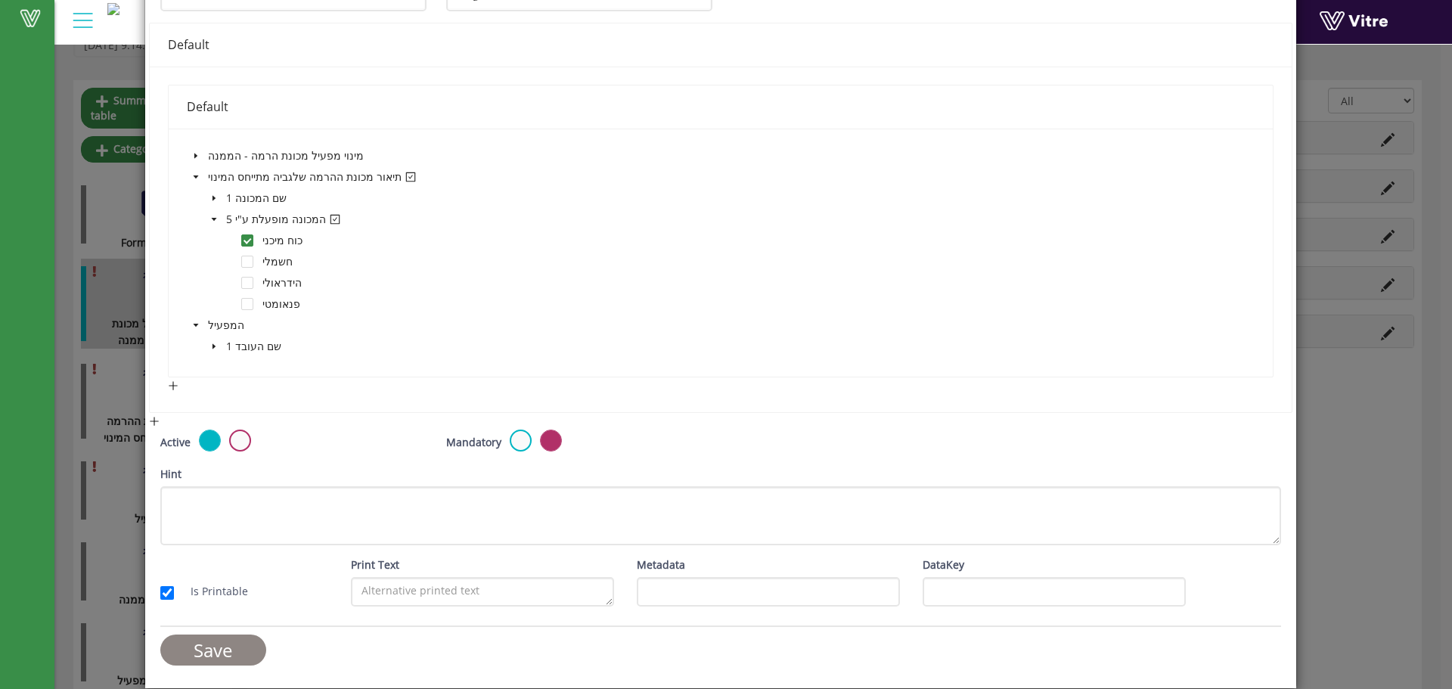
click at [203, 641] on input "Save" at bounding box center [213, 650] width 106 height 31
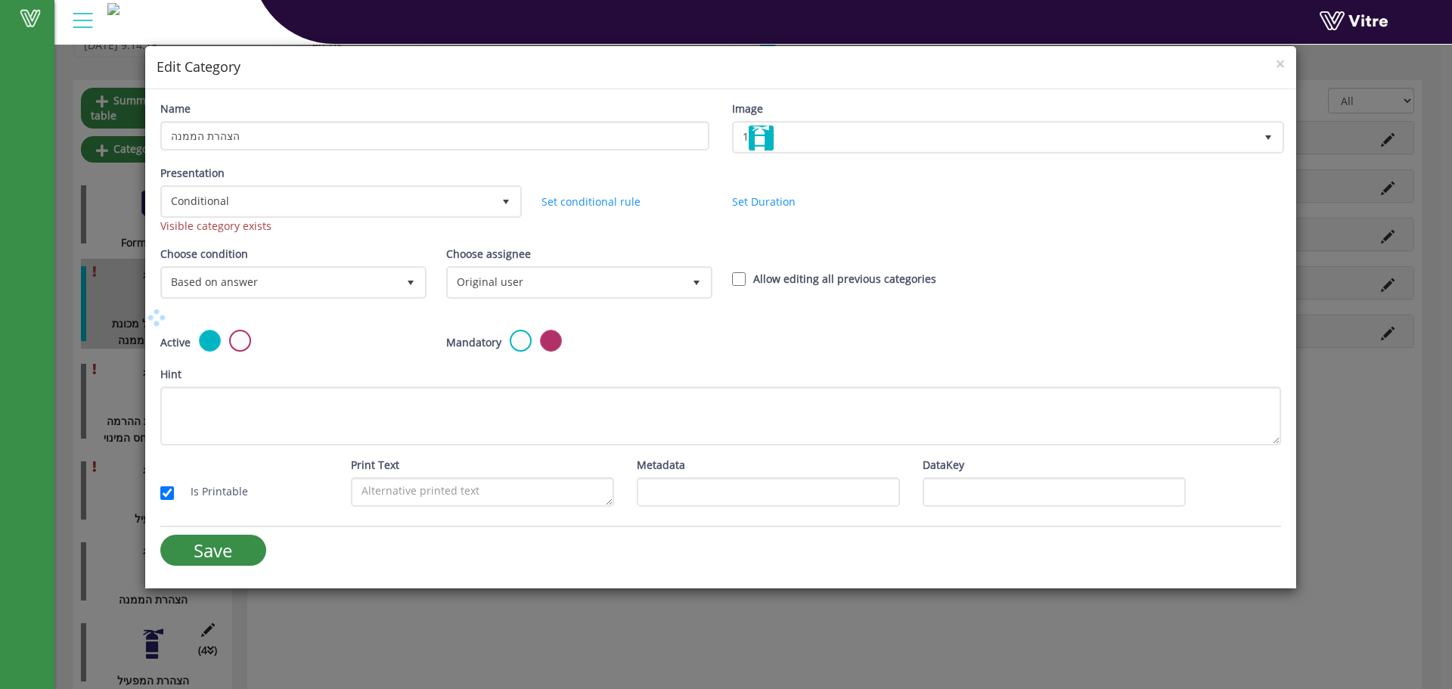
scroll to position [0, 0]
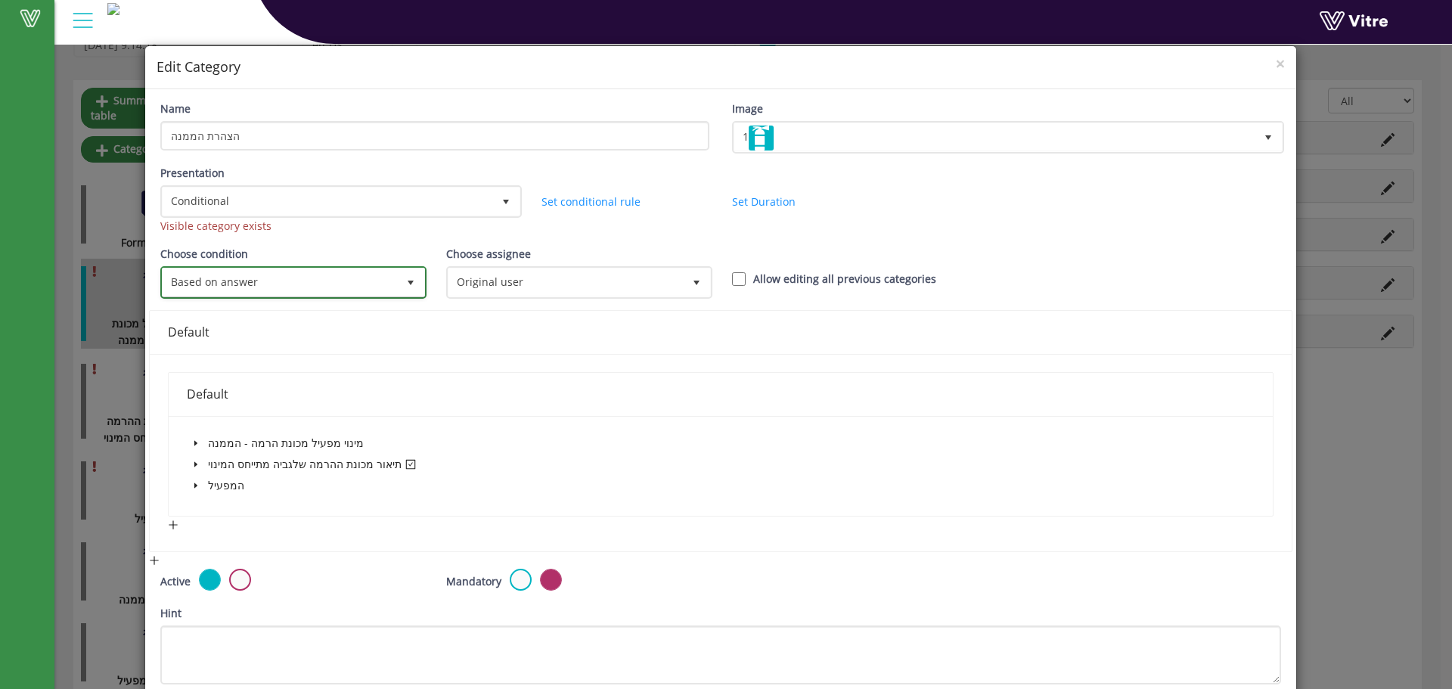
click at [275, 289] on span "Based on answer" at bounding box center [280, 282] width 234 height 27
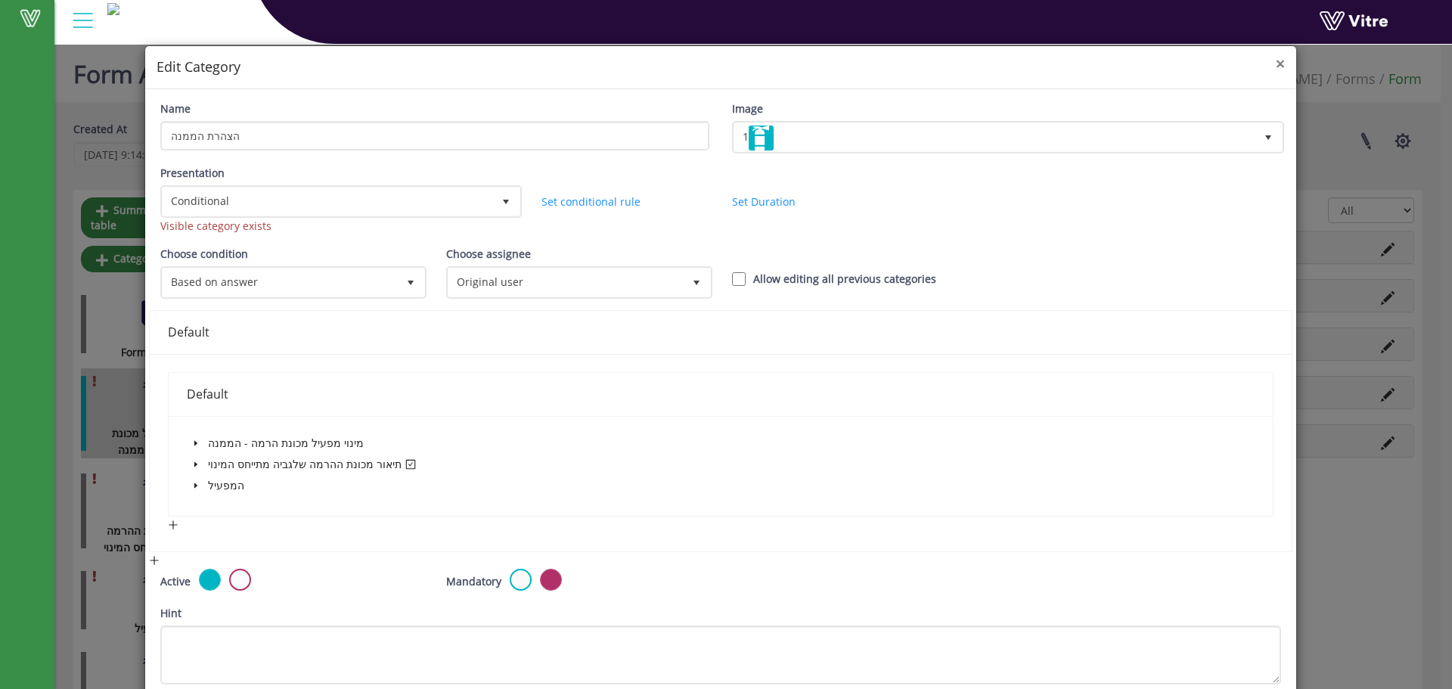
click at [1276, 64] on span "×" at bounding box center [1280, 63] width 9 height 21
click at [1276, 65] on span "×" at bounding box center [1280, 63] width 9 height 21
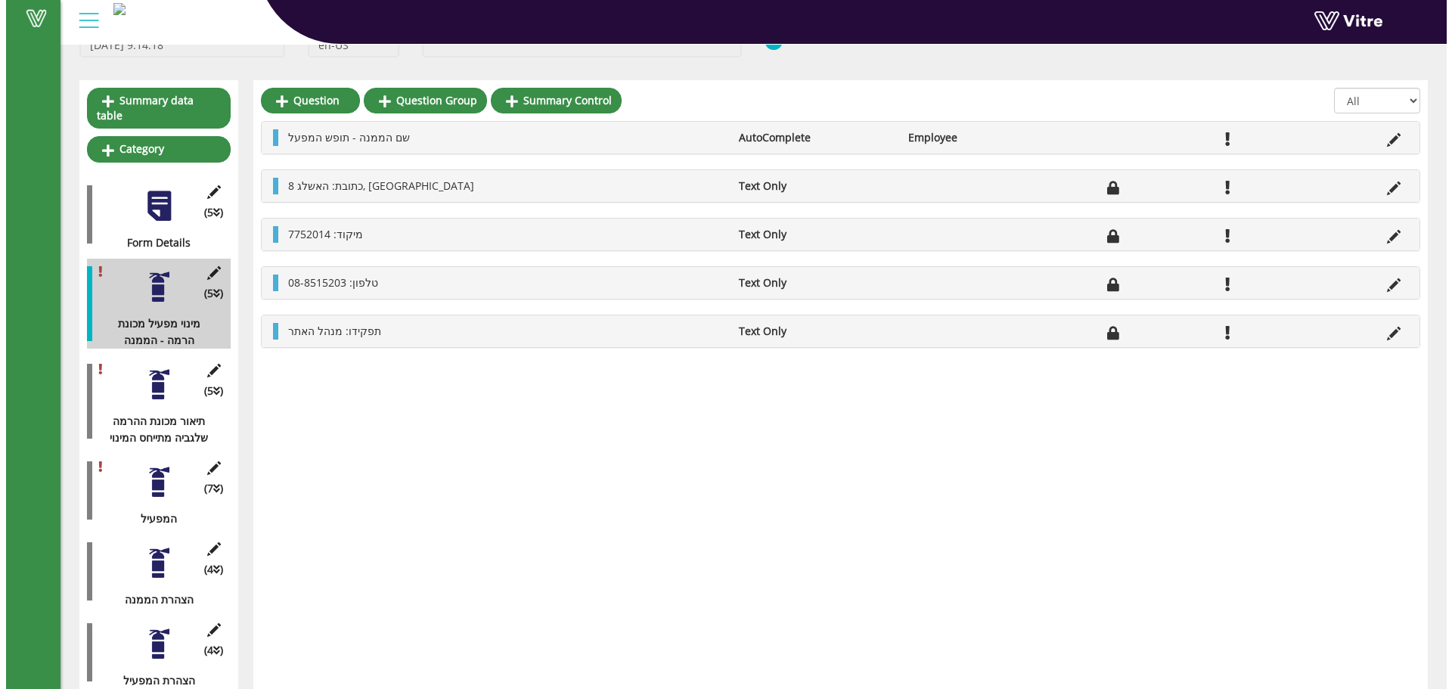
scroll to position [110, 0]
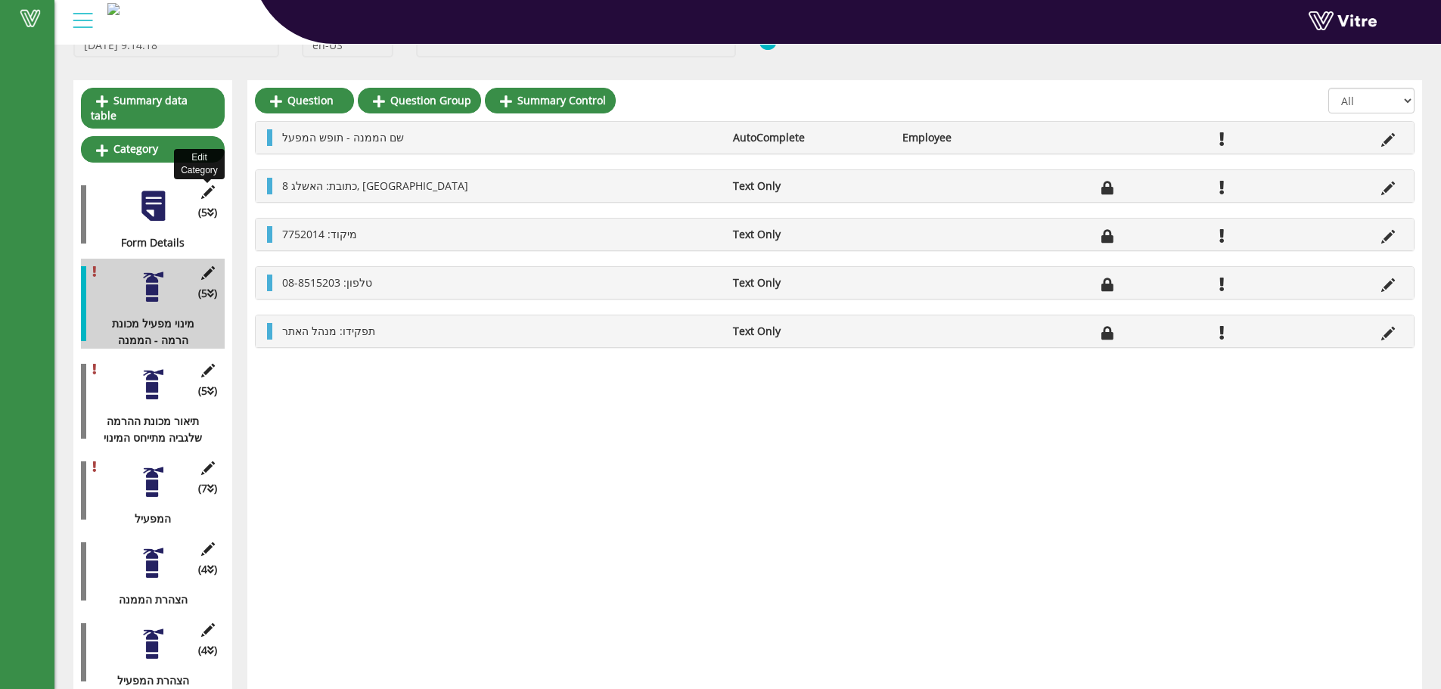
click at [210, 185] on icon at bounding box center [207, 192] width 19 height 14
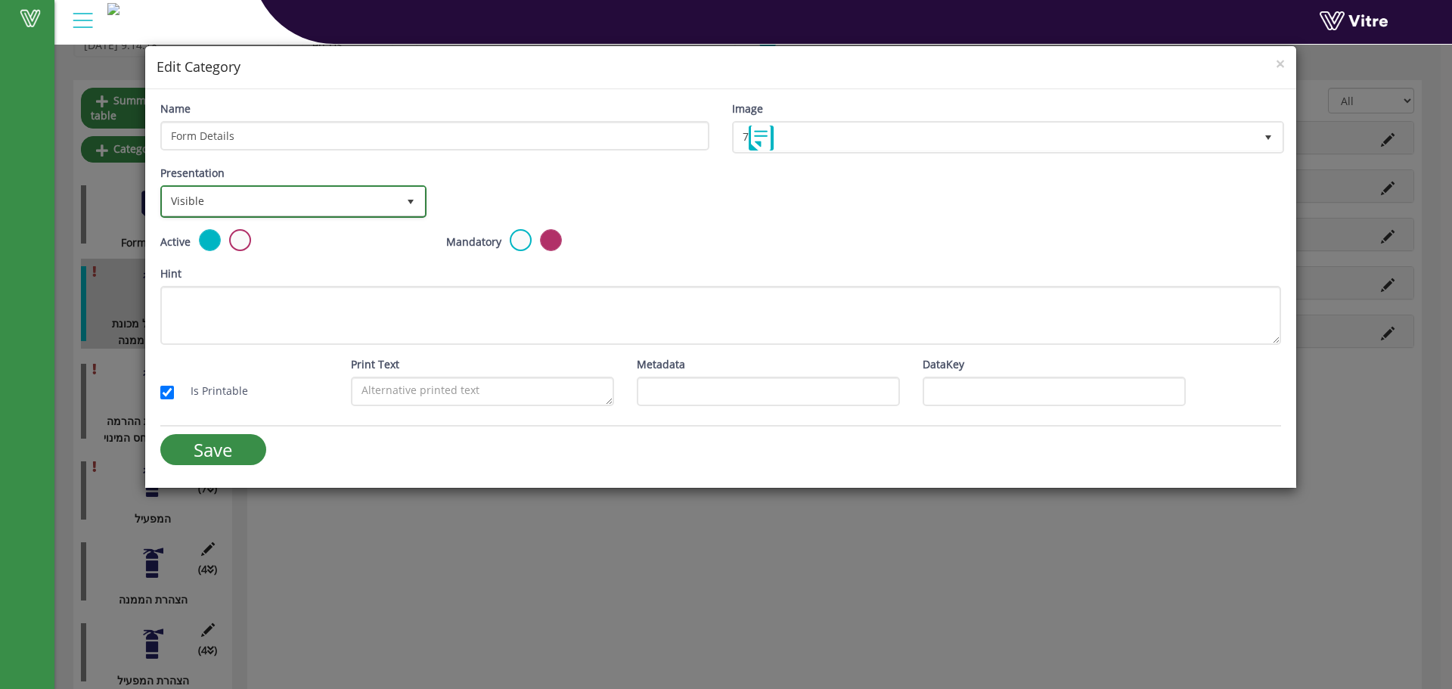
click at [274, 197] on span "Visible" at bounding box center [280, 201] width 234 height 27
click at [231, 256] on li "Invisible" at bounding box center [292, 260] width 262 height 26
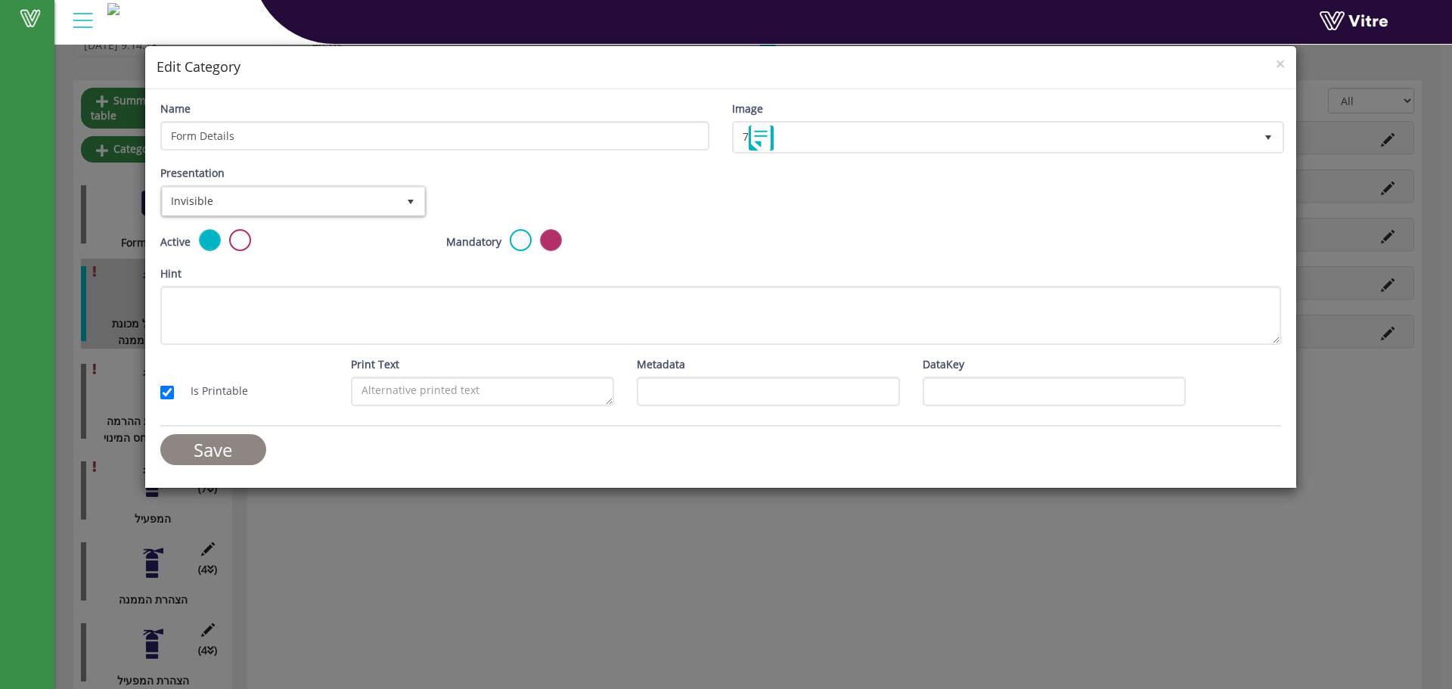
drag, startPoint x: 219, startPoint y: 450, endPoint x: 274, endPoint y: 449, distance: 55.2
click at [218, 450] on input "Save" at bounding box center [213, 449] width 106 height 31
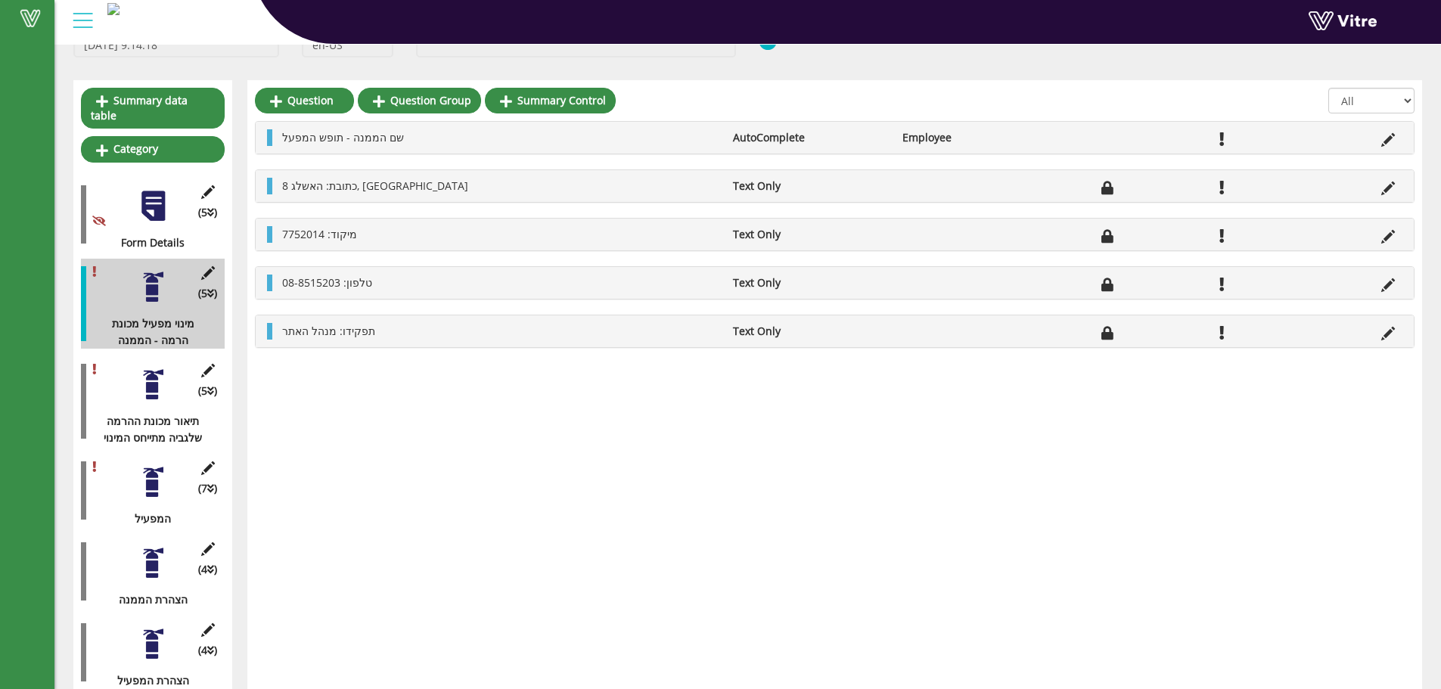
click at [213, 542] on icon at bounding box center [207, 549] width 19 height 14
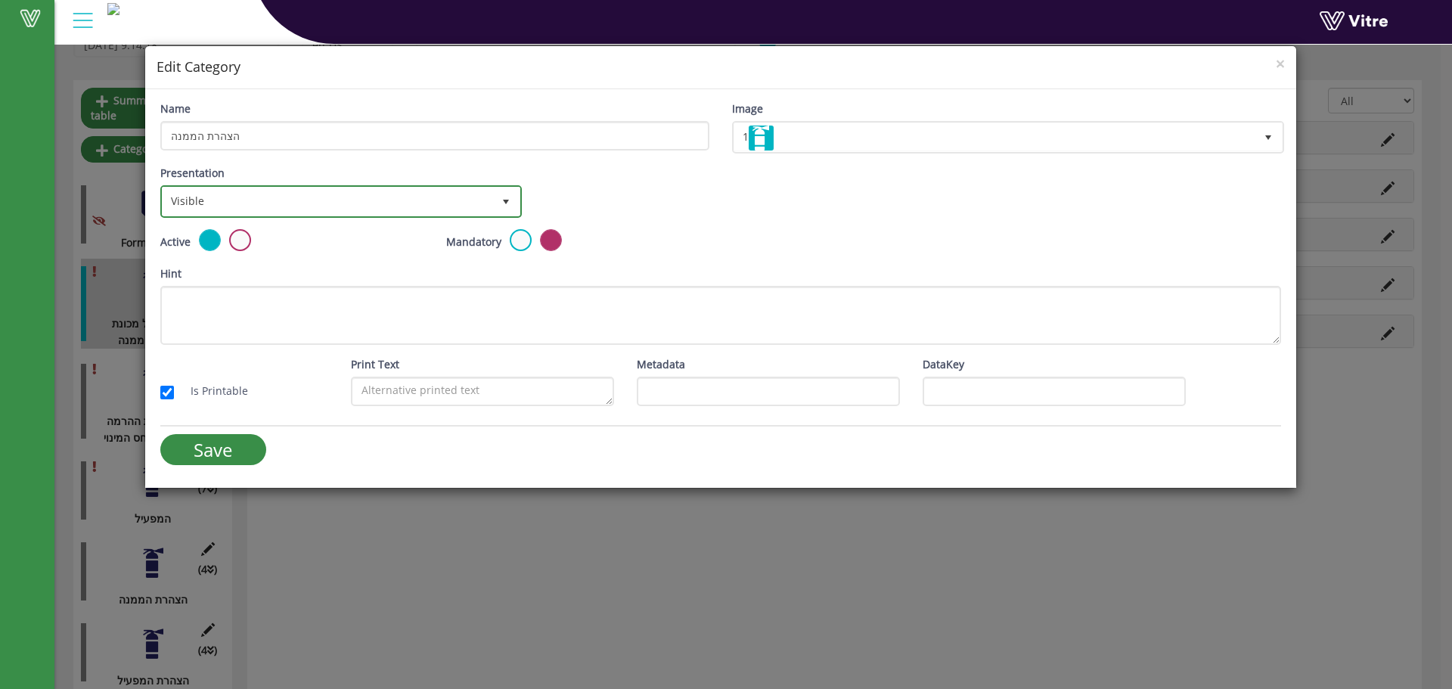
click at [455, 206] on span "Visible 0" at bounding box center [341, 201] width 362 height 33
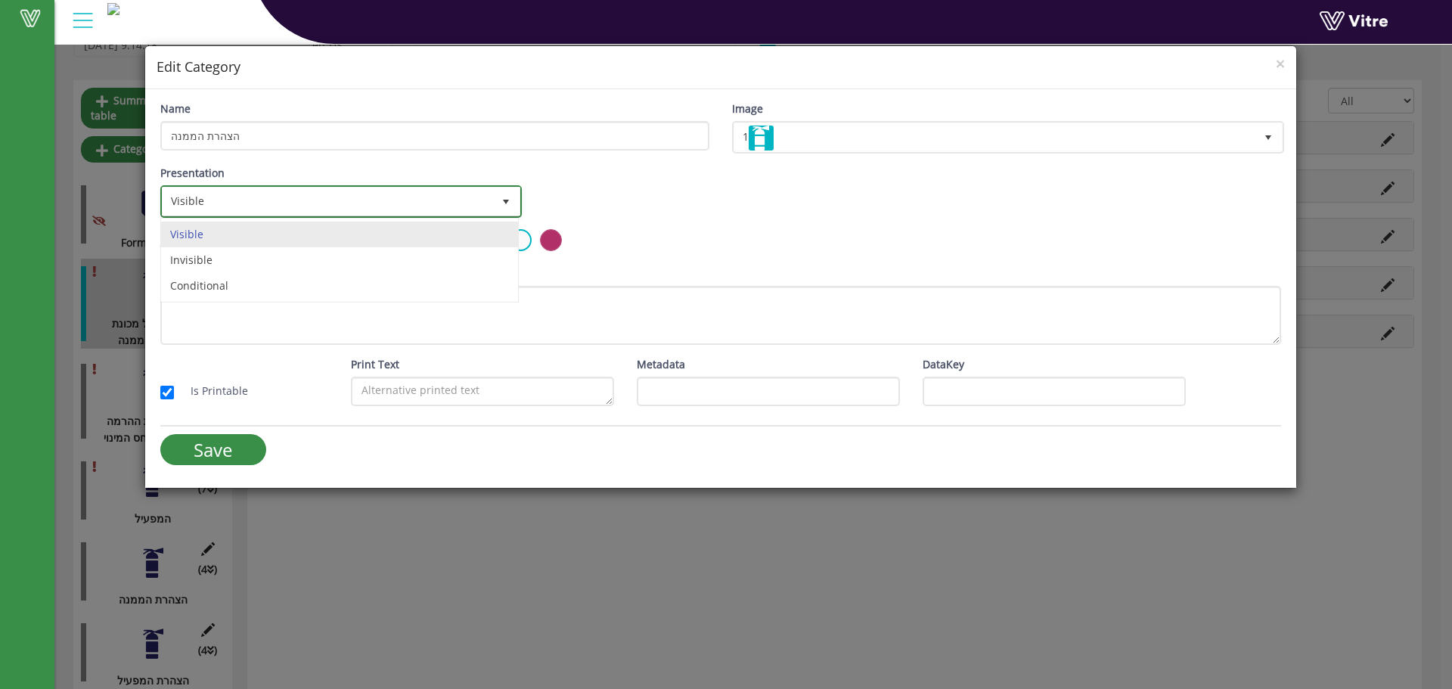
click at [455, 196] on span "Visible" at bounding box center [328, 201] width 330 height 27
click at [437, 201] on span "Visible" at bounding box center [328, 201] width 330 height 27
click at [341, 275] on li "Conditional" at bounding box center [339, 286] width 357 height 26
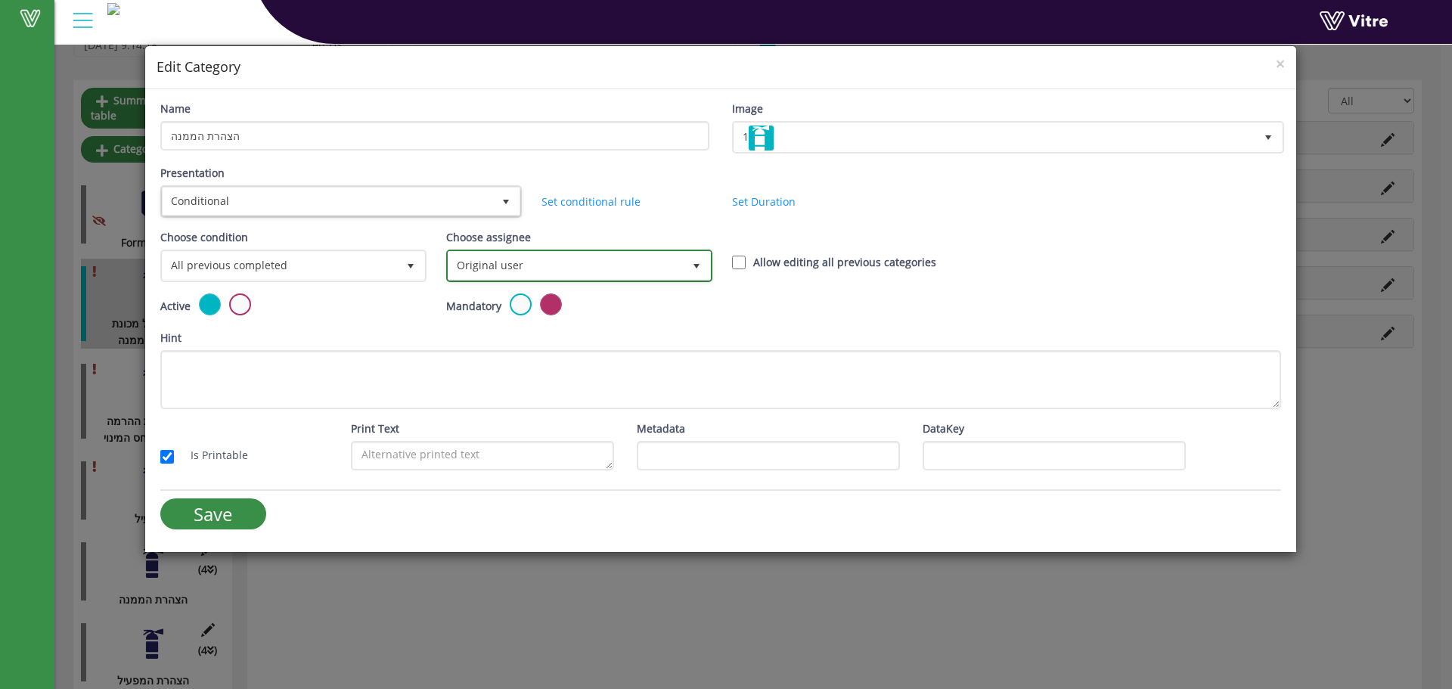
click at [555, 256] on span "Original user" at bounding box center [566, 265] width 234 height 27
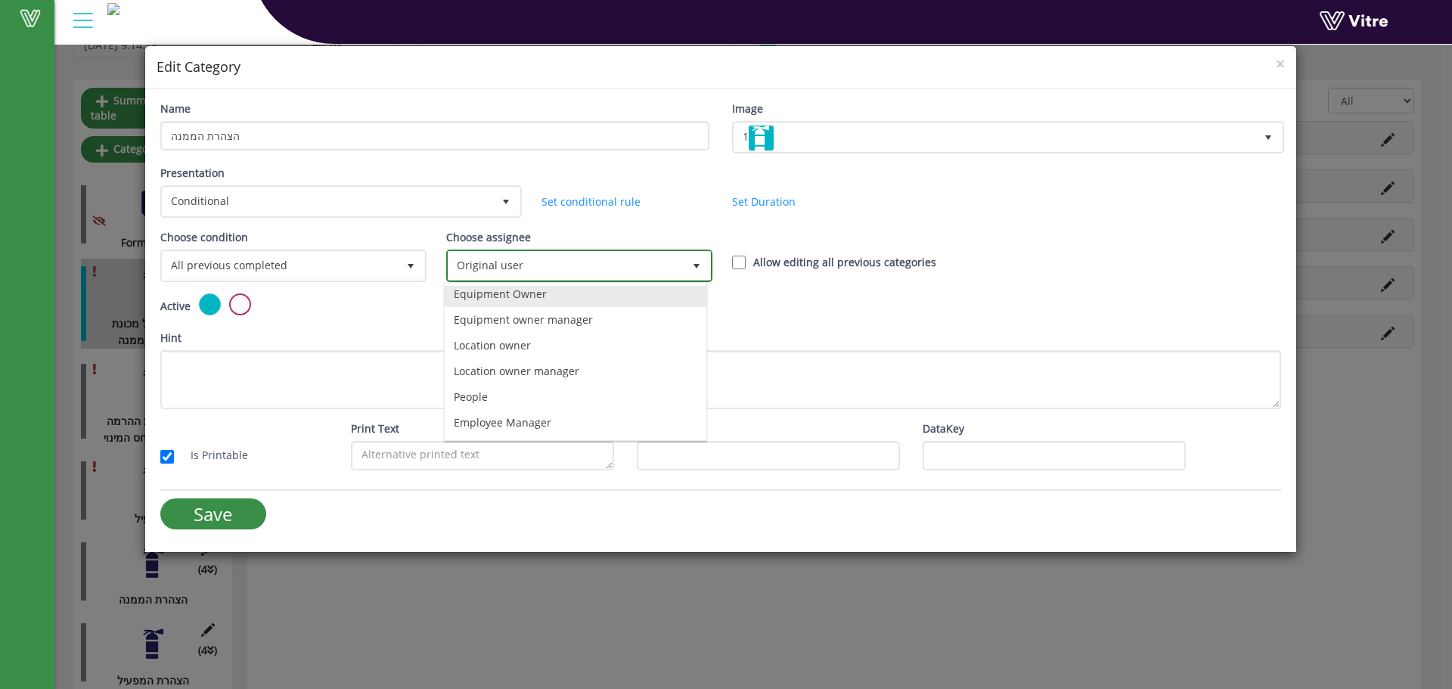
scroll to position [106, 0]
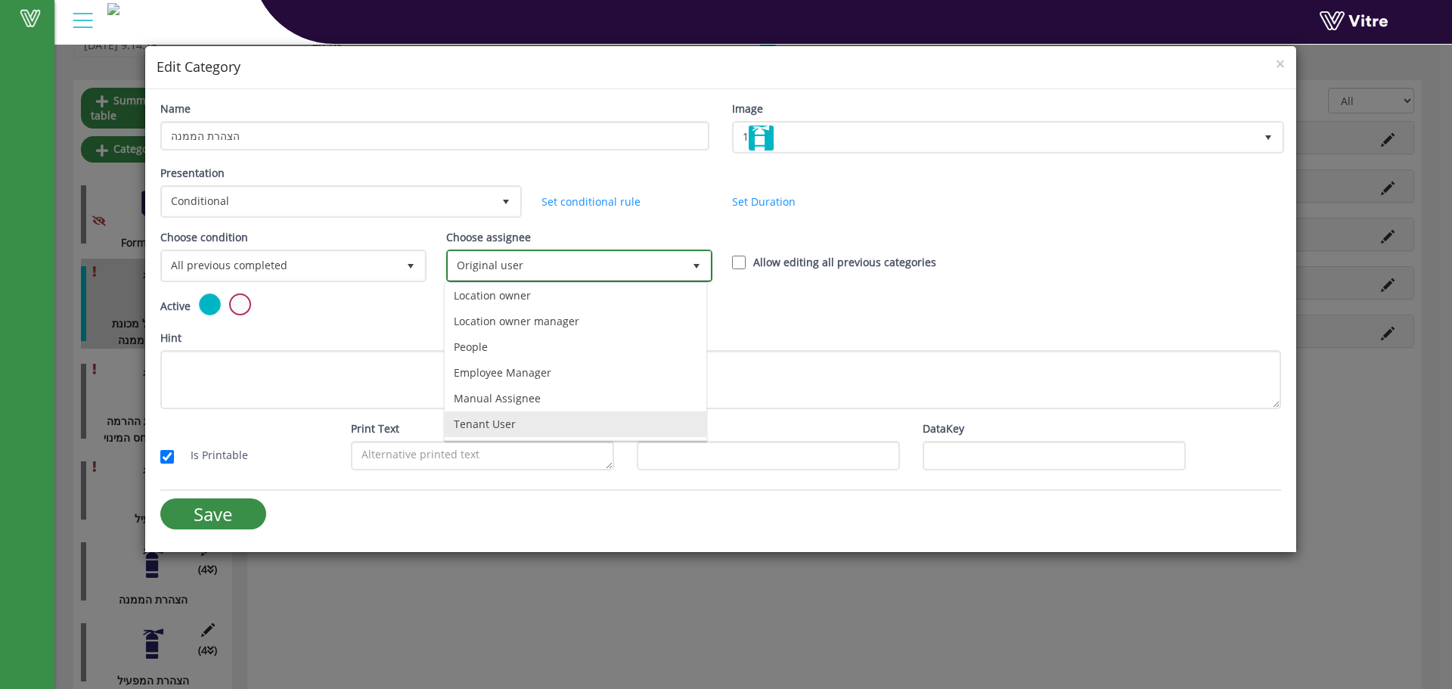
click at [493, 417] on li "Tenant User" at bounding box center [576, 424] width 262 height 26
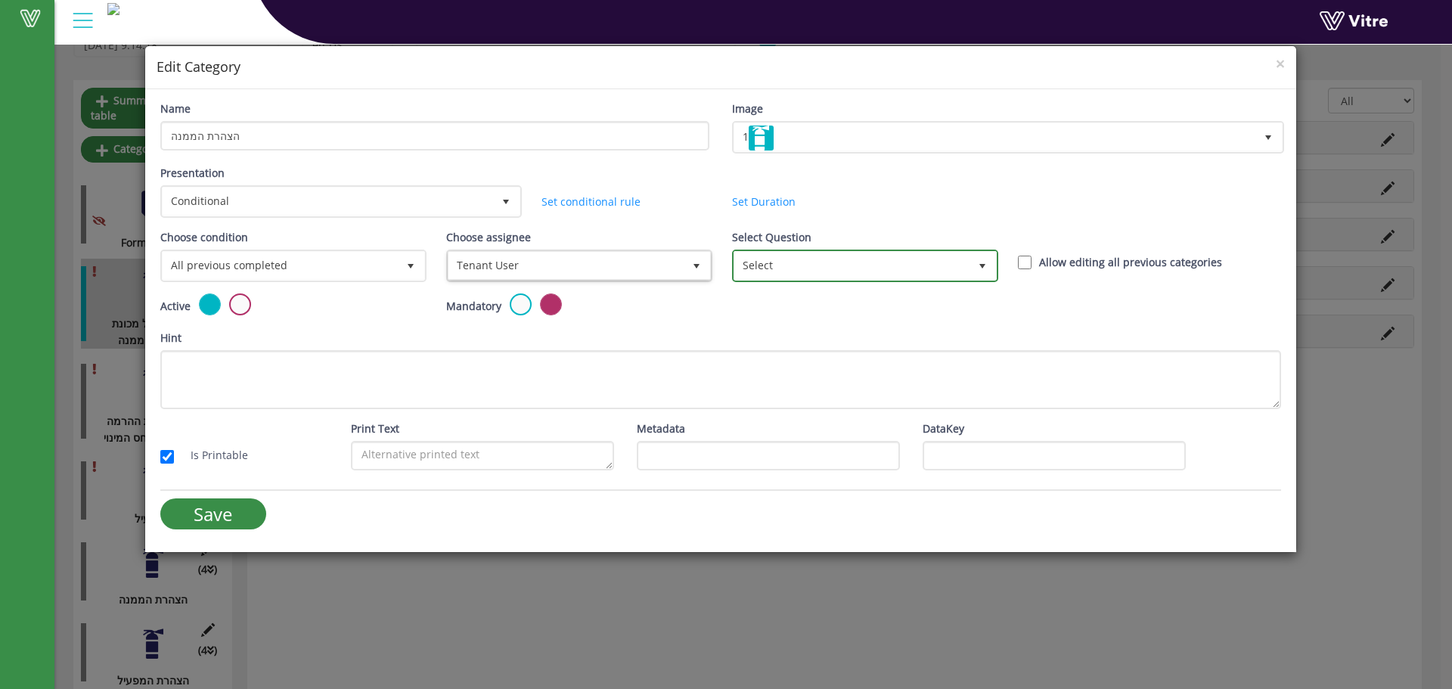
click at [799, 272] on span "Select" at bounding box center [851, 265] width 234 height 27
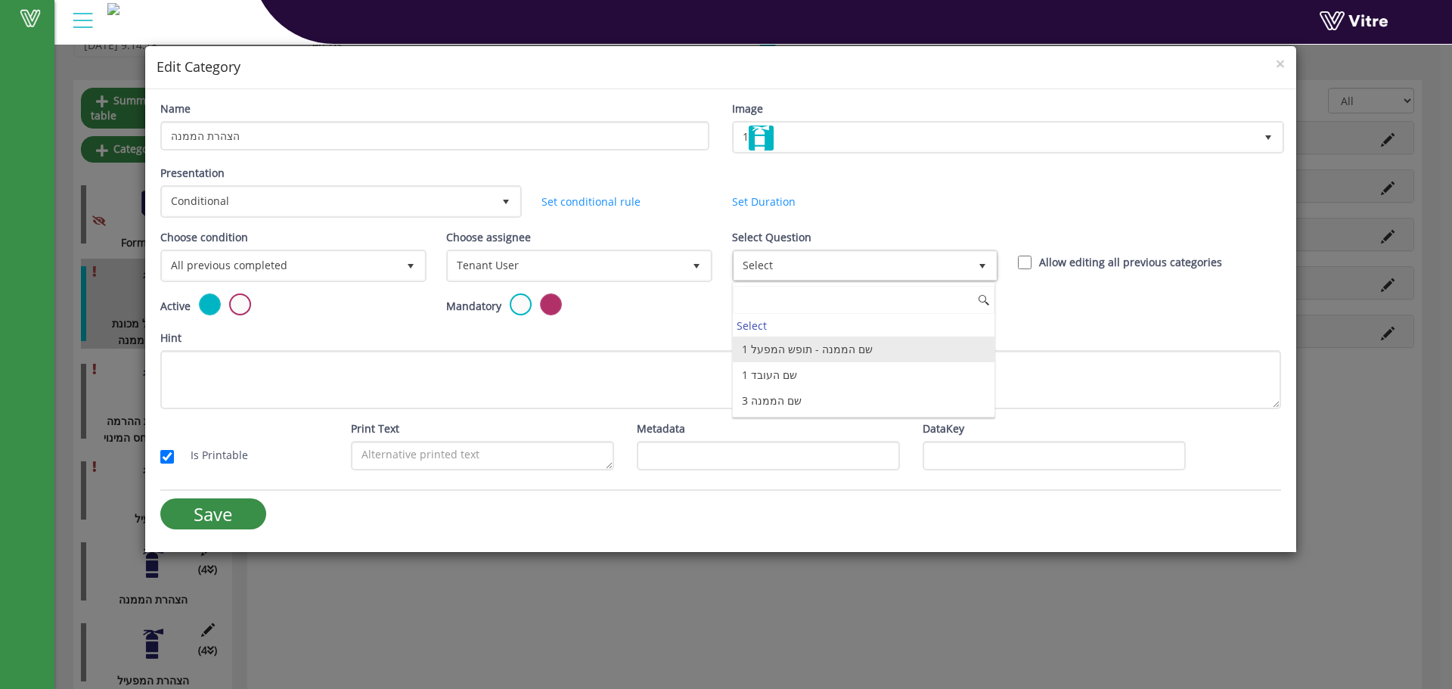
click at [760, 344] on li "1 שם הממנה - תופש המפעל" at bounding box center [864, 350] width 262 height 26
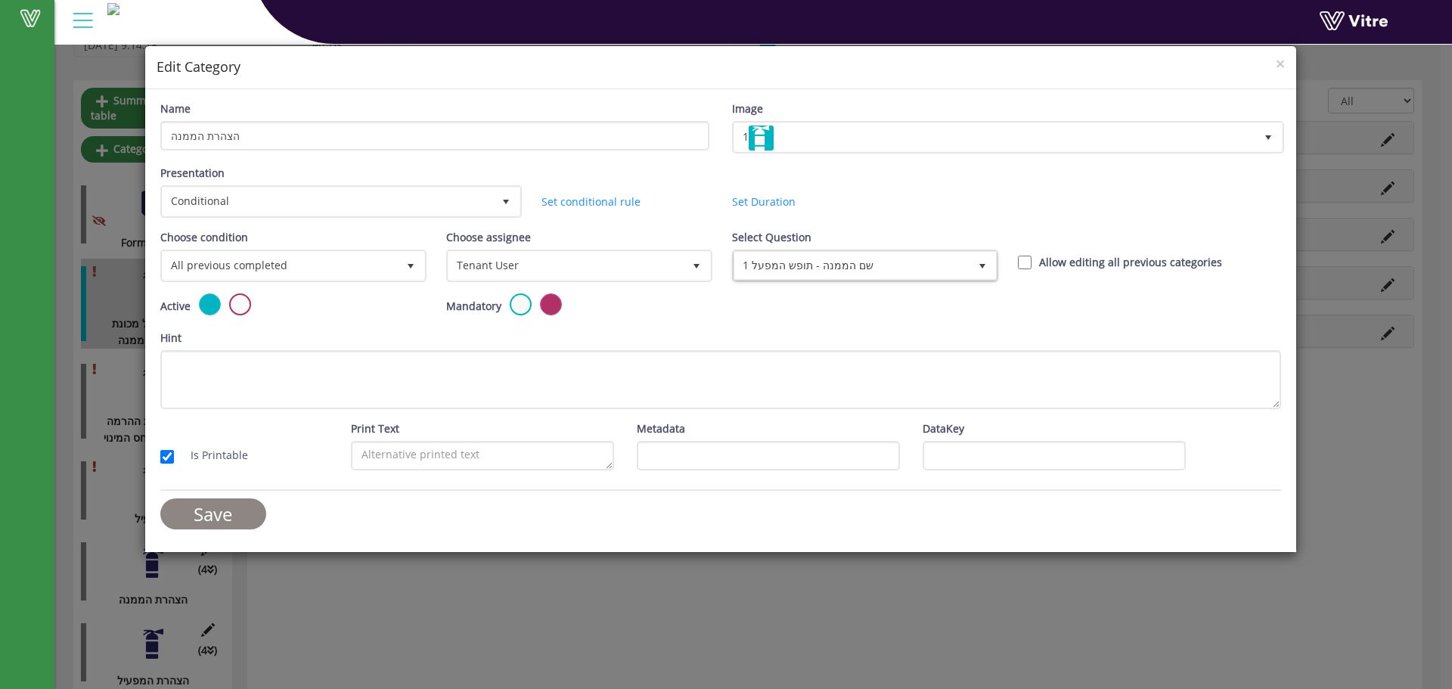
drag, startPoint x: 253, startPoint y: 495, endPoint x: 243, endPoint y: 505, distance: 14.5
click at [252, 498] on form "Name הצהרת הממנה Image 1 1 Presentation Conditional 5 Set Duration Minutes 0 Se…" at bounding box center [720, 321] width 1121 height 440
drag, startPoint x: 249, startPoint y: 513, endPoint x: 269, endPoint y: 511, distance: 19.8
click at [250, 511] on input "Save" at bounding box center [213, 513] width 106 height 31
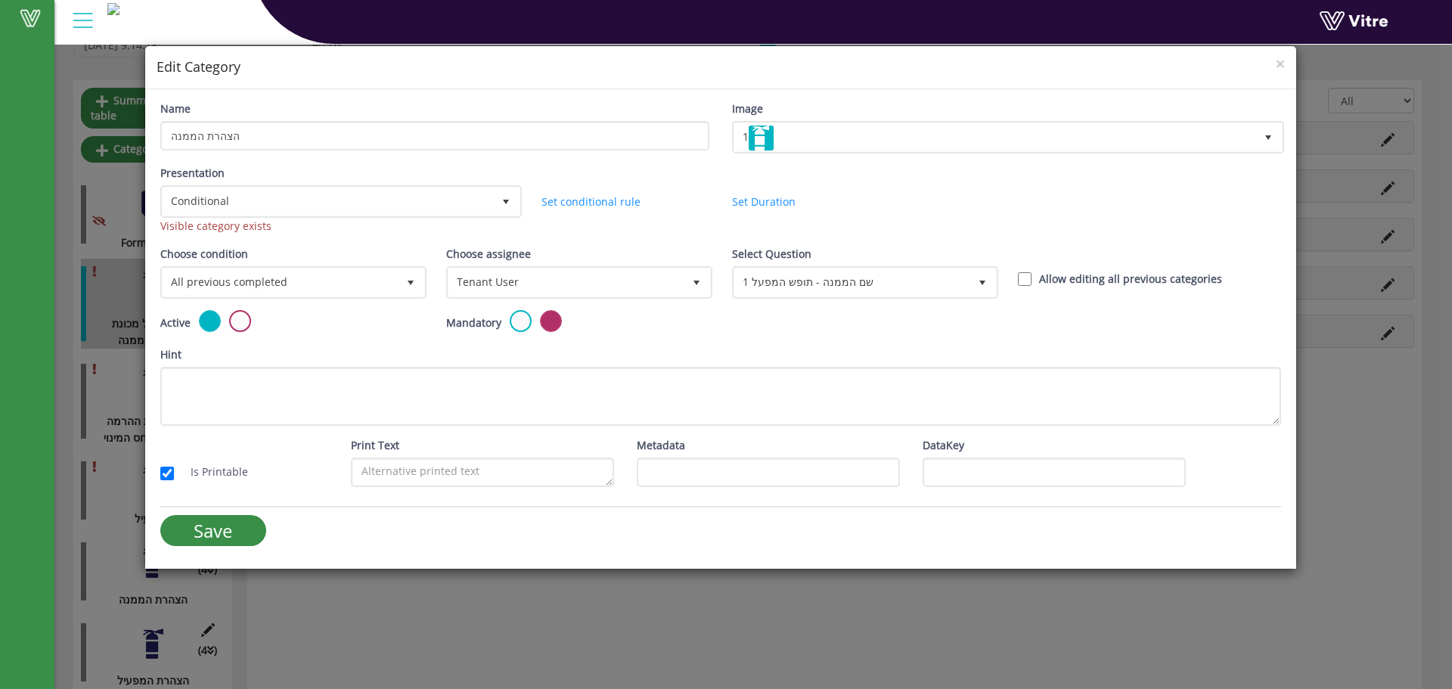
click at [750, 314] on div "Active Mandatory" at bounding box center [721, 328] width 1144 height 36
click at [315, 296] on span "All previous completed" at bounding box center [293, 282] width 263 height 29
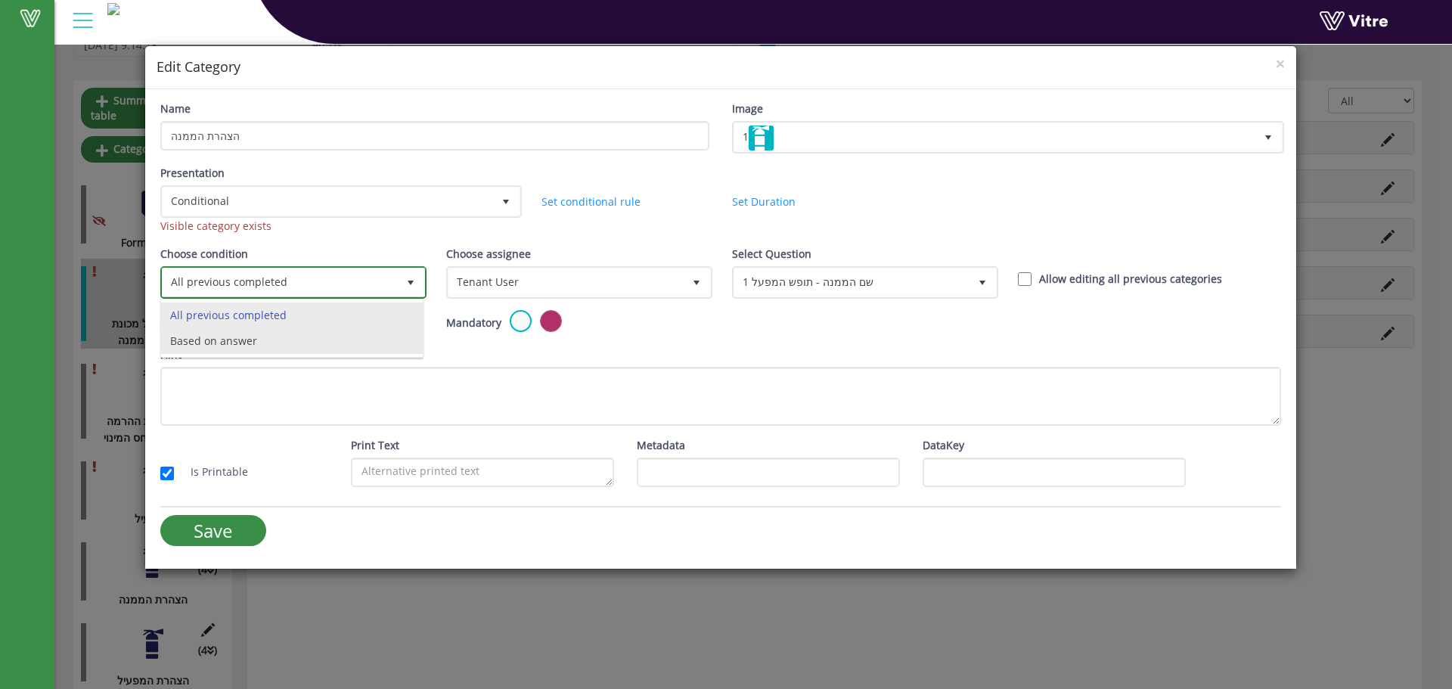
click at [266, 335] on li "Based on answer" at bounding box center [292, 341] width 262 height 26
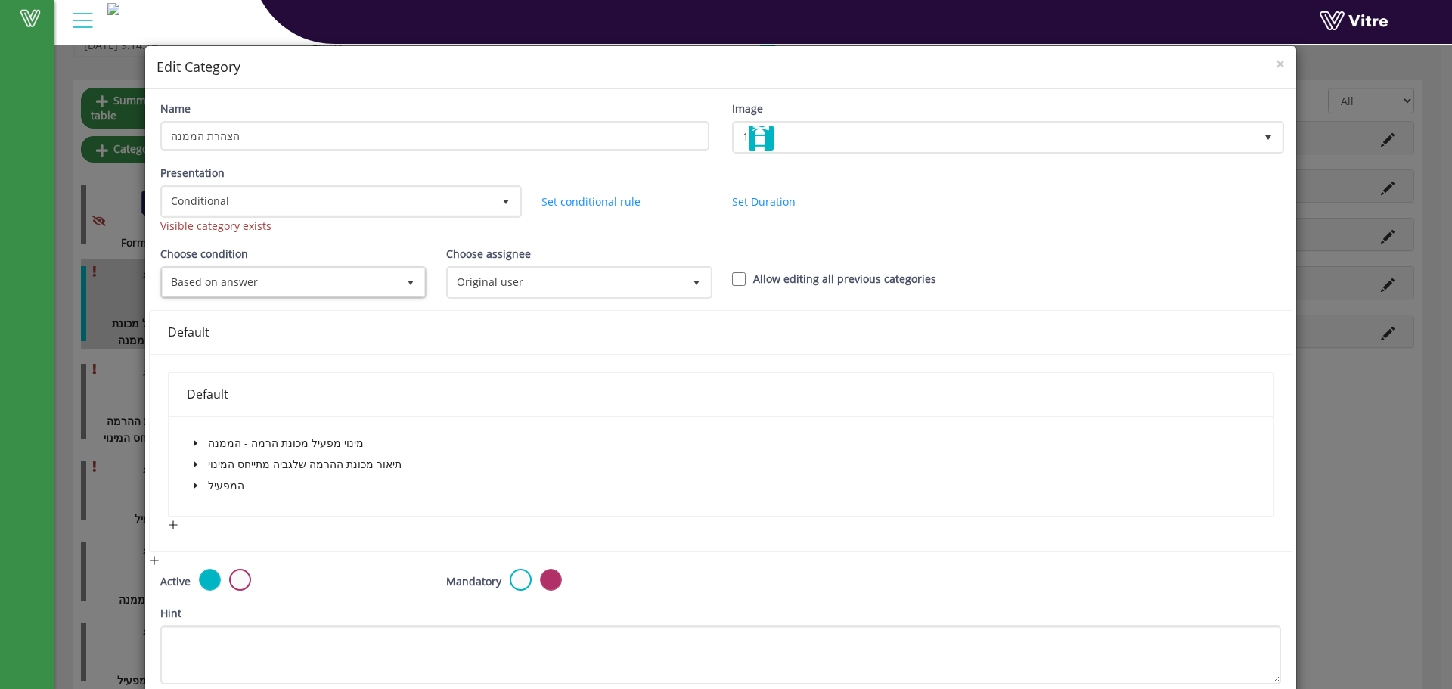
click at [190, 468] on span at bounding box center [196, 464] width 18 height 18
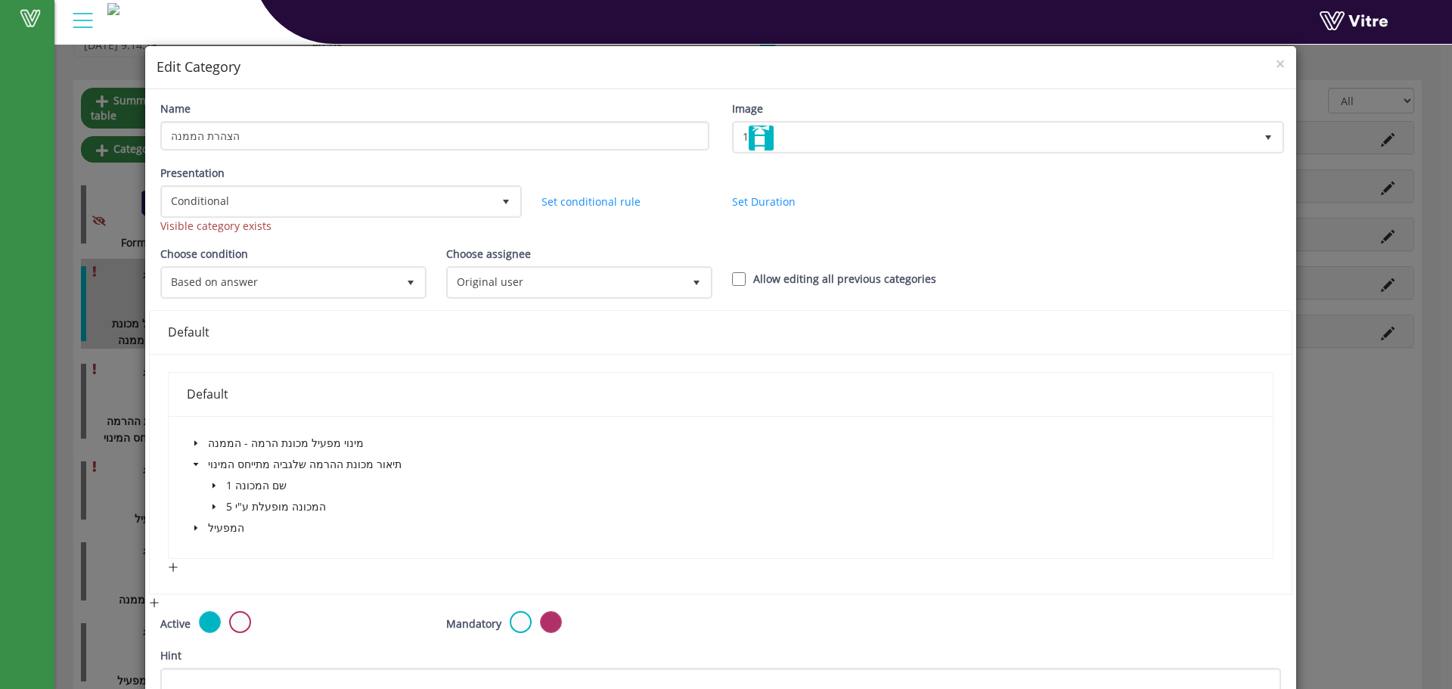
click at [218, 508] on span at bounding box center [214, 507] width 18 height 18
click at [244, 525] on span at bounding box center [247, 528] width 12 height 12
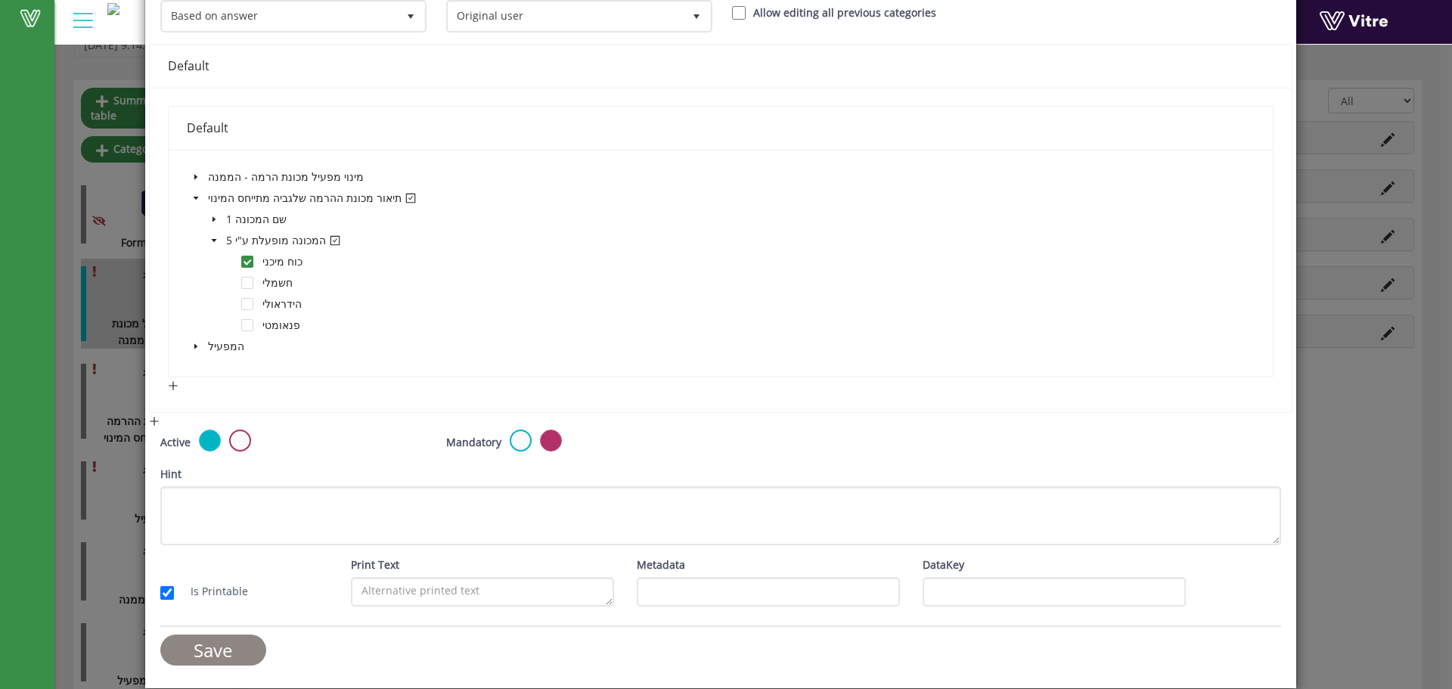
click at [224, 639] on input "Save" at bounding box center [213, 650] width 106 height 31
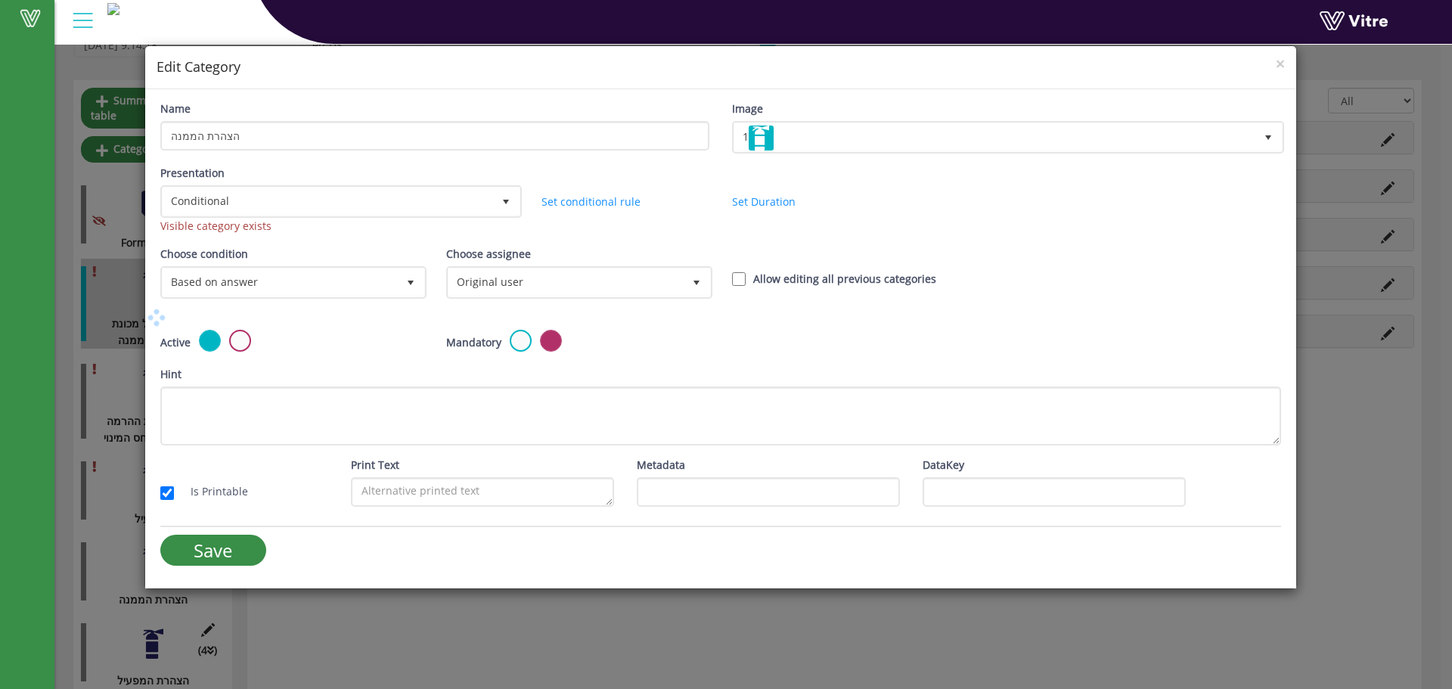
scroll to position [0, 0]
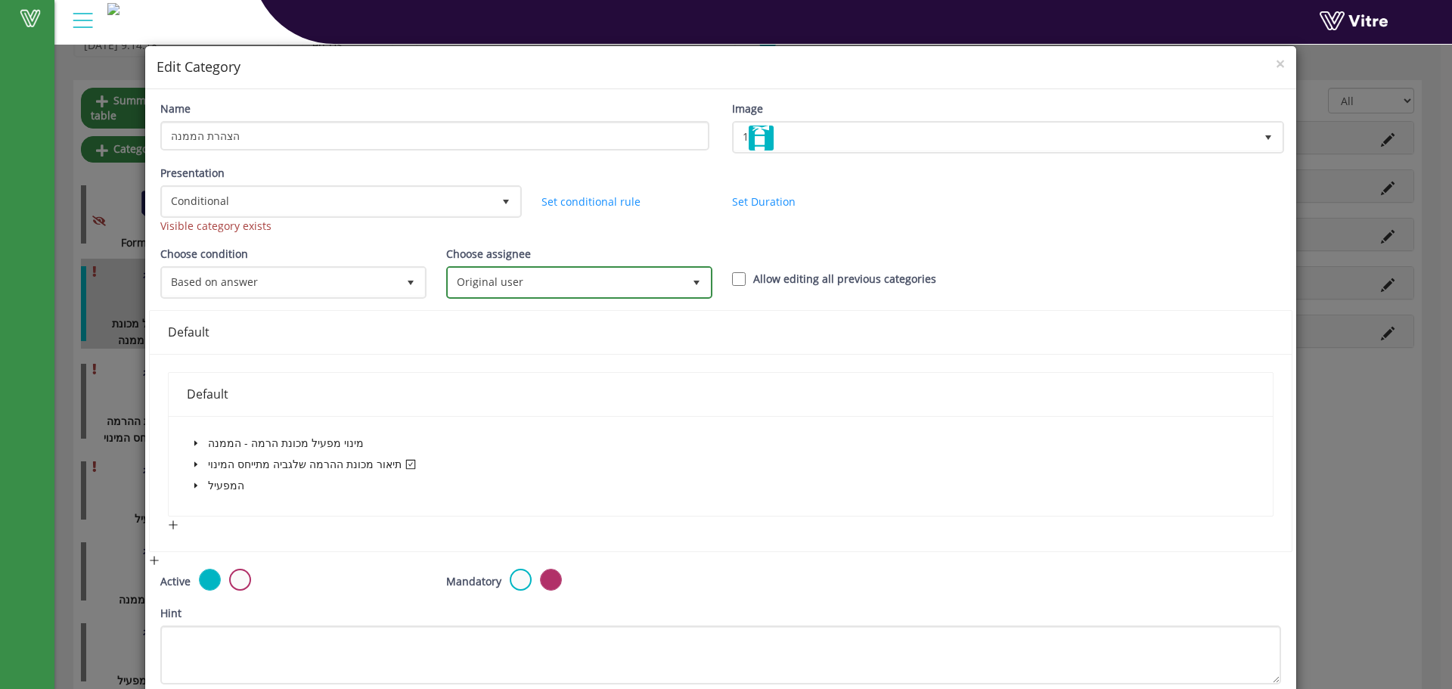
click at [506, 284] on span "Original user" at bounding box center [566, 282] width 234 height 27
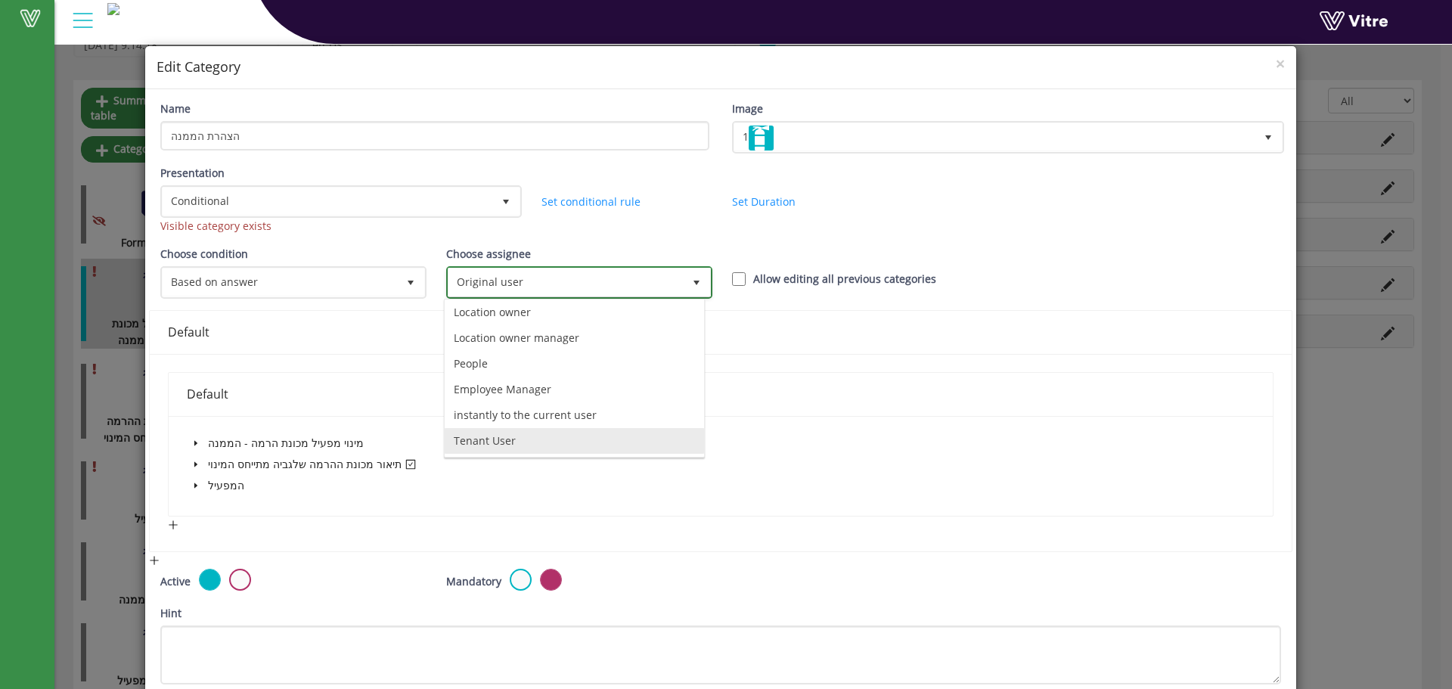
click at [495, 447] on li "Tenant User" at bounding box center [574, 441] width 259 height 26
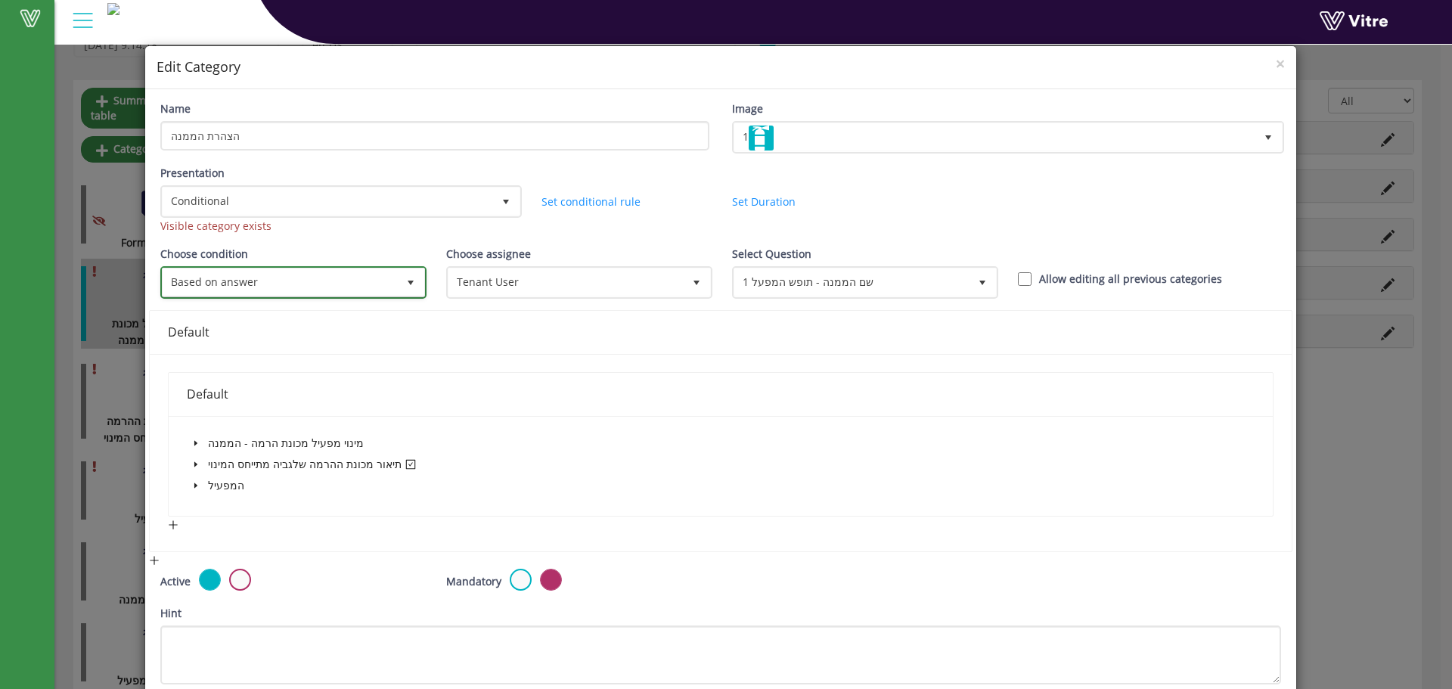
click at [321, 287] on span "Based on answer" at bounding box center [280, 282] width 234 height 27
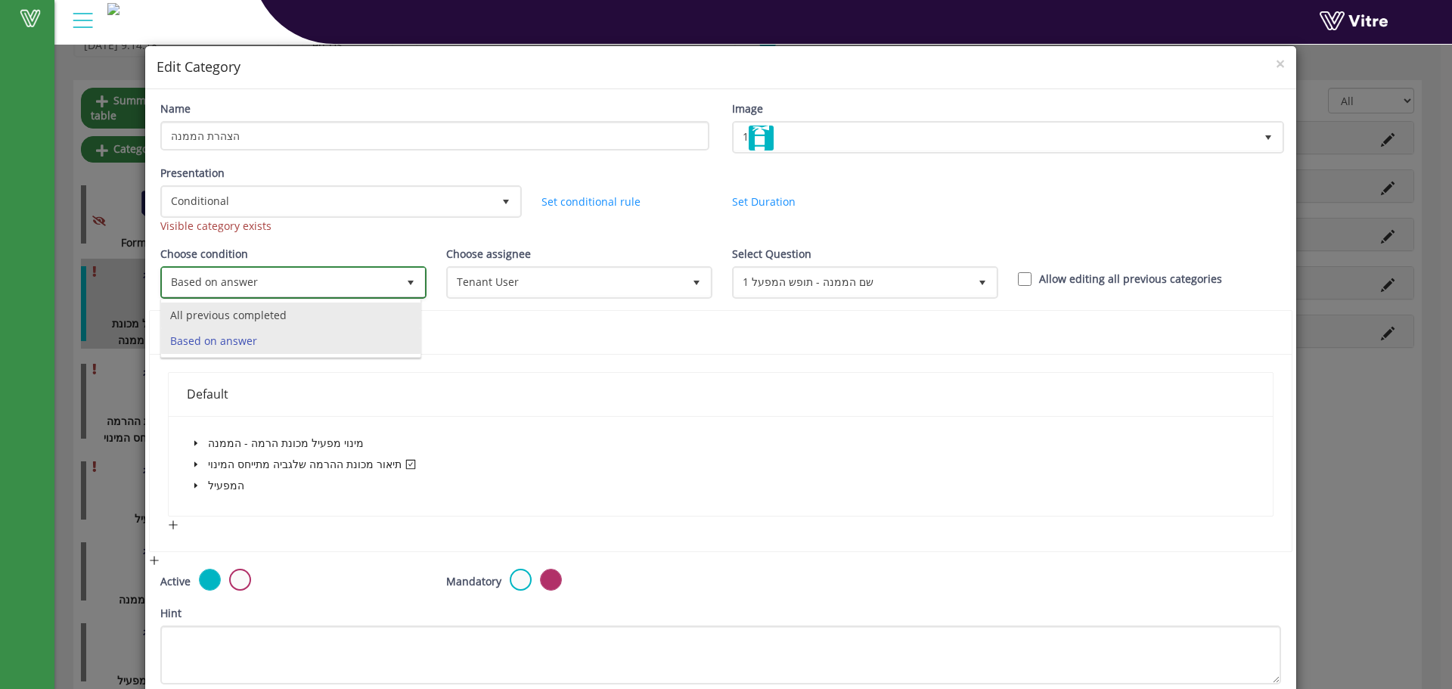
click at [321, 319] on li "All previous completed" at bounding box center [290, 316] width 259 height 26
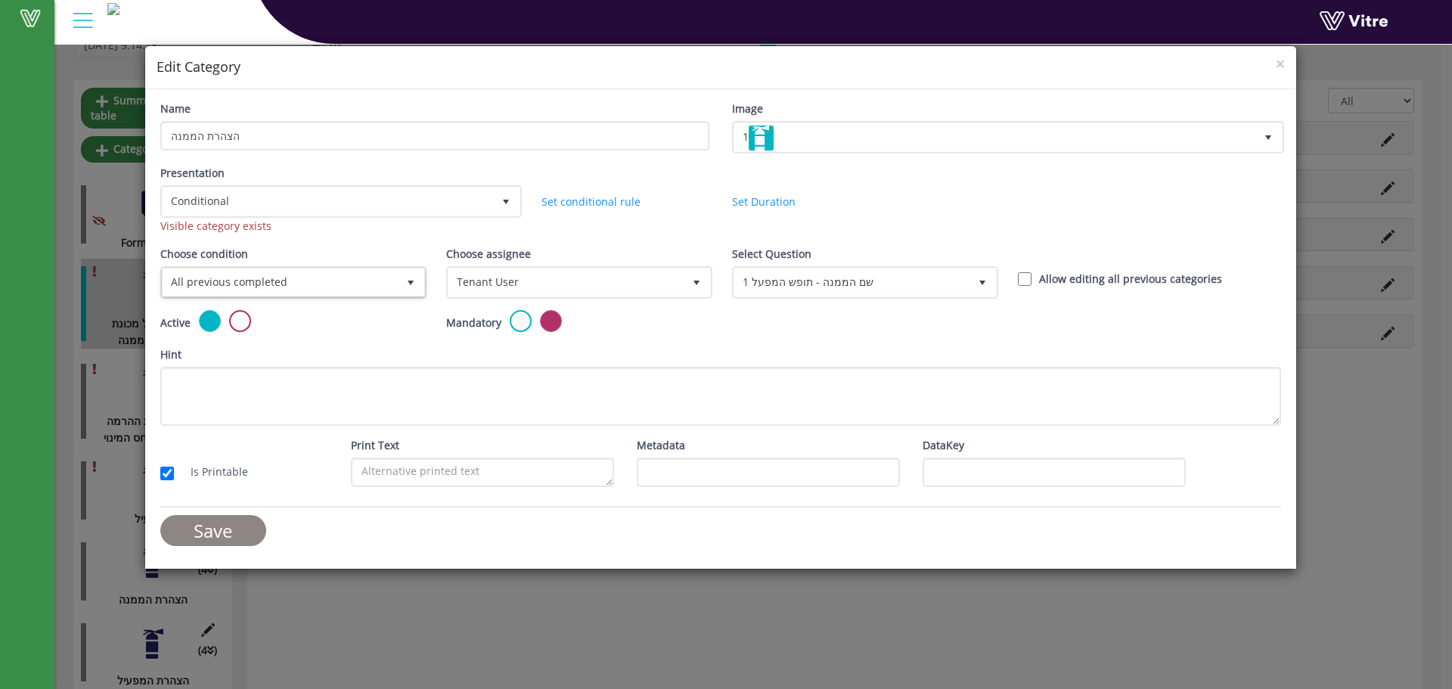
click at [241, 523] on input "Save" at bounding box center [213, 530] width 106 height 31
click at [1279, 64] on span "×" at bounding box center [1280, 63] width 9 height 21
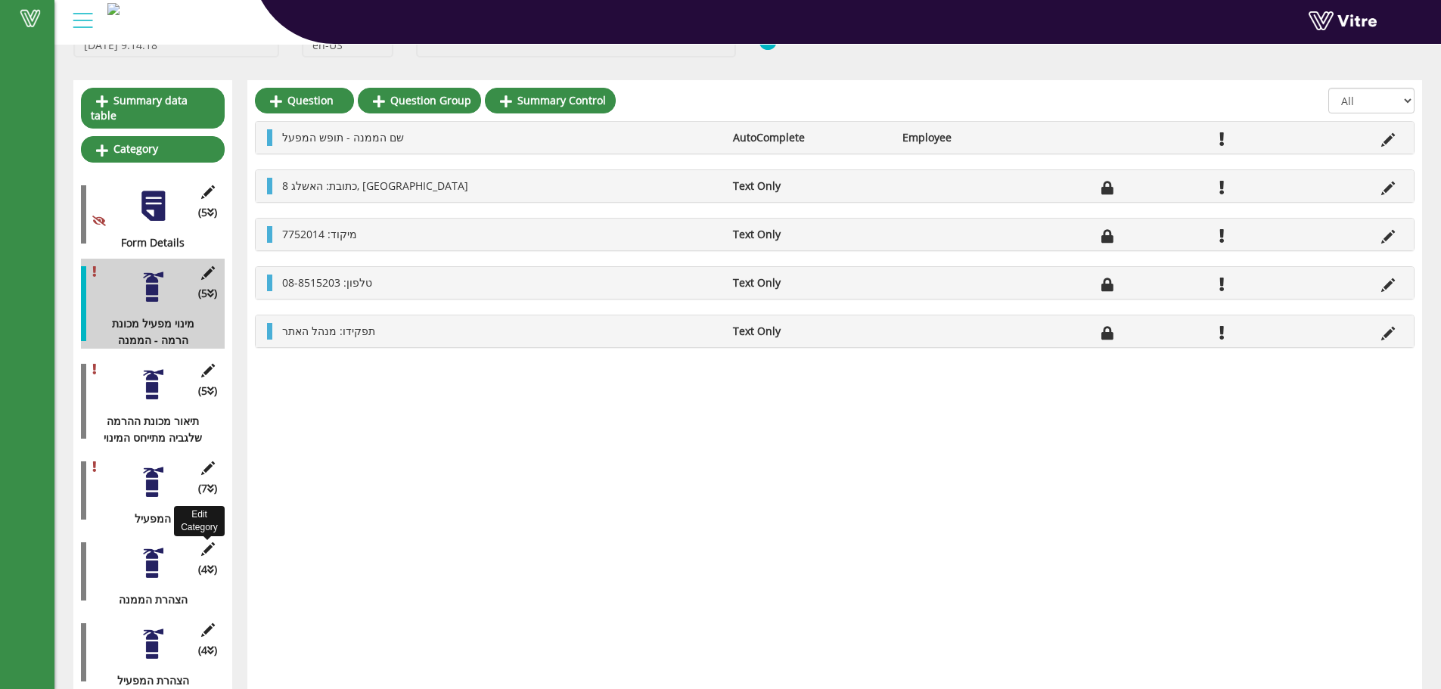
click at [206, 542] on icon at bounding box center [207, 549] width 19 height 14
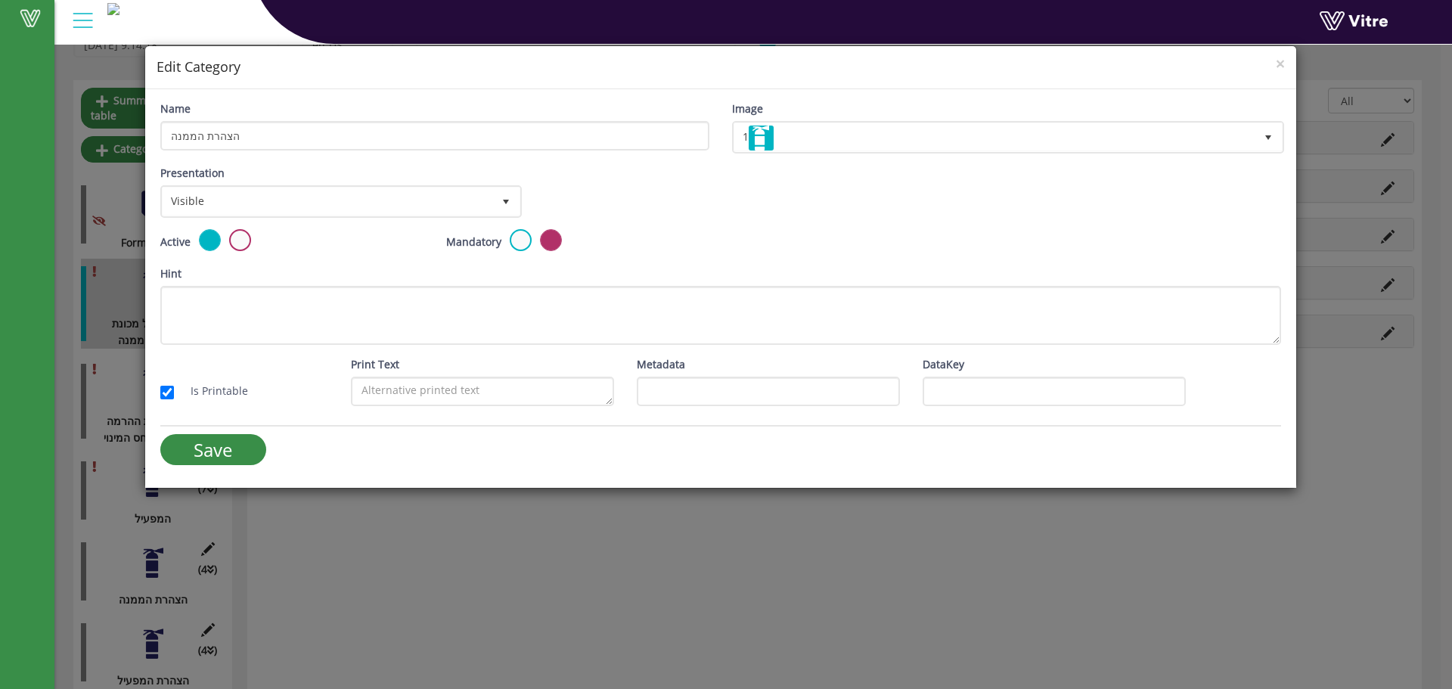
click at [512, 233] on div "Mandatory" at bounding box center [577, 241] width 263 height 25
click at [507, 246] on div "Mandatory" at bounding box center [577, 241] width 263 height 25
click at [515, 242] on label at bounding box center [521, 240] width 22 height 22
click at [0, 0] on input "radio" at bounding box center [0, 0] width 0 height 0
click at [507, 211] on span "select" at bounding box center [505, 201] width 27 height 27
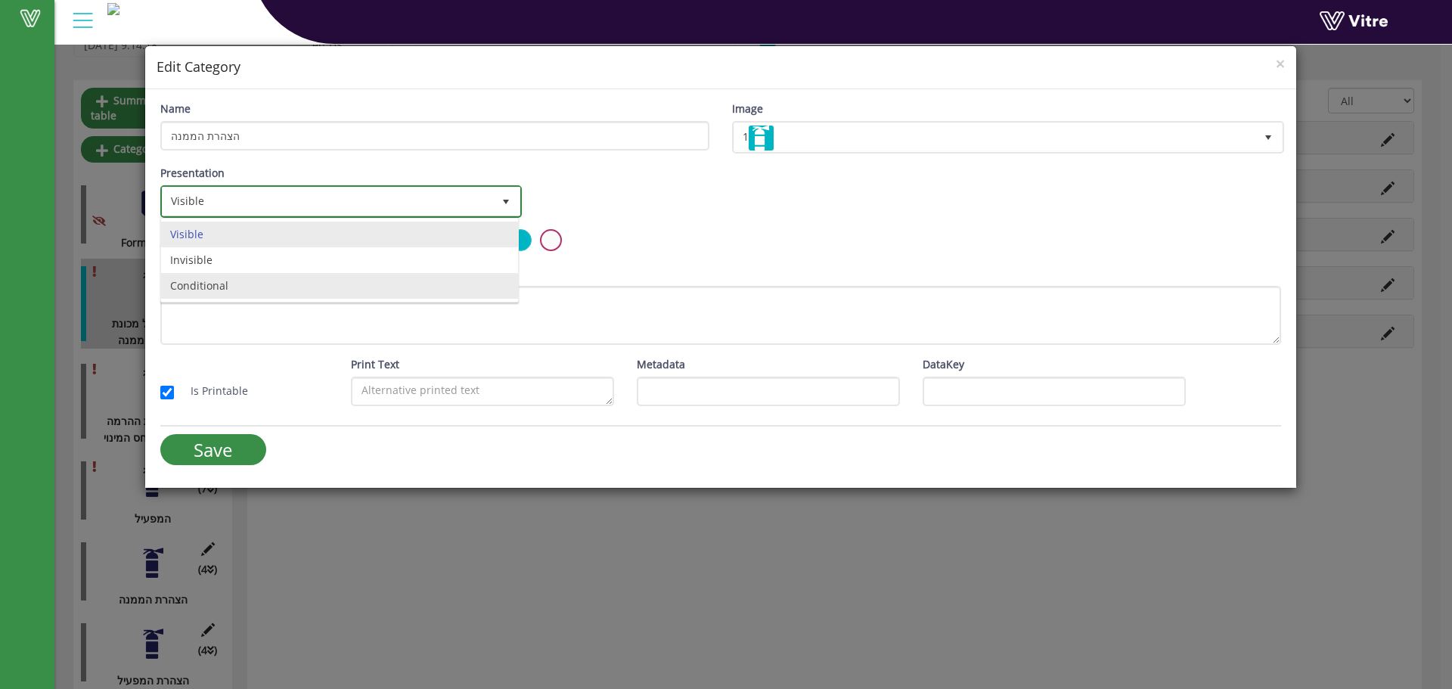
drag, startPoint x: 360, startPoint y: 276, endPoint x: 395, endPoint y: 275, distance: 34.8
click at [362, 276] on li "Conditional" at bounding box center [339, 286] width 357 height 26
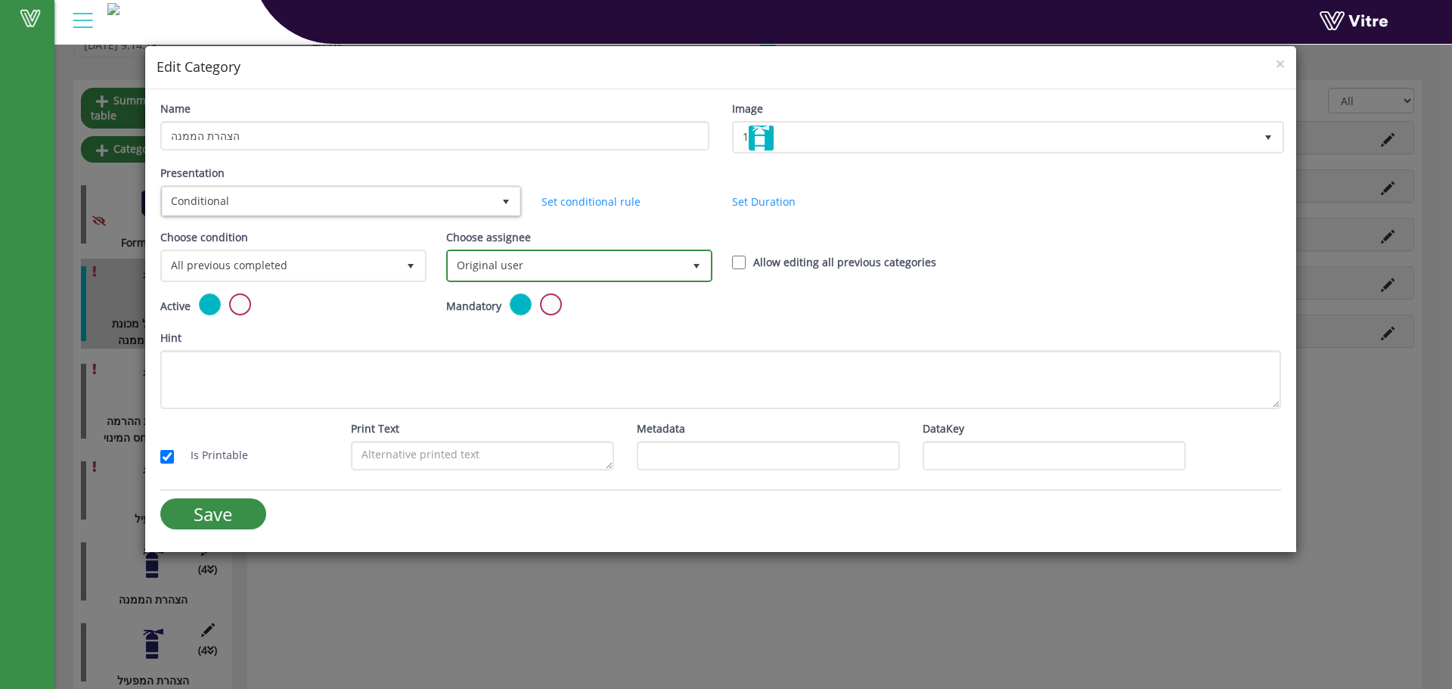
click at [606, 269] on span "Original user" at bounding box center [566, 265] width 234 height 27
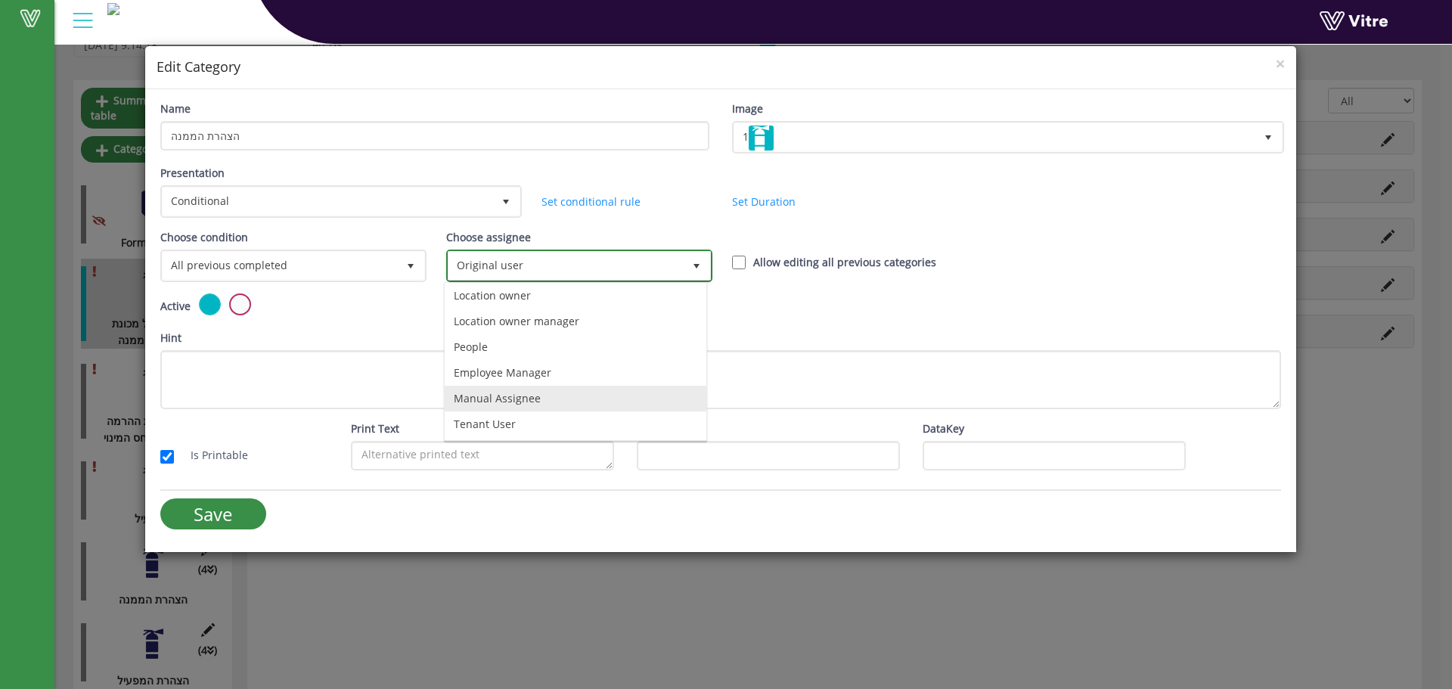
click at [493, 405] on li "Manual Assignee" at bounding box center [576, 399] width 262 height 26
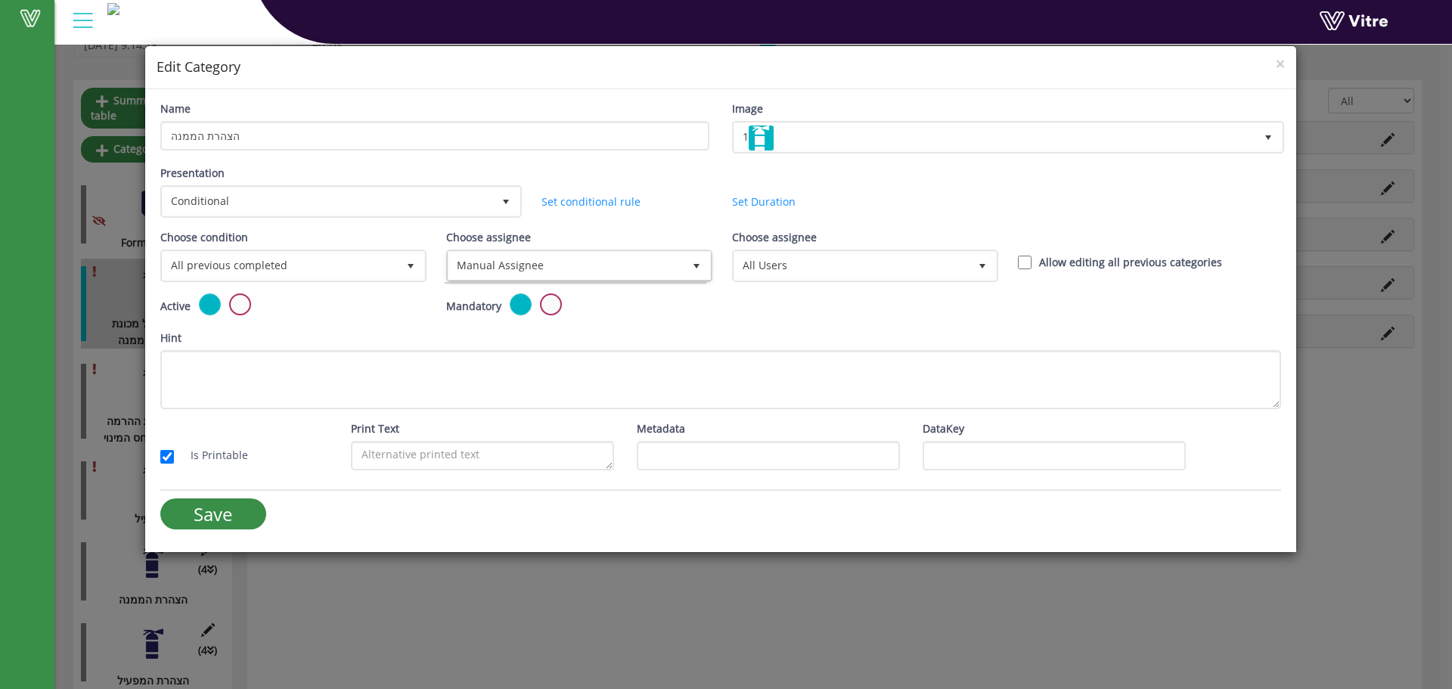
click at [493, 405] on div "Name הצהרת הממנה Image 1 1 Presentation Conditional 5 Set Duration Minutes 0 Se…" at bounding box center [720, 320] width 1151 height 463
drag, startPoint x: 579, startPoint y: 289, endPoint x: 598, endPoint y: 272, distance: 25.7
click at [581, 287] on div "Choose assignee Manual Assignee 11" at bounding box center [578, 261] width 286 height 64
click at [598, 272] on span "Manual Assignee" at bounding box center [566, 265] width 234 height 27
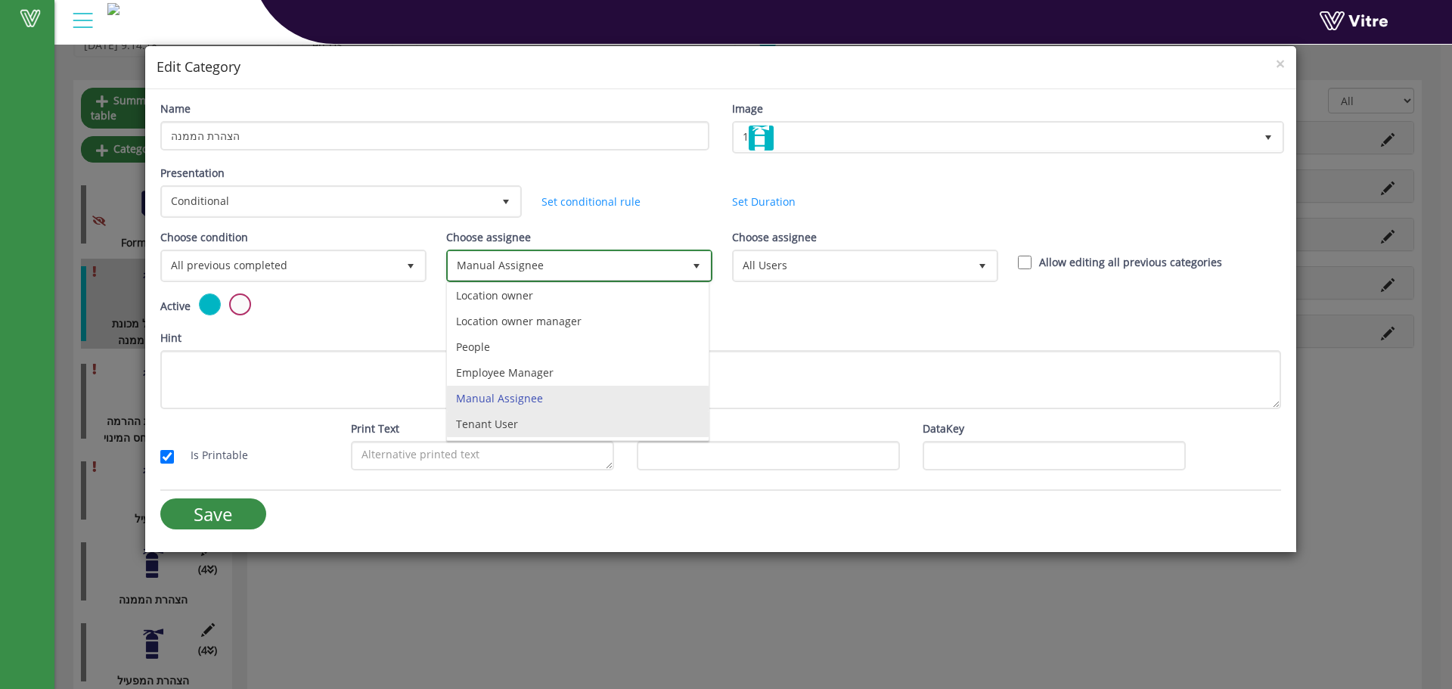
drag, startPoint x: 524, startPoint y: 430, endPoint x: 596, endPoint y: 400, distance: 77.7
click at [524, 430] on li "Tenant User" at bounding box center [578, 424] width 262 height 26
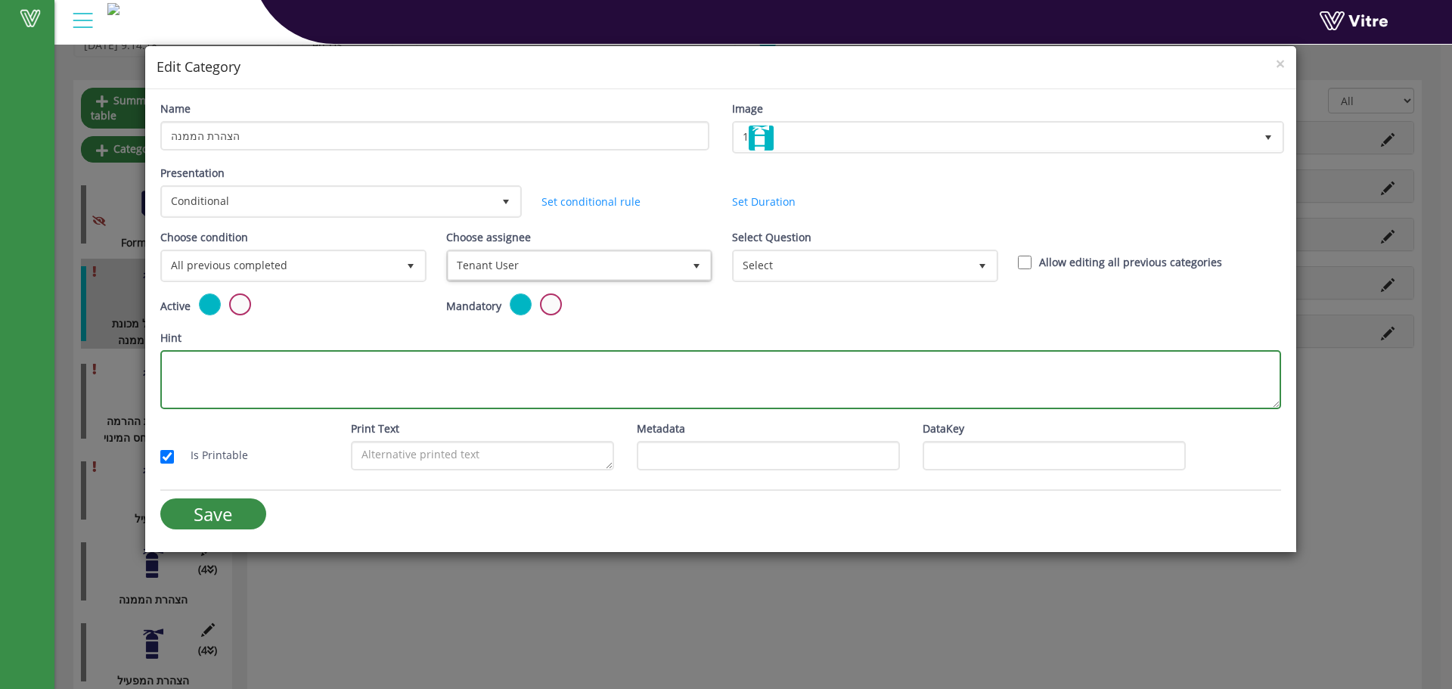
drag, startPoint x: 697, startPoint y: 386, endPoint x: 844, endPoint y: 320, distance: 161.5
click at [703, 384] on textarea "Hint" at bounding box center [720, 379] width 1121 height 59
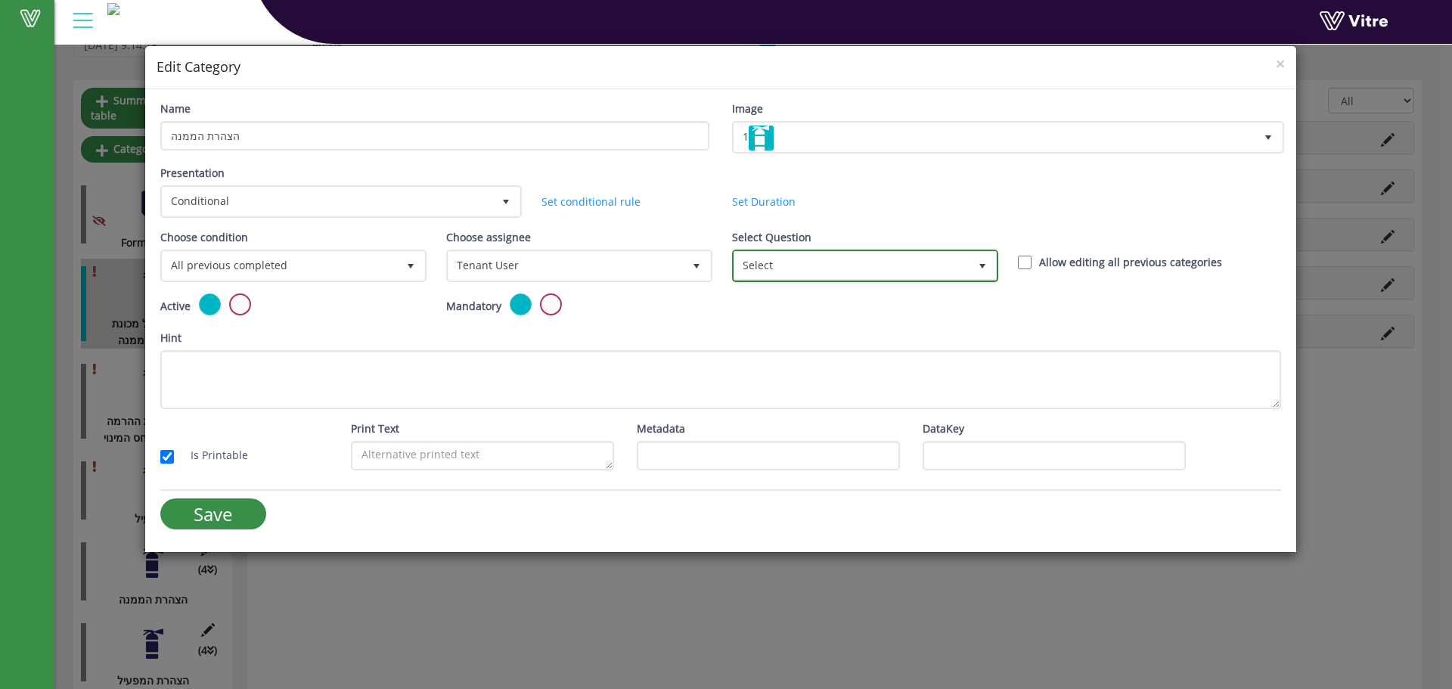
click at [909, 255] on span "Select" at bounding box center [851, 265] width 234 height 27
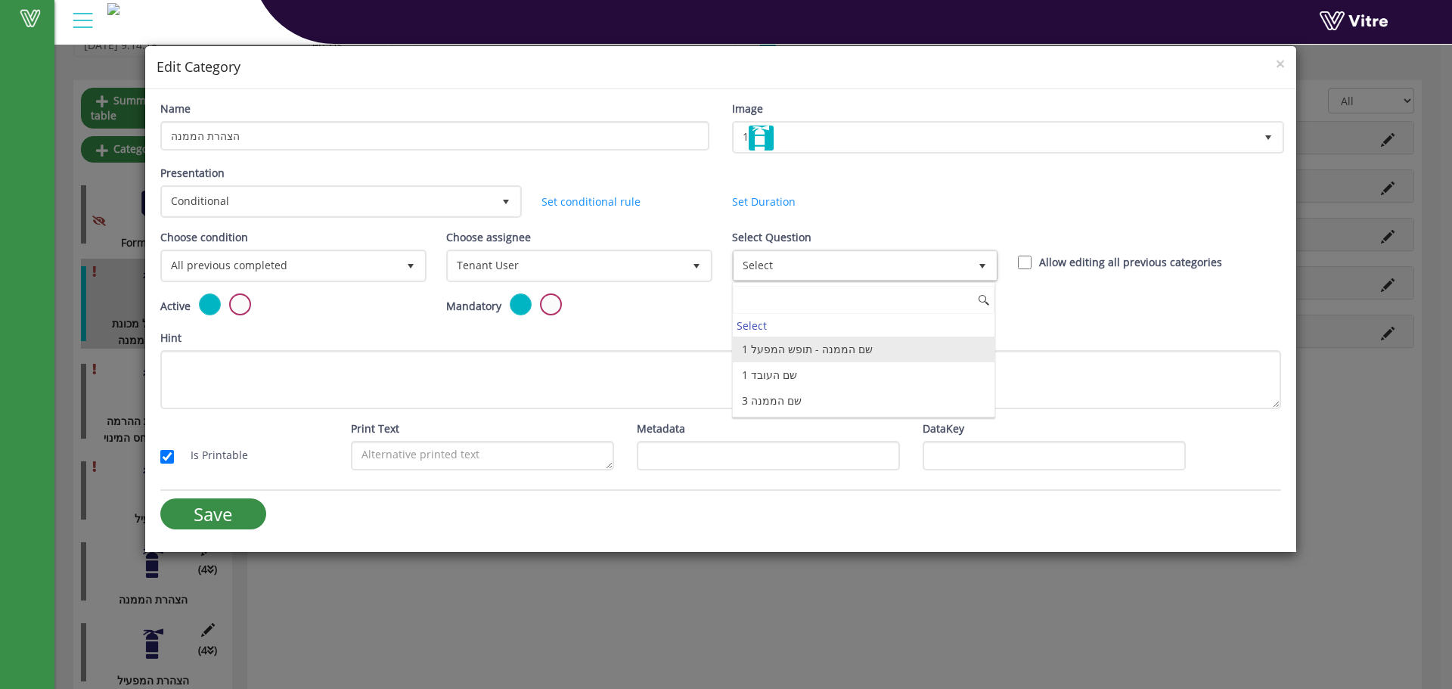
click at [800, 348] on li "1 שם הממנה - תופש המפעל" at bounding box center [864, 350] width 262 height 26
click at [737, 340] on div "Hint" at bounding box center [720, 369] width 1121 height 79
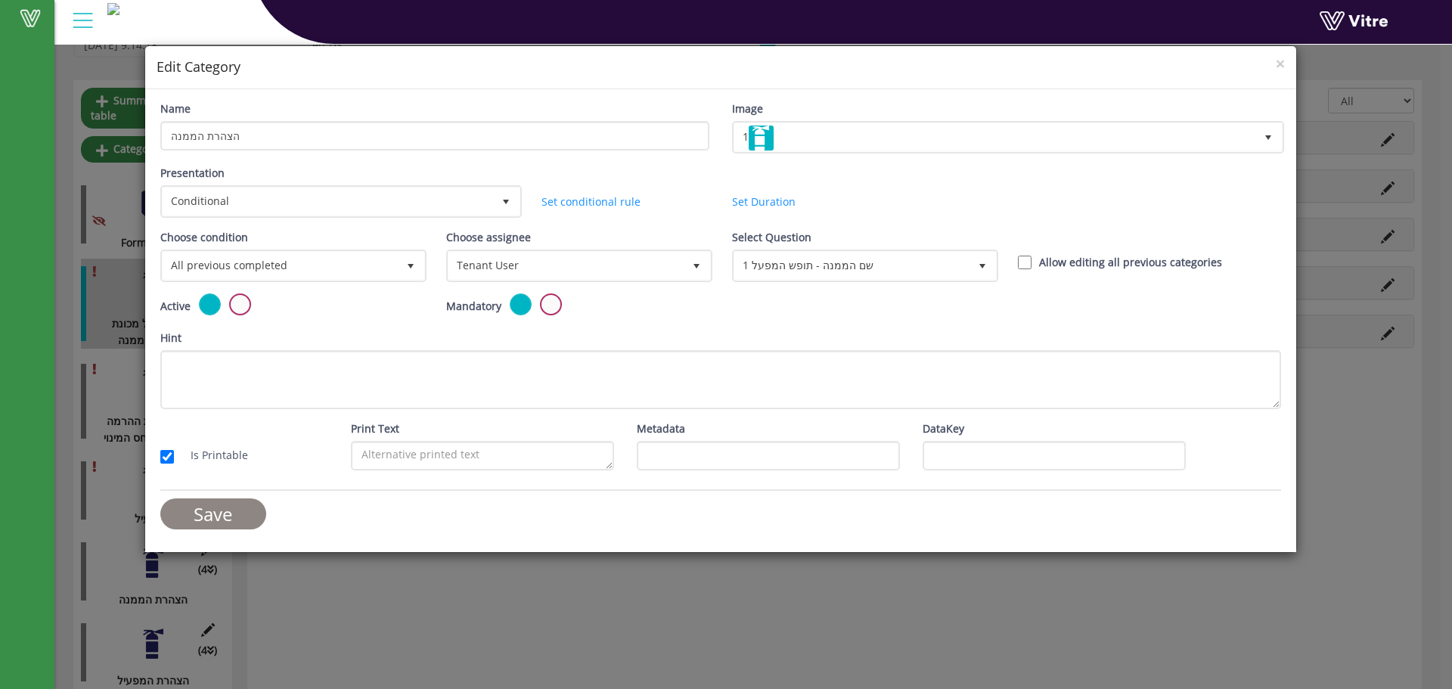
click at [216, 516] on input "Save" at bounding box center [213, 513] width 106 height 31
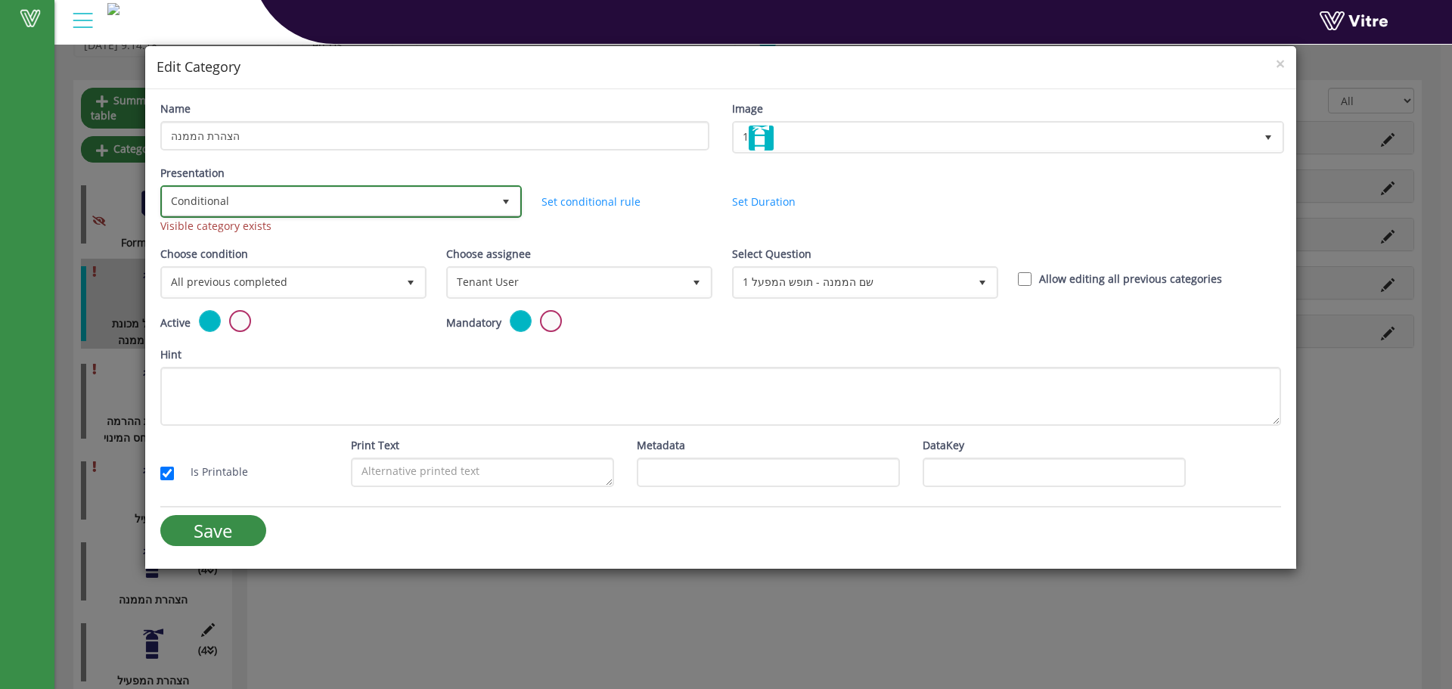
click at [326, 198] on span "Conditional" at bounding box center [328, 201] width 330 height 27
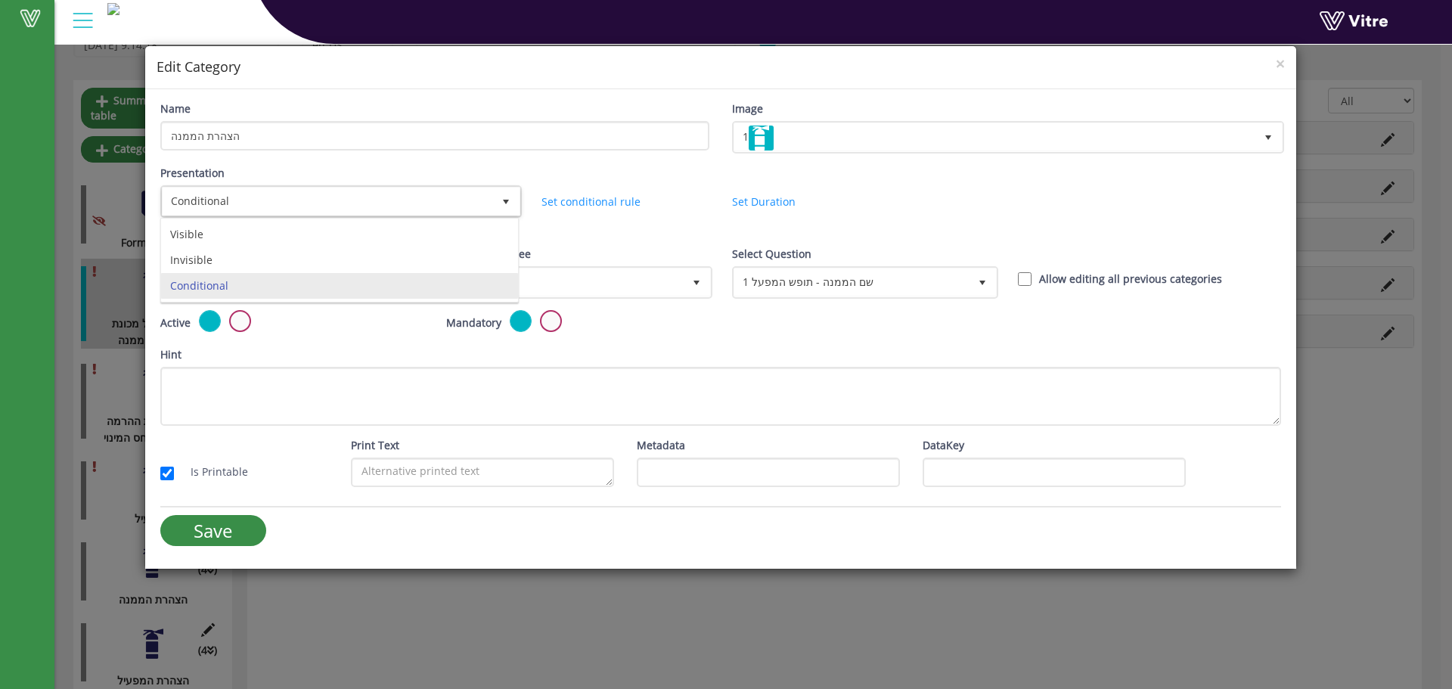
click at [939, 355] on div "Hint" at bounding box center [720, 385] width 1121 height 79
click at [1073, 280] on label "Allow editing all previous categories" at bounding box center [1130, 279] width 183 height 17
click at [1032, 280] on input "Allow editing all previous categories" at bounding box center [1025, 279] width 14 height 14
checkbox input "true"
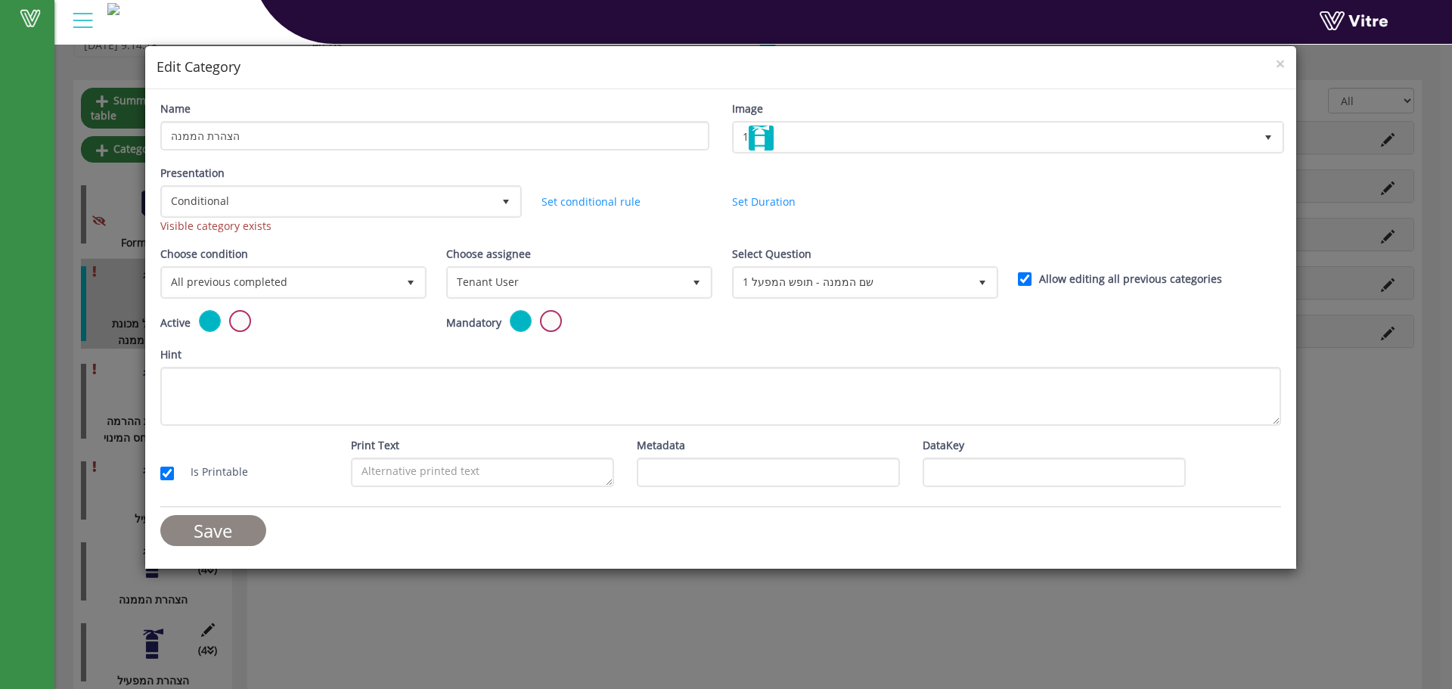
drag, startPoint x: 234, startPoint y: 523, endPoint x: 616, endPoint y: 476, distance: 385.6
click at [234, 522] on input "Save" at bounding box center [213, 530] width 106 height 31
click at [279, 231] on div "Visible category exists" at bounding box center [339, 226] width 359 height 17
click at [280, 230] on div "Visible category exists" at bounding box center [339, 226] width 359 height 17
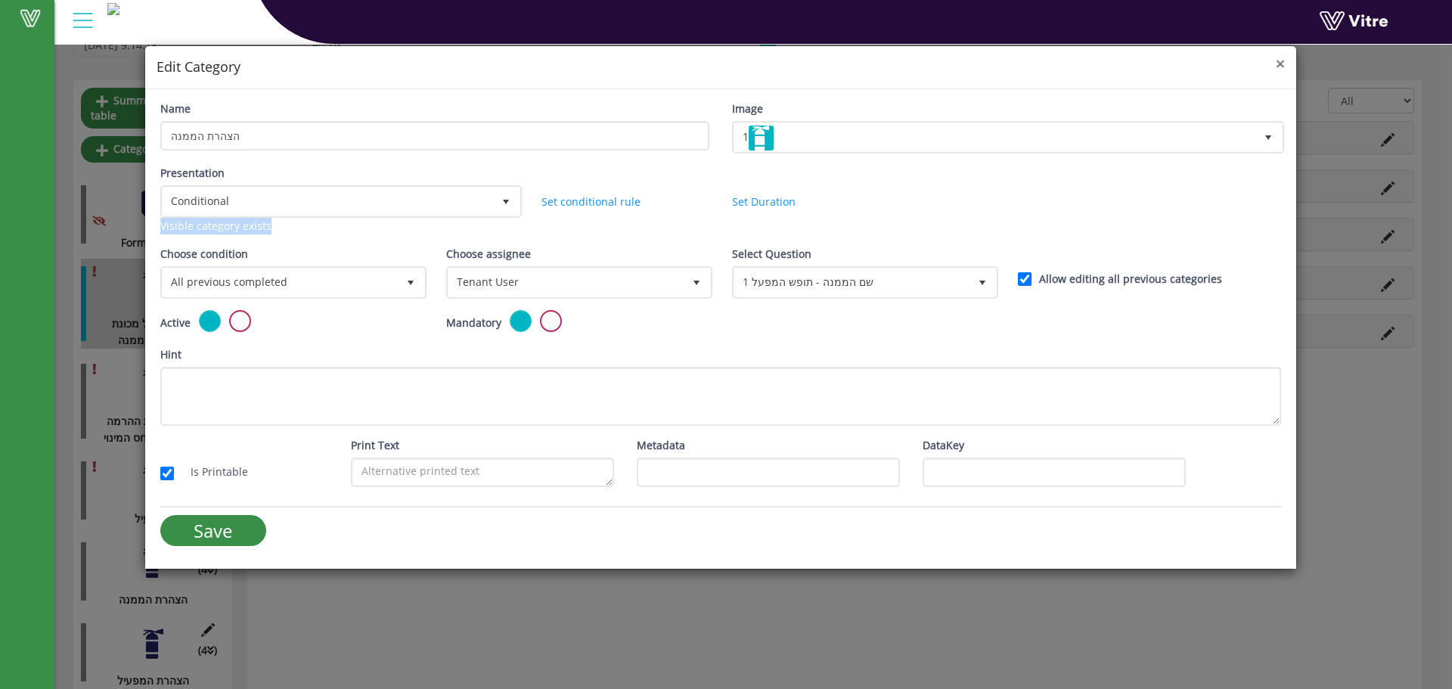
click at [1282, 61] on span "×" at bounding box center [1280, 63] width 9 height 21
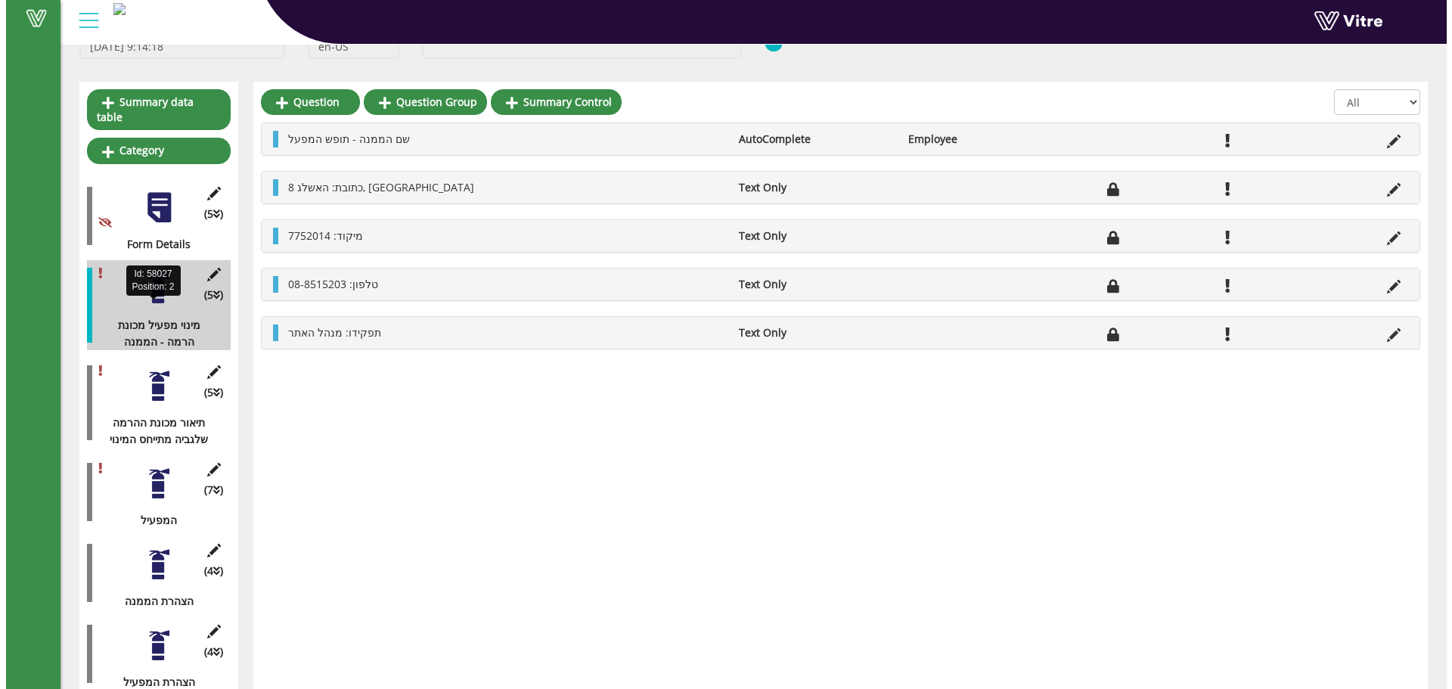
scroll to position [110, 0]
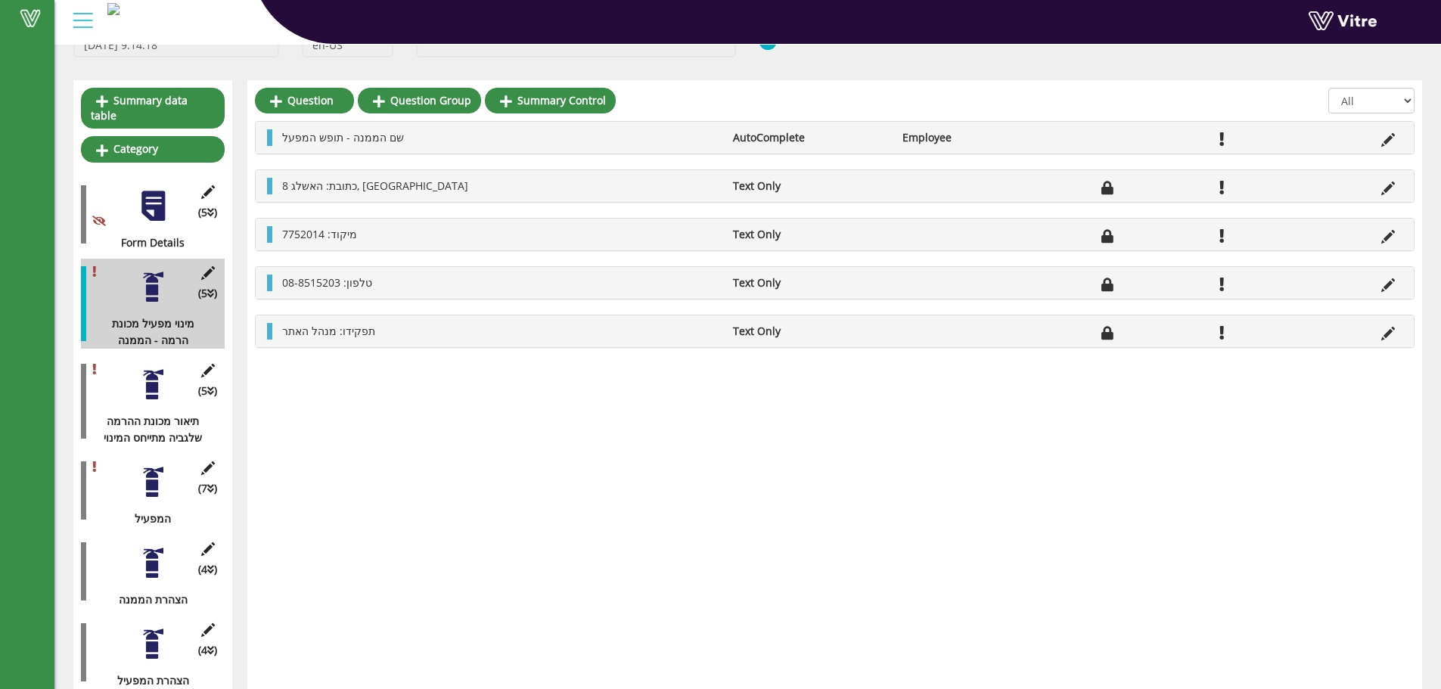
click at [160, 375] on div at bounding box center [153, 385] width 34 height 34
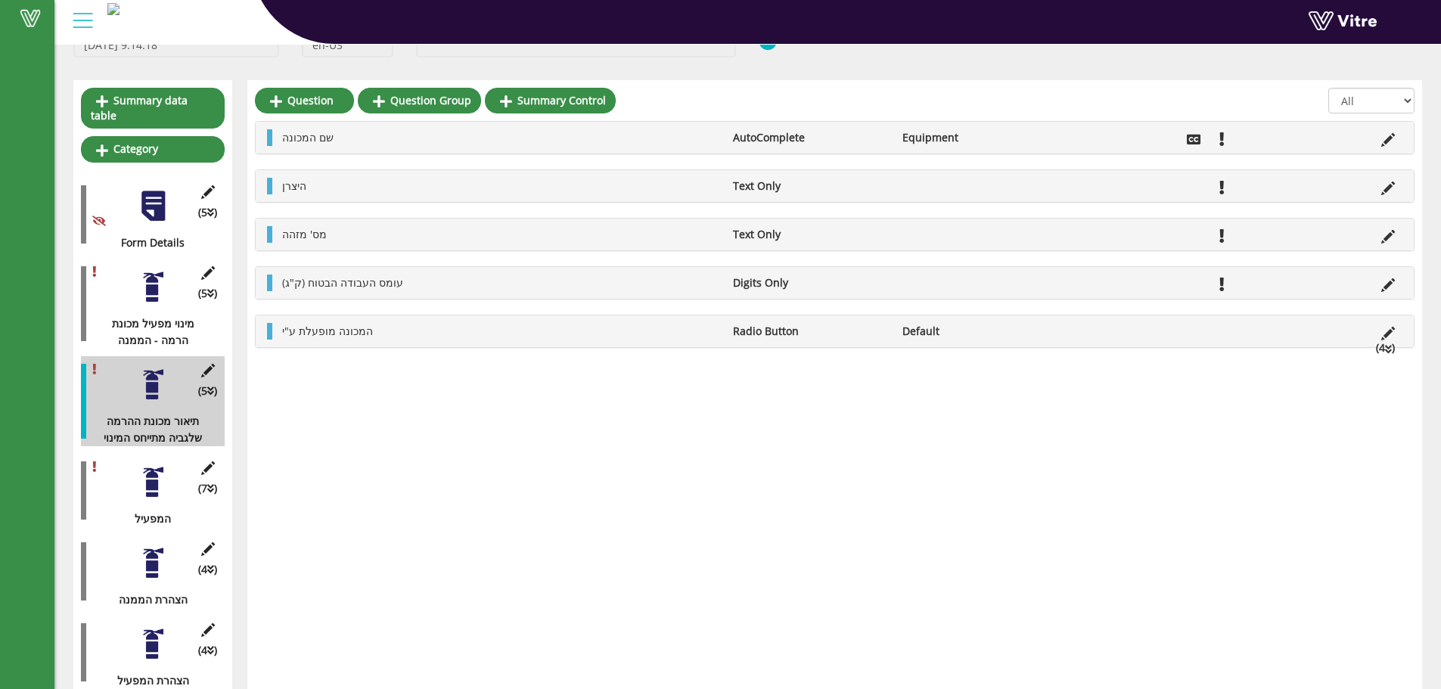
click at [152, 468] on div at bounding box center [153, 482] width 34 height 34
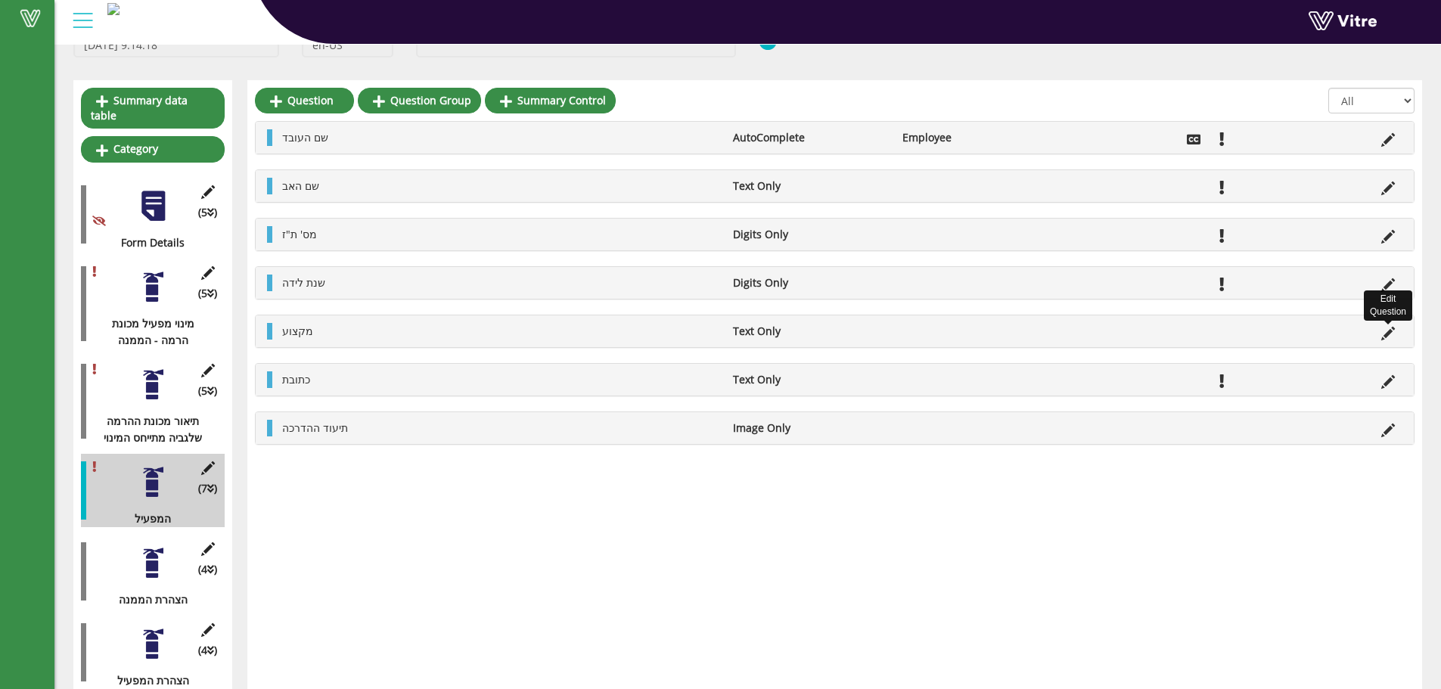
click at [1388, 338] on icon at bounding box center [1388, 334] width 14 height 14
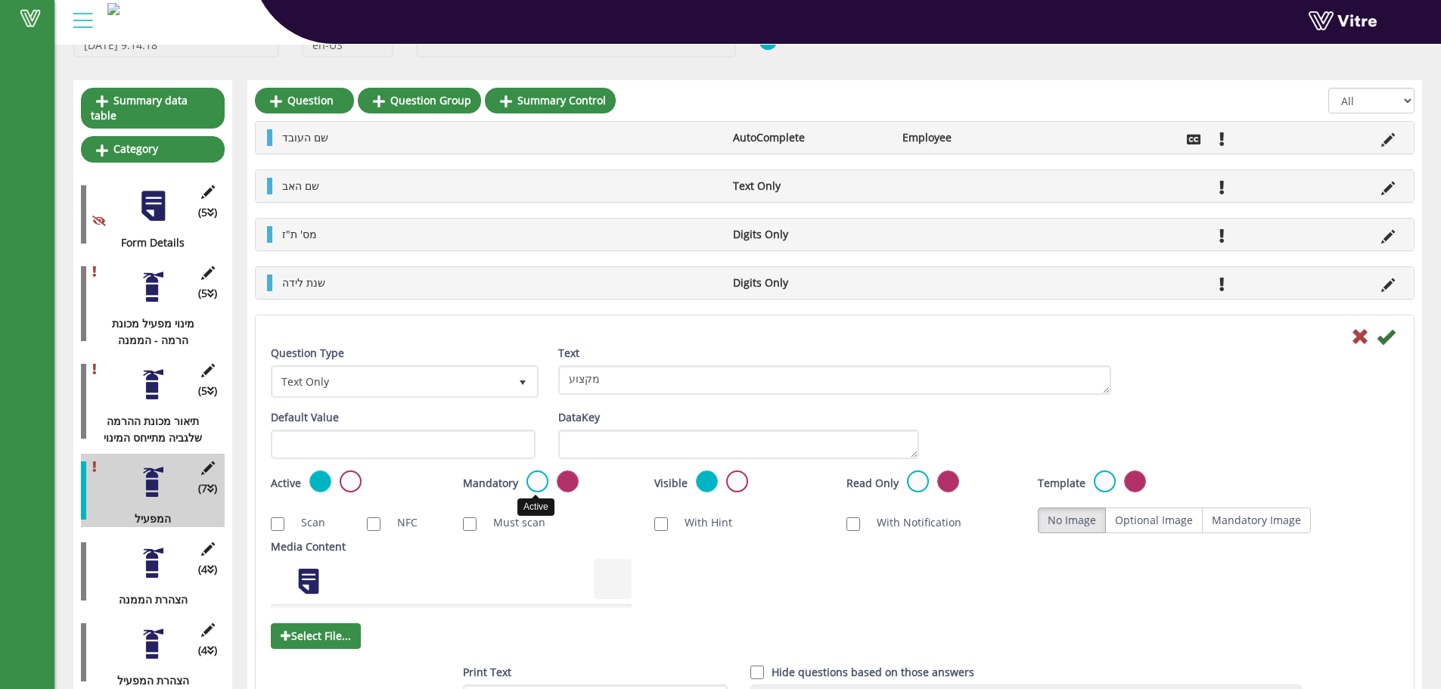
click at [546, 480] on div "Mandatory Active" at bounding box center [547, 482] width 169 height 25
click at [542, 478] on label at bounding box center [537, 481] width 22 height 22
click at [0, 0] on input "radio" at bounding box center [0, 0] width 0 height 0
click at [1392, 334] on icon at bounding box center [1386, 337] width 18 height 18
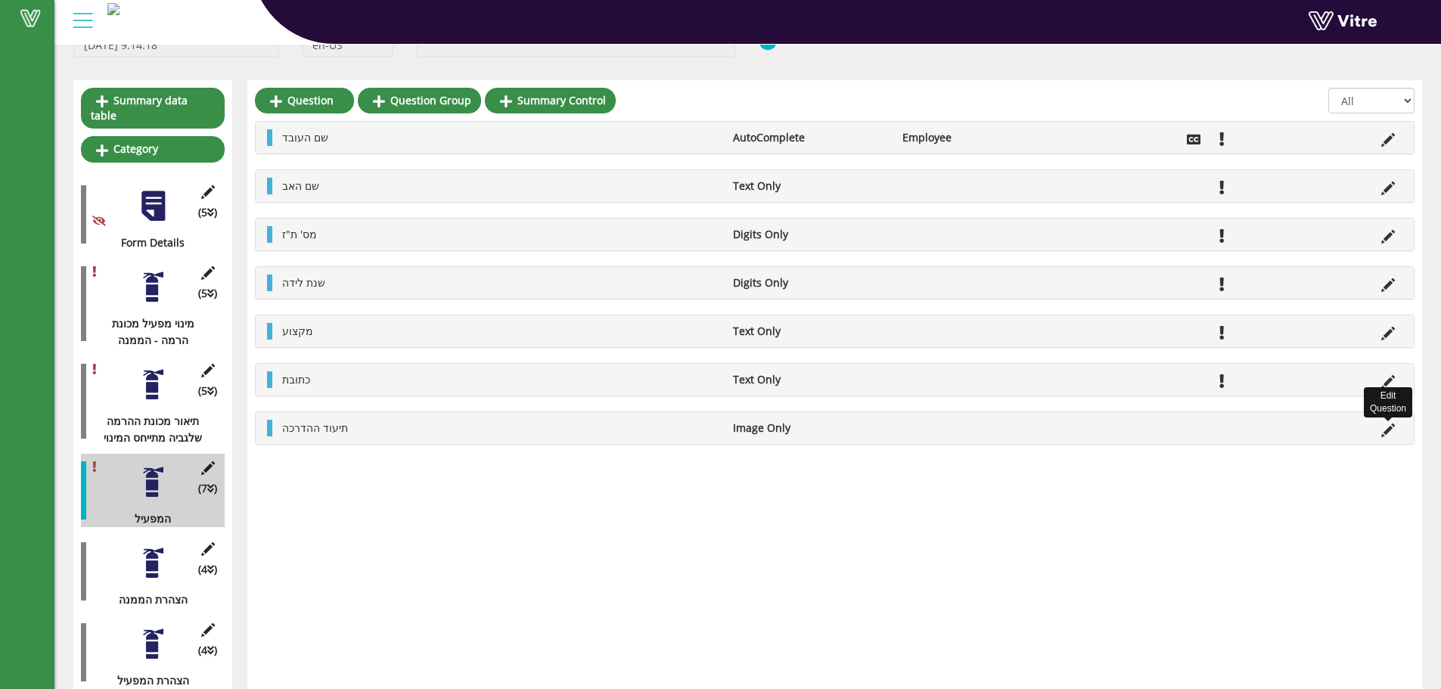
click at [1391, 428] on icon at bounding box center [1388, 431] width 14 height 14
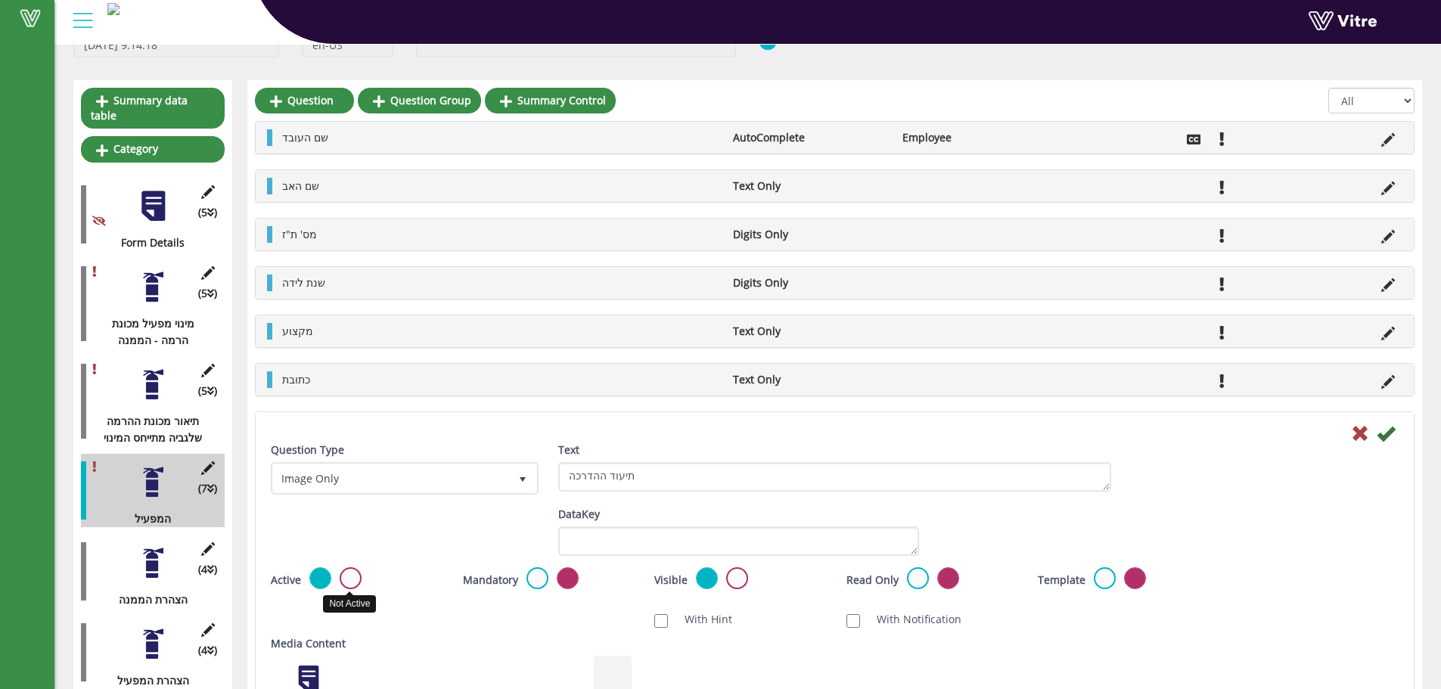
click at [353, 576] on label at bounding box center [351, 578] width 22 height 22
click at [0, 0] on input "radio" at bounding box center [0, 0] width 0 height 0
click at [1385, 432] on icon at bounding box center [1386, 433] width 18 height 18
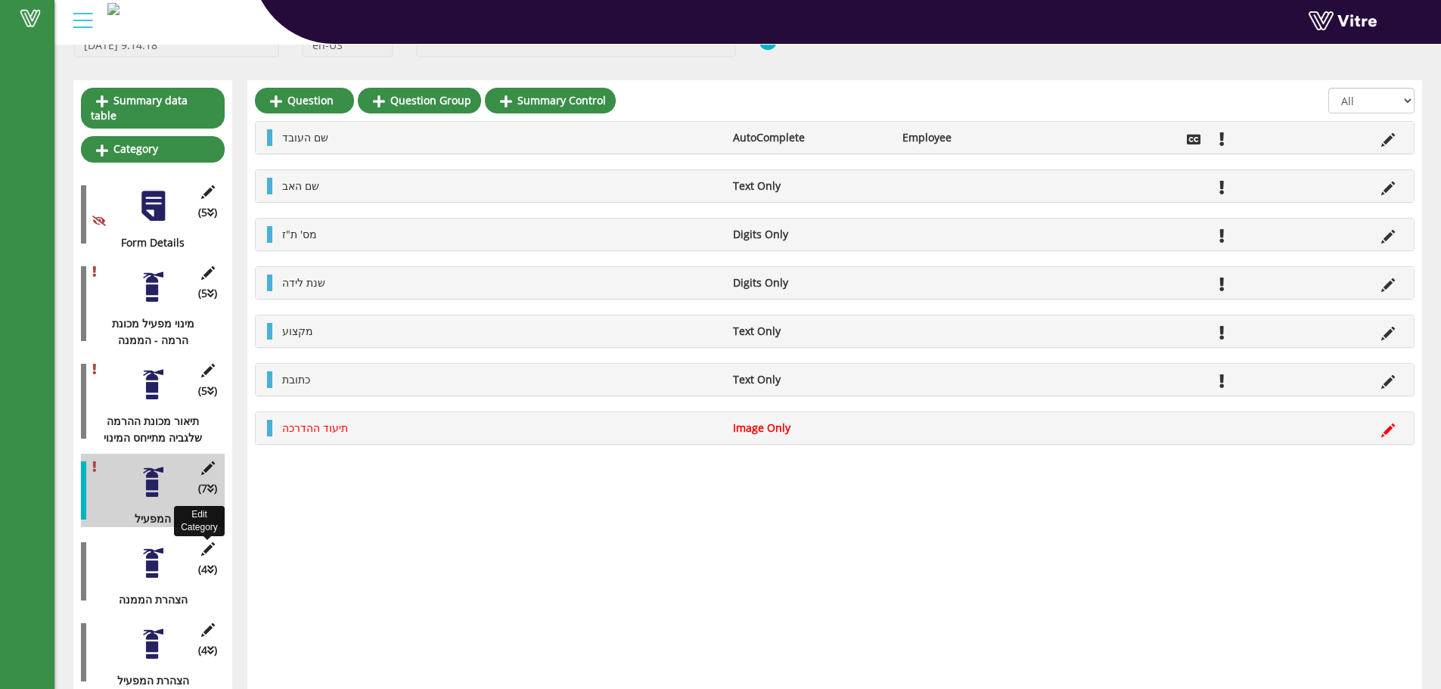
click at [212, 542] on icon at bounding box center [207, 549] width 19 height 14
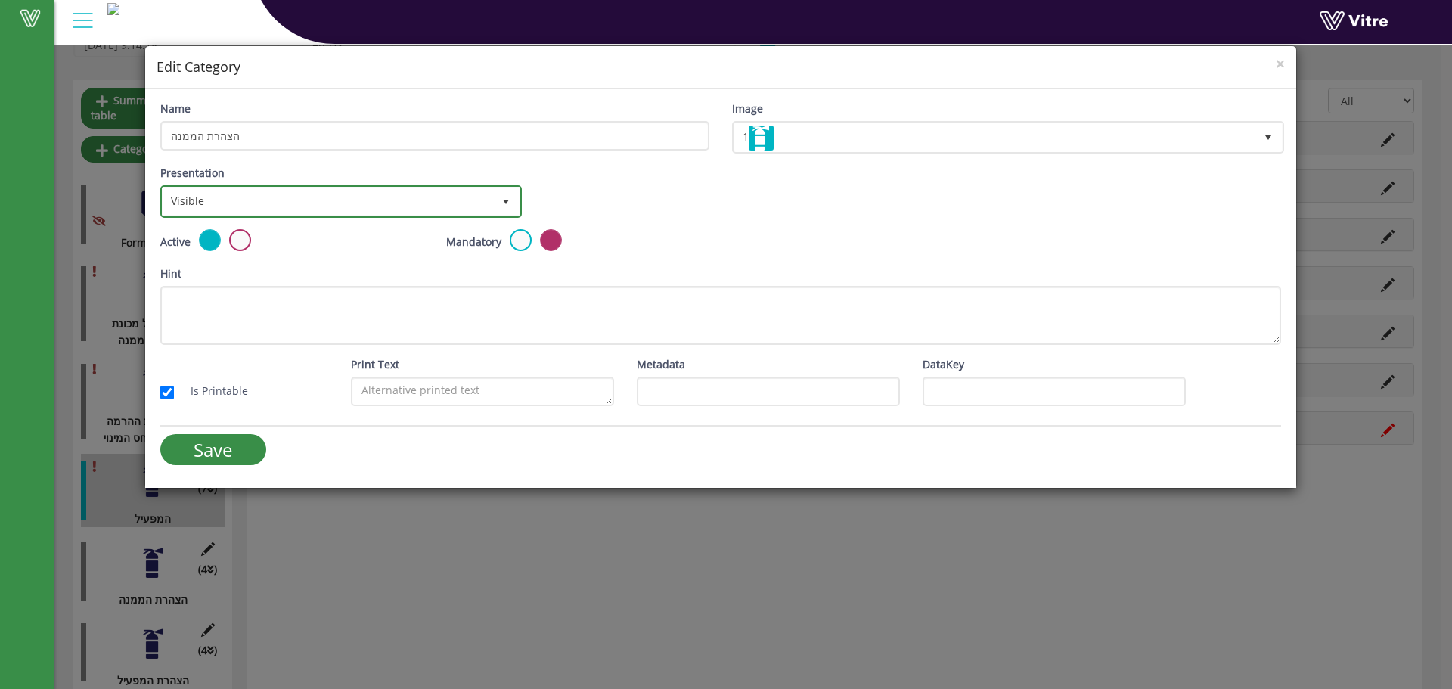
click at [441, 206] on span "Visible" at bounding box center [328, 201] width 330 height 27
click at [372, 206] on span "Visible" at bounding box center [328, 201] width 330 height 27
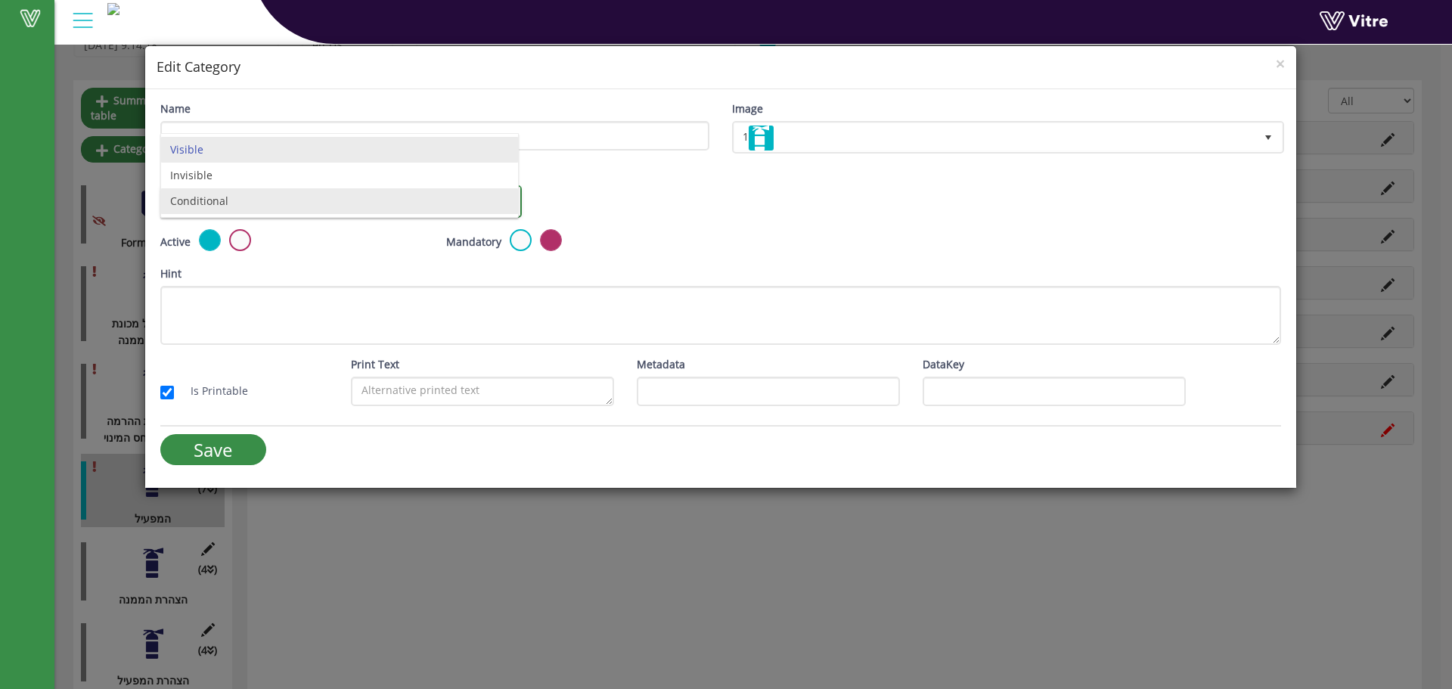
drag, startPoint x: 358, startPoint y: 188, endPoint x: 366, endPoint y: 188, distance: 8.3
click at [362, 188] on div "Name הצהרת הממנה Image 1 1 Presentation Visible 0 Set Duration Minutes 0 Set co…" at bounding box center [720, 288] width 1151 height 399
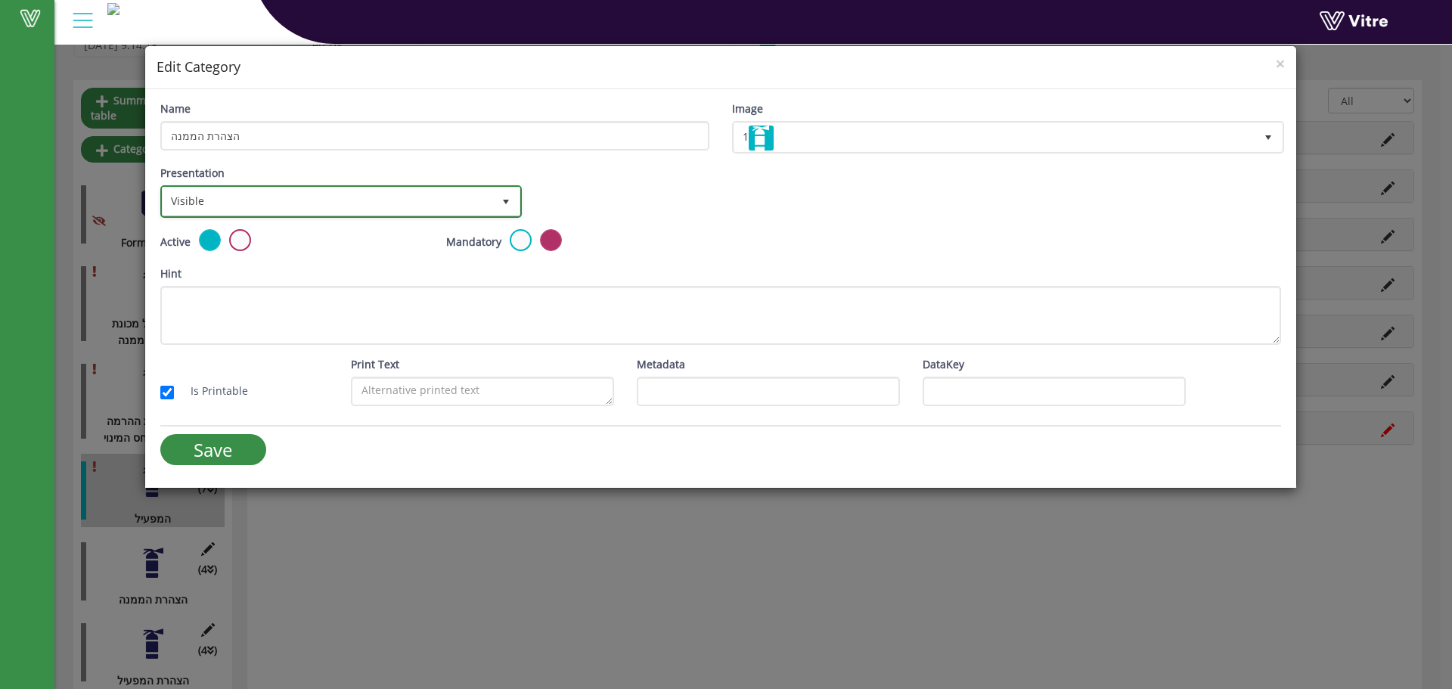
click at [323, 203] on span "Visible" at bounding box center [328, 201] width 330 height 27
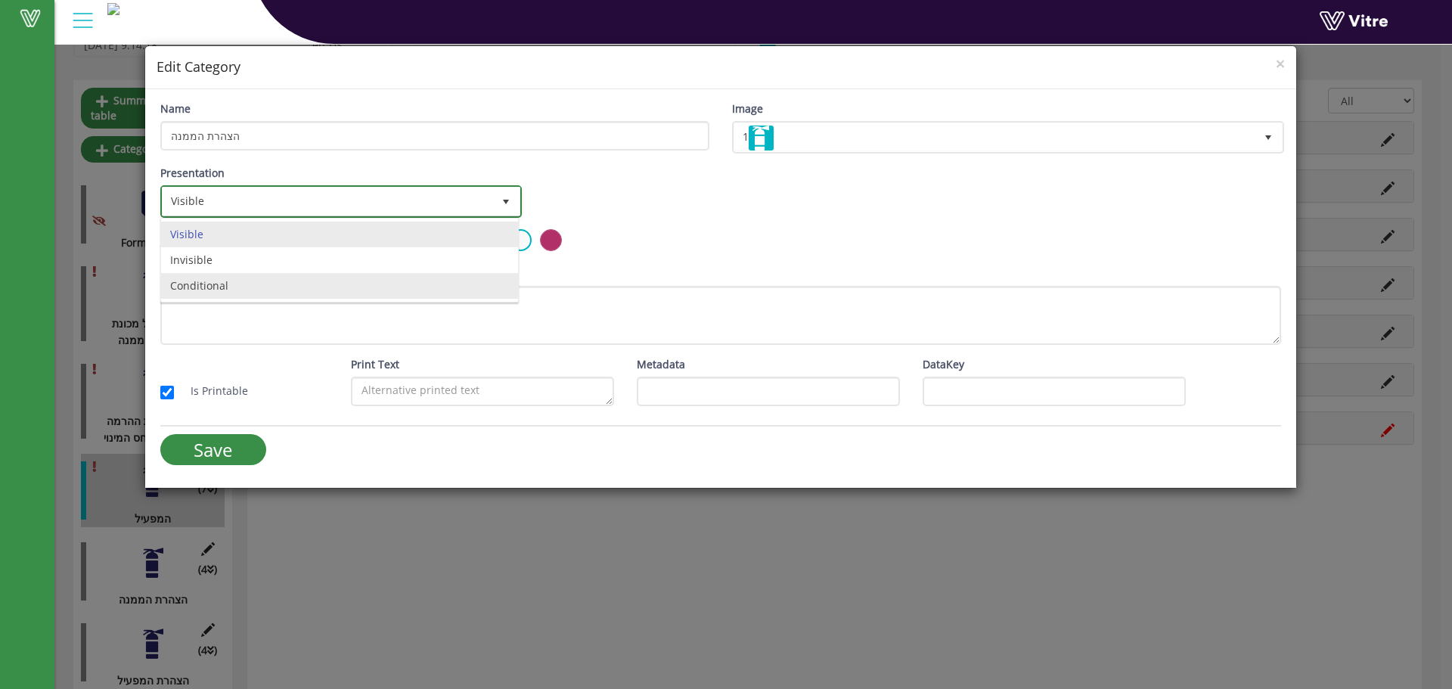
drag, startPoint x: 210, startPoint y: 287, endPoint x: 446, endPoint y: 283, distance: 236.0
click at [216, 285] on li "Conditional" at bounding box center [339, 286] width 357 height 26
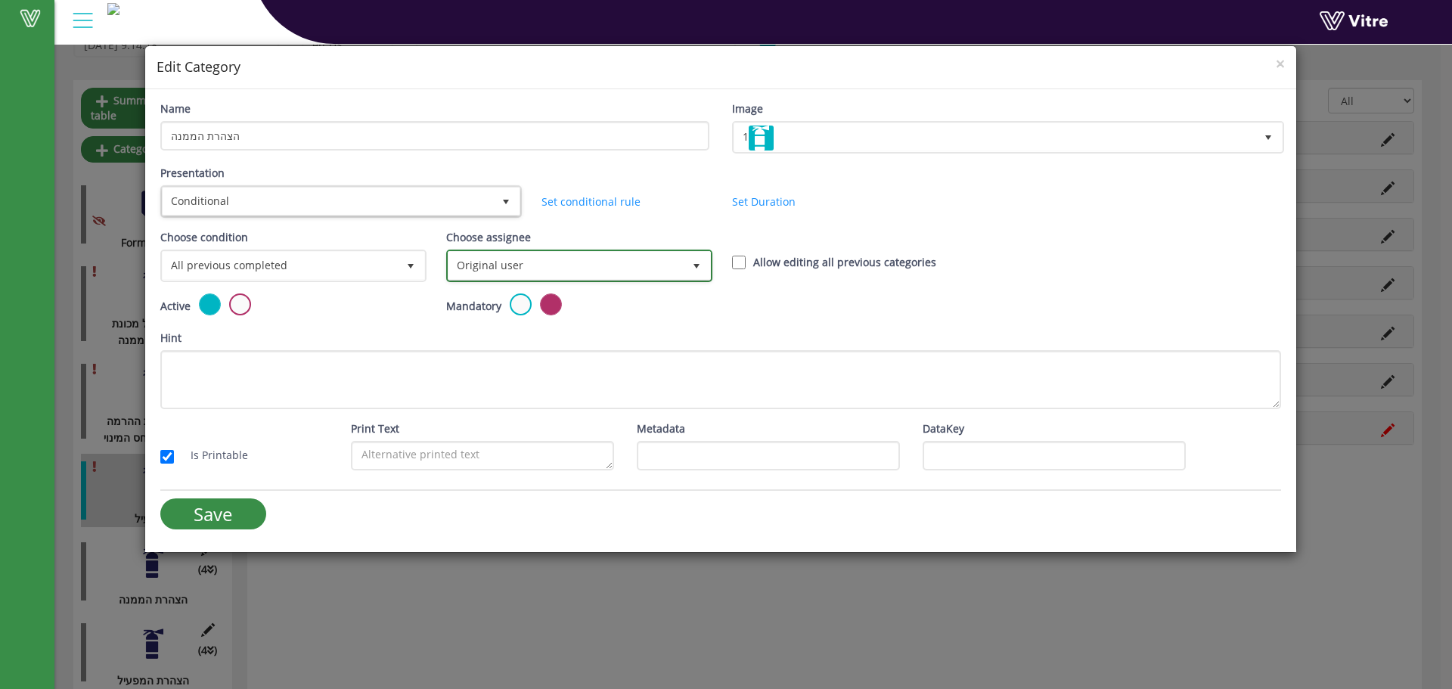
click at [585, 277] on span "Original user" at bounding box center [566, 265] width 234 height 27
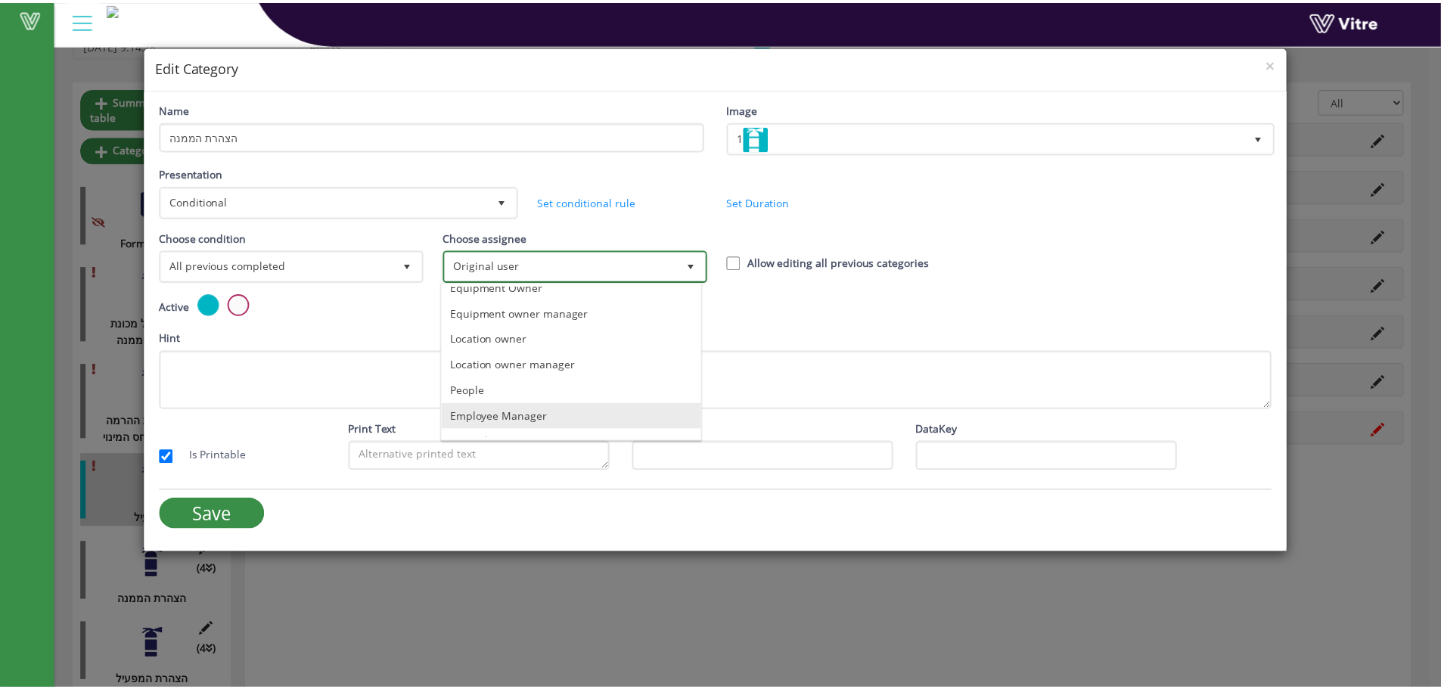
scroll to position [106, 0]
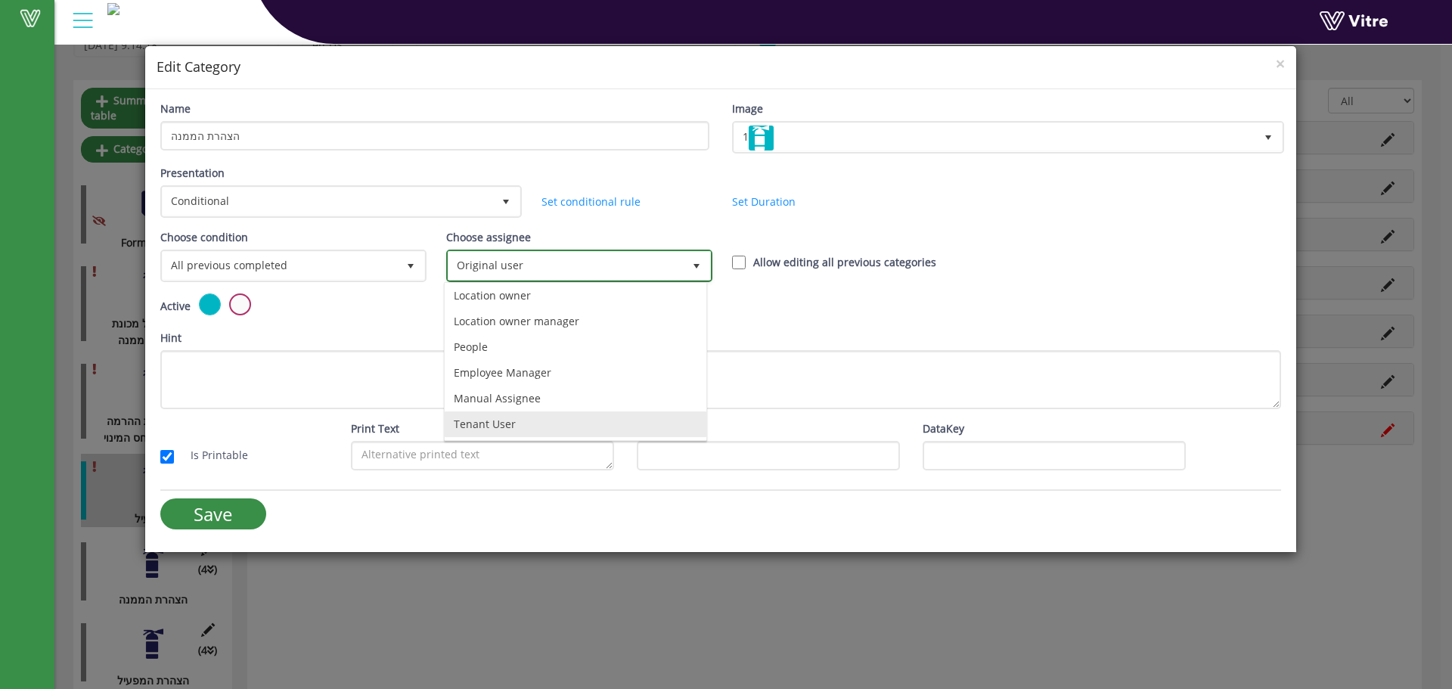
click at [484, 421] on li "Tenant User" at bounding box center [576, 424] width 262 height 26
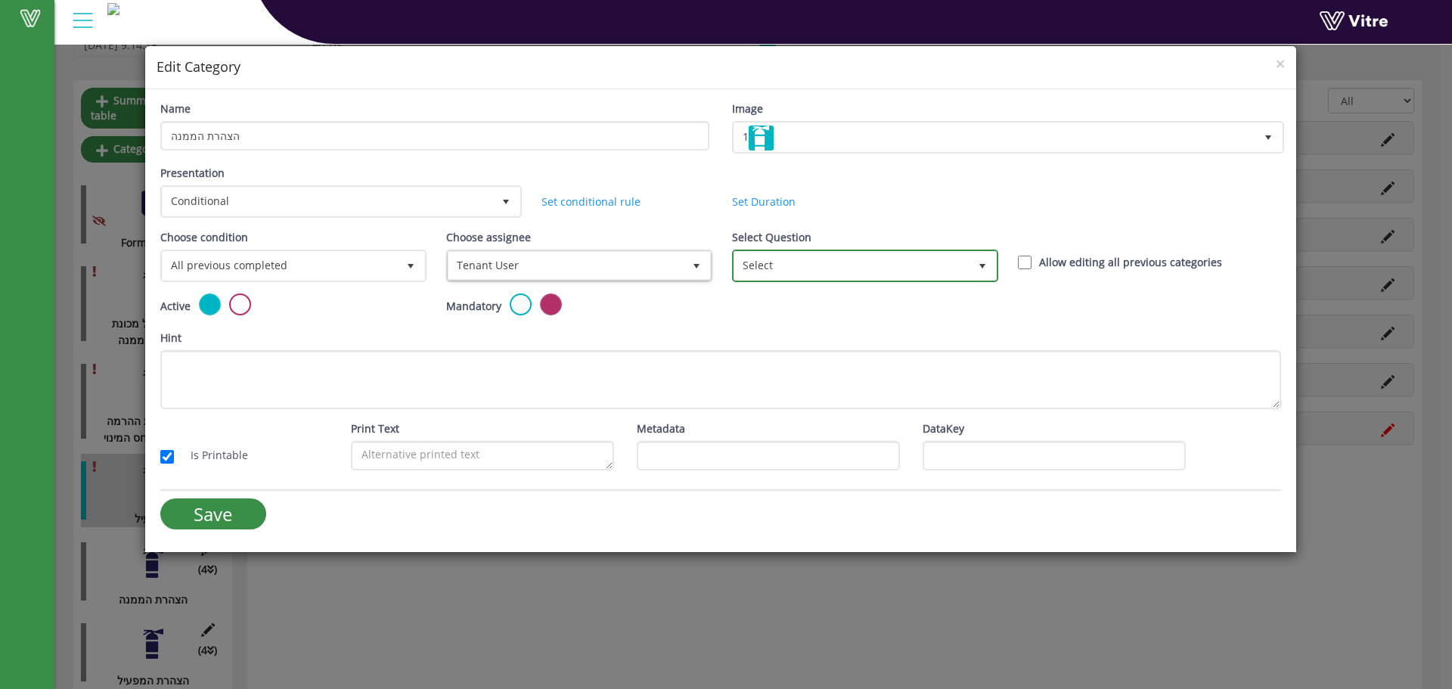
click at [865, 269] on span "Select" at bounding box center [851, 265] width 234 height 27
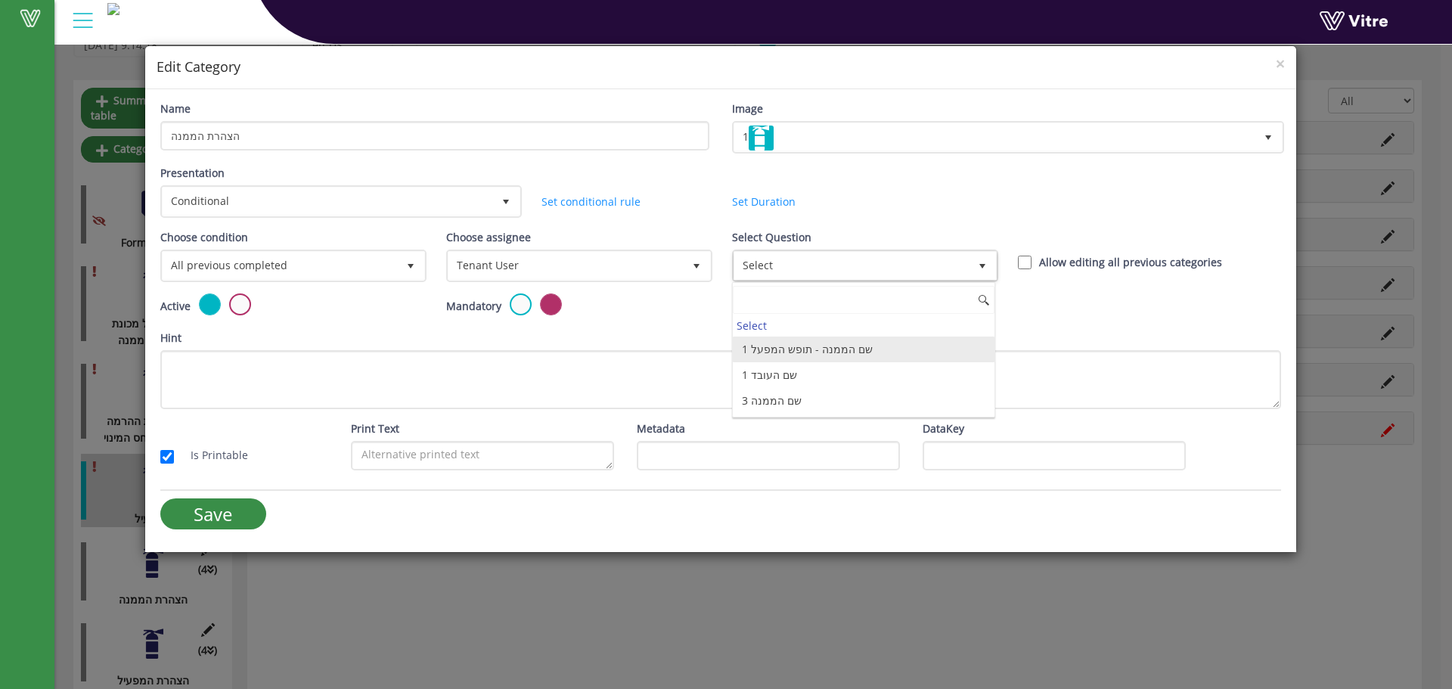
click at [772, 346] on li "1 שם הממנה - תופש המפעל" at bounding box center [864, 350] width 262 height 26
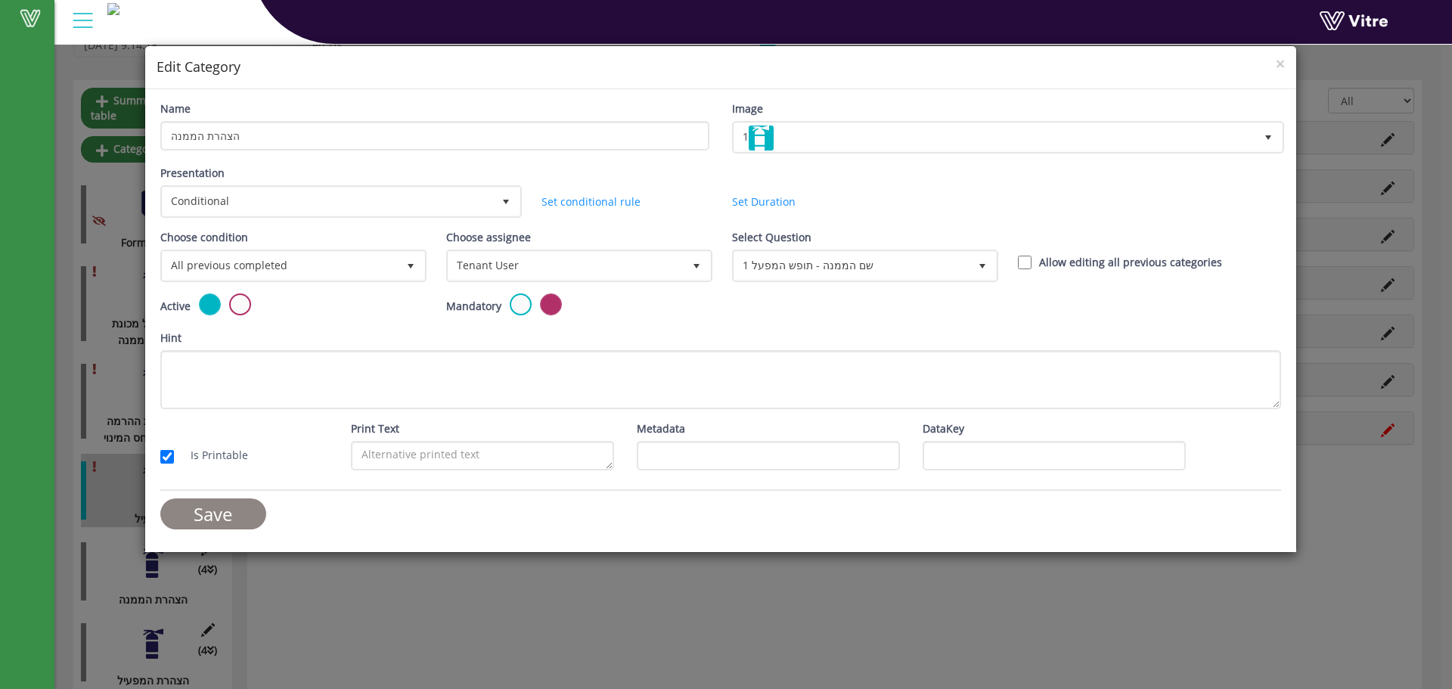
drag, startPoint x: 231, startPoint y: 522, endPoint x: 523, endPoint y: 438, distance: 304.5
click at [231, 522] on input "Save" at bounding box center [213, 513] width 106 height 31
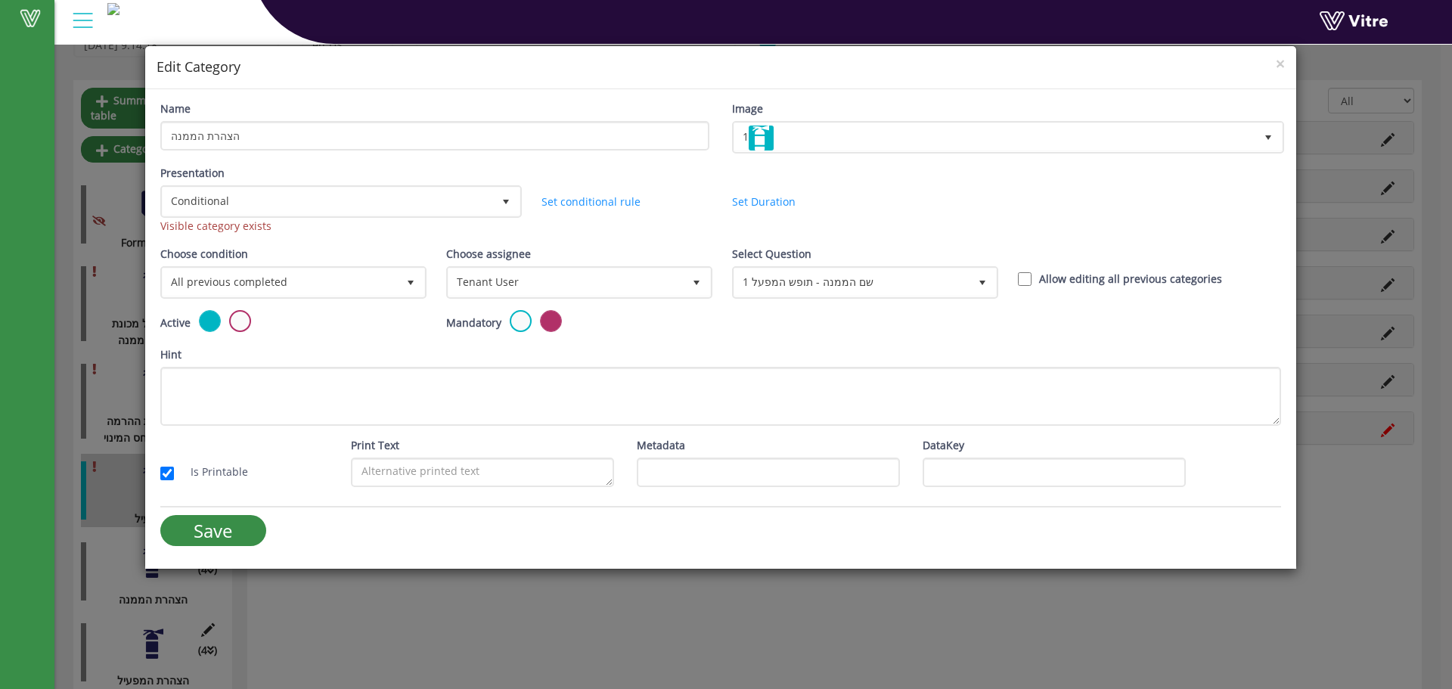
click at [231, 230] on div "Visible category exists" at bounding box center [339, 226] width 359 height 17
click at [233, 230] on div "Visible category exists" at bounding box center [339, 226] width 359 height 17
drag, startPoint x: 233, startPoint y: 230, endPoint x: 257, endPoint y: 223, distance: 25.1
click at [234, 230] on div "Visible category exists" at bounding box center [339, 226] width 359 height 17
click at [290, 226] on div "Visible category exists" at bounding box center [339, 226] width 359 height 17
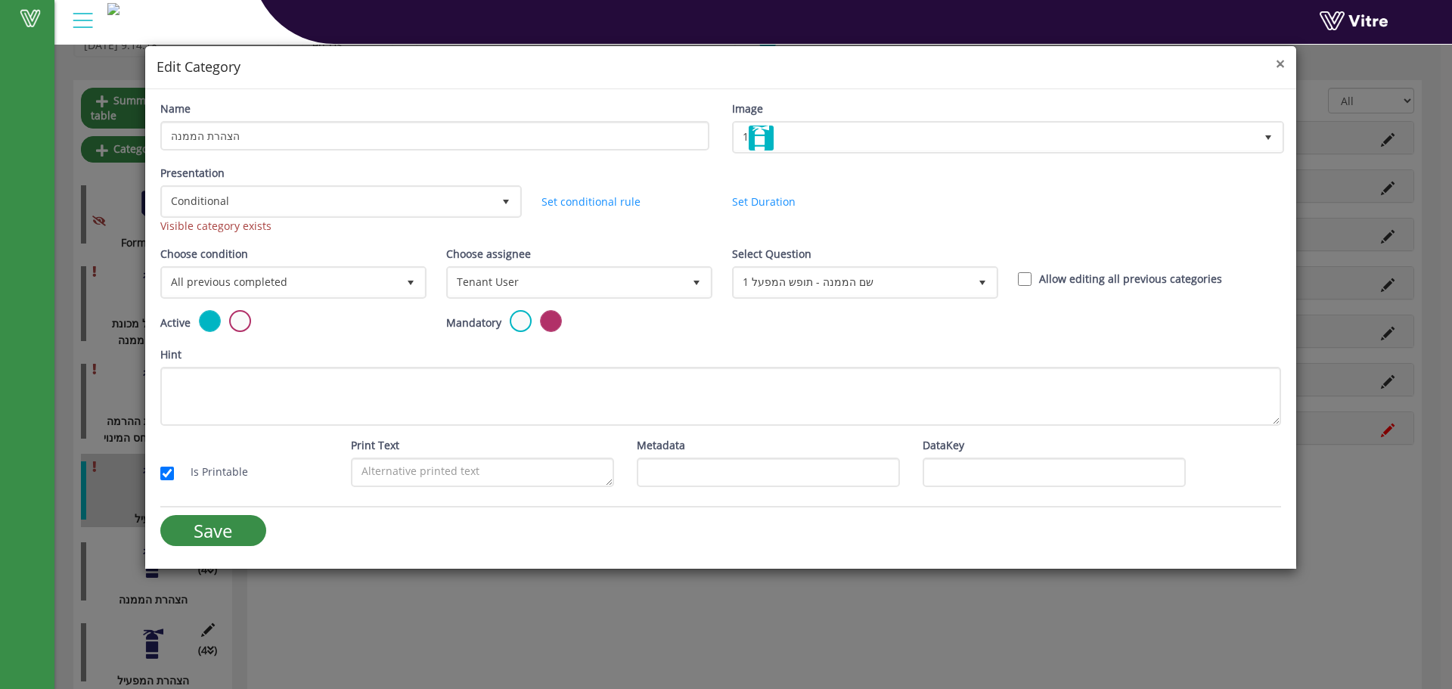
click at [1278, 67] on span "×" at bounding box center [1280, 63] width 9 height 21
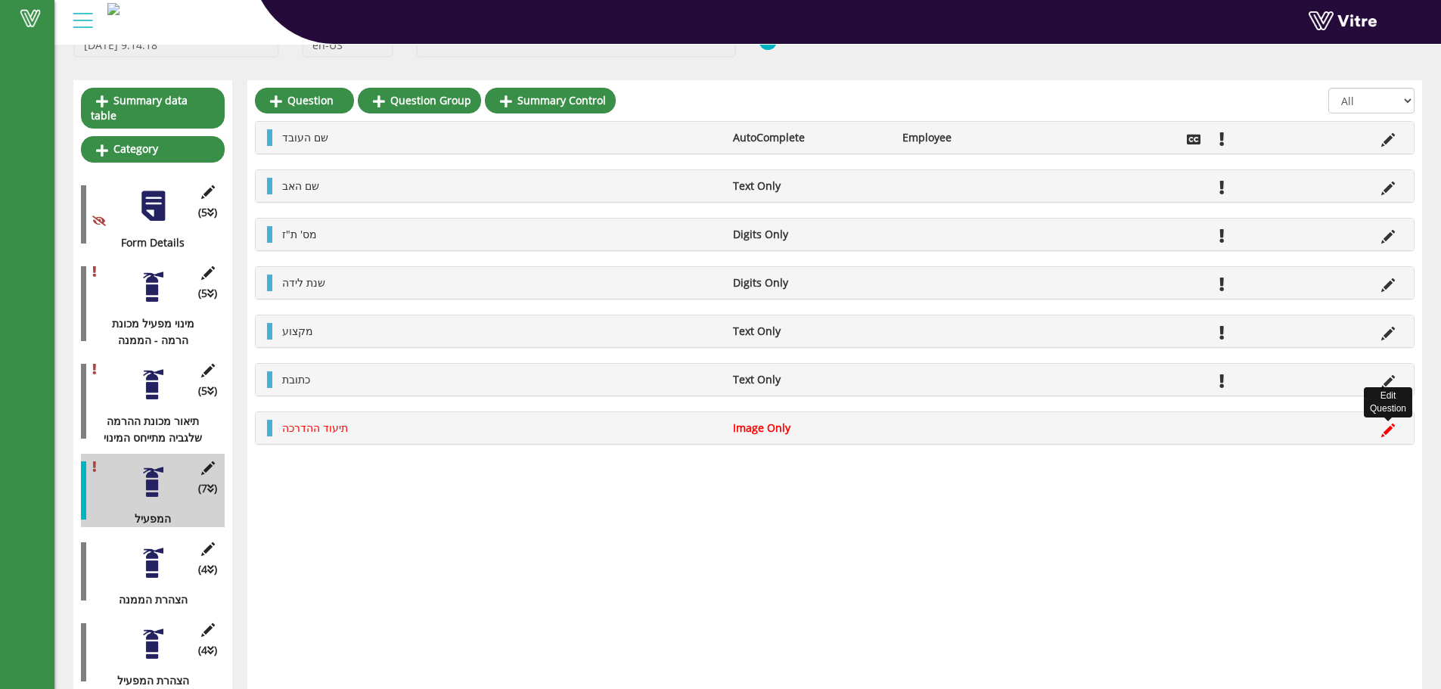
click at [1391, 431] on icon at bounding box center [1388, 431] width 14 height 14
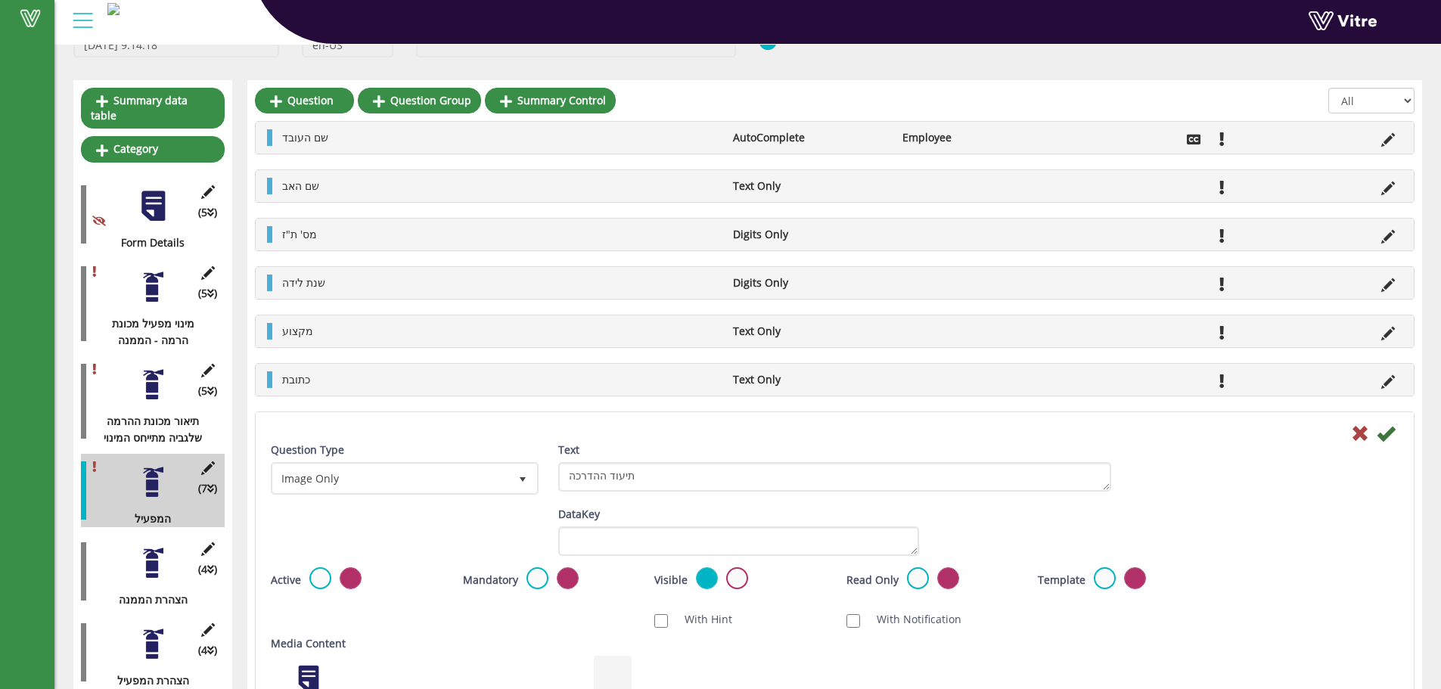
click at [322, 573] on label at bounding box center [320, 578] width 22 height 22
click at [0, 0] on input "radio" at bounding box center [0, 0] width 0 height 0
click at [1383, 437] on icon at bounding box center [1386, 433] width 18 height 18
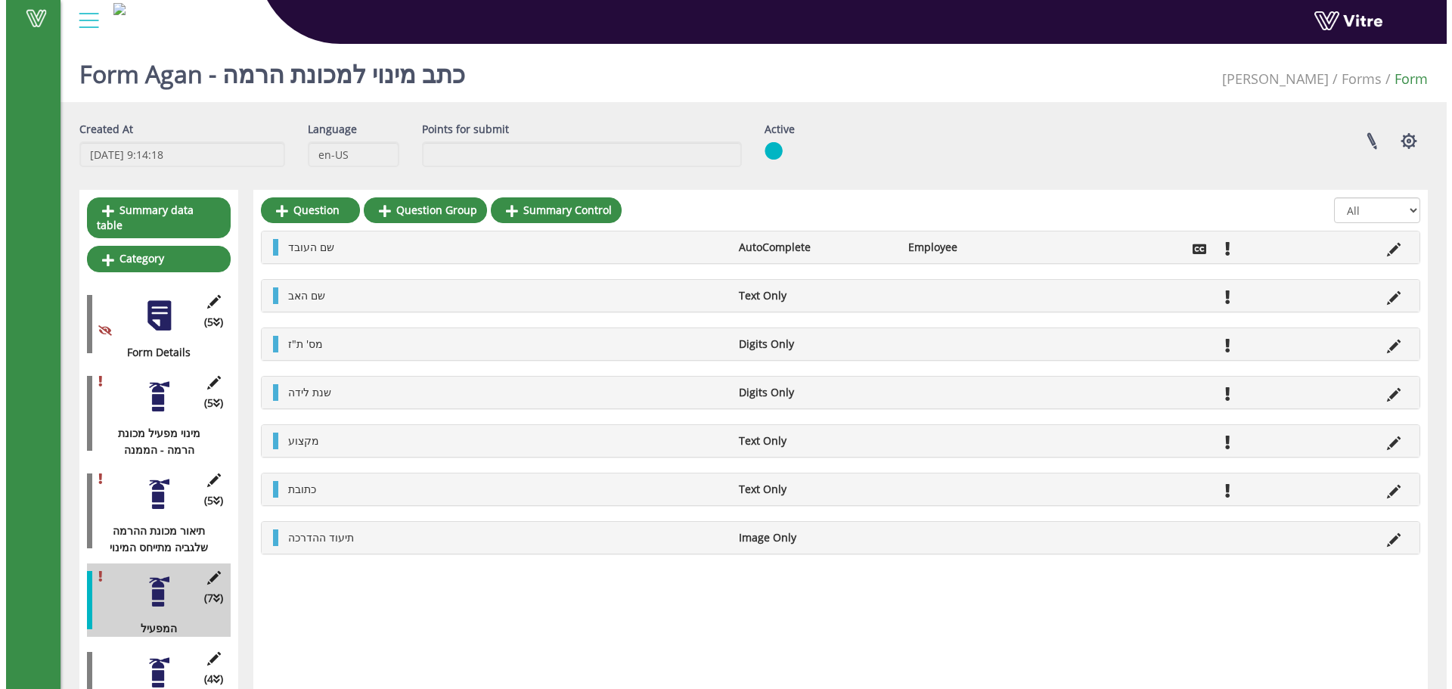
scroll to position [110, 0]
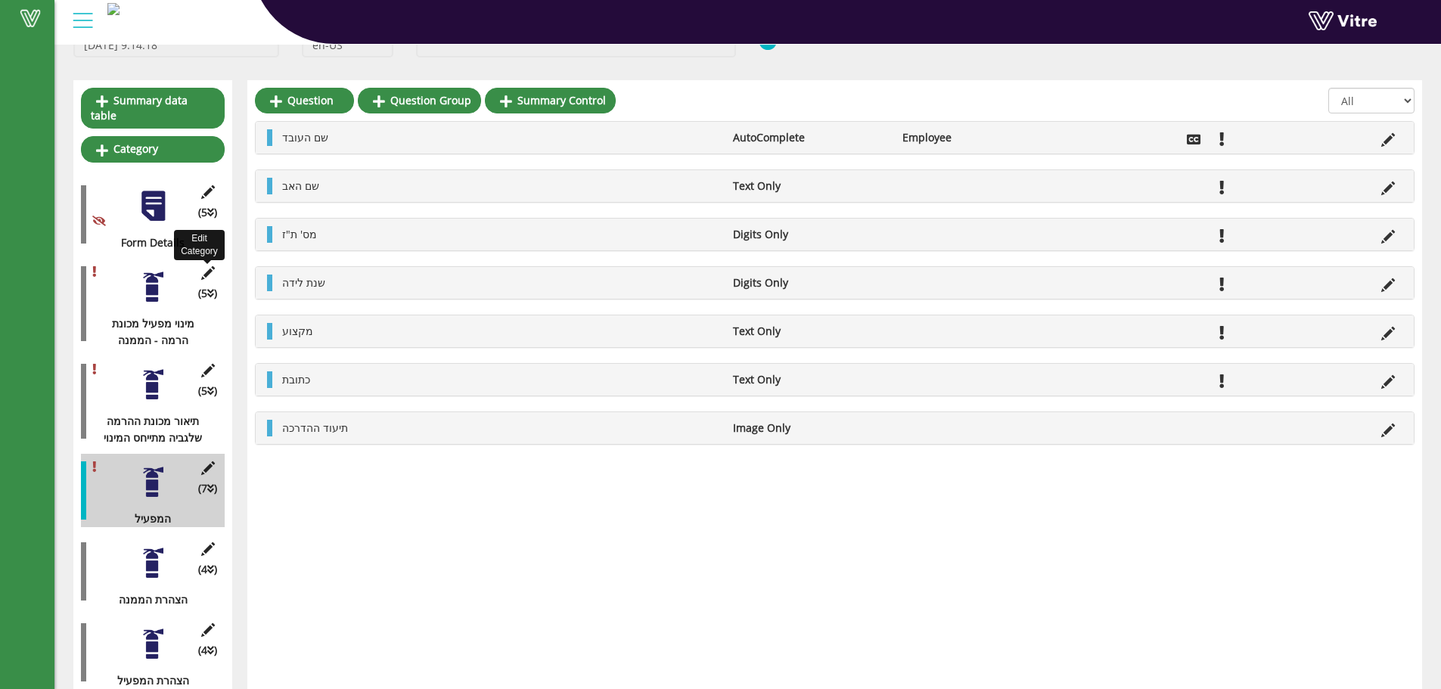
click at [213, 266] on icon at bounding box center [207, 273] width 19 height 14
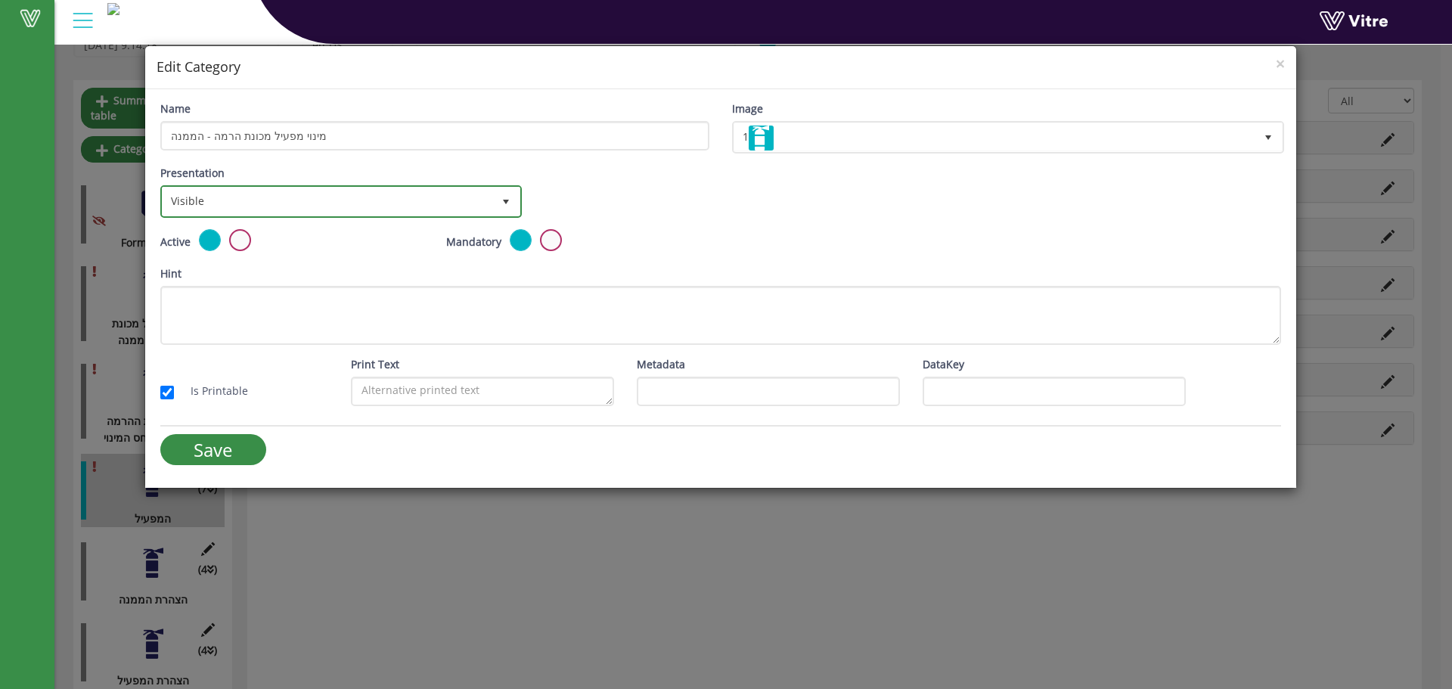
click at [284, 212] on span "Visible" at bounding box center [328, 201] width 330 height 27
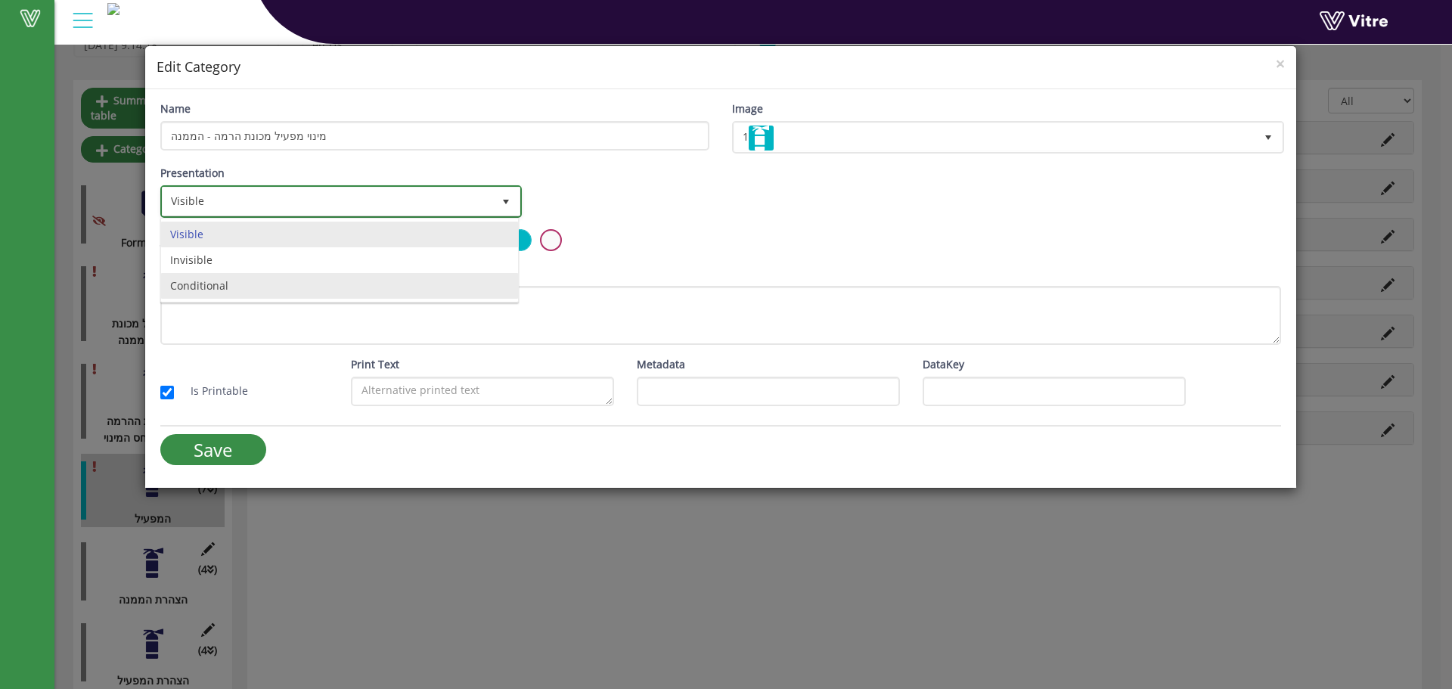
click at [225, 297] on li "Conditional" at bounding box center [339, 286] width 357 height 26
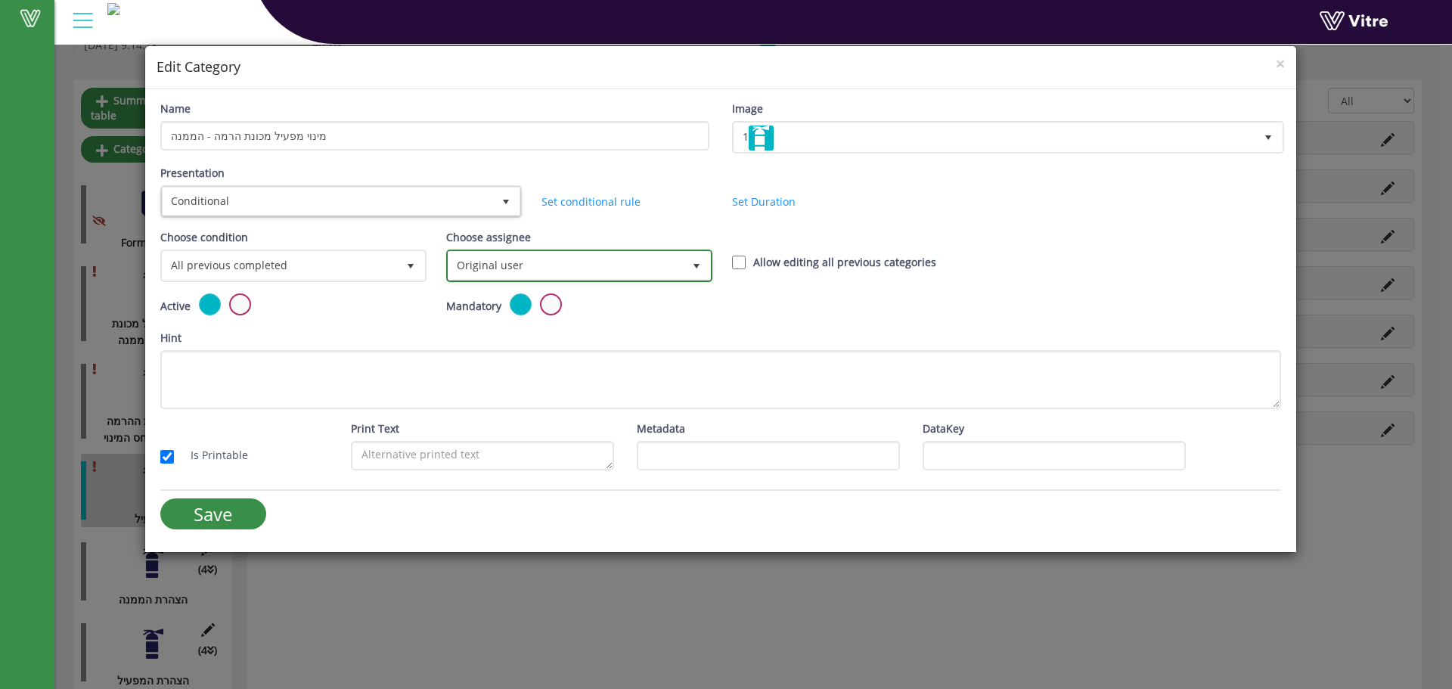
click at [470, 257] on span "Original user" at bounding box center [566, 265] width 234 height 27
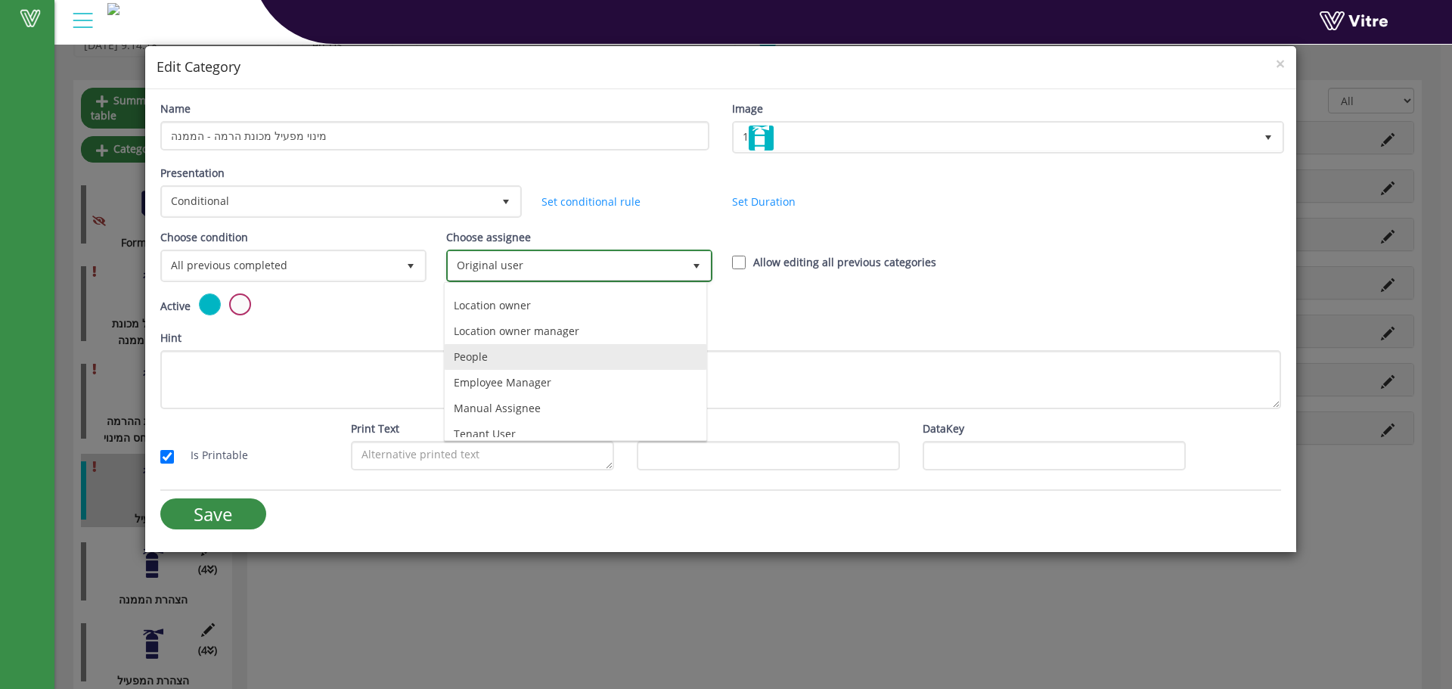
scroll to position [106, 0]
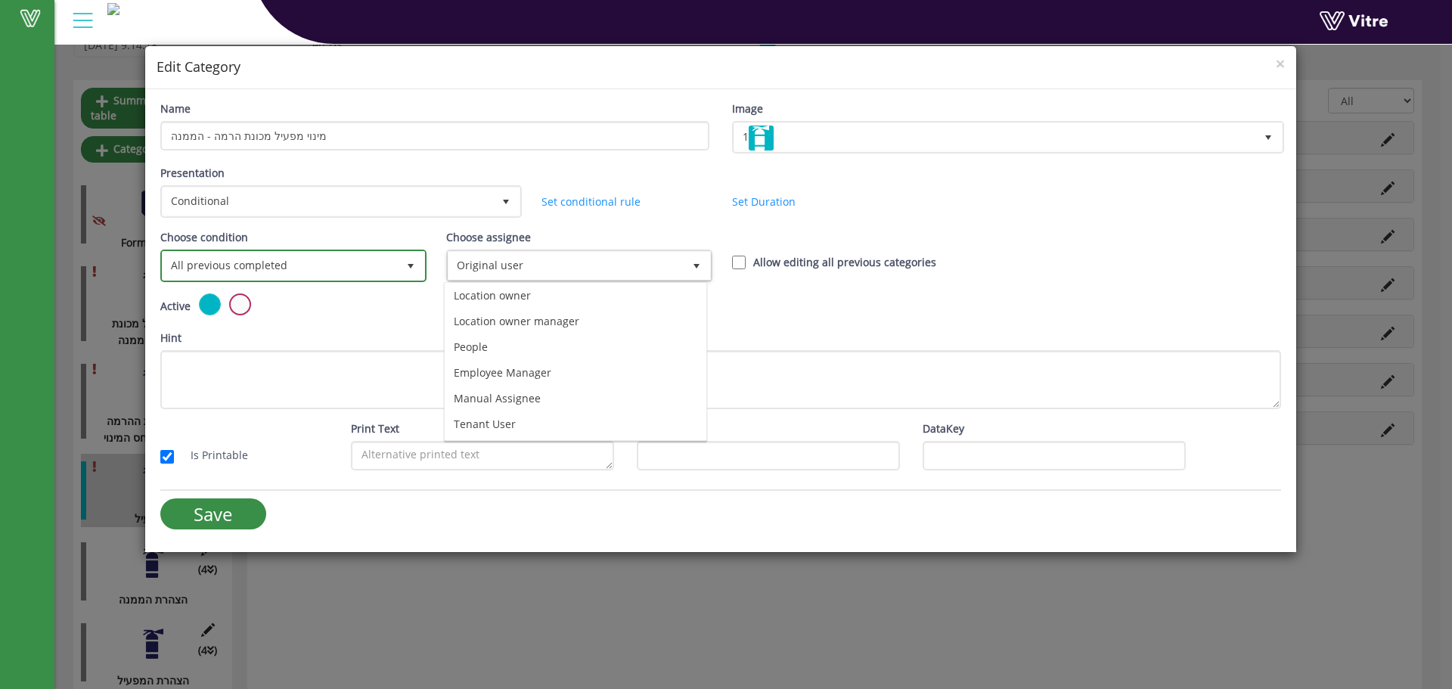
click at [359, 270] on span "All previous completed" at bounding box center [280, 265] width 234 height 27
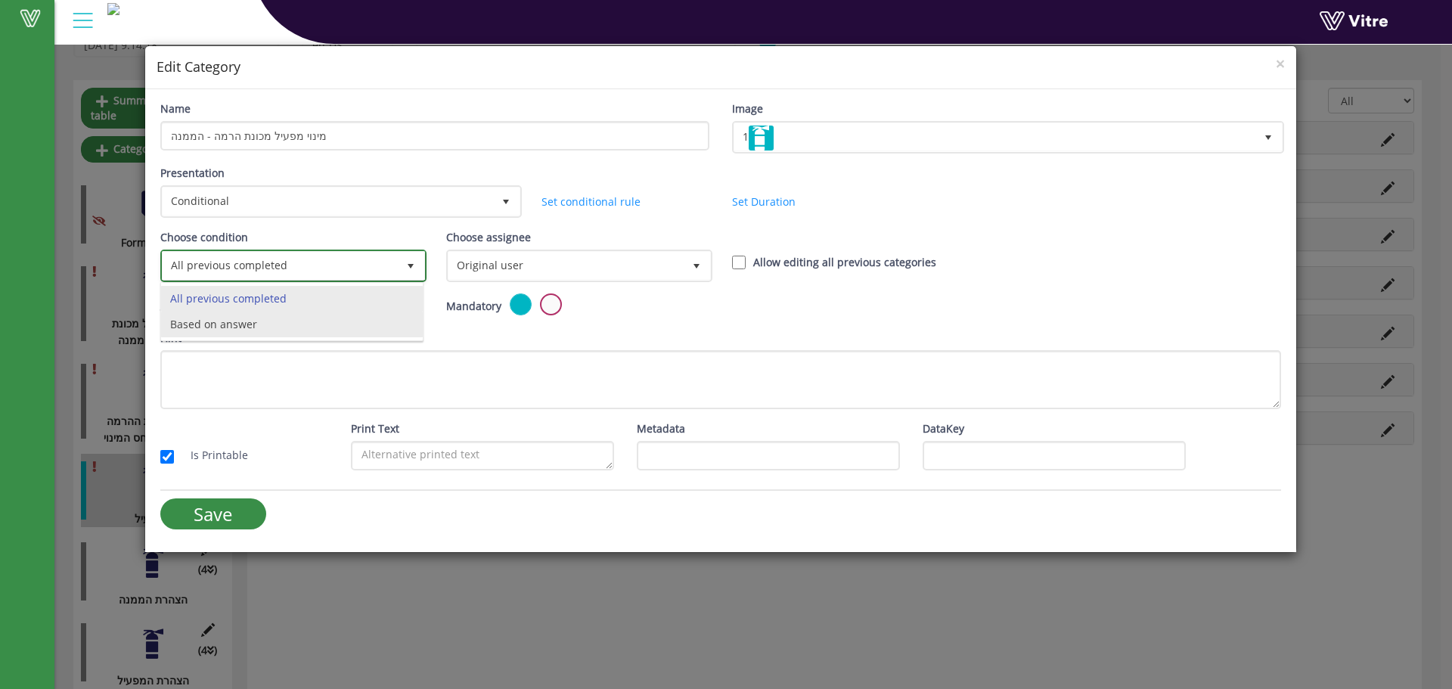
click at [284, 323] on li "Based on answer" at bounding box center [292, 325] width 262 height 26
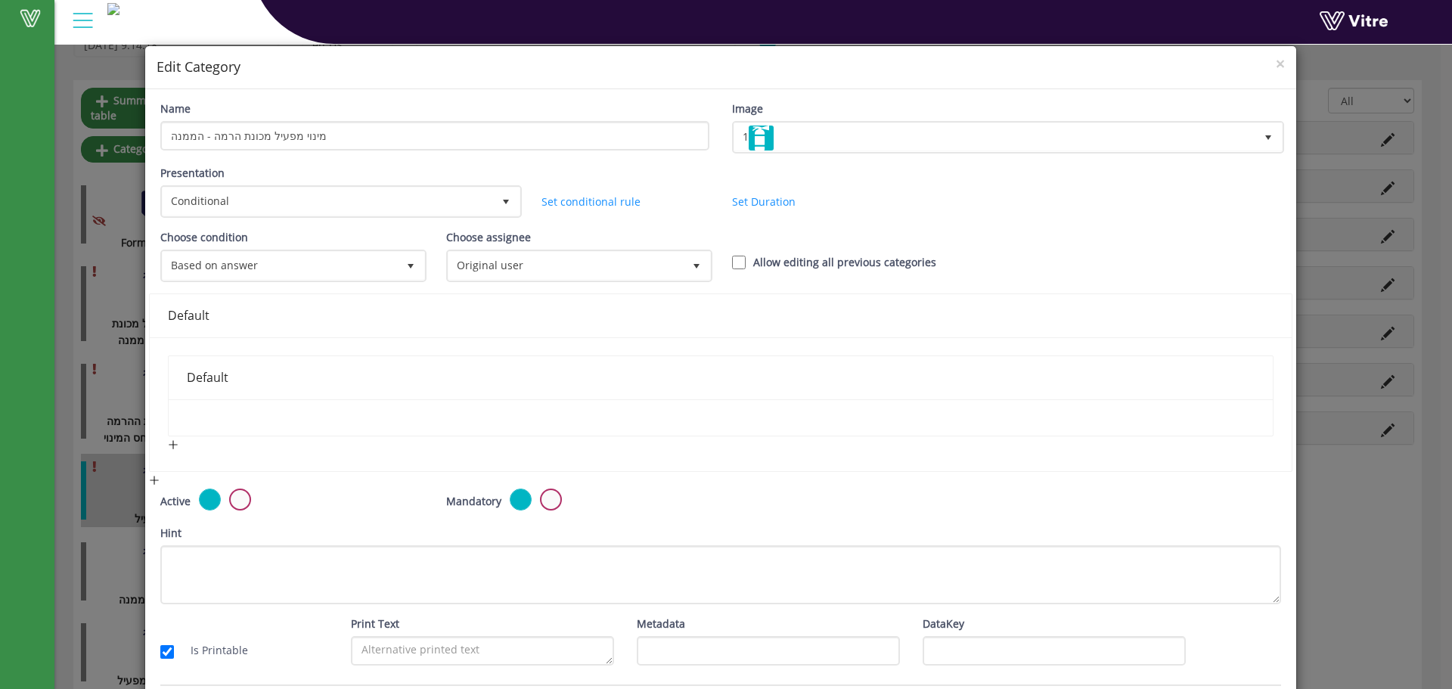
drag, startPoint x: 547, startPoint y: 248, endPoint x: 536, endPoint y: 267, distance: 21.7
click at [547, 249] on div "Choose assignee Original user 0" at bounding box center [577, 255] width 263 height 53
click at [536, 270] on span "Original user" at bounding box center [566, 265] width 234 height 27
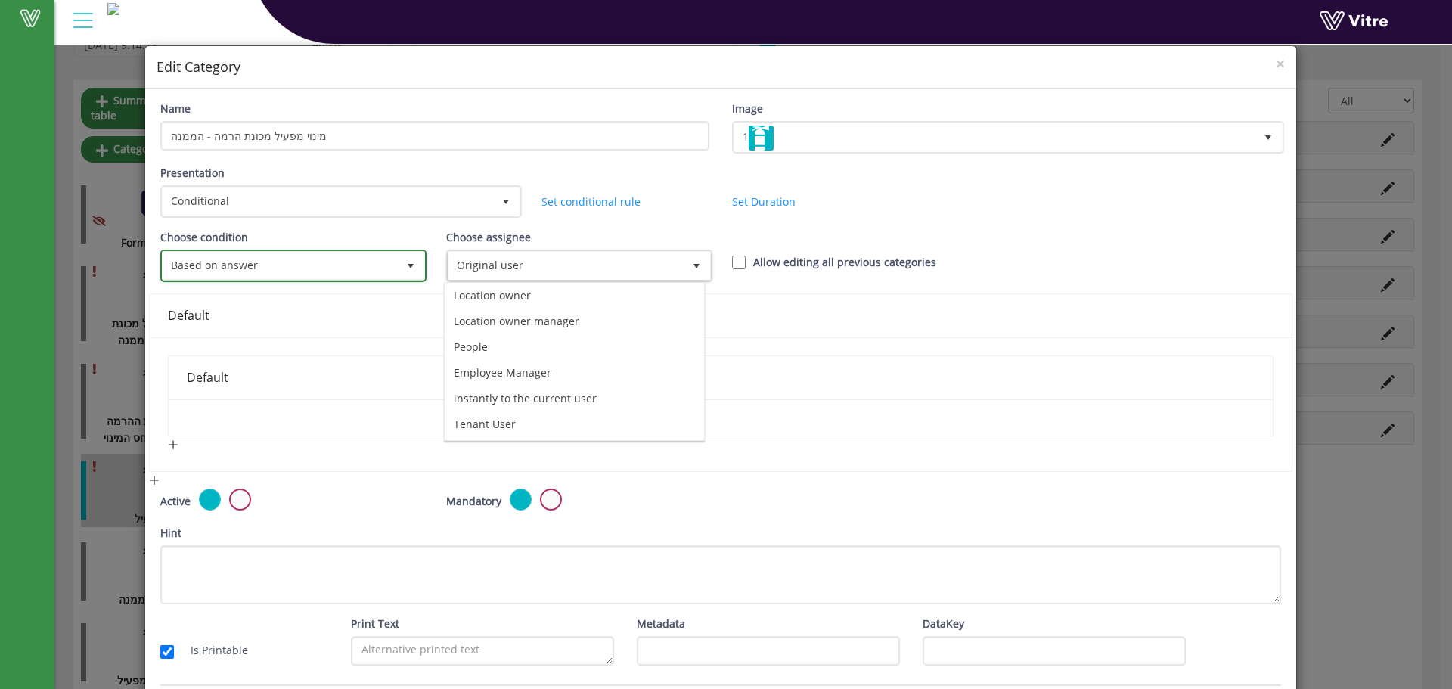
click at [389, 256] on span "Based on answer" at bounding box center [280, 265] width 234 height 27
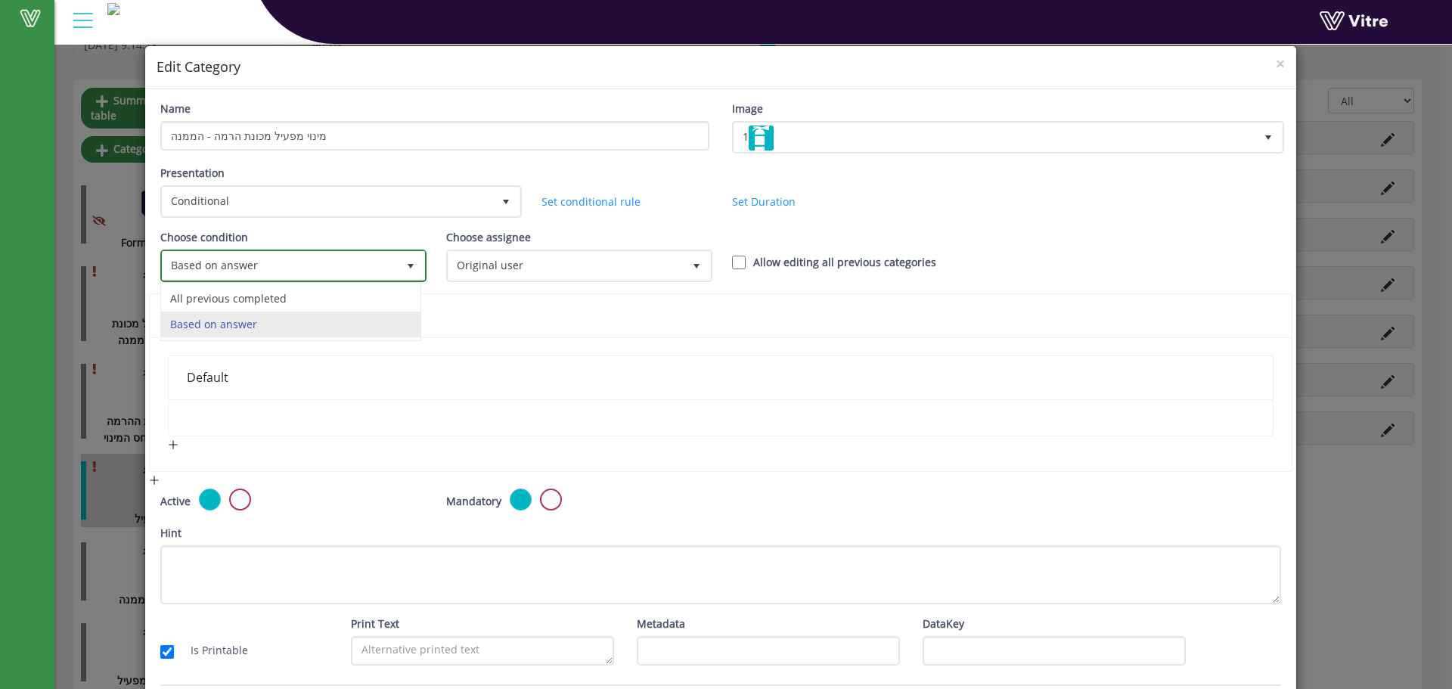
click at [304, 296] on li "All previous completed" at bounding box center [290, 299] width 259 height 26
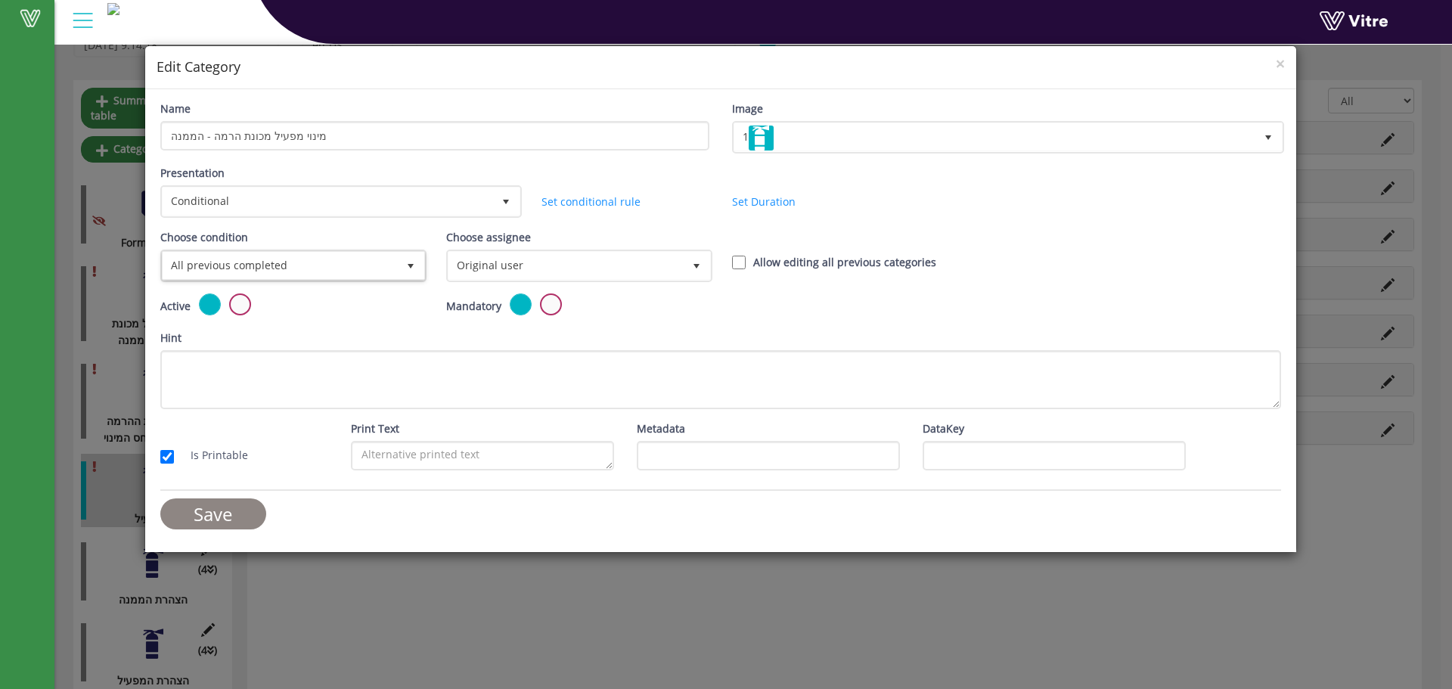
drag, startPoint x: 256, startPoint y: 510, endPoint x: 262, endPoint y: 504, distance: 8.0
click at [255, 508] on input "Save" at bounding box center [213, 513] width 106 height 31
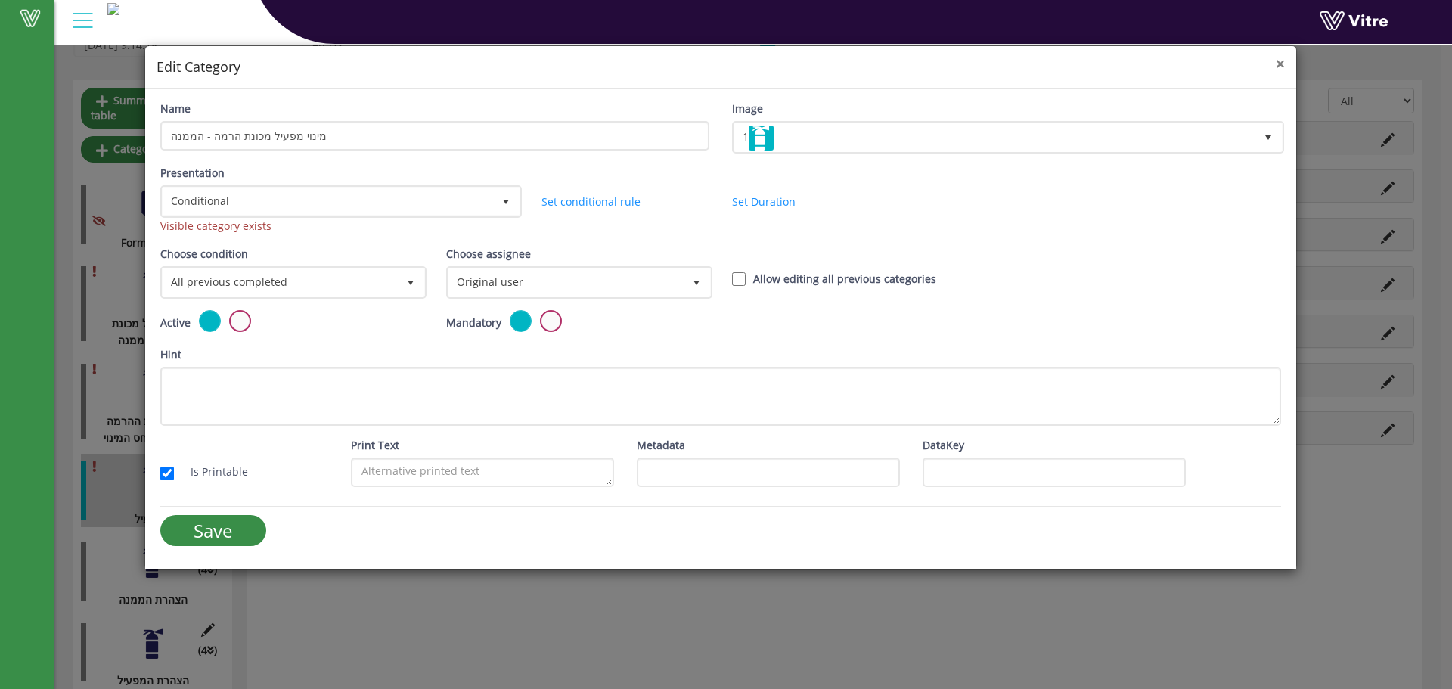
click at [1278, 64] on span "×" at bounding box center [1280, 63] width 9 height 21
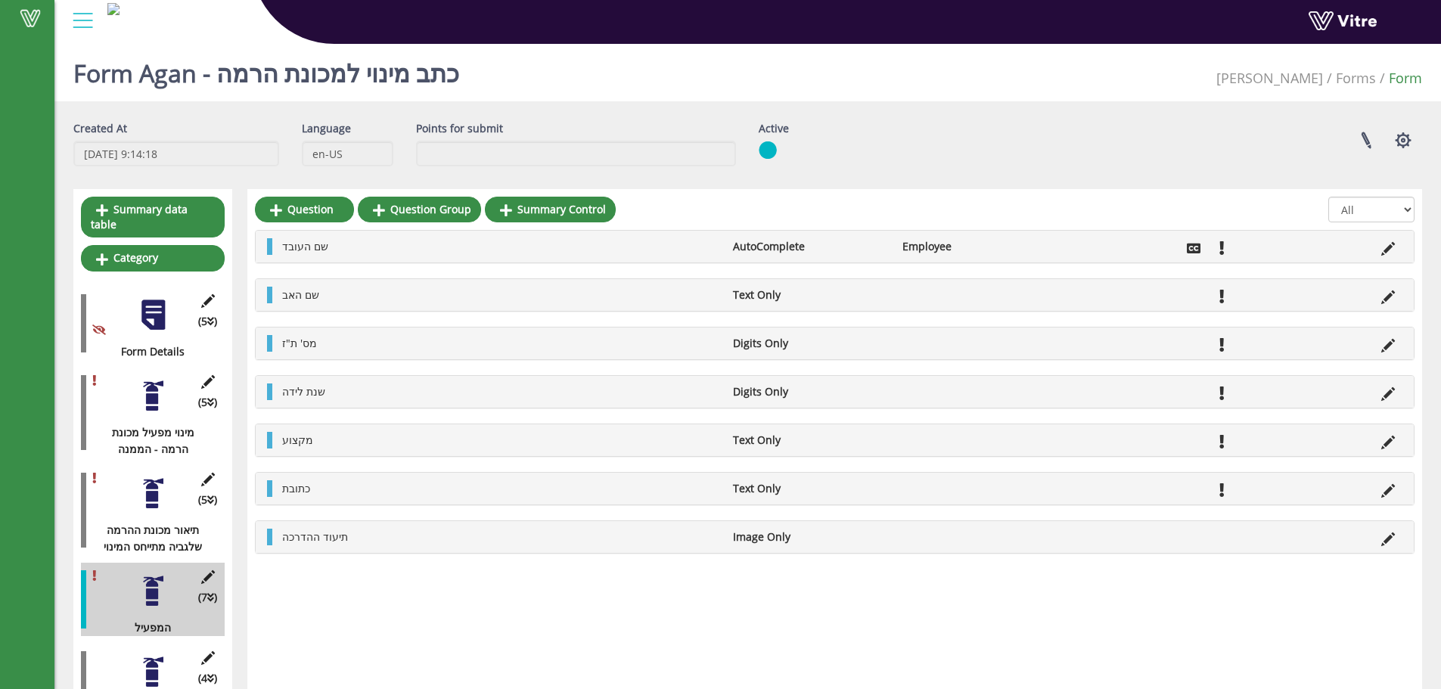
scroll to position [0, 0]
click at [144, 311] on div at bounding box center [153, 316] width 34 height 34
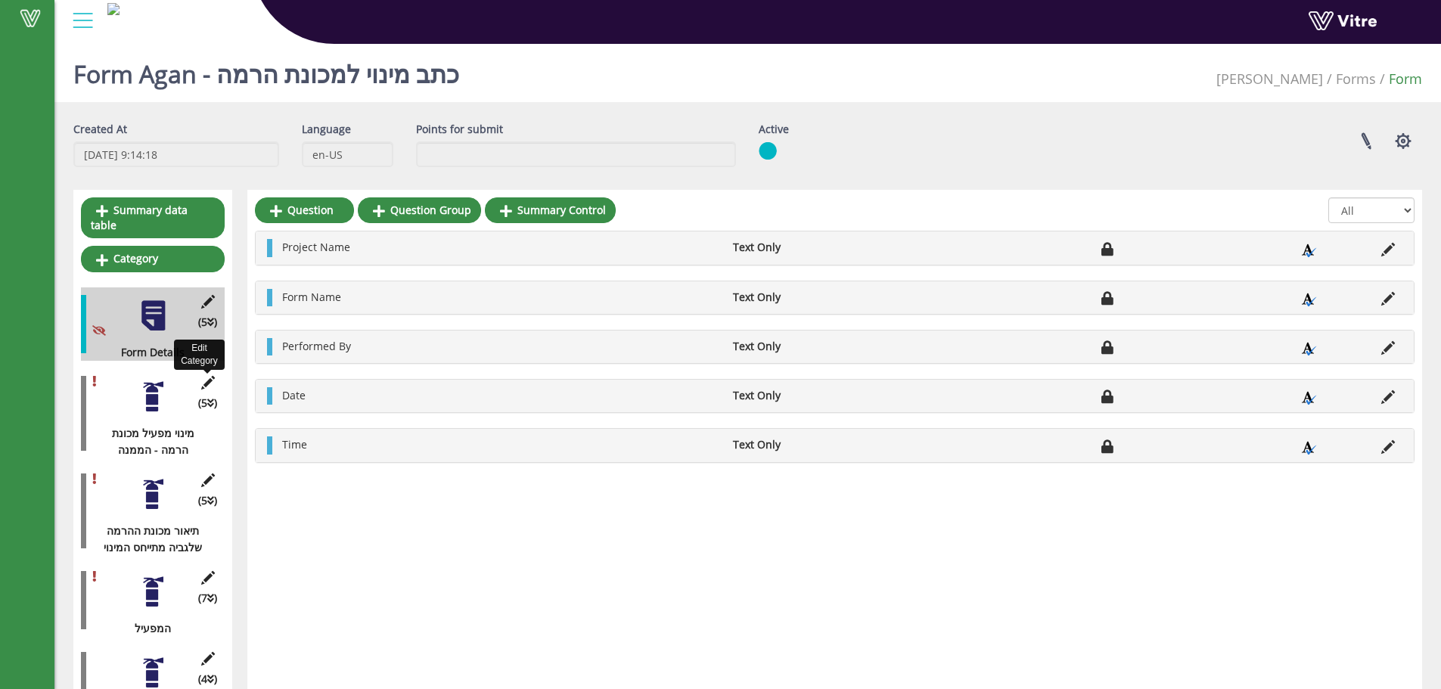
click at [203, 376] on icon at bounding box center [207, 383] width 19 height 14
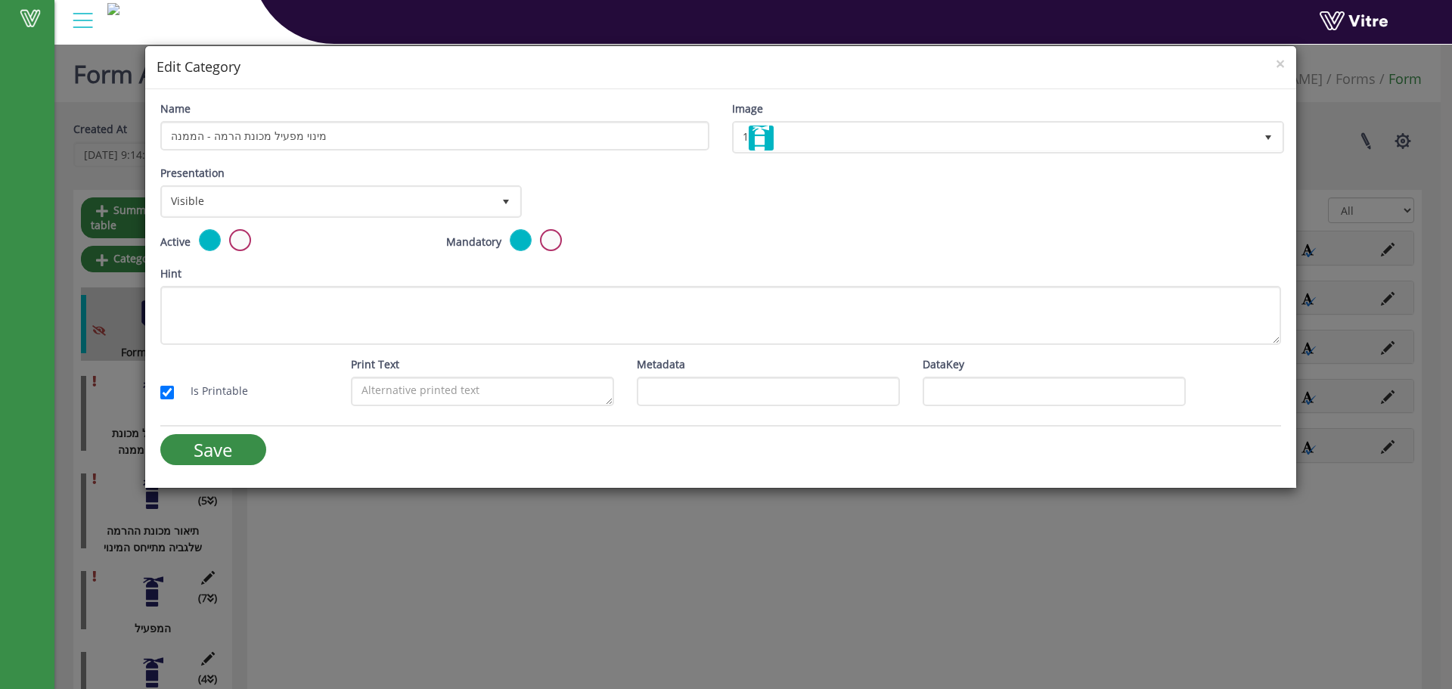
click at [548, 241] on label at bounding box center [551, 240] width 22 height 22
click at [0, 0] on input "radio" at bounding box center [0, 0] width 0 height 0
click at [222, 461] on input "Save" at bounding box center [213, 449] width 106 height 31
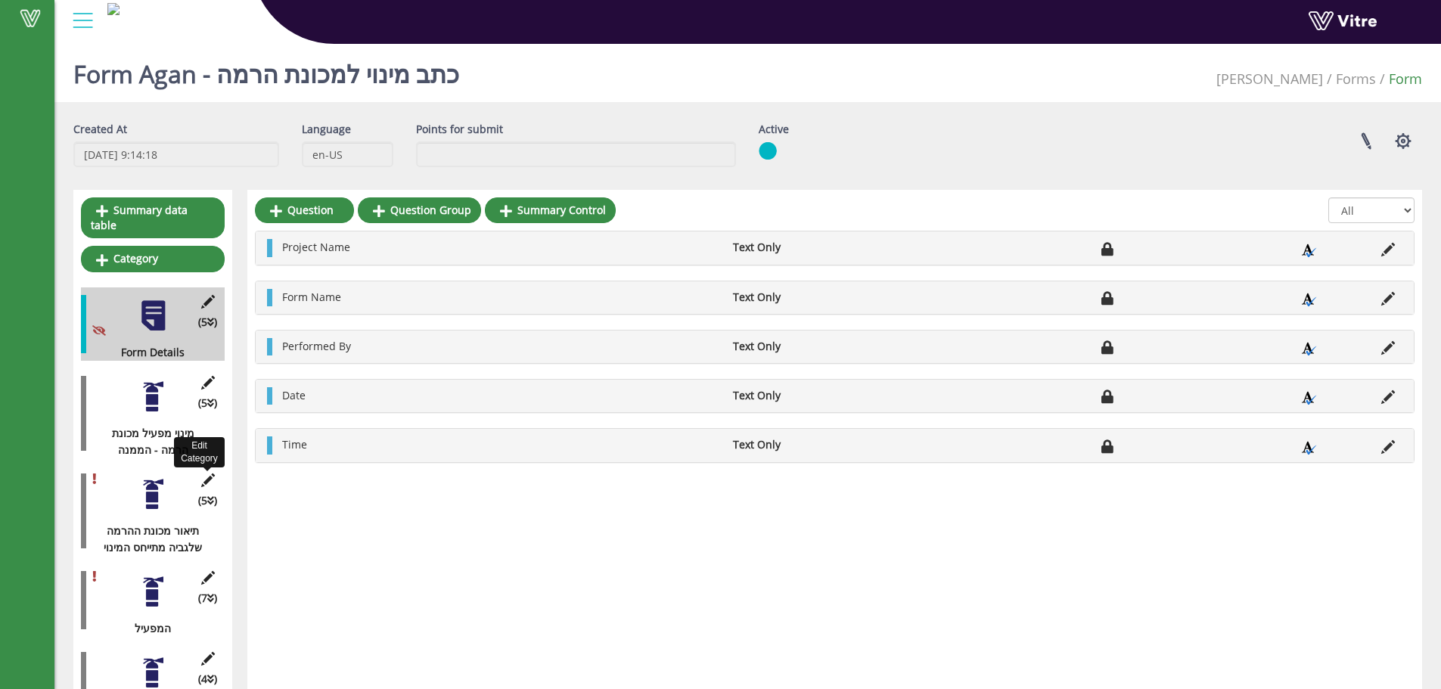
click at [211, 474] on icon at bounding box center [207, 481] width 19 height 14
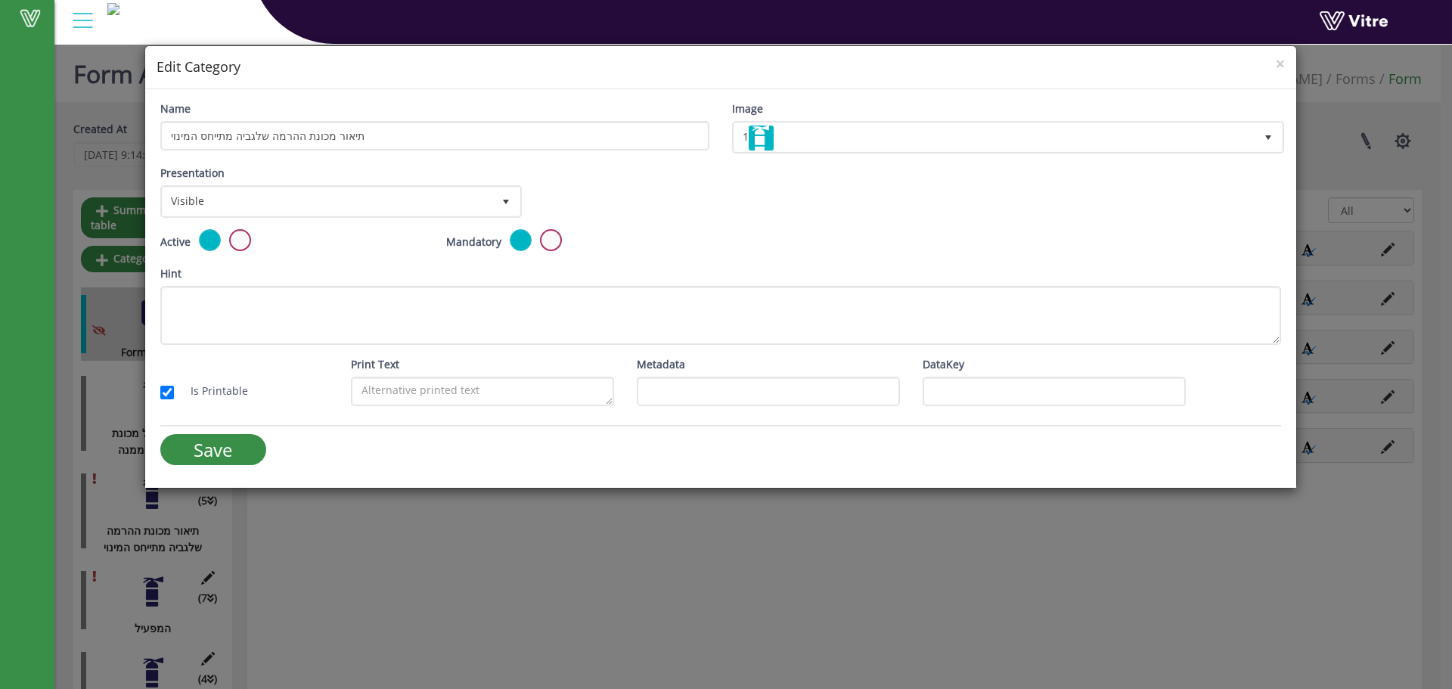
click at [553, 238] on label at bounding box center [551, 240] width 22 height 22
click at [0, 0] on input "radio" at bounding box center [0, 0] width 0 height 0
click at [205, 451] on input "Save" at bounding box center [213, 449] width 106 height 31
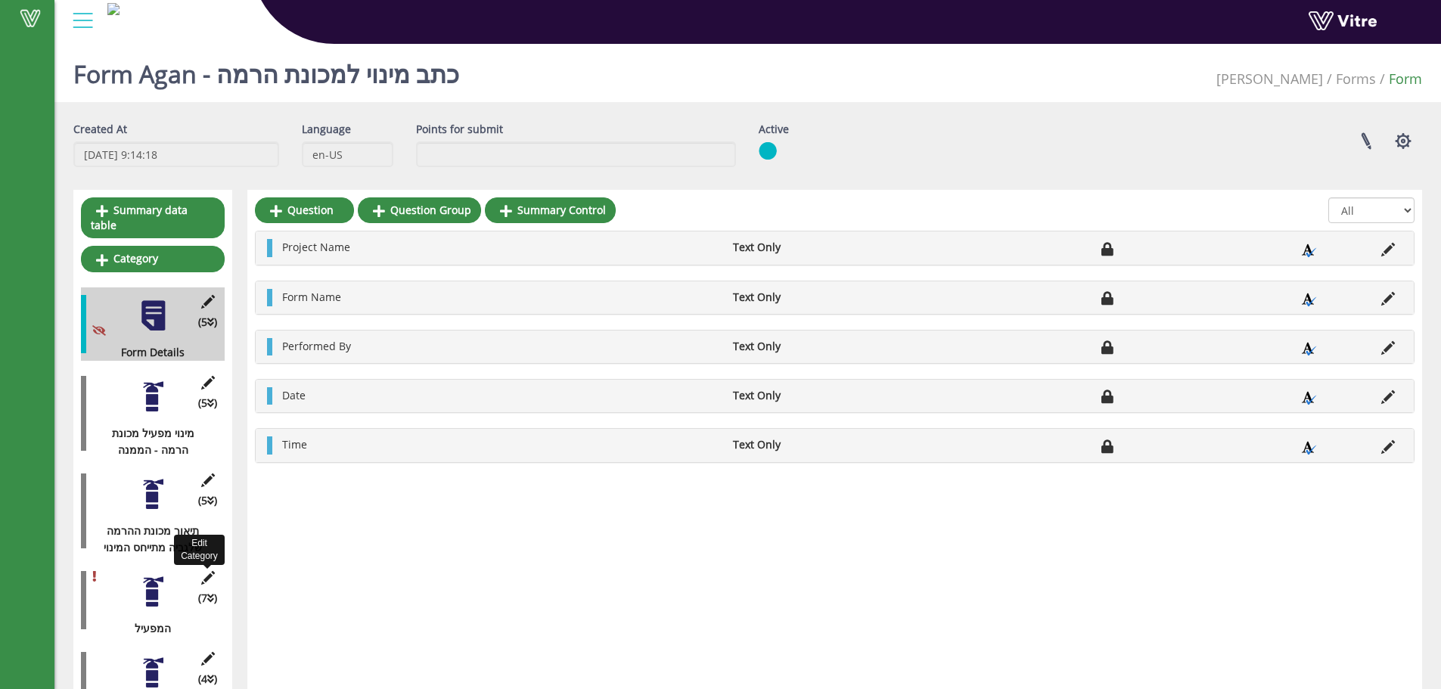
click at [209, 571] on icon at bounding box center [207, 578] width 19 height 14
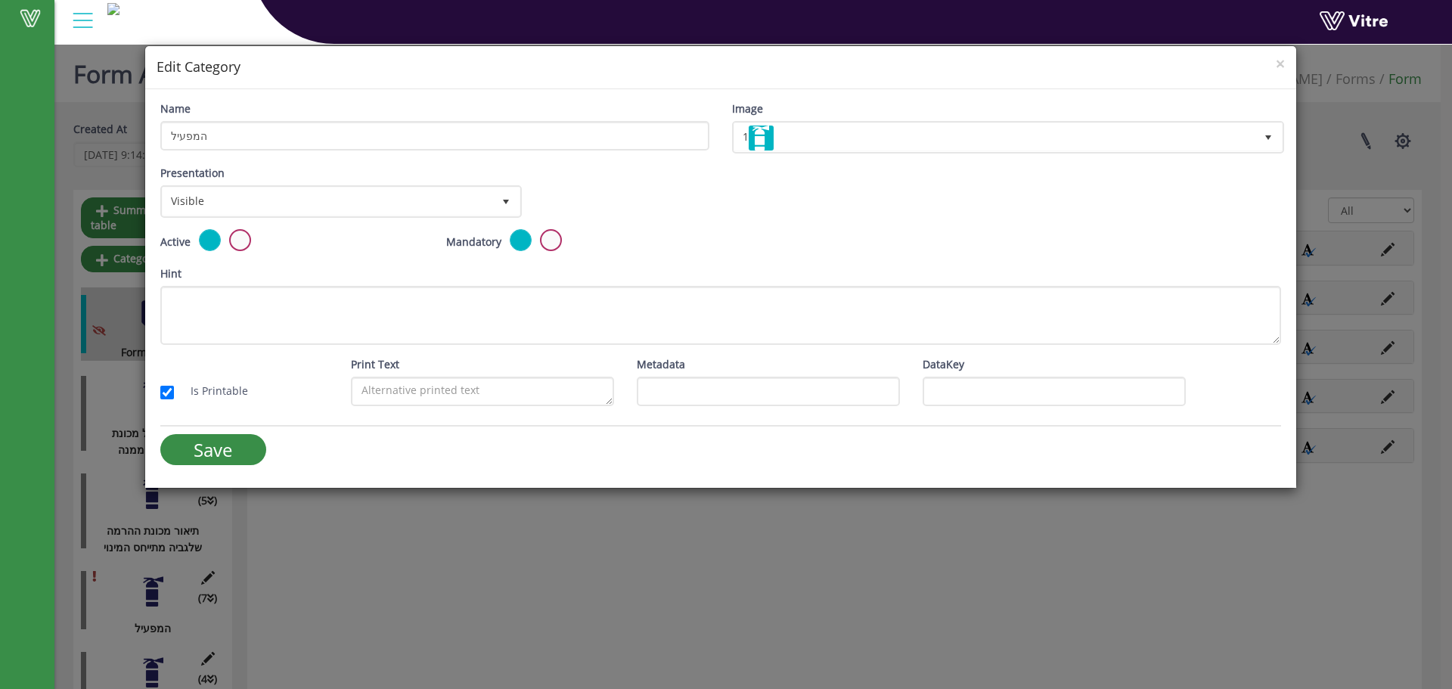
click at [545, 236] on label at bounding box center [551, 240] width 22 height 22
click at [0, 0] on input "radio" at bounding box center [0, 0] width 0 height 0
click at [218, 451] on input "Save" at bounding box center [213, 449] width 106 height 31
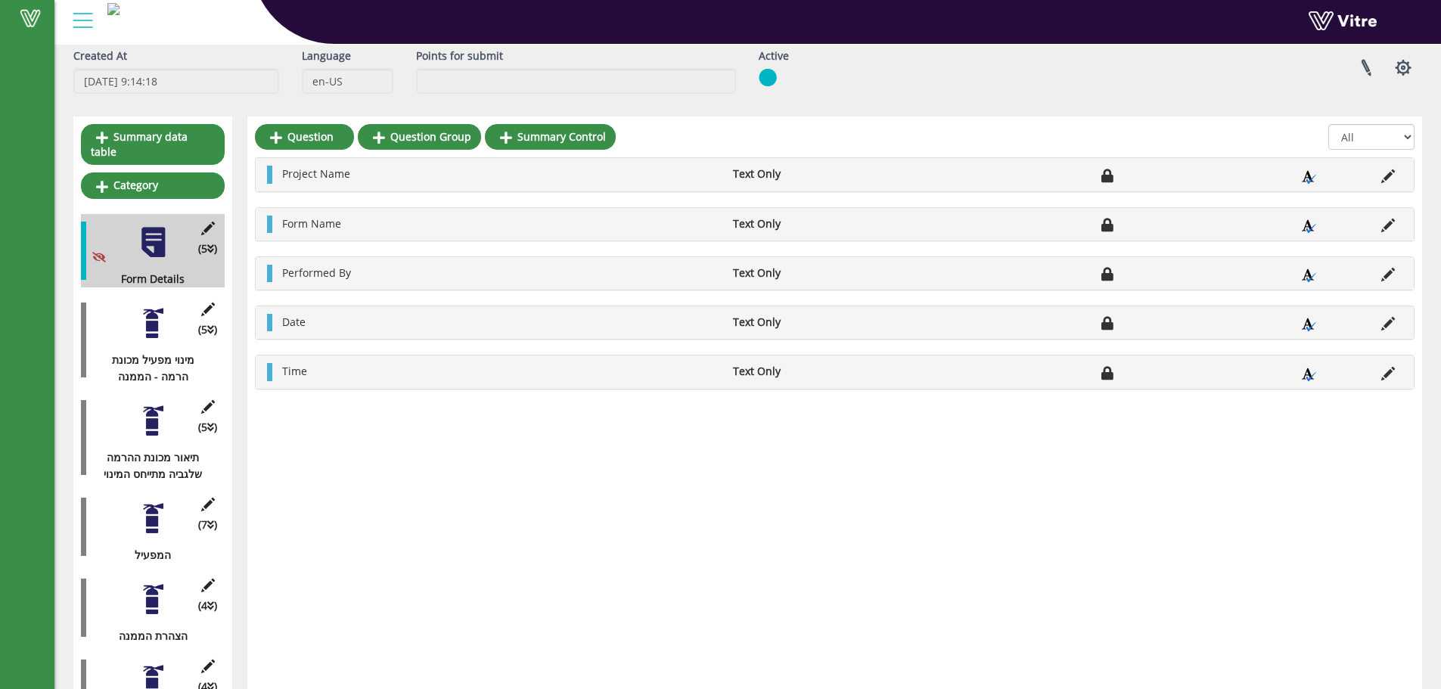
scroll to position [110, 0]
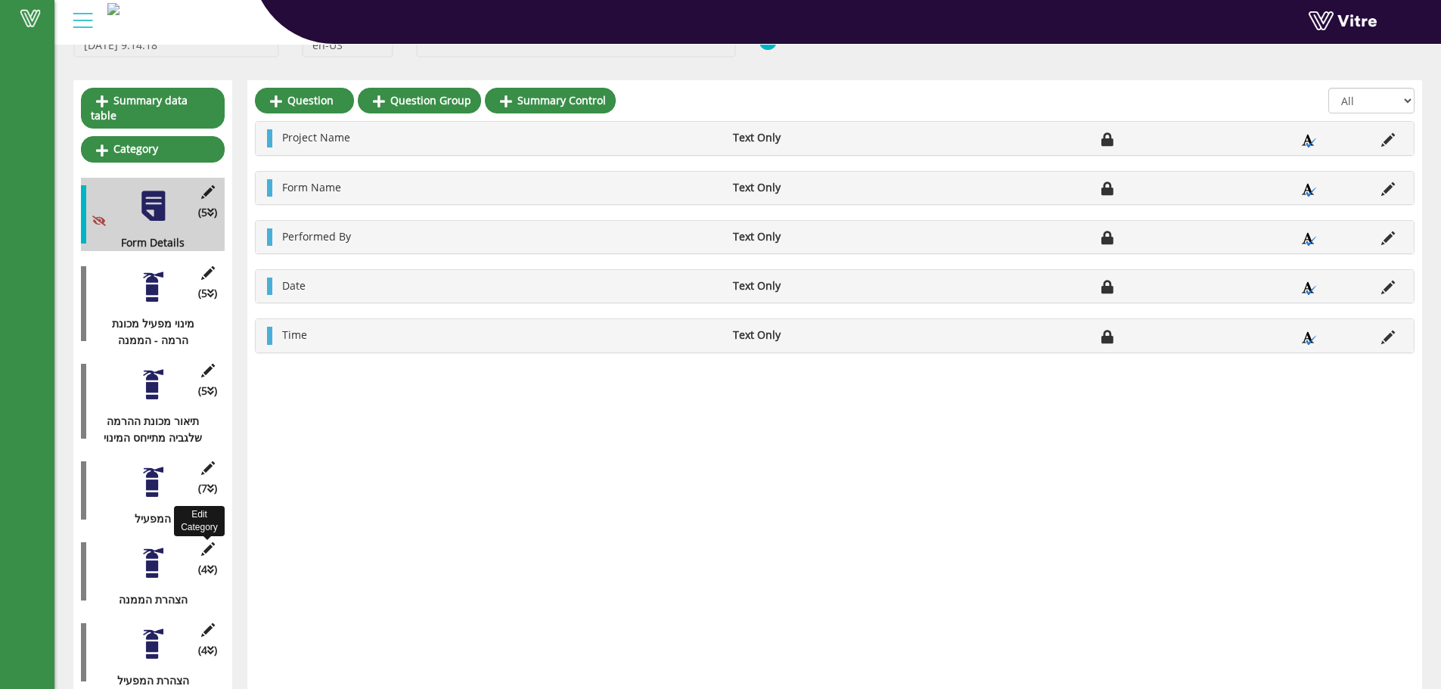
click at [213, 542] on icon at bounding box center [207, 549] width 19 height 14
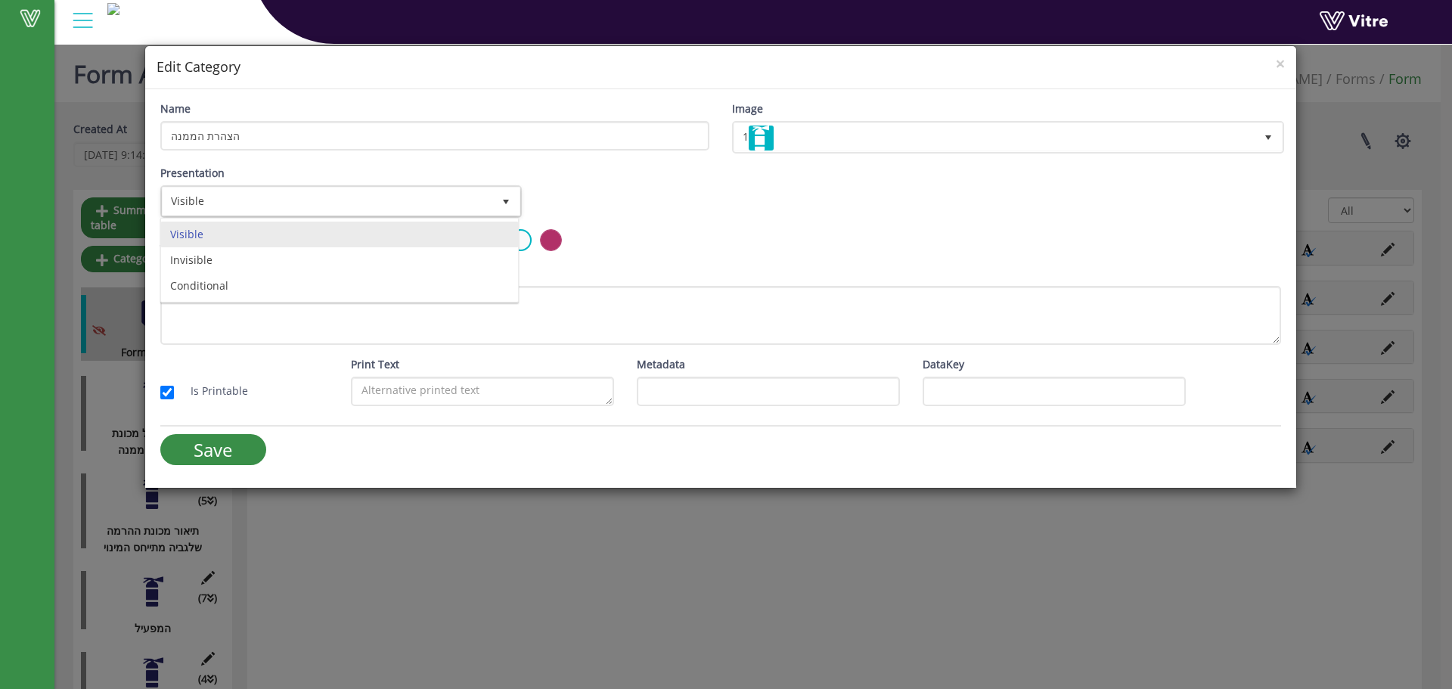
click at [309, 301] on div "Visible Invisible Conditional No data found." at bounding box center [339, 260] width 359 height 85
click at [331, 293] on li "Conditional" at bounding box center [339, 286] width 357 height 26
click at [198, 283] on div "Visible Invisible Conditional No data found." at bounding box center [339, 260] width 359 height 85
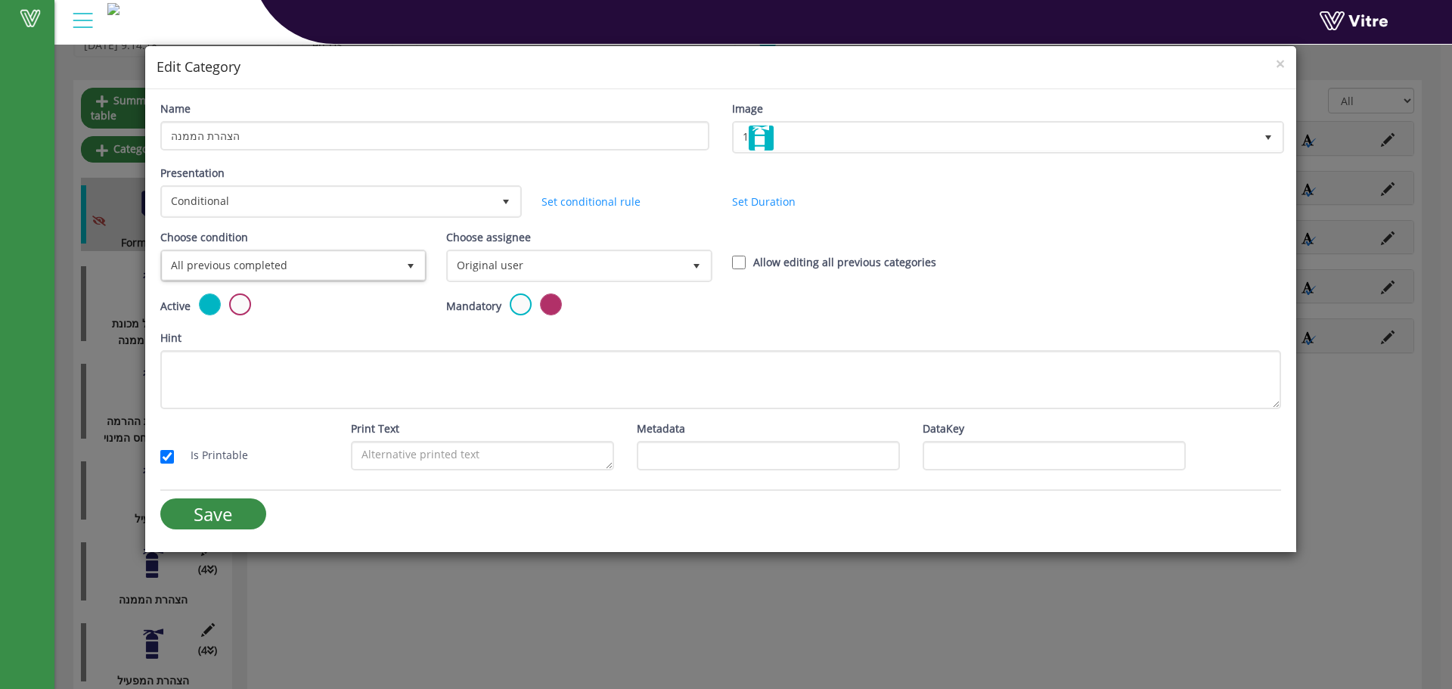
scroll to position [110, 0]
click at [293, 268] on span "All previous completed" at bounding box center [280, 265] width 234 height 27
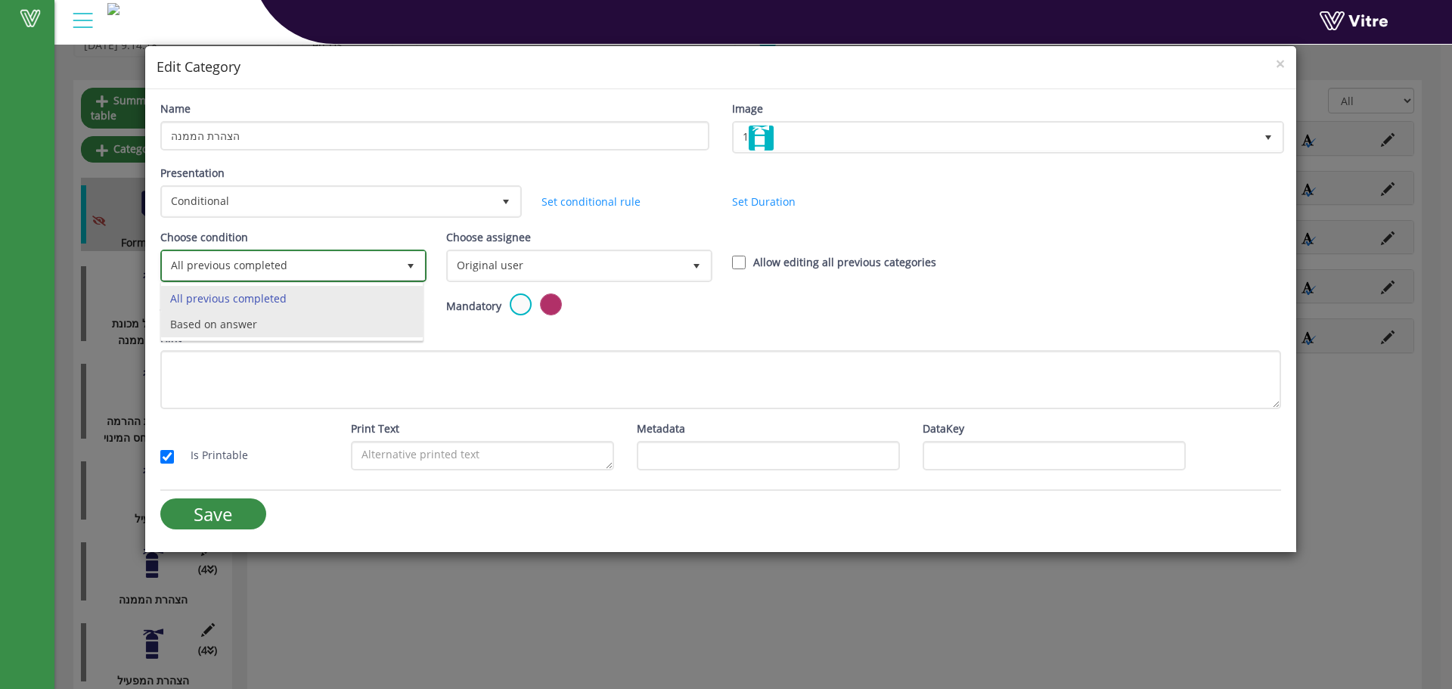
click at [192, 317] on li "Based on answer" at bounding box center [292, 325] width 262 height 26
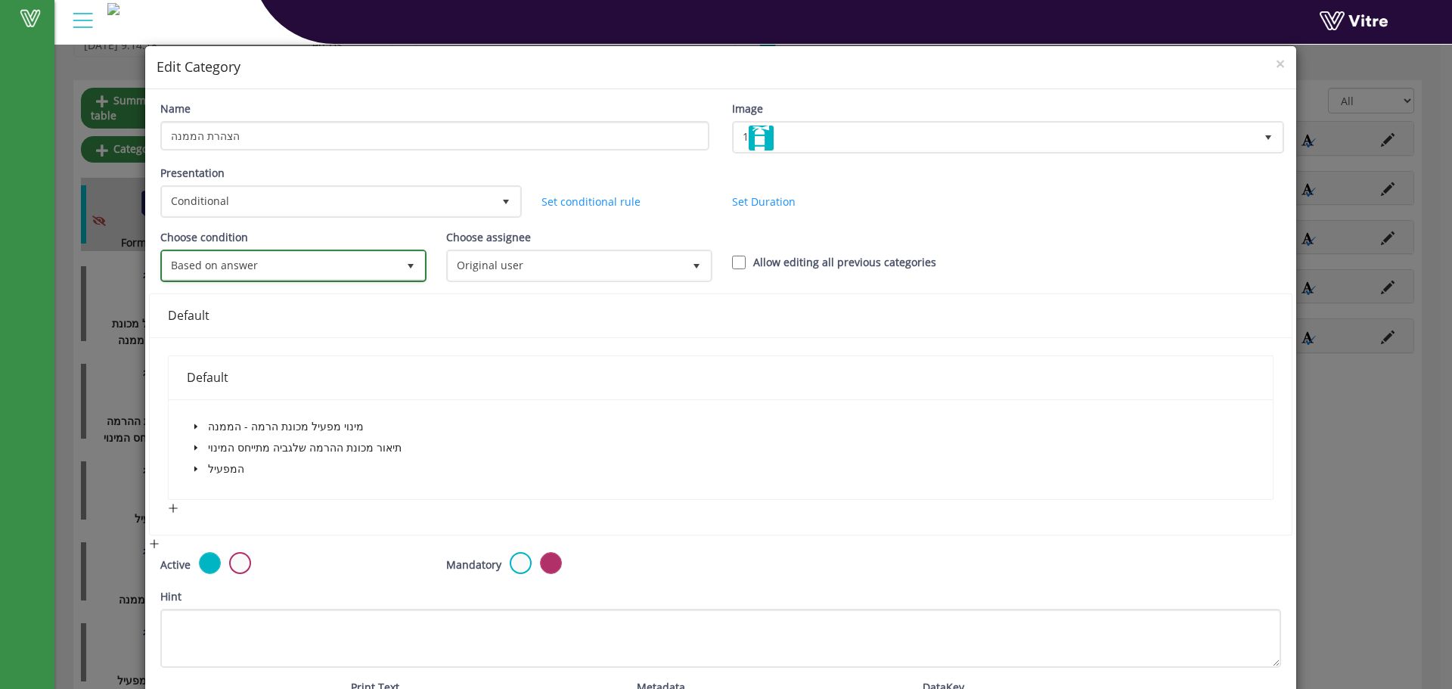
click at [371, 271] on span "Based on answer" at bounding box center [280, 265] width 234 height 27
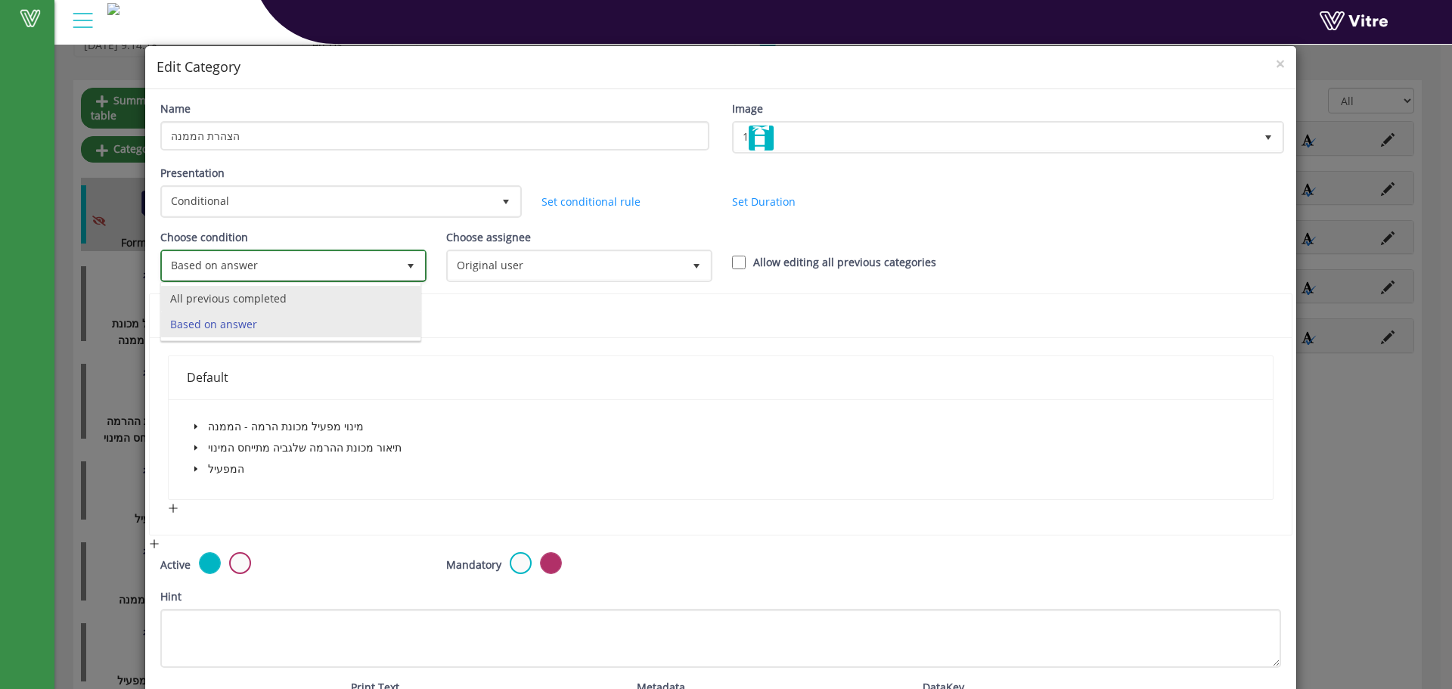
click at [335, 291] on li "All previous completed" at bounding box center [290, 299] width 259 height 26
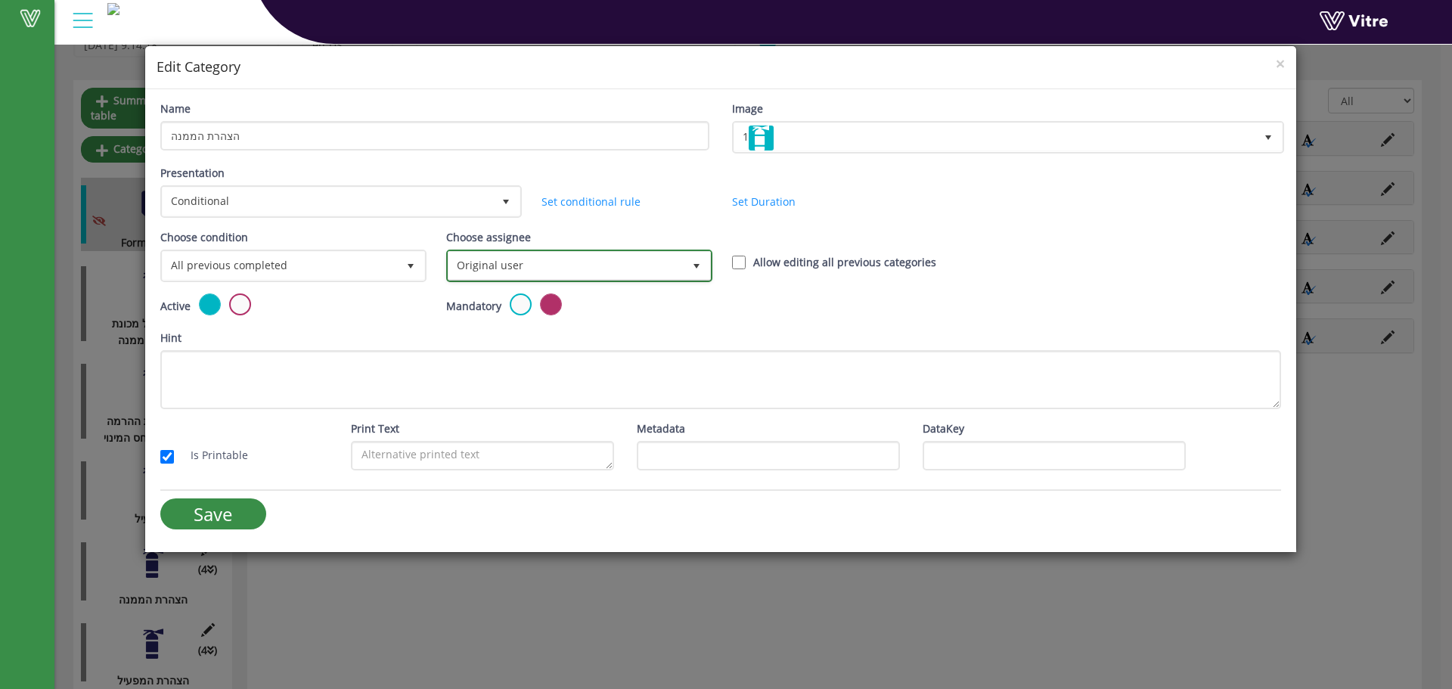
click at [515, 266] on span "Original user" at bounding box center [566, 265] width 234 height 27
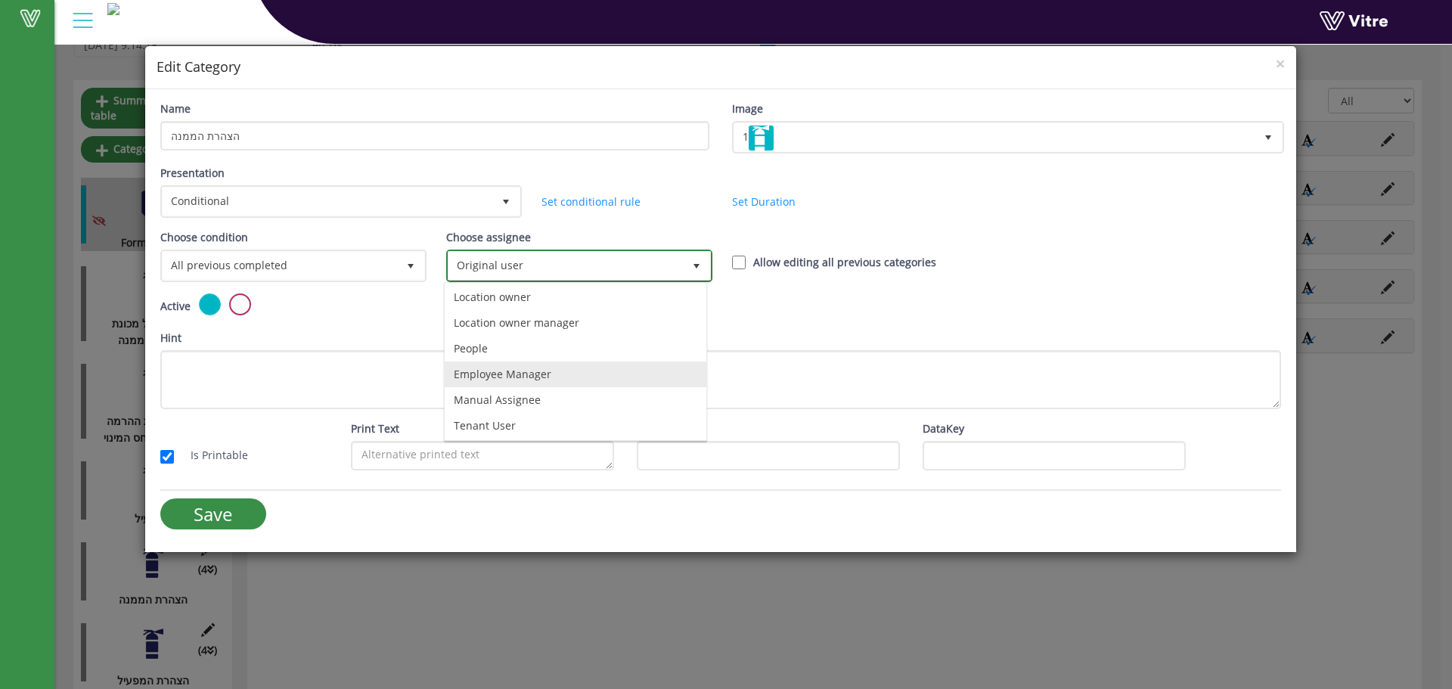
scroll to position [106, 0]
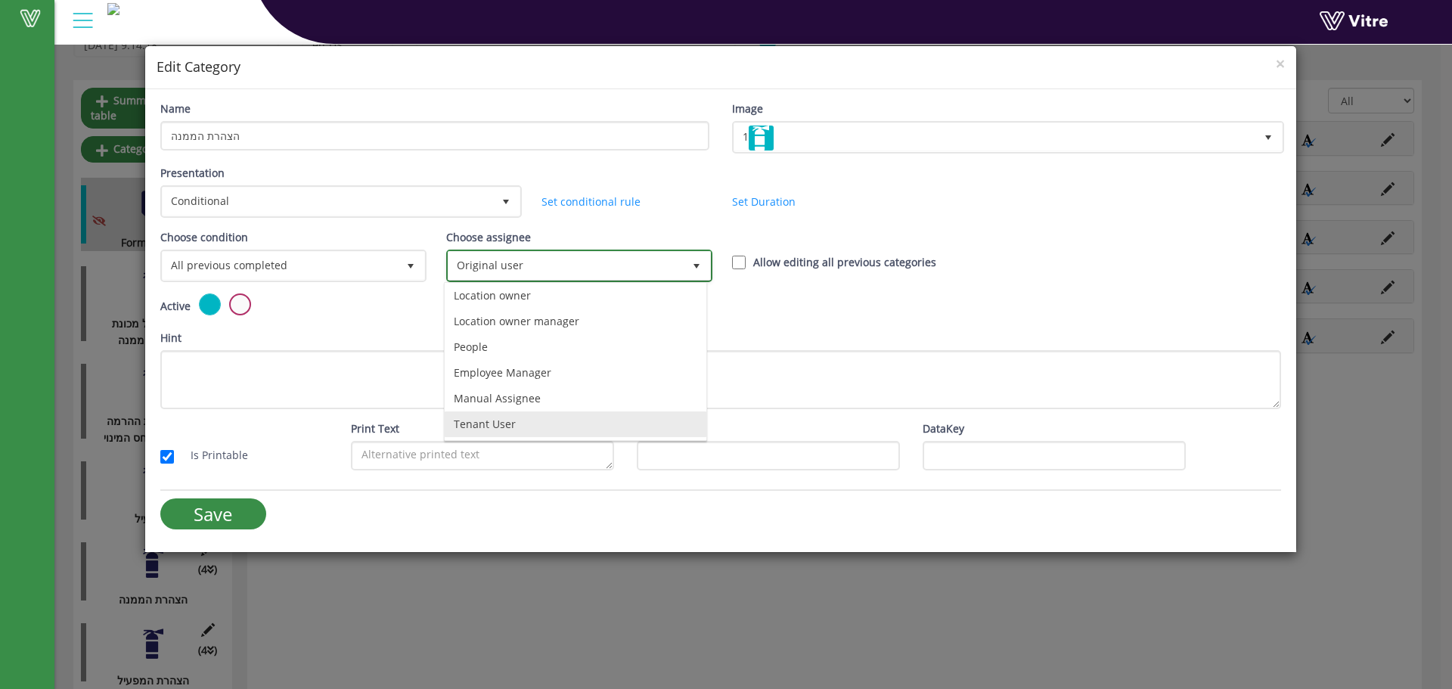
click at [470, 416] on li "Tenant User" at bounding box center [576, 424] width 262 height 26
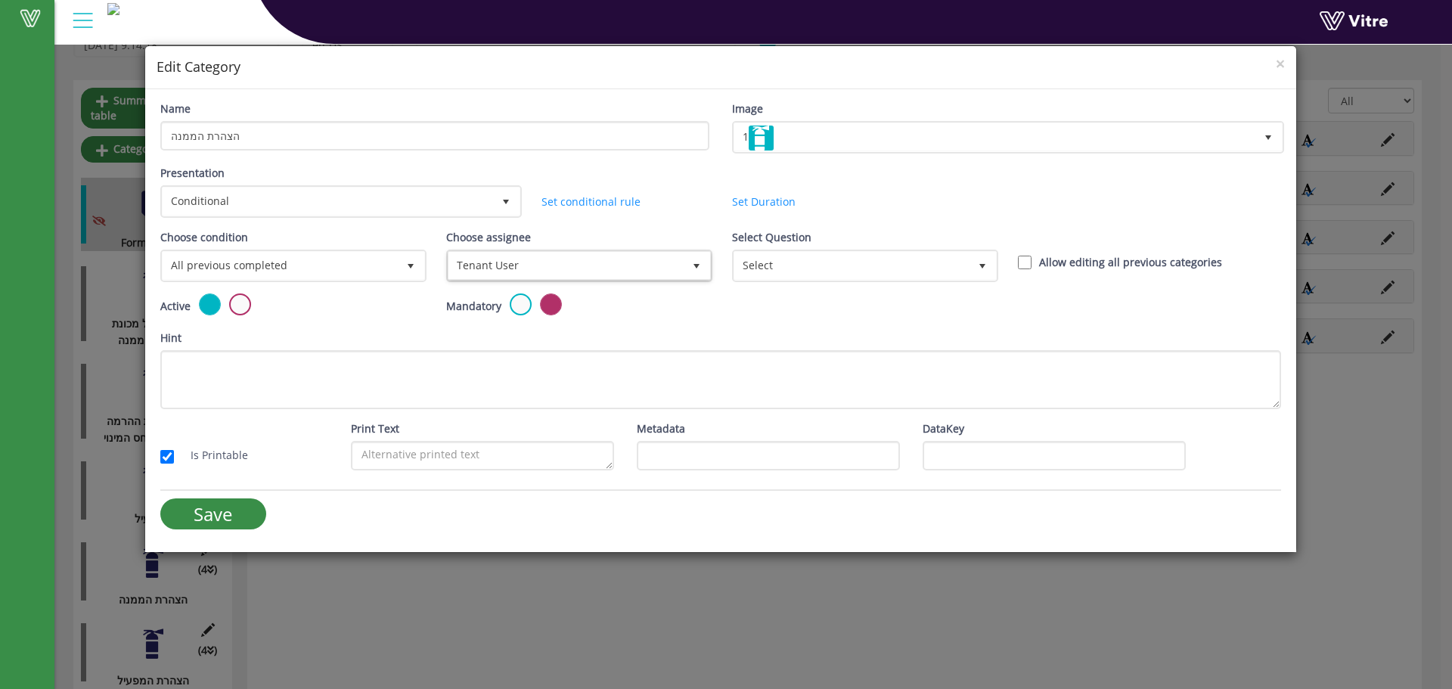
click at [746, 331] on div "Hint" at bounding box center [720, 369] width 1121 height 79
click at [810, 291] on div "Select Question Select" at bounding box center [864, 261] width 286 height 64
click at [828, 269] on span "Select" at bounding box center [851, 265] width 234 height 27
click at [762, 346] on li "1 שם הממנה - תופש המפעל" at bounding box center [864, 350] width 262 height 26
click at [740, 336] on div "Hint" at bounding box center [720, 369] width 1121 height 79
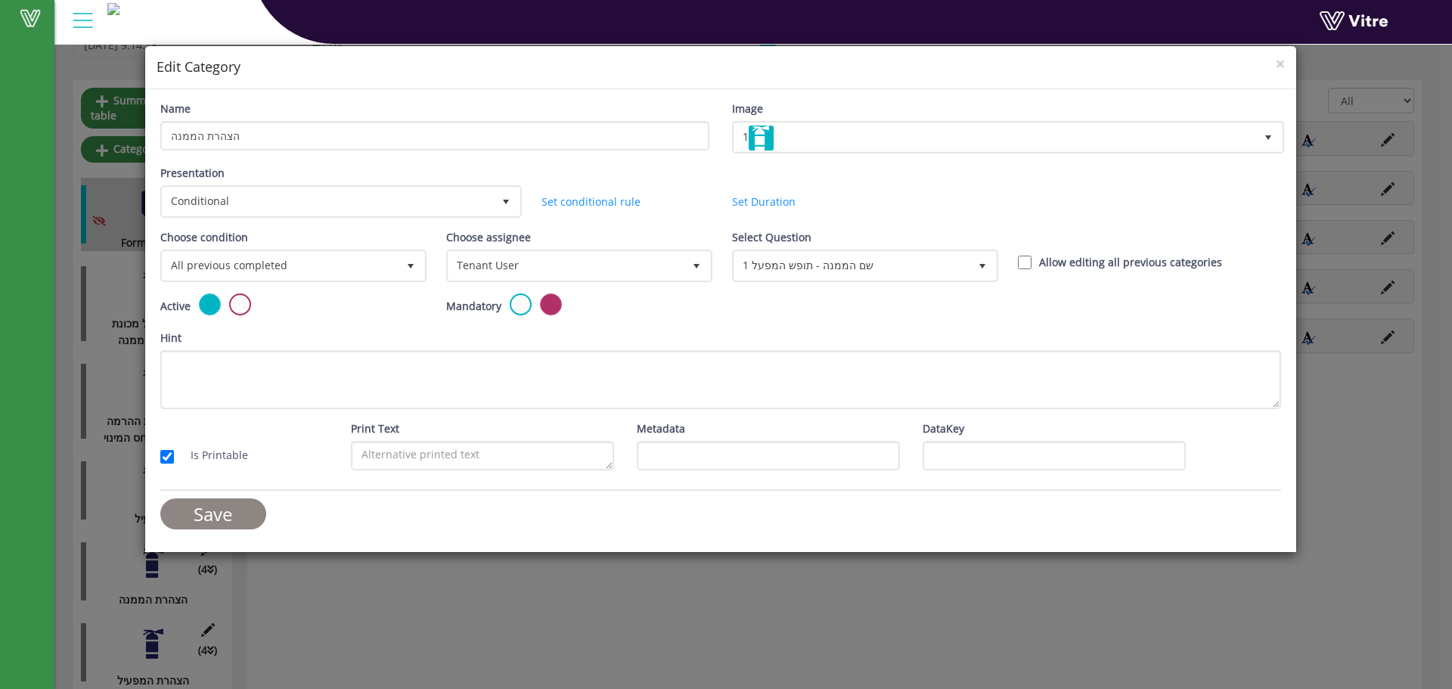
click at [235, 523] on input "Save" at bounding box center [213, 513] width 106 height 31
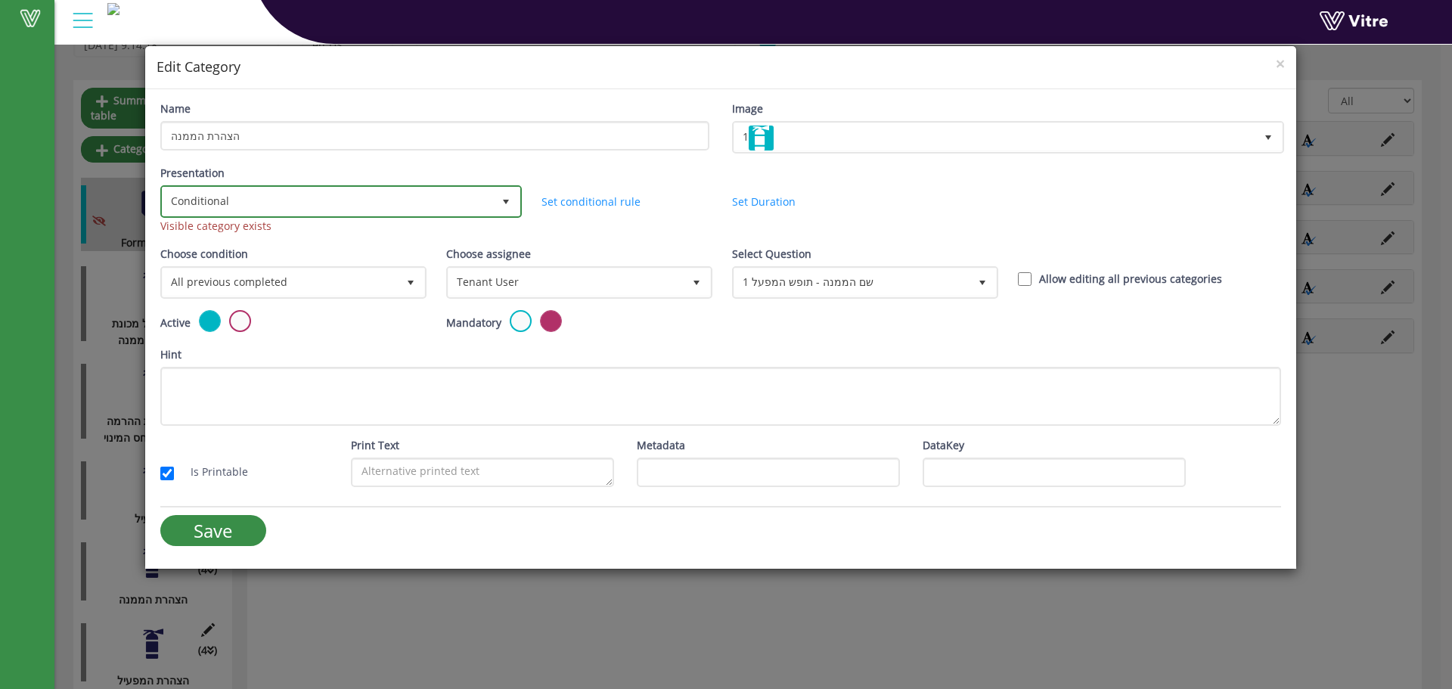
click at [309, 200] on span "Conditional" at bounding box center [328, 201] width 330 height 27
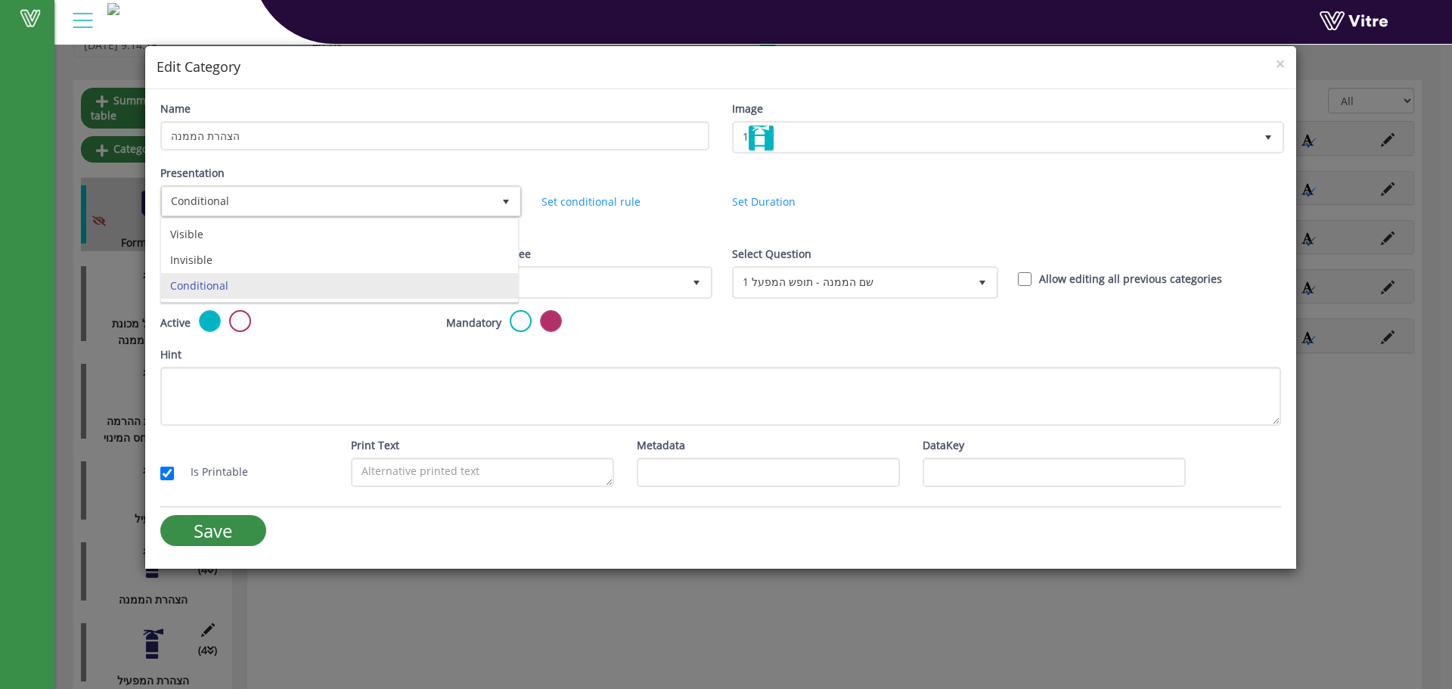
click at [572, 231] on div "Presentation Conditional 5 Visible category exists Set Duration Minutes 0 Set c…" at bounding box center [721, 205] width 1144 height 81
click at [521, 321] on label at bounding box center [521, 321] width 22 height 22
click at [0, 0] on input "radio" at bounding box center [0, 0] width 0 height 0
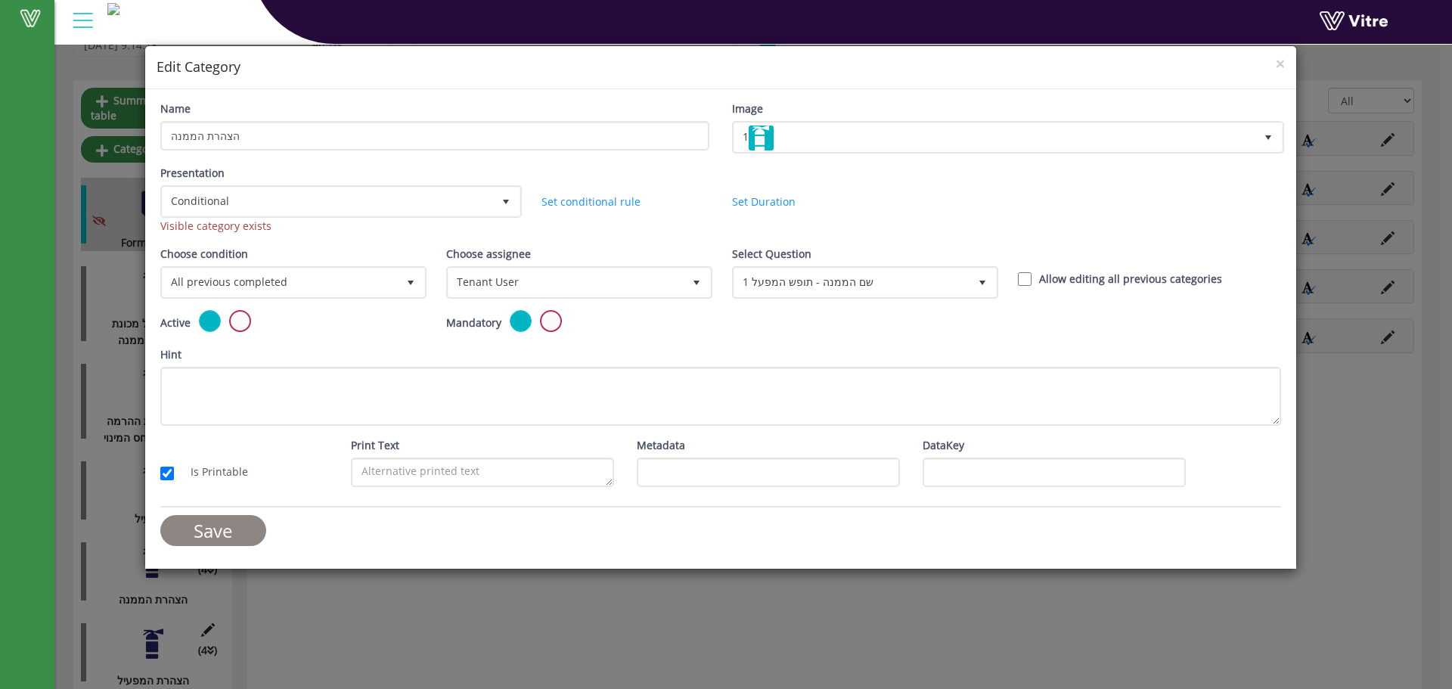
click at [194, 523] on input "Save" at bounding box center [213, 530] width 106 height 31
click at [1272, 67] on h4 "Edit Category" at bounding box center [721, 67] width 1129 height 20
click at [1281, 67] on span "×" at bounding box center [1280, 63] width 9 height 21
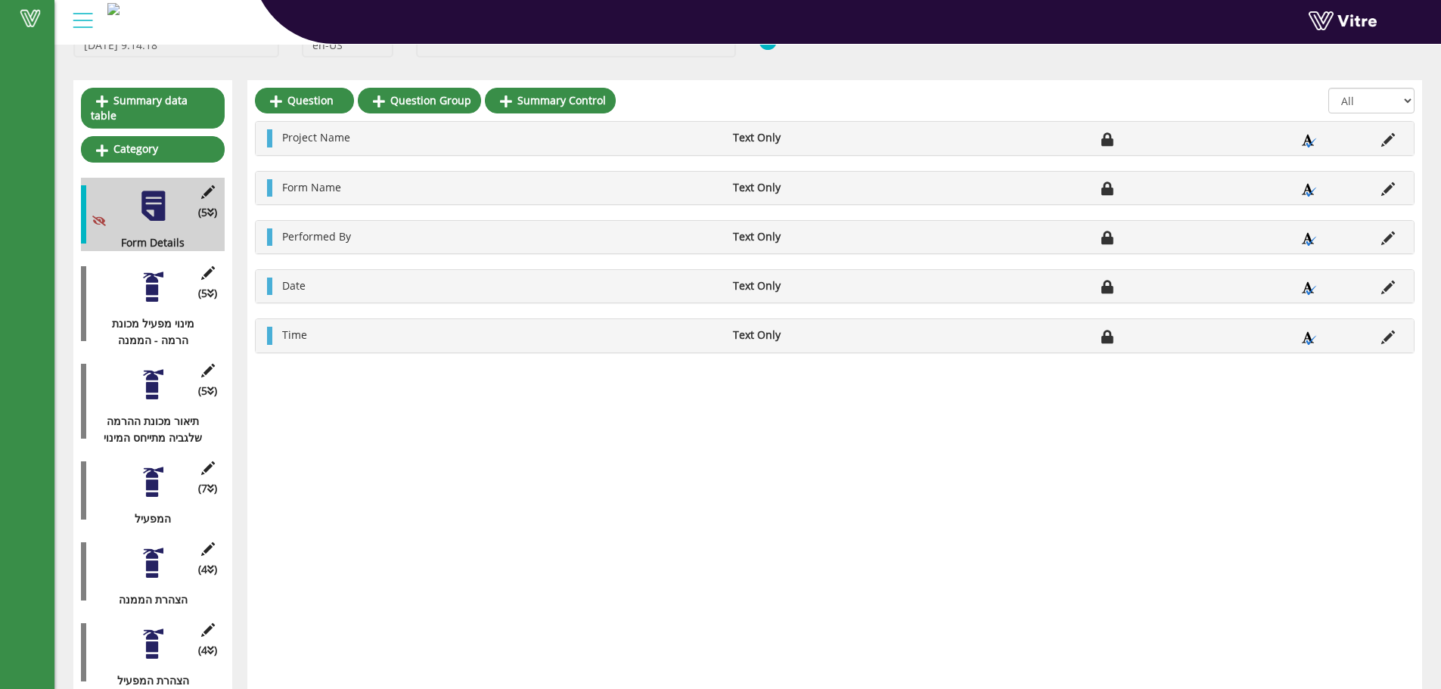
click at [138, 550] on div "(4 ) הצהרת הממנה" at bounding box center [153, 571] width 144 height 73
click at [151, 548] on div at bounding box center [153, 563] width 34 height 34
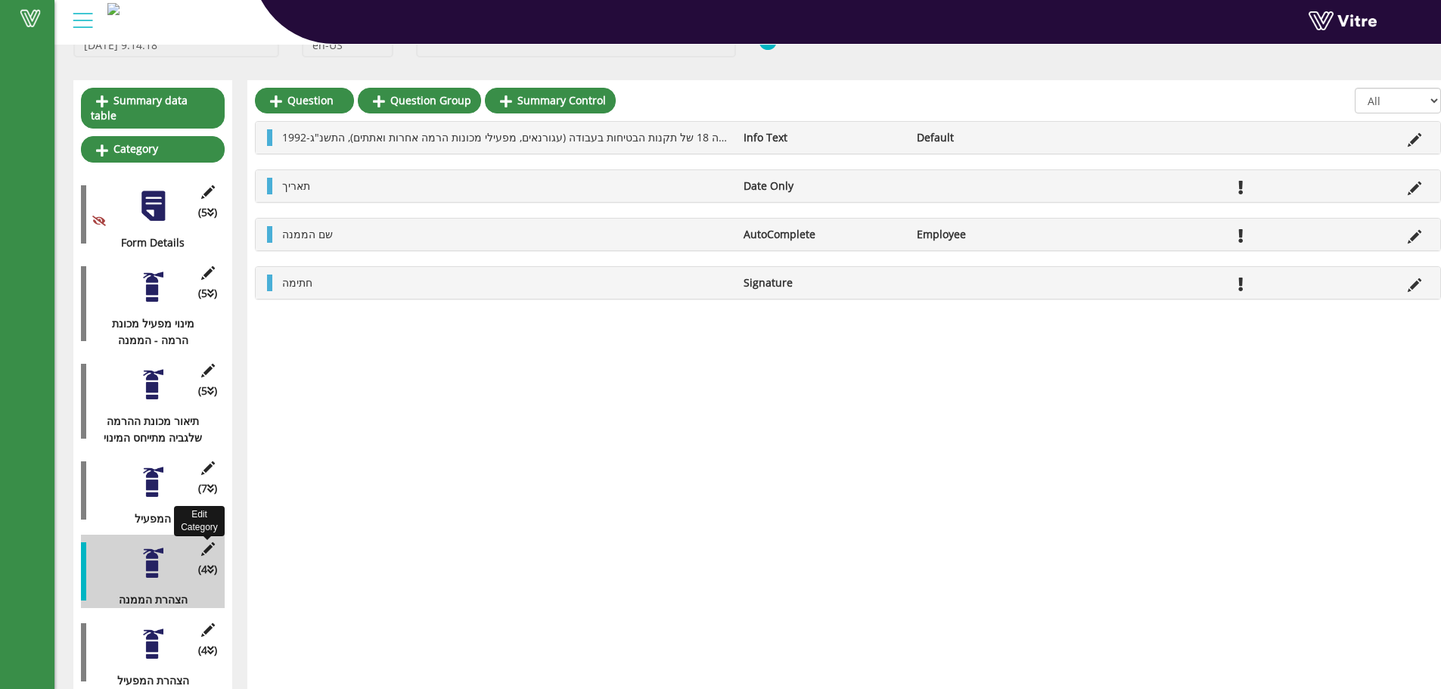
click at [211, 542] on icon at bounding box center [207, 549] width 19 height 14
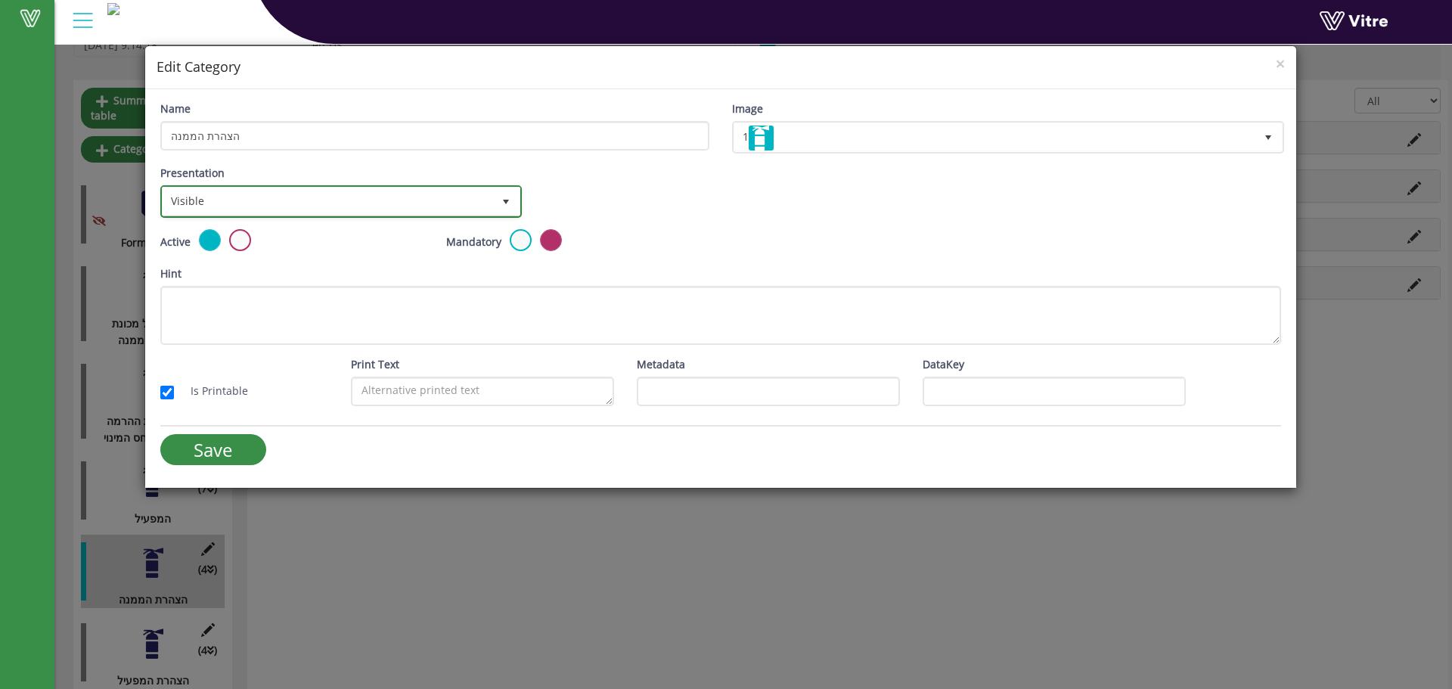
click at [349, 196] on span "Visible" at bounding box center [328, 201] width 330 height 27
click at [268, 213] on span "Visible" at bounding box center [328, 201] width 330 height 27
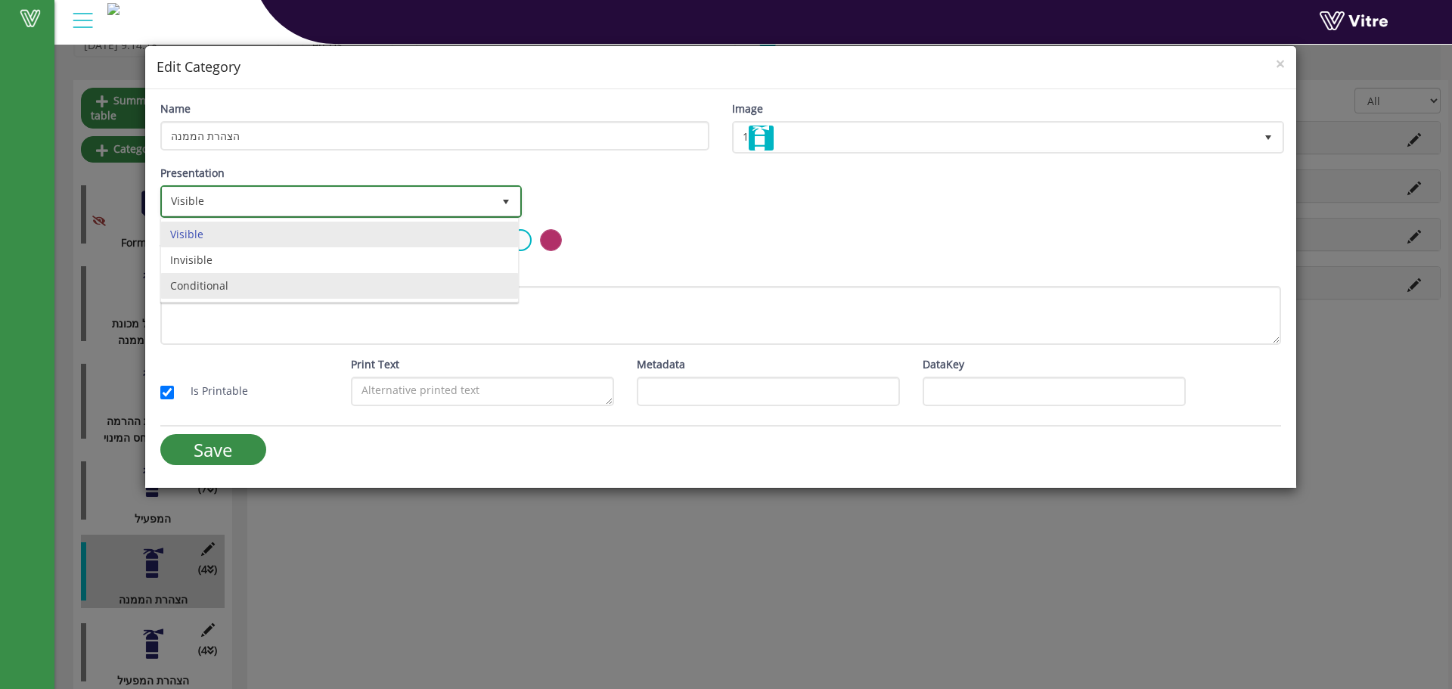
drag, startPoint x: 231, startPoint y: 292, endPoint x: 322, endPoint y: 292, distance: 90.8
click at [232, 292] on li "Conditional" at bounding box center [339, 286] width 357 height 26
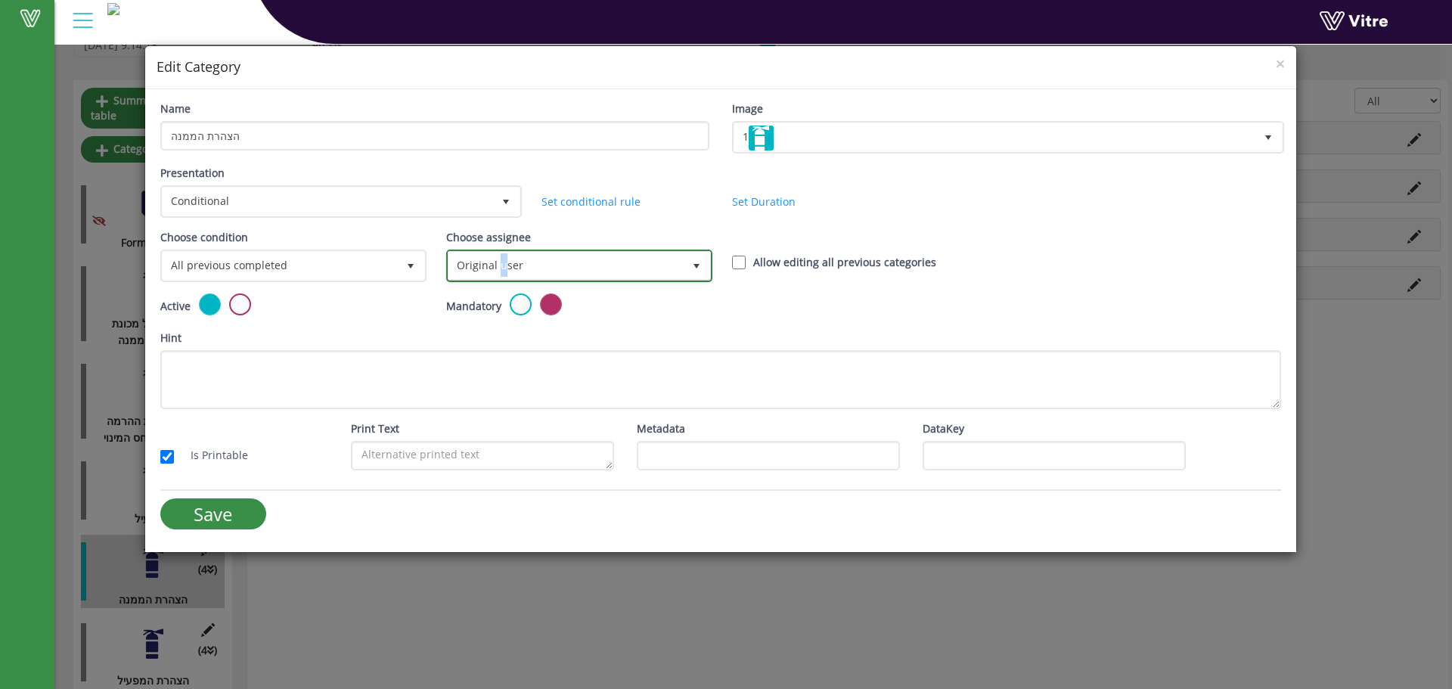
click at [499, 266] on span "Original user" at bounding box center [566, 265] width 234 height 27
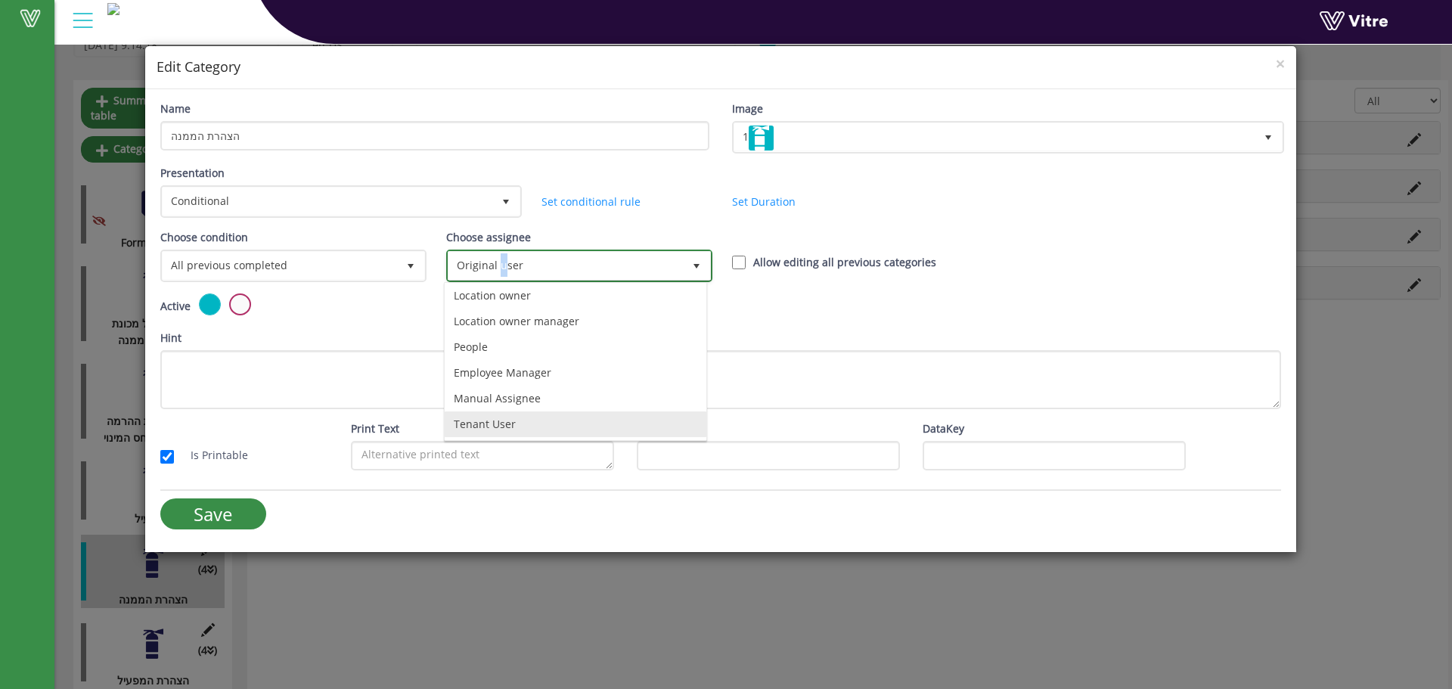
click at [489, 421] on li "Tenant User" at bounding box center [576, 424] width 262 height 26
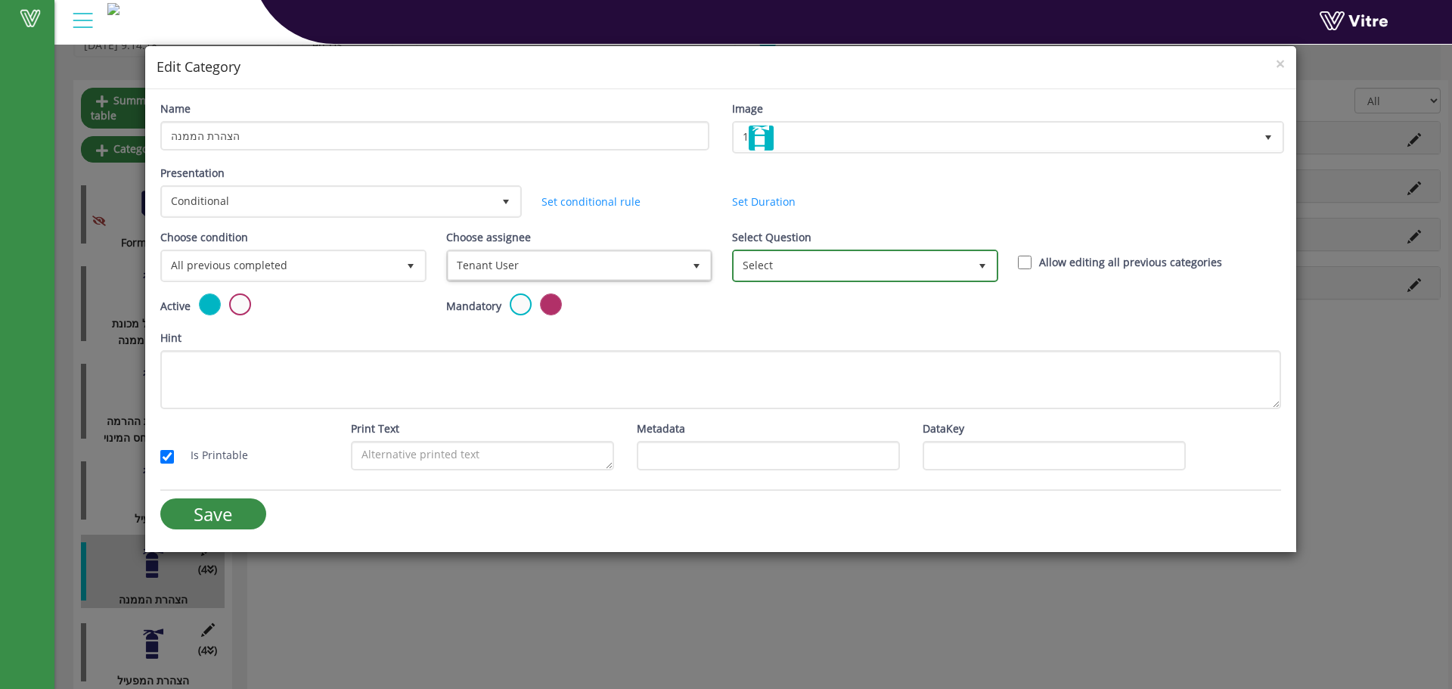
click at [816, 256] on span "Select" at bounding box center [865, 266] width 266 height 33
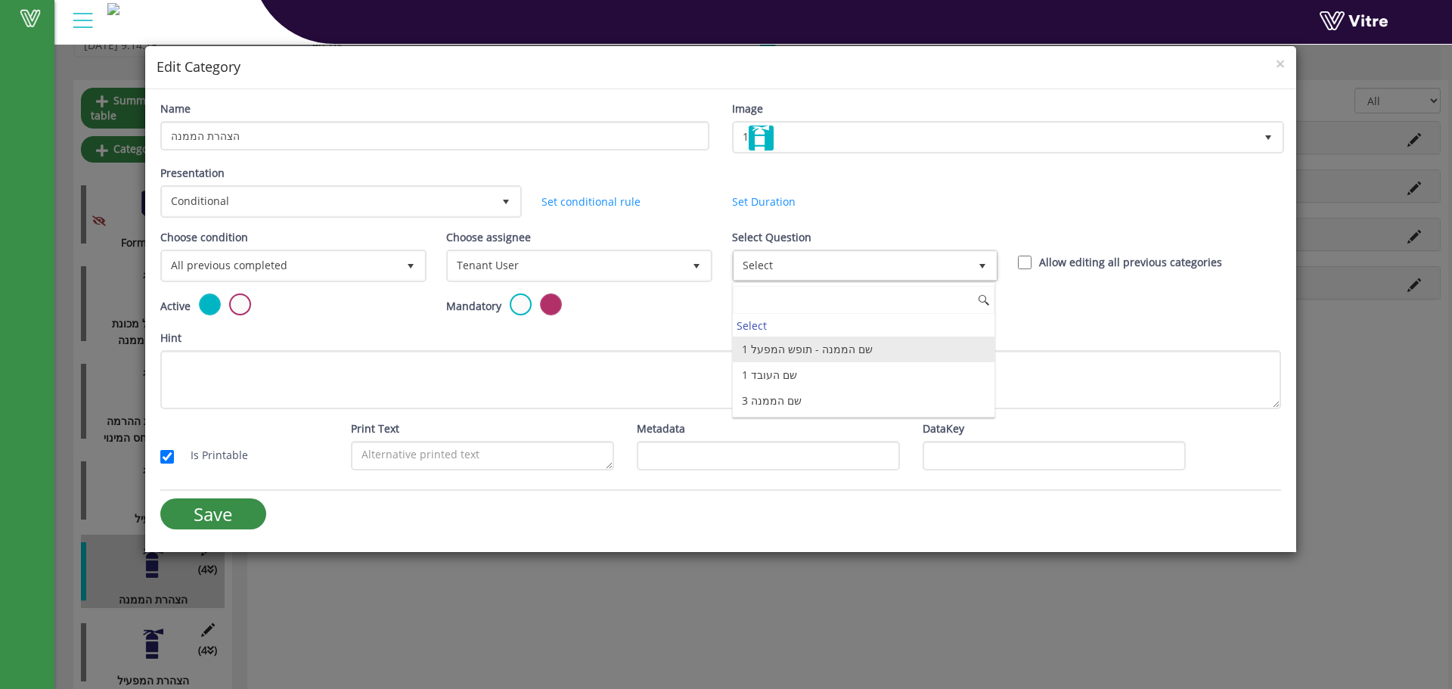
click at [748, 344] on li "1 שם הממנה - תופש המפעל" at bounding box center [864, 350] width 262 height 26
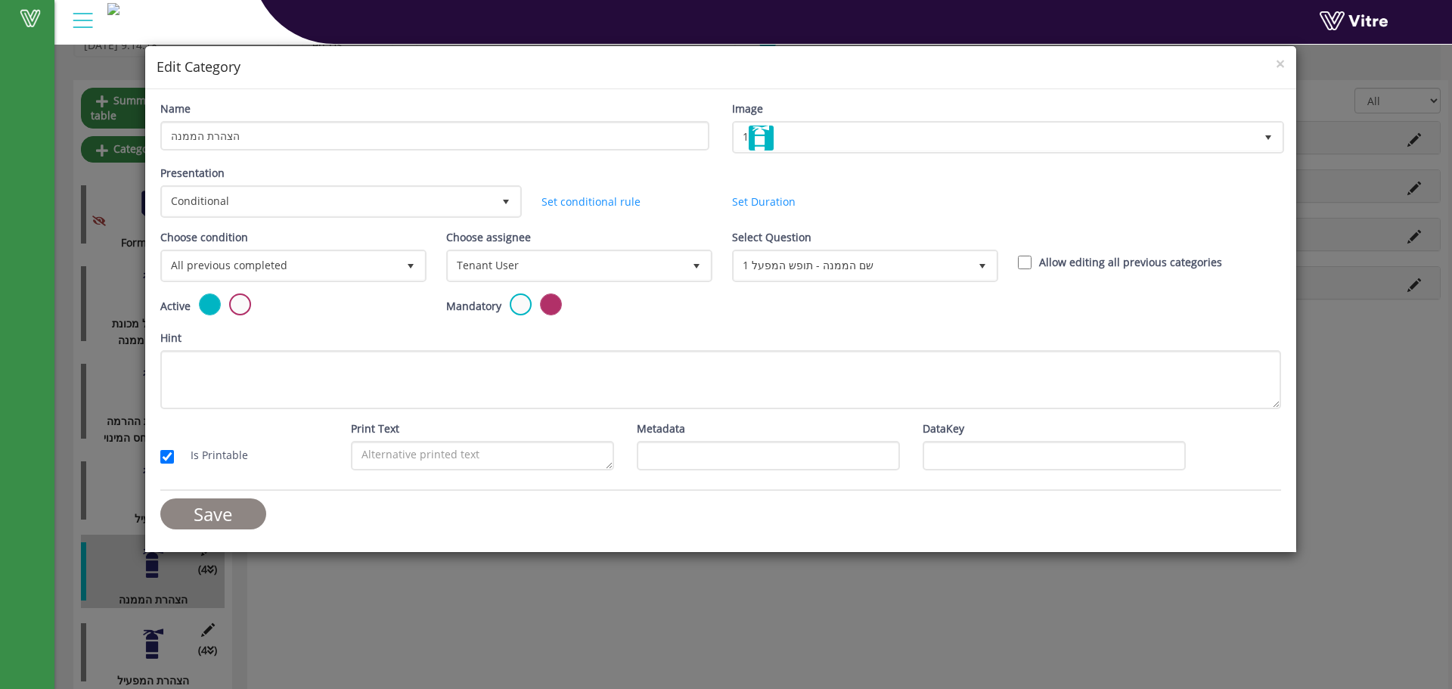
click at [212, 519] on input "Save" at bounding box center [213, 513] width 106 height 31
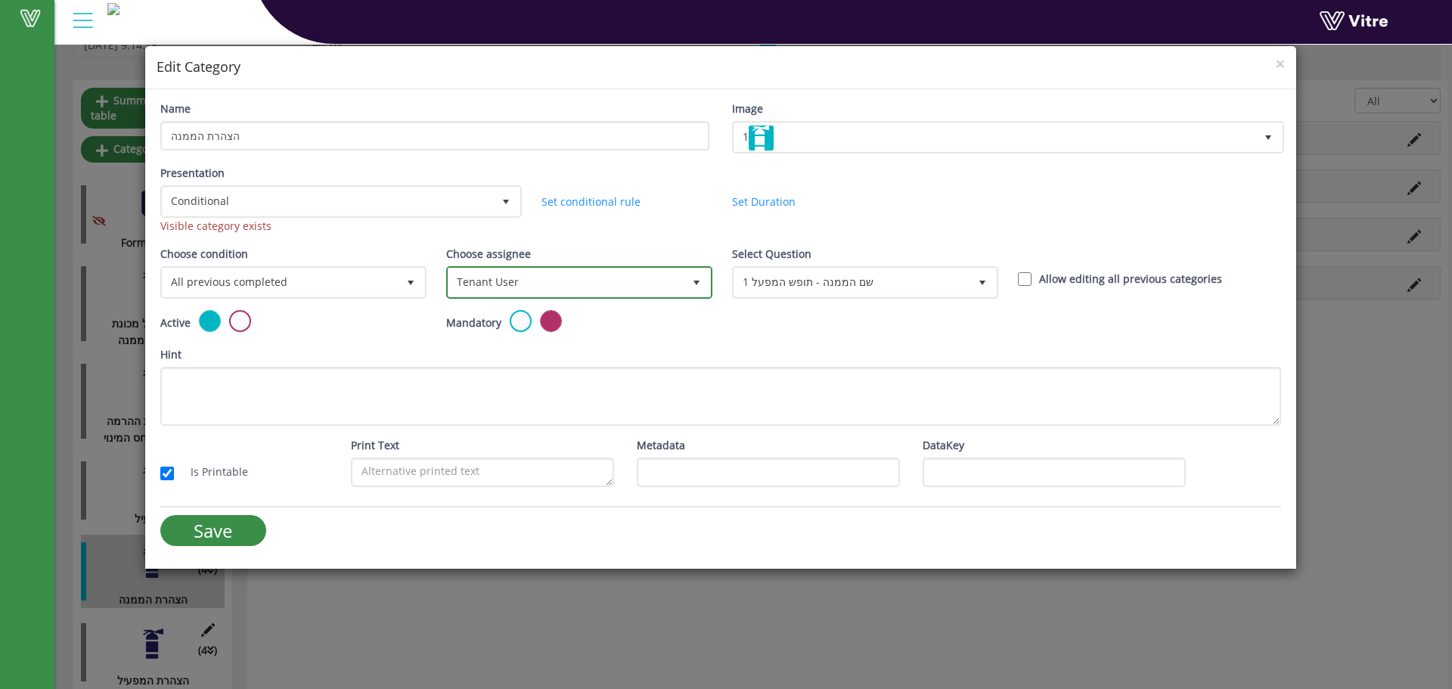
click at [624, 291] on span "Tenant User" at bounding box center [566, 282] width 234 height 27
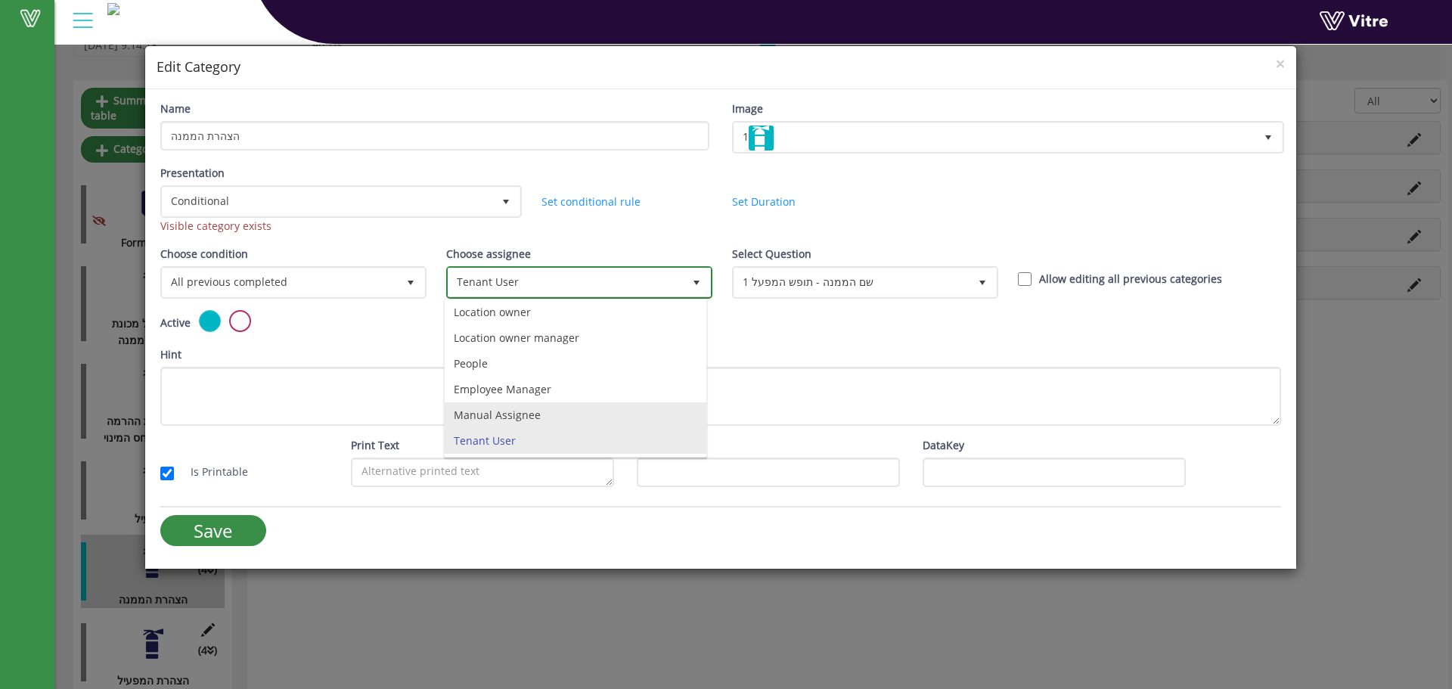
click at [564, 425] on li "Manual Assignee" at bounding box center [576, 415] width 262 height 26
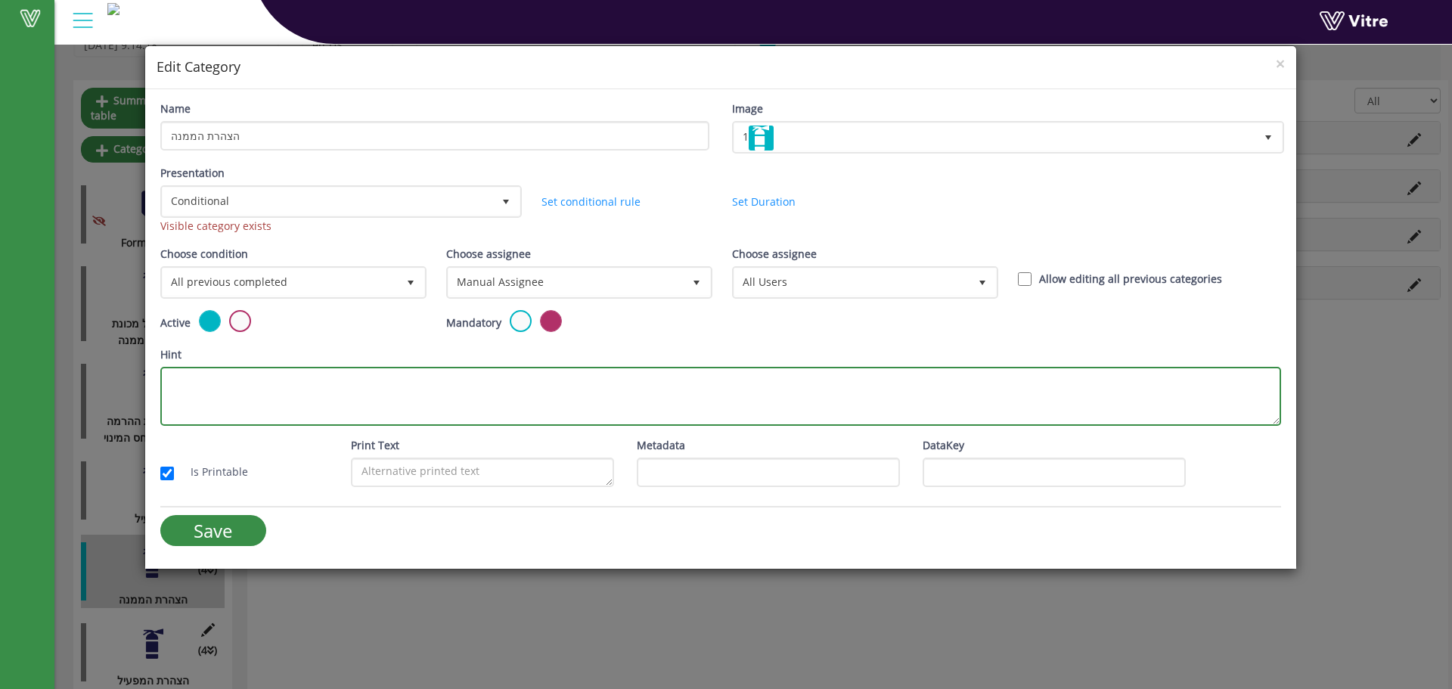
click at [493, 384] on textarea "Hint" at bounding box center [720, 396] width 1121 height 59
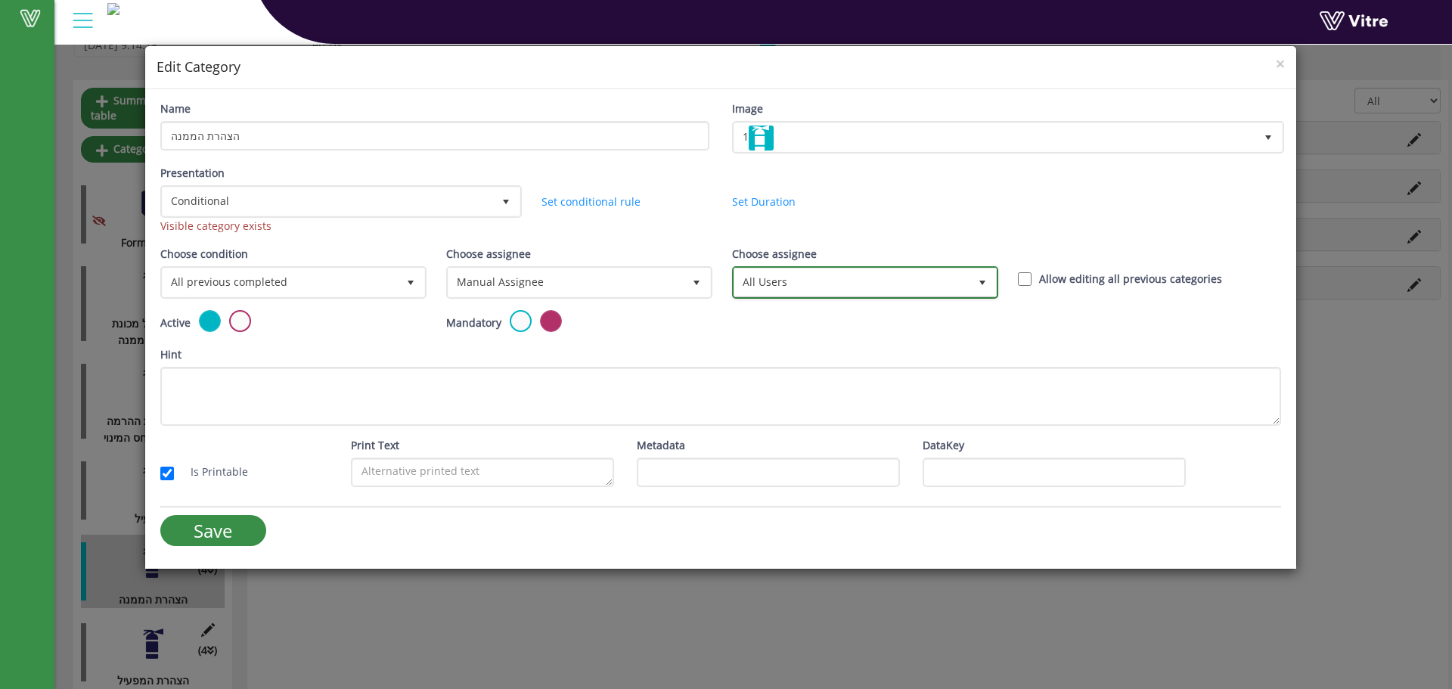
drag, startPoint x: 847, startPoint y: 267, endPoint x: 836, endPoint y: 276, distance: 14.5
click at [847, 268] on span "All Users" at bounding box center [865, 282] width 263 height 29
drag, startPoint x: 791, startPoint y: 313, endPoint x: 741, endPoint y: 331, distance: 53.6
click at [791, 312] on li "All Users" at bounding box center [864, 316] width 262 height 26
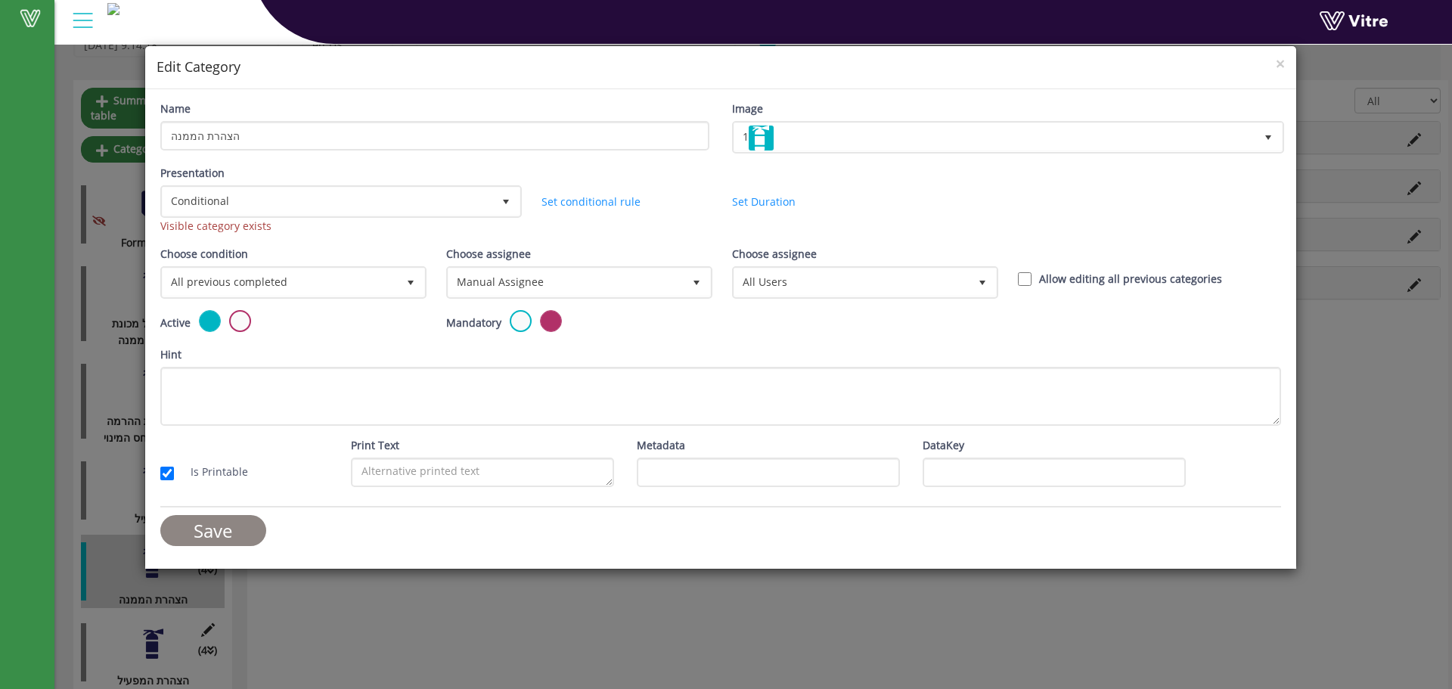
drag, startPoint x: 219, startPoint y: 521, endPoint x: 294, endPoint y: 509, distance: 76.6
click at [219, 520] on input "Save" at bounding box center [213, 530] width 106 height 31
click at [579, 288] on span "Manual Assignee" at bounding box center [566, 282] width 234 height 27
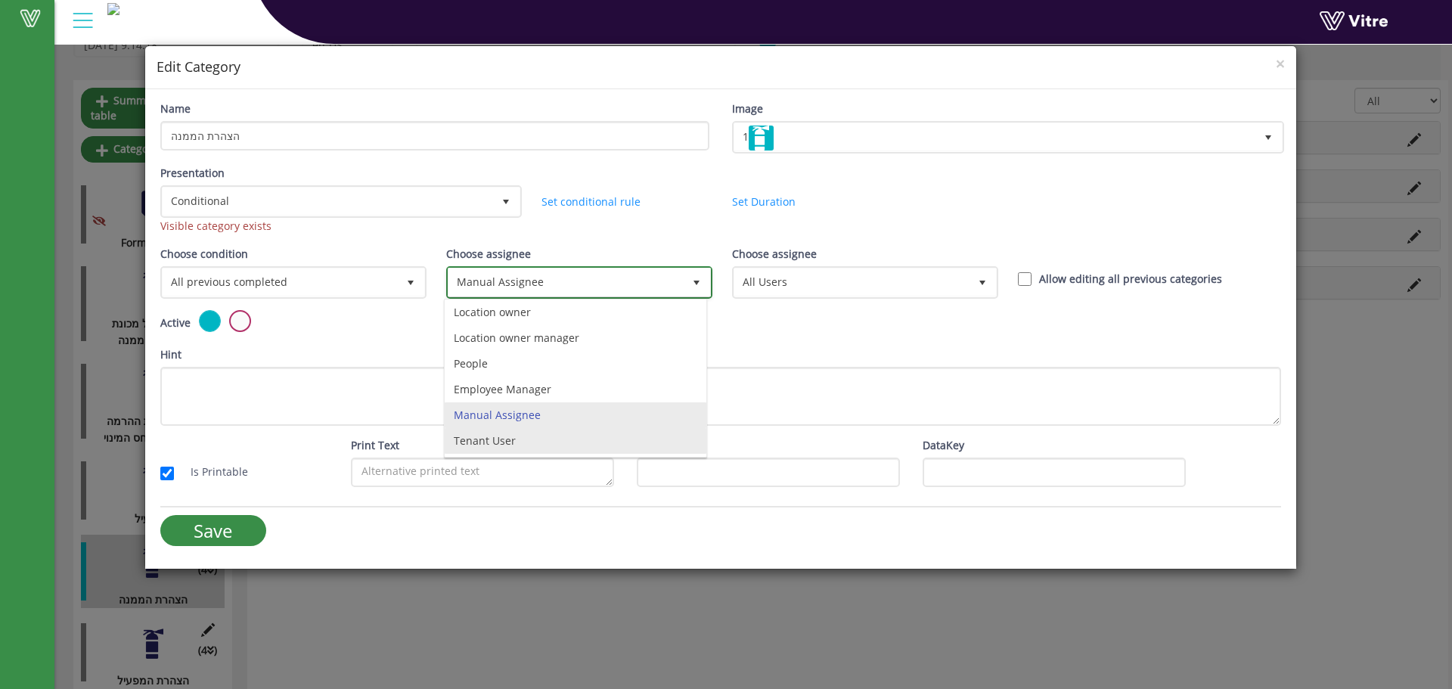
click at [492, 445] on li "Tenant User" at bounding box center [576, 441] width 262 height 26
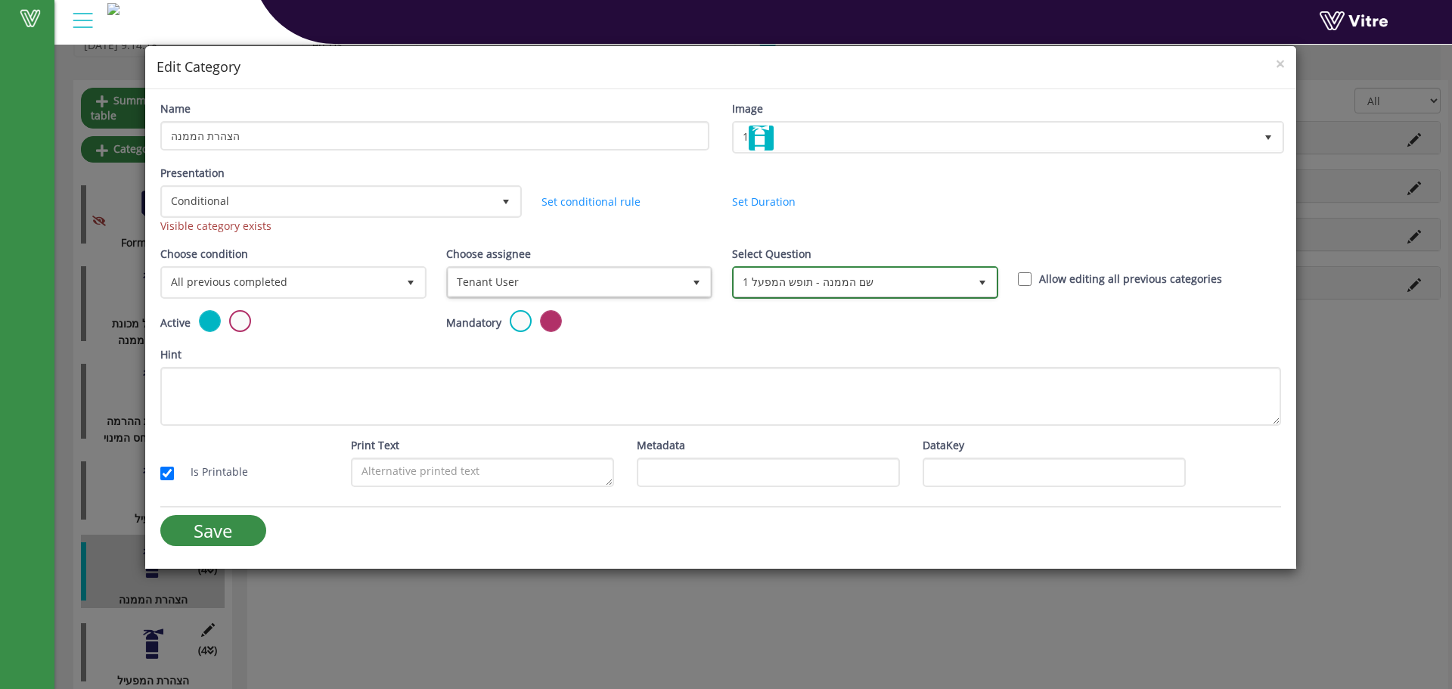
click at [941, 296] on span "1 שם הממנה - תופש המפעל" at bounding box center [865, 282] width 263 height 29
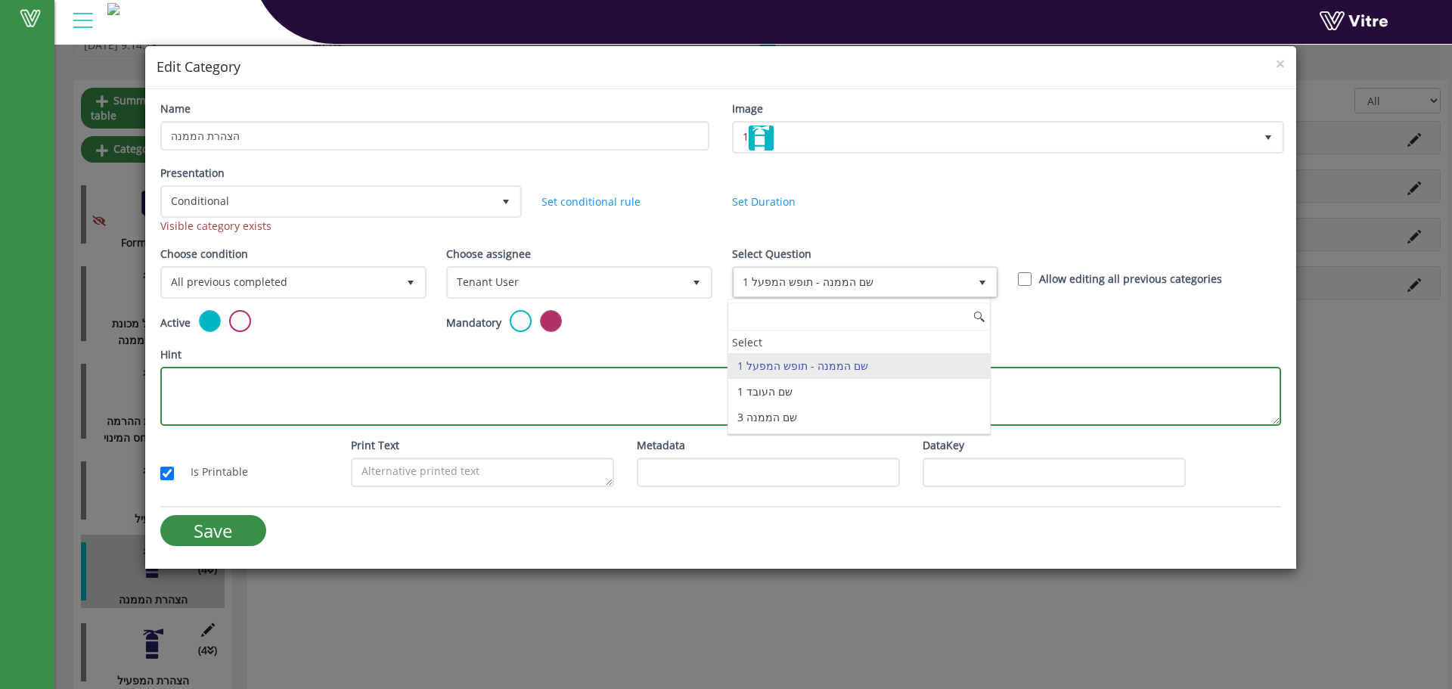
click at [677, 368] on textarea "Hint" at bounding box center [720, 396] width 1121 height 59
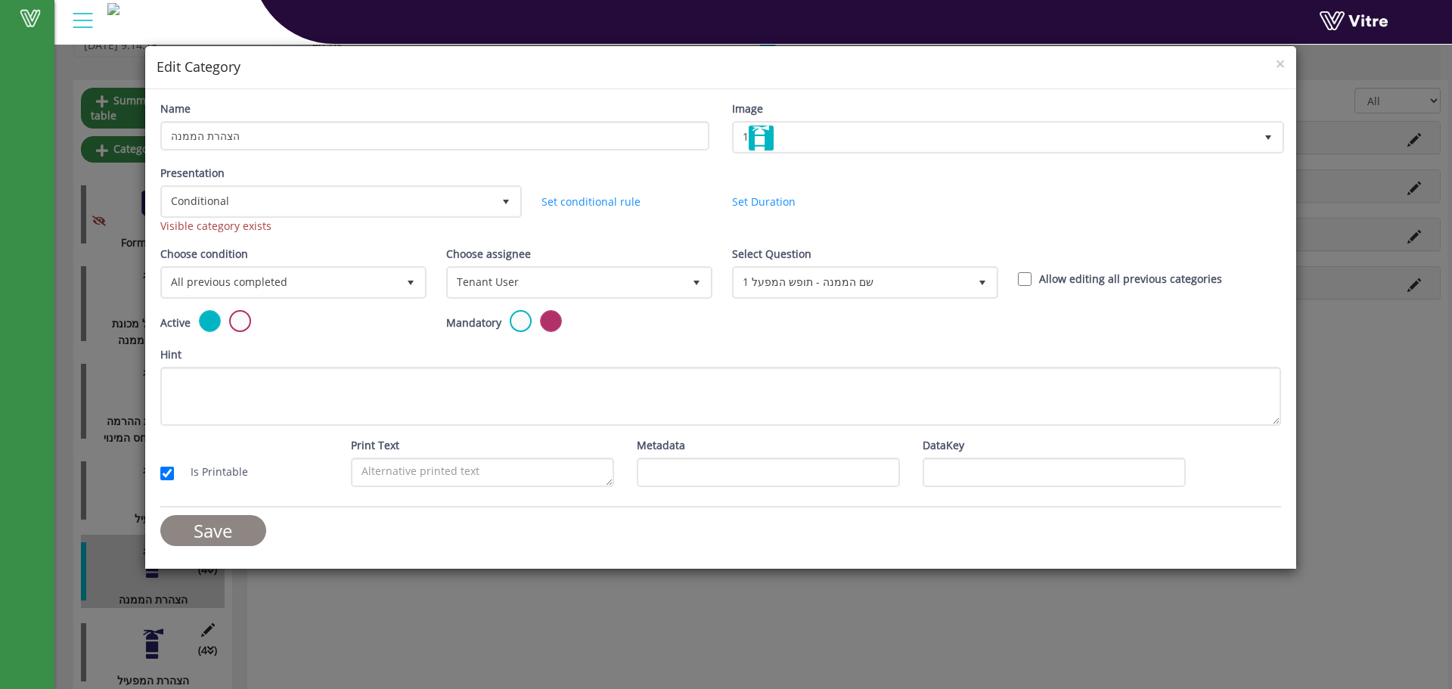
drag, startPoint x: 225, startPoint y: 542, endPoint x: 252, endPoint y: 529, distance: 29.1
click at [225, 540] on input "Save" at bounding box center [213, 530] width 106 height 31
click at [225, 225] on div "Visible category exists" at bounding box center [339, 226] width 359 height 17
drag, startPoint x: 225, startPoint y: 225, endPoint x: 241, endPoint y: 225, distance: 16.7
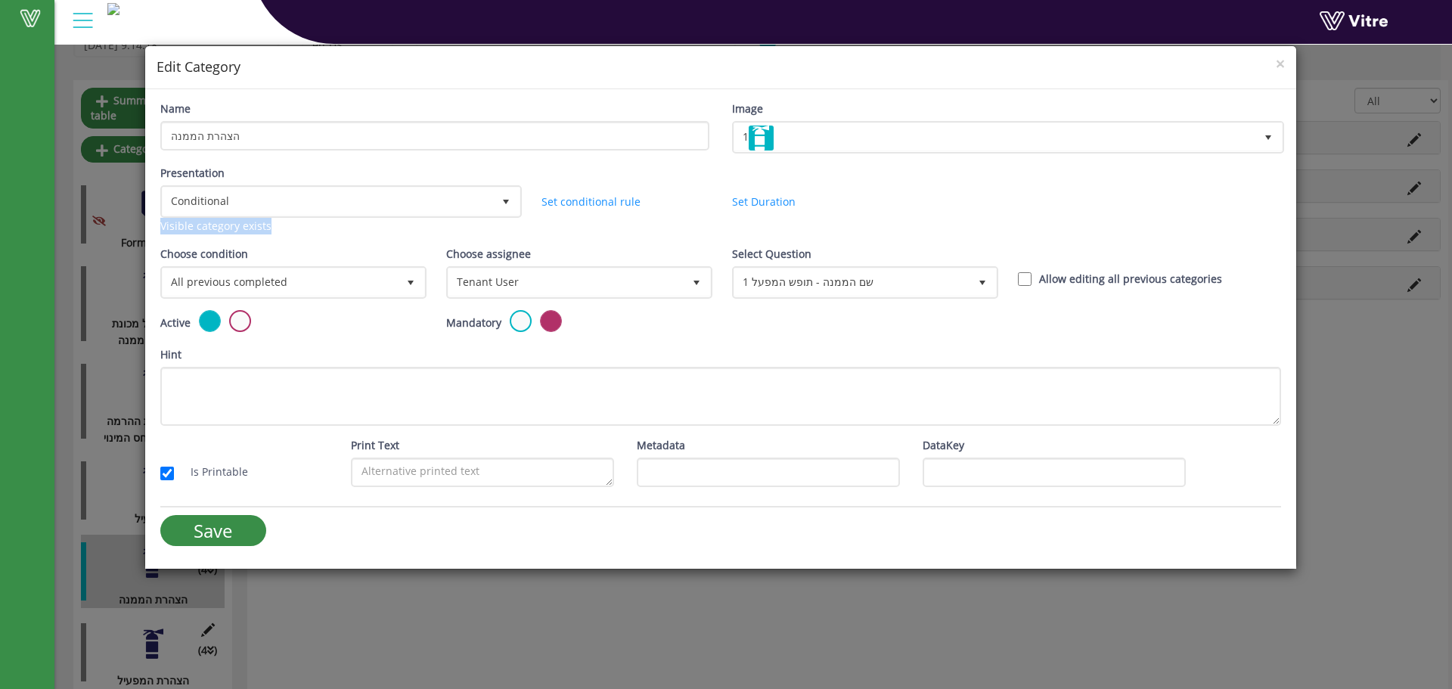
click at [226, 225] on div "Visible category exists" at bounding box center [339, 226] width 359 height 17
drag, startPoint x: 1273, startPoint y: 63, endPoint x: 1256, endPoint y: 101, distance: 42.0
click at [1273, 64] on h4 "Edit Category" at bounding box center [721, 67] width 1129 height 20
click at [1278, 70] on span "×" at bounding box center [1280, 63] width 9 height 21
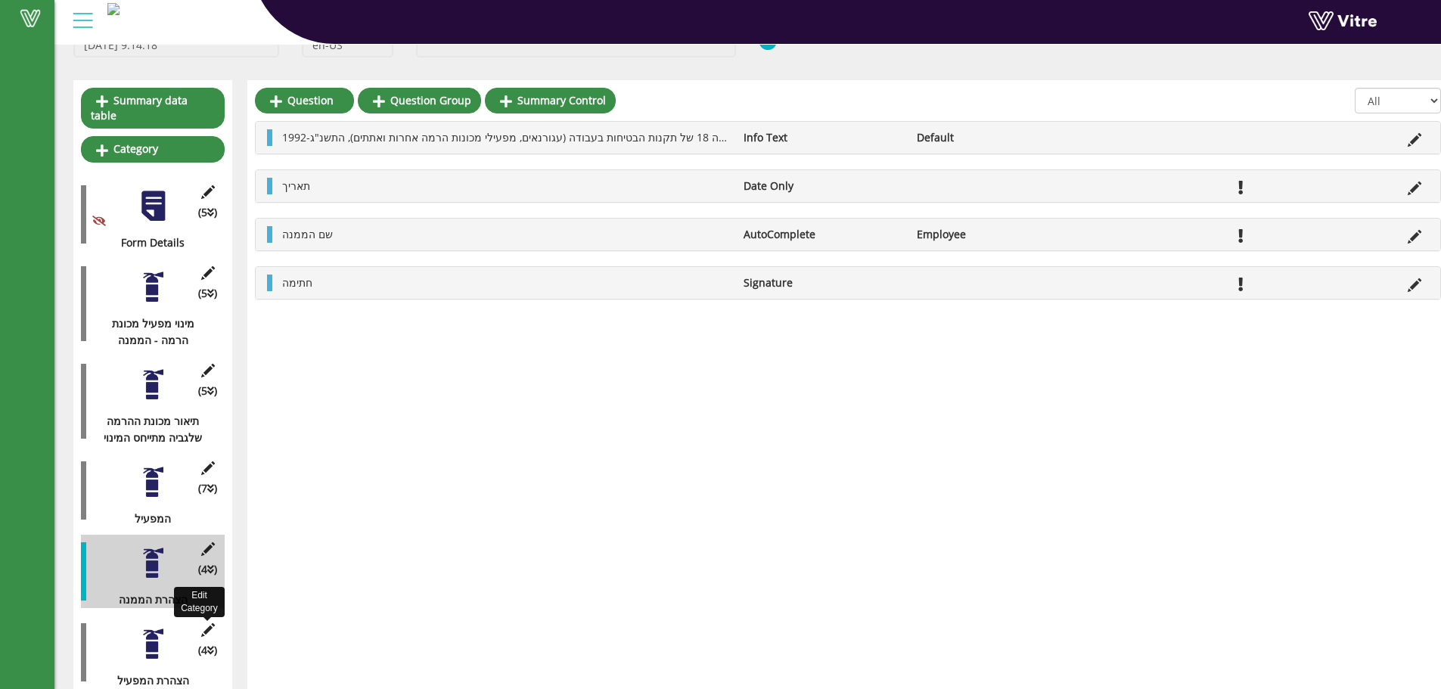
click at [203, 623] on icon at bounding box center [207, 630] width 19 height 14
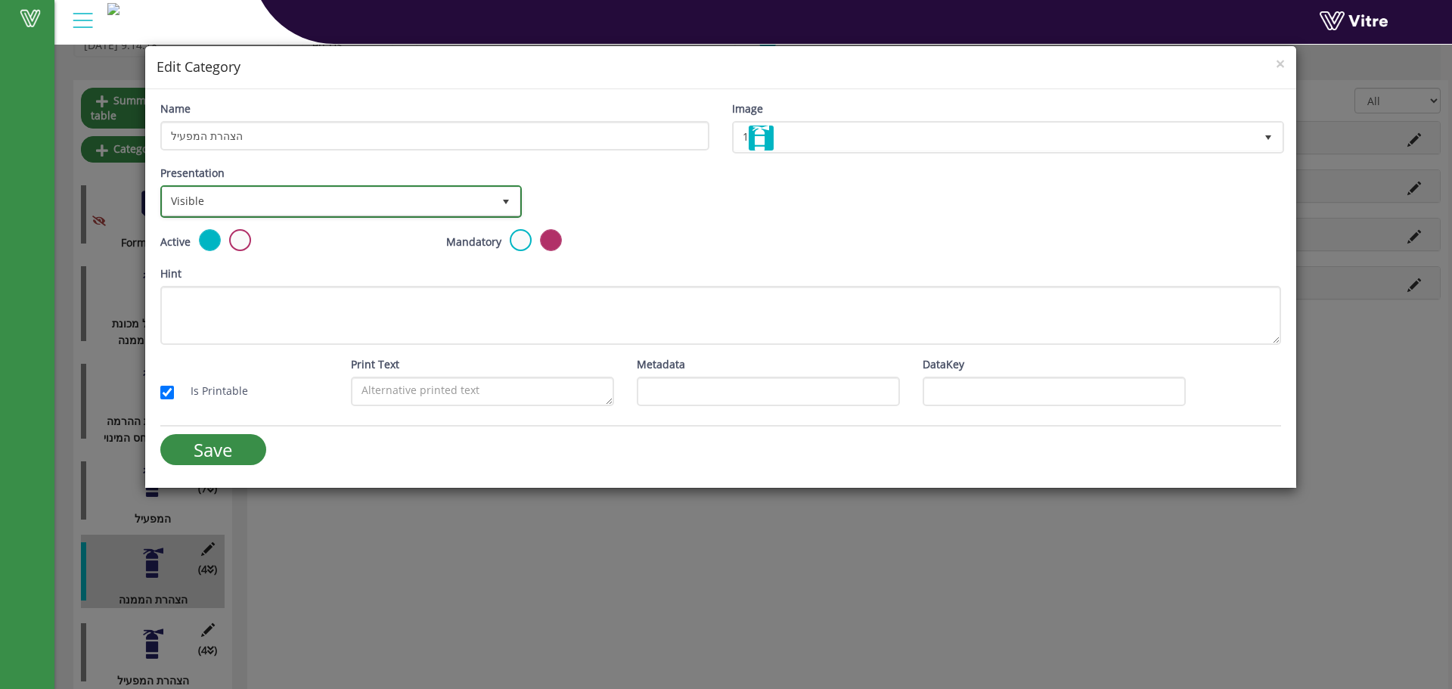
click at [431, 191] on span "Visible" at bounding box center [328, 201] width 330 height 27
click at [424, 192] on span "Visible" at bounding box center [328, 201] width 330 height 27
click at [392, 206] on li "Conditional" at bounding box center [339, 201] width 357 height 26
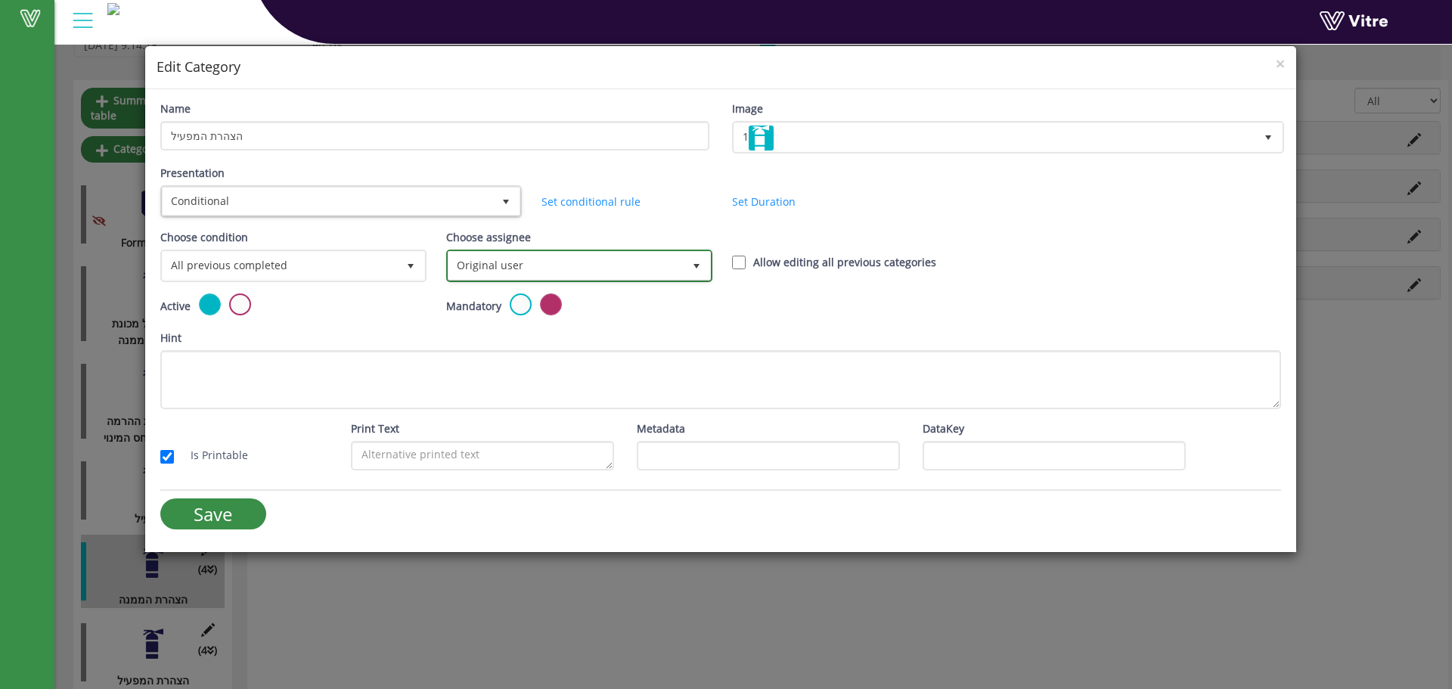
click at [551, 260] on span "Original user" at bounding box center [566, 265] width 234 height 27
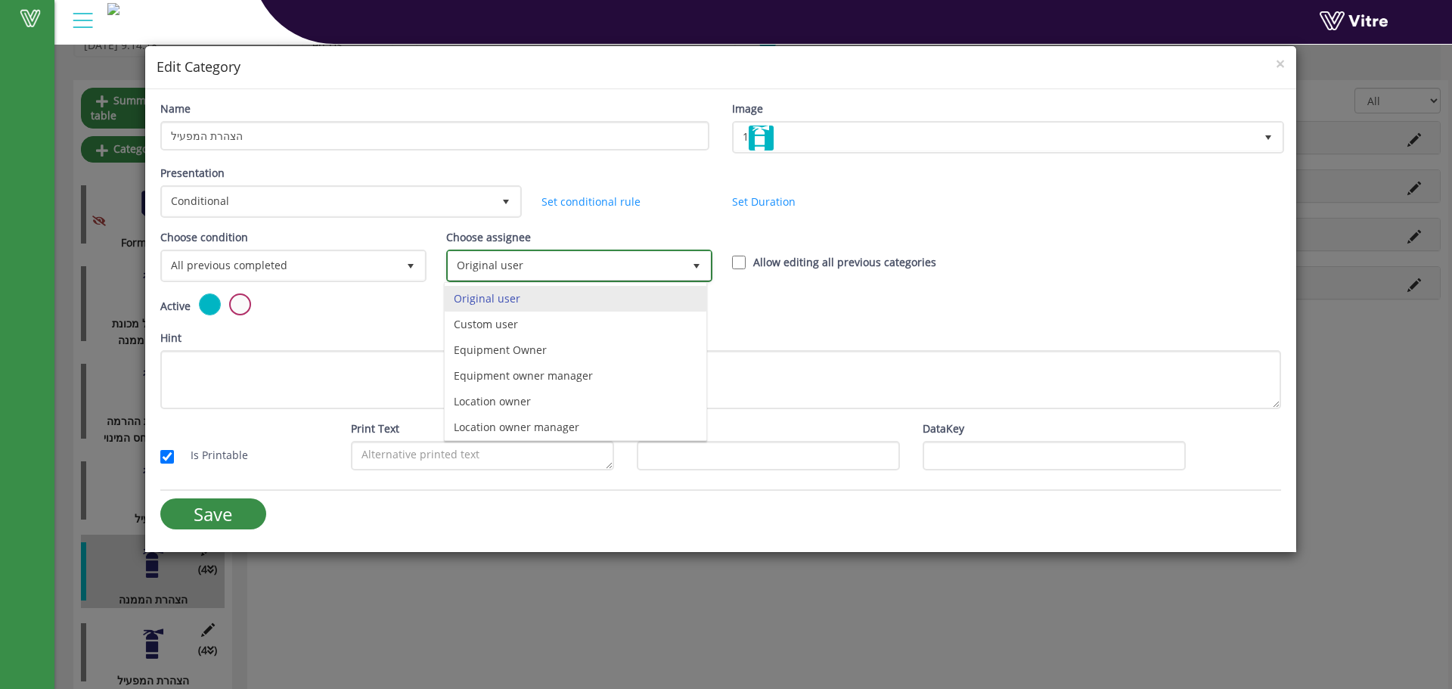
click at [551, 262] on span "Original user" at bounding box center [566, 265] width 234 height 27
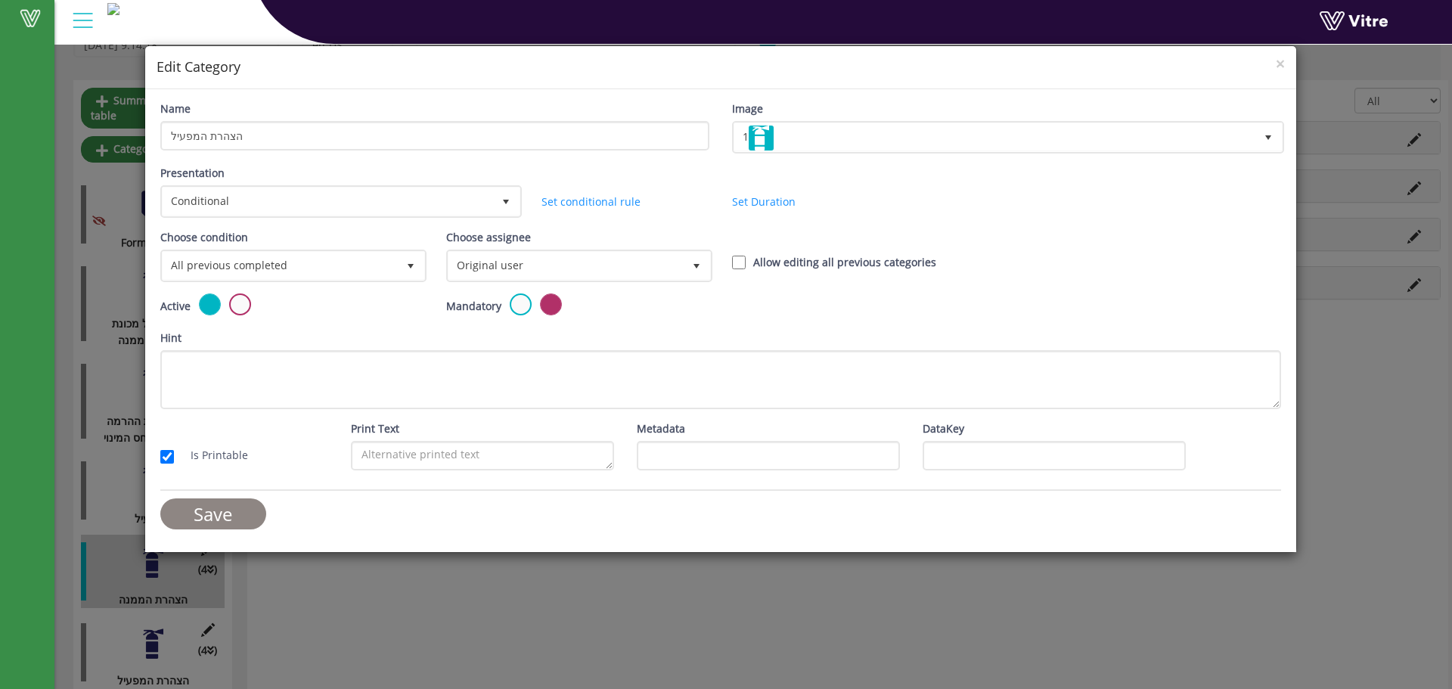
click at [226, 514] on input "Save" at bounding box center [213, 513] width 106 height 31
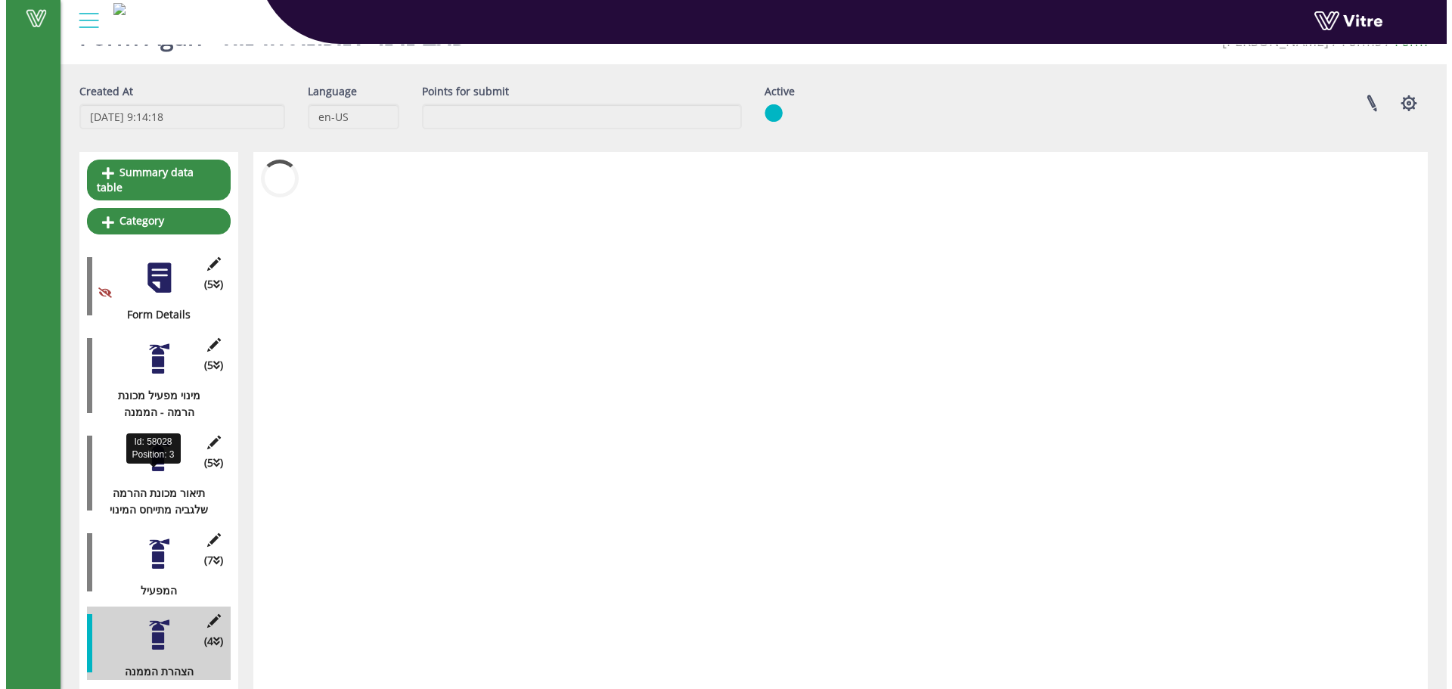
scroll to position [110, 0]
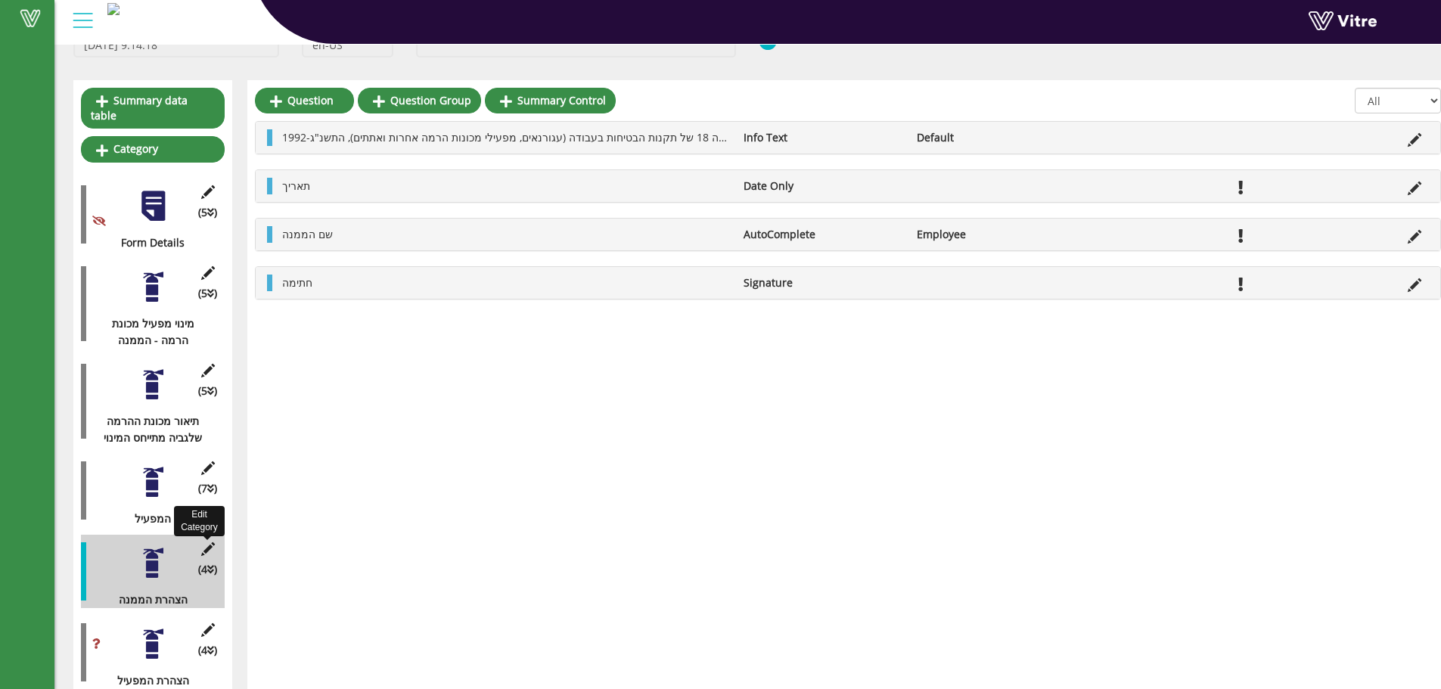
click at [214, 542] on icon at bounding box center [207, 549] width 19 height 14
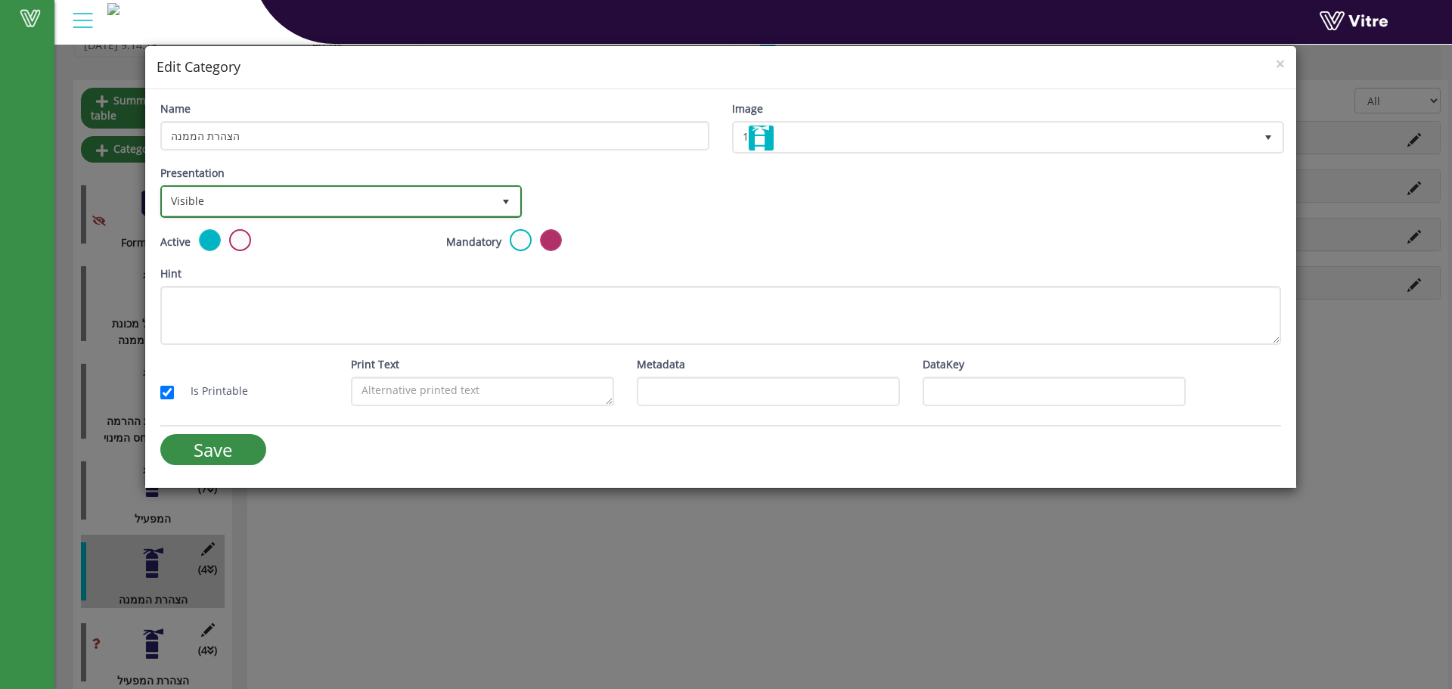
click at [425, 197] on span "Visible" at bounding box center [328, 201] width 330 height 27
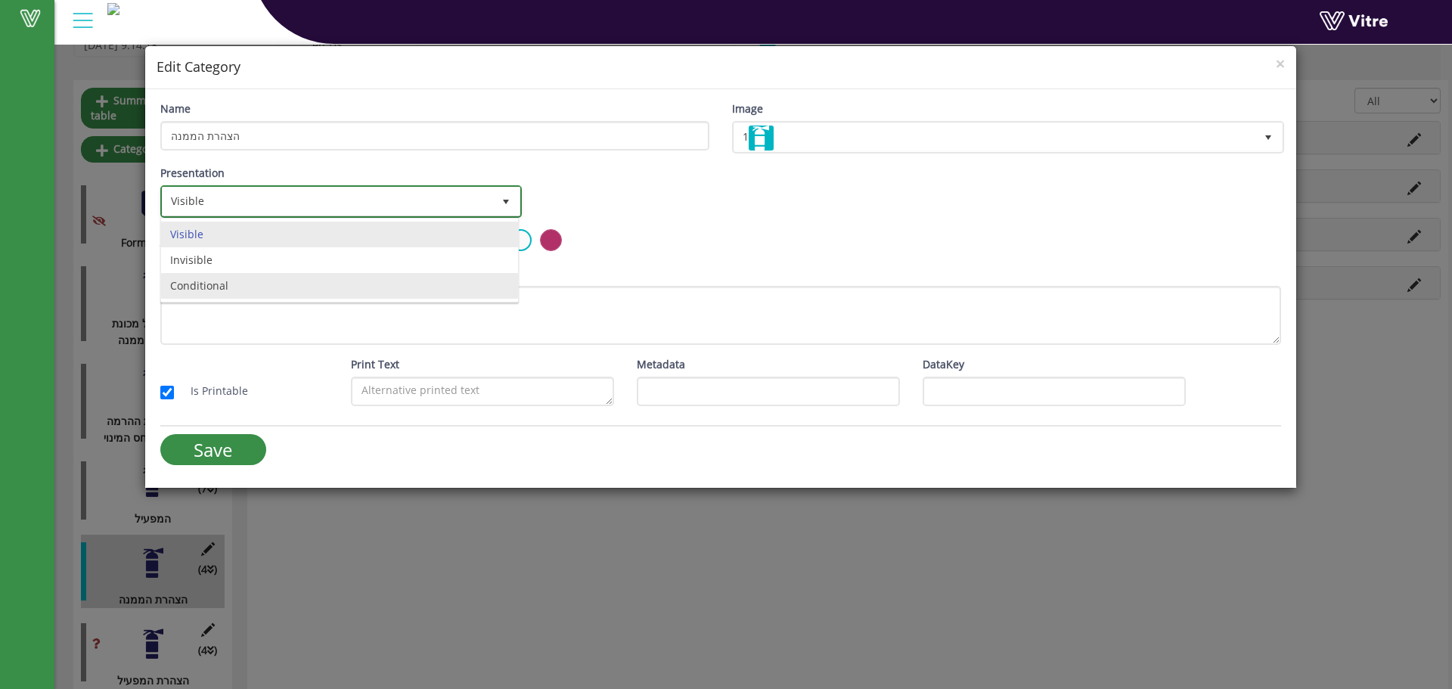
click at [286, 276] on li "Conditional" at bounding box center [339, 286] width 357 height 26
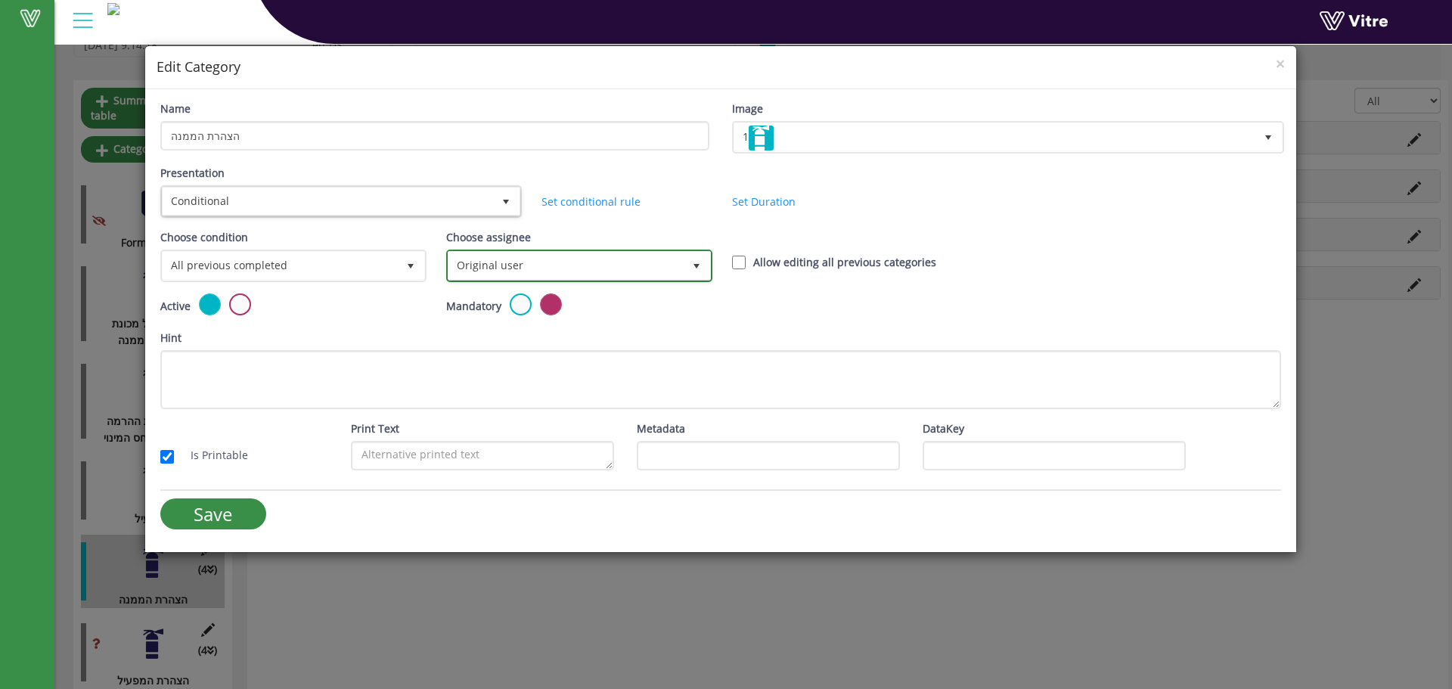
click at [471, 271] on span "Original user" at bounding box center [566, 265] width 234 height 27
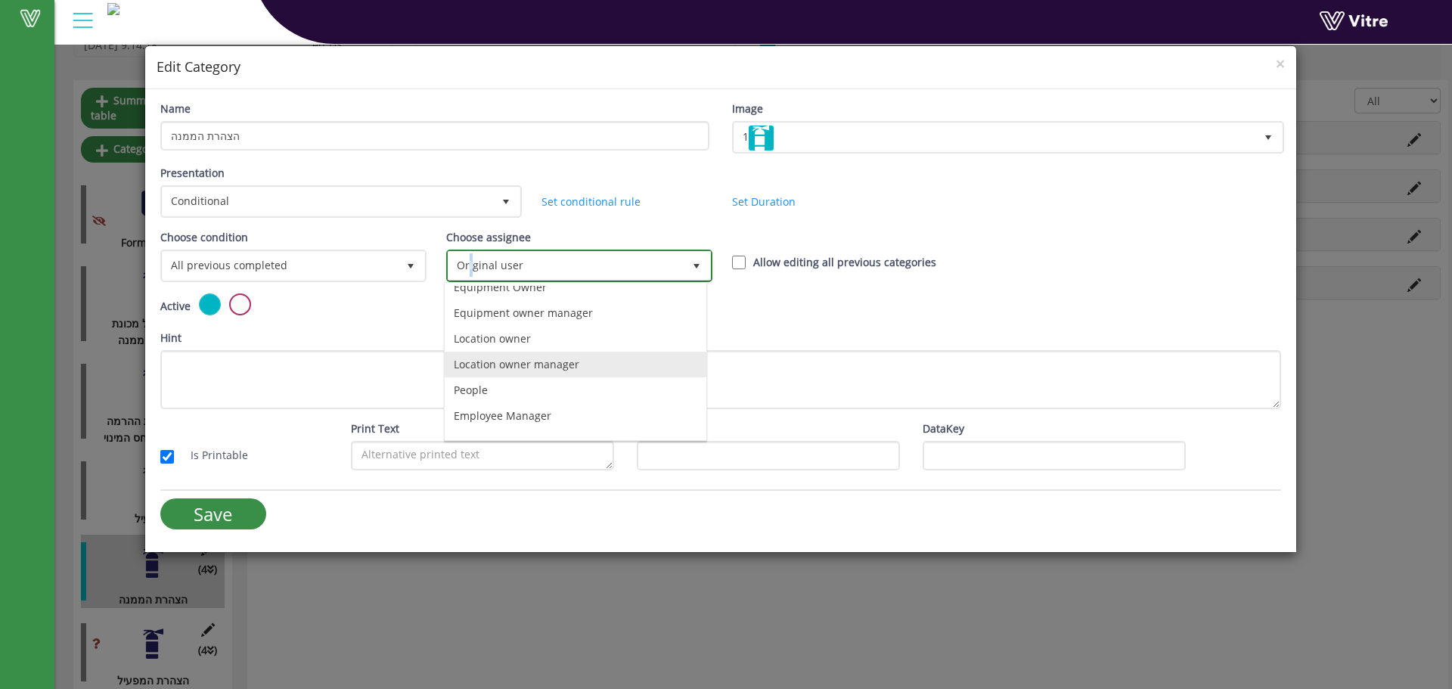
scroll to position [106, 0]
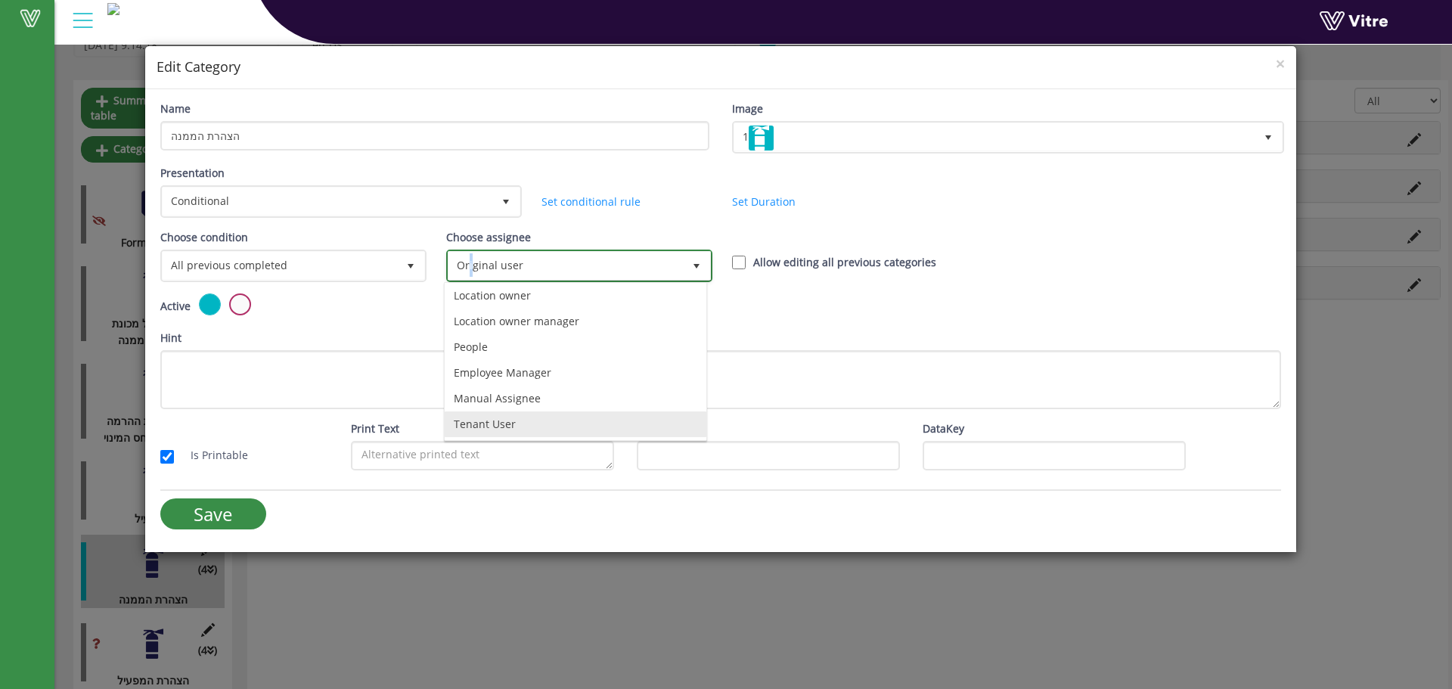
click at [483, 416] on li "Tenant User" at bounding box center [576, 424] width 262 height 26
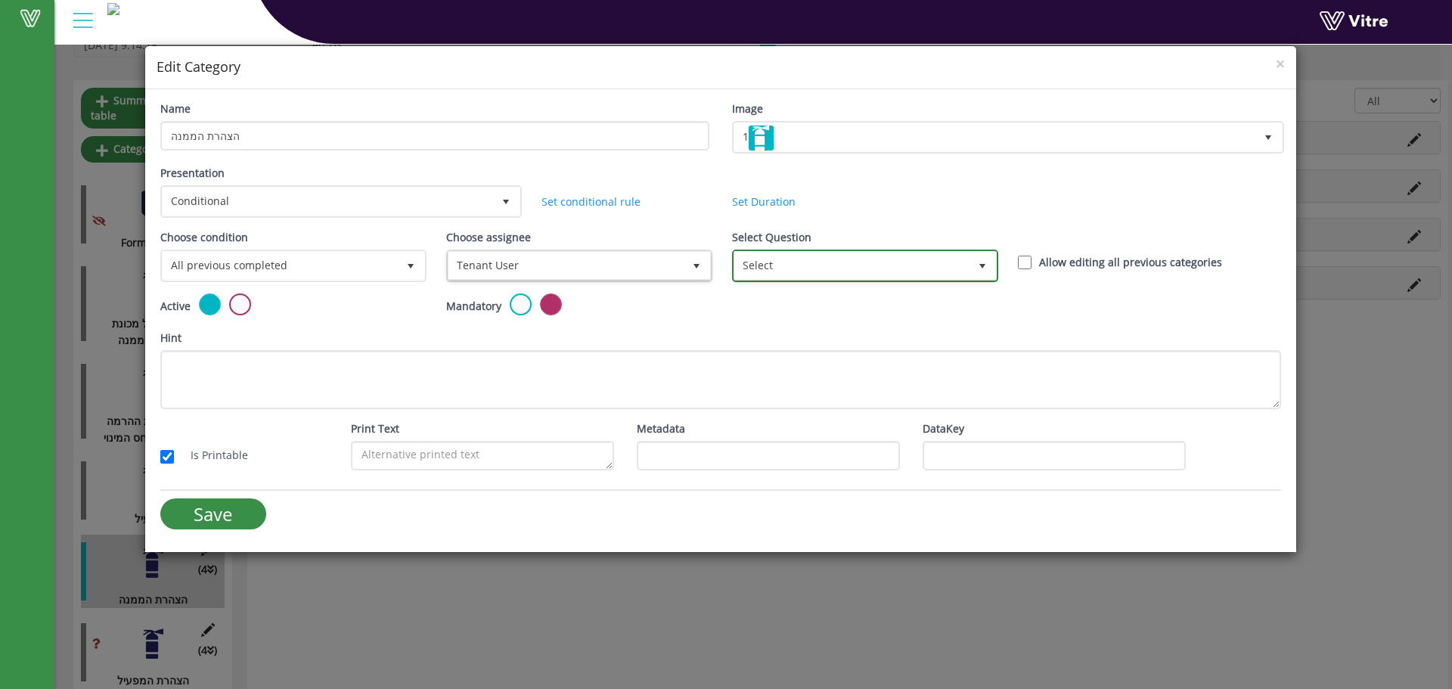
click at [751, 262] on span "Select" at bounding box center [851, 265] width 234 height 27
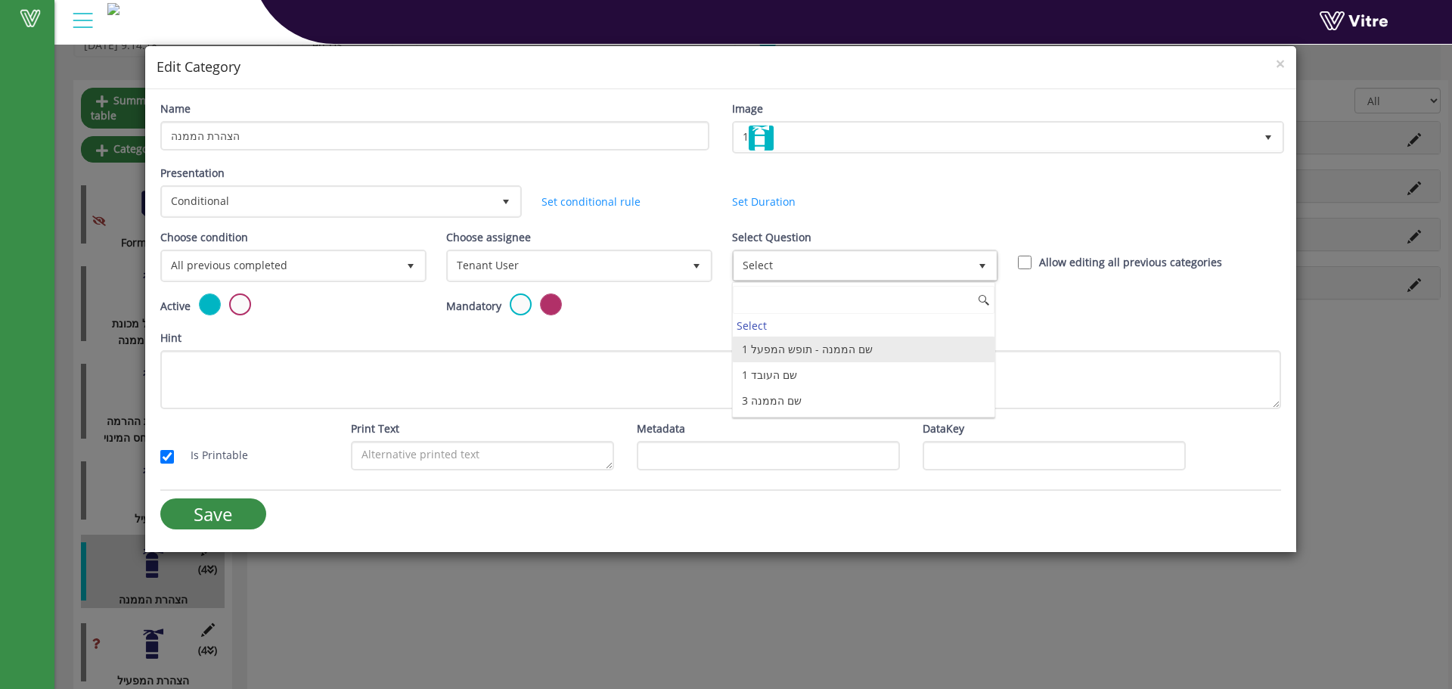
click at [782, 352] on li "1 שם הממנה - תופש המפעל" at bounding box center [864, 350] width 262 height 26
click at [784, 333] on div "Hint" at bounding box center [720, 369] width 1121 height 79
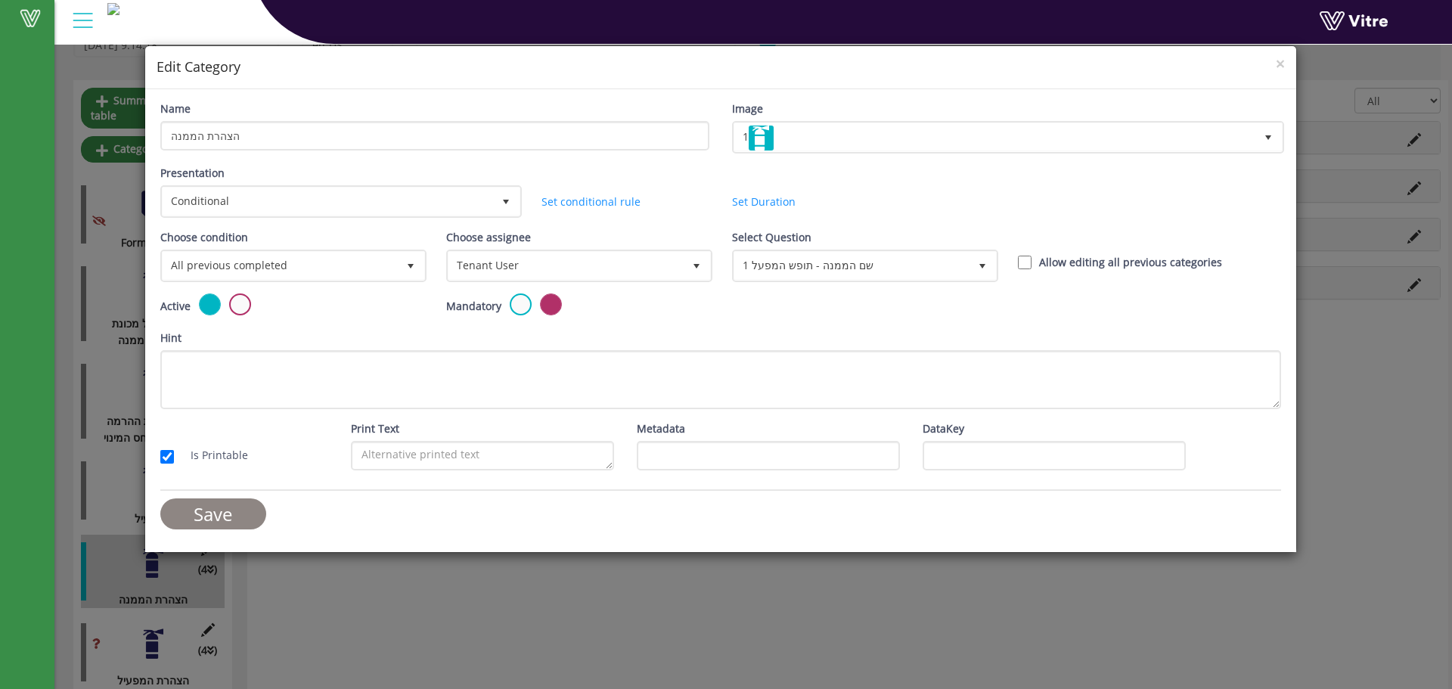
drag, startPoint x: 221, startPoint y: 507, endPoint x: 314, endPoint y: 502, distance: 93.1
click at [222, 507] on input "Save" at bounding box center [213, 513] width 106 height 31
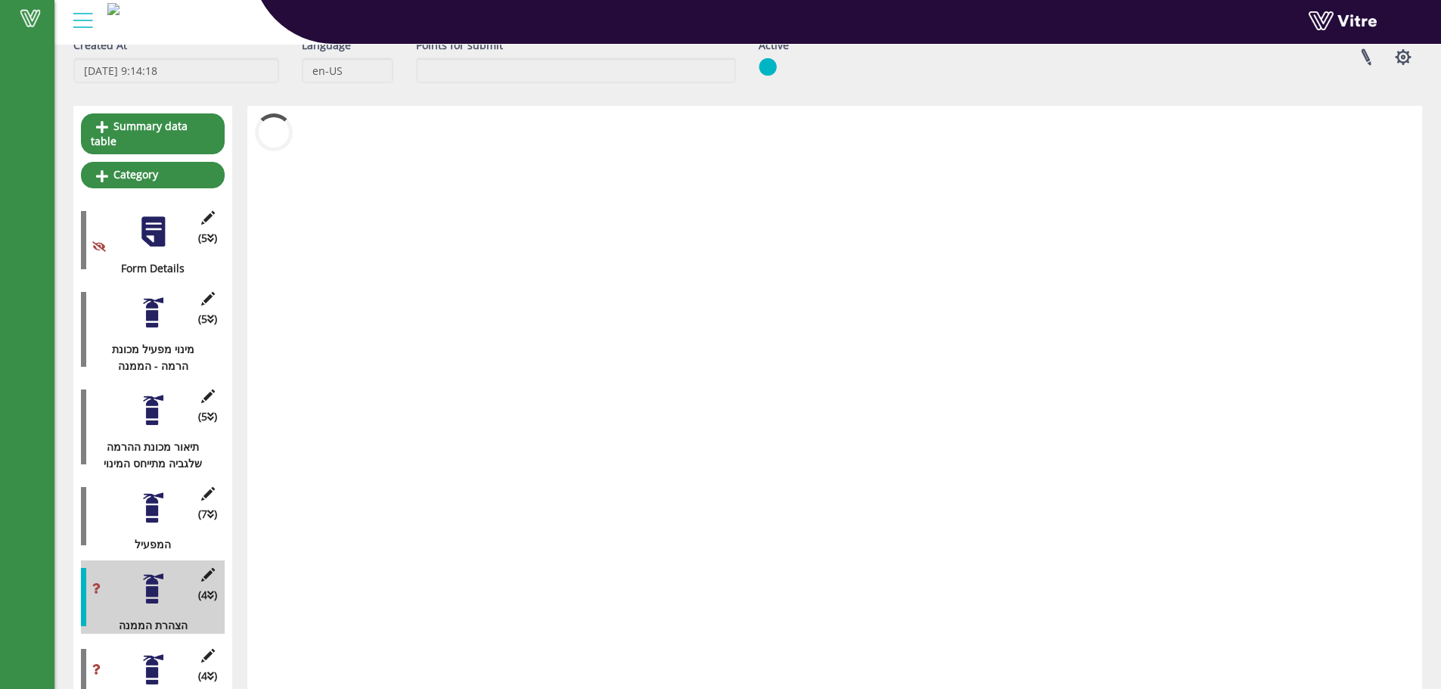
scroll to position [110, 0]
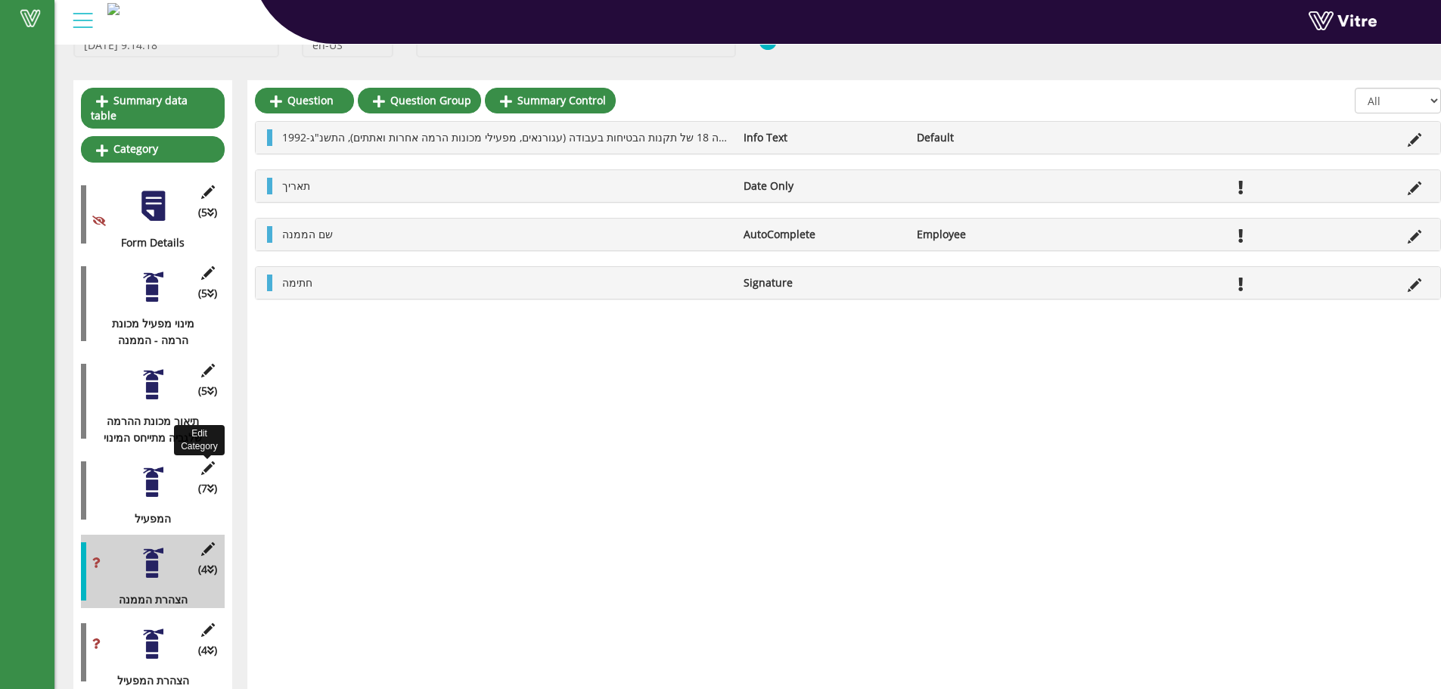
click at [206, 461] on icon at bounding box center [207, 468] width 19 height 14
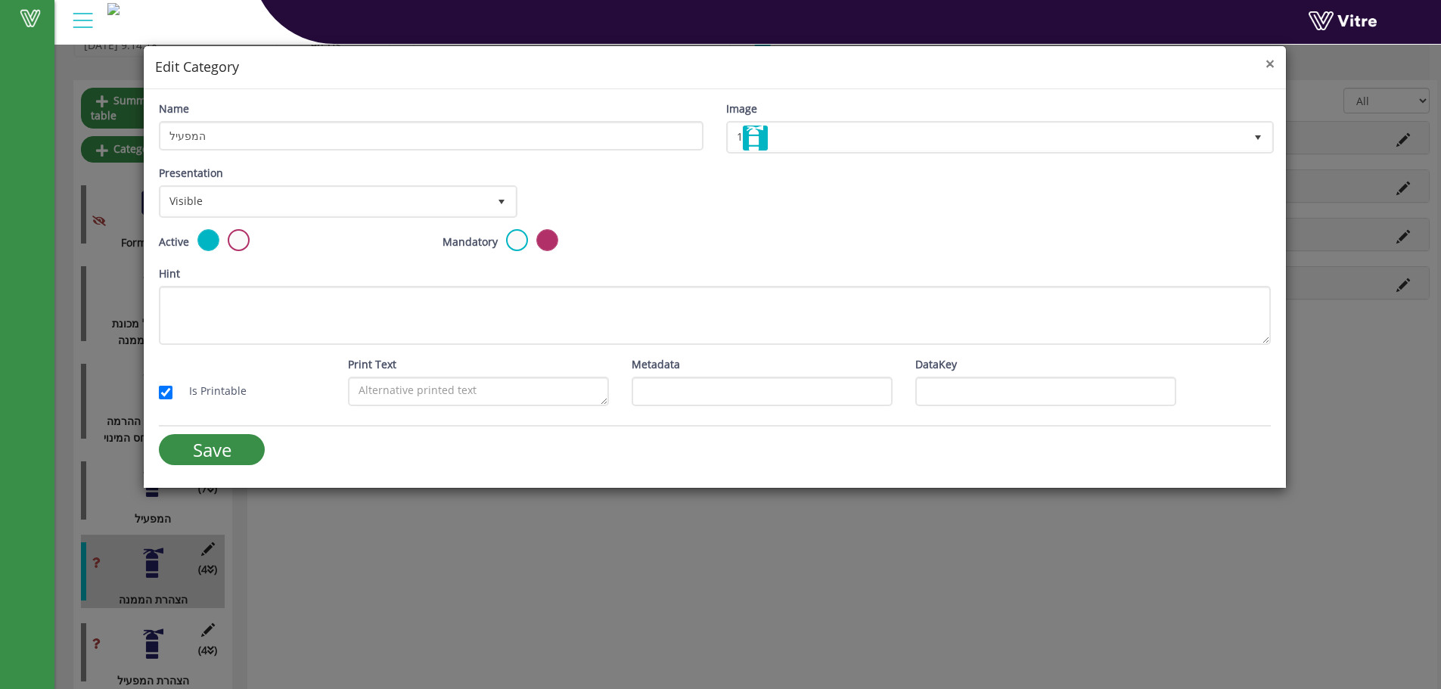
click at [1275, 70] on span "×" at bounding box center [1269, 63] width 9 height 21
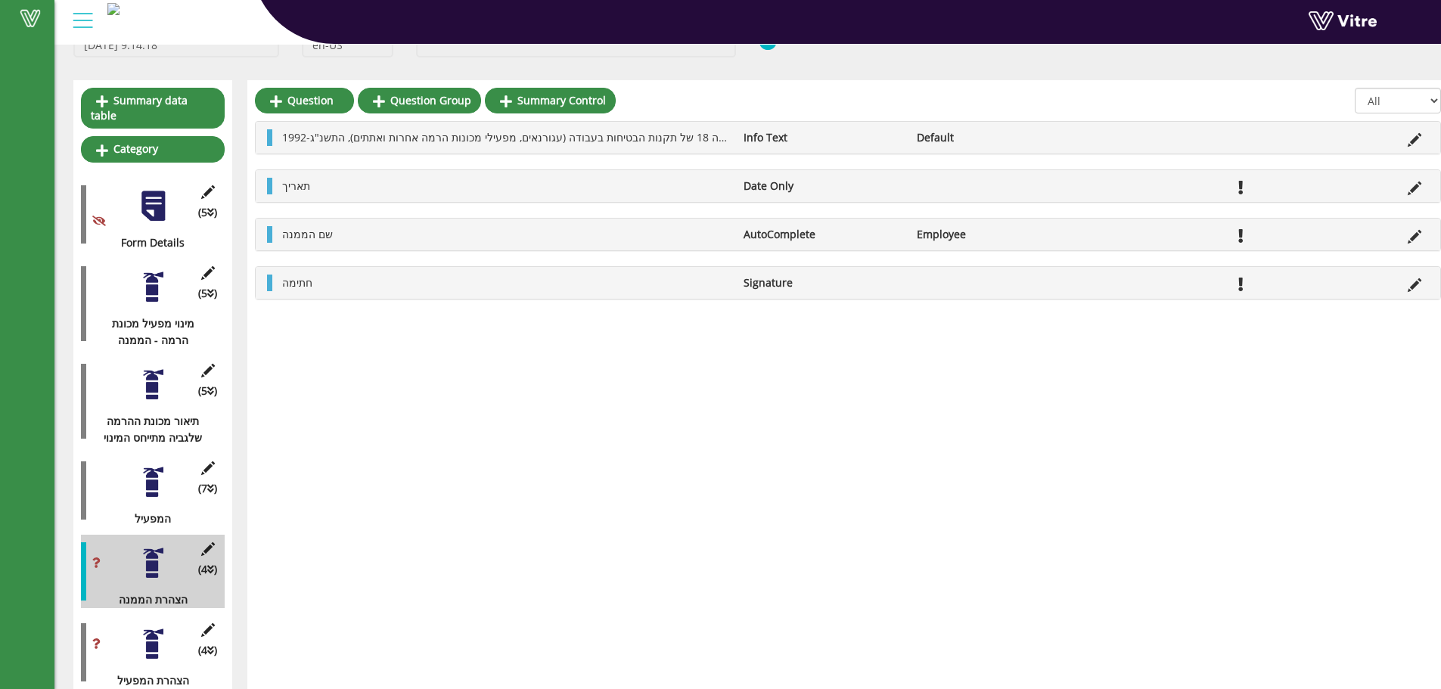
click at [144, 469] on div at bounding box center [153, 482] width 34 height 34
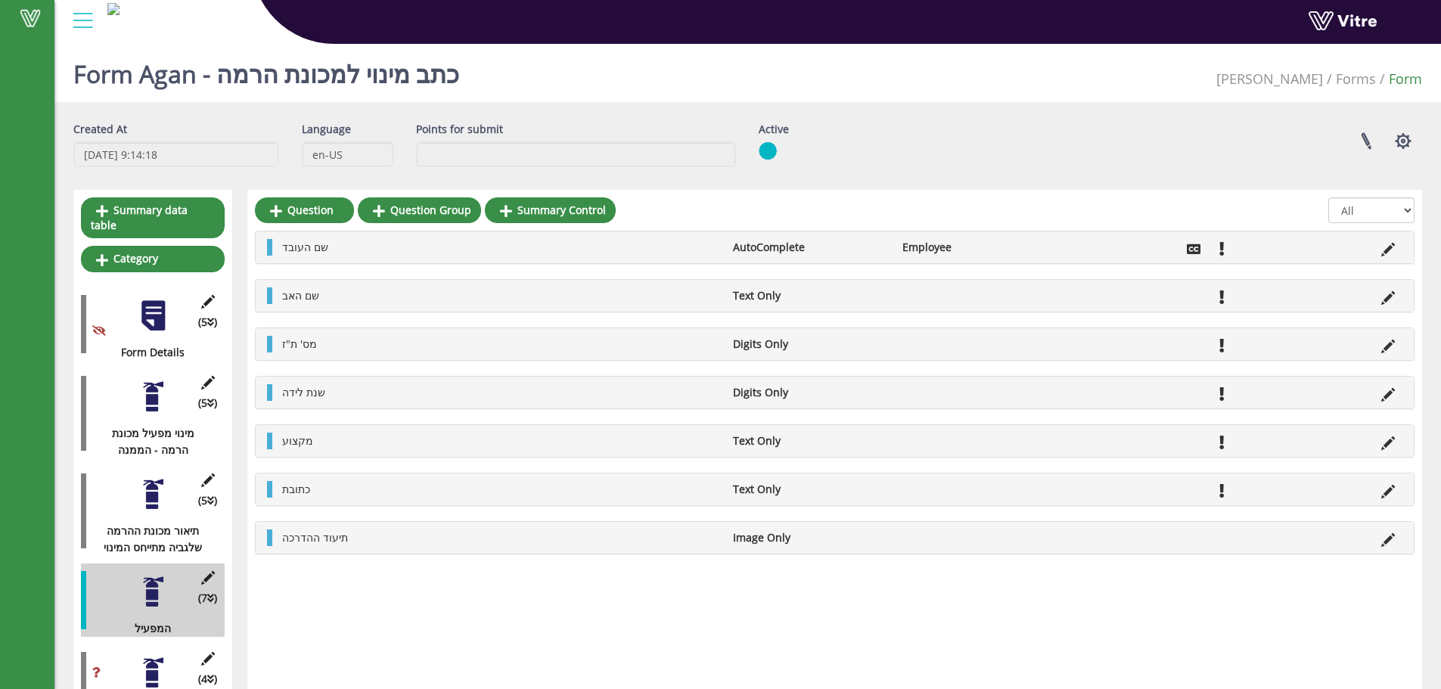
scroll to position [110, 0]
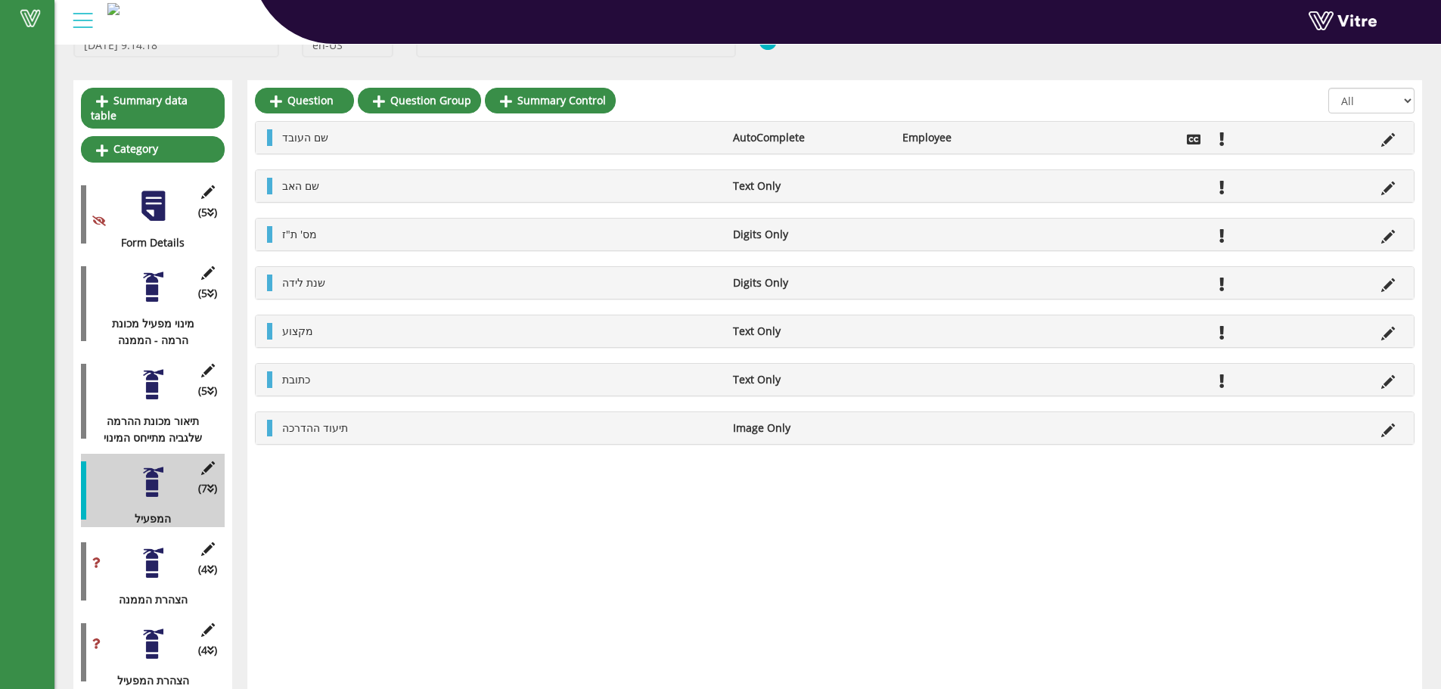
click at [138, 368] on div at bounding box center [153, 385] width 34 height 34
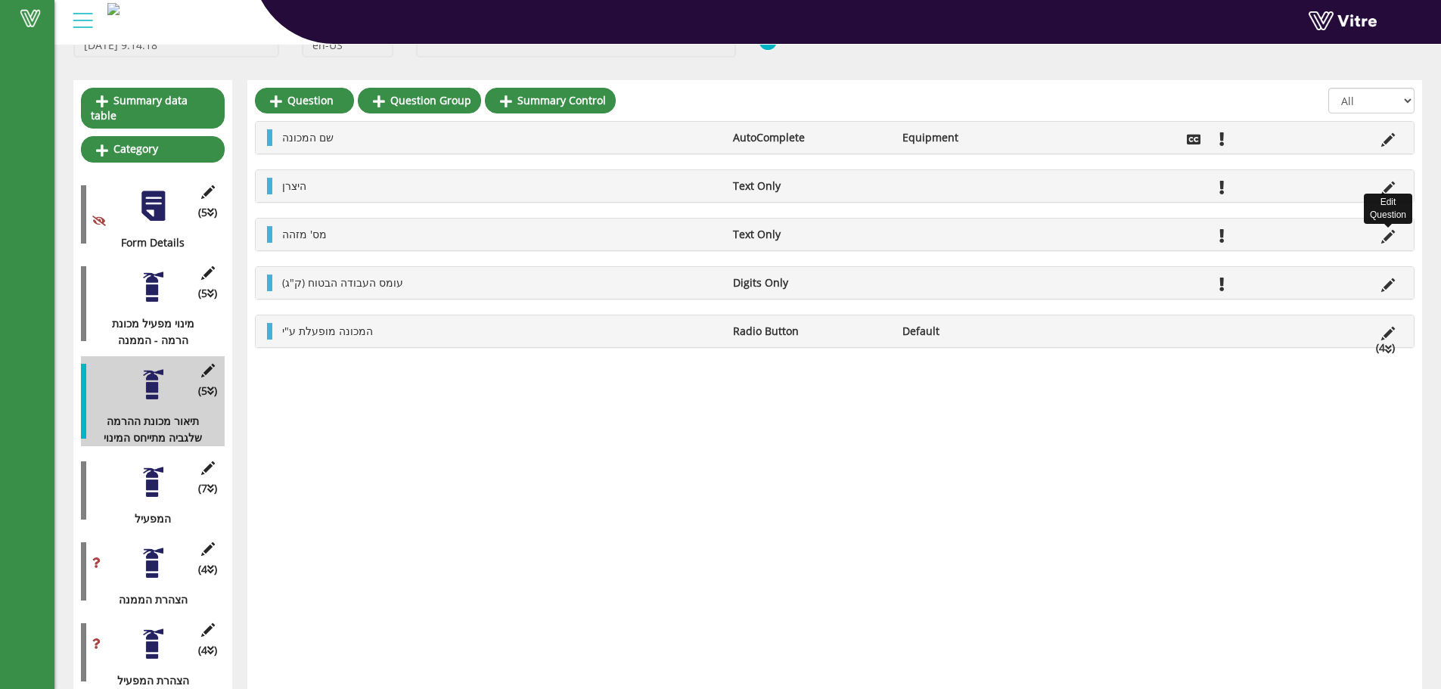
click at [1390, 243] on icon at bounding box center [1388, 237] width 14 height 14
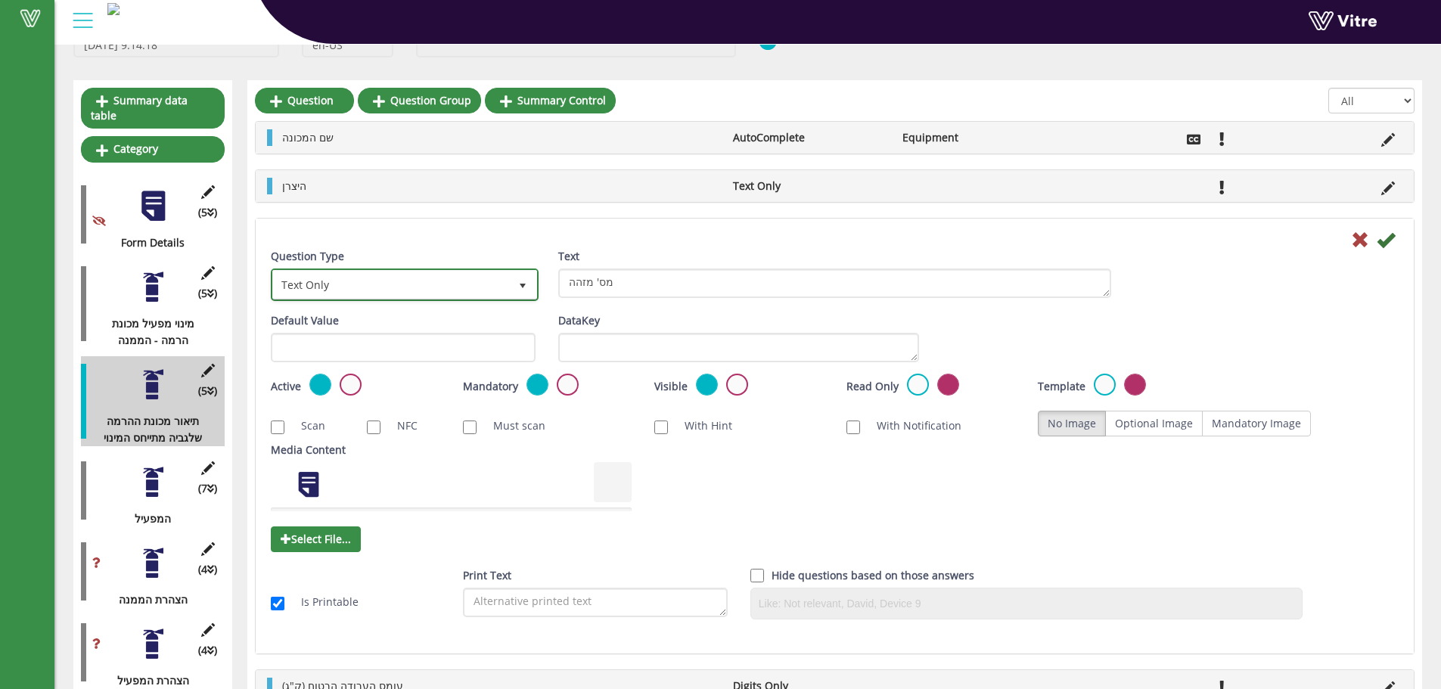
click at [492, 292] on span "Text Only" at bounding box center [391, 284] width 236 height 27
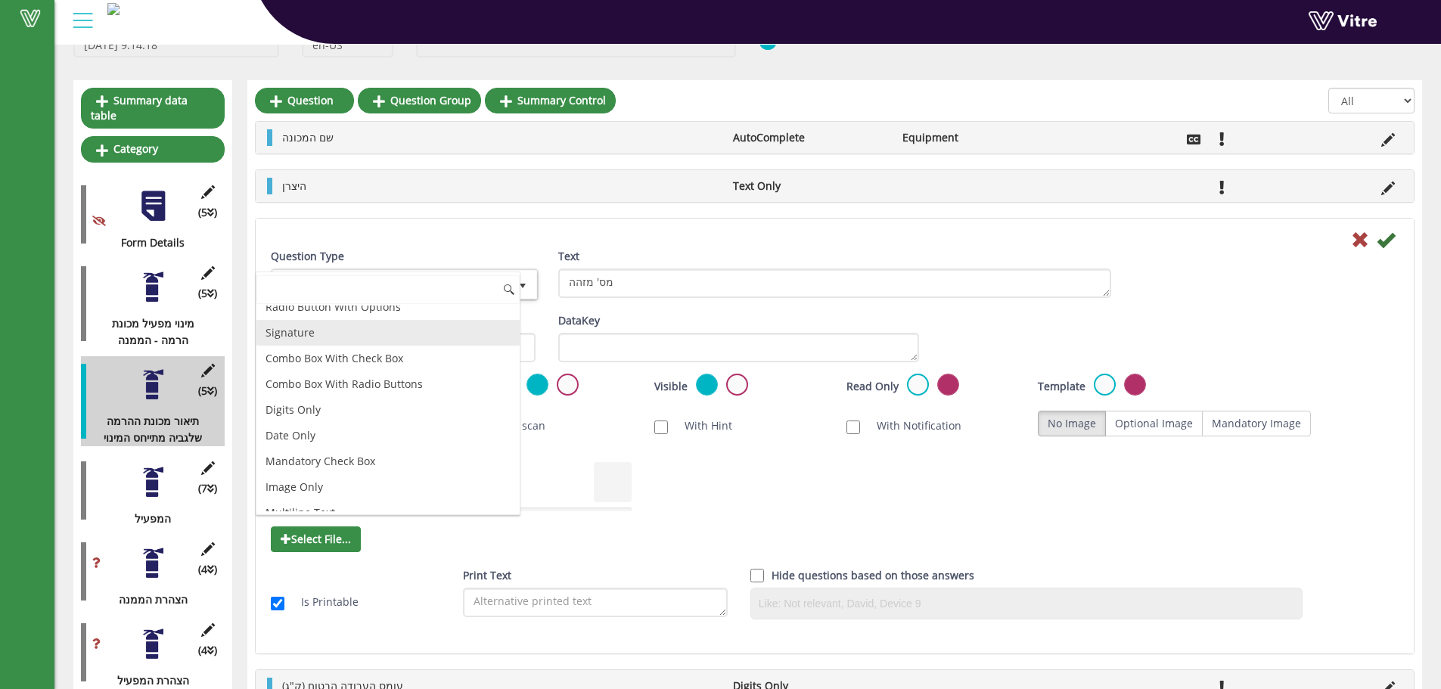
scroll to position [202, 0]
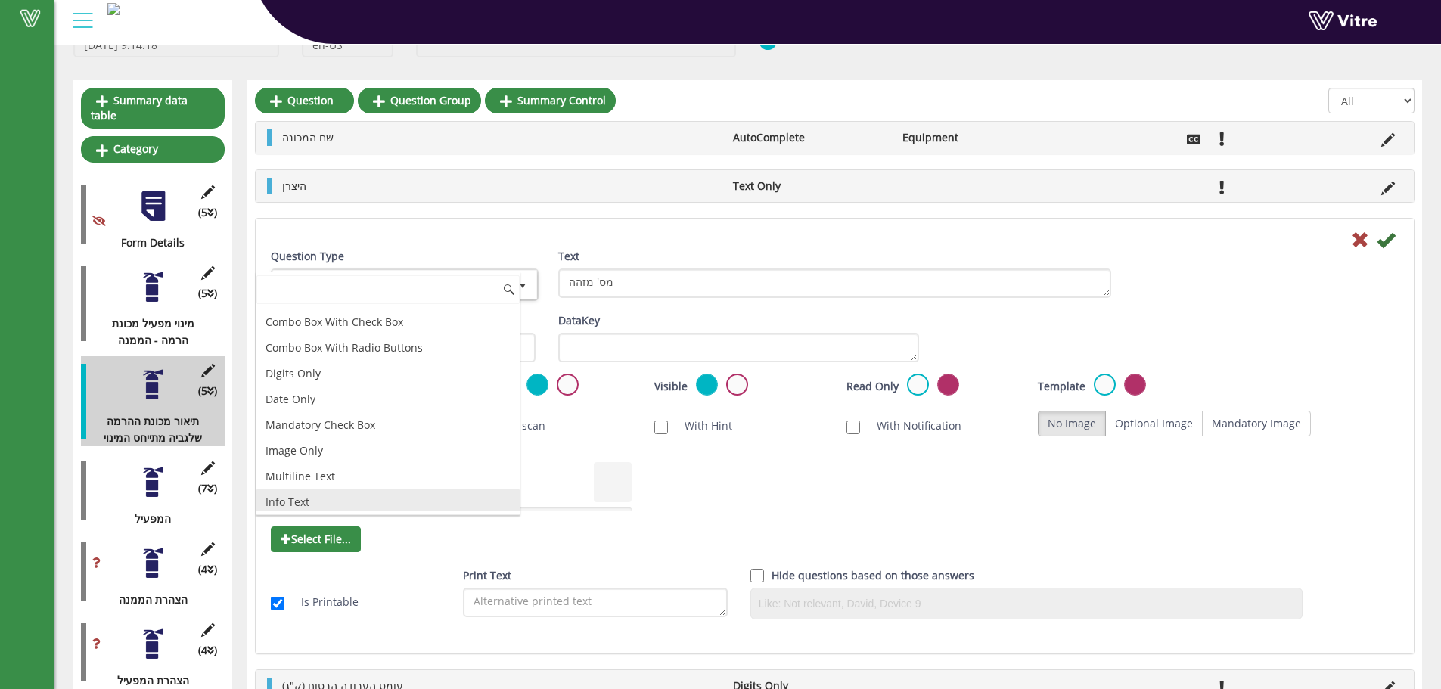
drag, startPoint x: 308, startPoint y: 501, endPoint x: 599, endPoint y: 328, distance: 338.8
click at [308, 501] on li "Info Text" at bounding box center [387, 502] width 263 height 26
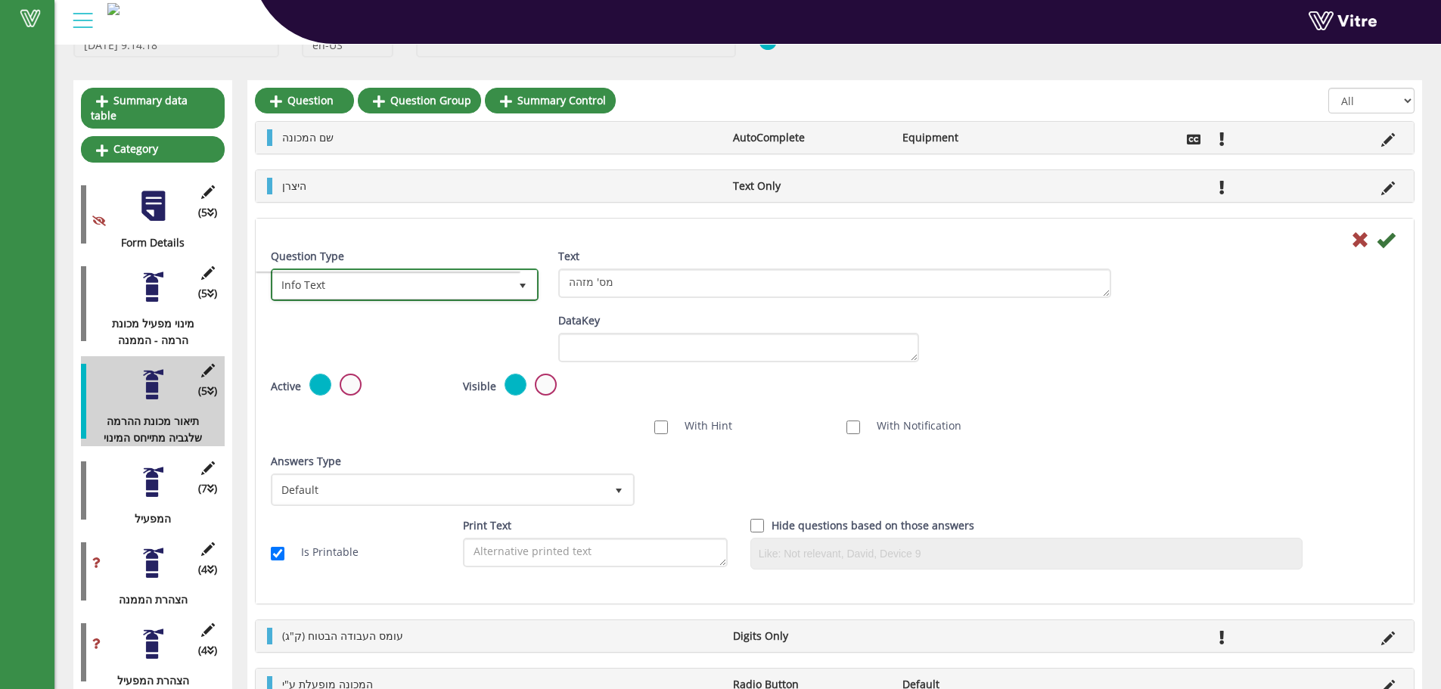
scroll to position [0, 0]
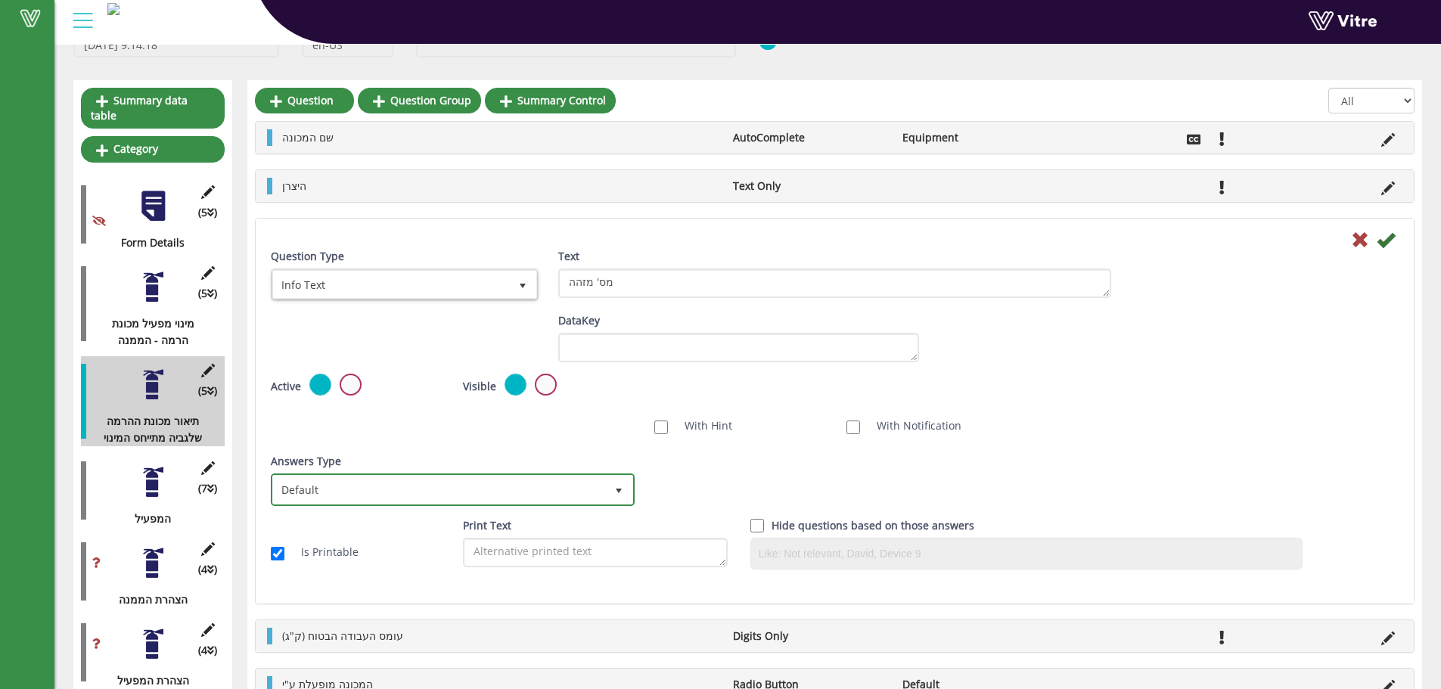
click at [439, 480] on span "Default" at bounding box center [439, 489] width 332 height 27
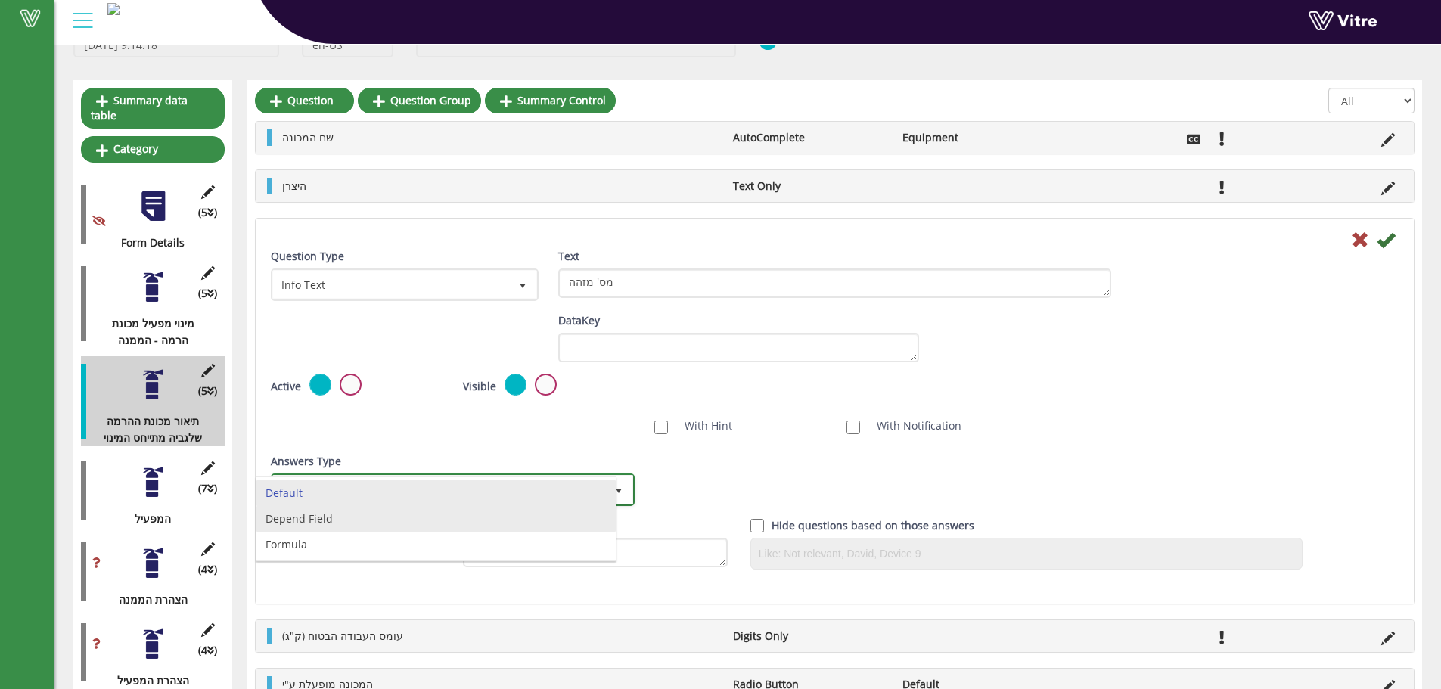
click at [390, 526] on li "Depend Field" at bounding box center [435, 519] width 359 height 26
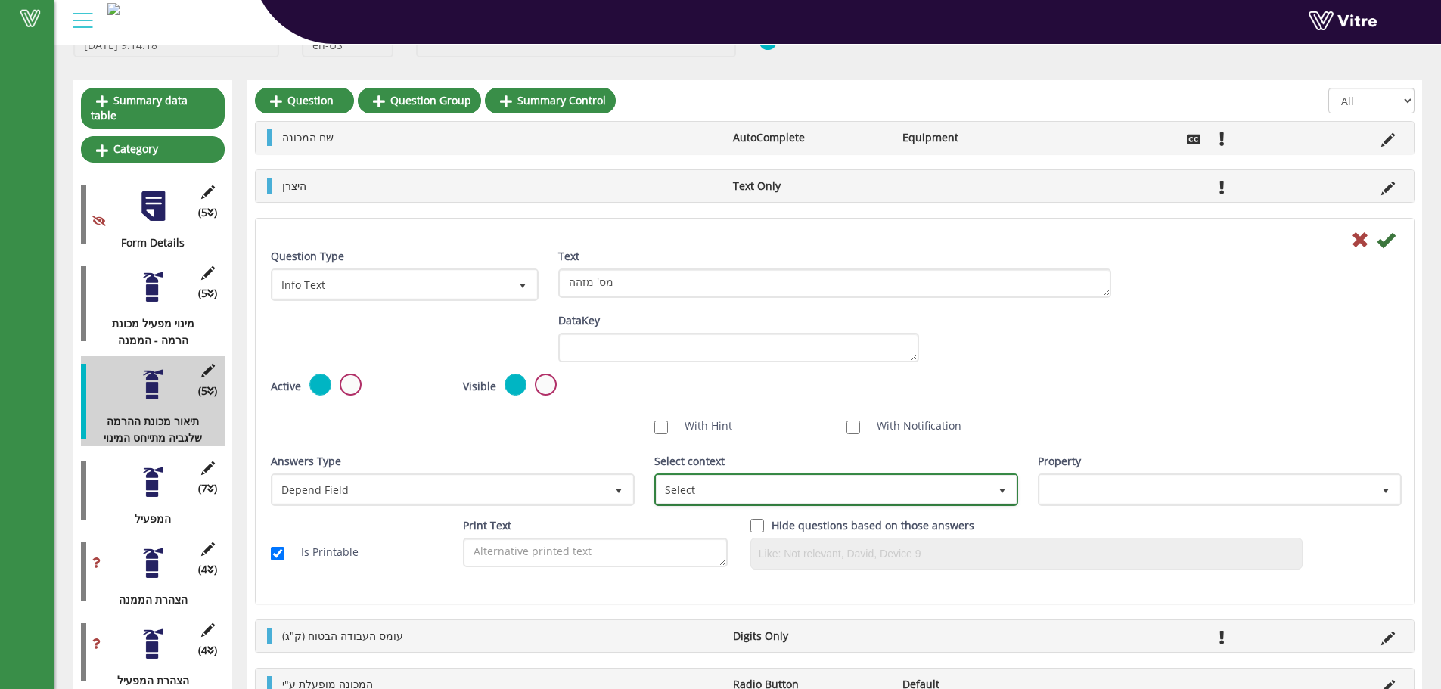
click at [697, 483] on span "Select" at bounding box center [823, 489] width 332 height 27
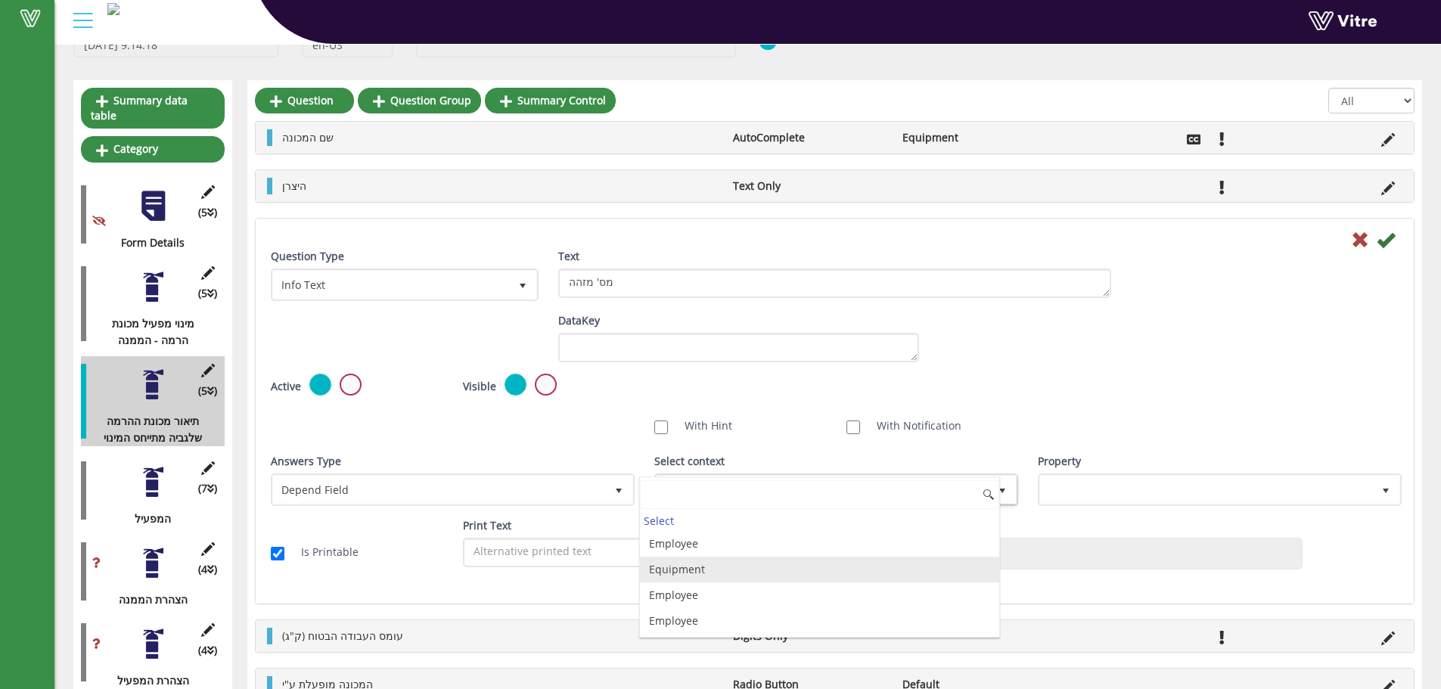
click at [712, 577] on li "Equipment" at bounding box center [819, 570] width 359 height 26
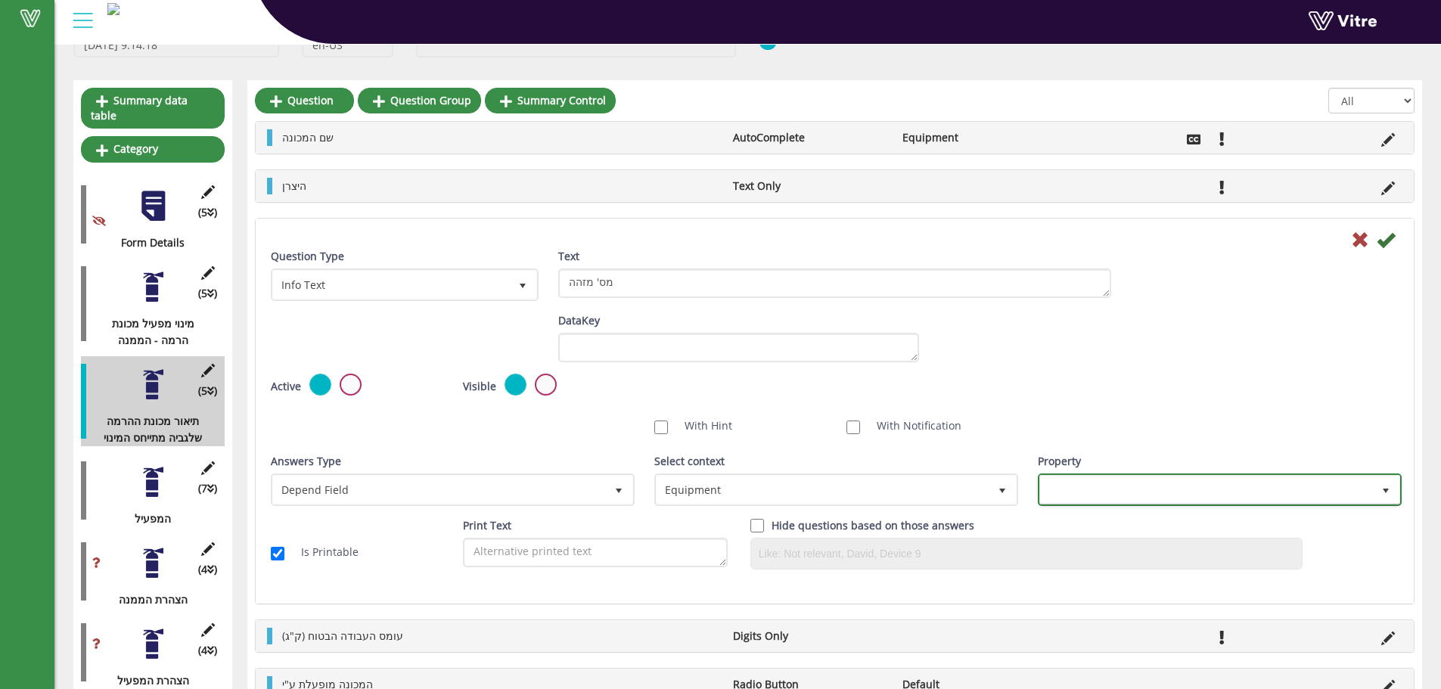
click at [1056, 497] on span at bounding box center [1206, 489] width 332 height 27
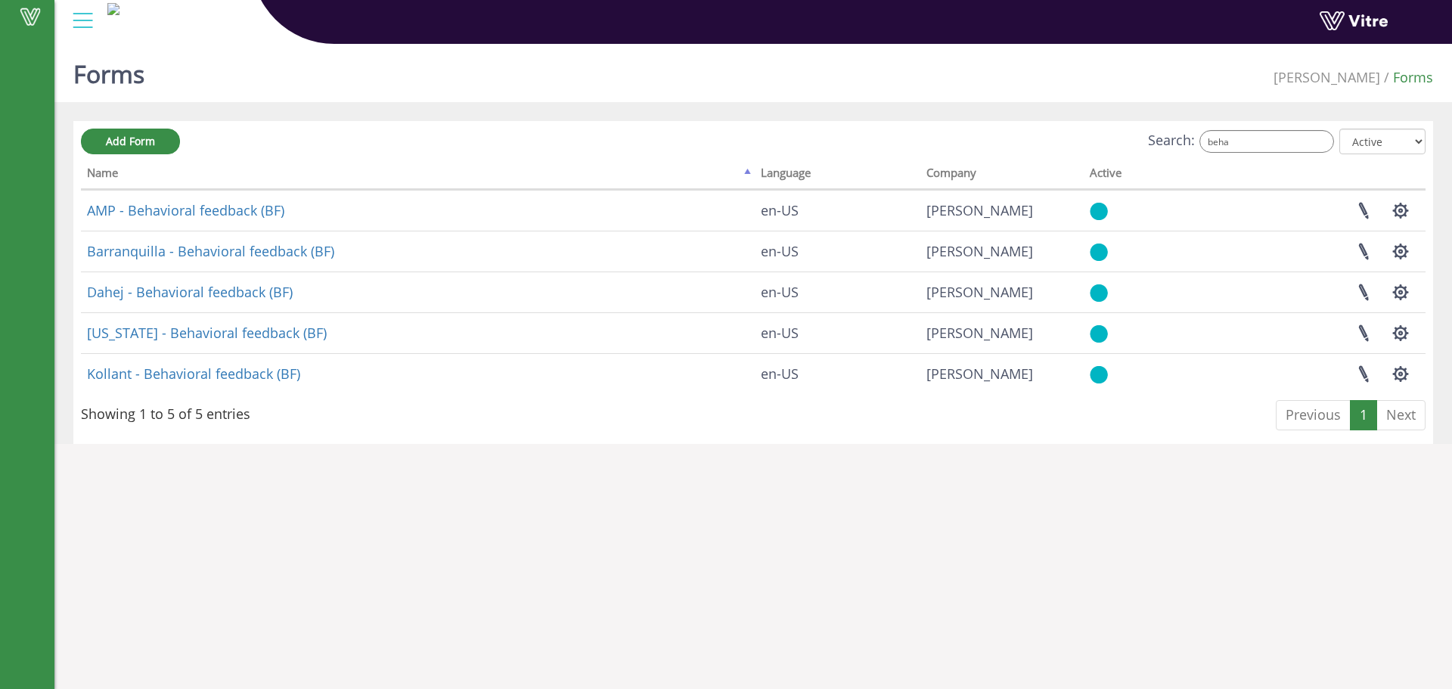
click at [1265, 136] on input "beha" at bounding box center [1267, 141] width 135 height 23
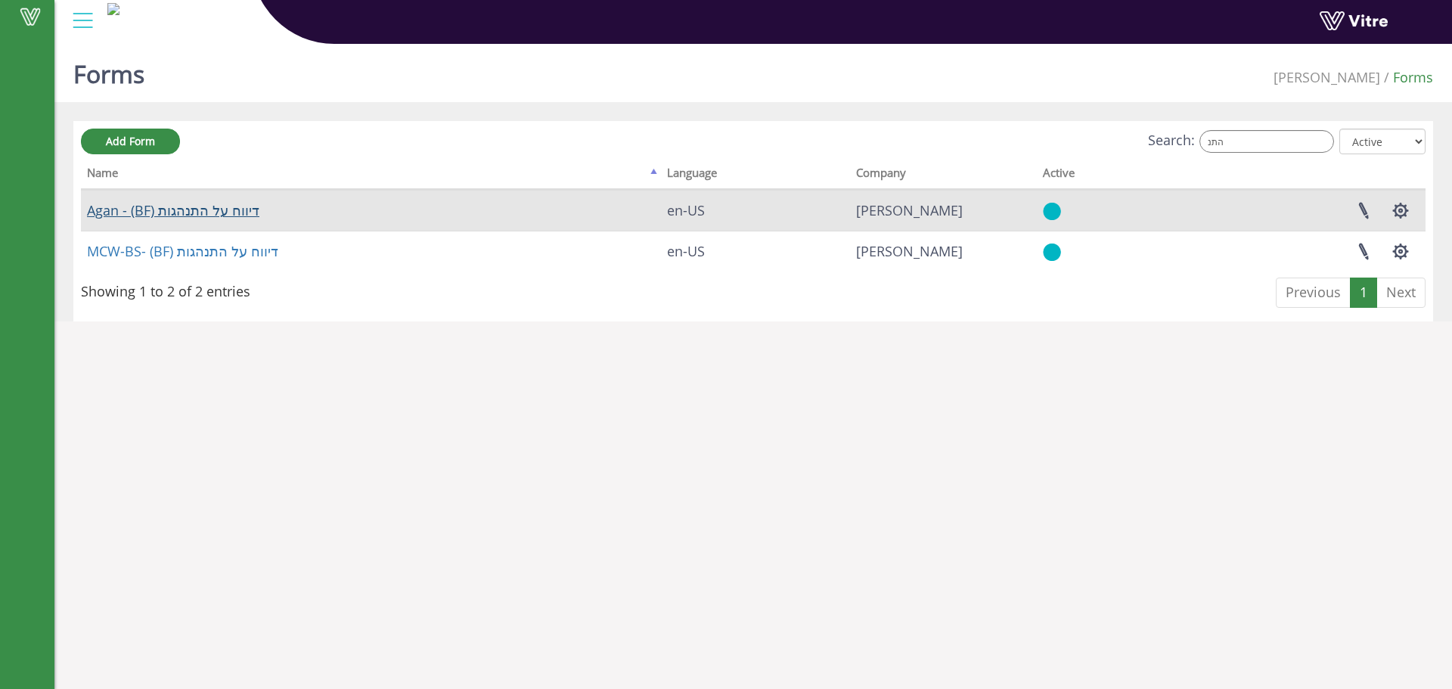
type input "התנ"
click at [216, 214] on link "Agan - (BF) דיווח על התנהגות" at bounding box center [173, 210] width 172 height 18
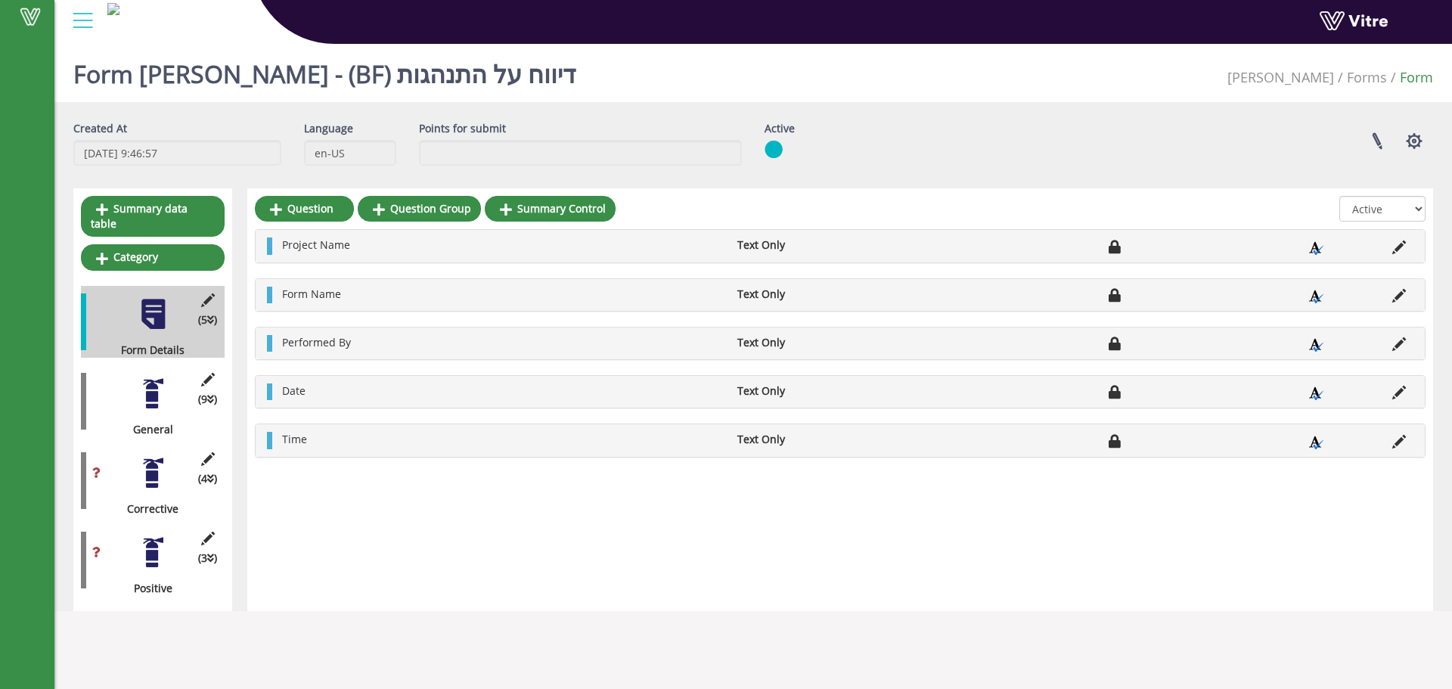
click at [162, 393] on div at bounding box center [153, 394] width 34 height 34
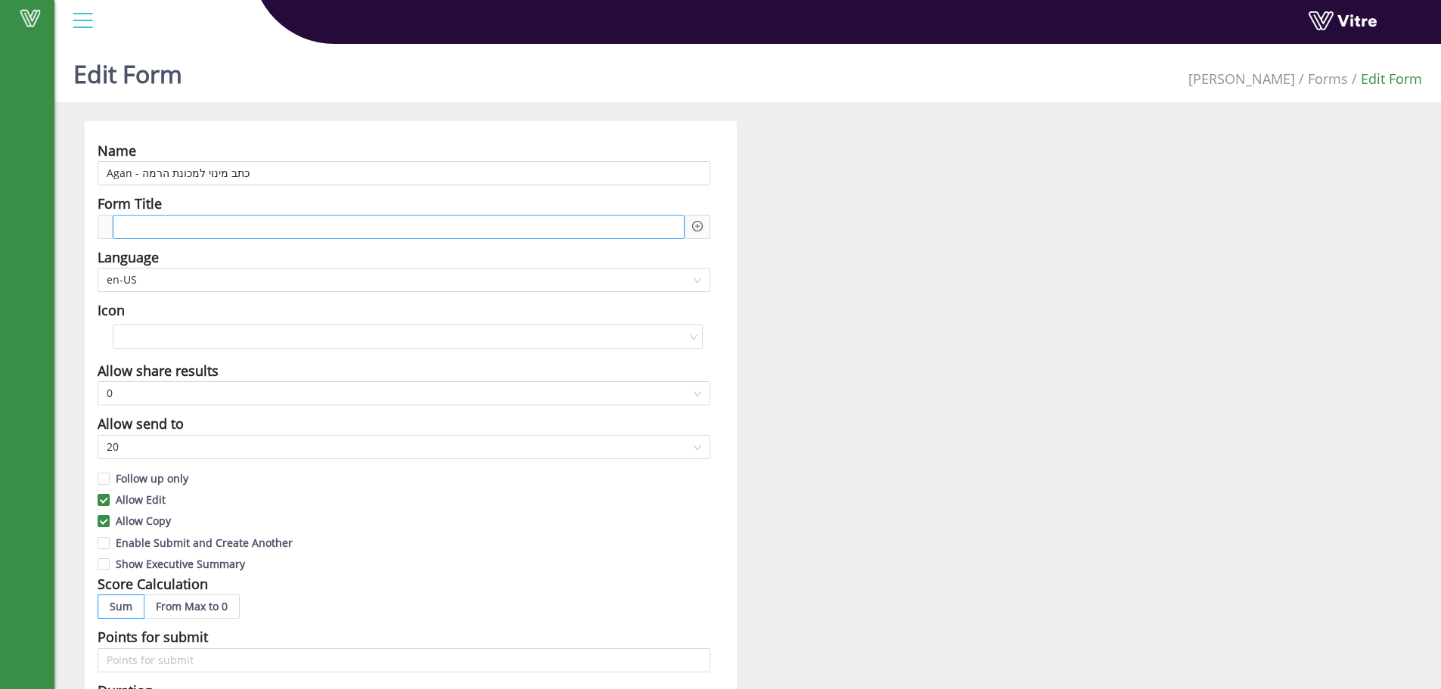
click at [202, 231] on span at bounding box center [180, 227] width 113 height 17
click at [703, 229] on div at bounding box center [698, 227] width 26 height 24
click at [699, 225] on icon "plus-circle" at bounding box center [697, 226] width 11 height 11
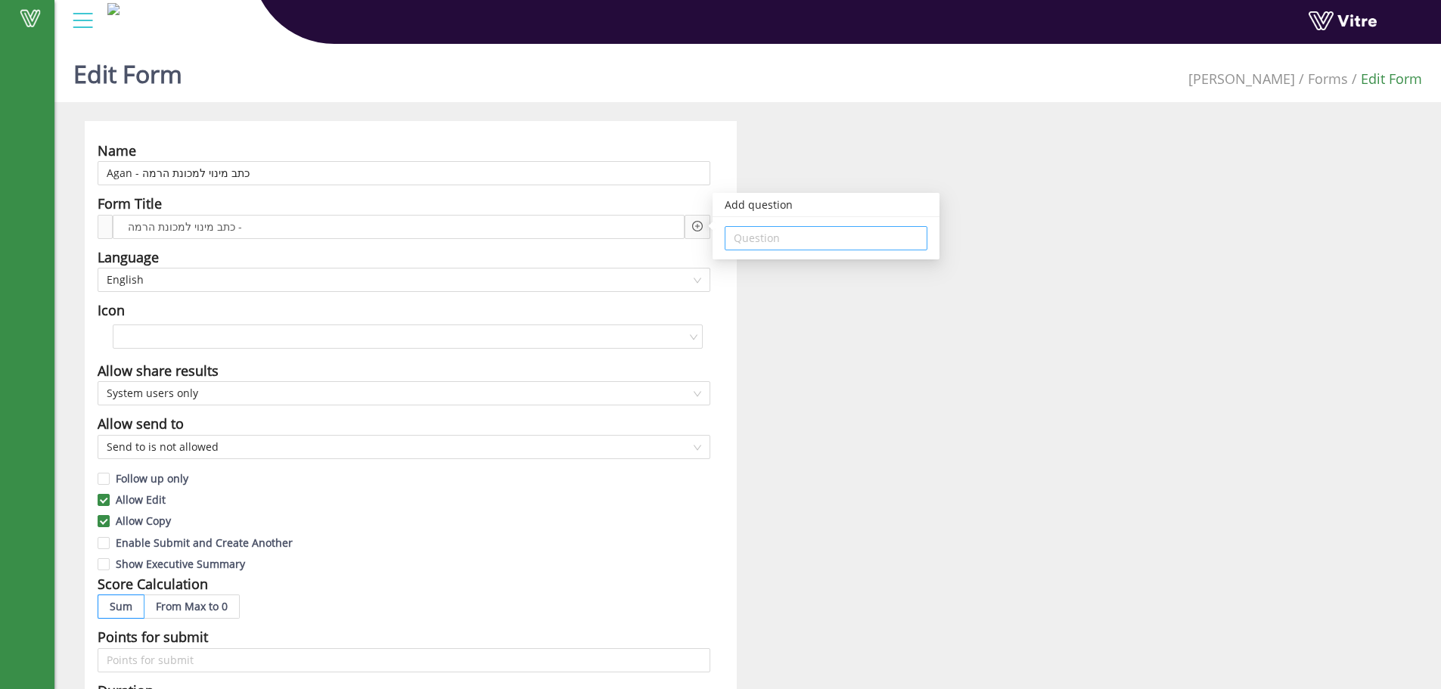
click at [734, 227] on div "Question" at bounding box center [826, 238] width 203 height 24
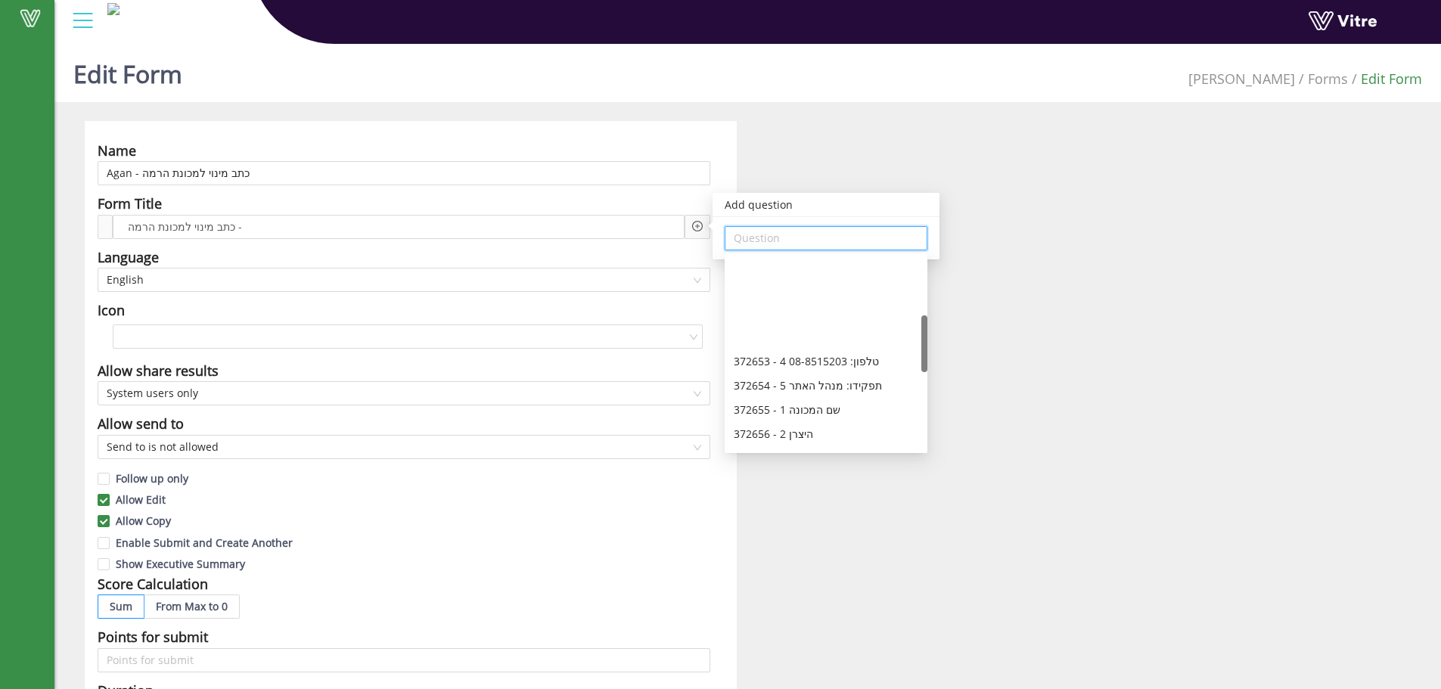
scroll to position [201, 0]
click at [838, 362] on div "372657 - 3 מס' מזהה" at bounding box center [826, 357] width 185 height 17
type input "372657 - 3 מס' מזהה"
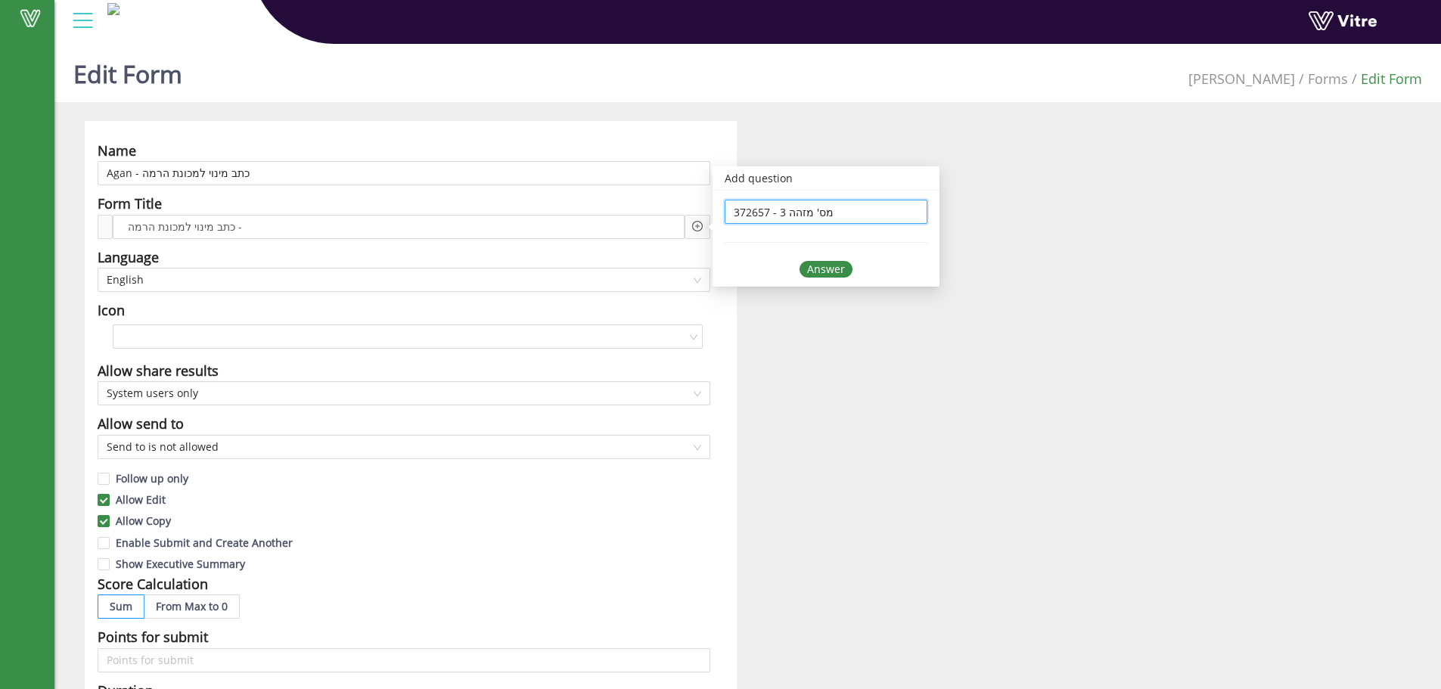
scroll to position [0, 0]
click at [830, 264] on div "Answer" at bounding box center [826, 269] width 53 height 17
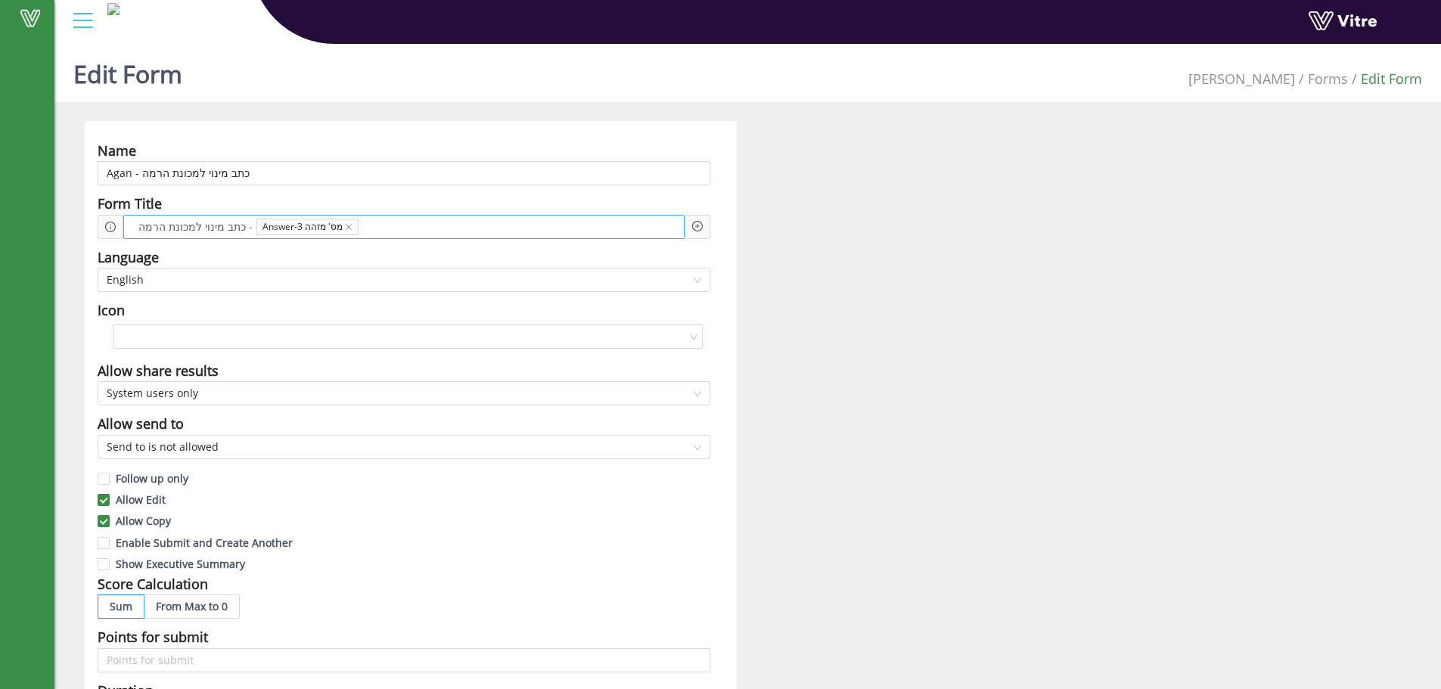
click at [510, 228] on div "כתב מינוי למכונת הרמה - Answer-3 מס' מזהה" at bounding box center [403, 227] width 561 height 24
click at [697, 225] on icon "plus-circle" at bounding box center [697, 226] width 11 height 11
click at [770, 234] on input "search" at bounding box center [826, 238] width 185 height 23
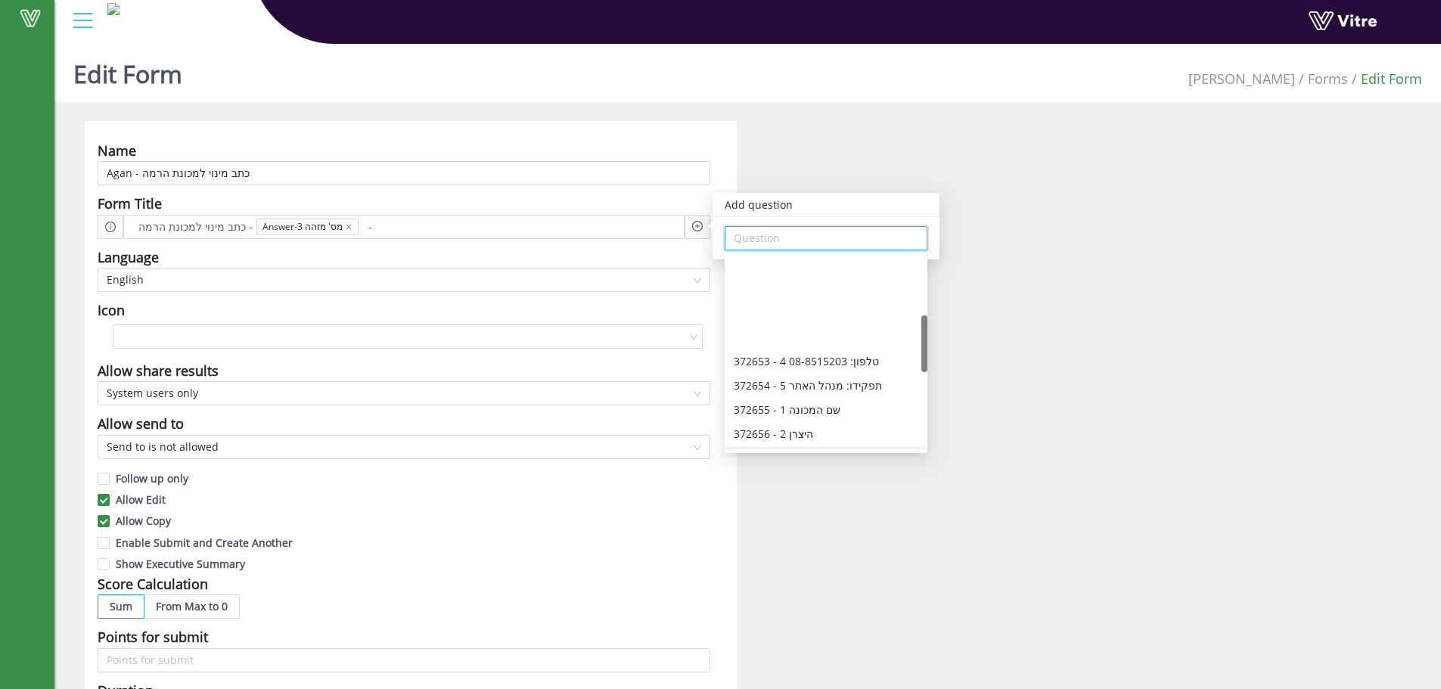
scroll to position [201, 0]
click at [800, 436] on div "372660 - 1 שם העובד" at bounding box center [826, 430] width 185 height 17
type input "372660 - 1 שם העובד"
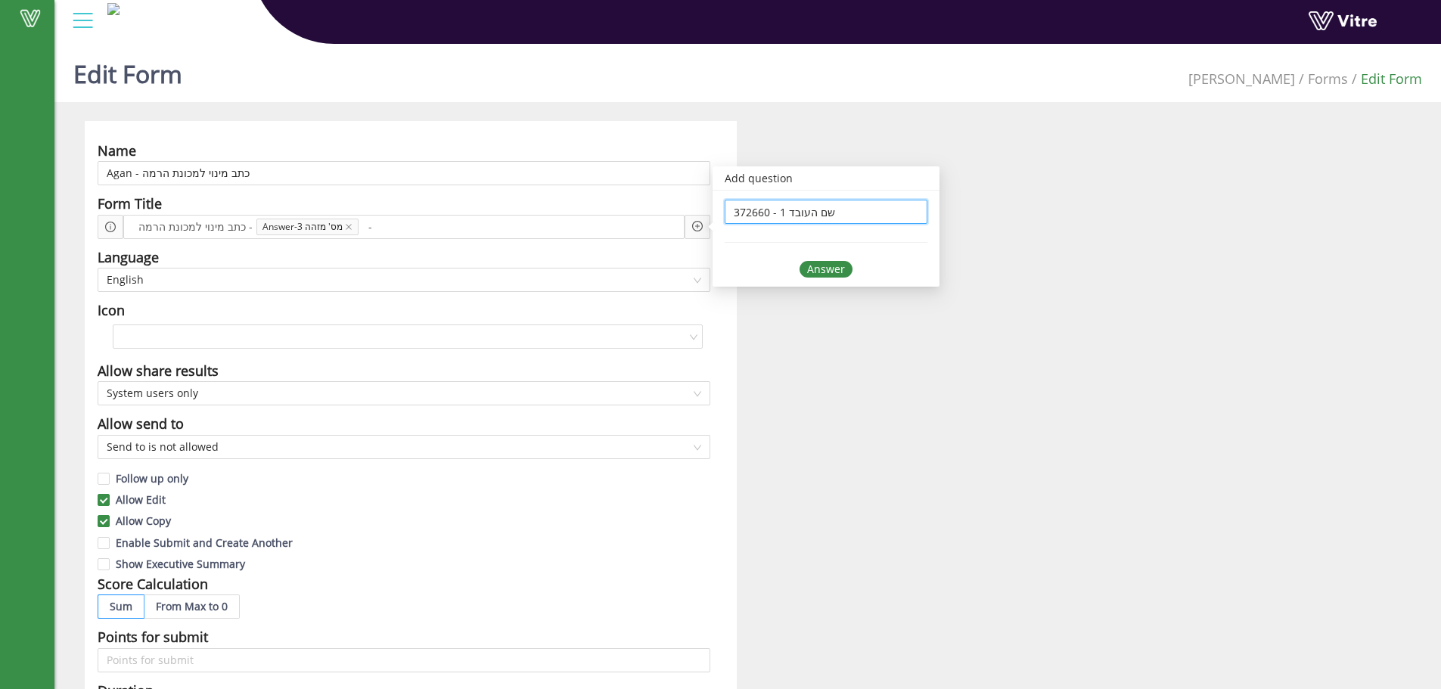
scroll to position [0, 0]
click at [831, 267] on div "Answer" at bounding box center [826, 269] width 53 height 17
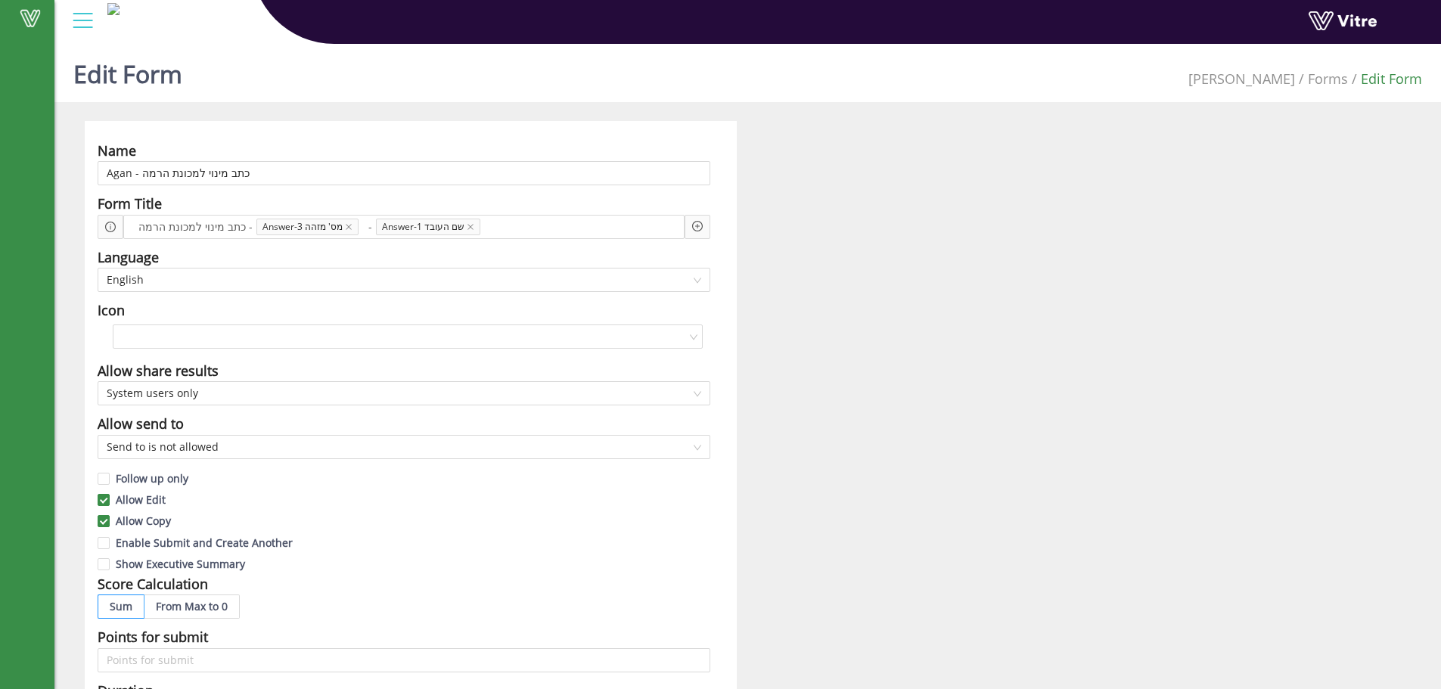
click at [817, 287] on div "Name [PERSON_NAME] - כתב מינוי למכונת הרמה Form Title כתב מינוי למכונת הרמה - A…" at bounding box center [747, 655] width 1349 height 1068
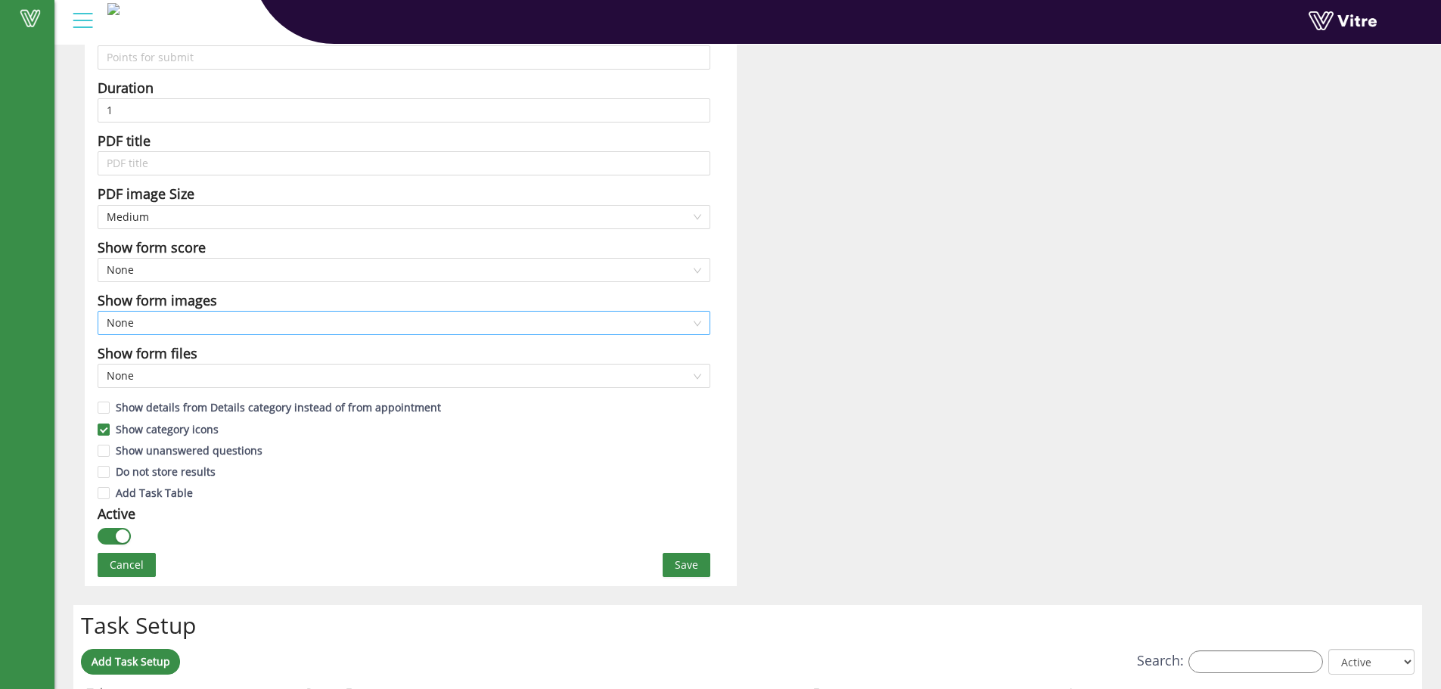
scroll to position [605, 0]
click at [678, 559] on span "Save" at bounding box center [686, 562] width 23 height 17
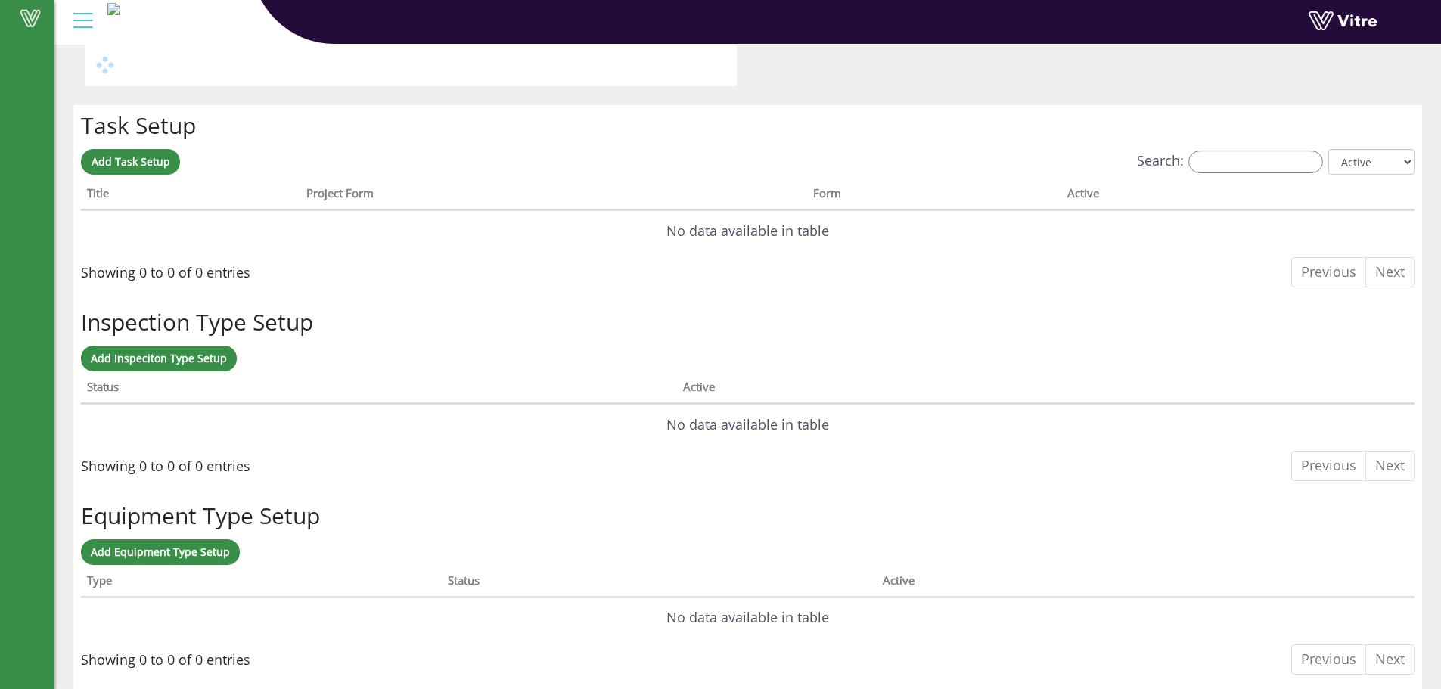
scroll to position [0, 0]
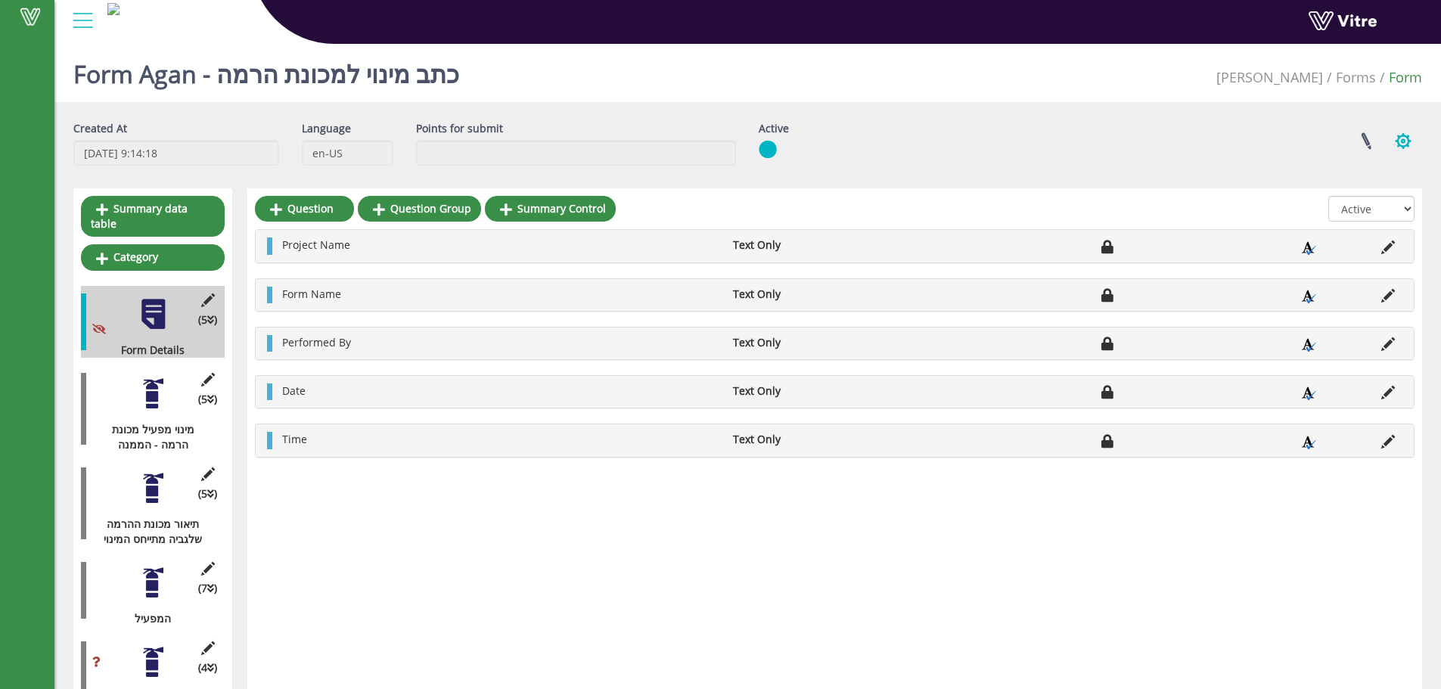
click at [1411, 132] on button "button" at bounding box center [1403, 141] width 38 height 40
click at [1366, 138] on link at bounding box center [1366, 141] width 38 height 40
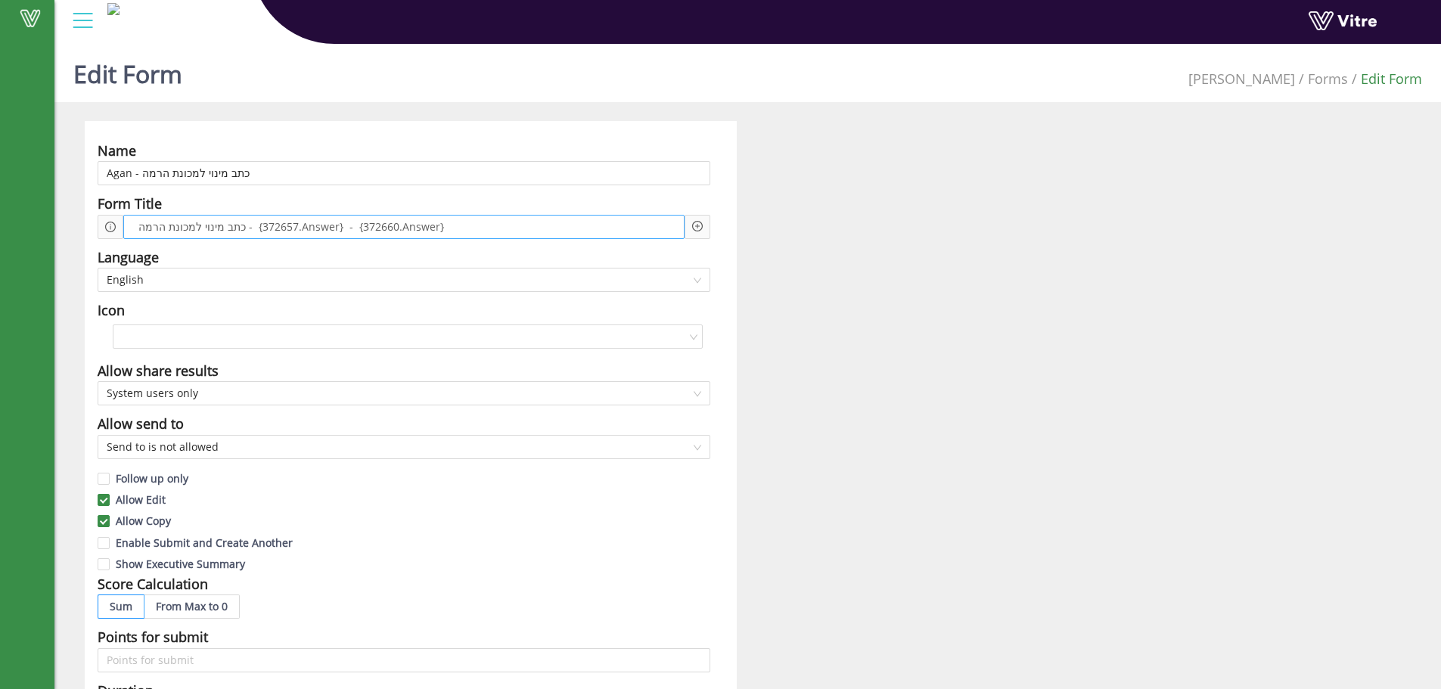
click at [349, 216] on div "כתב מינוי למכונת הרמה - {372657.Answer} - {372660.Answer}" at bounding box center [403, 227] width 561 height 24
drag, startPoint x: 395, startPoint y: 224, endPoint x: 417, endPoint y: 228, distance: 22.3
click at [396, 224] on span "כתב מינוי למכונת הרמה - {372657.Answer} - {372660.Answer}" at bounding box center [291, 227] width 313 height 17
drag, startPoint x: 429, startPoint y: 228, endPoint x: 445, endPoint y: 226, distance: 16.0
click at [432, 227] on span "כתב מינוי למכונת הרמה - {372657.Answer} - {372660.Answer}" at bounding box center [291, 227] width 313 height 17
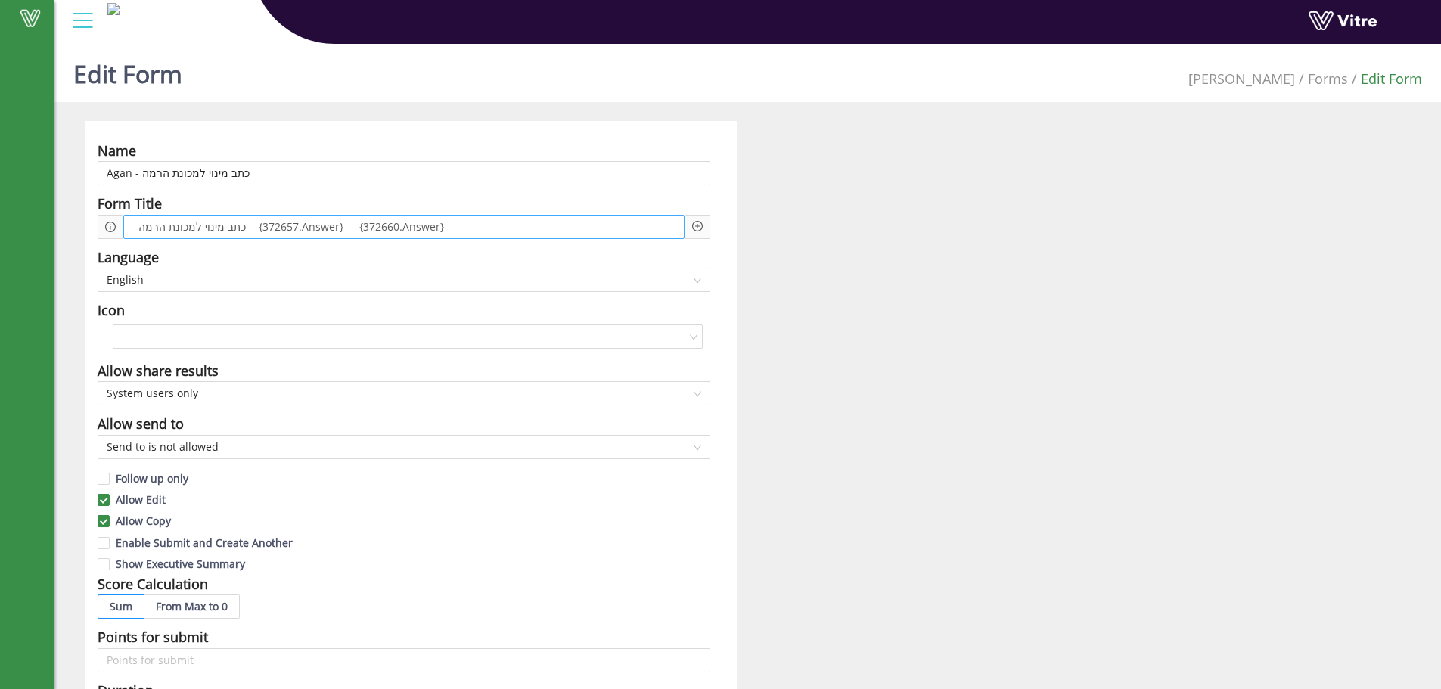
click at [446, 225] on div "כתב מינוי למכונת הרמה - {372657.Answer} - {372660.Answer}" at bounding box center [403, 227] width 561 height 24
click at [337, 228] on span "כתב מינוי למכונת הרמה - {372657.Answer} - {372660.Answer}" at bounding box center [291, 227] width 313 height 17
click at [325, 232] on span "כתב מינוי למכונת הרמה - {372657.Answer} - {372660.Answer}" at bounding box center [291, 227] width 313 height 17
click at [331, 226] on span "כתב מינוי למכונת הרמה - {372657.Answer} - {372660.Answer}" at bounding box center [291, 227] width 313 height 17
drag, startPoint x: 447, startPoint y: 227, endPoint x: 247, endPoint y: 230, distance: 199.7
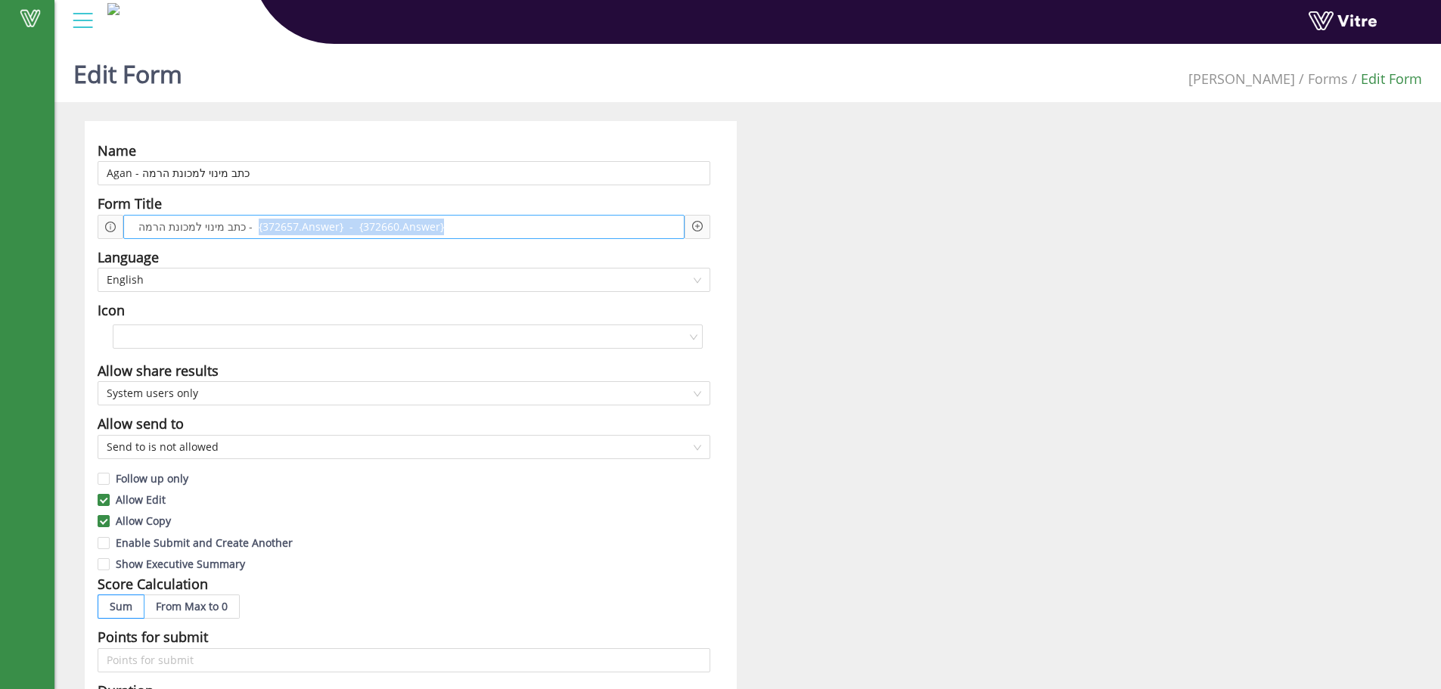
click at [247, 230] on div "כתב מינוי למכונת הרמה - {372657.Answer} - {372660.Answer}" at bounding box center [403, 227] width 561 height 24
click at [692, 224] on icon "plus-circle" at bounding box center [697, 226] width 11 height 11
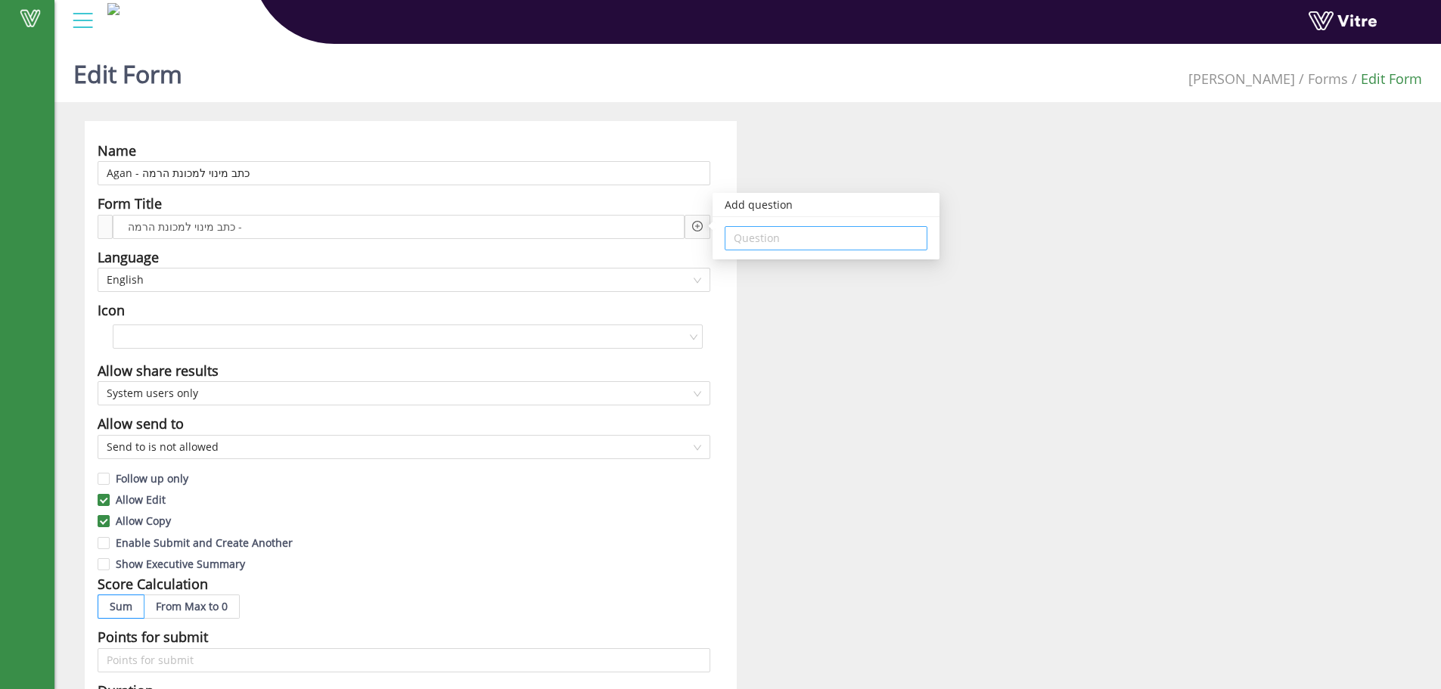
click at [769, 241] on input "search" at bounding box center [826, 238] width 185 height 23
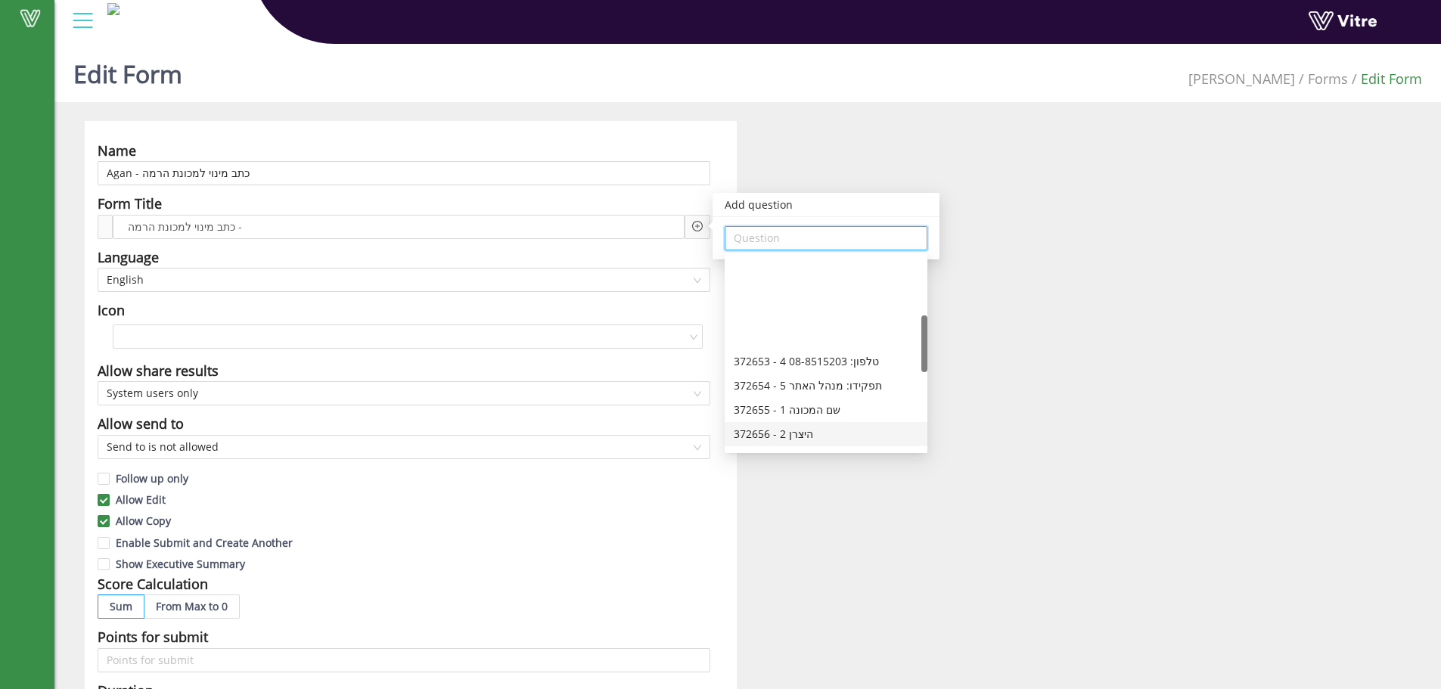
scroll to position [201, 0]
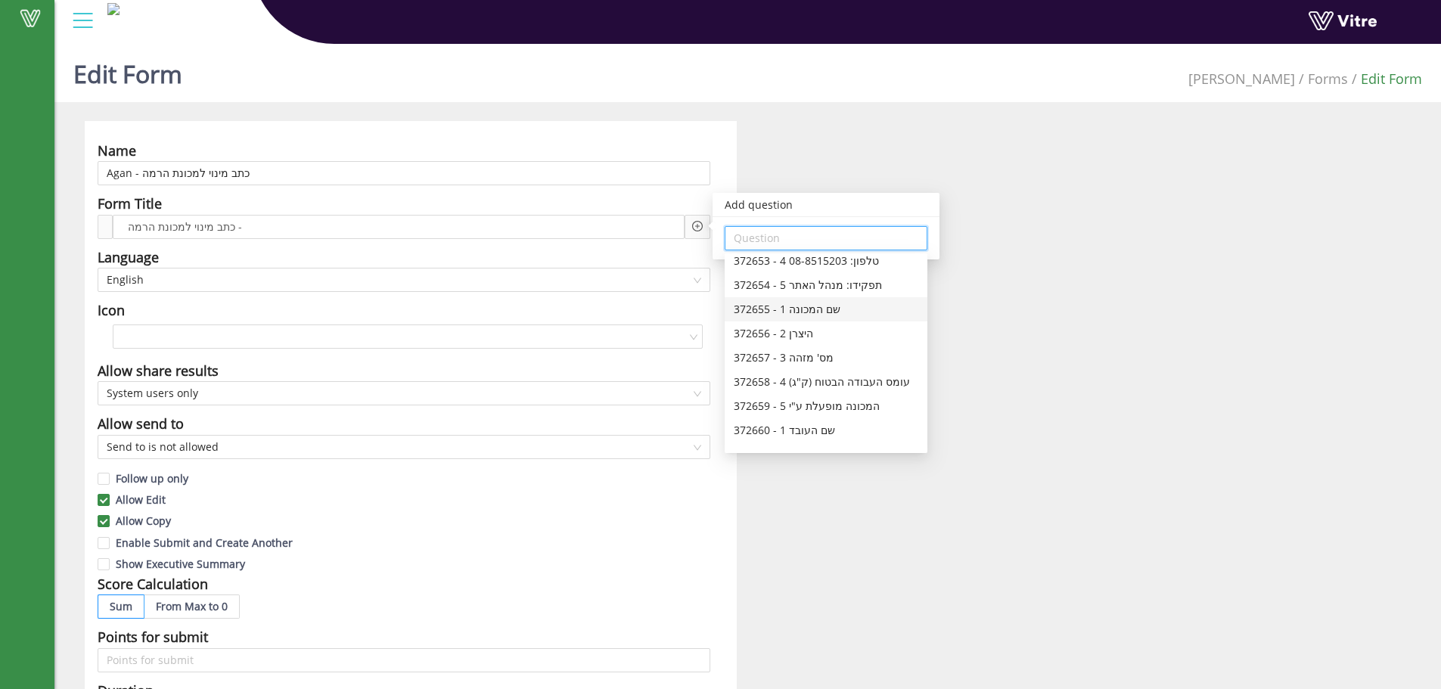
click at [842, 312] on div "372655 - 1 שם המכונה" at bounding box center [826, 309] width 185 height 17
type input "372655 - 1 שם המכונה"
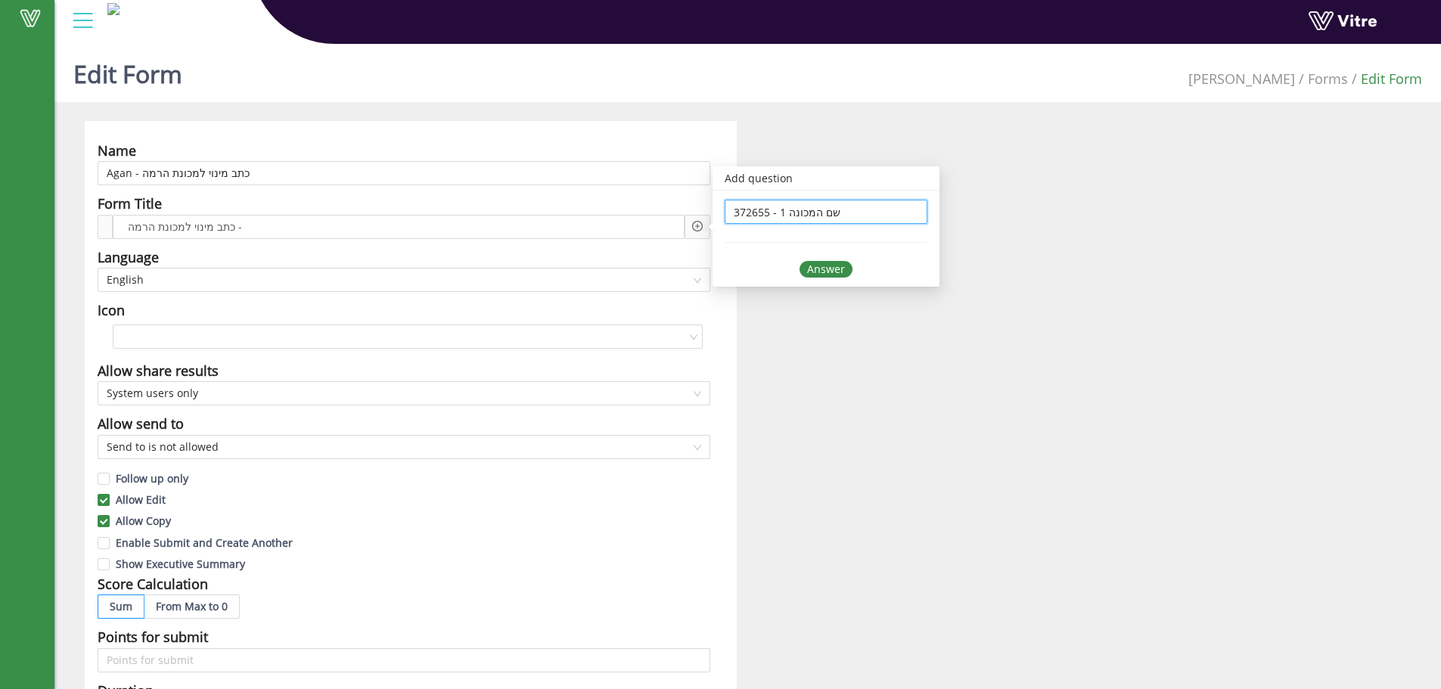
click at [834, 265] on div "Answer" at bounding box center [826, 269] width 53 height 17
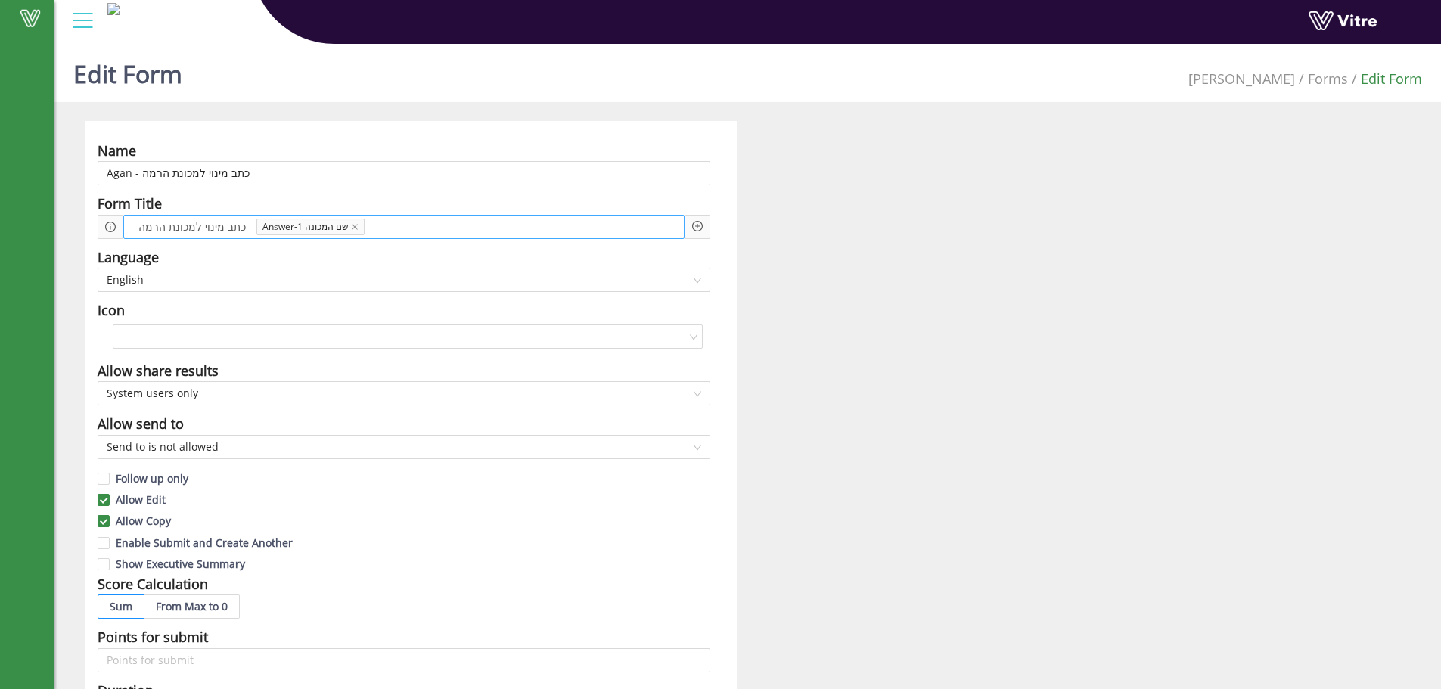
click at [404, 227] on span at bounding box center [426, 227] width 110 height 17
click at [693, 225] on icon "plus-circle" at bounding box center [697, 226] width 11 height 11
drag, startPoint x: 753, startPoint y: 238, endPoint x: 759, endPoint y: 291, distance: 54.1
click at [753, 240] on input "search" at bounding box center [826, 238] width 185 height 23
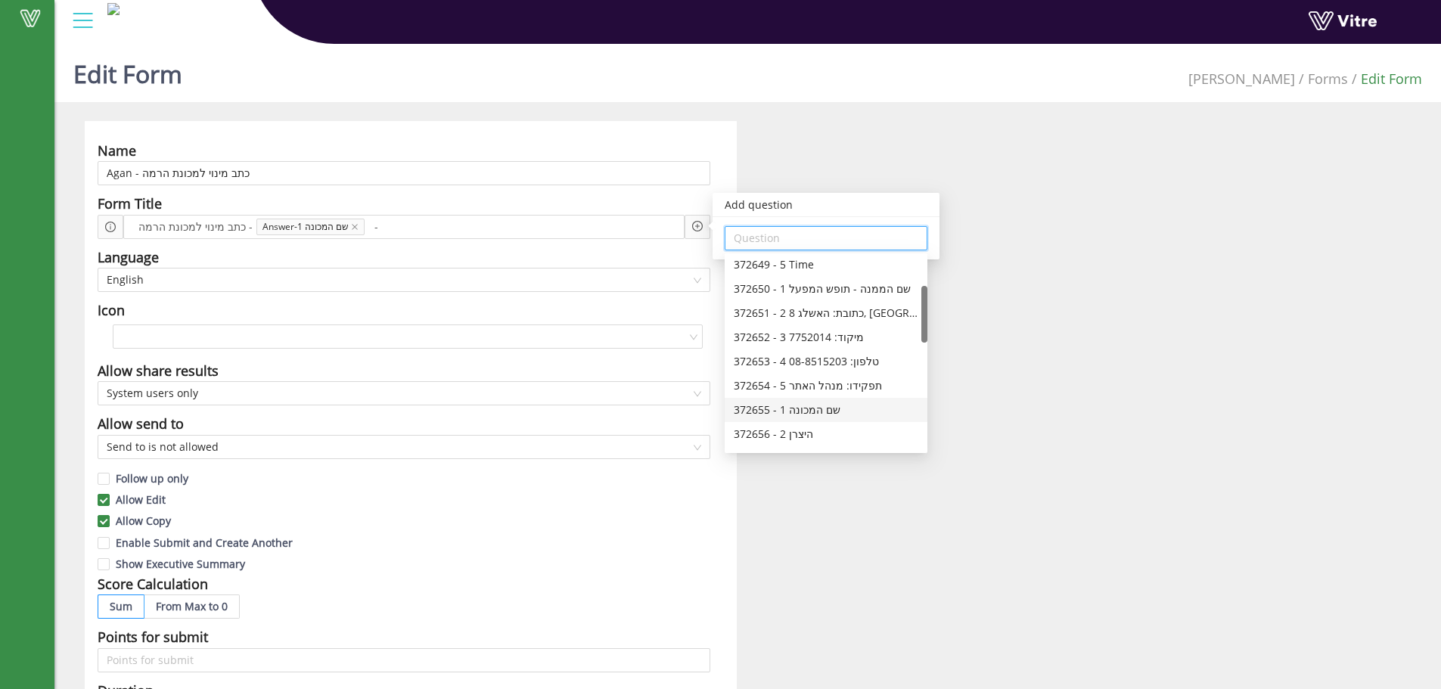
scroll to position [201, 0]
click at [832, 359] on div "372657 - 3 מס' מזהה" at bounding box center [826, 357] width 185 height 17
type input "372657 - 3 מס' מזהה"
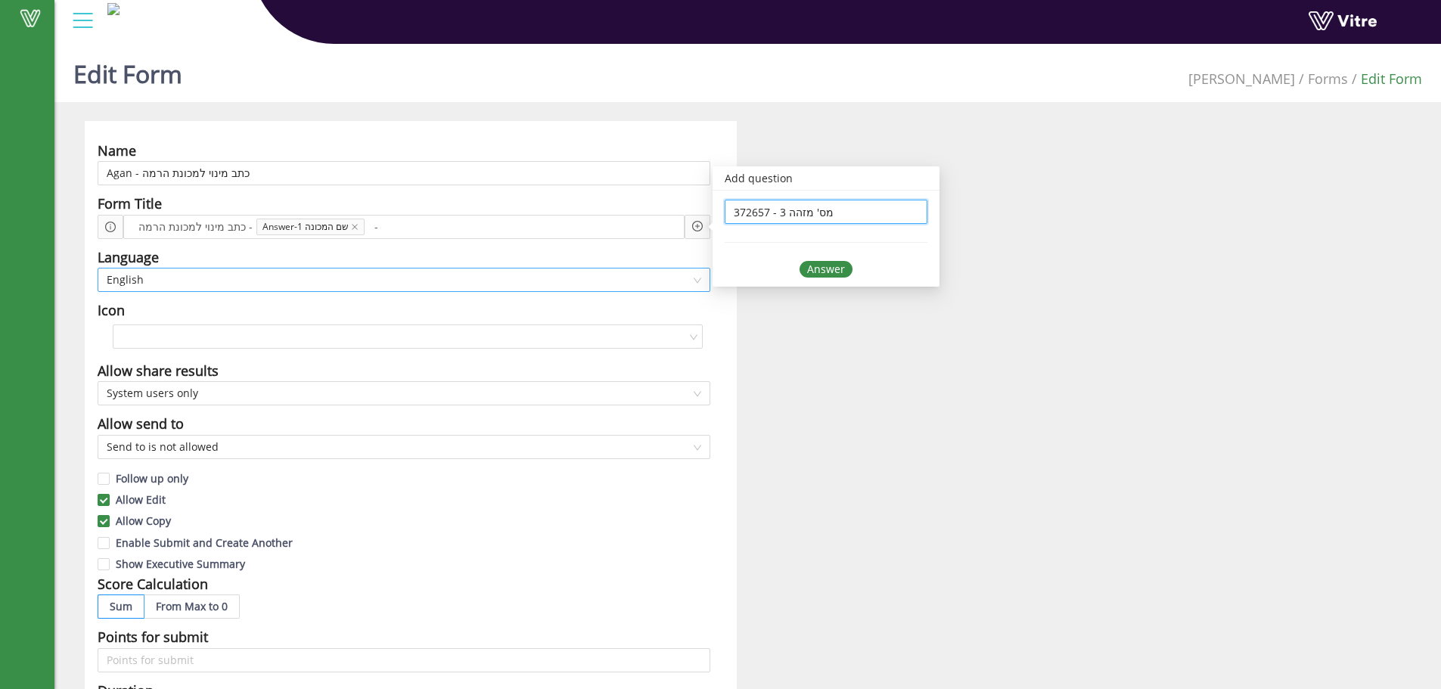
scroll to position [0, 0]
click at [835, 269] on div "Answer" at bounding box center [826, 269] width 53 height 17
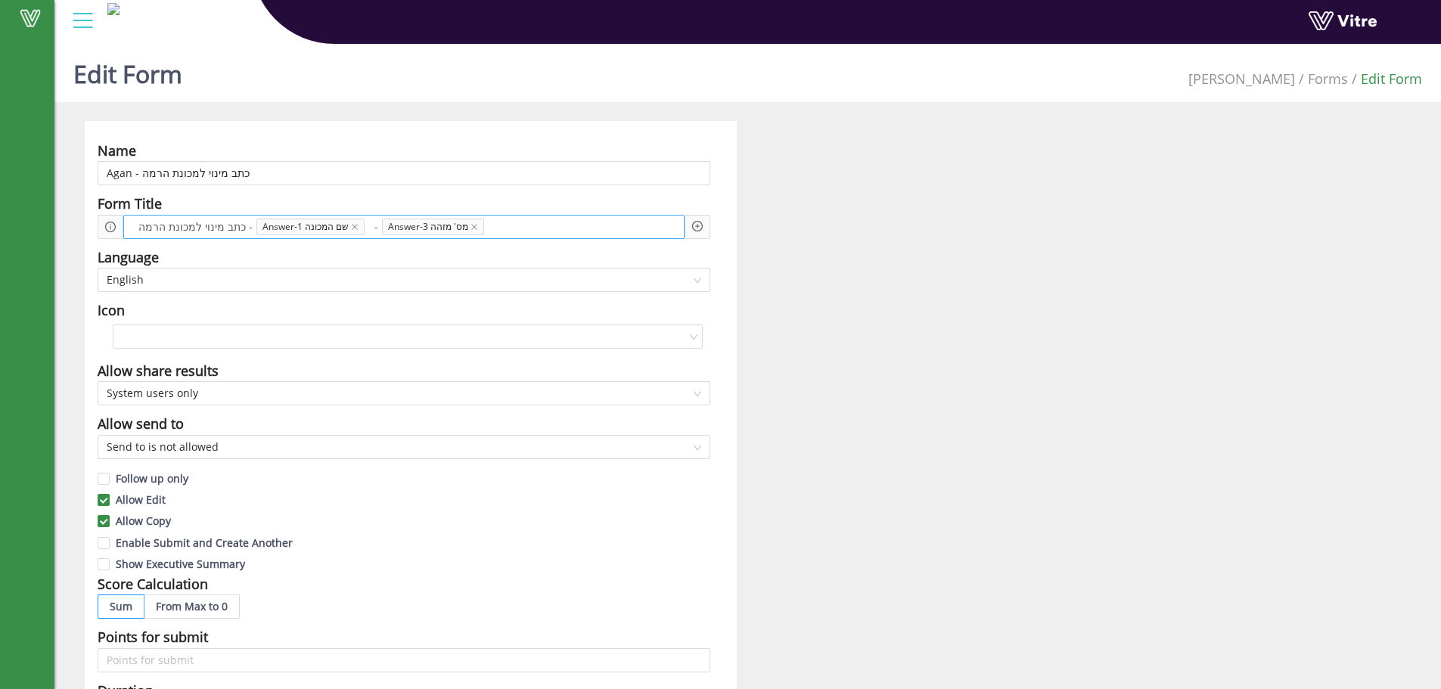
click at [526, 229] on span at bounding box center [545, 227] width 110 height 17
click at [693, 222] on icon "plus-circle" at bounding box center [697, 226] width 11 height 11
click at [776, 242] on input "search" at bounding box center [826, 238] width 185 height 23
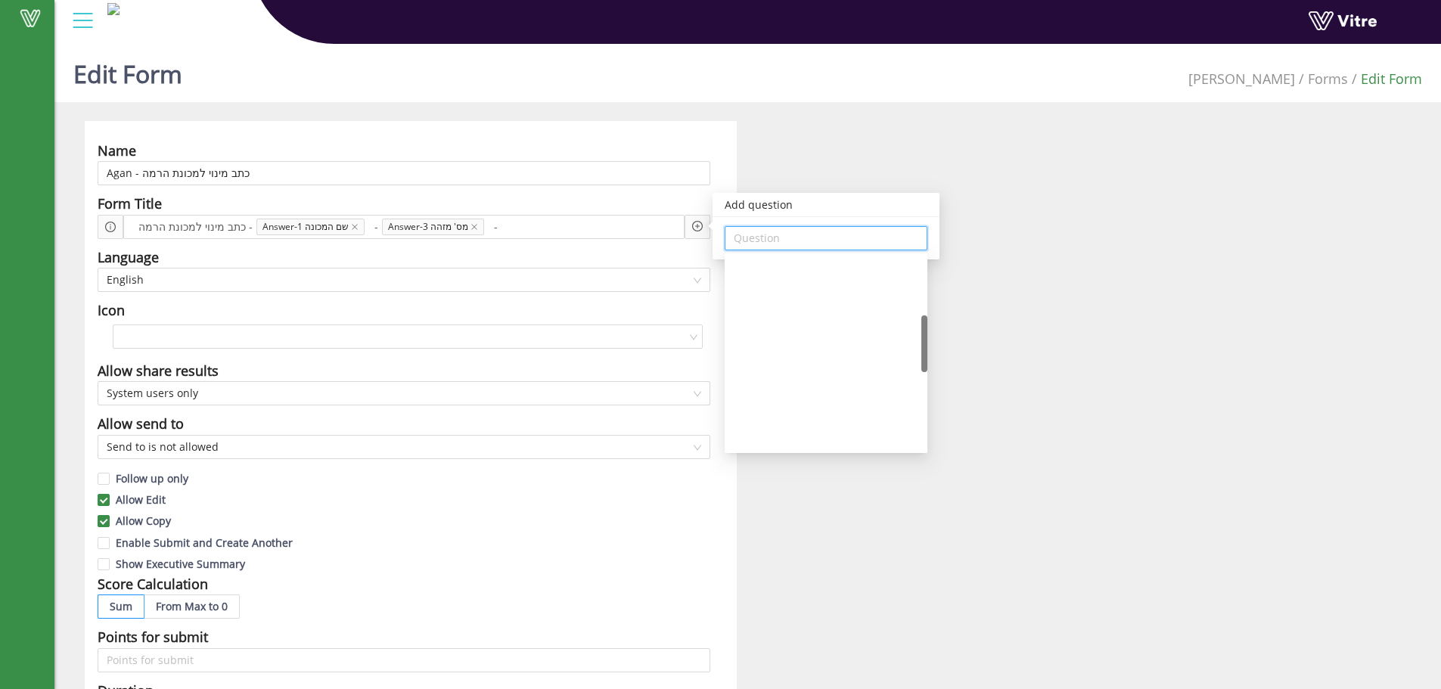
scroll to position [201, 0]
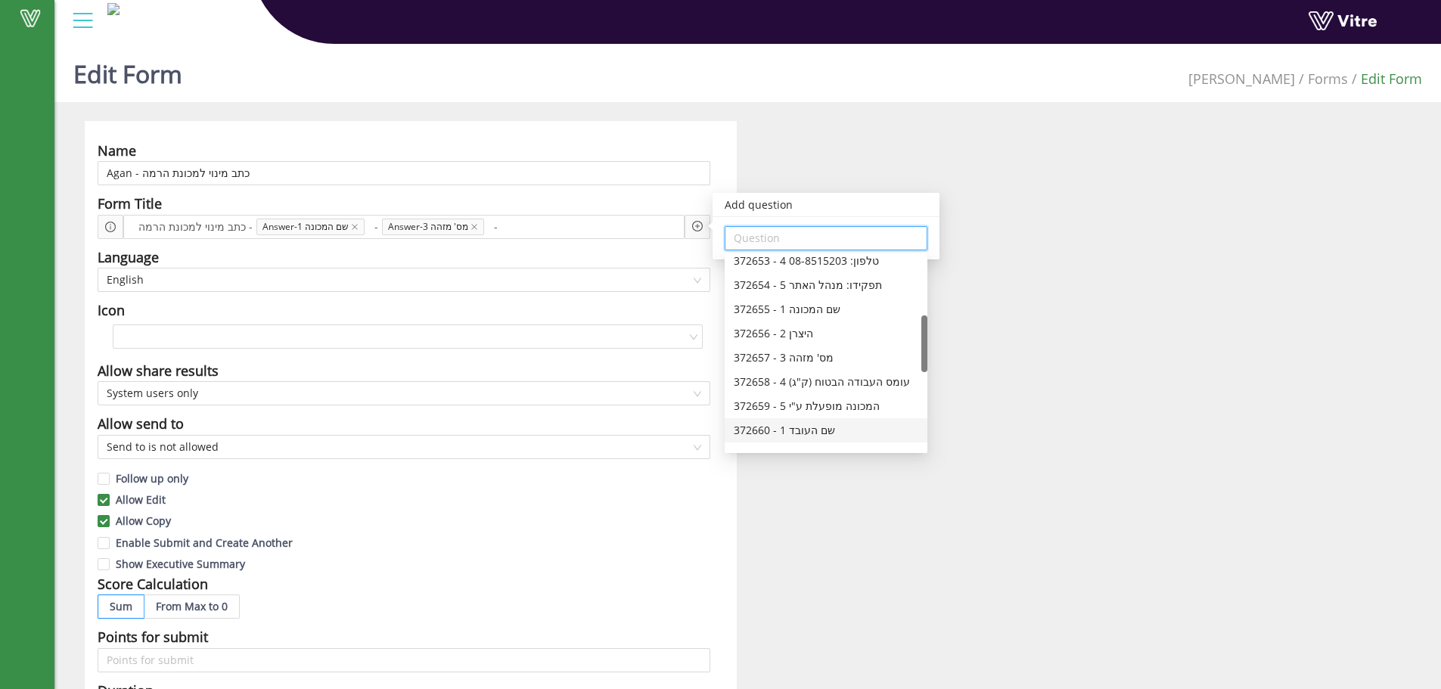
click at [851, 427] on div "372660 - 1 שם העובד" at bounding box center [826, 430] width 185 height 17
type input "372660 - 1 שם העובד"
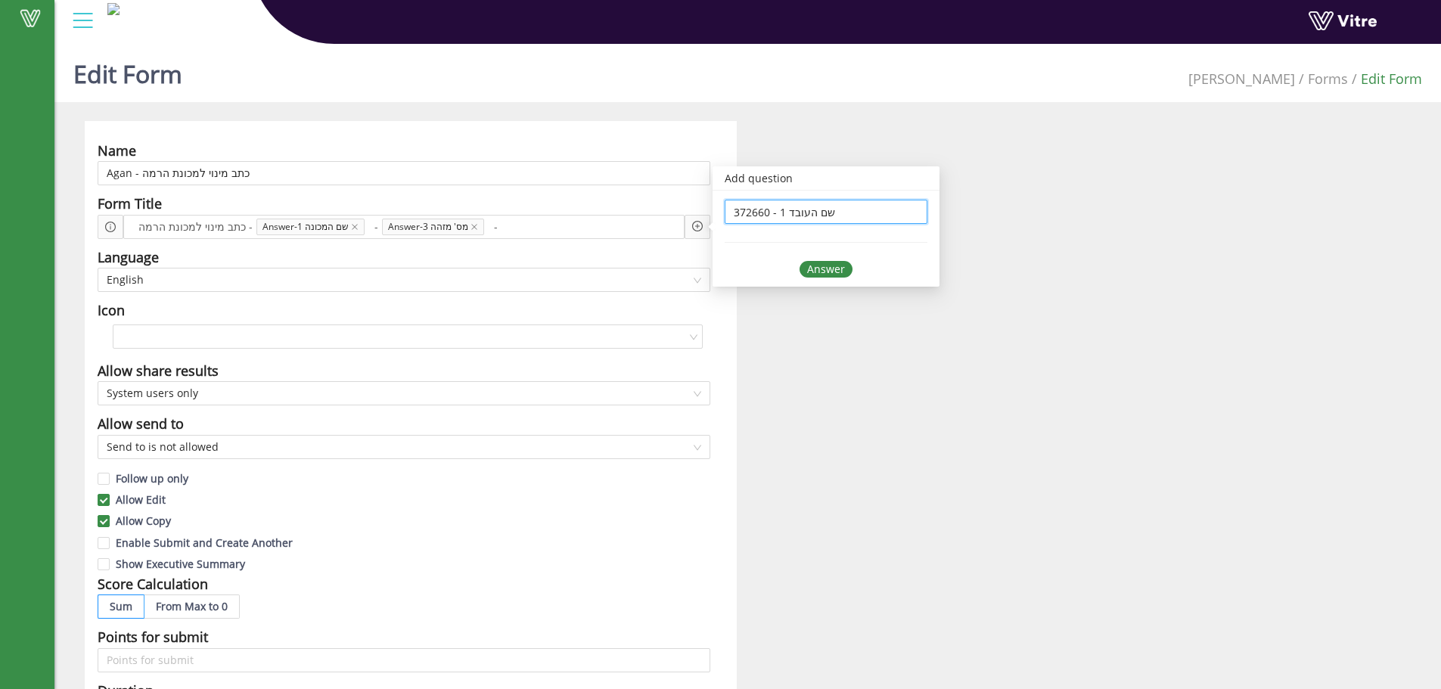
scroll to position [0, 0]
click at [821, 272] on div "Answer" at bounding box center [826, 269] width 53 height 17
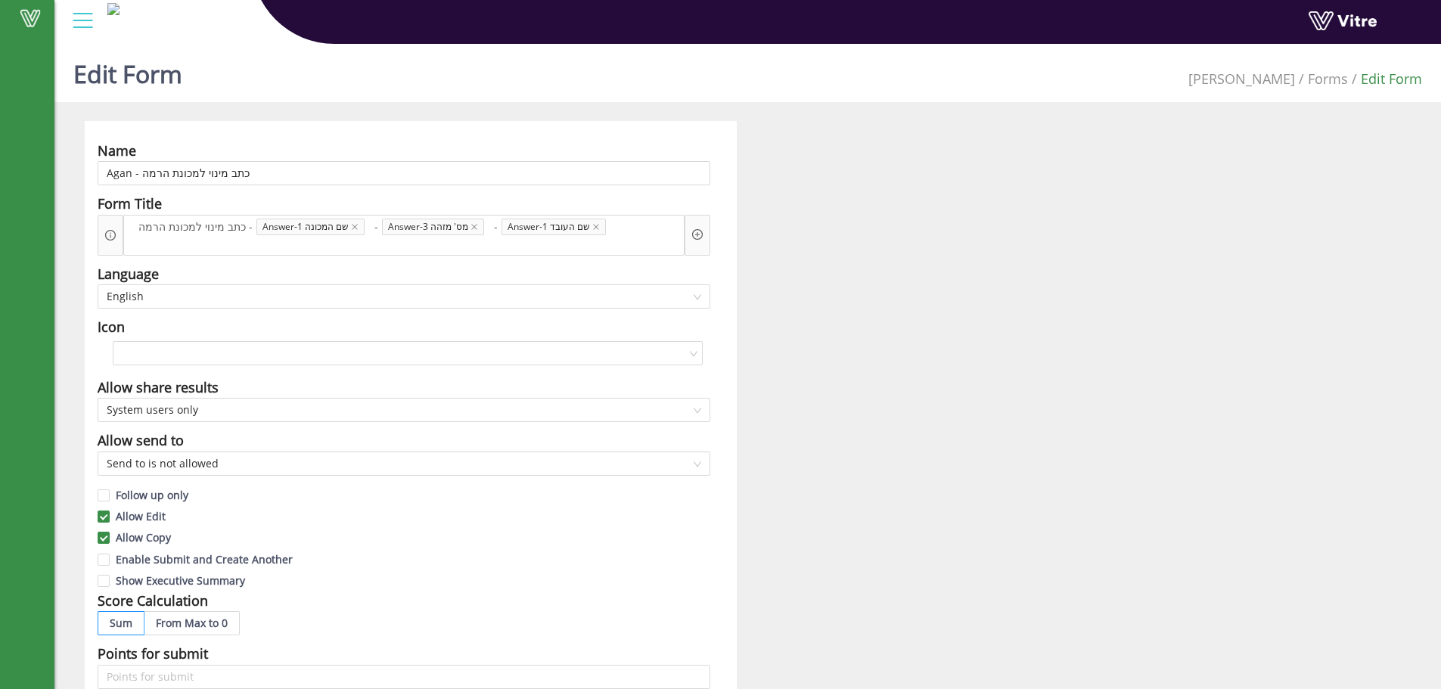
click at [791, 321] on div "Name [PERSON_NAME] - כתב מינוי למכונת הרמה Form Title כתב מינוי למכונת הרמה - A…" at bounding box center [747, 663] width 1349 height 1085
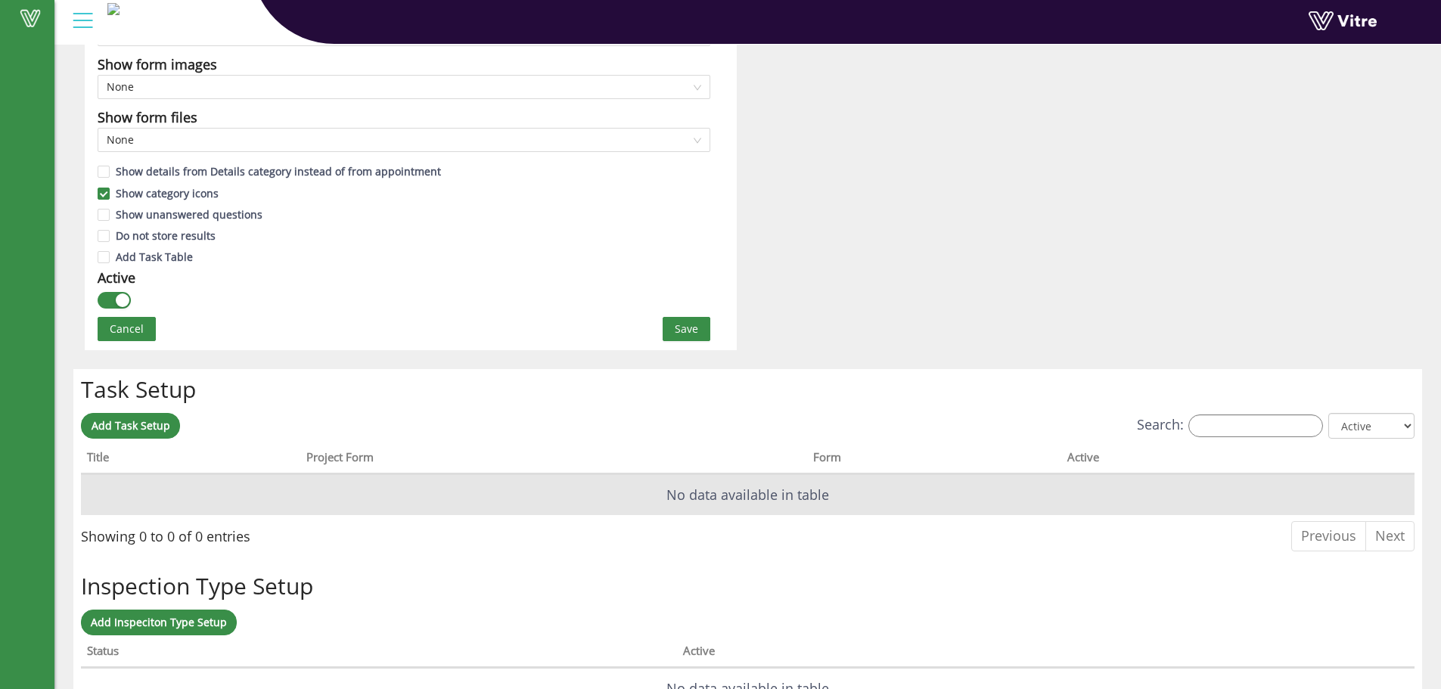
scroll to position [908, 0]
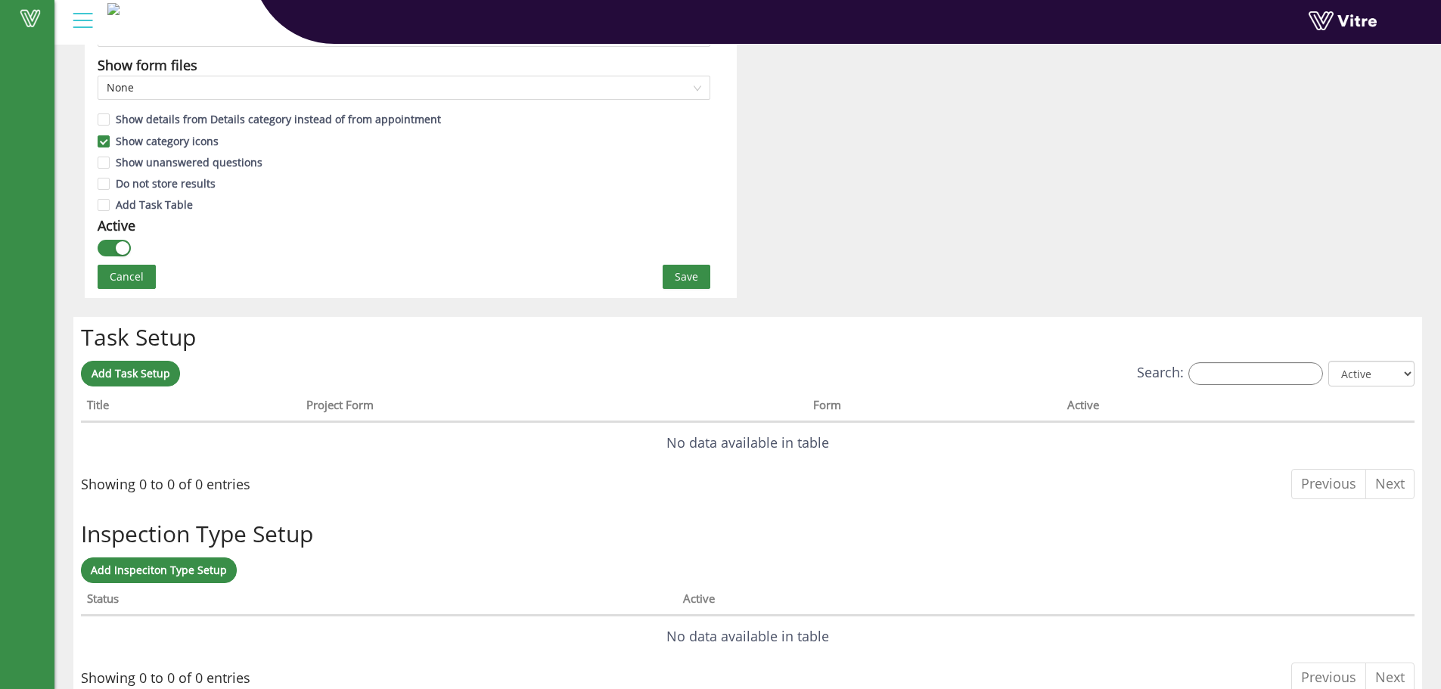
click at [694, 277] on span "Save" at bounding box center [686, 277] width 23 height 17
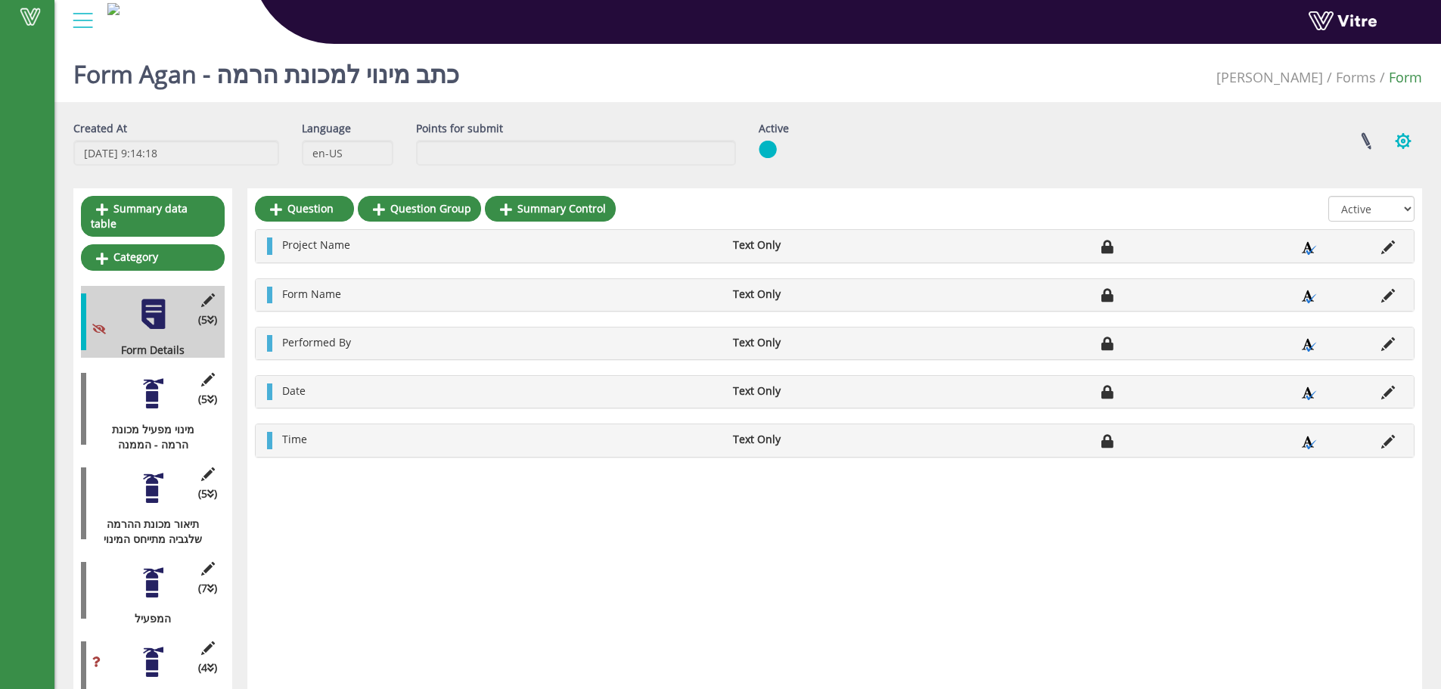
click at [1409, 144] on button "button" at bounding box center [1403, 141] width 38 height 40
click at [1368, 200] on link "Set Users" at bounding box center [1353, 197] width 138 height 20
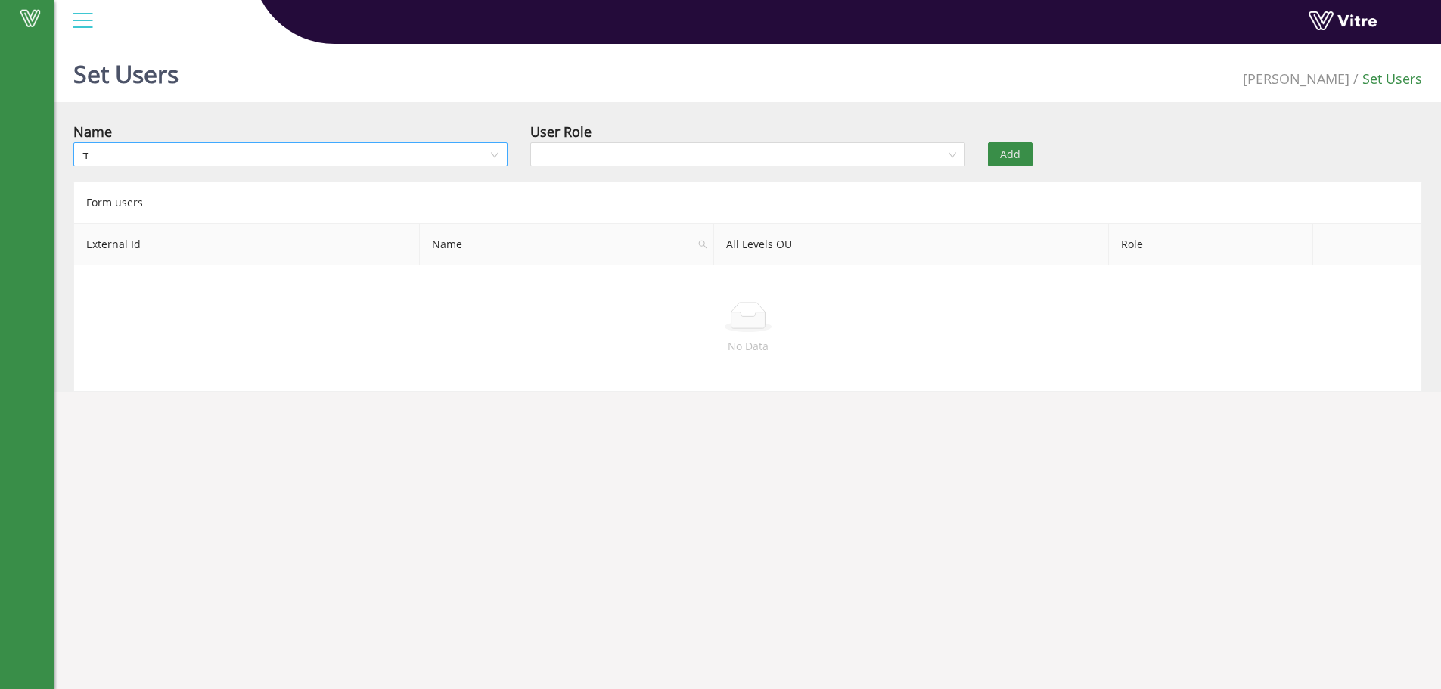
click at [140, 151] on input "ד" at bounding box center [284, 154] width 405 height 23
click at [140, 147] on input "דשכק" at bounding box center [284, 154] width 405 height 23
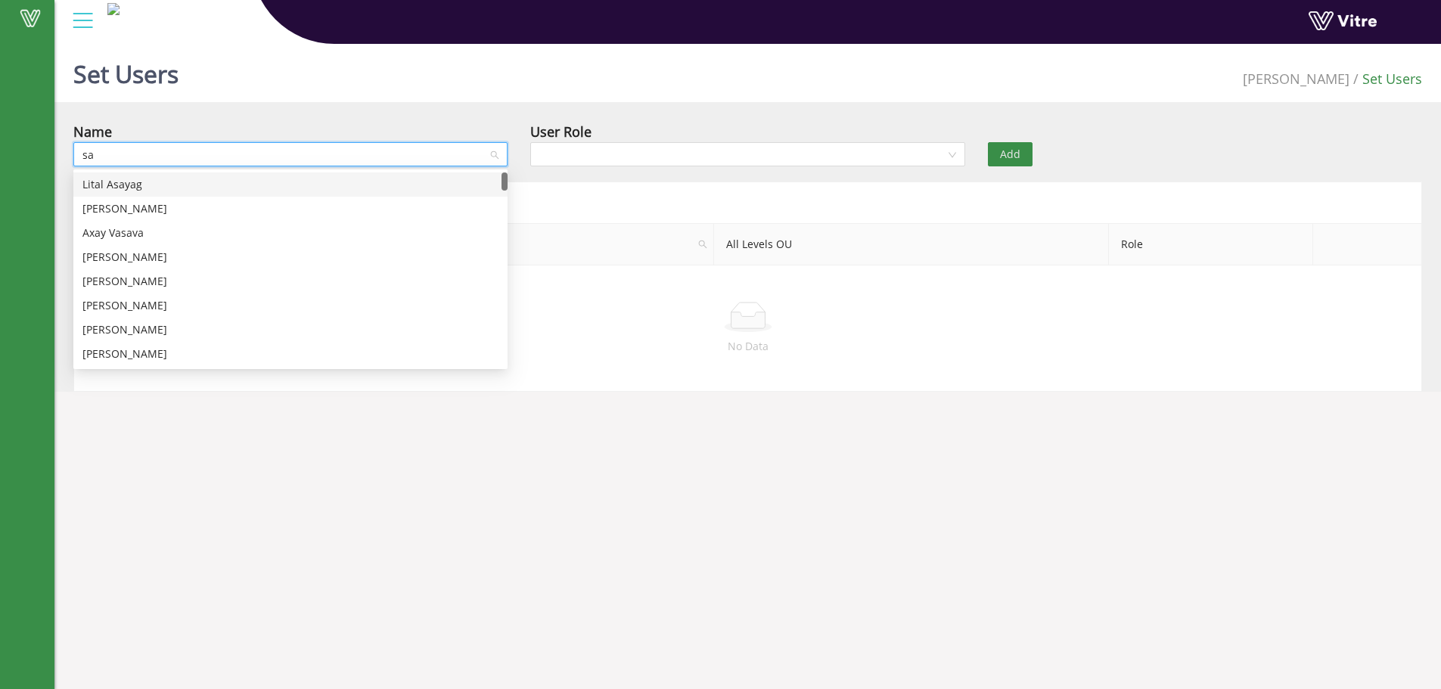
type input "saf"
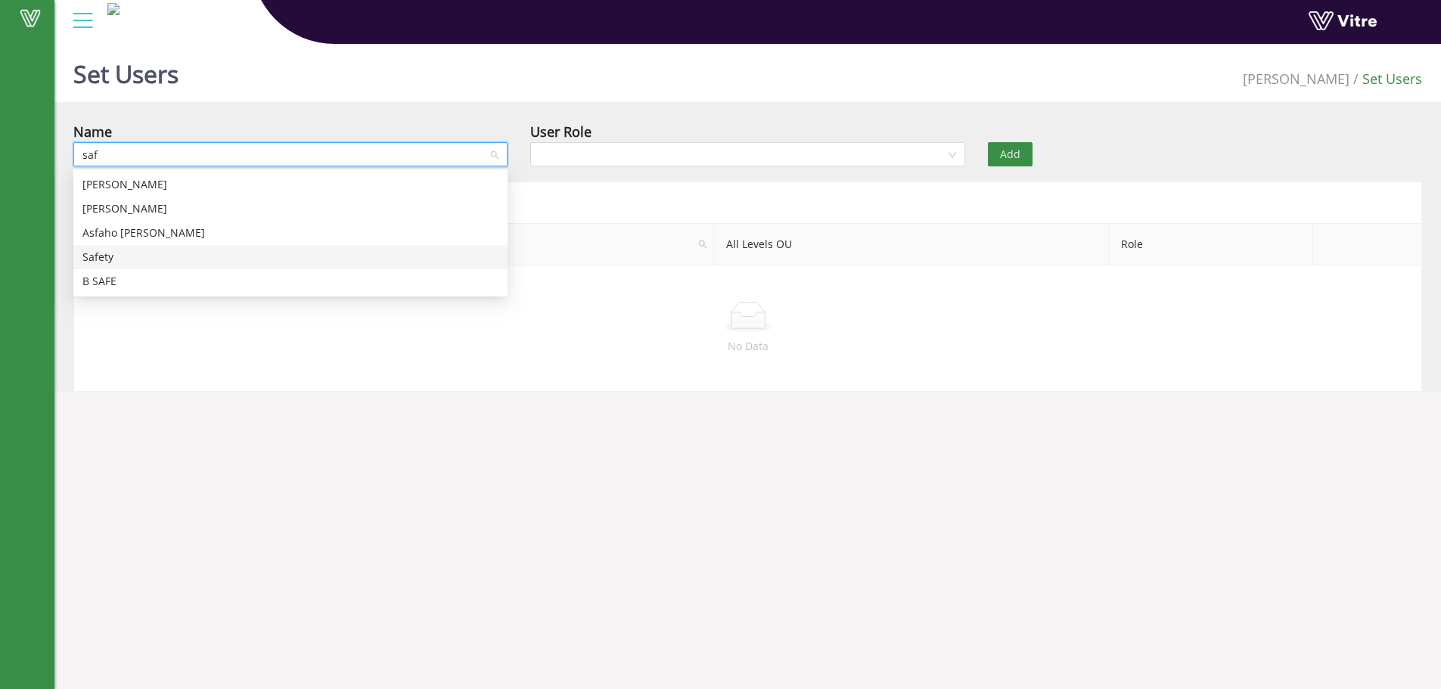
click at [125, 259] on div "Safety" at bounding box center [290, 257] width 416 height 17
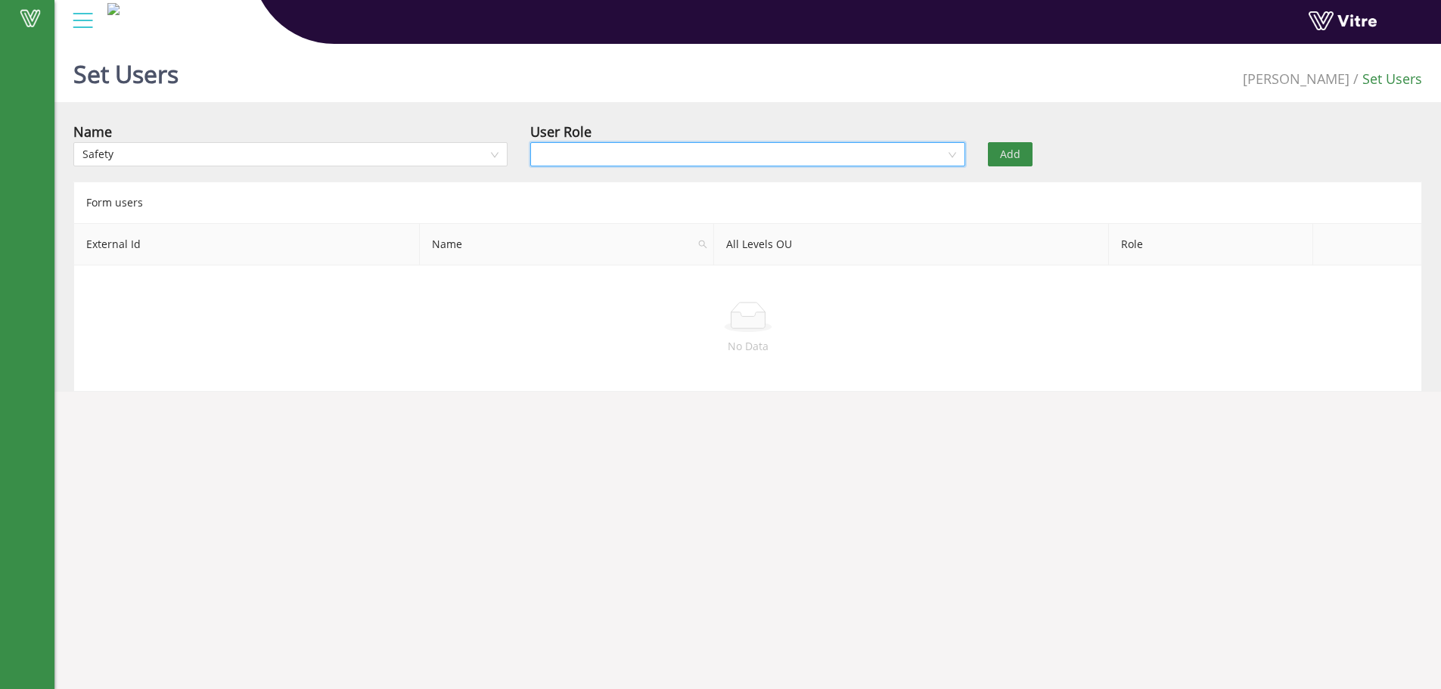
click at [545, 150] on input "search" at bounding box center [741, 154] width 405 height 23
drag, startPoint x: 557, startPoint y: 185, endPoint x: 588, endPoint y: 183, distance: 30.3
click at [558, 185] on div "Owner" at bounding box center [747, 184] width 416 height 17
click at [998, 151] on button "Add" at bounding box center [1010, 154] width 45 height 24
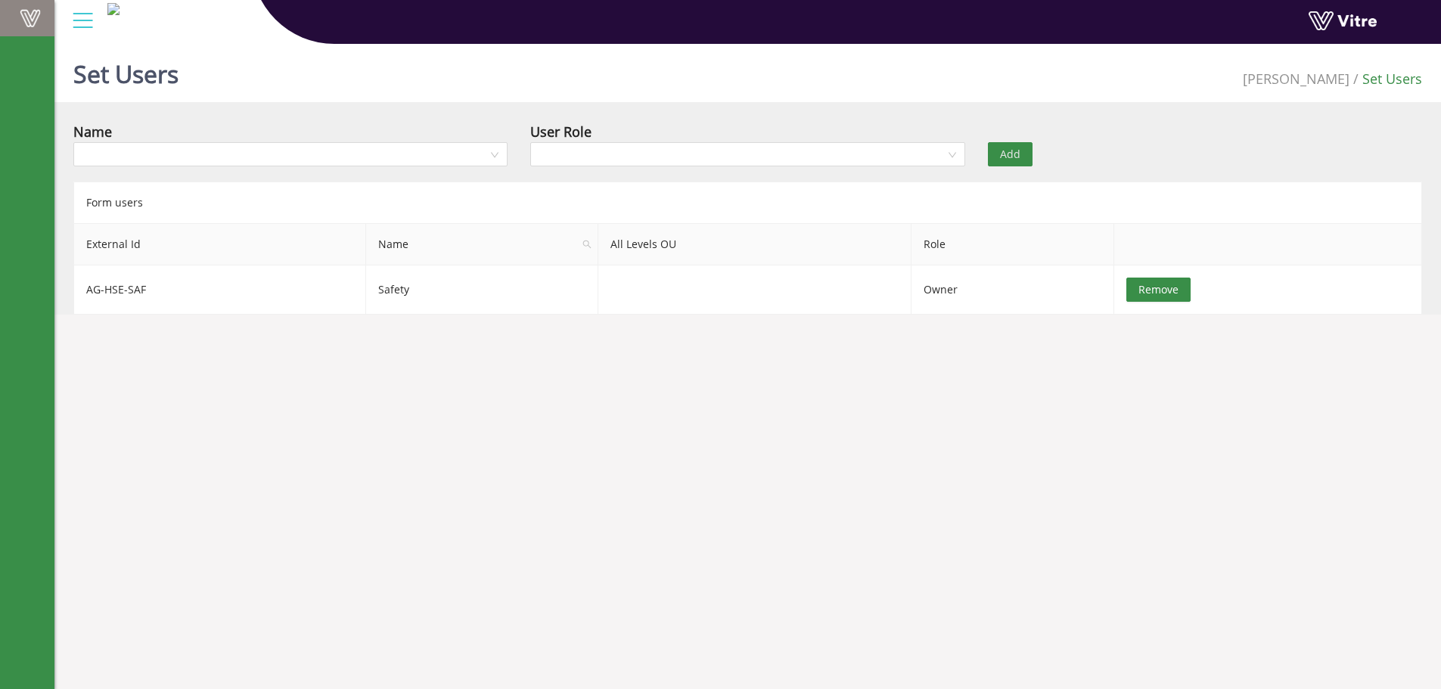
click at [29, 19] on span at bounding box center [30, 18] width 38 height 18
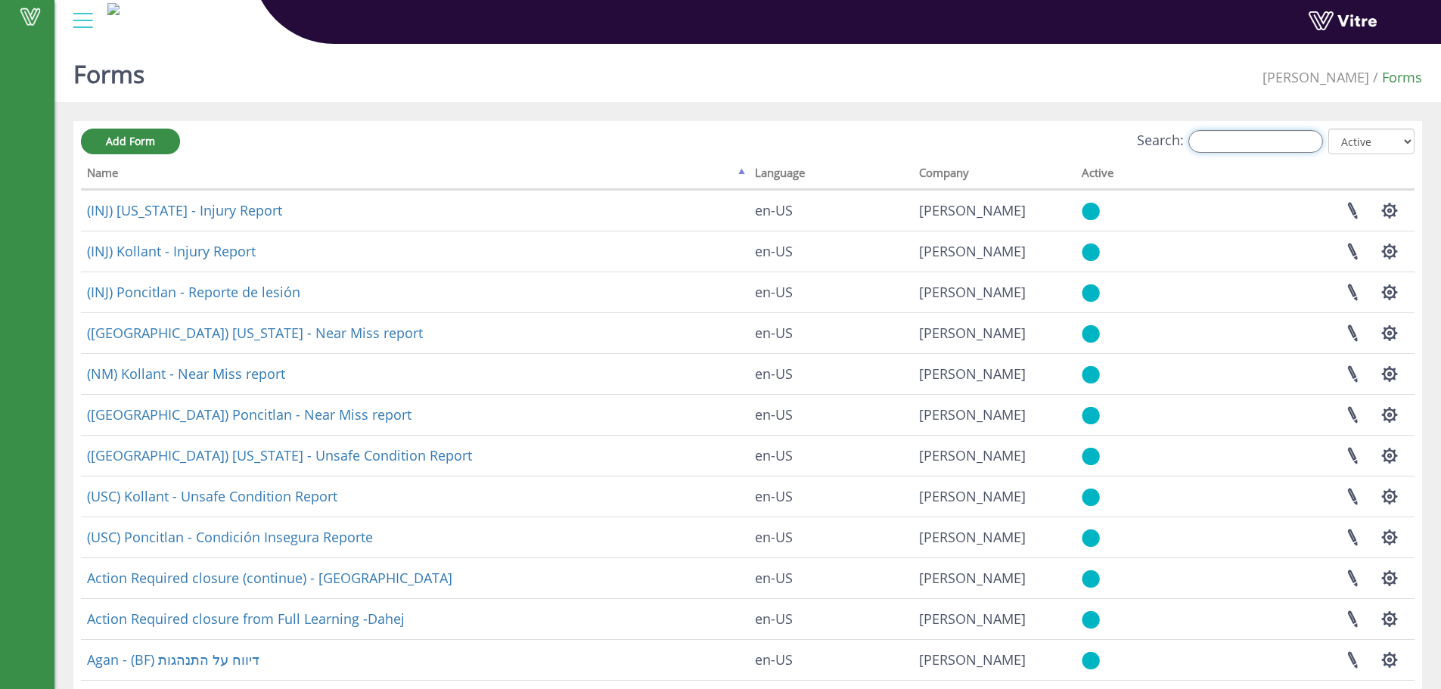
click at [1225, 143] on input "Search:" at bounding box center [1255, 141] width 135 height 23
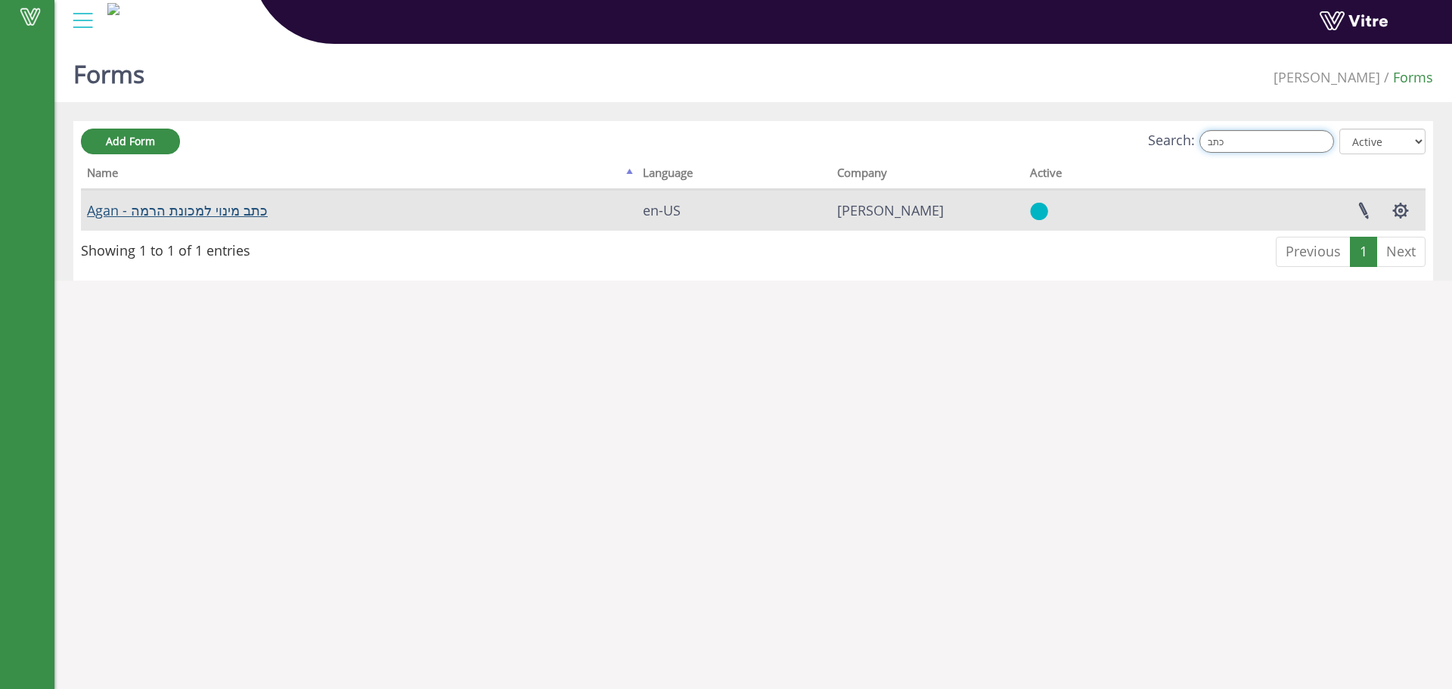
type input "כתב"
click at [233, 213] on link "Agan - כתב מינוי למכונת הרמה" at bounding box center [177, 210] width 181 height 18
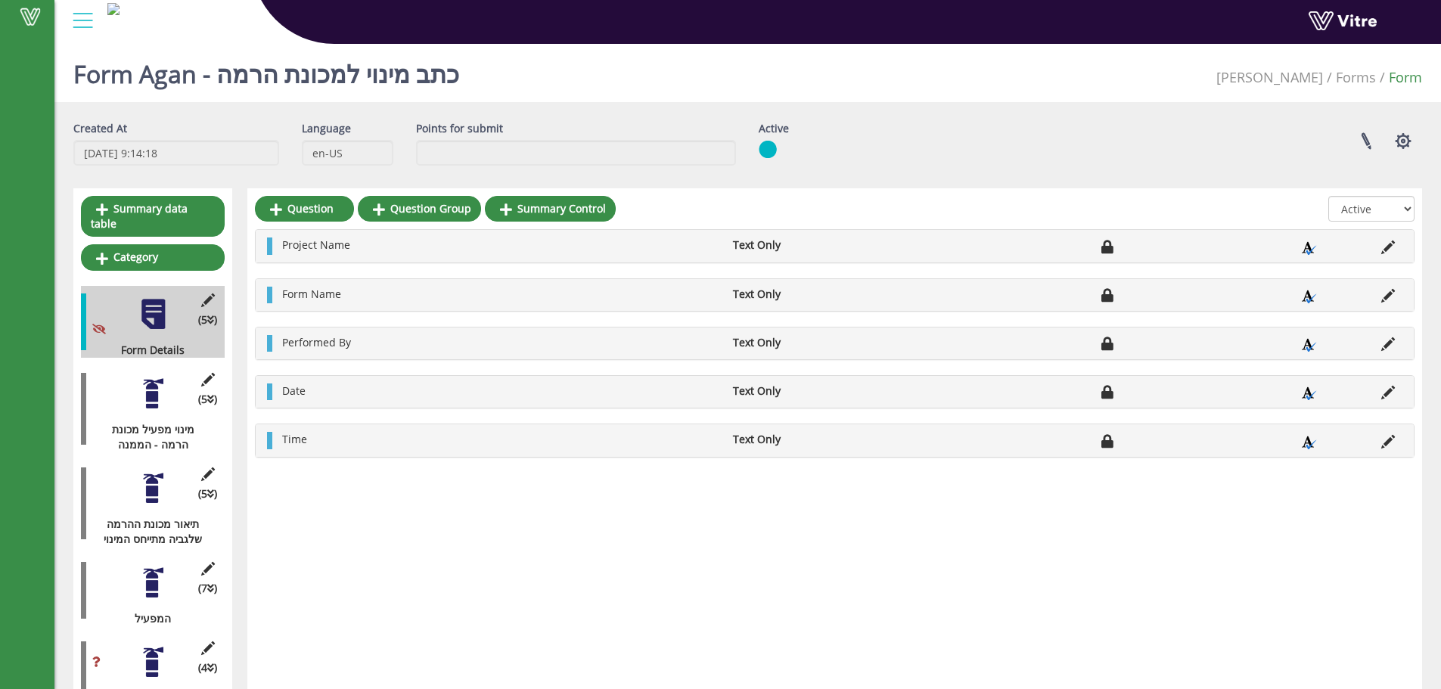
click at [167, 377] on div at bounding box center [153, 394] width 34 height 34
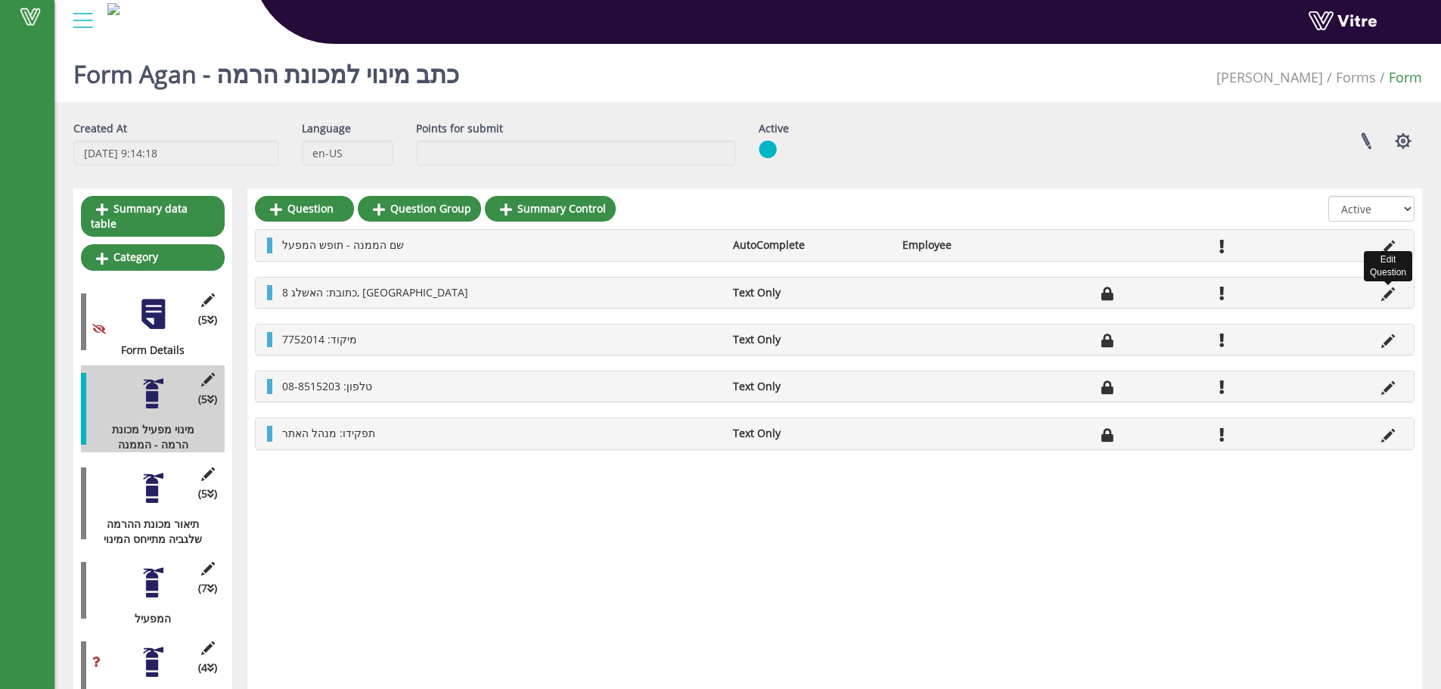
click at [1387, 300] on icon at bounding box center [1388, 294] width 14 height 14
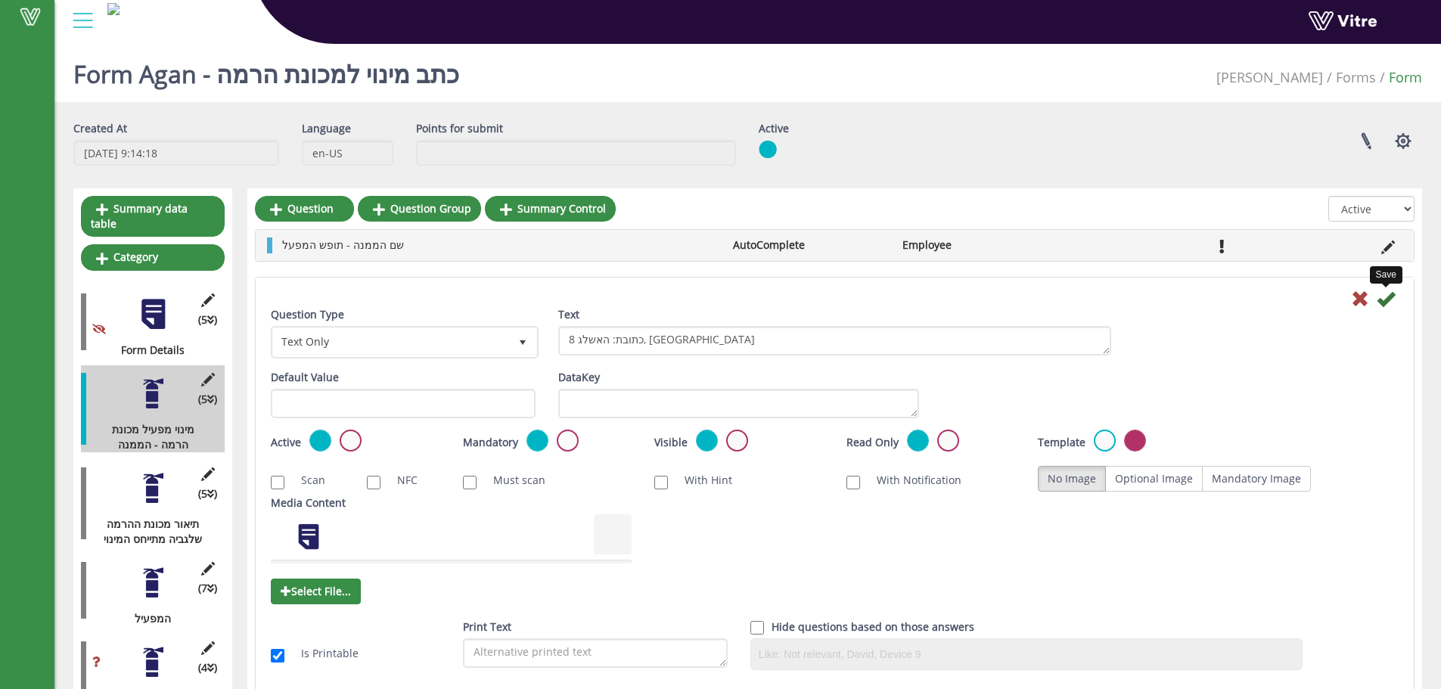
click at [1392, 299] on icon at bounding box center [1386, 299] width 18 height 18
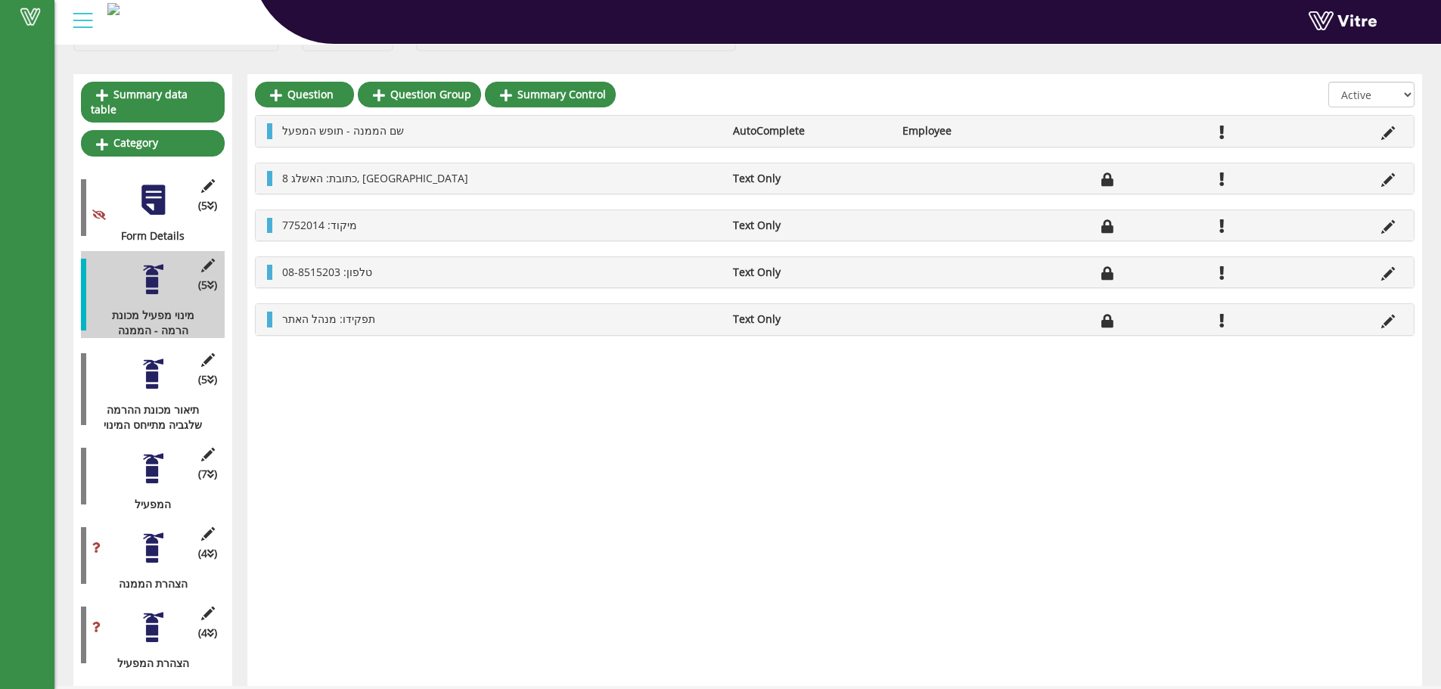
scroll to position [115, 0]
click at [147, 533] on div at bounding box center [153, 547] width 34 height 34
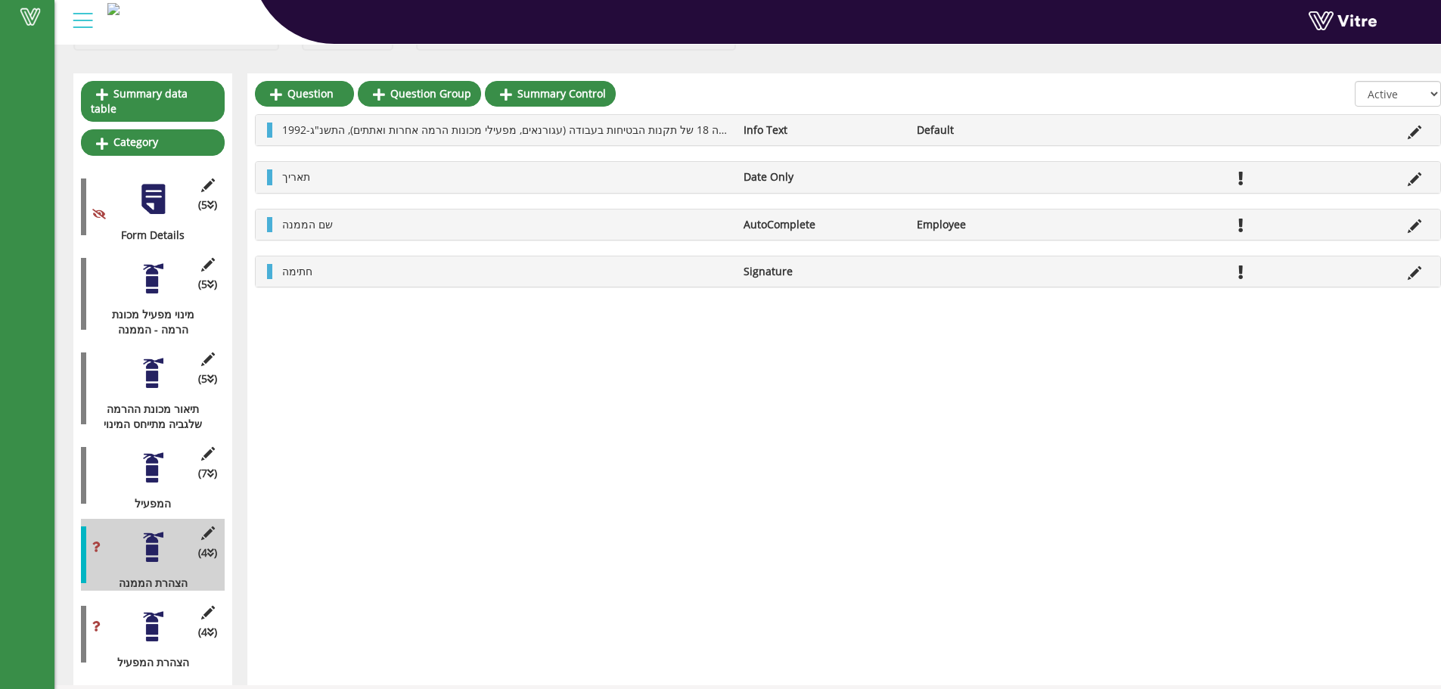
click at [205, 526] on icon at bounding box center [207, 533] width 19 height 14
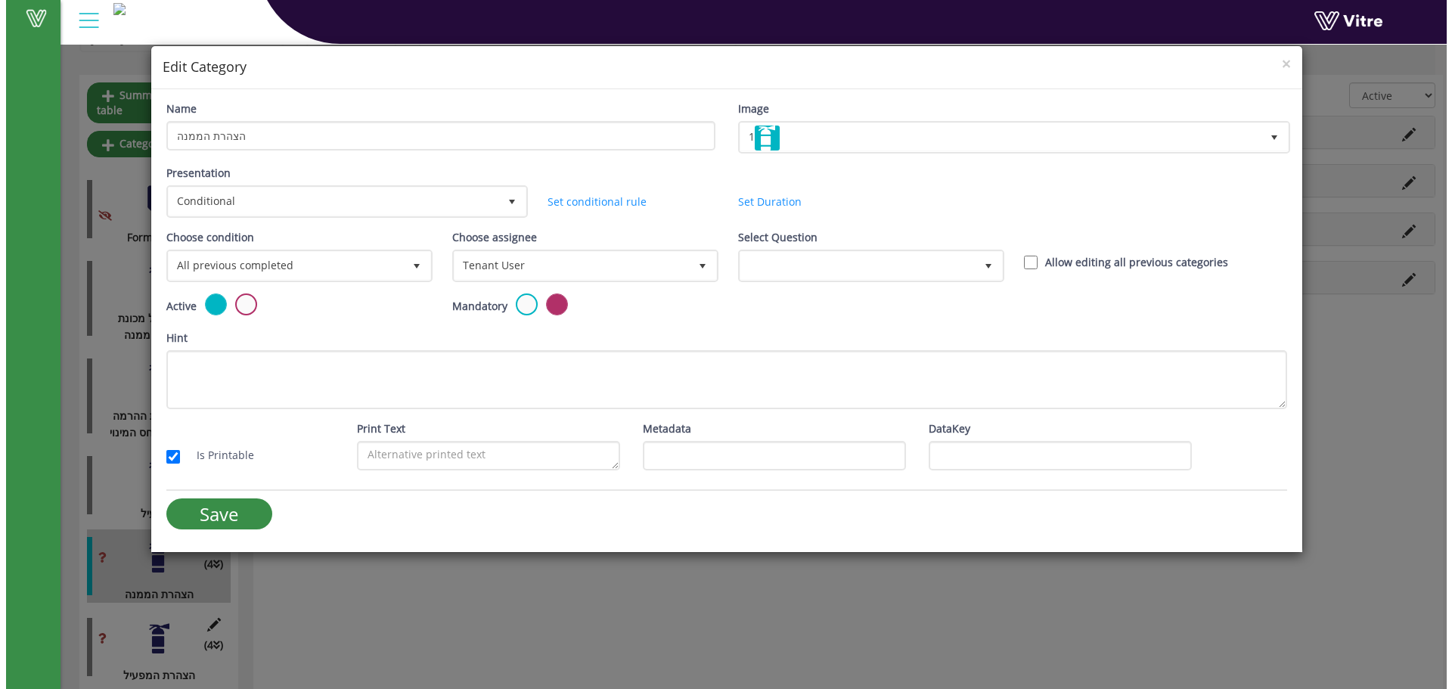
scroll to position [110, 0]
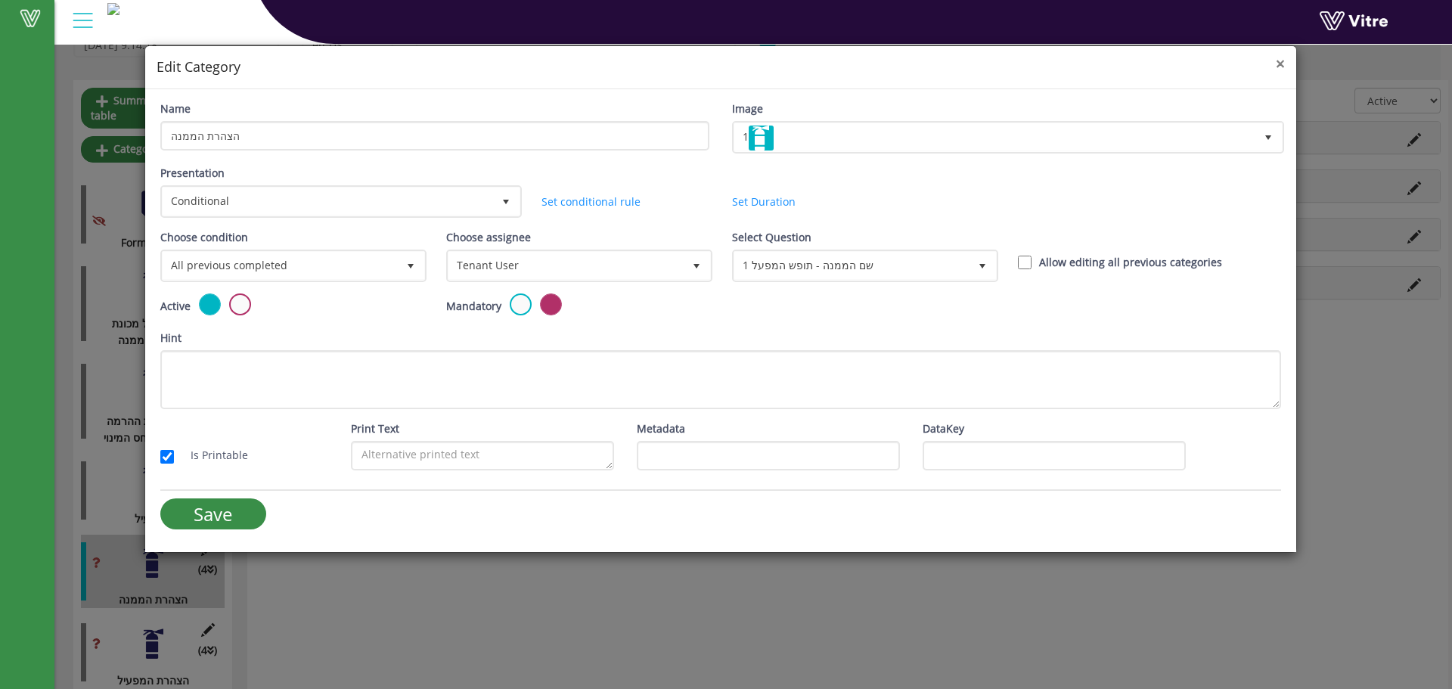
click at [1281, 71] on span "×" at bounding box center [1280, 63] width 9 height 21
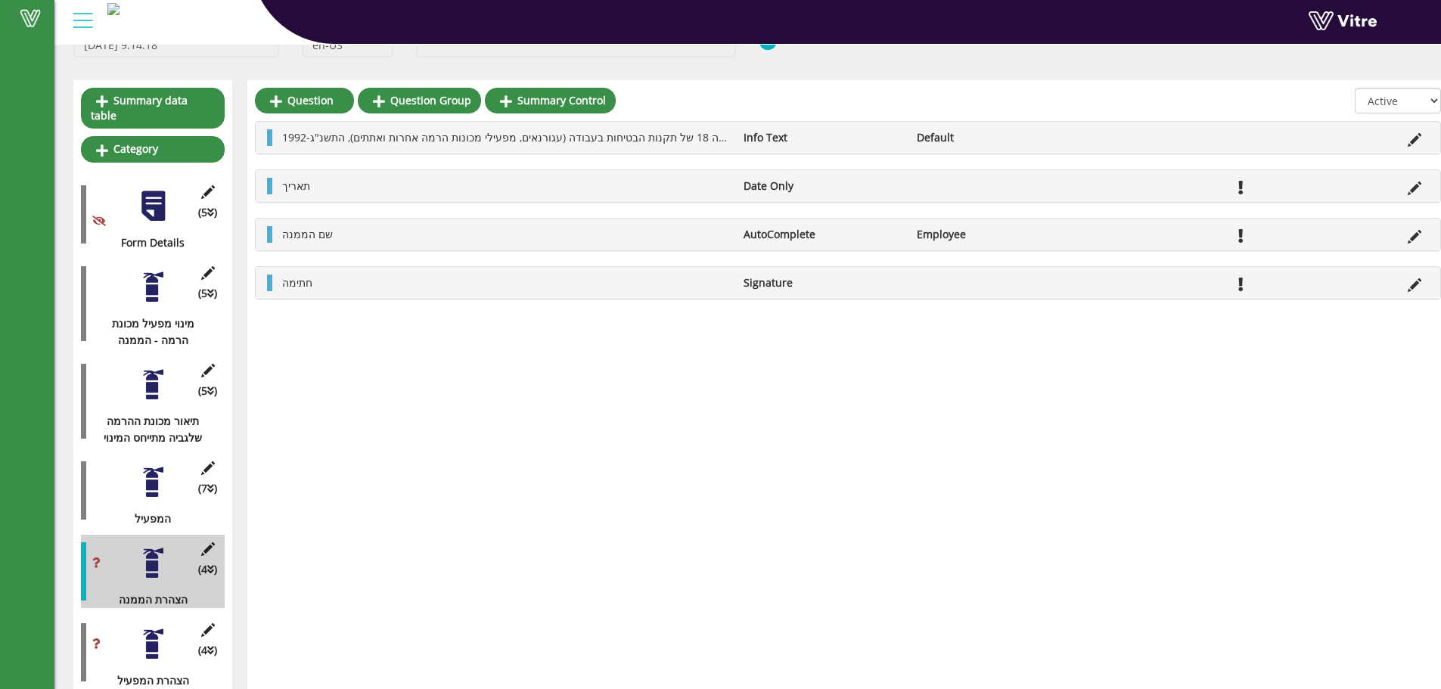
click at [155, 465] on div at bounding box center [153, 482] width 34 height 34
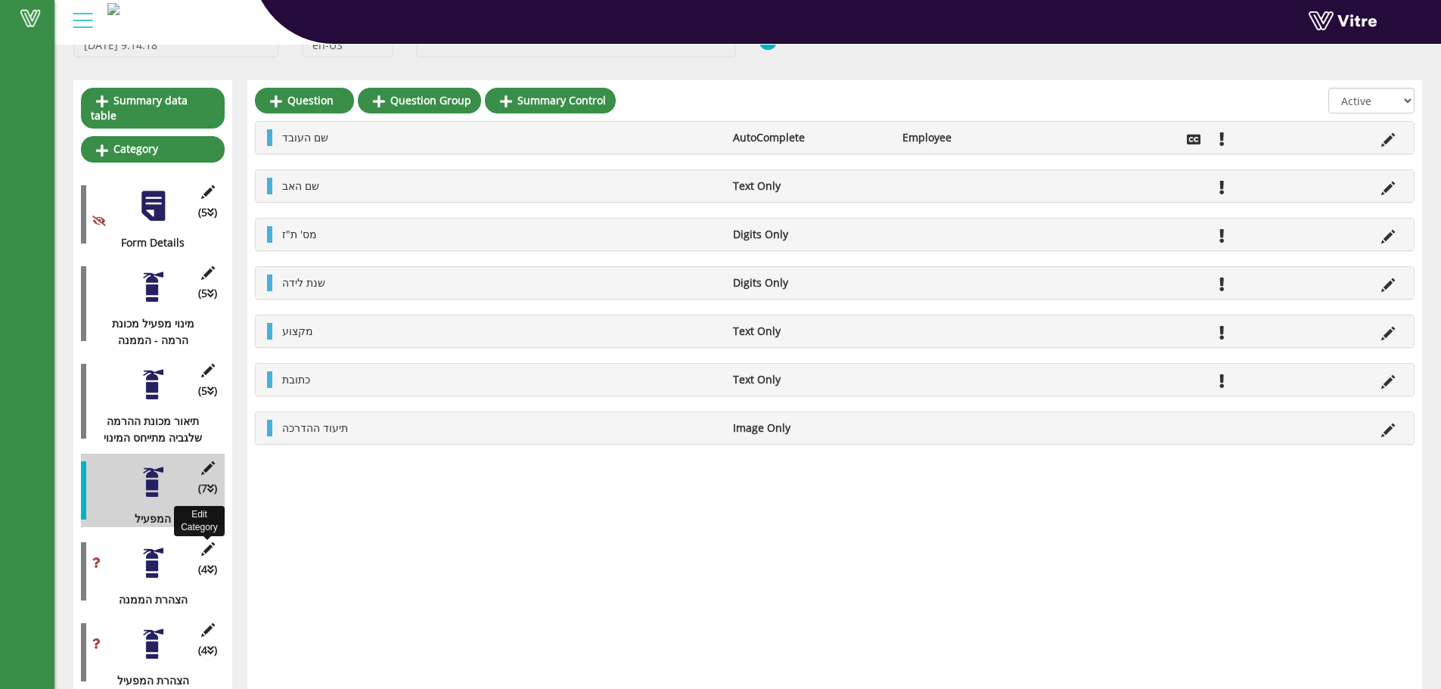
click at [206, 542] on icon at bounding box center [207, 549] width 19 height 14
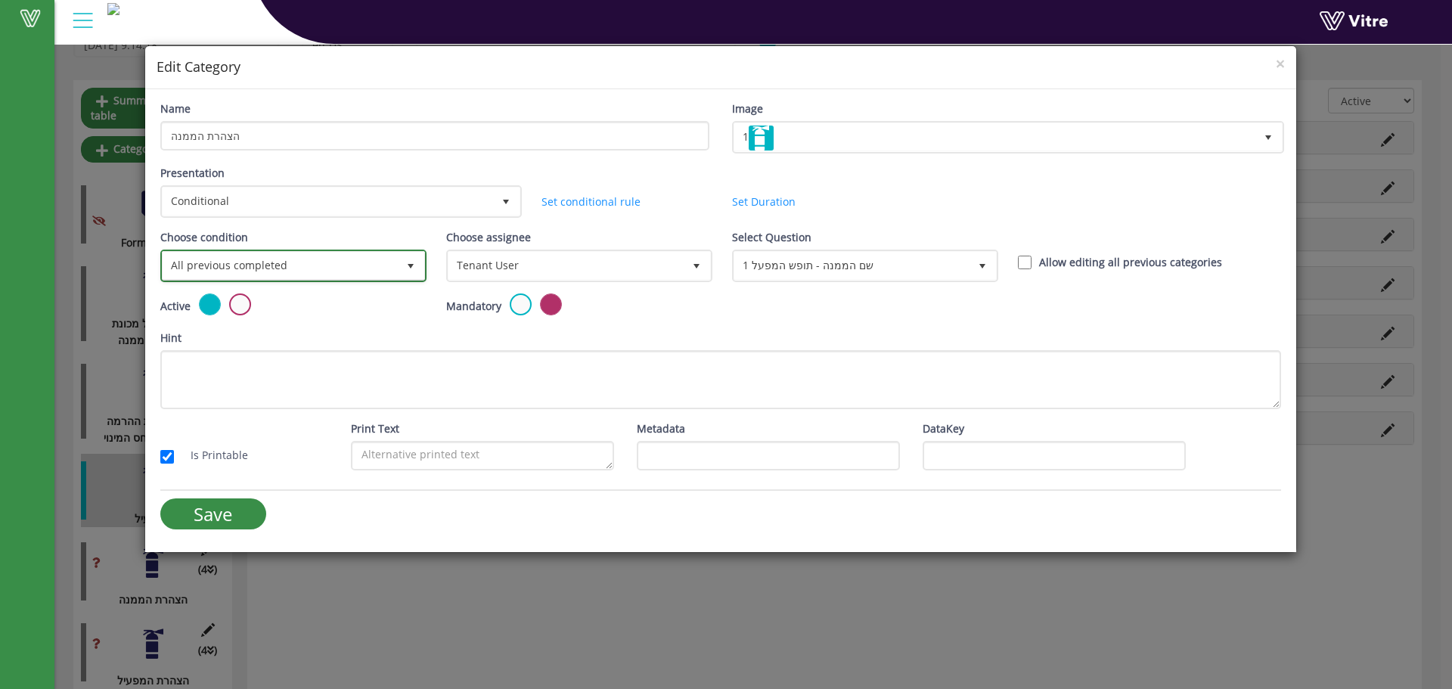
click at [373, 279] on span "All previous completed" at bounding box center [293, 265] width 263 height 29
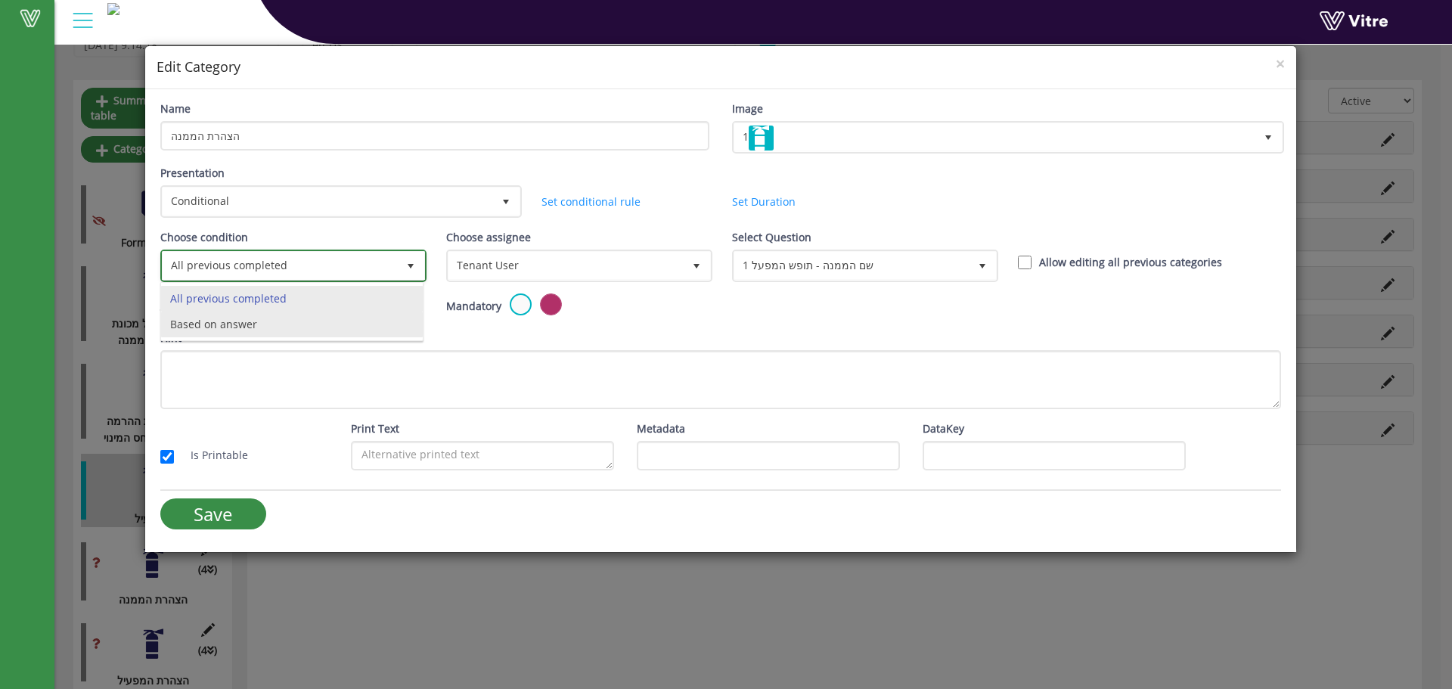
click at [261, 331] on li "Based on answer" at bounding box center [292, 325] width 262 height 26
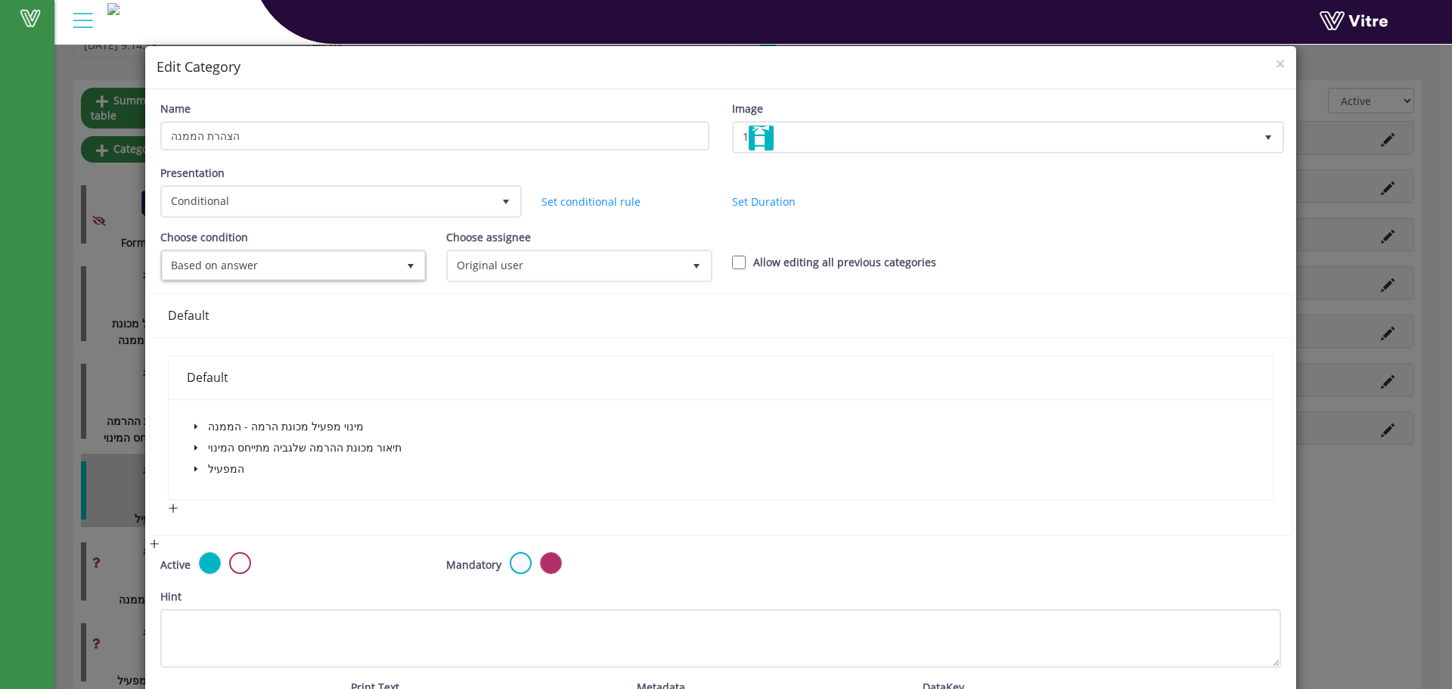
click at [197, 423] on icon "caret-down" at bounding box center [196, 427] width 8 height 8
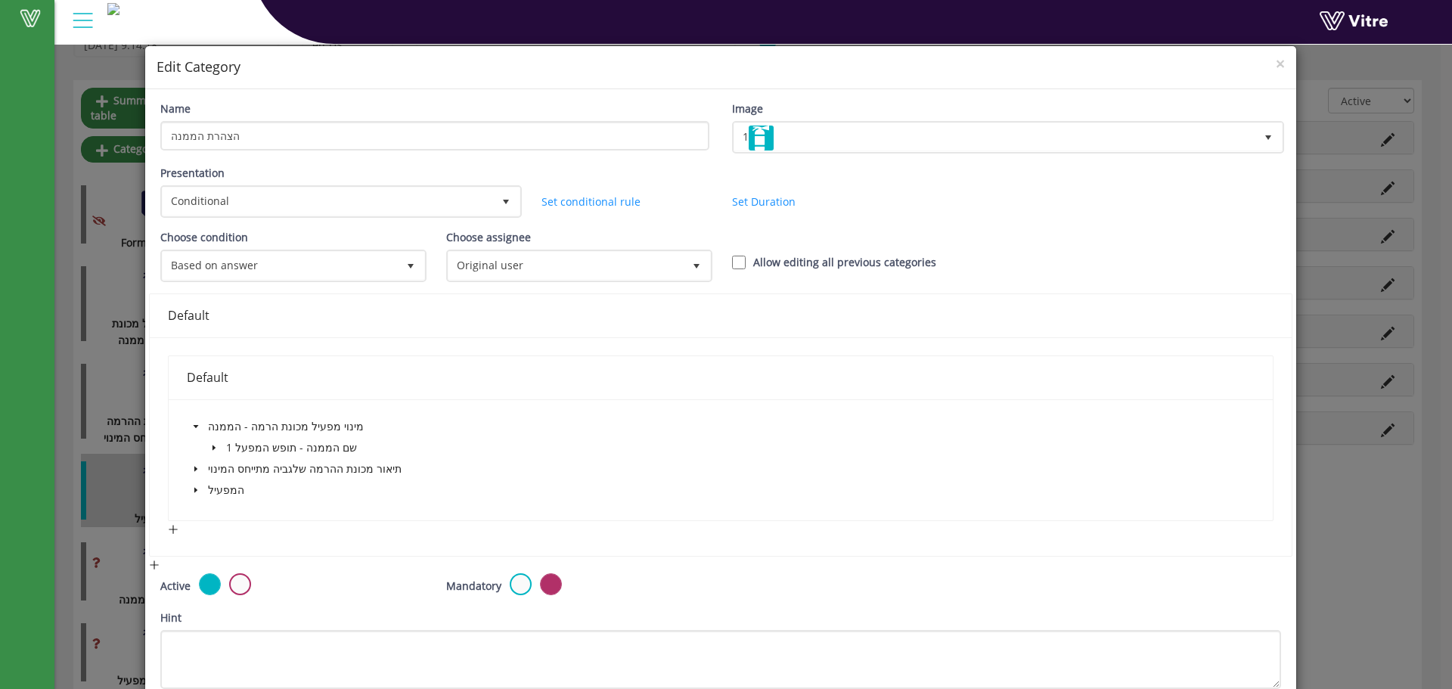
click at [215, 439] on span at bounding box center [214, 448] width 18 height 18
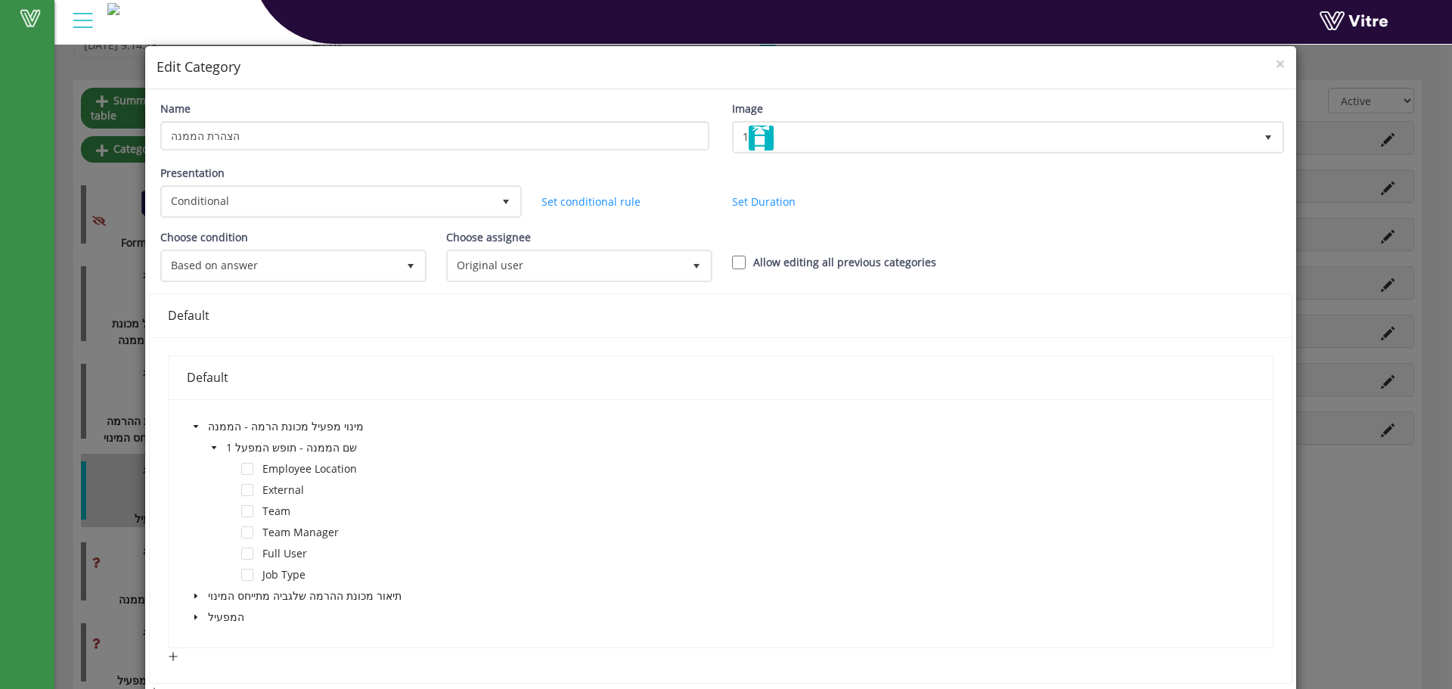
click at [213, 452] on span at bounding box center [214, 448] width 18 height 18
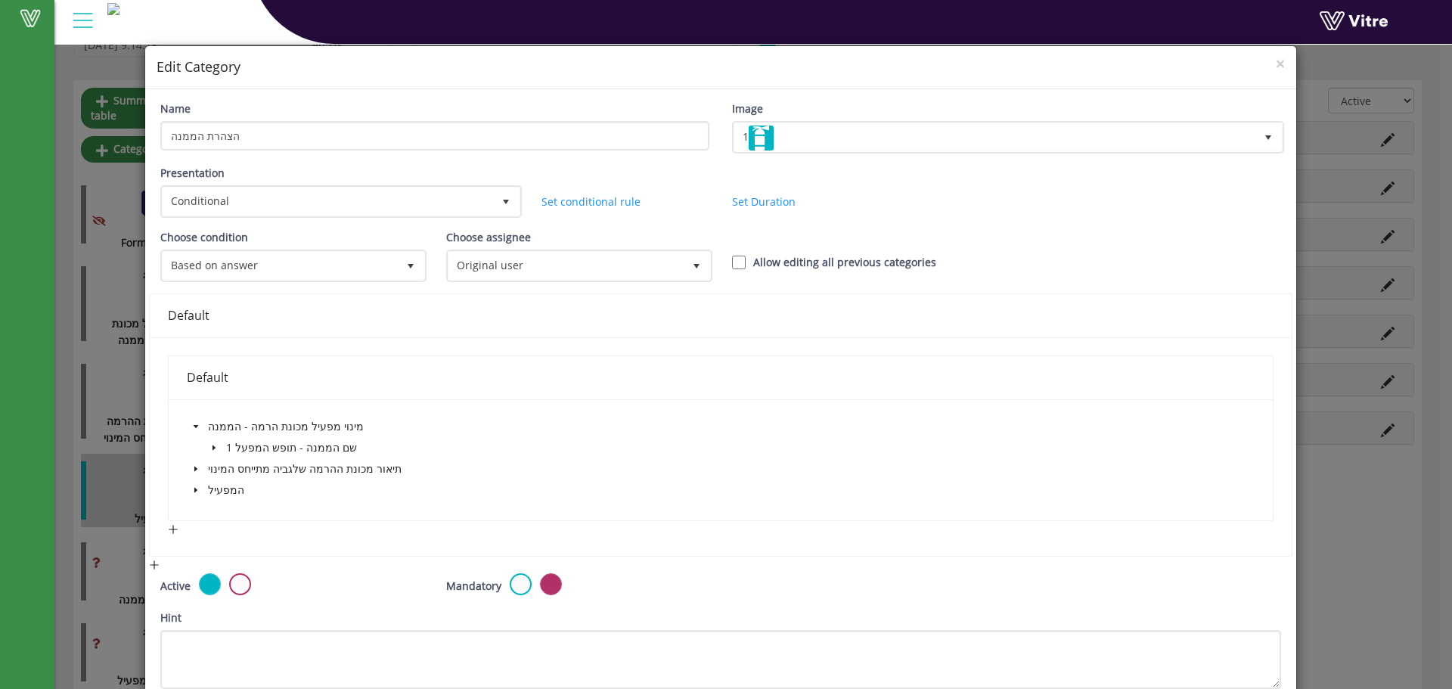
click at [194, 469] on icon "caret-down" at bounding box center [195, 469] width 3 height 5
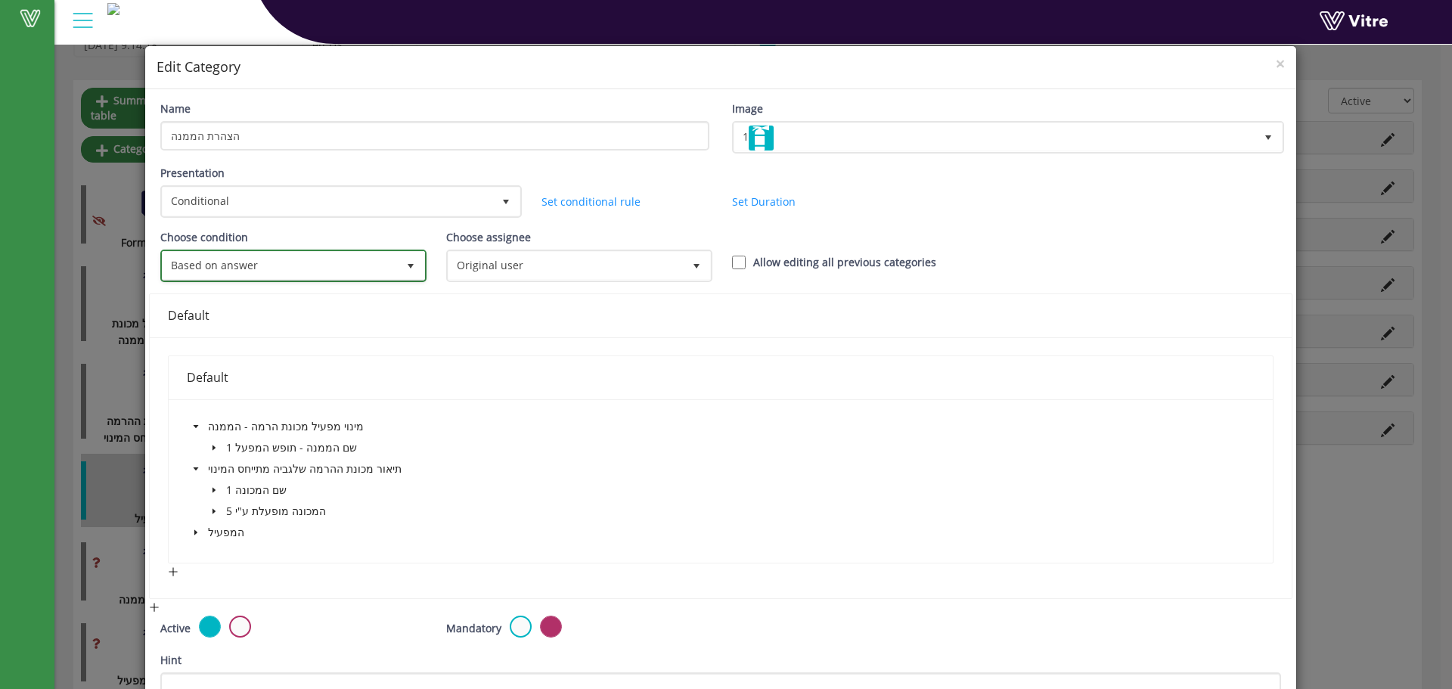
click at [287, 272] on span "Based on answer" at bounding box center [280, 265] width 234 height 27
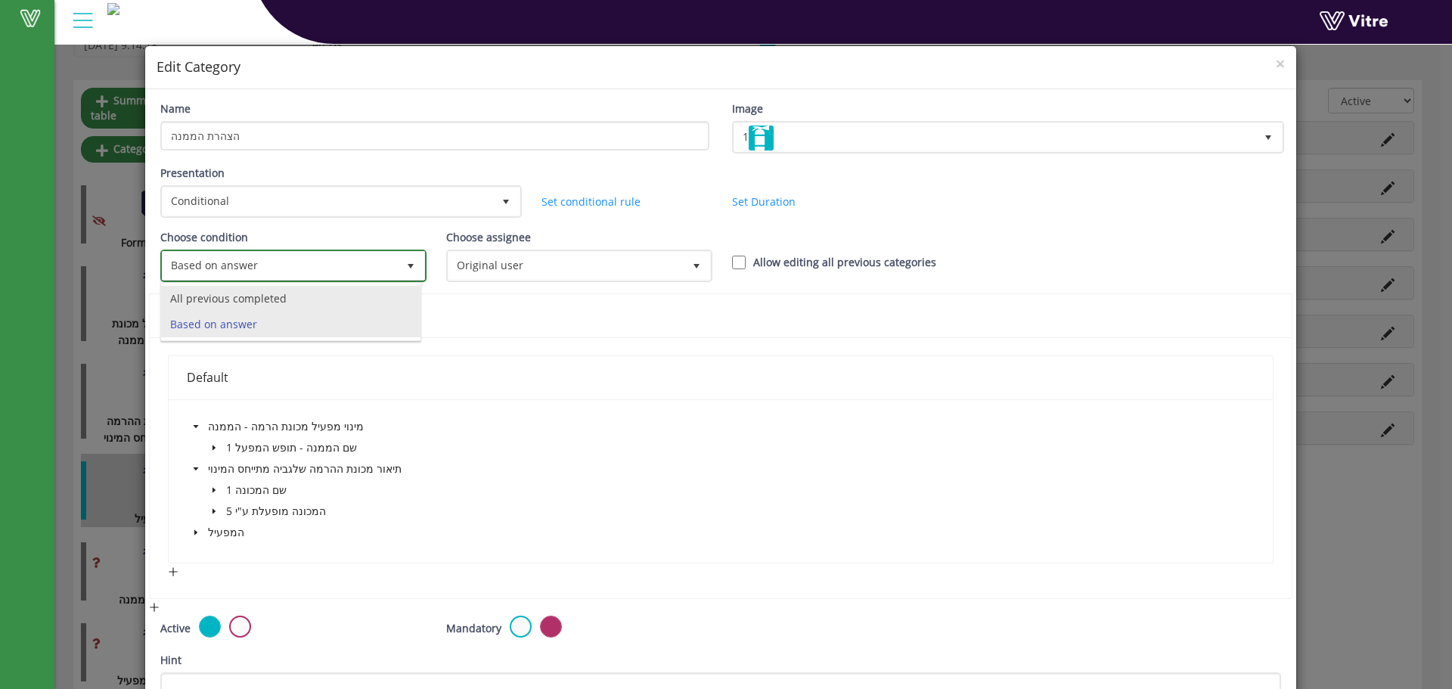
click at [280, 303] on li "All previous completed" at bounding box center [290, 299] width 259 height 26
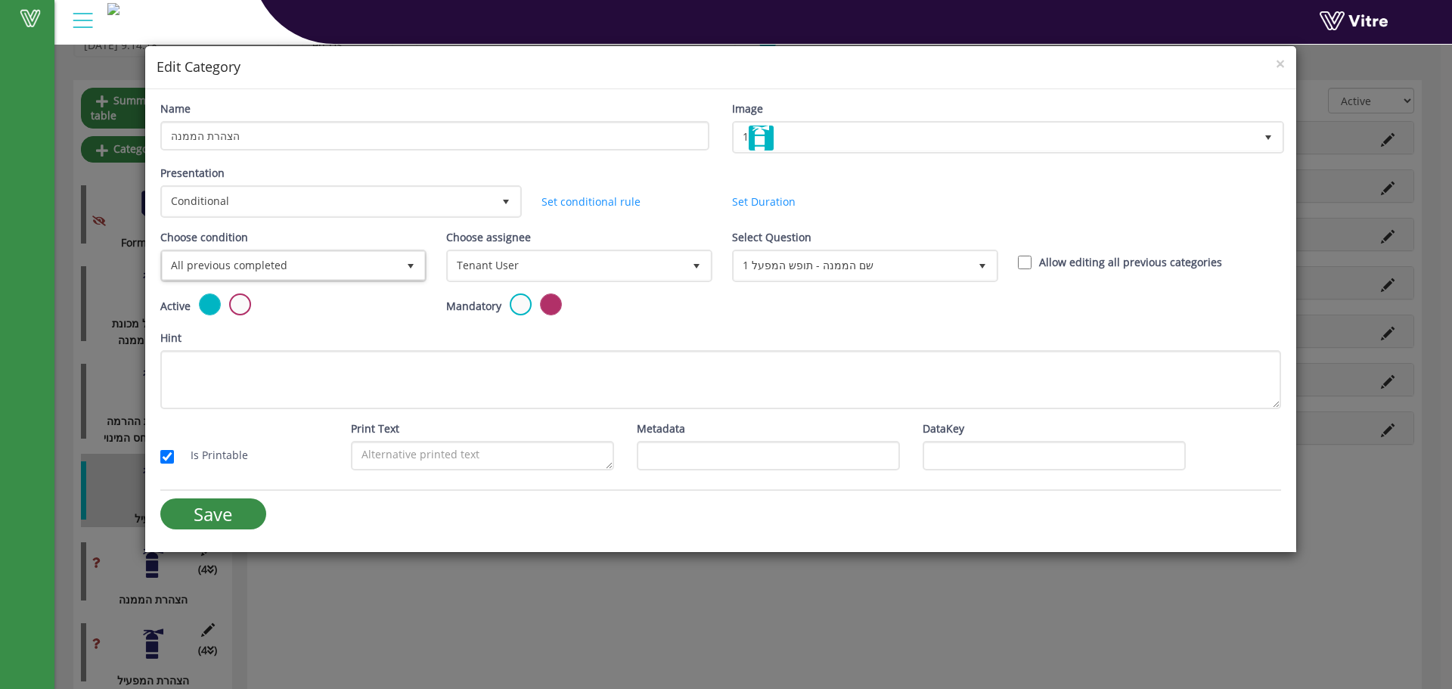
click at [1285, 69] on div "× Edit Category" at bounding box center [720, 67] width 1151 height 43
click at [1277, 63] on span "×" at bounding box center [1280, 63] width 9 height 21
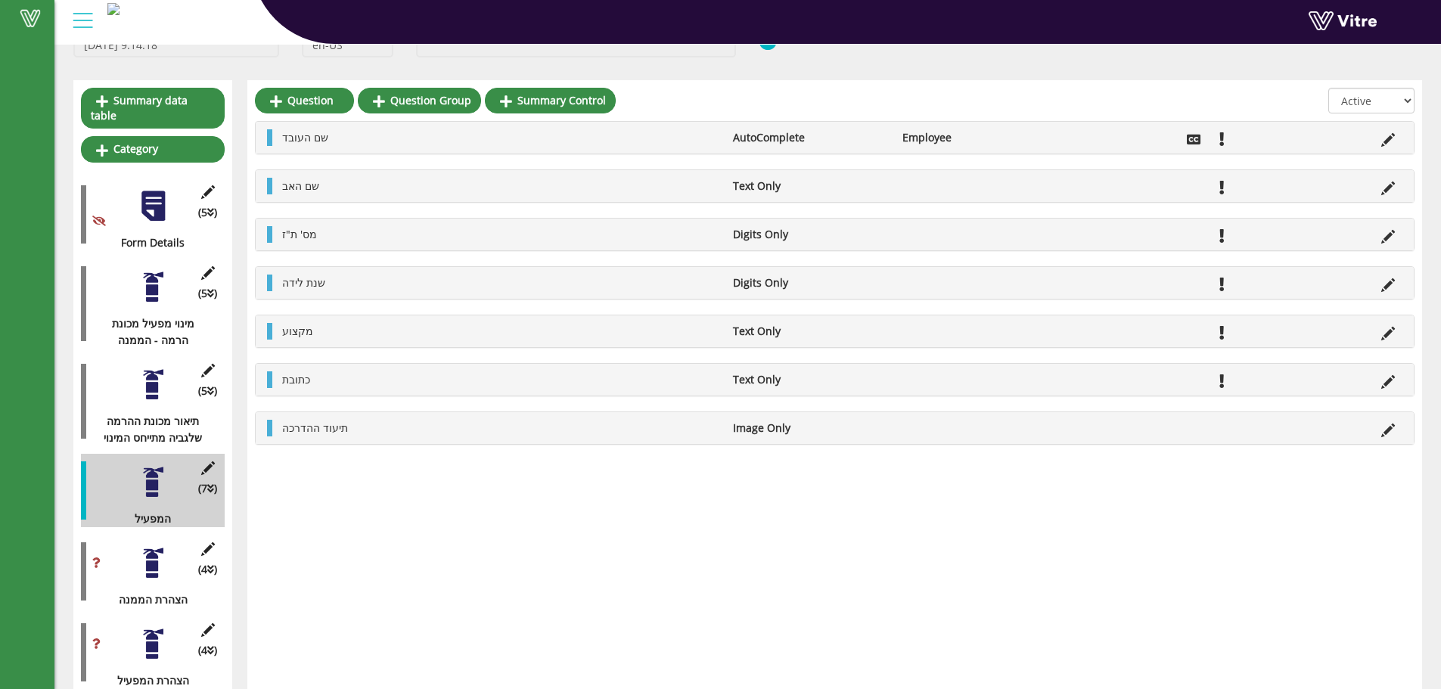
click at [144, 201] on div at bounding box center [153, 206] width 34 height 34
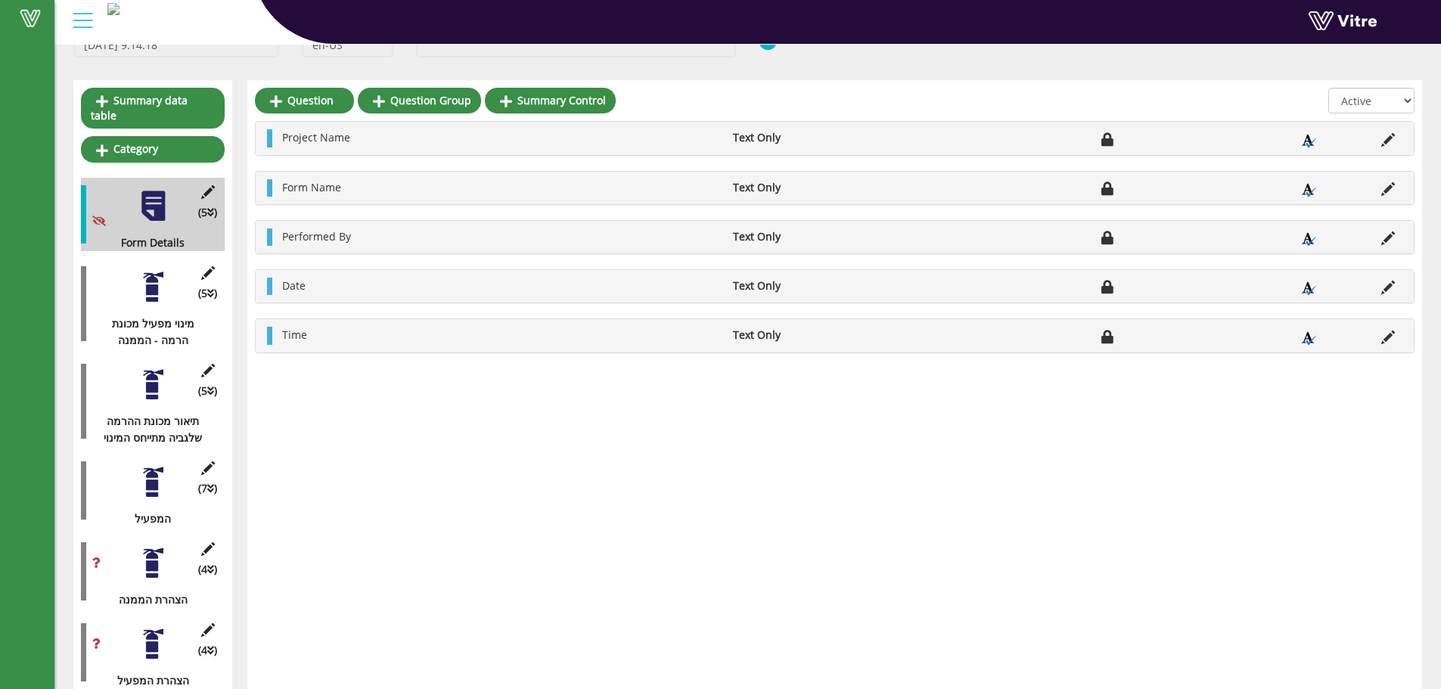
click at [148, 270] on div at bounding box center [153, 287] width 34 height 34
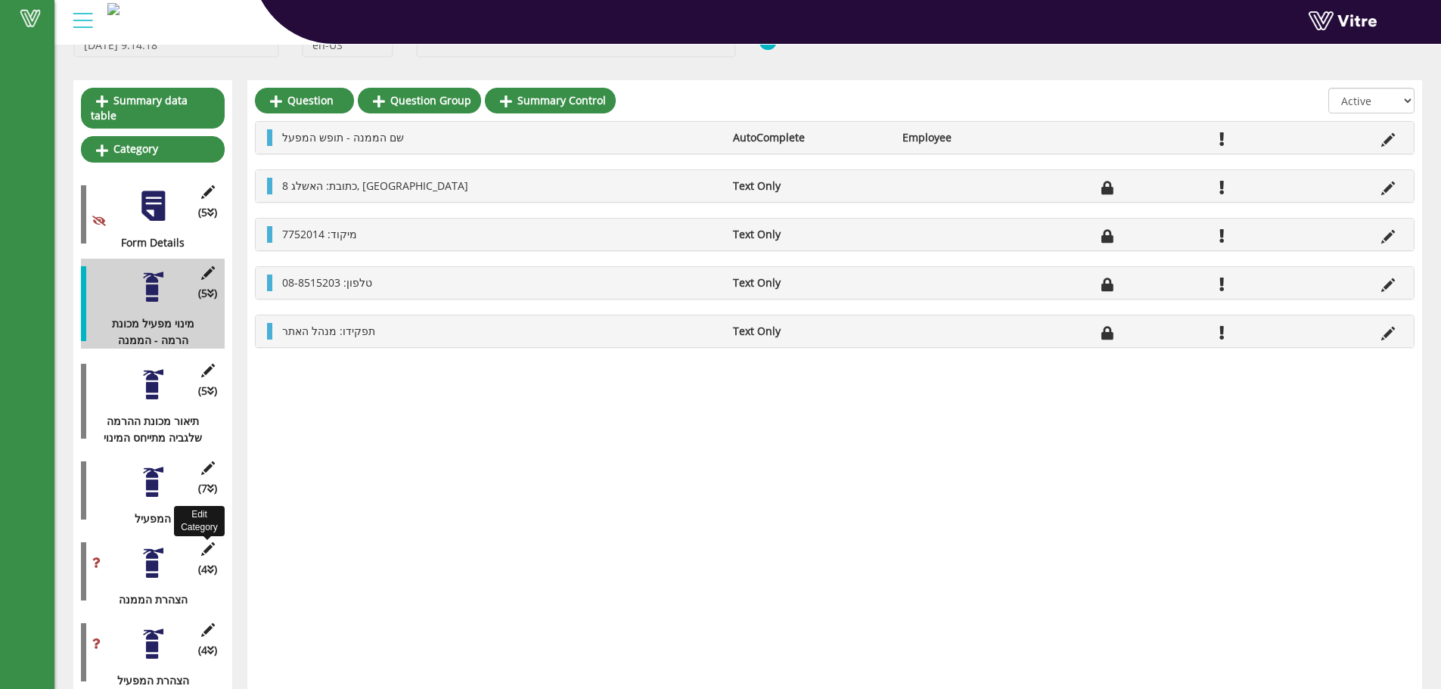
click at [214, 542] on icon at bounding box center [207, 549] width 19 height 14
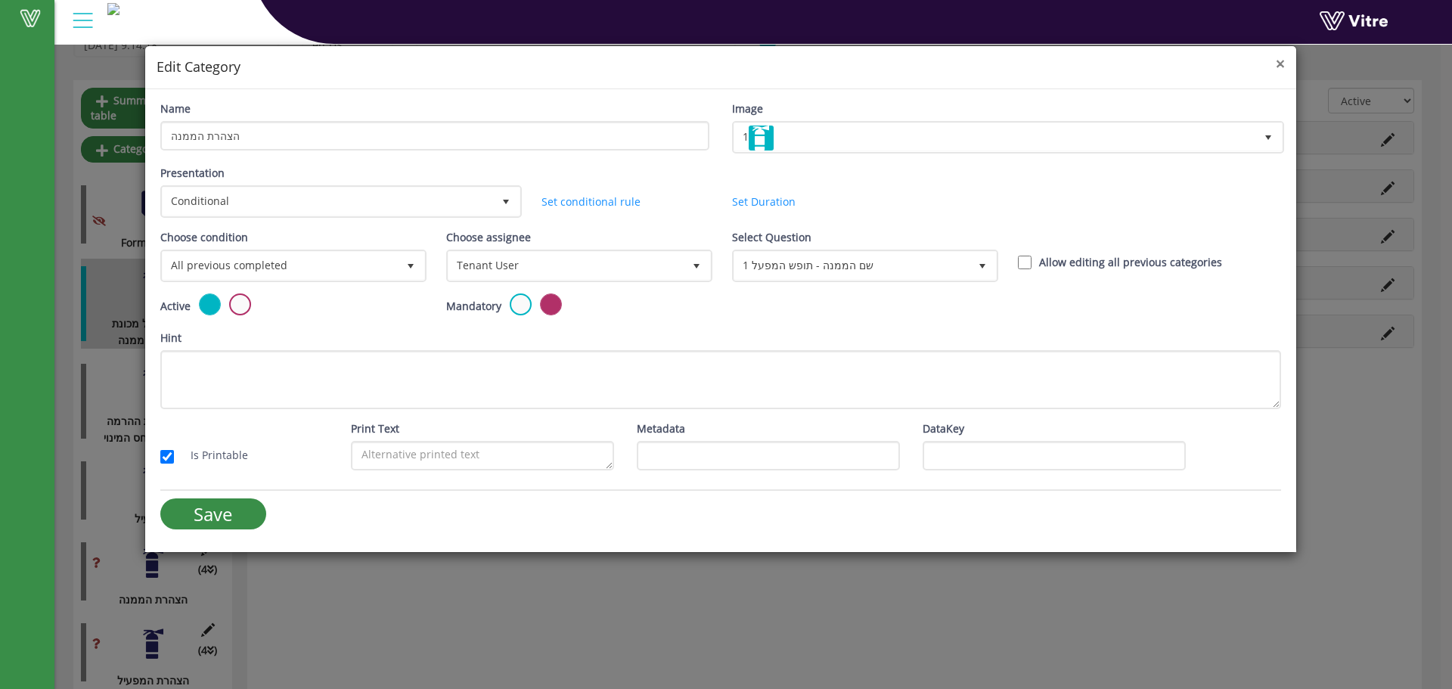
click at [1280, 64] on span "×" at bounding box center [1280, 63] width 9 height 21
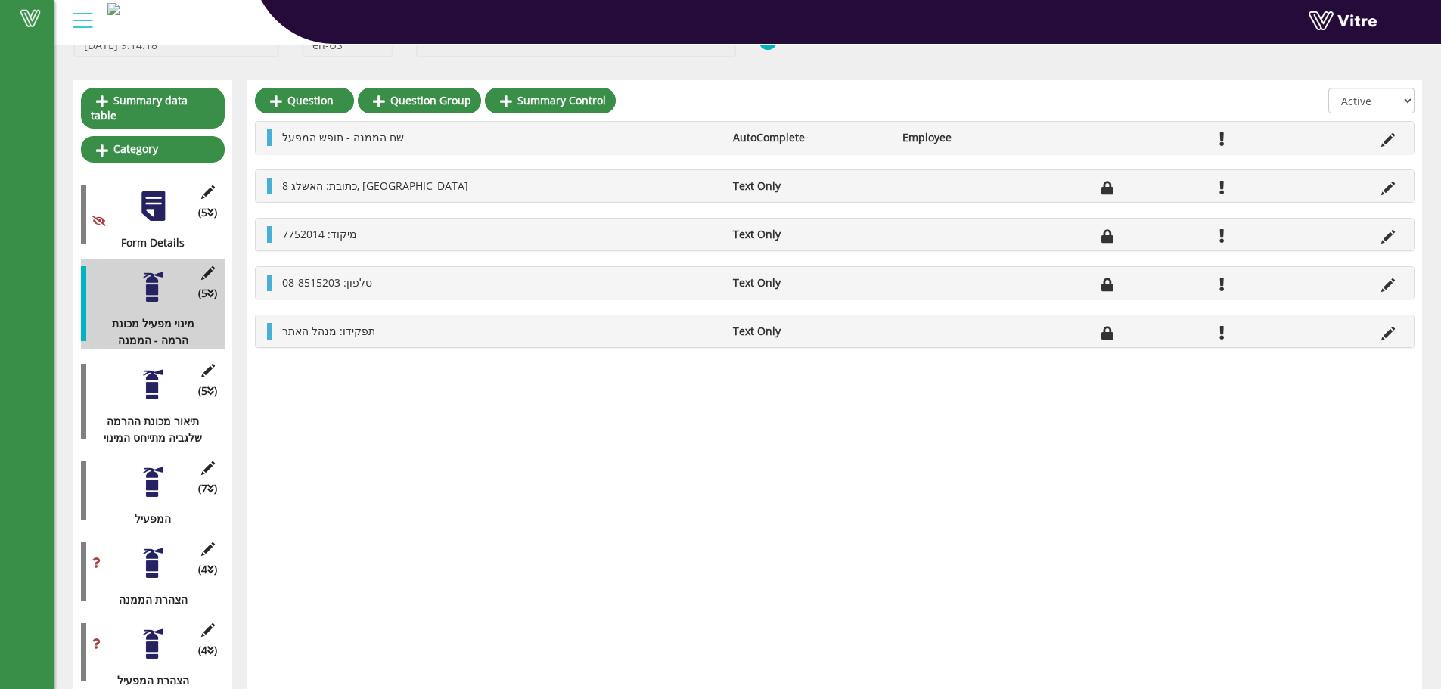
click at [163, 627] on div at bounding box center [153, 644] width 34 height 34
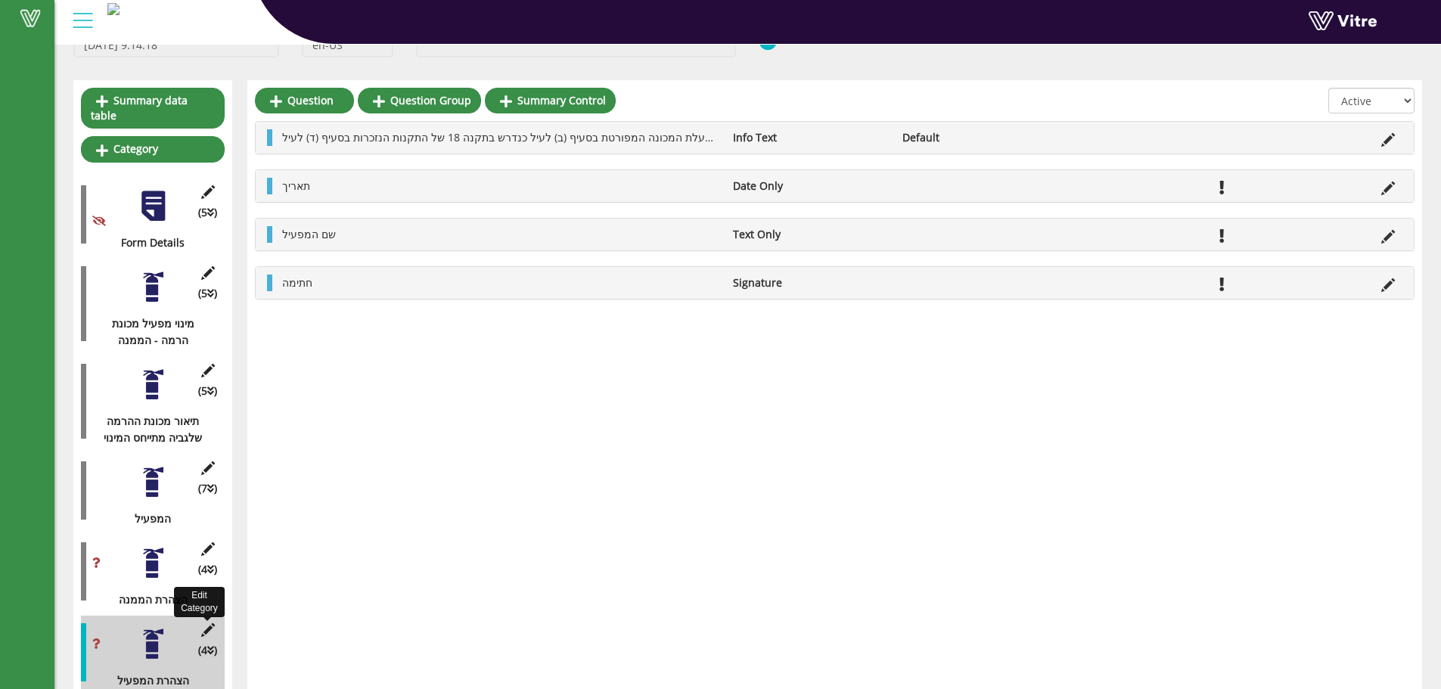
click at [205, 623] on icon at bounding box center [207, 630] width 19 height 14
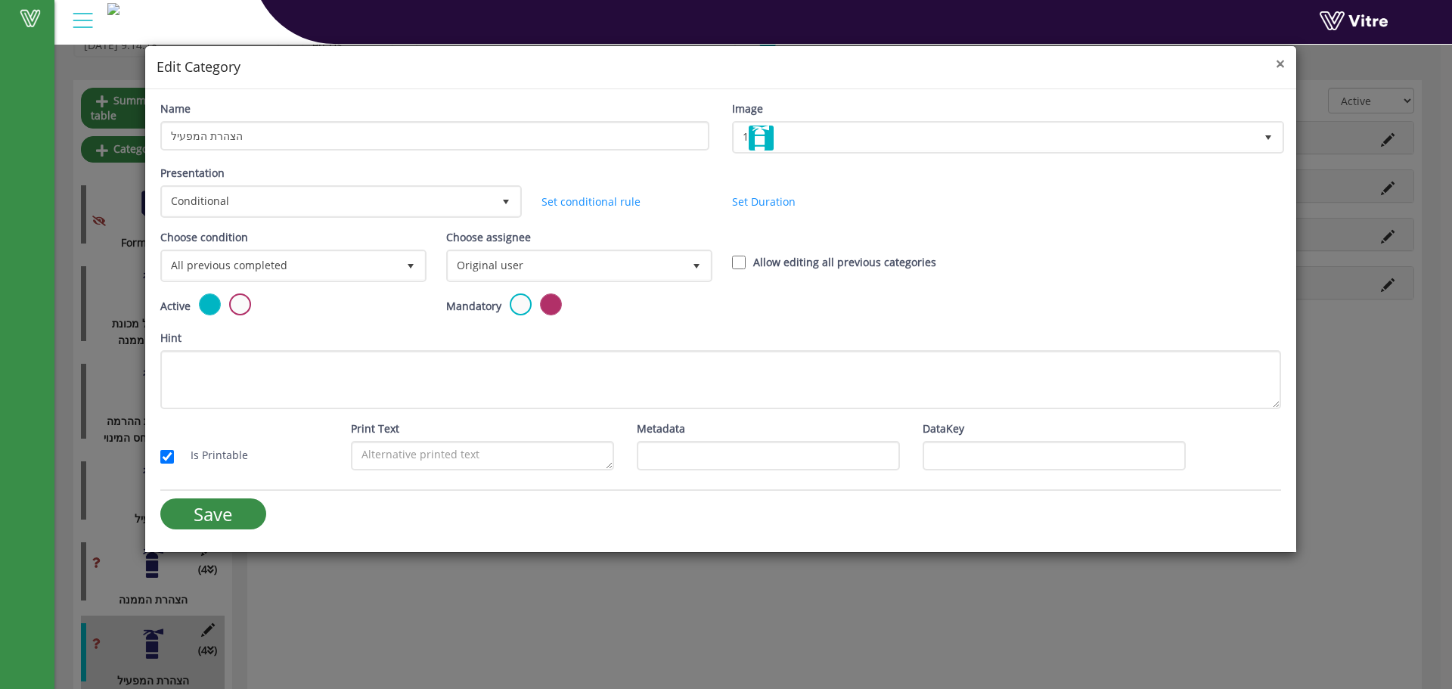
click at [1284, 65] on span "×" at bounding box center [1280, 63] width 9 height 21
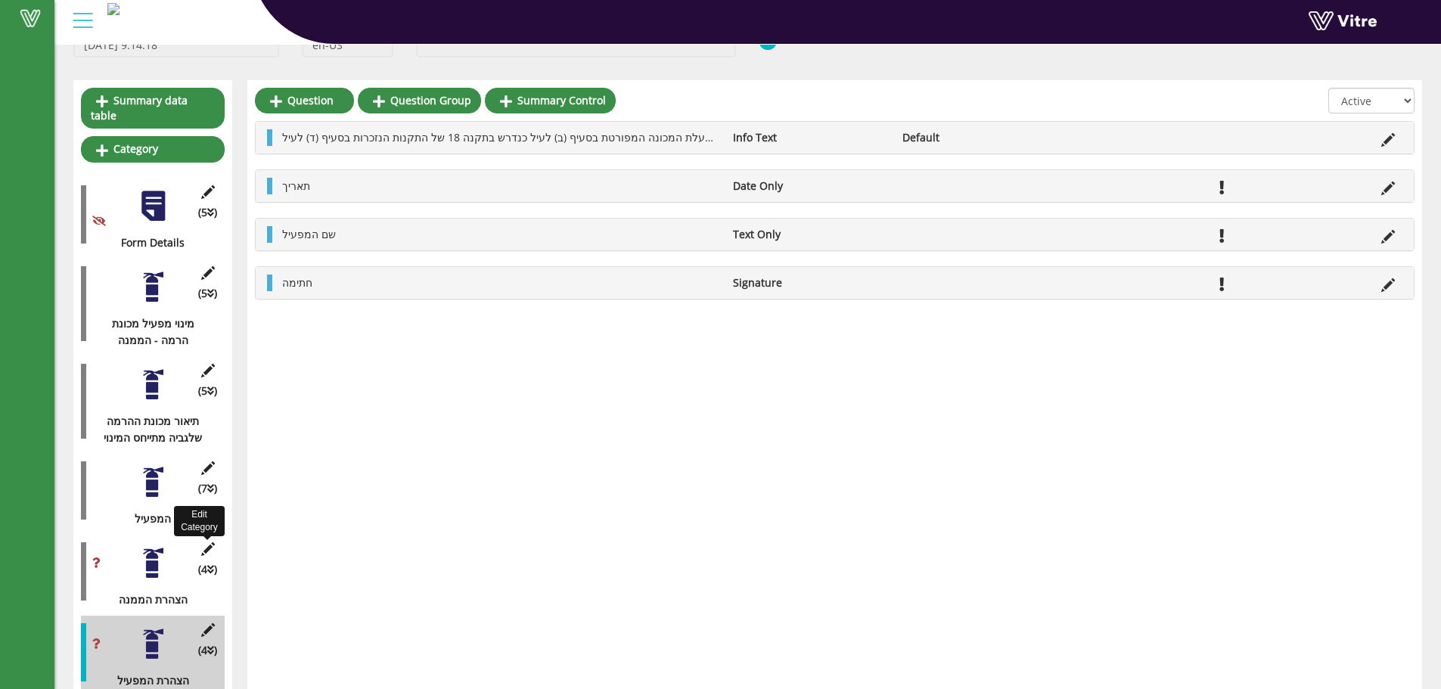
click at [213, 542] on icon at bounding box center [207, 549] width 19 height 14
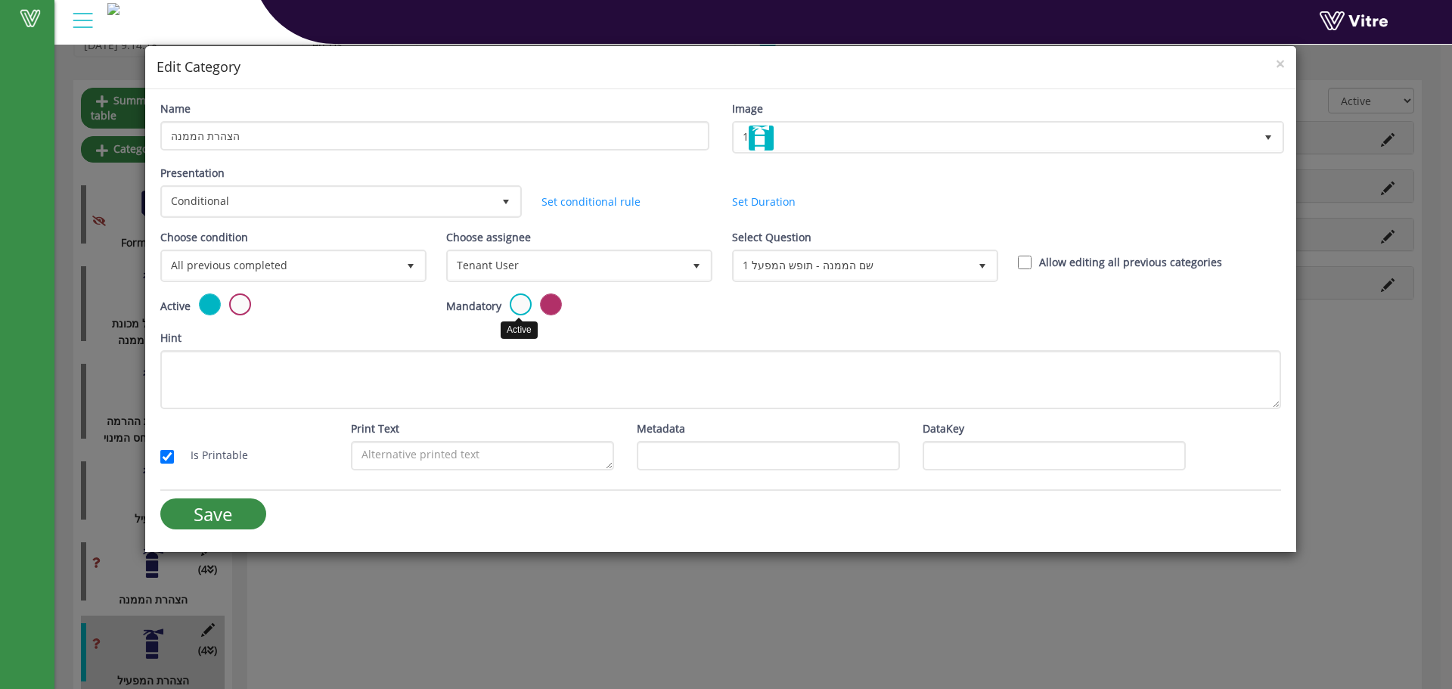
click at [525, 301] on label at bounding box center [521, 304] width 22 height 22
click at [0, 0] on input "radio" at bounding box center [0, 0] width 0 height 0
drag, startPoint x: 213, startPoint y: 517, endPoint x: 253, endPoint y: 521, distance: 41.0
click at [219, 517] on input "Save" at bounding box center [213, 513] width 106 height 31
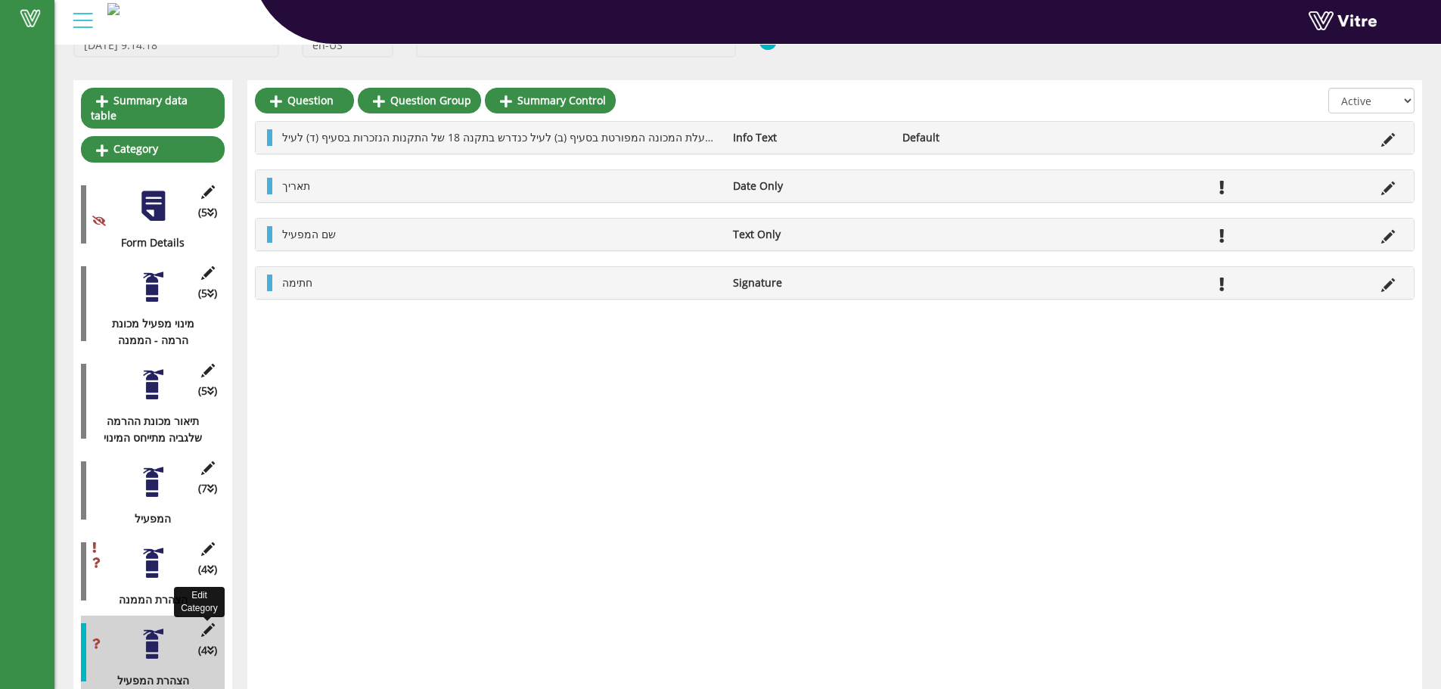
click at [205, 623] on icon at bounding box center [207, 630] width 19 height 14
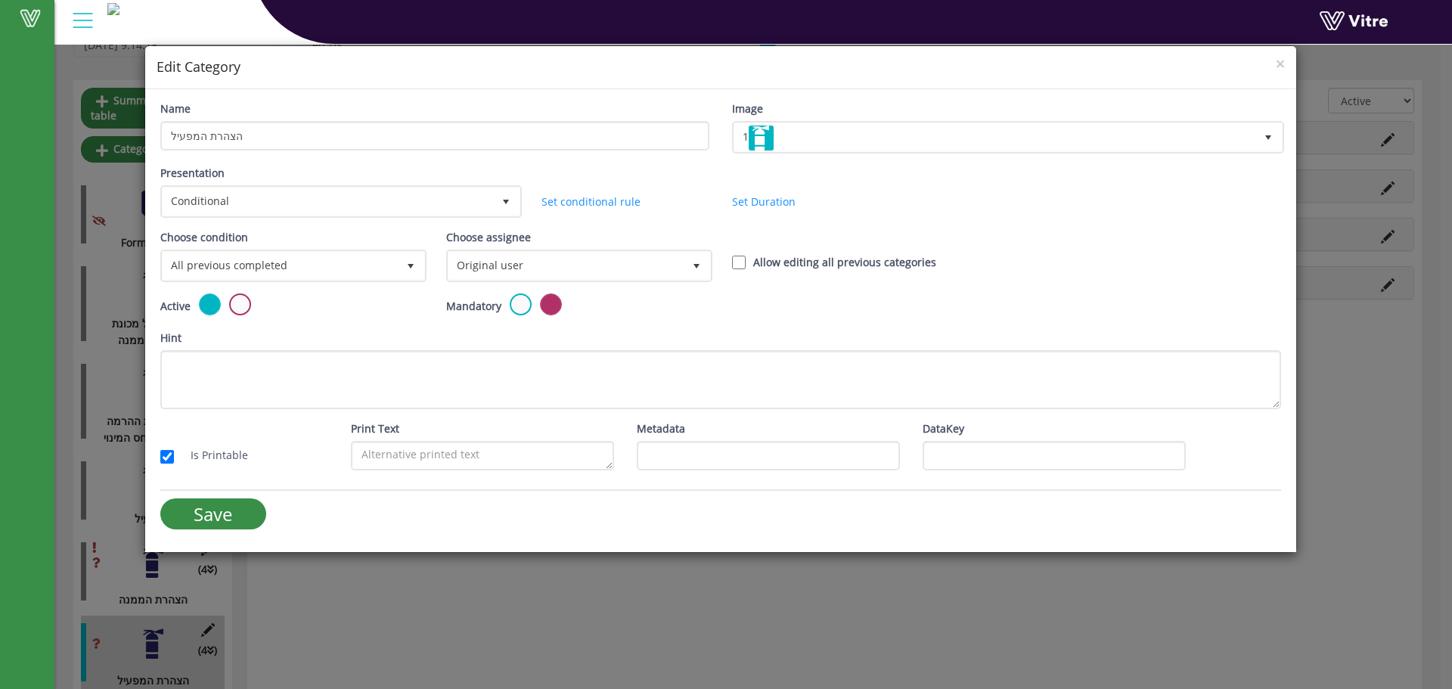
click at [513, 309] on label at bounding box center [521, 304] width 22 height 22
click at [0, 0] on input "radio" at bounding box center [0, 0] width 0 height 0
drag, startPoint x: 244, startPoint y: 508, endPoint x: 382, endPoint y: 459, distance: 146.2
click at [245, 508] on input "Save" at bounding box center [213, 513] width 106 height 31
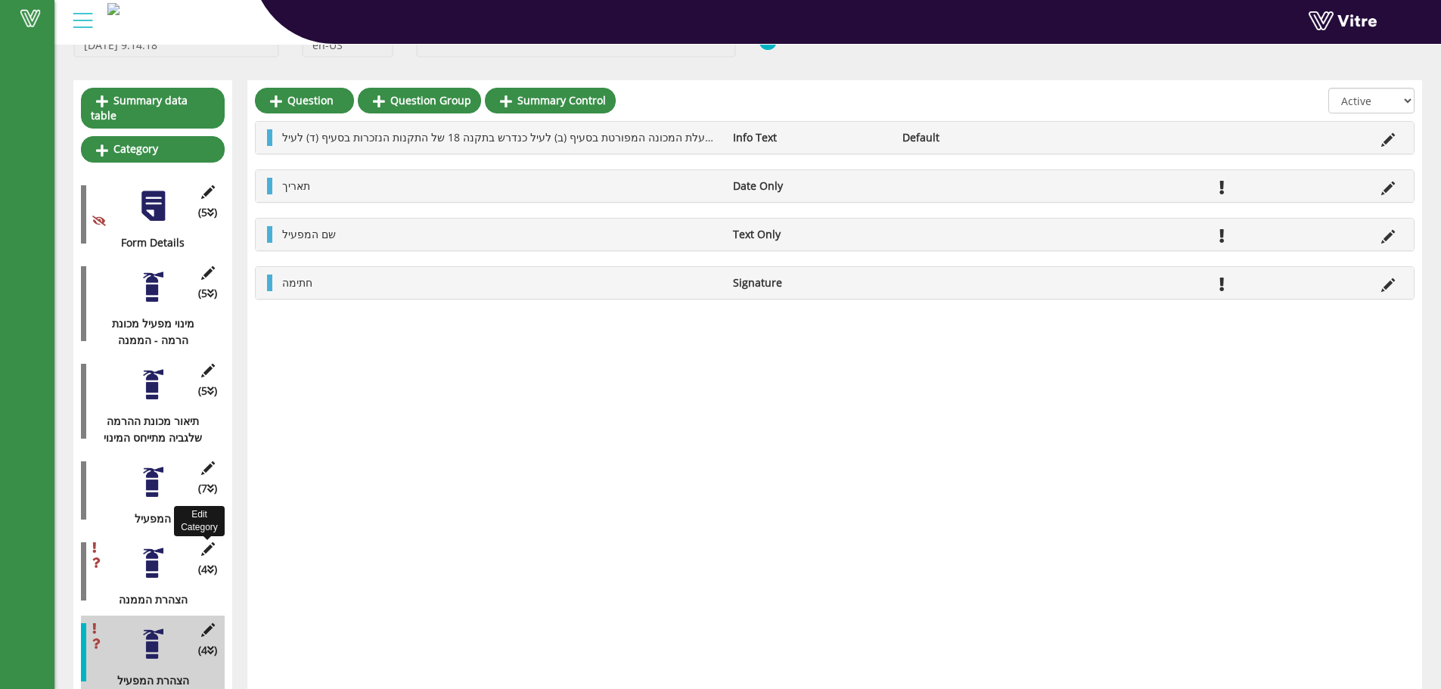
click at [196, 535] on div "Edit Category (4 ) הצהרת הממנה" at bounding box center [153, 571] width 144 height 73
click at [209, 542] on icon at bounding box center [207, 549] width 19 height 14
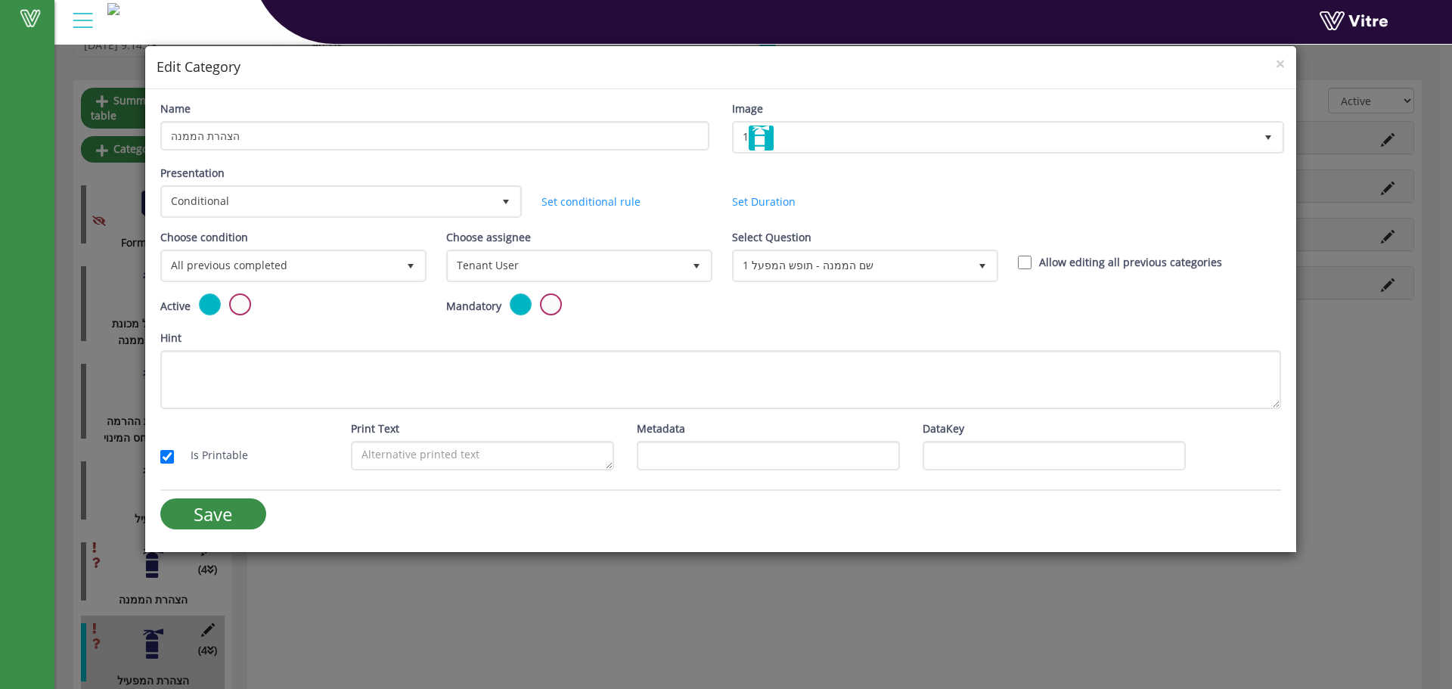
scroll to position [110, 0]
click at [600, 274] on span "Tenant User" at bounding box center [566, 265] width 234 height 27
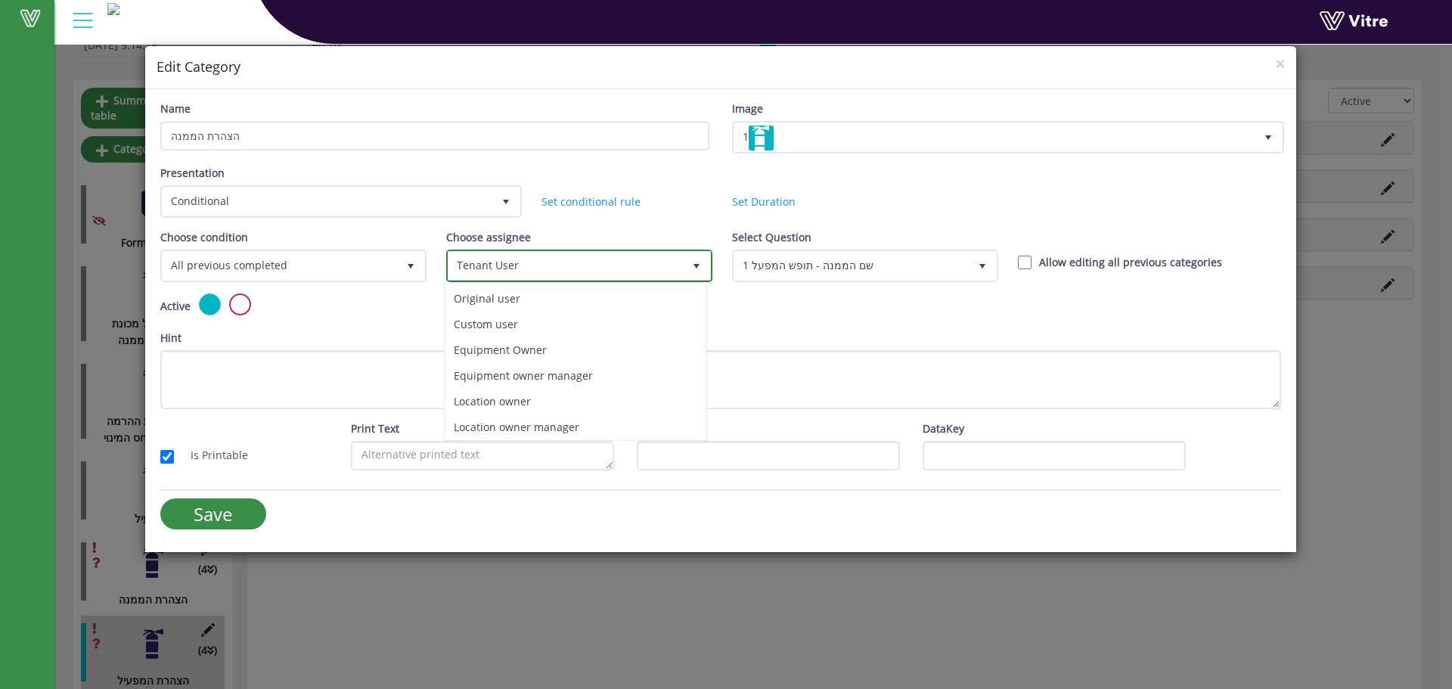
scroll to position [106, 0]
click at [526, 401] on li "Manual Assignee" at bounding box center [576, 399] width 262 height 26
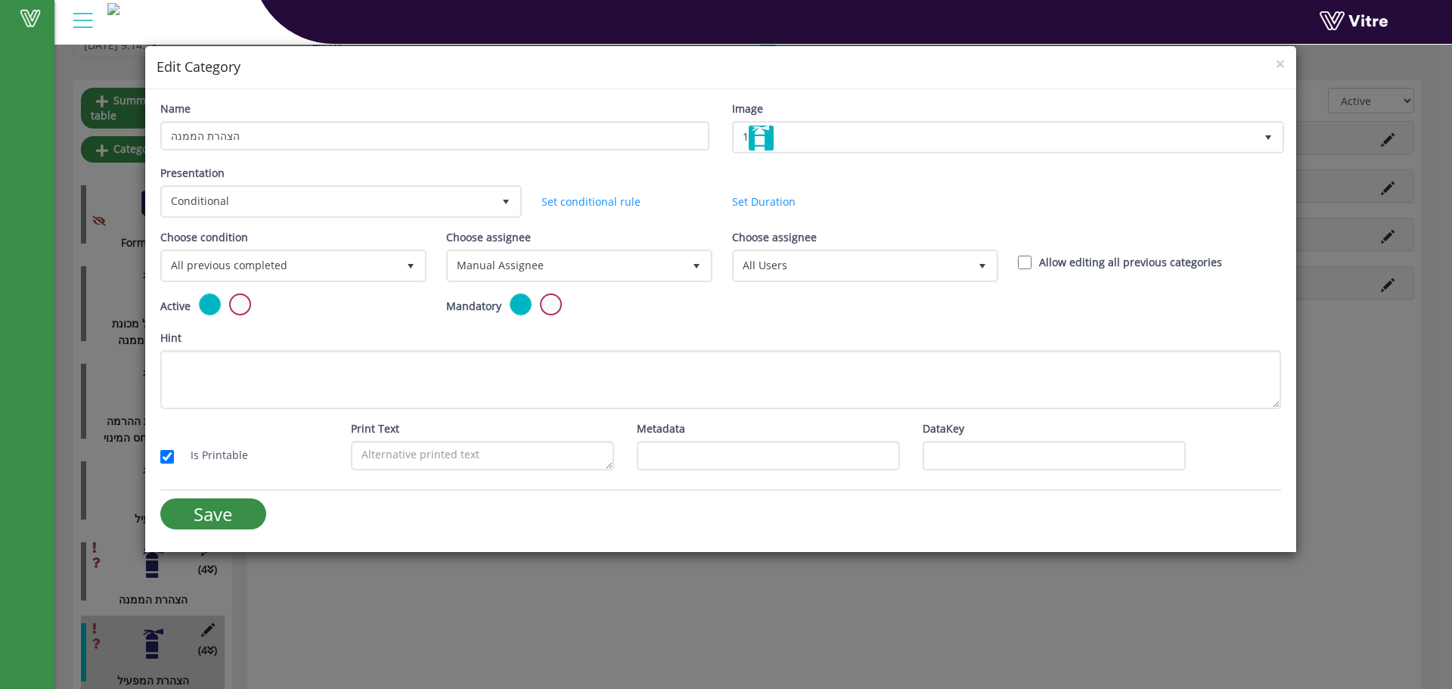
click at [769, 248] on div "Choose assignee All Users 0" at bounding box center [863, 255] width 263 height 53
click at [766, 262] on span "All Users" at bounding box center [851, 265] width 234 height 27
click at [644, 281] on span "Manual Assignee 11" at bounding box center [579, 266] width 266 height 33
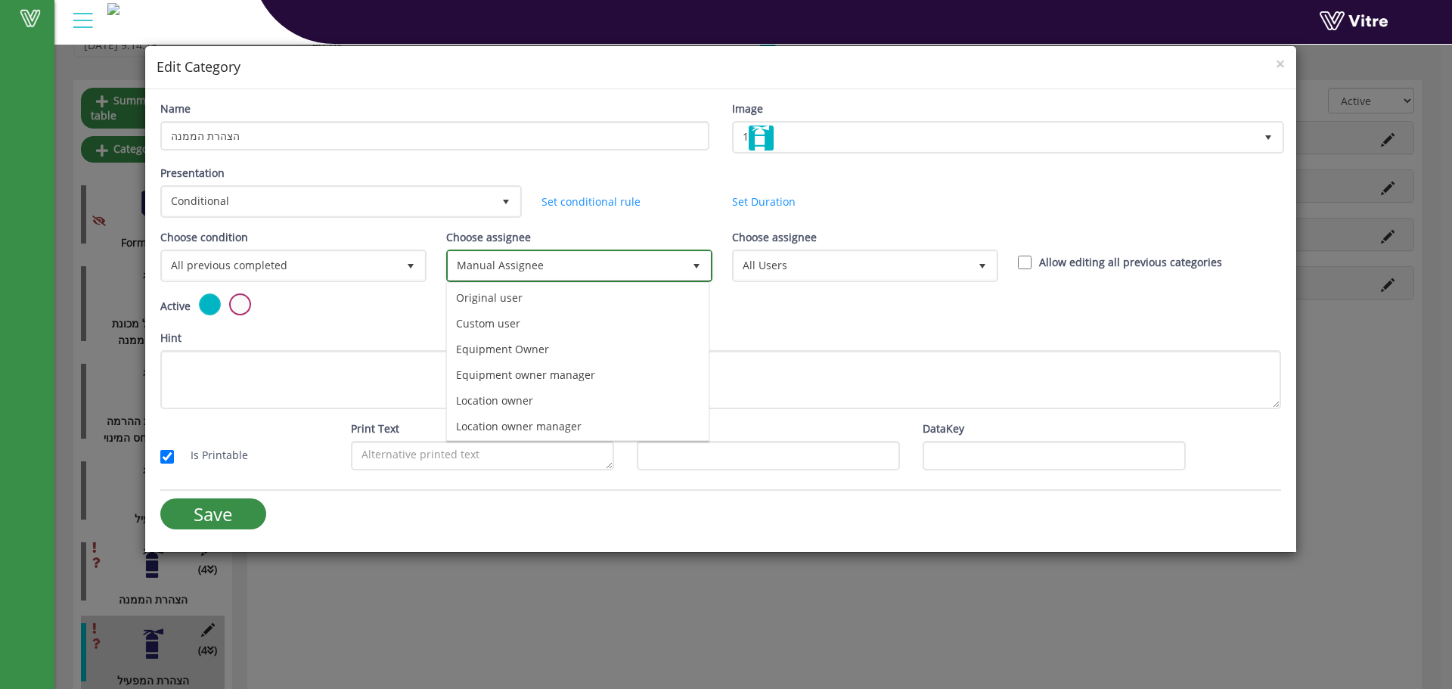
scroll to position [0, 0]
click at [604, 328] on li "Custom user" at bounding box center [578, 325] width 262 height 26
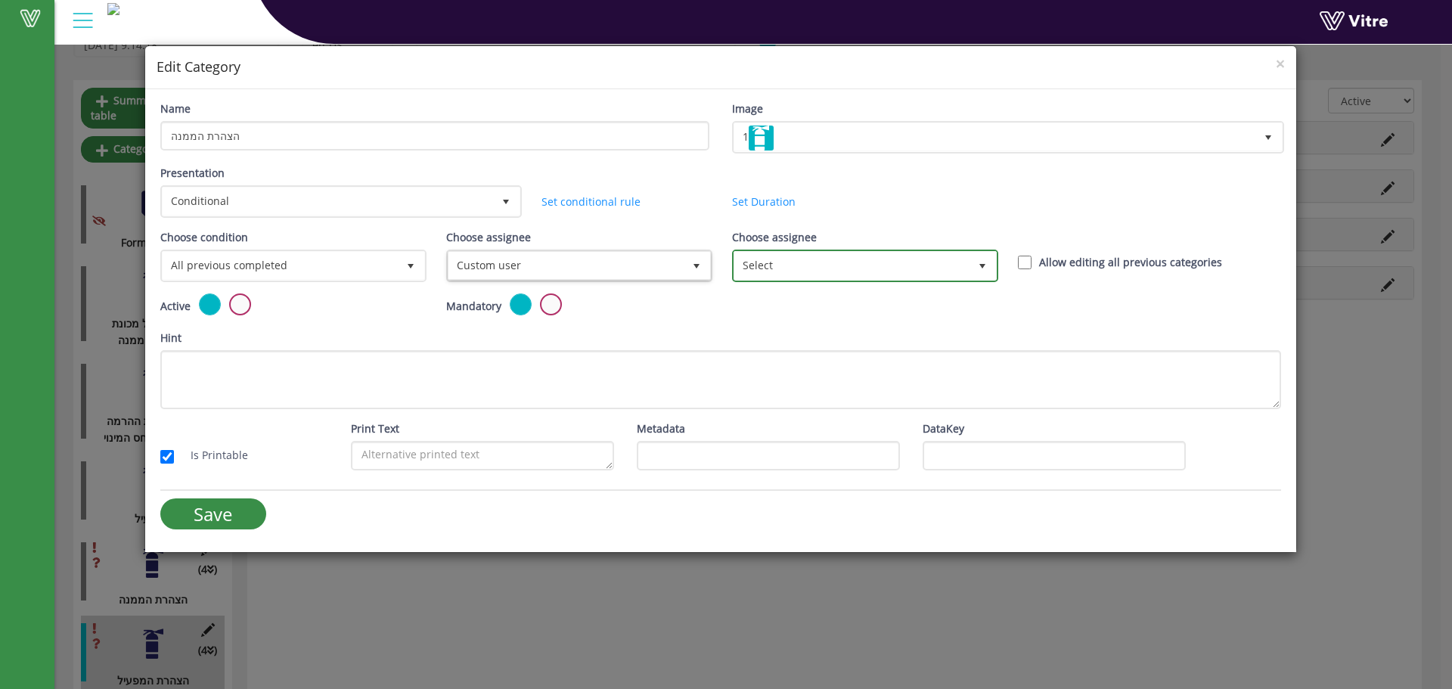
click at [793, 281] on span "Select" at bounding box center [865, 266] width 266 height 33
click at [811, 273] on span "Select" at bounding box center [851, 265] width 234 height 27
click at [874, 261] on span "Select" at bounding box center [851, 265] width 234 height 27
drag, startPoint x: 871, startPoint y: 261, endPoint x: 852, endPoint y: 269, distance: 20.7
click at [871, 262] on span "Select" at bounding box center [851, 265] width 234 height 27
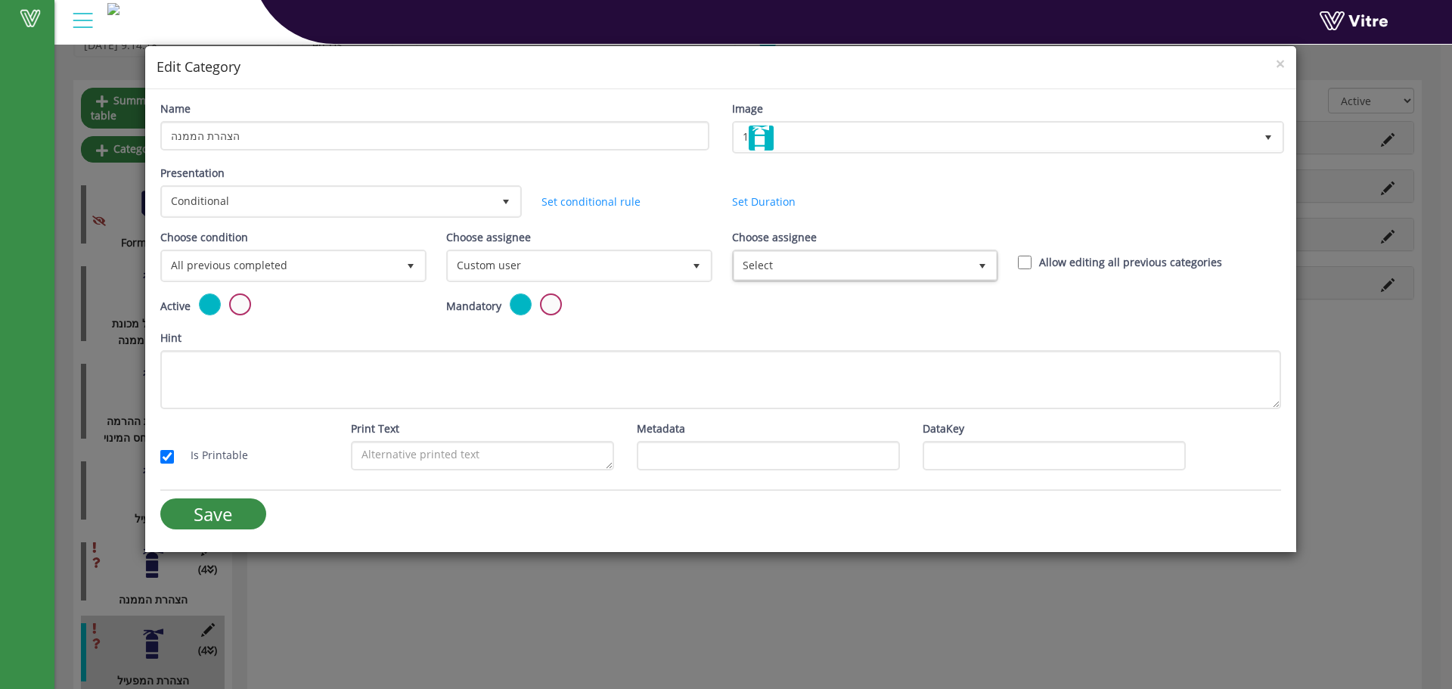
click at [343, 284] on div "Choose condition All previous completed 0" at bounding box center [292, 261] width 286 height 64
click at [362, 275] on span "All previous completed" at bounding box center [280, 265] width 234 height 27
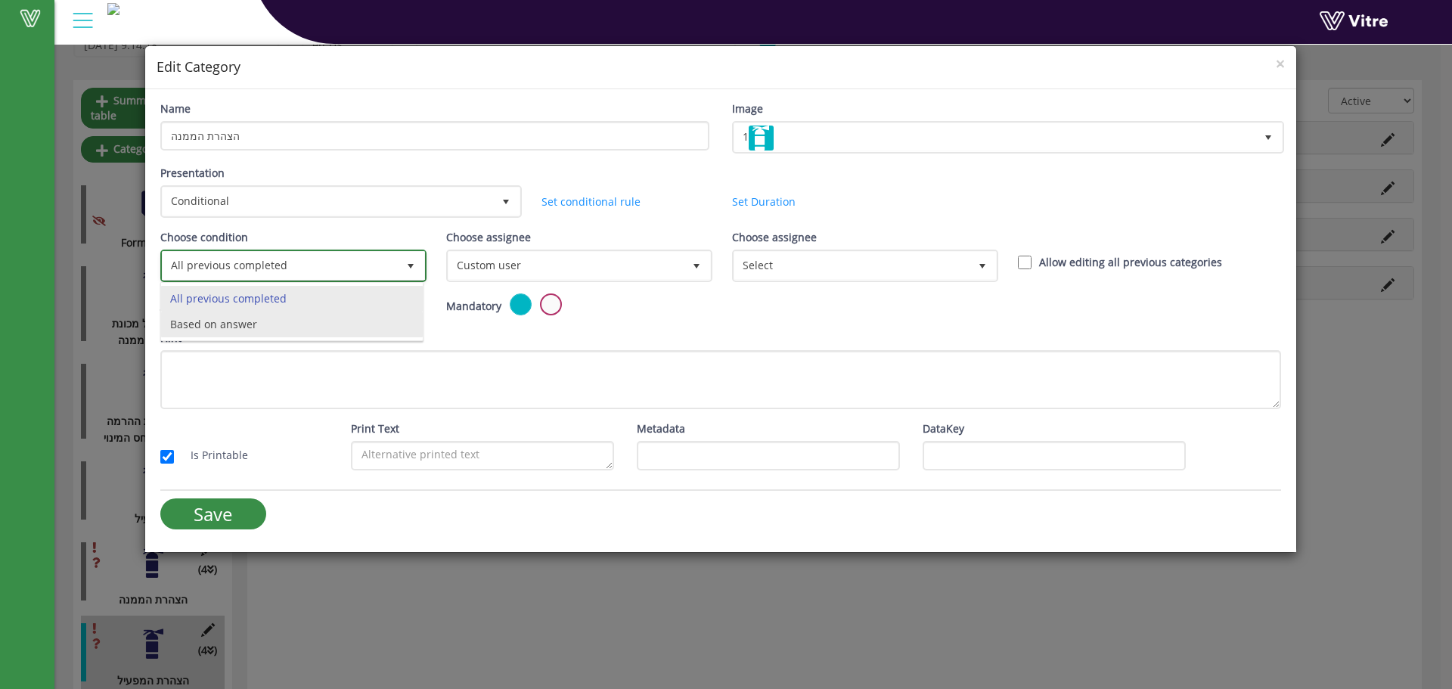
click at [334, 330] on li "Based on answer" at bounding box center [292, 325] width 262 height 26
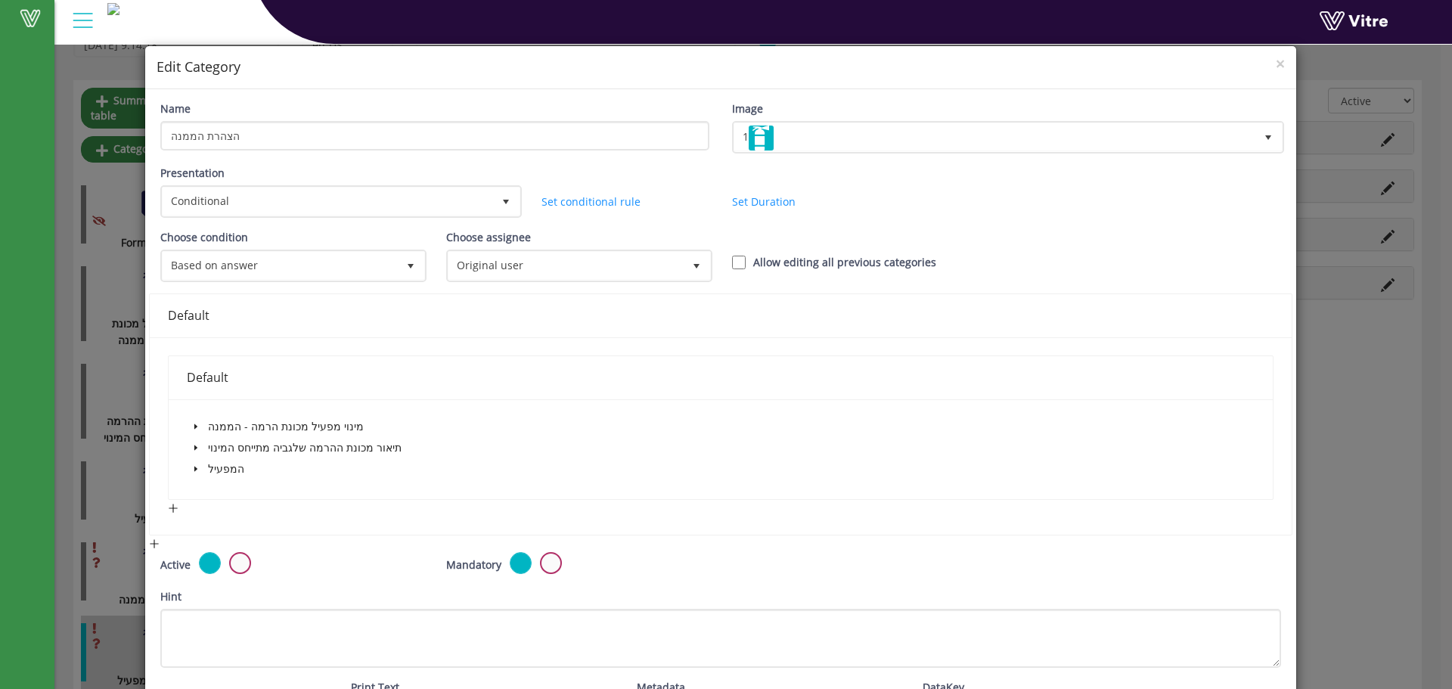
click at [200, 460] on span at bounding box center [196, 469] width 18 height 18
click at [194, 446] on icon "caret-down" at bounding box center [196, 448] width 8 height 8
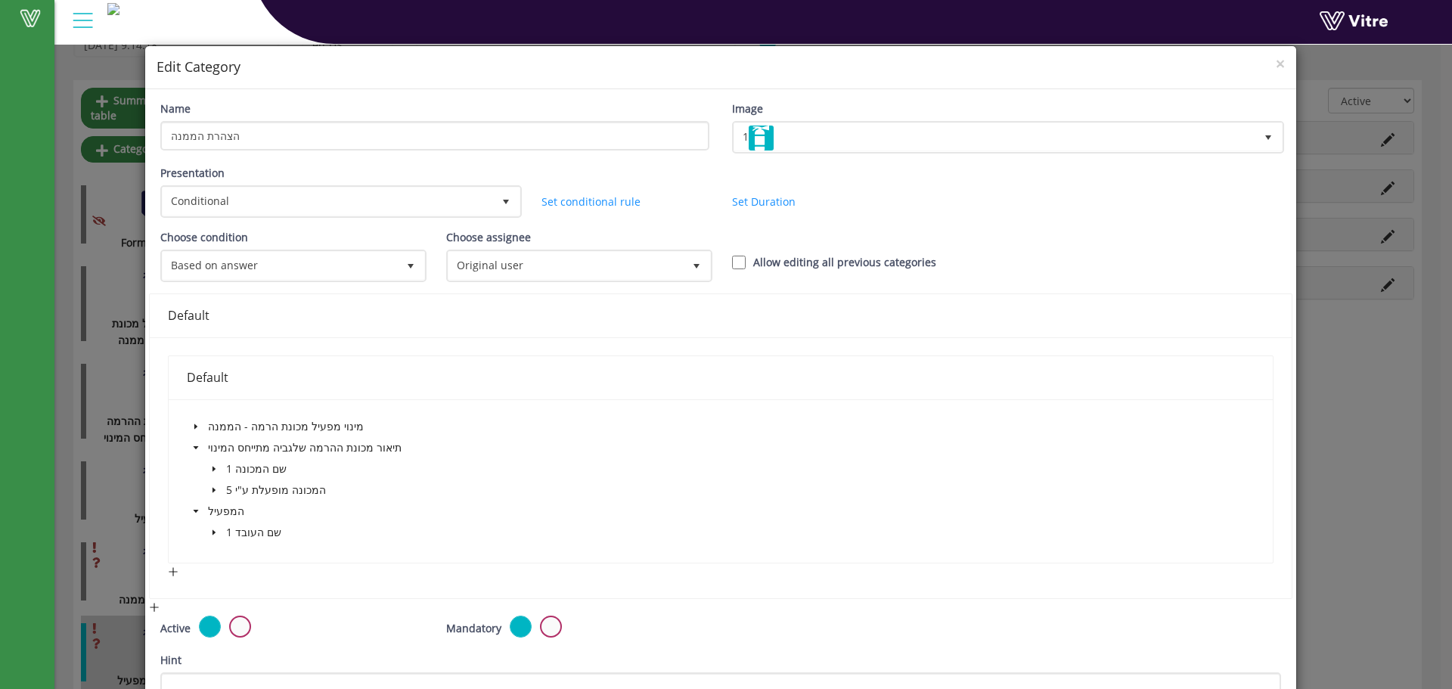
click at [210, 490] on icon "caret-down" at bounding box center [214, 490] width 8 height 8
click at [215, 492] on icon "caret-down" at bounding box center [214, 490] width 8 height 8
click at [216, 473] on span at bounding box center [214, 469] width 18 height 18
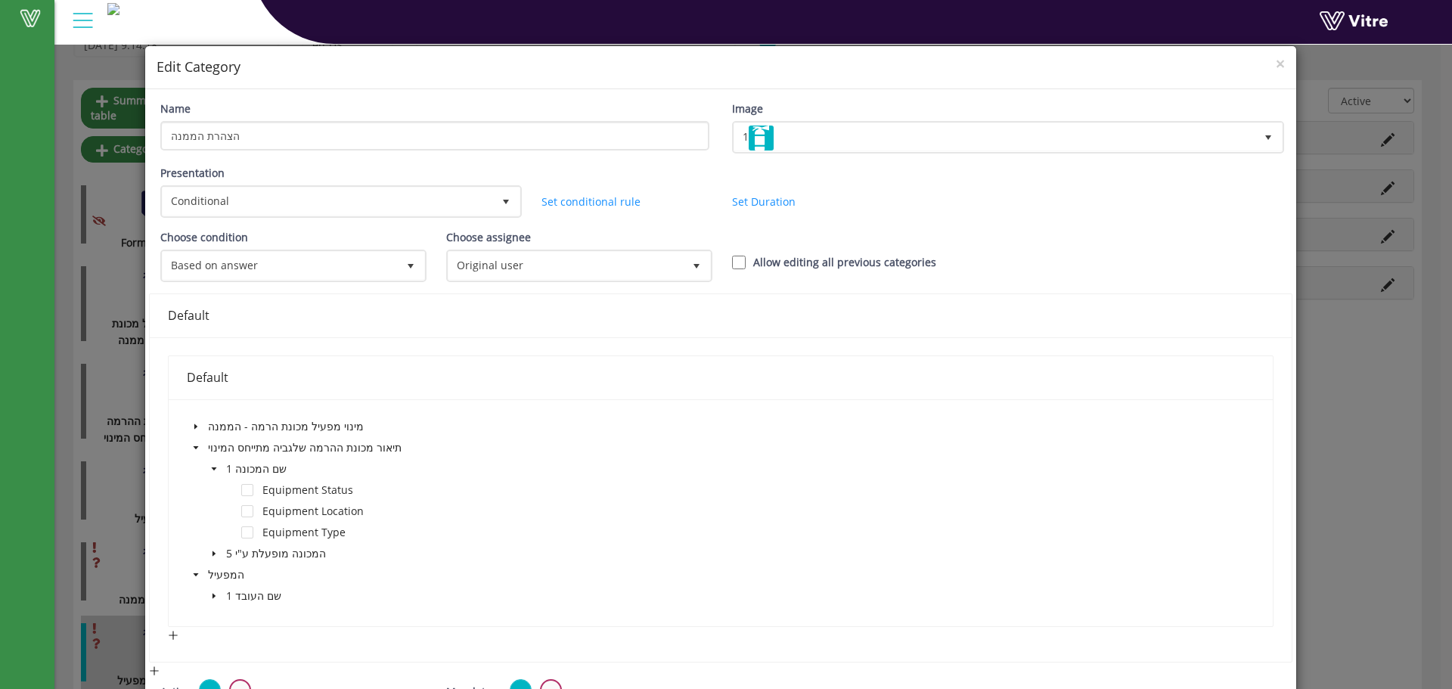
click at [216, 473] on span at bounding box center [214, 469] width 18 height 18
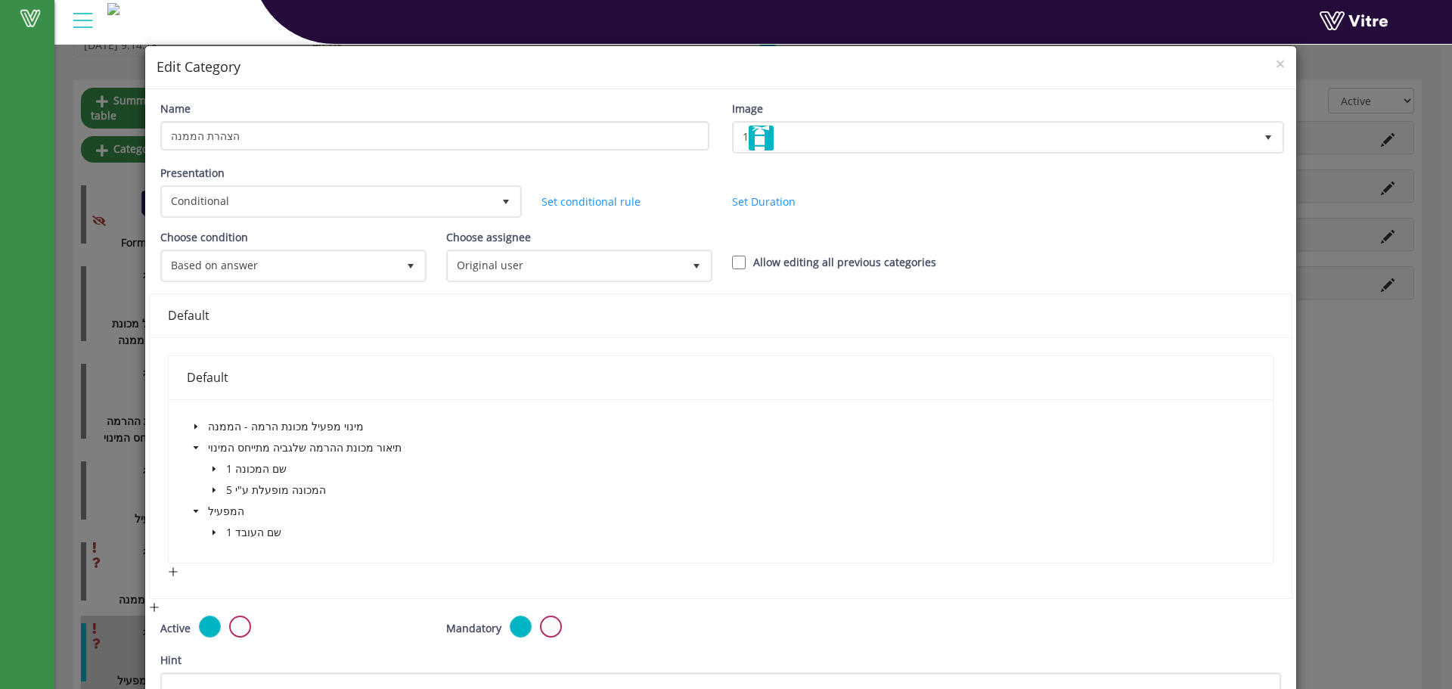
click at [192, 449] on icon "caret-down" at bounding box center [196, 448] width 8 height 8
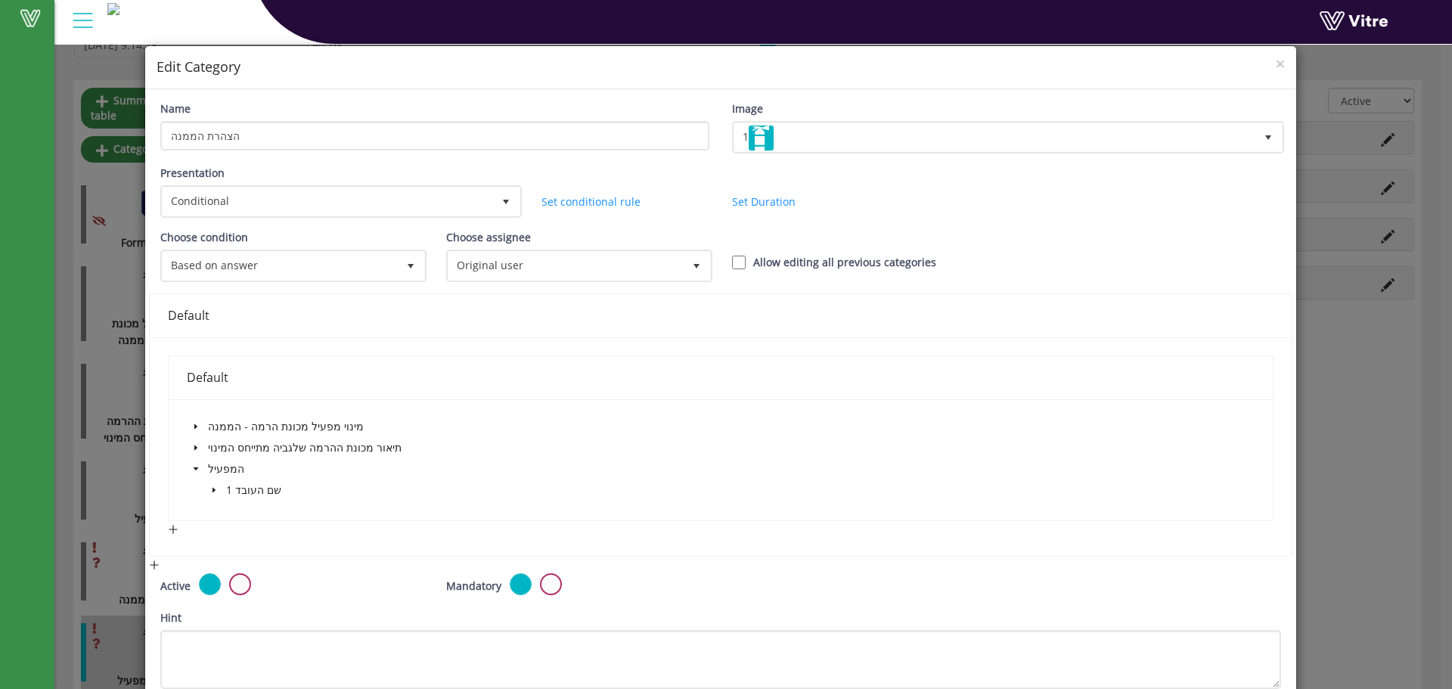
click at [200, 428] on span at bounding box center [196, 427] width 18 height 18
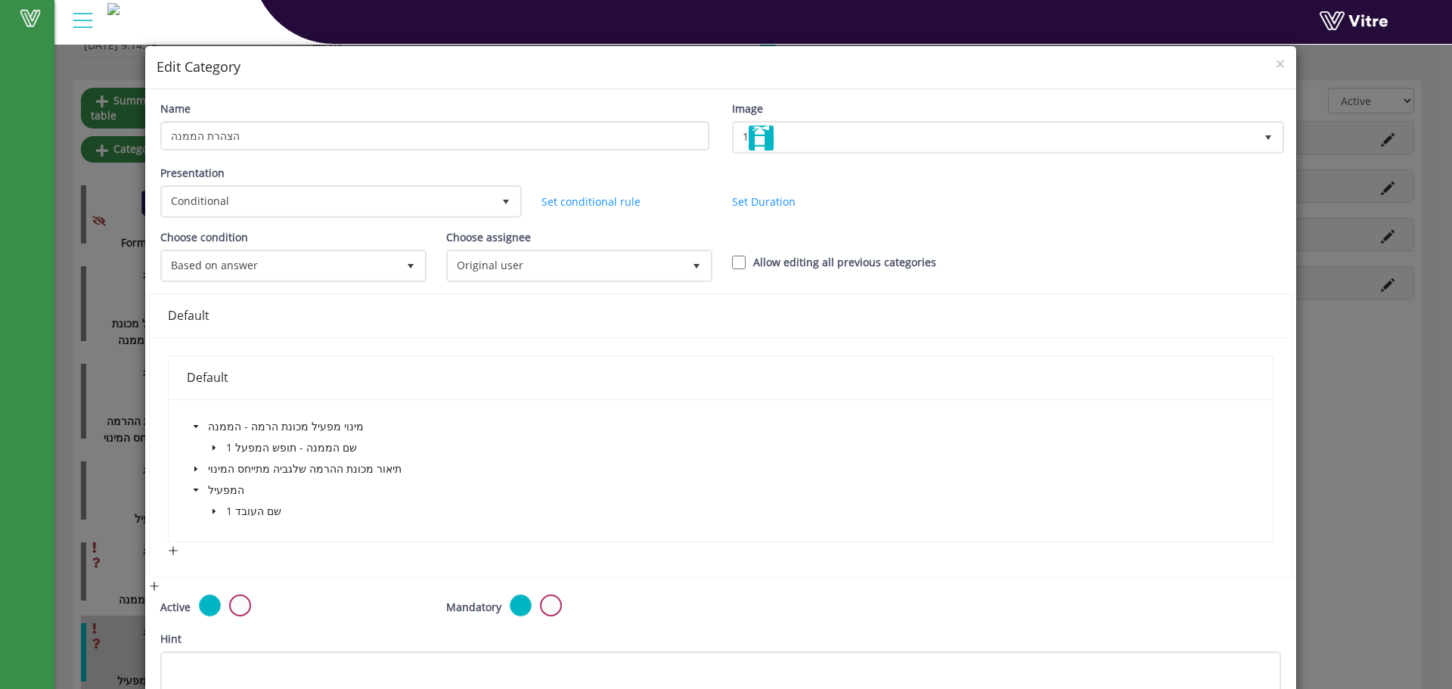
click at [207, 455] on span at bounding box center [214, 448] width 18 height 18
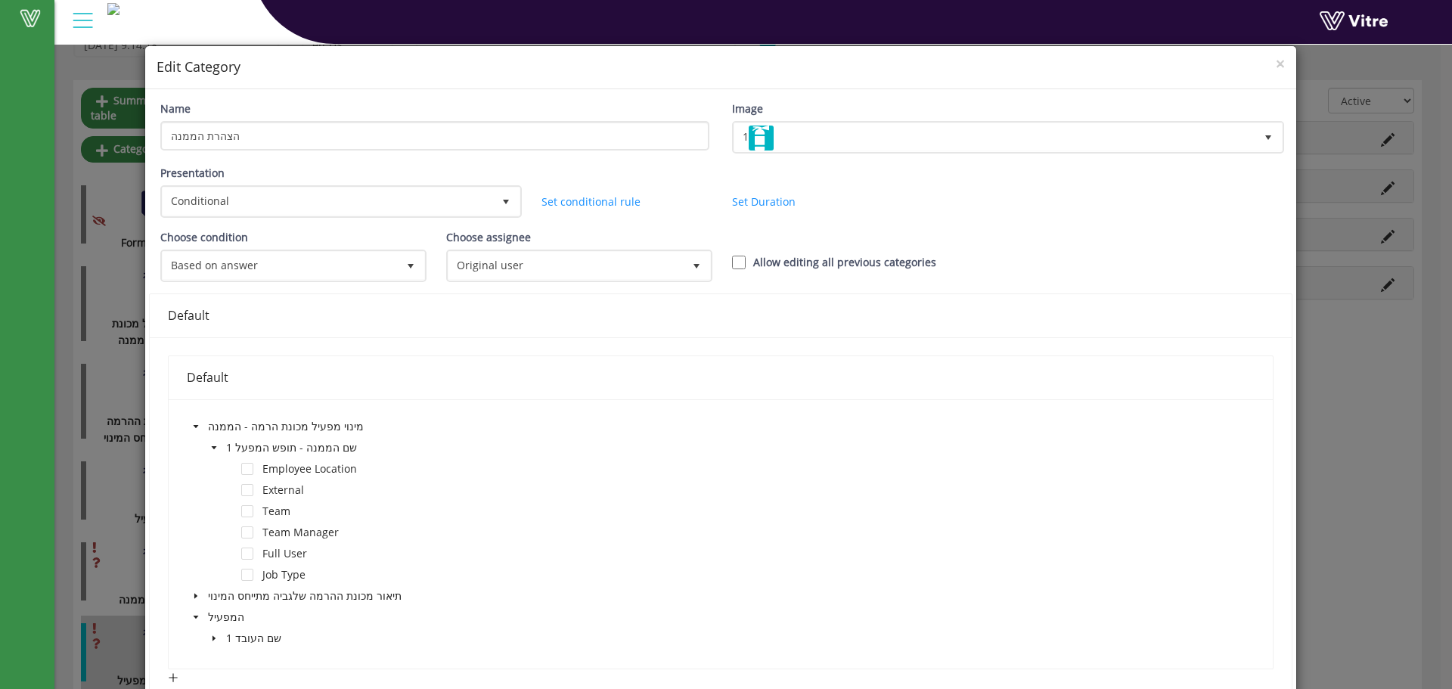
drag, startPoint x: 207, startPoint y: 451, endPoint x: 313, endPoint y: 381, distance: 126.7
click at [208, 451] on span at bounding box center [214, 448] width 18 height 18
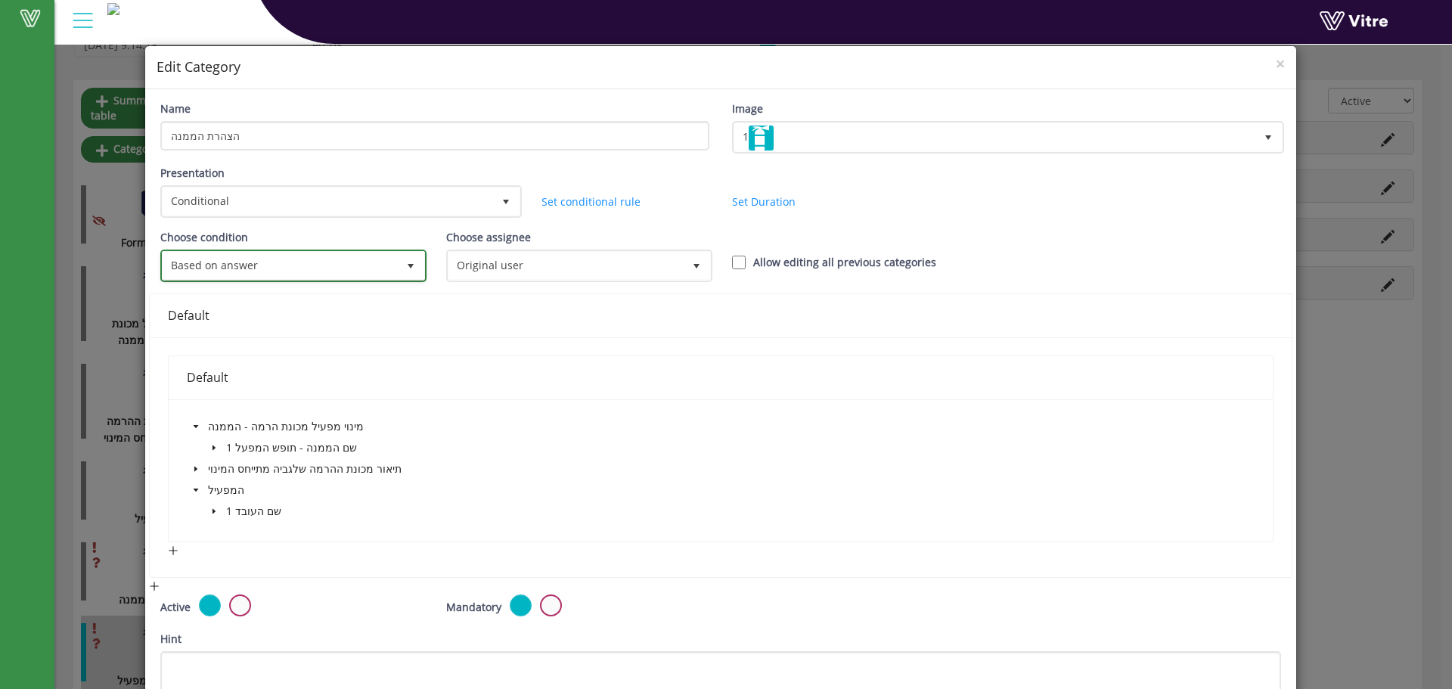
drag, startPoint x: 372, startPoint y: 265, endPoint x: 365, endPoint y: 278, distance: 13.9
click at [372, 266] on span "Based on answer" at bounding box center [280, 265] width 234 height 27
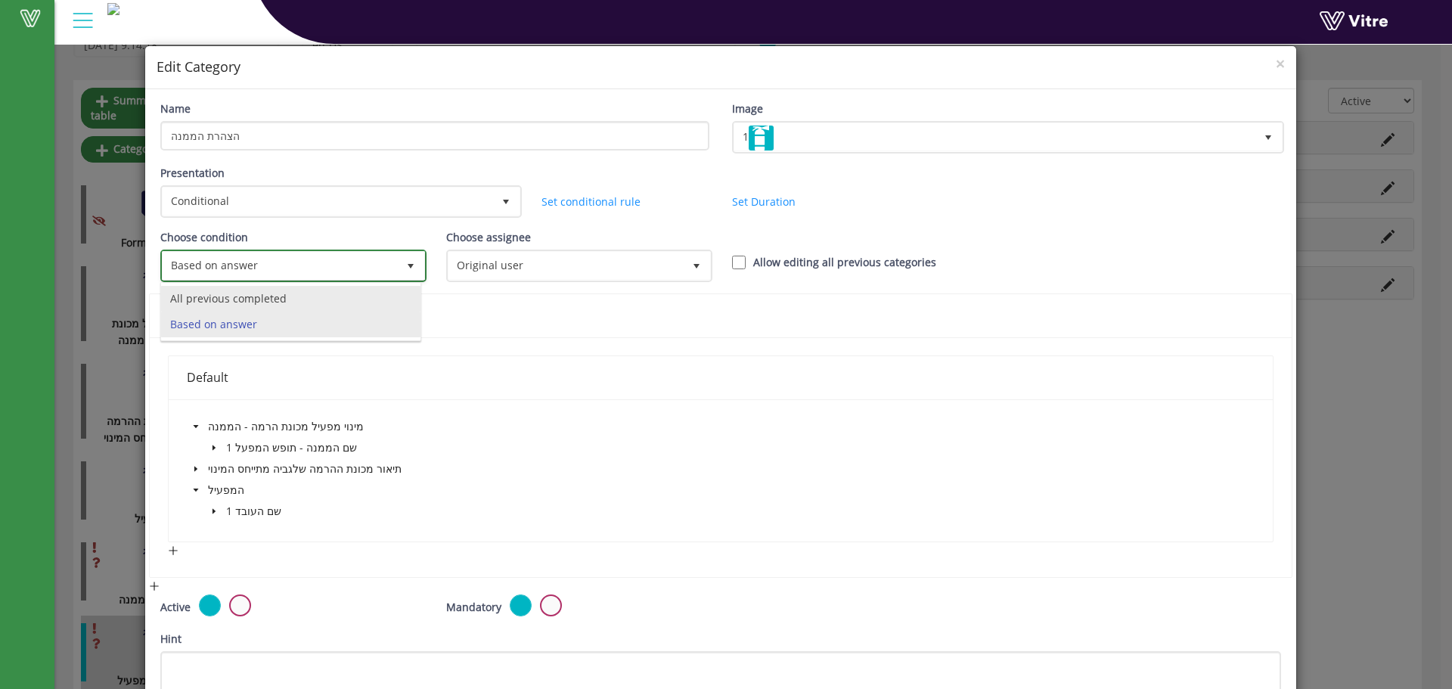
click at [328, 309] on li "All previous completed" at bounding box center [290, 299] width 259 height 26
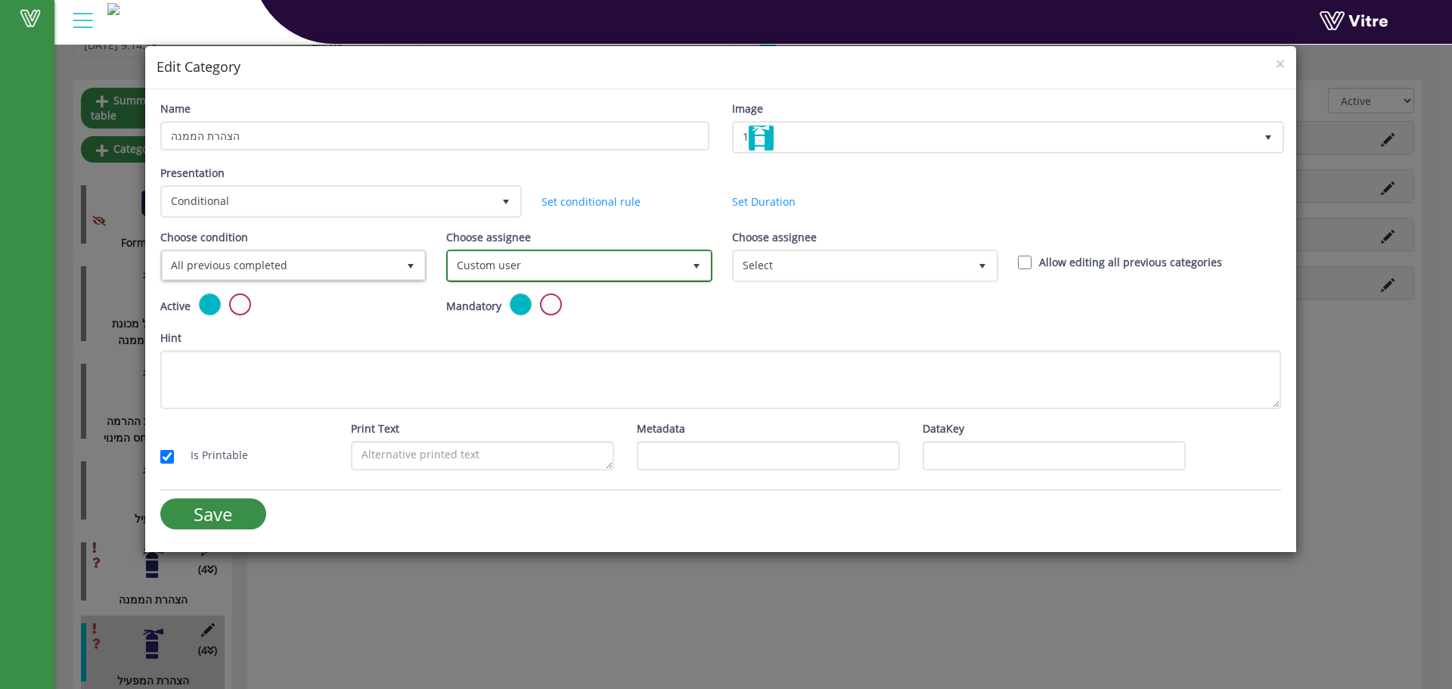
click at [519, 262] on span "Custom user" at bounding box center [566, 265] width 234 height 27
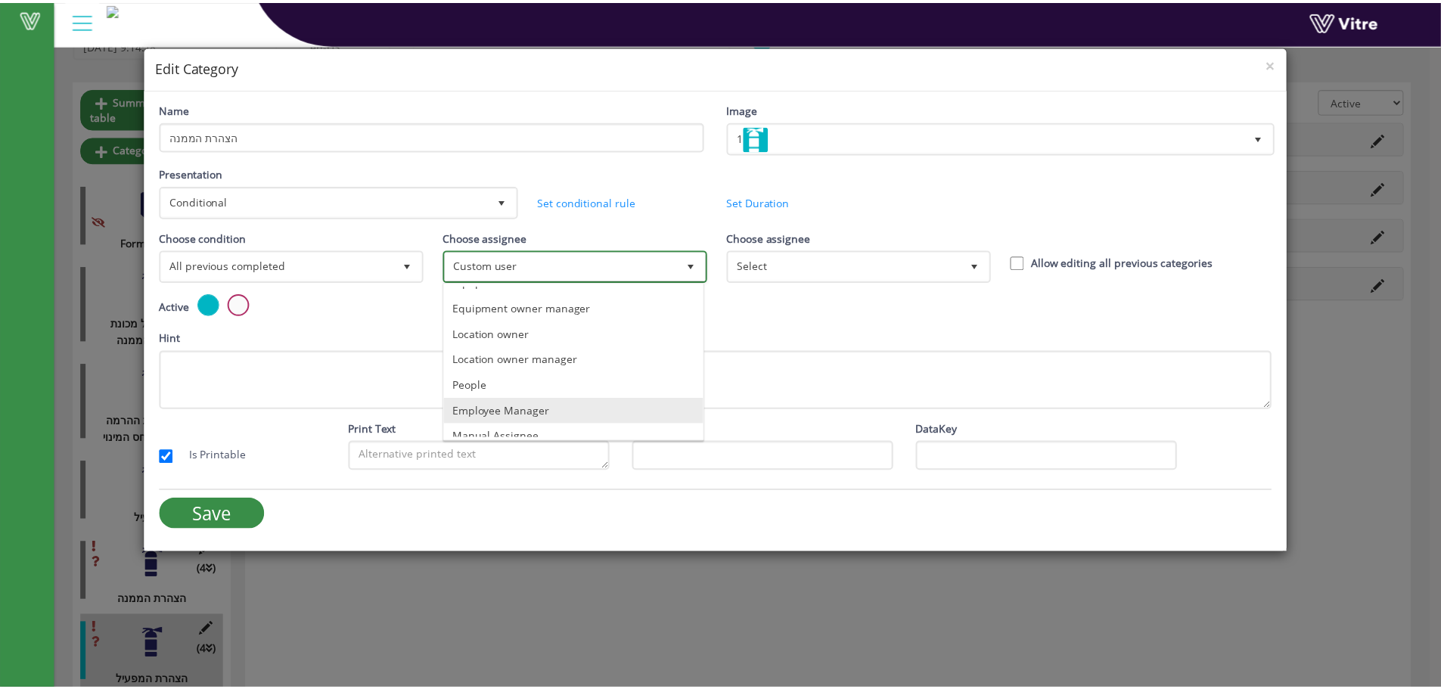
scroll to position [106, 0]
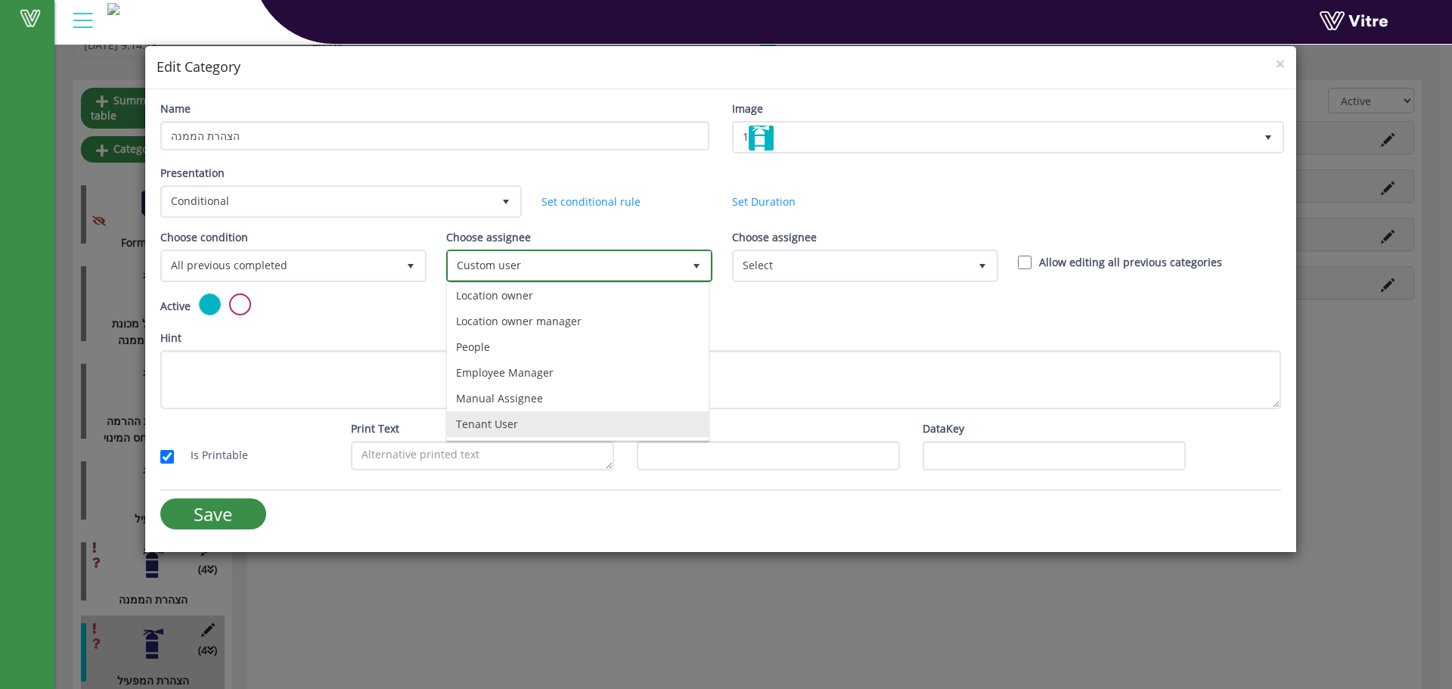
click at [527, 421] on li "Tenant User" at bounding box center [578, 424] width 262 height 26
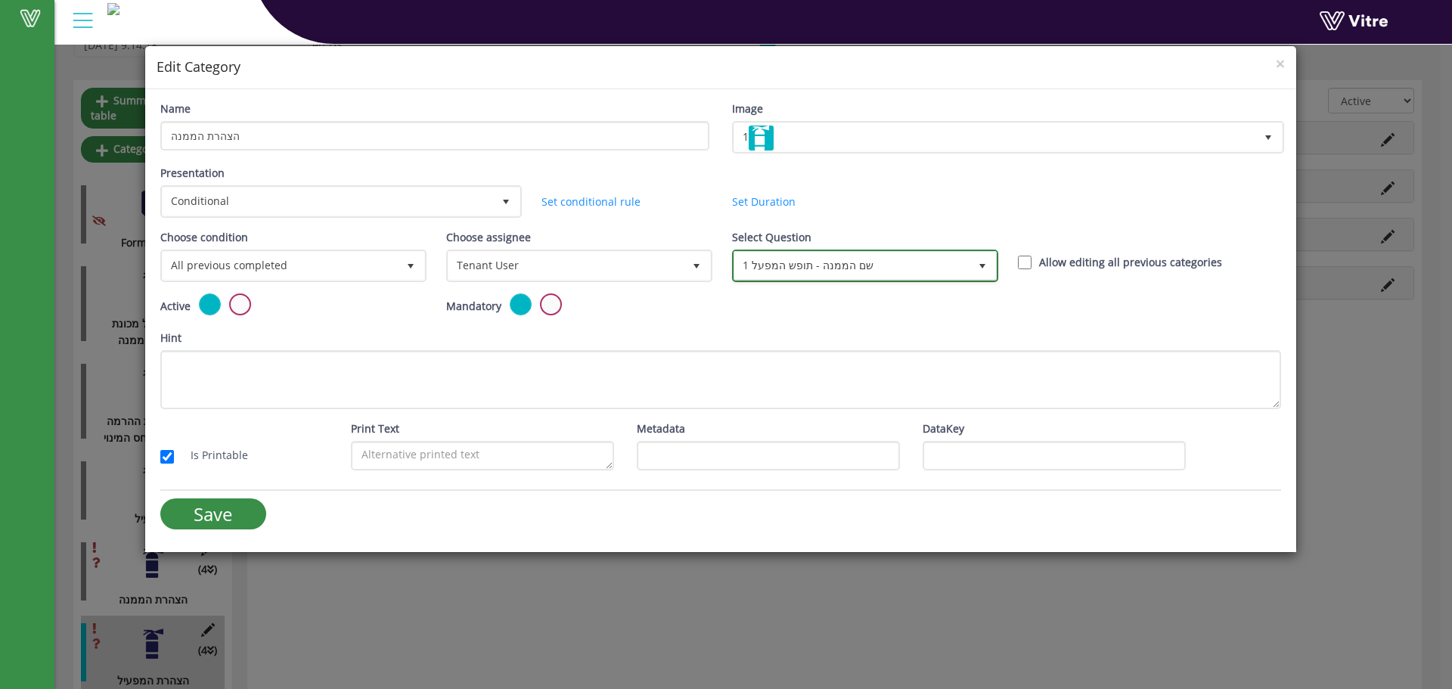
drag, startPoint x: 793, startPoint y: 272, endPoint x: 788, endPoint y: 278, distance: 8.2
click at [789, 272] on span "1 שם הממנה - תופש המפעל" at bounding box center [851, 265] width 234 height 27
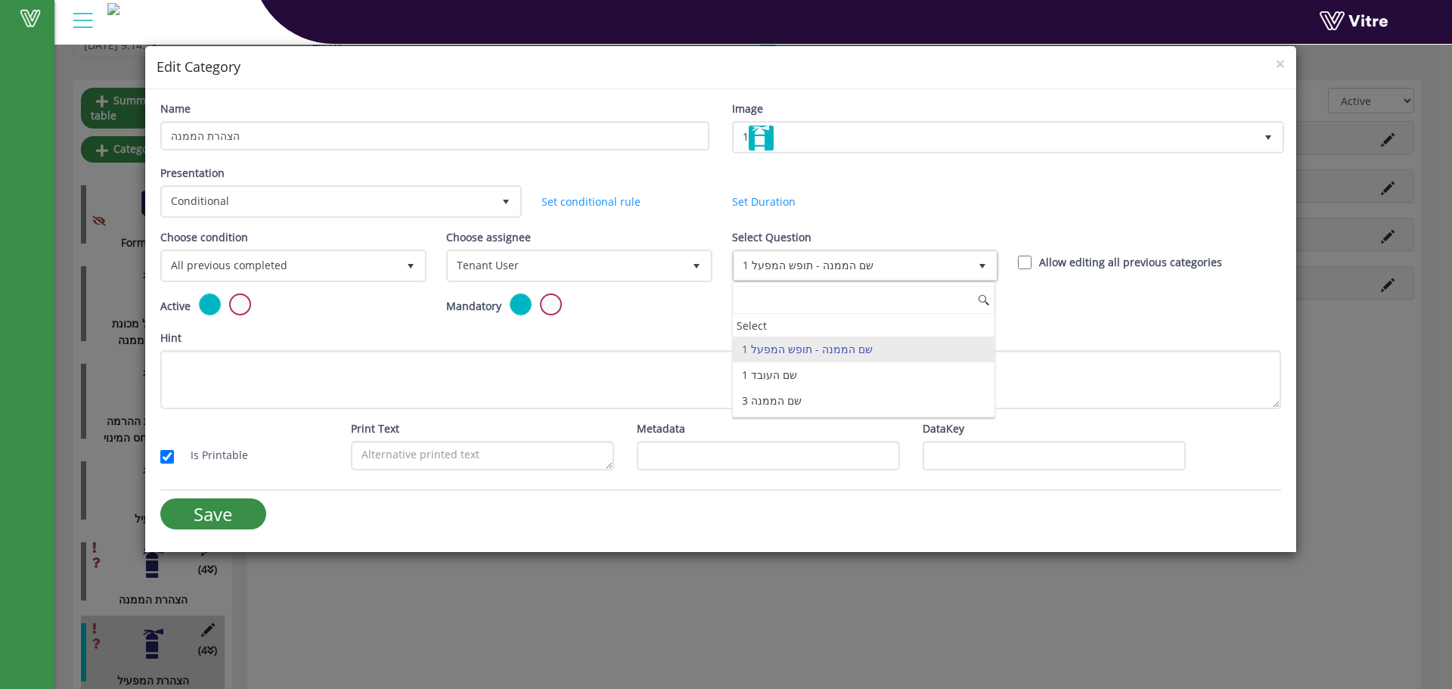
click at [713, 299] on div "Mandatory" at bounding box center [578, 311] width 286 height 36
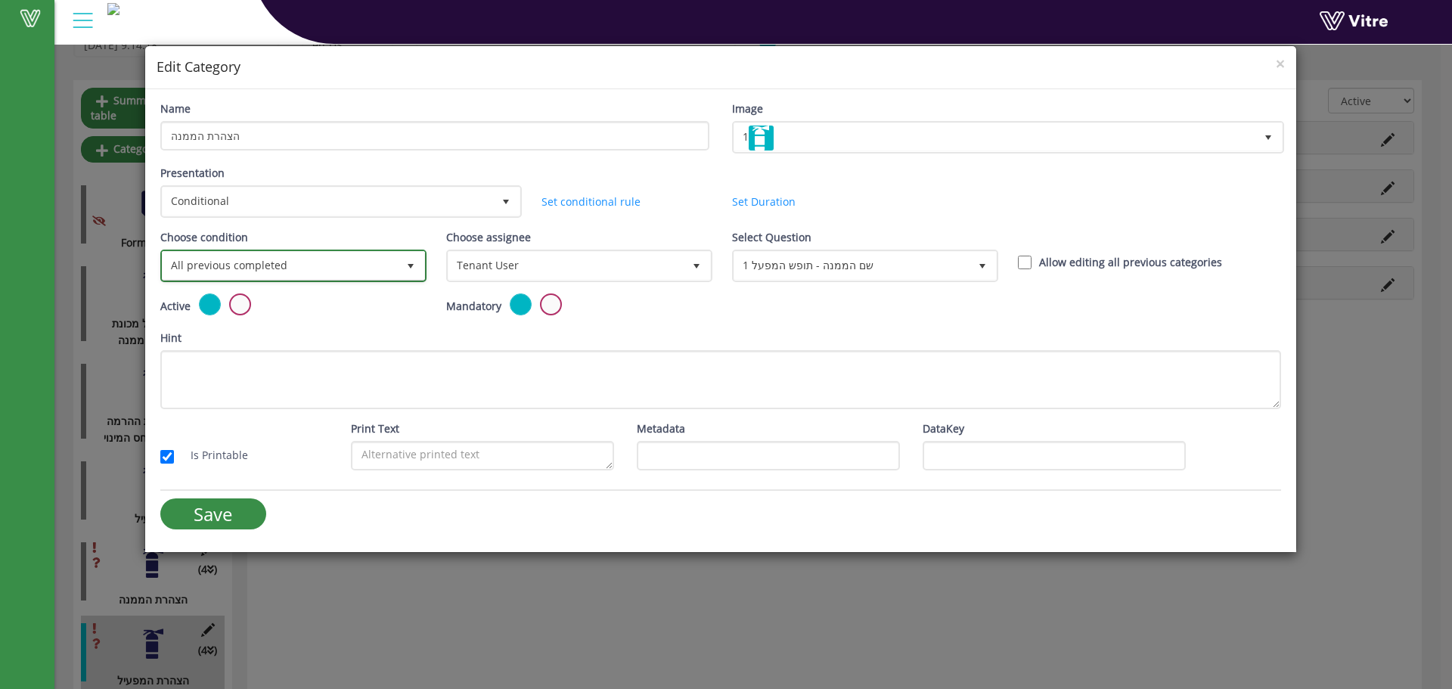
click at [349, 256] on span "All previous completed" at bounding box center [280, 265] width 234 height 27
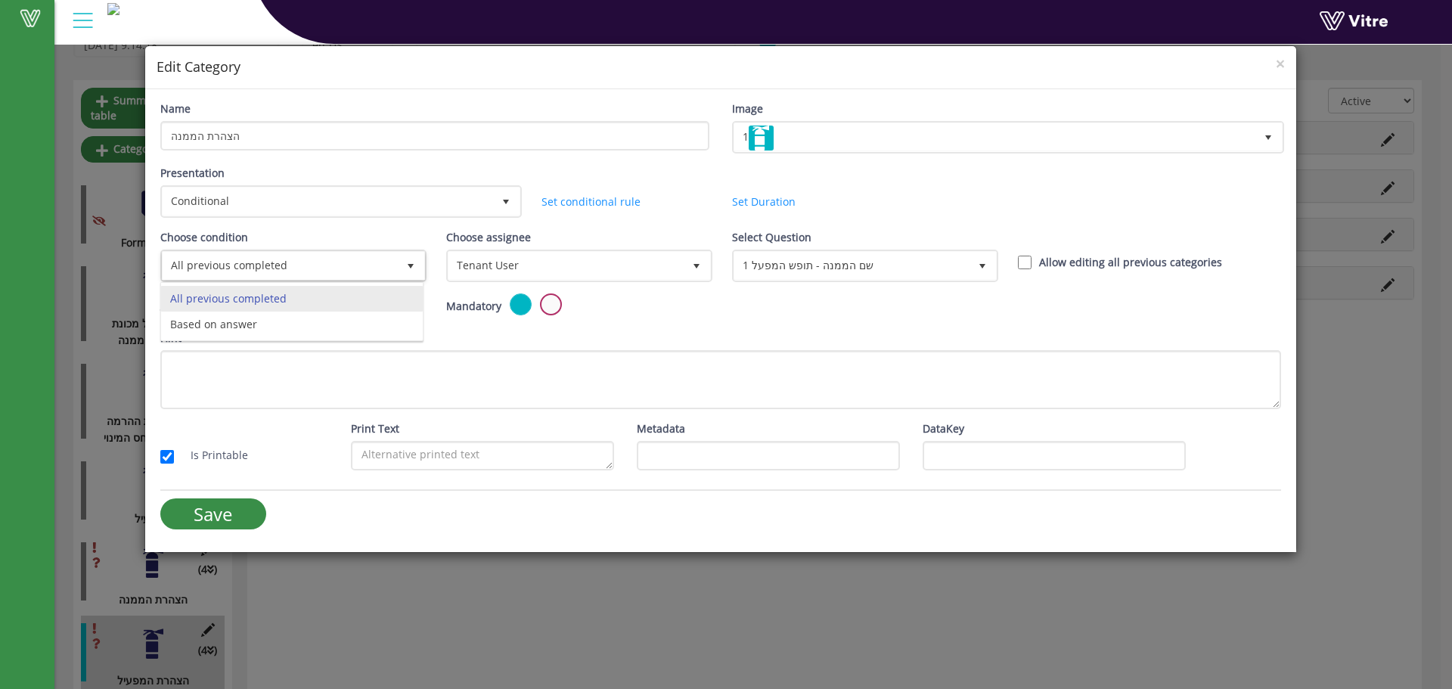
click at [649, 295] on div "Mandatory" at bounding box center [577, 305] width 263 height 25
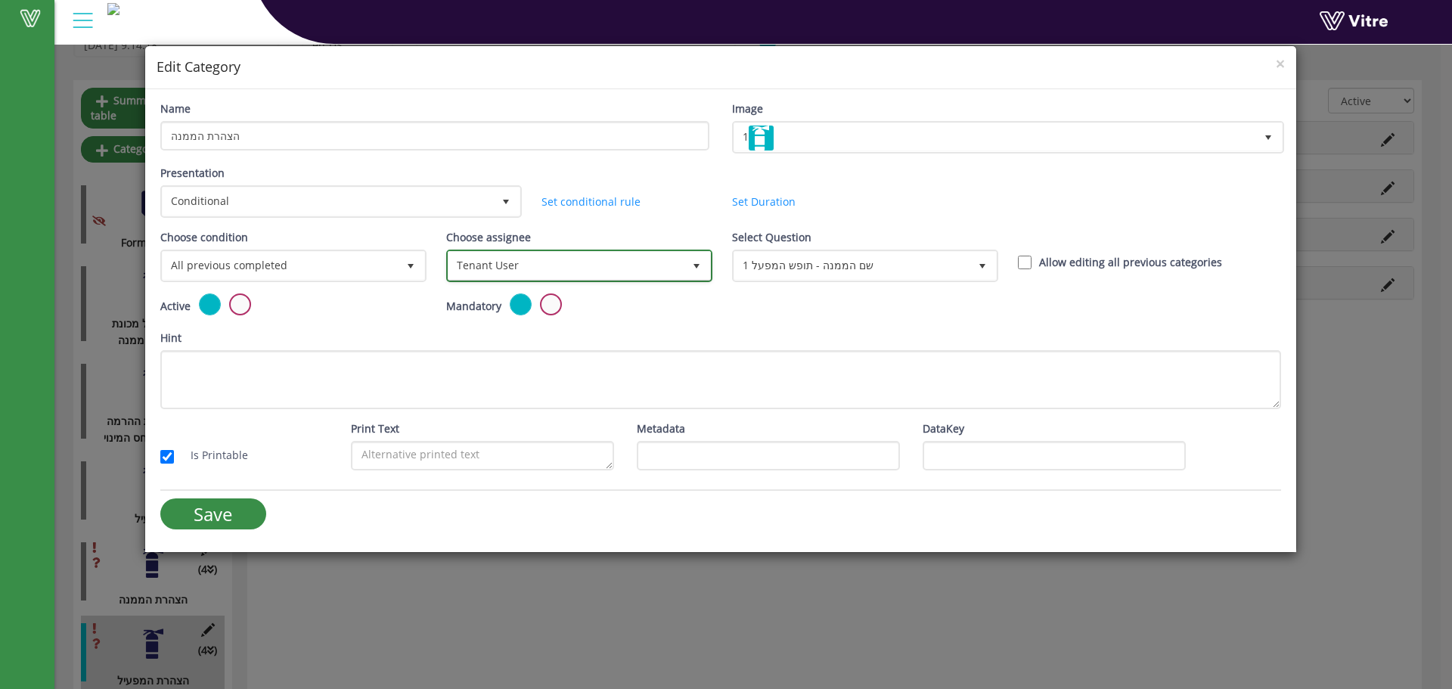
click at [529, 265] on span "Tenant User" at bounding box center [566, 265] width 234 height 27
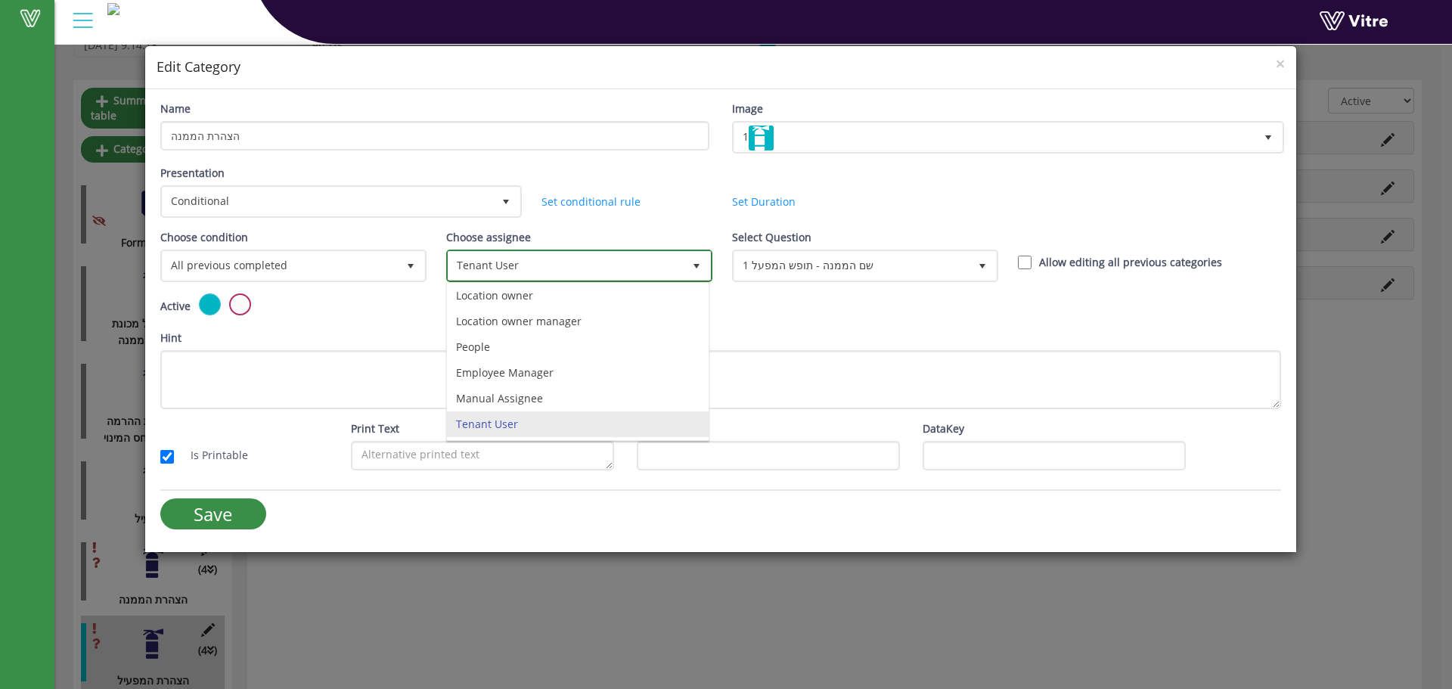
click at [582, 275] on span "Tenant User" at bounding box center [566, 265] width 234 height 27
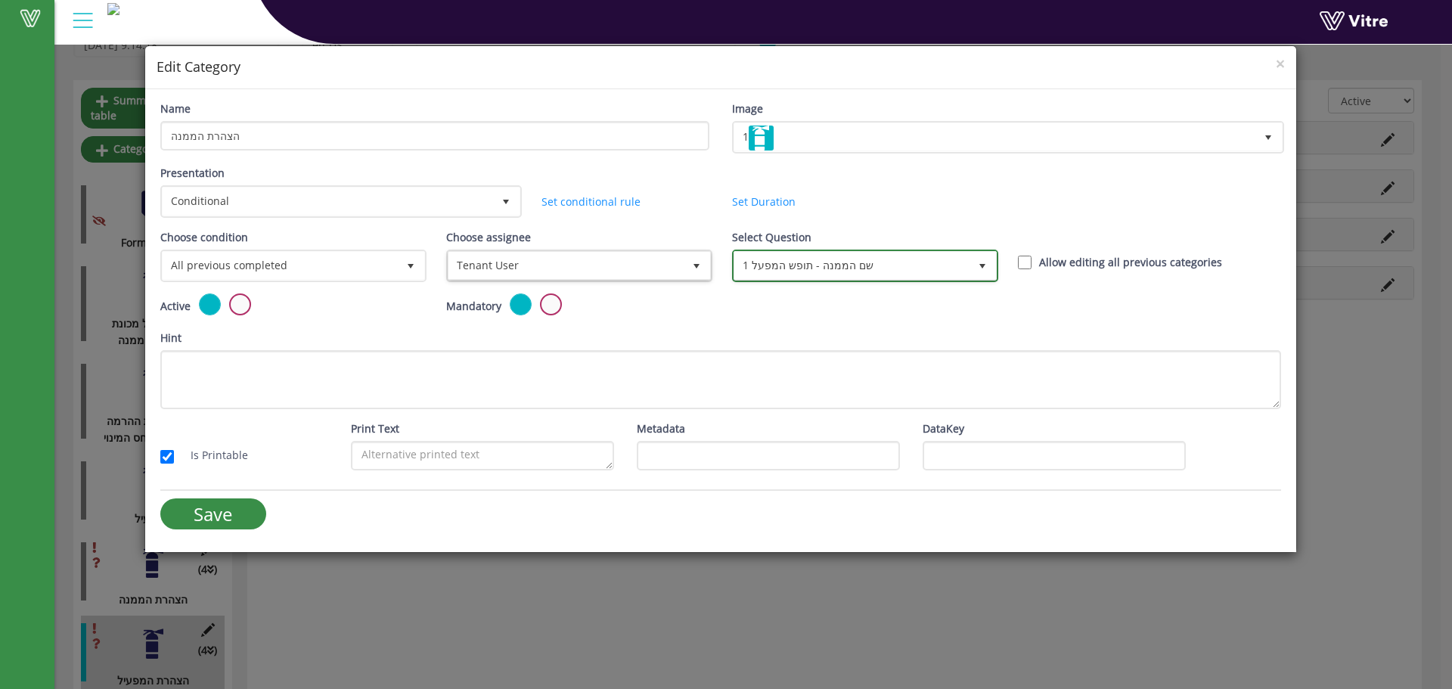
click at [805, 276] on span "1 שם הממנה - תופש המפעל" at bounding box center [851, 265] width 234 height 27
click at [1116, 347] on div "Hint" at bounding box center [720, 369] width 1121 height 79
click at [1281, 63] on span "×" at bounding box center [1280, 63] width 9 height 21
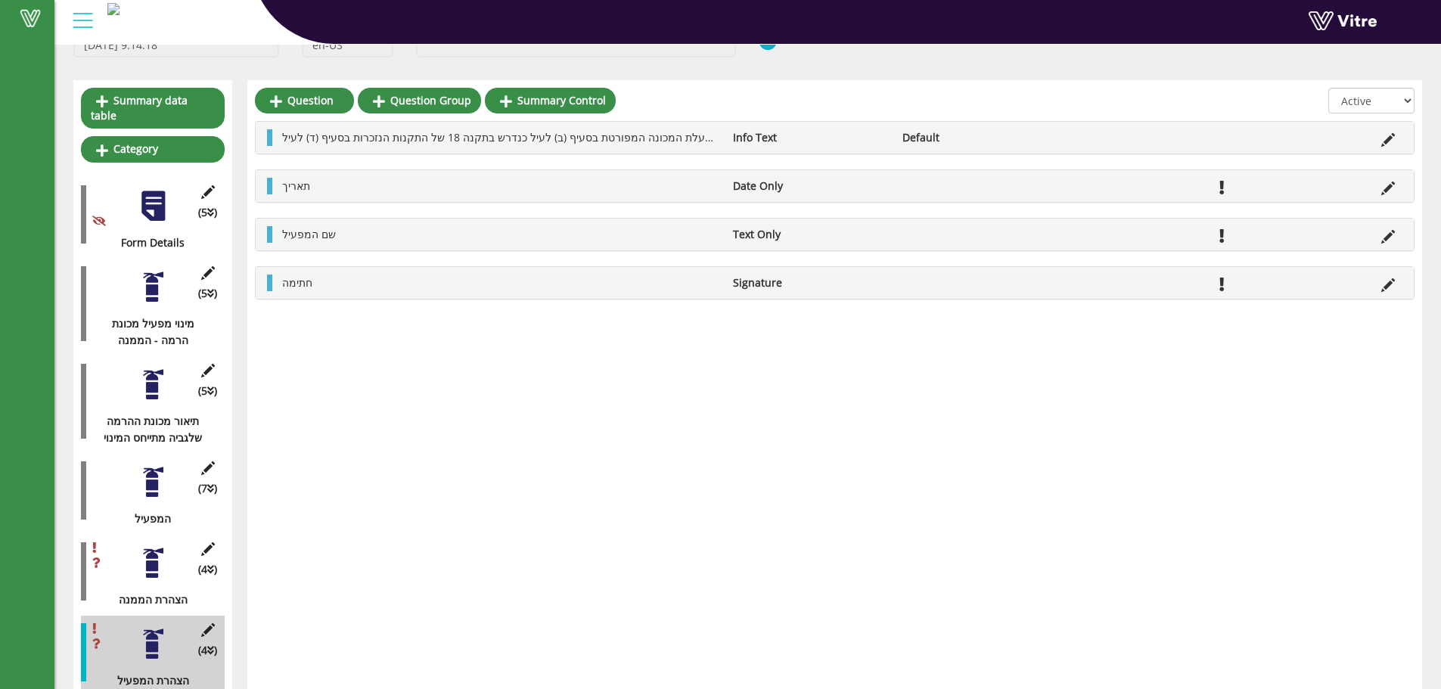
click at [123, 288] on div "(5 ) מינוי מפעיל מכונת הרמה - הממנה" at bounding box center [153, 304] width 144 height 90
click at [143, 288] on div at bounding box center [153, 287] width 34 height 34
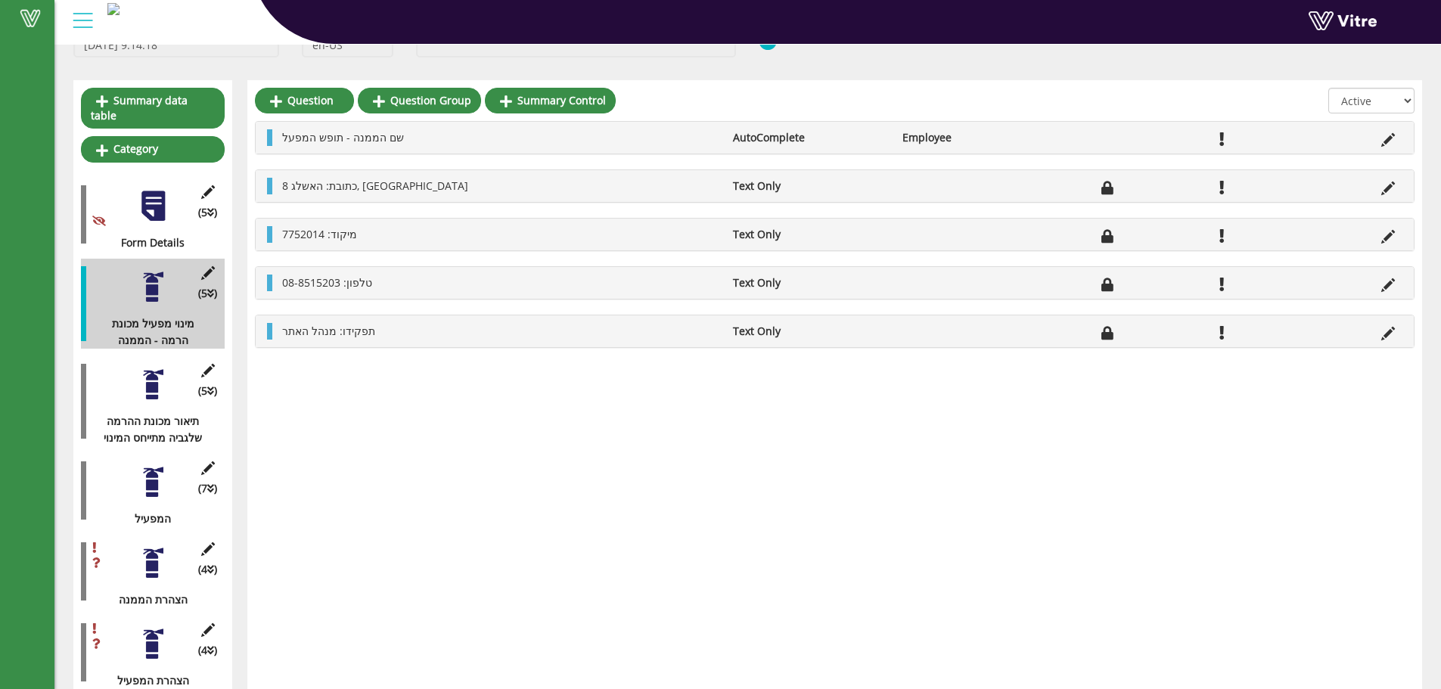
click at [355, 387] on div "Question Question Group Summary Control All Active Not Active שם הממנה - תופש ה…" at bounding box center [834, 392] width 1175 height 624
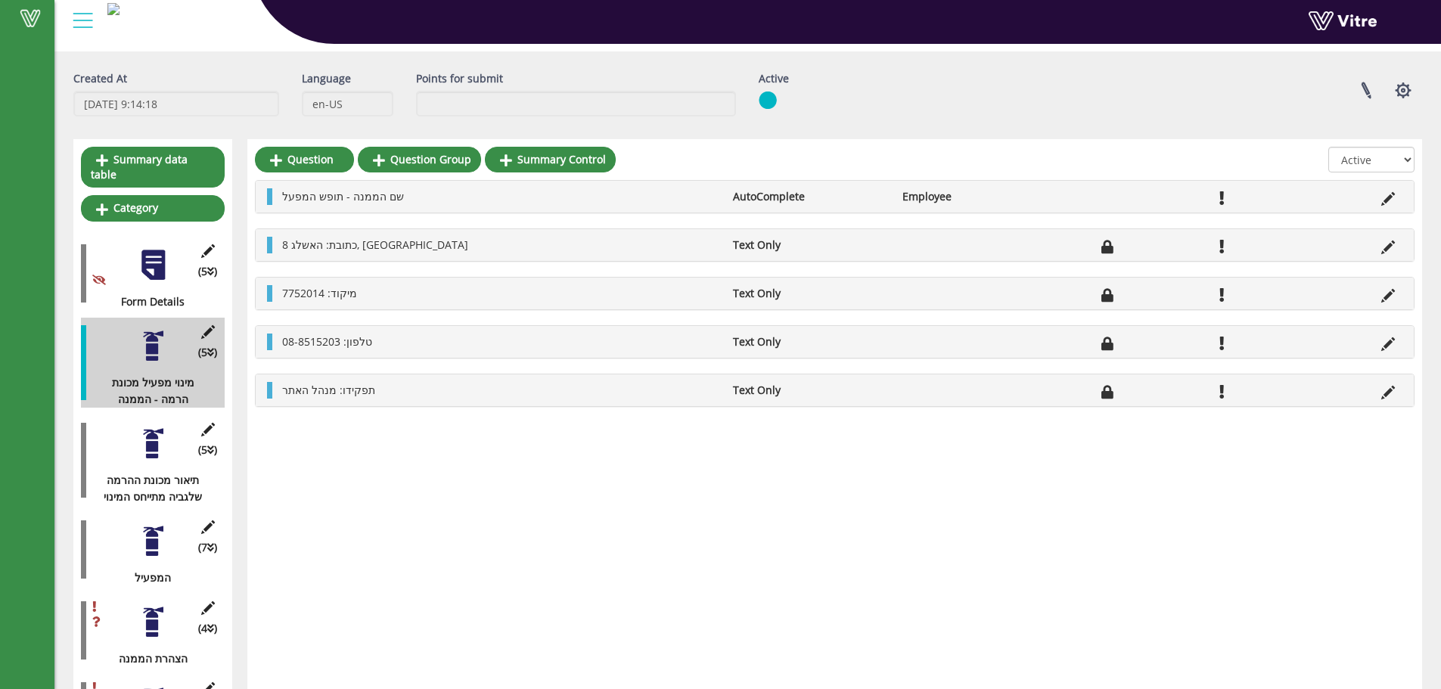
scroll to position [0, 0]
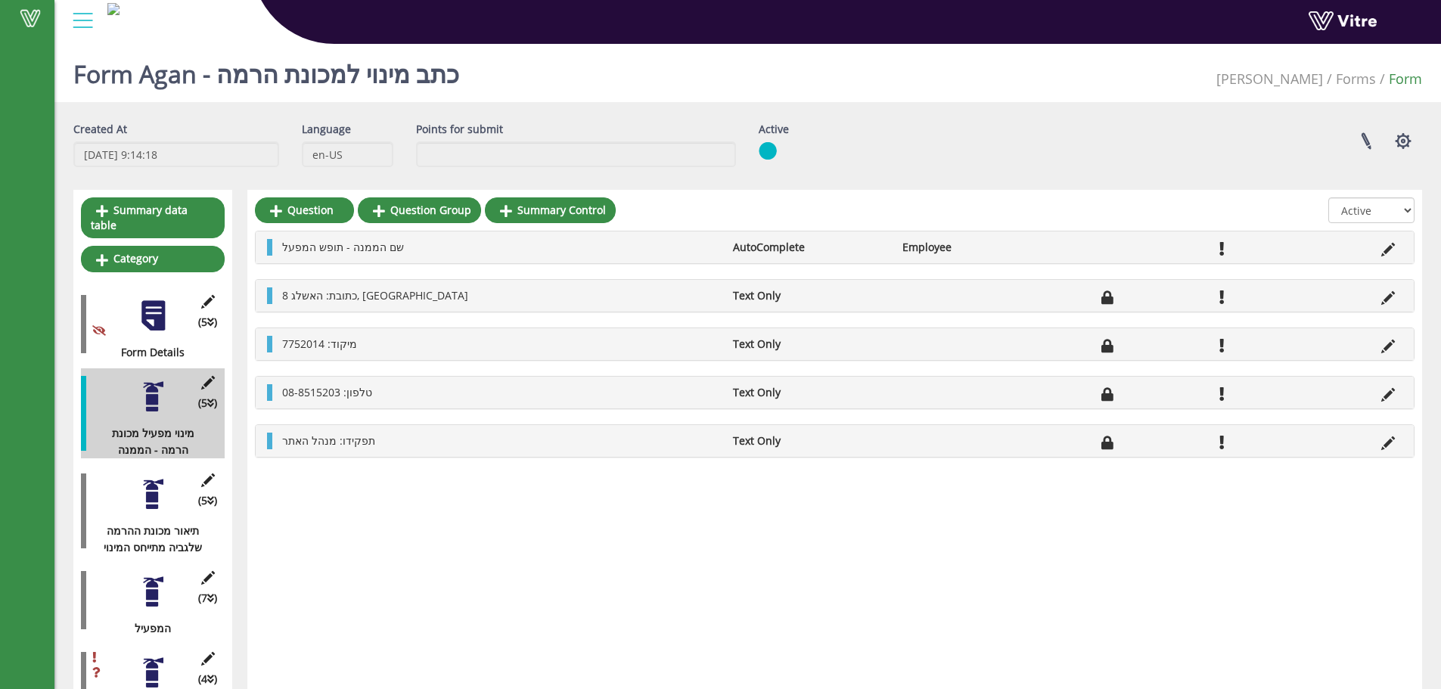
click at [411, 45] on div "Vitre" at bounding box center [747, 22] width 1386 height 45
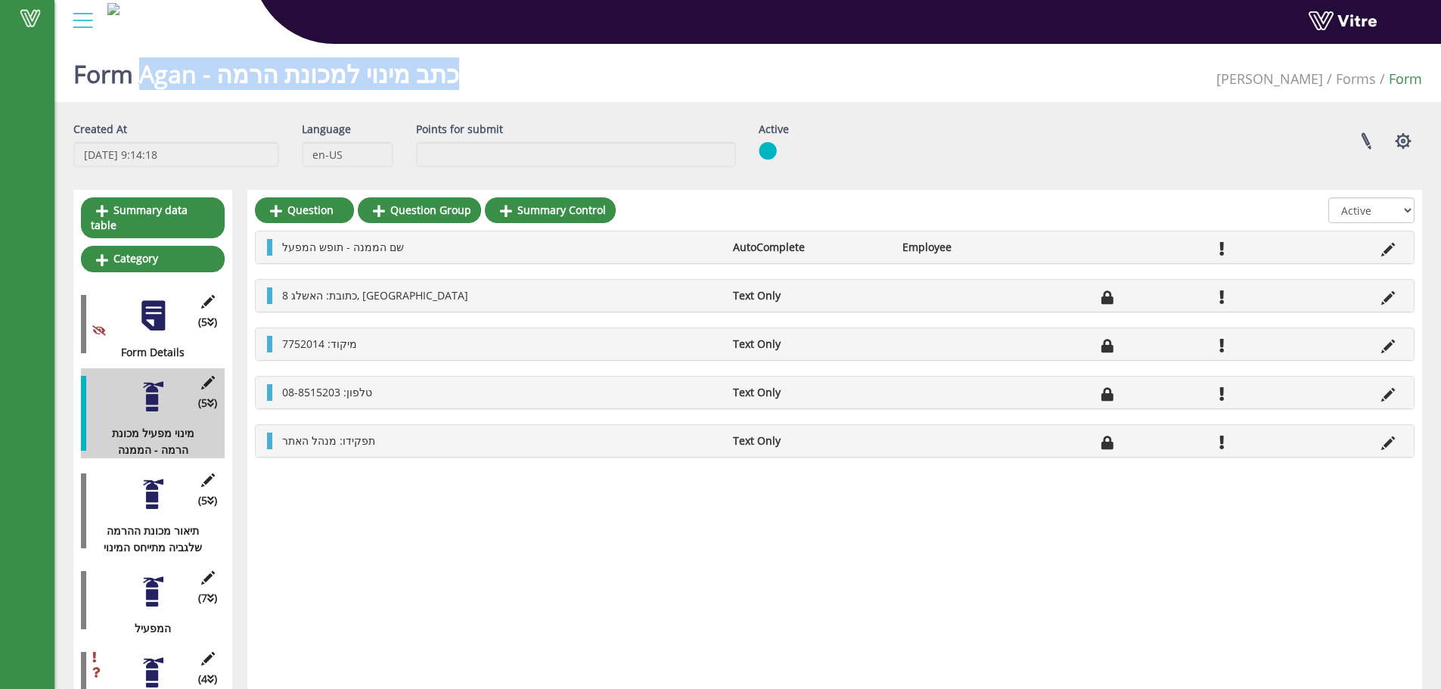
drag, startPoint x: 446, startPoint y: 70, endPoint x: 140, endPoint y: 77, distance: 305.7
click at [140, 77] on h1 "Form Agan - כתב מינוי למכונת הרמה" at bounding box center [266, 70] width 386 height 64
copy h1 "Agan - כתב מינוי למכונת הרמה"
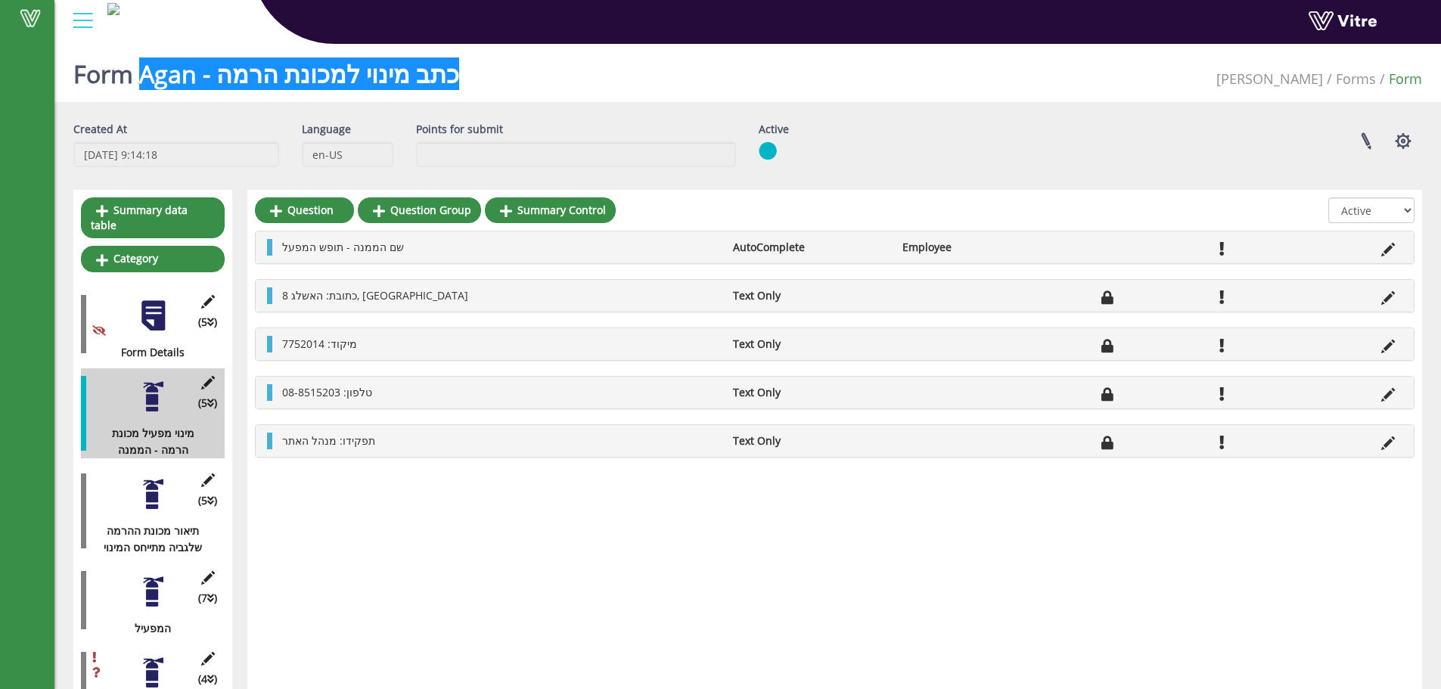
scroll to position [101, 0]
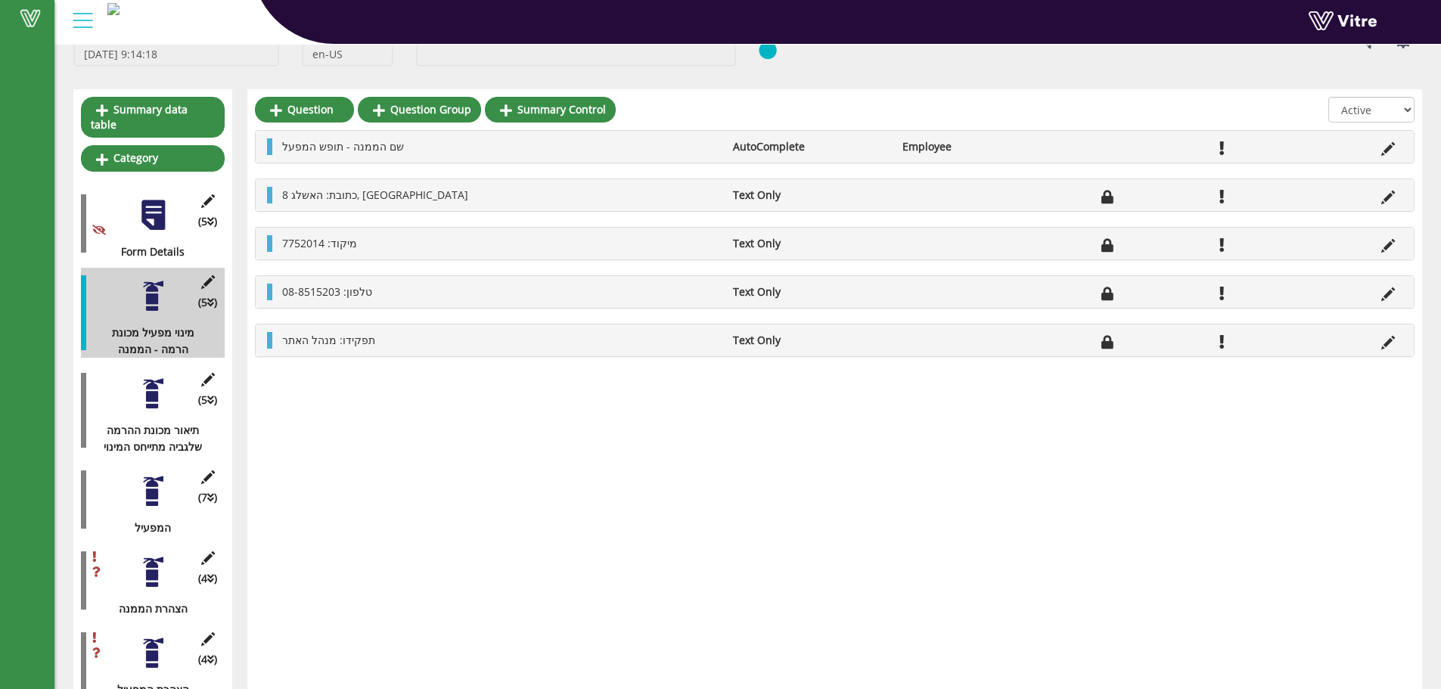
drag, startPoint x: 285, startPoint y: 493, endPoint x: 287, endPoint y: 473, distance: 20.5
click at [286, 487] on div "Question Question Group Summary Control All Active Not Active שם הממנה - תופש ה…" at bounding box center [834, 401] width 1175 height 624
drag, startPoint x: 404, startPoint y: 149, endPoint x: 284, endPoint y: 144, distance: 120.4
click at [284, 144] on li "שם הממנה - תופש המפעל" at bounding box center [500, 146] width 451 height 17
copy span "שם הממנה - תופש המפעל"
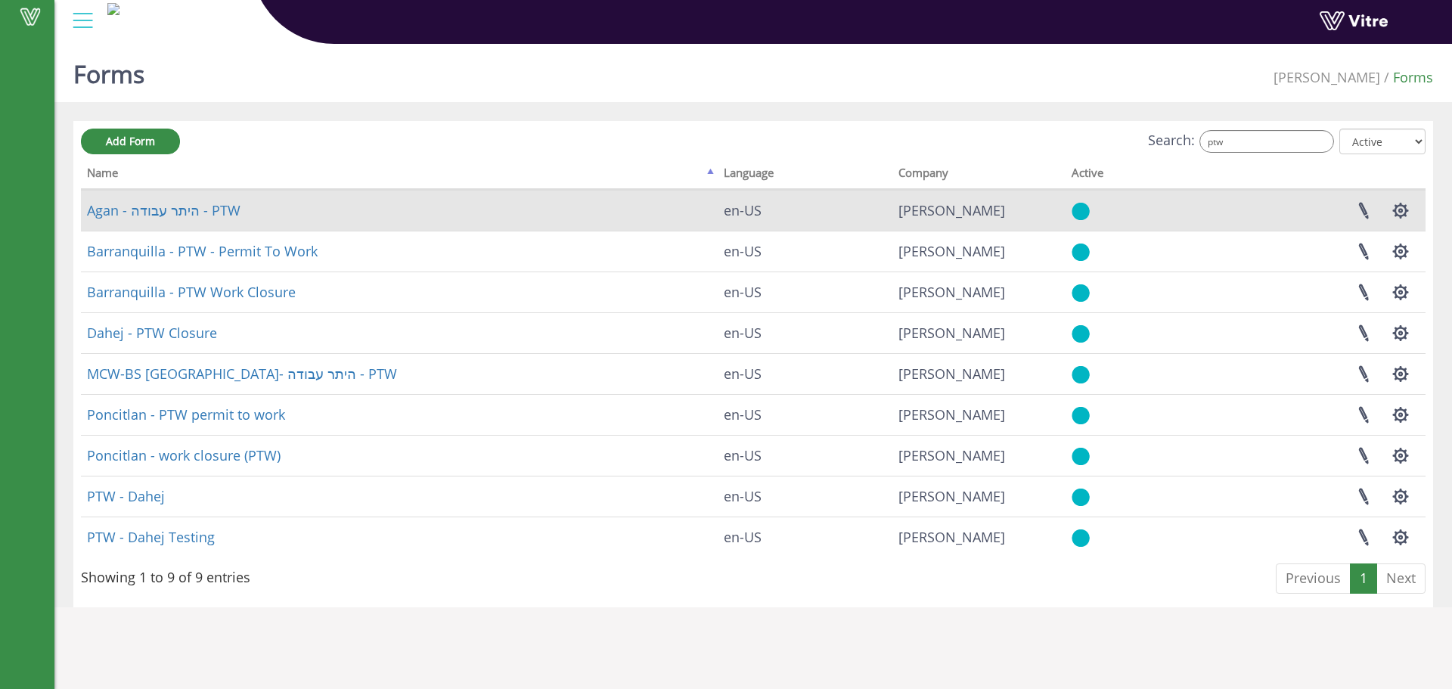
type input "ptw"
click at [217, 193] on td "Agan - היתר עבודה - PTW" at bounding box center [399, 210] width 637 height 41
click at [221, 209] on link "Agan - היתר עבודה - PTW" at bounding box center [164, 210] width 154 height 18
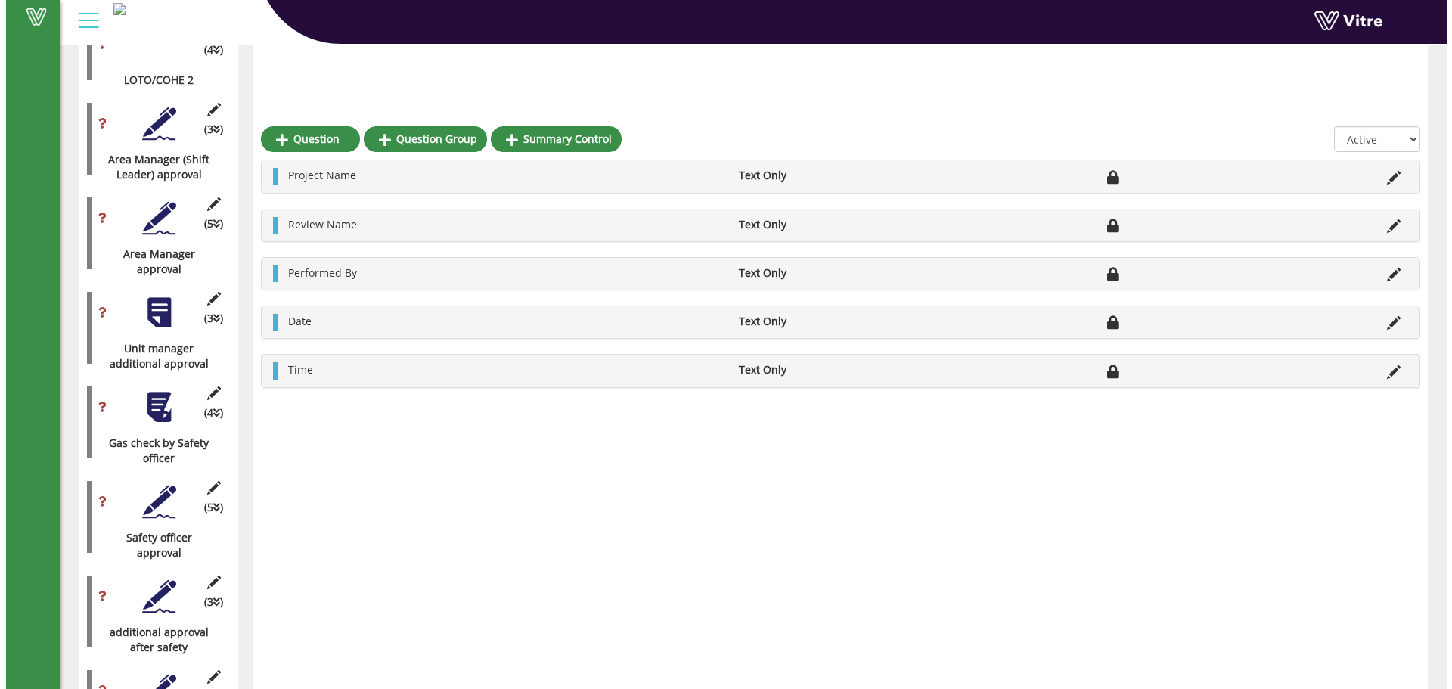
scroll to position [1840, 0]
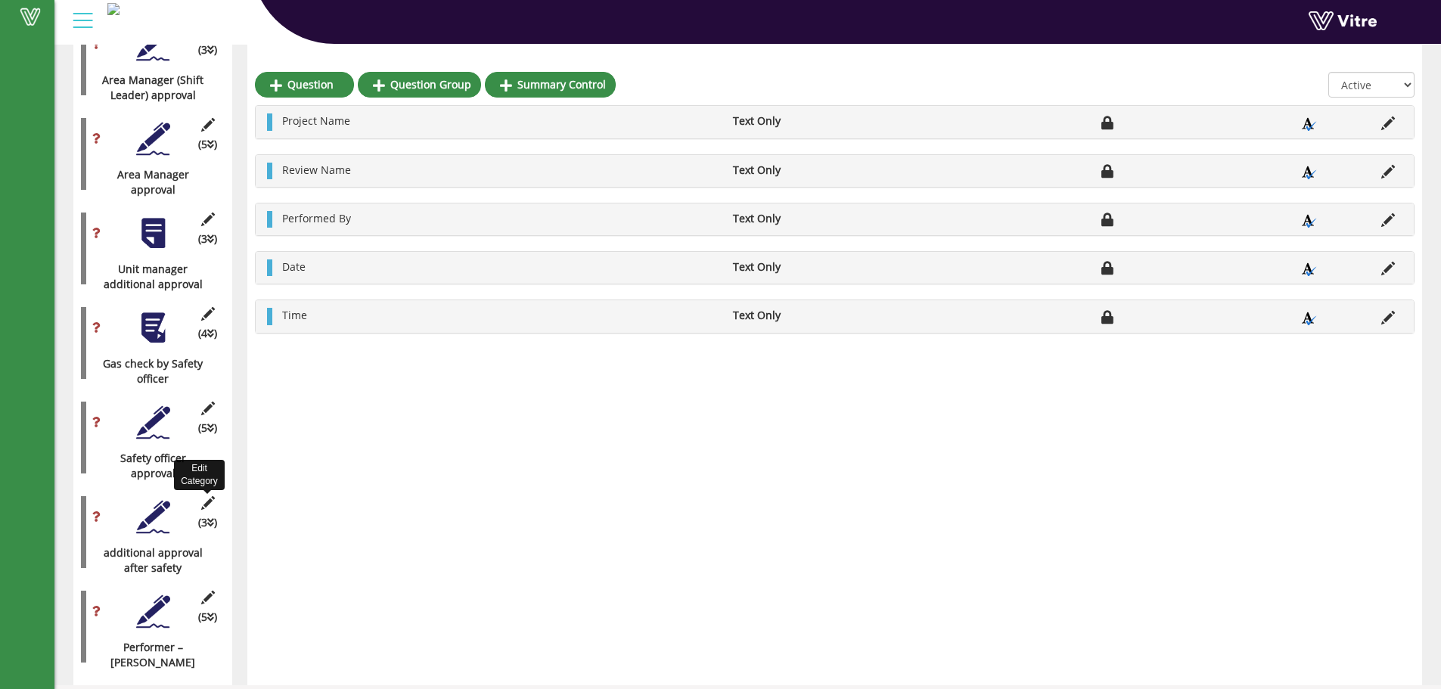
click at [203, 496] on icon at bounding box center [207, 503] width 19 height 14
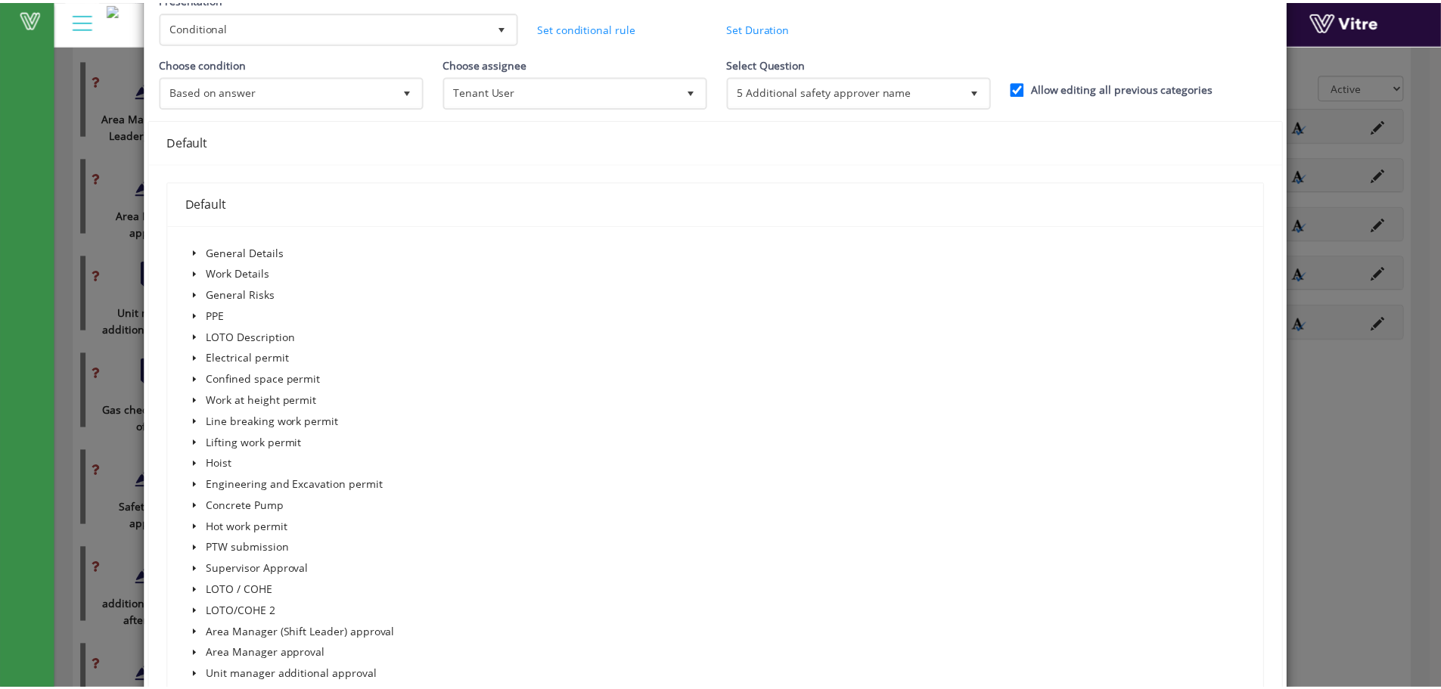
scroll to position [0, 0]
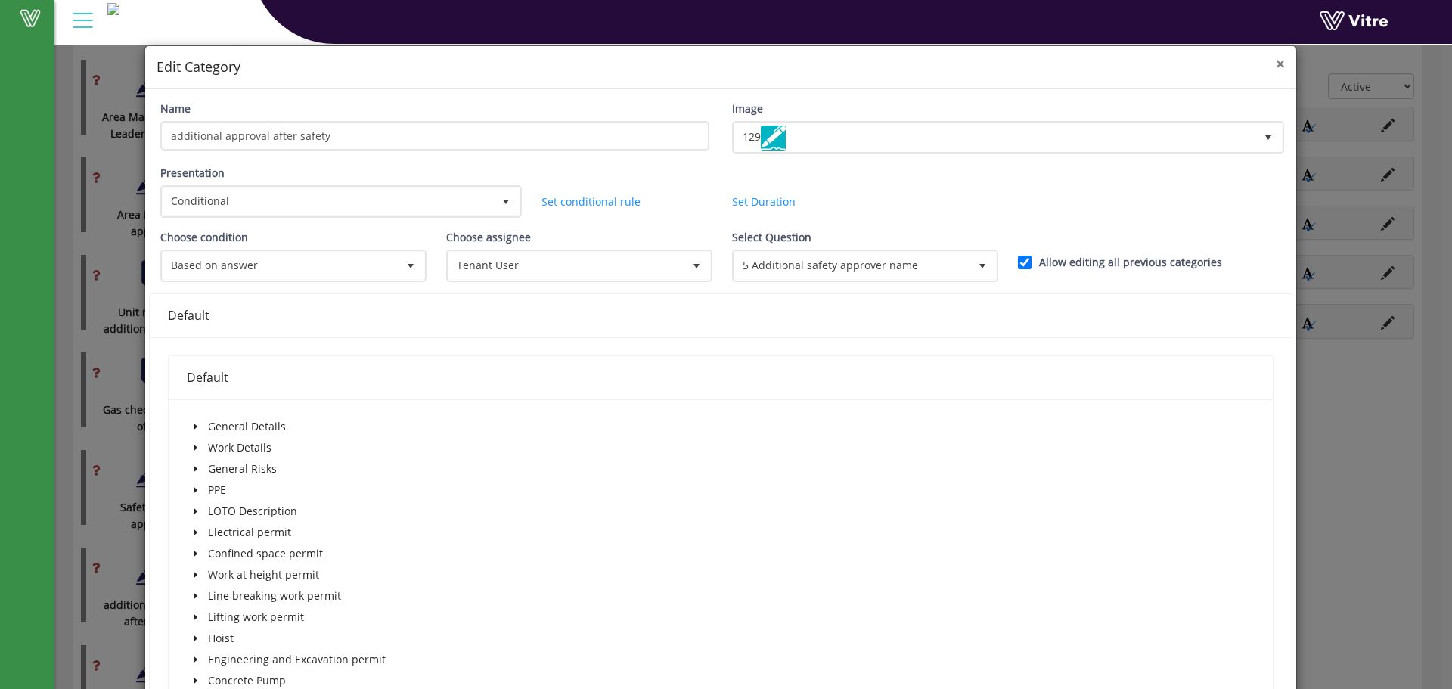
click at [1276, 61] on span "×" at bounding box center [1280, 63] width 9 height 21
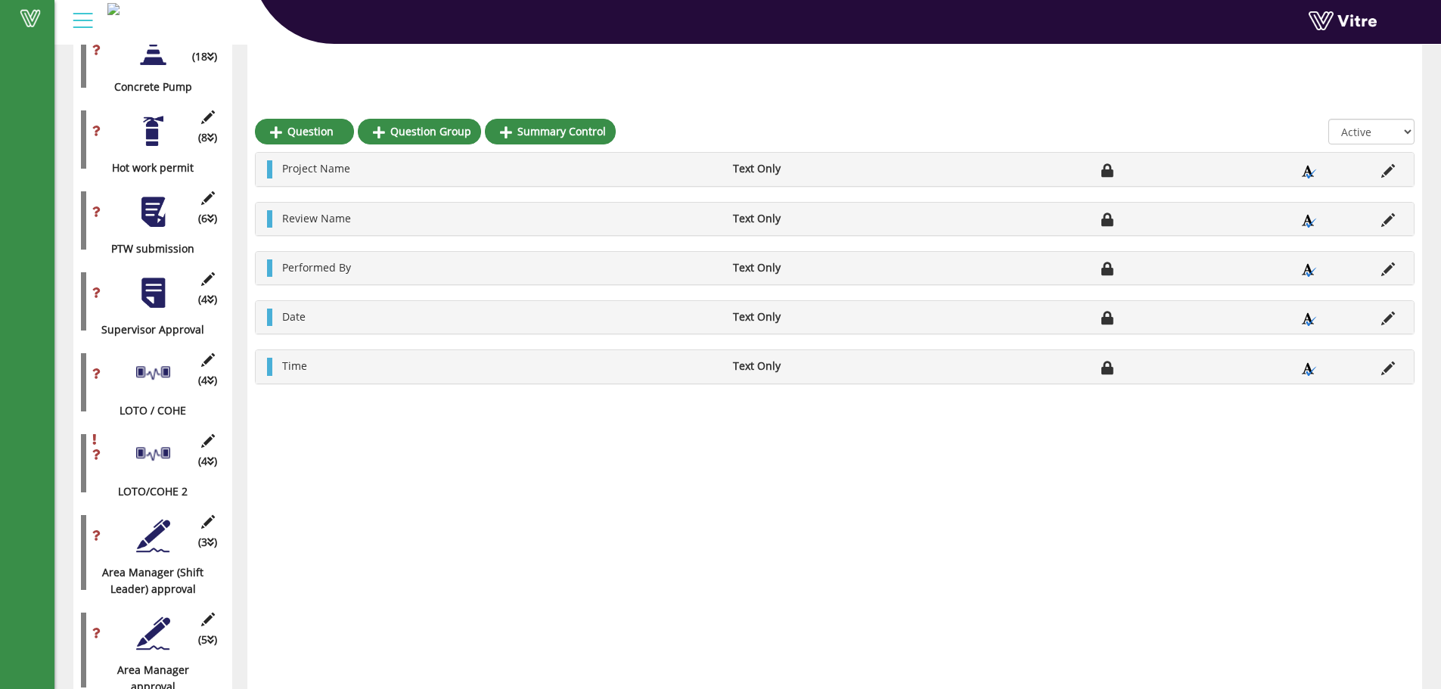
scroll to position [1234, 0]
